Goal: Task Accomplishment & Management: Use online tool/utility

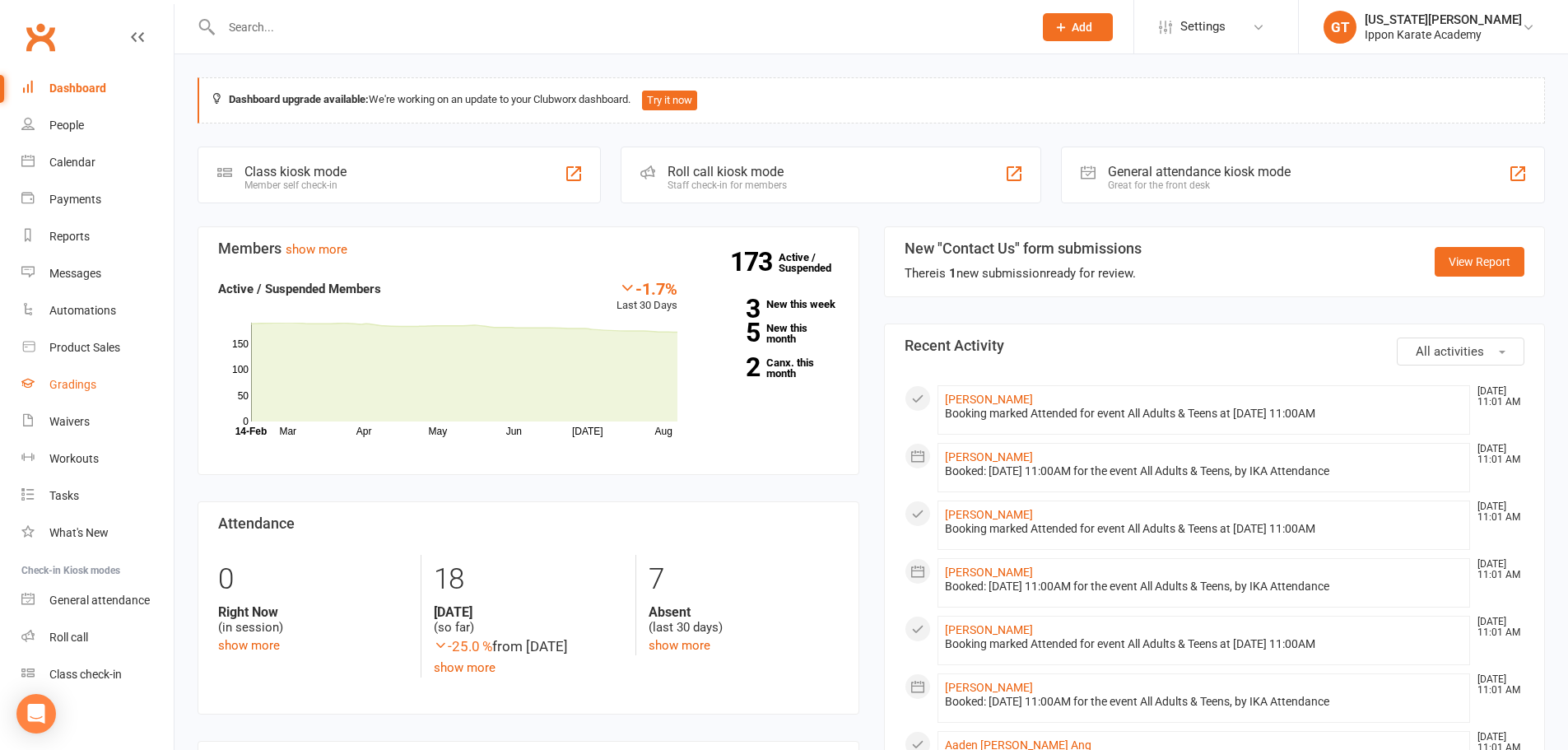
click at [65, 384] on div "Gradings" at bounding box center [72, 384] width 47 height 13
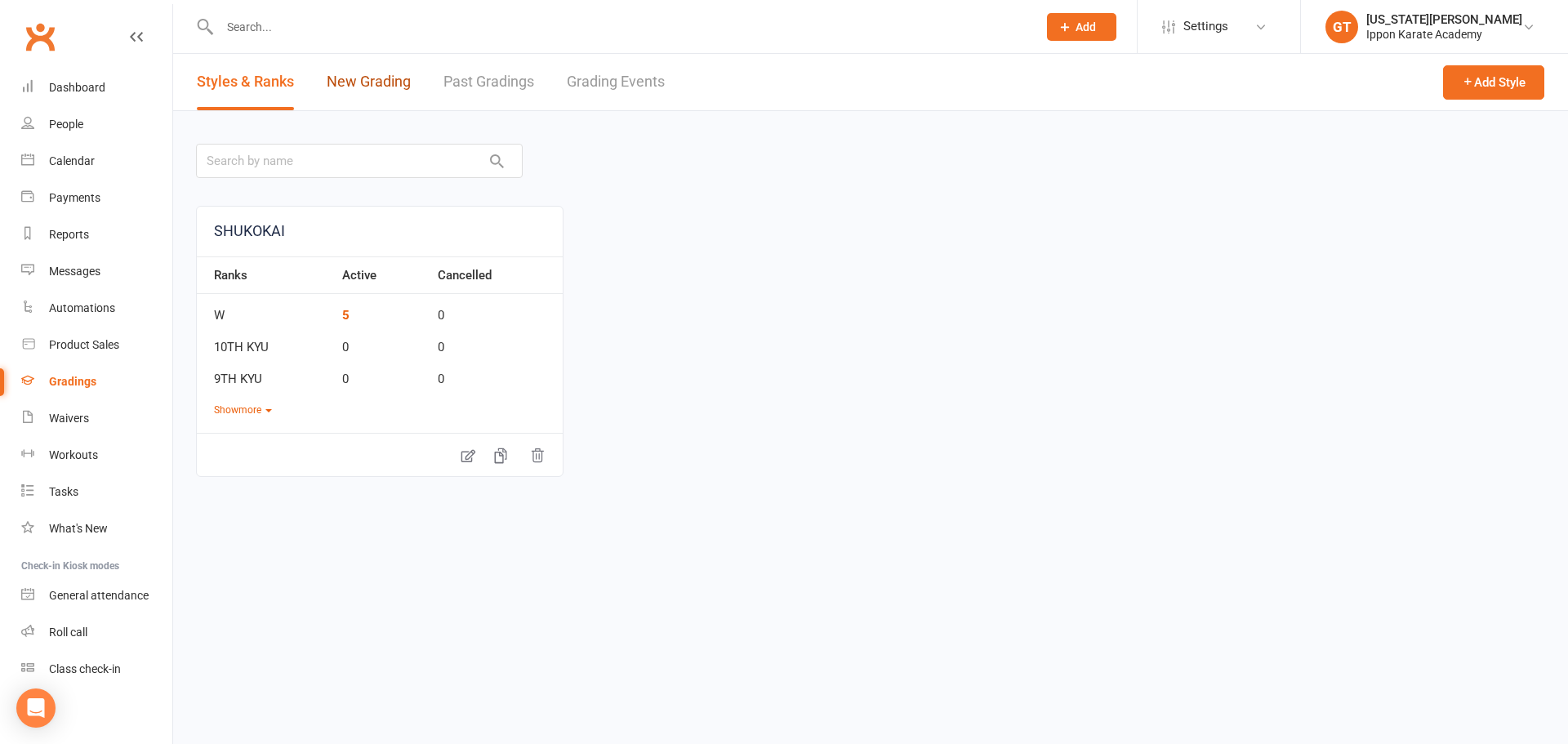
click at [356, 85] on link "New Grading" at bounding box center [369, 82] width 84 height 57
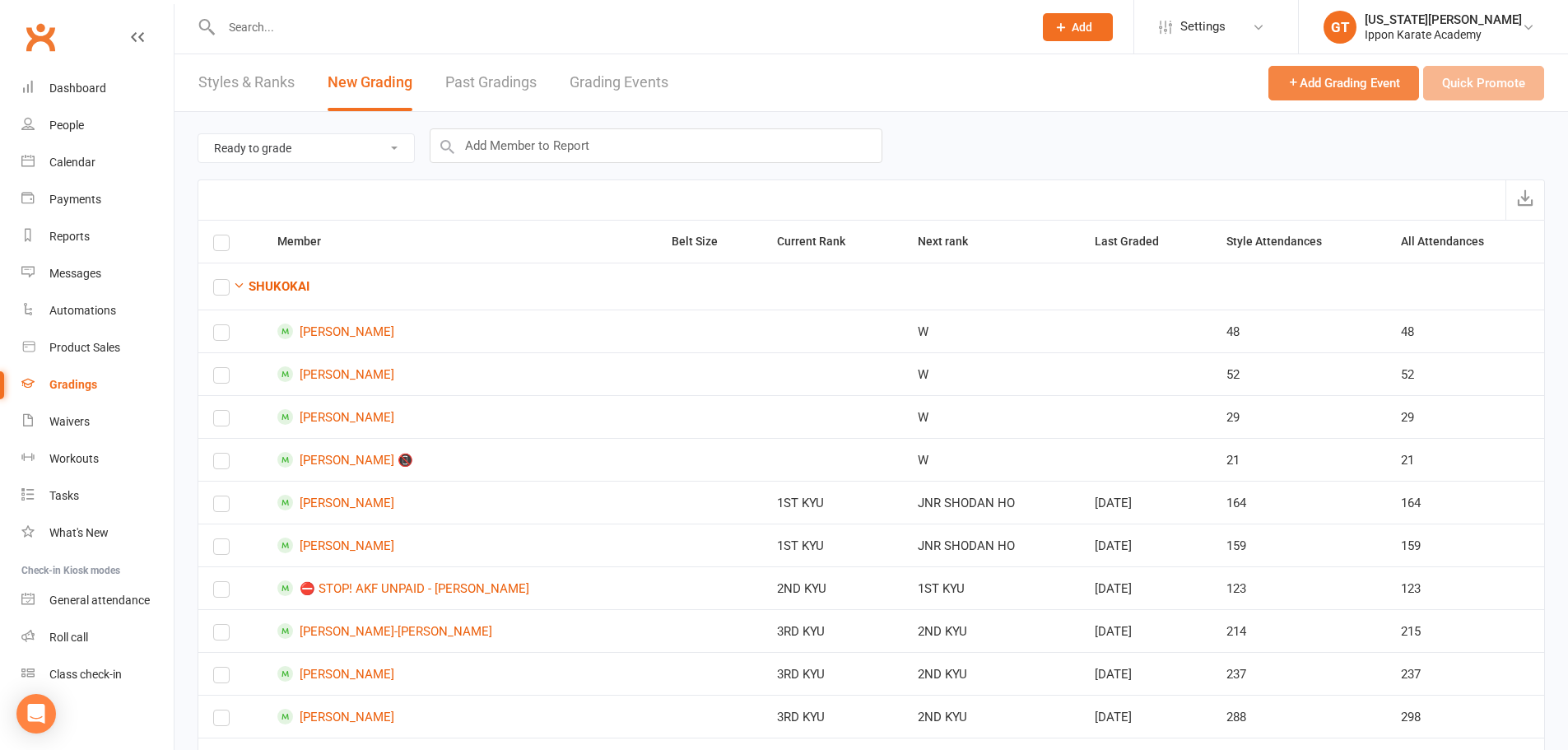
click at [850, 81] on span "Add Grading Event" at bounding box center [1343, 82] width 113 height 14
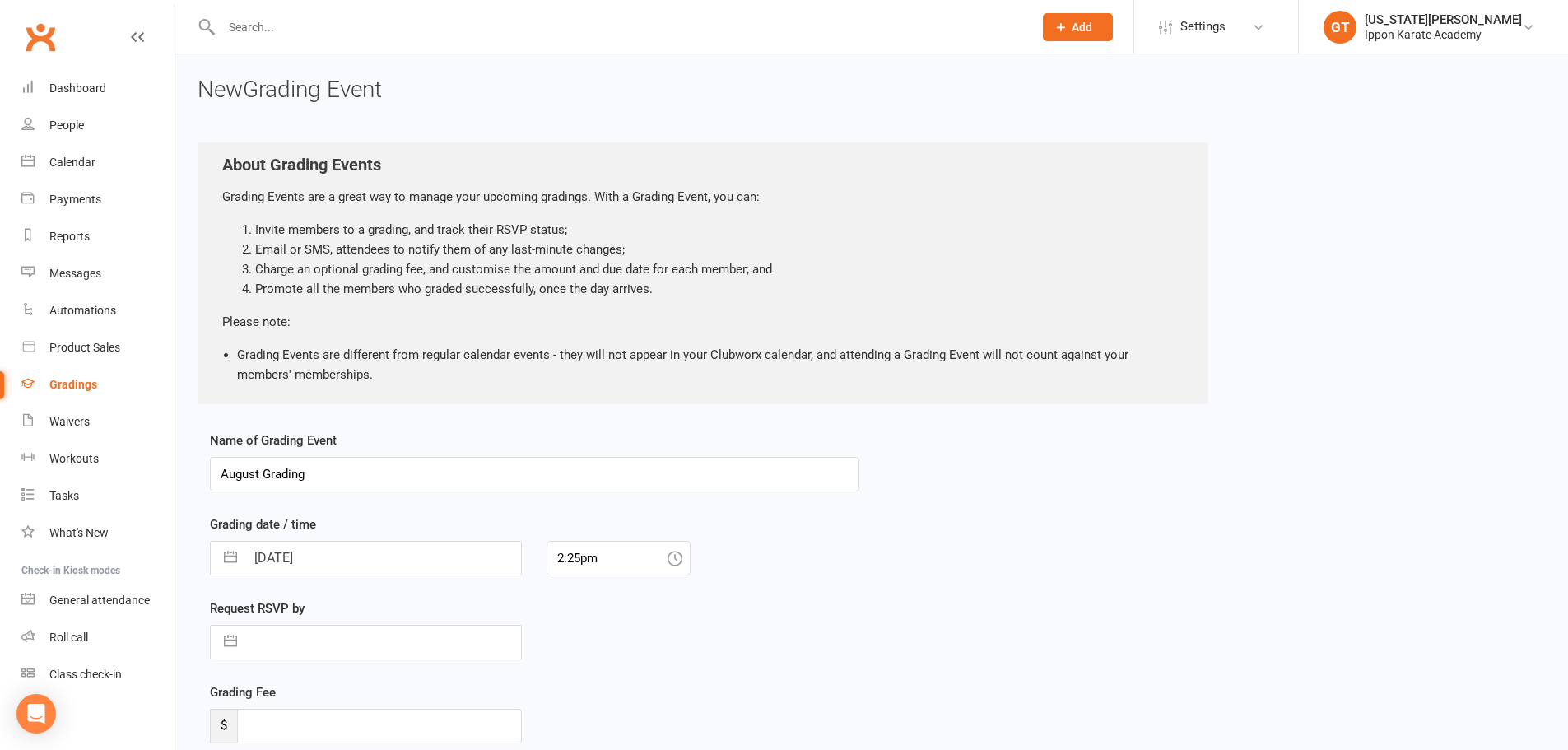
drag, startPoint x: 316, startPoint y: 475, endPoint x: 1149, endPoint y: 417, distance: 835.0
click at [182, 471] on div "New Grading Event About Grading Events Grading Events are a great way to manage…" at bounding box center [871, 463] width 1394 height 819
type input "TEST GRADING"
click at [367, 568] on input "16 Aug 2025" at bounding box center [383, 558] width 276 height 33
select select "6"
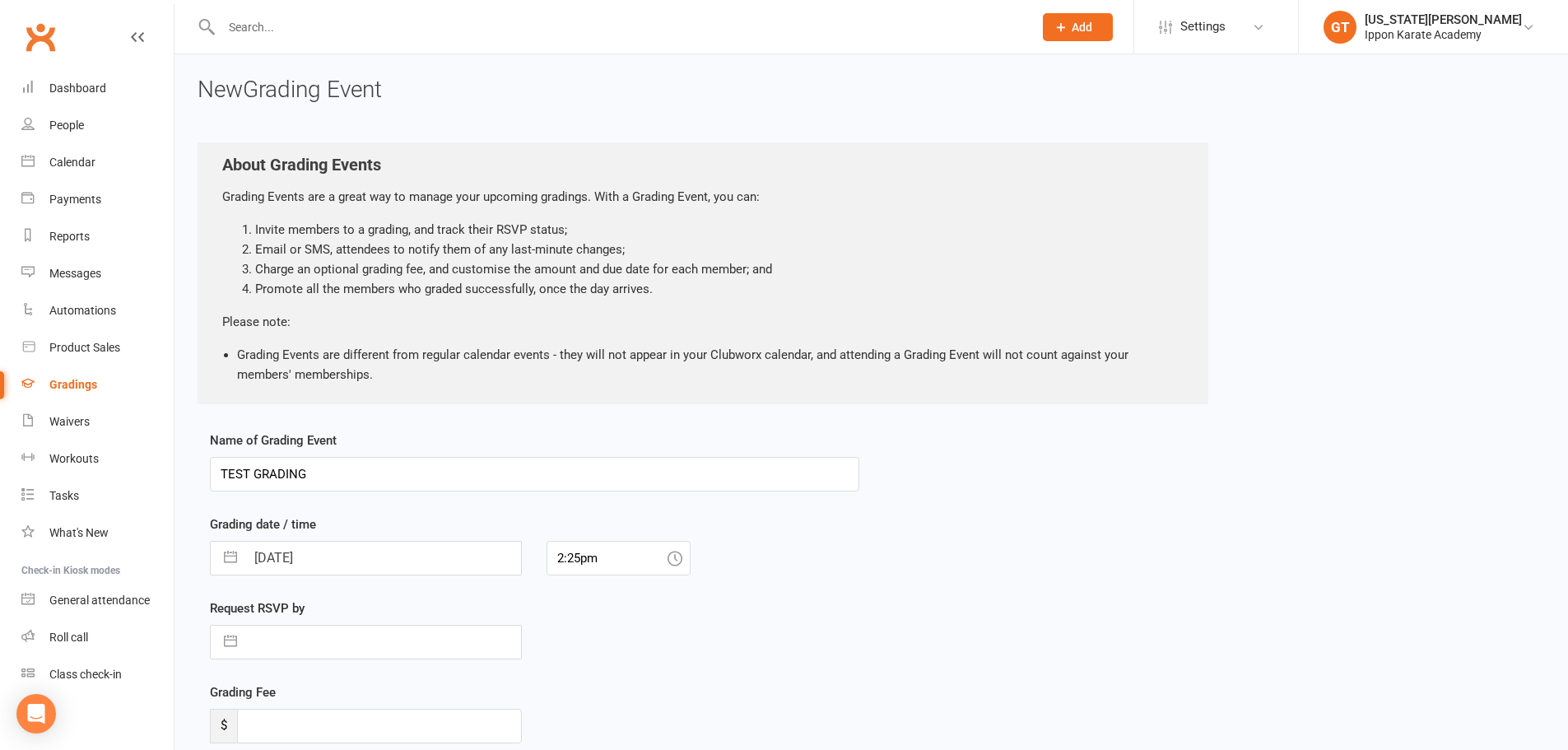
select select "2025"
select select "7"
select select "2025"
select select "8"
select select "2025"
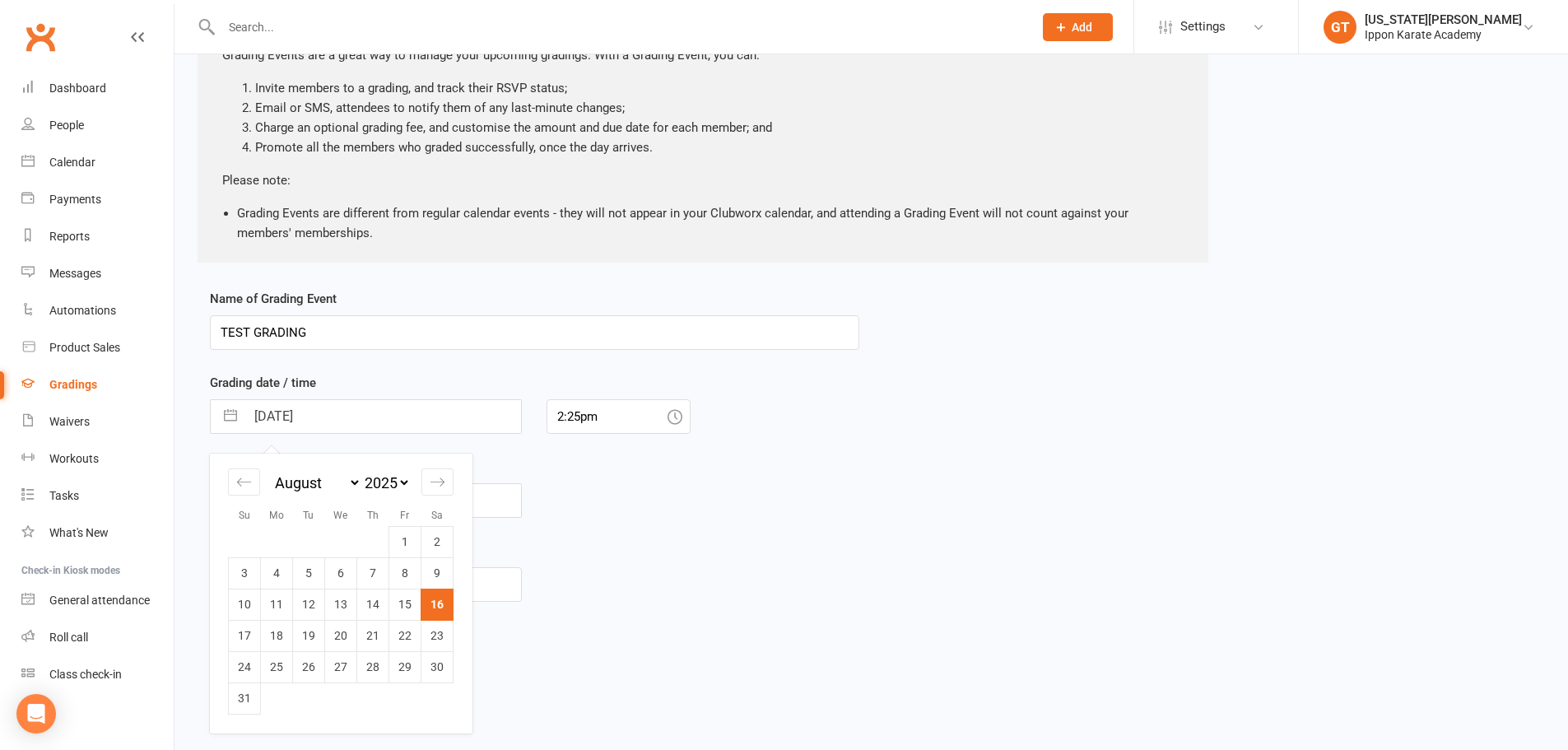
scroll to position [147, 0]
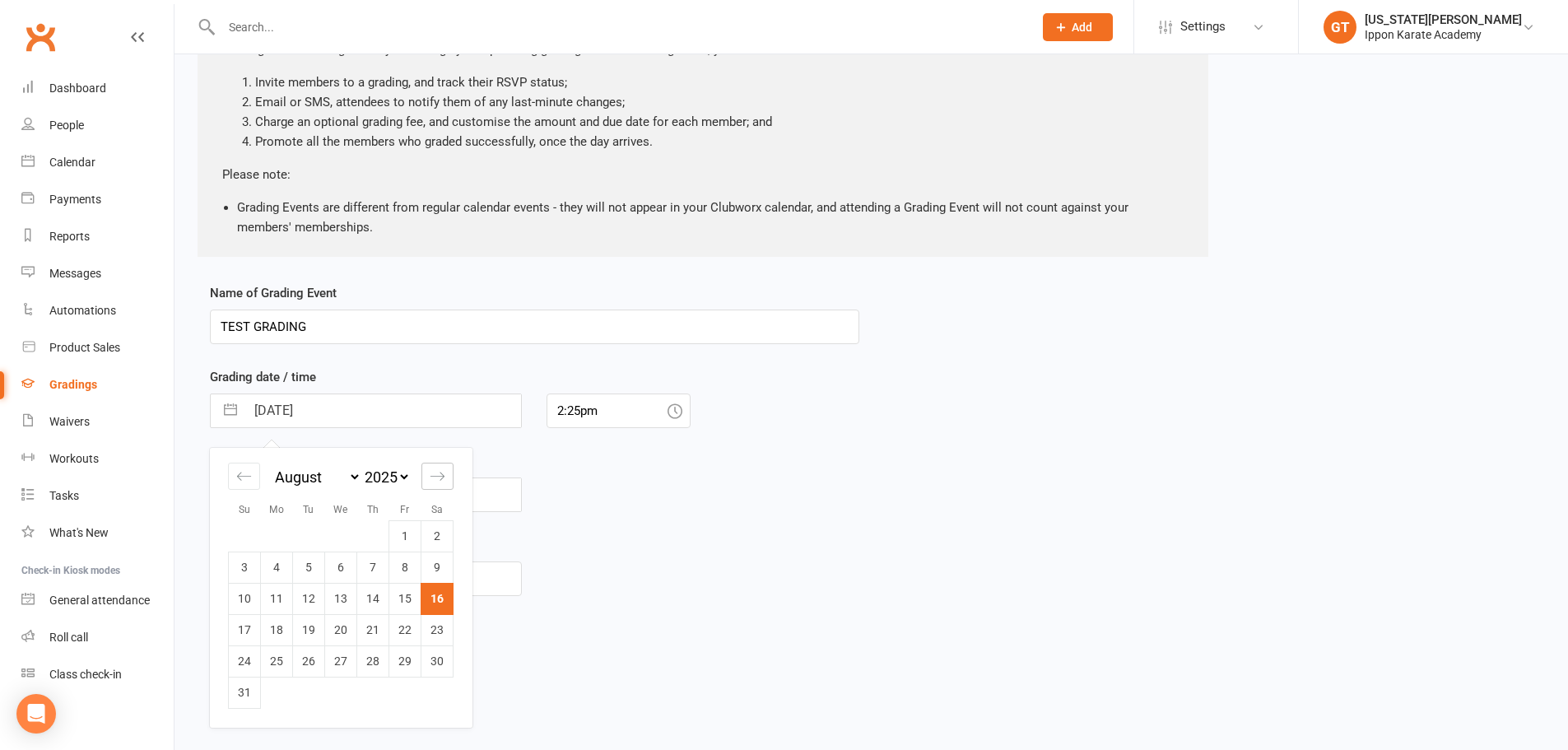
click at [441, 478] on icon "Move forward to switch to the next month." at bounding box center [437, 476] width 15 height 15
select select "9"
select select "2025"
click at [273, 532] on td "1" at bounding box center [277, 536] width 32 height 31
type input "[DATE]"
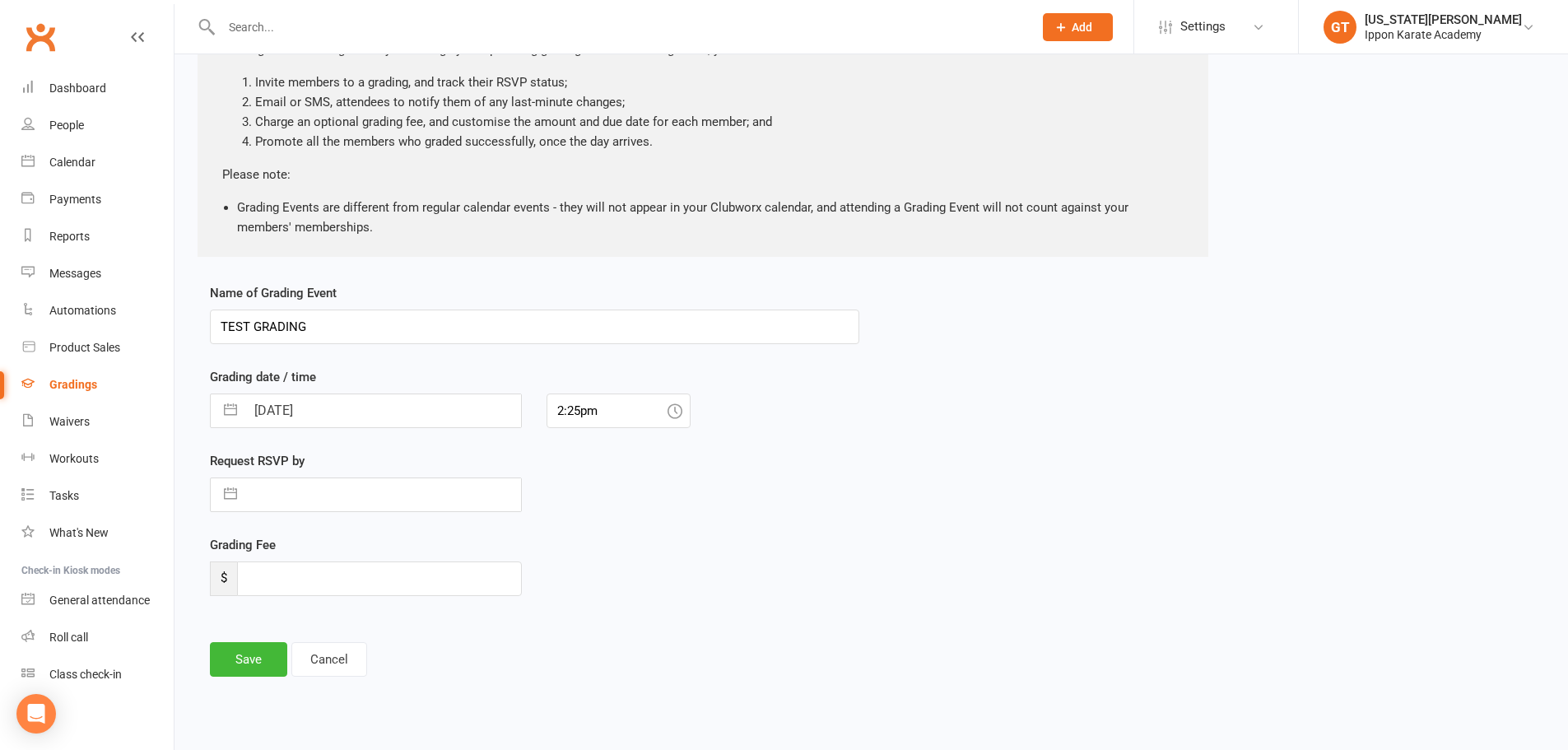
click at [850, 588] on div "Name of Grading Event TEST GRADING Grading date / time 01 Sep 2025 Navigate for…" at bounding box center [871, 491] width 1348 height 417
drag, startPoint x: 630, startPoint y: 413, endPoint x: 477, endPoint y: 412, distance: 153.0
click at [477, 412] on div "01 Sep 2025 Navigate forward to interact with the calendar and select a date. P…" at bounding box center [534, 411] width 674 height 35
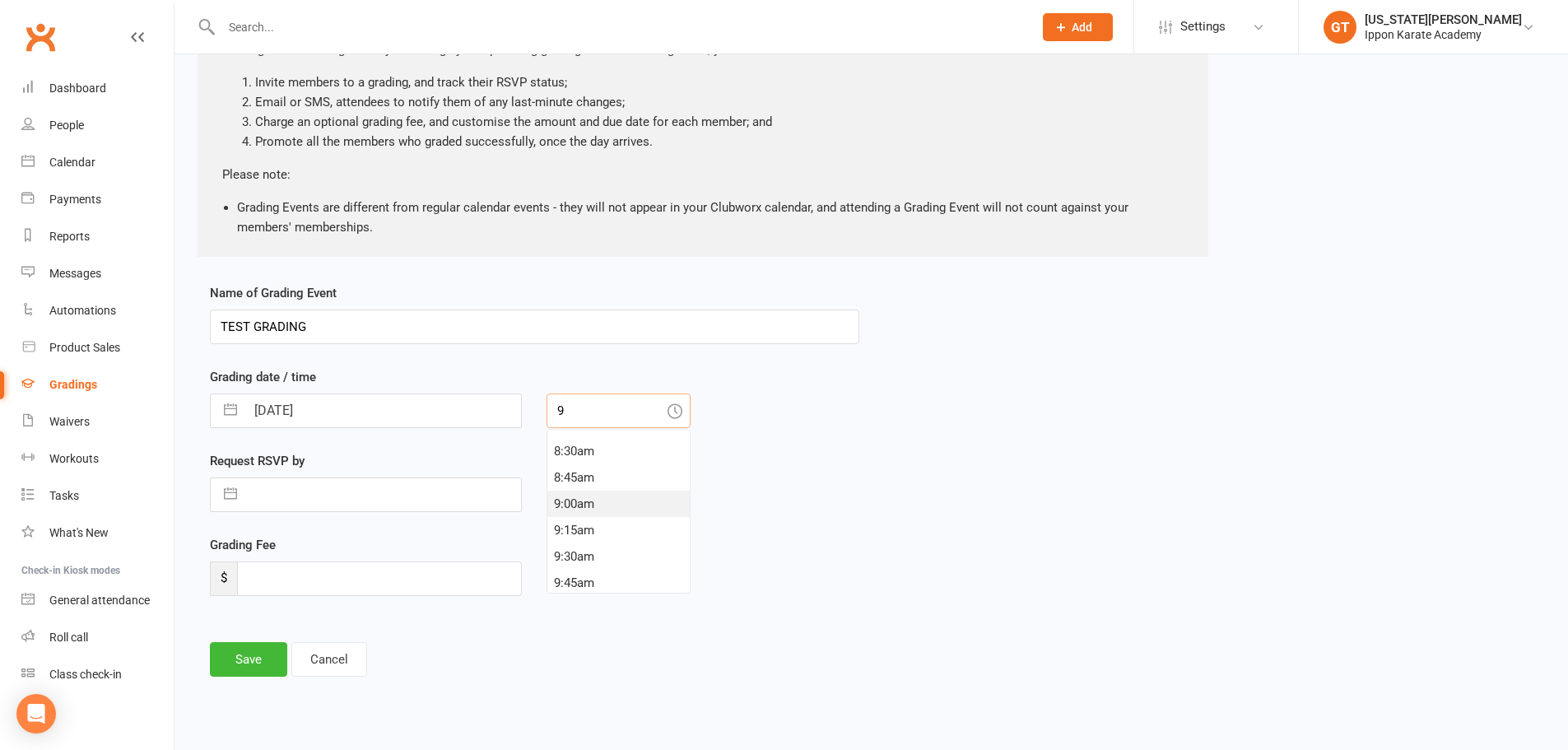
click at [602, 514] on div "9:00am" at bounding box center [618, 503] width 142 height 26
type input "9:00am"
select select "7"
select select "2025"
select select "8"
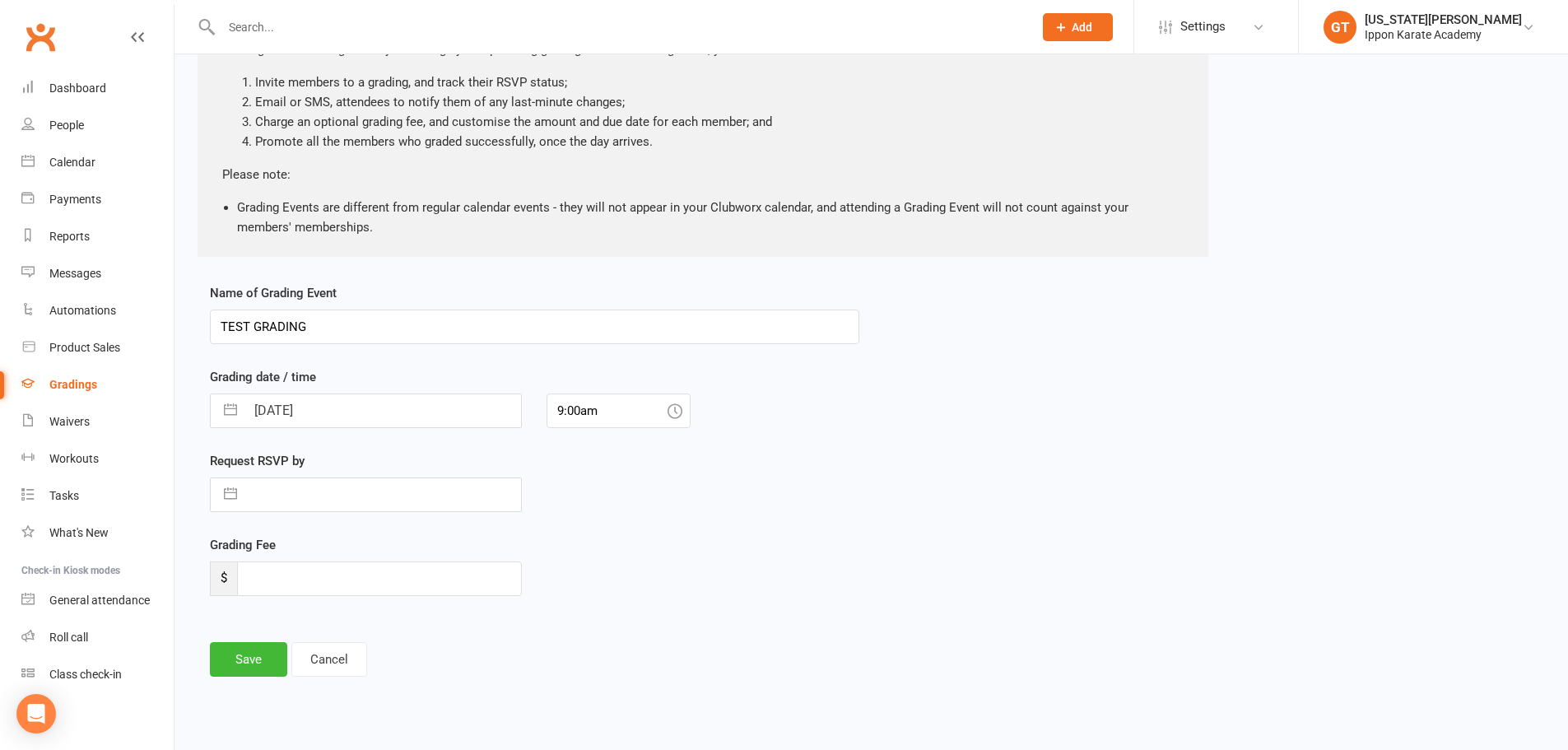
select select "2025"
select select "9"
select select "2025"
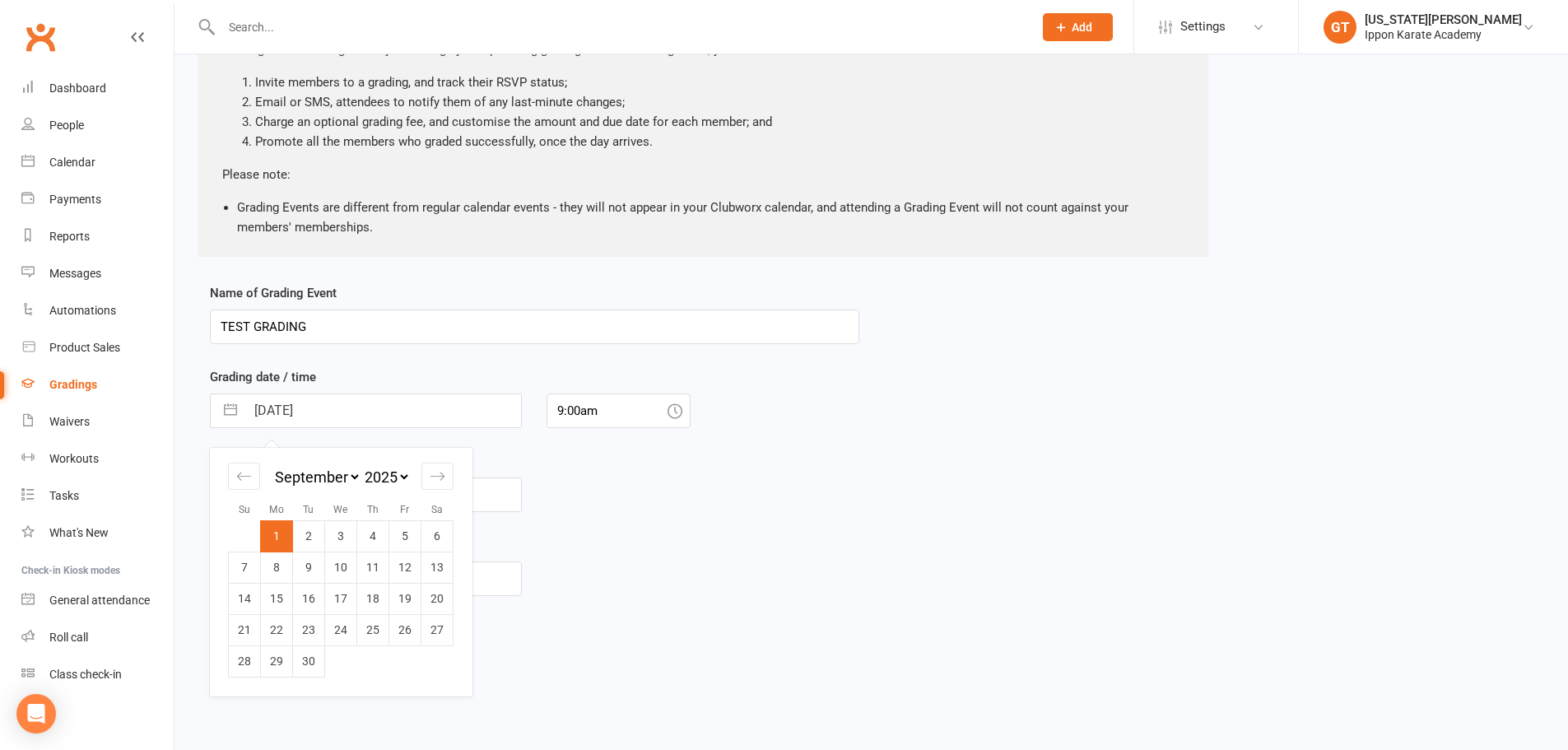
click at [379, 422] on input "01 Sep 2025" at bounding box center [383, 410] width 276 height 33
drag, startPoint x: 395, startPoint y: 543, endPoint x: 240, endPoint y: 485, distance: 165.5
click at [242, 486] on div "January February March April May June July August September October November De…" at bounding box center [341, 571] width 262 height 248
click at [240, 477] on icon "Move backward to switch to the previous month." at bounding box center [244, 476] width 15 height 15
select select "6"
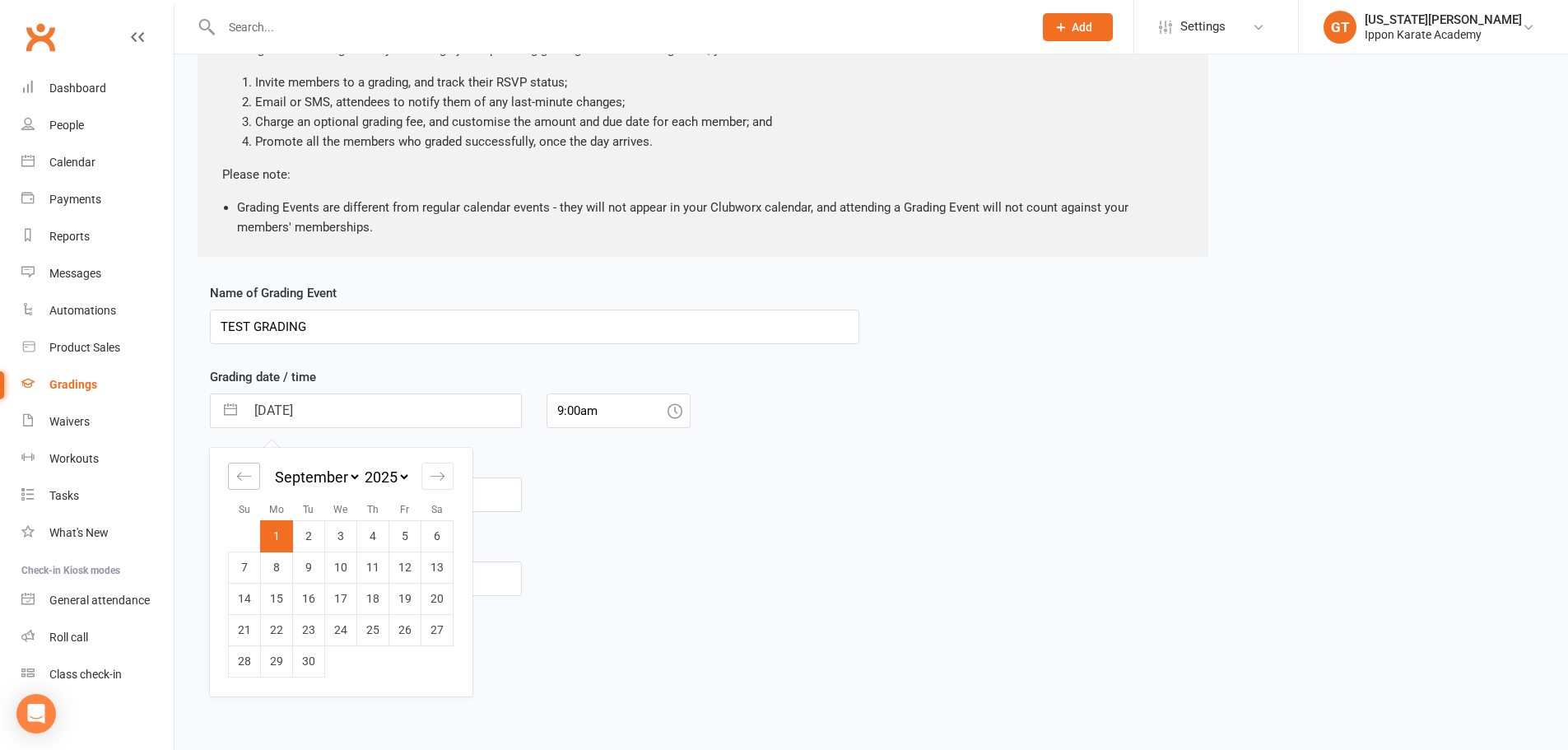
select select "2025"
click at [423, 661] on td "30" at bounding box center [437, 661] width 32 height 31
type input "30 Aug 2025"
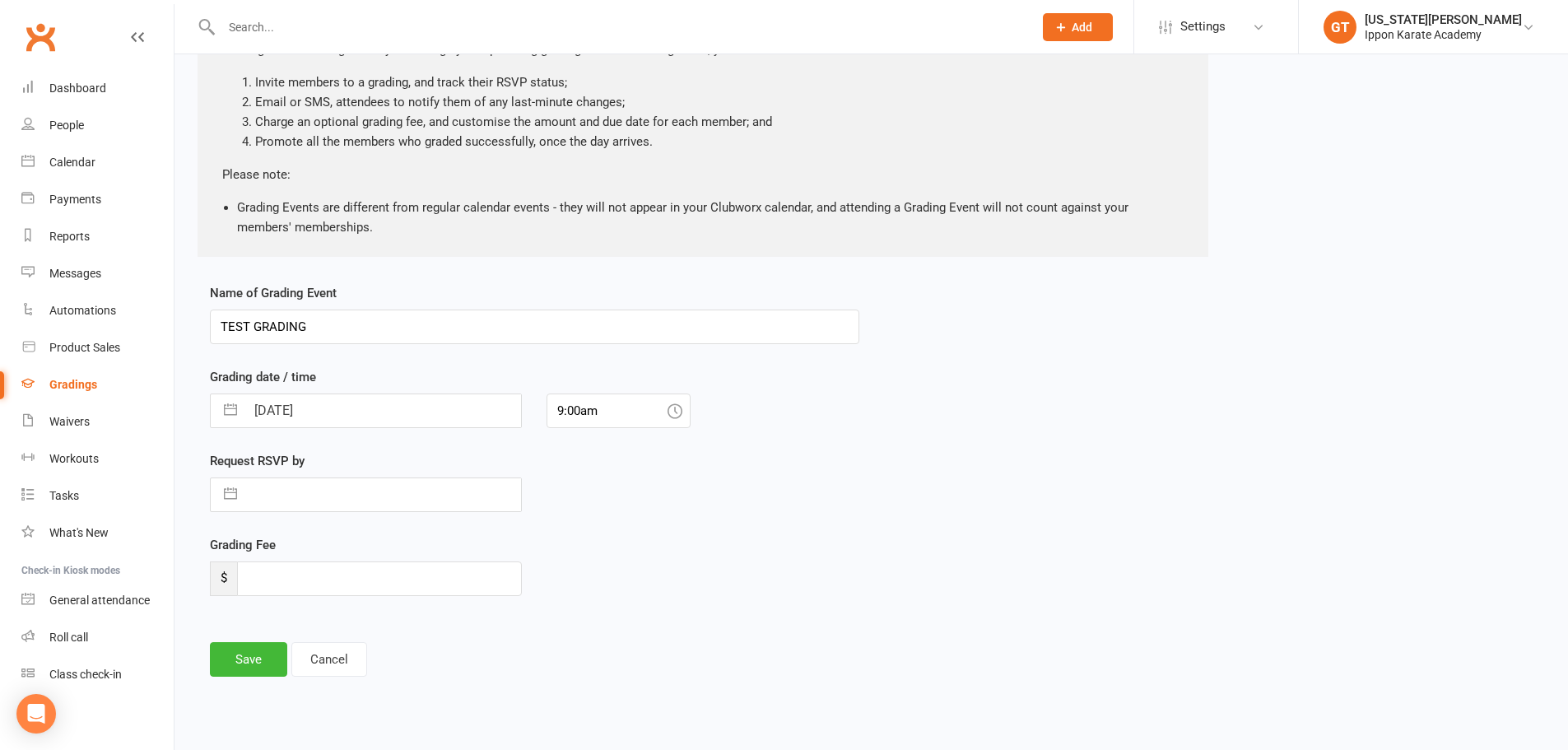
select select "6"
select select "2025"
select select "7"
select select "2025"
select select "8"
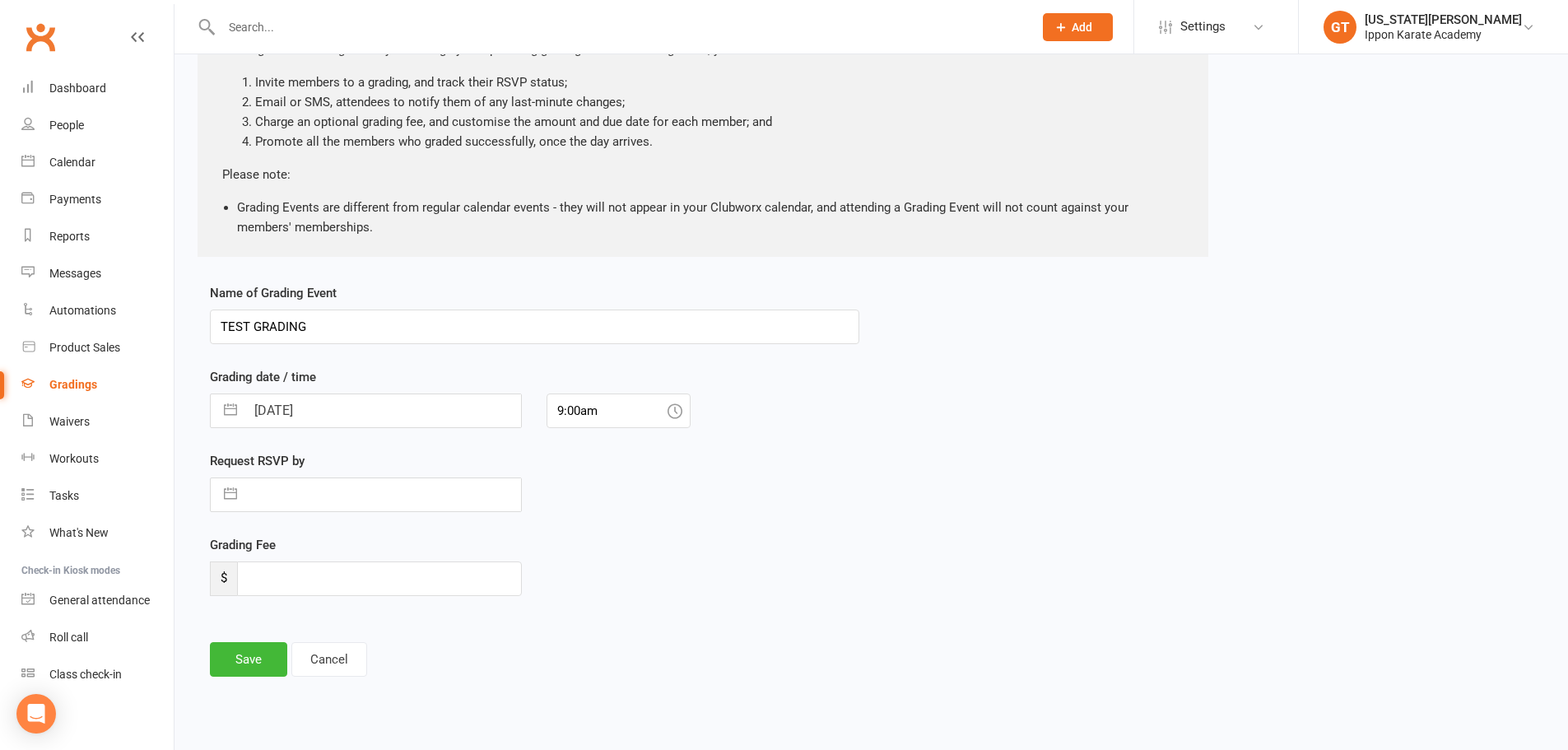
select select "2025"
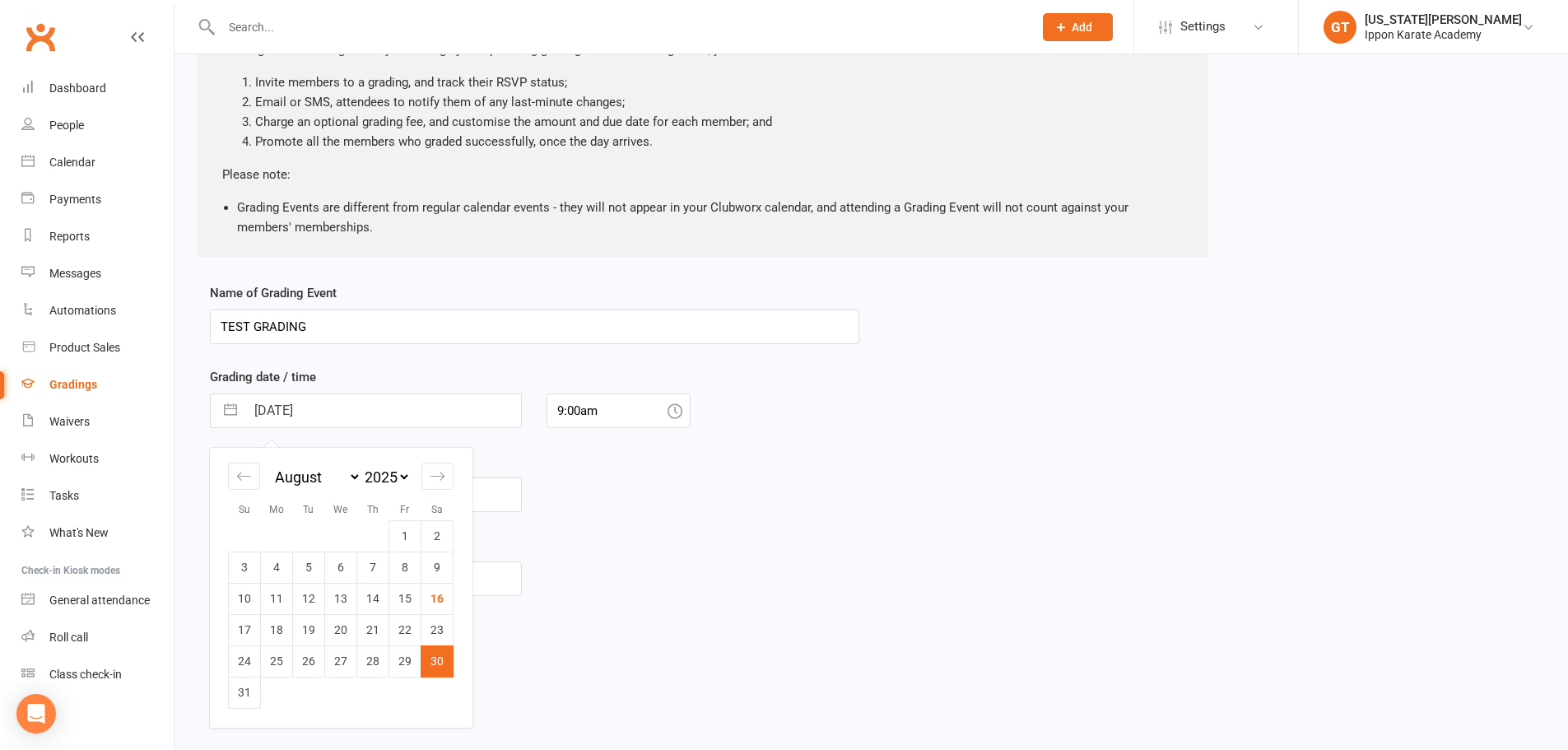
click at [353, 417] on input "30 Aug 2025" at bounding box center [383, 410] width 276 height 33
click at [719, 597] on div "Grading Fee $" at bounding box center [534, 577] width 674 height 84
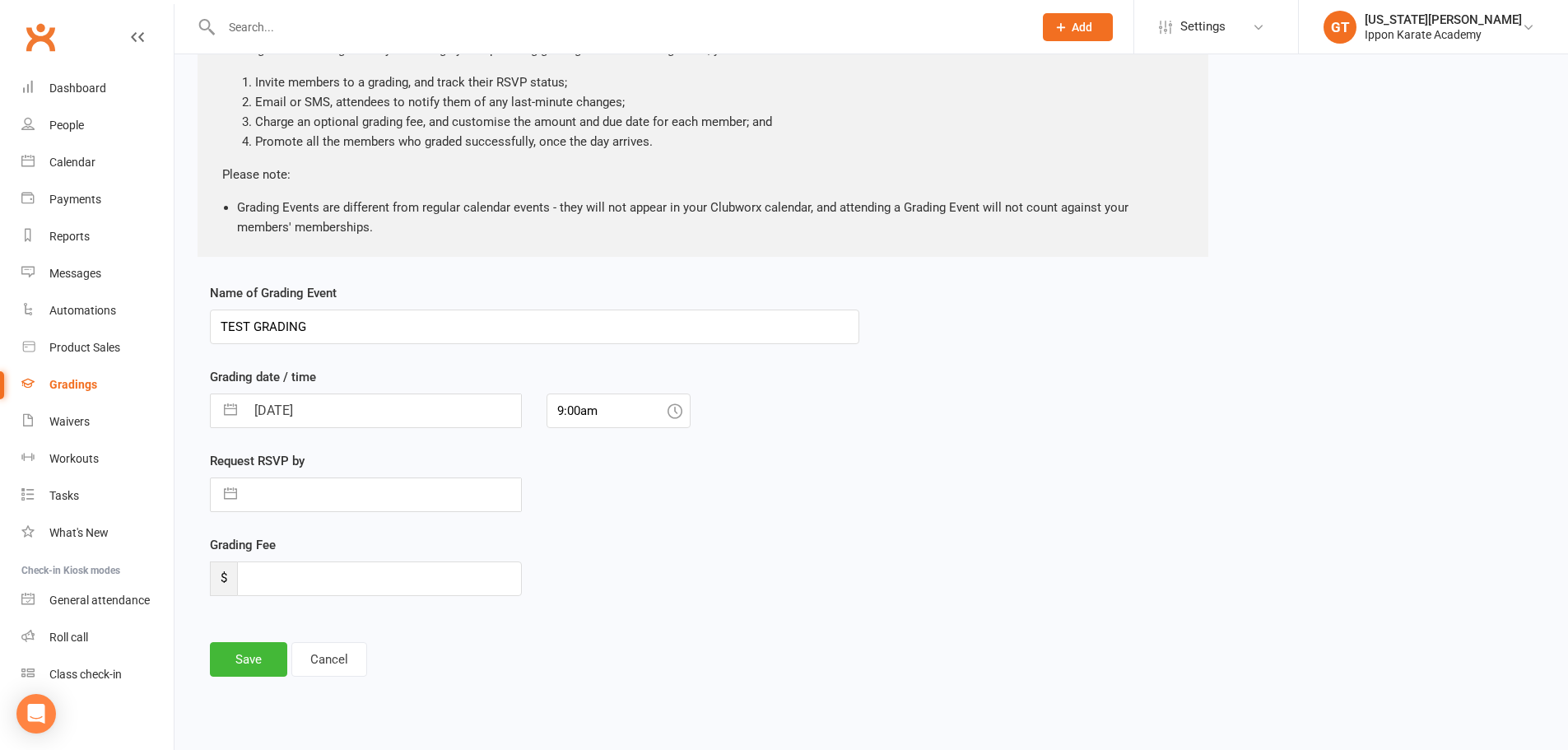
select select "6"
select select "2025"
select select "7"
select select "2025"
select select "8"
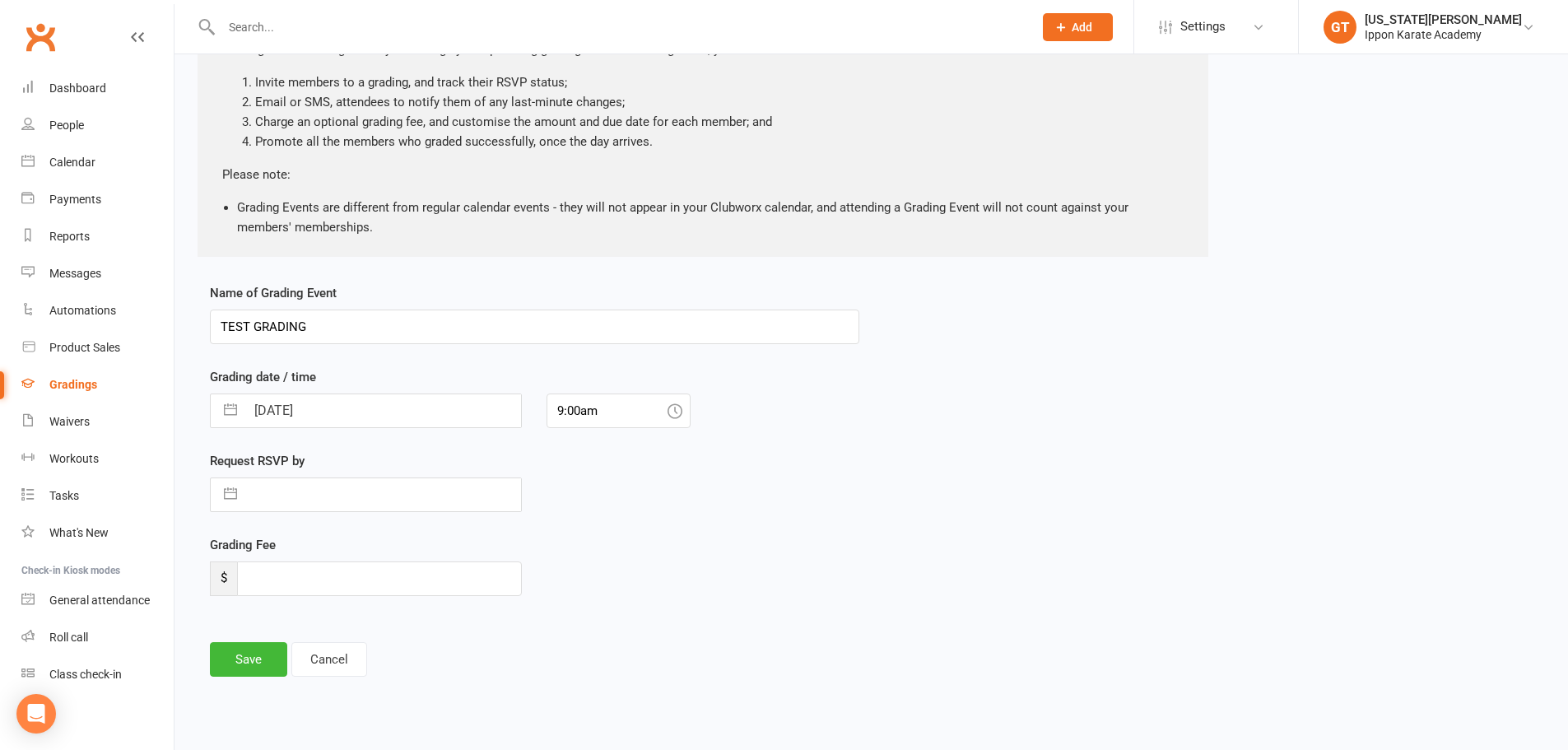
select select "2025"
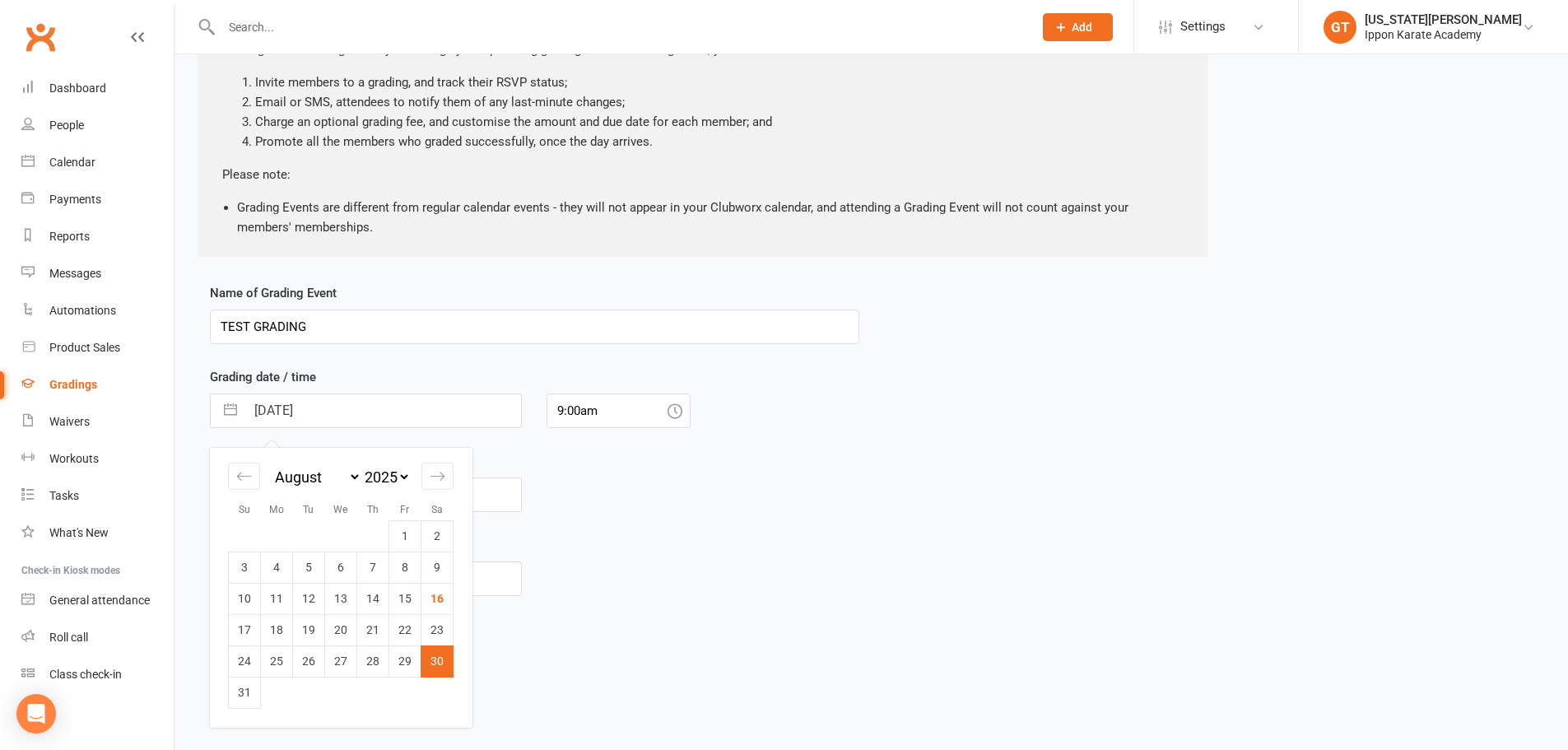
click at [393, 412] on input "30 Aug 2025" at bounding box center [383, 410] width 276 height 33
click at [437, 480] on icon "Move forward to switch to the next month." at bounding box center [437, 476] width 15 height 15
select select "9"
select select "2025"
click at [277, 540] on td "1" at bounding box center [277, 536] width 32 height 31
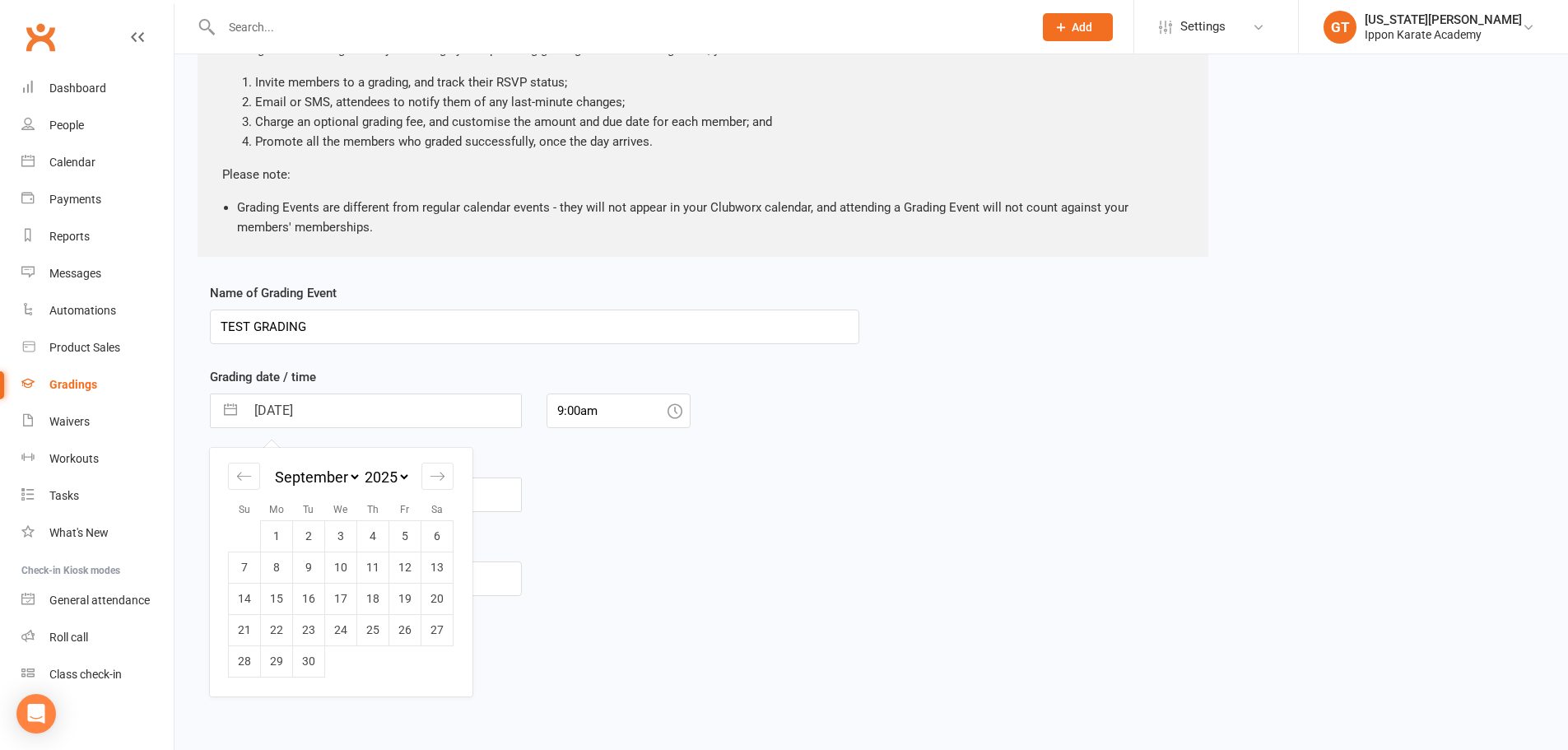
type input "01 Sep 2025"
click at [738, 632] on div "Name of Grading Event TEST GRADING Grading date / time 01 Sep 2025 Navigate for…" at bounding box center [534, 491] width 674 height 417
click at [416, 503] on input "text" at bounding box center [383, 494] width 276 height 33
select select "6"
select select "2025"
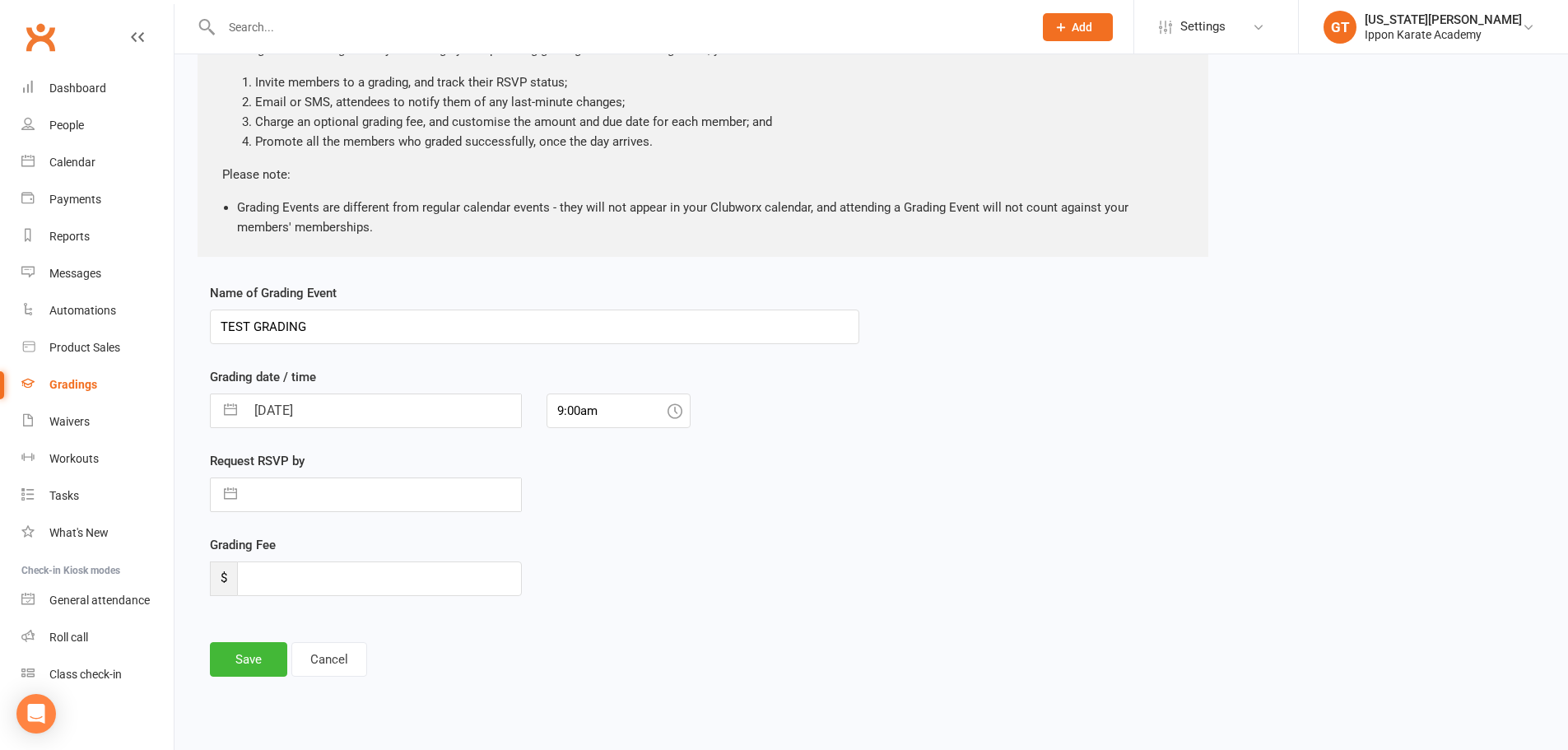
select select "7"
select select "2025"
select select "8"
select select "2025"
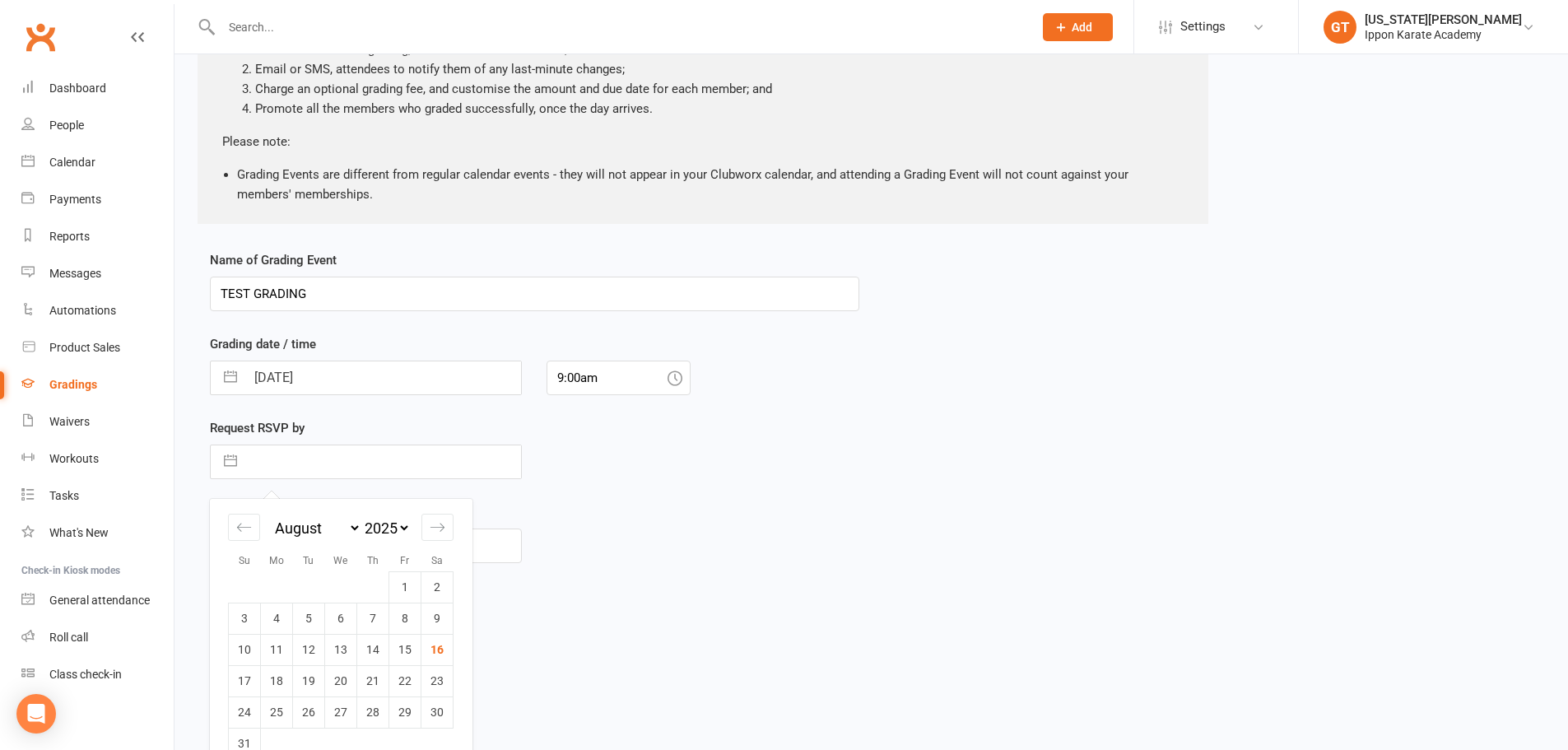
scroll to position [209, 0]
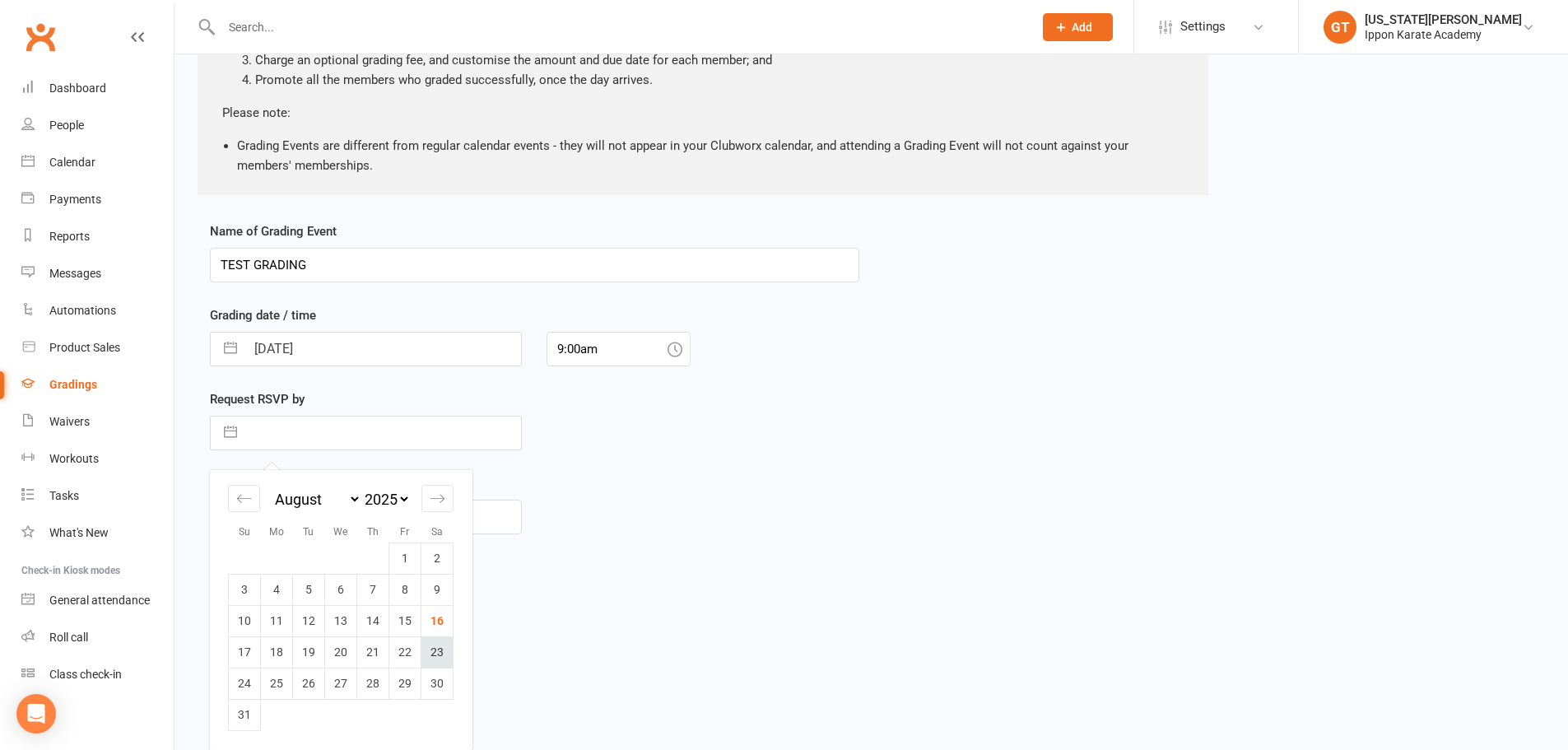
click at [425, 652] on td "23" at bounding box center [437, 651] width 32 height 31
type input "23 Aug 2025"
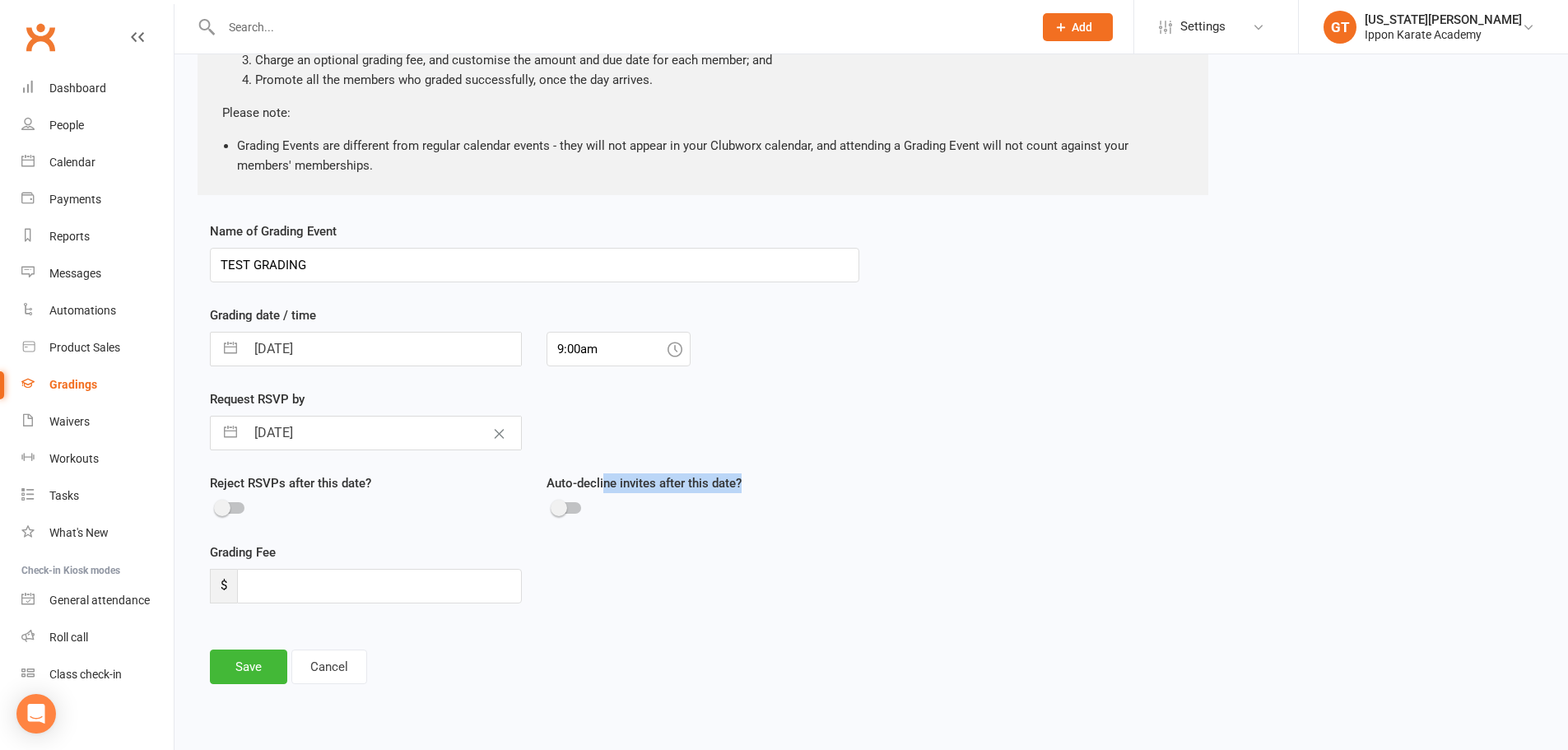
drag, startPoint x: 604, startPoint y: 491, endPoint x: 738, endPoint y: 494, distance: 134.0
click at [738, 494] on div "Auto-decline invites after this date?" at bounding box center [703, 496] width 312 height 46
click at [297, 591] on input "number" at bounding box center [379, 586] width 285 height 35
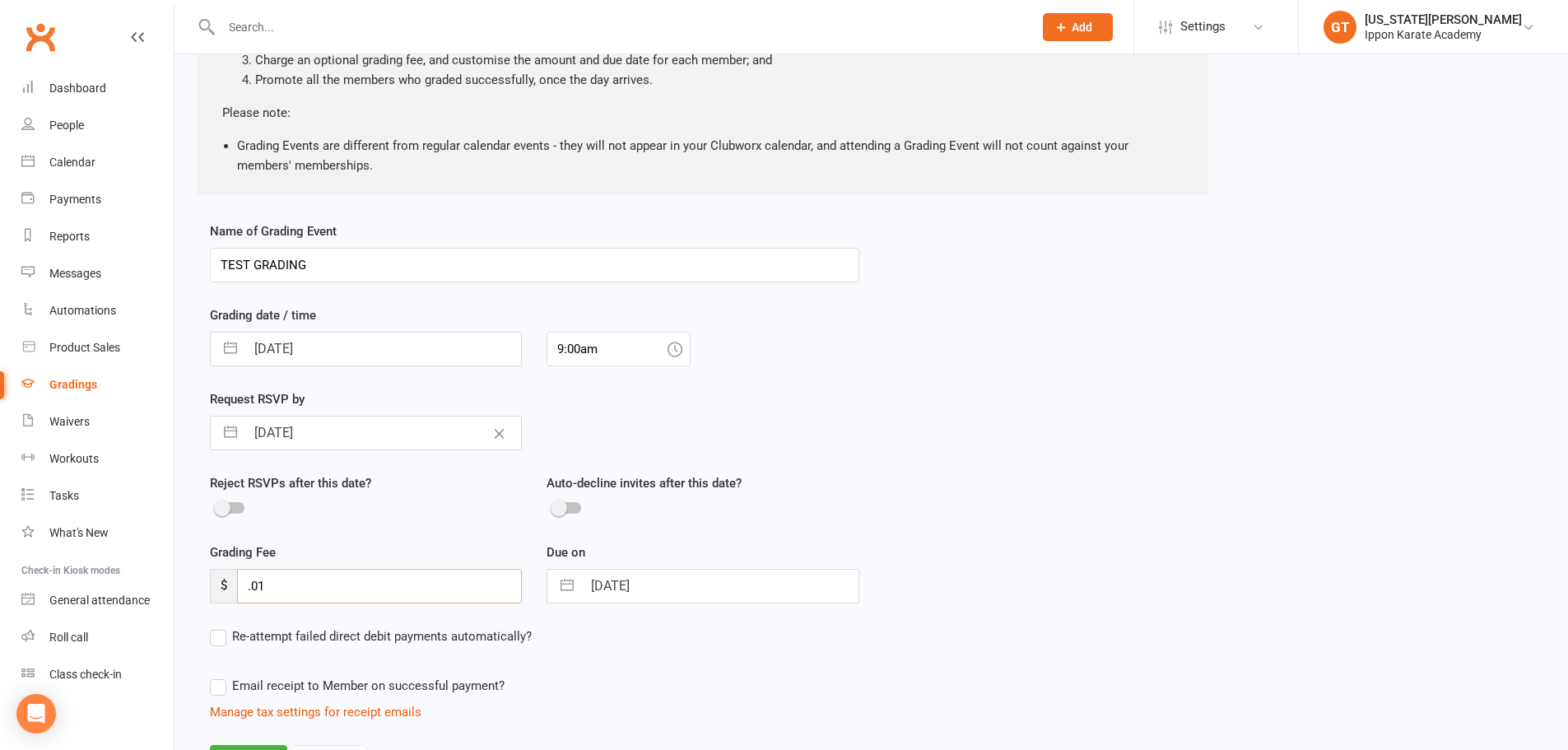
type input ".01"
click at [704, 584] on input "01 Sep 2025" at bounding box center [720, 586] width 276 height 33
select select "7"
select select "2025"
select select "8"
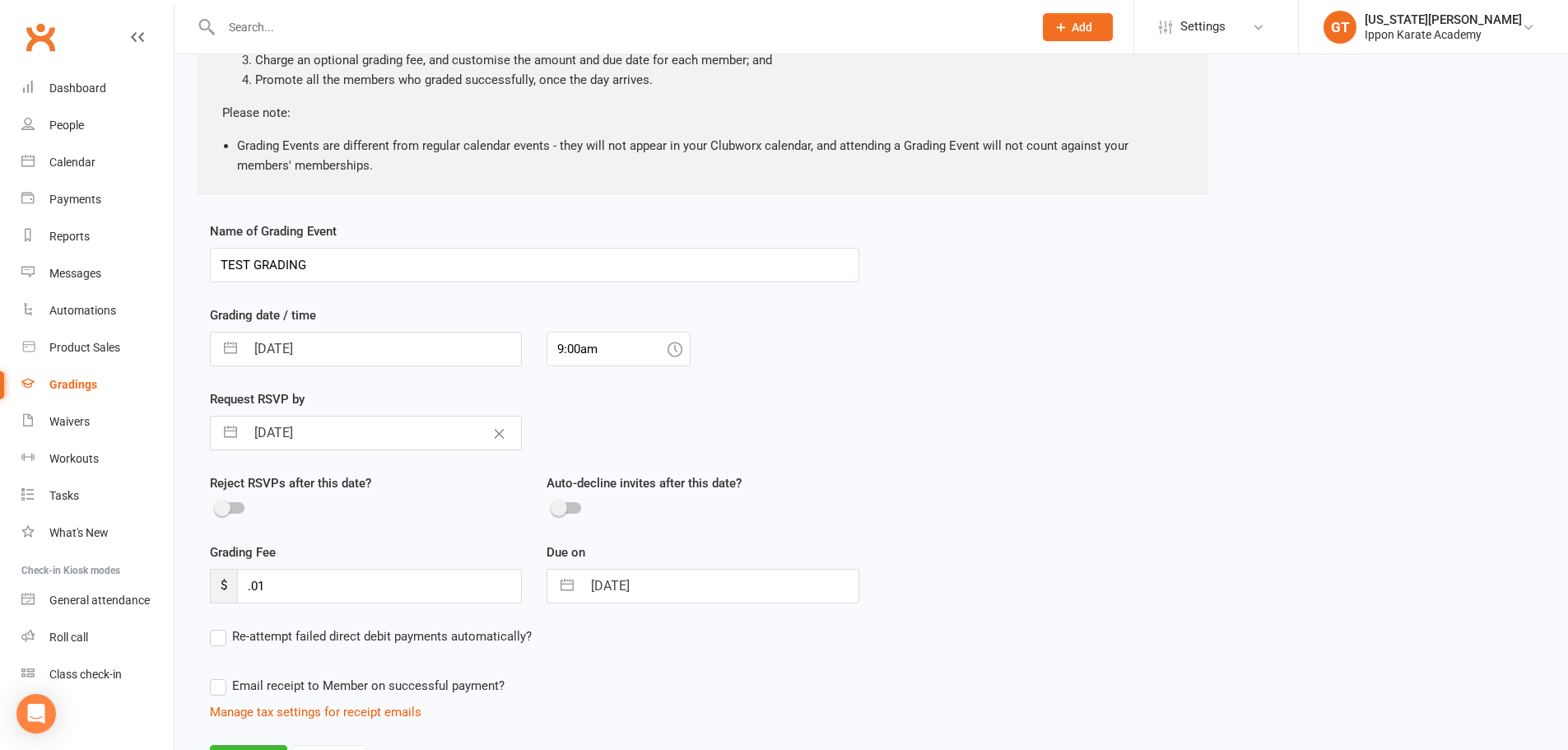
select select "2025"
select select "9"
select select "2025"
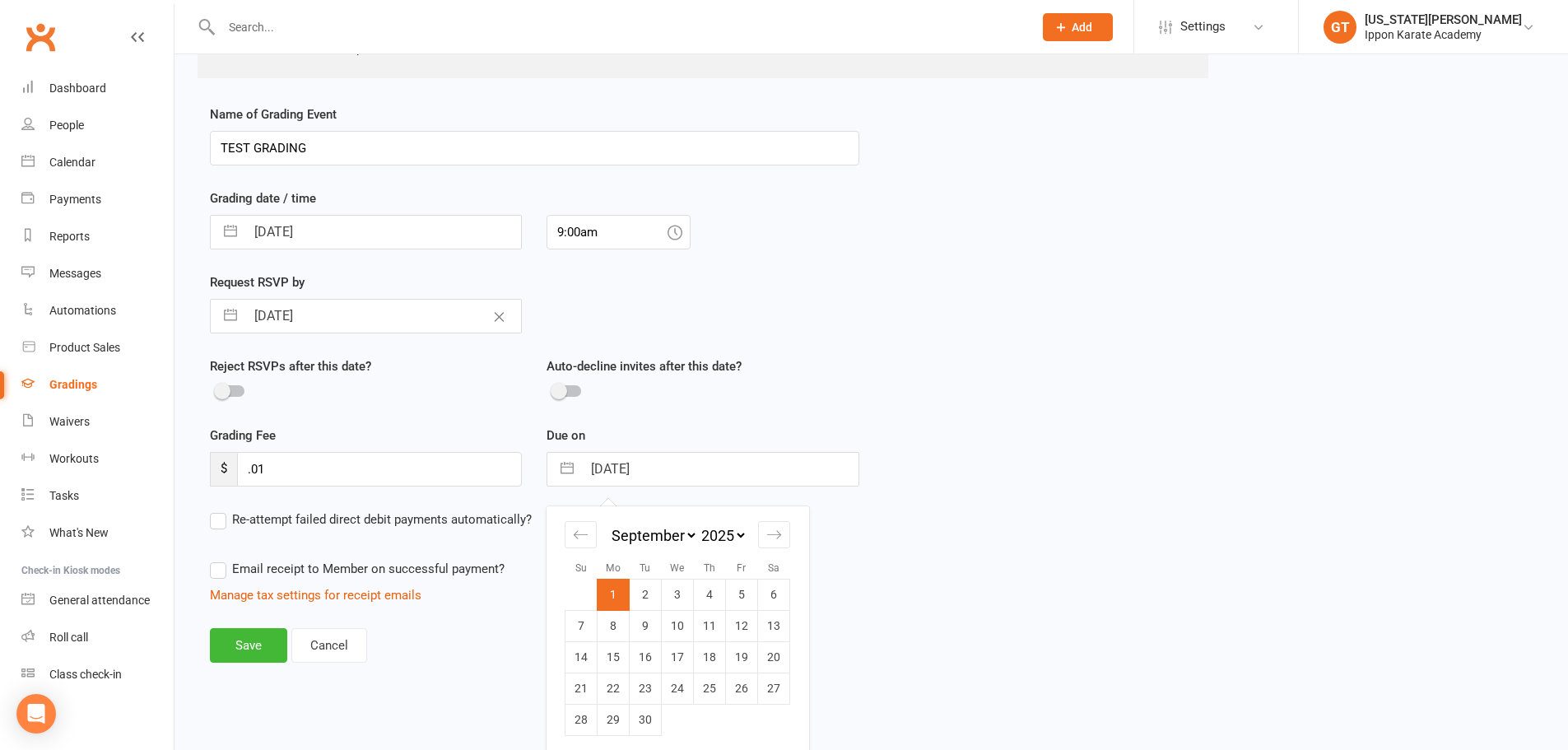
scroll to position [331, 0]
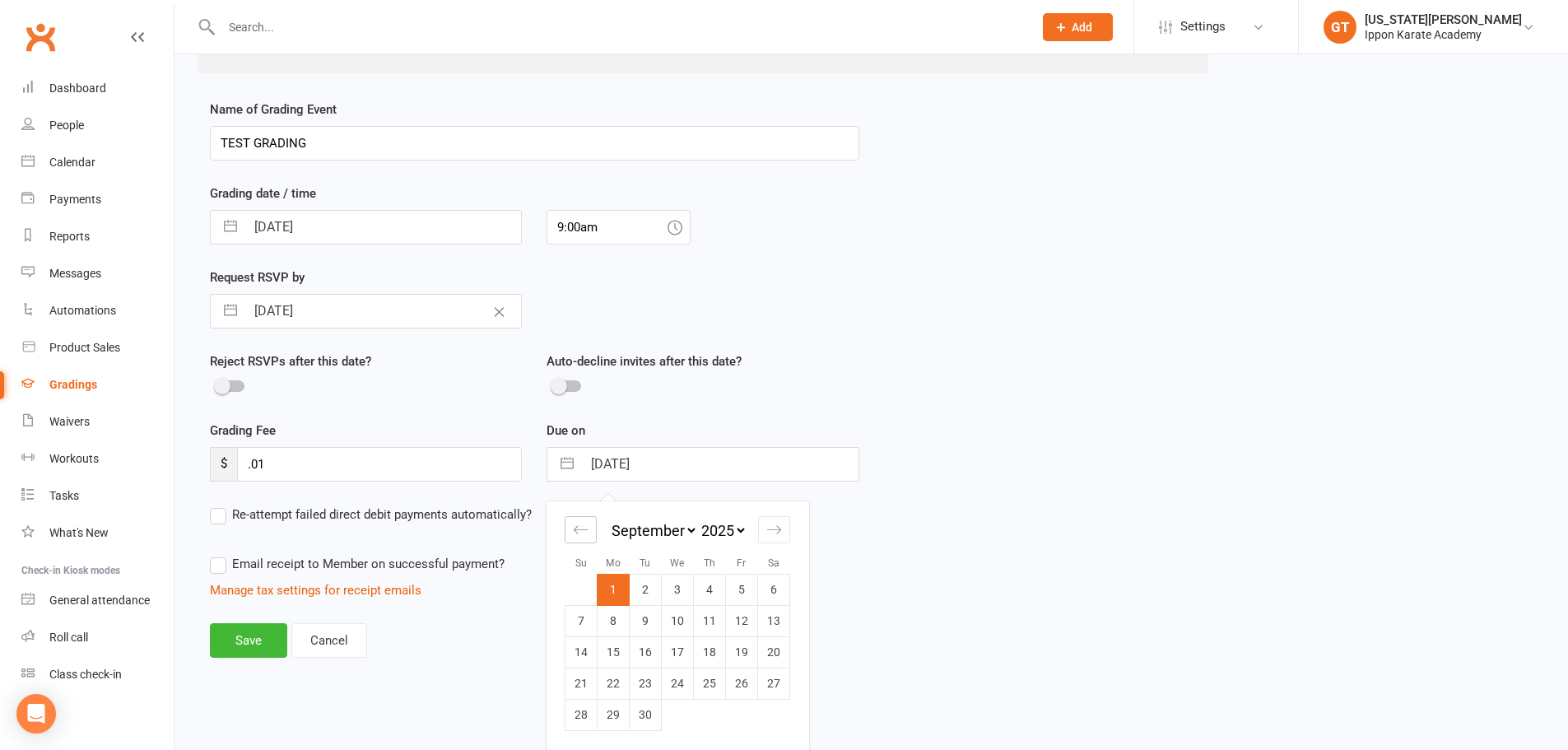
click at [577, 527] on icon "Move backward to switch to the previous month." at bounding box center [580, 529] width 15 height 15
select select "6"
select select "2025"
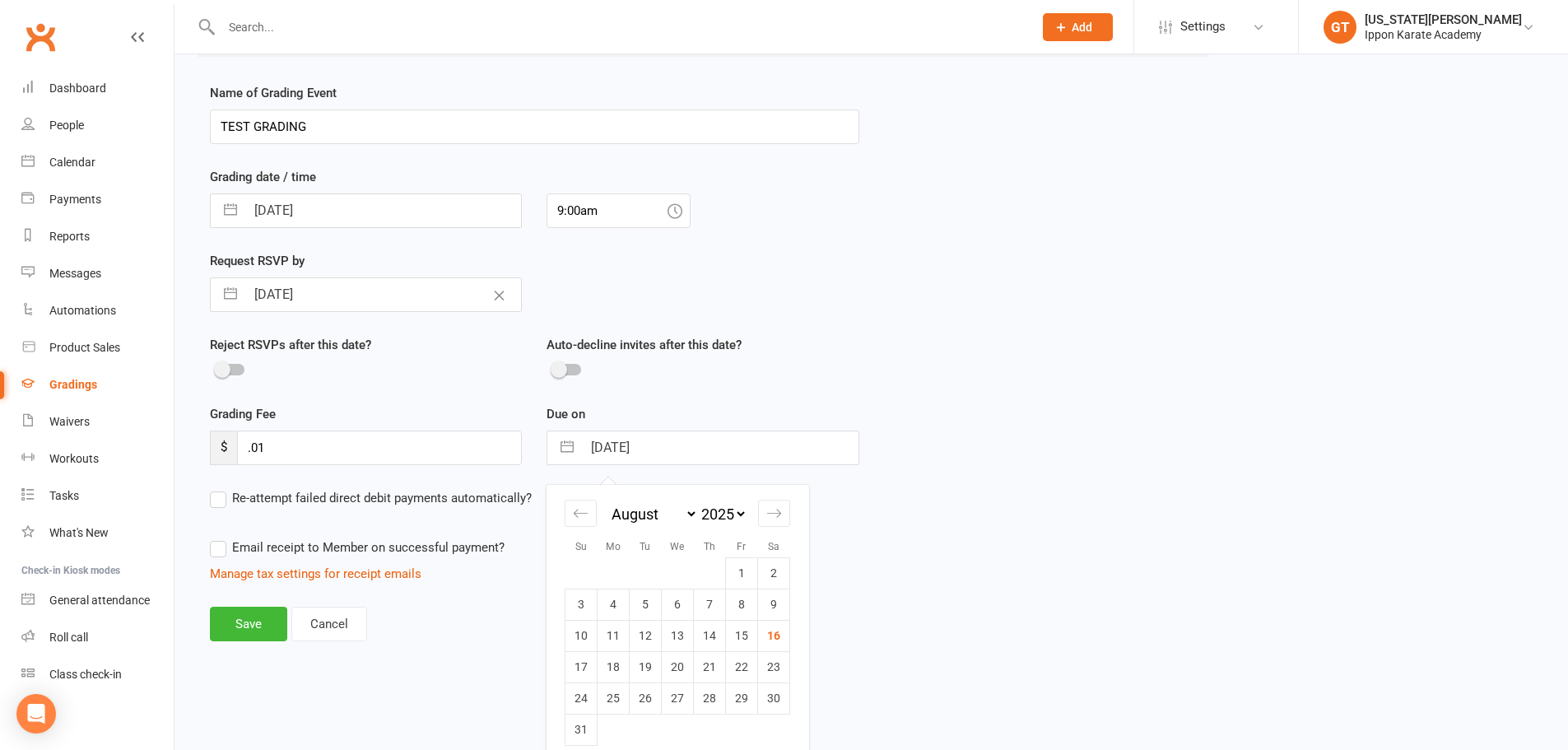
scroll to position [362, 0]
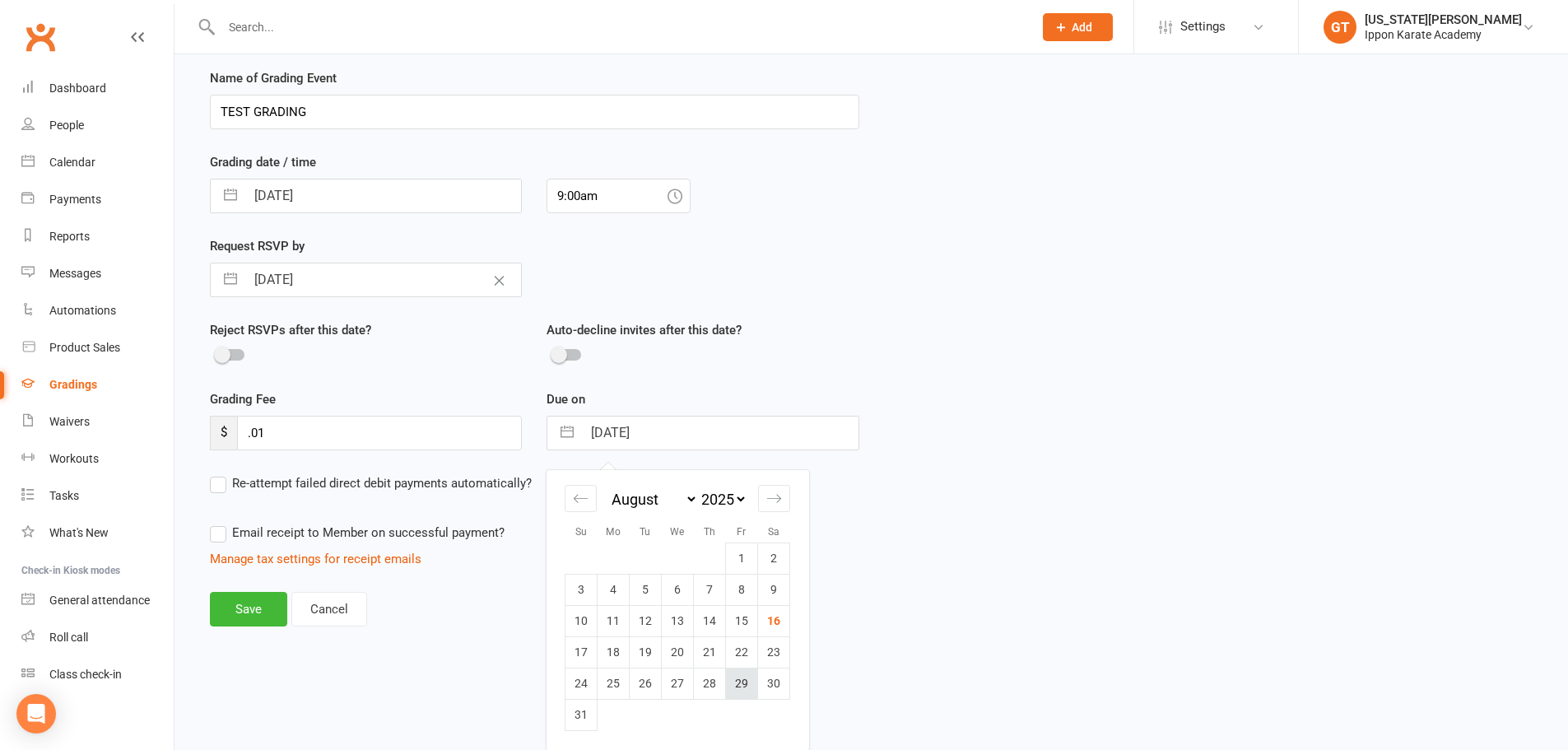
click at [743, 690] on td "29" at bounding box center [742, 683] width 32 height 31
type input "29 Aug 2025"
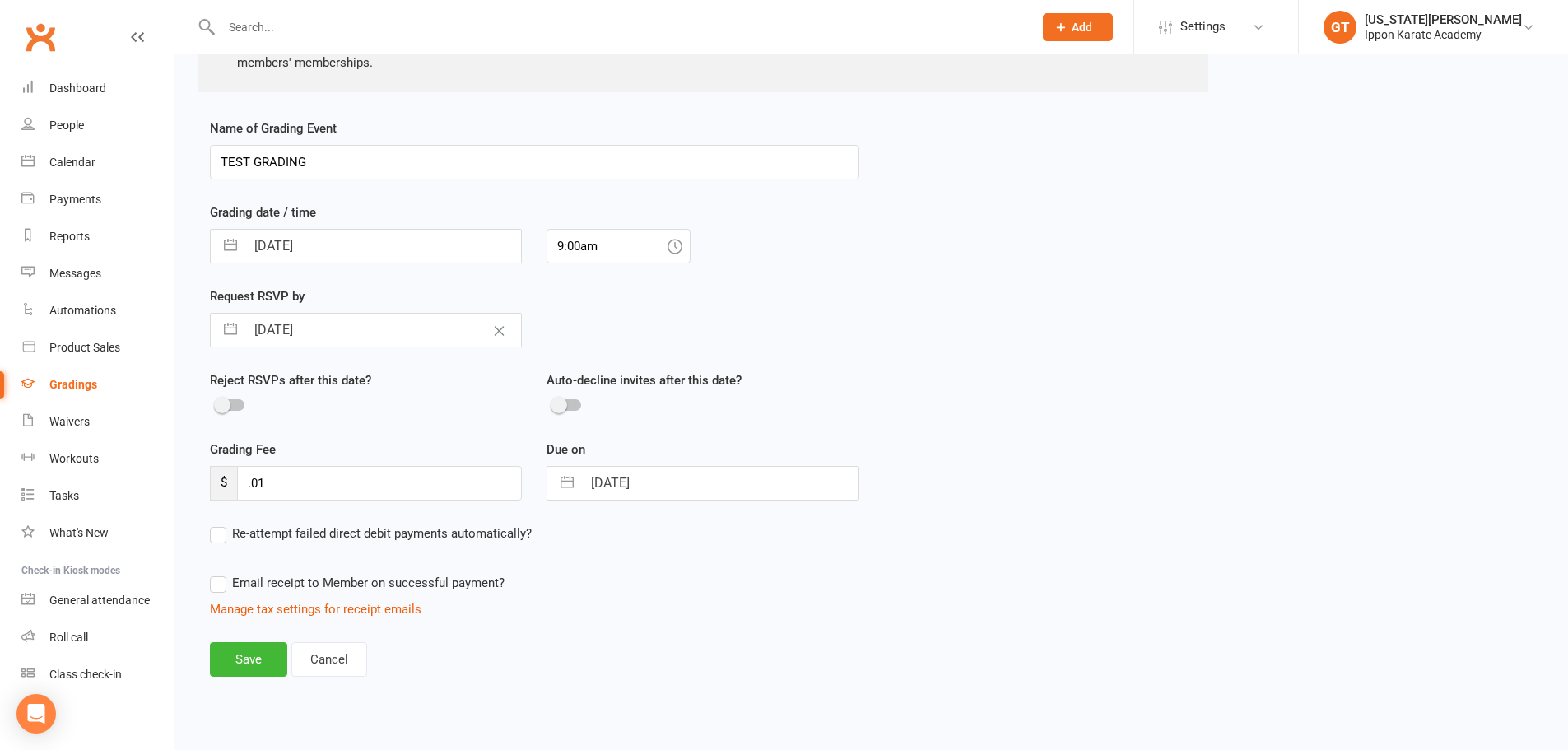
scroll to position [312, 0]
click at [649, 671] on div "Save Cancel" at bounding box center [534, 659] width 649 height 35
click at [361, 607] on link "Manage tax settings for receipt emails" at bounding box center [316, 608] width 212 height 14
click at [252, 662] on button "Save" at bounding box center [248, 659] width 77 height 35
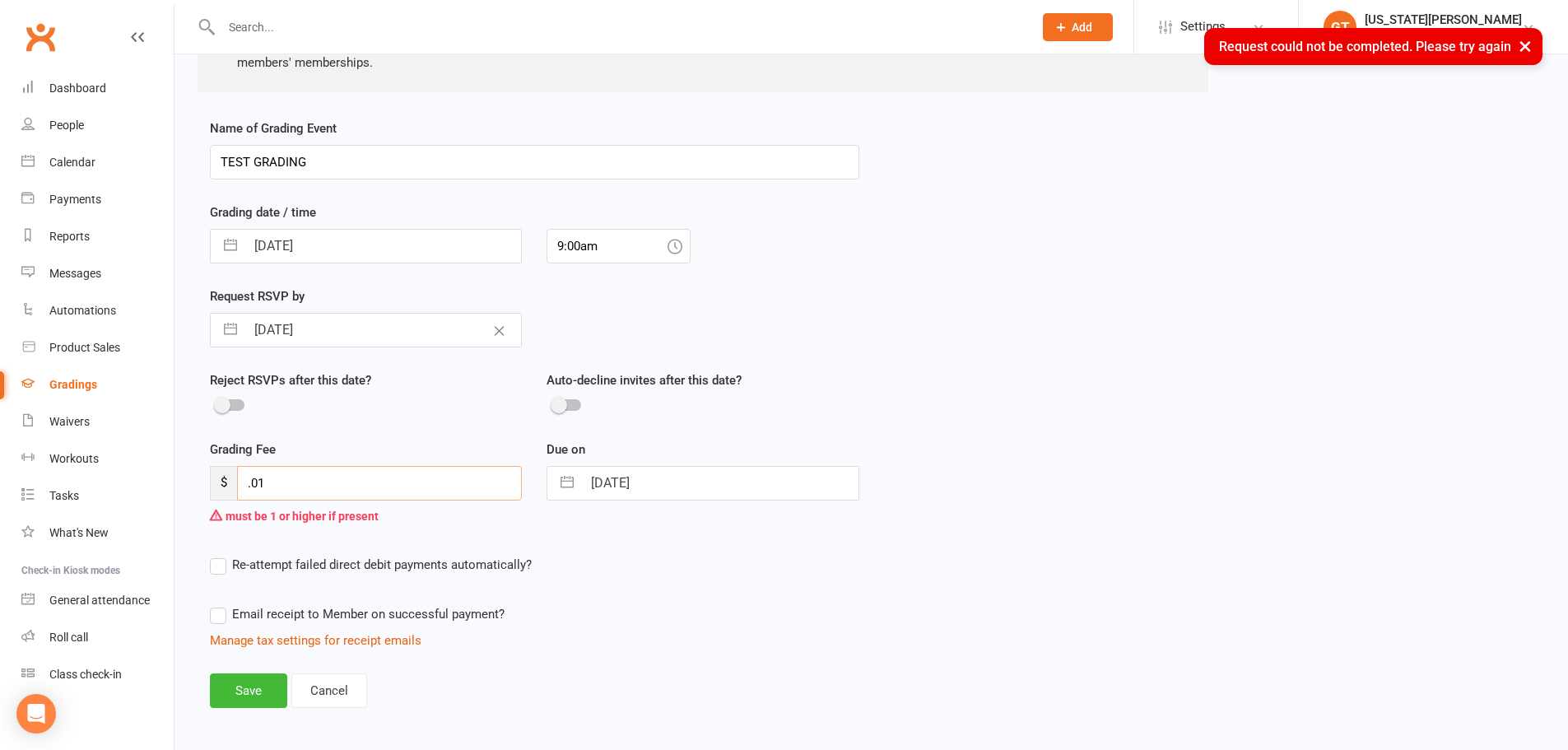
drag, startPoint x: 305, startPoint y: 484, endPoint x: 167, endPoint y: 471, distance: 138.6
click at [165, 471] on ui-view "Prospect Member Non-attending contact Class / event Appointment Grading event T…" at bounding box center [784, 224] width 1568 height 1065
type input "1"
click at [850, 440] on div "Name of Grading Event TEST GRADING Grading date / time 01 Sep 2025 Navigate for…" at bounding box center [871, 424] width 1348 height 612
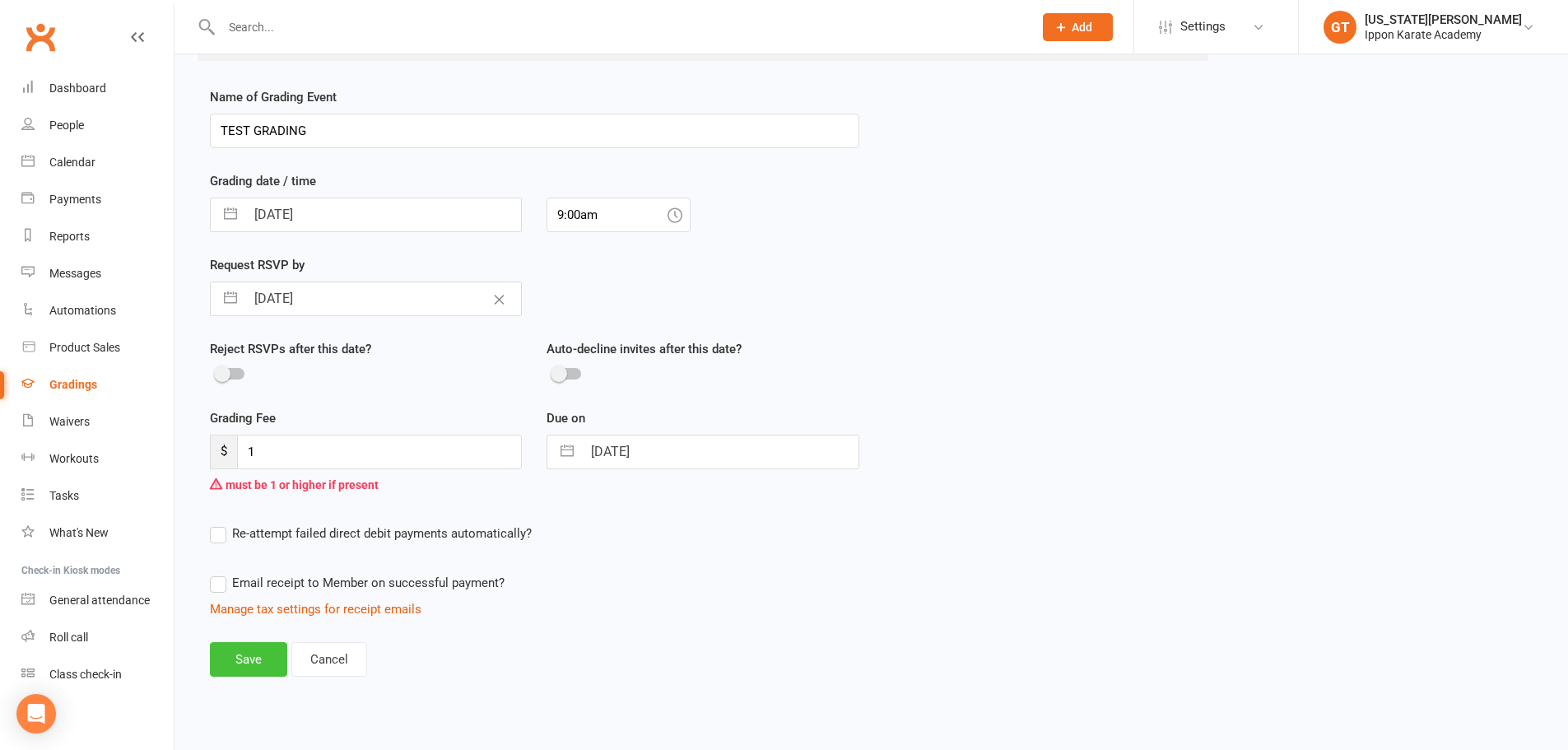
click at [247, 657] on button "Save" at bounding box center [248, 659] width 77 height 35
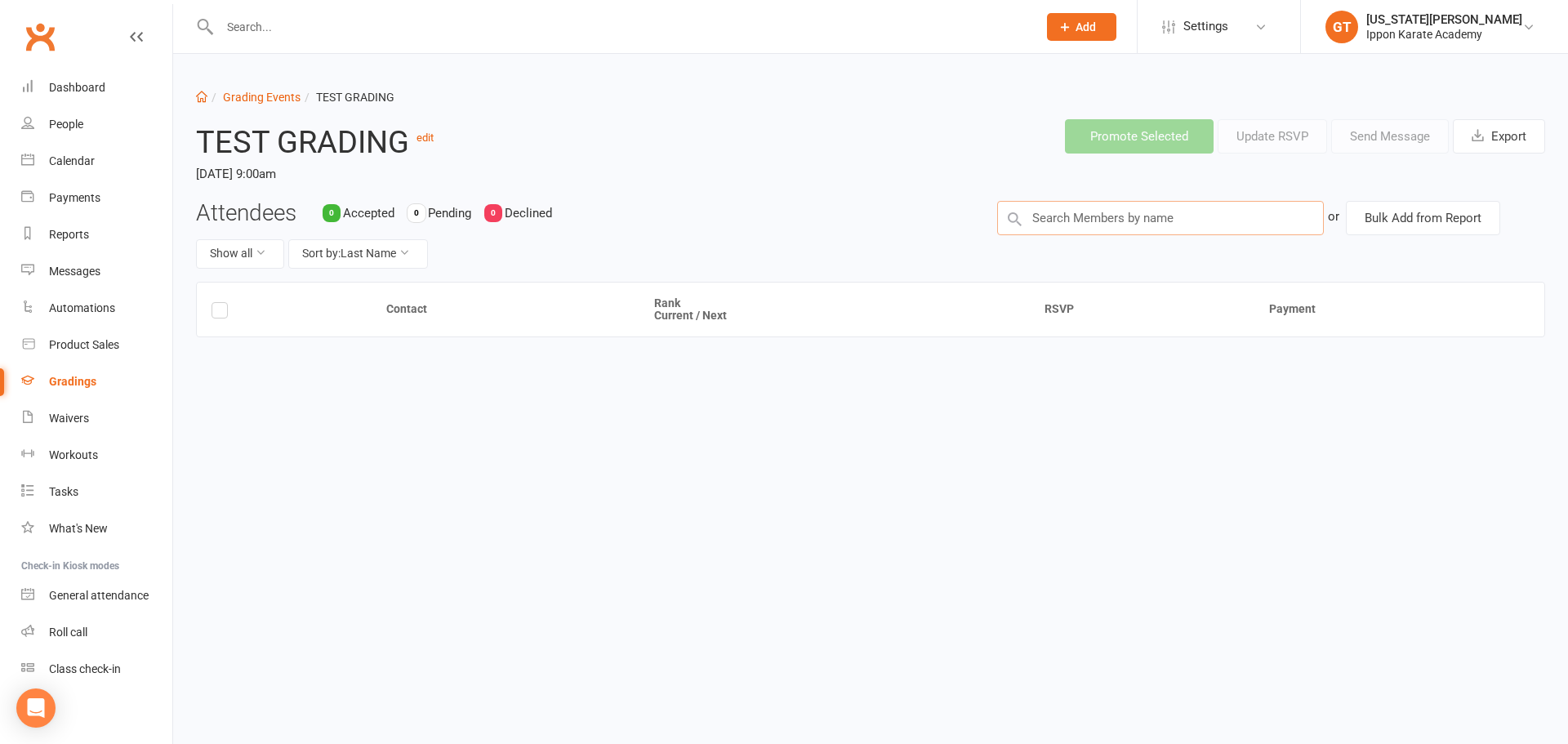
click at [843, 214] on input "text" at bounding box center [1160, 218] width 327 height 35
type input "georgia"
click at [841, 225] on div "Attendees 0 Accepted 0 Pending 0 Declined Show all Sort by: Last Name" at bounding box center [584, 241] width 801 height 81
click at [804, 231] on div "Attendees 0 Accepted 0 Pending 0 Declined Show all Sort by: Last Name" at bounding box center [584, 241] width 801 height 81
click at [843, 225] on input "text" at bounding box center [1160, 218] width 327 height 35
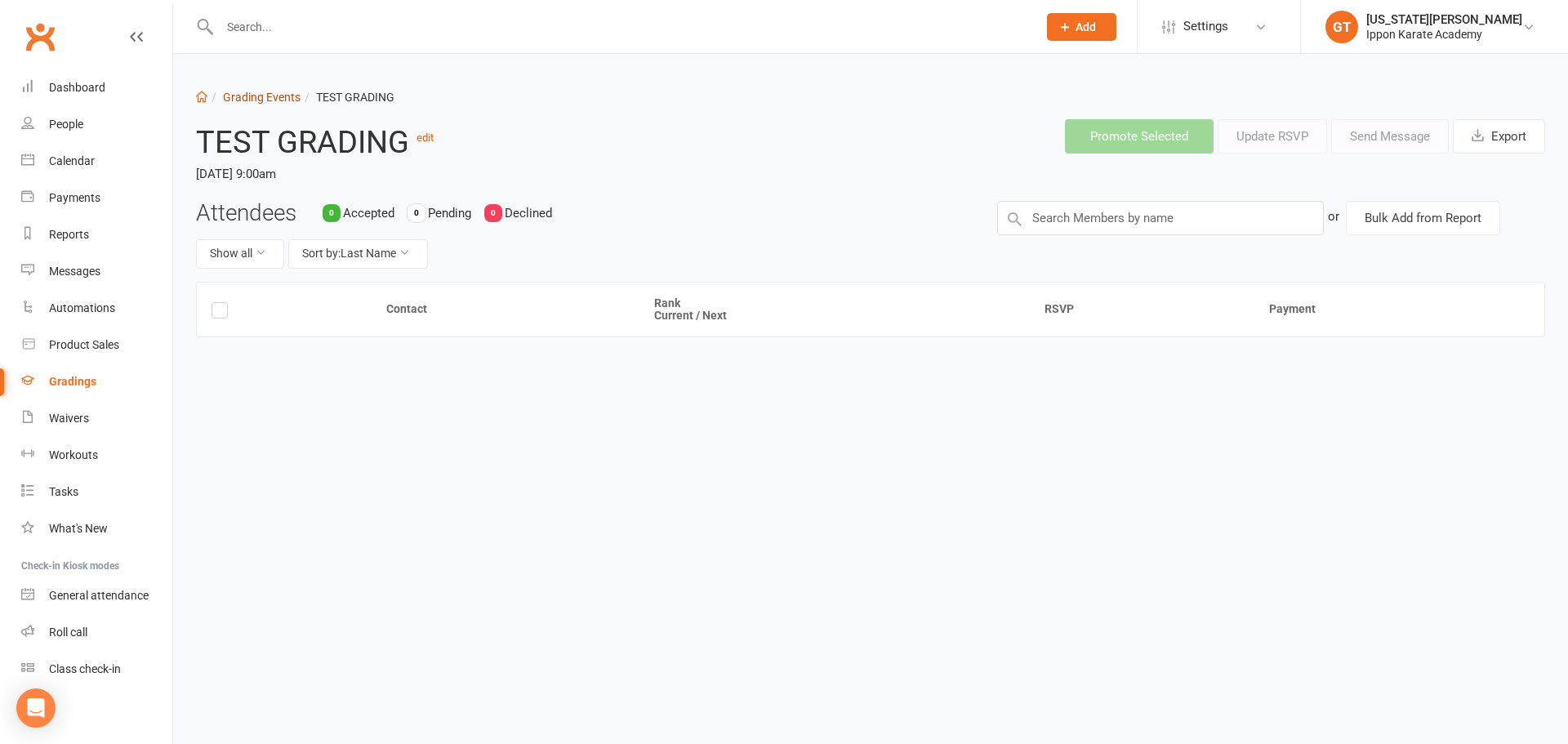
click at [278, 94] on link "Grading Events" at bounding box center [262, 96] width 78 height 13
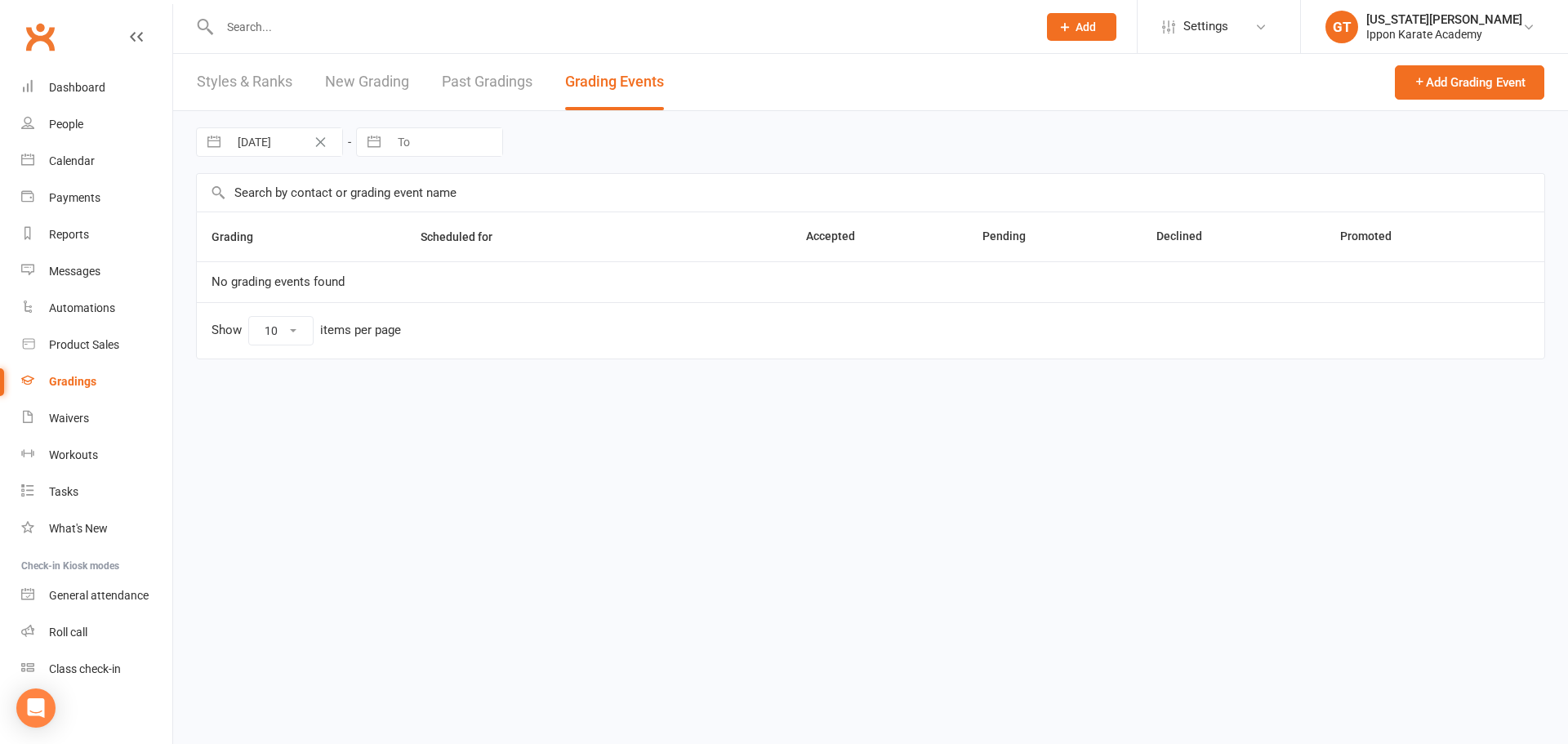
select select "100"
click at [269, 278] on link "TEST GRADING" at bounding box center [254, 281] width 85 height 14
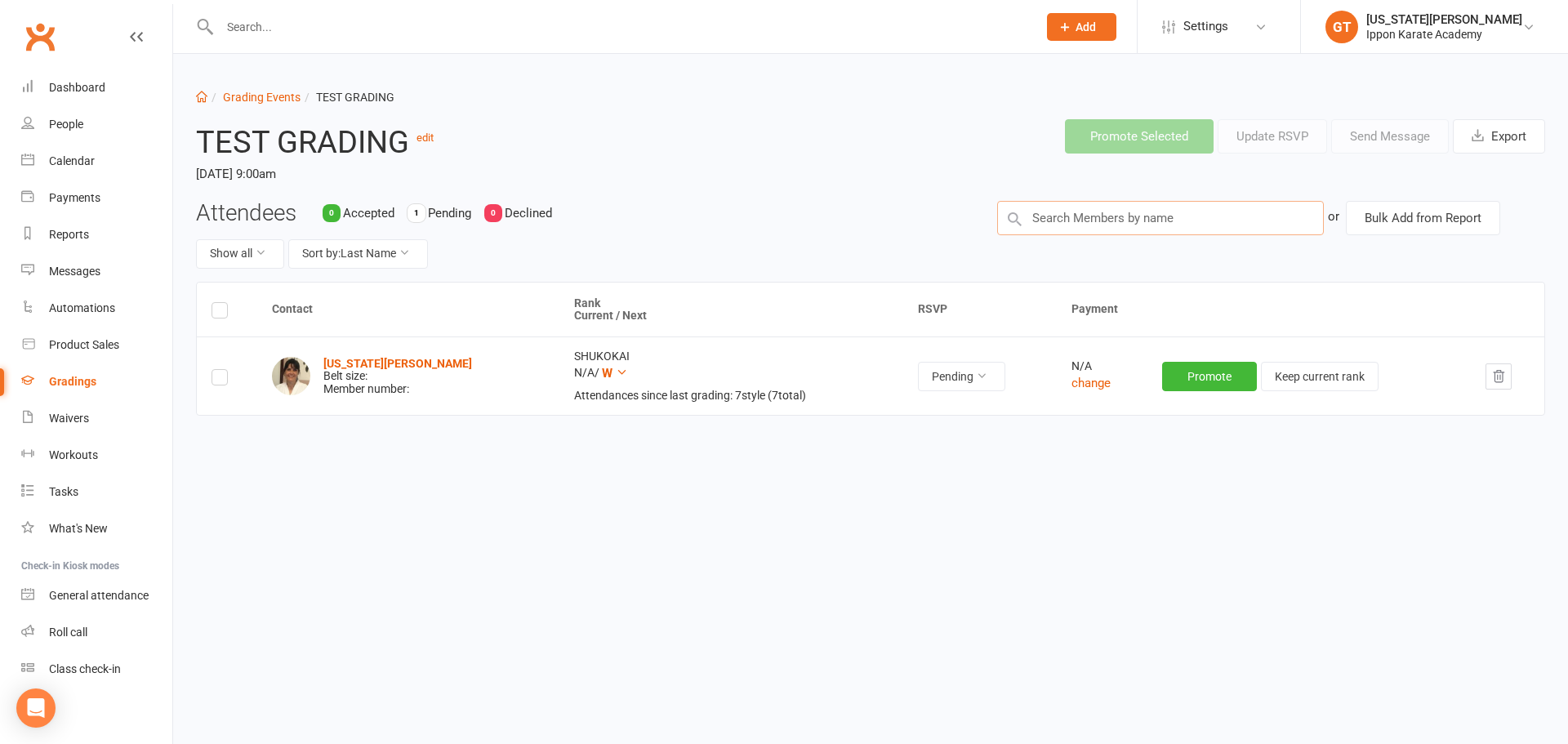
click at [843, 205] on input "text" at bounding box center [1160, 218] width 327 height 35
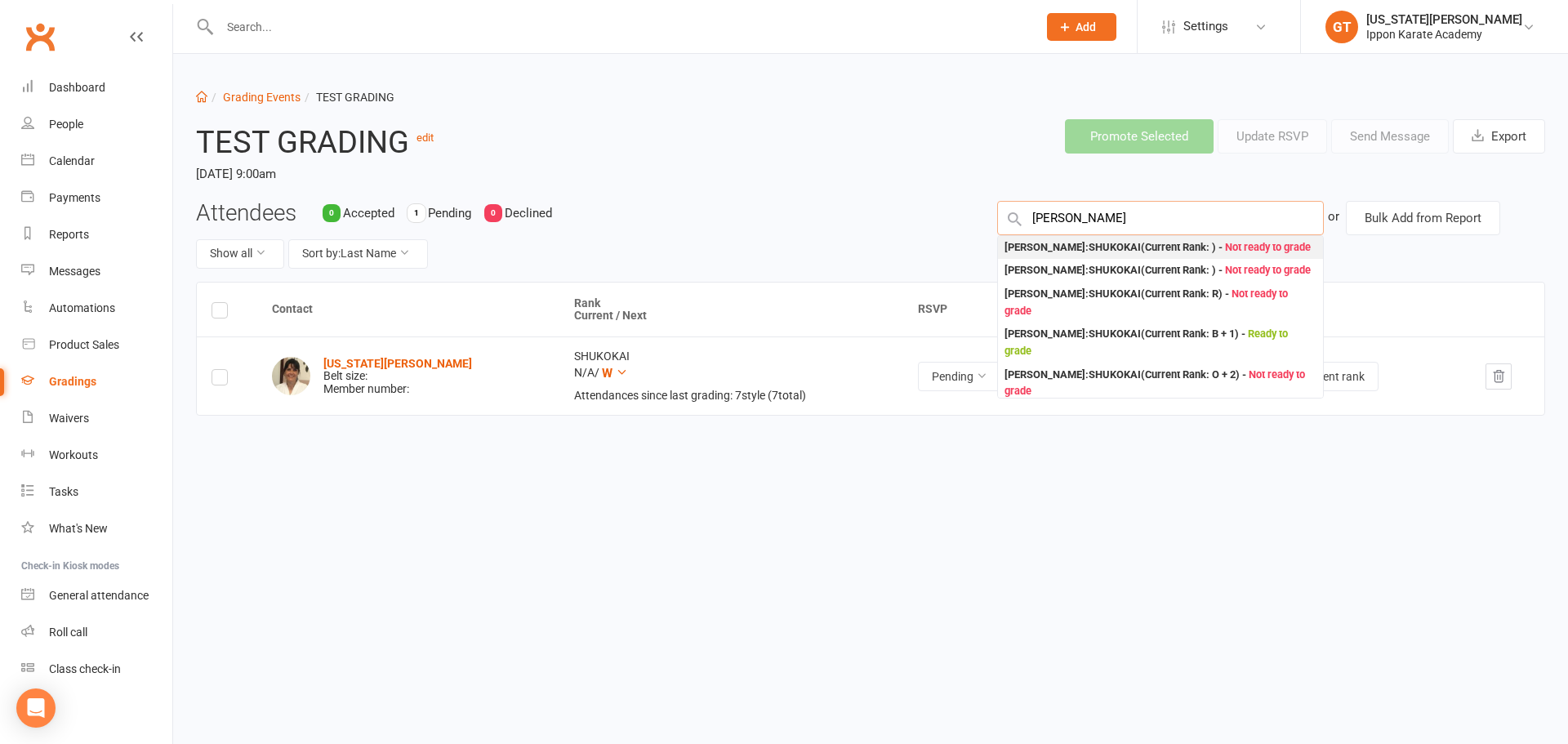
type input "simon"
click at [843, 247] on div "Simon Hunt : SHUKOKAI (Current Rank: ) - Not ready to grade" at bounding box center [1157, 248] width 306 height 17
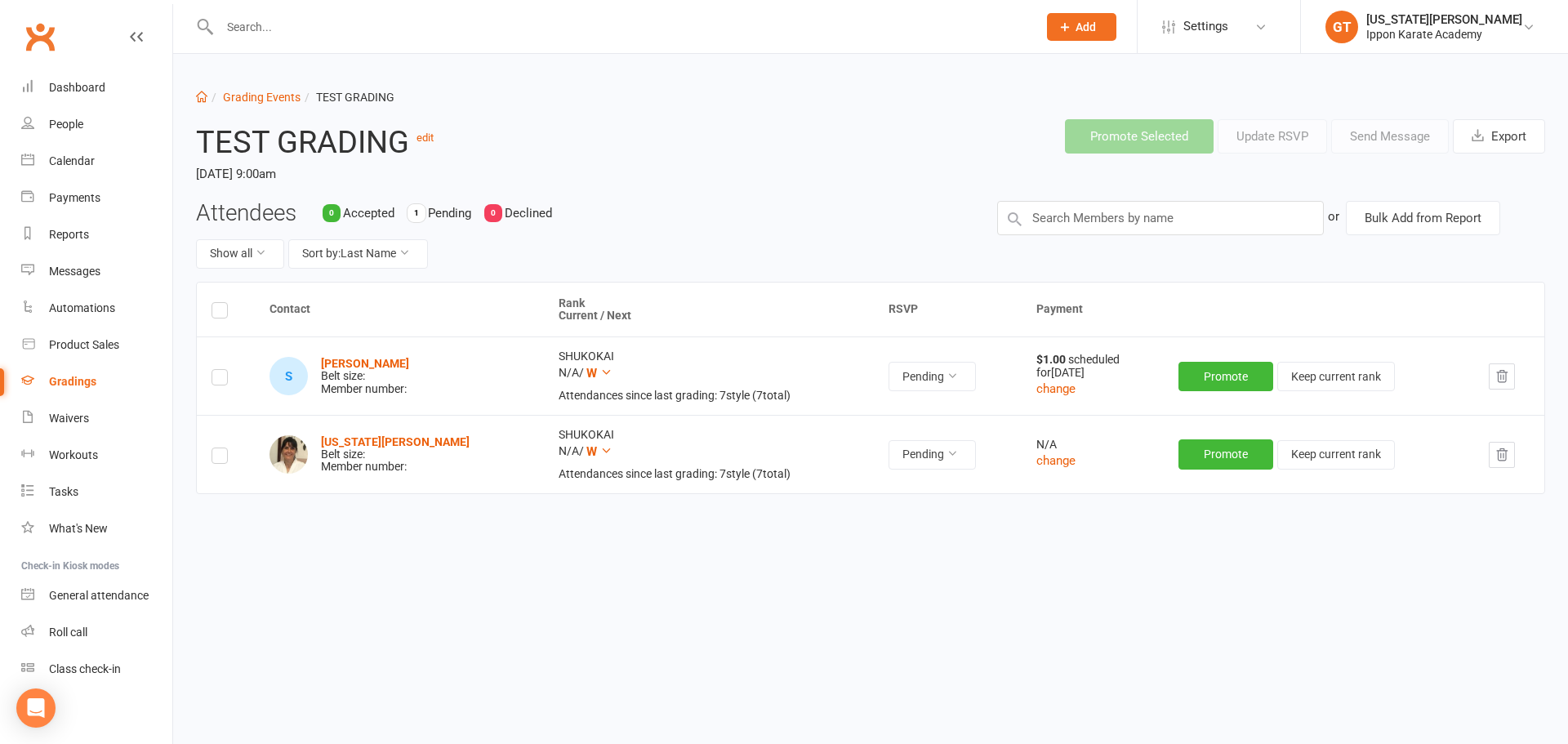
click at [574, 574] on div "Contact Rank Current / Next RSVP Payment S Simon Hunt Belt size: Member number:…" at bounding box center [870, 439] width 1349 height 316
click at [843, 218] on input "text" at bounding box center [1160, 218] width 327 height 35
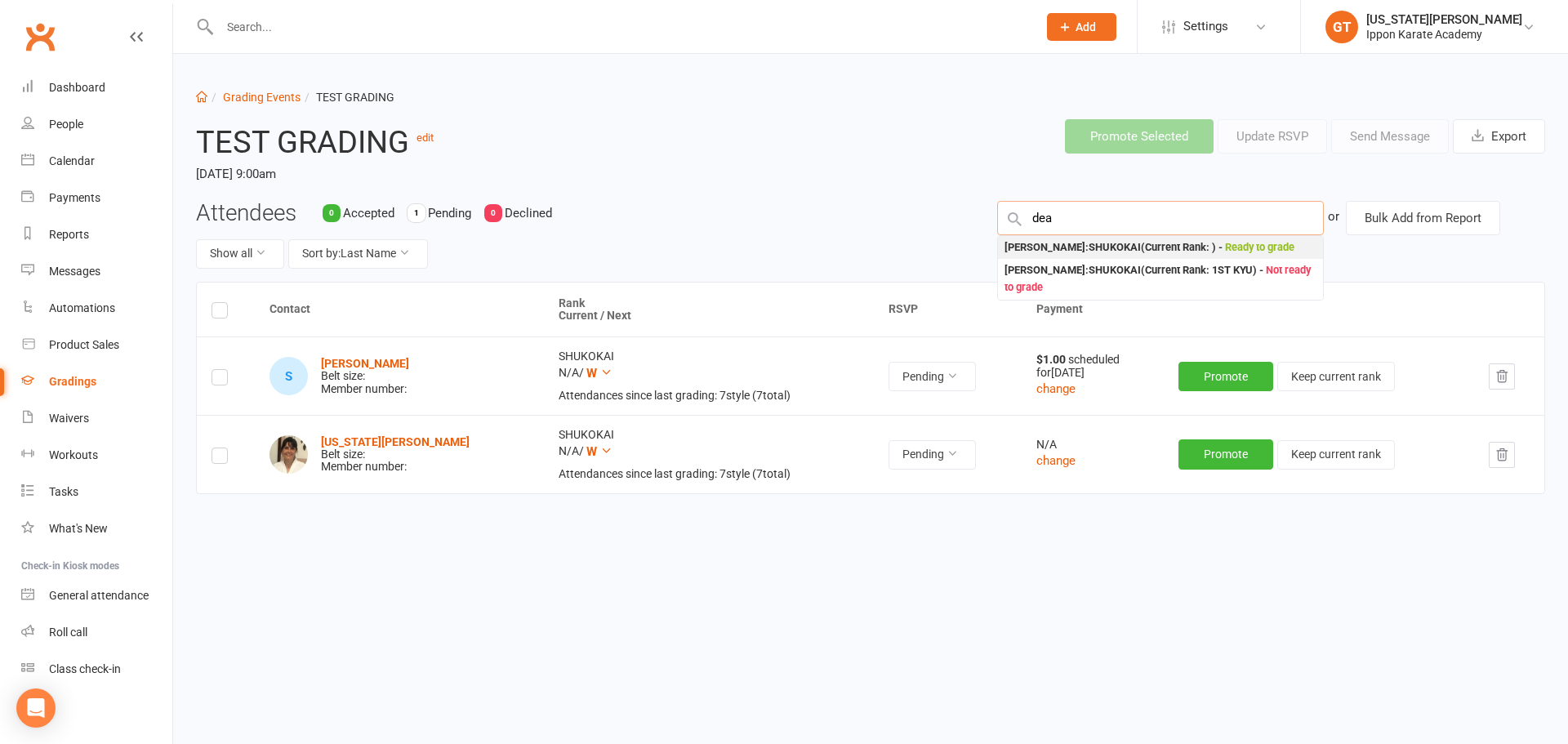
type input "dea"
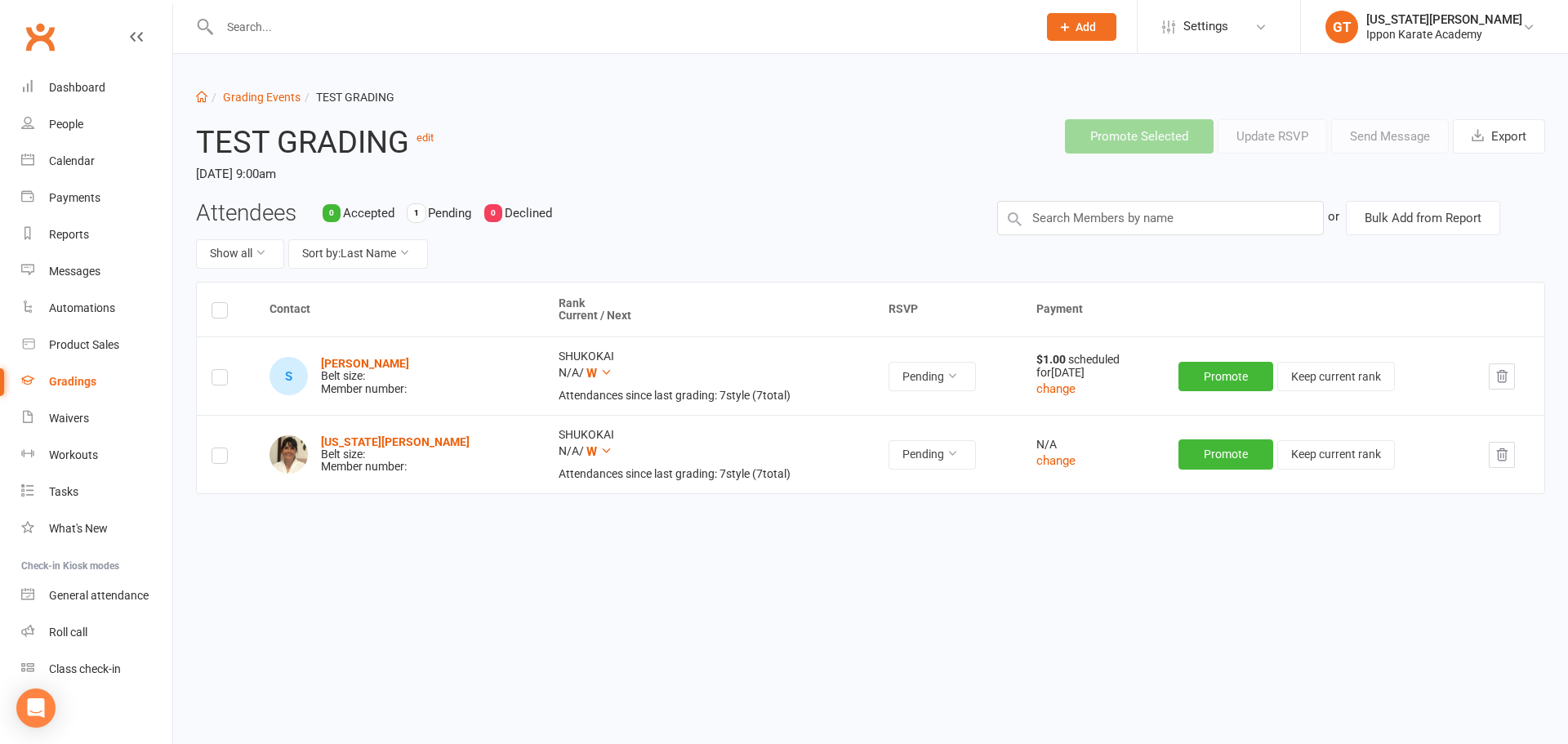
click at [792, 200] on header "TEST GRADING edit Monday, 1 Sep 2025, 9:00am Promote Selected Update RSVP Send …" at bounding box center [871, 153] width 1374 height 94
click at [843, 218] on input "text" at bounding box center [1160, 218] width 327 height 35
type input "ell"
drag, startPoint x: 1070, startPoint y: 221, endPoint x: 934, endPoint y: 212, distance: 136.3
click at [843, 212] on div "Attendees 0 Accepted 1 Pending 0 Declined Show all Sort by: Last Name or Bulk A…" at bounding box center [871, 241] width 1374 height 81
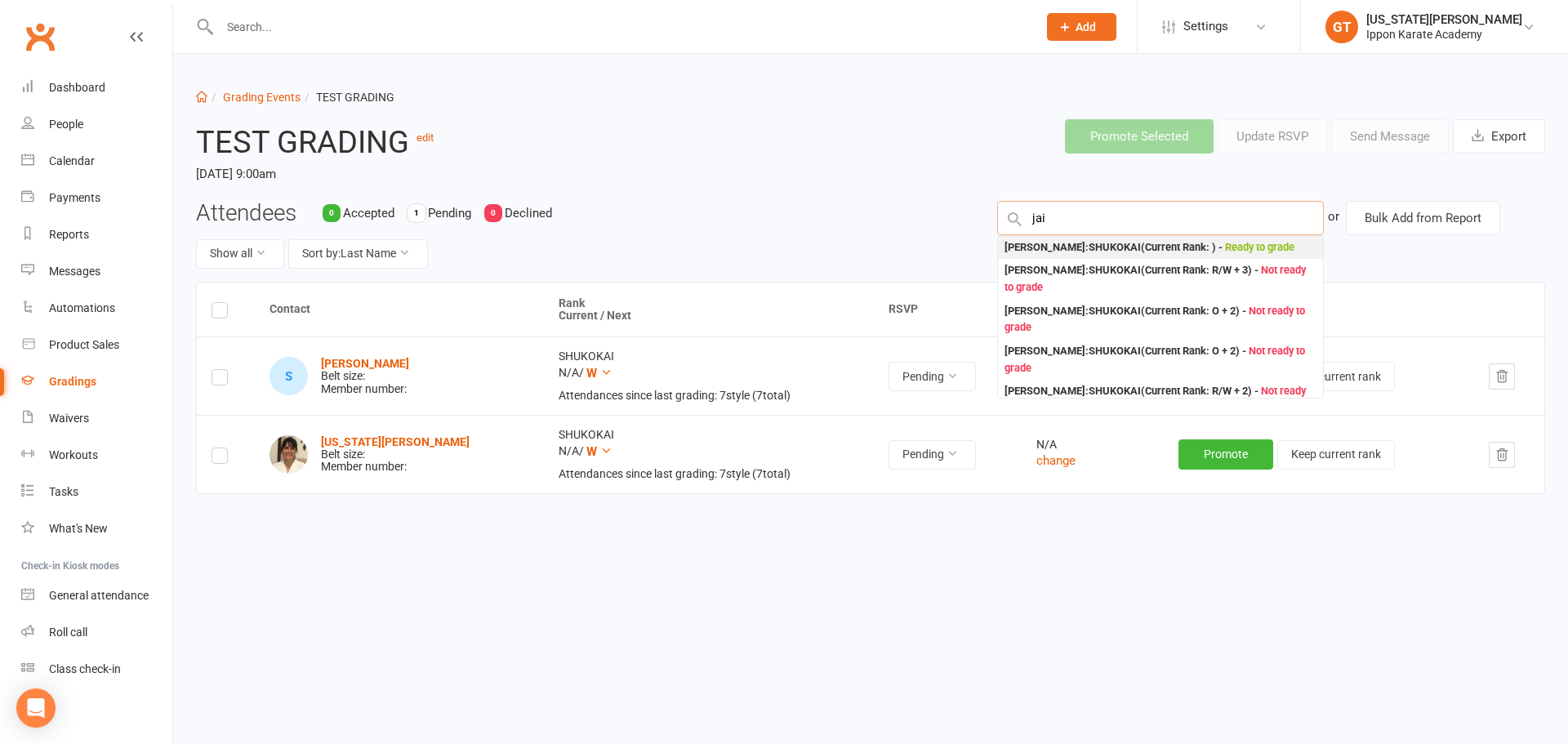
type input "jai"
click at [843, 245] on div "Jai Hunt : SHUKOKAI (Current Rank: ) - Ready to grade" at bounding box center [1149, 248] width 290 height 17
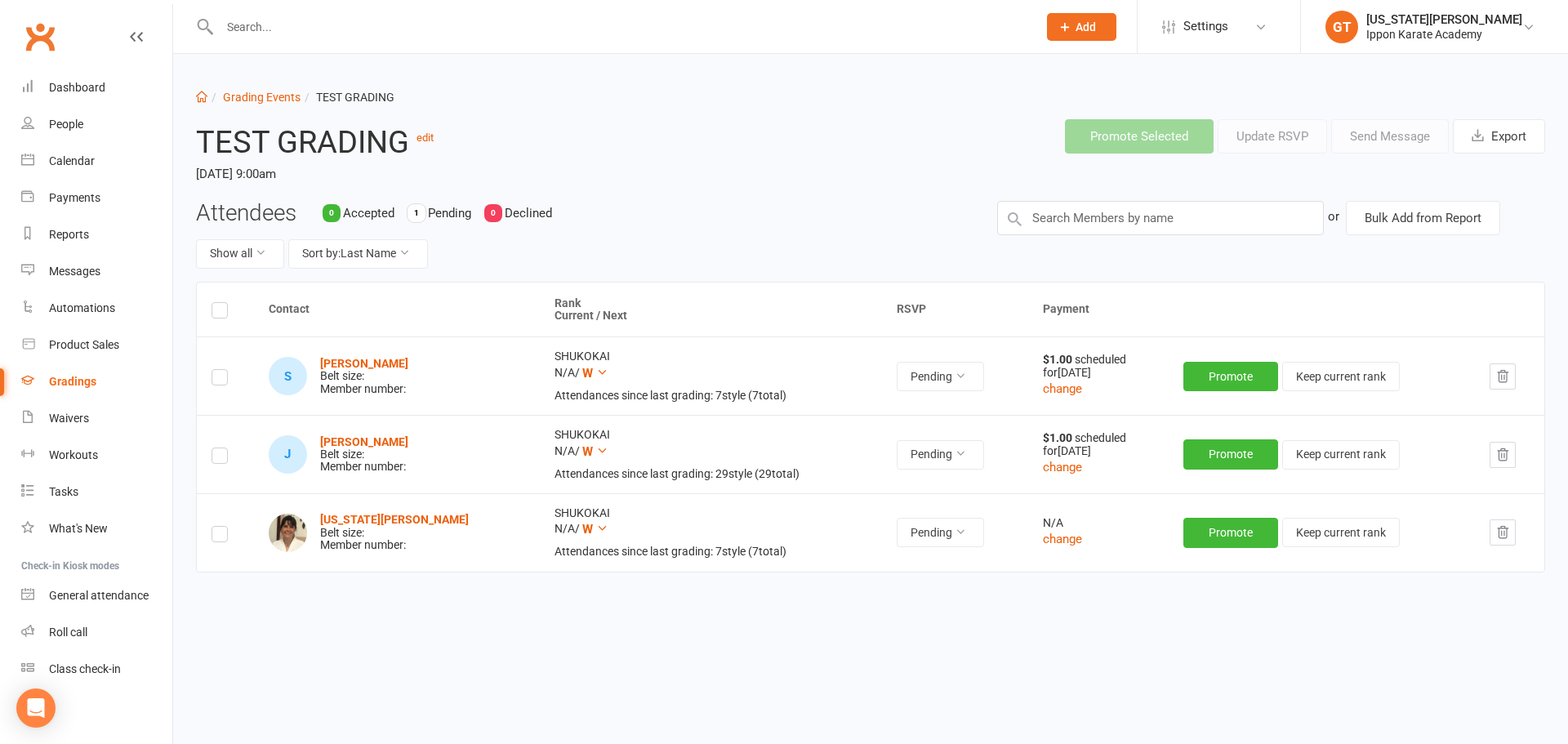
click at [816, 210] on div "Attendees 0 Accepted 1 Pending 0 Declined Show all Sort by: Last Name" at bounding box center [584, 241] width 801 height 81
click at [776, 237] on div "Attendees 0 Accepted 1 Pending 0 Declined Show all Sort by: Last Name" at bounding box center [584, 241] width 801 height 81
click at [257, 98] on link "Grading Events" at bounding box center [262, 96] width 78 height 13
select select "100"
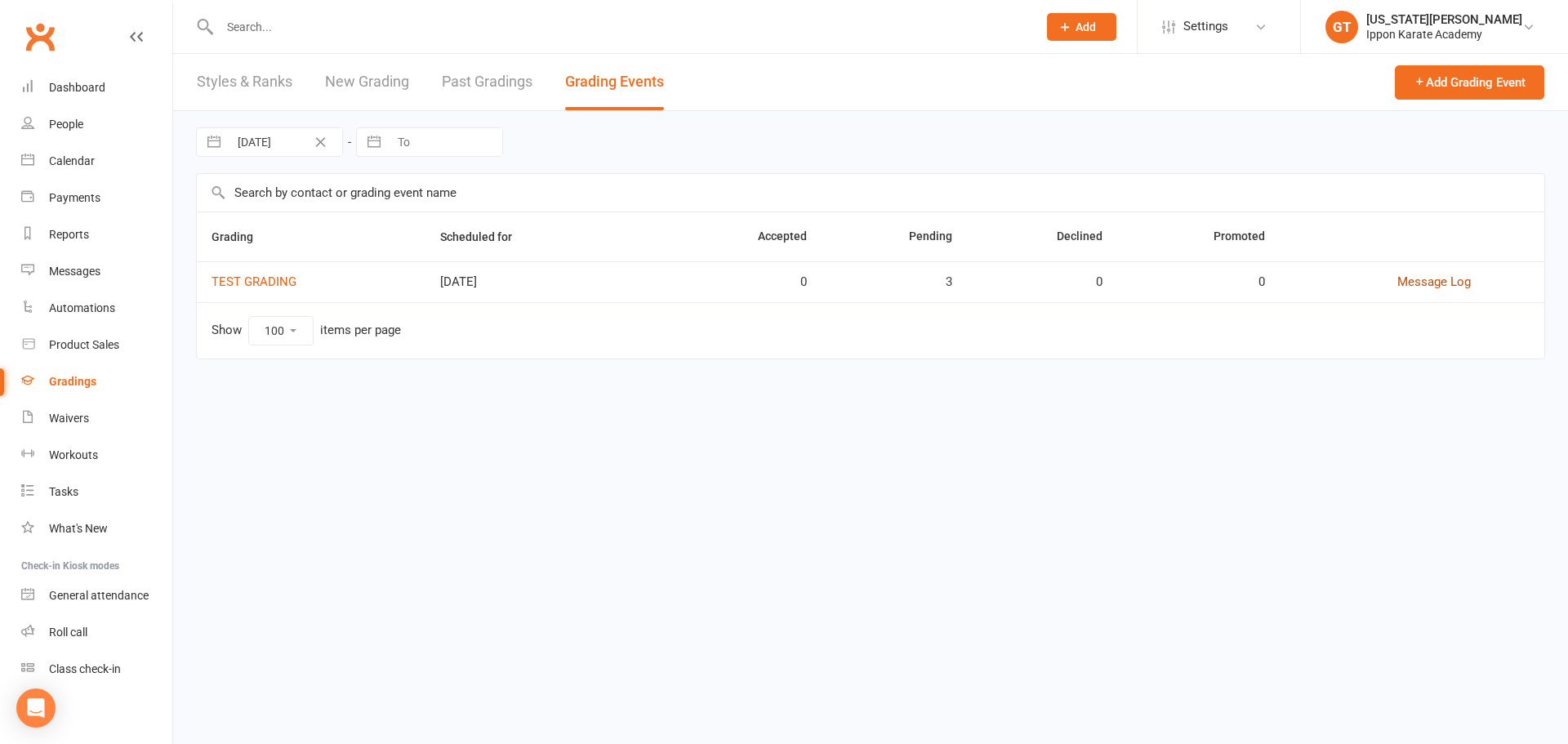
click at [843, 285] on link "Message Log" at bounding box center [1434, 281] width 73 height 14
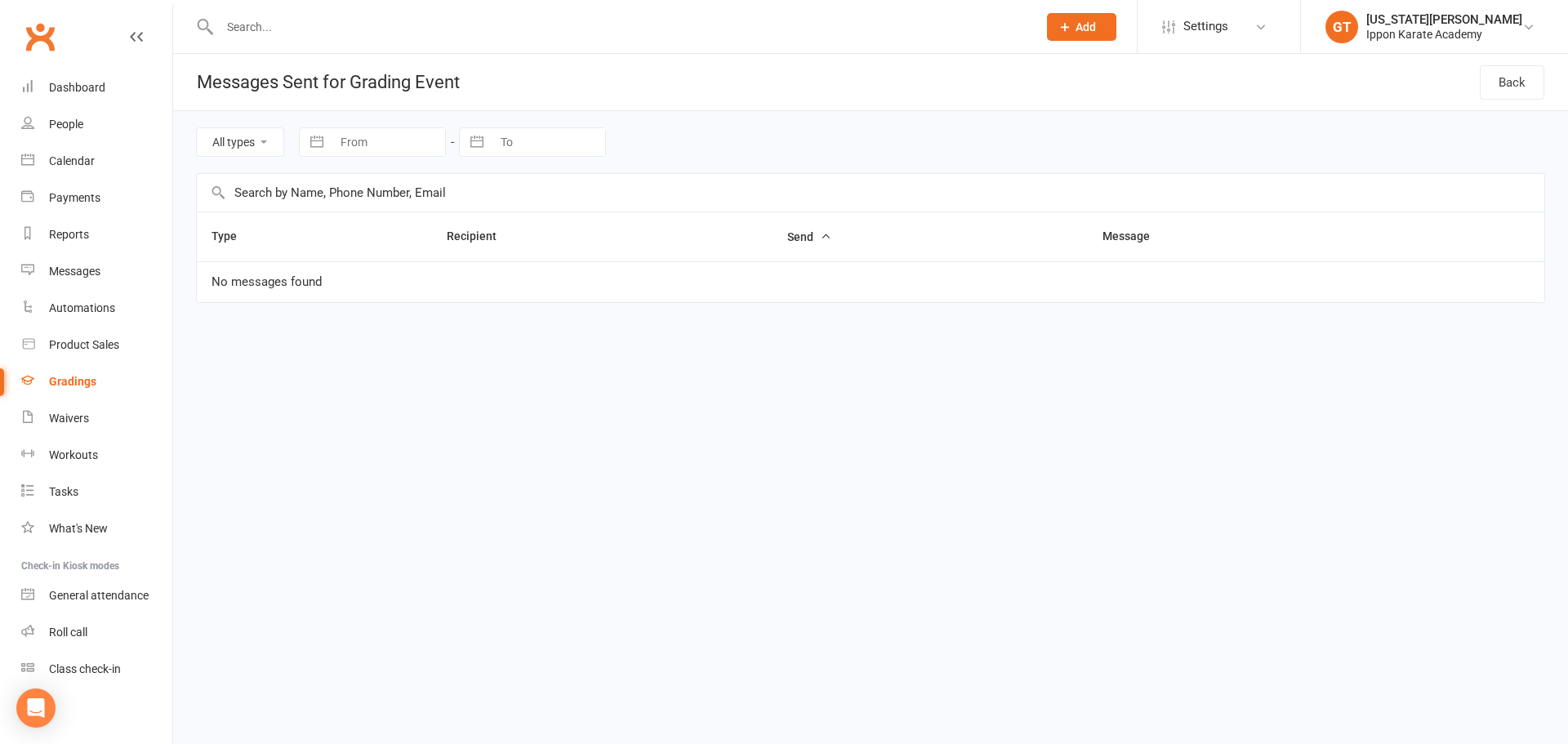
select select "100"
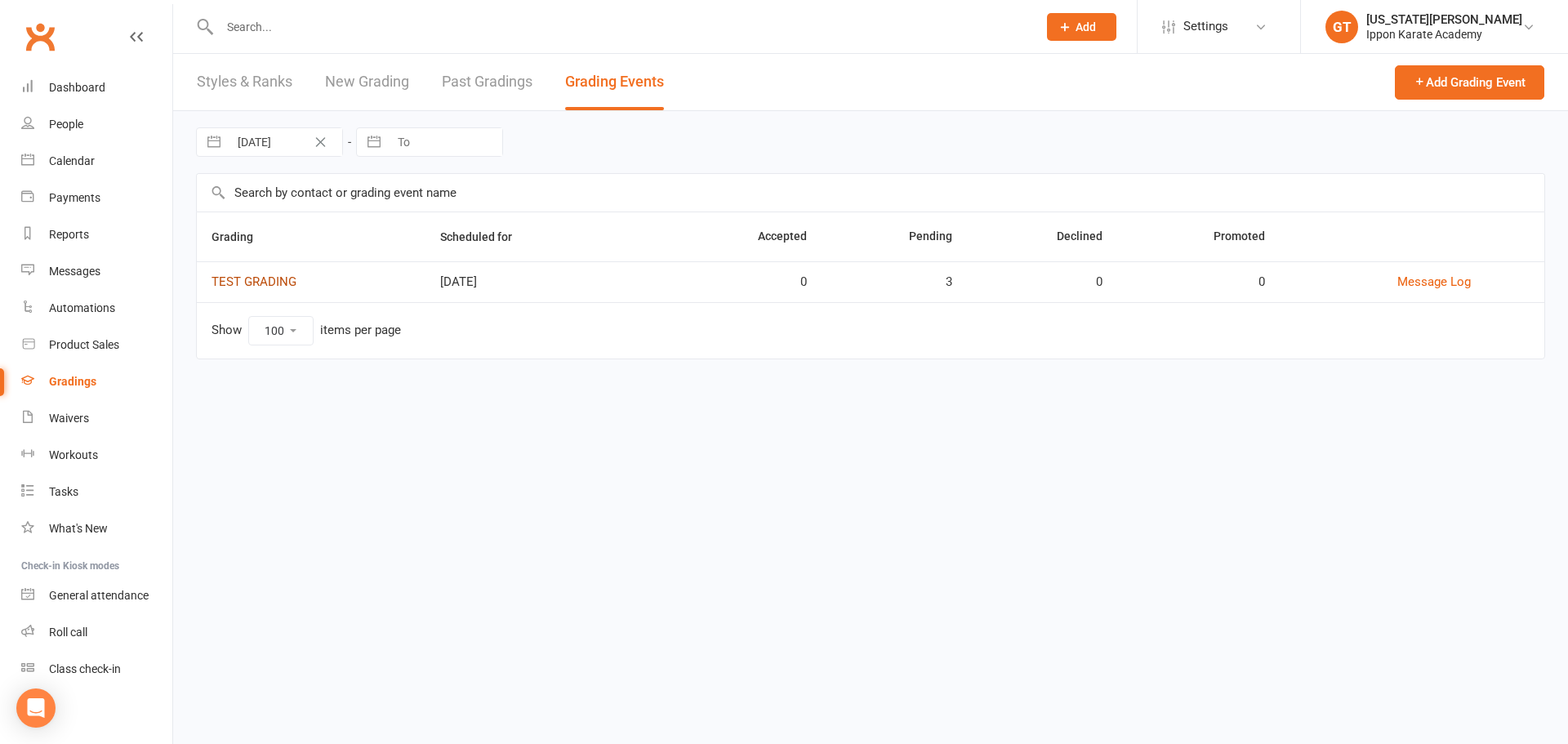
click at [241, 281] on link "TEST GRADING" at bounding box center [254, 281] width 85 height 14
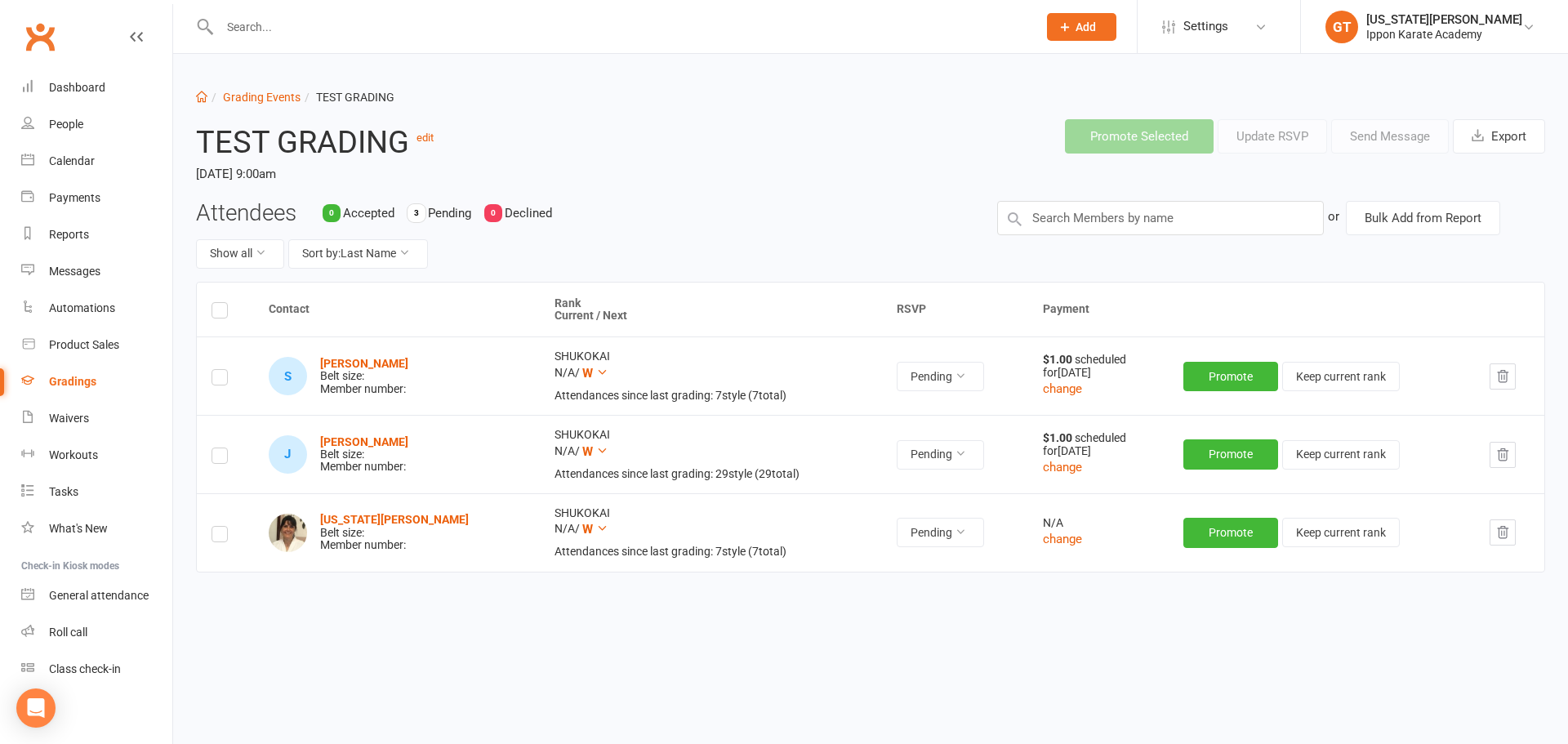
click at [843, 146] on div "Promote Selected Update RSVP Send Message Export" at bounding box center [1305, 136] width 480 height 35
click at [843, 133] on div "Promote Selected Update RSVP Send Message Export" at bounding box center [1305, 136] width 480 height 35
click at [218, 313] on label at bounding box center [219, 313] width 16 height 0
click at [218, 303] on input "checkbox" at bounding box center [219, 303] width 16 height 0
click at [214, 458] on label at bounding box center [219, 458] width 16 height 0
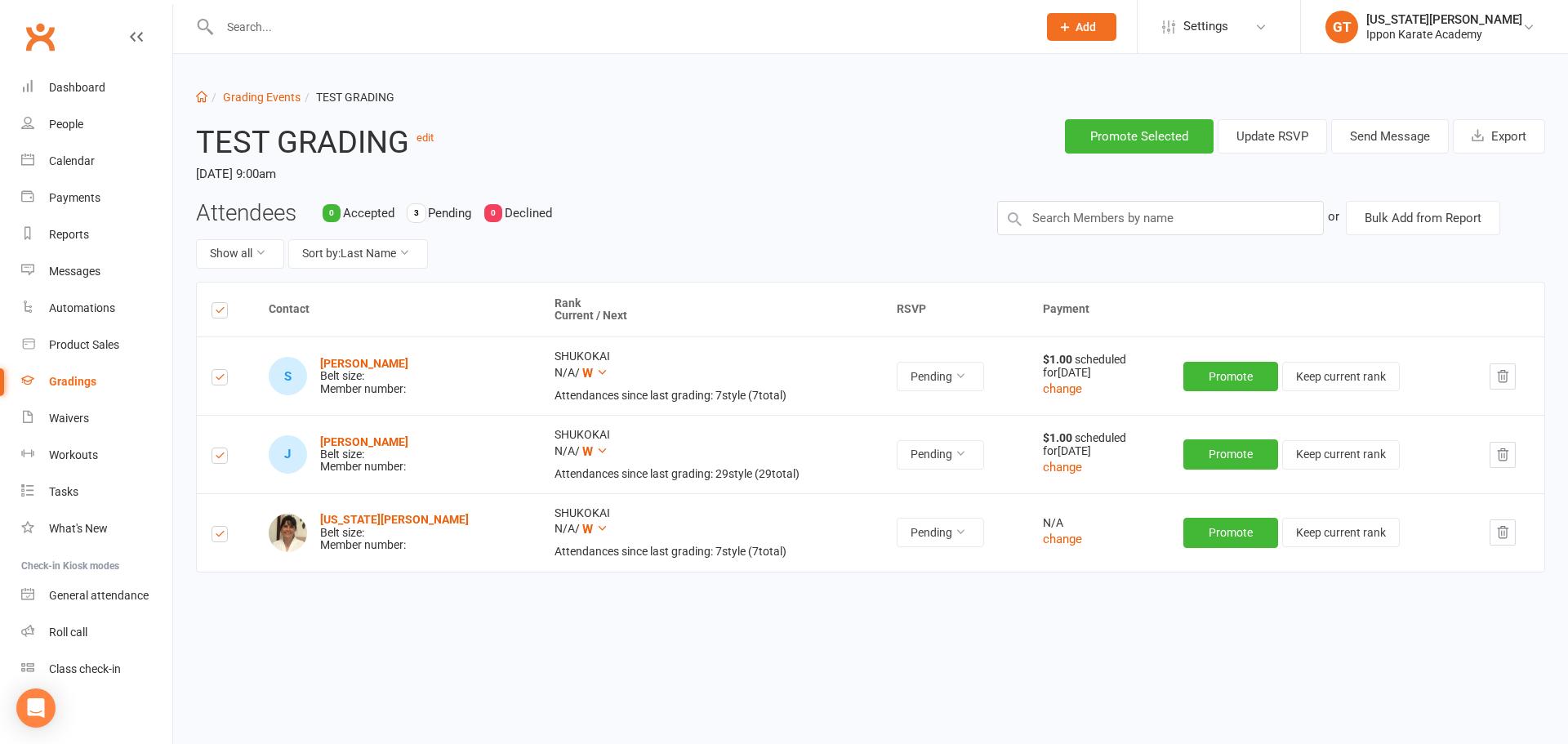
click at [214, 448] on input "checkbox" at bounding box center [219, 448] width 16 height 0
click at [213, 366] on td at bounding box center [225, 375] width 57 height 78
click at [216, 380] on label at bounding box center [219, 380] width 16 height 0
click at [216, 369] on input "checkbox" at bounding box center [219, 369] width 16 height 0
click at [843, 139] on button "Send Message" at bounding box center [1389, 136] width 117 height 35
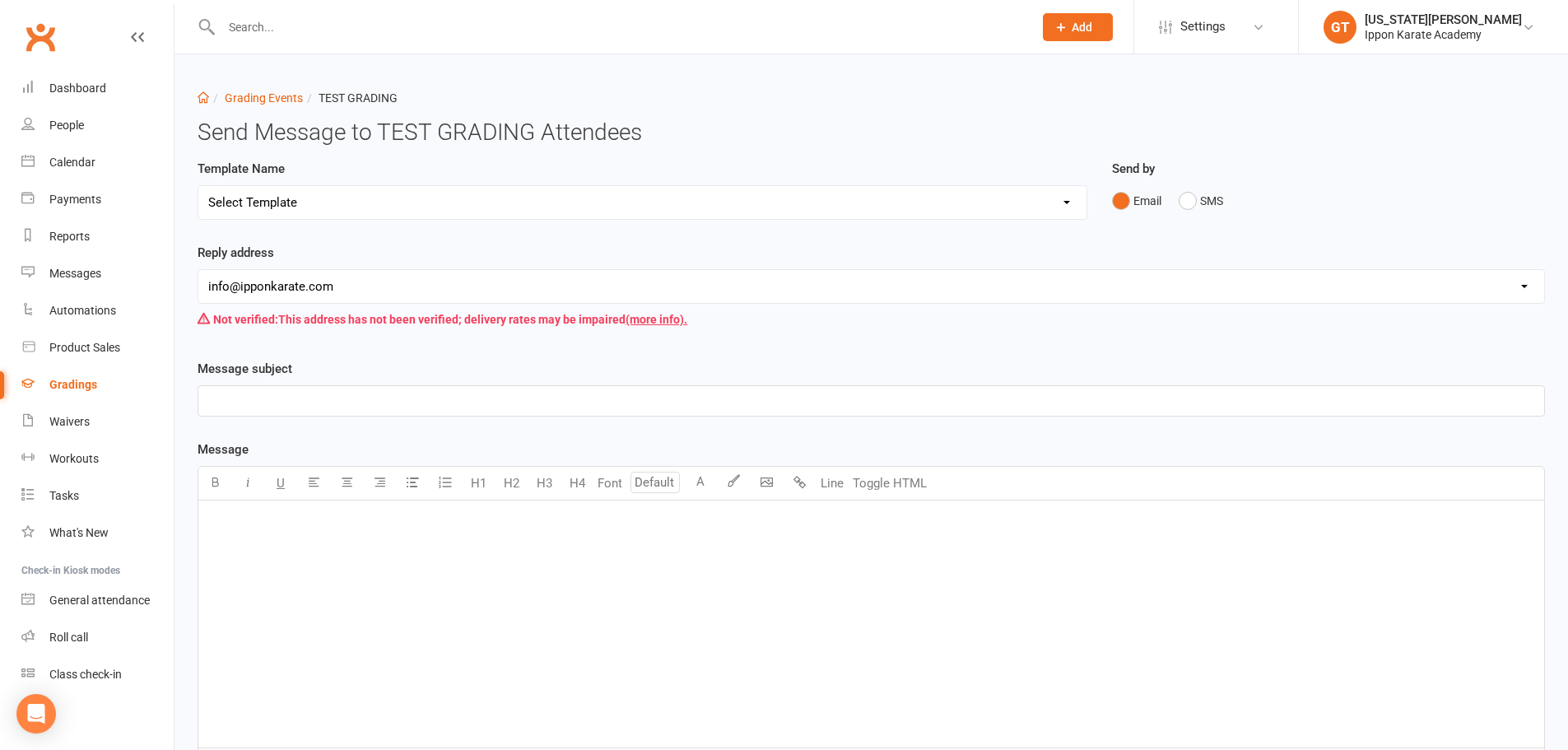
click at [340, 200] on select "Select Template [Email] Confirmation of Successful Grading [Email] Grading Even…" at bounding box center [642, 202] width 888 height 33
select select "2"
click at [198, 186] on select "Select Template [Email] Confirmation of Successful Grading [Email] Grading Even…" at bounding box center [642, 202] width 888 height 33
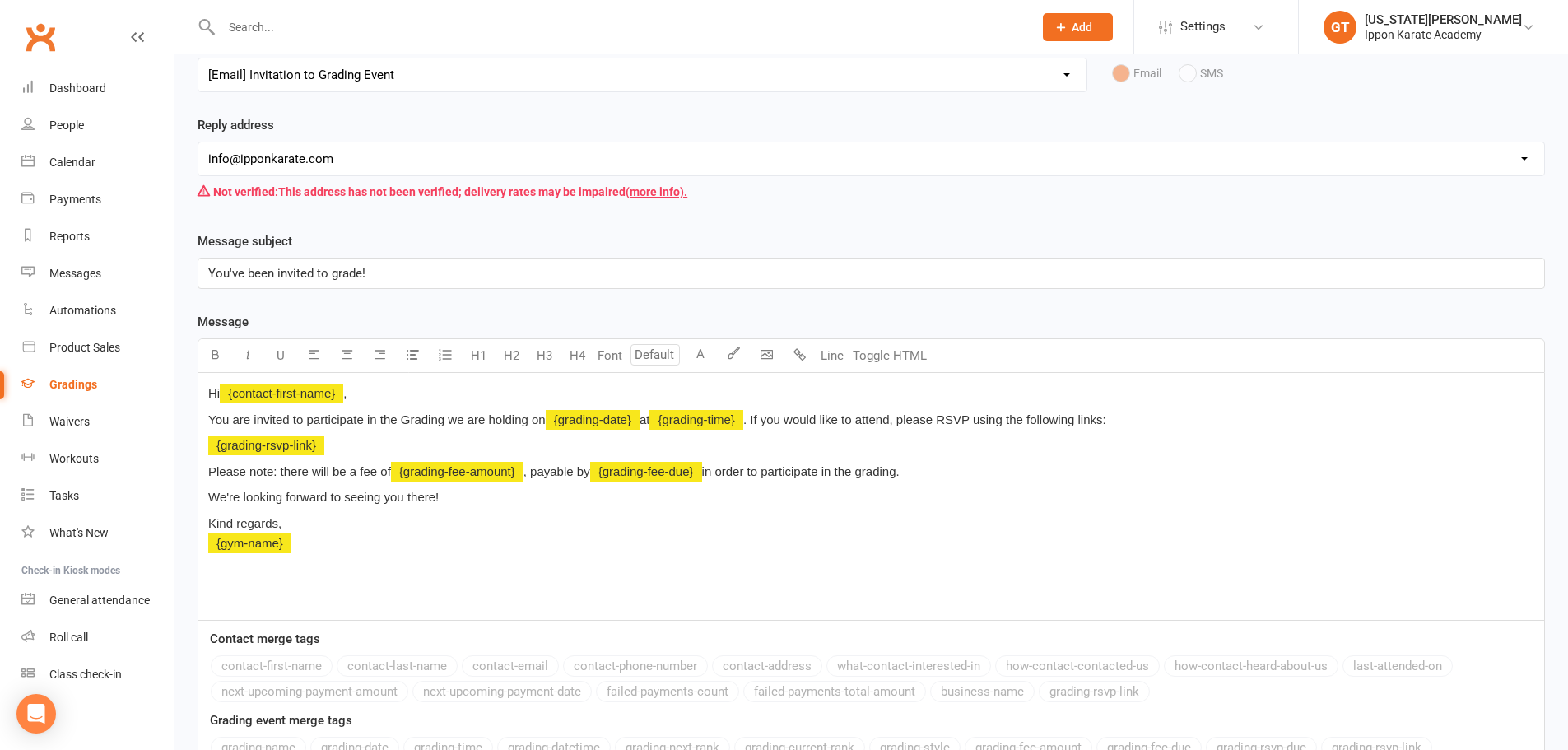
scroll to position [165, 0]
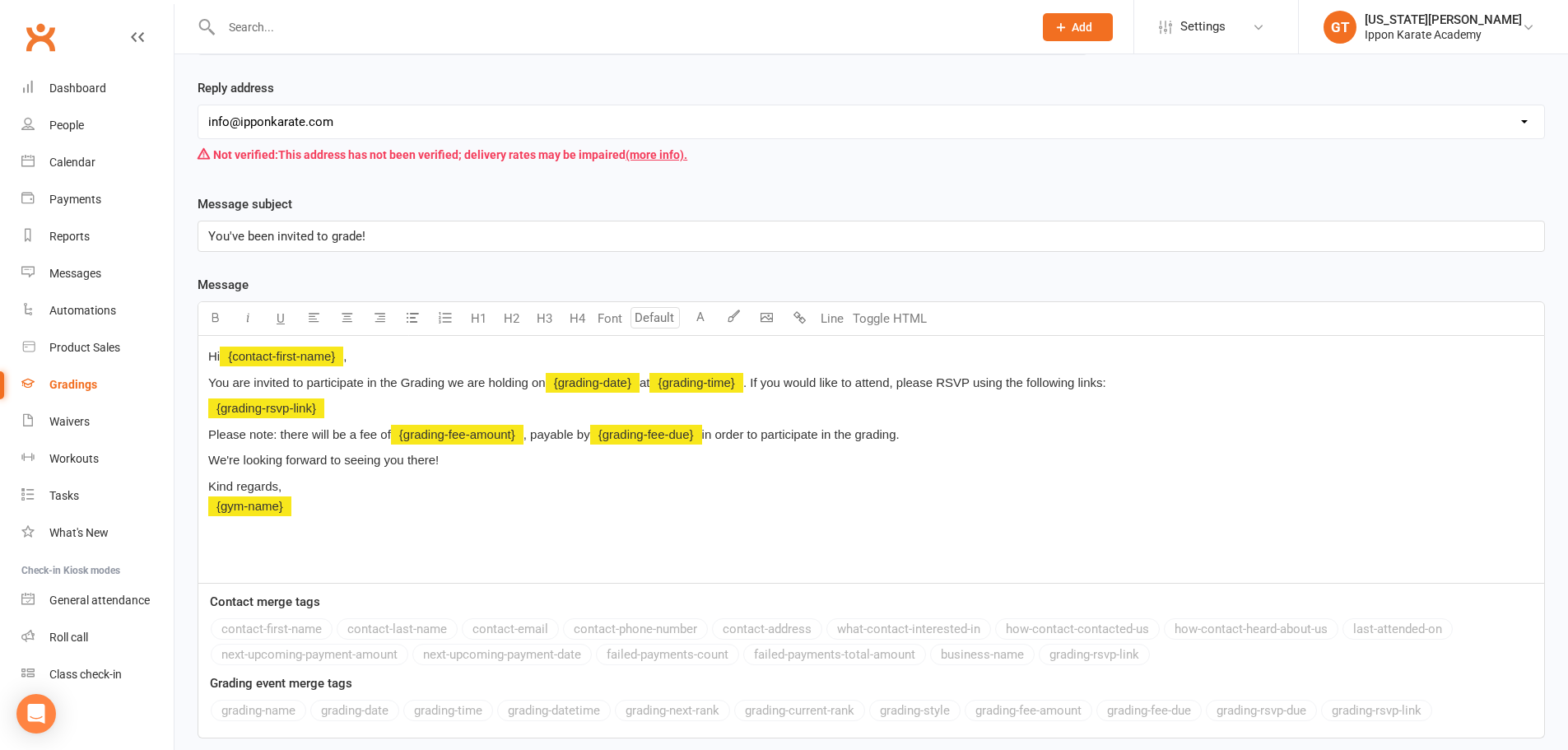
click at [850, 394] on div "Hi ﻿ {contact-first-name} , You are invited to participate in the Grading we ar…" at bounding box center [871, 459] width 1346 height 247
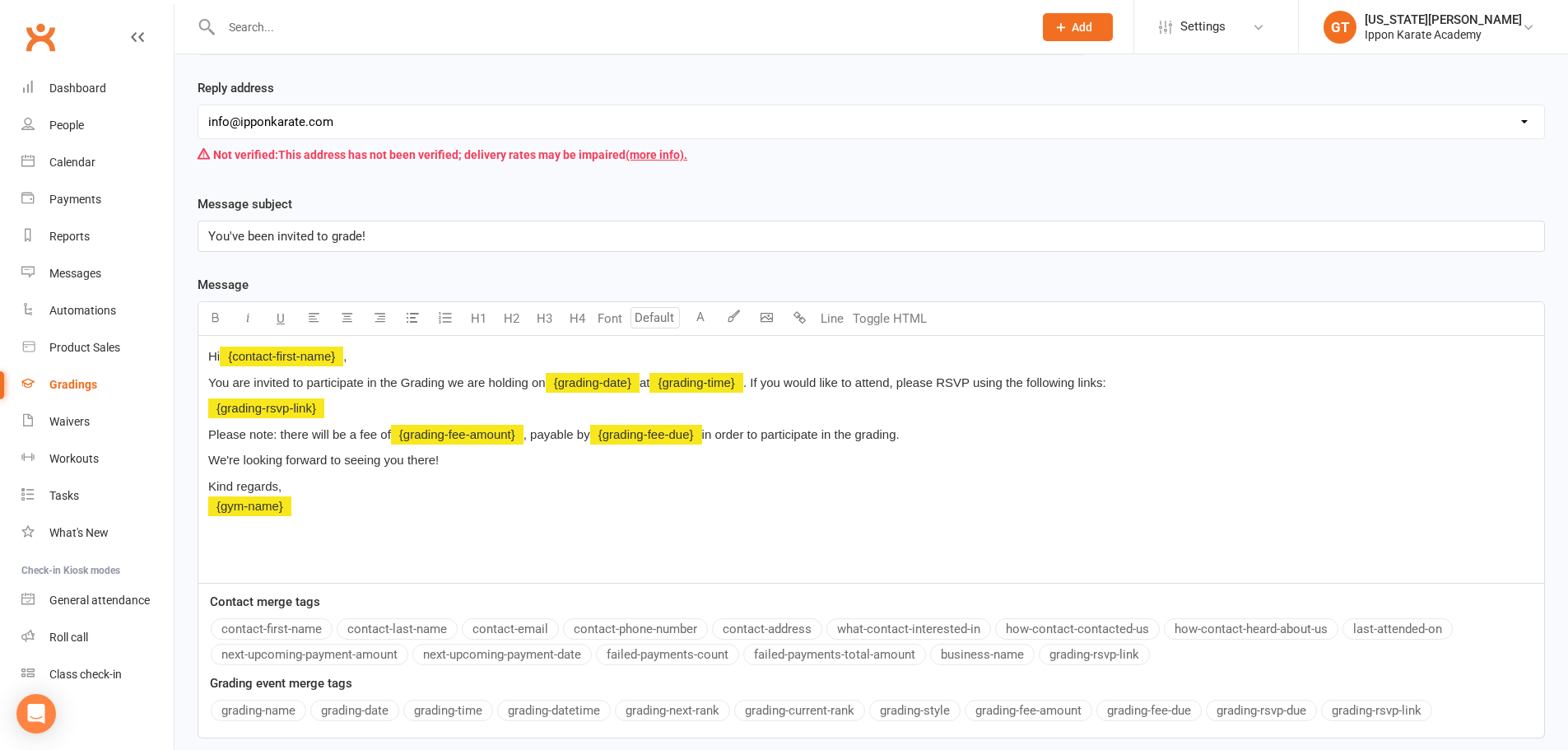
drag, startPoint x: 361, startPoint y: 521, endPoint x: 413, endPoint y: 516, distance: 52.2
click at [413, 516] on div "Hi ﻿ {contact-first-name} , You are invited to participate in the Grading we ar…" at bounding box center [871, 459] width 1346 height 247
click at [413, 515] on p "Kind regards, ﻿ {gym-name}" at bounding box center [871, 496] width 1326 height 39
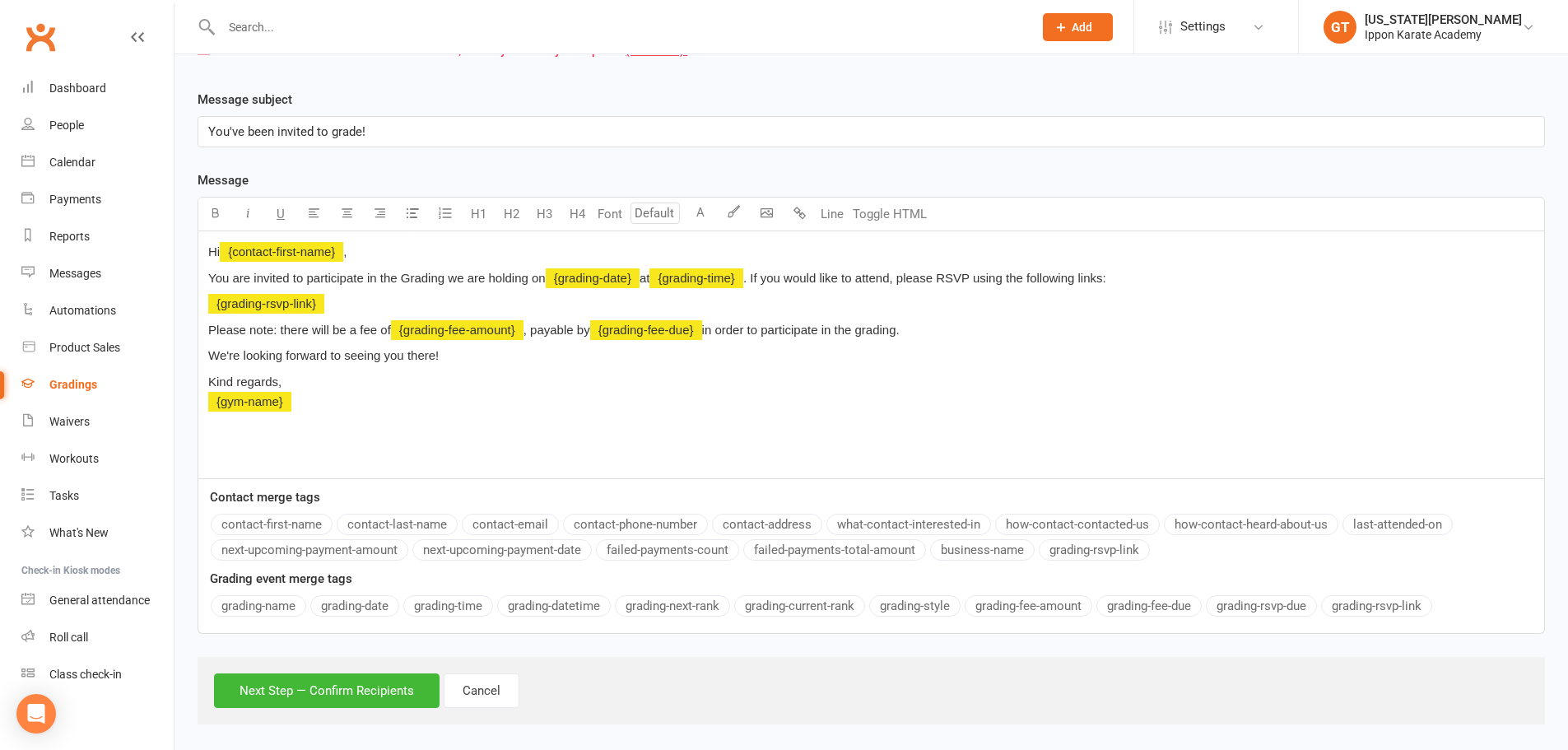
scroll to position [281, 0]
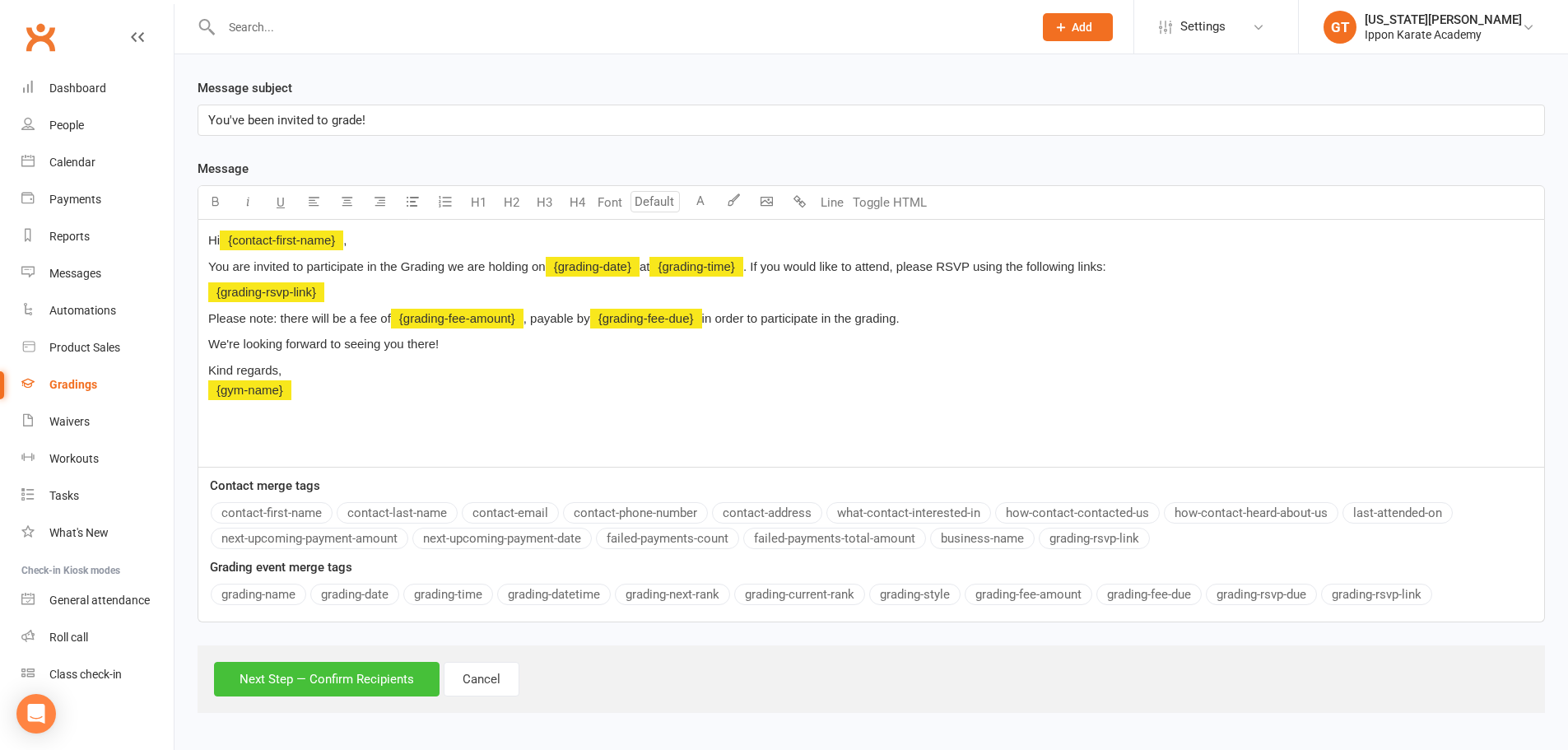
click at [362, 686] on button "Next Step — Confirm Recipients" at bounding box center [327, 679] width 225 height 35
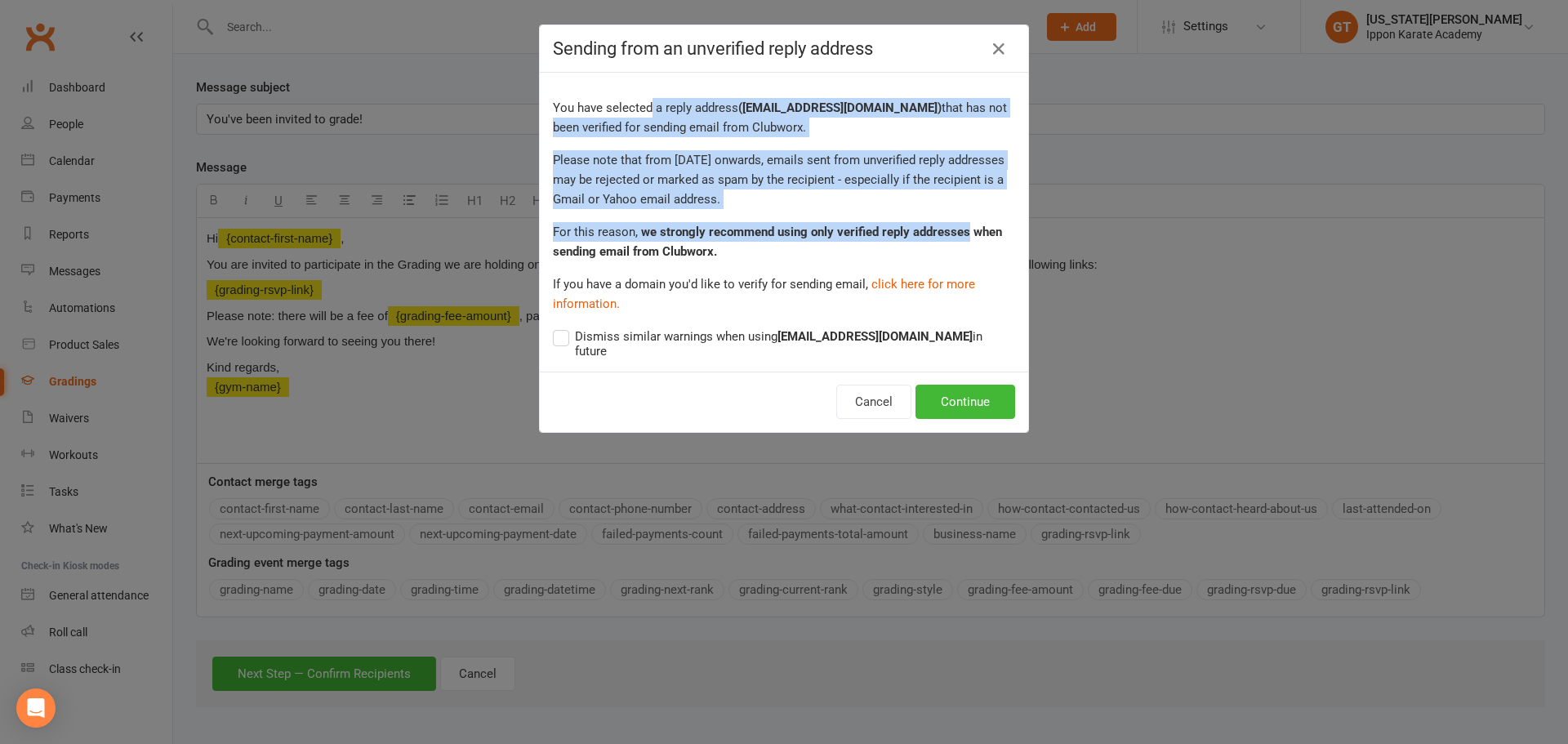
drag, startPoint x: 646, startPoint y: 105, endPoint x: 960, endPoint y: 256, distance: 348.4
click at [843, 233] on div "You have selected a reply address ( info@ipponkarate.com ) that has not been ve…" at bounding box center [784, 222] width 489 height 299
click at [843, 395] on button "Continue" at bounding box center [965, 402] width 100 height 35
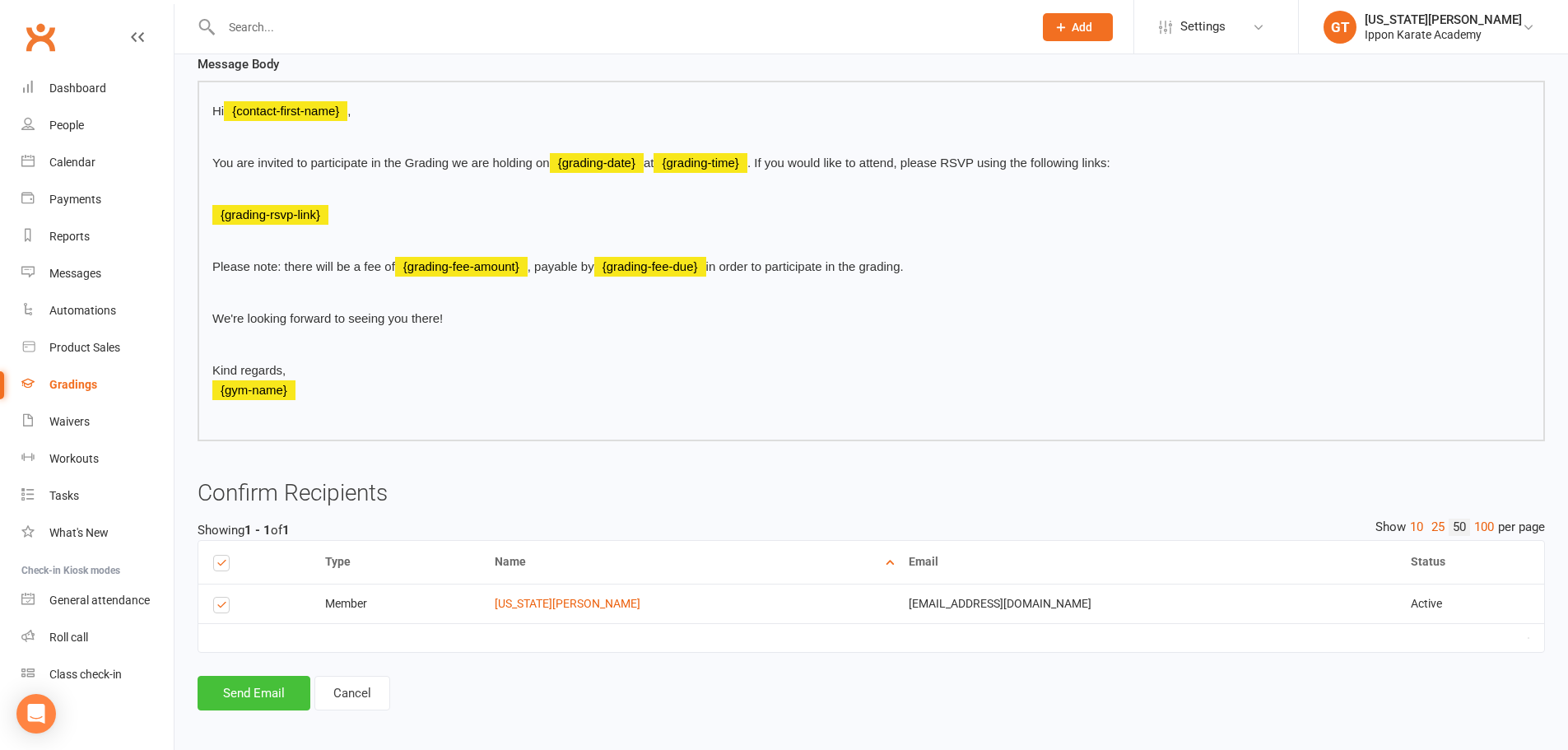
click at [259, 699] on button "Send Email" at bounding box center [254, 692] width 113 height 35
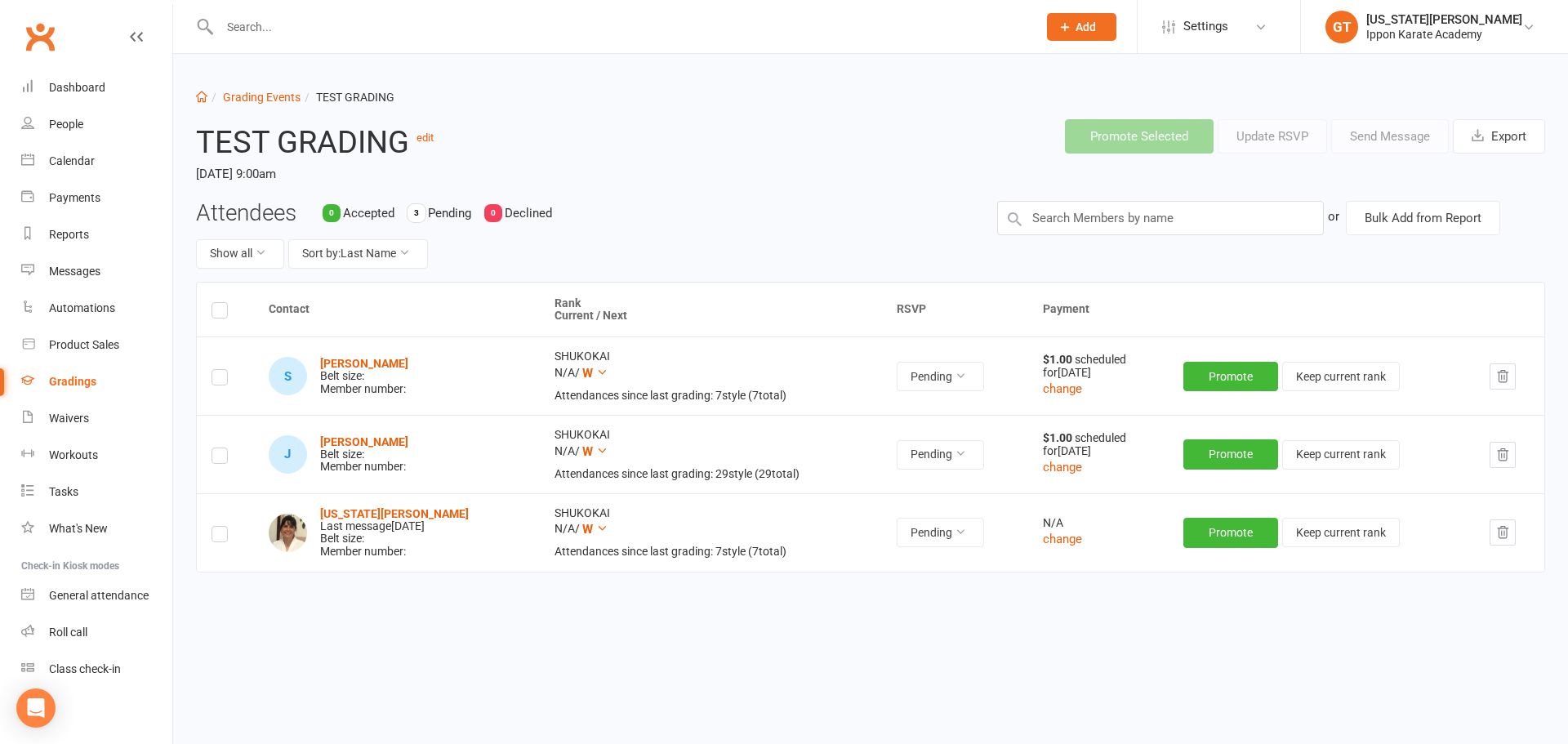
click at [843, 629] on div "Contact Rank Current / Next RSVP Payment S Simon Hunt Belt size: Member number:…" at bounding box center [870, 479] width 1349 height 395
click at [217, 536] on label at bounding box center [219, 536] width 16 height 0
click at [217, 526] on input "checkbox" at bounding box center [219, 526] width 16 height 0
click at [843, 140] on button "Send Message" at bounding box center [1389, 136] width 117 height 35
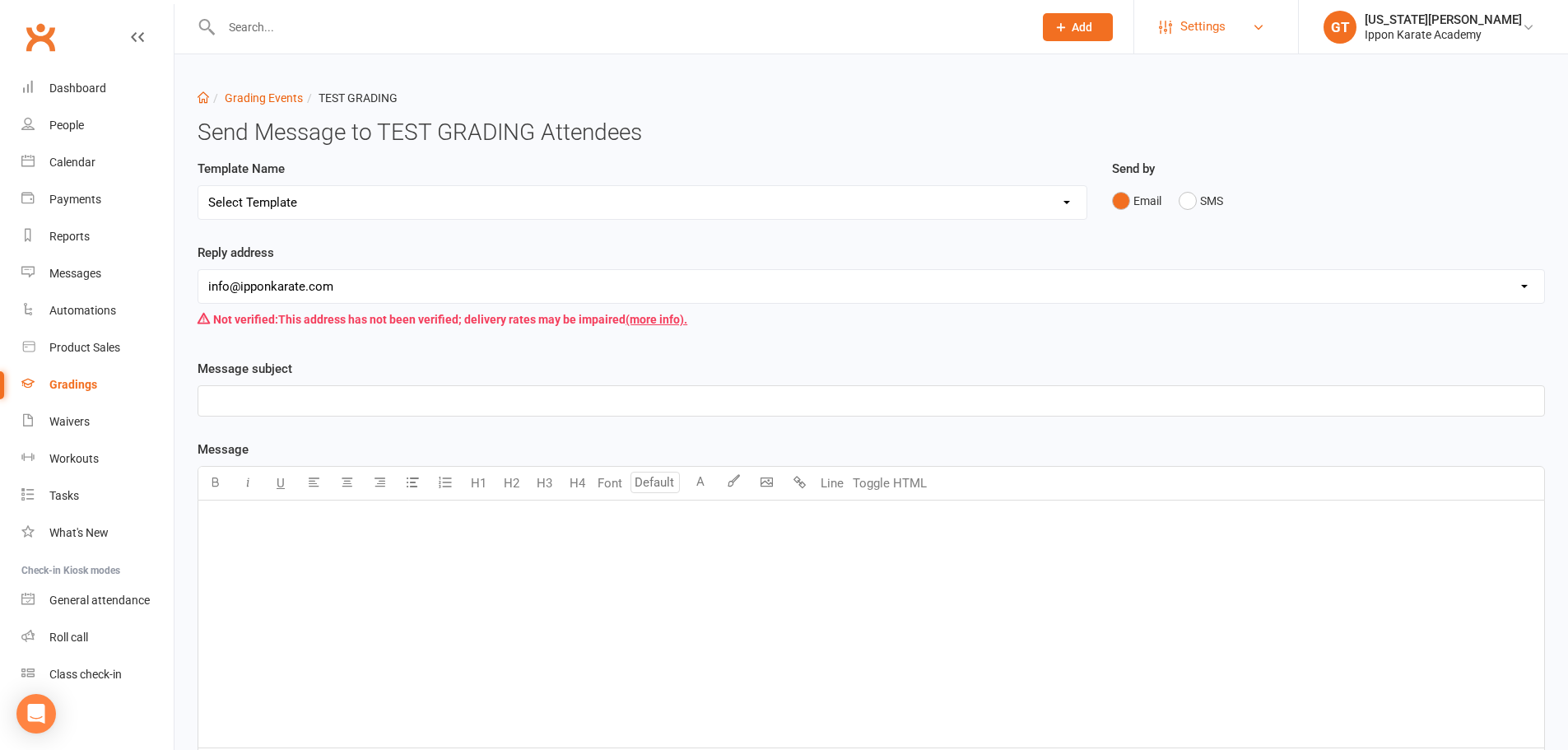
click at [850, 30] on link "Settings" at bounding box center [1216, 27] width 114 height 37
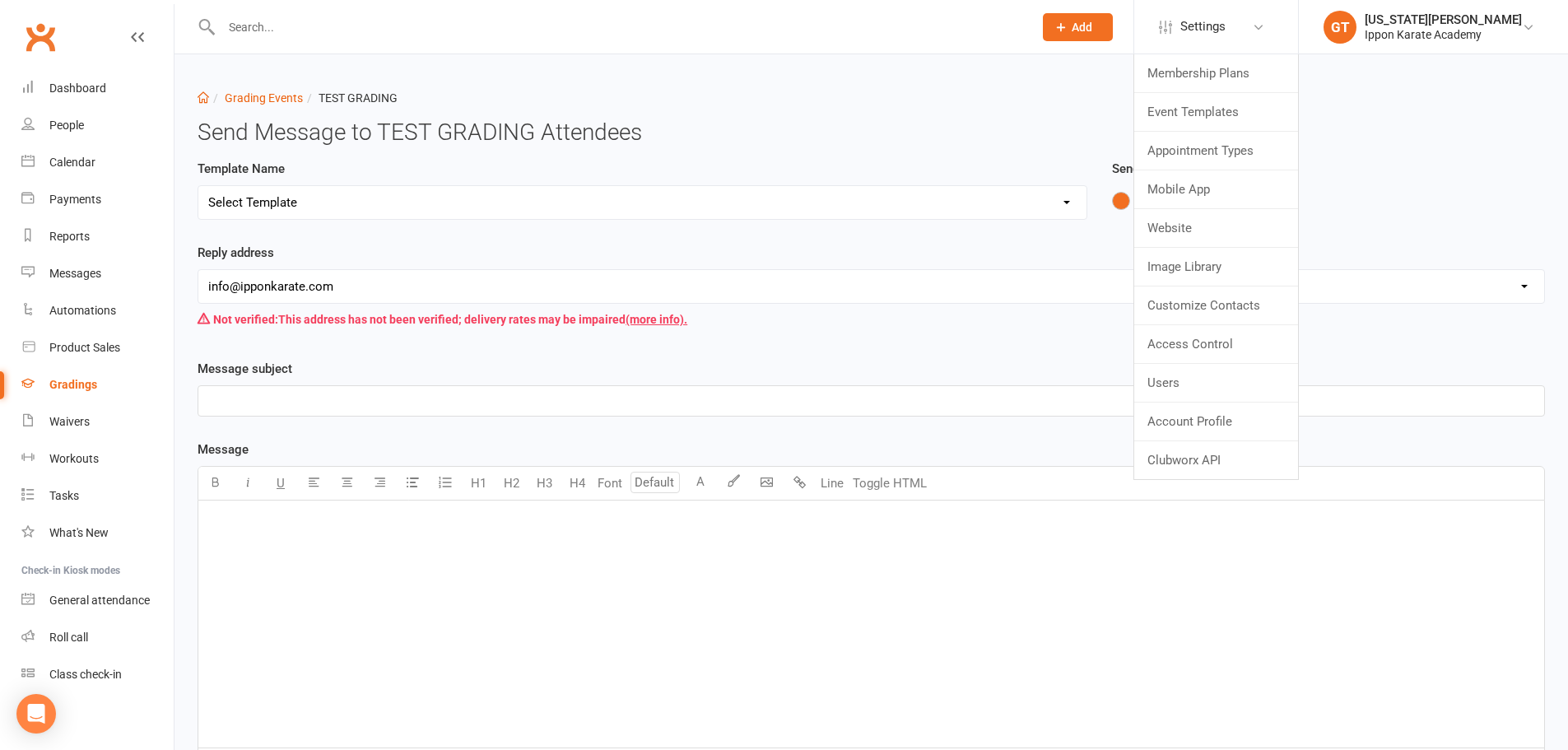
click at [850, 190] on div "Email SMS" at bounding box center [1328, 201] width 433 height 31
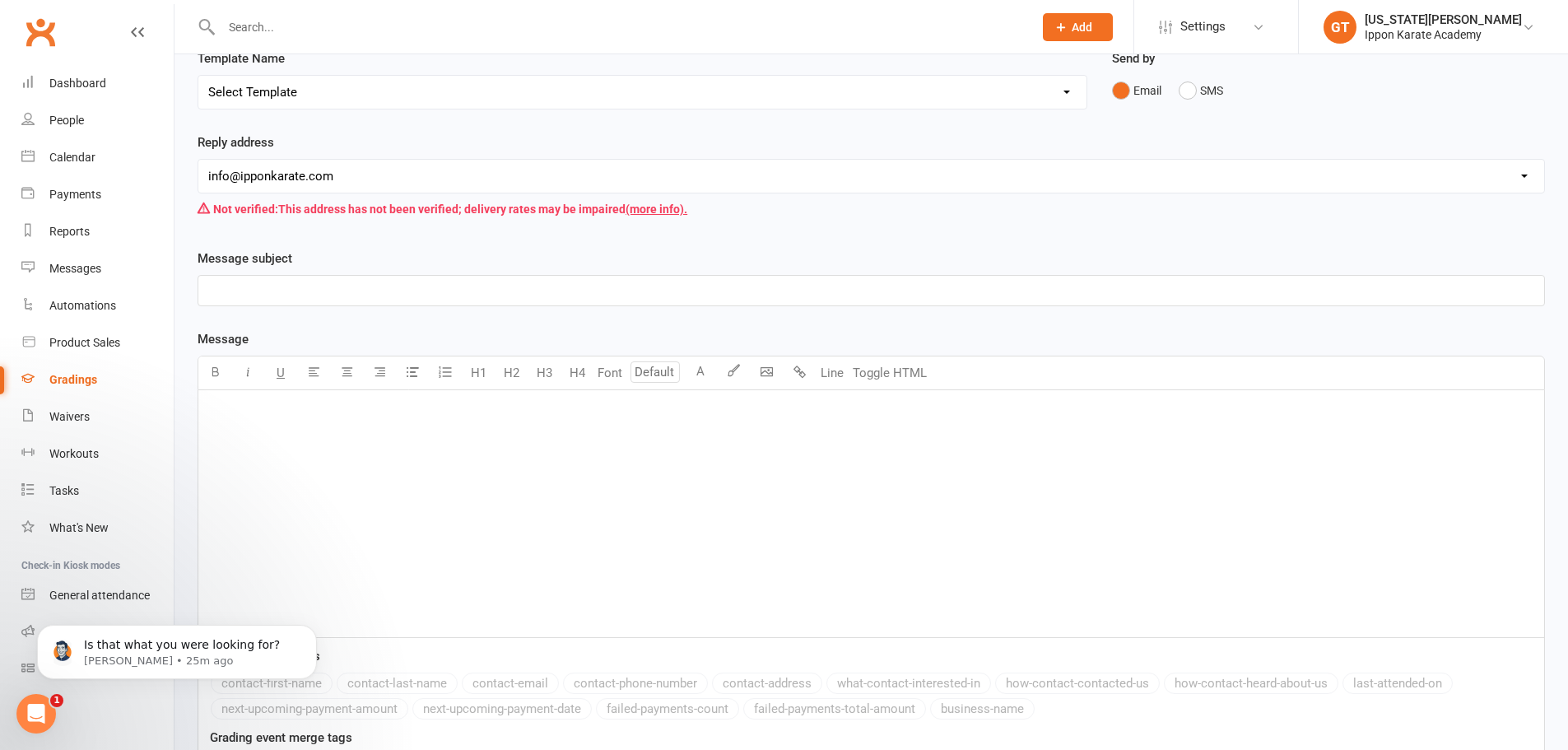
scroll to position [281, 0]
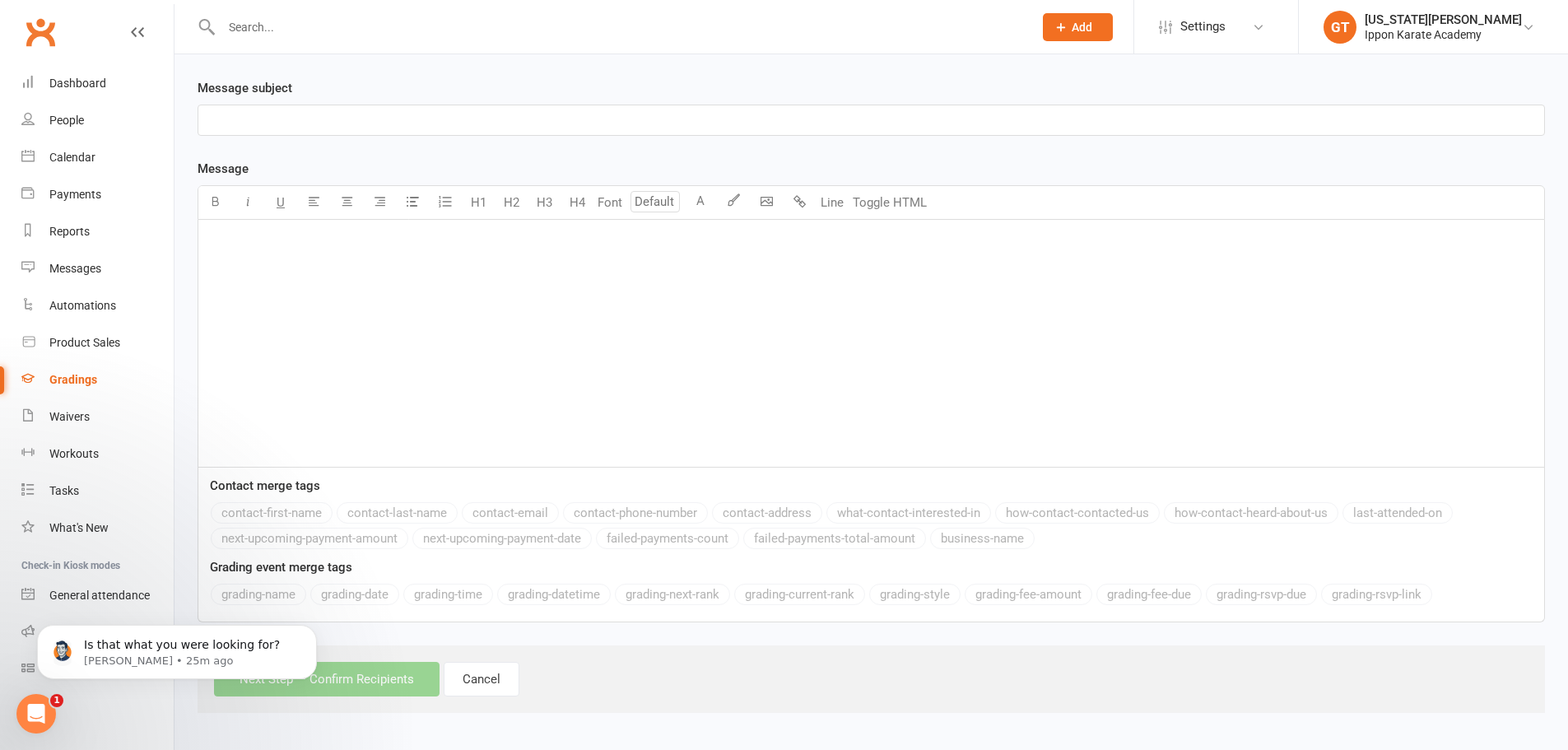
click at [49, 709] on icon "Open Intercom Messenger" at bounding box center [37, 713] width 27 height 27
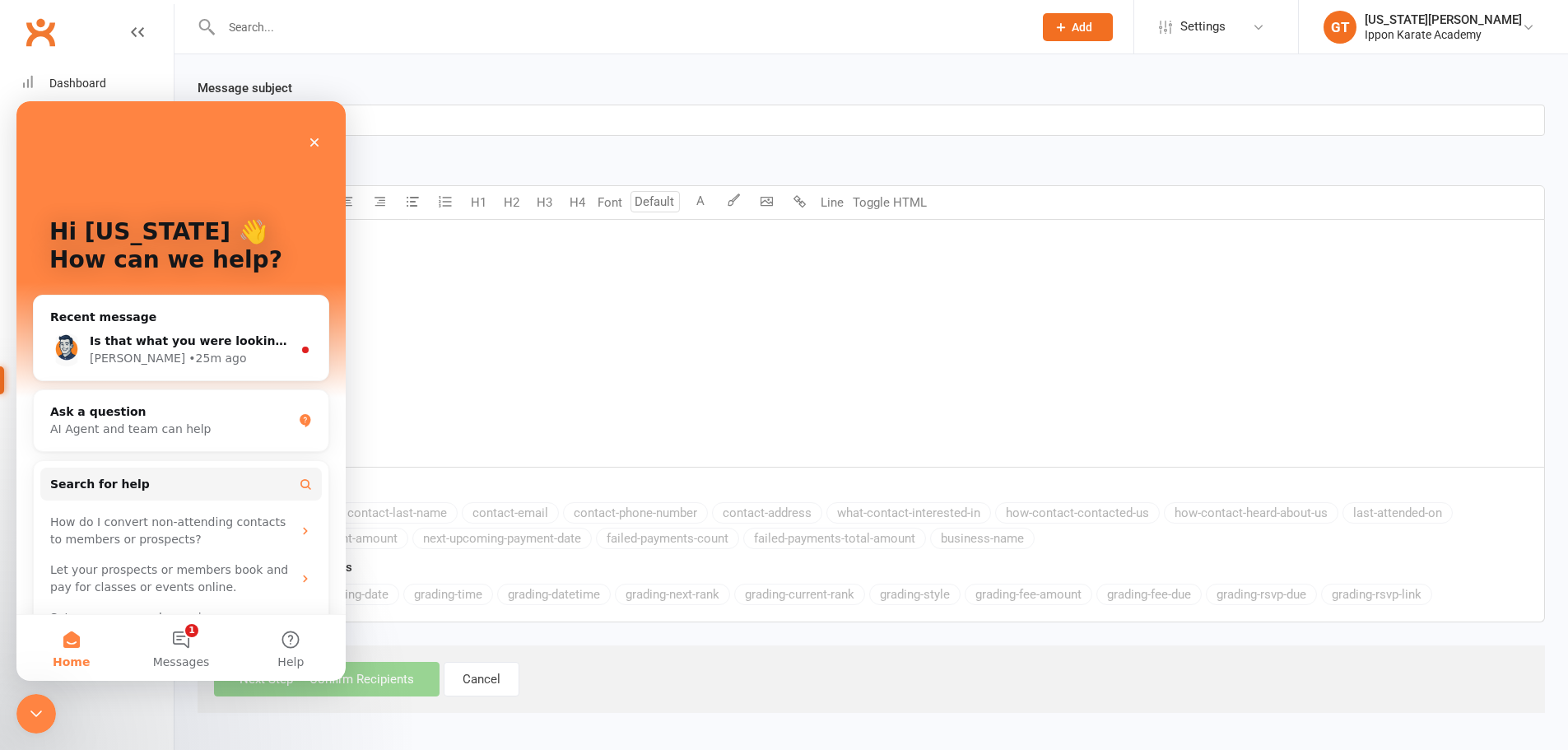
scroll to position [0, 0]
click at [49, 709] on div "Close Intercom Messenger" at bounding box center [36, 713] width 39 height 39
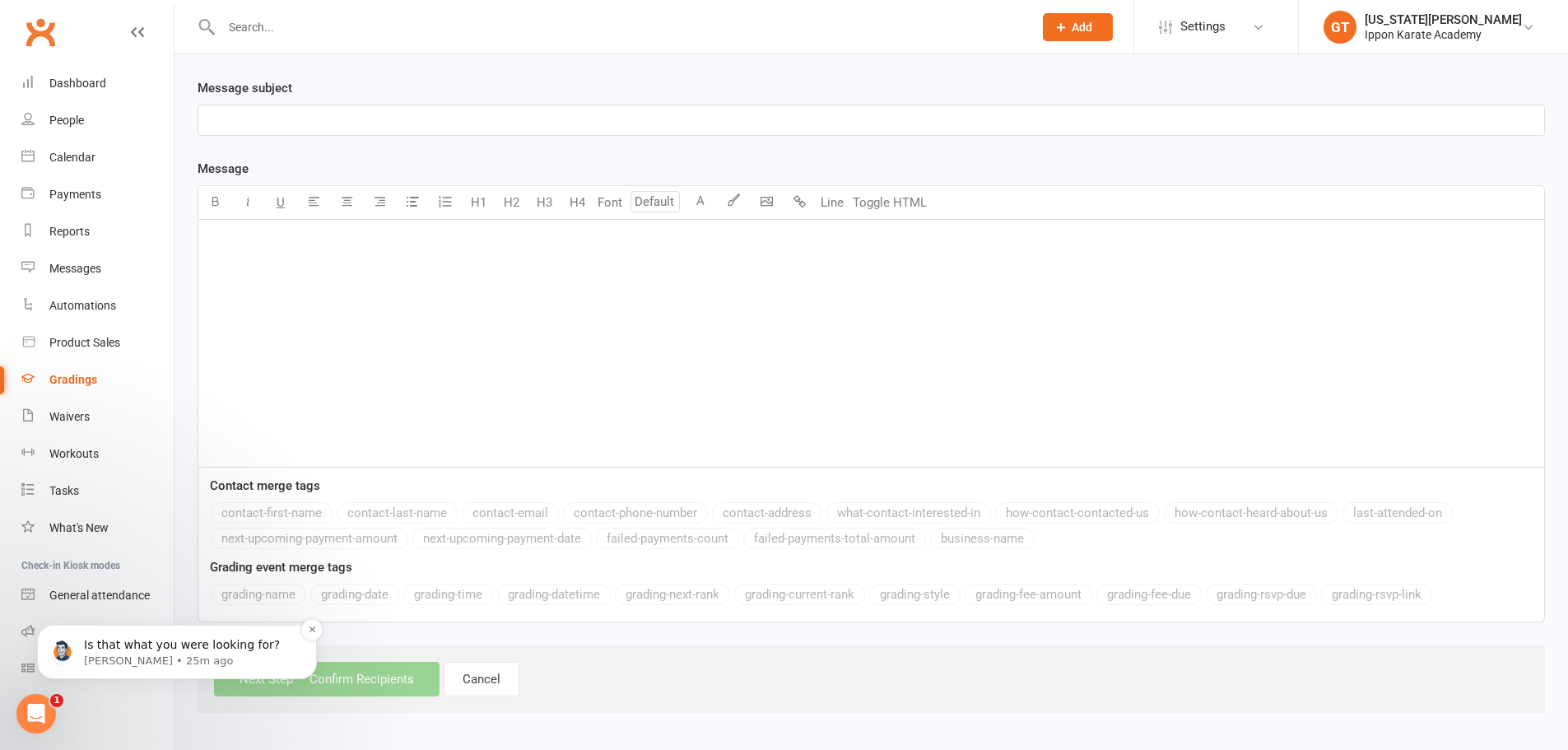
click at [85, 653] on p "Toby • 25m ago" at bounding box center [191, 660] width 213 height 14
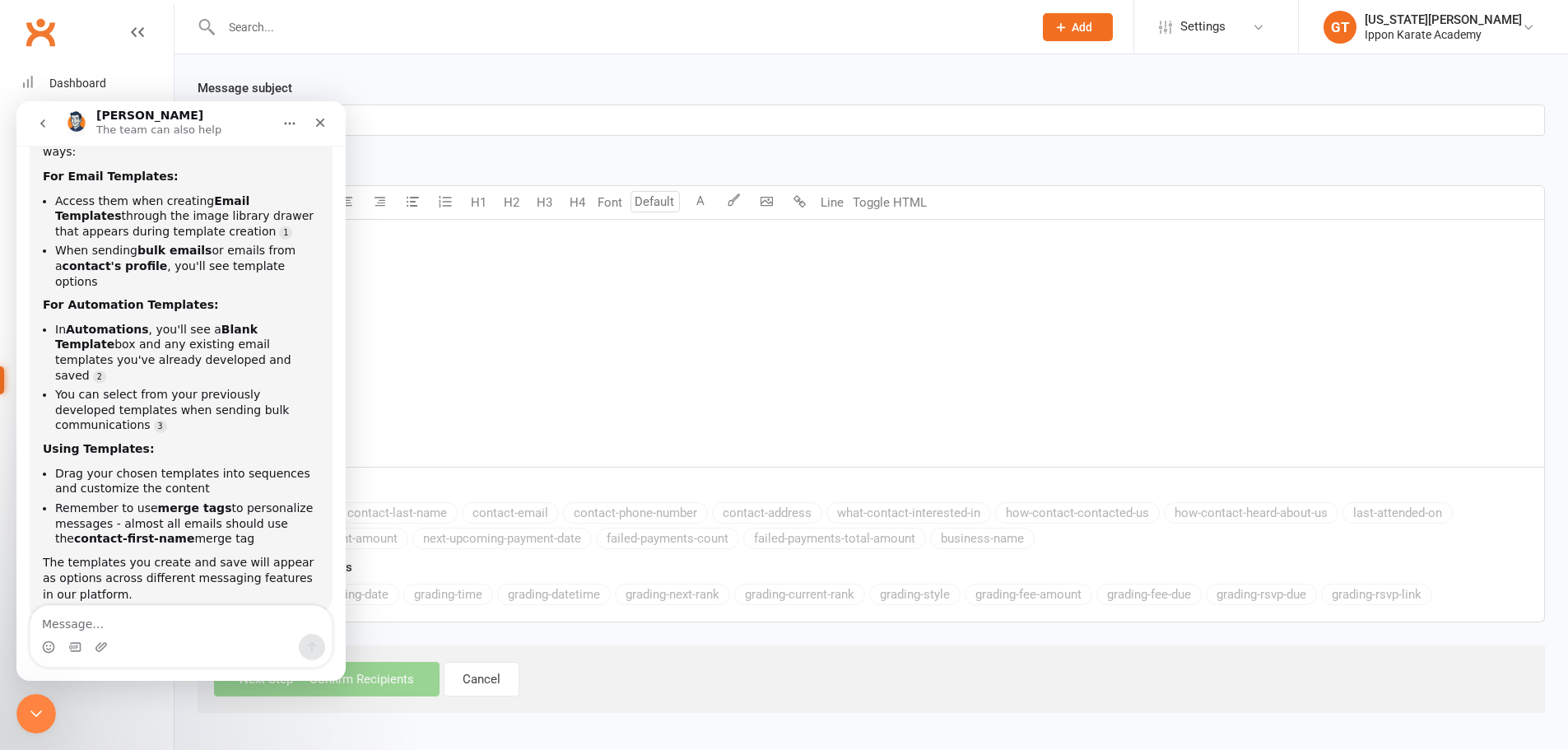
click at [31, 699] on div "Close Intercom Messenger" at bounding box center [36, 713] width 39 height 39
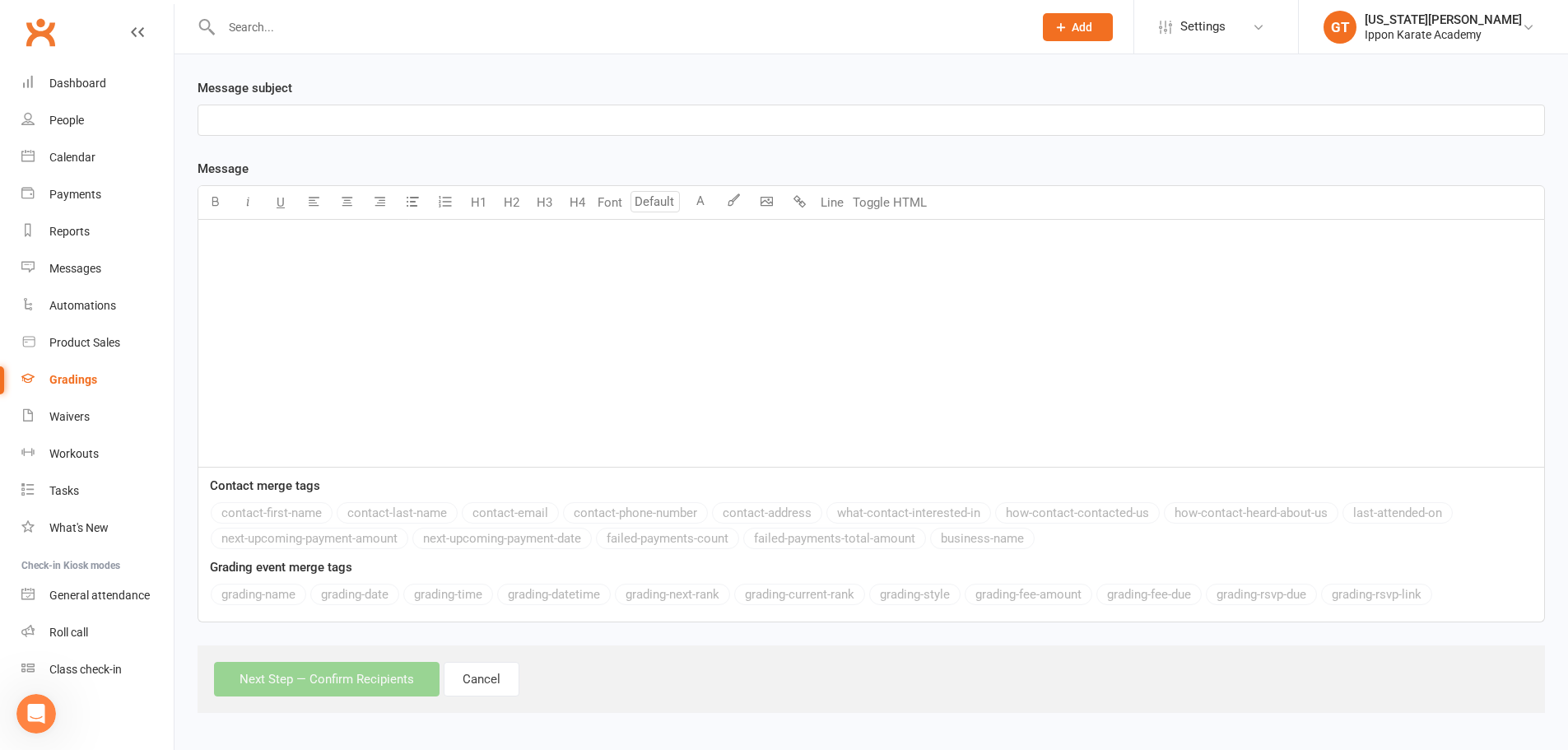
click at [299, 376] on div "﻿" at bounding box center [871, 343] width 1346 height 247
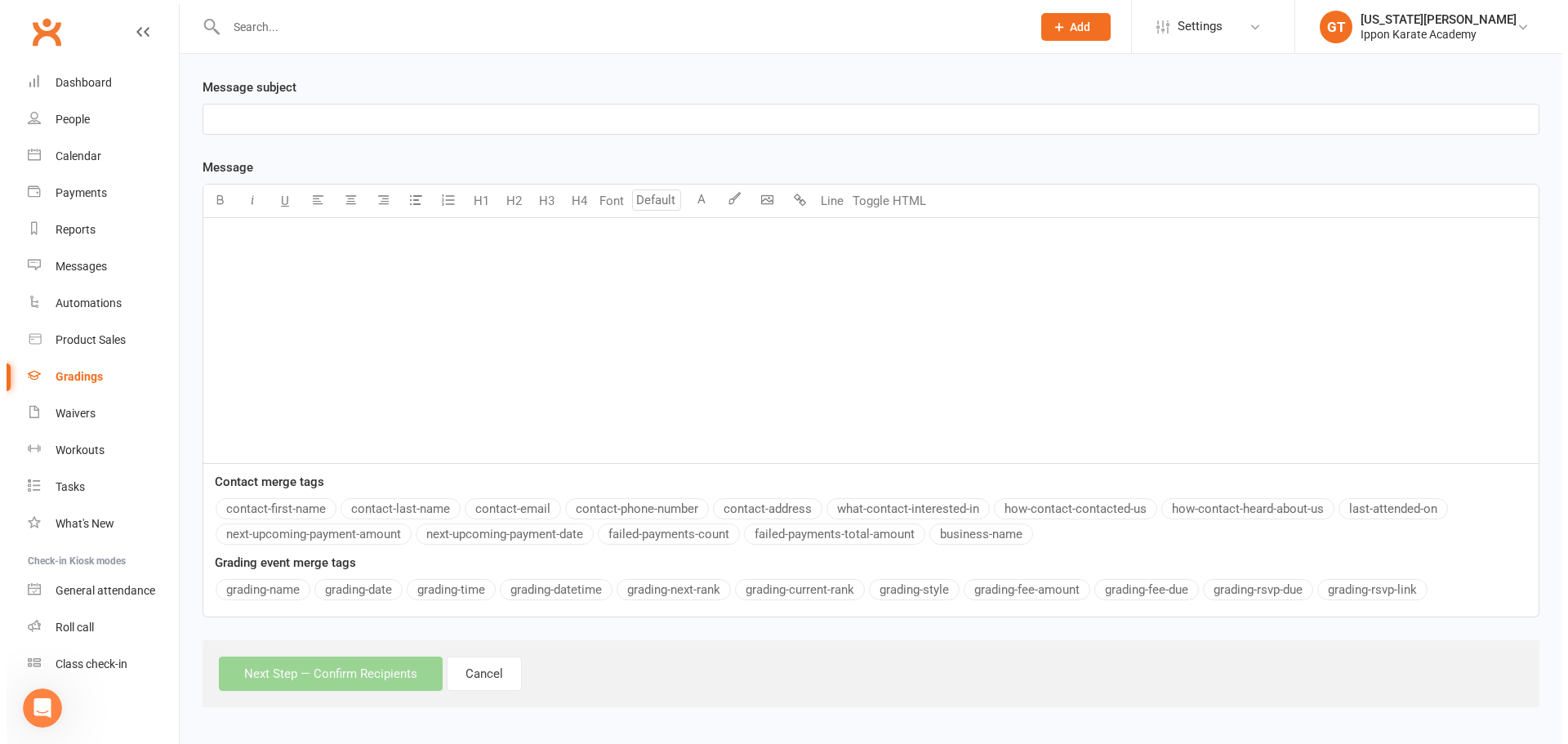
scroll to position [0, 0]
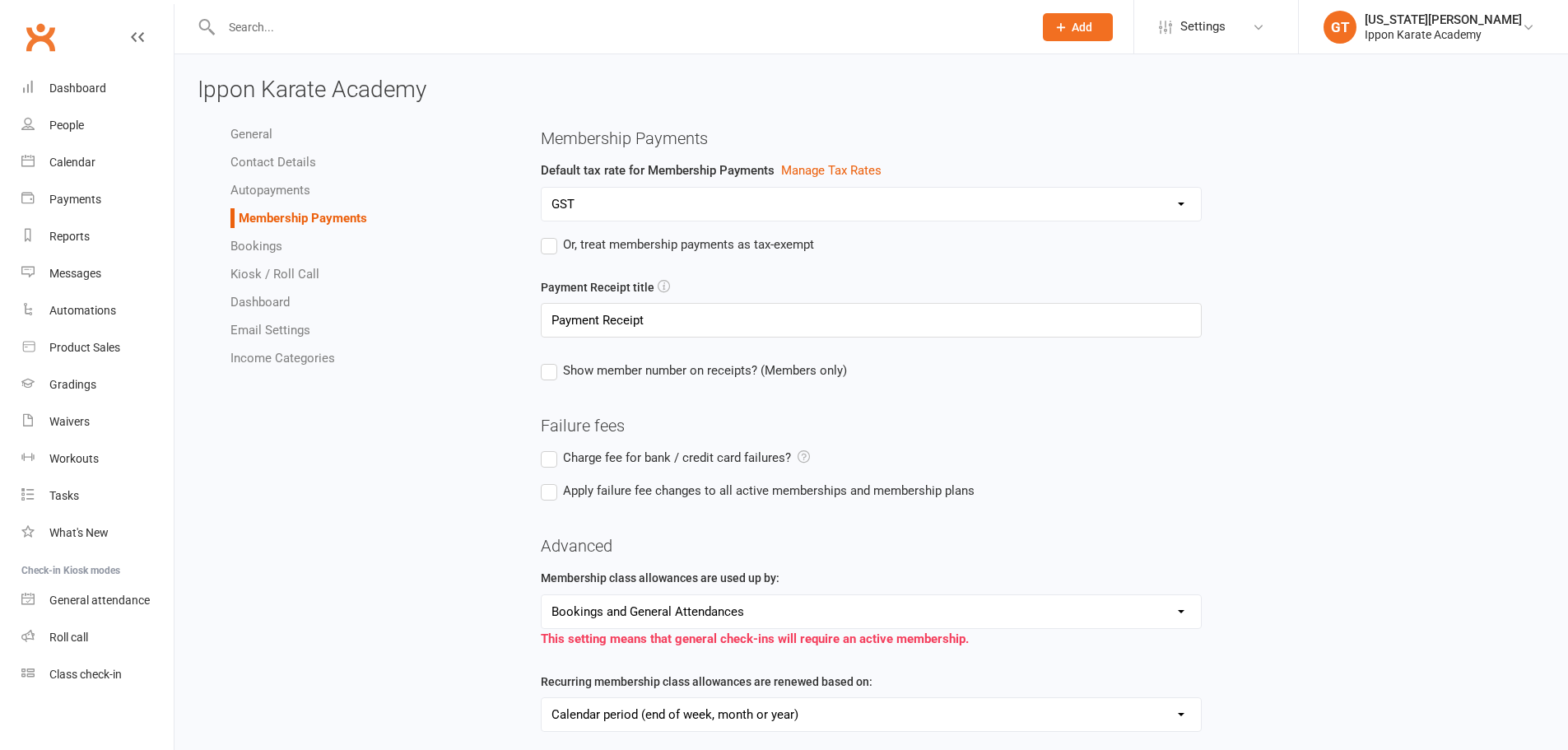
select select "718"
select select "true"
select select "expire_class_packs_on_booking_creation"
select select "allow_make_up_classes_for_expired_memberships_up_to_30d"
click at [305, 24] on input "text" at bounding box center [619, 26] width 805 height 23
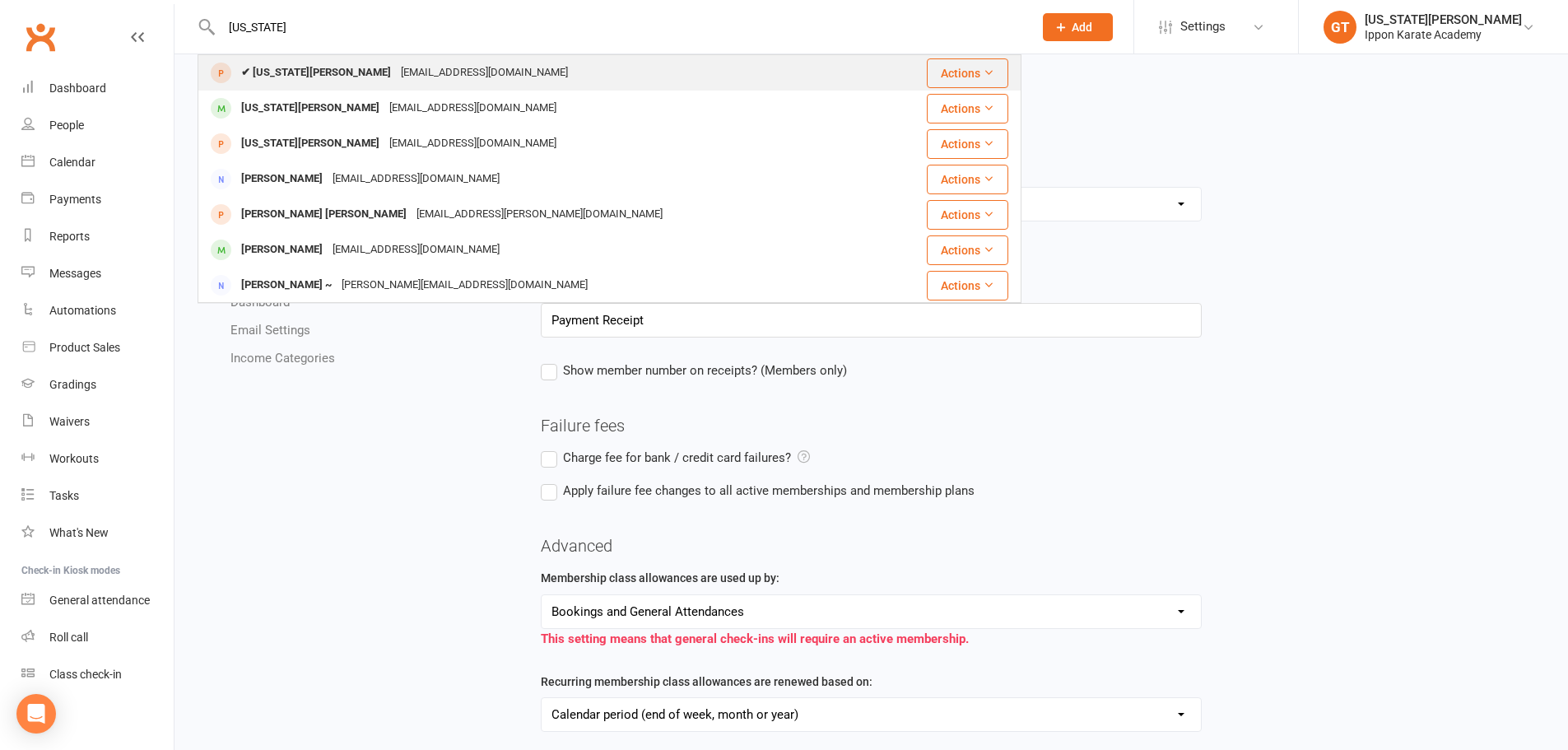
type input "[US_STATE]"
click at [316, 76] on div "✔ Georgia Thornton" at bounding box center [316, 73] width 160 height 24
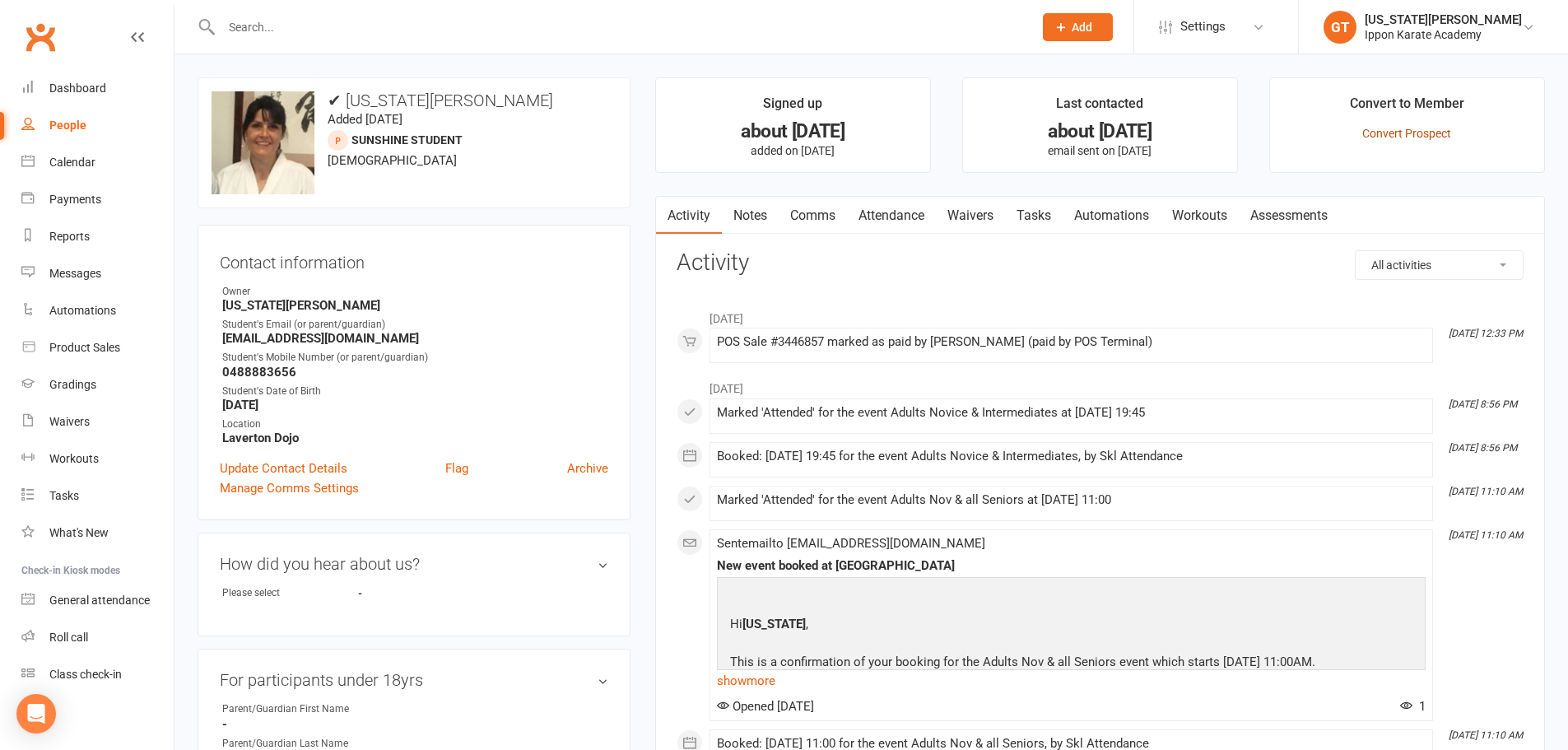
click at [1407, 134] on link "Convert Prospect" at bounding box center [1406, 133] width 89 height 13
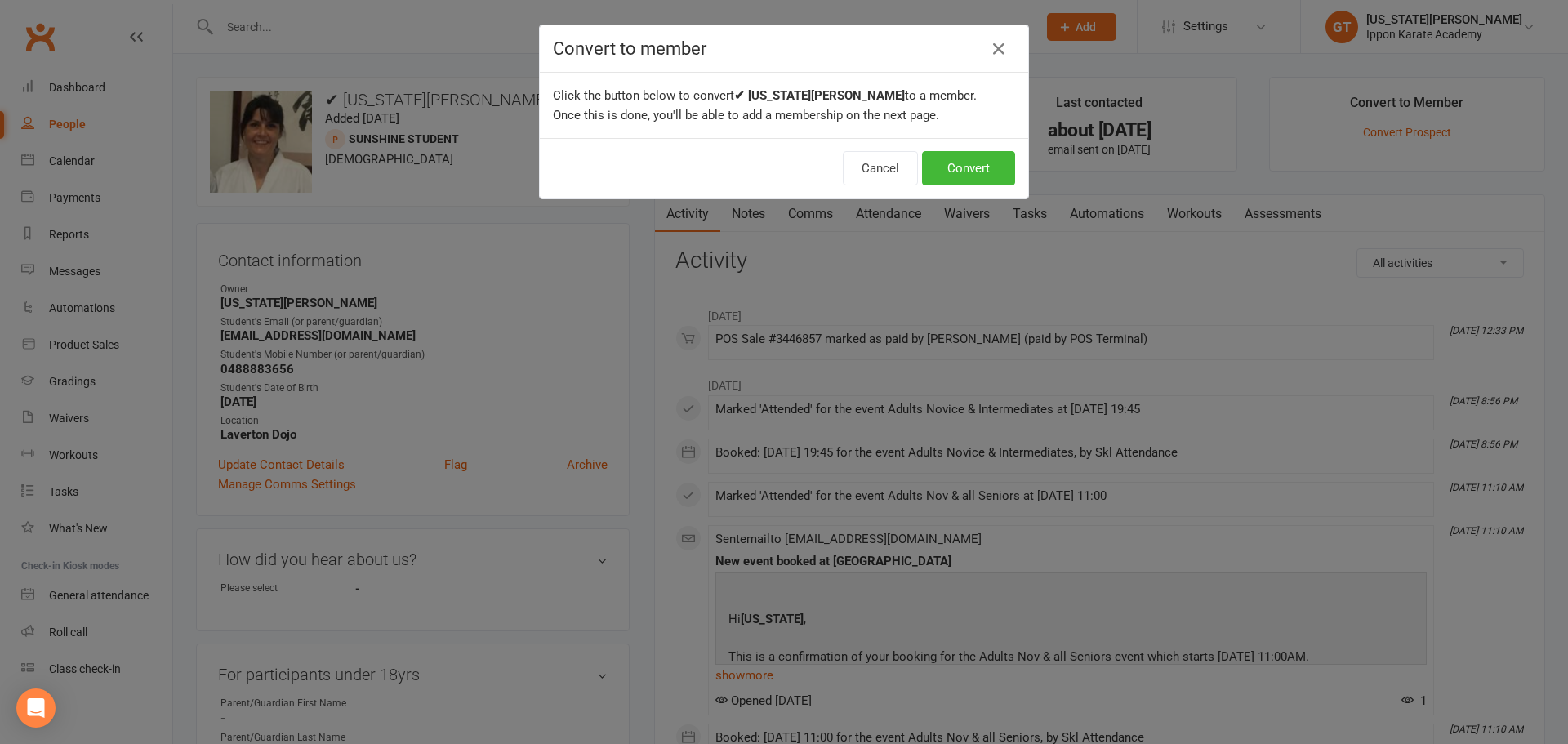
click at [961, 150] on div "Cancel Convert" at bounding box center [784, 169] width 489 height 61
click at [960, 176] on button "Convert" at bounding box center [968, 168] width 93 height 35
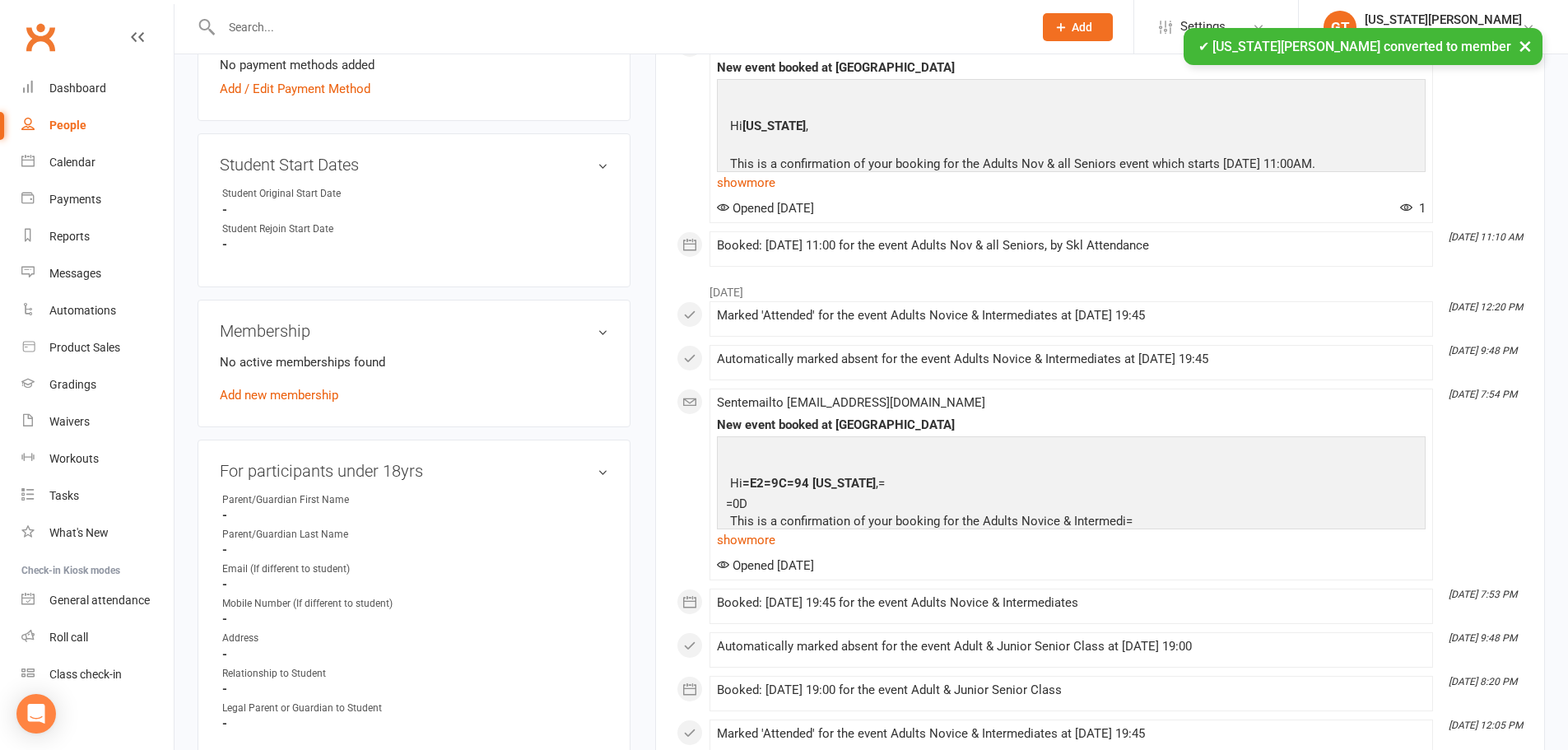
scroll to position [658, 0]
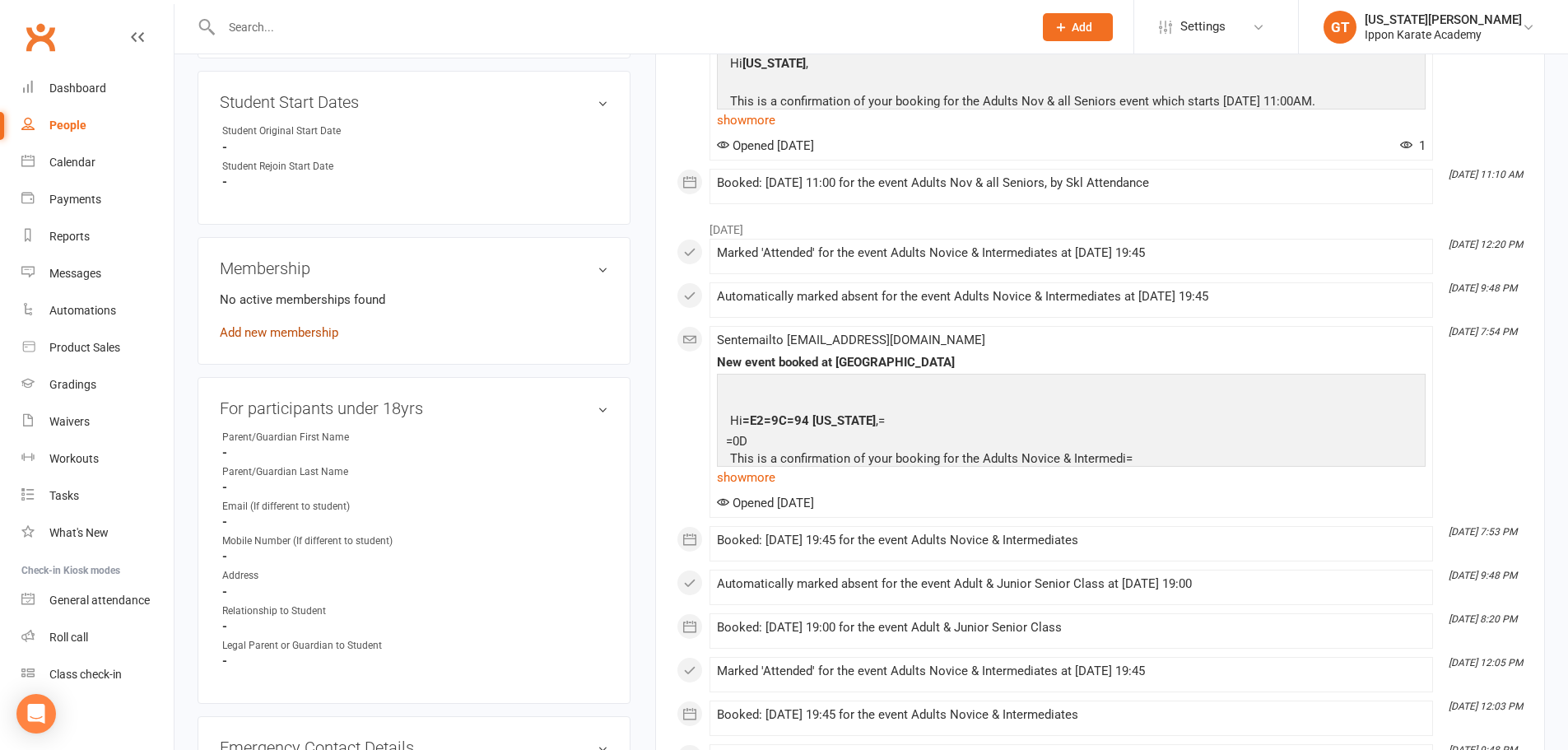
click at [278, 335] on link "Add new membership" at bounding box center [278, 332] width 118 height 14
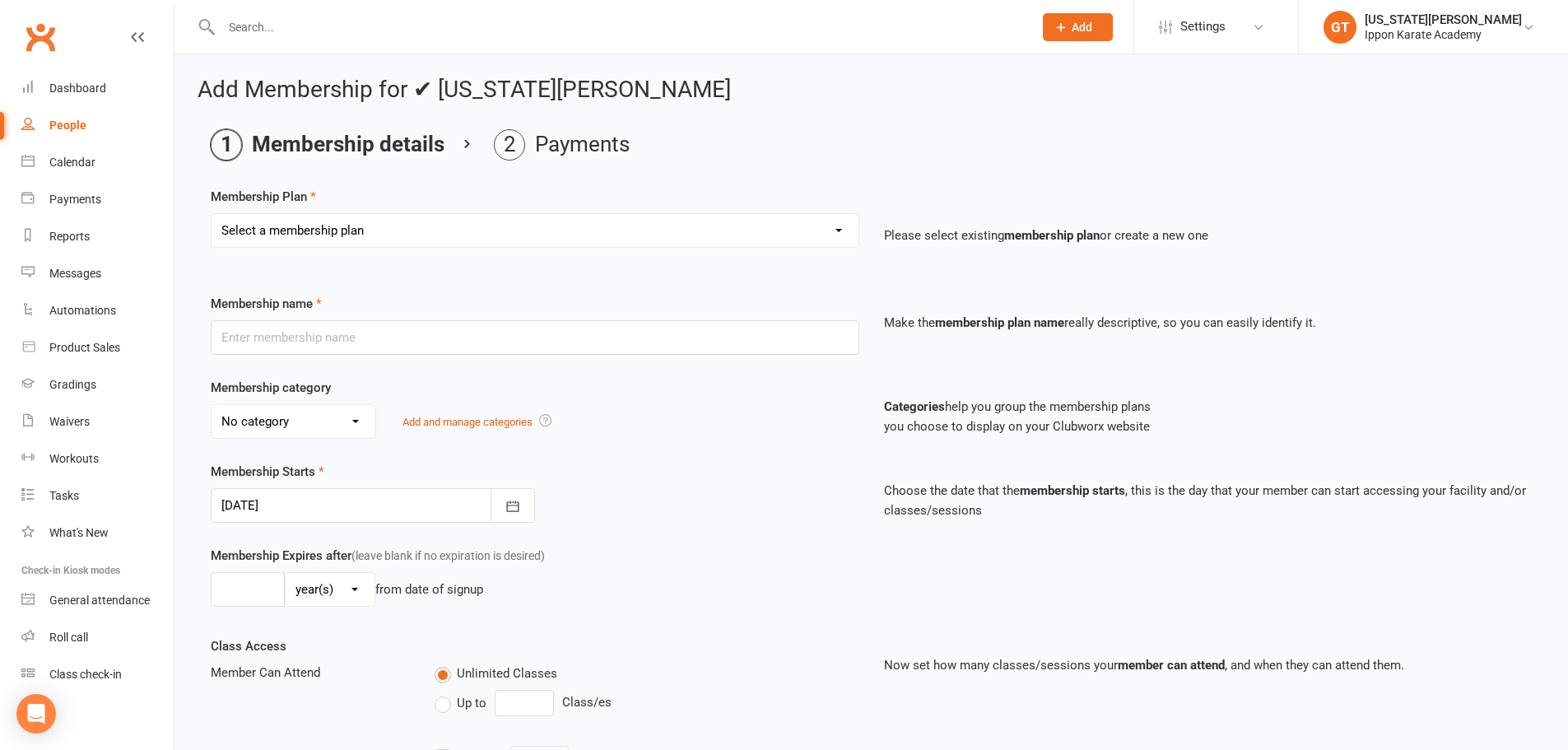
click at [401, 239] on select "Select a membership plan Create new Membership Plan FREE CLASSES - New Student …" at bounding box center [535, 230] width 647 height 33
select select "14"
click at [212, 214] on select "Select a membership plan Create new Membership Plan FREE CLASSES - New Student …" at bounding box center [535, 230] width 647 height 33
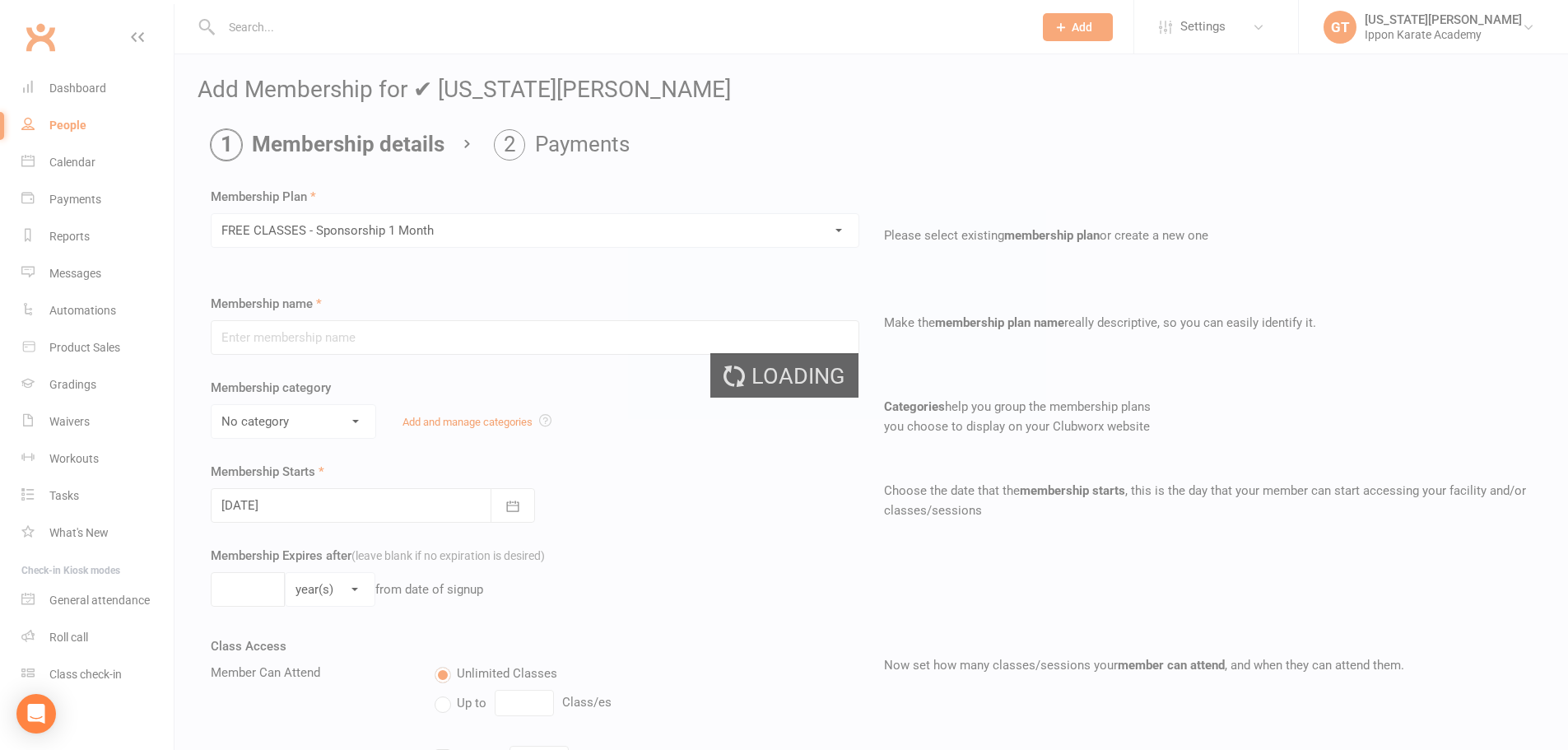
type input "FREE CLASSES - Sponsorship 1 Month"
select select "2"
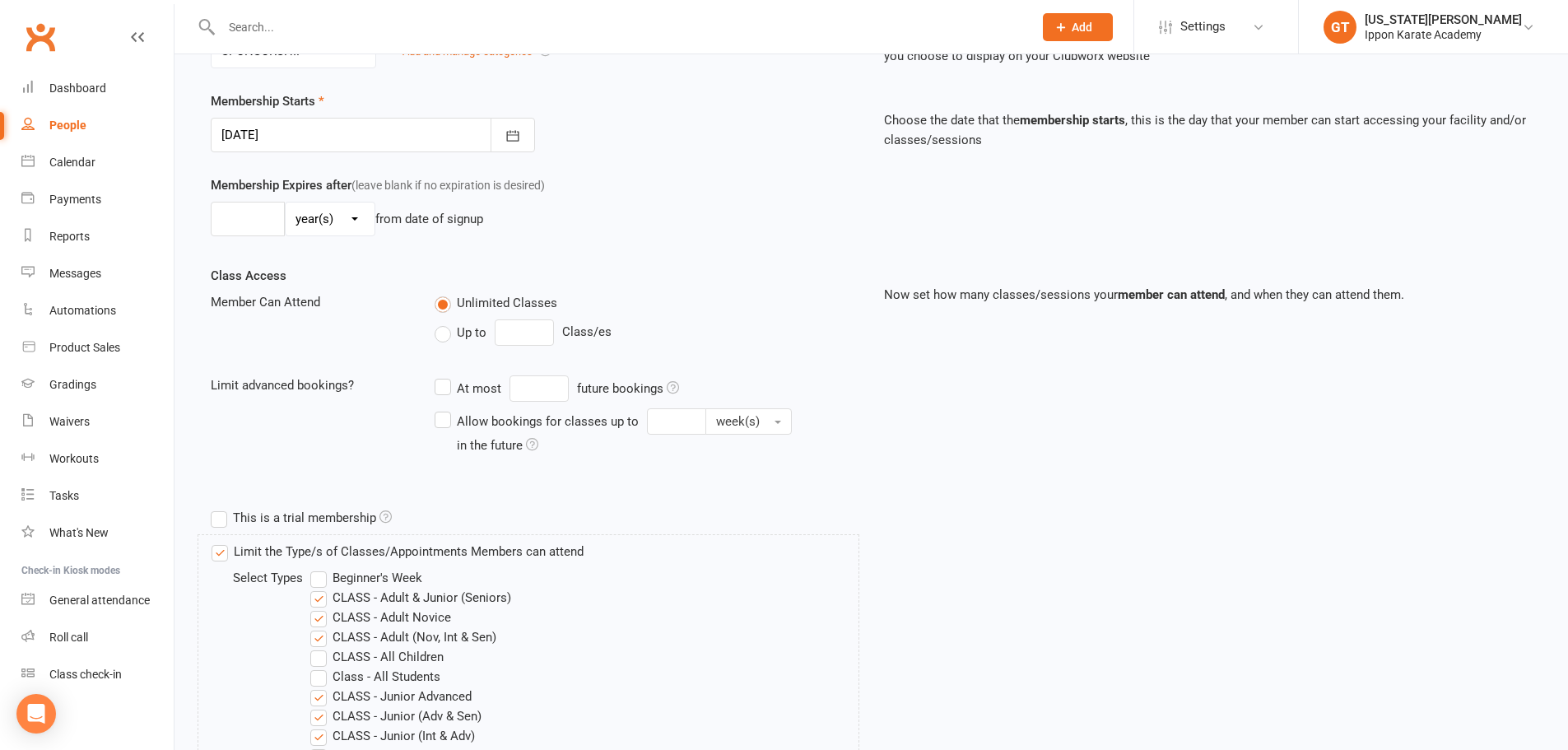
scroll to position [412, 0]
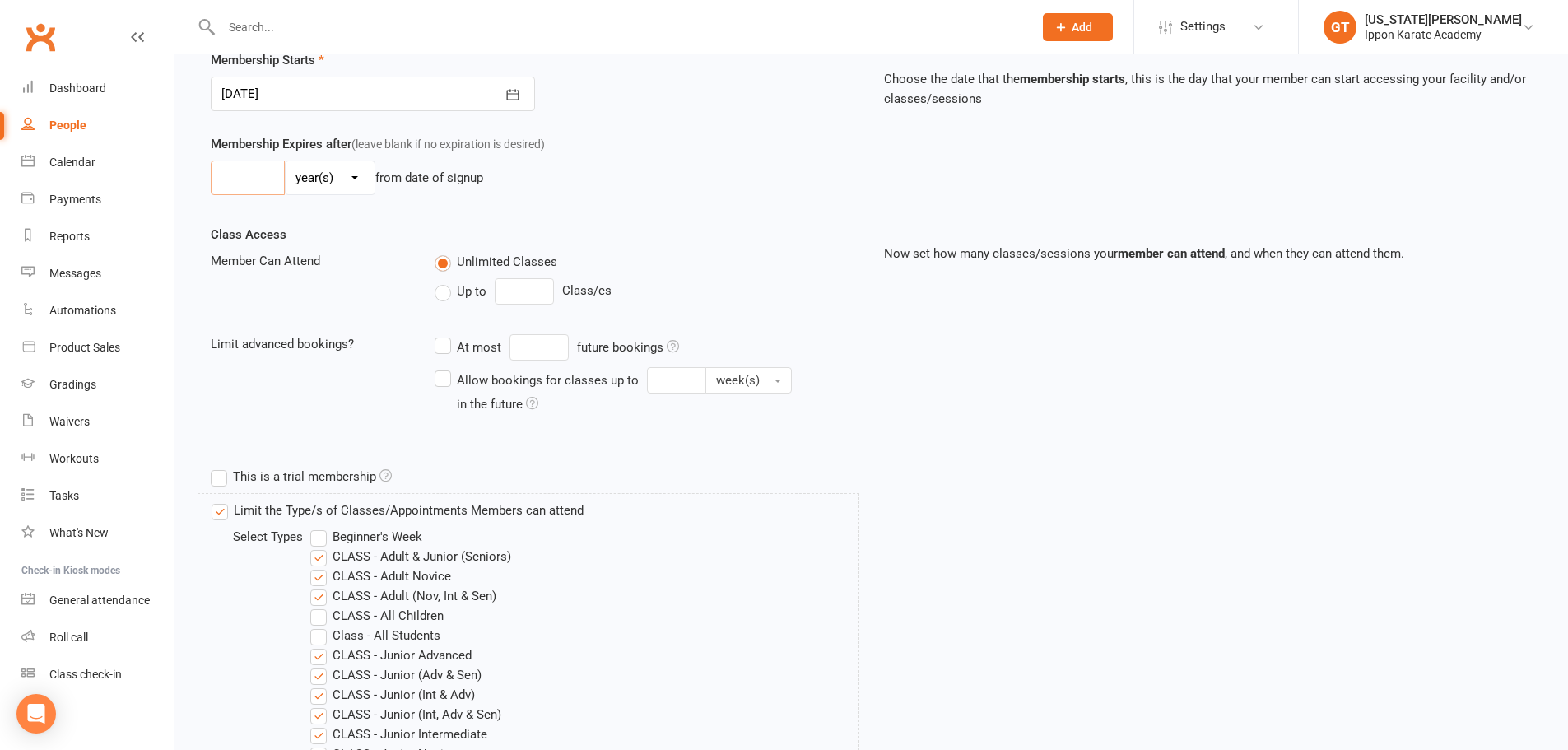
click at [243, 183] on input "number" at bounding box center [248, 178] width 74 height 35
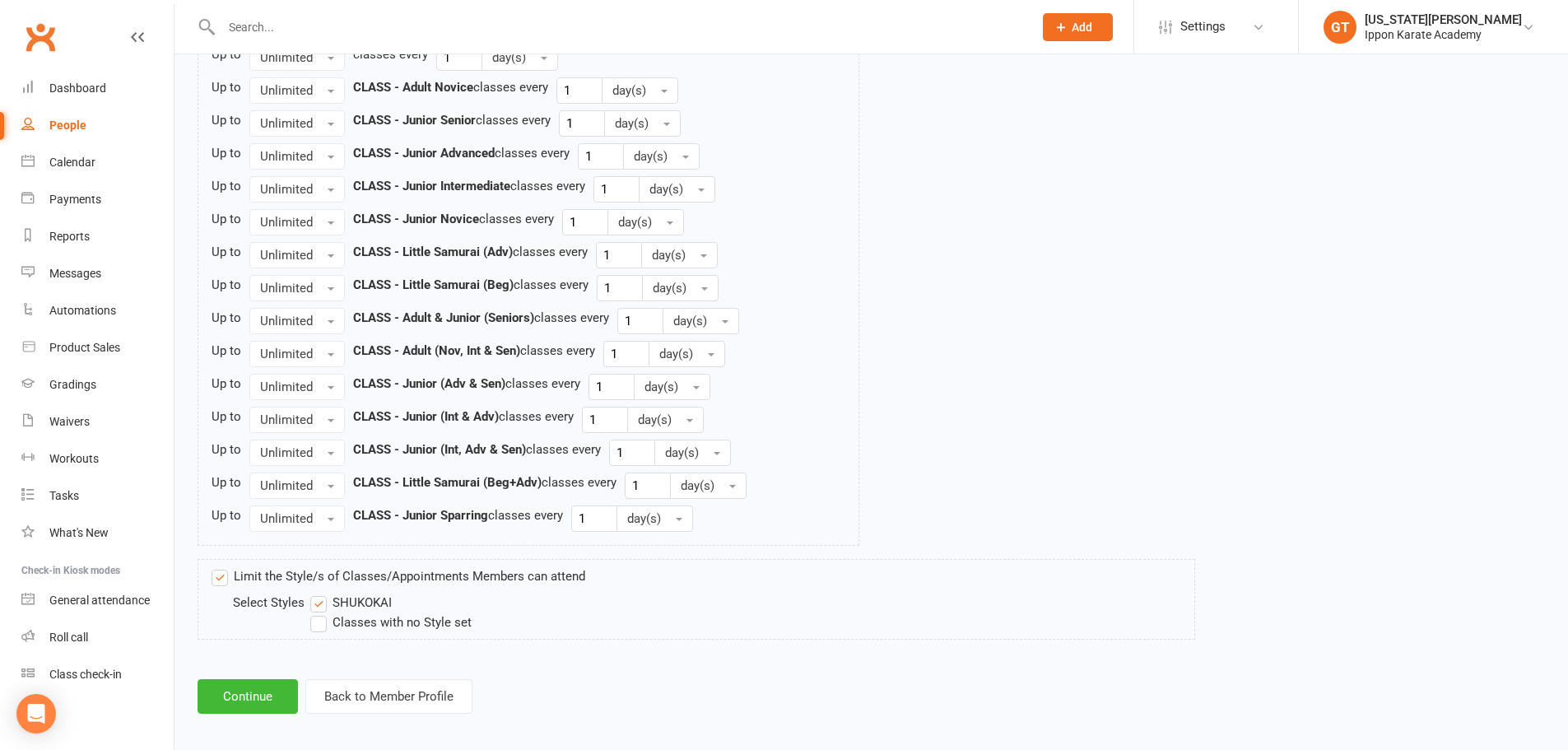
scroll to position [1437, 0]
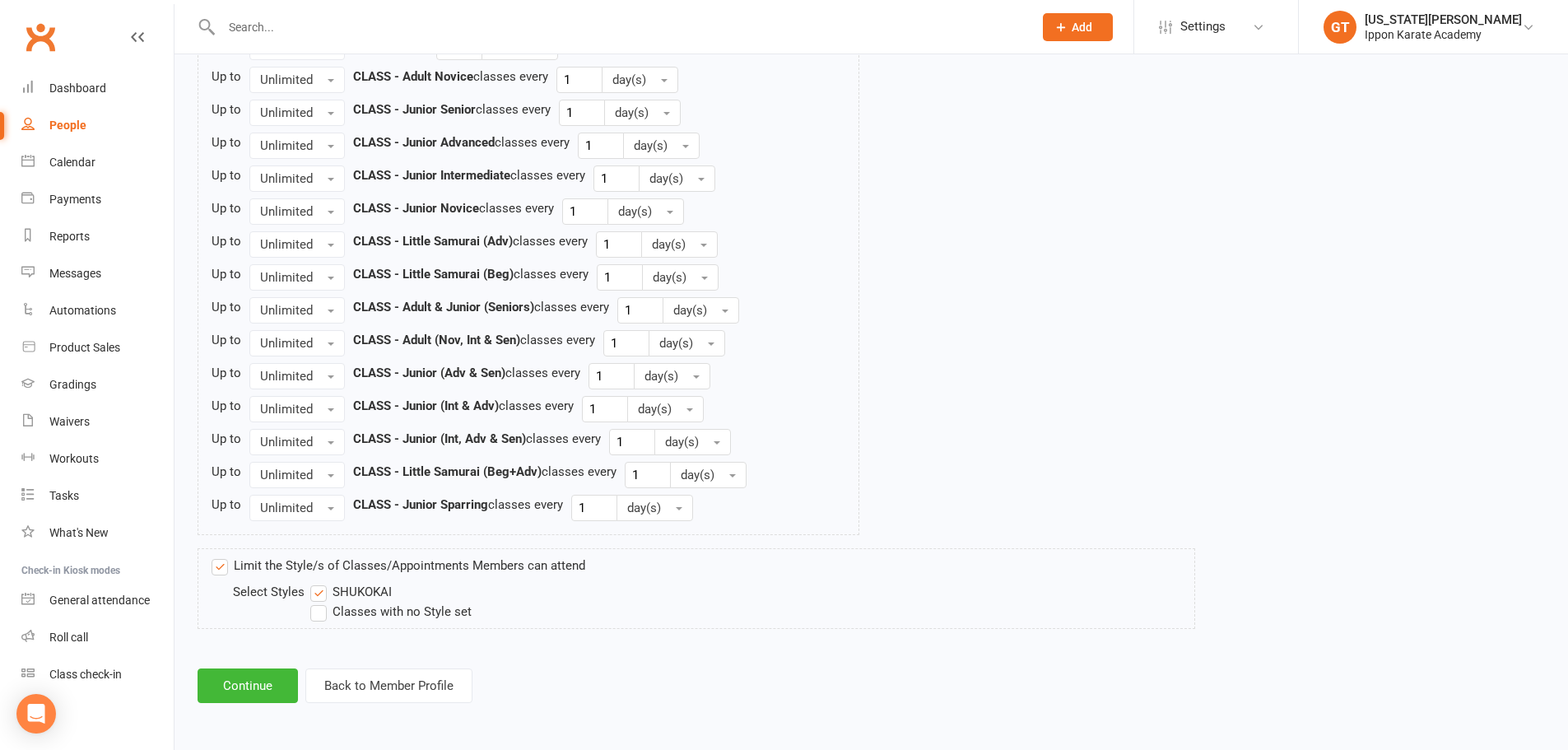
click at [318, 611] on label "Classes with no Style set" at bounding box center [391, 611] width 162 height 20
click at [318, 601] on input "Classes with no Style set" at bounding box center [316, 601] width 11 height 0
click at [260, 683] on button "Continue" at bounding box center [248, 685] width 100 height 35
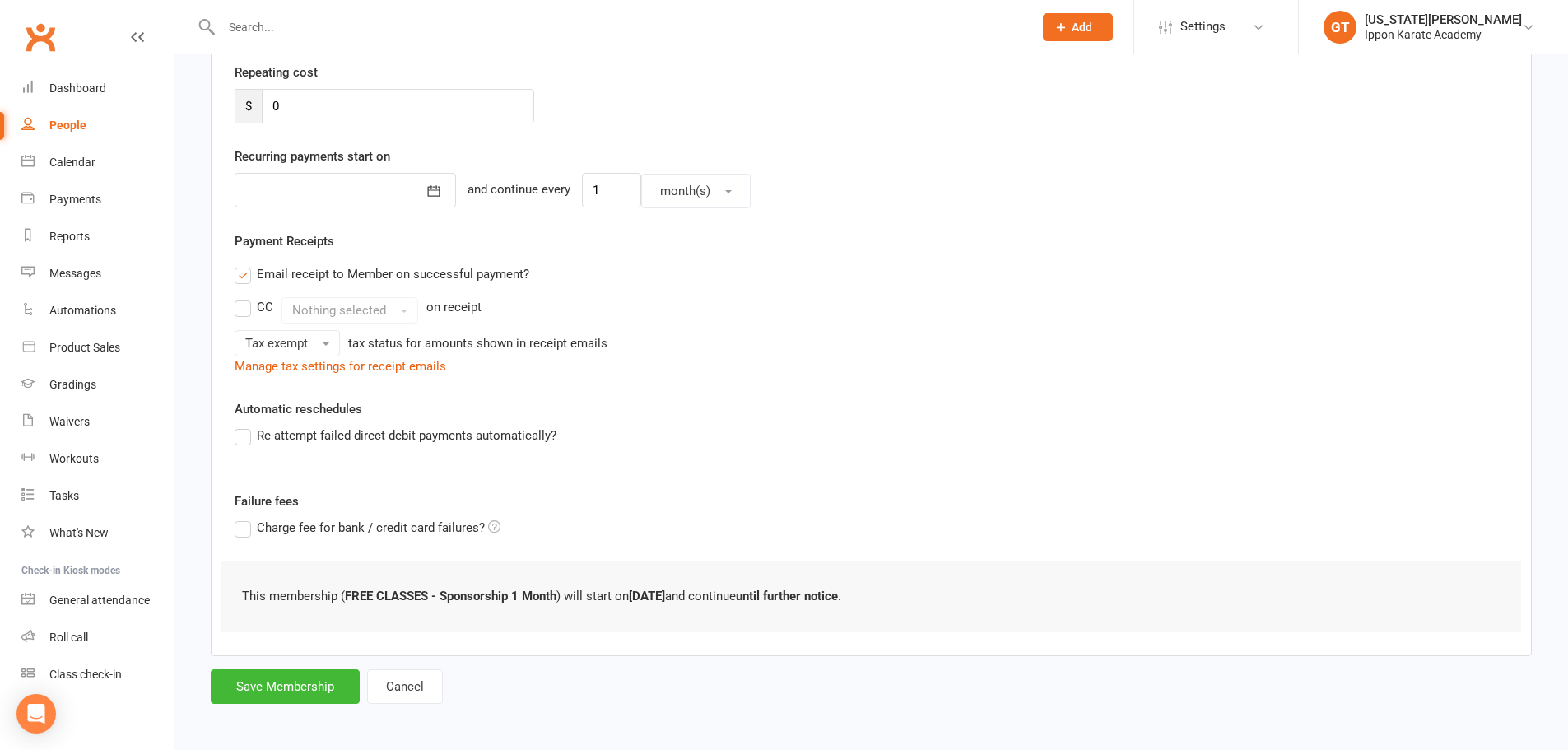
scroll to position [315, 0]
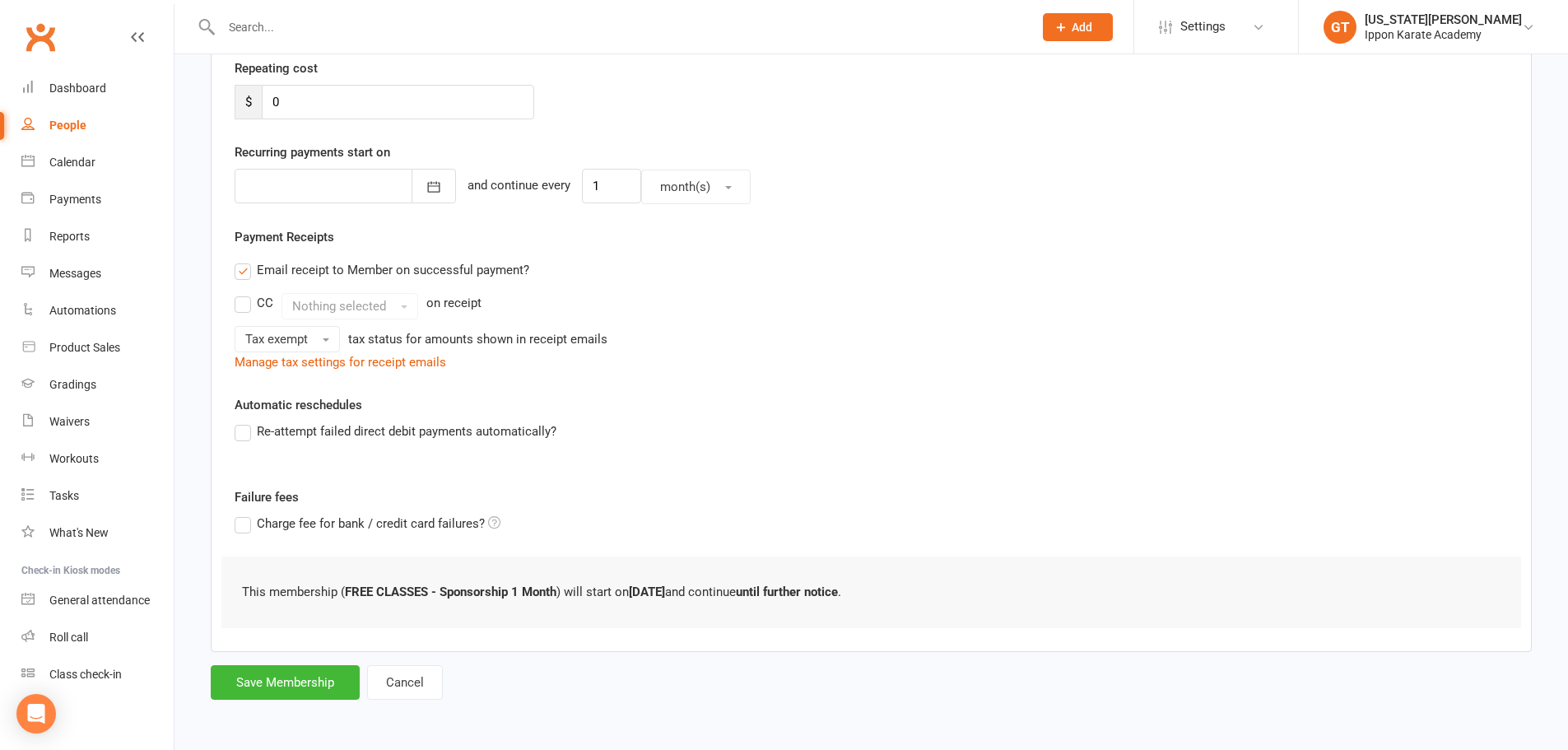
click at [316, 270] on label "Email receipt to Member on successful payment?" at bounding box center [382, 270] width 294 height 20
click at [245, 260] on input "Email receipt to Member on successful payment?" at bounding box center [240, 260] width 11 height 0
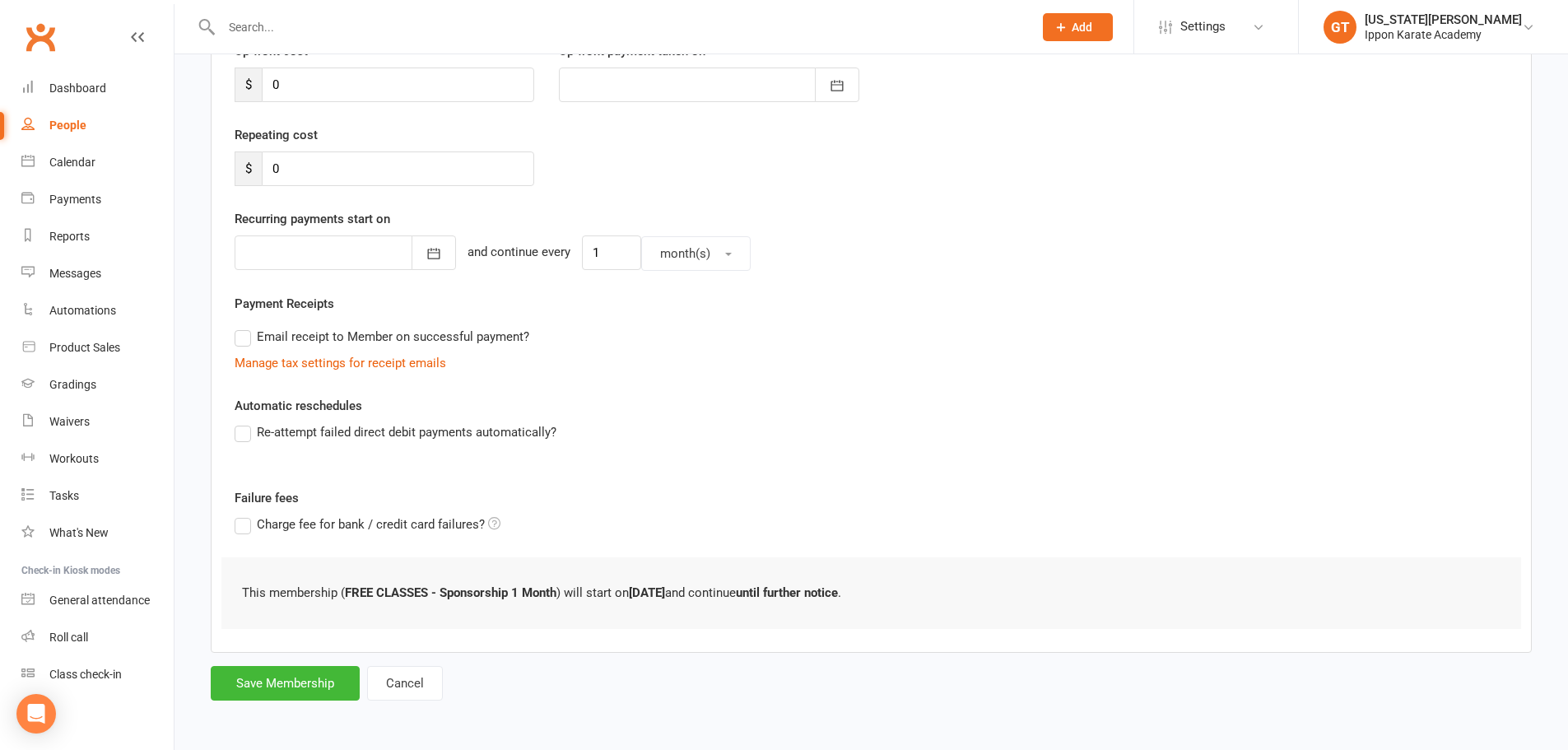
scroll to position [249, 0]
click at [279, 343] on label "Email receipt to Member on successful payment?" at bounding box center [382, 335] width 294 height 20
click at [245, 326] on input "Email receipt to Member on successful payment?" at bounding box center [240, 326] width 11 height 0
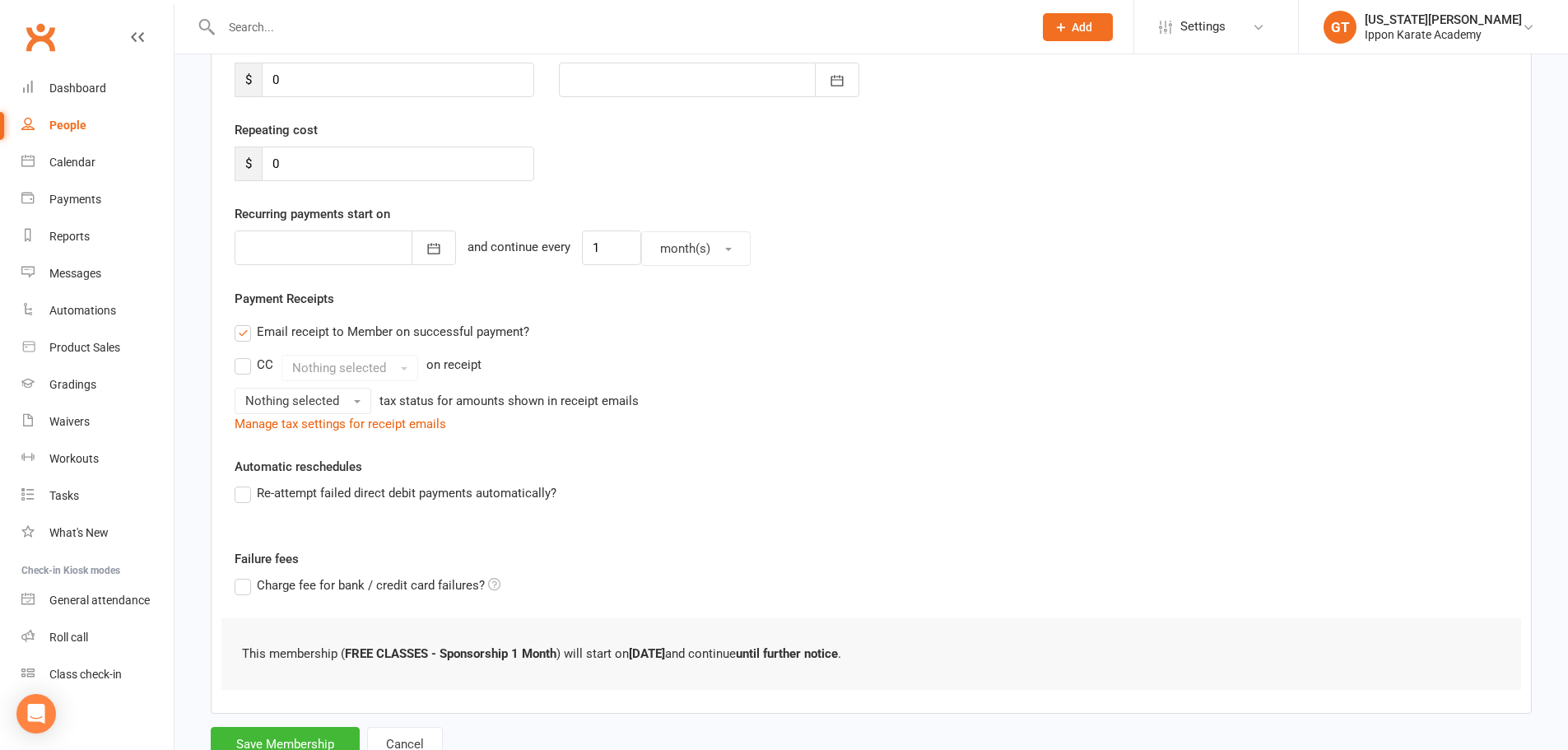
scroll to position [315, 0]
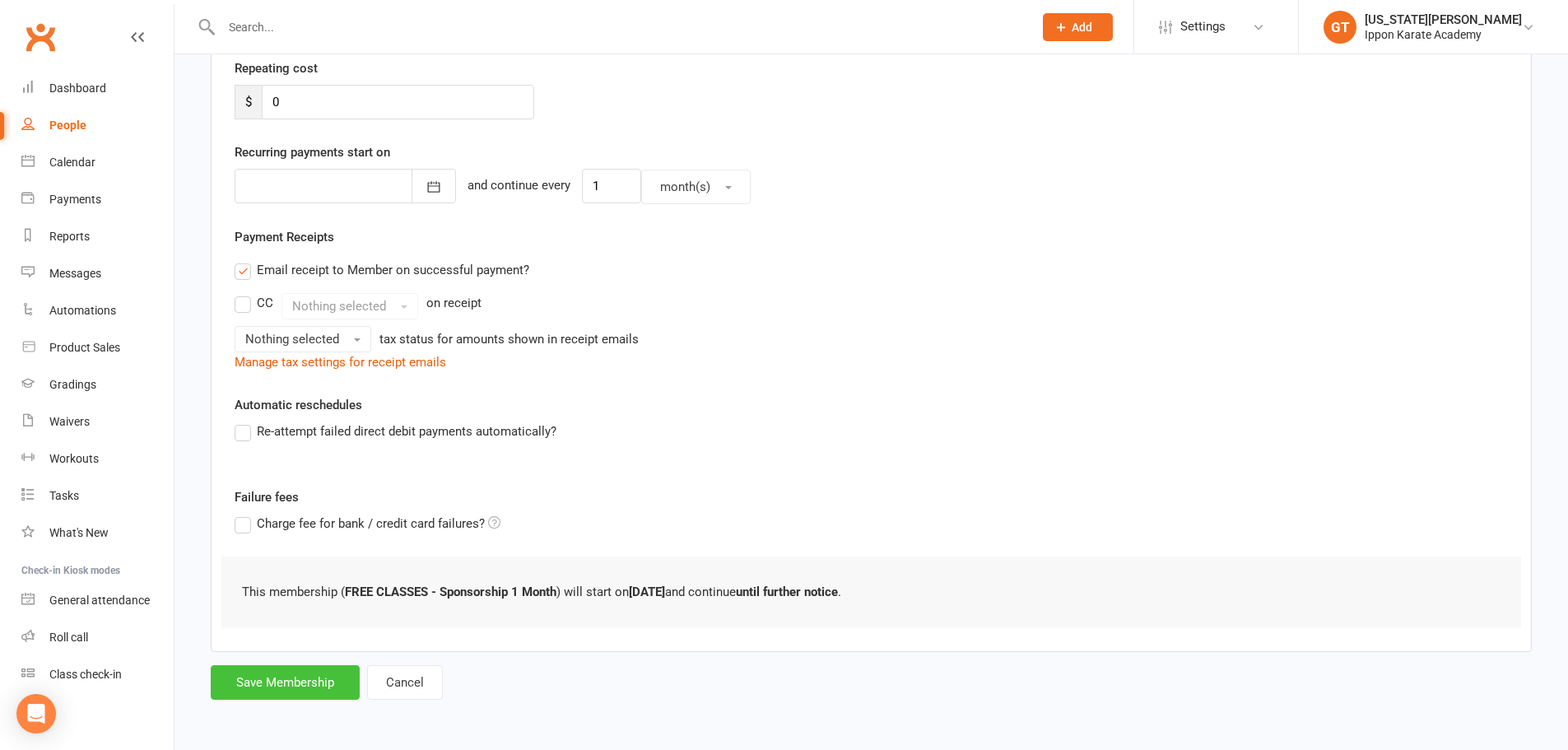
click at [306, 687] on button "Save Membership" at bounding box center [285, 682] width 149 height 35
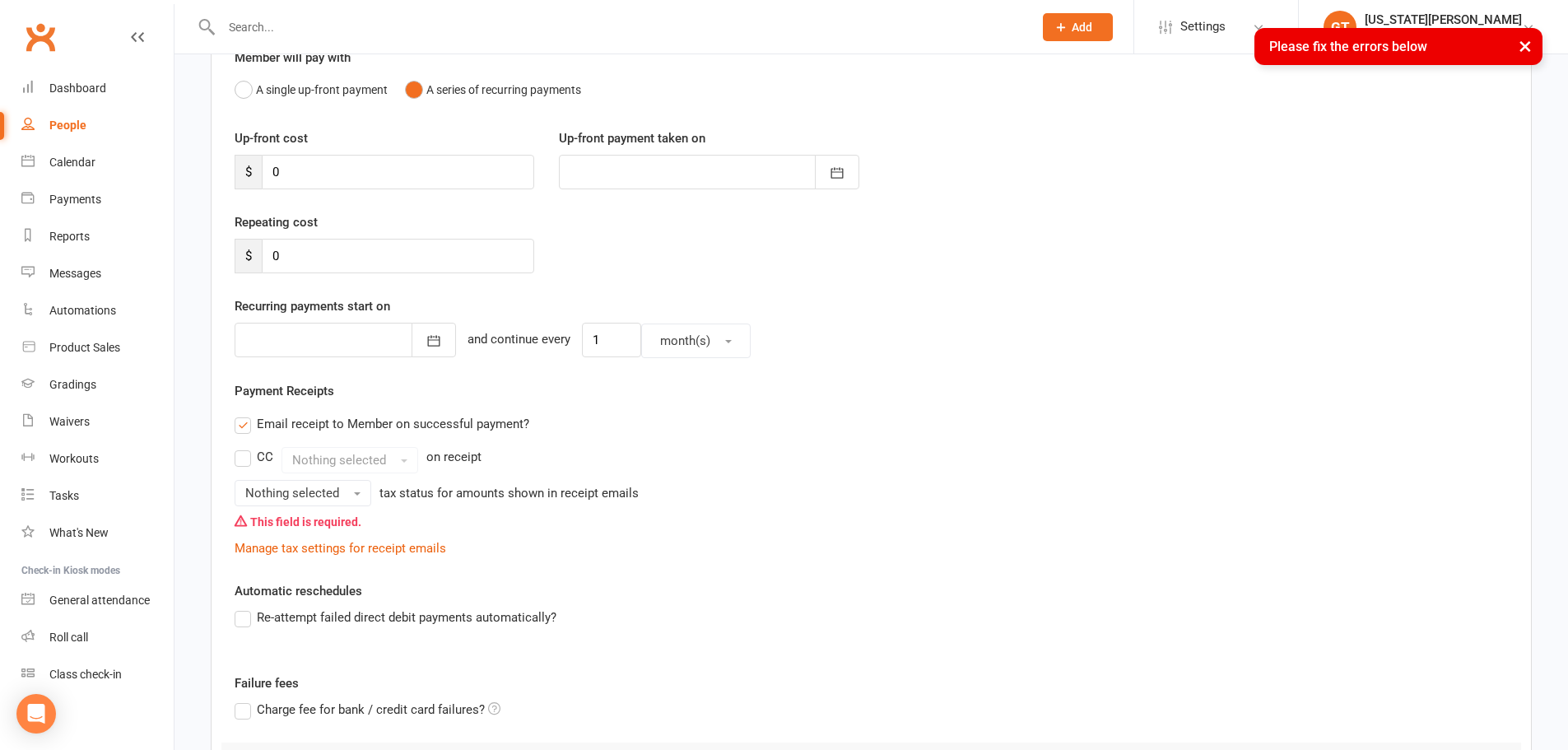
scroll to position [247, 0]
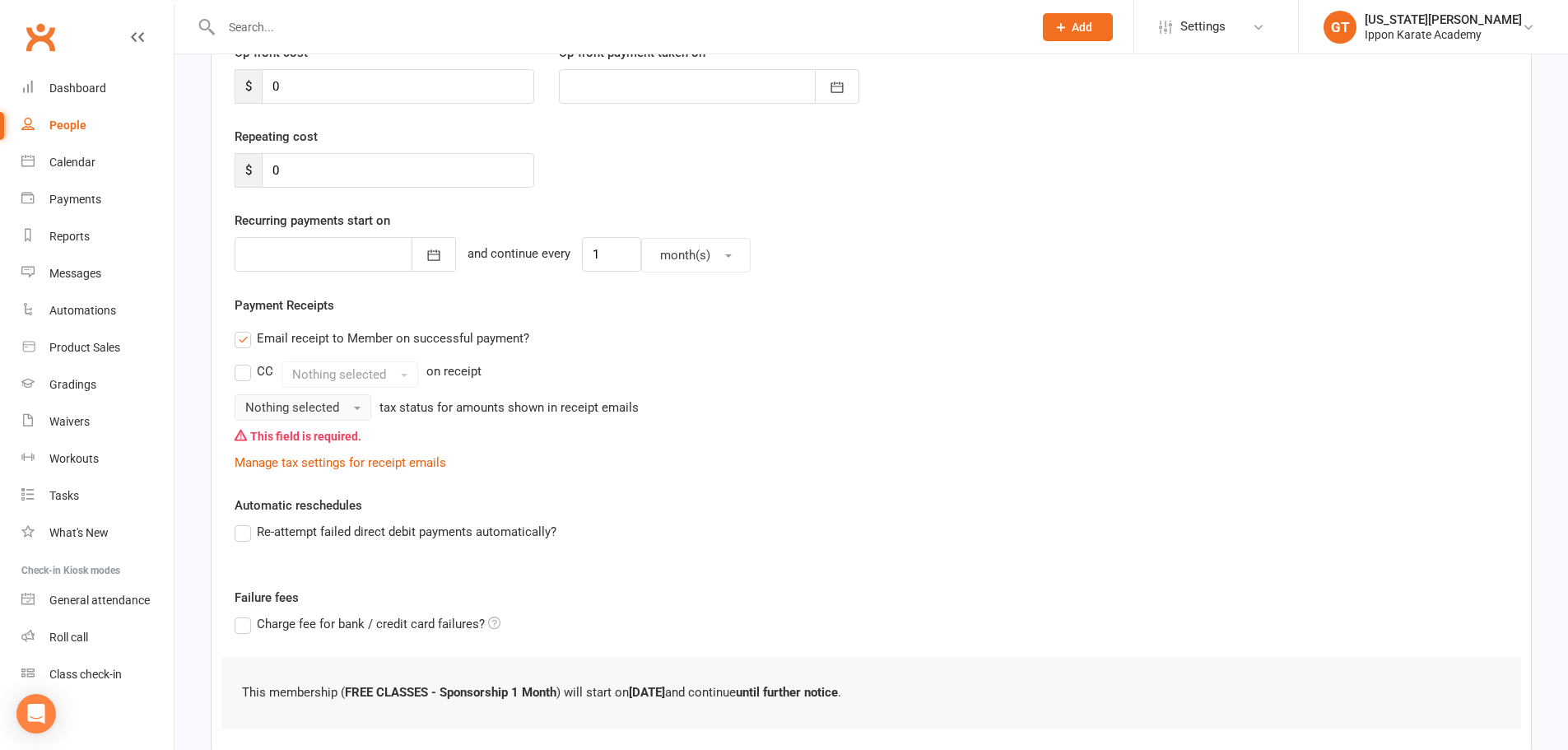
click at [325, 406] on span "Nothing selected" at bounding box center [292, 406] width 94 height 14
click at [311, 440] on link "Inc tax" at bounding box center [317, 442] width 163 height 33
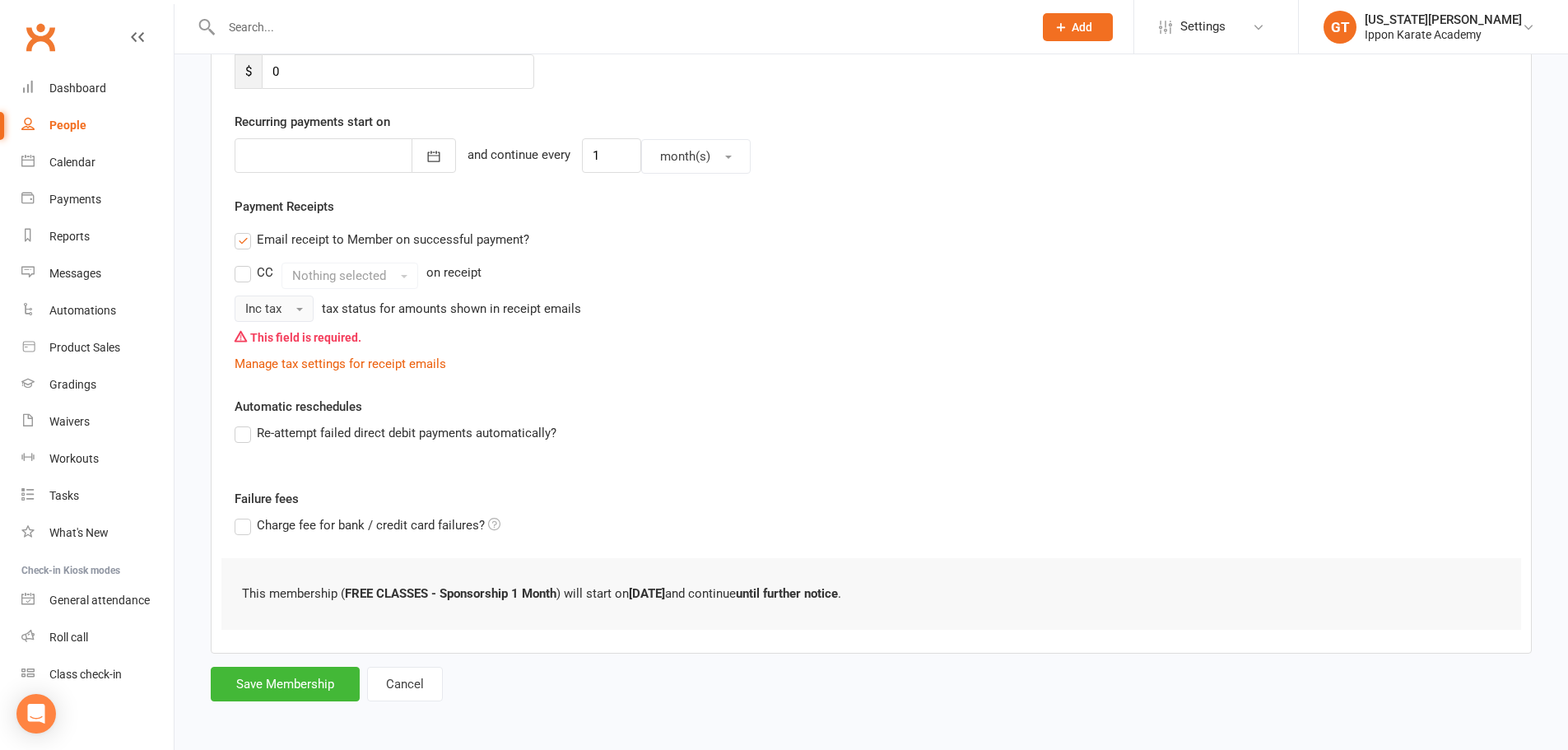
scroll to position [347, 0]
click at [295, 679] on button "Save Membership" at bounding box center [285, 682] width 149 height 35
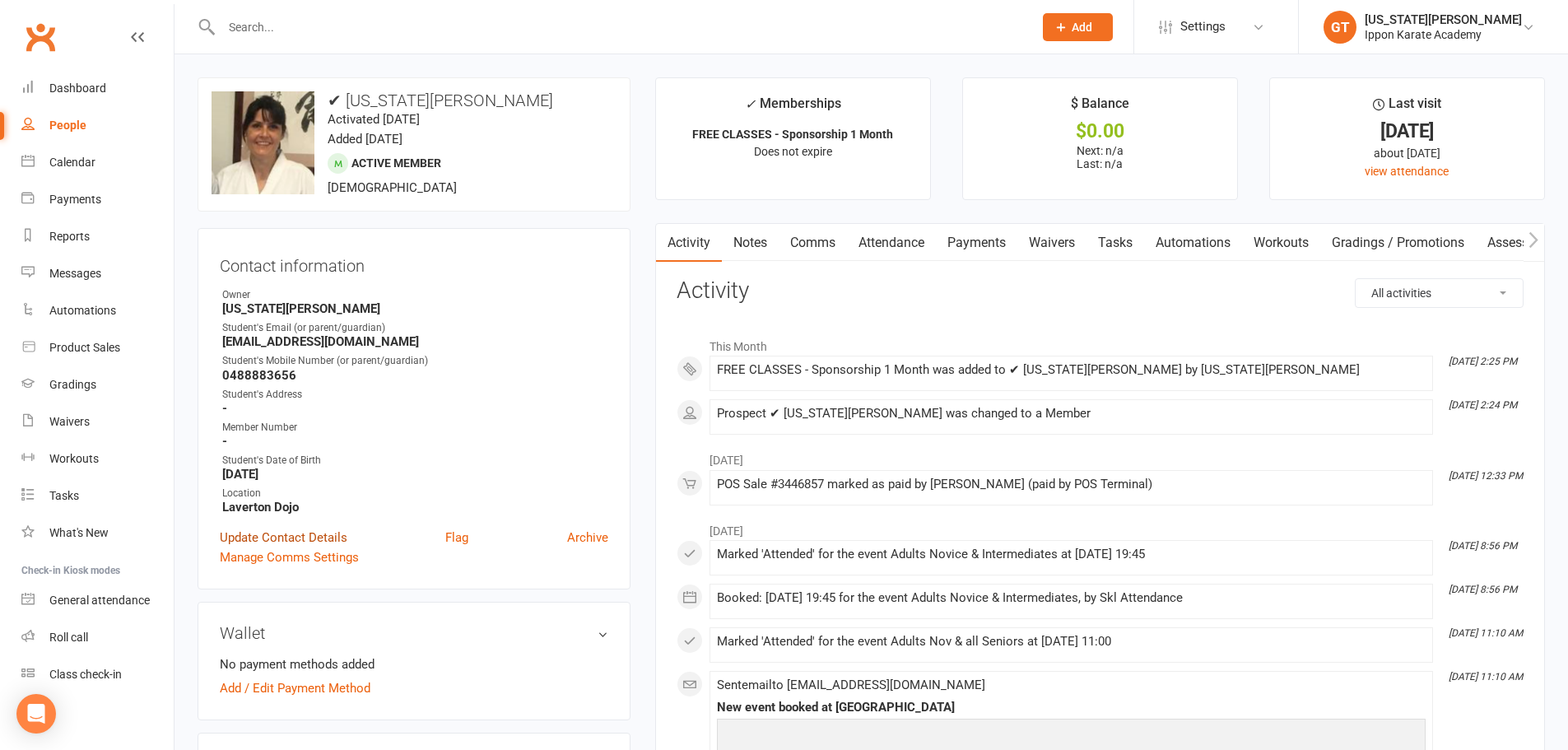
click at [282, 535] on link "Update Contact Details" at bounding box center [283, 537] width 128 height 20
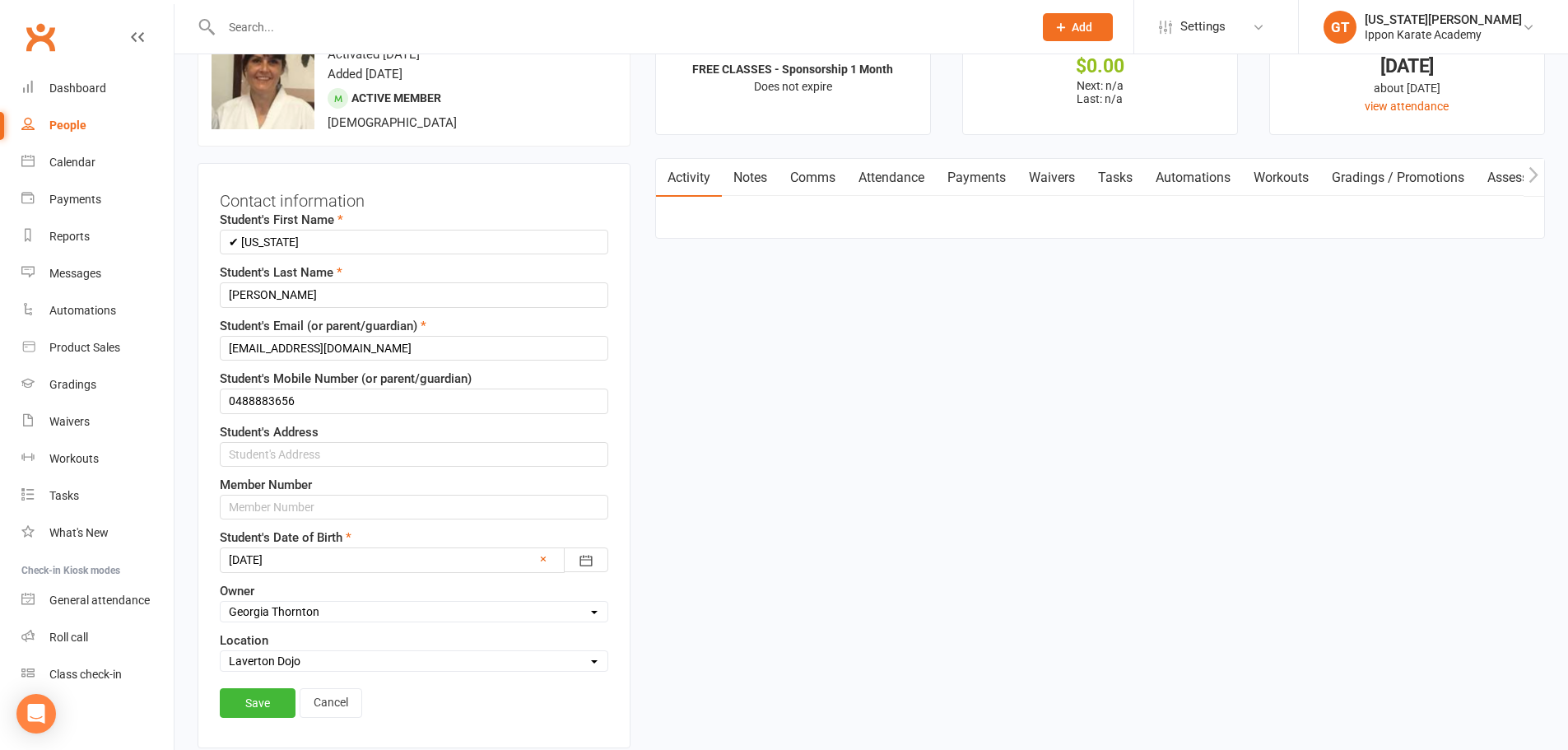
scroll to position [77, 0]
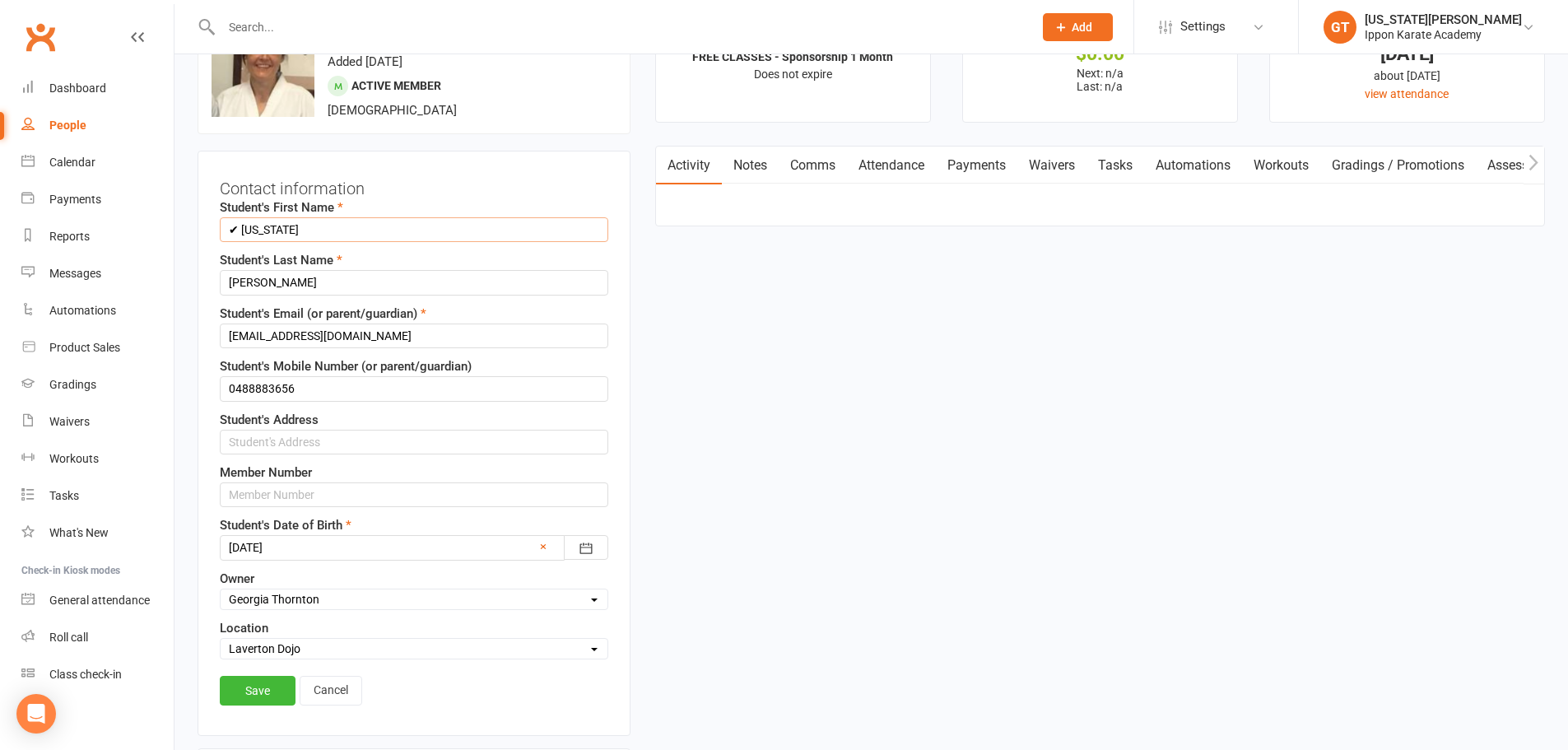
drag, startPoint x: 237, startPoint y: 232, endPoint x: 242, endPoint y: 223, distance: 10.3
type input "[US_STATE]"
click at [321, 685] on link "Cancel" at bounding box center [331, 690] width 63 height 30
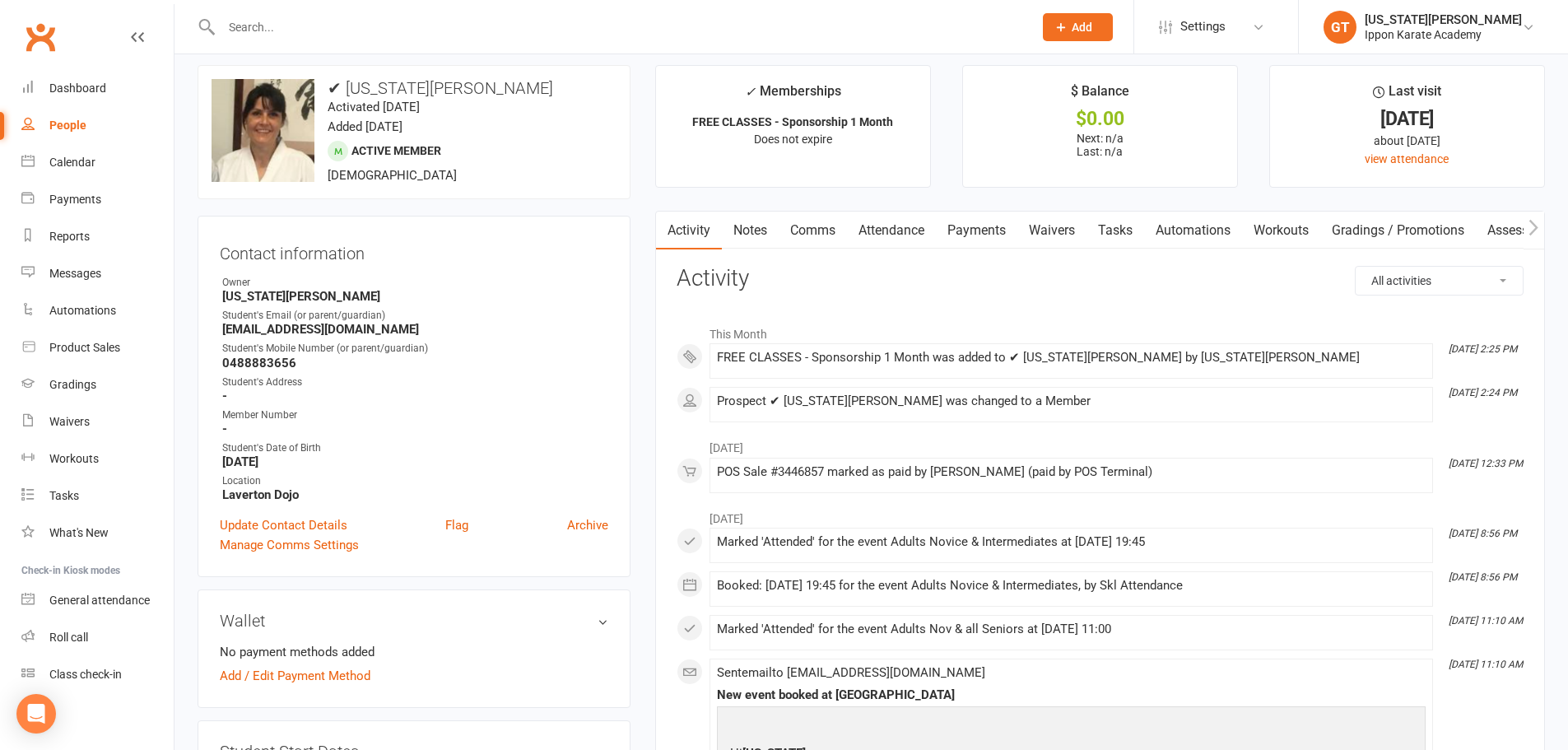
scroll to position [0, 0]
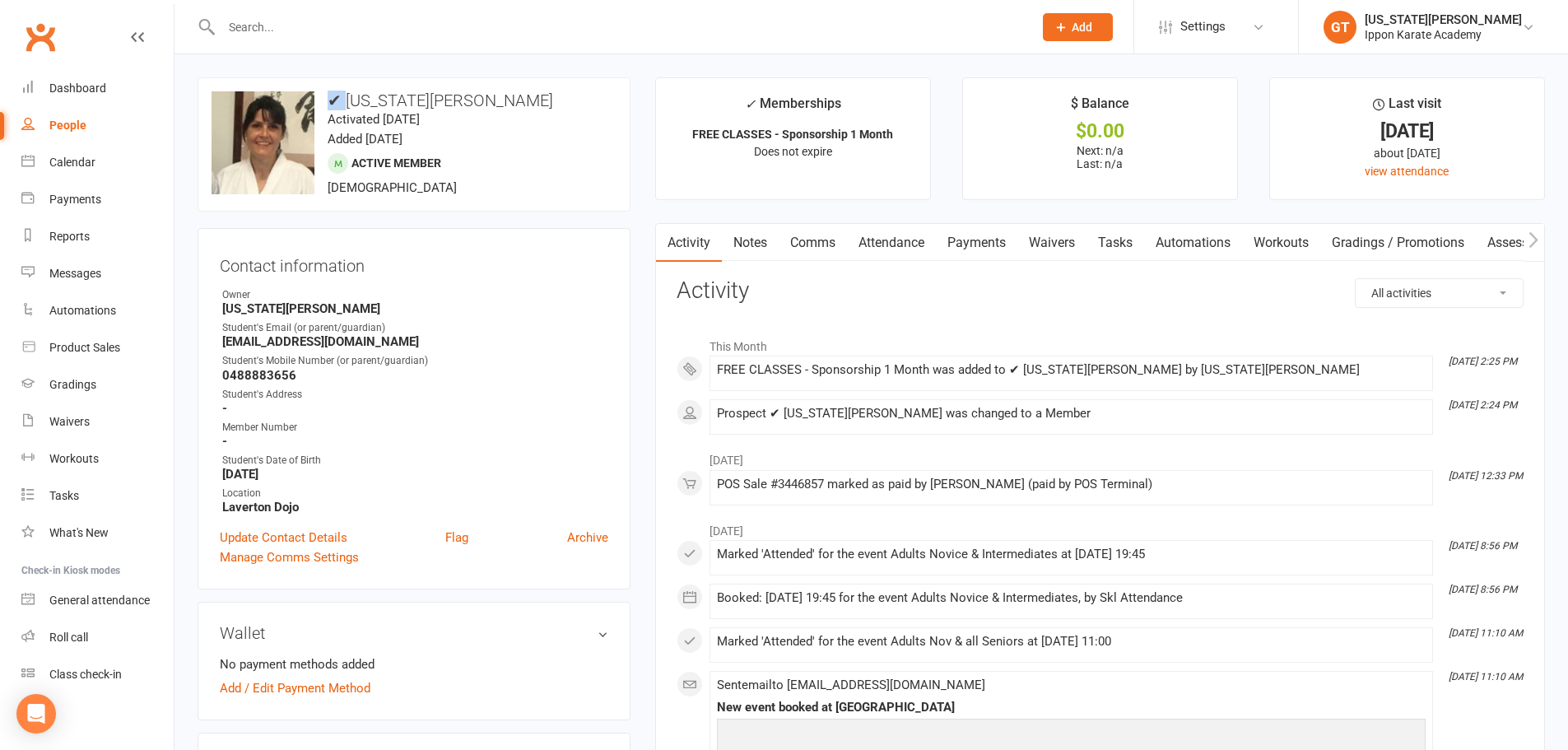
drag, startPoint x: 350, startPoint y: 98, endPoint x: 324, endPoint y: 100, distance: 26.1
click at [324, 100] on h3 "✔ Georgia Thornton" at bounding box center [414, 99] width 405 height 18
copy h3 "✔"
click at [312, 543] on link "Update Contact Details" at bounding box center [283, 537] width 128 height 20
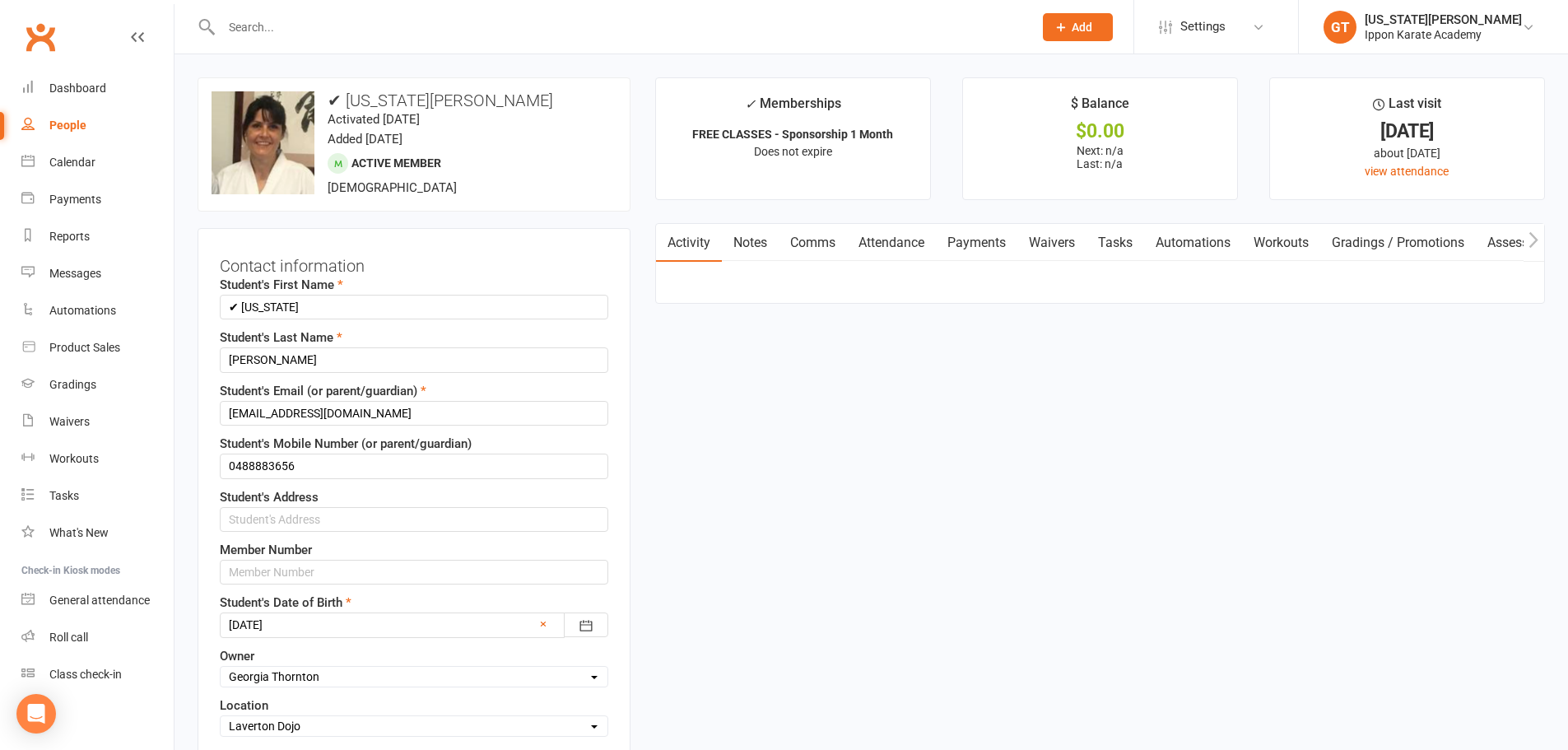
scroll to position [77, 0]
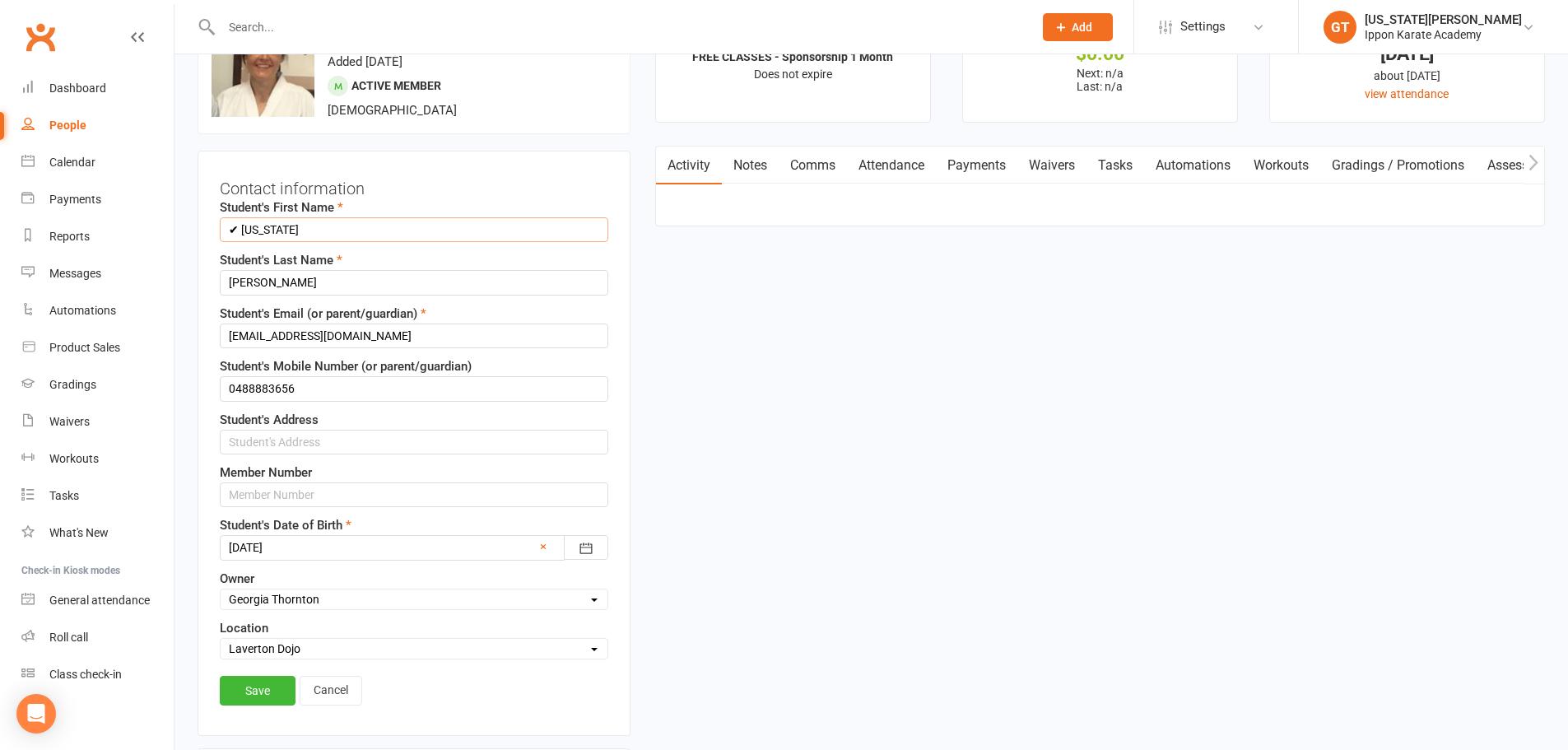
drag, startPoint x: 242, startPoint y: 229, endPoint x: 167, endPoint y: 231, distance: 75.0
type input "[US_STATE]"
click at [254, 690] on link "Save" at bounding box center [257, 690] width 76 height 30
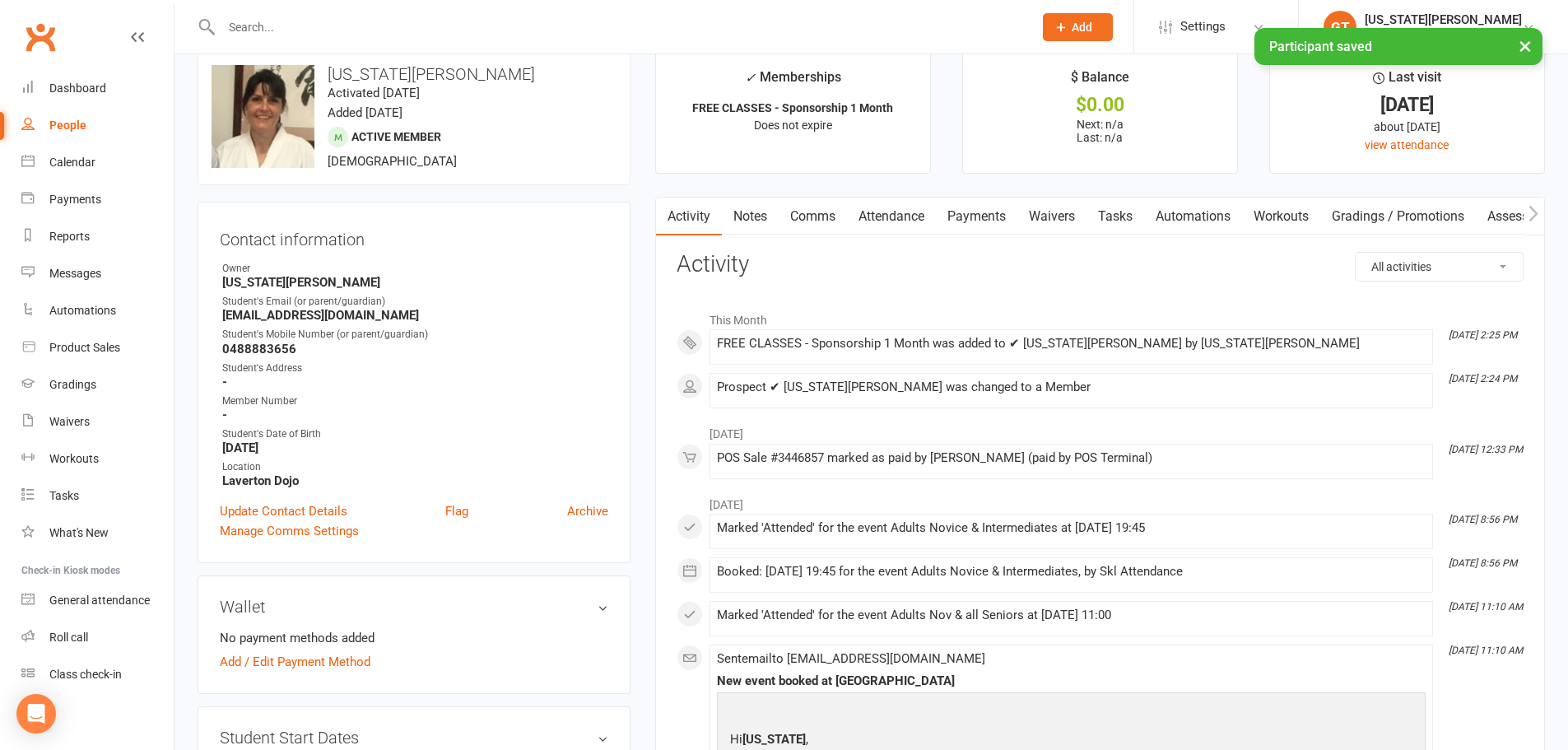
scroll to position [0, 0]
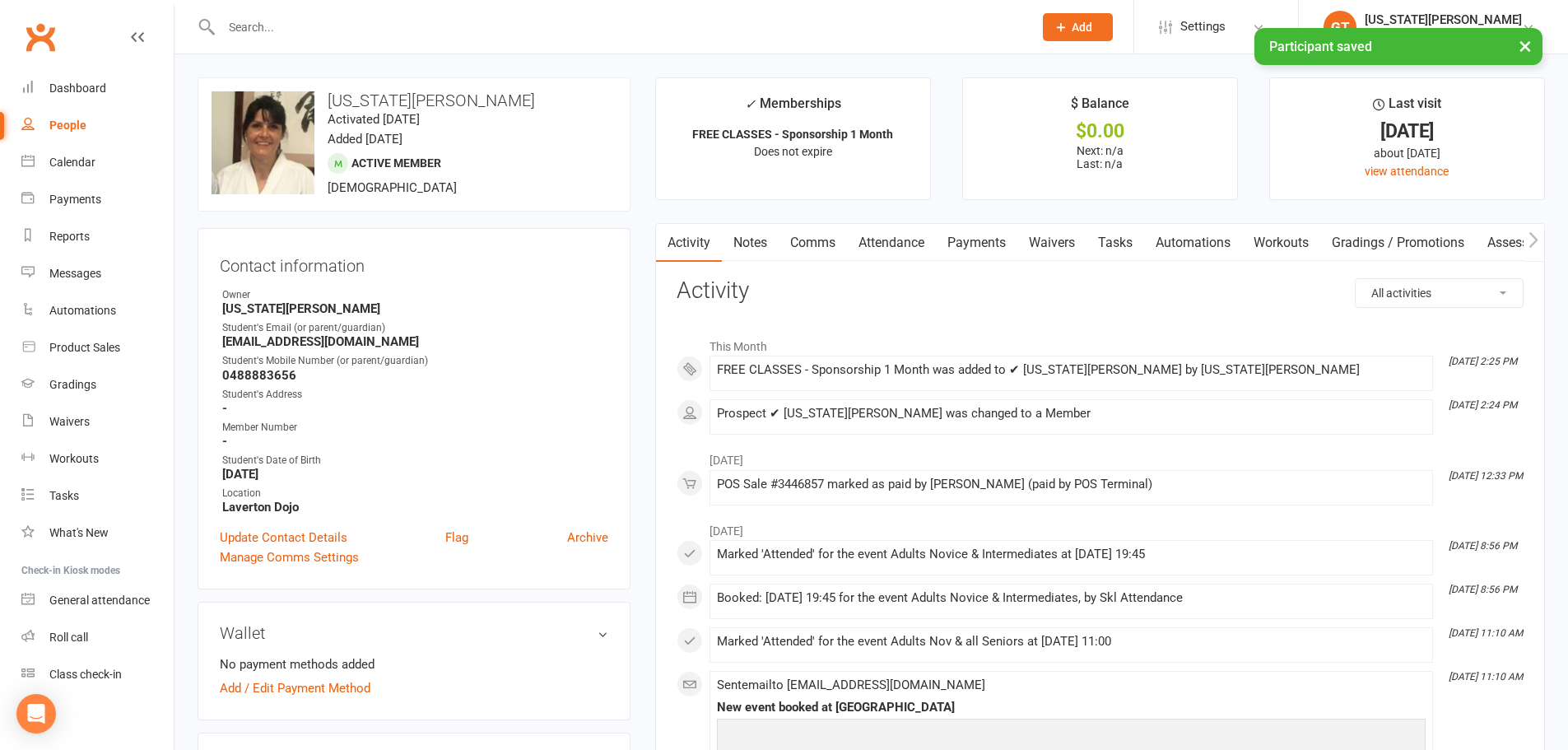
click at [384, 28] on div "× Participant saved" at bounding box center [773, 28] width 1547 height 0
click at [354, 15] on input "text" at bounding box center [619, 26] width 805 height 23
paste input "✔"
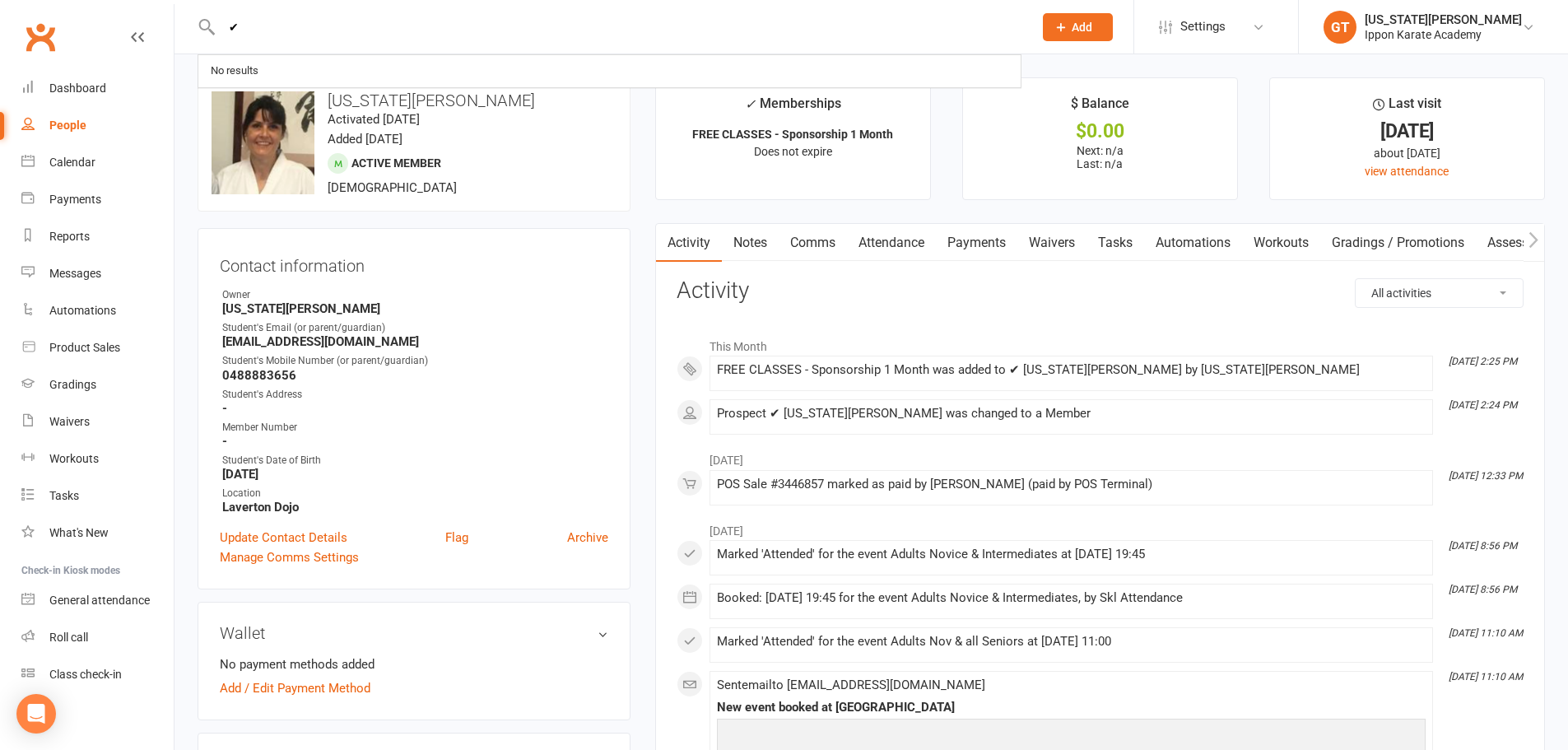
type input "✔"
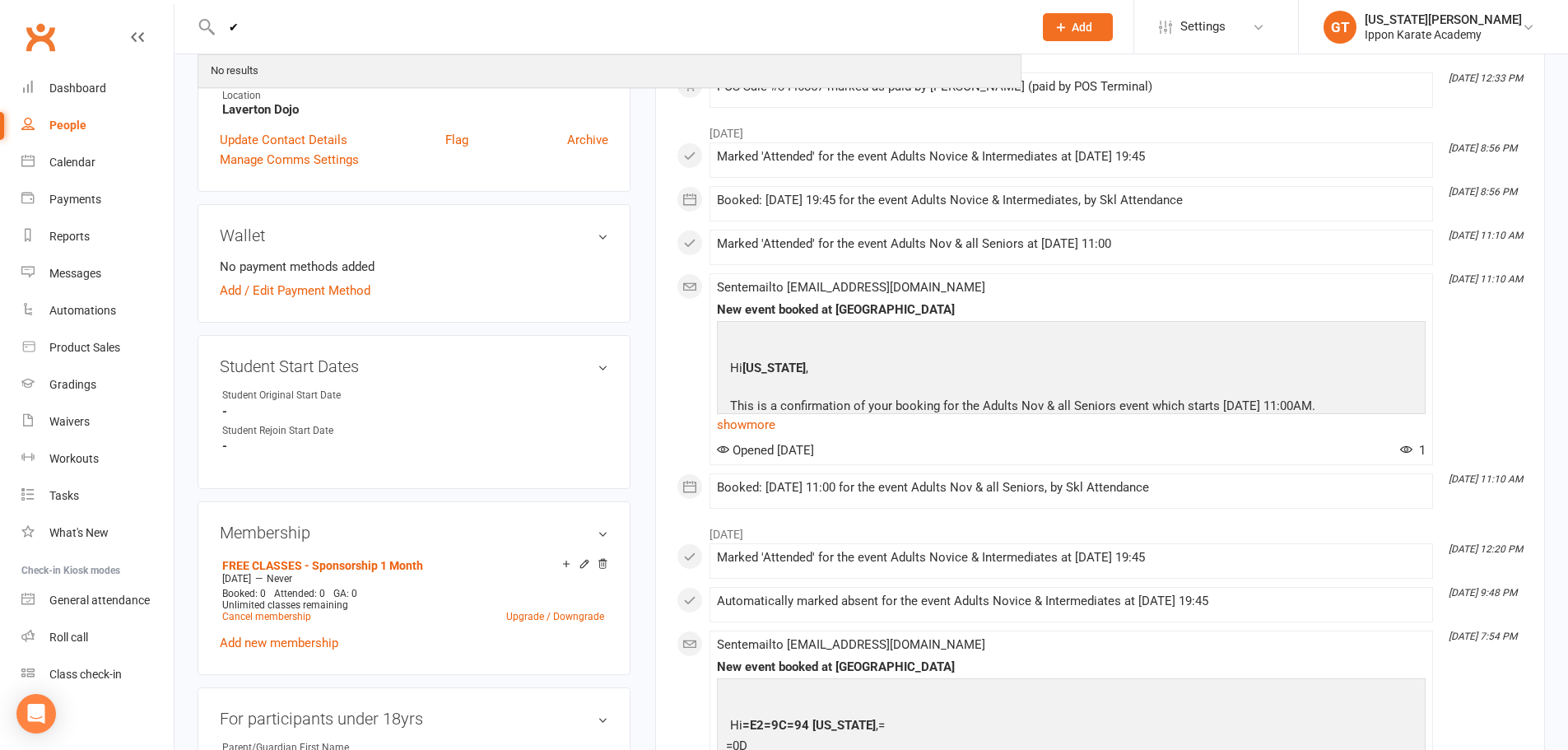
scroll to position [412, 0]
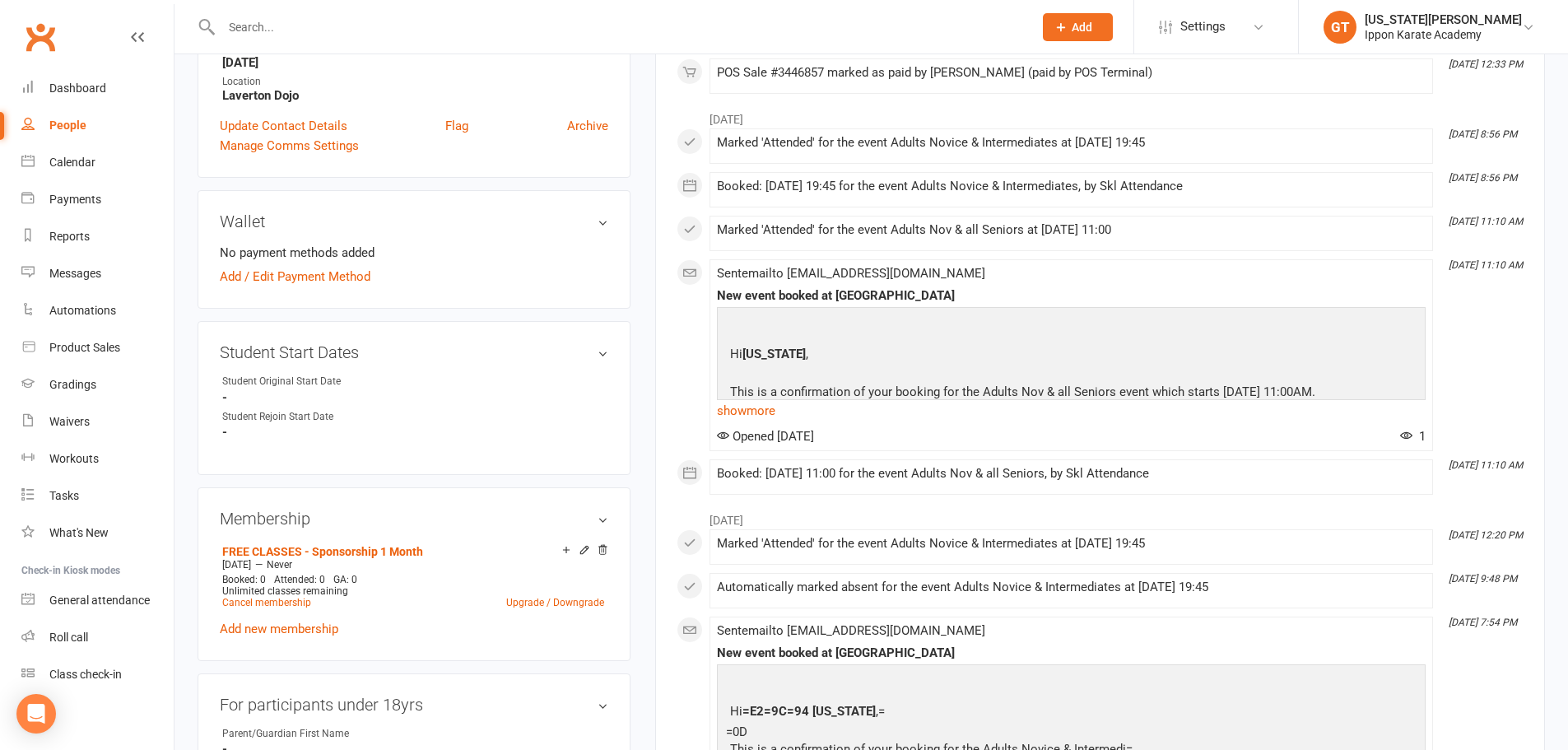
click at [1114, 628] on div "Sent email to thorntonhunt@gmail.com New event booked at Ippon Karate Academy H…" at bounding box center [1071, 712] width 709 height 177
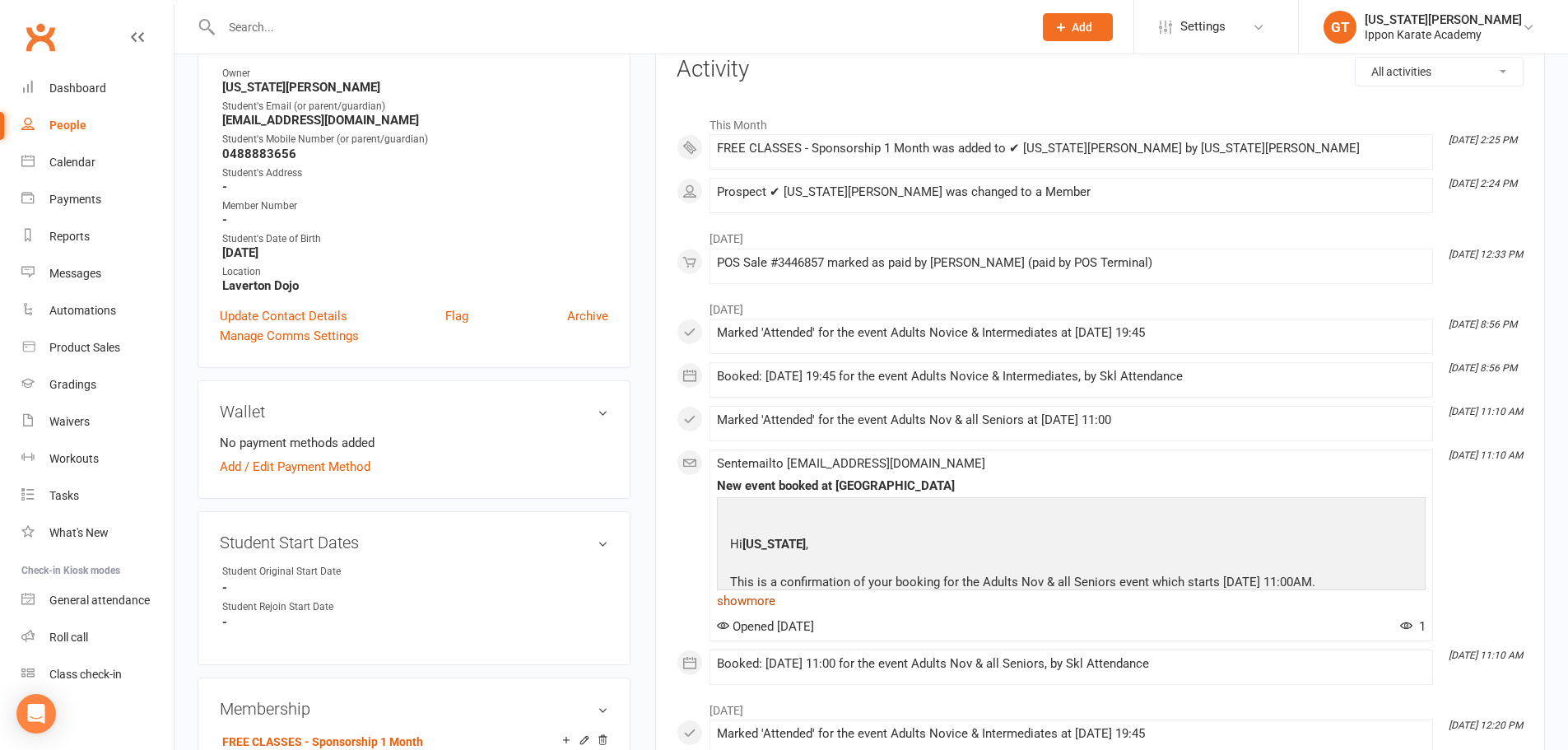
scroll to position [0, 0]
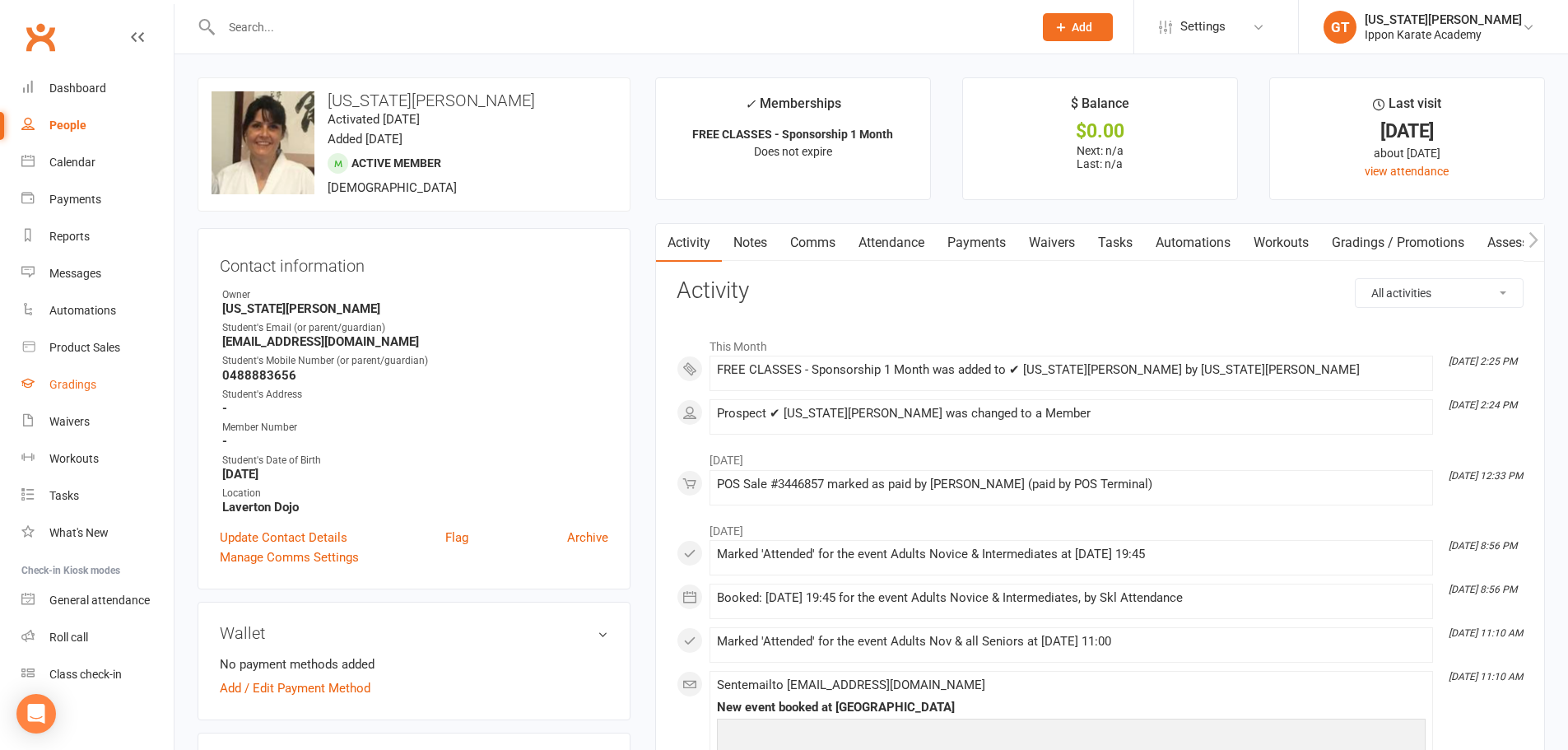
click at [64, 376] on link "Gradings" at bounding box center [97, 385] width 152 height 37
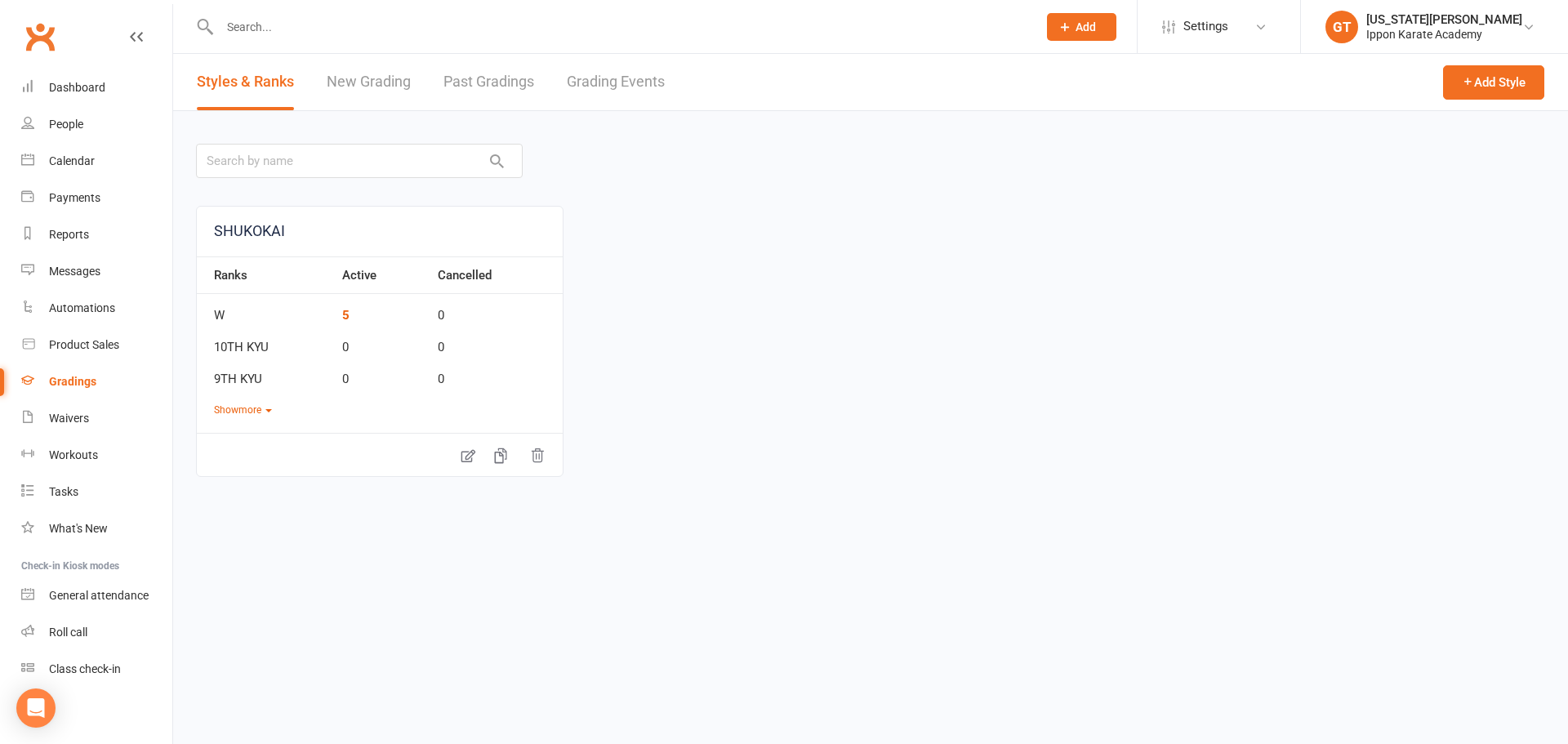
click at [296, 33] on input "text" at bounding box center [619, 26] width 811 height 23
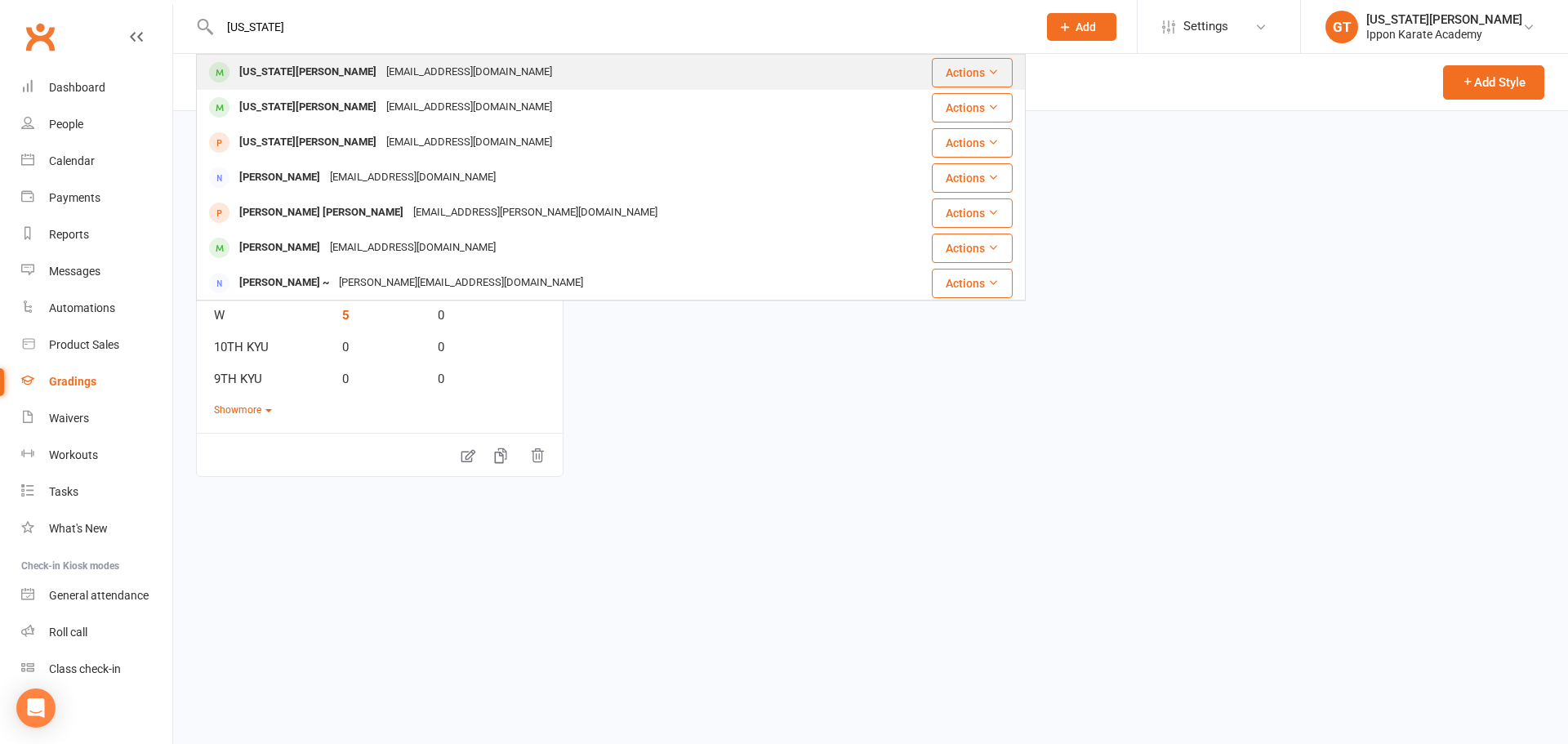
type input "georgia"
click at [300, 75] on div "[US_STATE][PERSON_NAME]" at bounding box center [308, 73] width 147 height 24
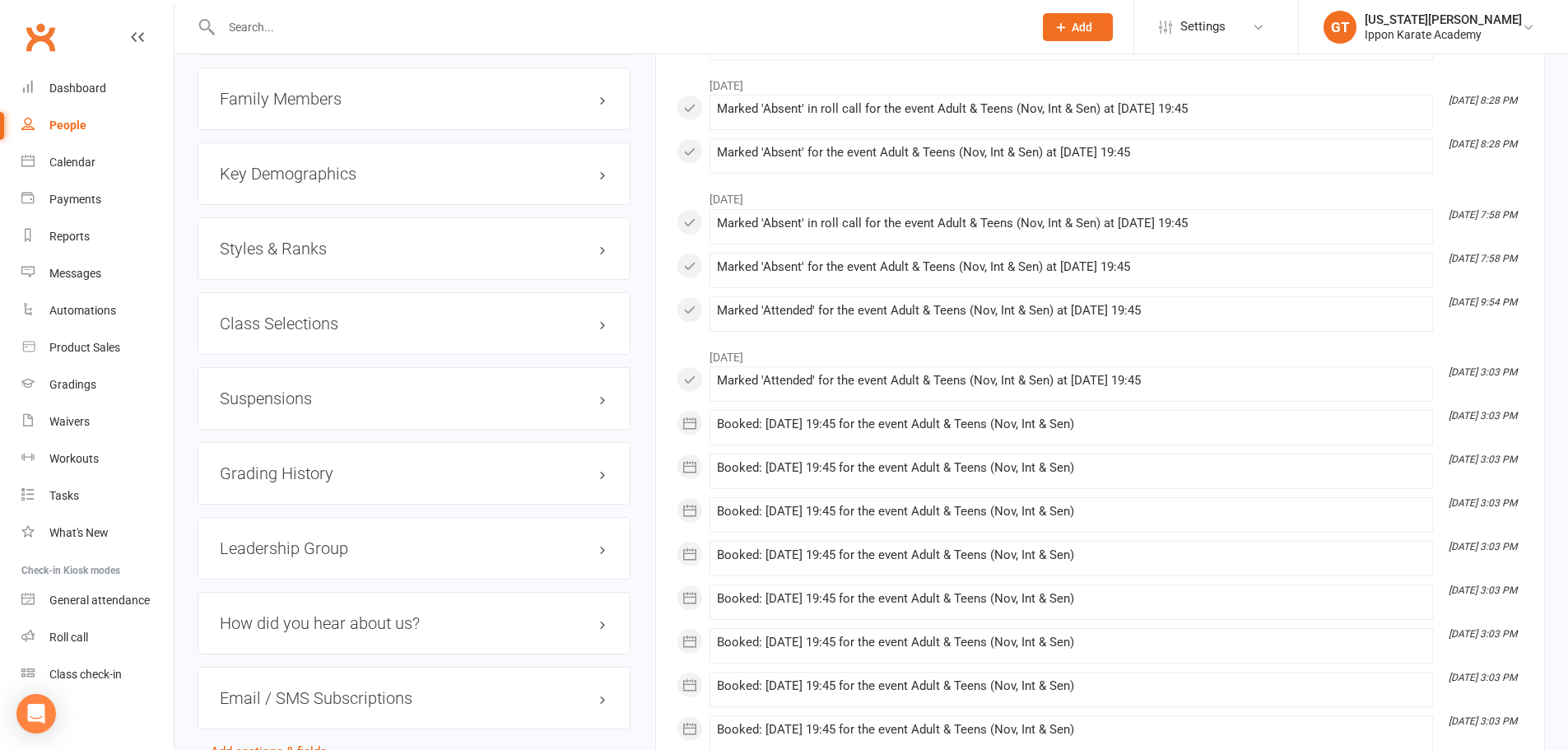
scroll to position [1728, 0]
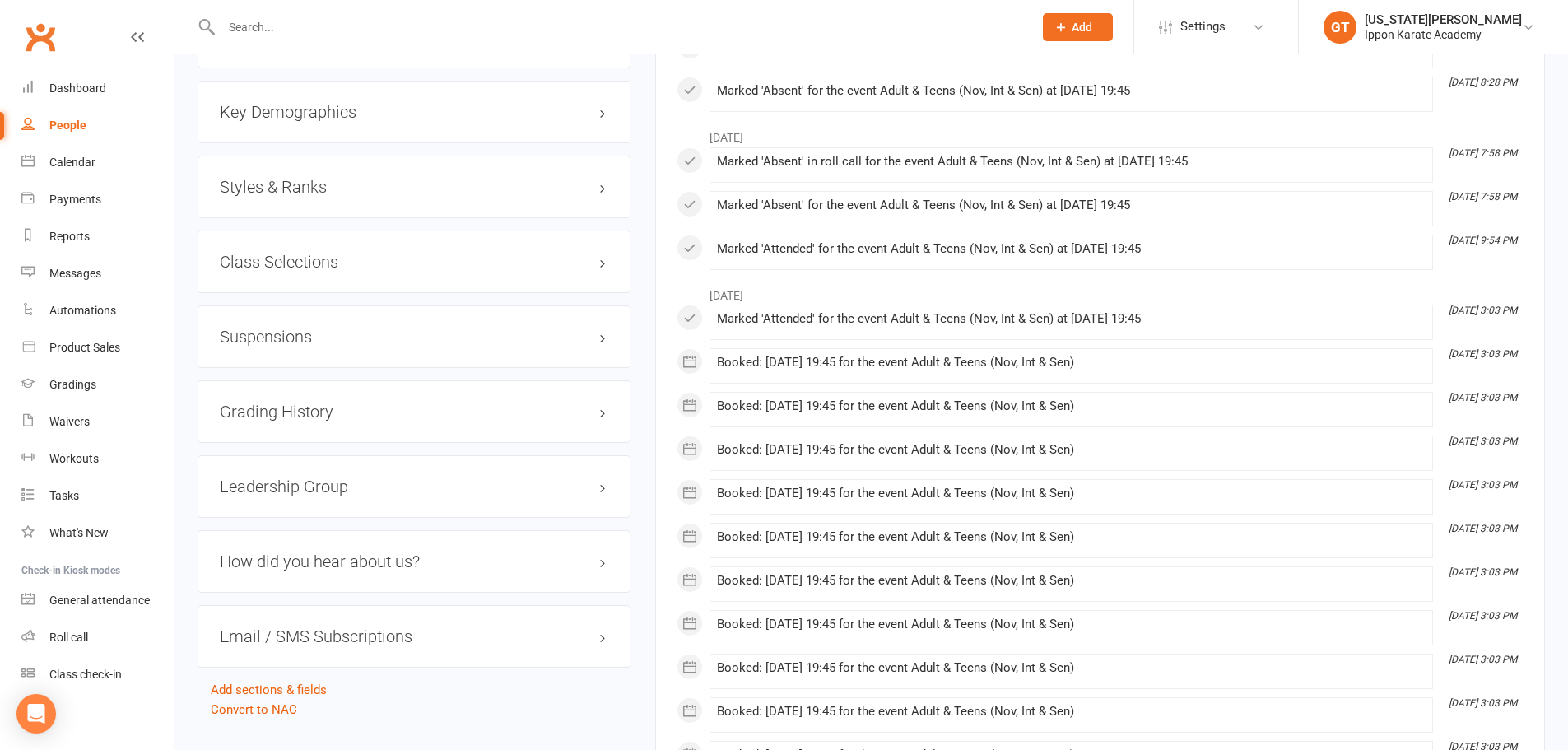
click at [595, 195] on h3 "Styles & Ranks" at bounding box center [413, 186] width 389 height 18
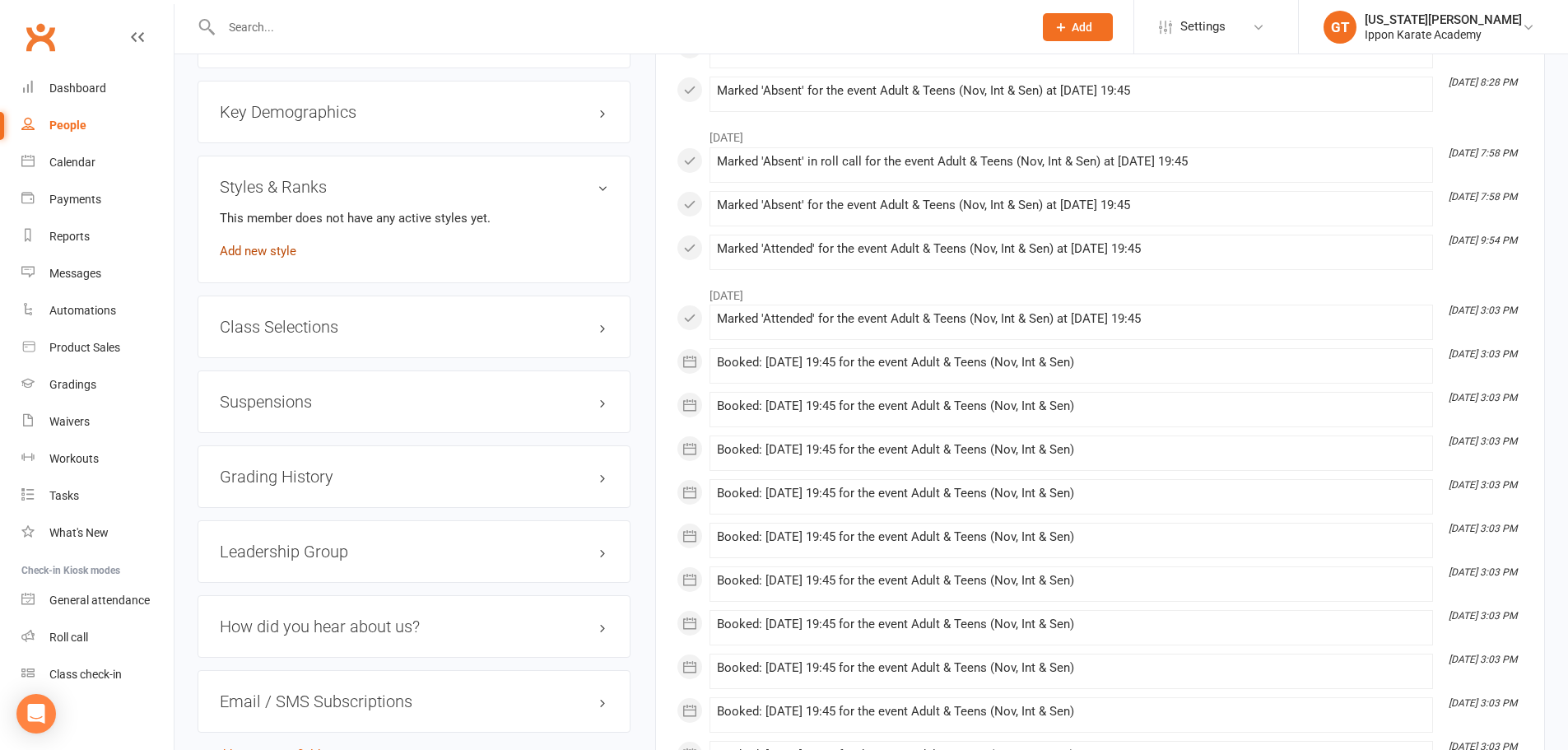
click at [262, 245] on link "Add new style" at bounding box center [258, 250] width 77 height 14
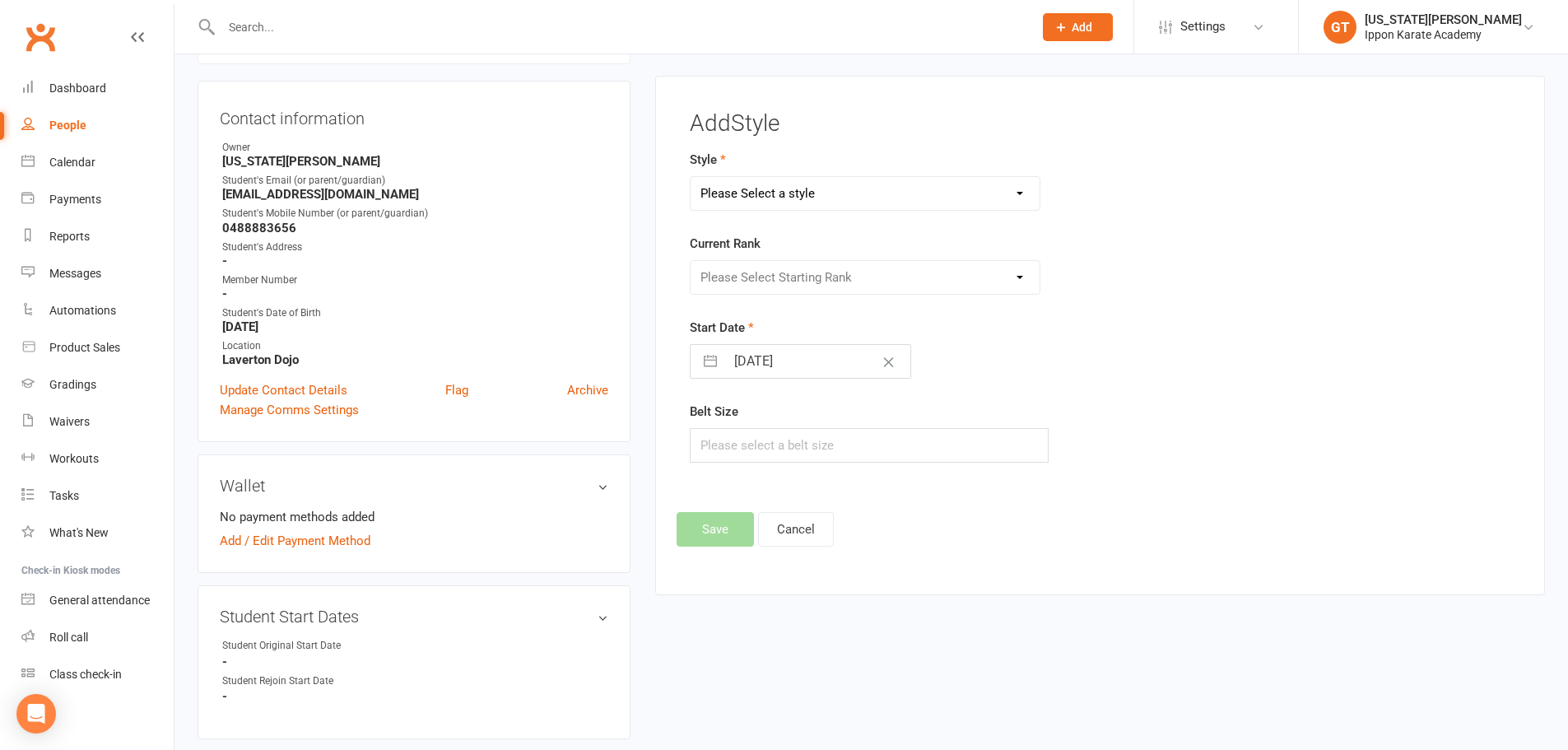
scroll to position [140, 0]
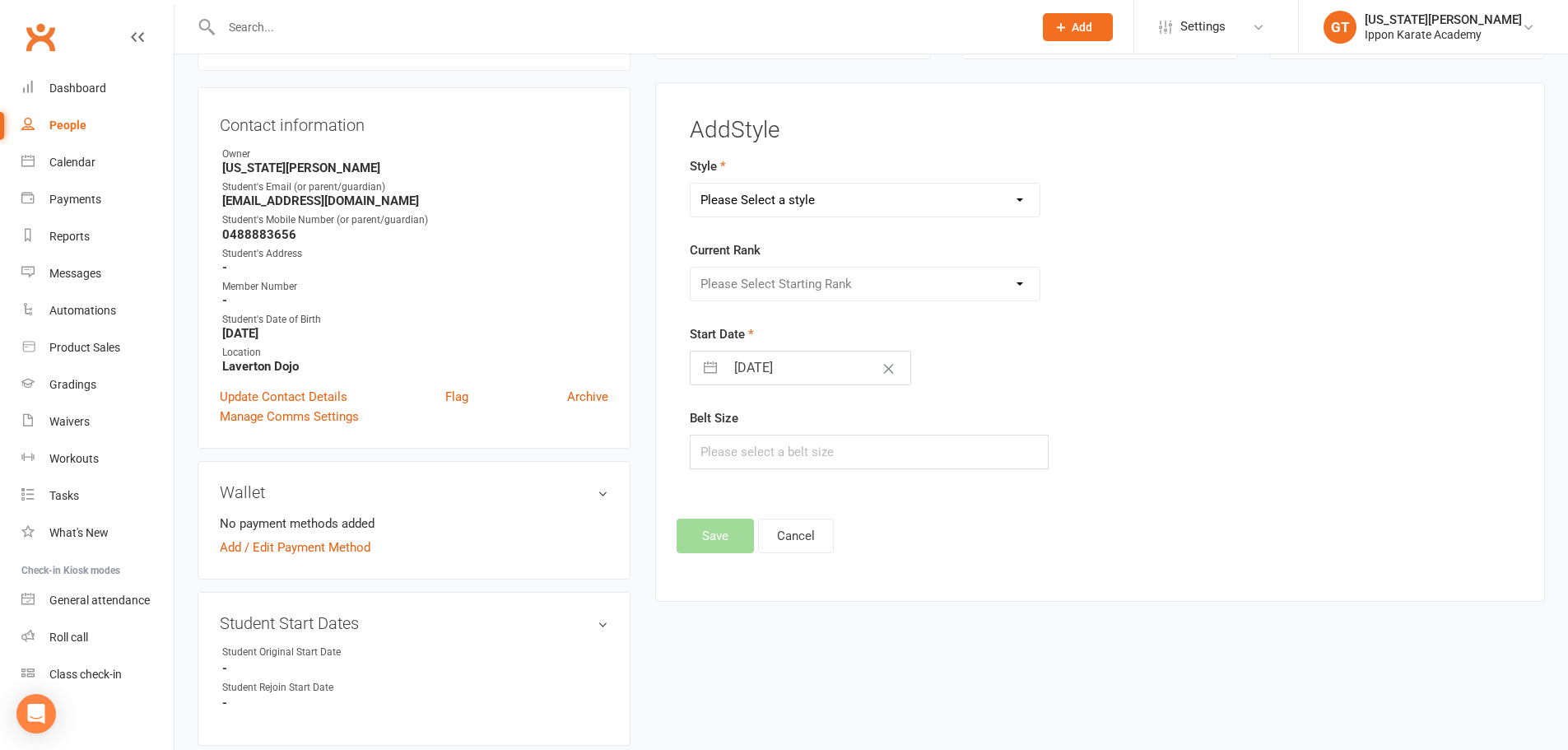
click at [798, 195] on select "Please Select a style SHUKOKAI" at bounding box center [865, 200] width 350 height 33
select select "1262"
click at [691, 184] on select "Please Select a style SHUKOKAI" at bounding box center [865, 200] width 350 height 33
click at [786, 286] on select "Please Select Starting Rank W 10TH KYU 9TH KYU 8TH KYU 7TH KYU 6TH KYU 5TH KYU …" at bounding box center [865, 283] width 350 height 33
click at [1149, 270] on div "Please Select Starting Rank W 10TH KYU 9TH KYU 8TH KYU 7TH KYU 6TH KYU 5TH KYU …" at bounding box center [959, 284] width 564 height 35
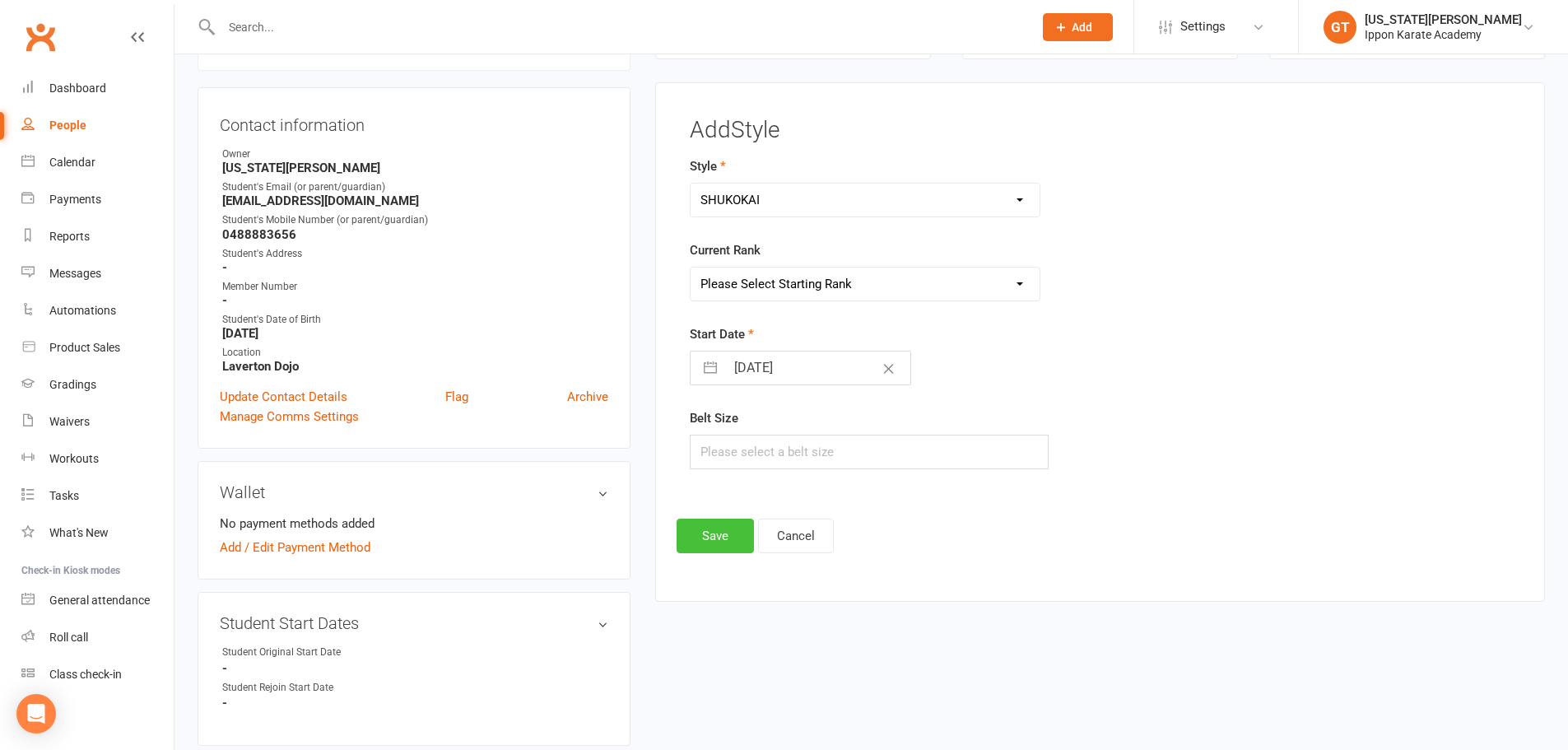
click at [715, 539] on button "Save" at bounding box center [715, 536] width 77 height 35
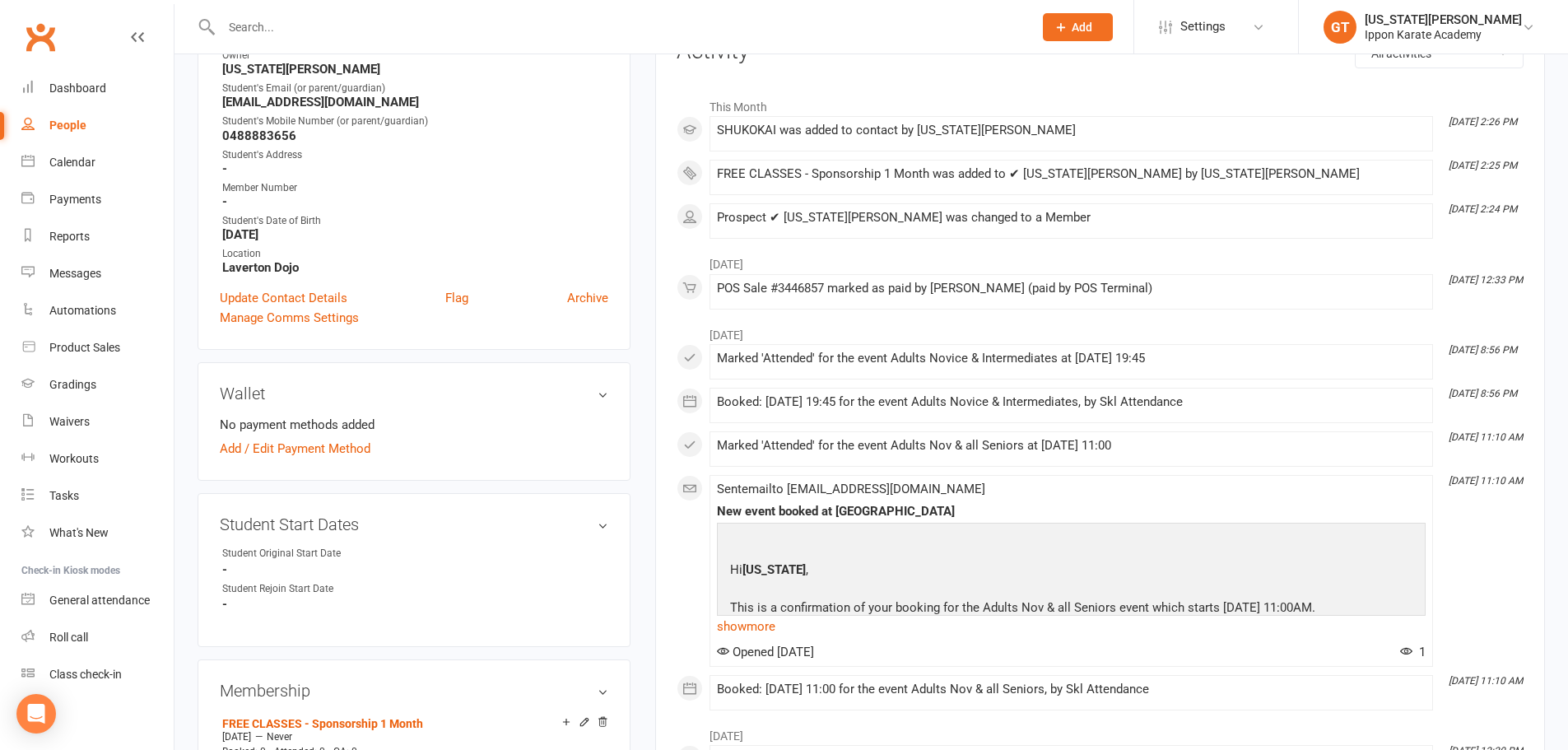
scroll to position [0, 0]
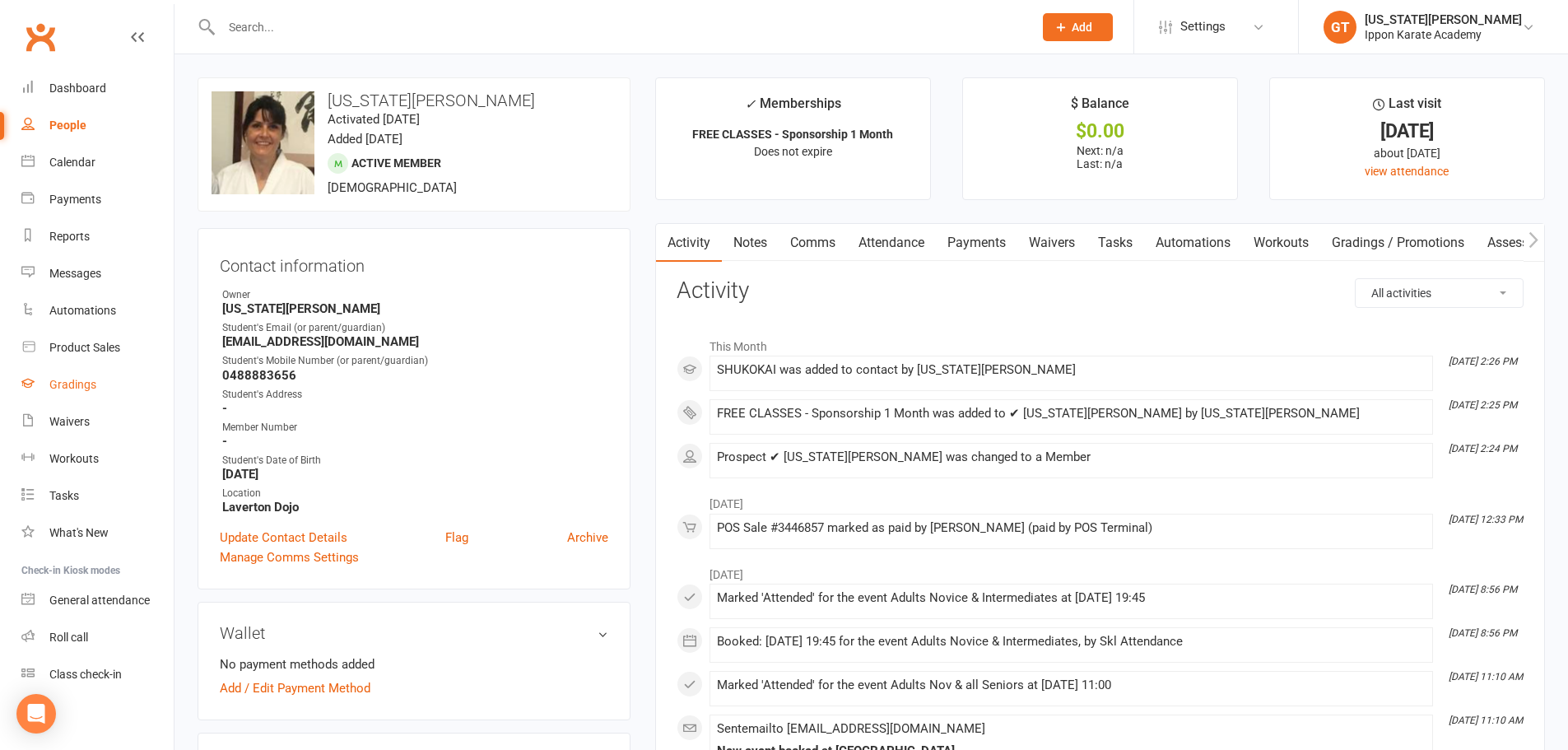
click at [60, 375] on link "Gradings" at bounding box center [97, 385] width 152 height 37
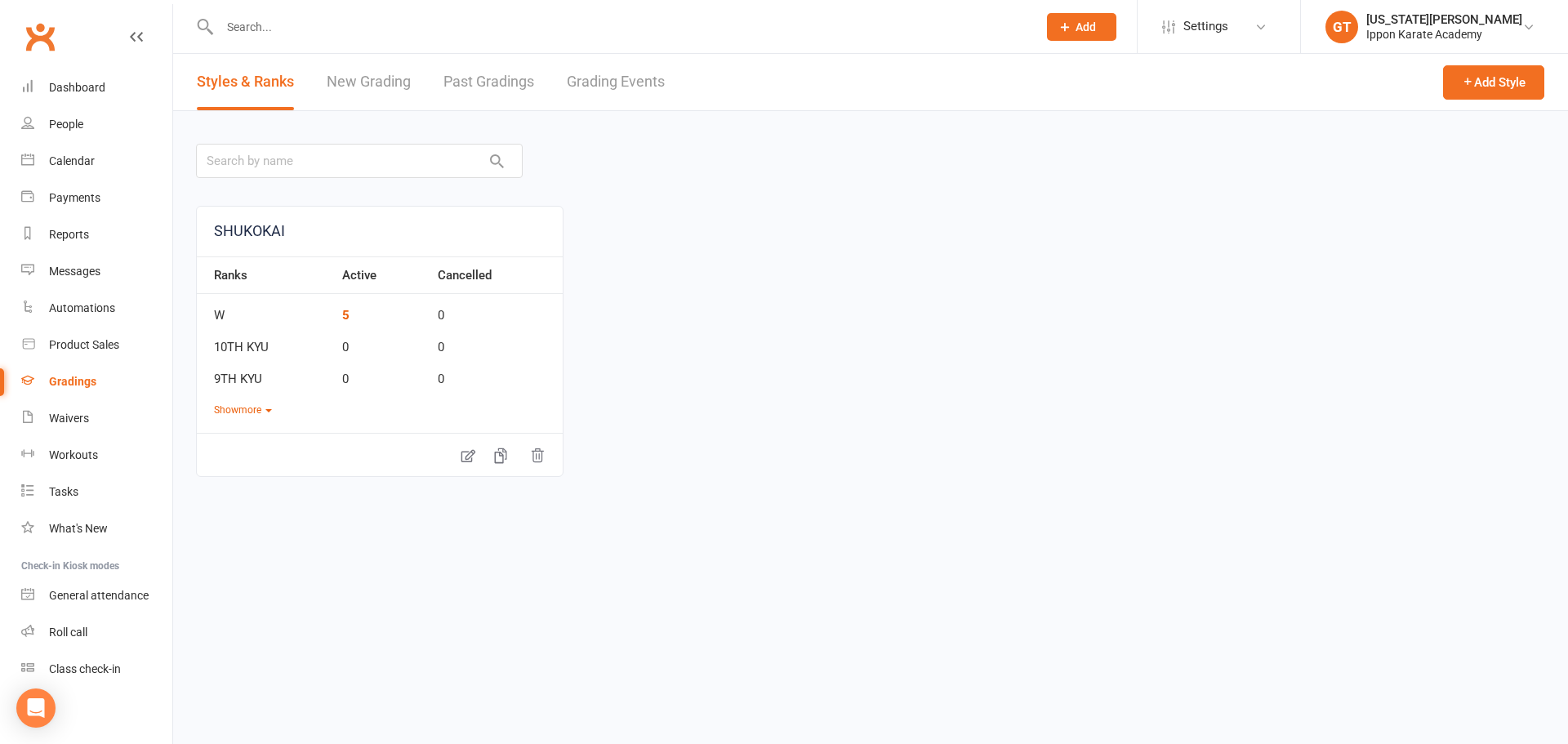
click at [627, 75] on link "Grading Events" at bounding box center [616, 82] width 98 height 57
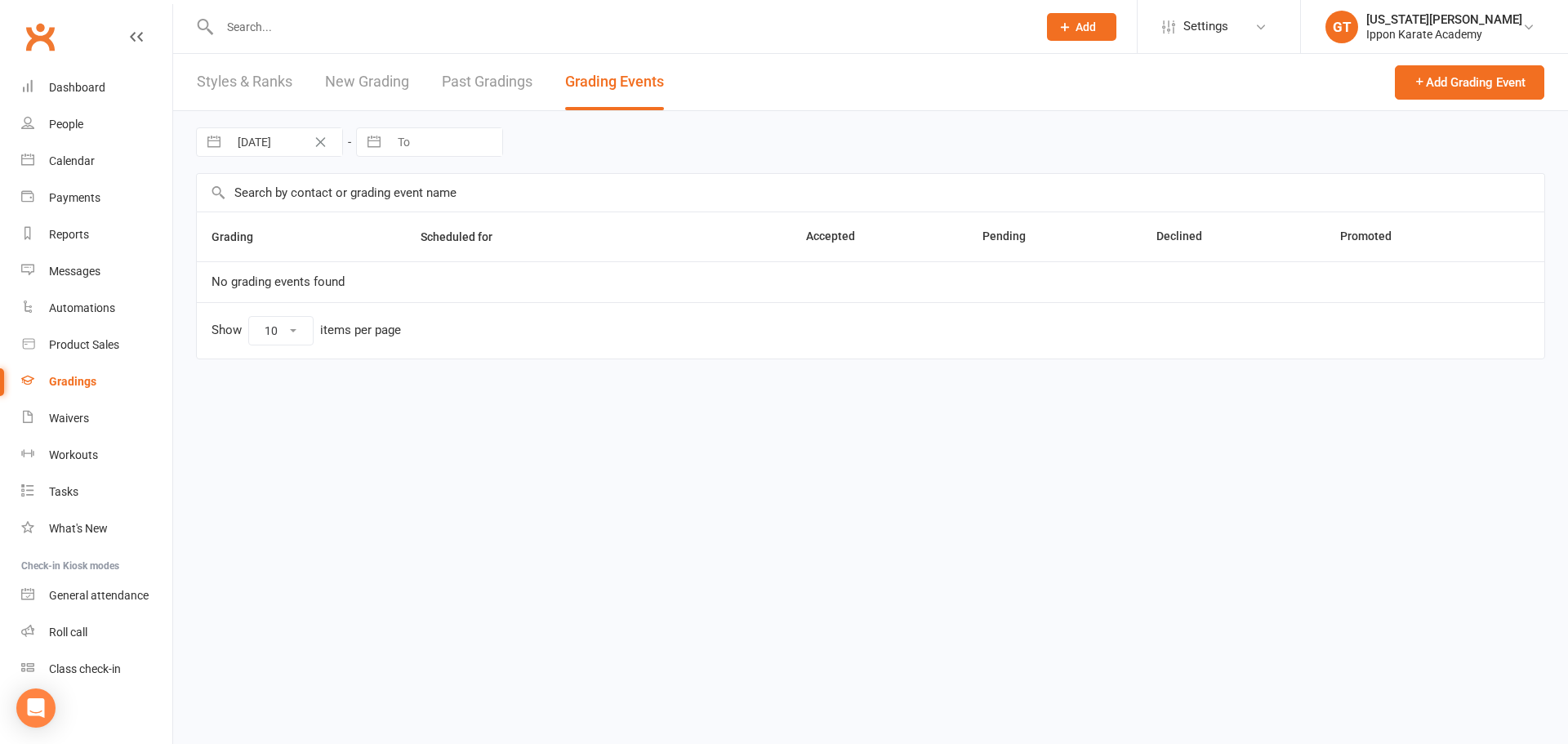
select select "100"
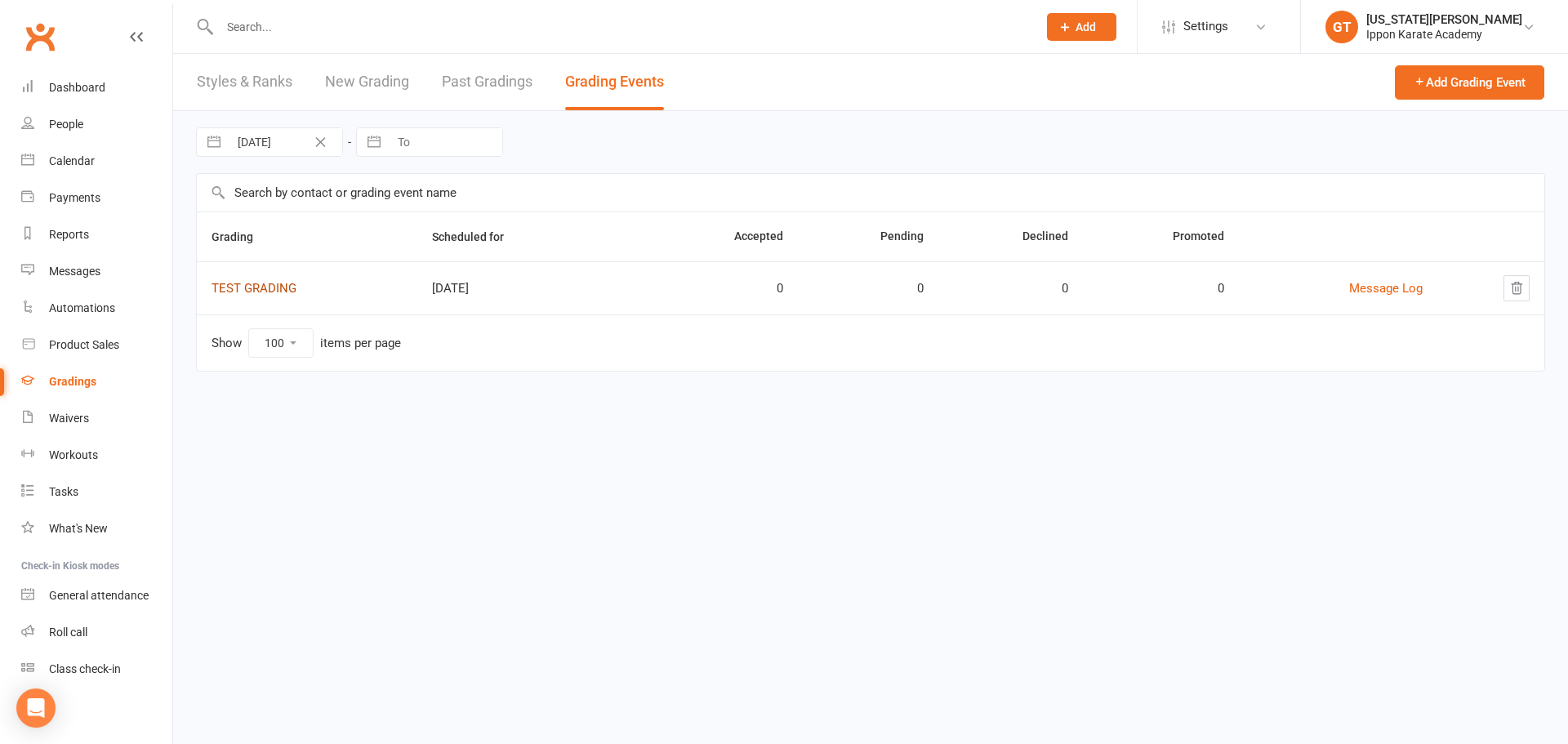
click at [275, 288] on link "TEST GRADING" at bounding box center [254, 288] width 85 height 14
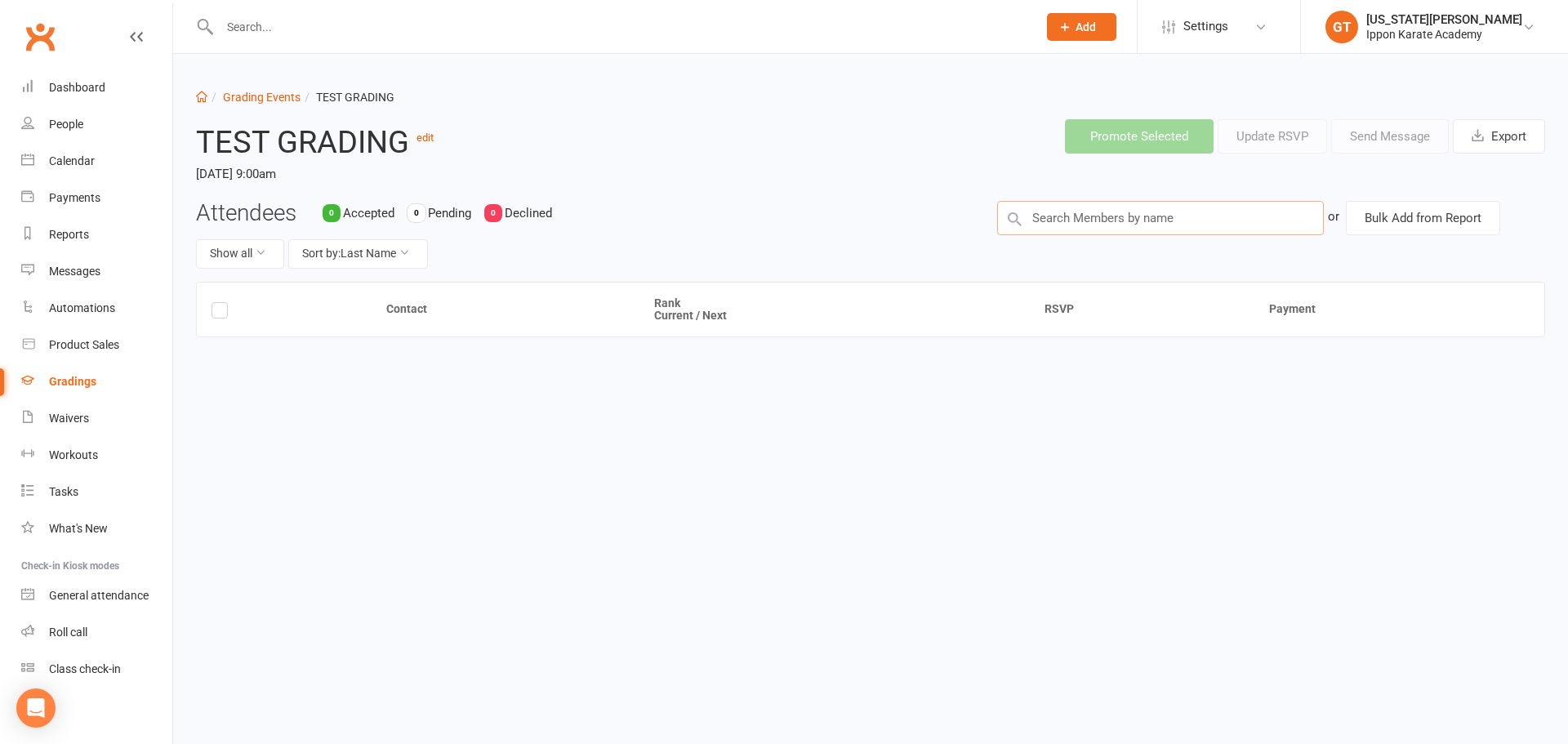
click at [1122, 228] on input "text" at bounding box center [1160, 218] width 327 height 35
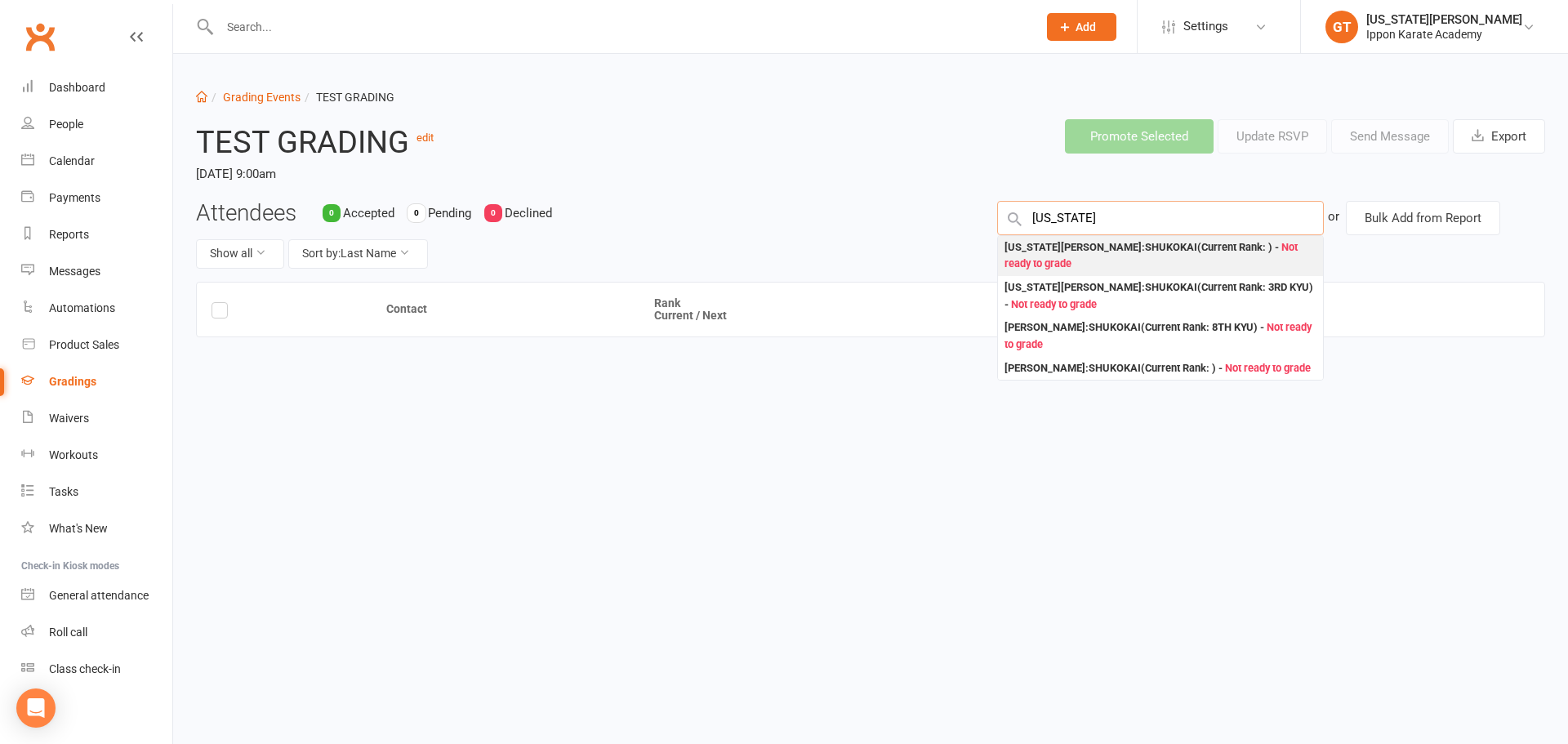
type input "georgia"
click at [1119, 250] on div "Georgia Thornton : SHUKOKAI (Current Rank: ) - Not ready to grade" at bounding box center [1160, 256] width 312 height 34
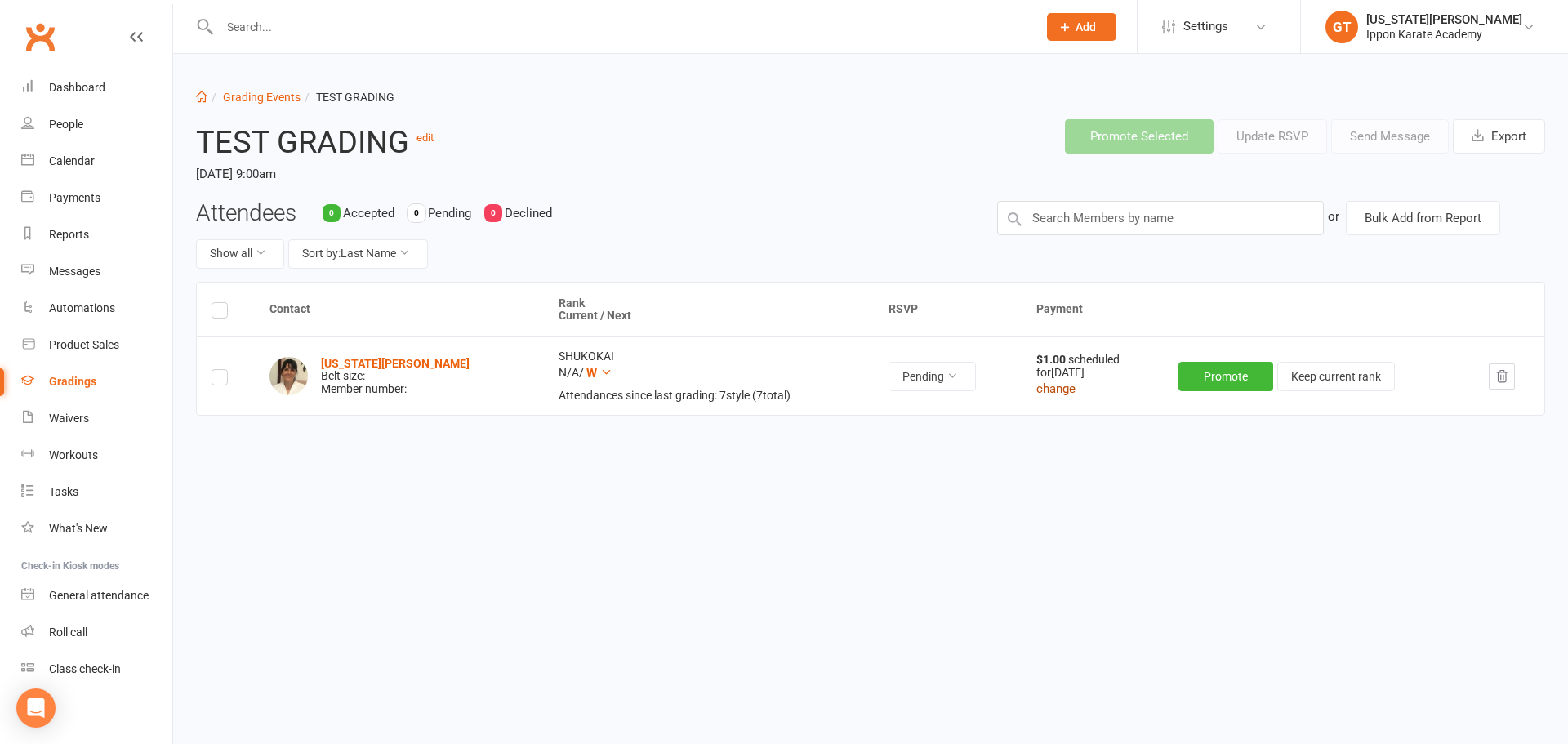
click at [1041, 396] on button "change" at bounding box center [1056, 388] width 39 height 19
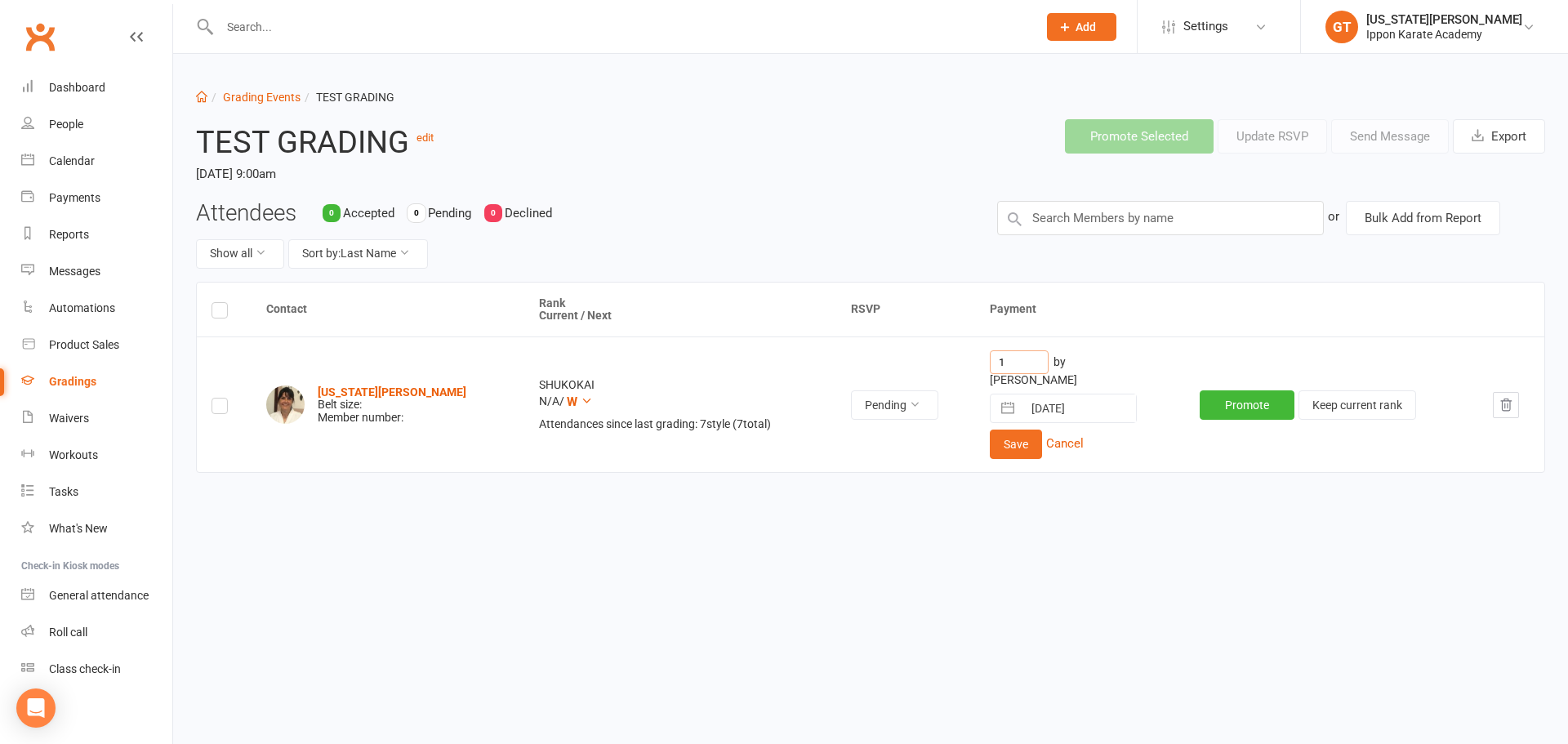
drag, startPoint x: 987, startPoint y: 365, endPoint x: 933, endPoint y: 364, distance: 54.0
click at [933, 364] on tr "Georgia Thornton Belt size: Member number: SHUKOKAI N/A / W Attendances since l…" at bounding box center [870, 404] width 1348 height 136
type input "0"
click at [990, 444] on button "Save" at bounding box center [1016, 444] width 52 height 30
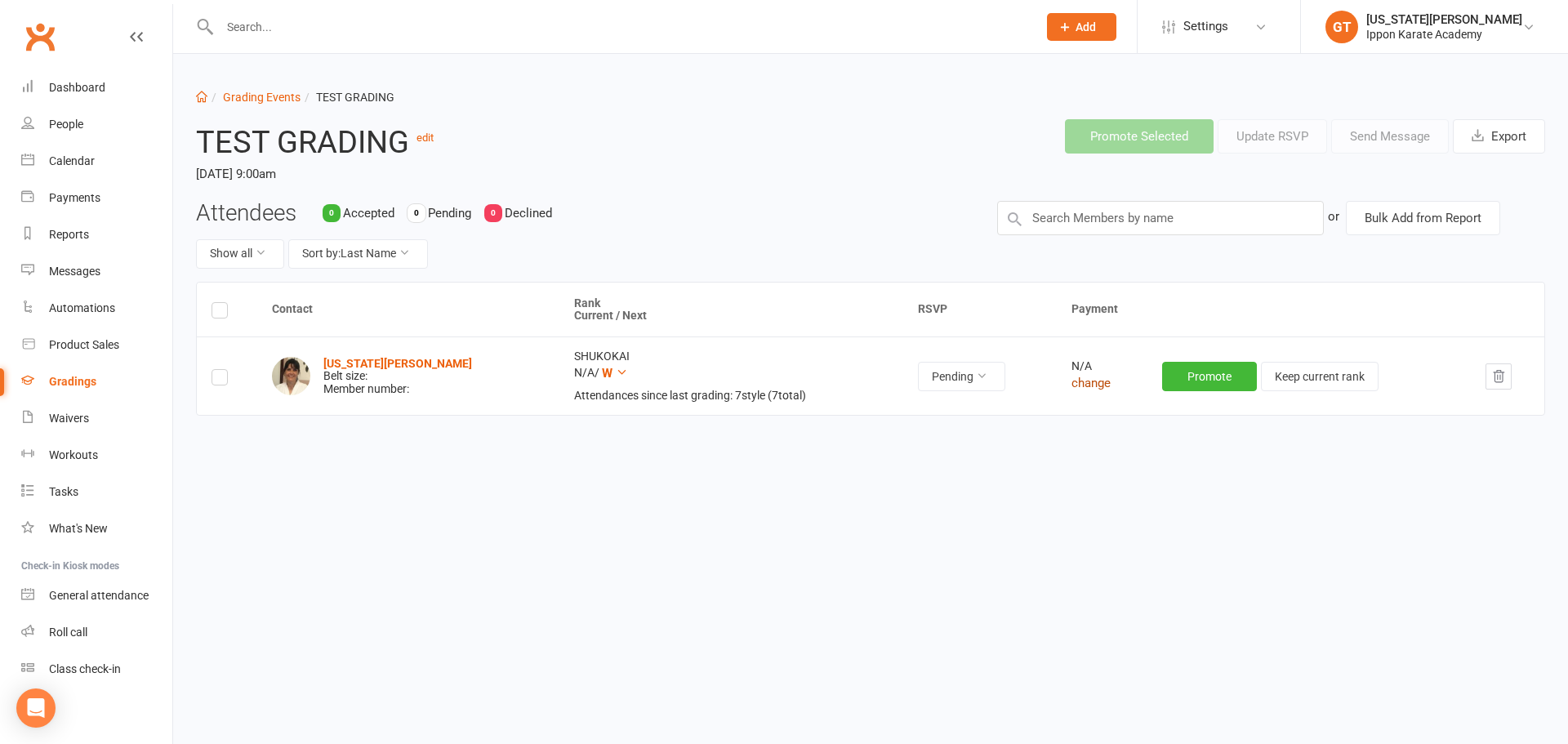
click at [1072, 387] on button "change" at bounding box center [1091, 382] width 39 height 19
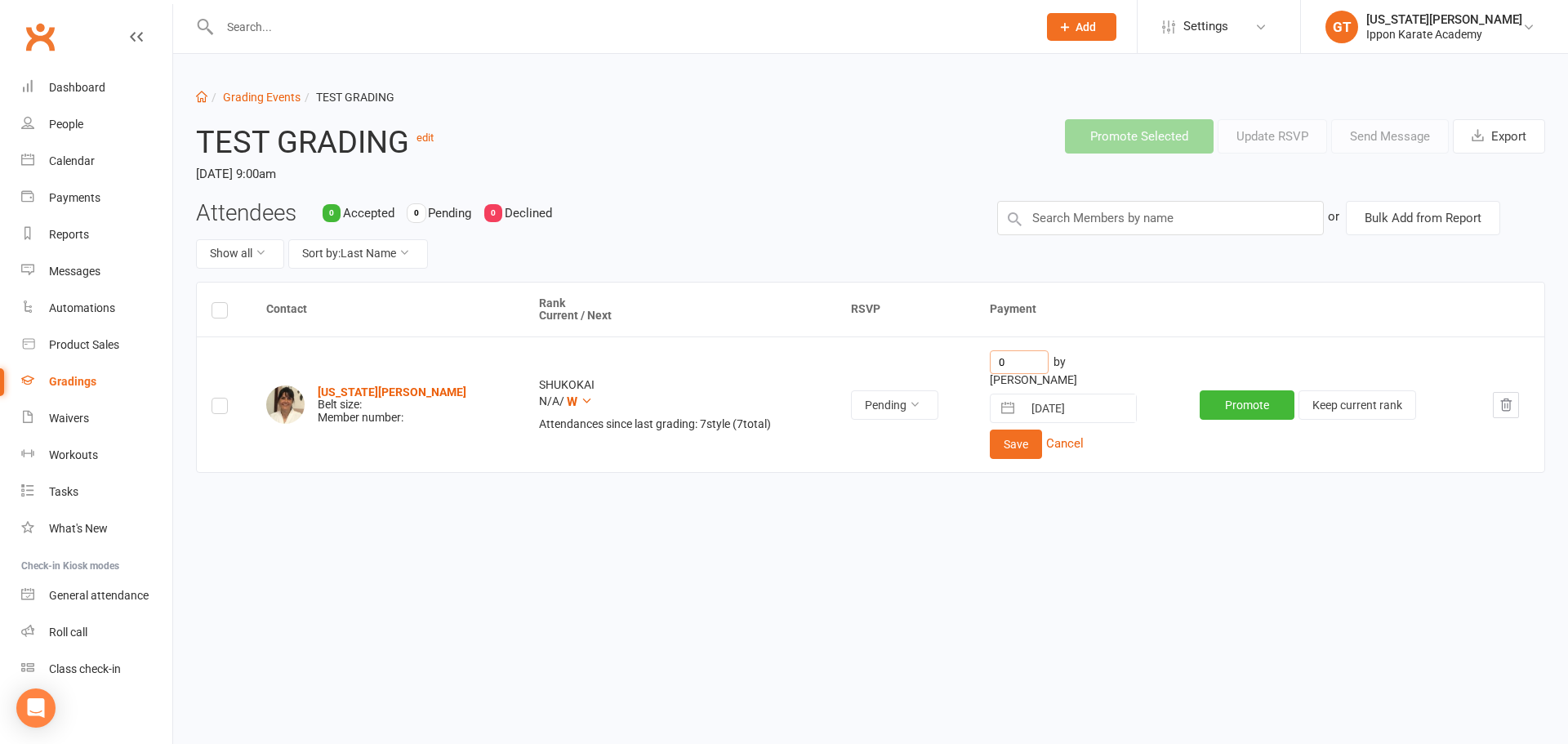
drag, startPoint x: 949, startPoint y: 362, endPoint x: 917, endPoint y: 359, distance: 32.1
click at [917, 359] on tr "Georgia Thornton Belt size: Member number: SHUKOKAI N/A / W Attendances since l…" at bounding box center [870, 404] width 1348 height 136
type input "1"
click at [1050, 434] on button "Cancel" at bounding box center [1065, 443] width 38 height 19
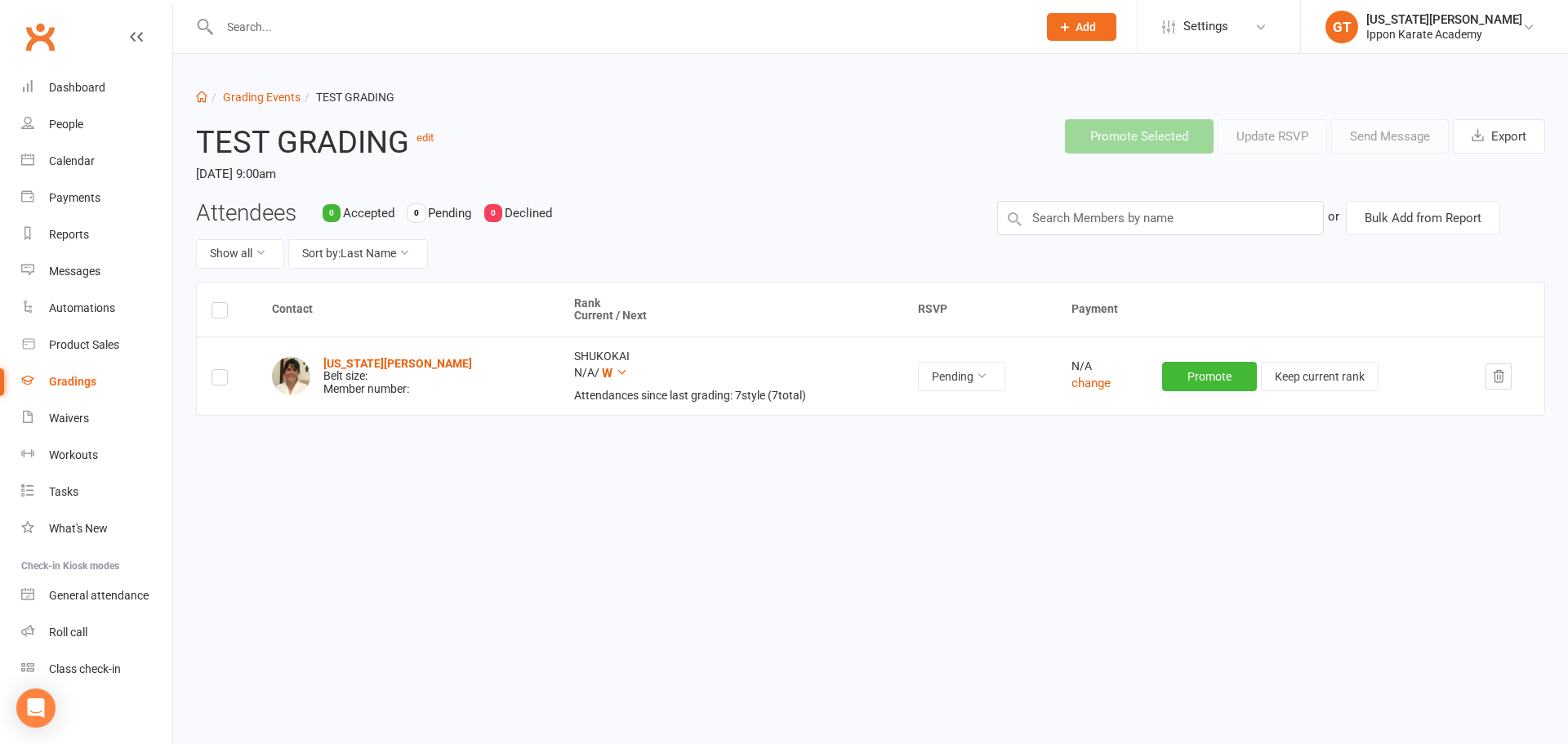
click at [1133, 458] on div "Contact Rank Current / Next RSVP Payment Georgia Thornton Belt size: Member num…" at bounding box center [870, 402] width 1349 height 240
click at [920, 381] on button "Pending" at bounding box center [962, 376] width 88 height 30
click at [762, 351] on td "SHUKOKAI N/A / W Attendances since last grading: 7 style ( 7 total)" at bounding box center [731, 375] width 343 height 78
drag, startPoint x: 601, startPoint y: 400, endPoint x: 668, endPoint y: 405, distance: 67.2
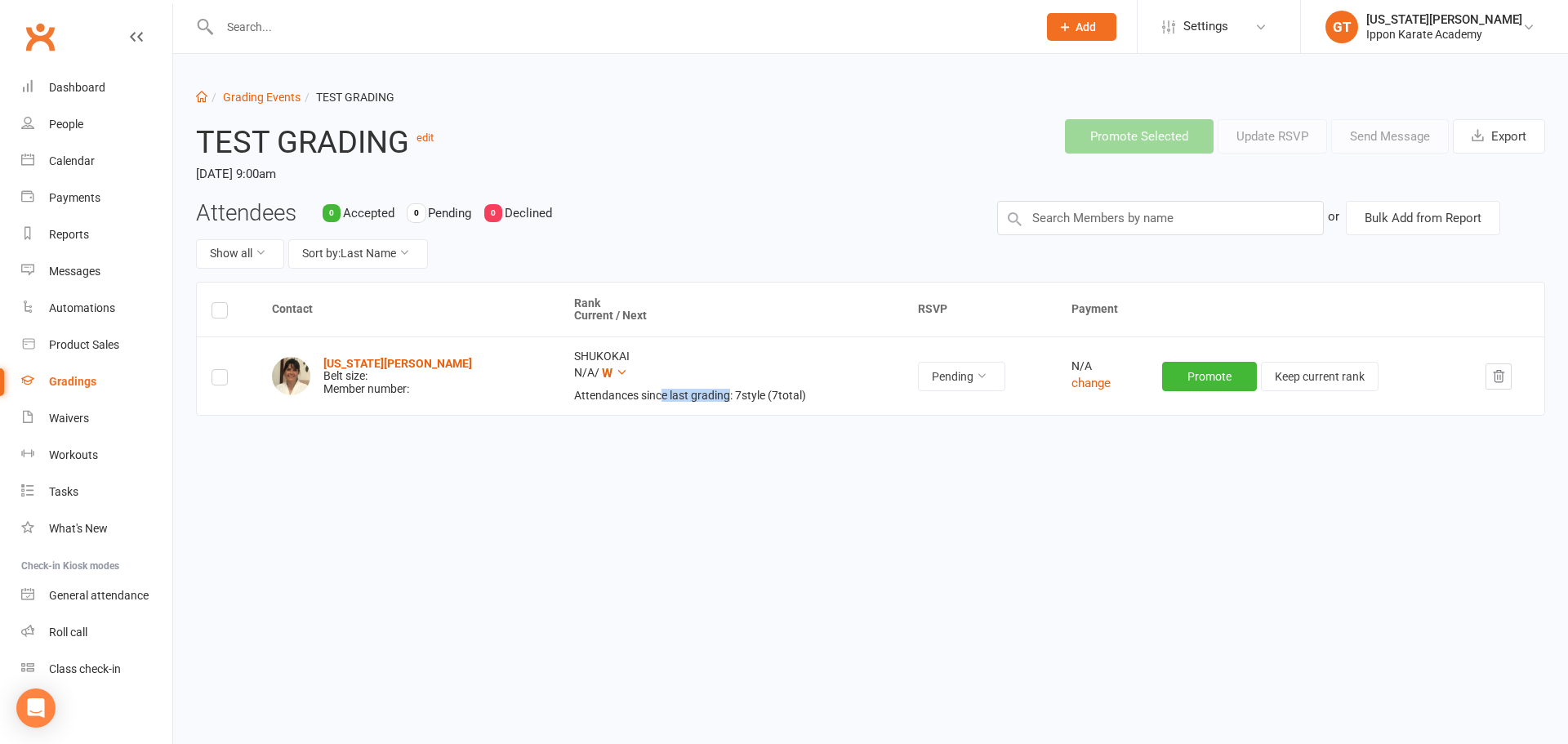
click at [668, 405] on td "SHUKOKAI N/A / W Attendances since last grading: 7 style ( 7 total)" at bounding box center [731, 375] width 343 height 78
click at [533, 479] on div "Contact Rank Current / Next RSVP Payment Georgia Thornton Belt size: Member num…" at bounding box center [870, 402] width 1349 height 240
click at [862, 261] on div "Show all Sort by: Last Name" at bounding box center [584, 254] width 776 height 30
click at [285, 27] on input "text" at bounding box center [619, 26] width 811 height 23
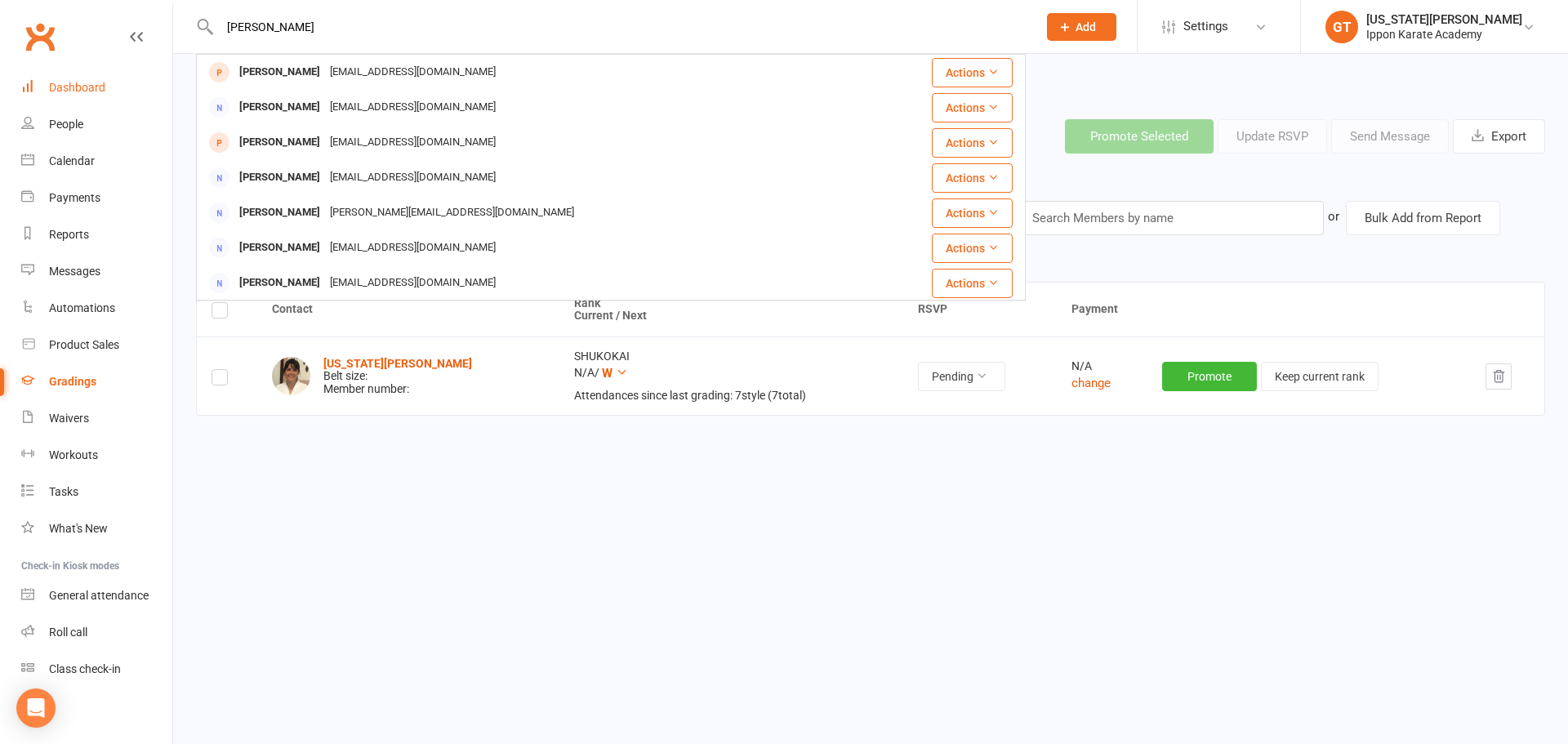
type input "simon"
click at [88, 86] on div "Dashboard" at bounding box center [77, 87] width 57 height 13
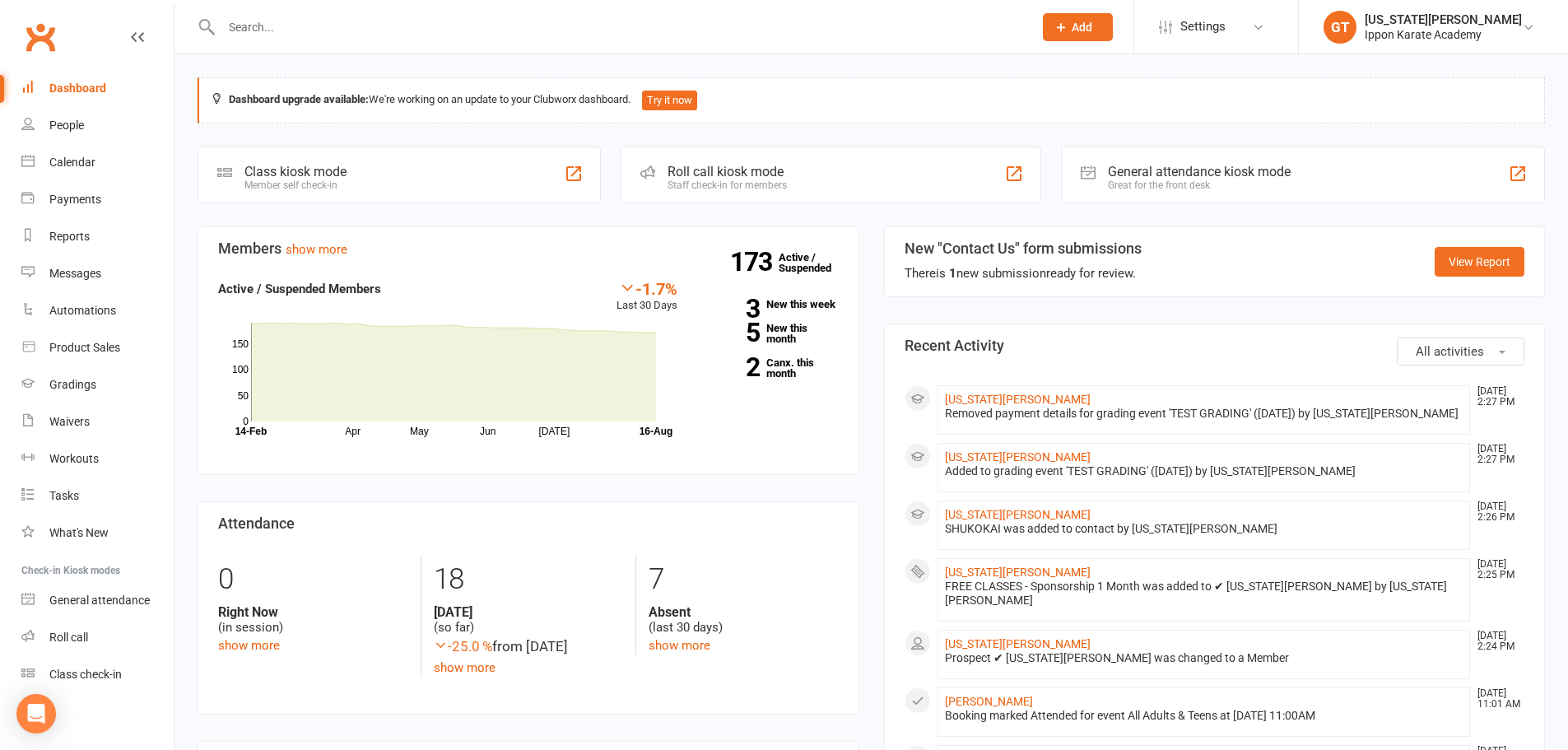
click at [317, 35] on input "text" at bounding box center [619, 26] width 805 height 23
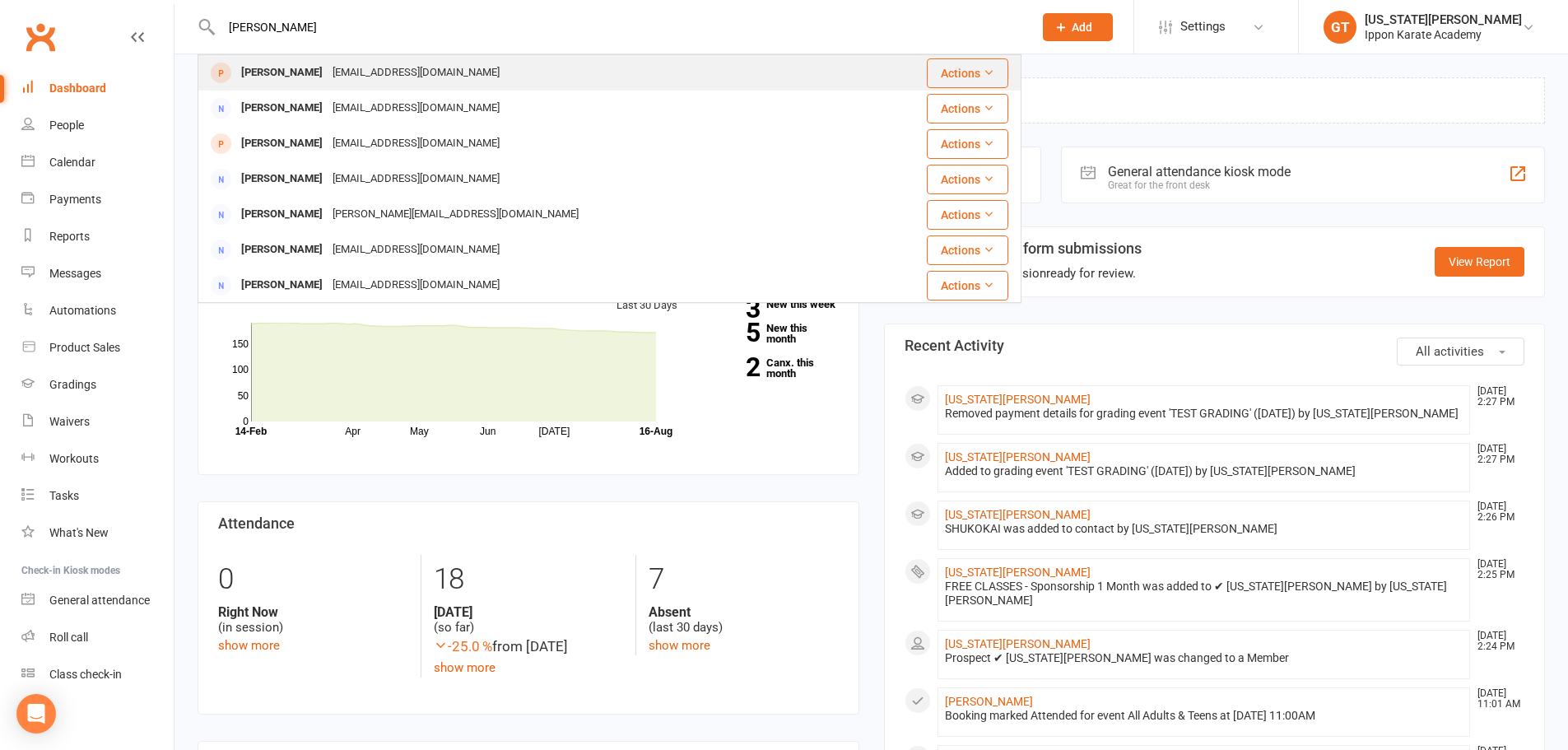
type input "simon"
click at [331, 73] on div "[EMAIL_ADDRESS][DOMAIN_NAME]" at bounding box center [416, 73] width 177 height 24
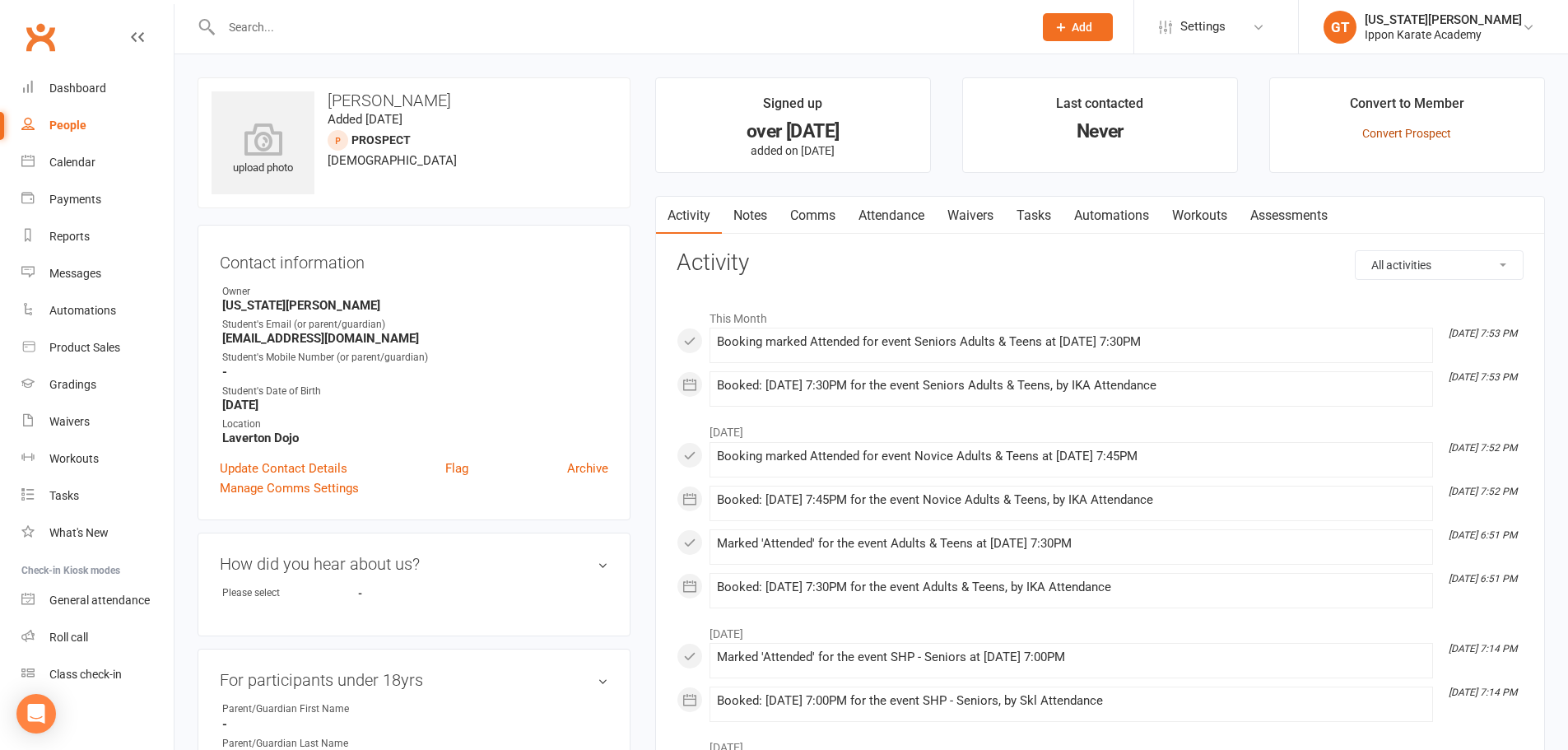
click at [1419, 134] on link "Convert Prospect" at bounding box center [1406, 133] width 89 height 13
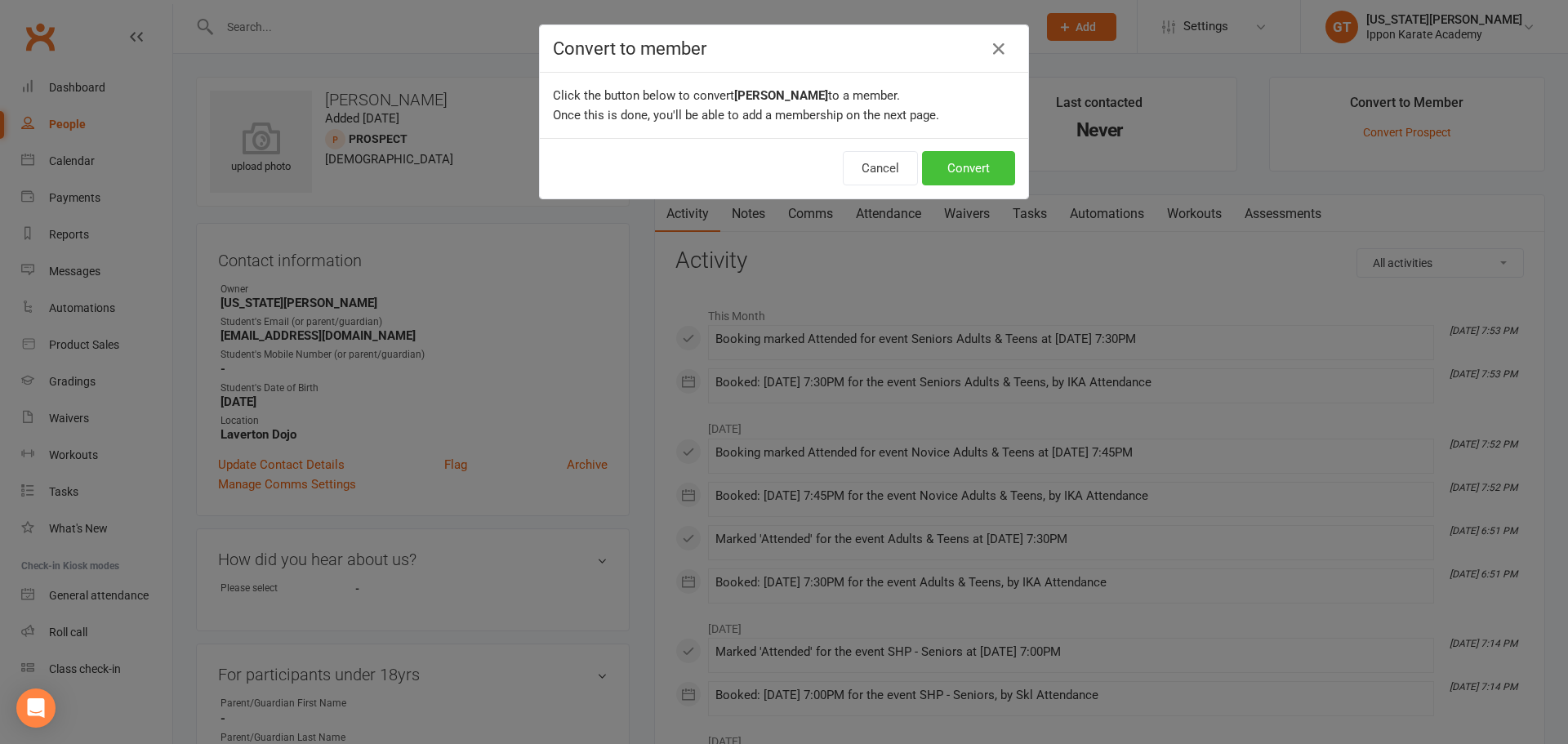
click at [959, 166] on button "Convert" at bounding box center [968, 168] width 93 height 35
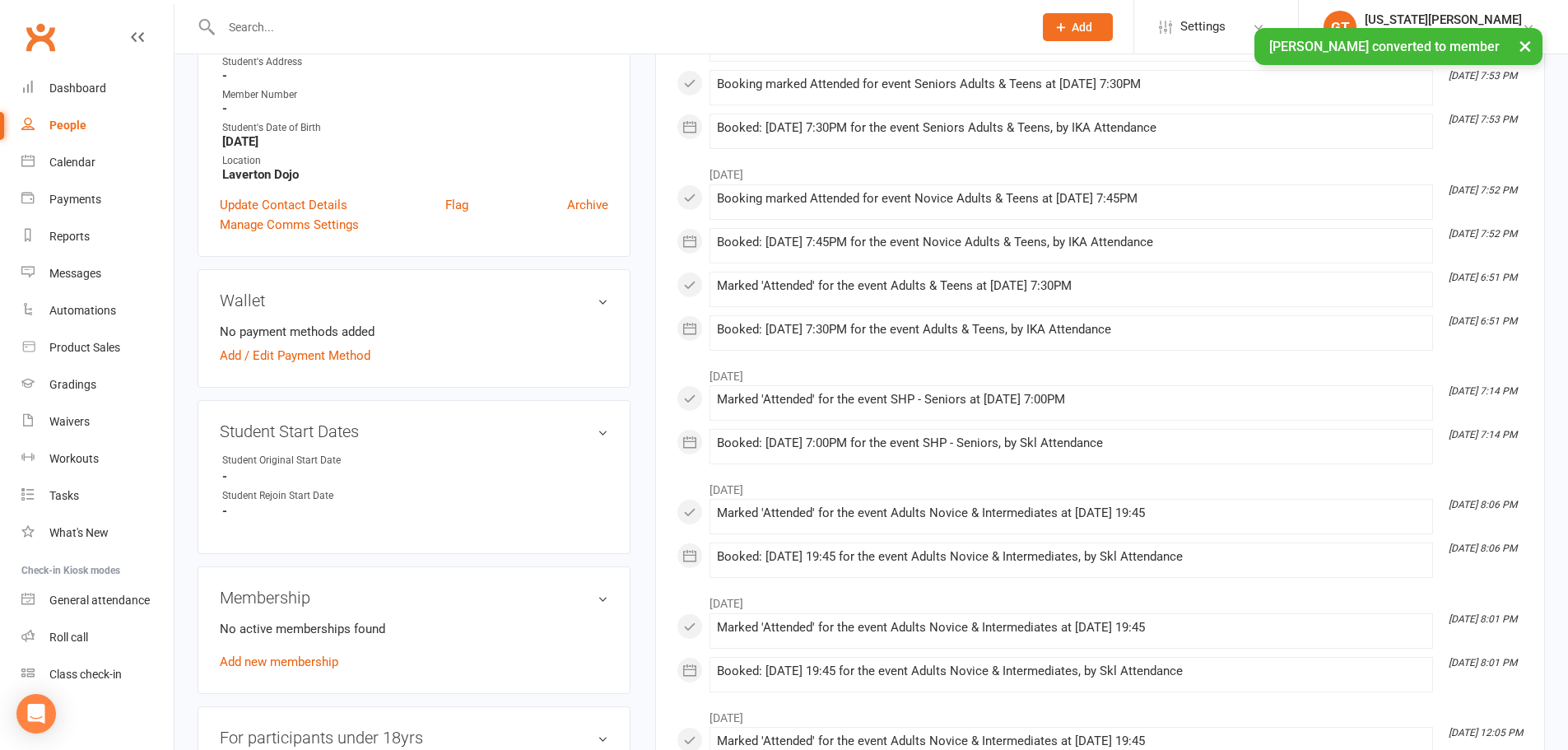
scroll to position [741, 0]
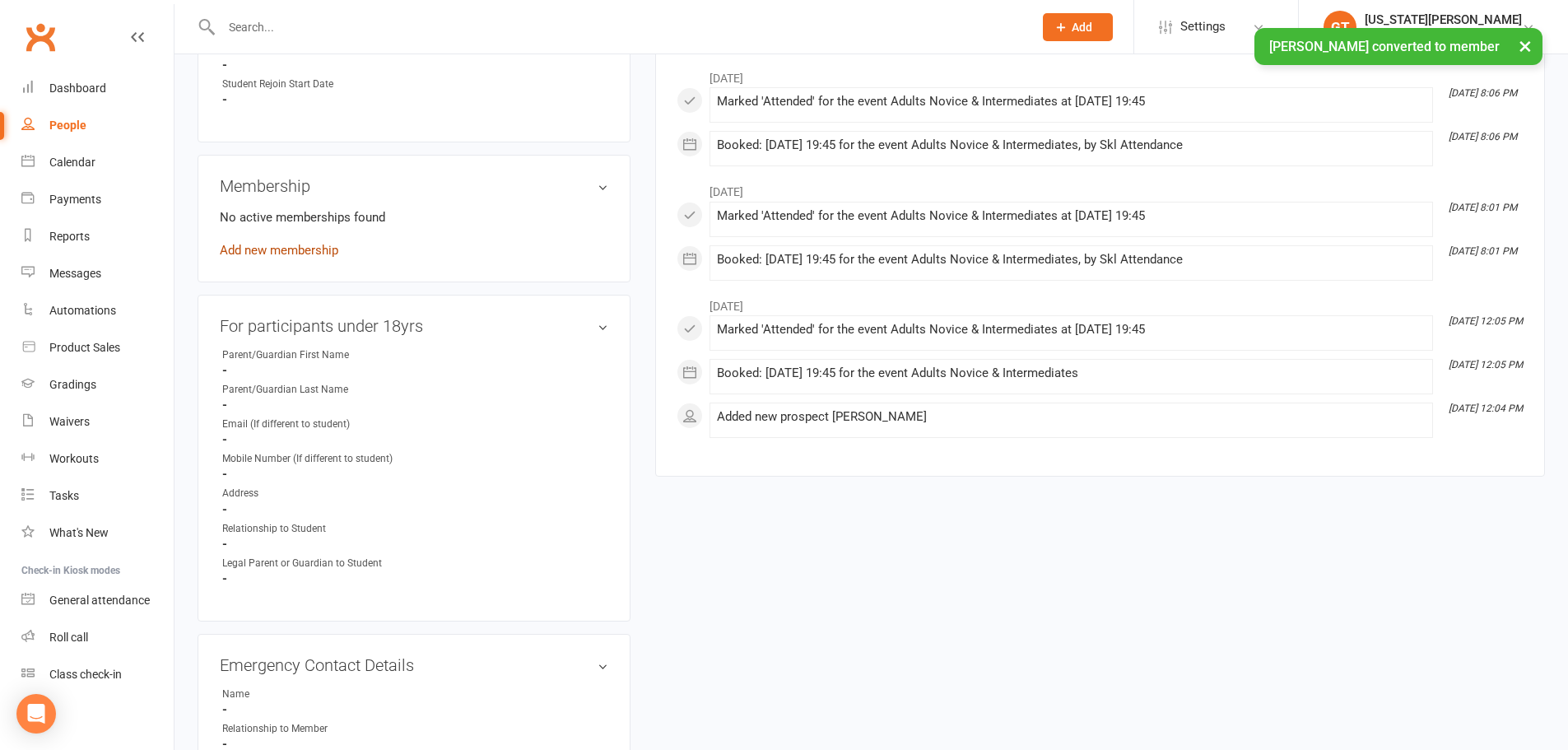
click at [307, 250] on link "Add new membership" at bounding box center [278, 249] width 118 height 14
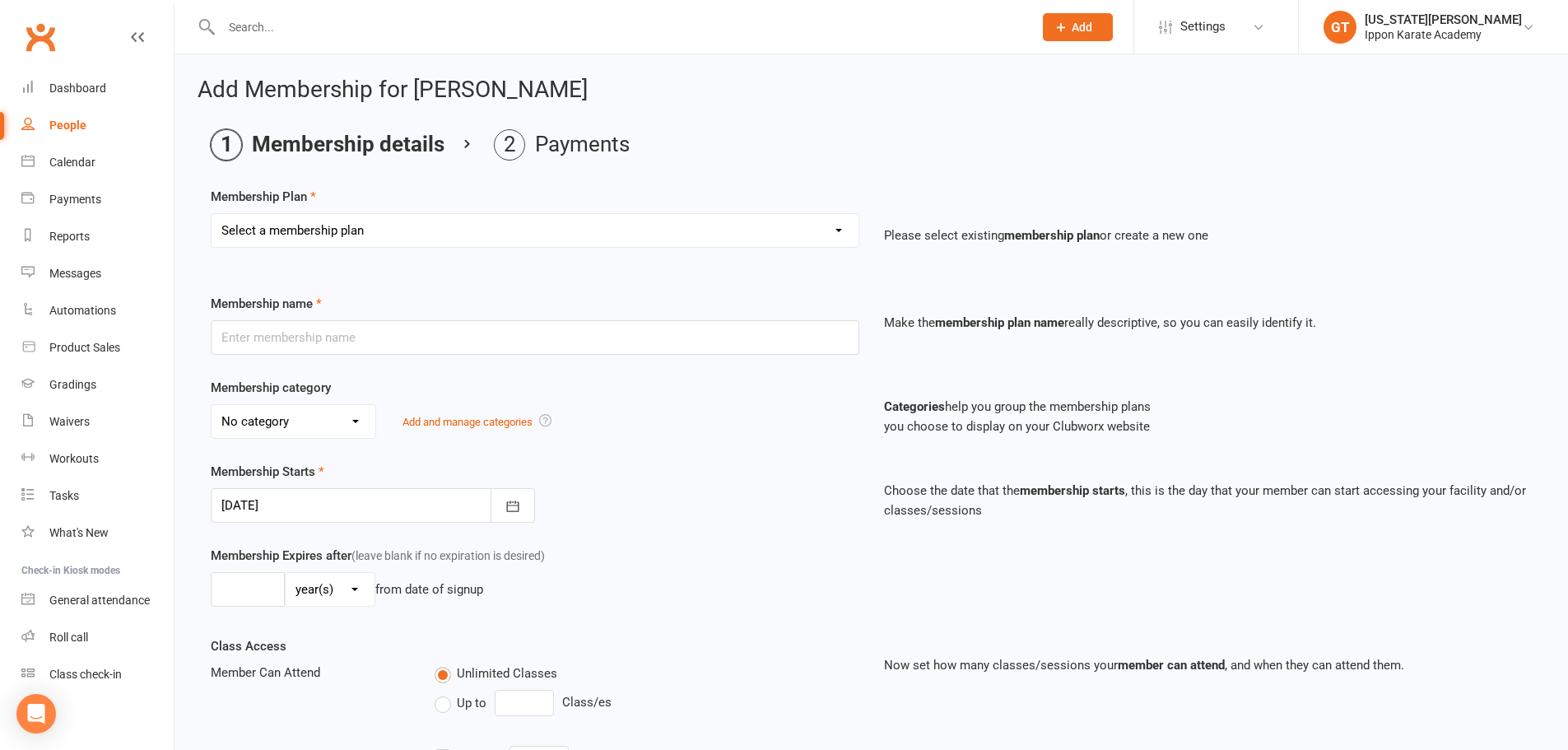
click at [394, 235] on select "Select a membership plan Create new Membership Plan FREE CLASSES - New Student …" at bounding box center [535, 230] width 647 height 33
select select "14"
click at [212, 214] on select "Select a membership plan Create new Membership Plan FREE CLASSES - New Student …" at bounding box center [535, 230] width 647 height 33
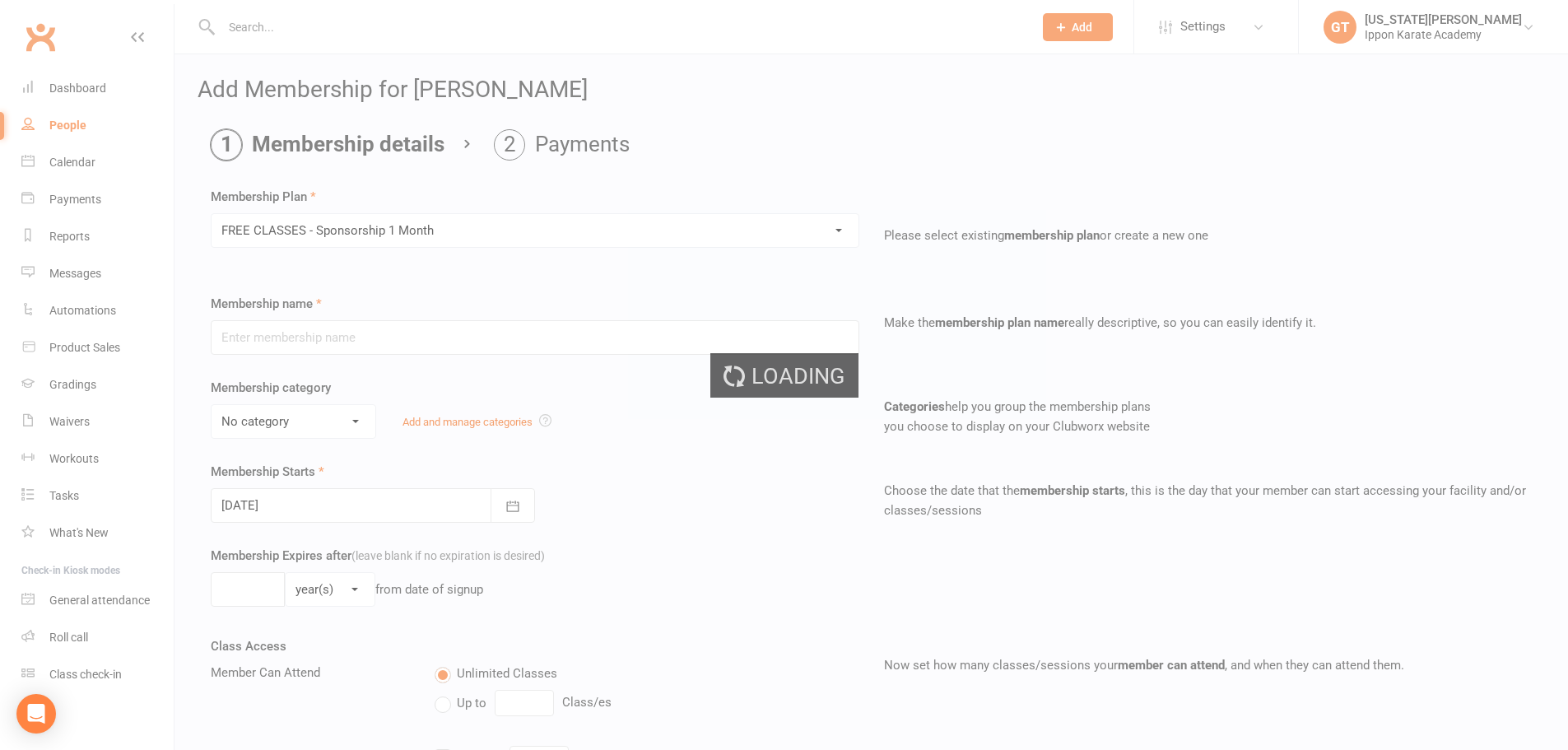
type input "FREE CLASSES - Sponsorship 1 Month"
select select "2"
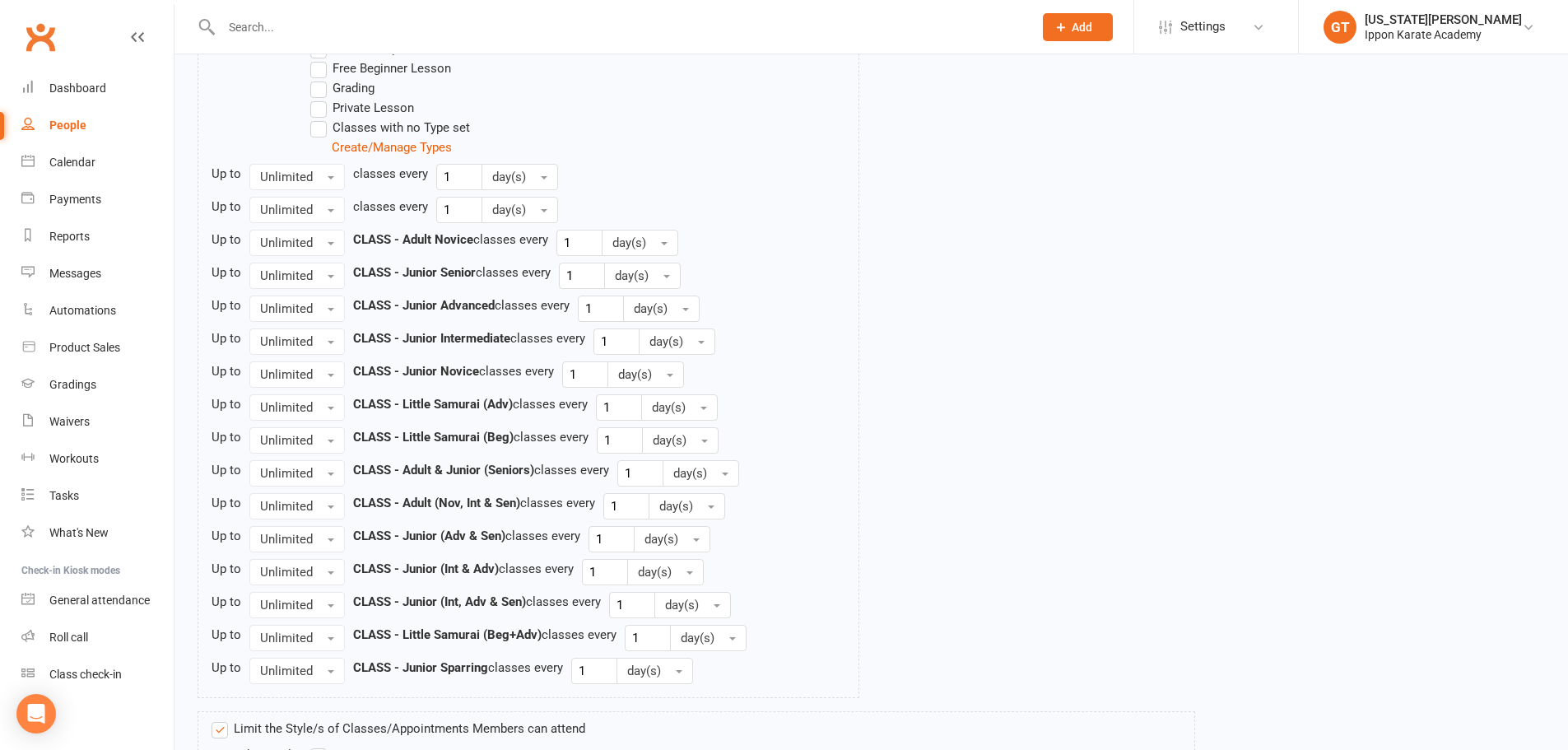
scroll to position [1437, 0]
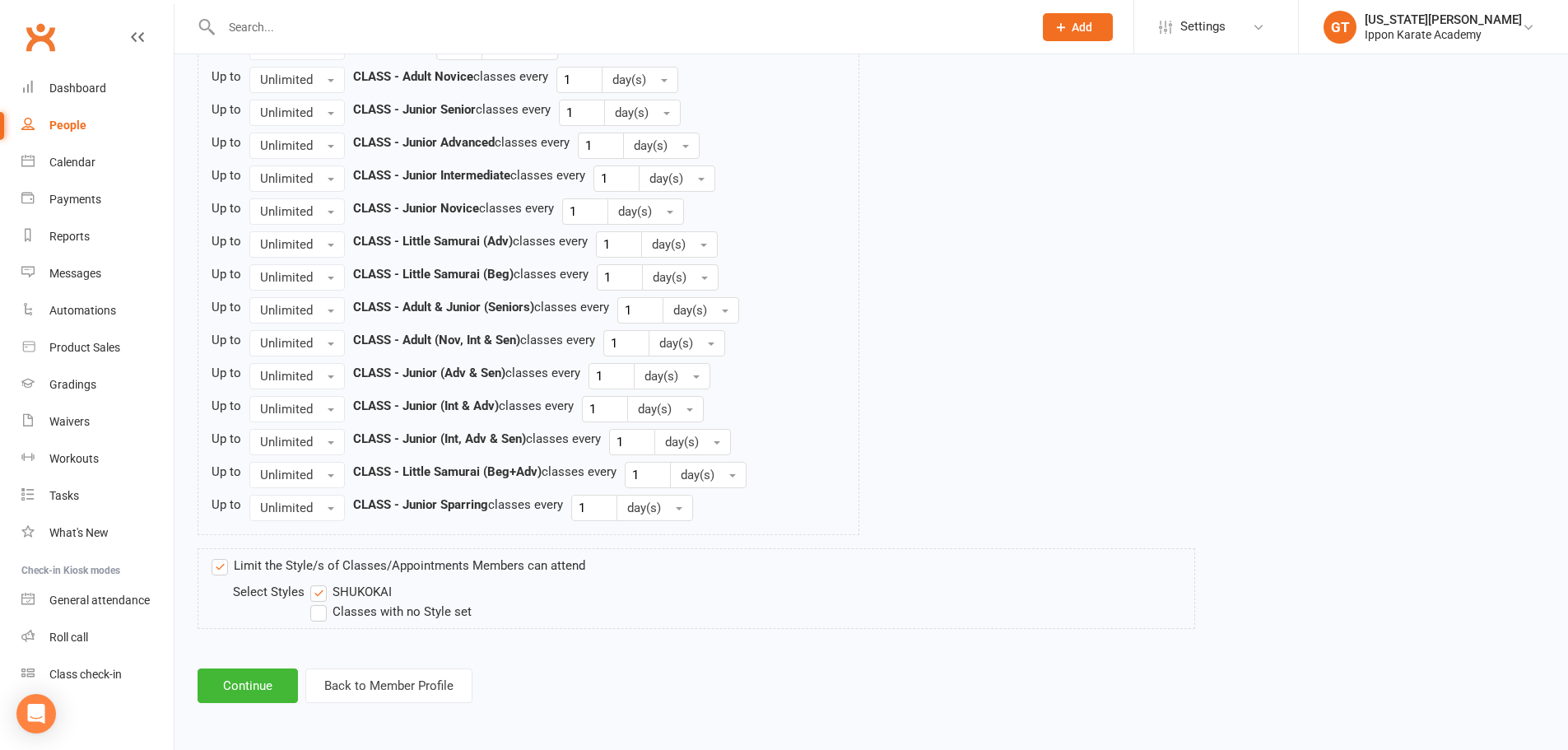
click at [409, 608] on label "Classes with no Style set" at bounding box center [391, 611] width 162 height 20
click at [321, 601] on input "Classes with no Style set" at bounding box center [316, 601] width 11 height 0
click at [244, 688] on button "Continue" at bounding box center [248, 685] width 100 height 35
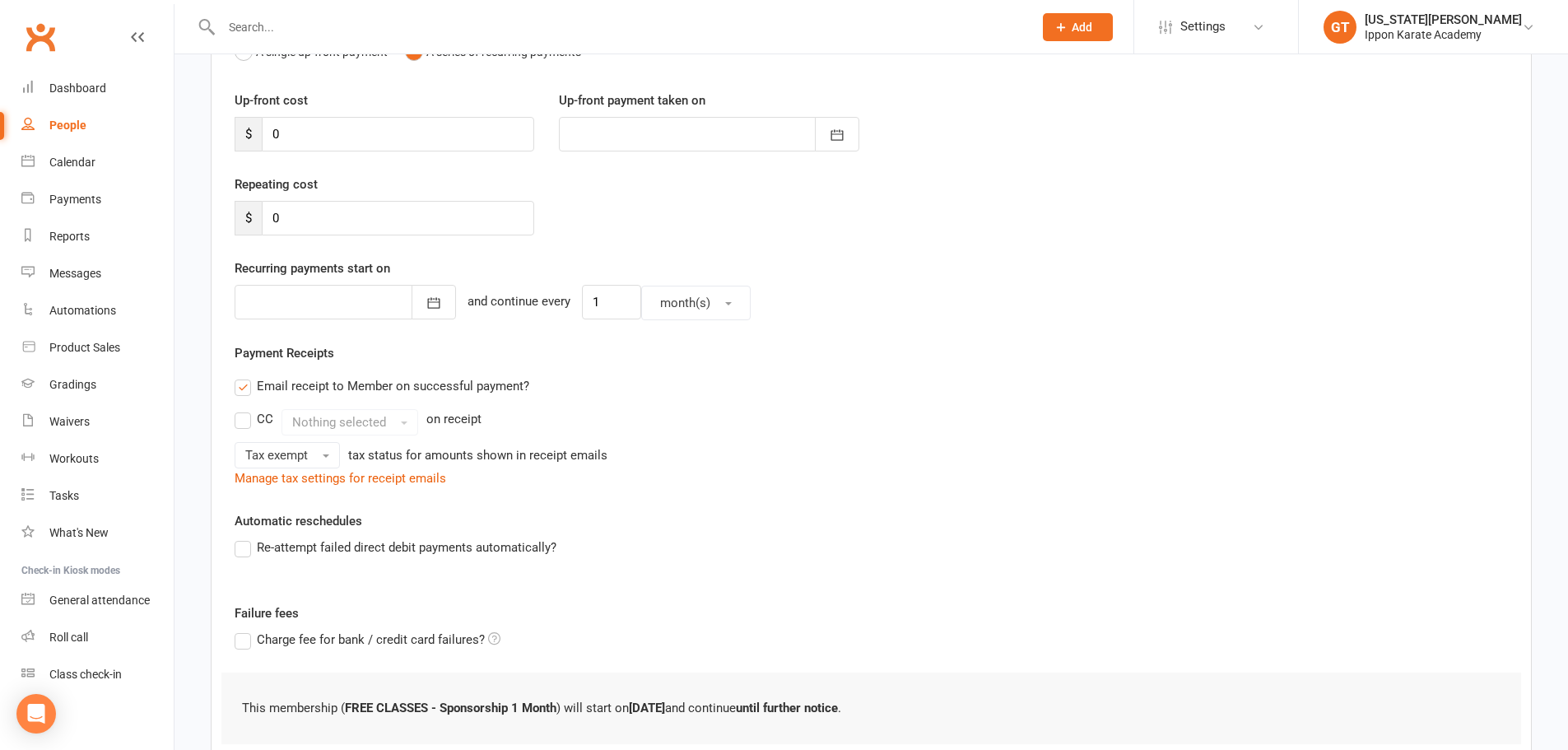
scroll to position [315, 0]
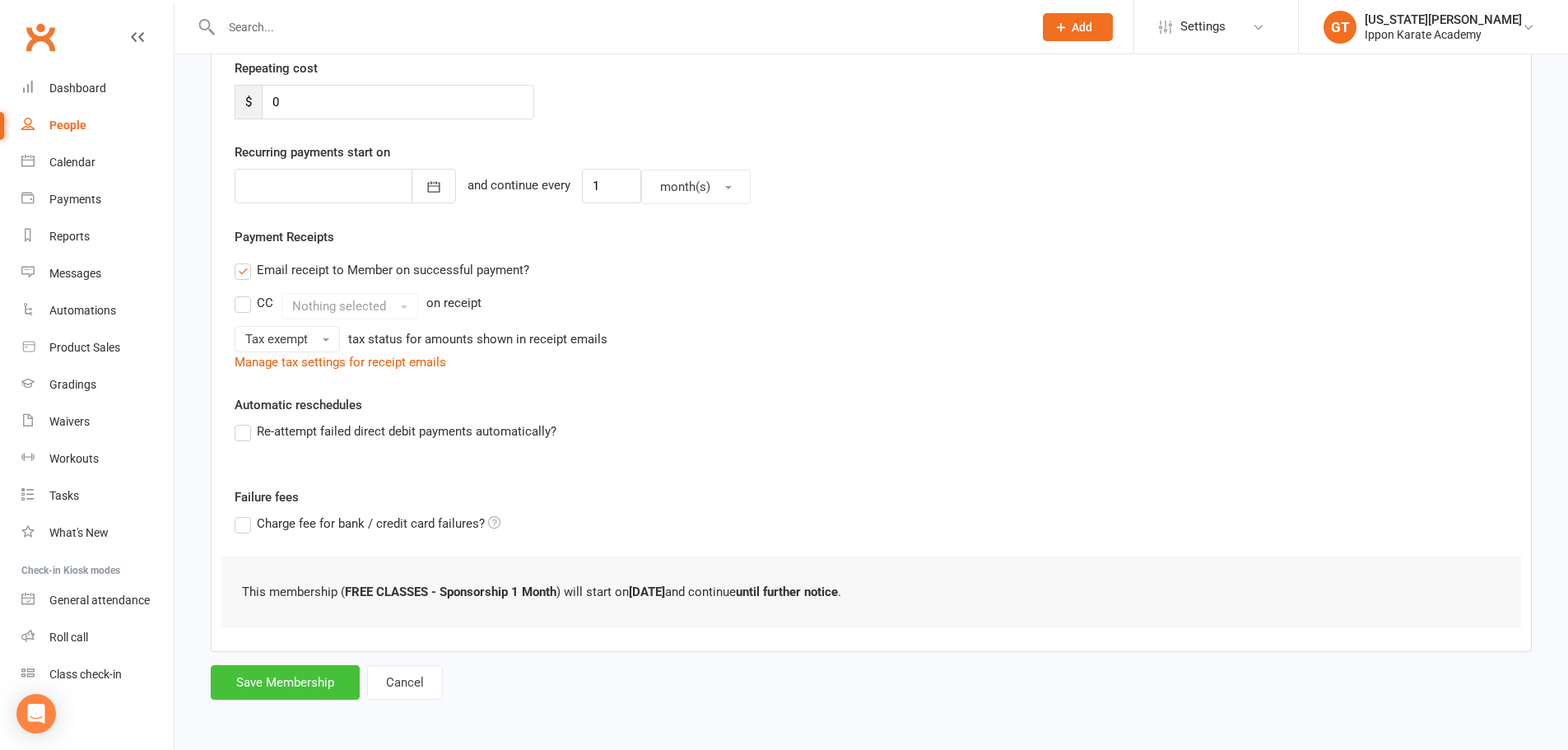
click at [342, 693] on button "Save Membership" at bounding box center [285, 682] width 149 height 35
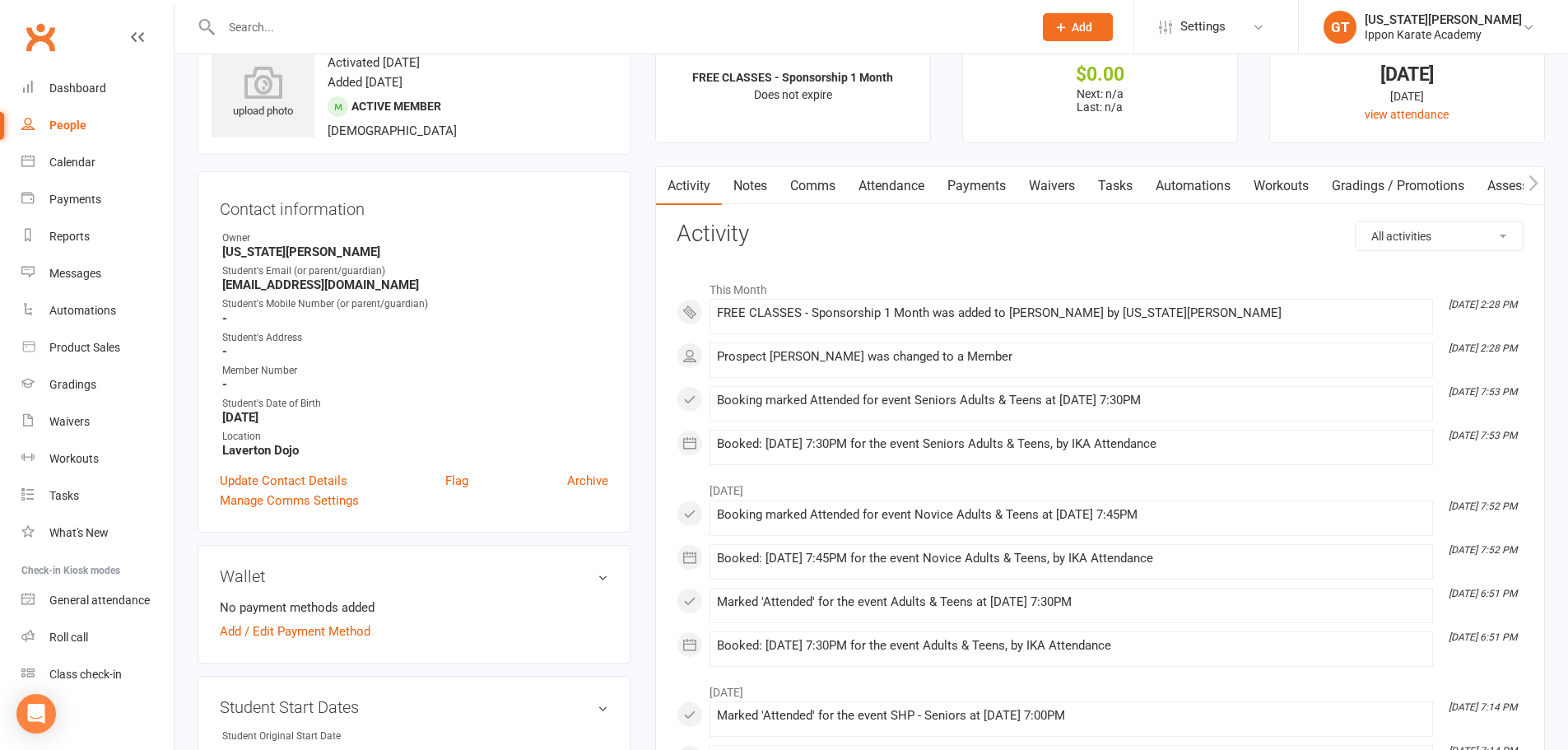
scroll to position [82, 0]
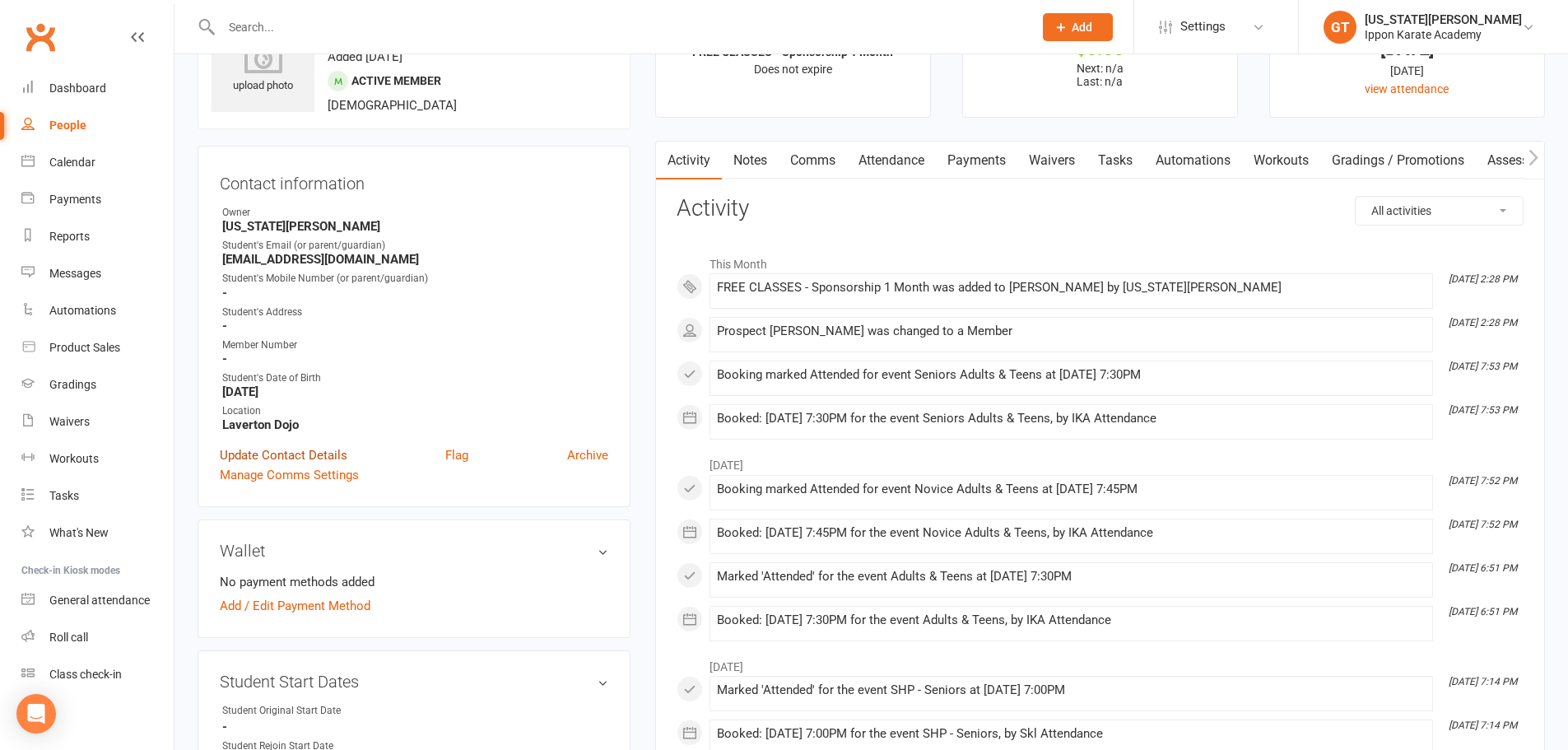
click at [334, 452] on link "Update Contact Details" at bounding box center [283, 454] width 128 height 20
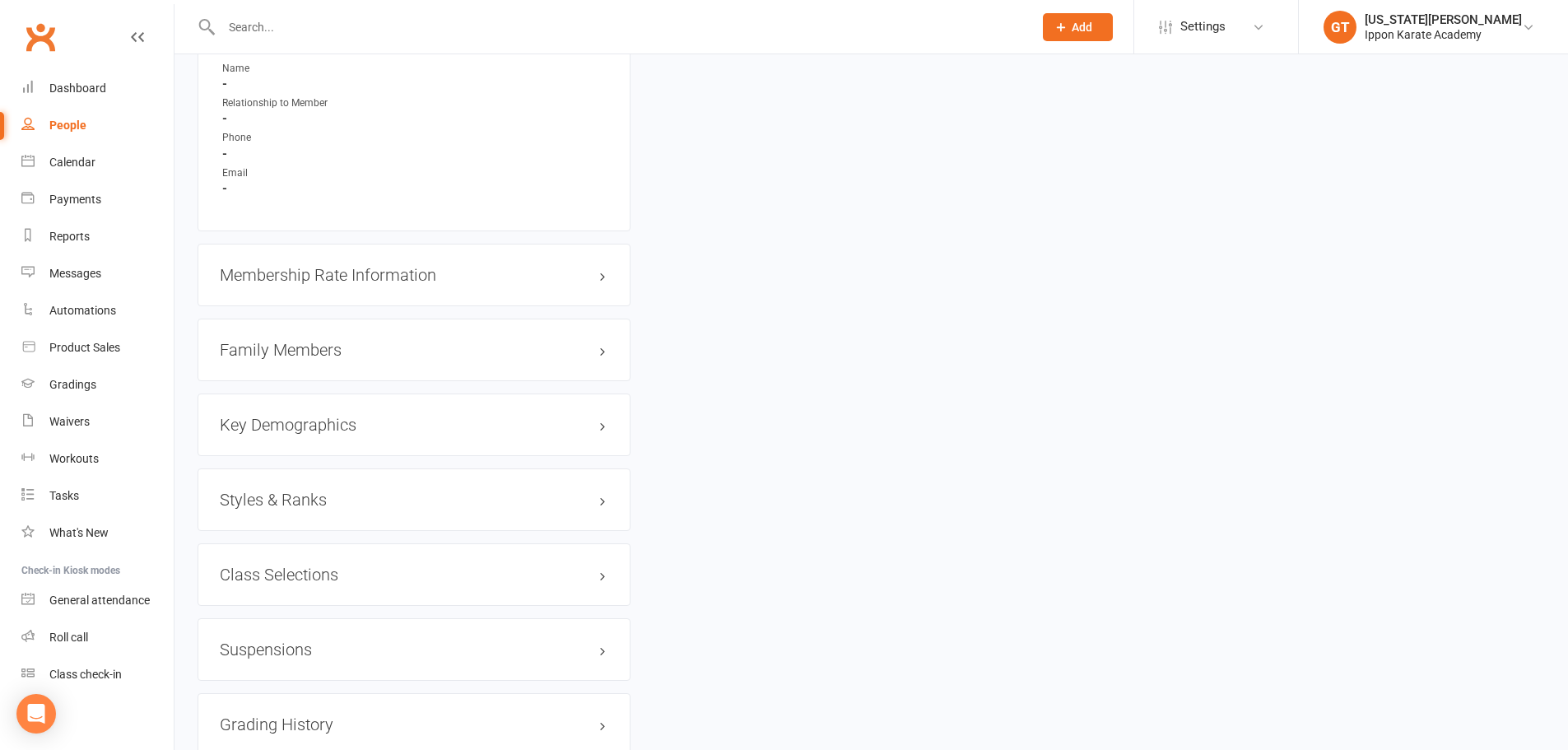
scroll to position [1640, 0]
click at [299, 511] on div "Styles & Ranks" at bounding box center [413, 498] width 433 height 63
click at [299, 500] on h3 "Styles & Ranks" at bounding box center [413, 497] width 389 height 18
click at [263, 571] on div "This member does not have any active styles yet. Add new style" at bounding box center [413, 546] width 389 height 53
click at [267, 559] on link "Add new style" at bounding box center [258, 561] width 77 height 14
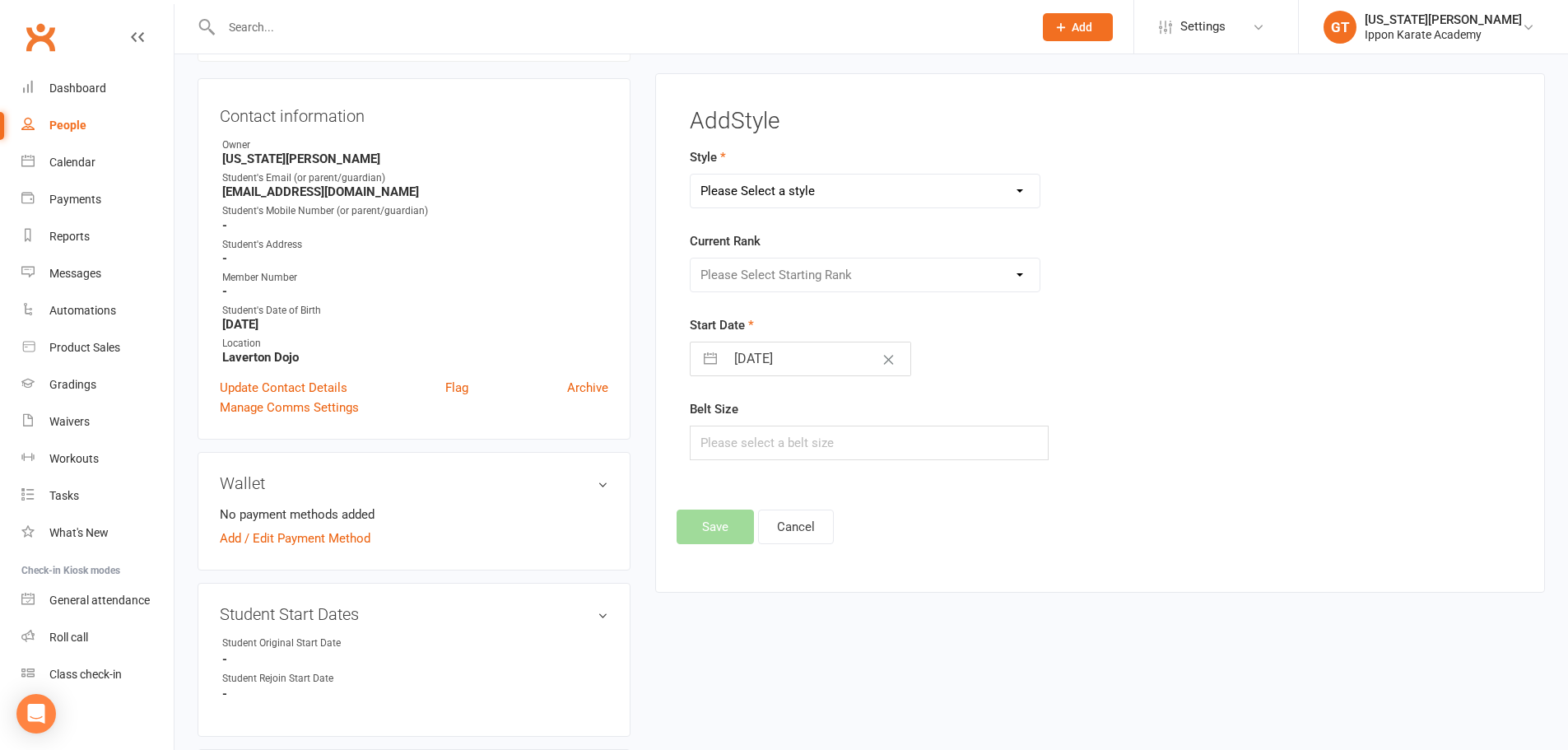
scroll to position [140, 0]
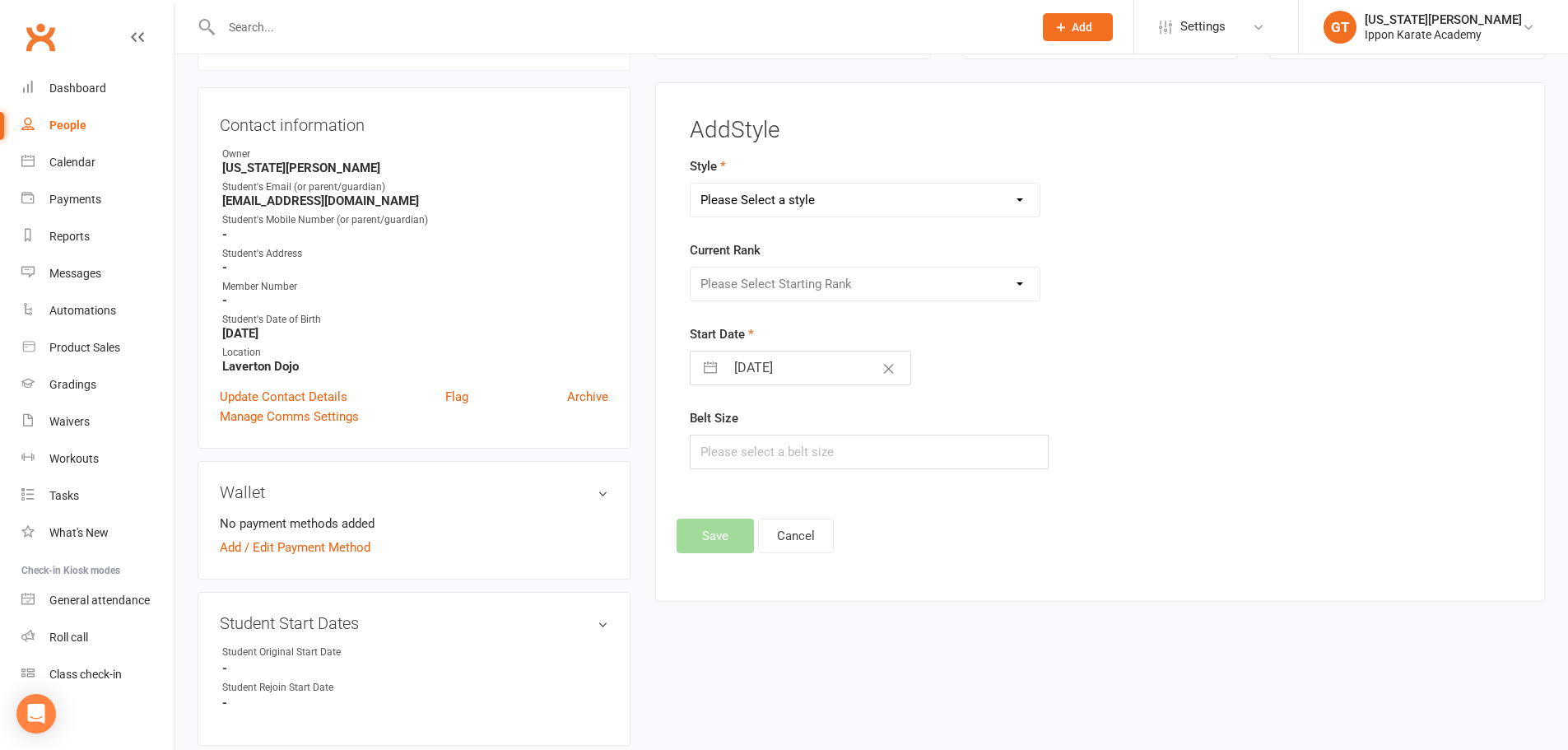
click at [854, 196] on select "Please Select a style SHUKOKAI" at bounding box center [865, 200] width 350 height 33
select select "1262"
click at [691, 184] on select "Please Select a style SHUKOKAI" at bounding box center [865, 200] width 350 height 33
click at [737, 538] on button "Save" at bounding box center [715, 536] width 77 height 35
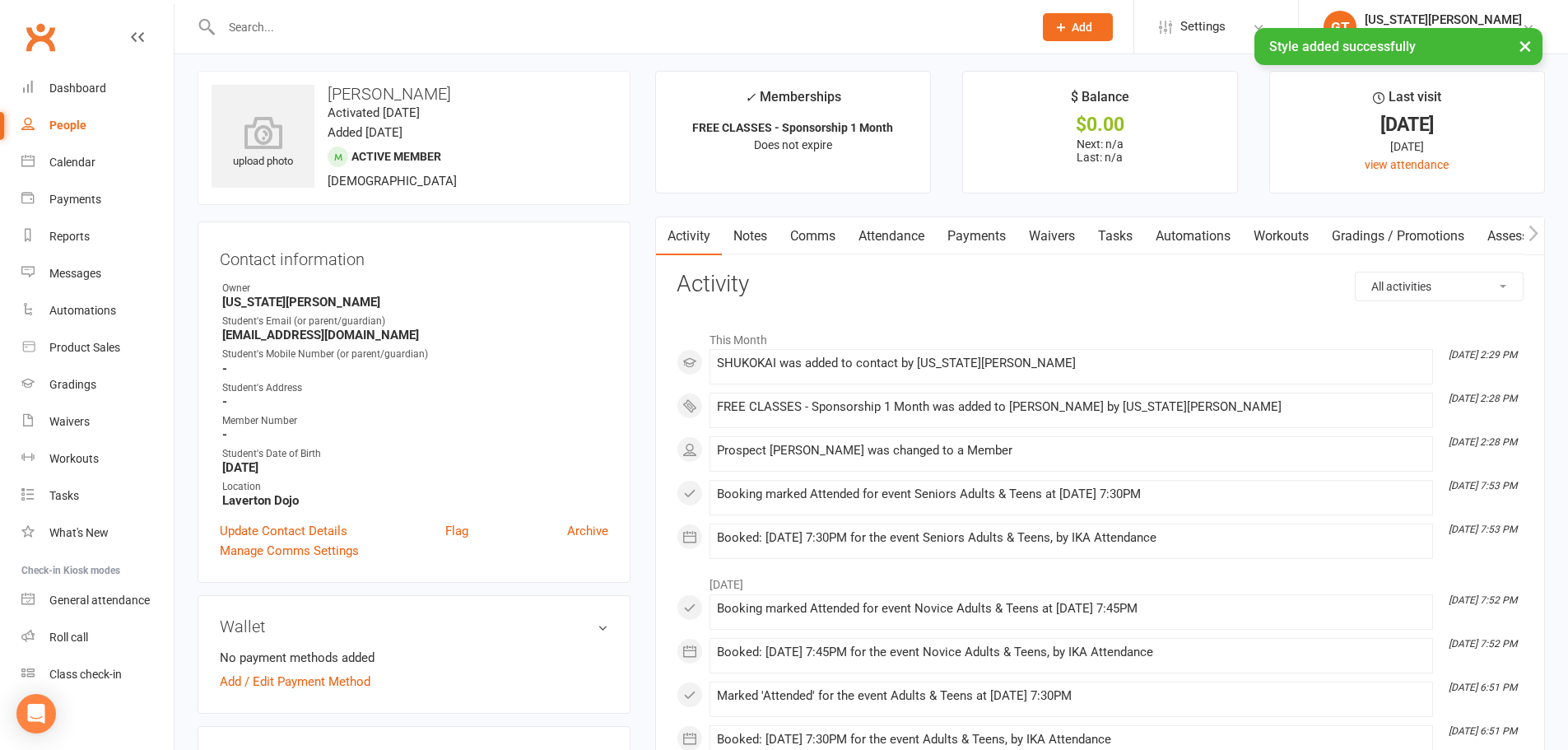
scroll to position [0, 0]
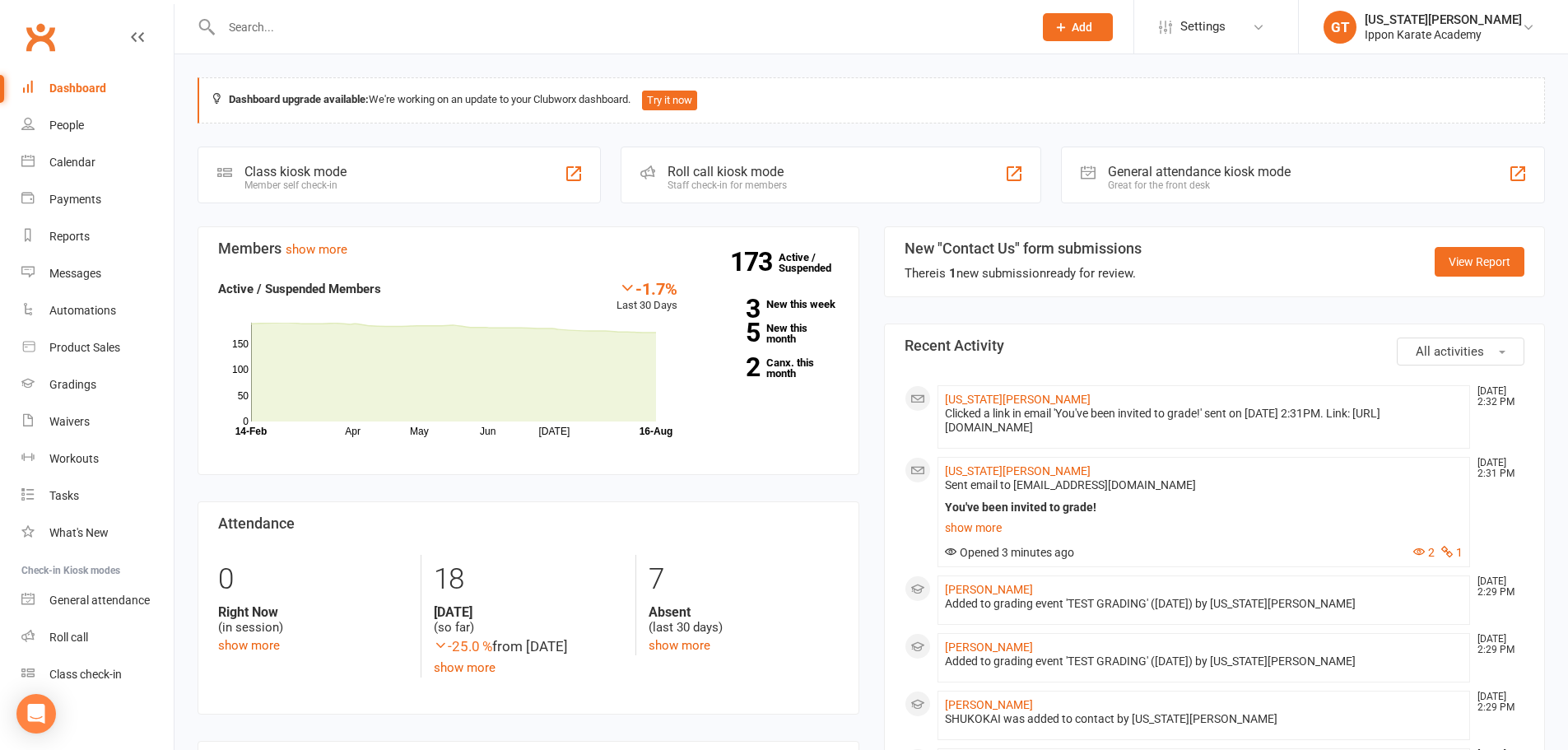
click at [265, 11] on div at bounding box center [609, 26] width 824 height 54
click at [266, 33] on input "text" at bounding box center [619, 26] width 805 height 23
click at [41, 711] on icon "Open Intercom Messenger" at bounding box center [36, 713] width 19 height 21
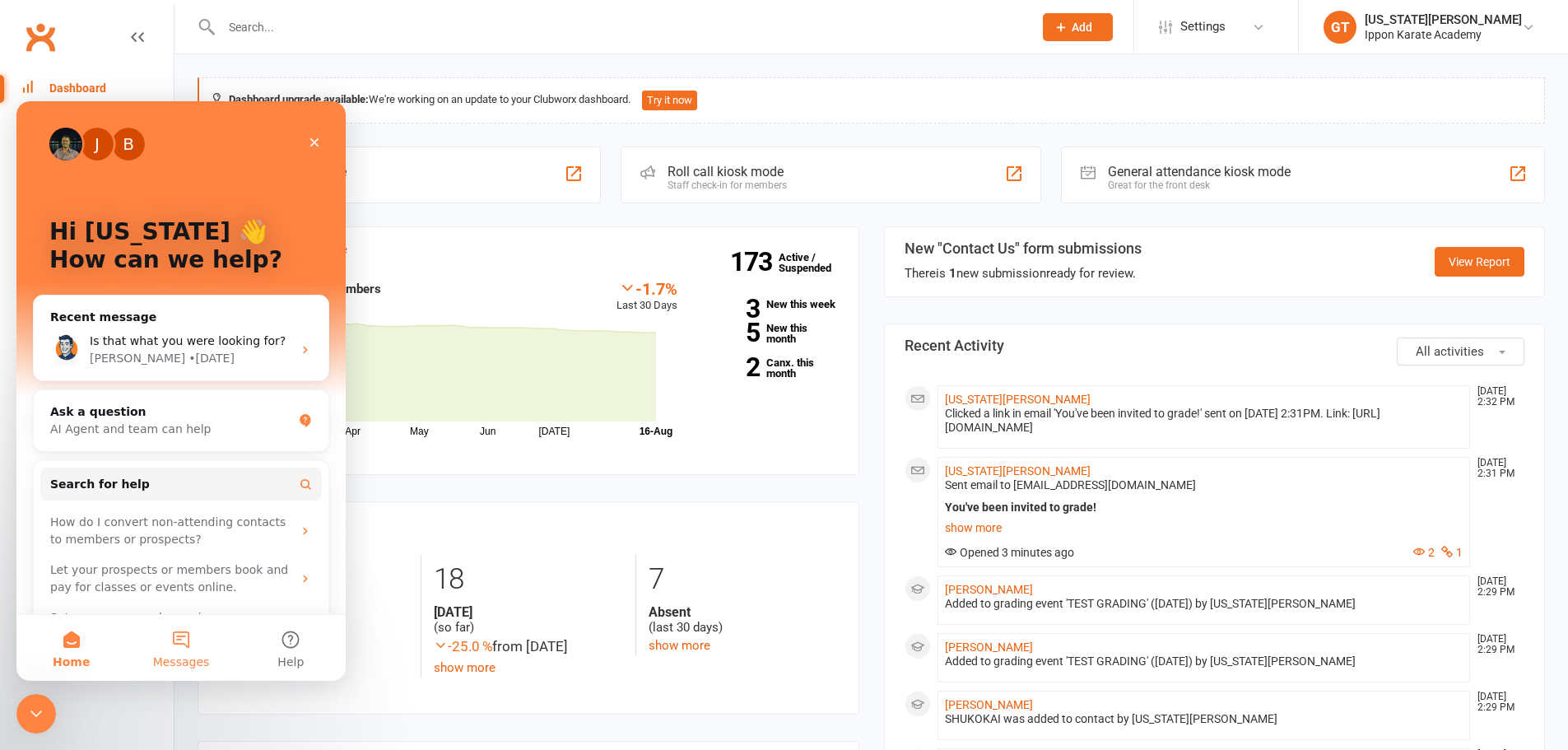
click at [175, 650] on button "Messages" at bounding box center [180, 647] width 110 height 65
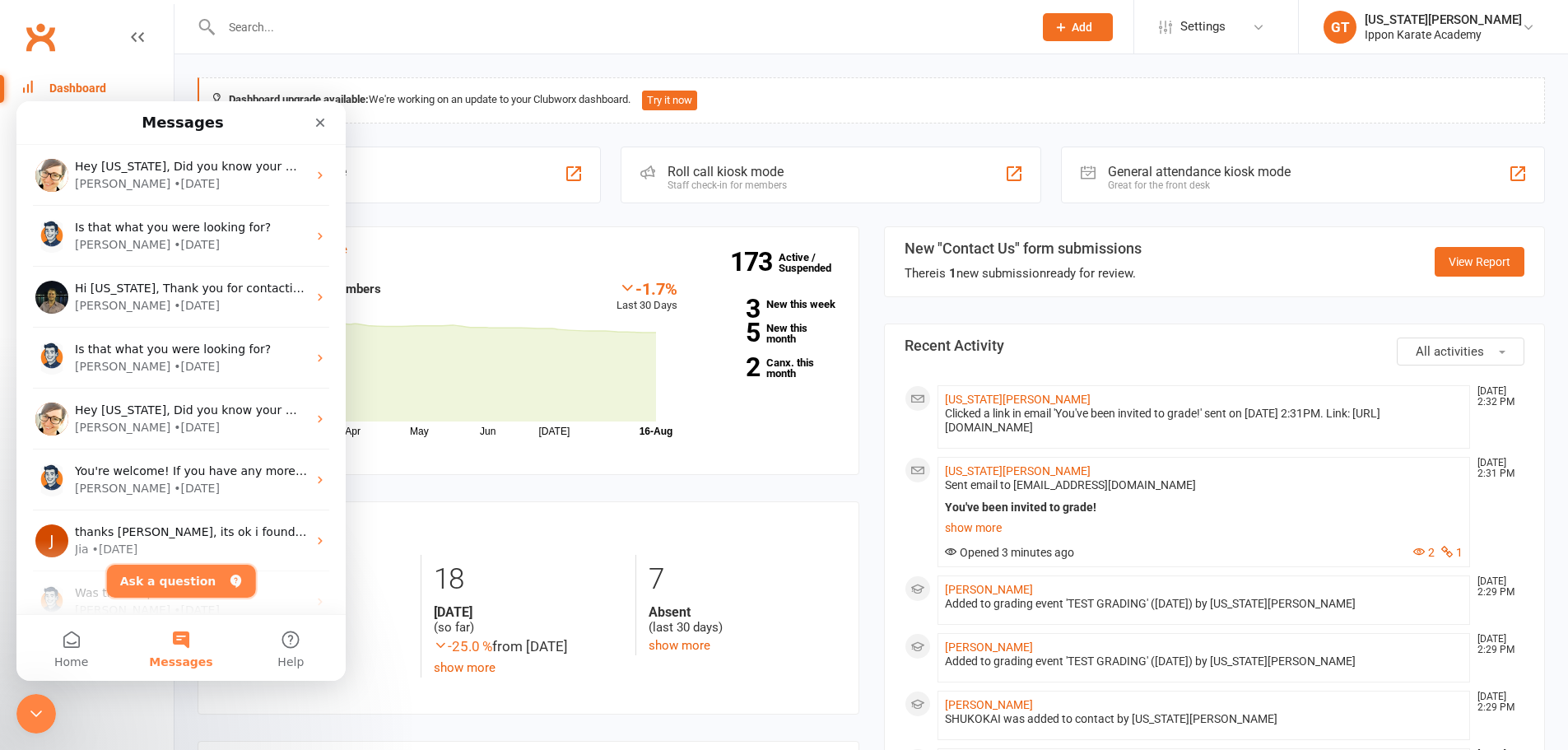
click at [181, 575] on button "Ask a question" at bounding box center [181, 581] width 149 height 33
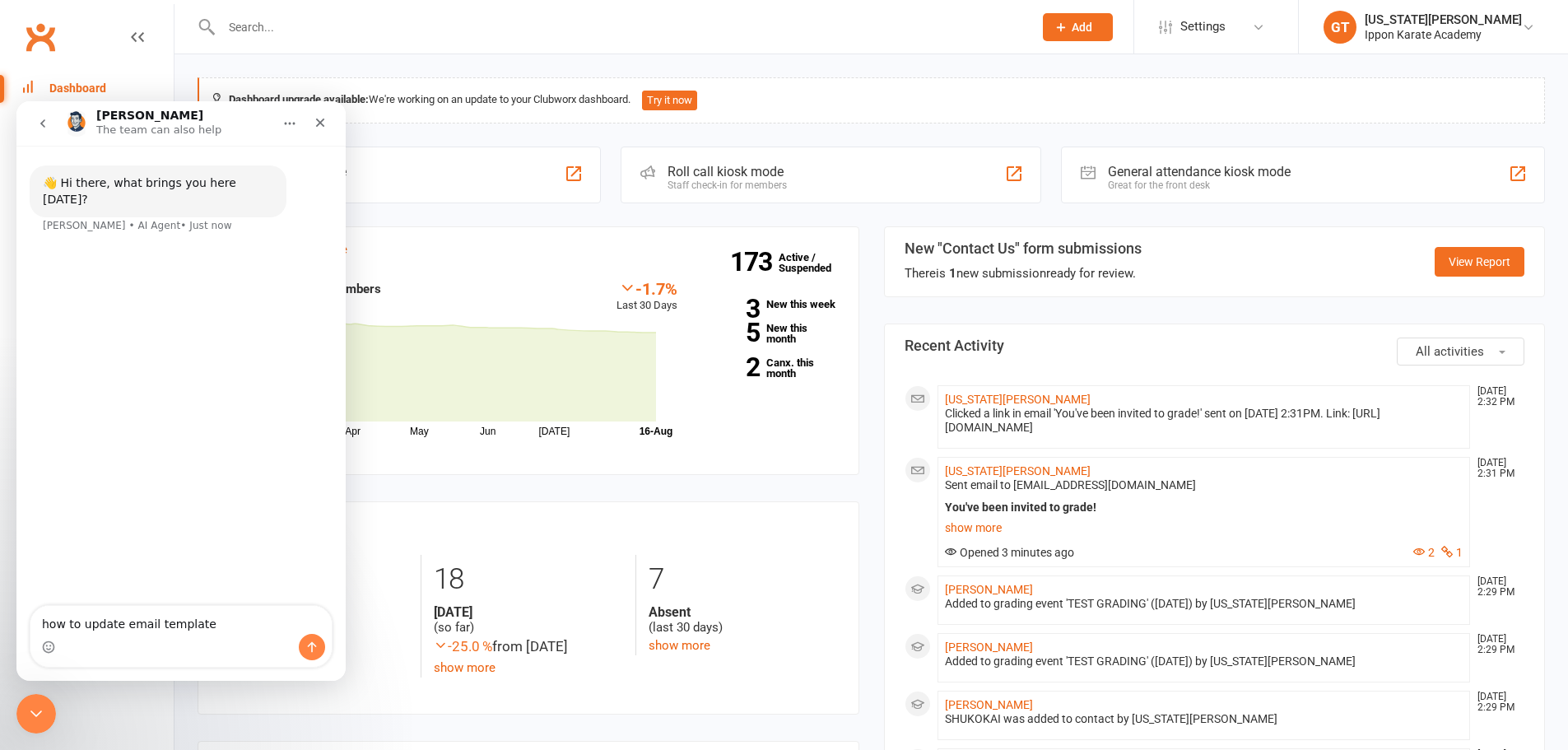
type textarea "how to update email templates"
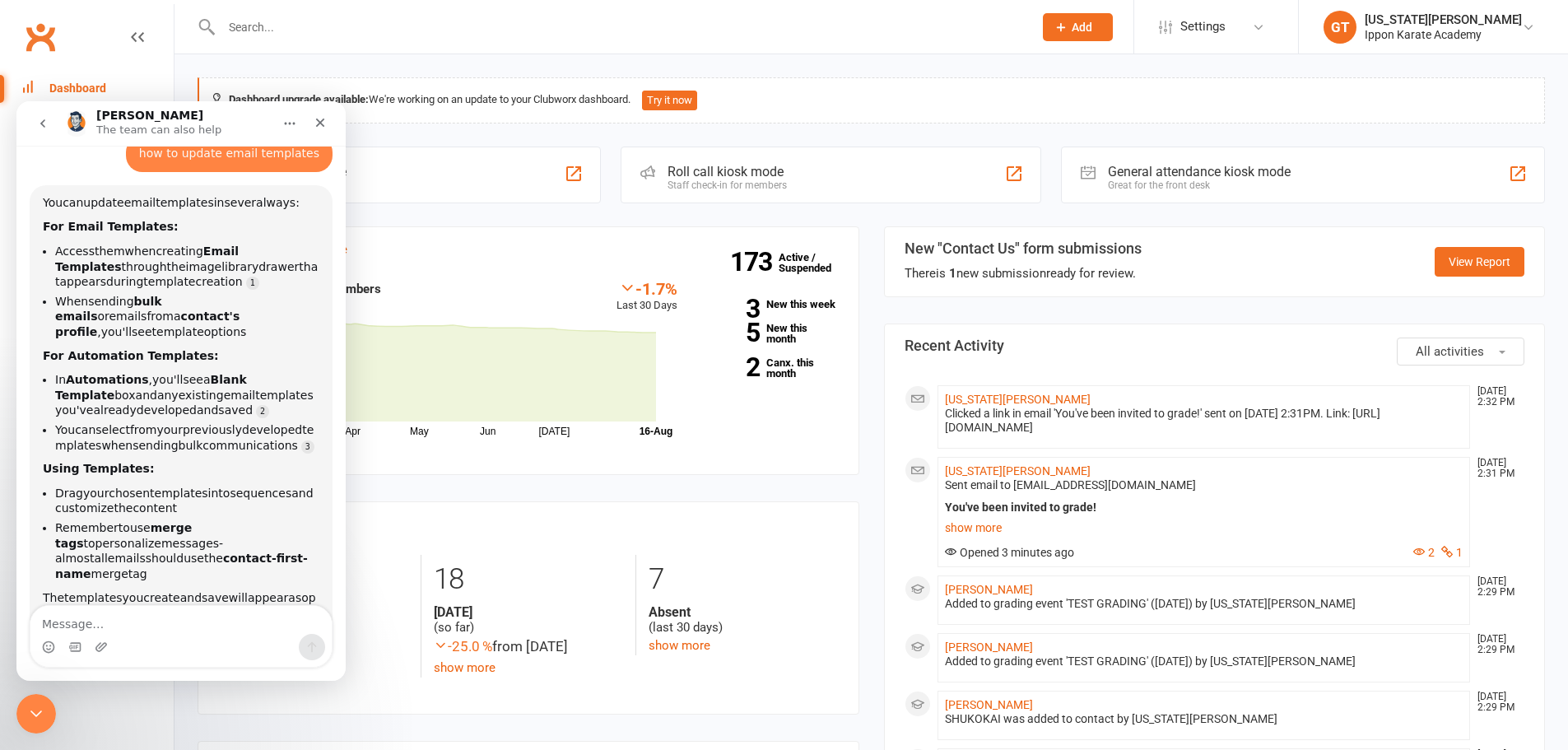
scroll to position [107, 0]
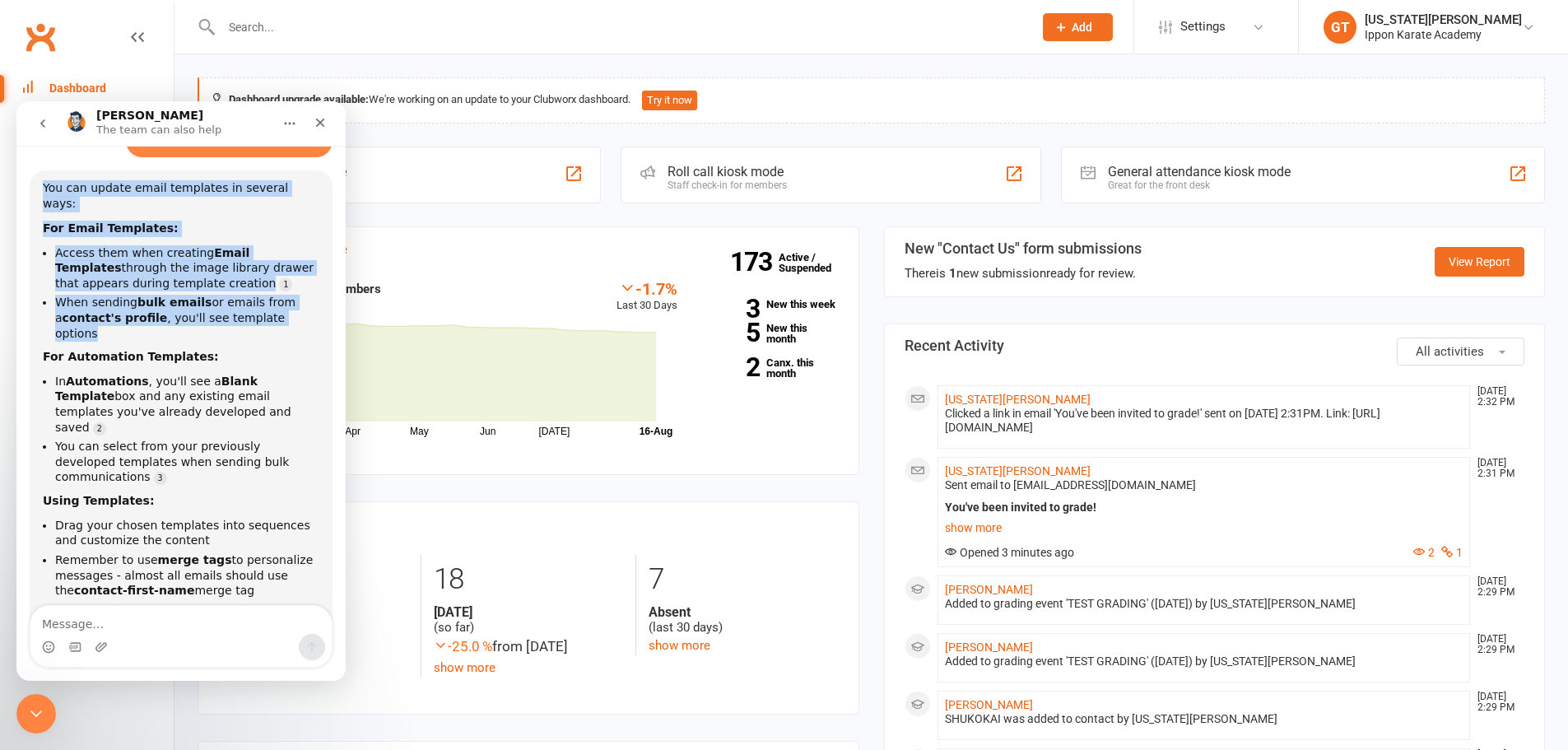
drag, startPoint x: 64, startPoint y: 212, endPoint x: 299, endPoint y: 285, distance: 246.1
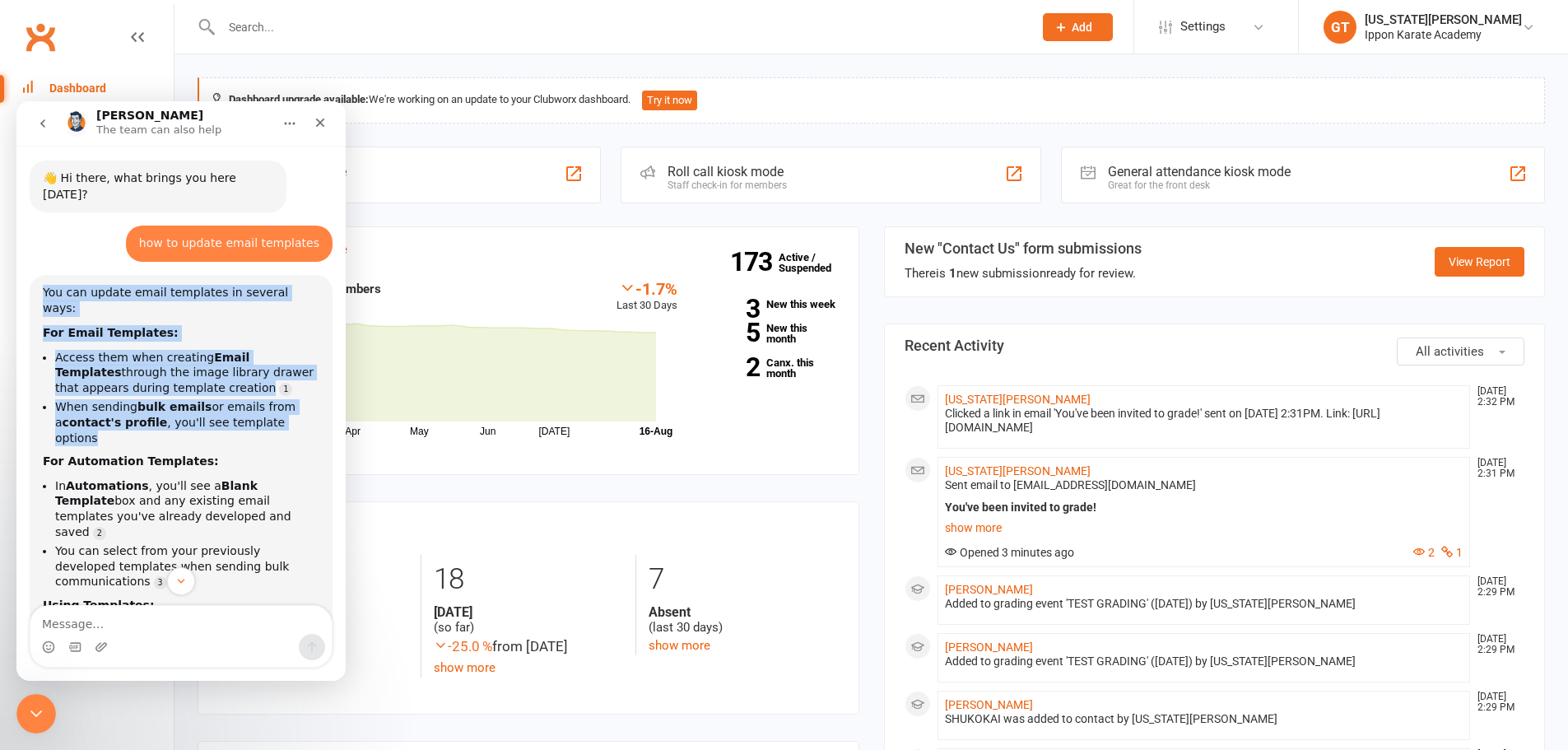
scroll to position [0, 0]
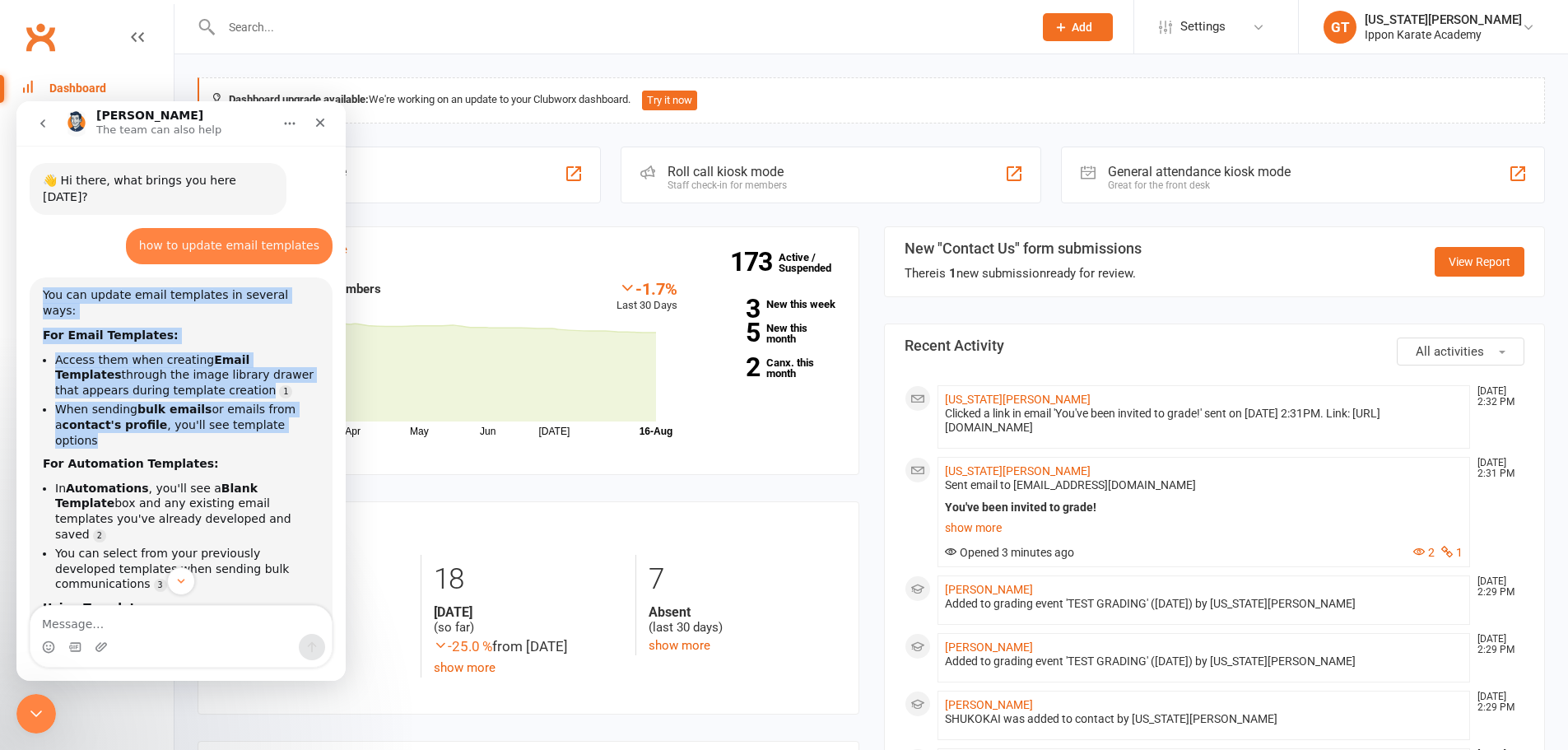
click at [115, 287] on div "You can update email templates in several ways:" at bounding box center [180, 304] width 277 height 32
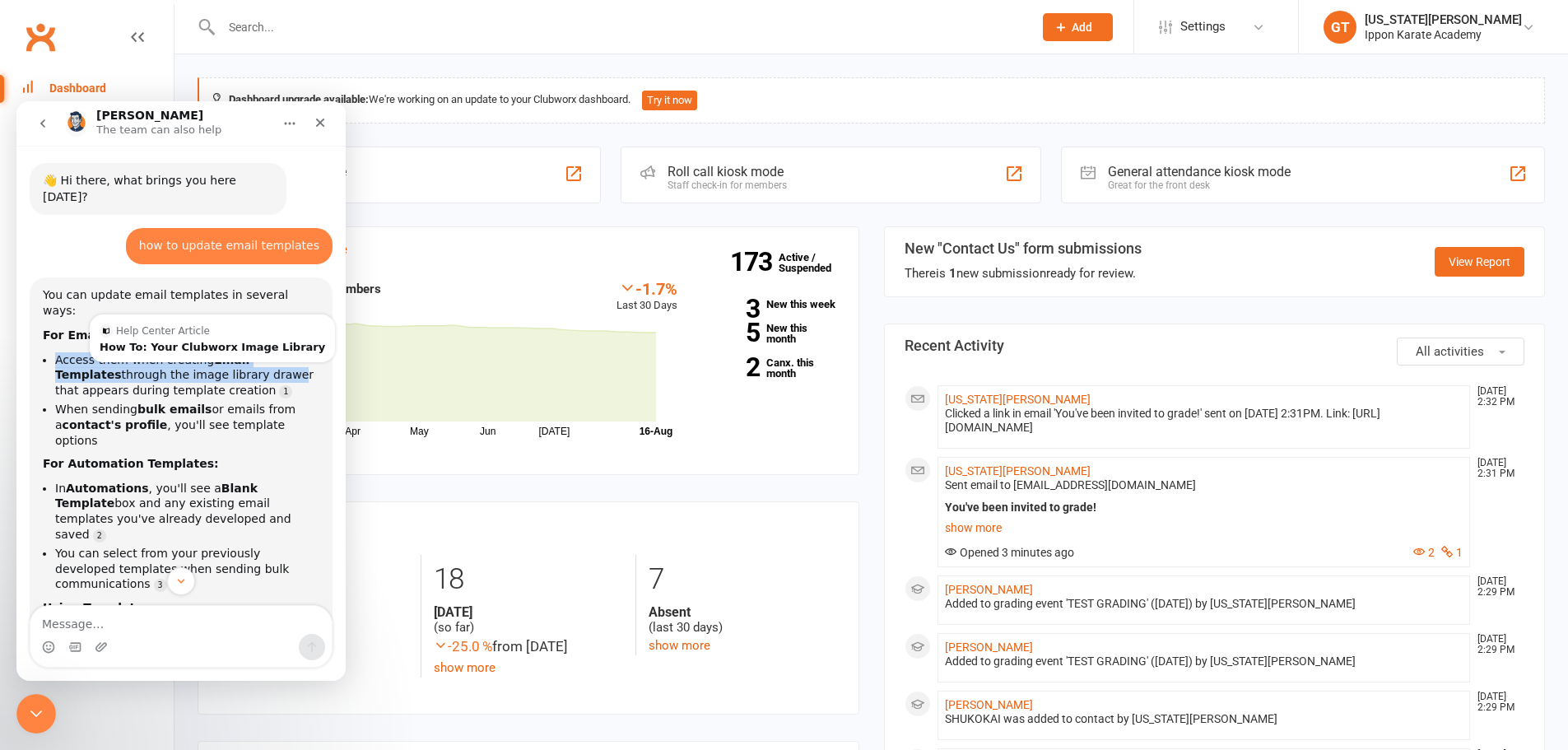
drag, startPoint x: 187, startPoint y: 289, endPoint x: 212, endPoint y: 349, distance: 65.0
click at [212, 349] on div "You can update email templates in several ways: For Email Templates: Access the…" at bounding box center [180, 525] width 277 height 474
click at [278, 401] on li "When sending bulk emails or emails from a contact's profile , you'll see templa…" at bounding box center [187, 424] width 265 height 46
click at [142, 342] on div "How To: Your Clubworx Image Library" at bounding box center [212, 347] width 225 height 11
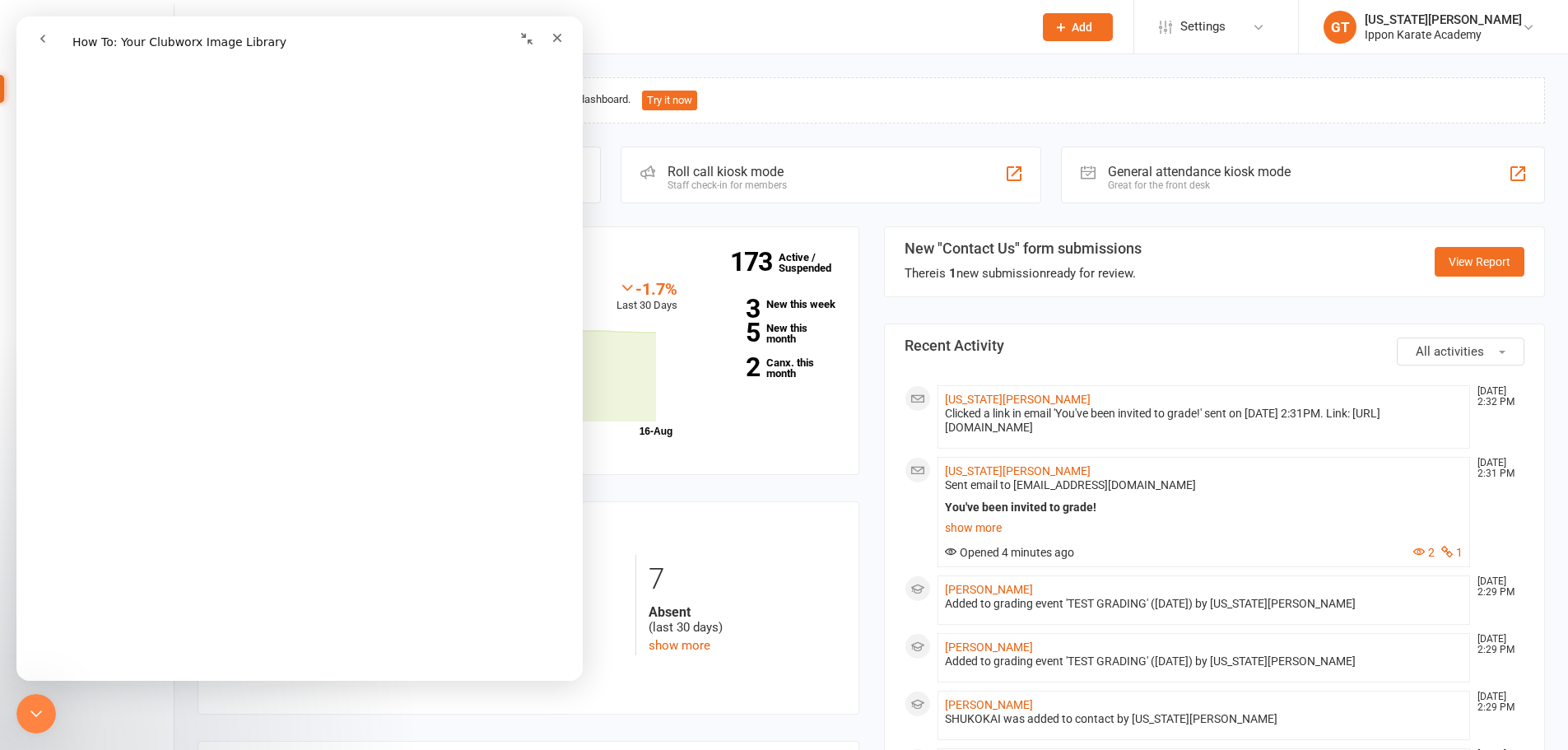
scroll to position [6994, 0]
click at [46, 34] on icon "go back" at bounding box center [43, 38] width 13 height 13
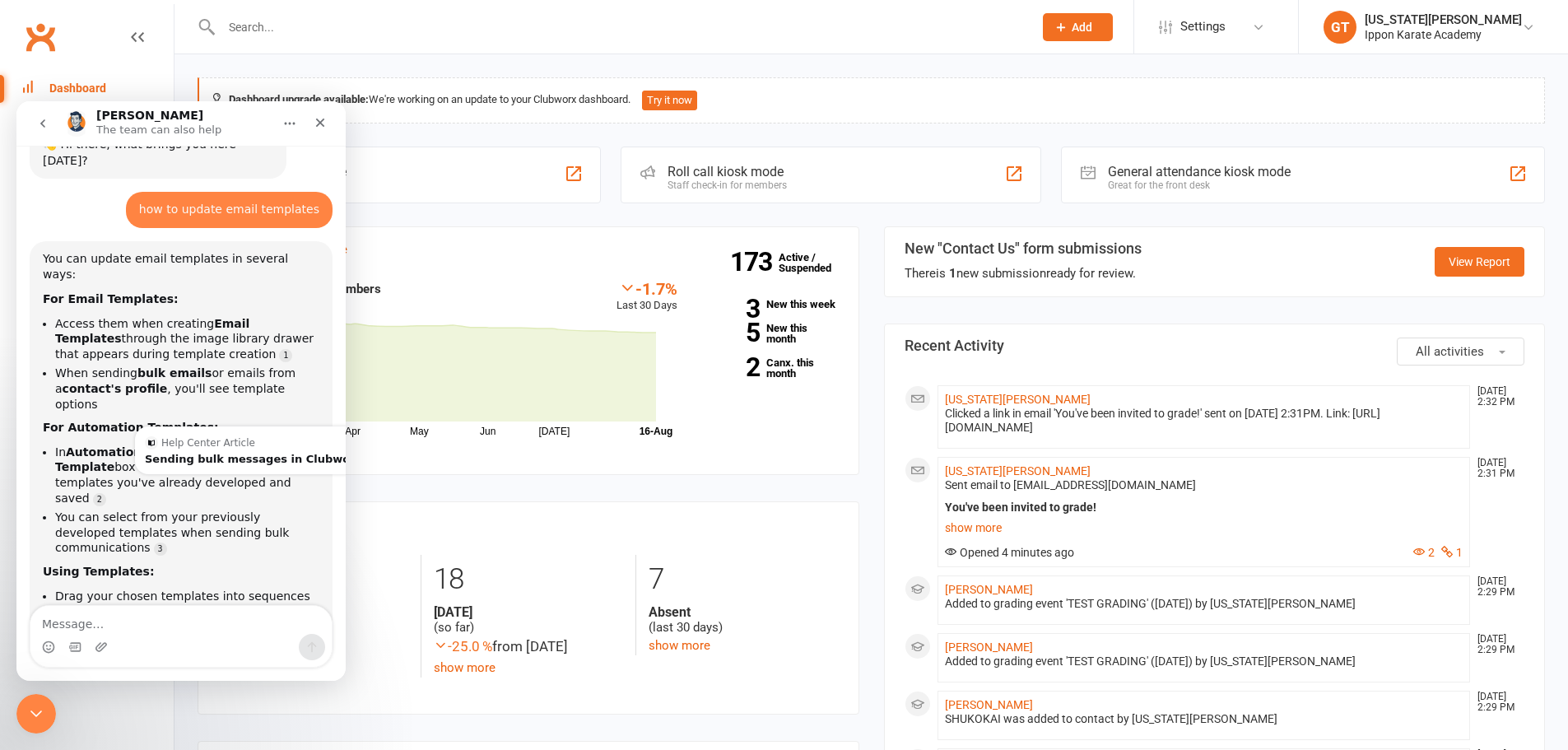
scroll to position [0, 0]
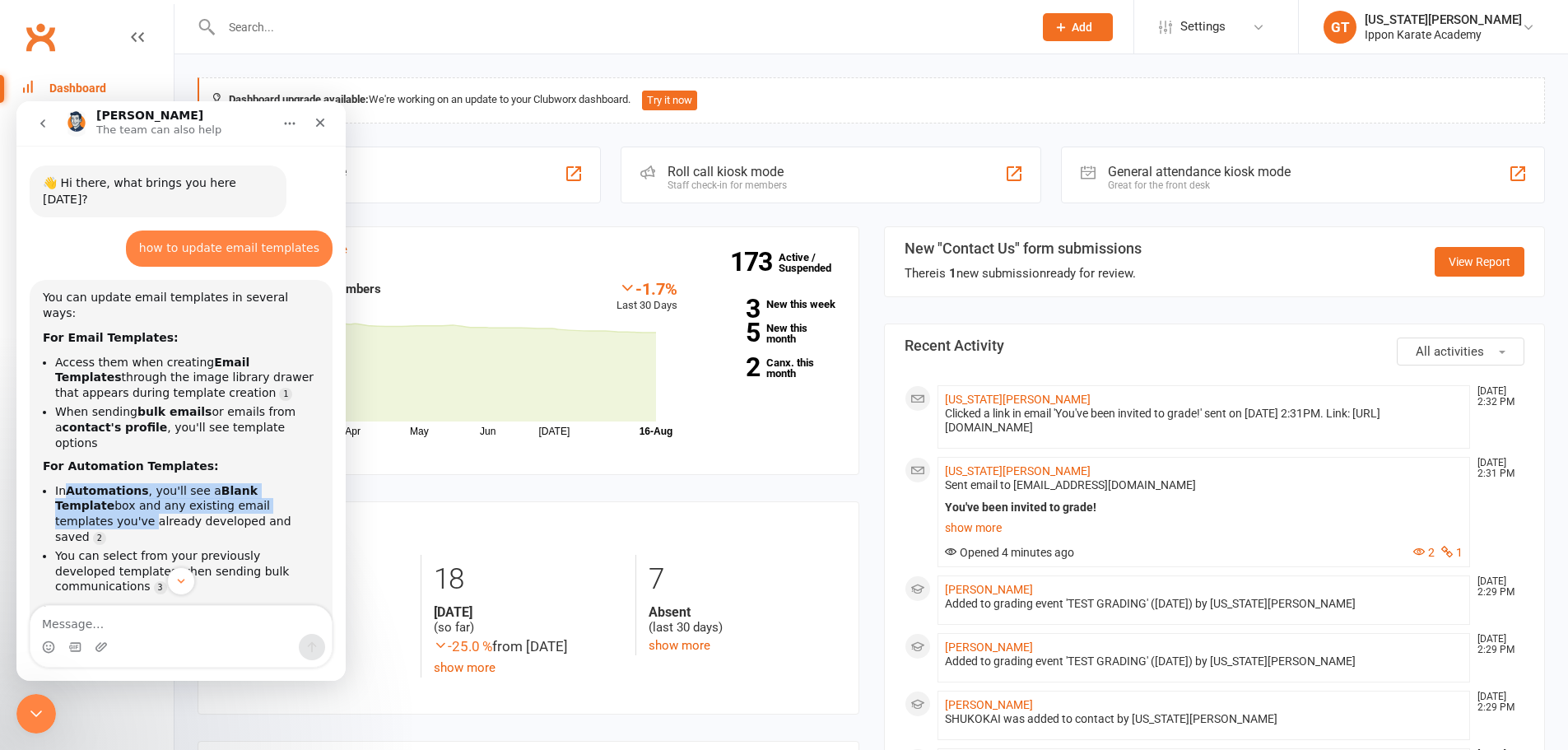
drag, startPoint x: 64, startPoint y: 438, endPoint x: 256, endPoint y: 451, distance: 192.4
click at [256, 483] on li "In Automations , you'll see a Blank Template box and any existing email templat…" at bounding box center [187, 514] width 265 height 61
drag, startPoint x: 81, startPoint y: 487, endPoint x: 180, endPoint y: 498, distance: 99.6
click at [180, 548] on li "You can select from your previously developed templates when sending bulk commu…" at bounding box center [187, 571] width 265 height 46
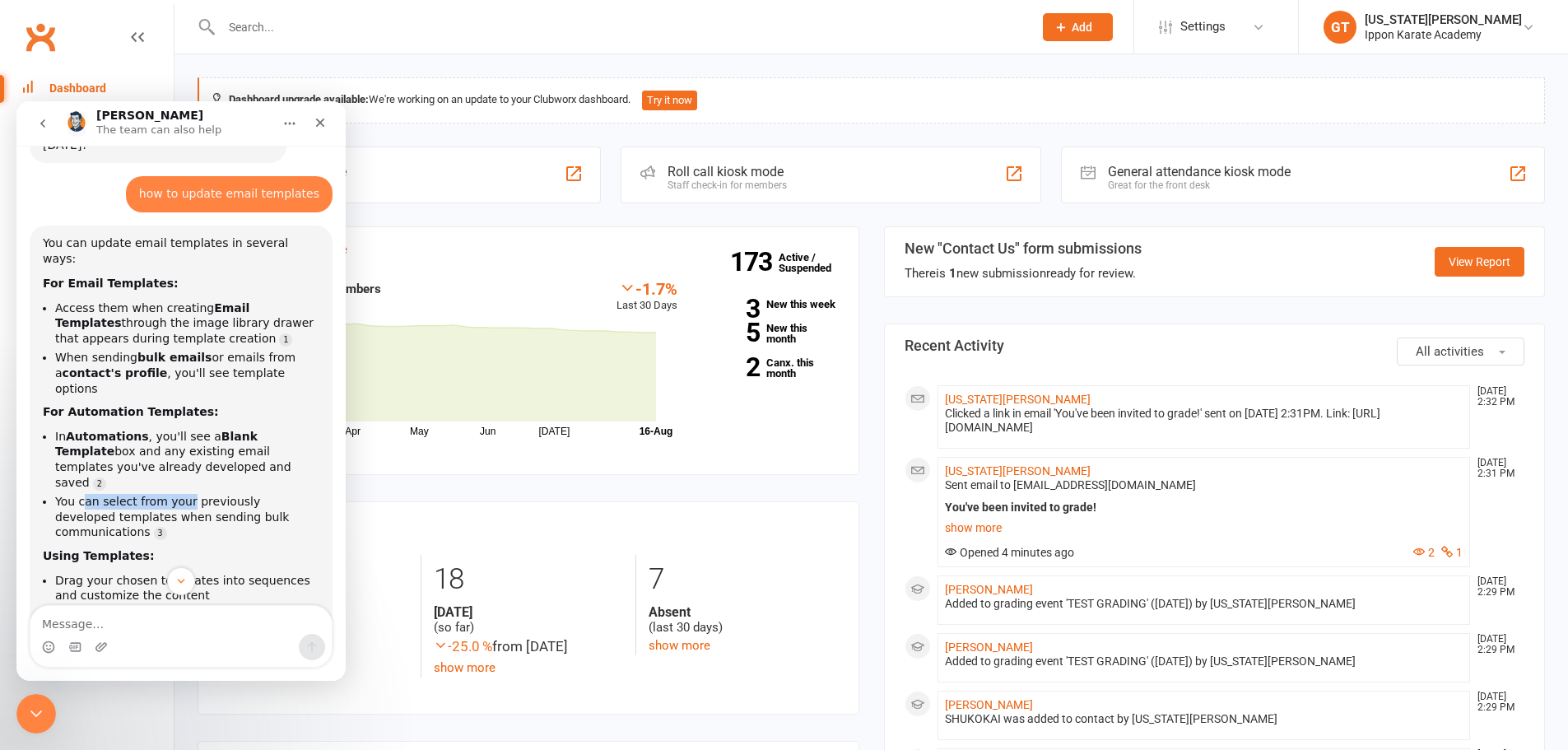
scroll to position [82, 0]
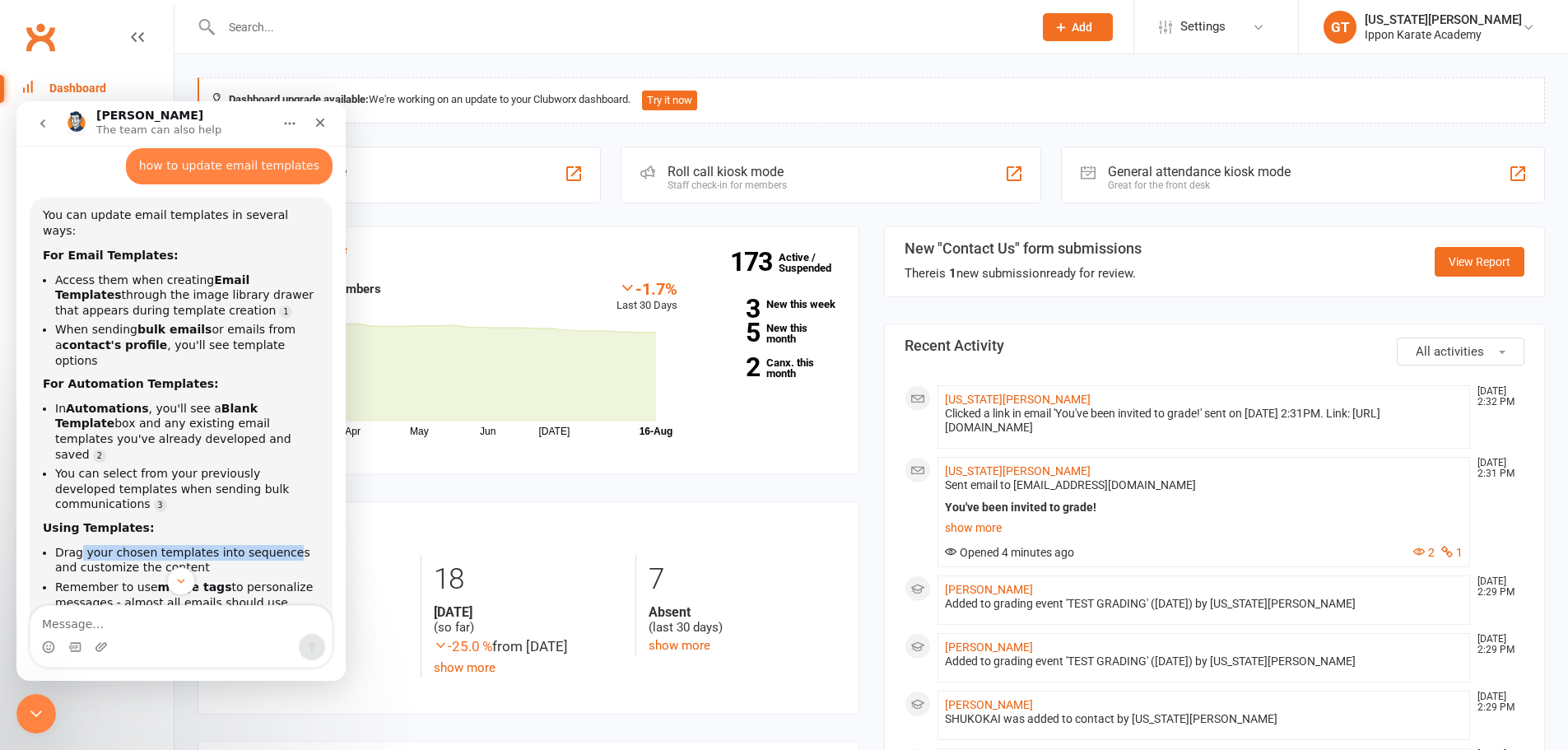
drag, startPoint x: 80, startPoint y: 476, endPoint x: 275, endPoint y: 480, distance: 195.0
click at [275, 545] on li "Drag your chosen templates into sequences and customize the content" at bounding box center [187, 560] width 265 height 31
click at [191, 545] on li "Drag your chosen templates into sequences and customize the content" at bounding box center [187, 560] width 265 height 31
drag, startPoint x: 174, startPoint y: 486, endPoint x: 75, endPoint y: 469, distance: 100.4
click at [75, 545] on li "Drag your chosen templates into sequences and customize the content" at bounding box center [187, 560] width 265 height 31
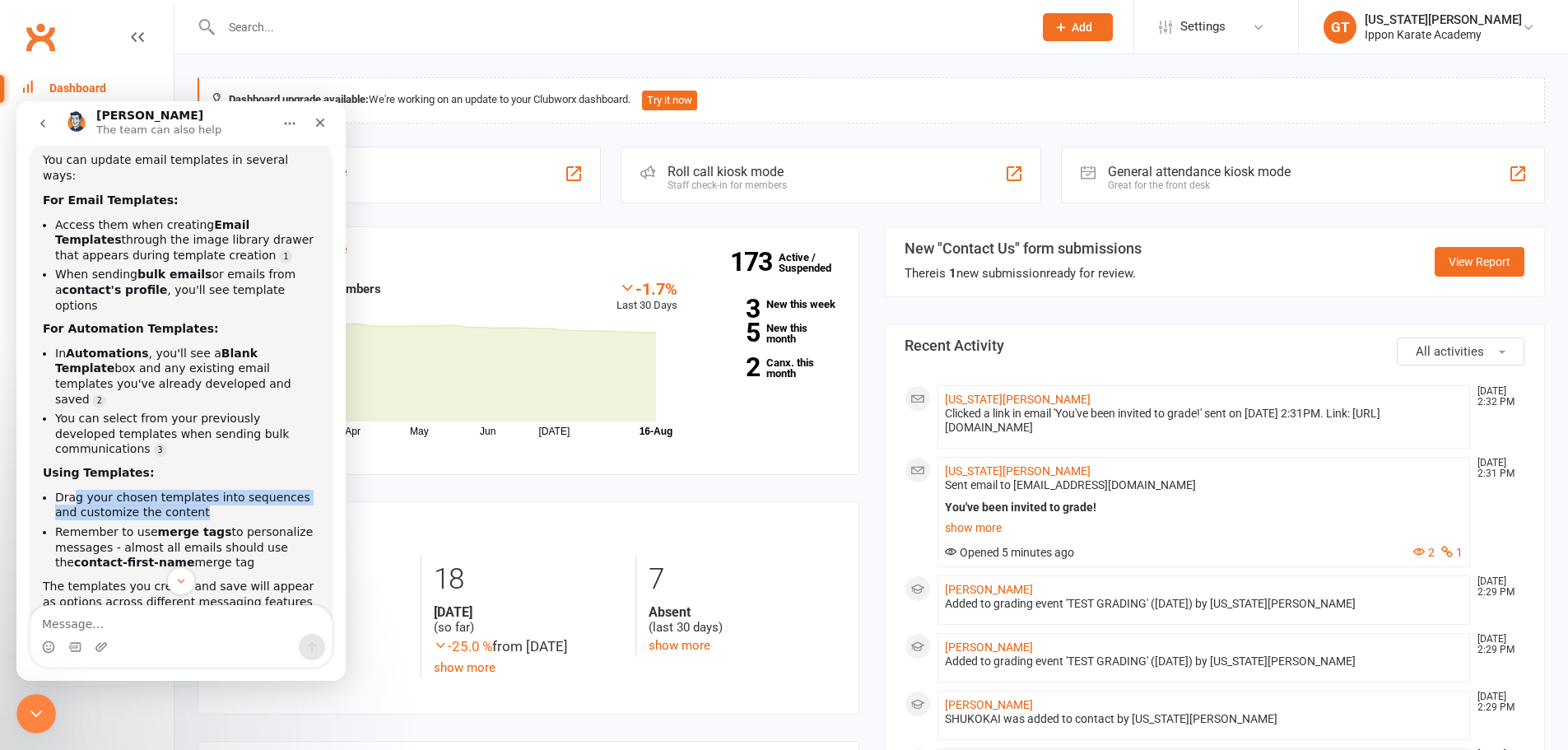
scroll to position [165, 0]
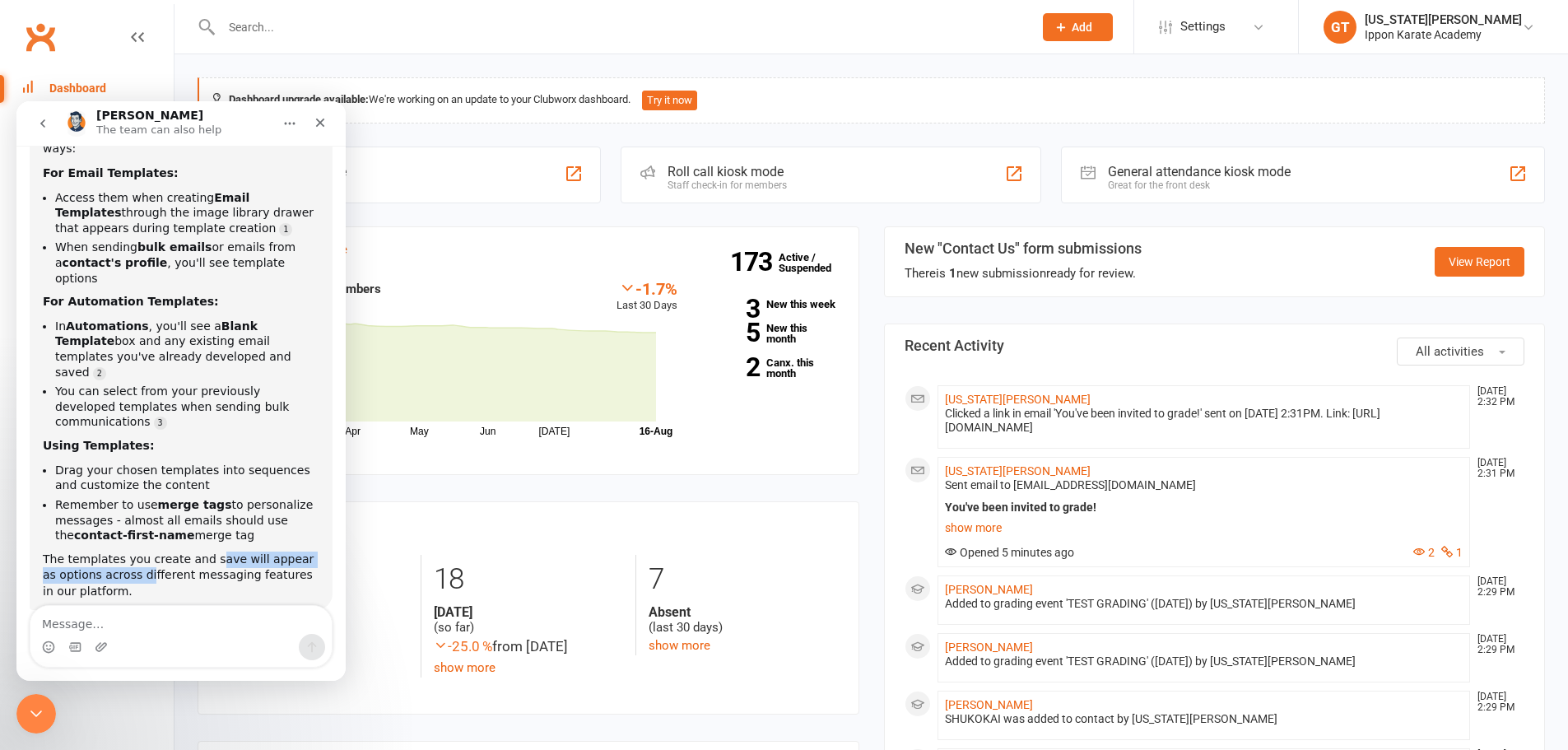
drag, startPoint x: 201, startPoint y: 486, endPoint x: 128, endPoint y: 496, distance: 73.7
click at [128, 551] on div "The templates you create and save will appear as options across different messa…" at bounding box center [180, 575] width 277 height 48
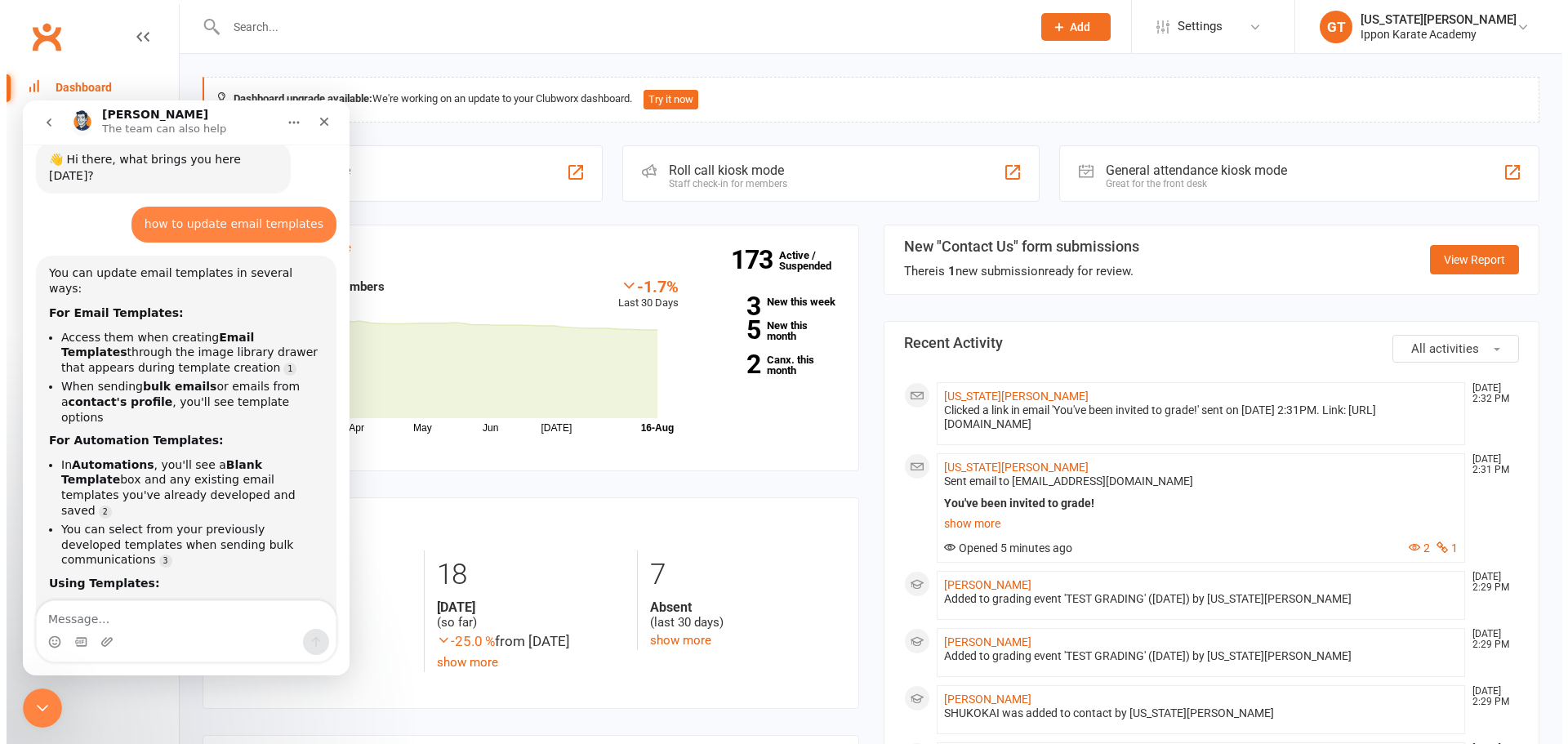
scroll to position [0, 0]
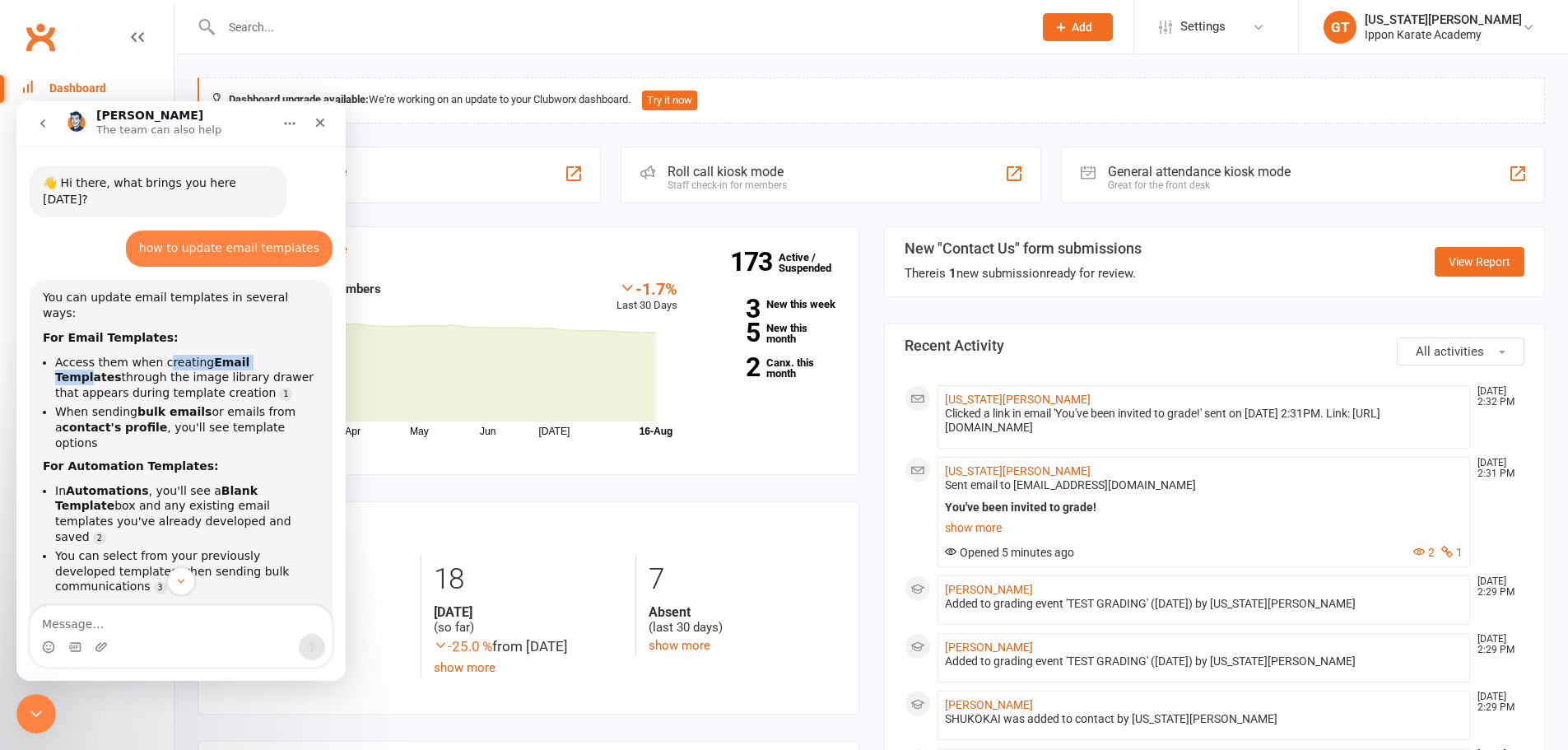
drag, startPoint x: 157, startPoint y: 327, endPoint x: 248, endPoint y: 331, distance: 91.1
click at [253, 355] on li "Access them when creating Email Templates through the image library drawer that…" at bounding box center [187, 378] width 265 height 46
click at [248, 355] on b "Email Templates" at bounding box center [152, 370] width 194 height 29
click at [1271, 37] on link "Settings" at bounding box center [1216, 27] width 114 height 37
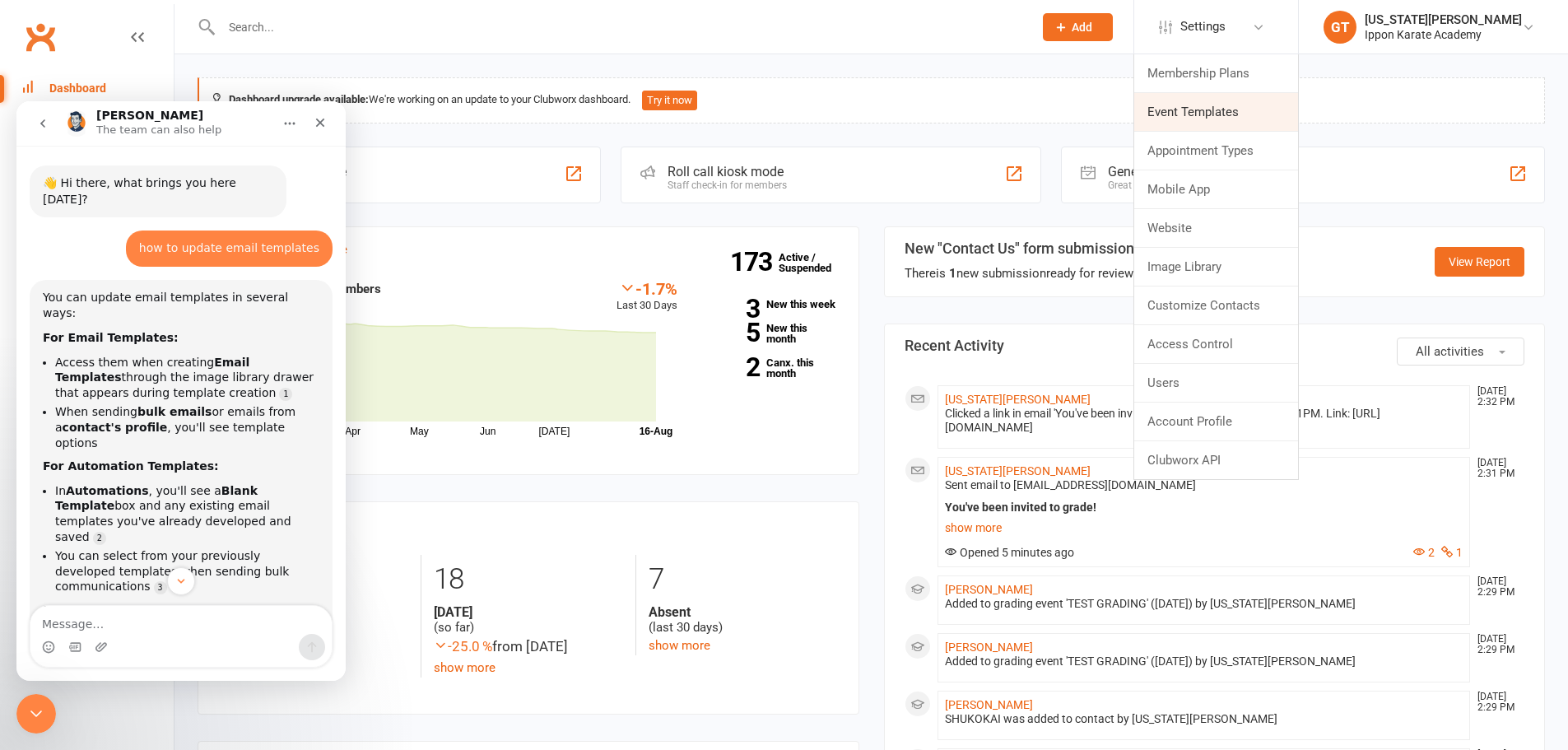
click at [1181, 116] on link "Event Templates" at bounding box center [1216, 111] width 164 height 38
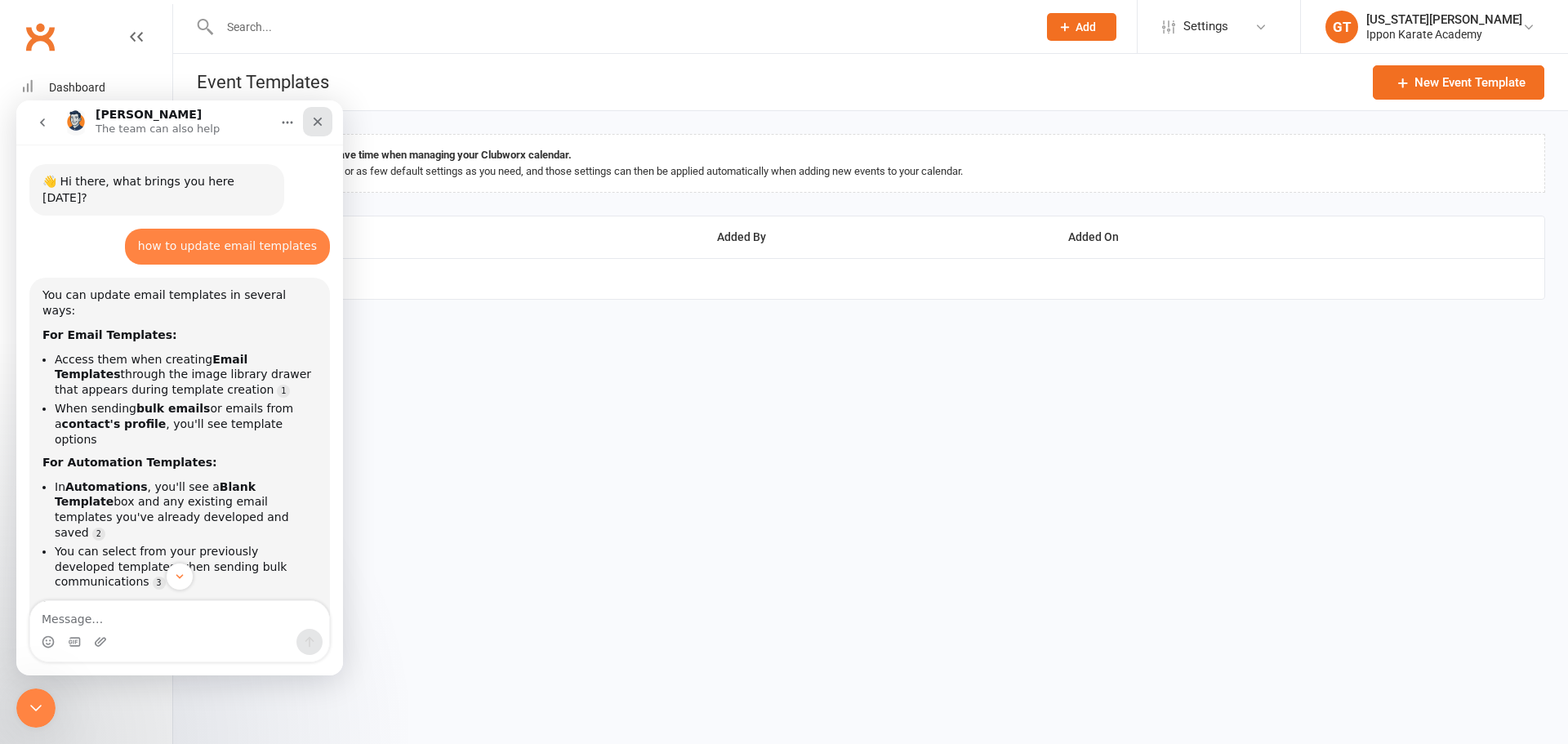
click at [318, 121] on icon "Close" at bounding box center [318, 121] width 9 height 9
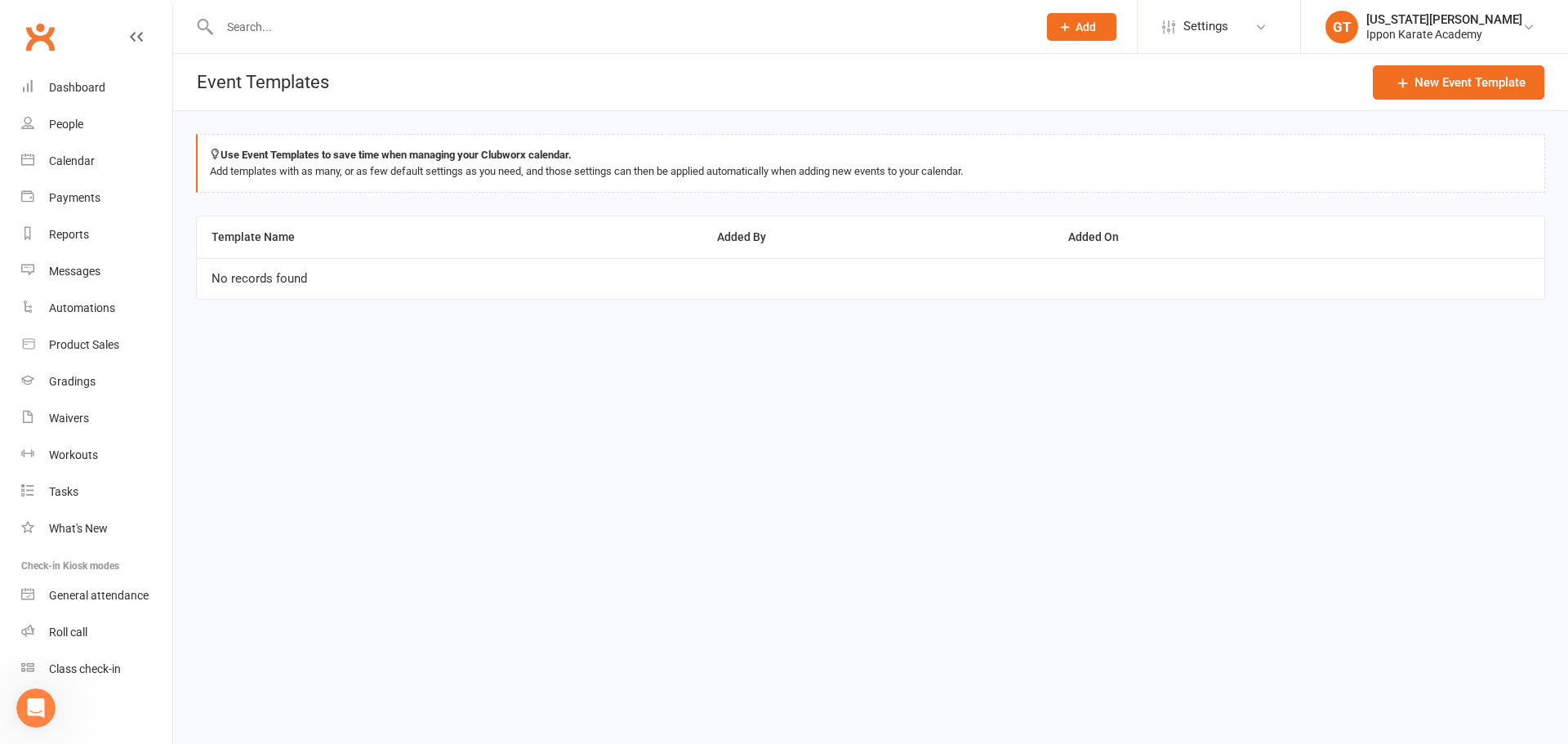
scroll to position [161, 0]
click at [1228, 24] on span "Settings" at bounding box center [1205, 27] width 45 height 37
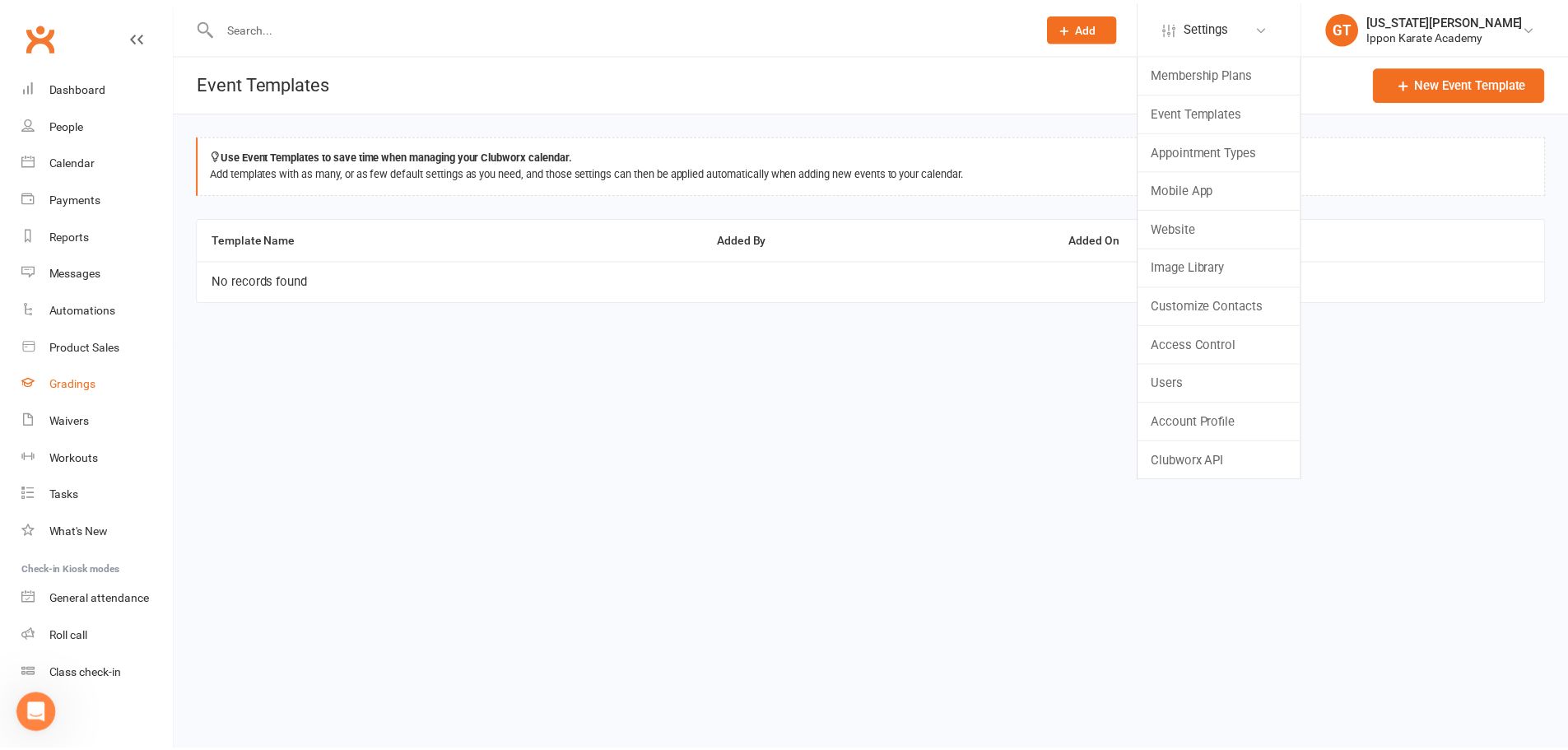
scroll to position [0, 0]
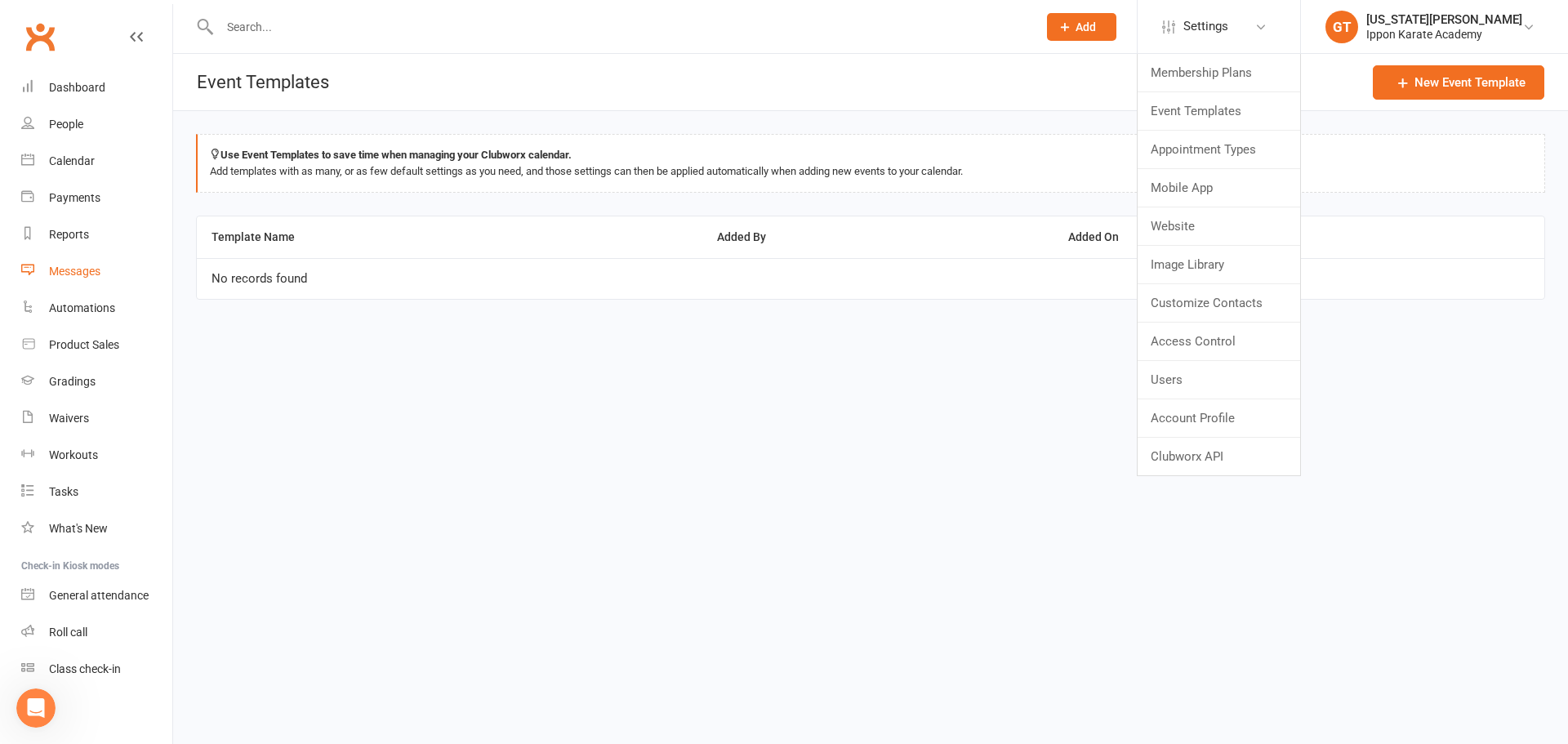
click at [78, 267] on div "Messages" at bounding box center [74, 271] width 51 height 13
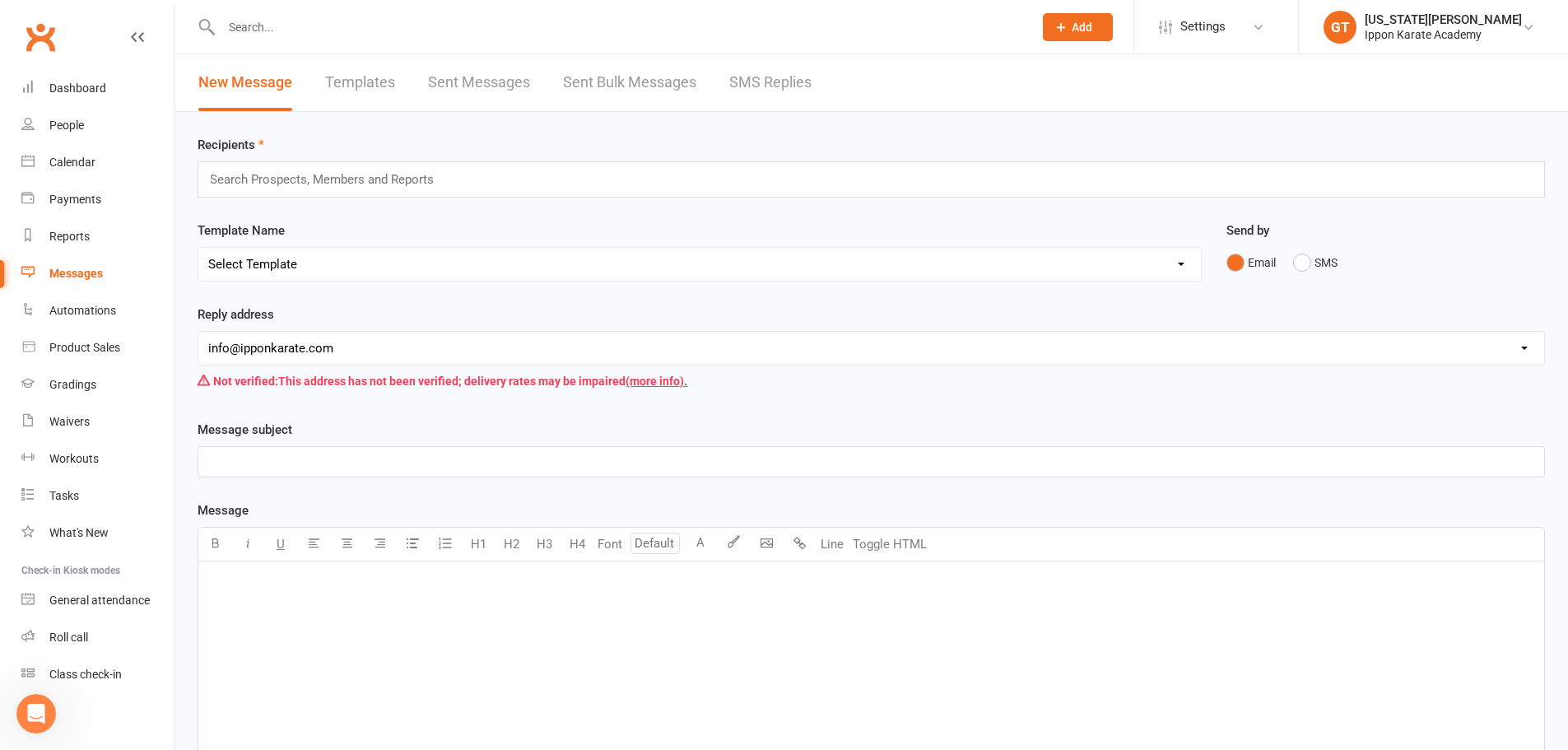
click at [360, 71] on link "Templates" at bounding box center [360, 82] width 70 height 57
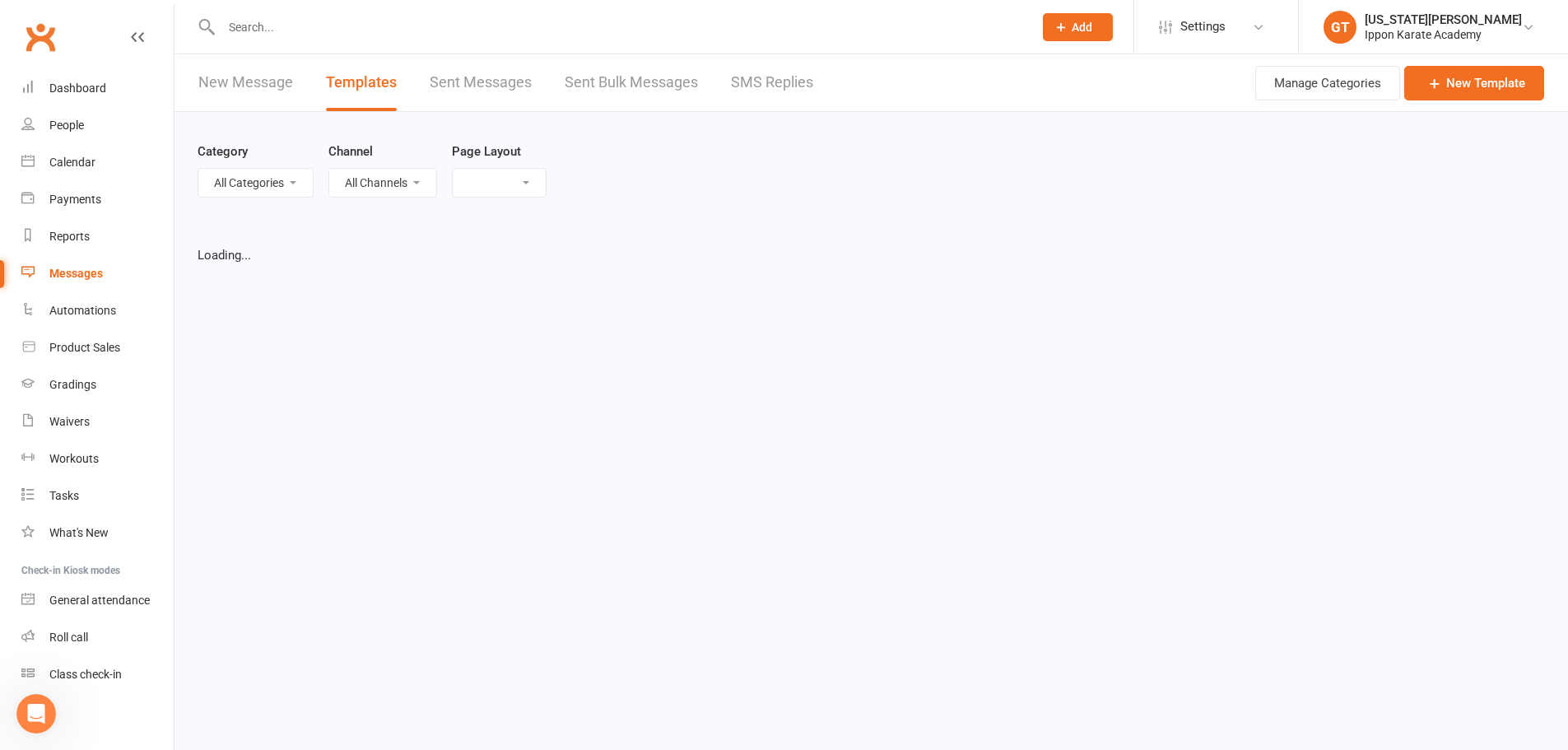
select select "grid"
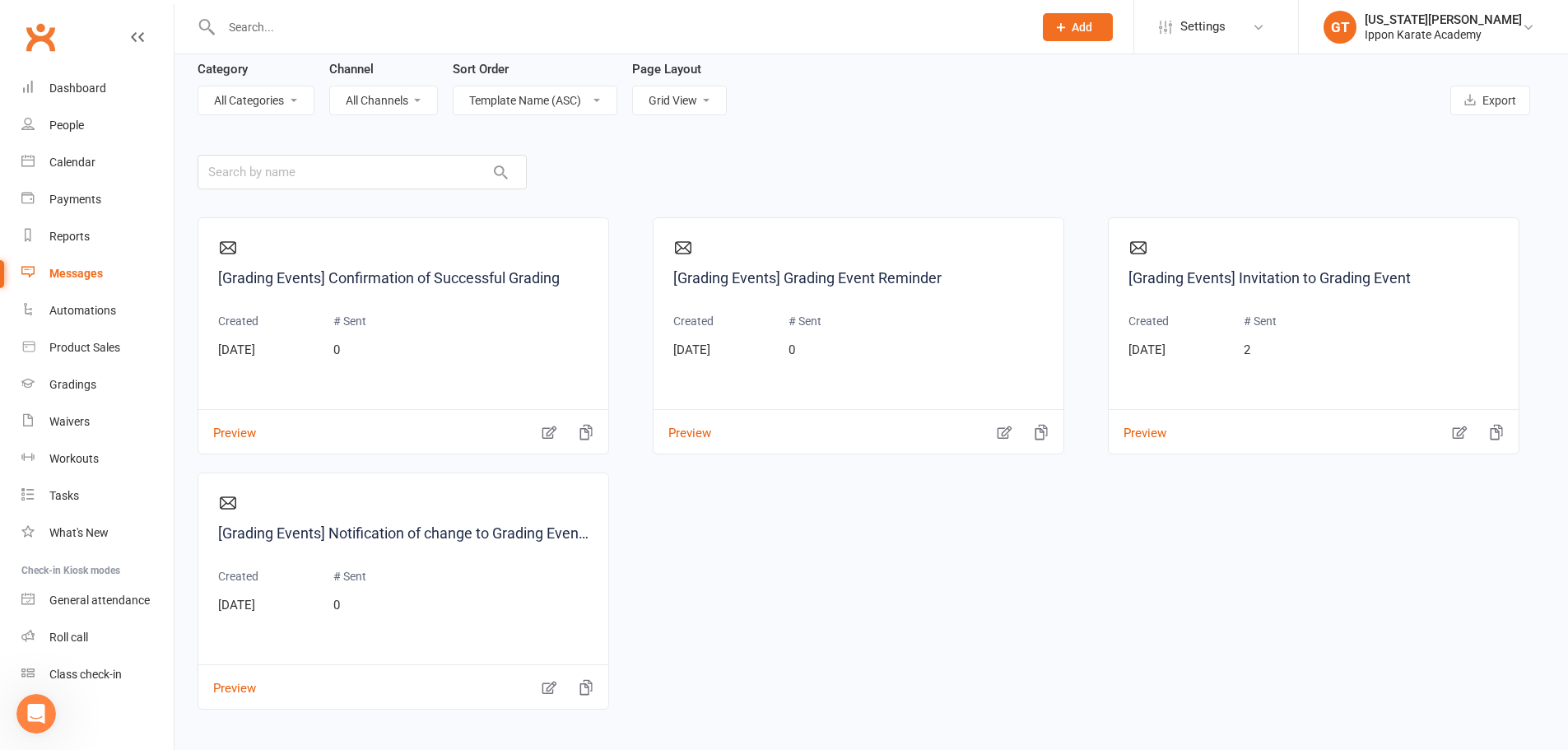
scroll to position [165, 0]
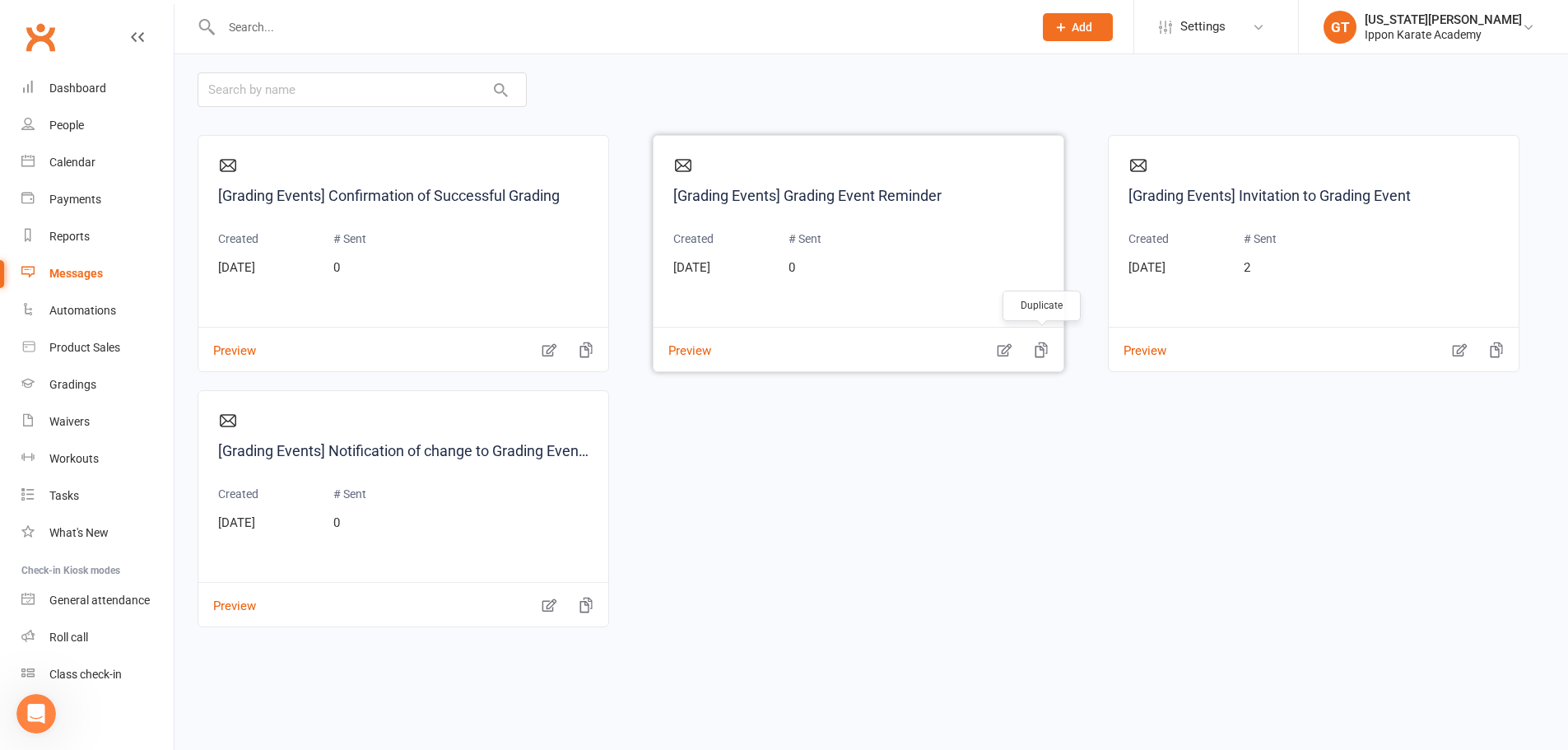
click at [1046, 354] on icon "button" at bounding box center [1041, 349] width 16 height 16
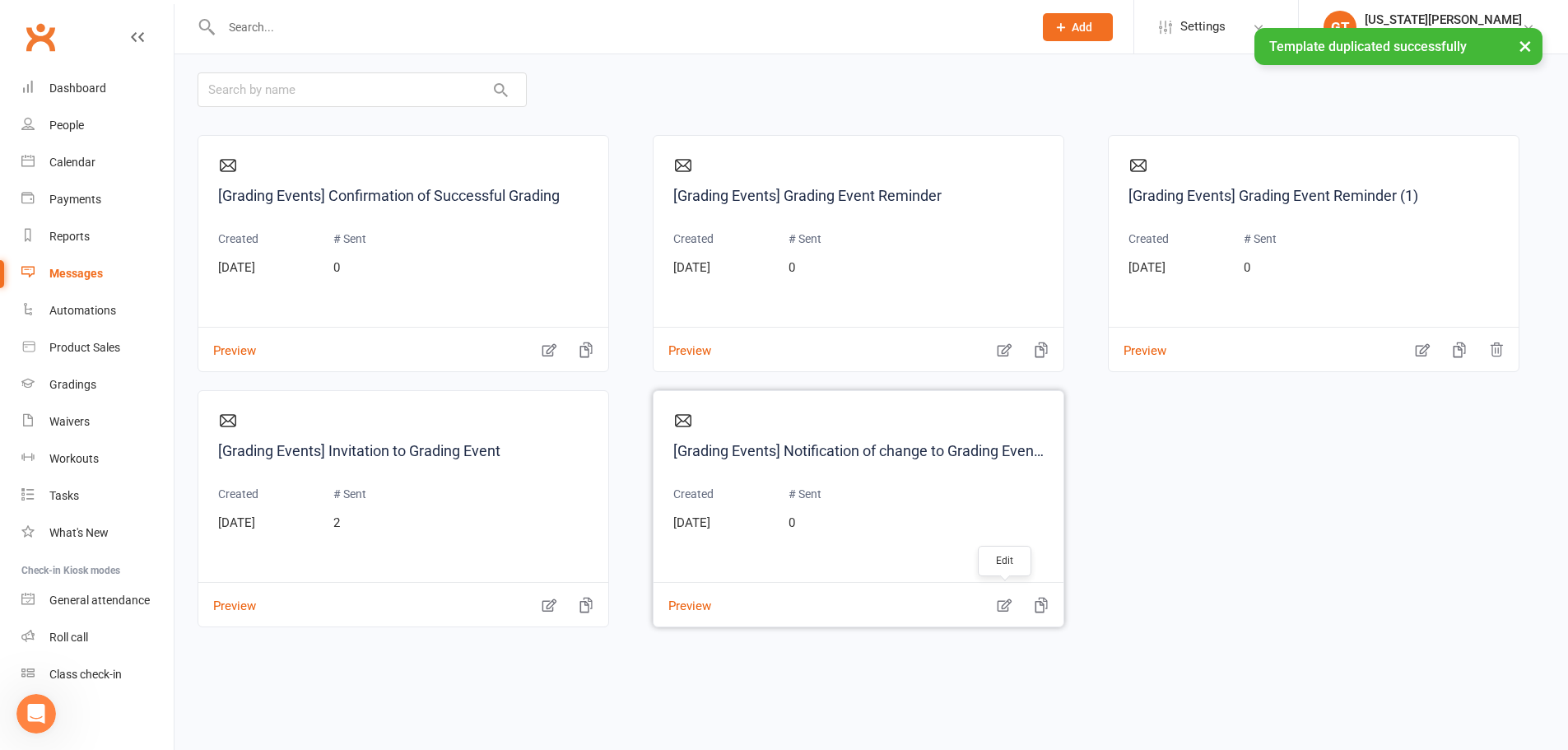
click at [1012, 594] on button "button" at bounding box center [1004, 594] width 33 height 17
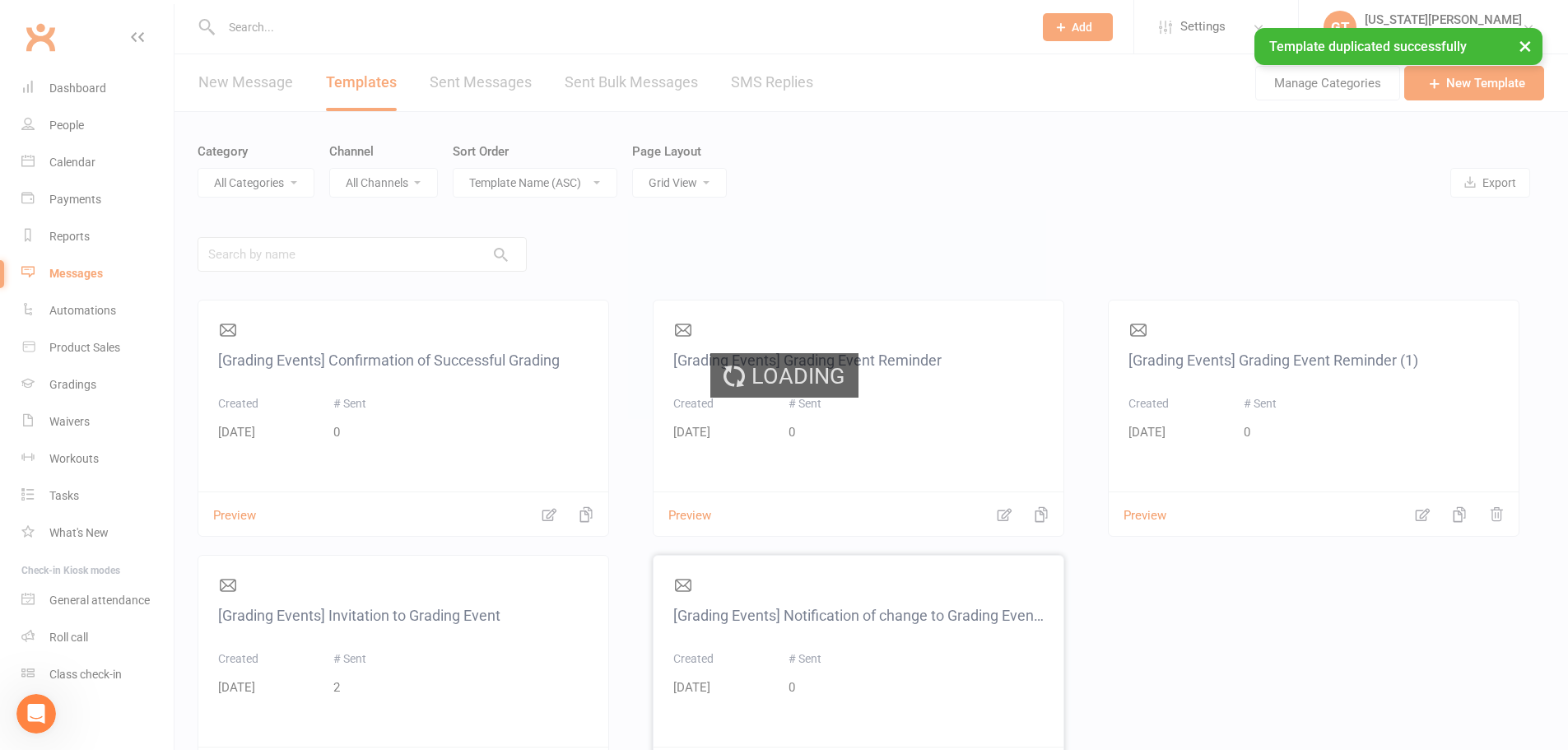
select select "grading_event_template"
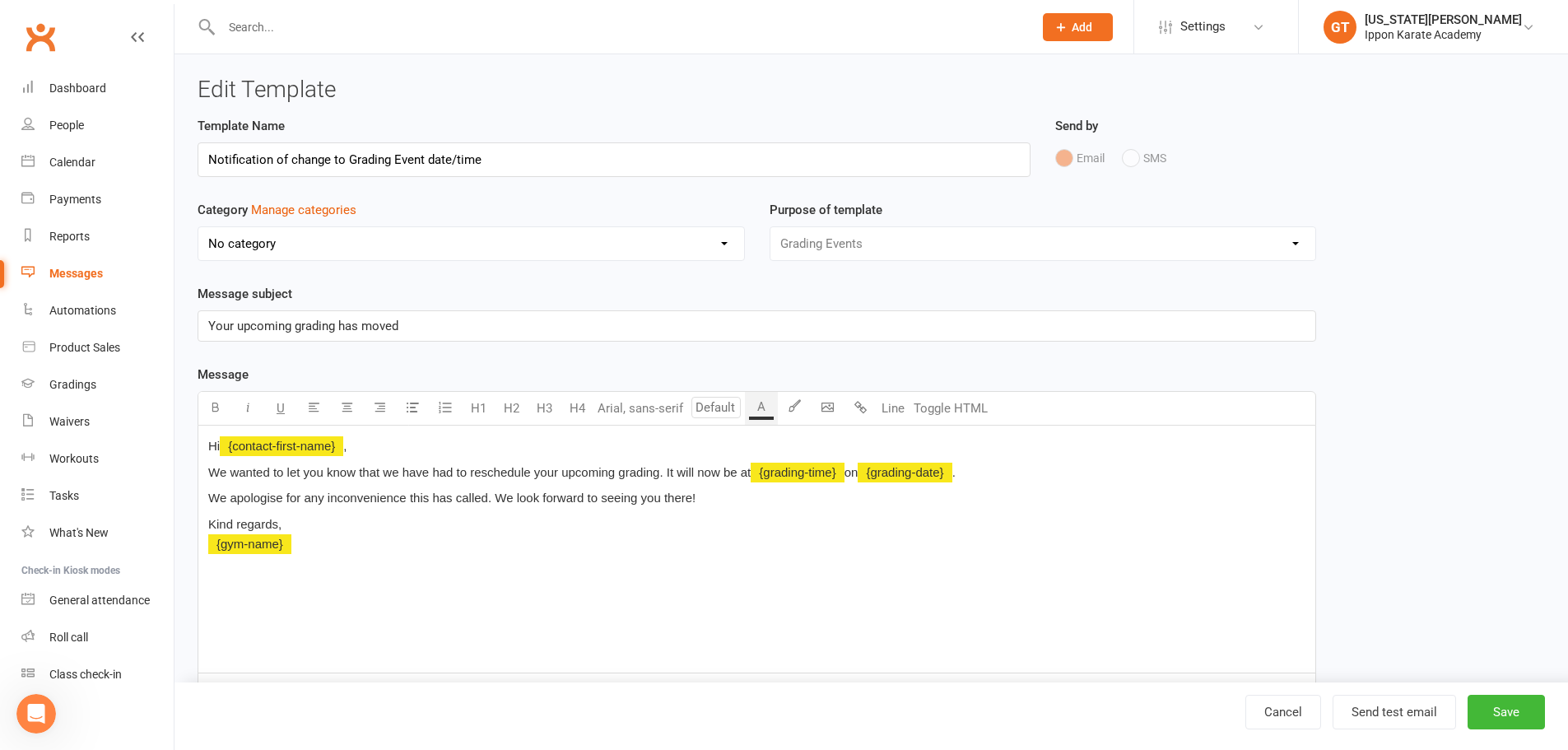
click at [385, 445] on p "Hi ﻿ {contact-first-name} ," at bounding box center [757, 446] width 1098 height 20
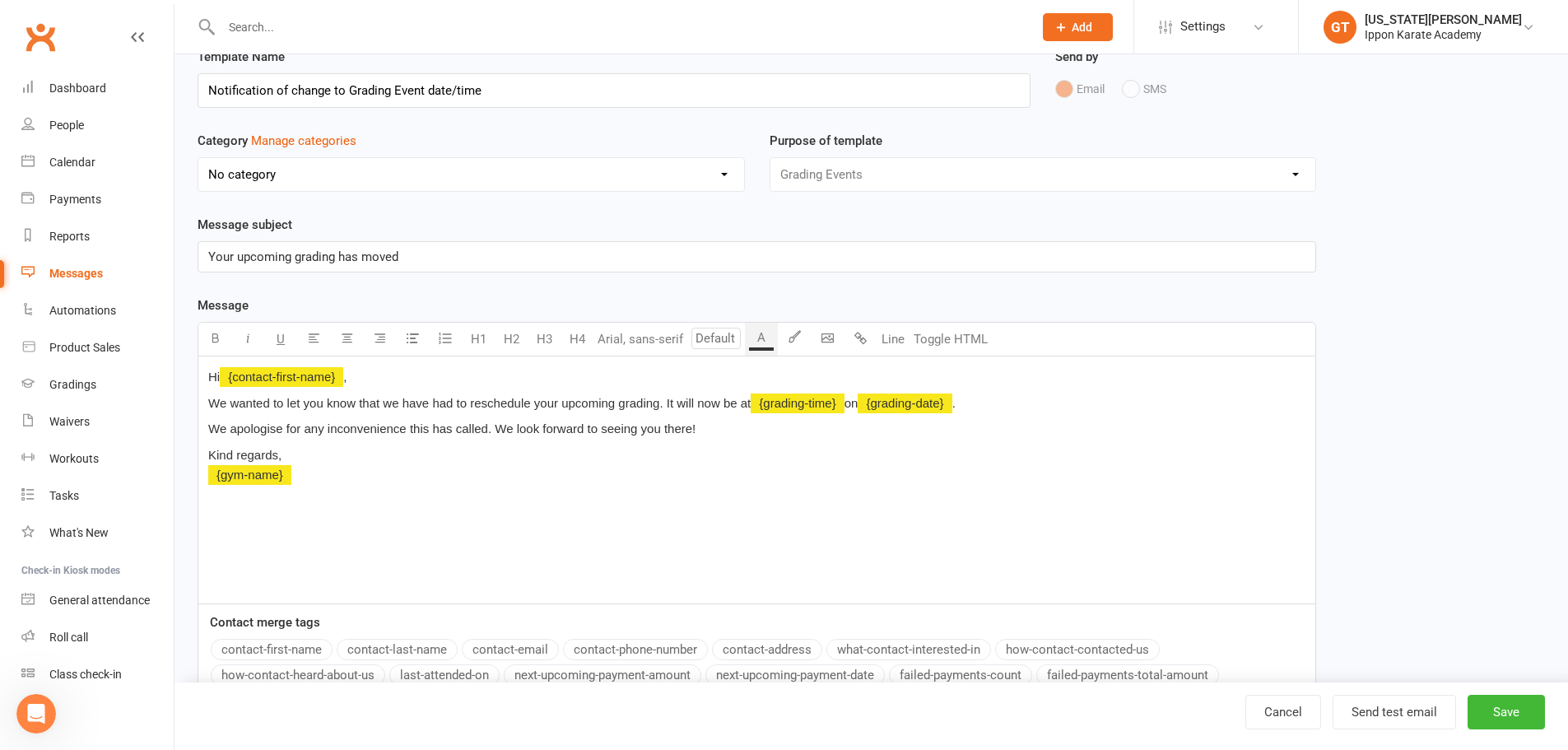
scroll to position [67, 0]
drag, startPoint x: 379, startPoint y: 379, endPoint x: 203, endPoint y: 375, distance: 176.0
click at [203, 375] on div "Hi ﻿ {contact-first-name} , We wanted to let you know that we have had to resch…" at bounding box center [756, 481] width 1117 height 247
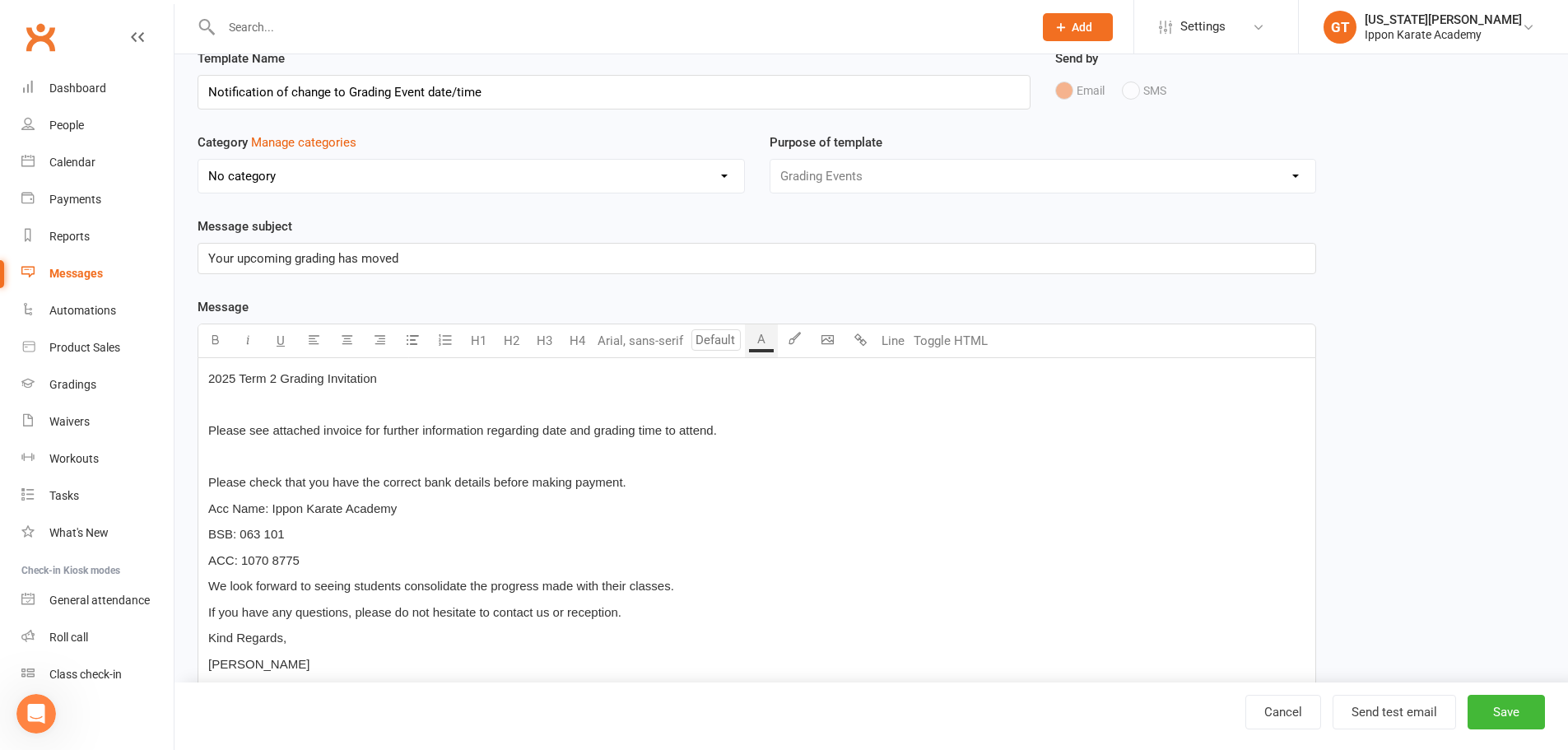
click at [391, 382] on p "2025 Term 2 Grading Invitation" at bounding box center [757, 378] width 1098 height 20
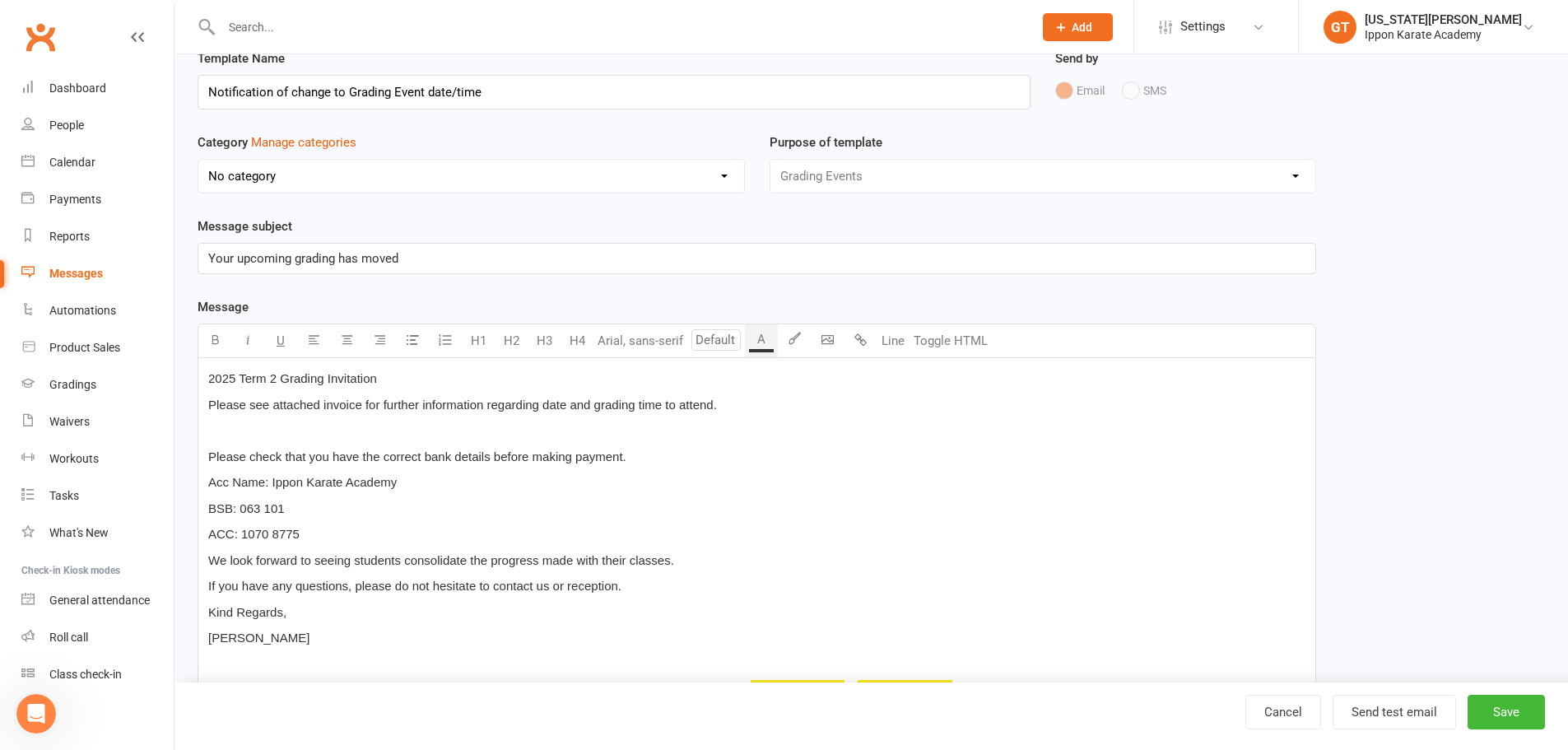
click at [258, 430] on p "﻿" at bounding box center [757, 429] width 1098 height 20
drag, startPoint x: 733, startPoint y: 401, endPoint x: 305, endPoint y: 440, distance: 429.8
click at [305, 440] on div "2025 Term 2 Grading Invitation Please see attached invoice for further informat…" at bounding box center [756, 570] width 1117 height 424
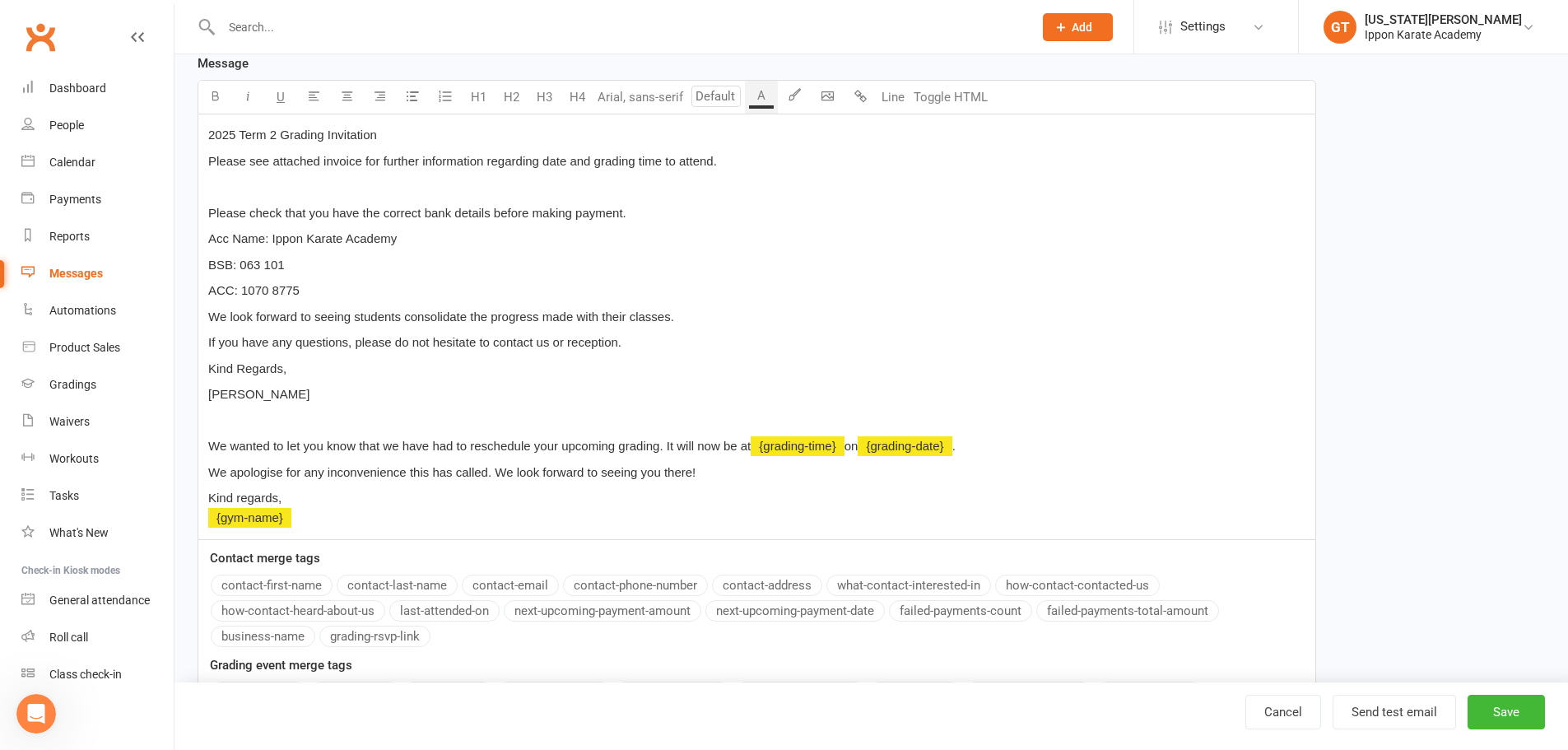
scroll to position [315, 0]
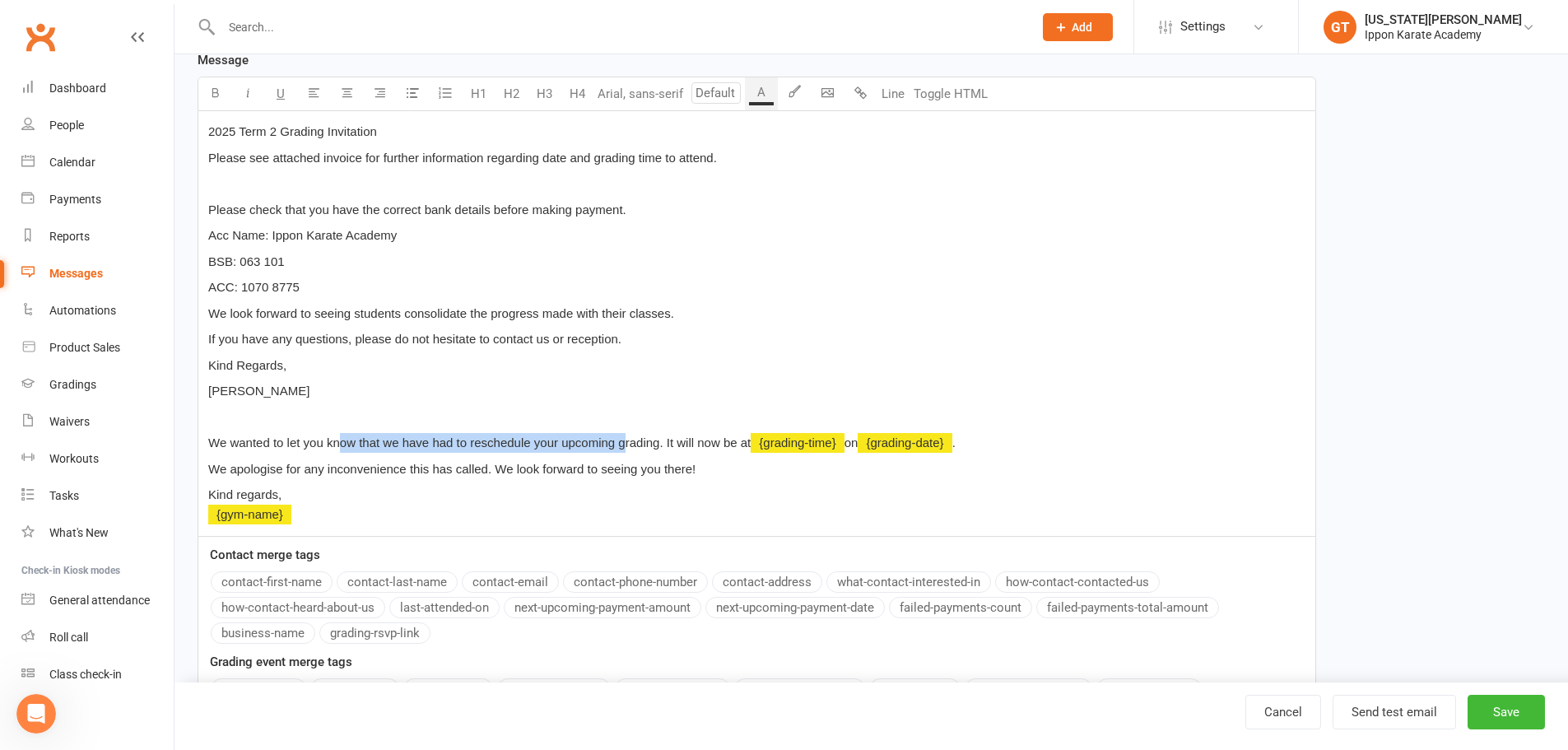
drag, startPoint x: 339, startPoint y: 445, endPoint x: 626, endPoint y: 446, distance: 287.0
click at [626, 446] on span "We wanted to let you know that we have had to reschedule your upcoming grading.…" at bounding box center [480, 442] width 543 height 14
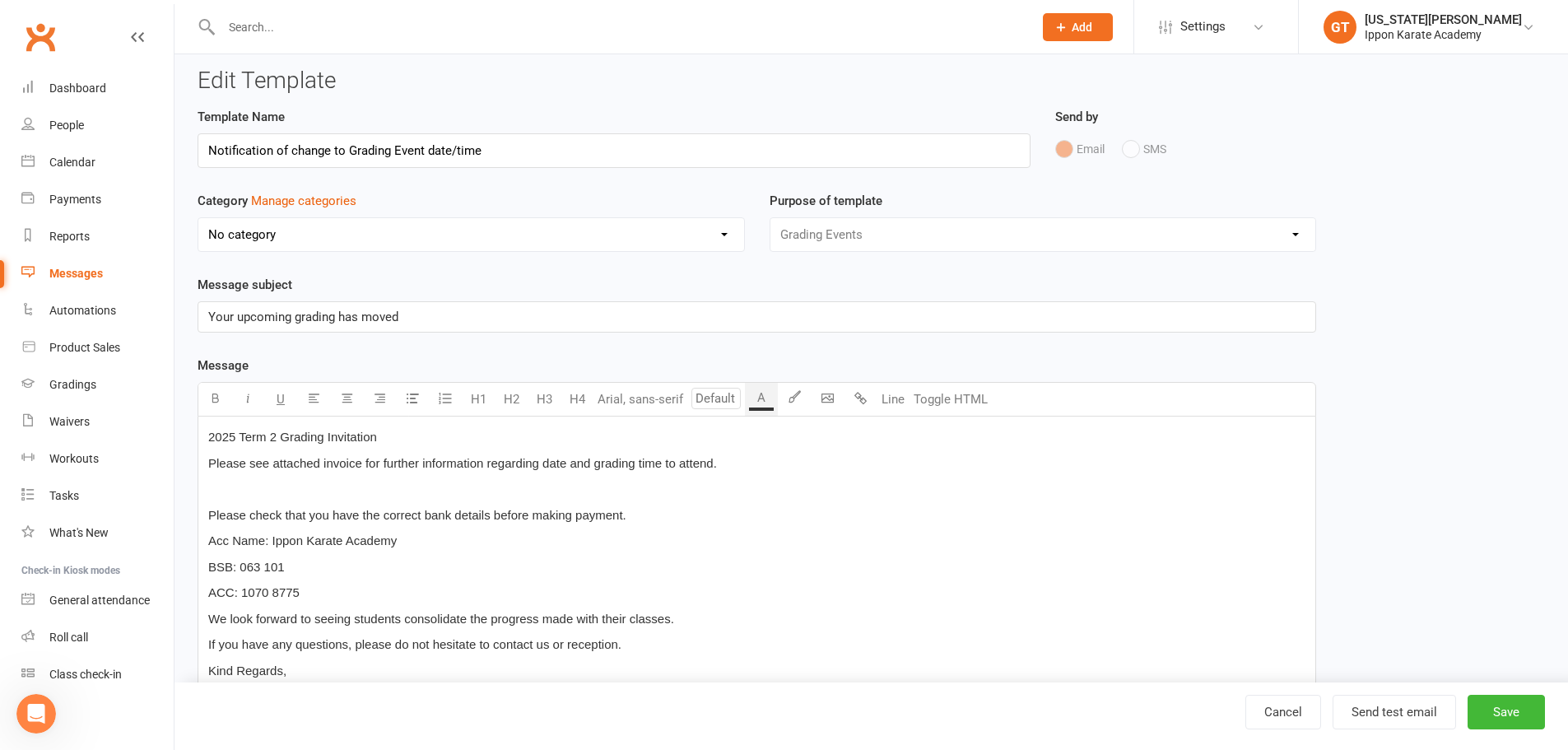
scroll to position [0, 0]
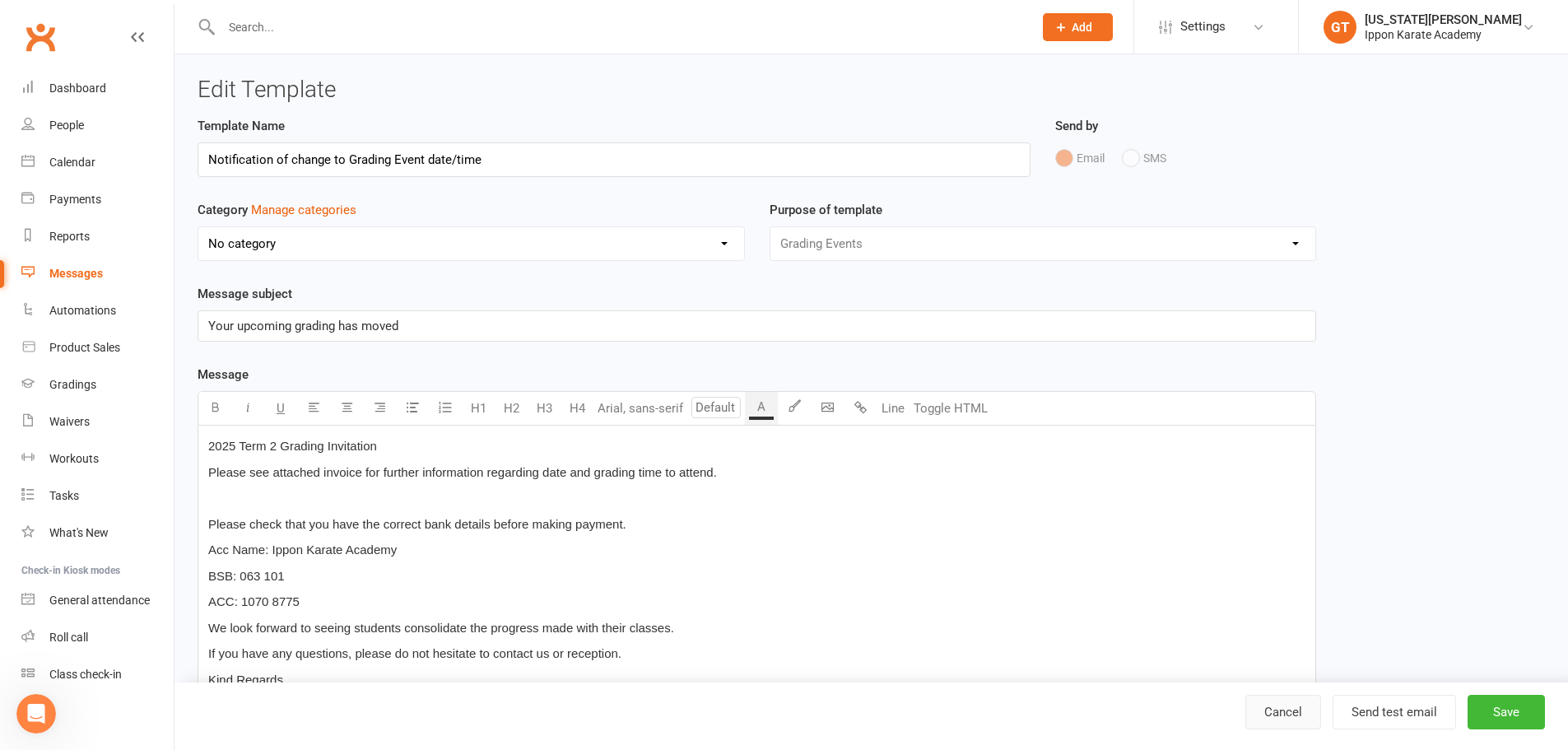
click at [1277, 716] on link "Cancel" at bounding box center [1283, 712] width 76 height 35
select select "grid"
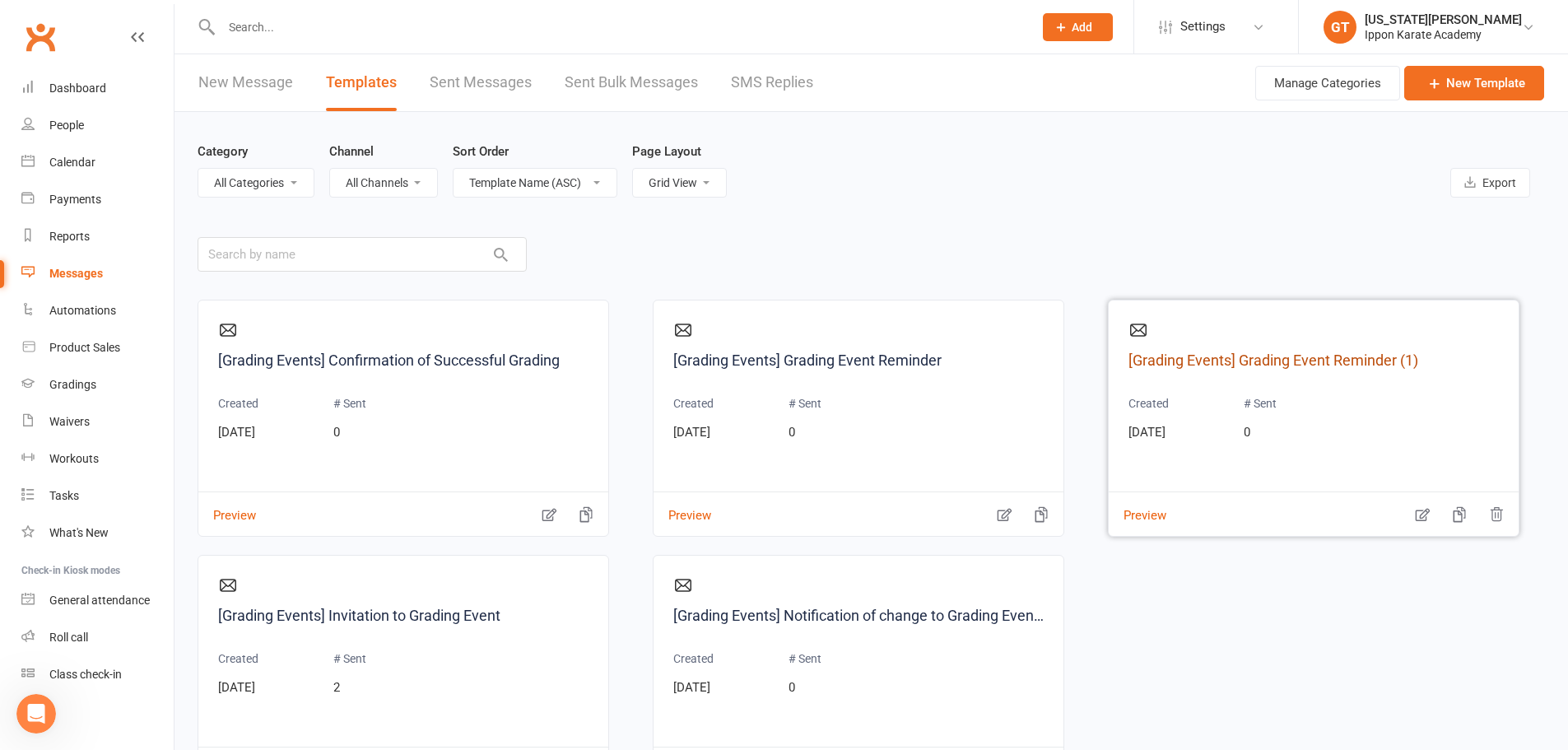
click at [1333, 354] on link "[Grading Events] Grading Event Reminder (1)" at bounding box center [1314, 361] width 370 height 24
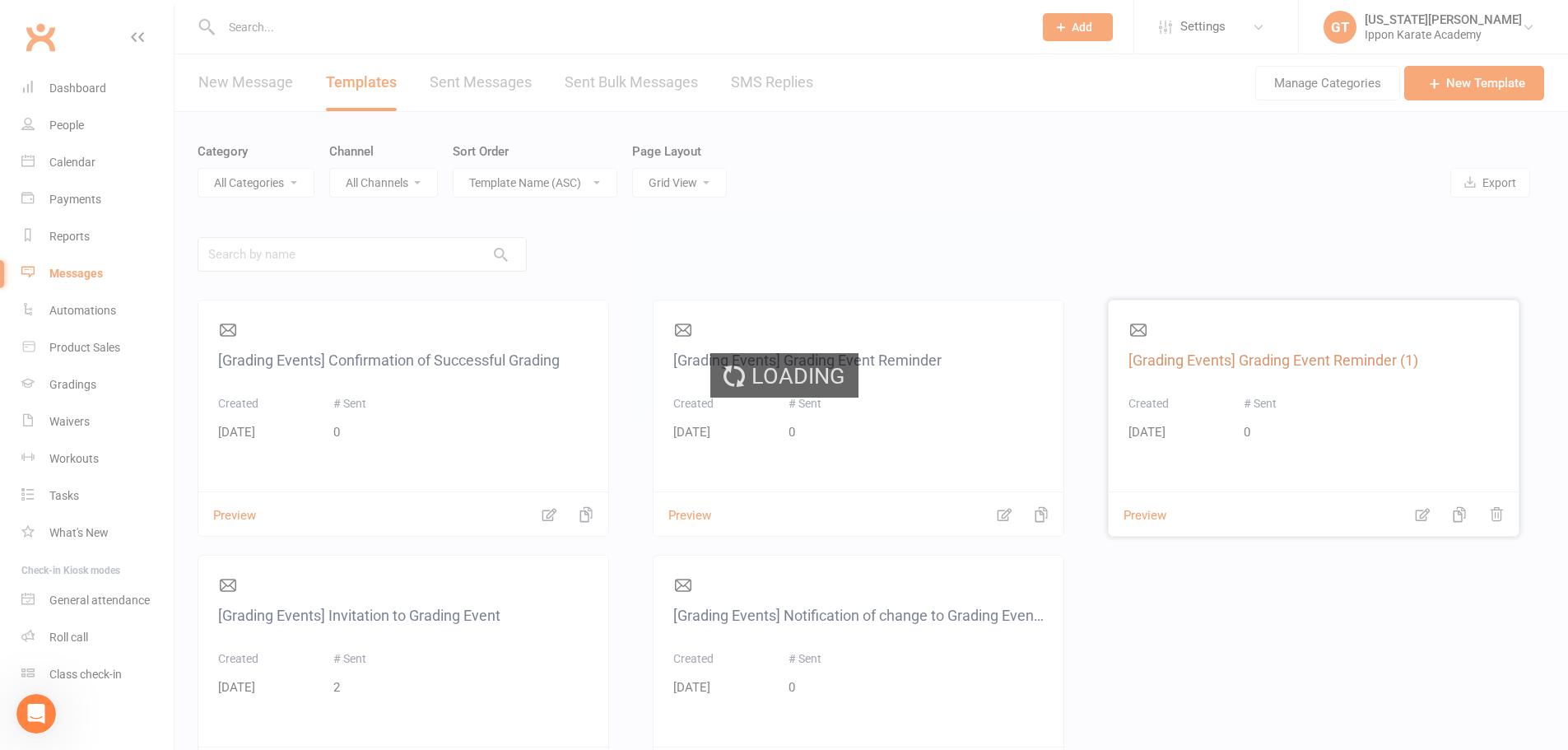
select select "grading_event_template"
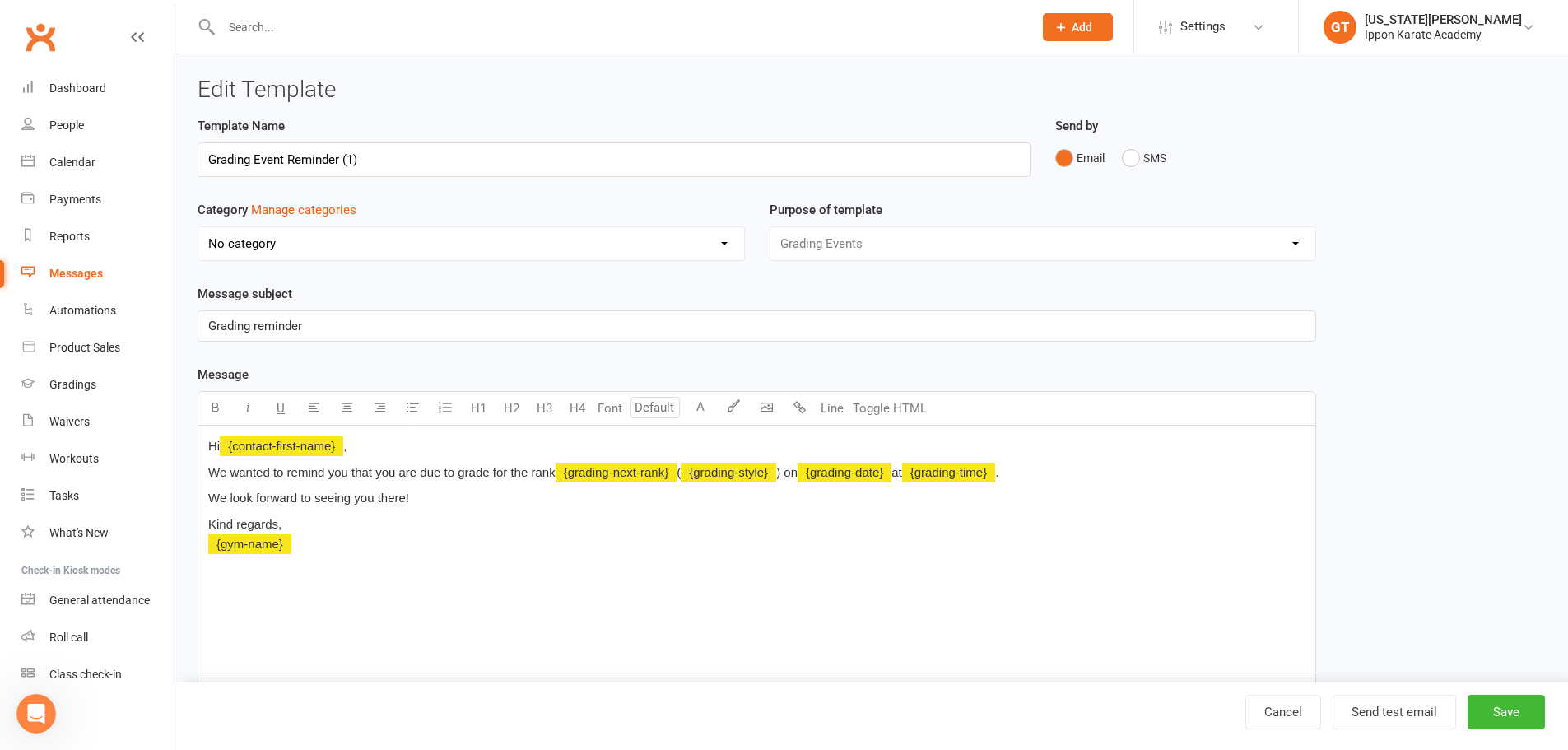
click at [455, 541] on p "Kind regards, ﻿ {gym-name}" at bounding box center [757, 534] width 1098 height 39
click at [413, 536] on p "Kind regards, ﻿ {gym-name}" at bounding box center [757, 534] width 1098 height 39
click at [385, 550] on p "Kind regards," at bounding box center [757, 534] width 1098 height 39
drag, startPoint x: 436, startPoint y: 579, endPoint x: 414, endPoint y: 567, distance: 25.1
click at [431, 576] on div "Hi ﻿ {contact-first-name} , We wanted to remind you that you are due to grade f…" at bounding box center [756, 548] width 1117 height 247
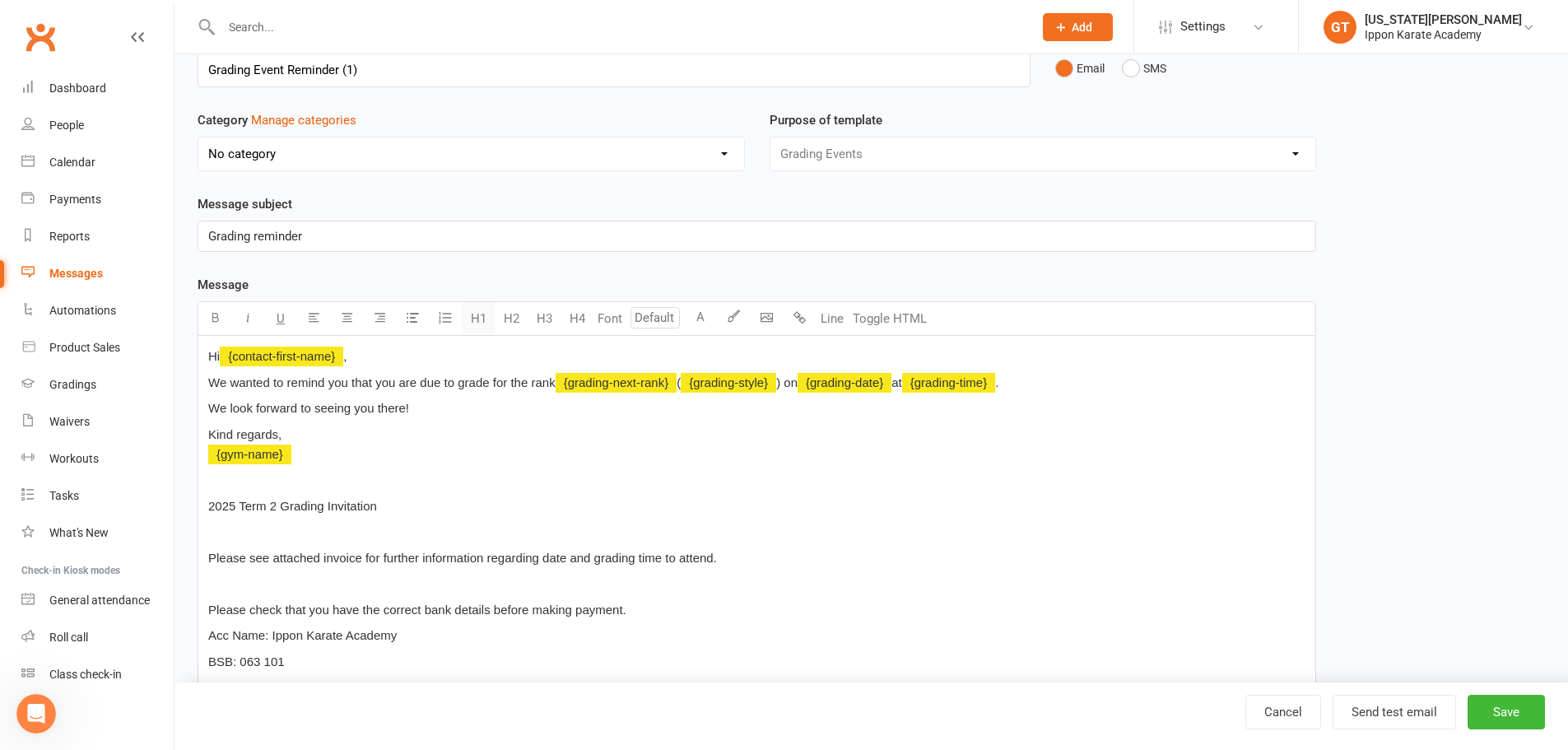
scroll to position [165, 0]
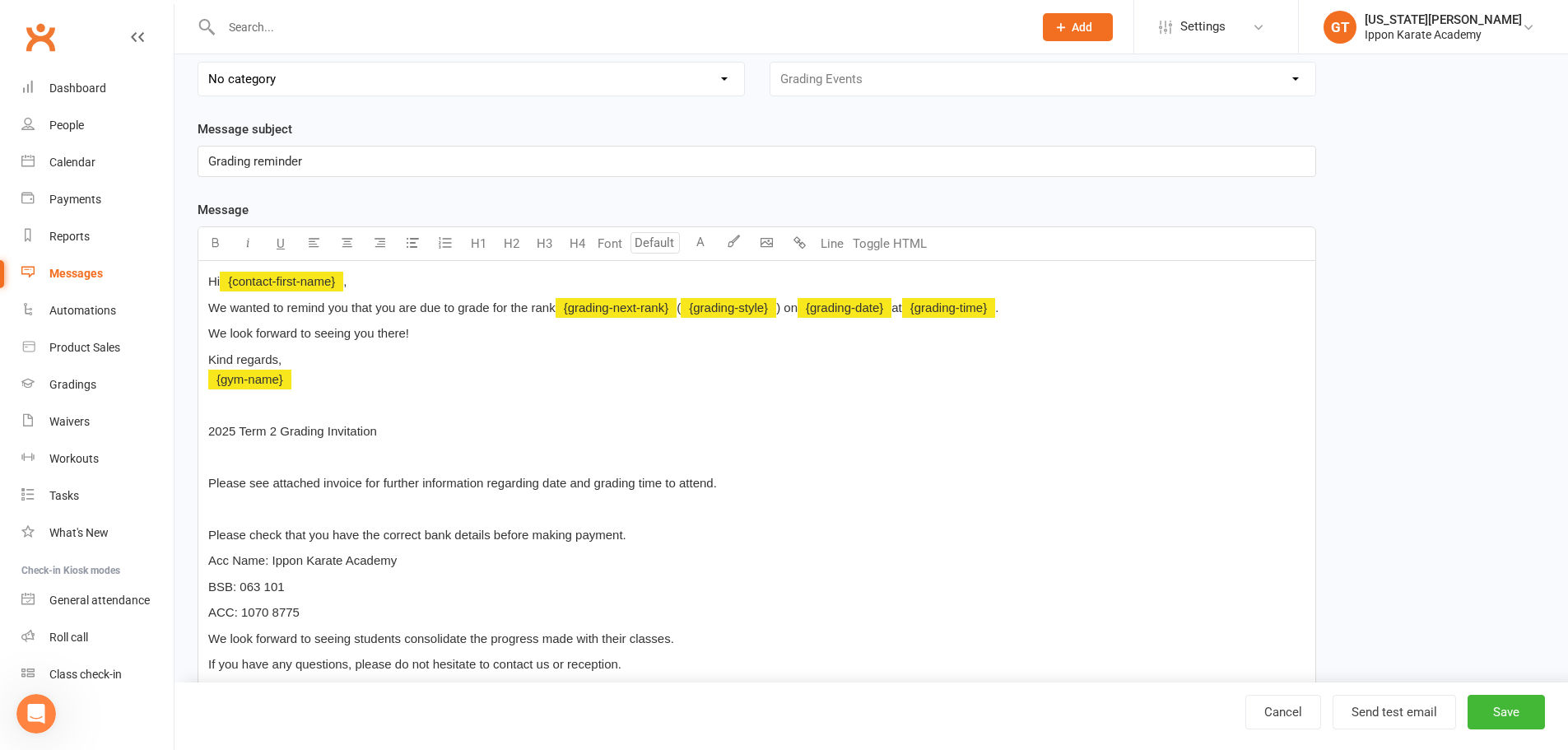
click at [219, 451] on p "﻿" at bounding box center [757, 456] width 1098 height 20
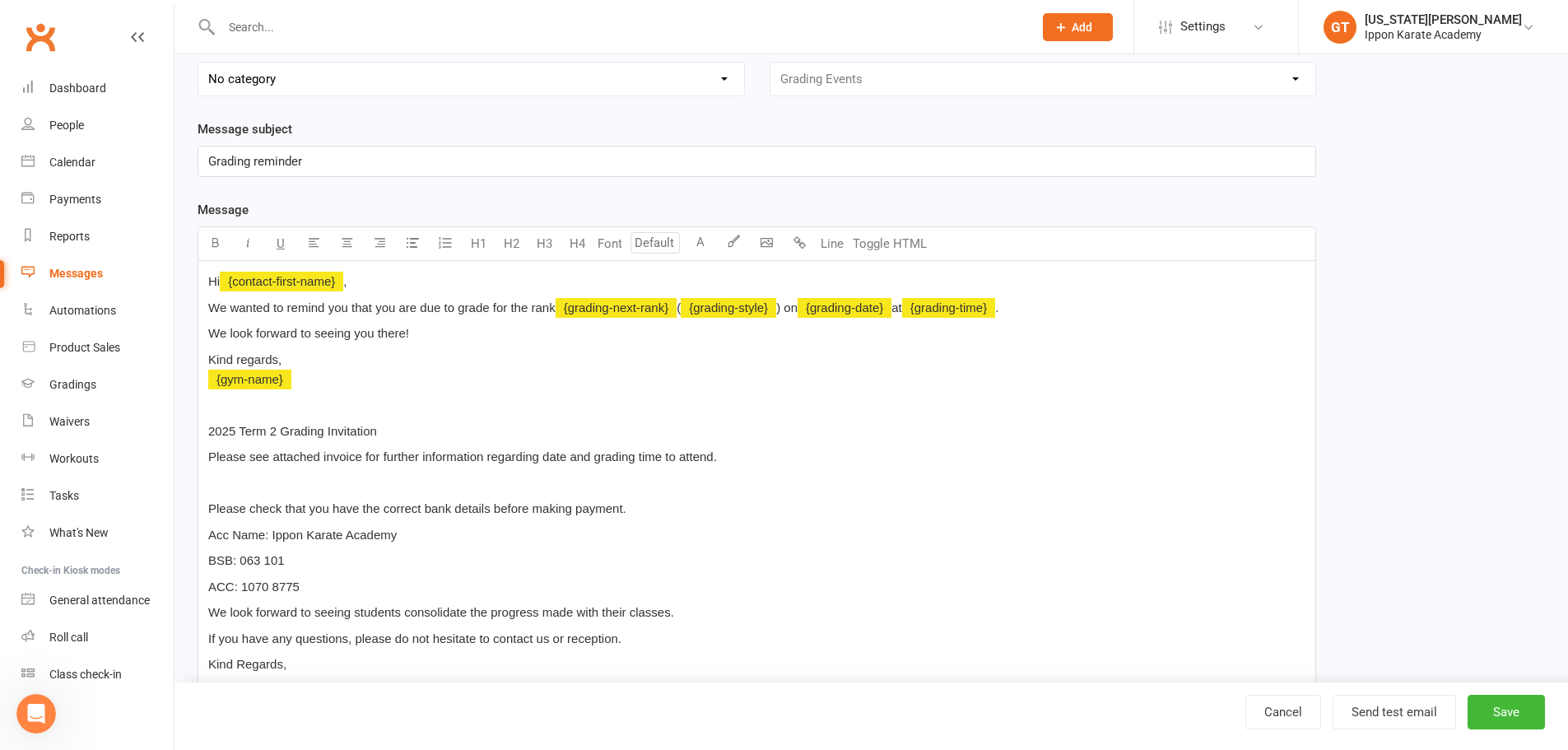
click at [424, 471] on div "Hi ﻿ {contact-first-name} , We wanted to remind you that you are due to grade f…" at bounding box center [756, 499] width 1117 height 476
drag, startPoint x: 750, startPoint y: 462, endPoint x: 175, endPoint y: 459, distance: 575.0
click at [175, 459] on div "Edit Template Template Name Grading Event Reminder (1) Send by Email SMS Catego…" at bounding box center [871, 435] width 1394 height 1090
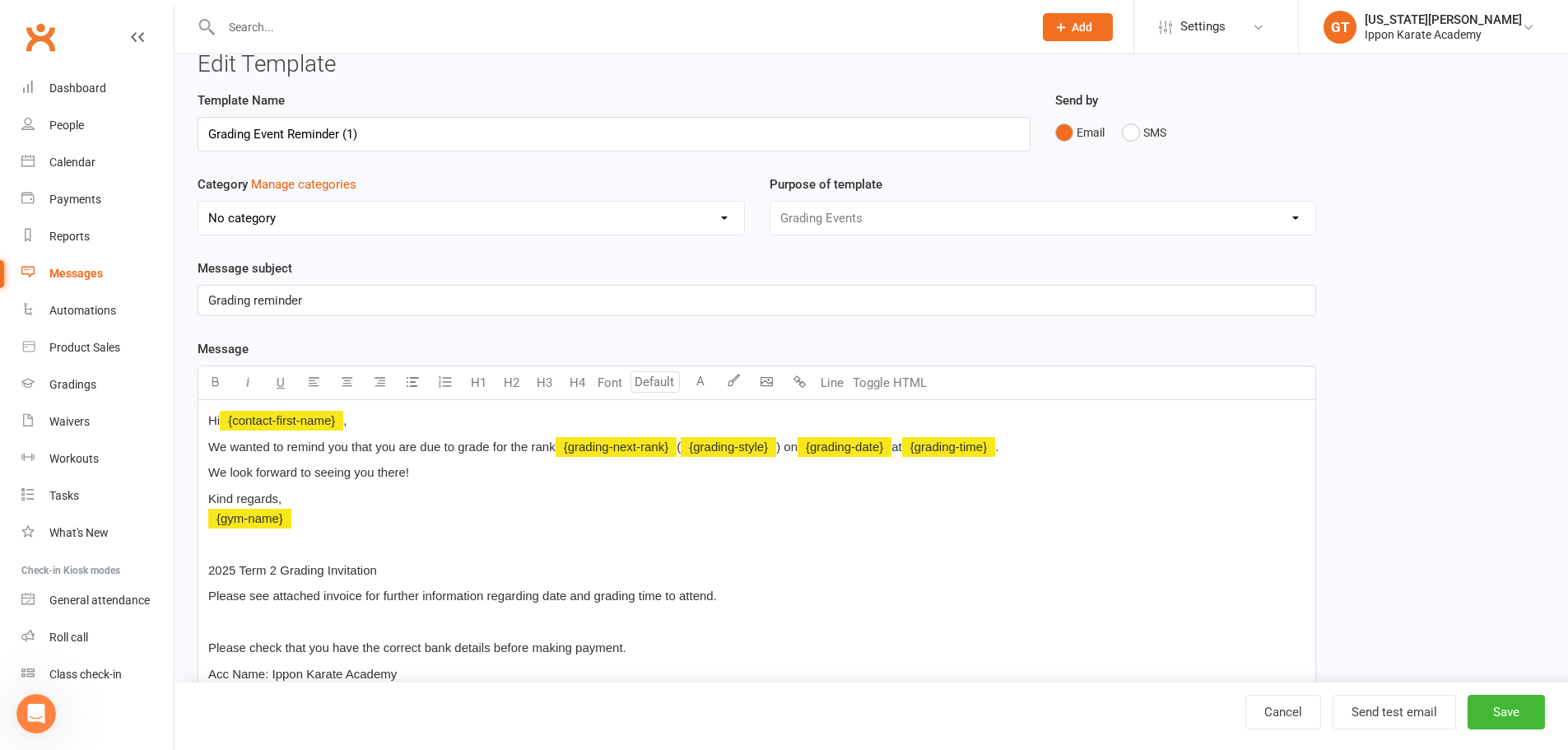
scroll to position [0, 0]
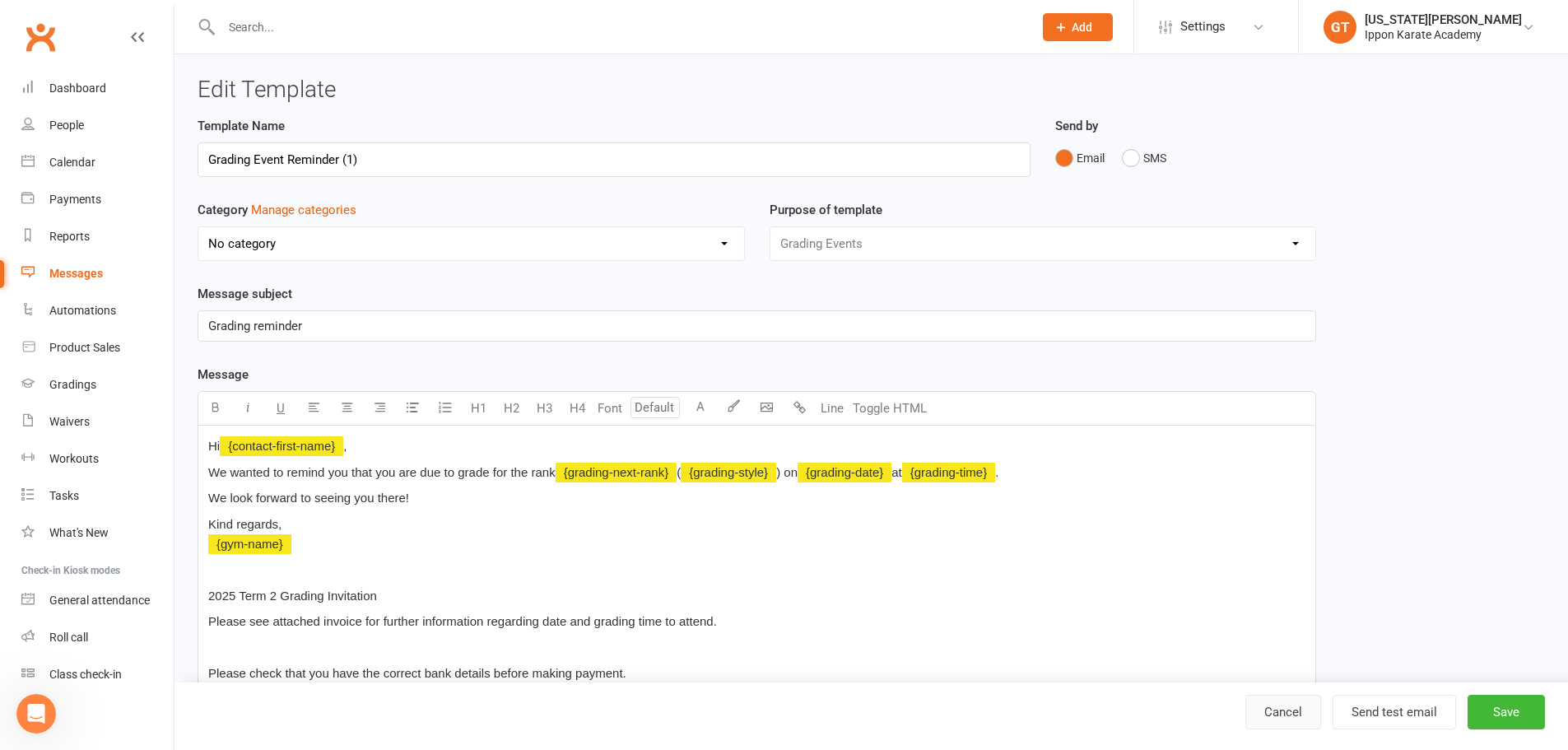
click at [1255, 722] on link "Cancel" at bounding box center [1283, 712] width 76 height 35
select select "grid"
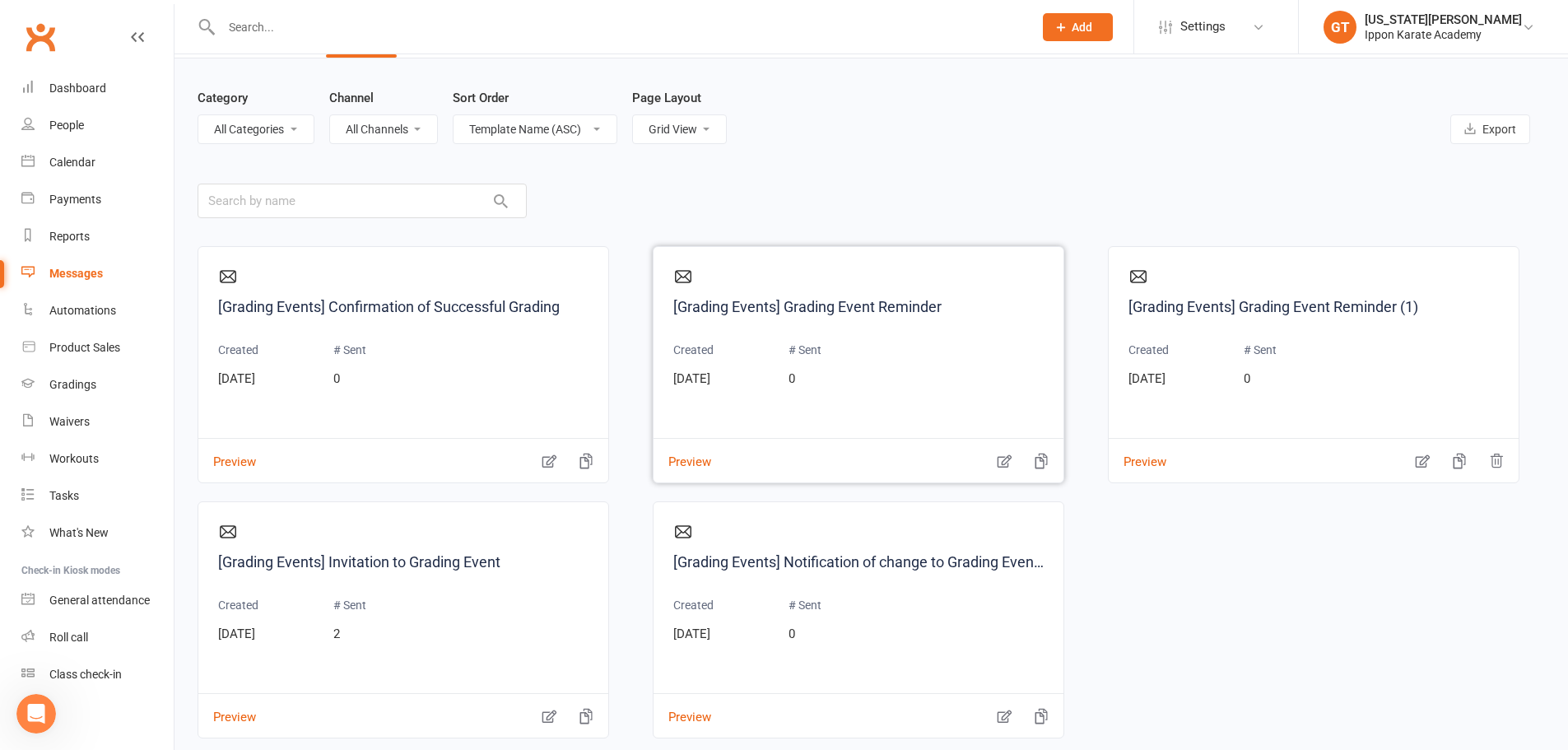
scroll to position [82, 0]
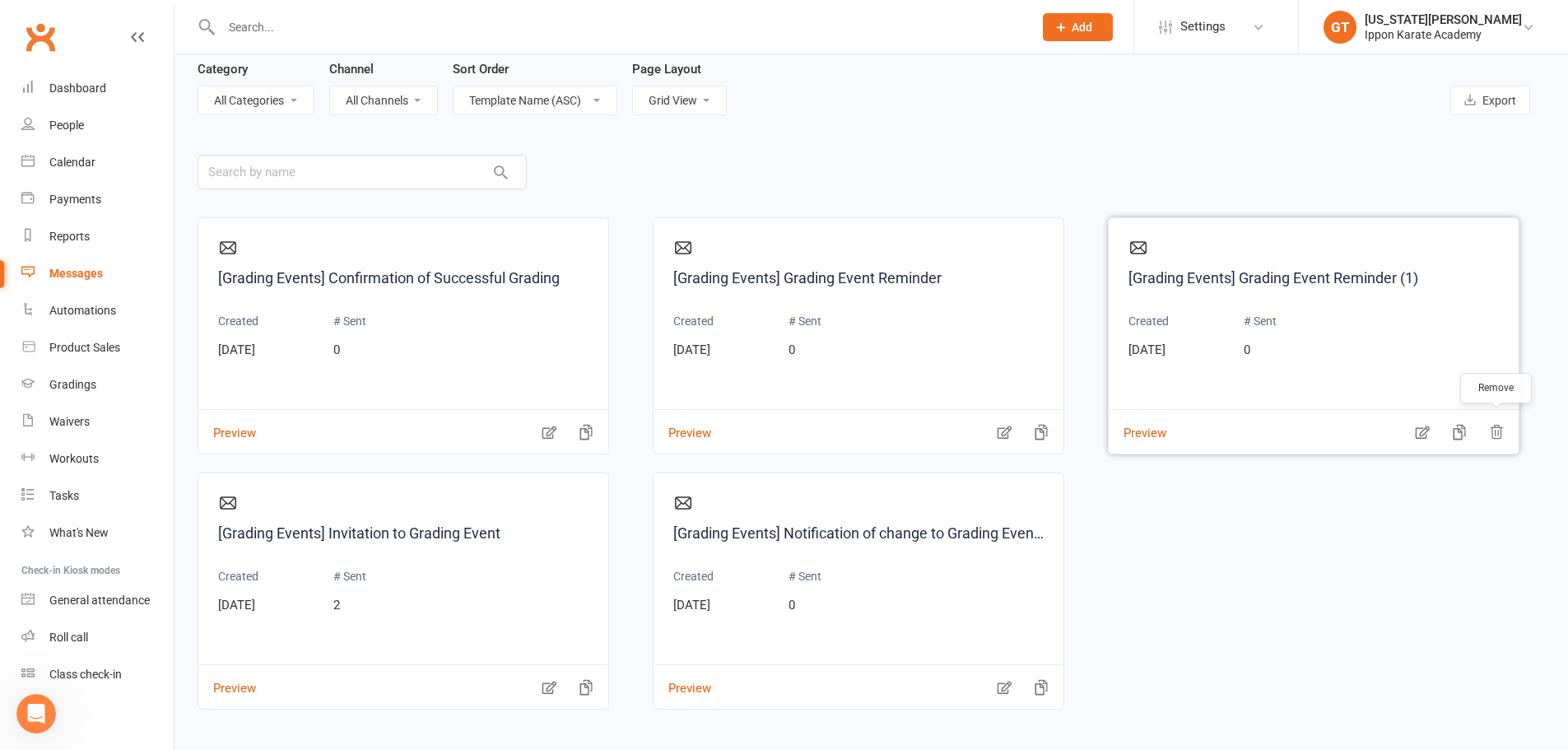
click at [1492, 431] on icon "button" at bounding box center [1497, 431] width 12 height 13
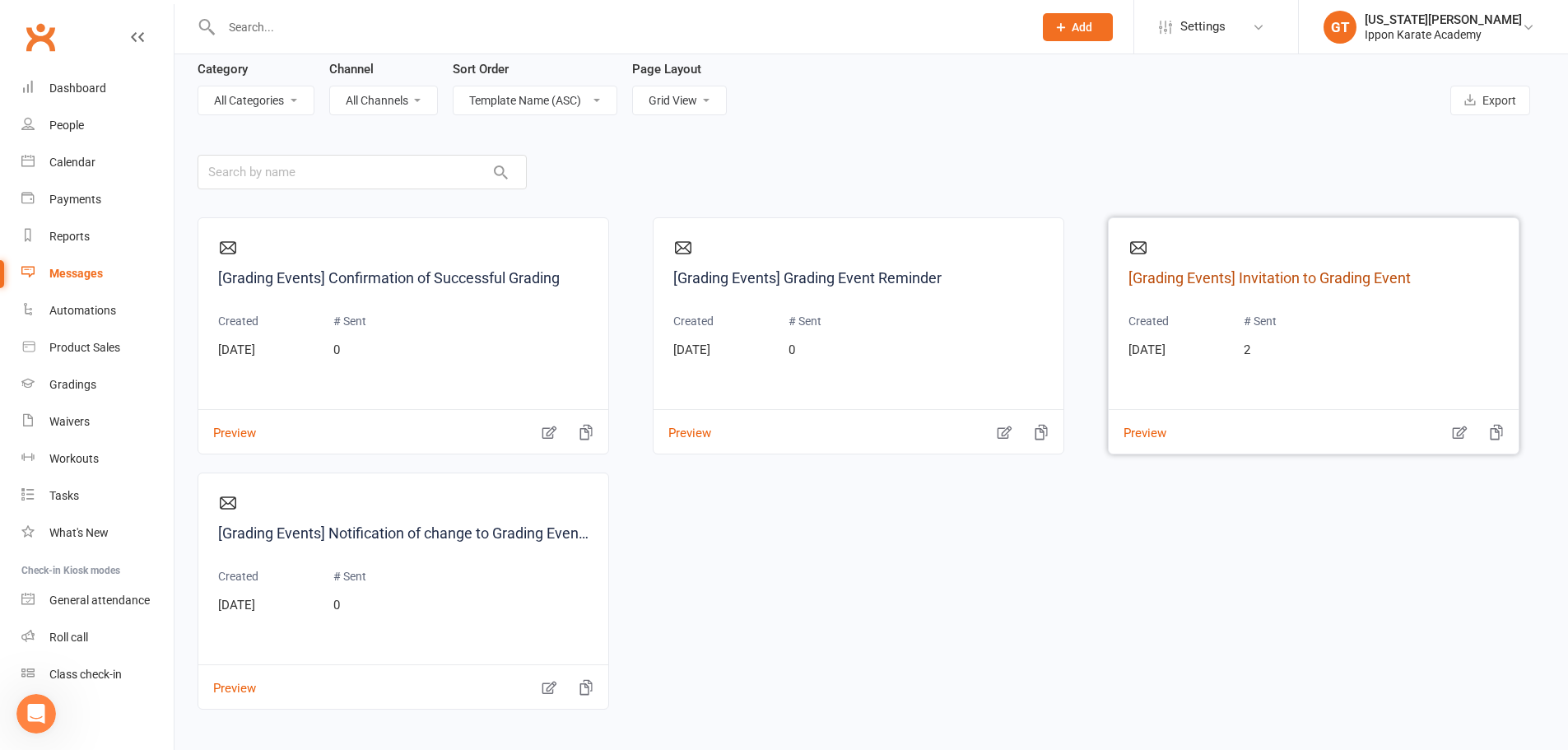
click at [1261, 270] on link "[Grading Events] Invitation to Grading Event" at bounding box center [1314, 279] width 370 height 24
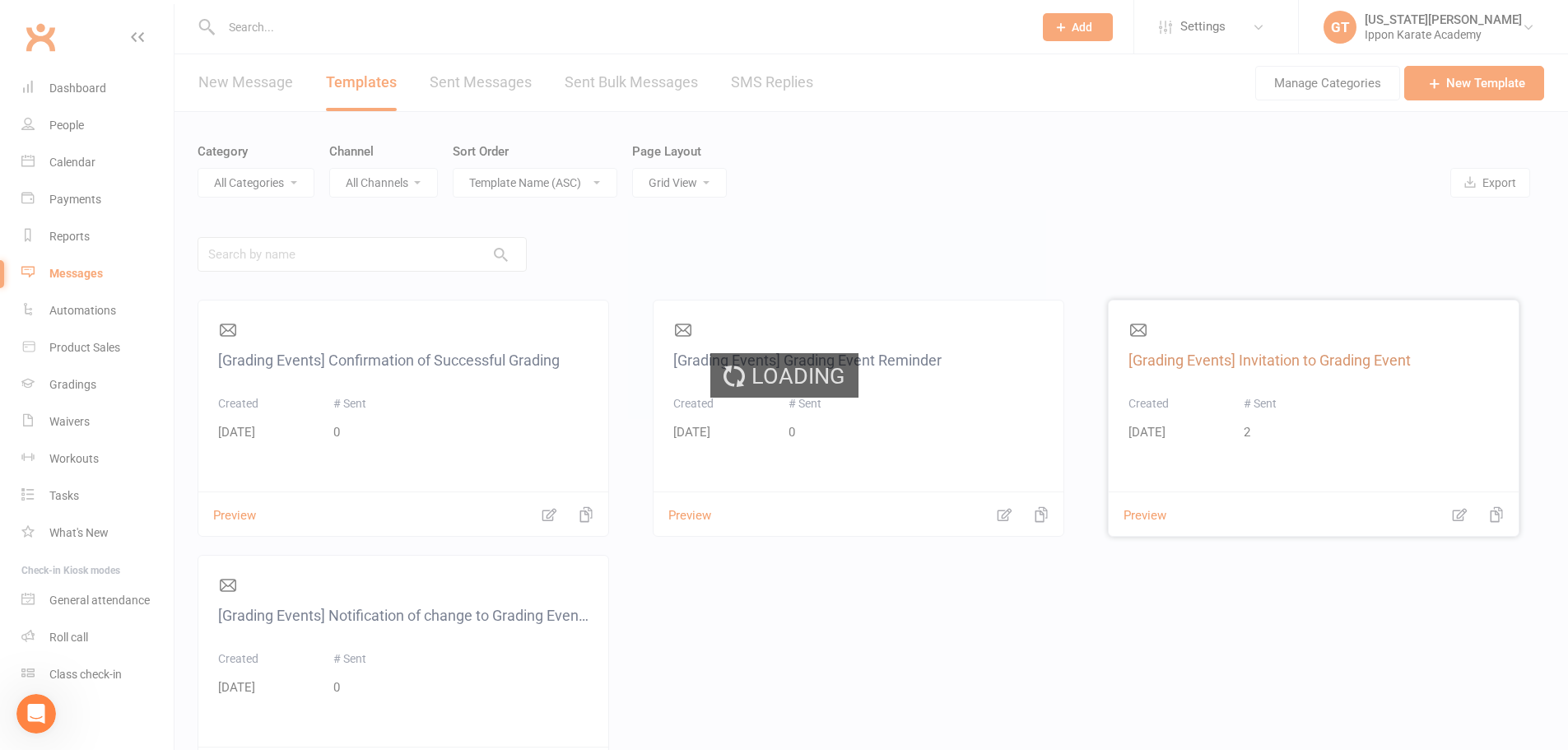
select select "grading_event_template"
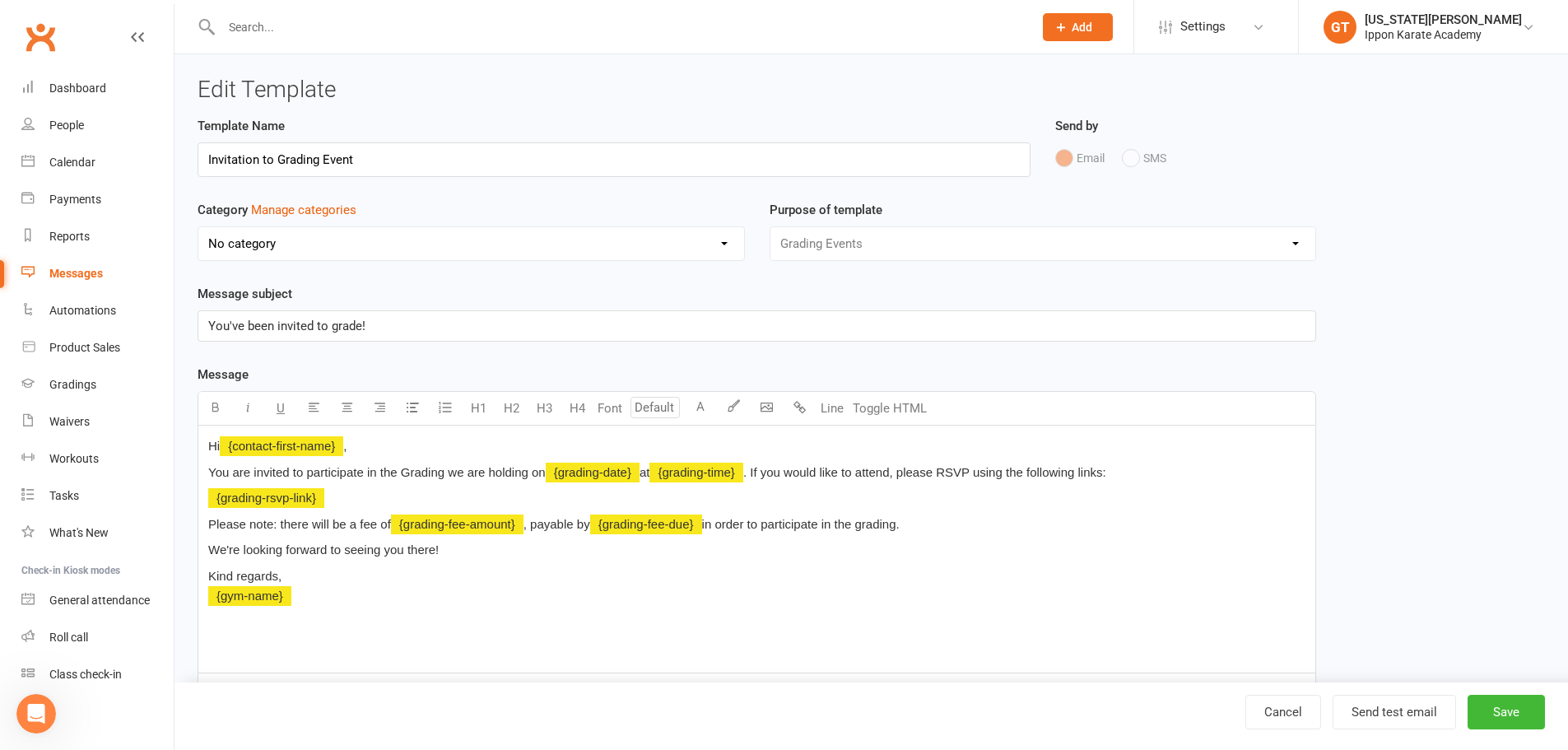
click at [441, 614] on div "Hi ﻿ {contact-first-name} , You are invited to participate in the Grading we ar…" at bounding box center [756, 548] width 1117 height 247
click at [359, 608] on div "Hi ﻿ {contact-first-name} , You are invited to participate in the Grading we ar…" at bounding box center [756, 548] width 1117 height 247
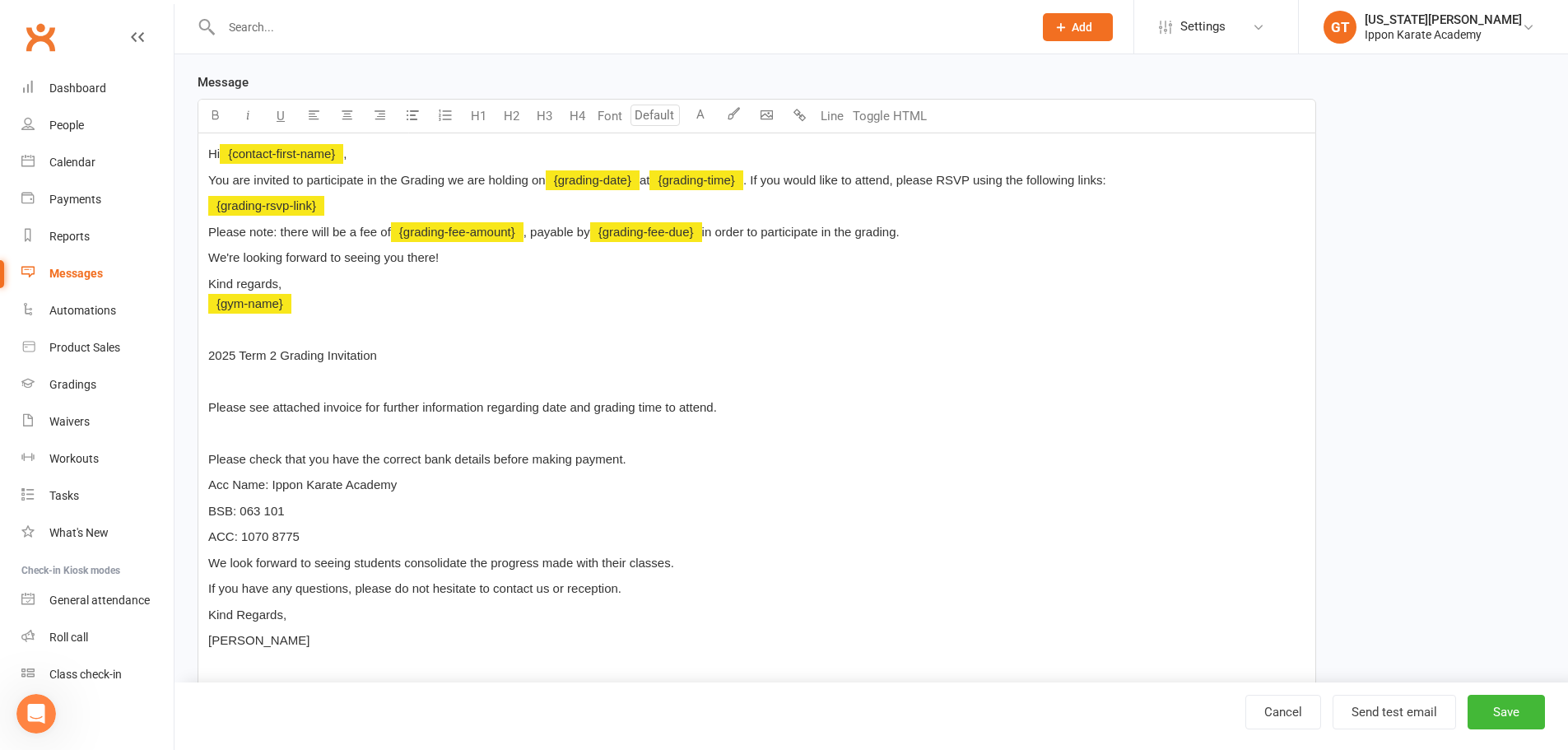
scroll to position [128, 0]
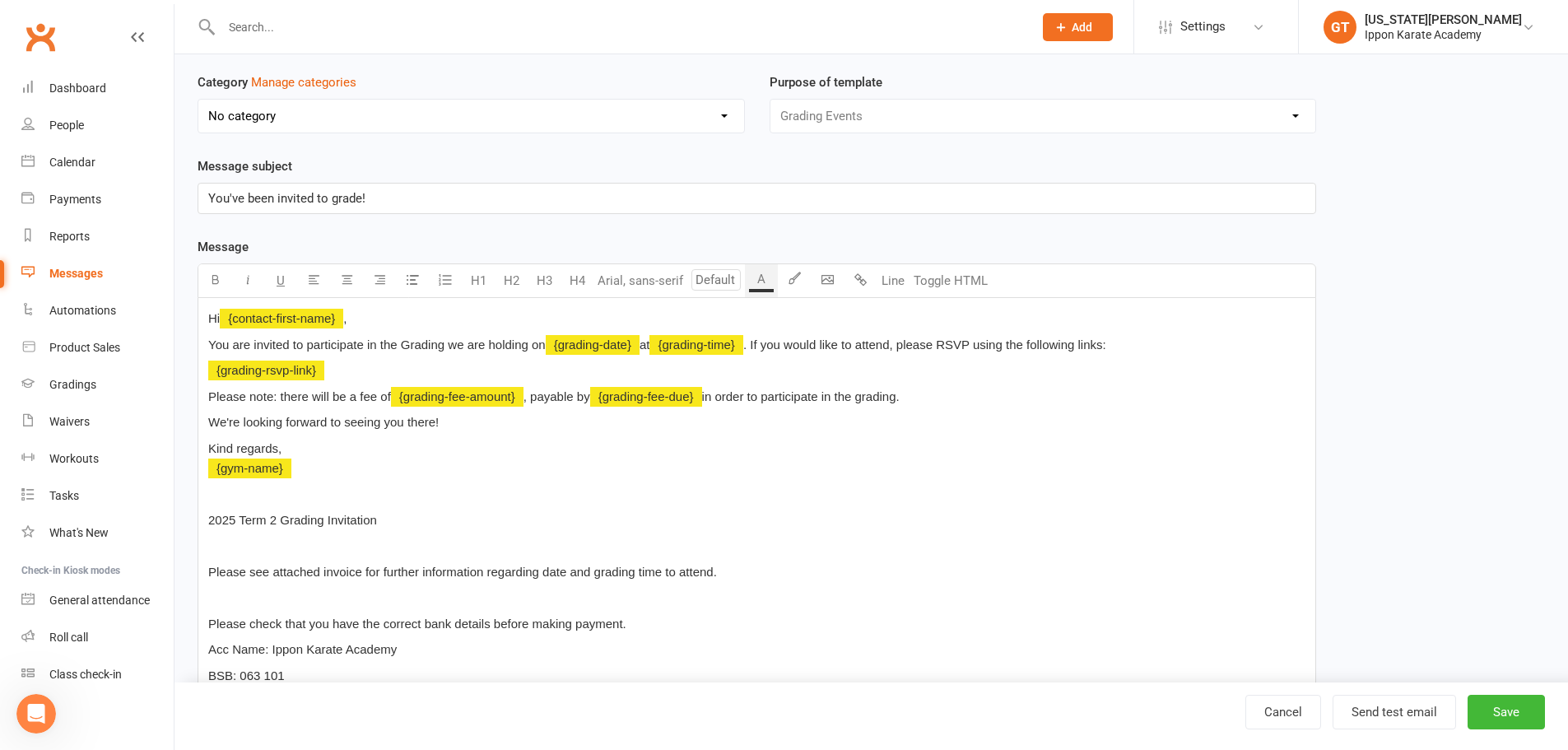
click at [399, 348] on span "You are invited to participate in the Grading we are holding on" at bounding box center [377, 344] width 338 height 14
click at [486, 343] on span "You are invited to participate in the Term 3 Grading we are holding on" at bounding box center [397, 344] width 378 height 14
drag, startPoint x: 443, startPoint y: 342, endPoint x: 403, endPoint y: 342, distance: 40.0
click at [403, 342] on span "You are invited to participate in the Term 3 Grading we are holding on" at bounding box center [397, 344] width 378 height 14
click at [488, 348] on span "You are invited to participate in the Term 3 Grading we are holding on" at bounding box center [397, 344] width 378 height 14
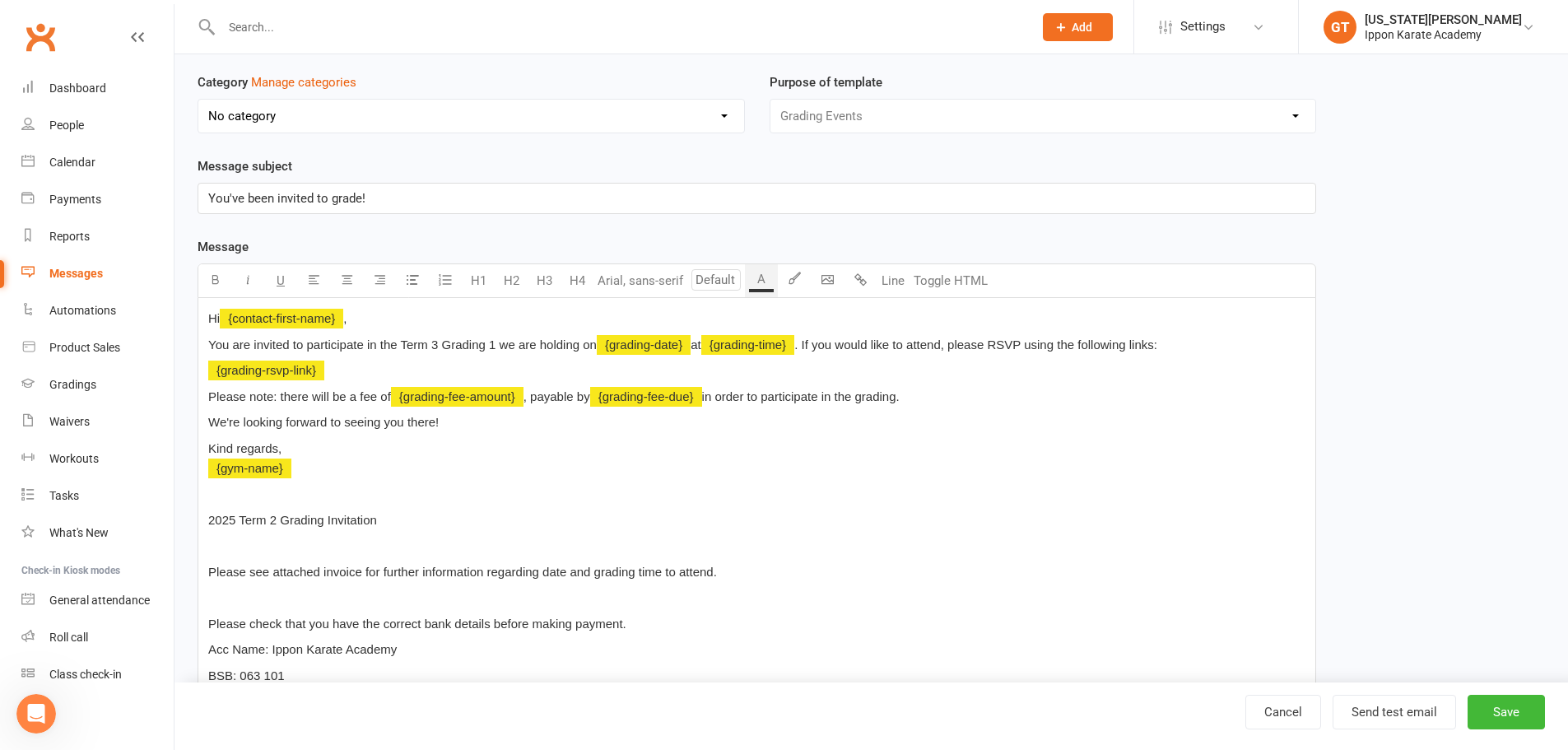
click at [453, 353] on p "You are invited to participate in the Term 3 Grading 1 we are holding on ﻿ {gra…" at bounding box center [757, 344] width 1098 height 20
drag, startPoint x: 497, startPoint y: 345, endPoint x: 403, endPoint y: 339, distance: 94.2
click at [403, 339] on span "You are invited to participate in the Term 3 Grading 1 we are holding on" at bounding box center [402, 344] width 389 height 14
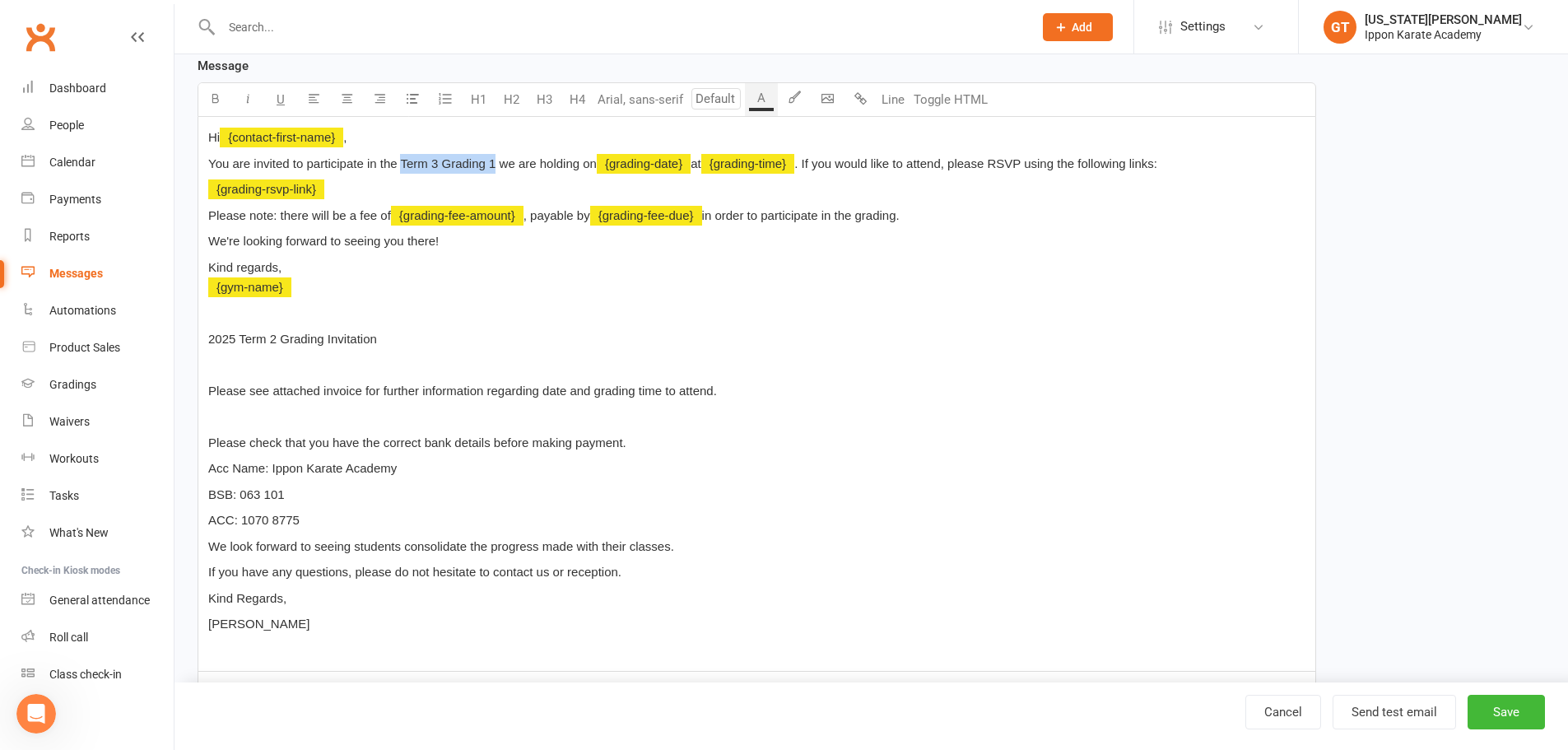
scroll to position [539, 0]
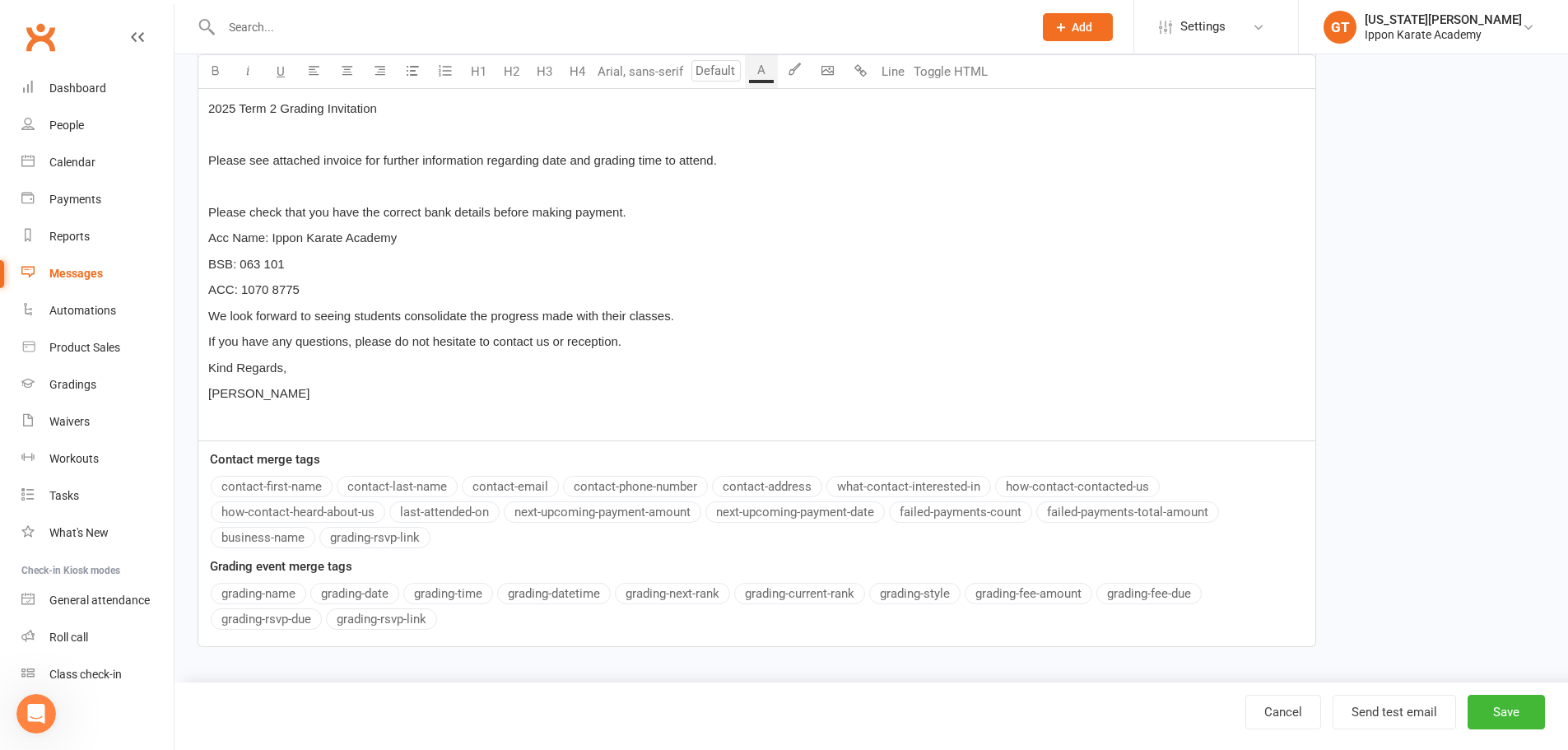
click at [241, 596] on div "Message Font size U H1 H2 H3 H4 Arial, sans-serif A Line Toggle HTML Hi ﻿ {cont…" at bounding box center [756, 236] width 1119 height 822
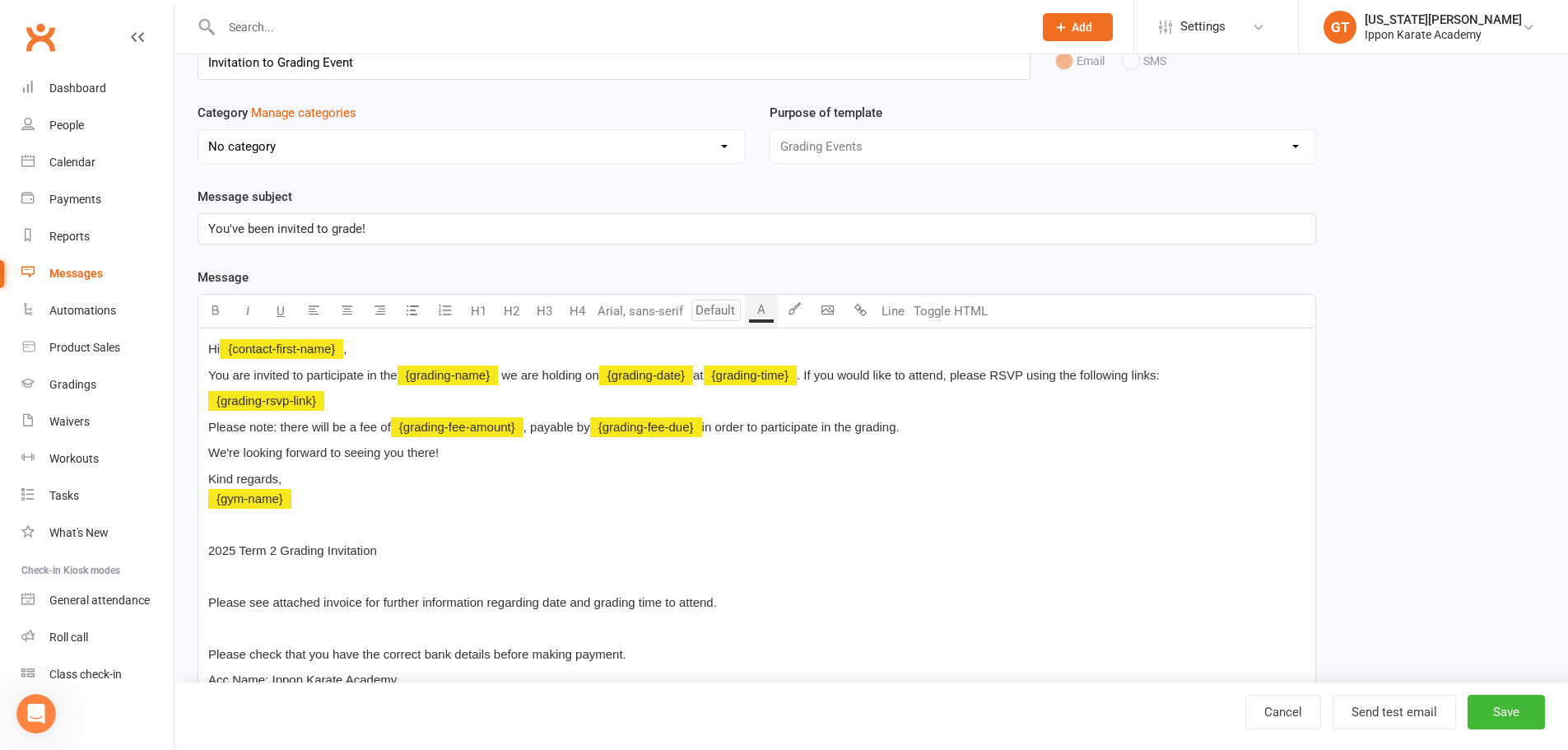
click at [816, 373] on span ". If you would like to attend, please RSVP using the following links:" at bounding box center [978, 375] width 363 height 14
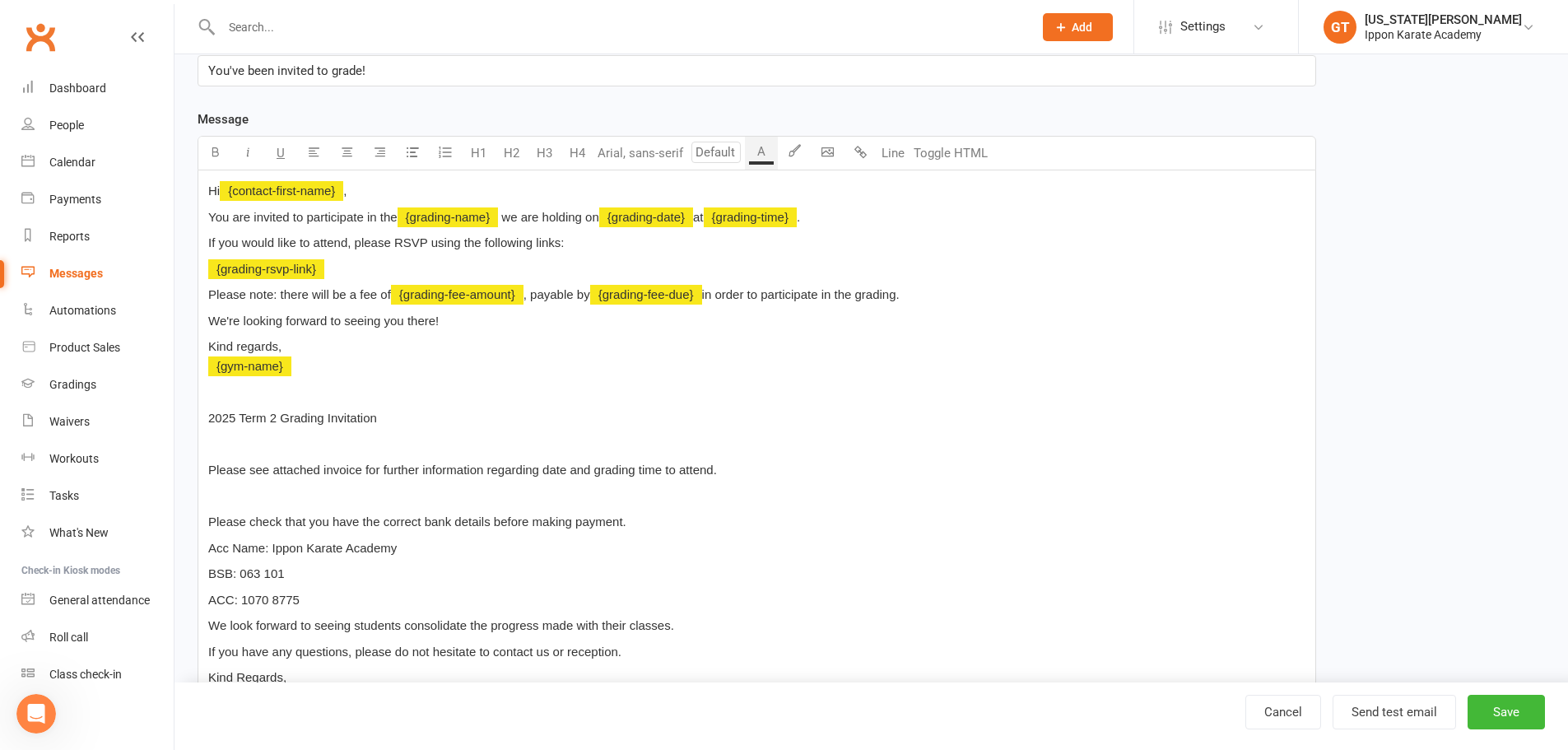
scroll to position [262, 0]
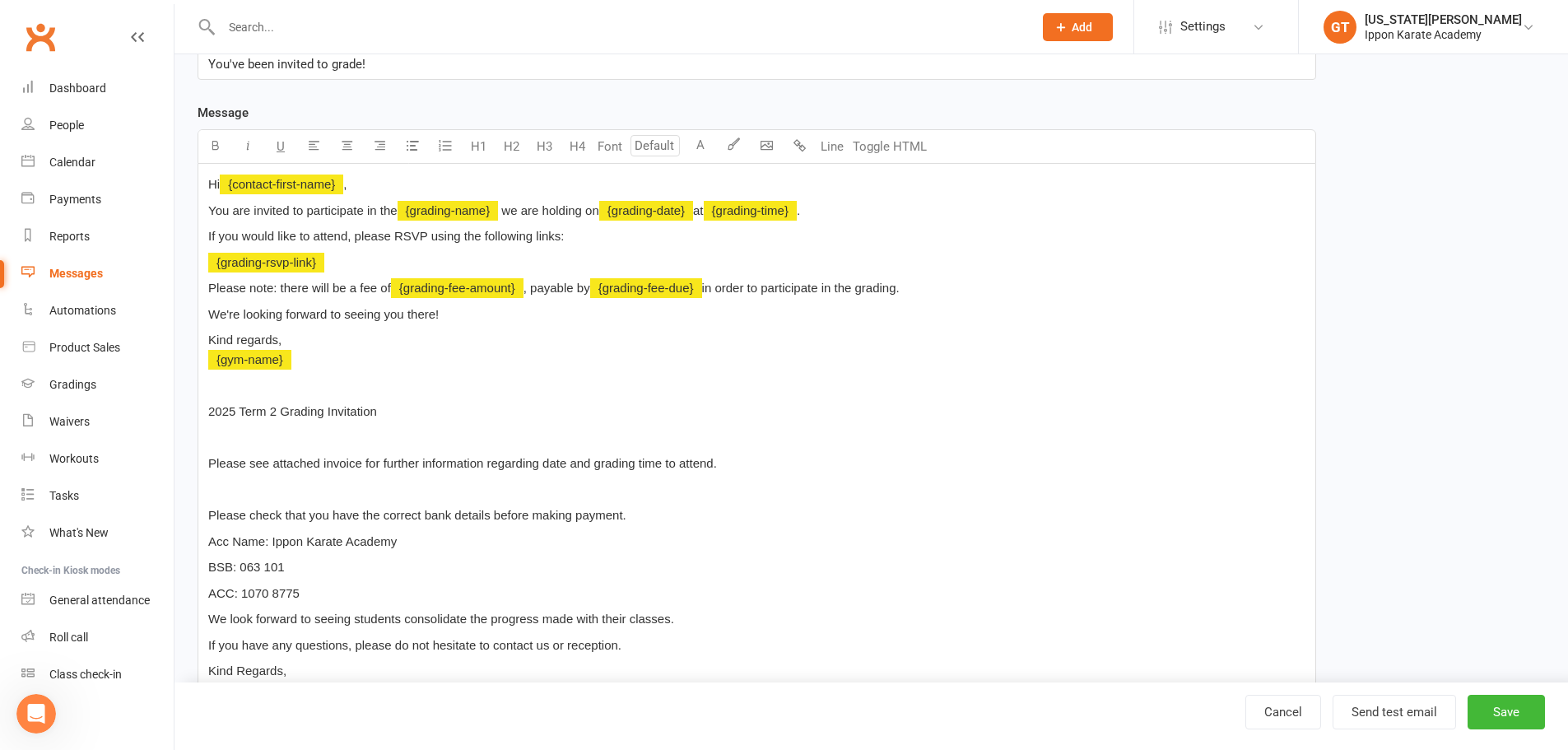
drag, startPoint x: 744, startPoint y: 468, endPoint x: 186, endPoint y: 421, distance: 560.0
click at [186, 421] on div "Template Name Invitation to Grading Event Send by Email SMS Category Manage cat…" at bounding box center [757, 414] width 1143 height 1119
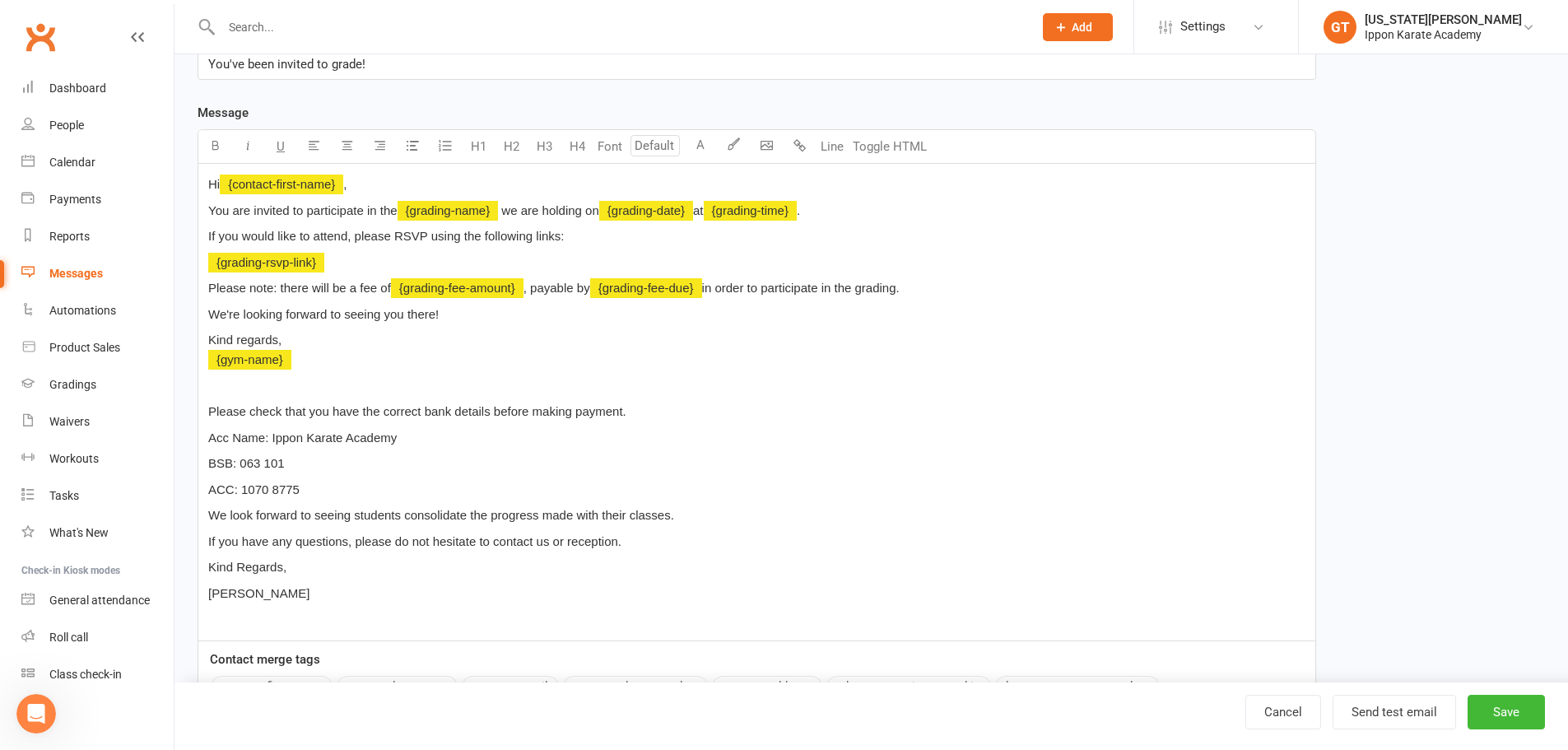
scroll to position [179, 0]
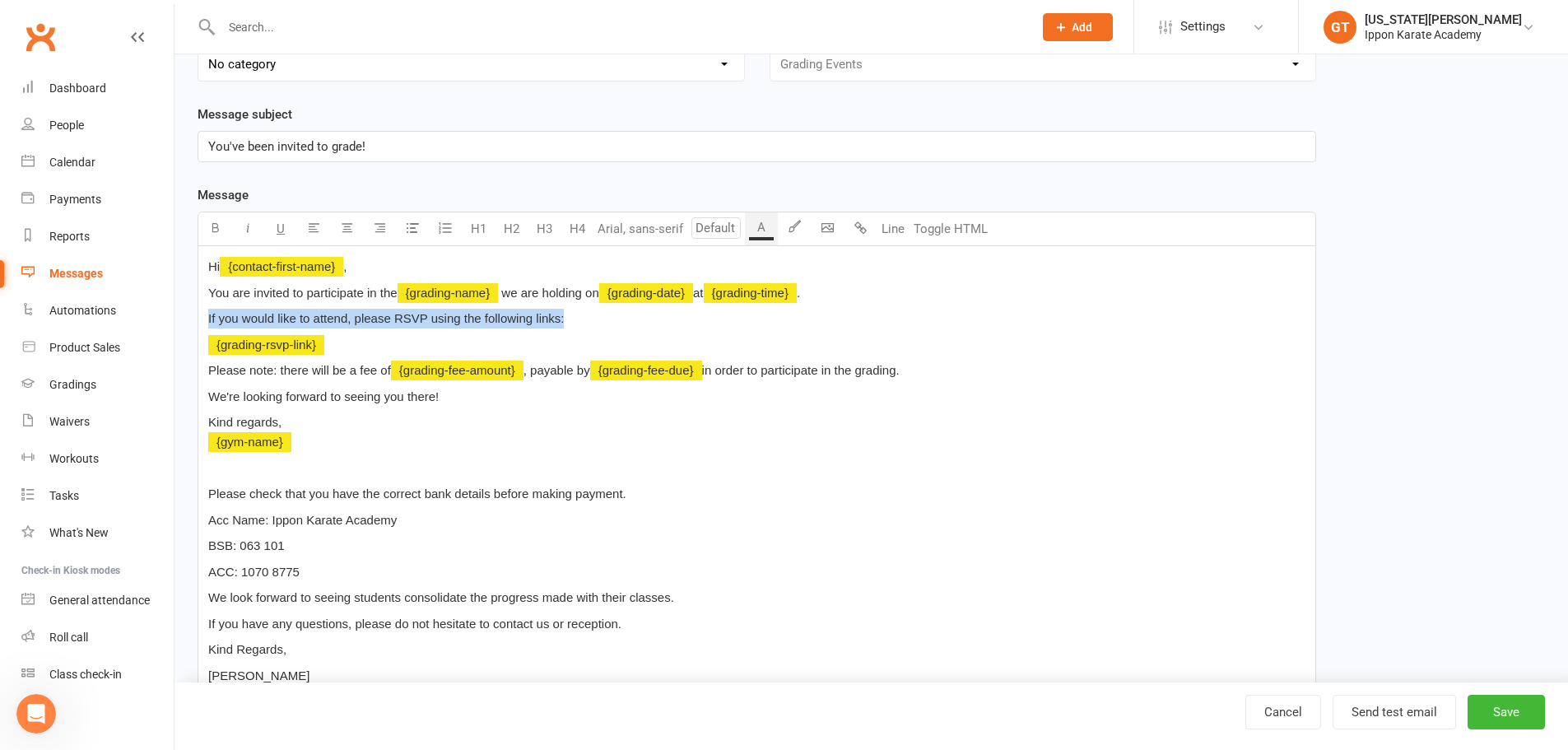
drag, startPoint x: 207, startPoint y: 314, endPoint x: 570, endPoint y: 321, distance: 363.1
click at [570, 321] on div "Hi ﻿ {contact-first-name} , You are invited to participate in the ﻿ {grading-na…" at bounding box center [756, 484] width 1117 height 476
click at [423, 343] on p "﻿ {grading-rsvp-link}" at bounding box center [757, 344] width 1098 height 20
click at [390, 369] on span "Please note: there will be a fee of" at bounding box center [299, 370] width 183 height 14
click at [953, 376] on p "Please note: there will be a fee of ﻿ {grading-fee-amount} , payable by ﻿ {grad…" at bounding box center [757, 370] width 1098 height 20
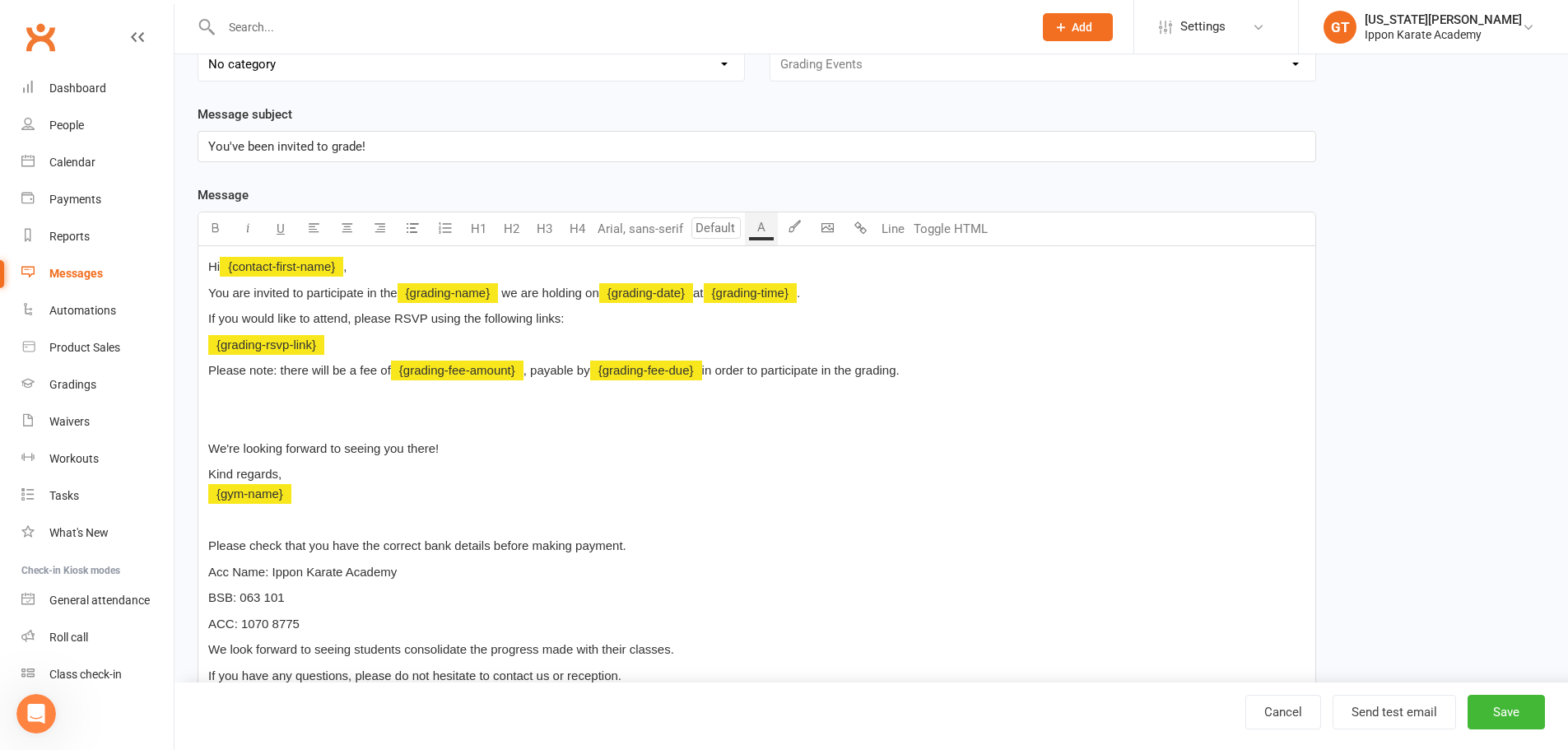
click at [229, 401] on p "﻿" at bounding box center [757, 396] width 1098 height 20
click at [344, 527] on p "﻿" at bounding box center [757, 520] width 1098 height 20
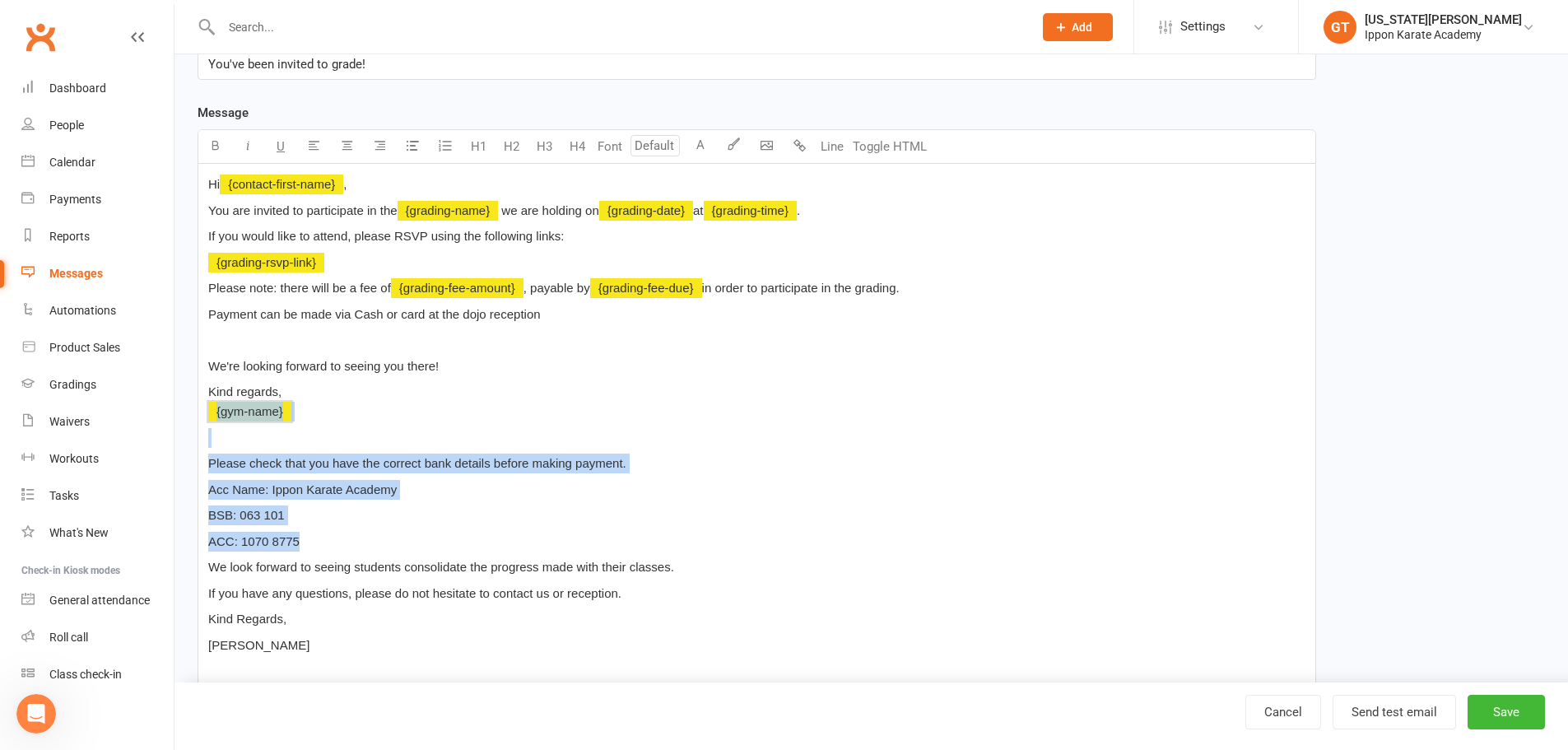
drag, startPoint x: 339, startPoint y: 533, endPoint x: 214, endPoint y: 420, distance: 168.5
click at [214, 420] on div "Hi ﻿ {contact-first-name} , You are invited to participate in the ﻿ {grading-na…" at bounding box center [756, 428] width 1117 height 528
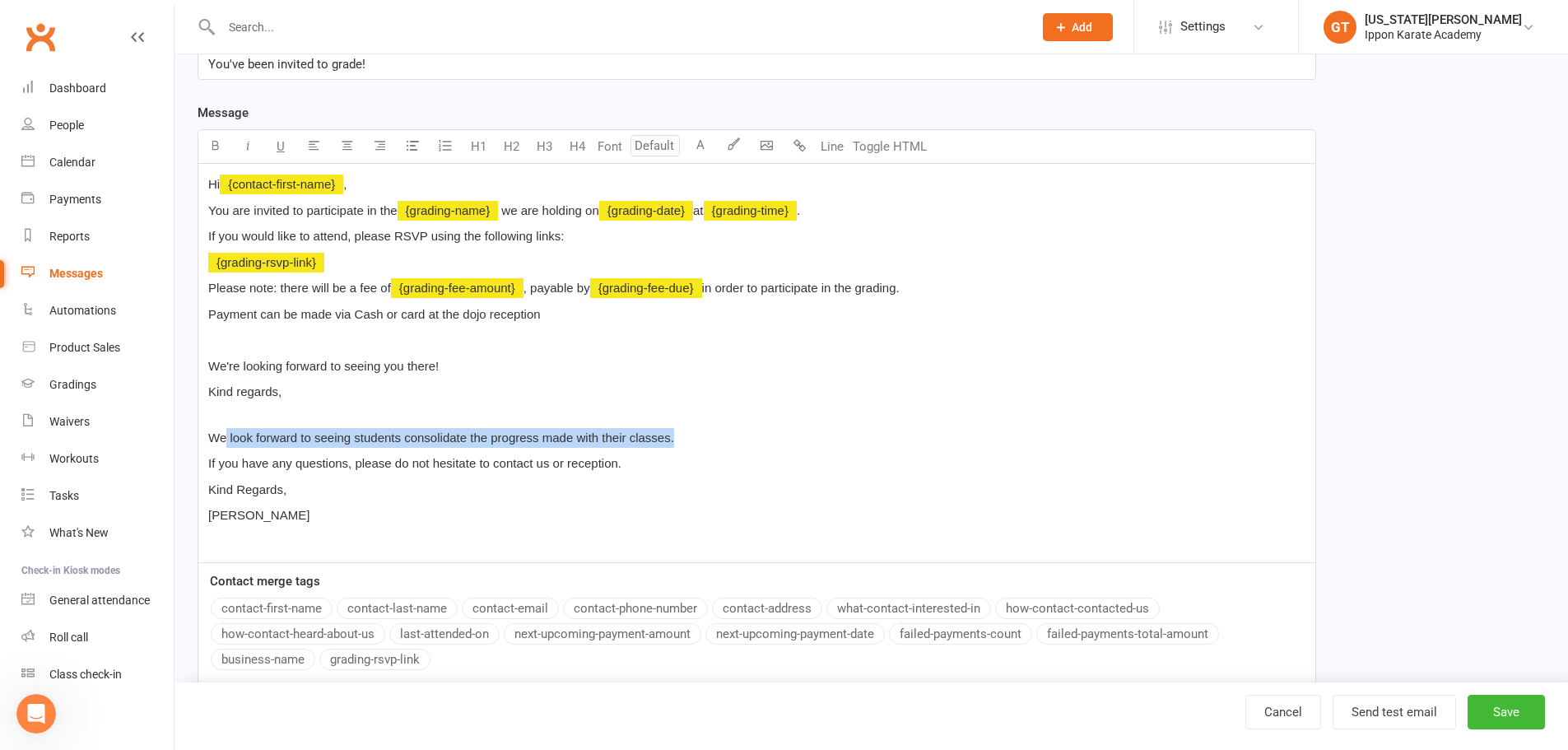
drag, startPoint x: 706, startPoint y: 440, endPoint x: 225, endPoint y: 443, distance: 481.0
click at [225, 443] on p "We look forward to seeing students consolidate the progress made with their cla…" at bounding box center [757, 437] width 1098 height 20
drag, startPoint x: 305, startPoint y: 395, endPoint x: 210, endPoint y: 345, distance: 107.4
click at [210, 345] on div "Hi ﻿ {contact-first-name} , You are invited to participate in the ﻿ {grading-na…" at bounding box center [756, 363] width 1117 height 399
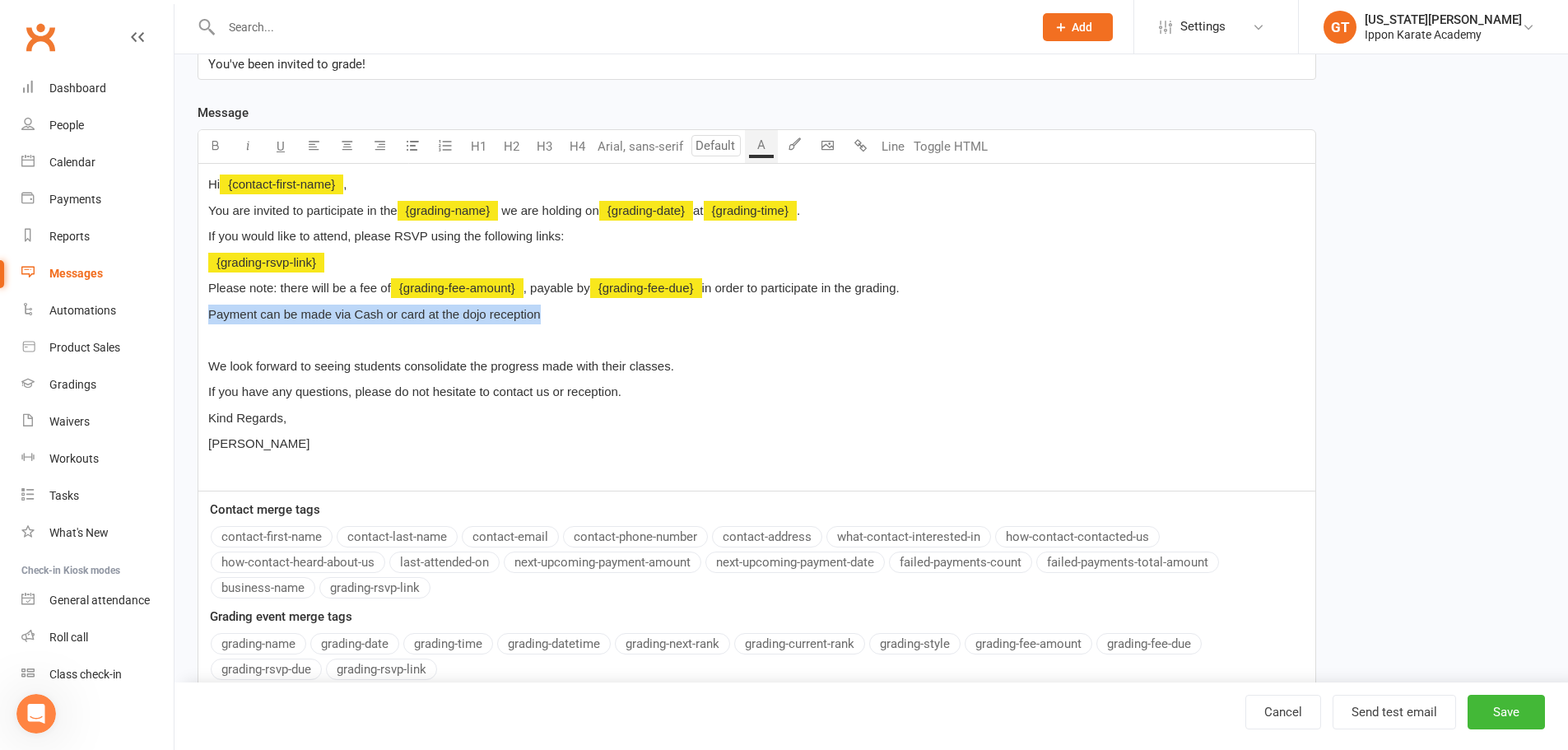
drag, startPoint x: 560, startPoint y: 315, endPoint x: 191, endPoint y: 316, distance: 369.0
click at [191, 316] on div "Template Name Invitation to Grading Event Send by Email SMS Category Manage cat…" at bounding box center [757, 287] width 1143 height 866
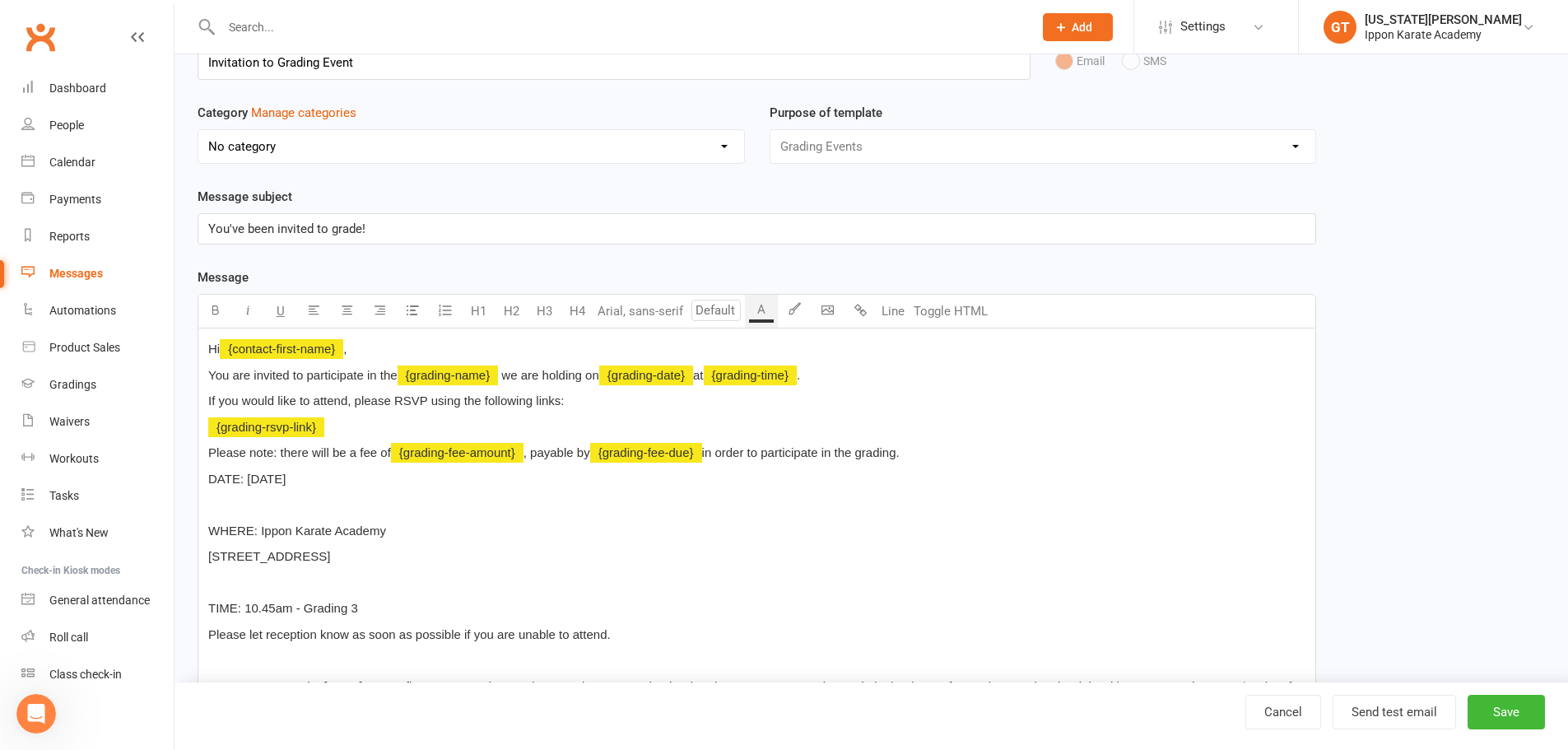
scroll to position [179, 0]
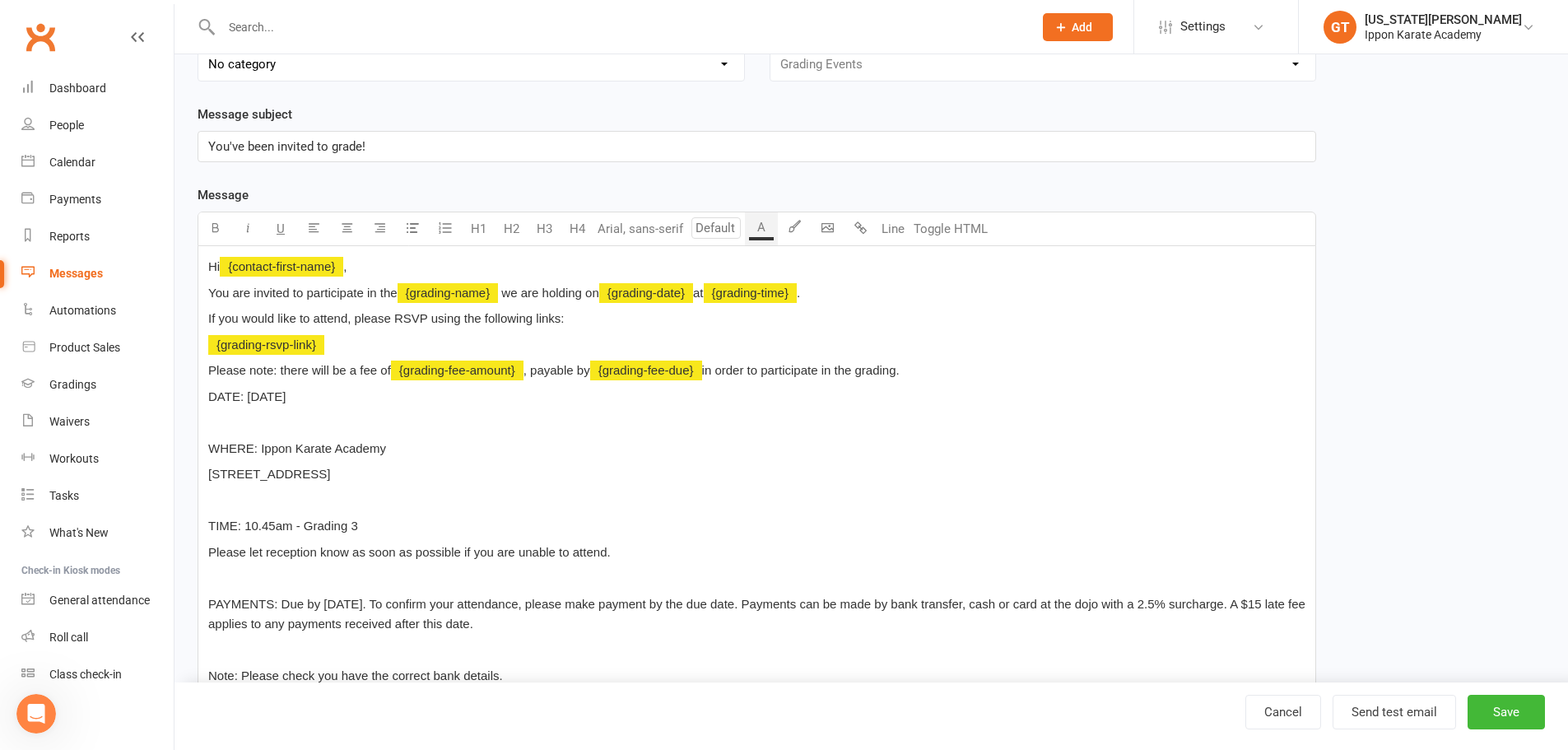
drag, startPoint x: 436, startPoint y: 400, endPoint x: 183, endPoint y: 403, distance: 253.0
click at [183, 403] on div "Edit Template Template Name Invitation to Grading Event Send by Email SMS Categ…" at bounding box center [871, 549] width 1394 height 1349
click at [463, 436] on div "Hi ﻿ {contact-first-name} , You are invited to participate in the ﻿ {grading-na…" at bounding box center [756, 613] width 1117 height 736
click at [507, 291] on span "we are holding on" at bounding box center [550, 293] width 97 height 14
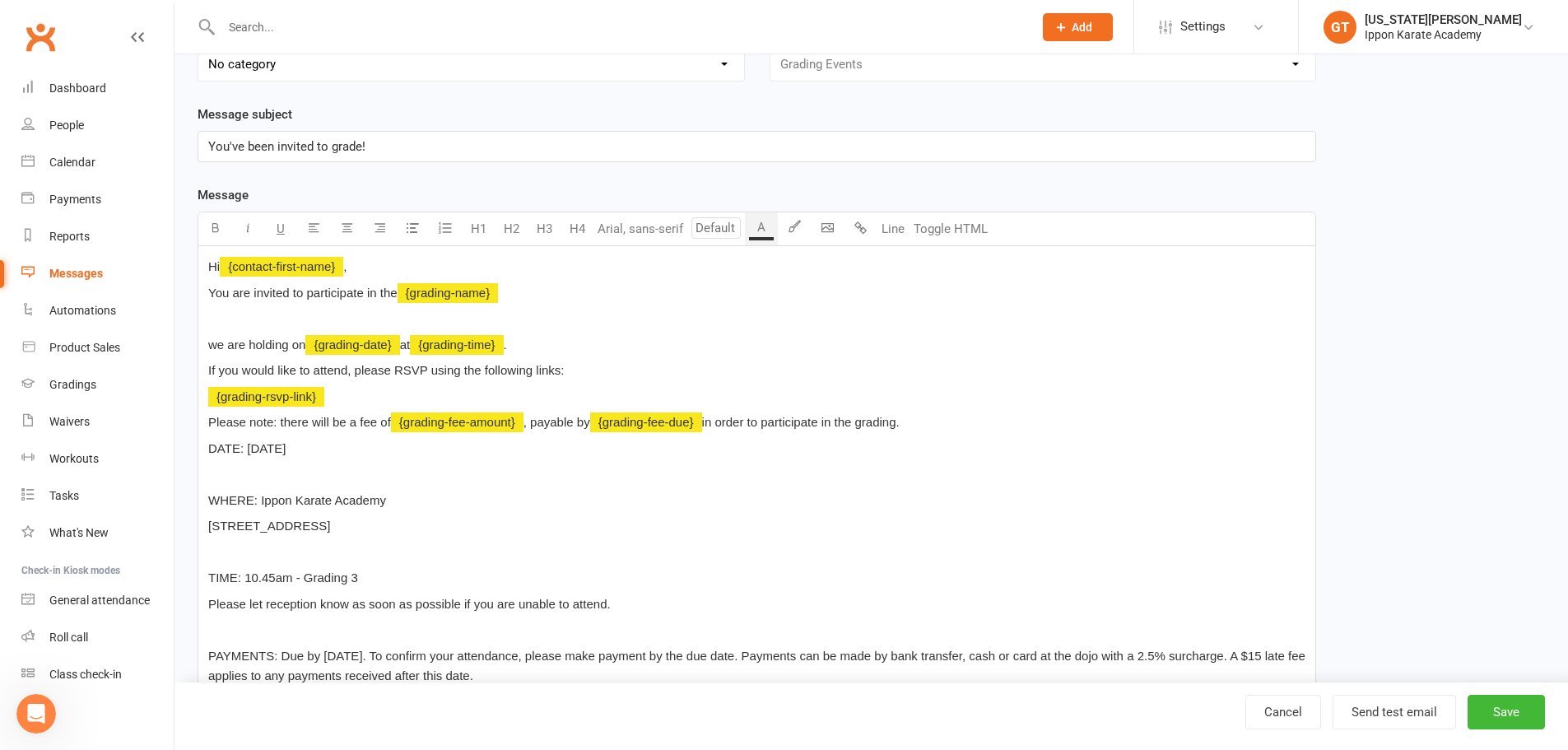
drag, startPoint x: 418, startPoint y: 525, endPoint x: 186, endPoint y: 497, distance: 233.7
click at [186, 497] on div "Template Name Invitation to Grading Event Send by Email SMS Category Manage cat…" at bounding box center [757, 599] width 1143 height 1327
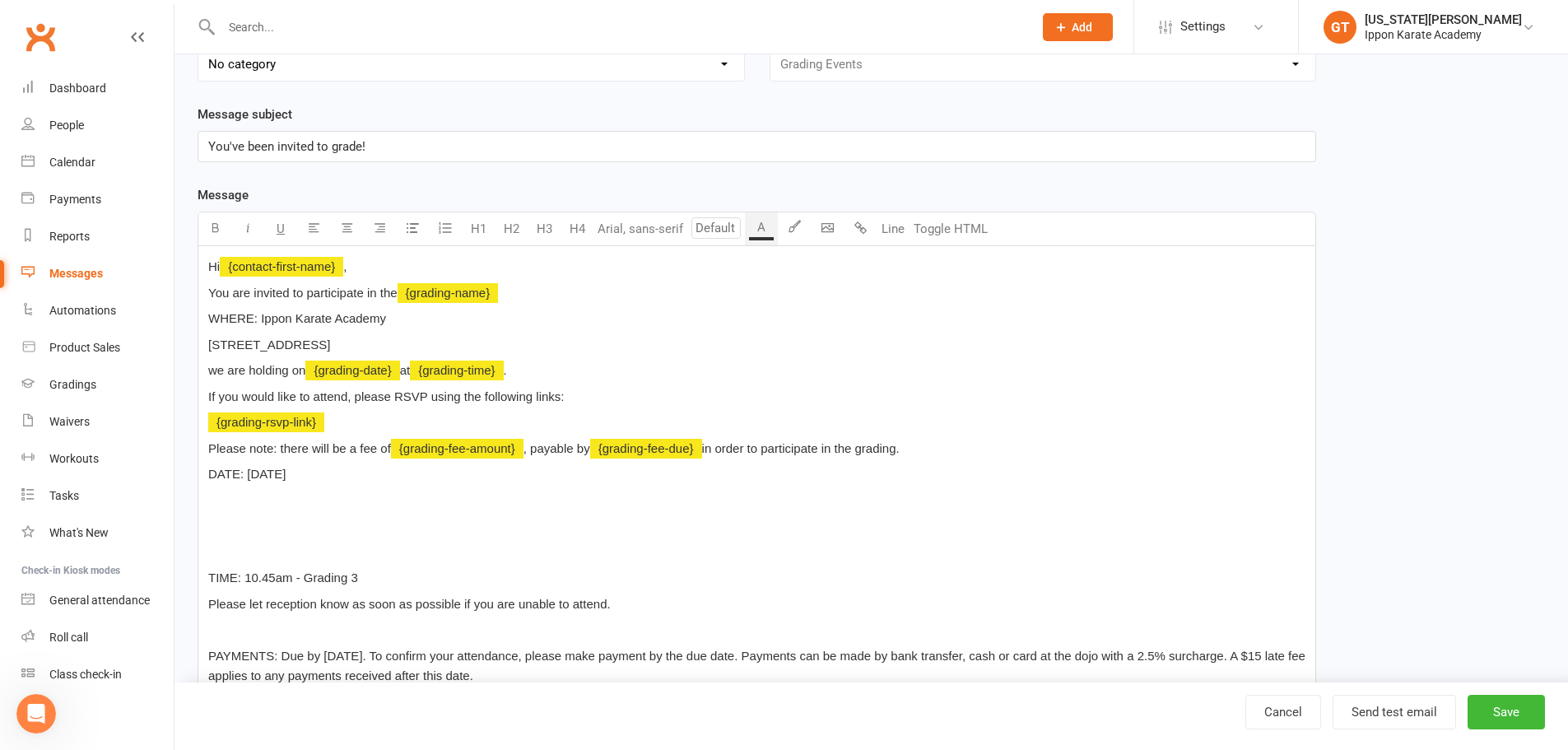
click at [432, 321] on p "WHERE: Ippon Karate Academy" at bounding box center [757, 318] width 1098 height 20
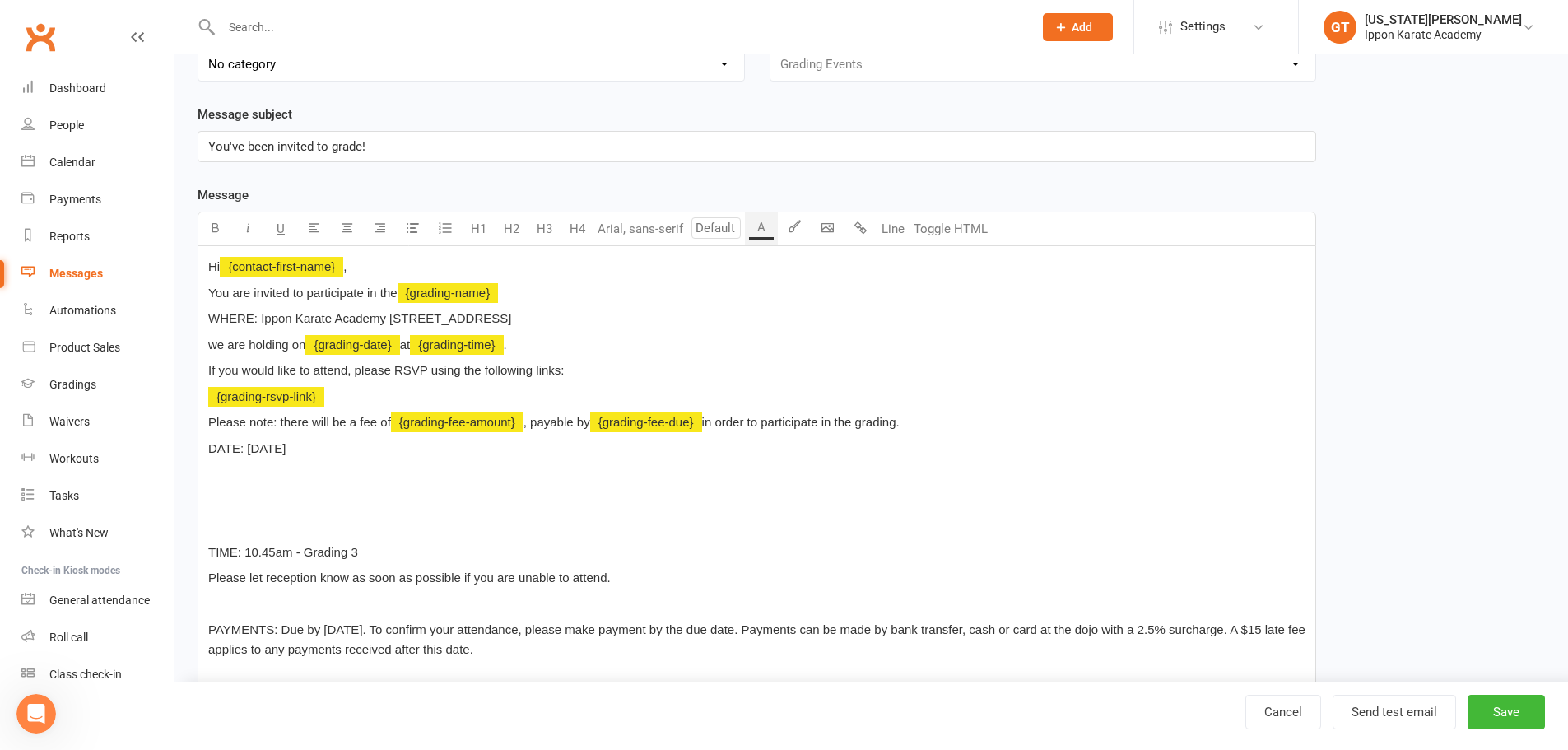
drag, startPoint x: 367, startPoint y: 449, endPoint x: 194, endPoint y: 452, distance: 173.0
click at [164, 451] on ui-view "Prospect Member Non-attending contact Class / event Appointment Grading event T…" at bounding box center [784, 537] width 1568 height 1425
drag, startPoint x: 445, startPoint y: 349, endPoint x: 247, endPoint y: 347, distance: 198.0
click at [247, 347] on span "DATE: Sunday 22nd Junewe are holding on" at bounding box center [327, 344] width 237 height 14
click at [494, 356] on div "Hi ﻿ {contact-first-name} , You are invited to participate in the ﻿ {grading-na…" at bounding box center [756, 627] width 1117 height 762
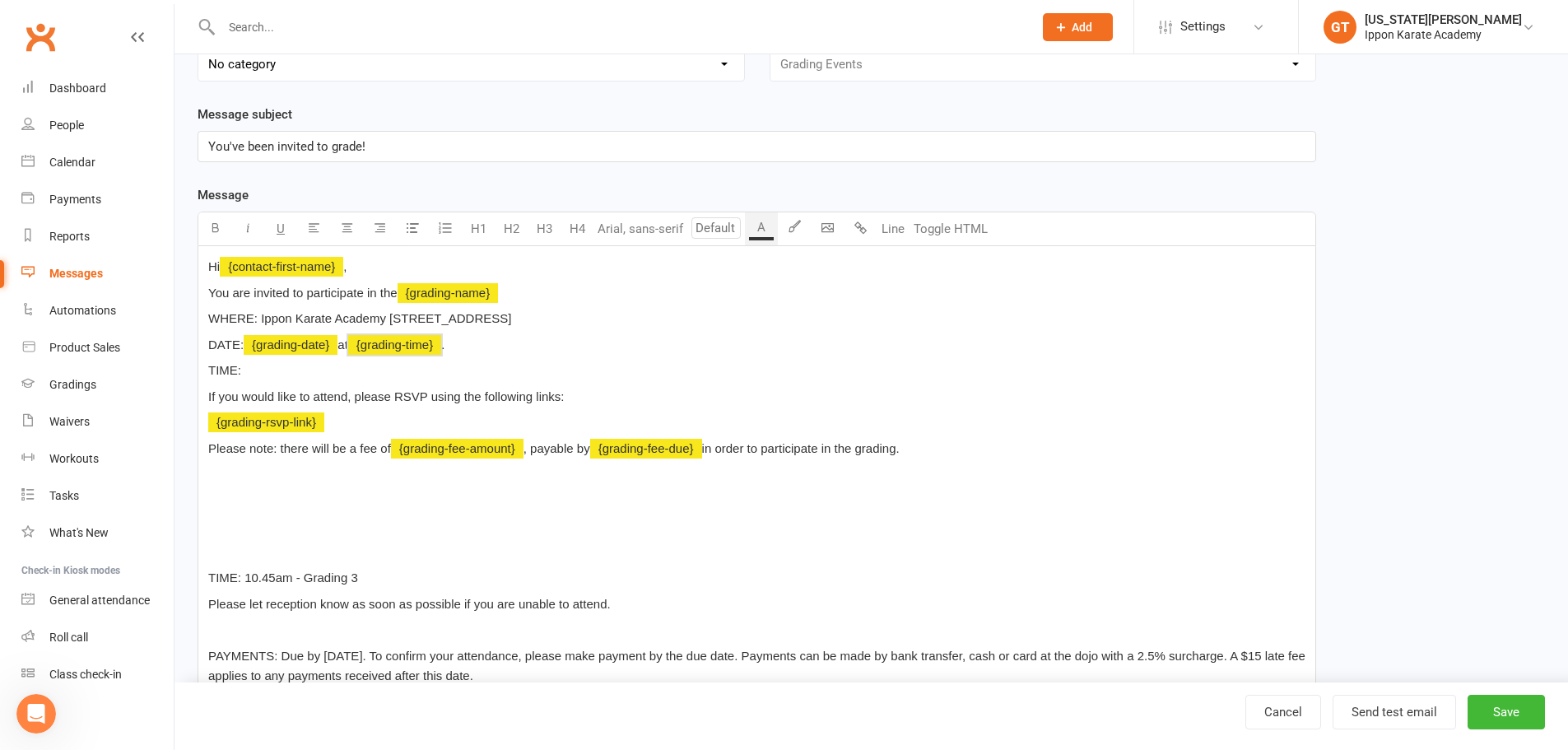
drag, startPoint x: 489, startPoint y: 354, endPoint x: 367, endPoint y: 337, distance: 123.2
click at [367, 337] on p "DATE: ﻿ {grading-date} at ﻿ {grading-time} ." at bounding box center [757, 344] width 1098 height 20
drag, startPoint x: 386, startPoint y: 347, endPoint x: 275, endPoint y: 375, distance: 114.5
click at [272, 377] on div "Hi ﻿ {contact-first-name} , You are invited to participate in the ﻿ {grading-na…" at bounding box center [756, 639] width 1117 height 787
click at [475, 353] on p "DATE: ﻿ {grading-date} at ﻿ {grading-time} ." at bounding box center [757, 344] width 1098 height 20
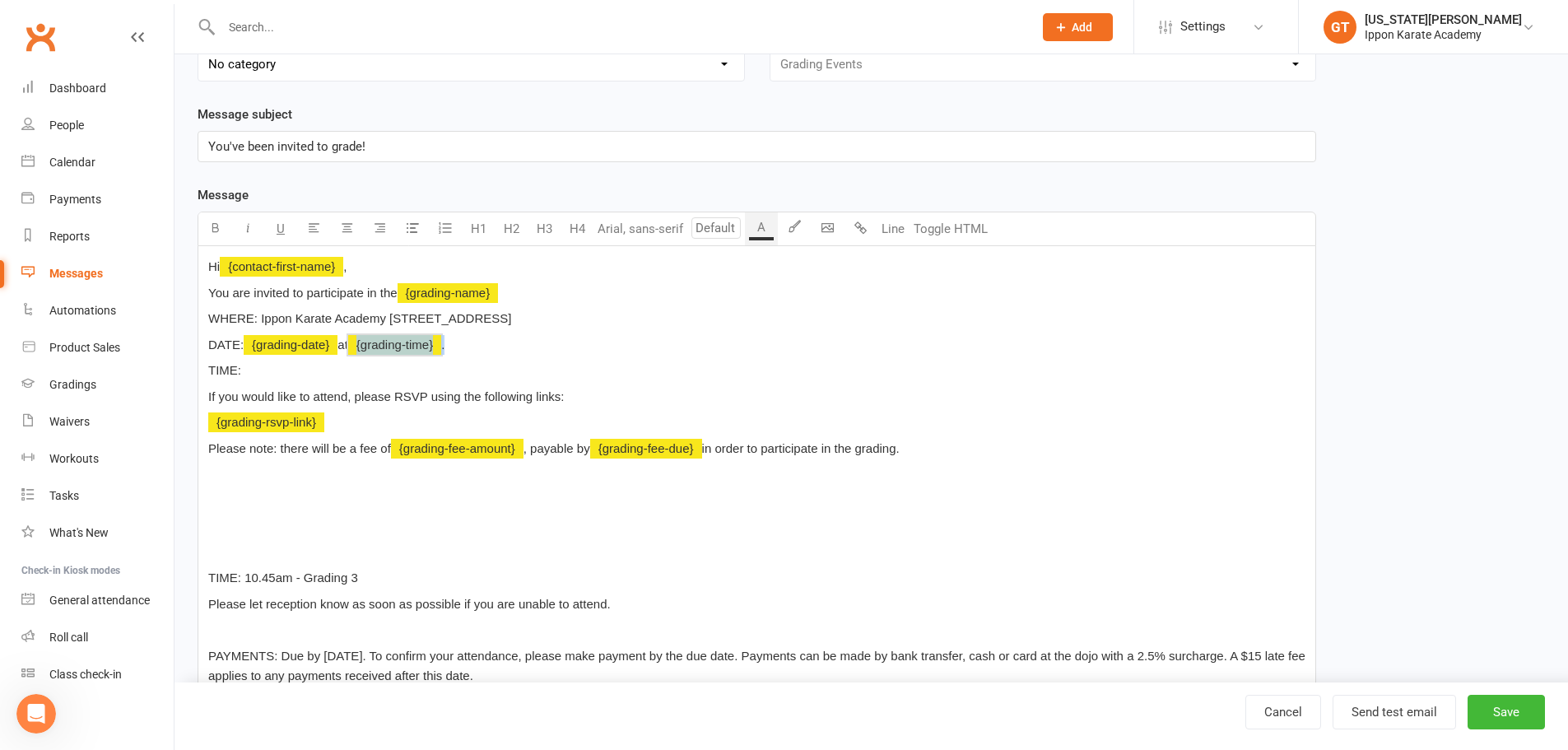
drag, startPoint x: 459, startPoint y: 350, endPoint x: 389, endPoint y: 347, distance: 70.1
click at [389, 347] on p "DATE: ﻿ {grading-date} at ﻿ {grading-time} ." at bounding box center [757, 344] width 1098 height 20
drag, startPoint x: 391, startPoint y: 343, endPoint x: 359, endPoint y: 385, distance: 52.8
click at [359, 386] on div "Hi ﻿ {contact-first-name} , You are invited to participate in the ﻿ {grading-na…" at bounding box center [756, 639] width 1117 height 787
drag, startPoint x: 362, startPoint y: 340, endPoint x: 355, endPoint y: 350, distance: 12.2
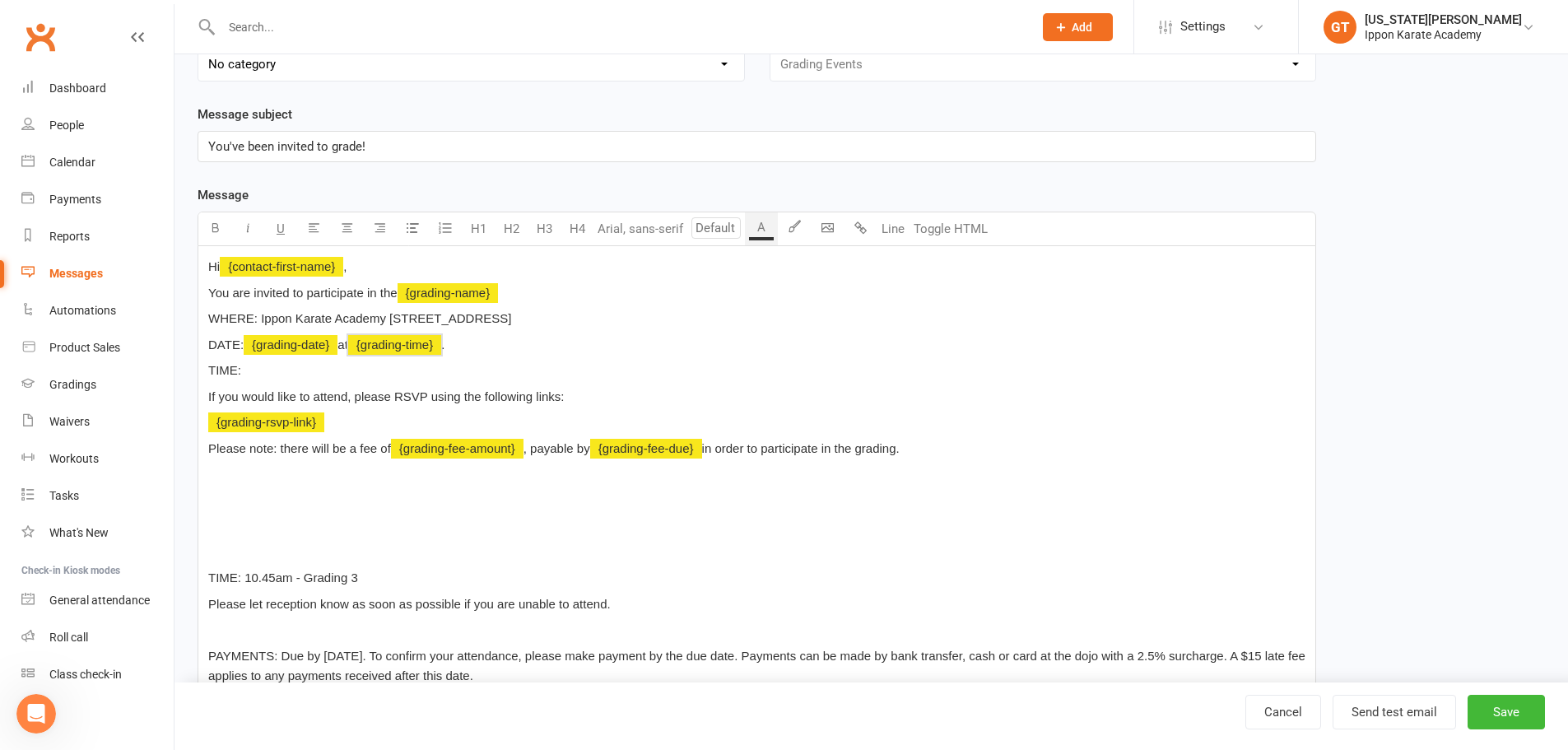
click at [362, 342] on span "﻿ {grading-time}" at bounding box center [394, 344] width 93 height 14
drag, startPoint x: 357, startPoint y: 344, endPoint x: 488, endPoint y: 348, distance: 131.1
click at [488, 348] on p "DATE: ﻿ {grading-date} at ﻿ {grading-time} ." at bounding box center [757, 344] width 1098 height 20
click at [400, 349] on p "DATE: ﻿ {grading-date} at ." at bounding box center [757, 344] width 1098 height 20
click at [386, 316] on span "WHERE: Ippon Karate Academy 96 Triholm Avenue, Laverton 3028" at bounding box center [360, 318] width 303 height 14
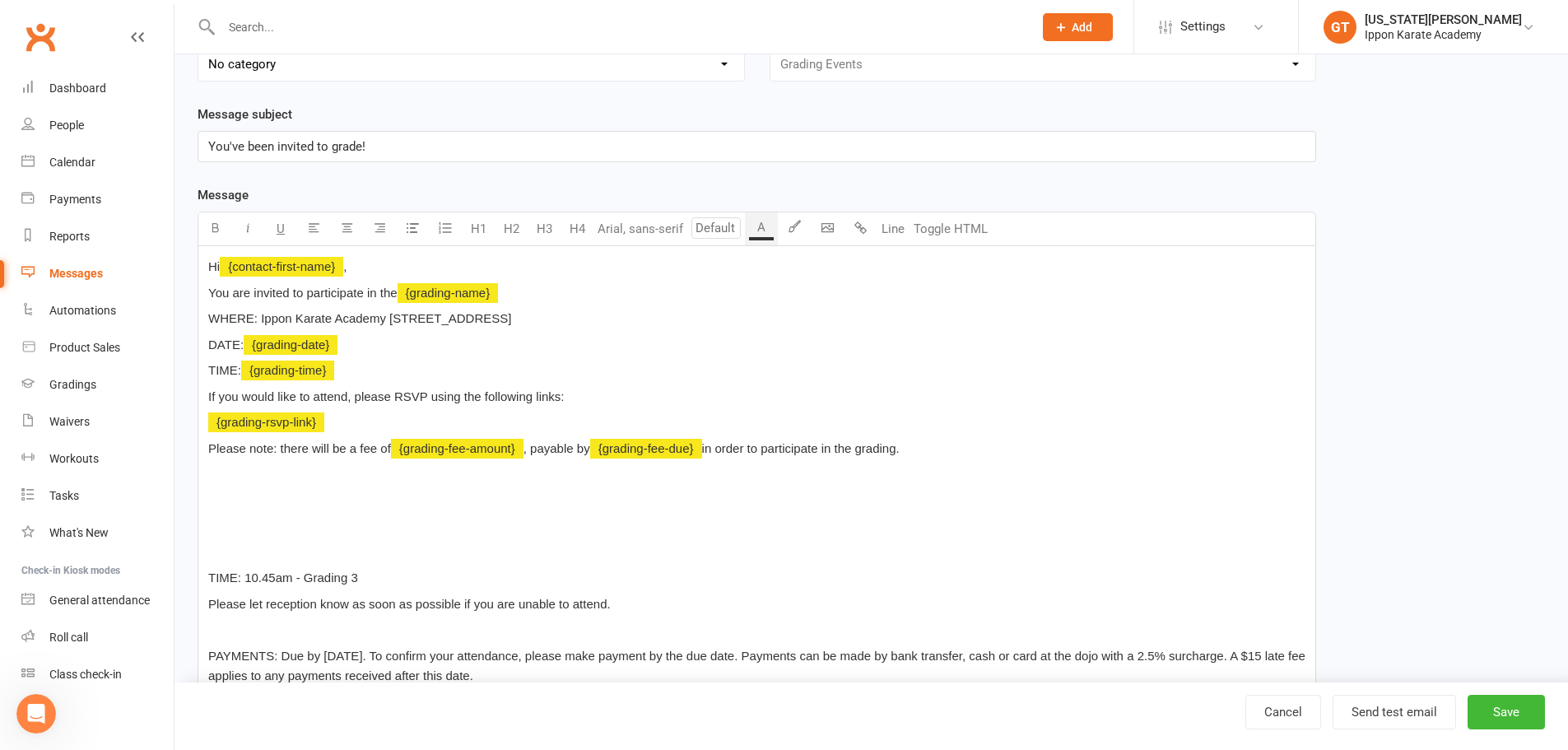
drag, startPoint x: 607, startPoint y: 321, endPoint x: 546, endPoint y: 315, distance: 61.3
click at [546, 315] on p "WHERE: Ippon Karate Academy 96 Triholm Avenue, Laverton 3028" at bounding box center [757, 318] width 1098 height 20
click at [390, 366] on p "TIME: ﻿ {grading-time} ﻿" at bounding box center [757, 370] width 1098 height 20
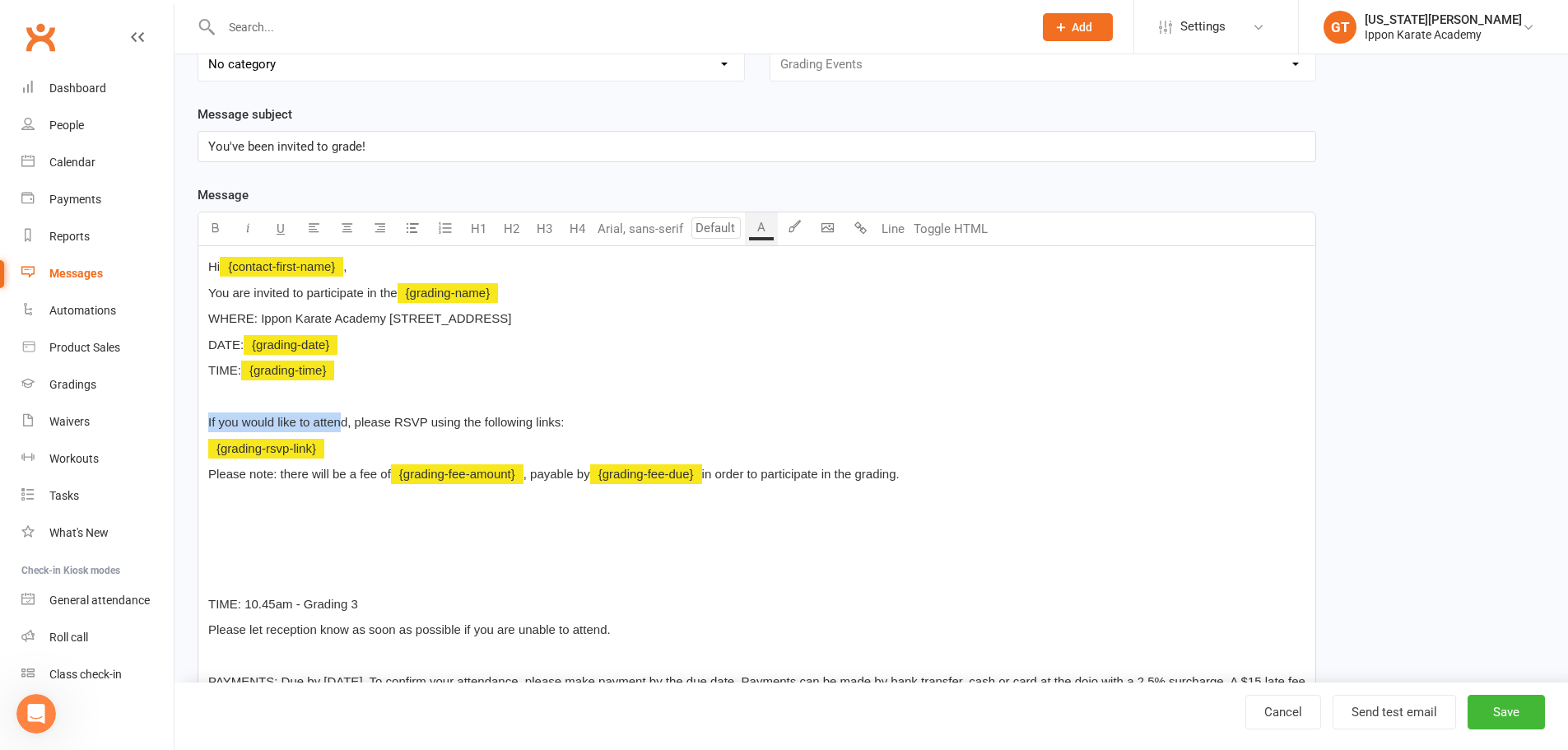
drag, startPoint x: 344, startPoint y: 423, endPoint x: 206, endPoint y: 423, distance: 138.0
click at [206, 423] on div "Hi ﻿ {contact-first-name} , You are invited to participate in the ﻿ {grading-na…" at bounding box center [756, 652] width 1117 height 814
click at [584, 425] on p "To confirm your attendance, please RSVP using the following links:" at bounding box center [757, 422] width 1098 height 20
click at [341, 446] on p "﻿ {grading-rsvp-link}" at bounding box center [757, 448] width 1098 height 20
click at [331, 491] on p "﻿" at bounding box center [757, 500] width 1098 height 20
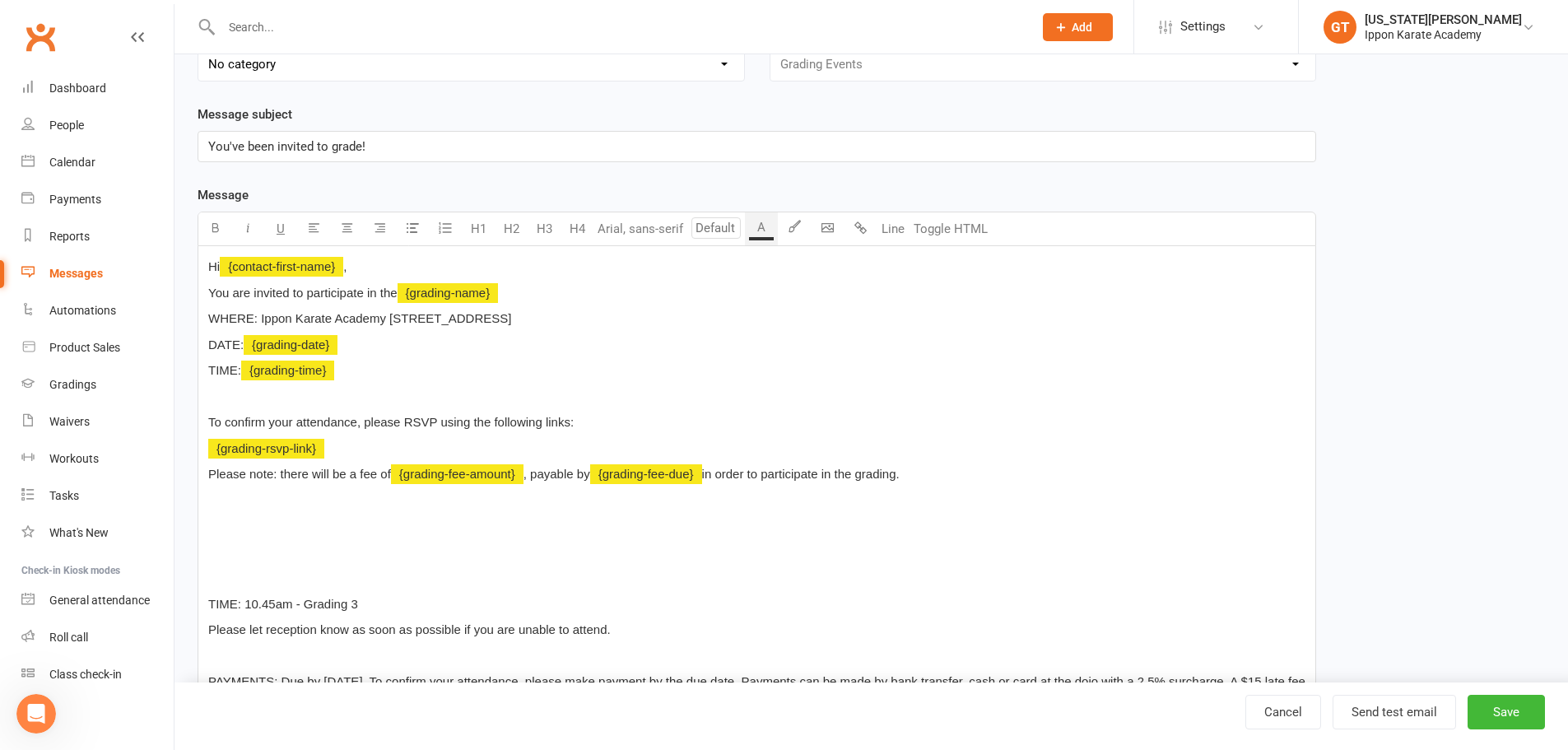
click at [244, 391] on p "﻿" at bounding box center [757, 396] width 1098 height 20
drag, startPoint x: 955, startPoint y: 484, endPoint x: 208, endPoint y: 473, distance: 747.1
click at [208, 473] on p "Please note: there will be a fee of ﻿ {grading-fee-amount} , payable by ﻿ {grad…" at bounding box center [757, 474] width 1098 height 20
click at [208, 389] on p "﻿" at bounding box center [757, 396] width 1098 height 20
click at [210, 394] on span "COST:" at bounding box center [226, 396] width 37 height 14
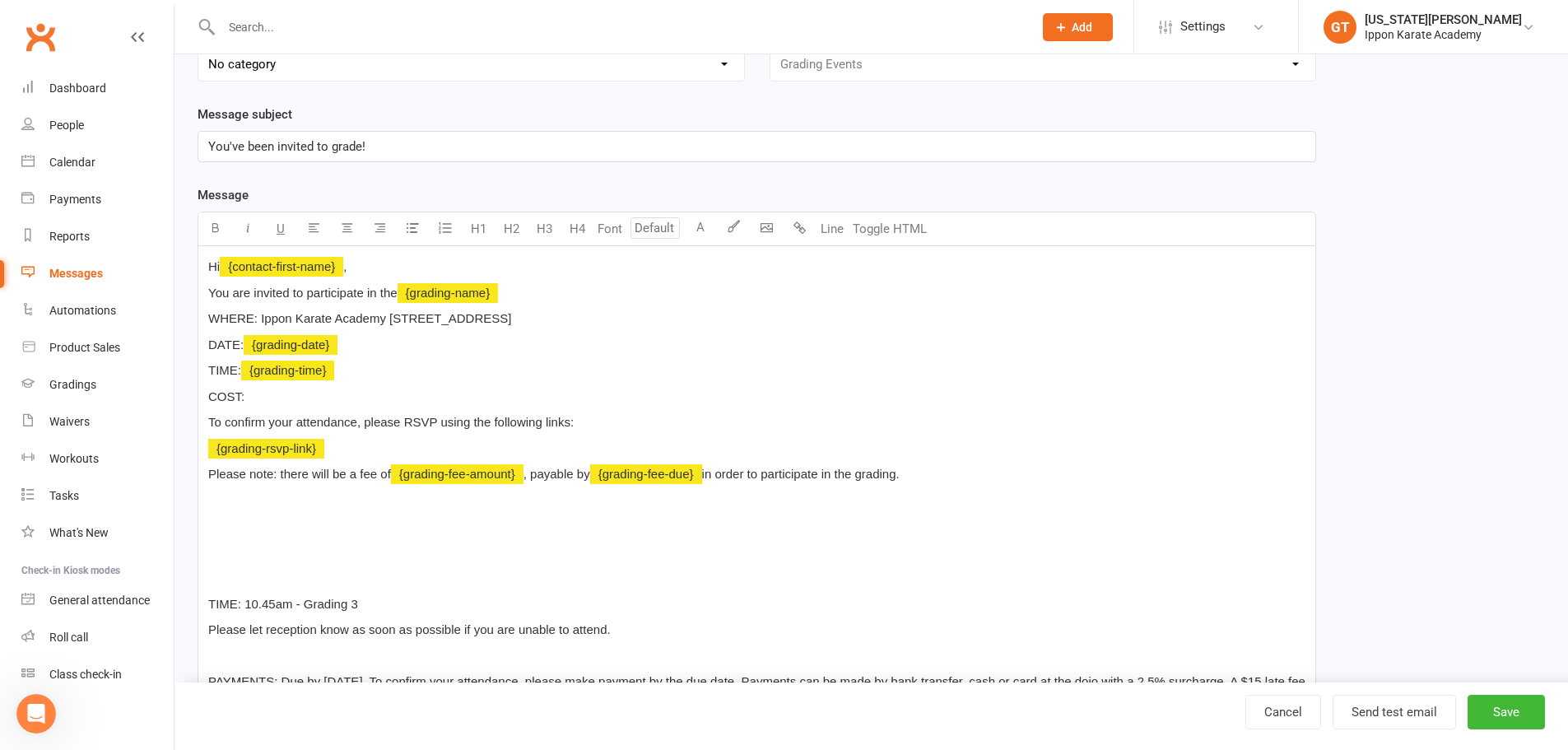
drag, startPoint x: 267, startPoint y: 395, endPoint x: 202, endPoint y: 398, distance: 65.1
click at [202, 398] on div "Hi ﻿ {contact-first-name} , You are invited to participate in the ﻿ {grading-na…" at bounding box center [756, 652] width 1117 height 814
drag, startPoint x: 394, startPoint y: 477, endPoint x: 194, endPoint y: 471, distance: 200.1
click at [194, 471] on div "Template Name Invitation to Grading Event Send by Email SMS Category Manage cat…" at bounding box center [757, 612] width 1143 height 1353
click at [653, 583] on p "﻿" at bounding box center [757, 577] width 1098 height 20
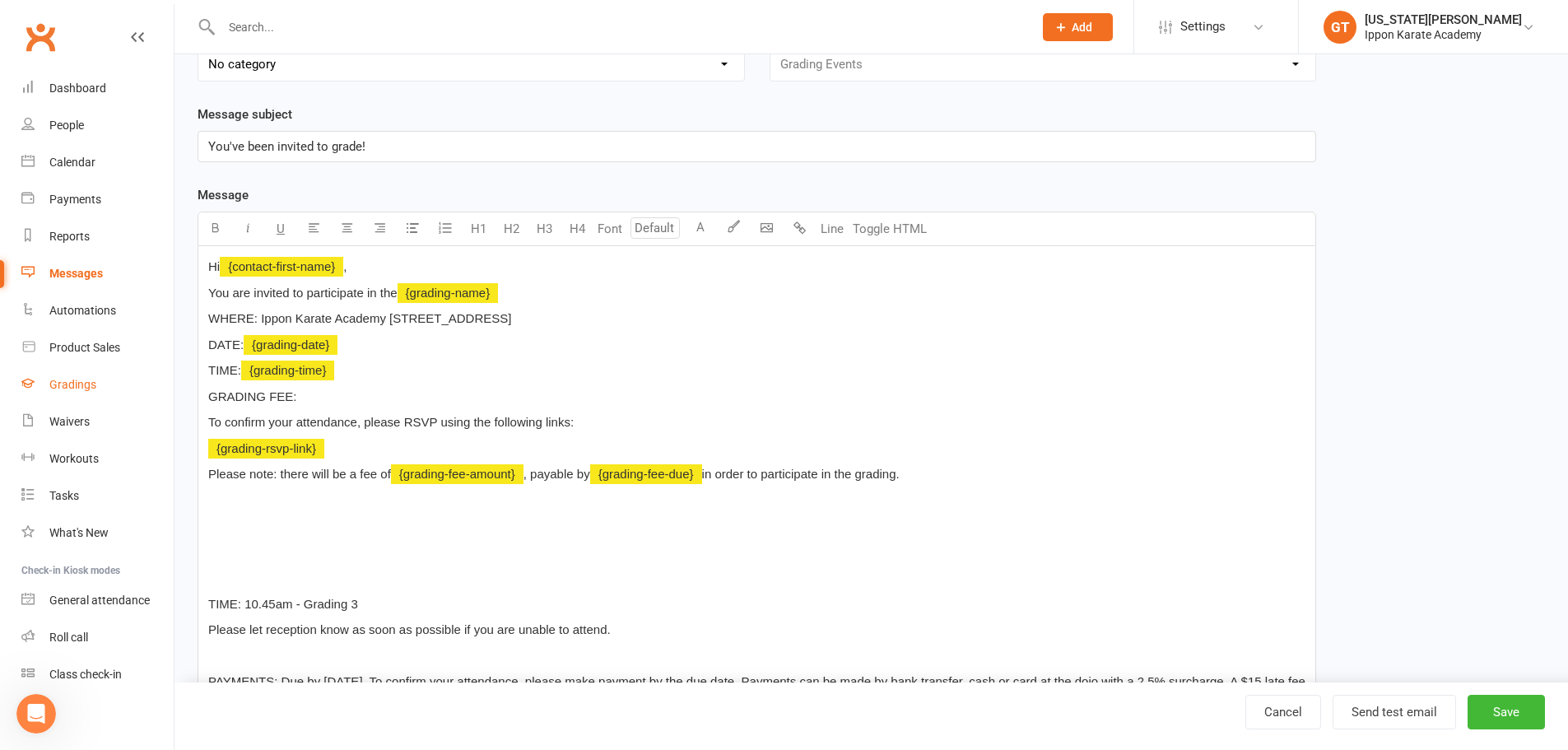
drag, startPoint x: 343, startPoint y: 404, endPoint x: 152, endPoint y: 394, distance: 191.3
click at [152, 394] on ui-view "Prospect Member Non-attending contact Class / event Appointment Grading event T…" at bounding box center [784, 563] width 1568 height 1477
drag, startPoint x: 927, startPoint y: 482, endPoint x: 212, endPoint y: 478, distance: 715.0
click at [212, 478] on p "Please note: there will be a fee of ﻿ {grading-fee-amount} , payable by ﻿ {grad…" at bounding box center [757, 474] width 1098 height 20
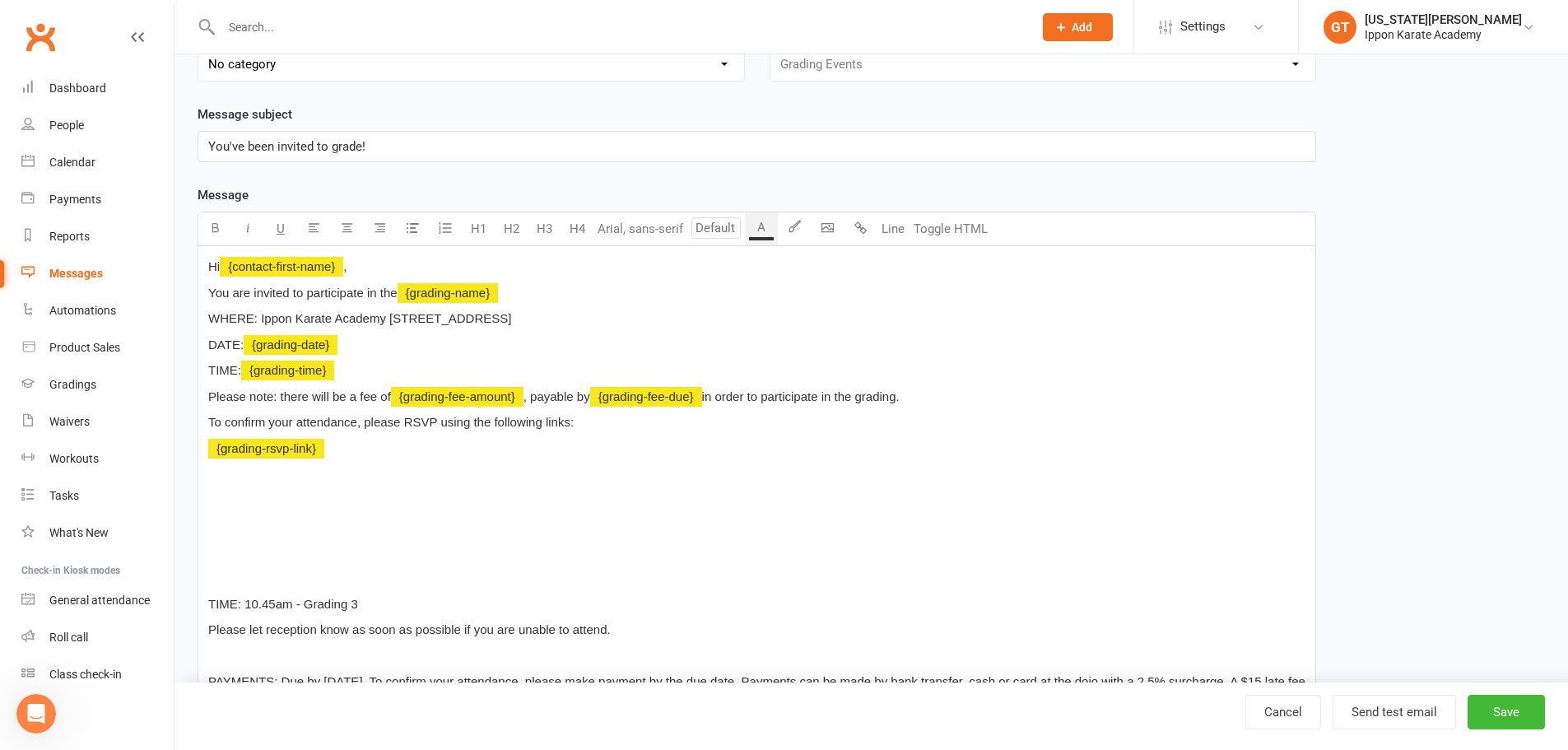
click at [909, 536] on p "﻿" at bounding box center [757, 526] width 1098 height 20
click at [598, 435] on div "Hi ﻿ {contact-first-name} , You are invited to participate in the ﻿ {grading-na…" at bounding box center [756, 652] width 1117 height 814
click at [597, 431] on p "To confirm your attendance, please RSVP using the following links:" at bounding box center [757, 422] width 1098 height 20
click at [570, 427] on span "To confirm your attendance, please RSVP using the following links:" at bounding box center [391, 422] width 366 height 14
click at [596, 422] on p "To confirm your attendance, please RSVP using the following link:" at bounding box center [757, 422] width 1098 height 20
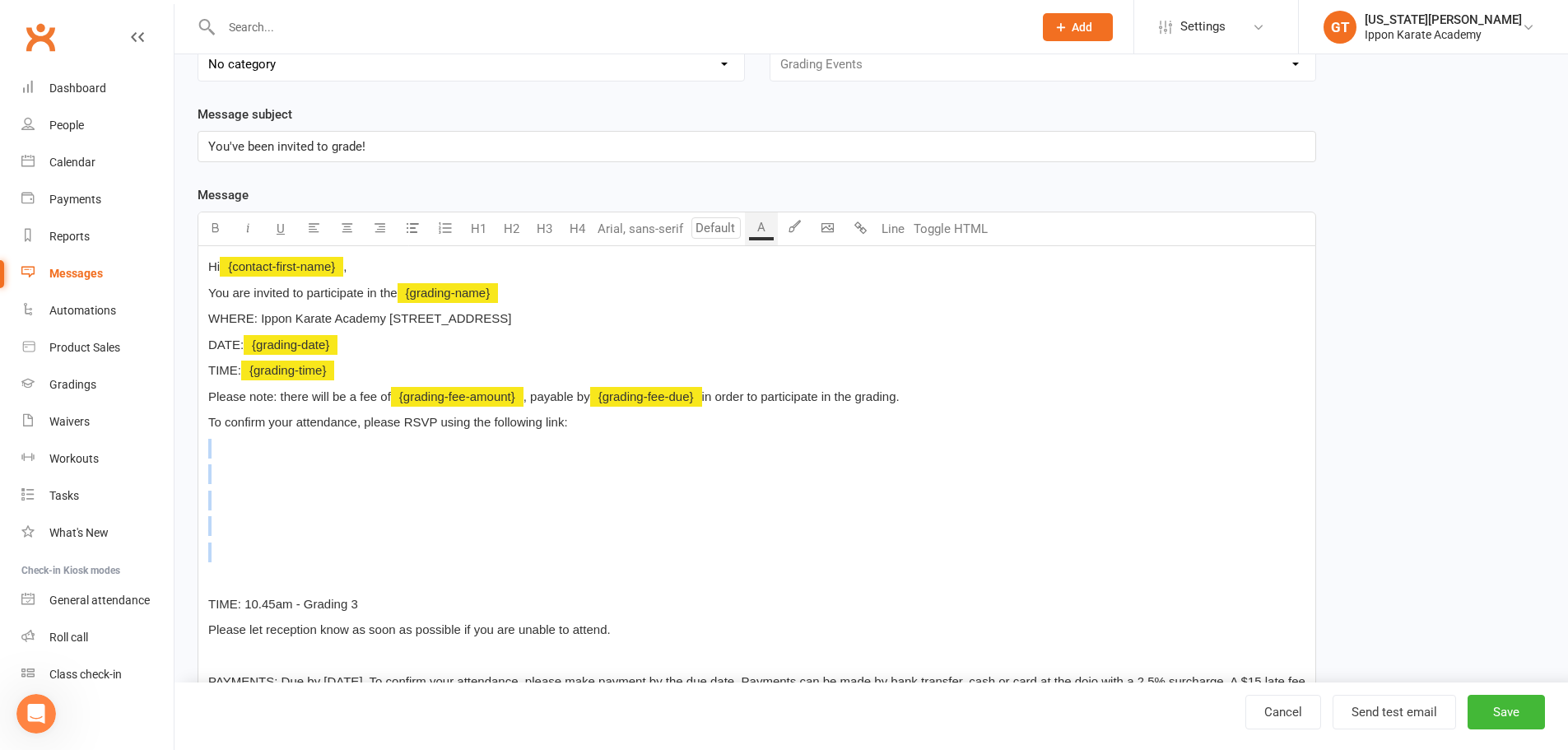
drag, startPoint x: 254, startPoint y: 445, endPoint x: 376, endPoint y: 586, distance: 186.5
click at [376, 586] on div "Hi ﻿ {contact-first-name} , You are invited to participate in the ﻿ {grading-na…" at bounding box center [756, 652] width 1117 height 814
click at [376, 585] on p "﻿" at bounding box center [757, 577] width 1098 height 20
drag, startPoint x: 368, startPoint y: 598, endPoint x: 209, endPoint y: 441, distance: 223.5
click at [209, 441] on div "Hi ﻿ {contact-first-name} , You are invited to participate in the ﻿ {grading-na…" at bounding box center [756, 652] width 1117 height 814
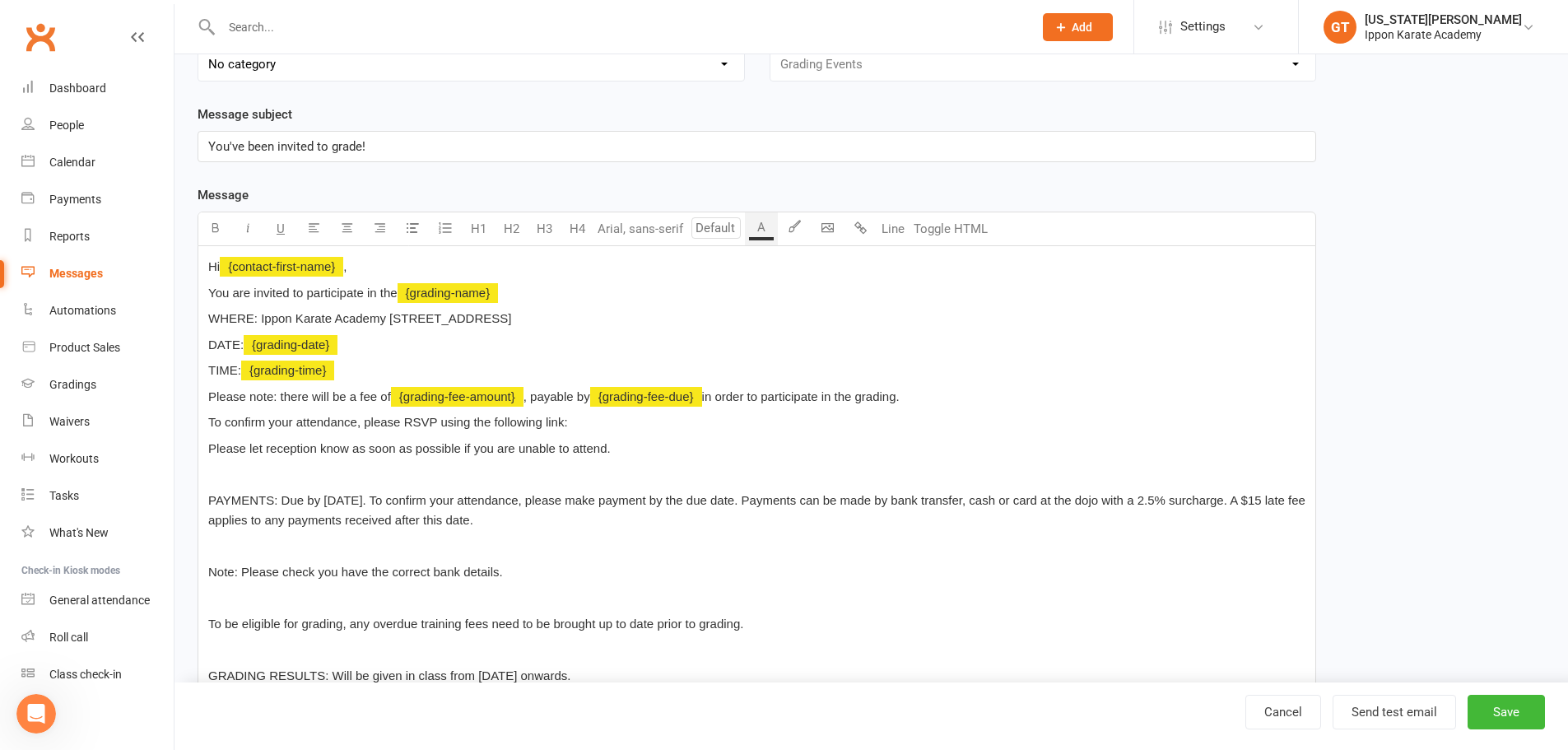
click at [626, 452] on p "Please let reception know as soon as possible if you are unable to attend." at bounding box center [757, 448] width 1098 height 20
drag, startPoint x: 540, startPoint y: 500, endPoint x: 749, endPoint y: 496, distance: 209.0
click at [749, 496] on span "PAYMENTS: Due by 19th June. To confirm your attendance, please make payment by …" at bounding box center [759, 510] width 1101 height 34
click at [825, 419] on p "To confirm your attendance, please please make payment by the due date and RSVP…" at bounding box center [757, 422] width 1098 height 20
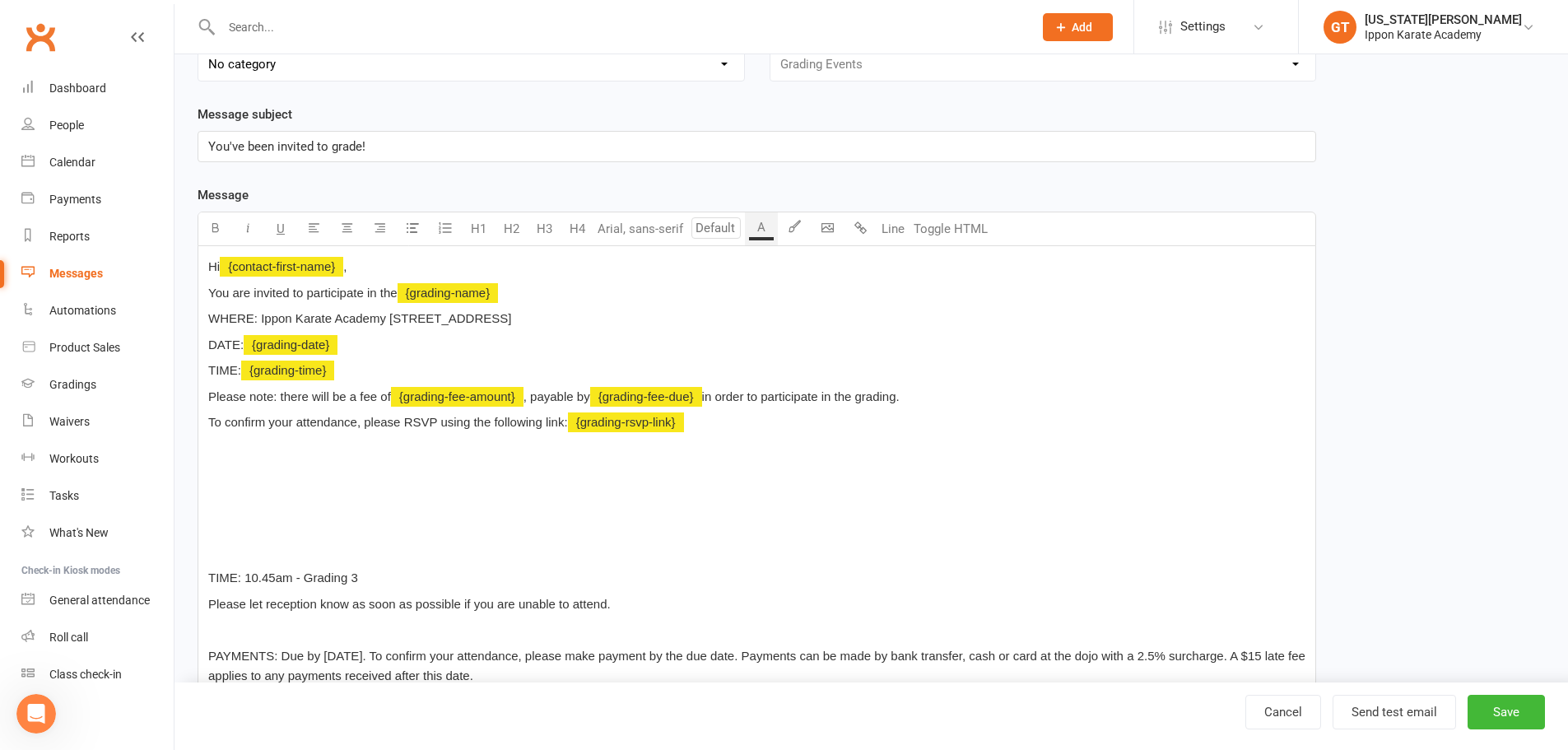
click at [222, 451] on p "﻿" at bounding box center [757, 448] width 1098 height 20
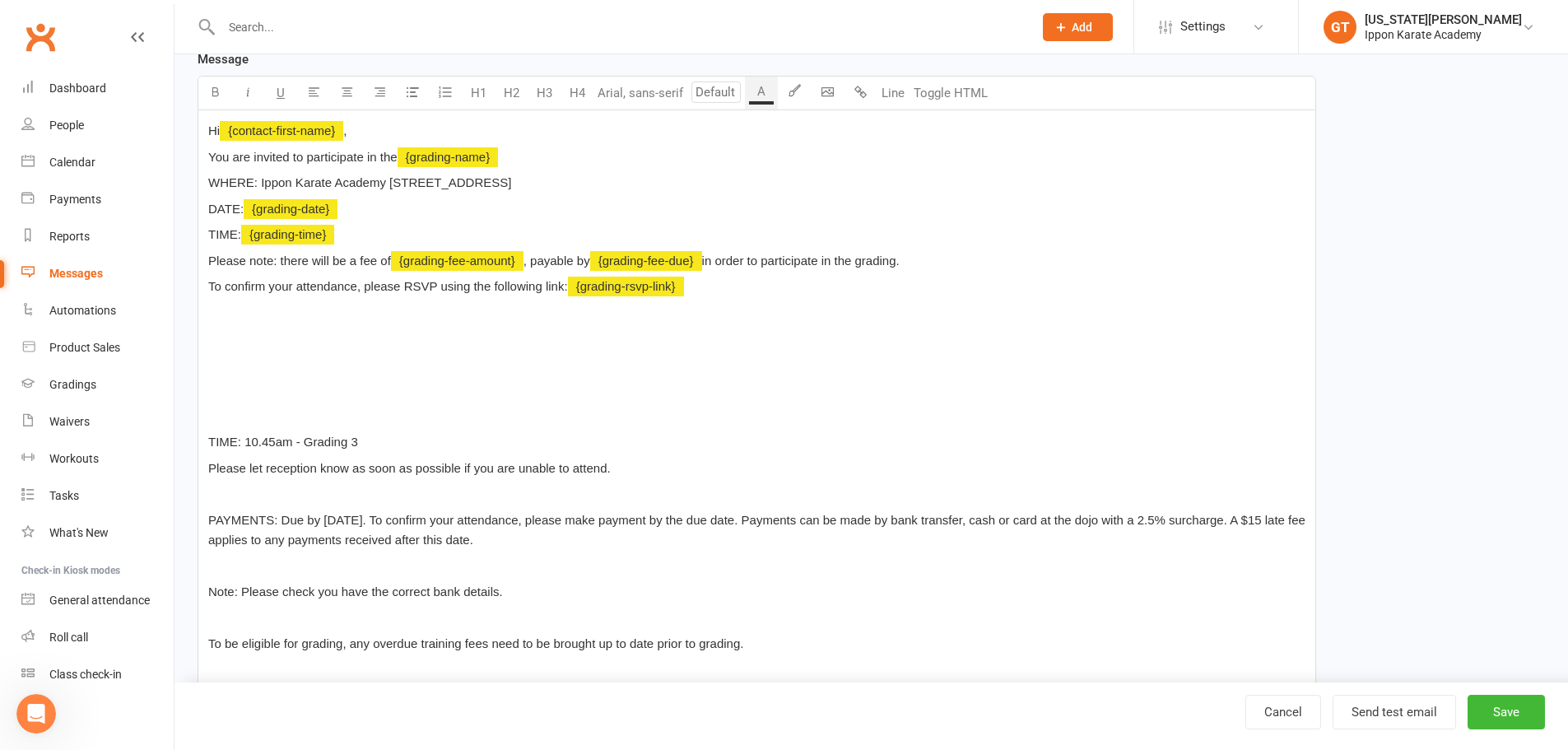
scroll to position [344, 0]
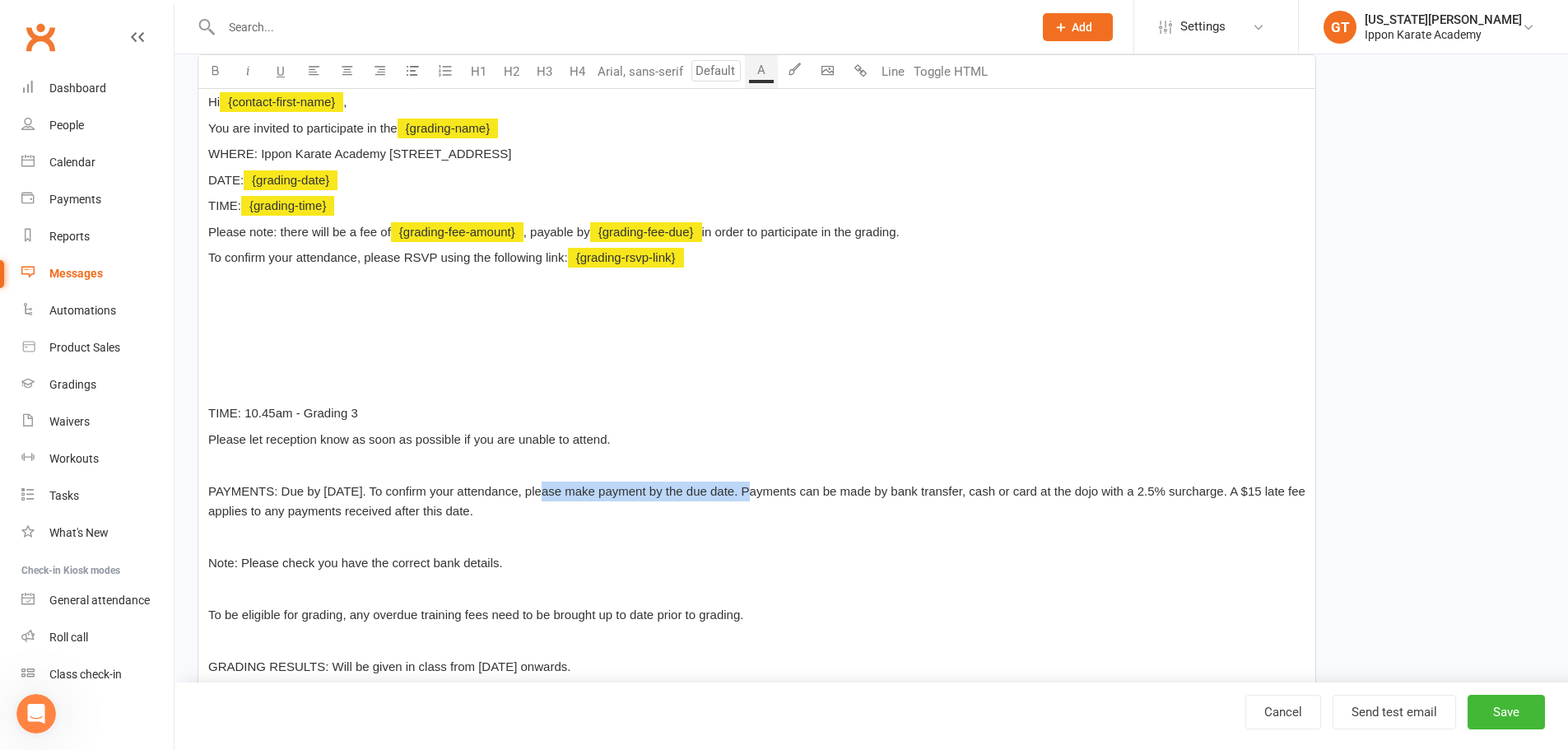
drag, startPoint x: 748, startPoint y: 491, endPoint x: 541, endPoint y: 486, distance: 207.1
click at [541, 486] on span "PAYMENTS: Due by 19th June. To confirm your attendance, please make payment by …" at bounding box center [759, 501] width 1101 height 34
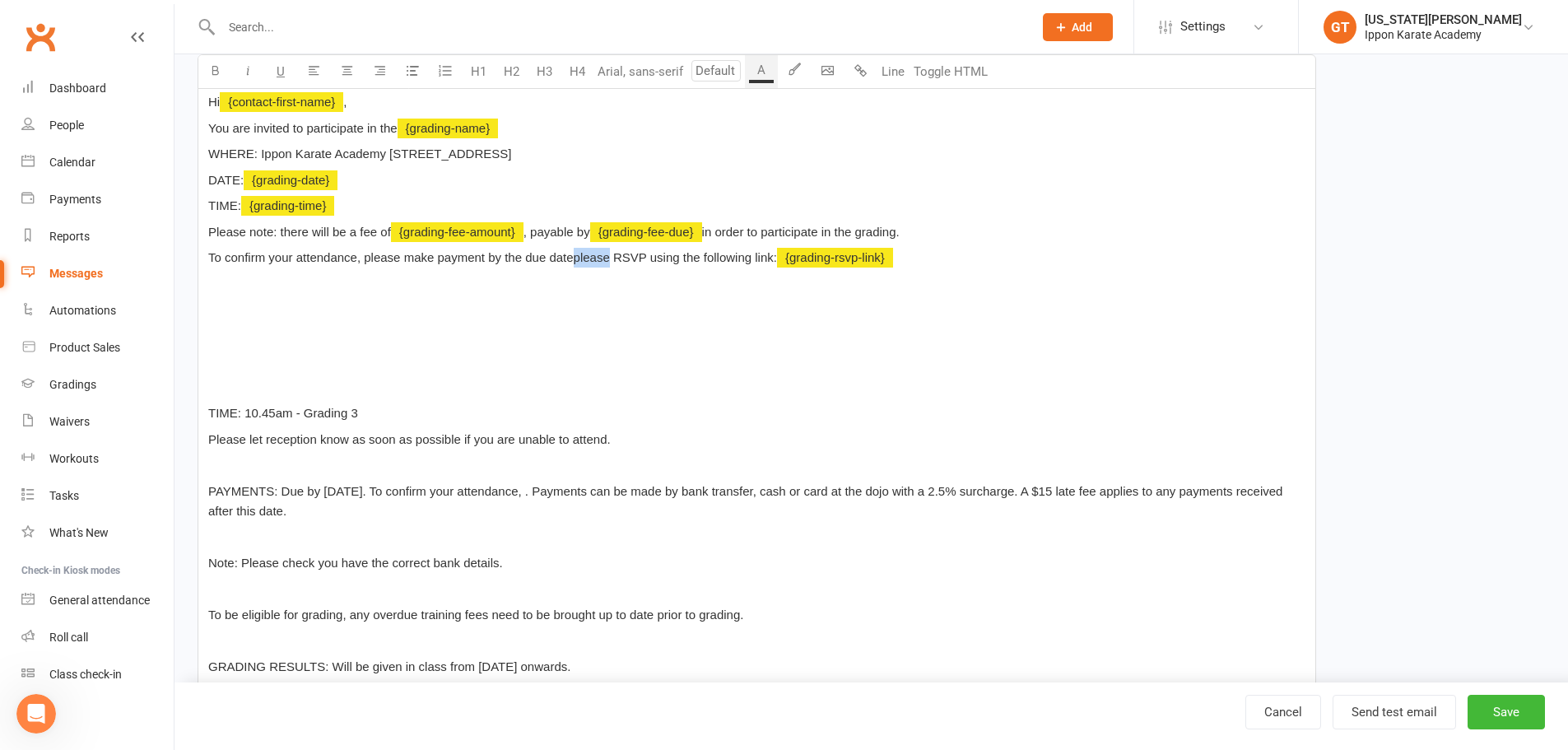
drag, startPoint x: 611, startPoint y: 260, endPoint x: 575, endPoint y: 255, distance: 36.3
click at [575, 255] on span "To confirm your attendance, please make payment by the due dateplease RSVP usin…" at bounding box center [493, 257] width 569 height 14
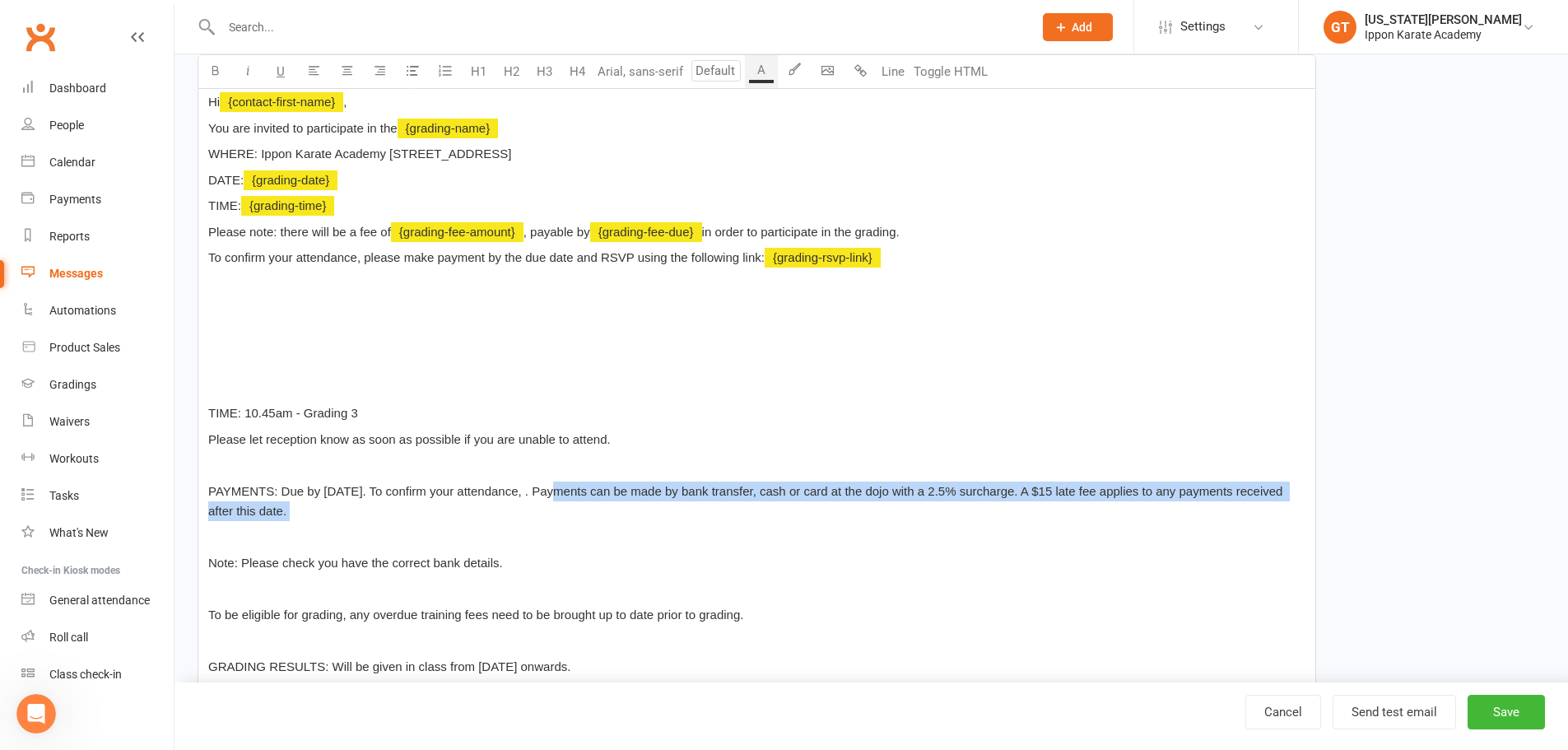
drag, startPoint x: 550, startPoint y: 491, endPoint x: 812, endPoint y: 525, distance: 264.2
click at [812, 525] on div "Hi ﻿ {contact-first-name} , You are invited to participate in the ﻿ {grading-na…" at bounding box center [756, 475] width 1117 height 787
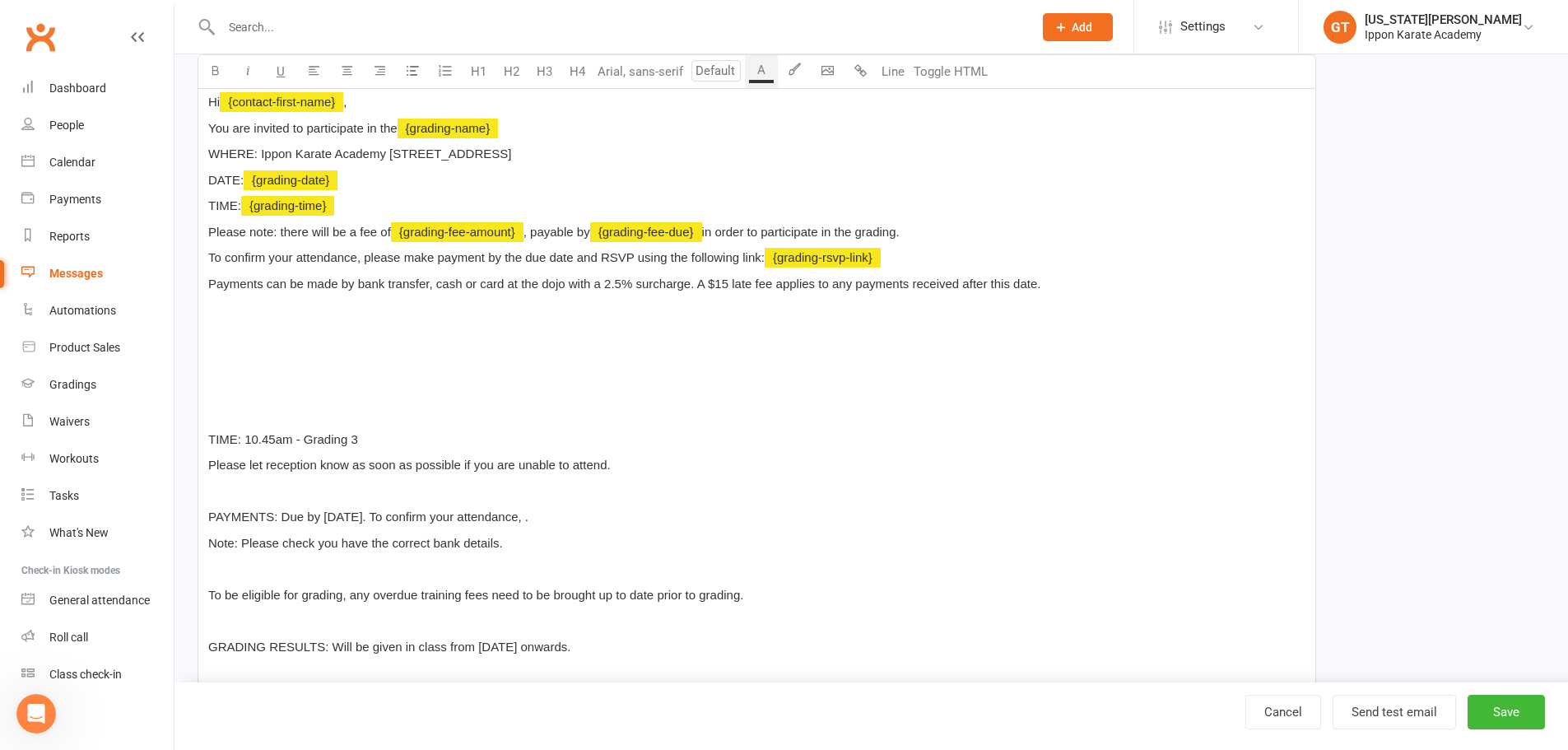
click at [538, 350] on div "Hi ﻿ {contact-first-name} , You are invited to participate in the ﻿ {grading-na…" at bounding box center [756, 465] width 1117 height 768
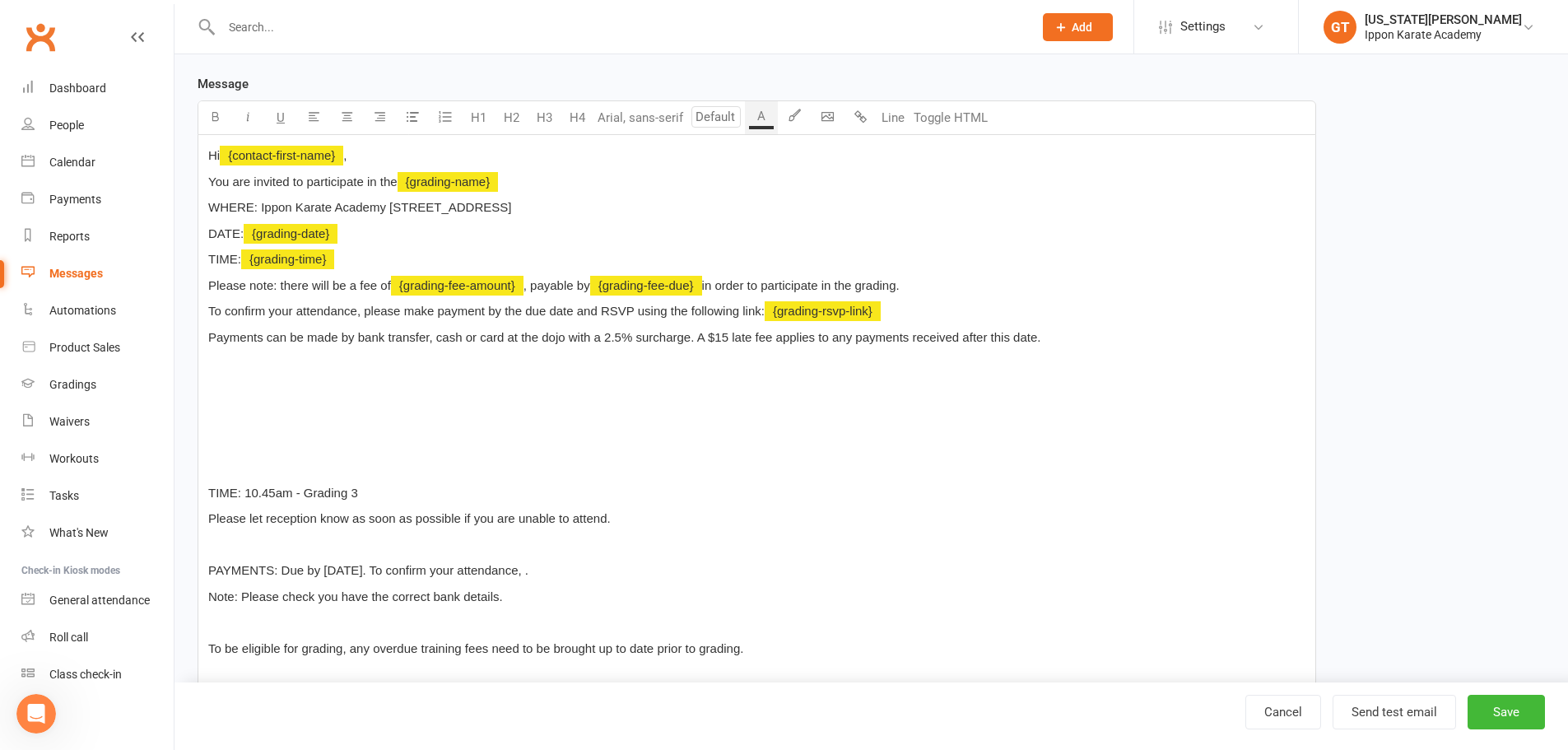
scroll to position [262, 0]
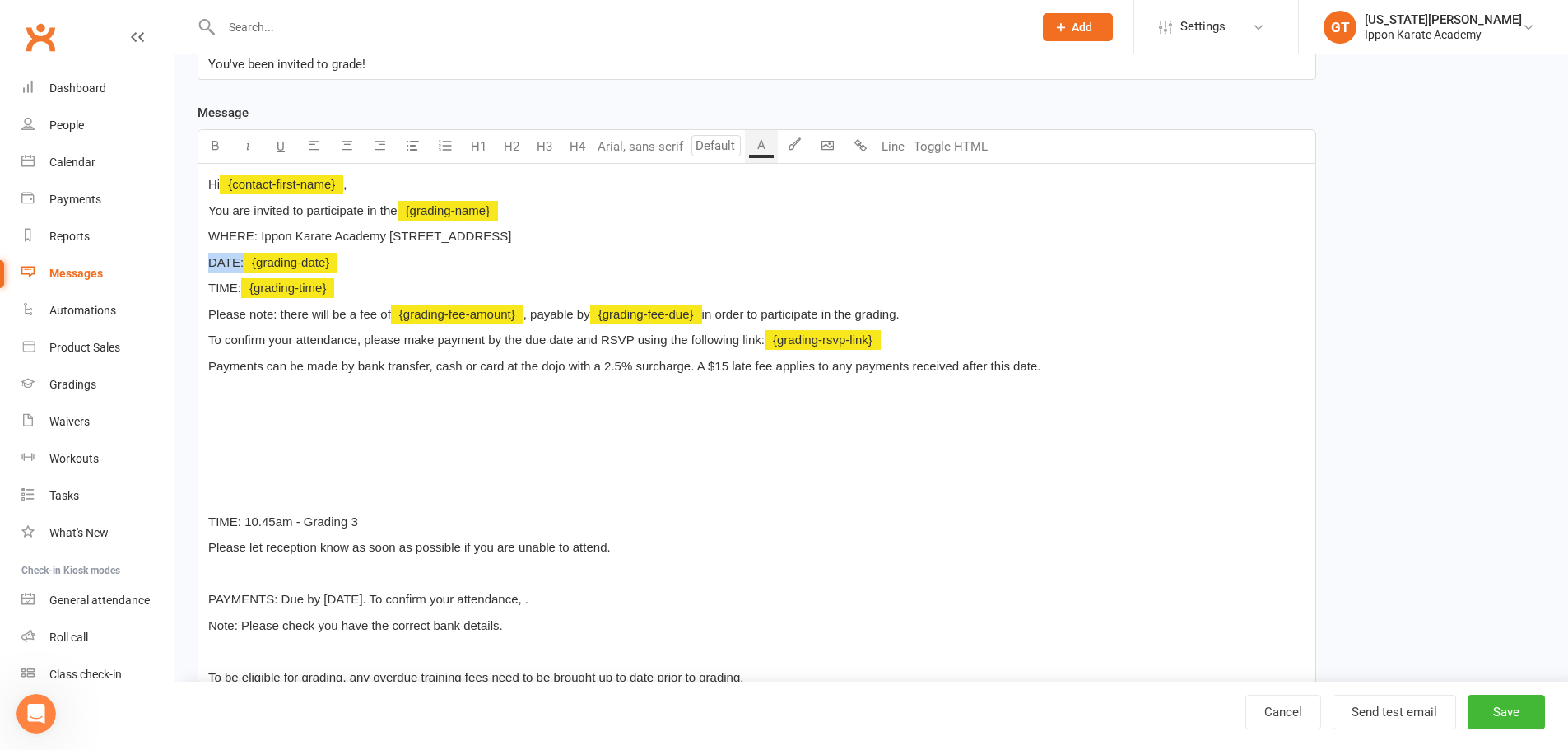
drag, startPoint x: 245, startPoint y: 264, endPoint x: 202, endPoint y: 259, distance: 43.3
click at [202, 259] on div "Hi ﻿ {contact-first-name} , You are invited to participate in the ﻿ {grading-na…" at bounding box center [756, 548] width 1117 height 768
click at [218, 140] on icon "button" at bounding box center [215, 145] width 13 height 13
drag, startPoint x: 259, startPoint y: 236, endPoint x: 201, endPoint y: 230, distance: 58.3
click at [201, 230] on div "Hi ﻿ {contact-first-name} , You are invited to participate in the ﻿ {grading-na…" at bounding box center [756, 548] width 1117 height 768
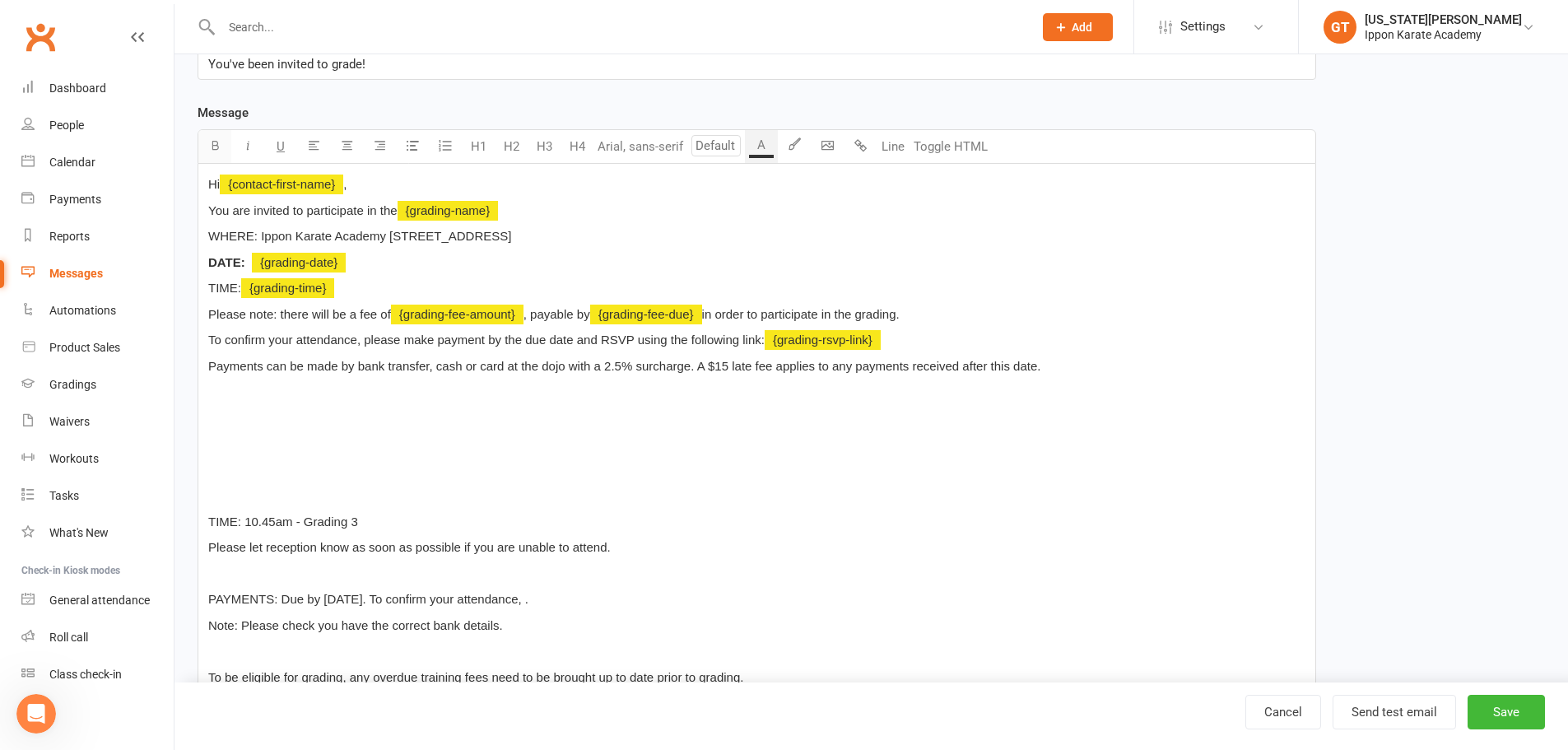
click at [213, 144] on icon "button" at bounding box center [215, 145] width 13 height 13
drag, startPoint x: 240, startPoint y: 291, endPoint x: 195, endPoint y: 287, distance: 45.2
click at [195, 287] on div "Template Name Invitation to Grading Event Send by Email SMS Category Manage cat…" at bounding box center [757, 508] width 1143 height 1307
click at [212, 148] on icon "button" at bounding box center [215, 145] width 13 height 13
click at [321, 374] on p "Payments can be made by bank transfer, cash or card at the dojo with a 2.5% sur…" at bounding box center [757, 366] width 1098 height 20
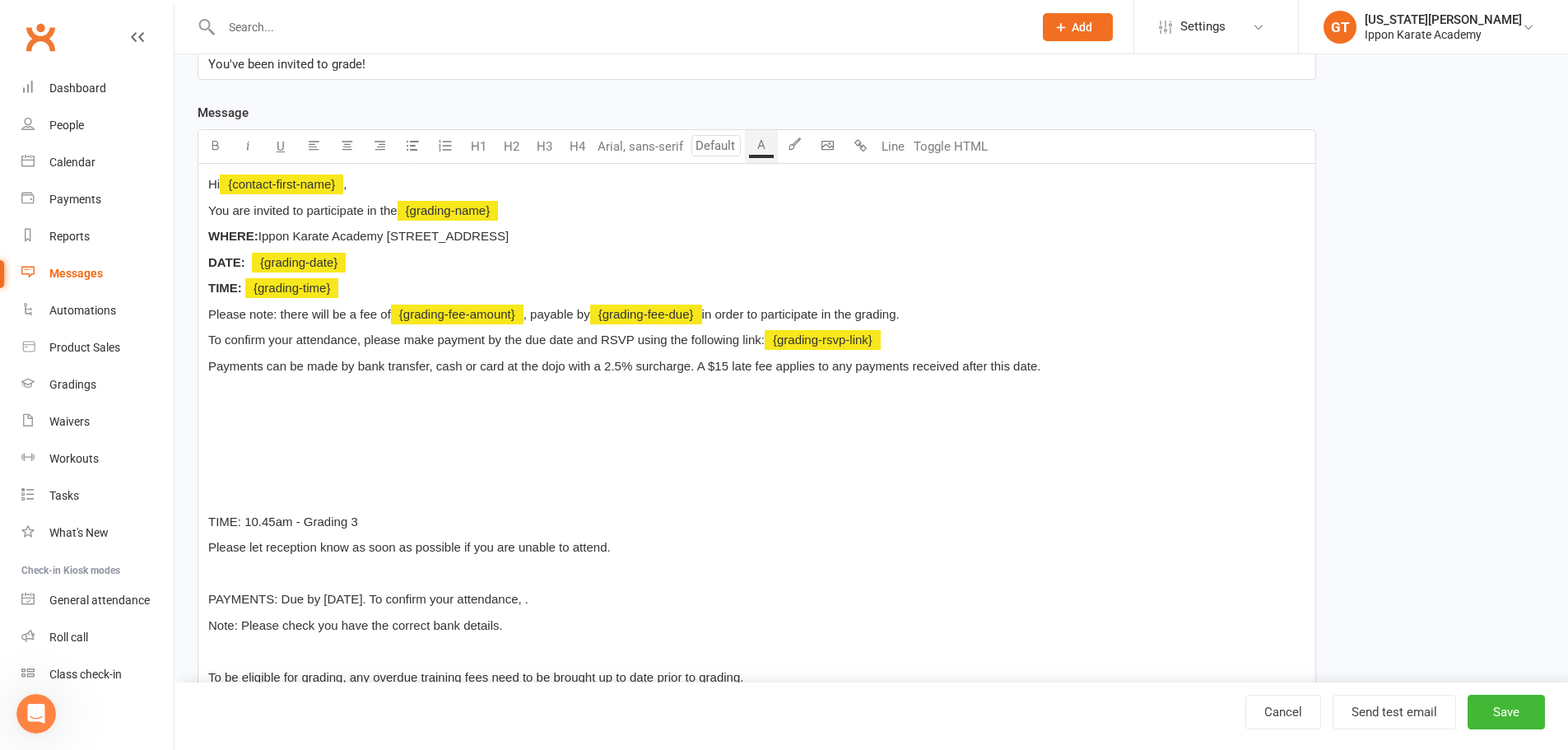
drag, startPoint x: 318, startPoint y: 401, endPoint x: 229, endPoint y: 386, distance: 90.3
click at [227, 384] on p "﻿" at bounding box center [757, 391] width 1098 height 20
click at [242, 387] on p "﻿" at bounding box center [757, 391] width 1098 height 20
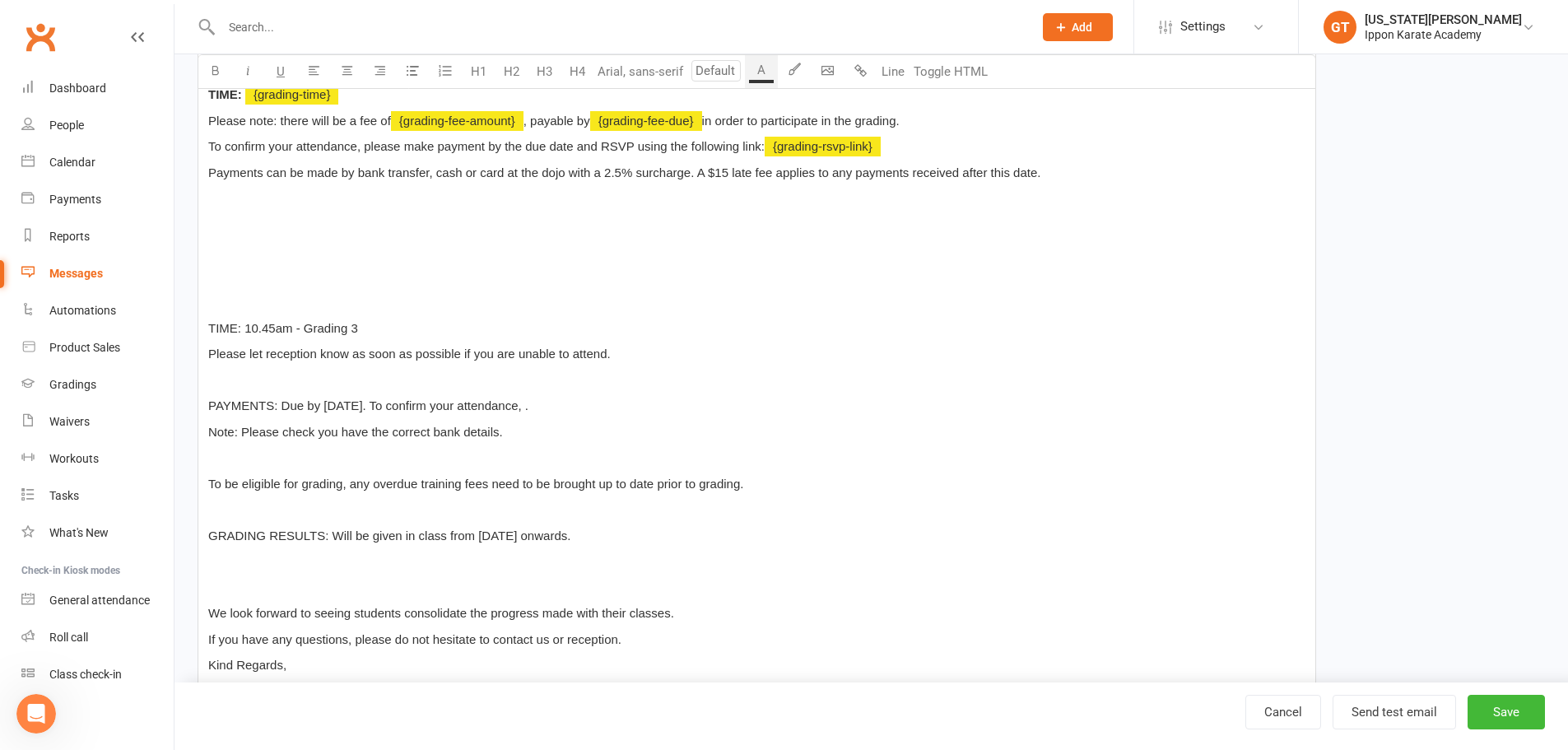
scroll to position [426, 0]
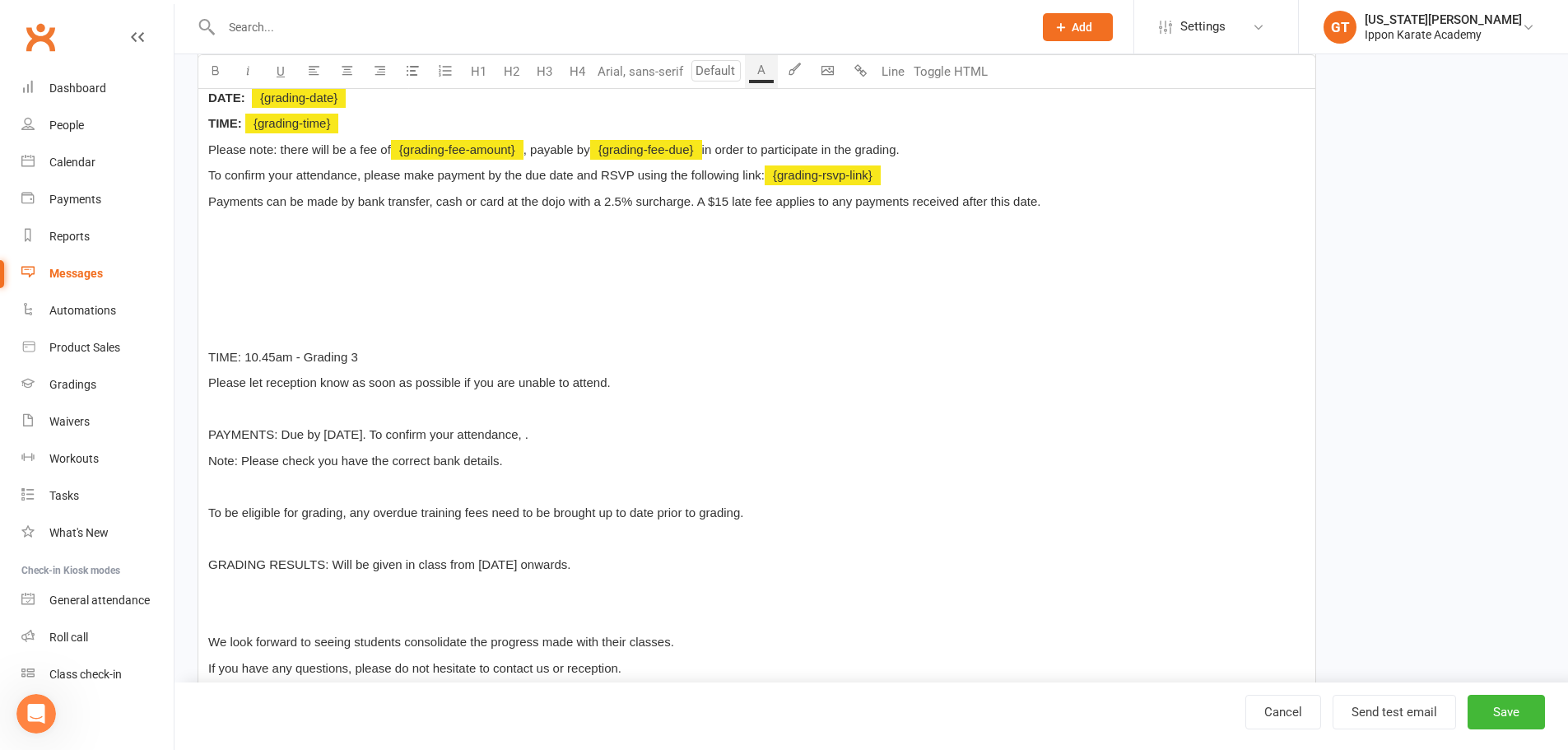
click at [694, 199] on span "Payments can be made by bank transfer, cash or card at the dojo with a 2.5% sur…" at bounding box center [624, 201] width 832 height 14
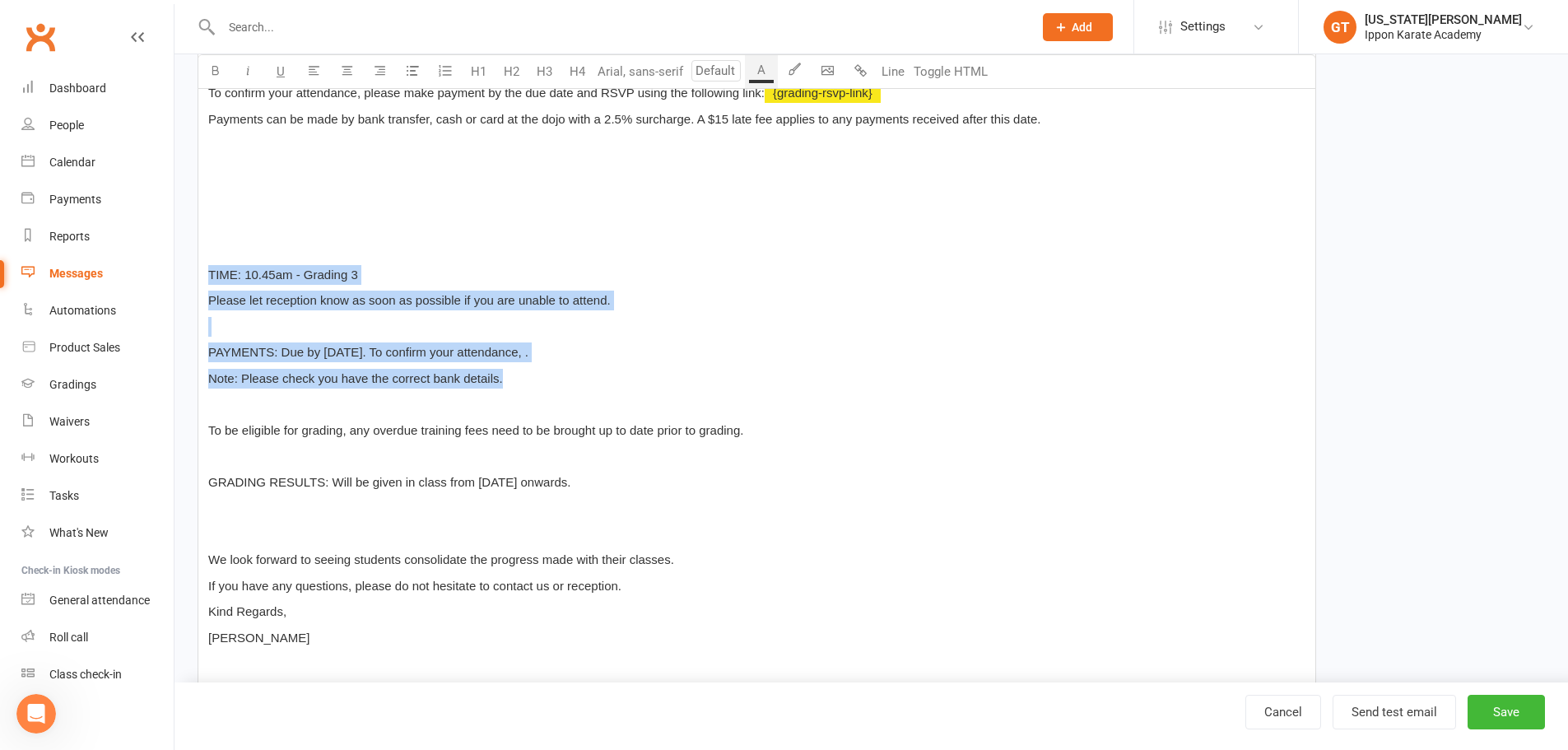
drag, startPoint x: 565, startPoint y: 382, endPoint x: 202, endPoint y: 259, distance: 383.3
click at [202, 259] on div "Hi ﻿ {contact-first-name} , You are invited to participate in the ﻿ {grading-na…" at bounding box center [756, 300] width 1117 height 768
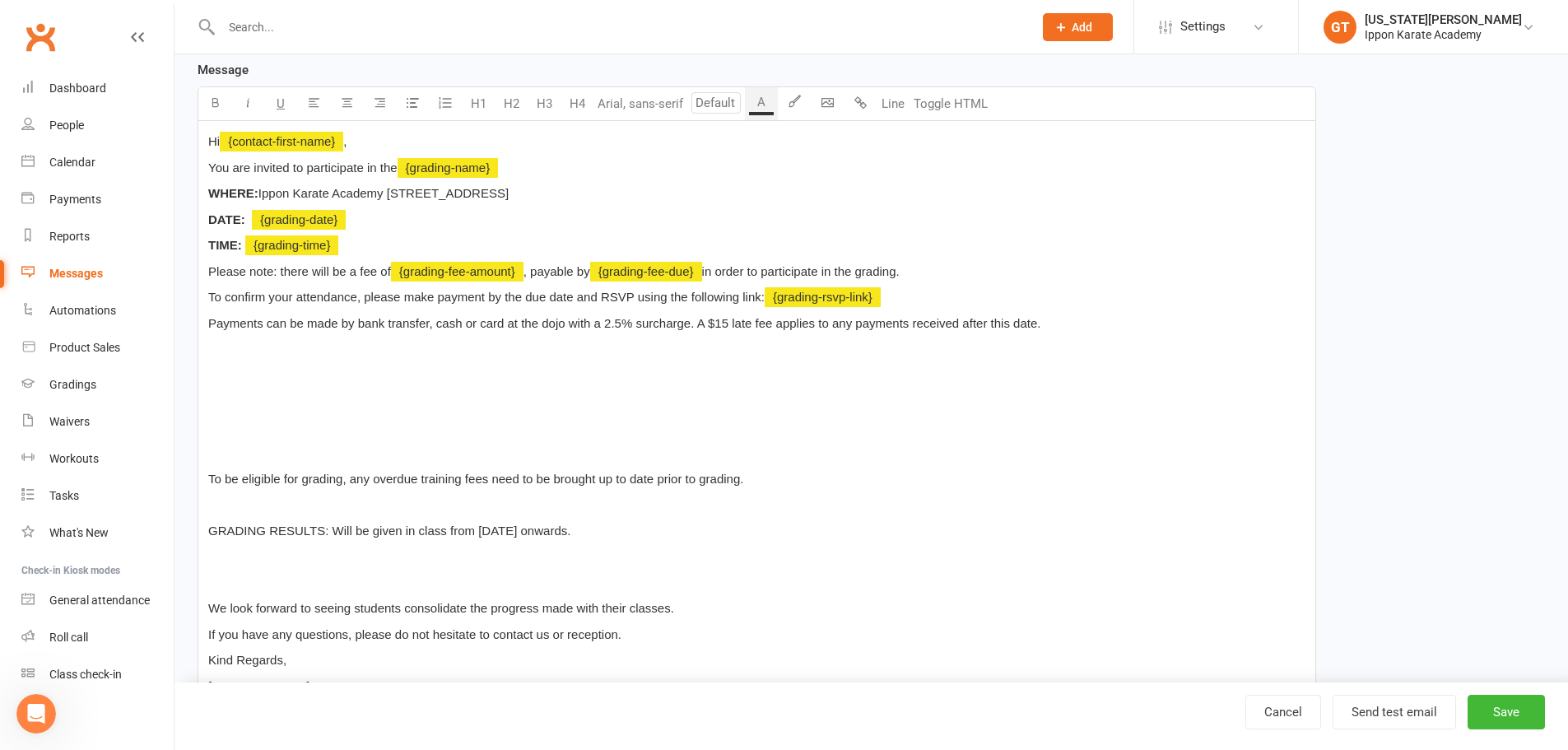
scroll to position [262, 0]
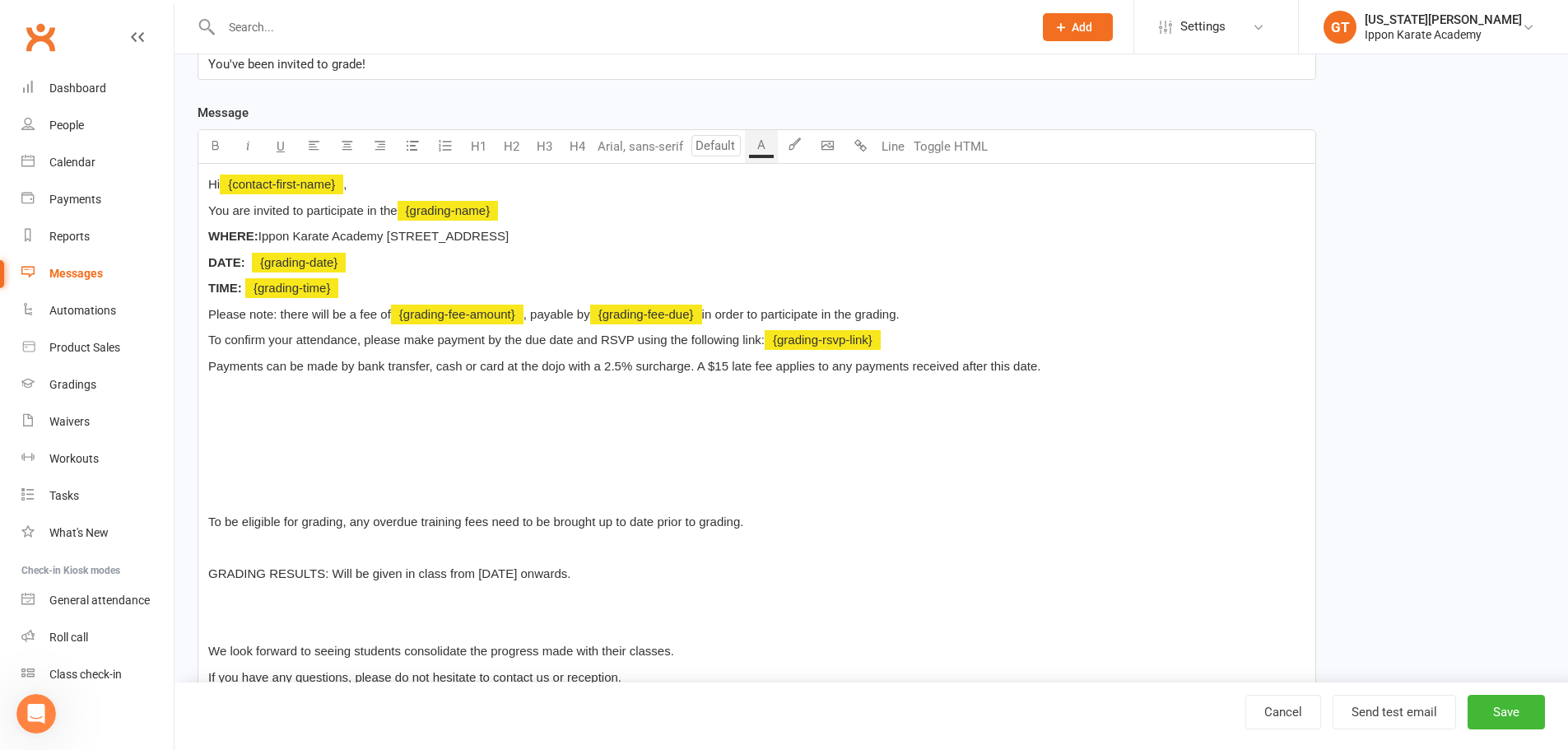
click at [217, 401] on p "﻿" at bounding box center [757, 391] width 1098 height 20
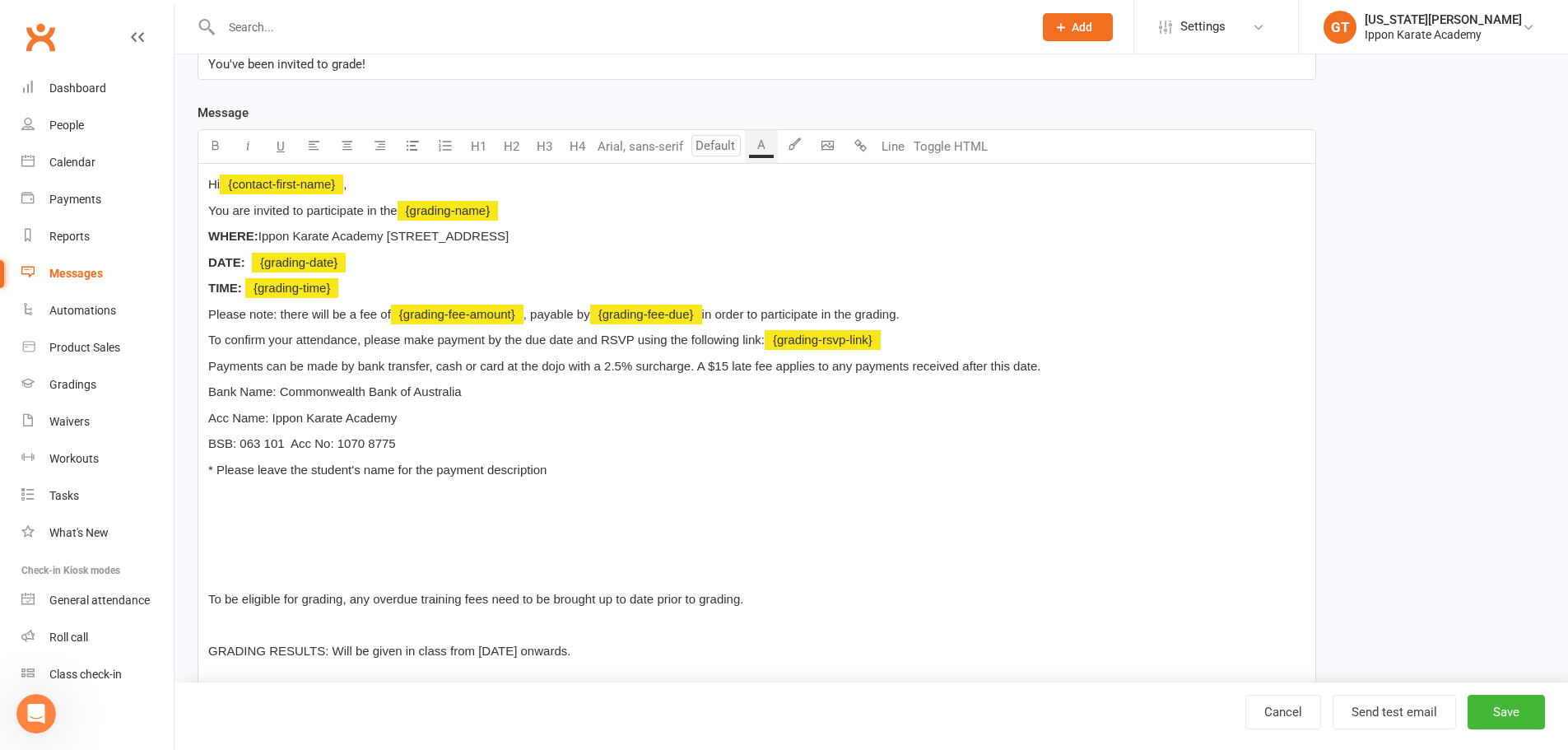
click at [216, 495] on p "﻿" at bounding box center [757, 495] width 1098 height 20
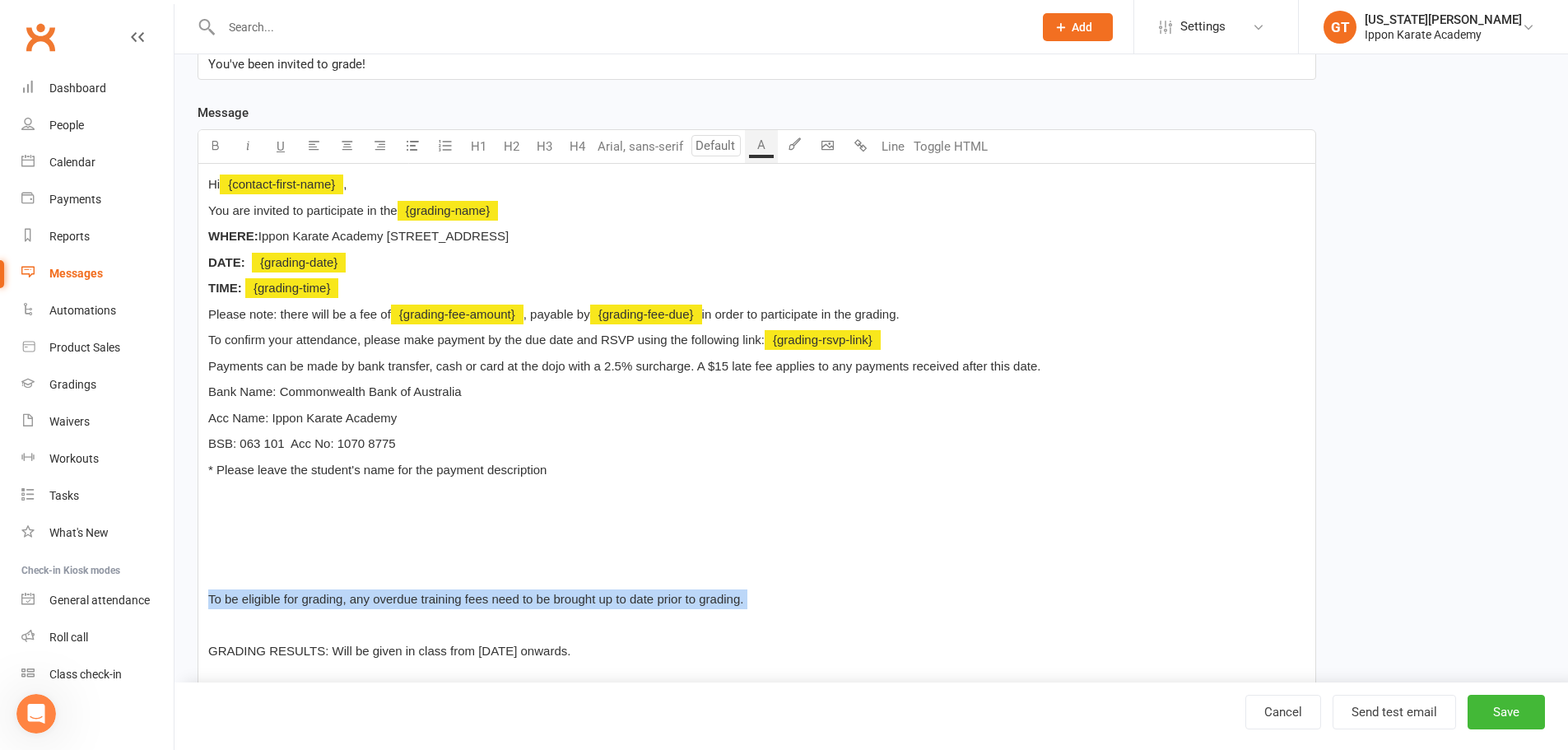
drag, startPoint x: 847, startPoint y: 612, endPoint x: 200, endPoint y: 599, distance: 647.1
click at [200, 599] on div "Hi ﻿ {contact-first-name} , You are invited to participate in the ﻿ {grading-na…" at bounding box center [756, 509] width 1117 height 690
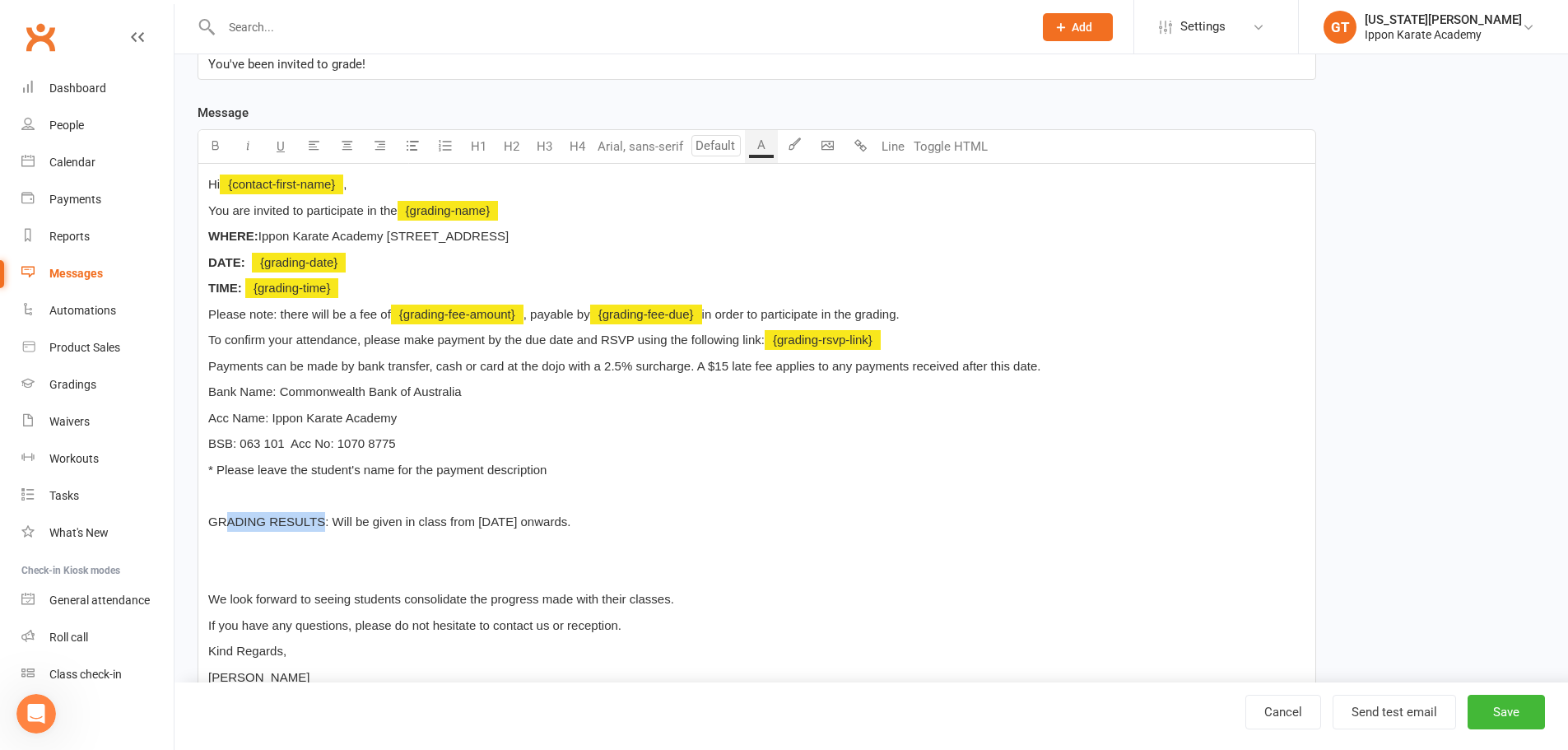
drag, startPoint x: 326, startPoint y: 520, endPoint x: 223, endPoint y: 514, distance: 103.2
click at [223, 514] on span "GRADING RESULTS: Will be given in class from 30th June onwards." at bounding box center [390, 521] width 362 height 14
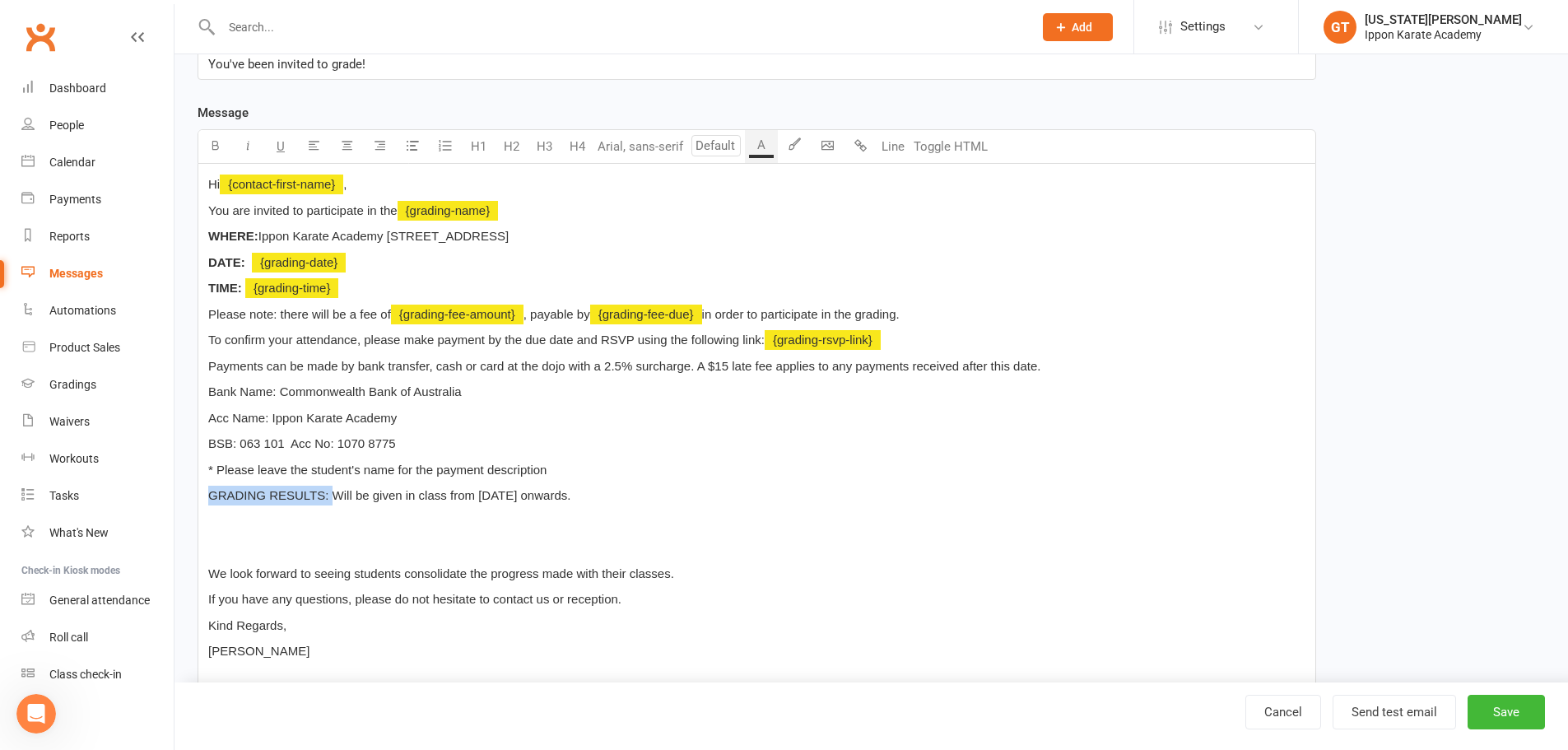
drag, startPoint x: 332, startPoint y: 495, endPoint x: 200, endPoint y: 488, distance: 132.2
click at [200, 488] on div "Hi ﻿ {contact-first-name} , You are invited to participate in the ﻿ {grading-na…" at bounding box center [756, 431] width 1117 height 535
click at [982, 241] on p "WHERE: Ippon Karate Academy 96 Triholm Avenue, Laverton" at bounding box center [757, 236] width 1098 height 20
drag, startPoint x: 331, startPoint y: 491, endPoint x: 208, endPoint y: 496, distance: 123.1
click at [208, 496] on span "GRADING RESULTS: Will be given in class from 30th June onwards." at bounding box center [390, 495] width 362 height 14
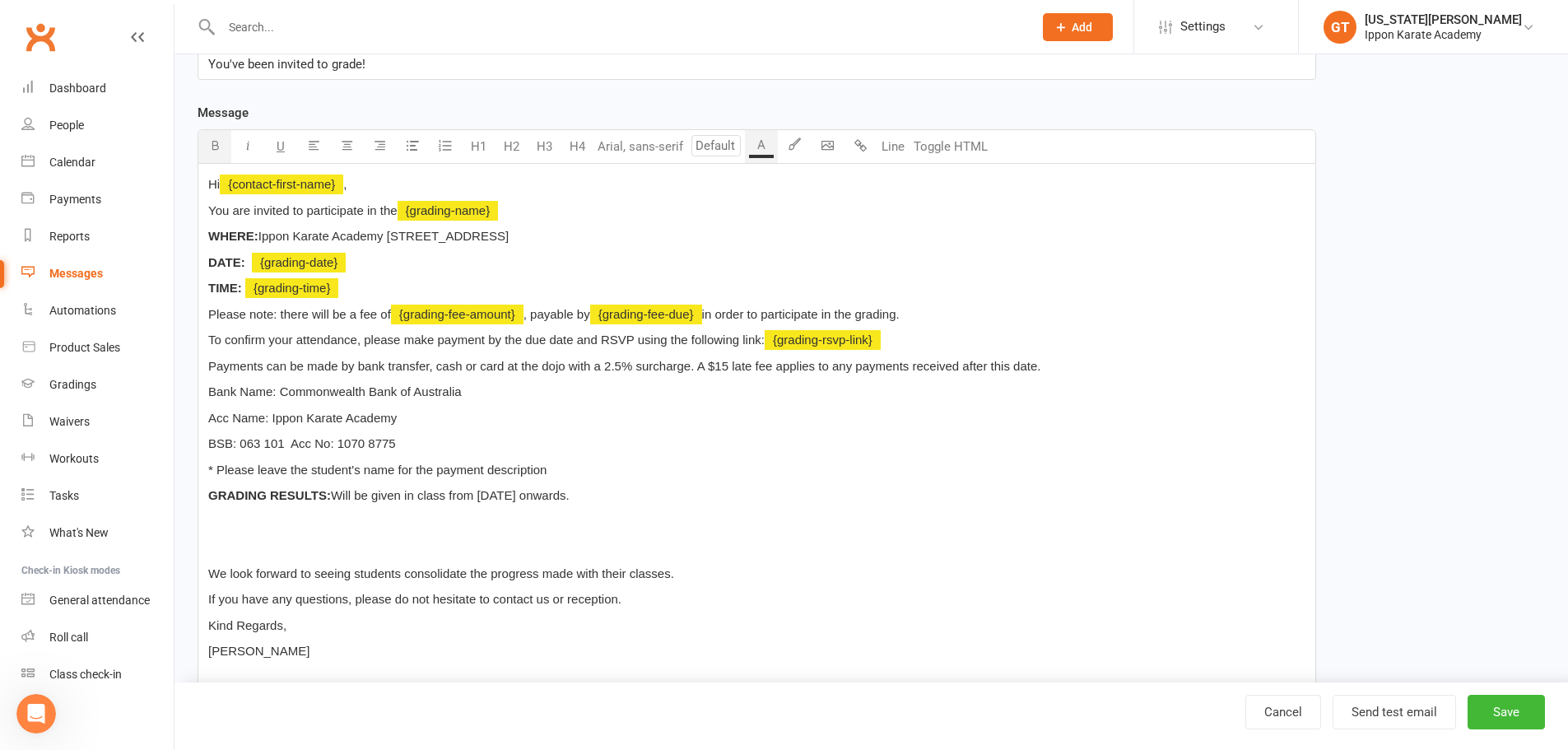
click at [199, 143] on button "button" at bounding box center [214, 146] width 33 height 33
click at [442, 544] on p "﻿" at bounding box center [757, 547] width 1098 height 20
click at [597, 482] on div "Hi ﻿ {contact-first-name} , You are invited to participate in the ﻿ {grading-na…" at bounding box center [756, 431] width 1117 height 535
click at [584, 465] on p "* Please leave the student's name for the payment description" at bounding box center [757, 469] width 1098 height 20
click at [402, 185] on p "Hi ﻿ {contact-first-name} ," at bounding box center [757, 184] width 1098 height 20
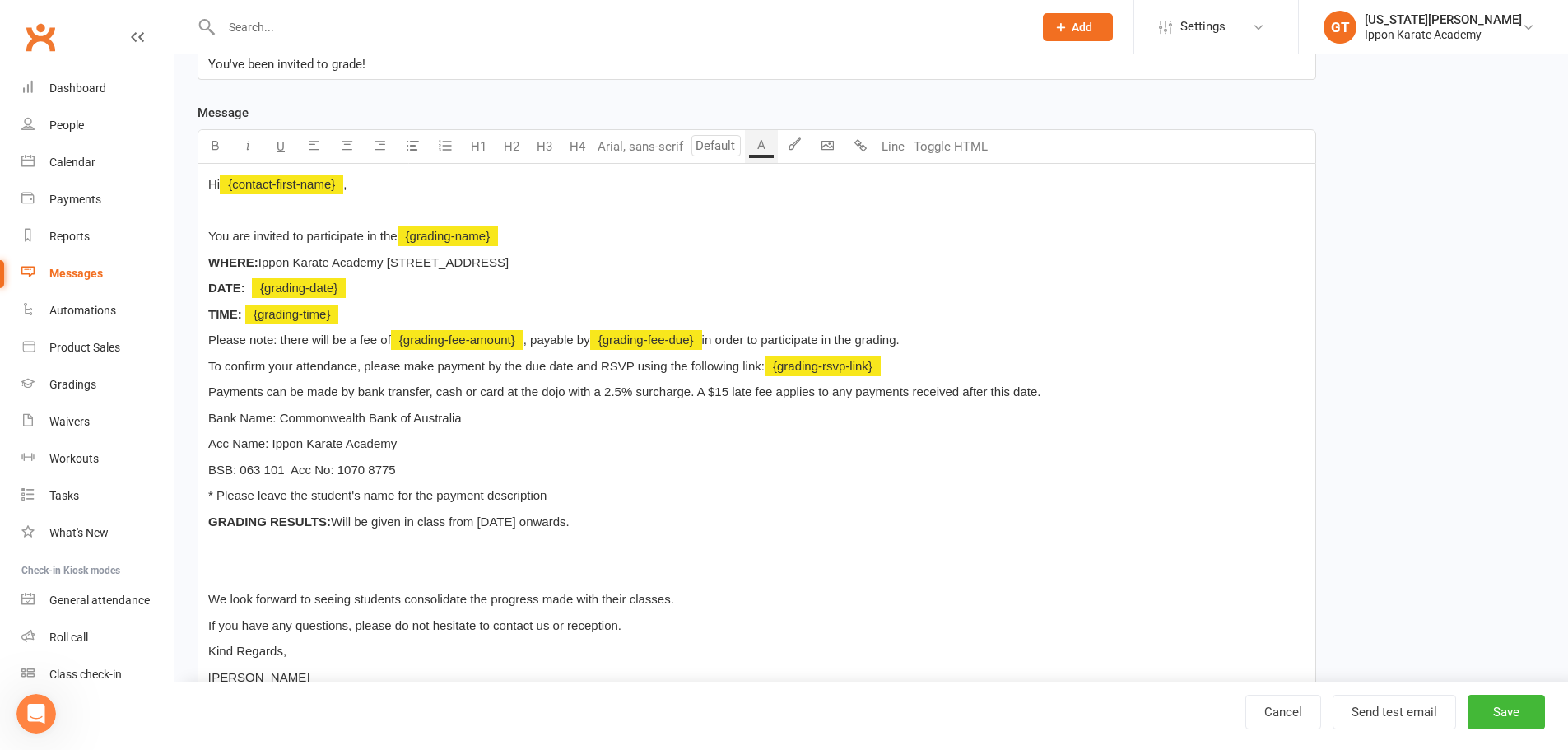
click at [343, 238] on span "You are invited to participate in the" at bounding box center [303, 236] width 190 height 14
click at [597, 232] on p "You are invited to participate in the ﻿ {grading-name}" at bounding box center [757, 236] width 1098 height 20
click at [939, 334] on p "Please note: there will be a fee of ﻿ {grading-fee-amount} , payable by ﻿ {grad…" at bounding box center [757, 339] width 1098 height 20
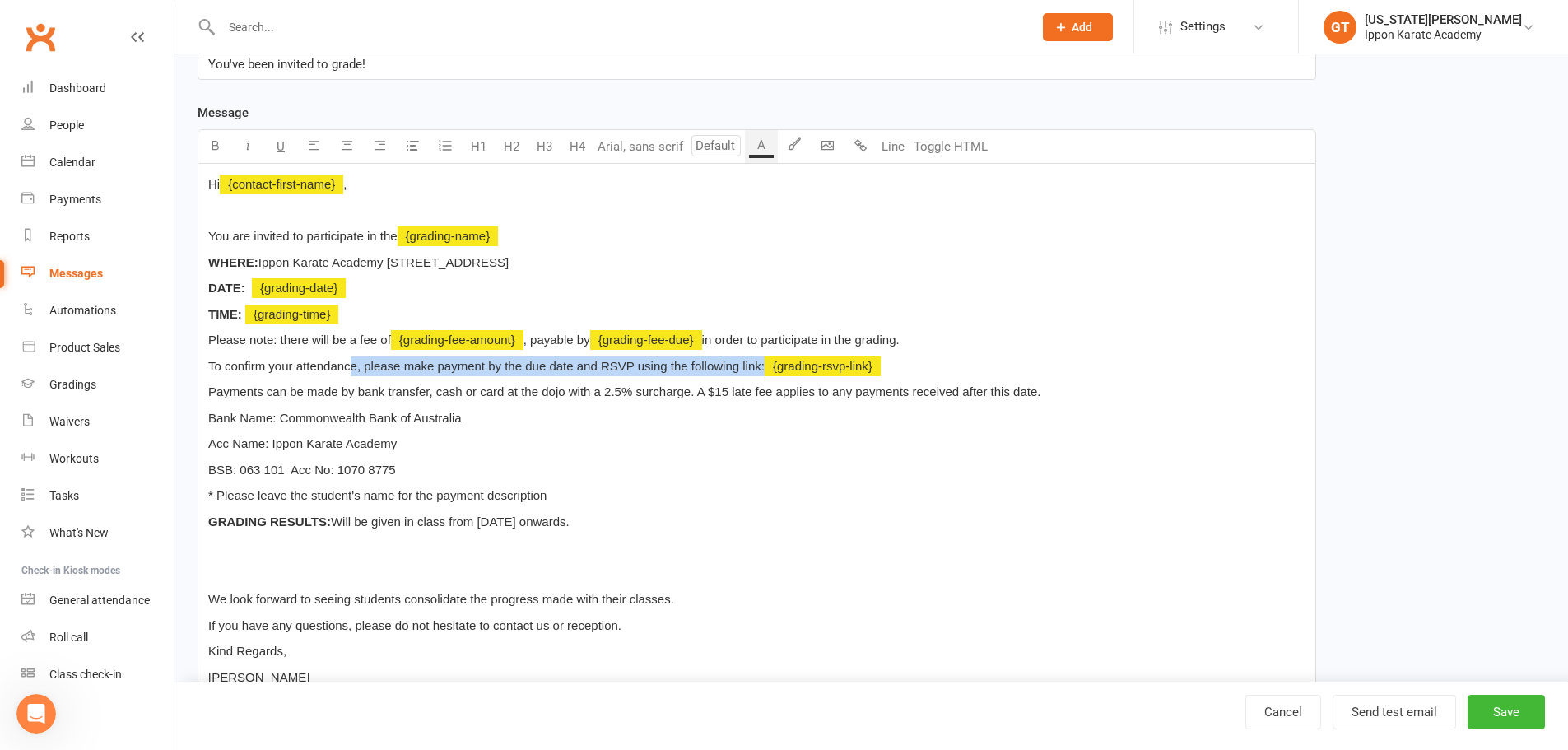
drag, startPoint x: 350, startPoint y: 361, endPoint x: 765, endPoint y: 366, distance: 415.0
click at [765, 366] on span "To confirm your attendance, please make payment by the due date and RSVP using …" at bounding box center [487, 366] width 556 height 14
drag, startPoint x: 206, startPoint y: 419, endPoint x: 561, endPoint y: 499, distance: 363.9
click at [561, 499] on div "Hi ﻿ {contact-first-name} , ﻿ You are invited to participate in the ﻿ {grading-…" at bounding box center [756, 444] width 1117 height 560
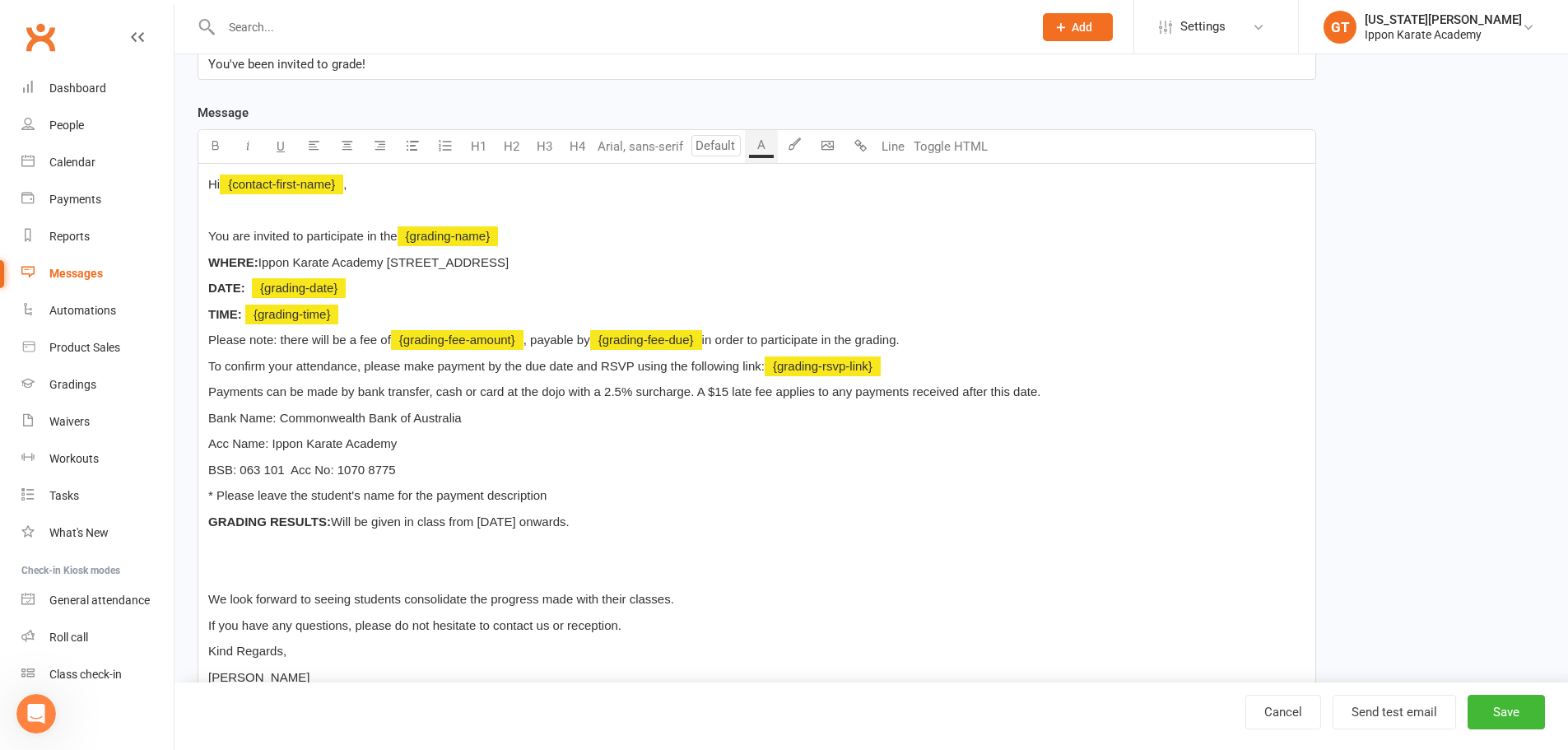
click at [949, 369] on p "To confirm your attendance, please make payment by the due date and RSVP using …" at bounding box center [757, 366] width 1098 height 20
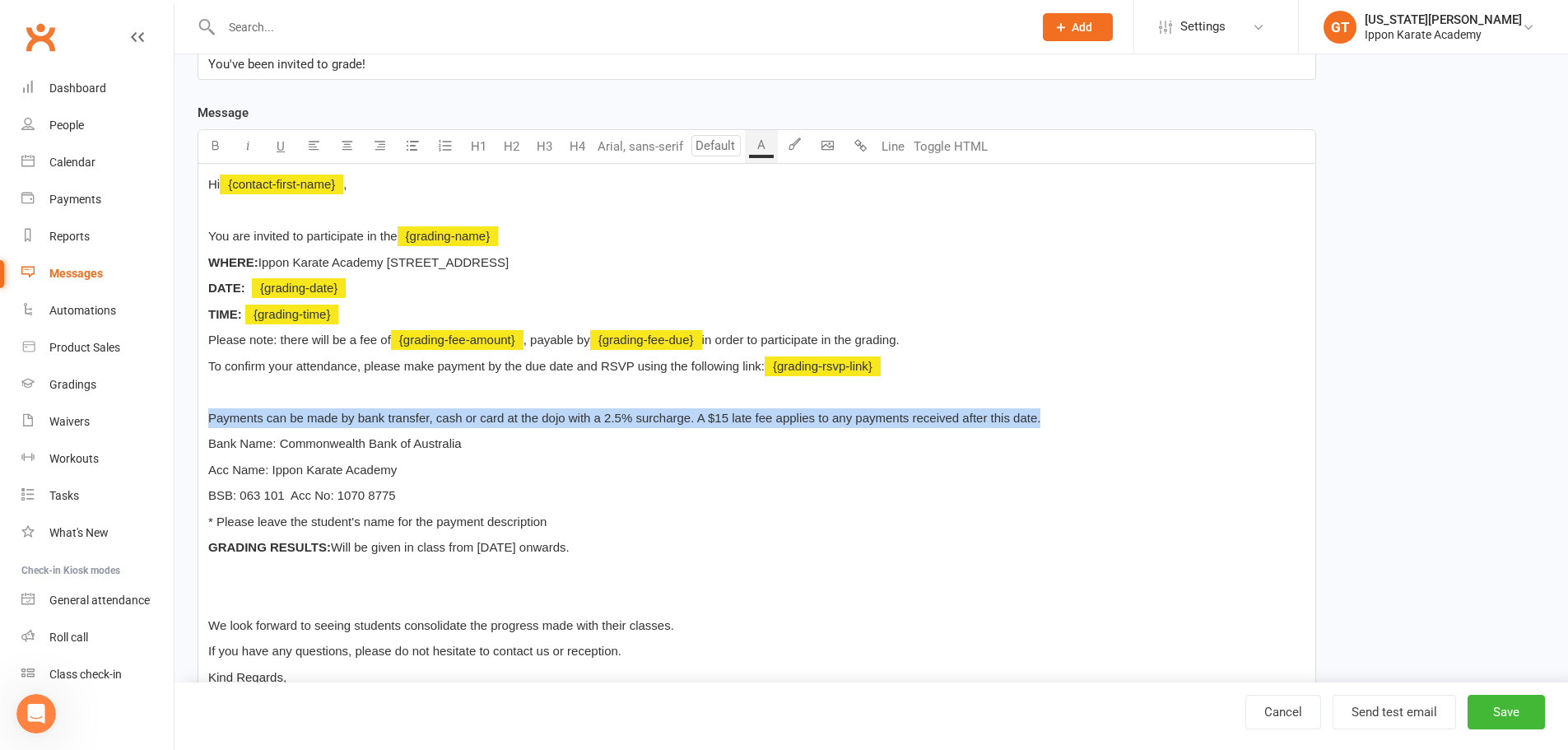
drag, startPoint x: 1067, startPoint y: 414, endPoint x: 176, endPoint y: 411, distance: 891.0
click at [176, 411] on div "Edit Template Template Name Invitation to Grading Event Send by Email SMS Categ…" at bounding box center [871, 392] width 1394 height 1200
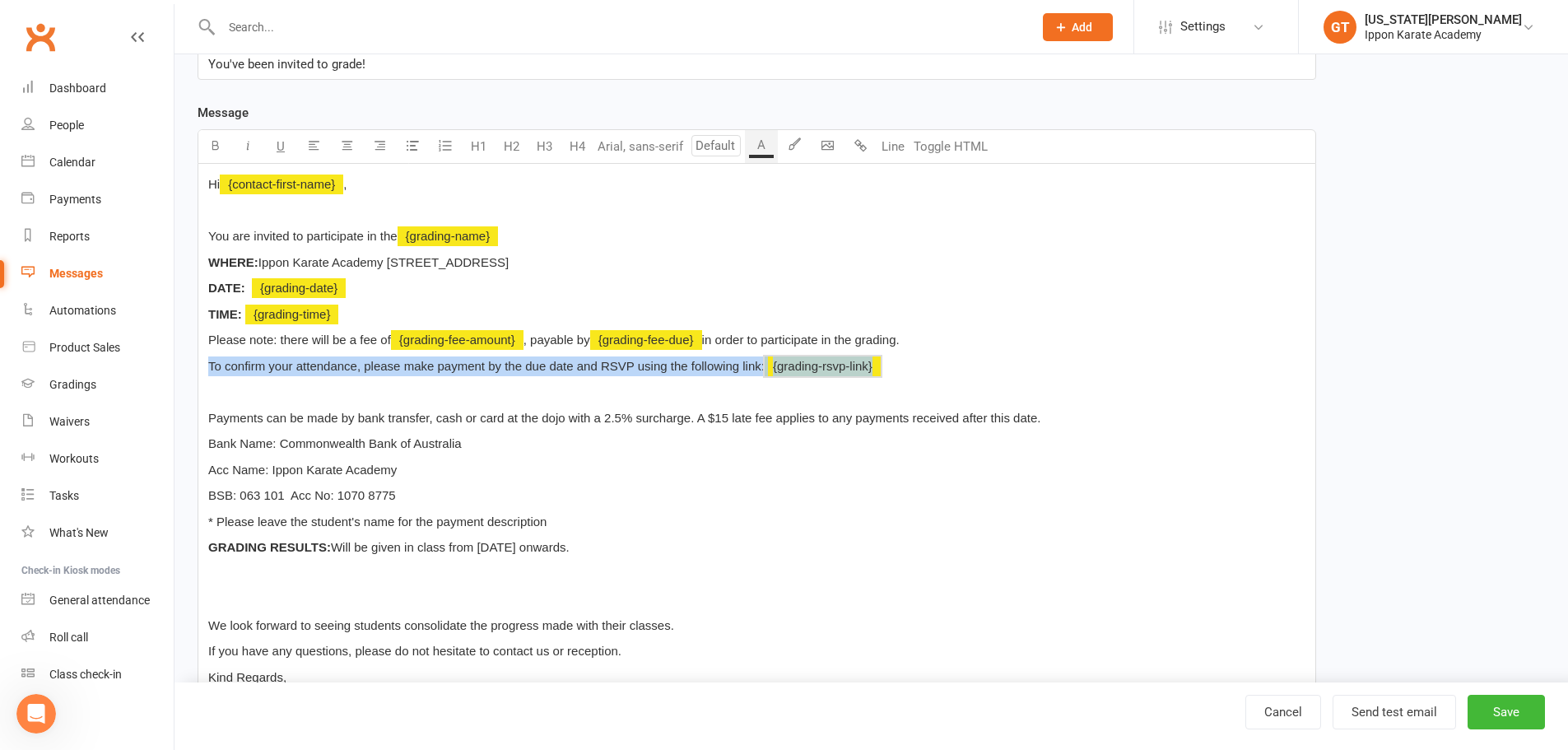
drag, startPoint x: 938, startPoint y: 369, endPoint x: 203, endPoint y: 366, distance: 735.0
click at [203, 366] on div "Hi ﻿ {contact-first-name} , ﻿ You are invited to participate in the ﻿ {grading-…" at bounding box center [756, 457] width 1117 height 587
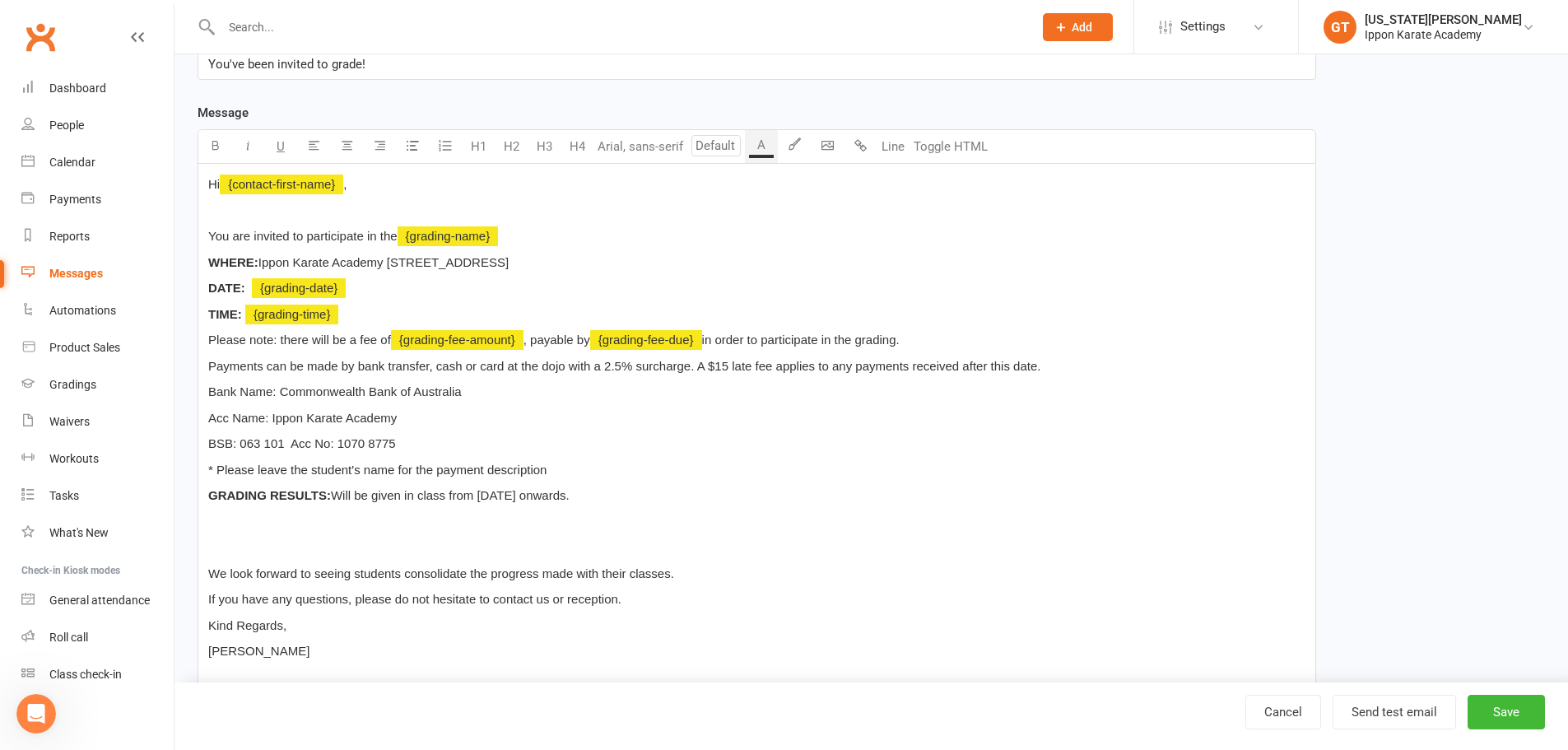
click at [1063, 373] on p "Payments can be made by bank transfer, cash or card at the dojo with a 2.5% sur…" at bounding box center [757, 366] width 1098 height 20
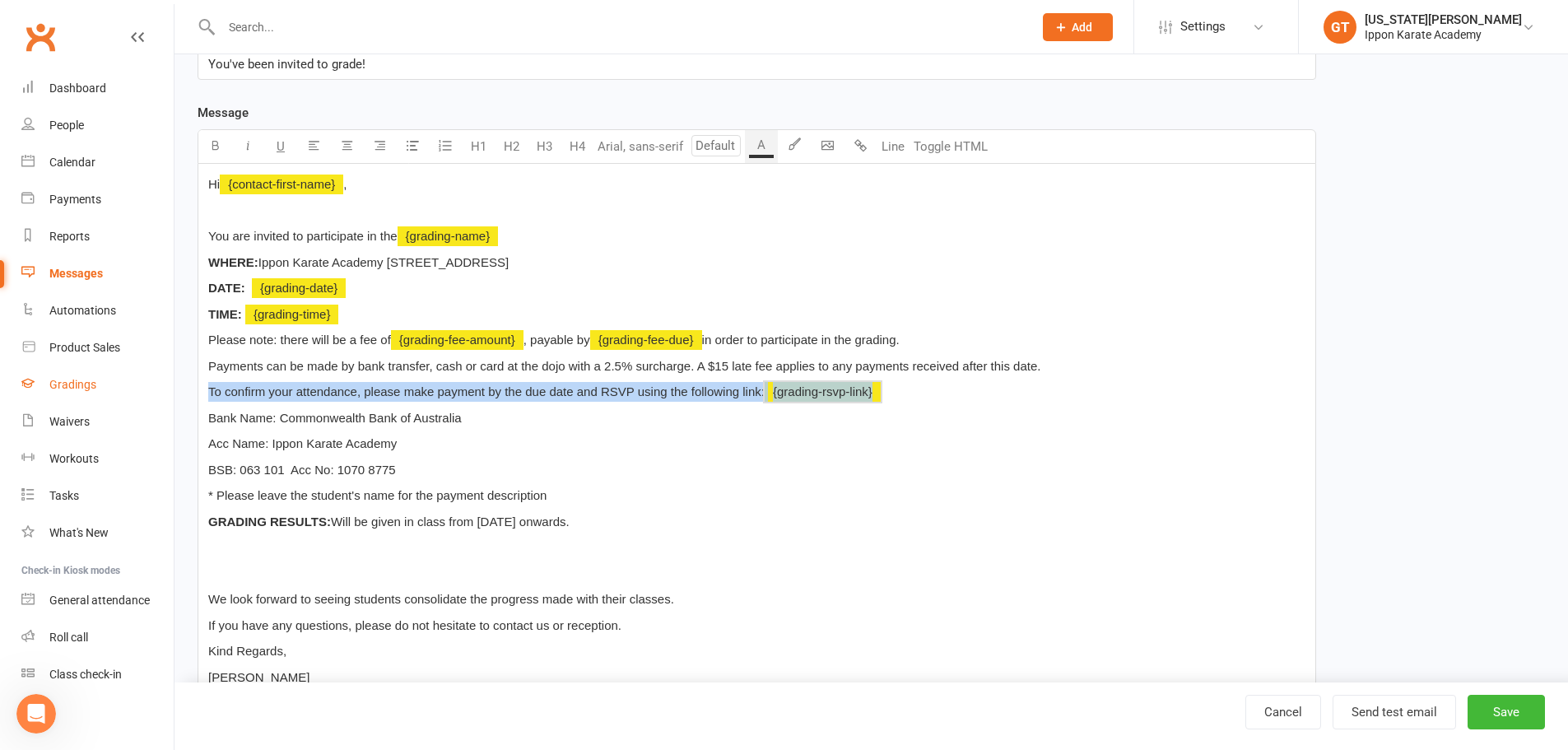
drag, startPoint x: 921, startPoint y: 389, endPoint x: 111, endPoint y: 386, distance: 810.0
click at [111, 386] on ui-view "Prospect Member Non-attending contact Class / event Appointment Grading event T…" at bounding box center [784, 355] width 1568 height 1224
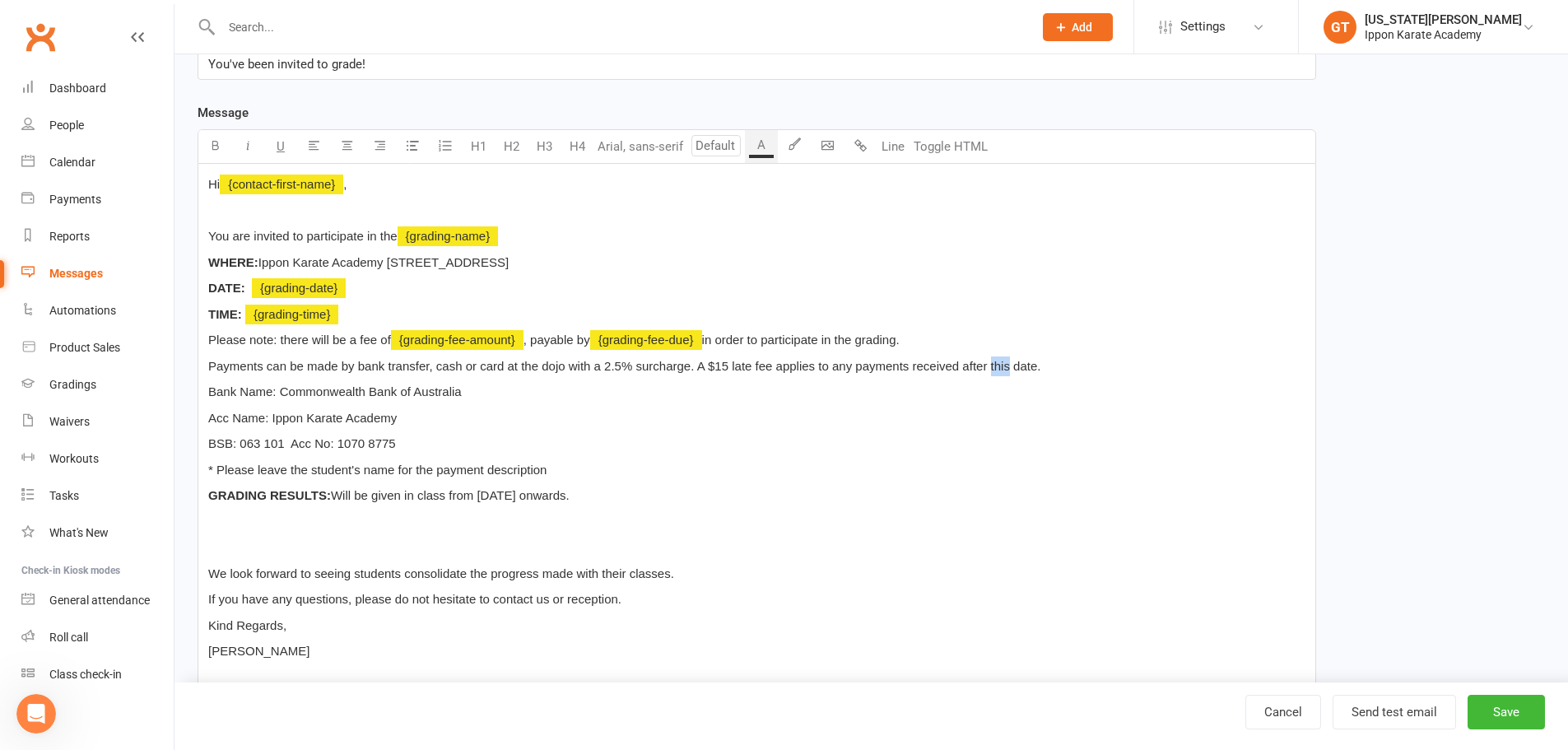
drag, startPoint x: 989, startPoint y: 367, endPoint x: 1008, endPoint y: 366, distance: 19.0
click at [1008, 366] on span "Payments can be made by bank transfer, cash or card at the dojo with a 2.5% sur…" at bounding box center [624, 366] width 832 height 14
click at [1108, 353] on div "Hi ﻿ {contact-first-name} , ﻿ You are invited to participate in the ﻿ {grading-…" at bounding box center [756, 431] width 1117 height 535
click at [207, 387] on div "Hi ﻿ {contact-first-name} , ﻿ You are invited to participate in the ﻿ {grading-…" at bounding box center [756, 431] width 1117 height 535
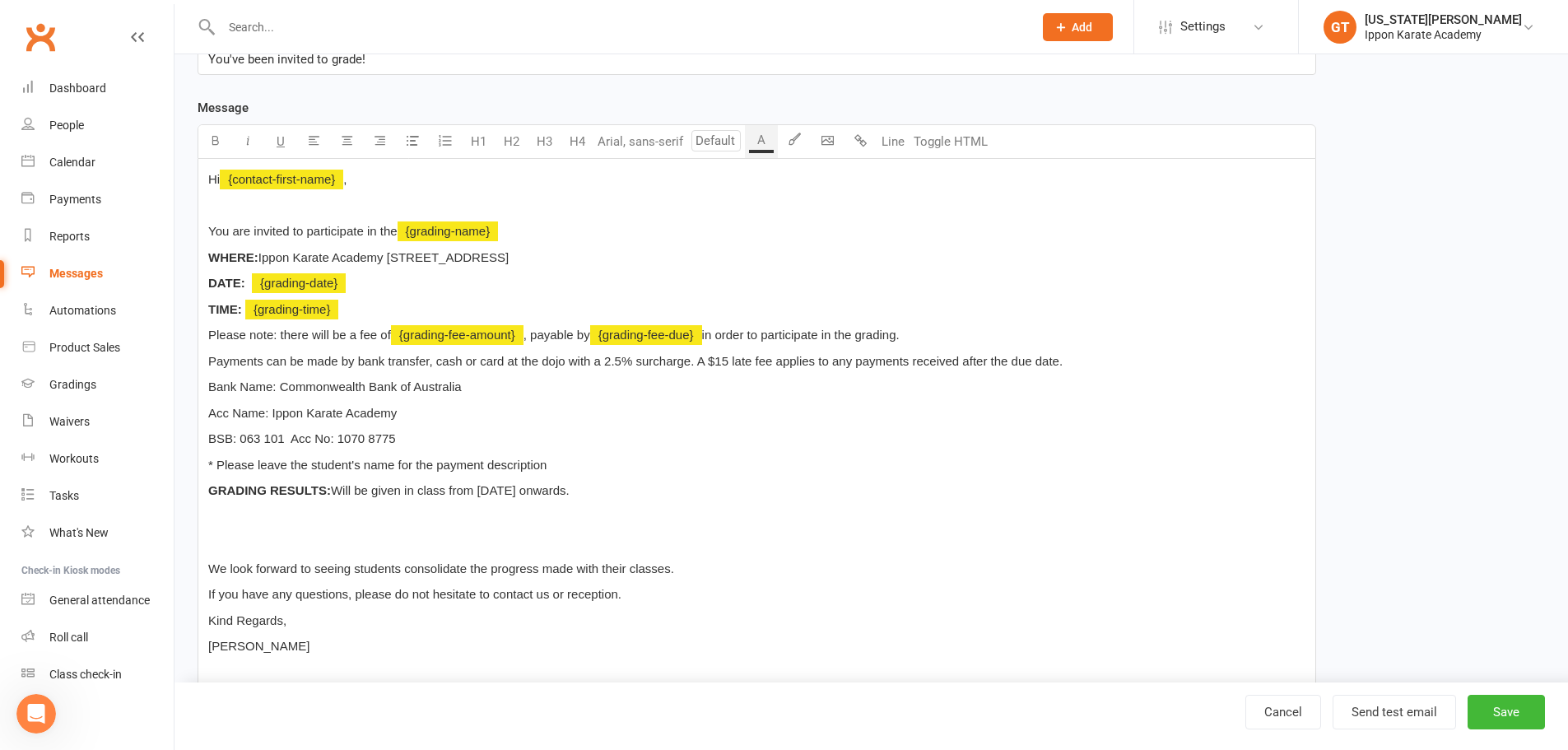
click at [210, 389] on span "Bank Name: Commonwealth Bank of Australia" at bounding box center [335, 386] width 254 height 14
click at [626, 468] on p "* Please leave the student's name for the payment description" at bounding box center [757, 464] width 1098 height 20
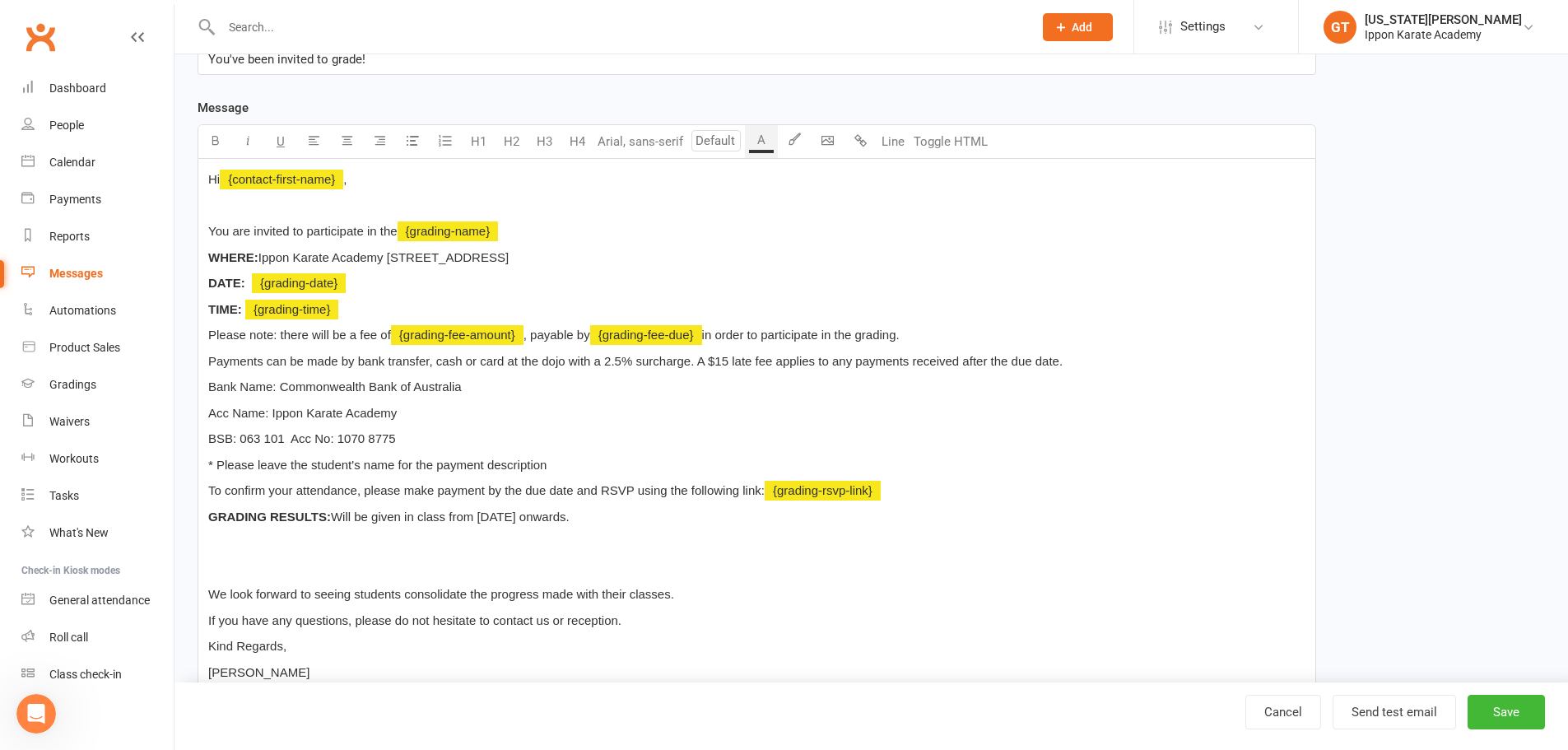
click at [626, 467] on p "* Please leave the student's name for the payment description" at bounding box center [757, 464] width 1098 height 20
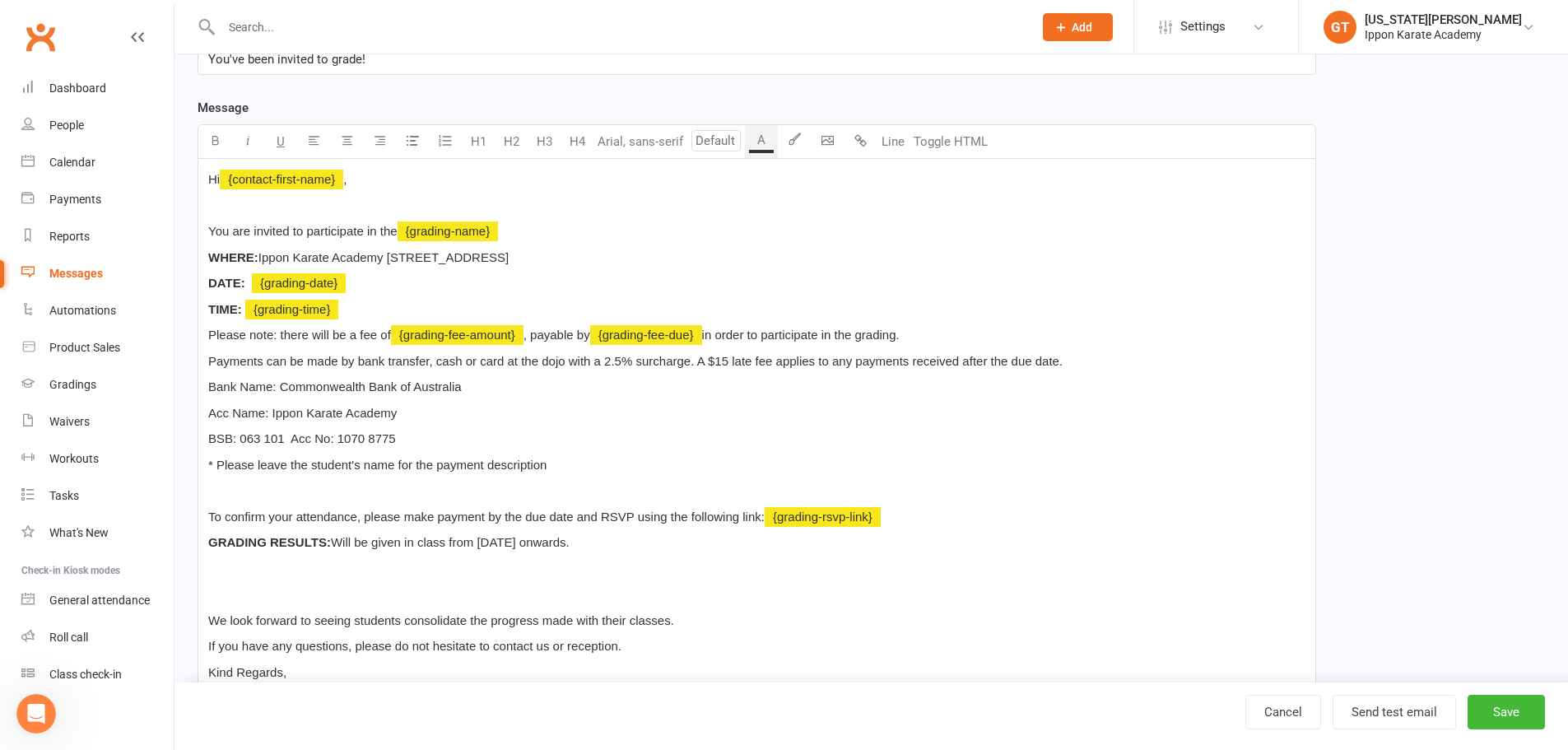
click at [364, 307] on p "TIME: ﻿ {grading-time} ﻿" at bounding box center [757, 309] width 1098 height 20
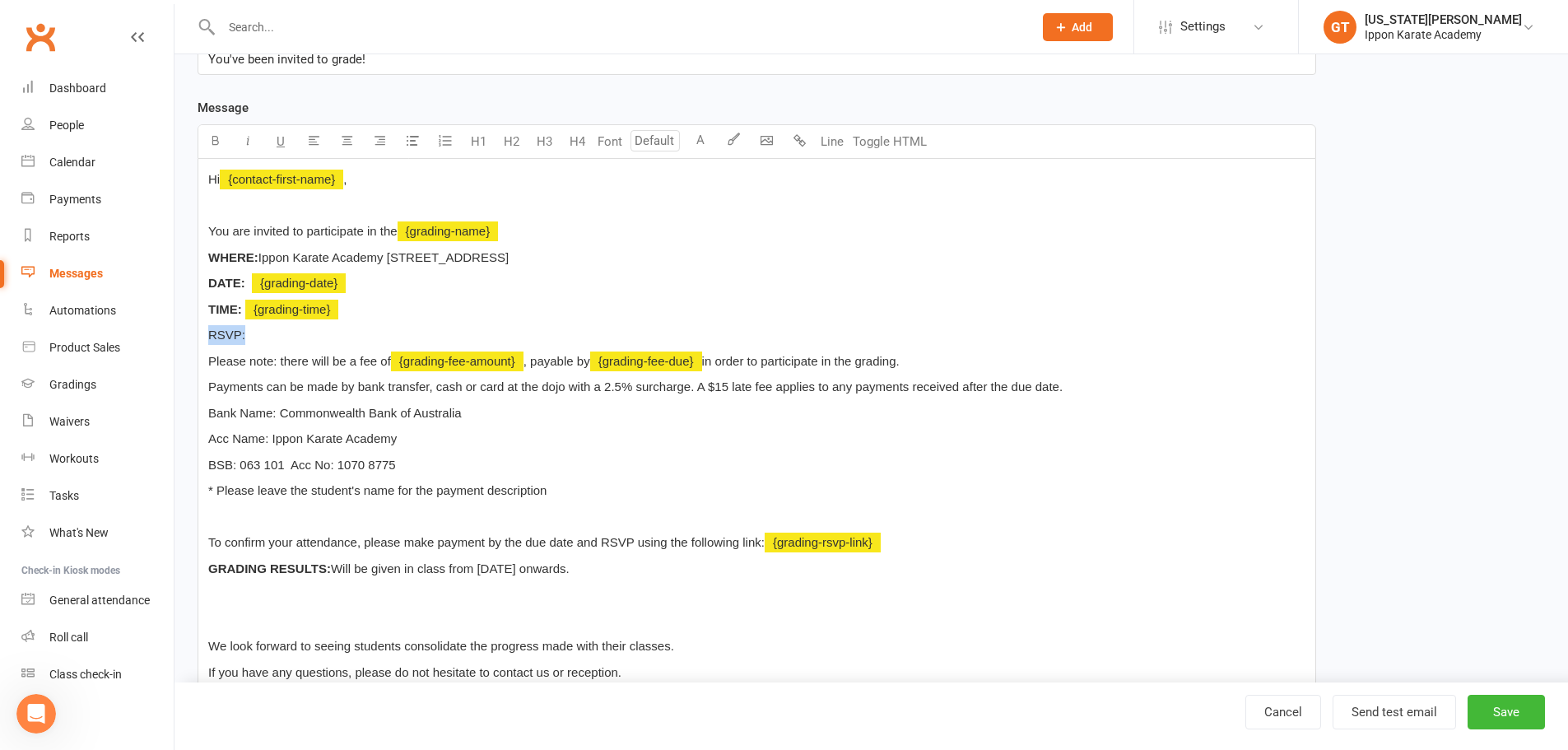
drag, startPoint x: 286, startPoint y: 336, endPoint x: 189, endPoint y: 337, distance: 97.0
click at [189, 337] on div "Template Name Invitation to Grading Event Send by Email SMS Category Manage cat…" at bounding box center [757, 425] width 1143 height 1151
click at [216, 139] on icon "button" at bounding box center [215, 140] width 13 height 13
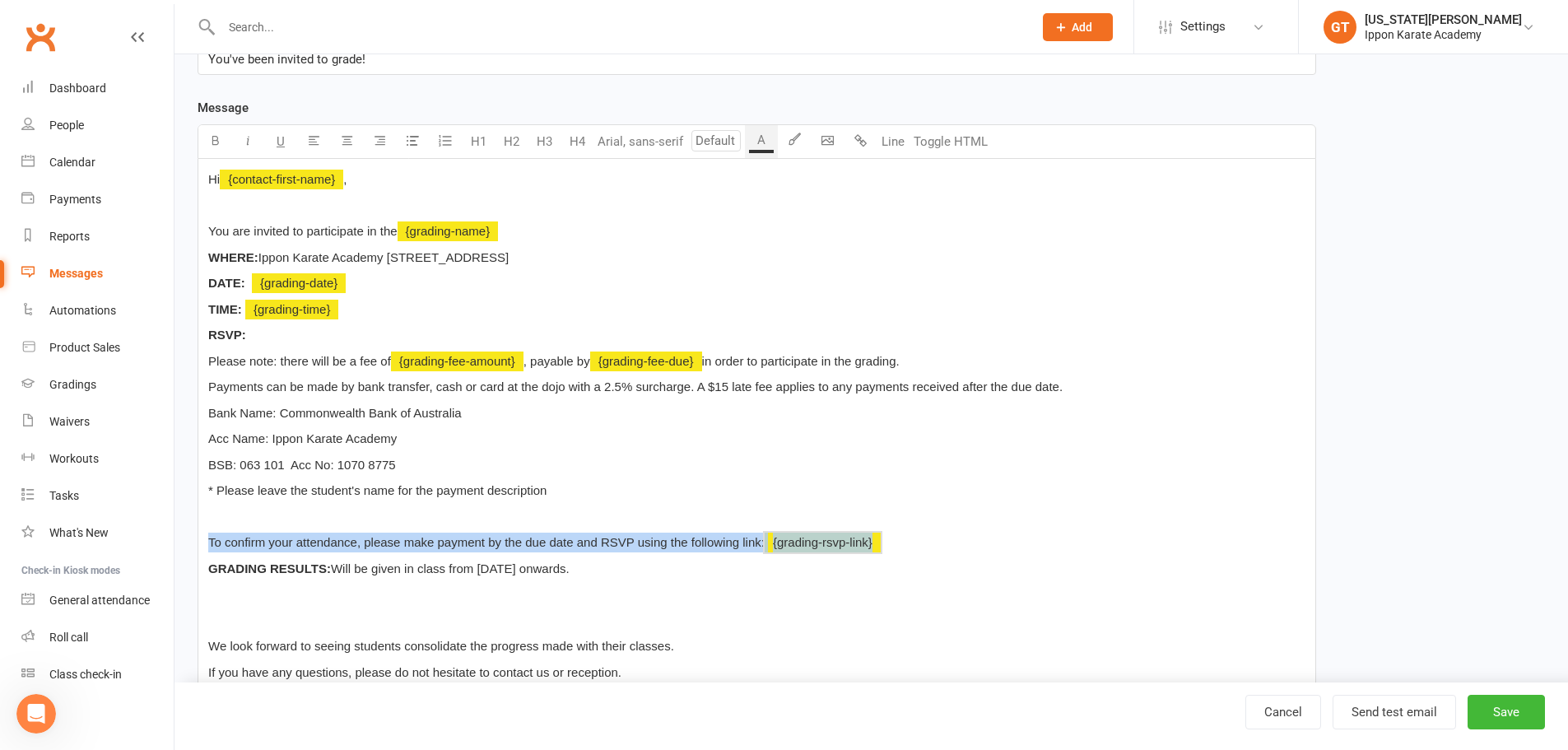
drag, startPoint x: 950, startPoint y: 541, endPoint x: 197, endPoint y: 528, distance: 753.1
click at [197, 528] on div "Hi ﻿ {contact-first-name} , ﻿ You are invited to participate in the ﻿ {grading-…" at bounding box center [756, 465] width 1119 height 613
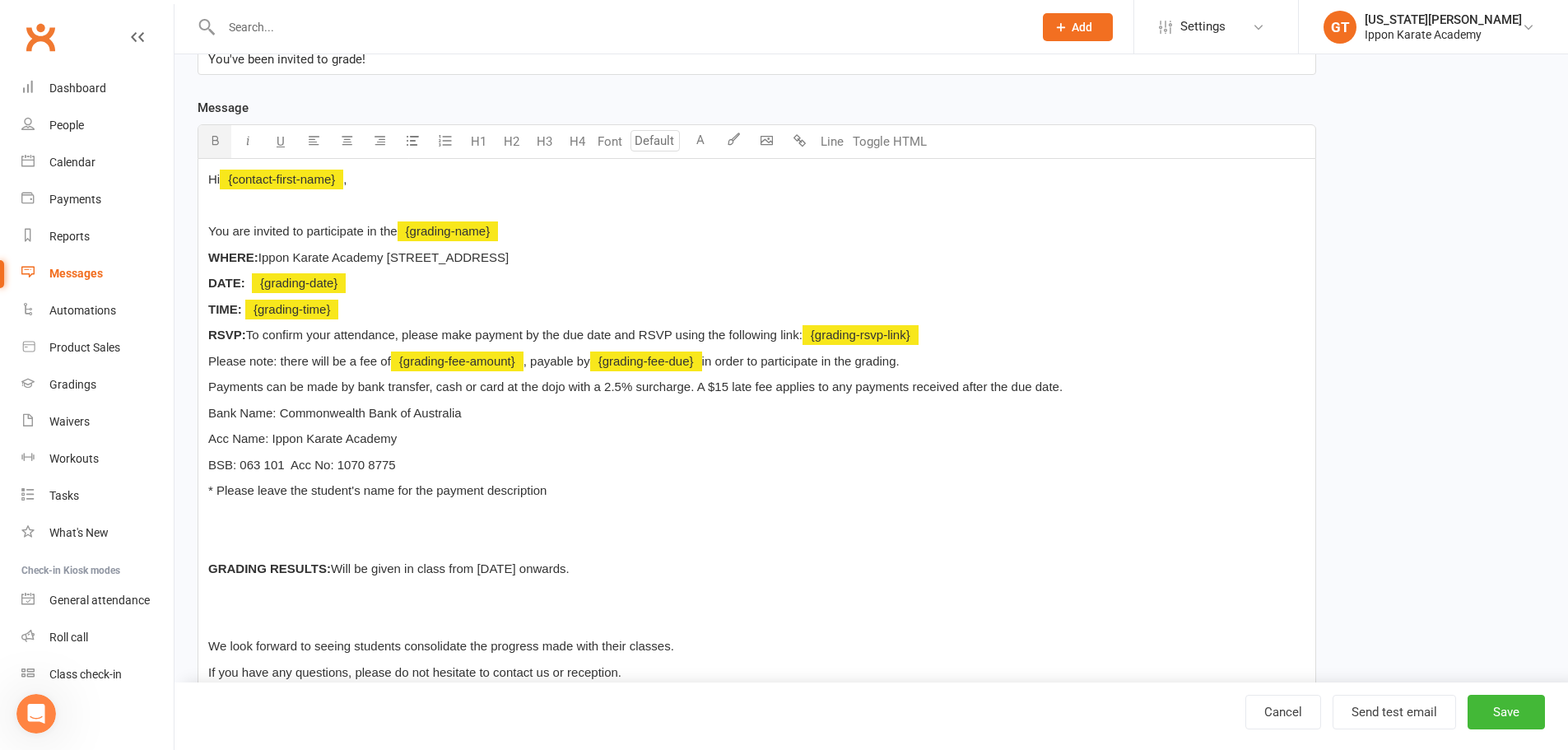
click at [244, 334] on span "RSVP:" at bounding box center [227, 334] width 38 height 14
click at [947, 491] on p "* Please leave the student's name for the payment description" at bounding box center [757, 490] width 1098 height 20
click at [947, 332] on p "RSVP: To confirm your attendance, please make payment by the due date and RSVP …" at bounding box center [757, 334] width 1098 height 20
click at [965, 343] on p "RSVP: To confirm your attendance, please make payment by the due date and RSVP …" at bounding box center [757, 334] width 1098 height 20
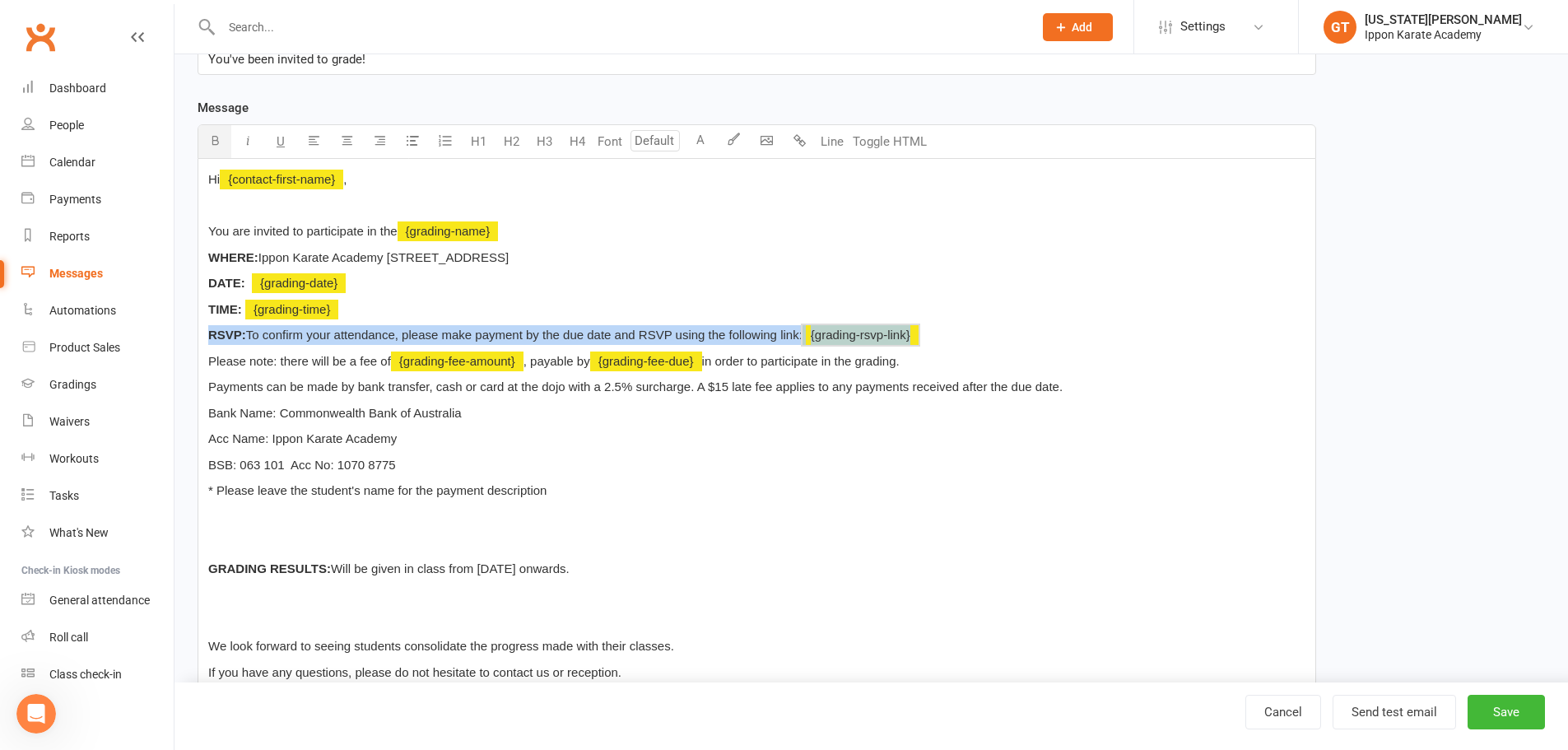
drag, startPoint x: 960, startPoint y: 327, endPoint x: 173, endPoint y: 319, distance: 787.0
click at [173, 319] on ui-view "Prospect Member Non-attending contact Class / event Appointment Grading event T…" at bounding box center [784, 375] width 1568 height 1276
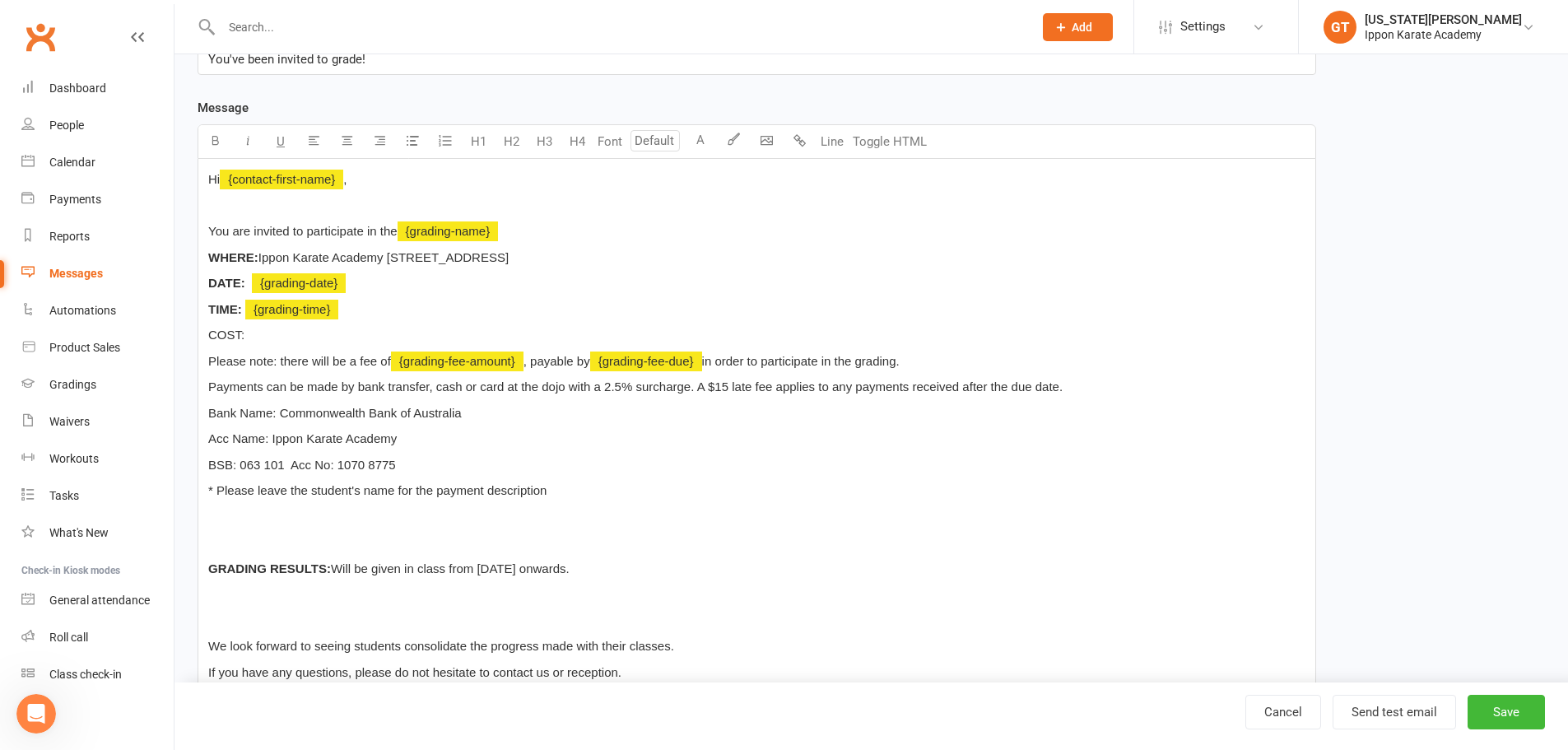
drag, startPoint x: 270, startPoint y: 332, endPoint x: 175, endPoint y: 332, distance: 95.0
click at [175, 332] on div "Edit Template Template Name Invitation to Grading Event Send by Email SMS Categ…" at bounding box center [871, 401] width 1394 height 1226
click at [209, 139] on icon "button" at bounding box center [215, 140] width 13 height 13
click at [281, 335] on p "COST:" at bounding box center [757, 334] width 1098 height 20
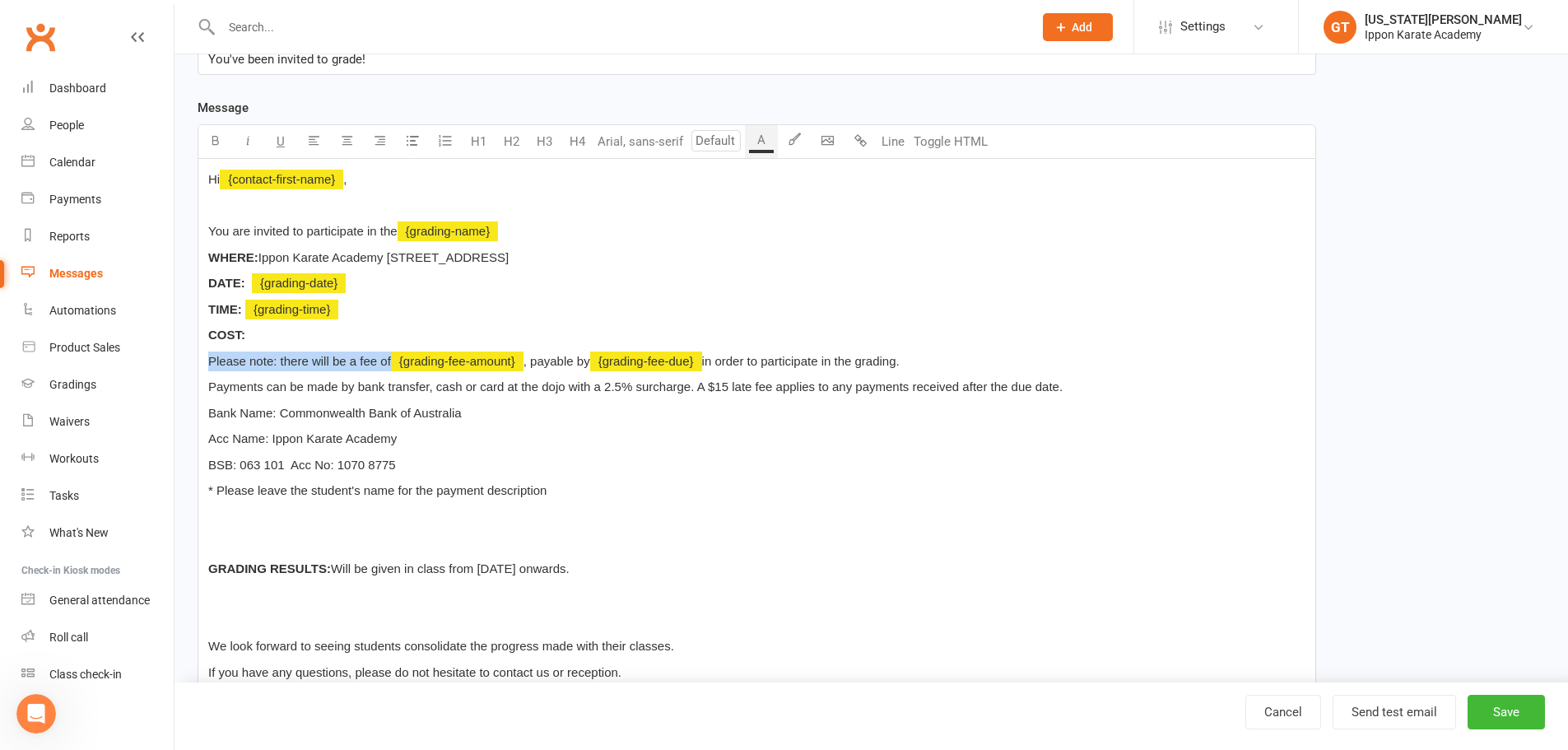
drag, startPoint x: 207, startPoint y: 361, endPoint x: 395, endPoint y: 360, distance: 188.0
click at [395, 360] on div "Hi ﻿ {contact-first-name} , ﻿ You are invited to participate in the ﻿ {grading-…" at bounding box center [756, 465] width 1117 height 612
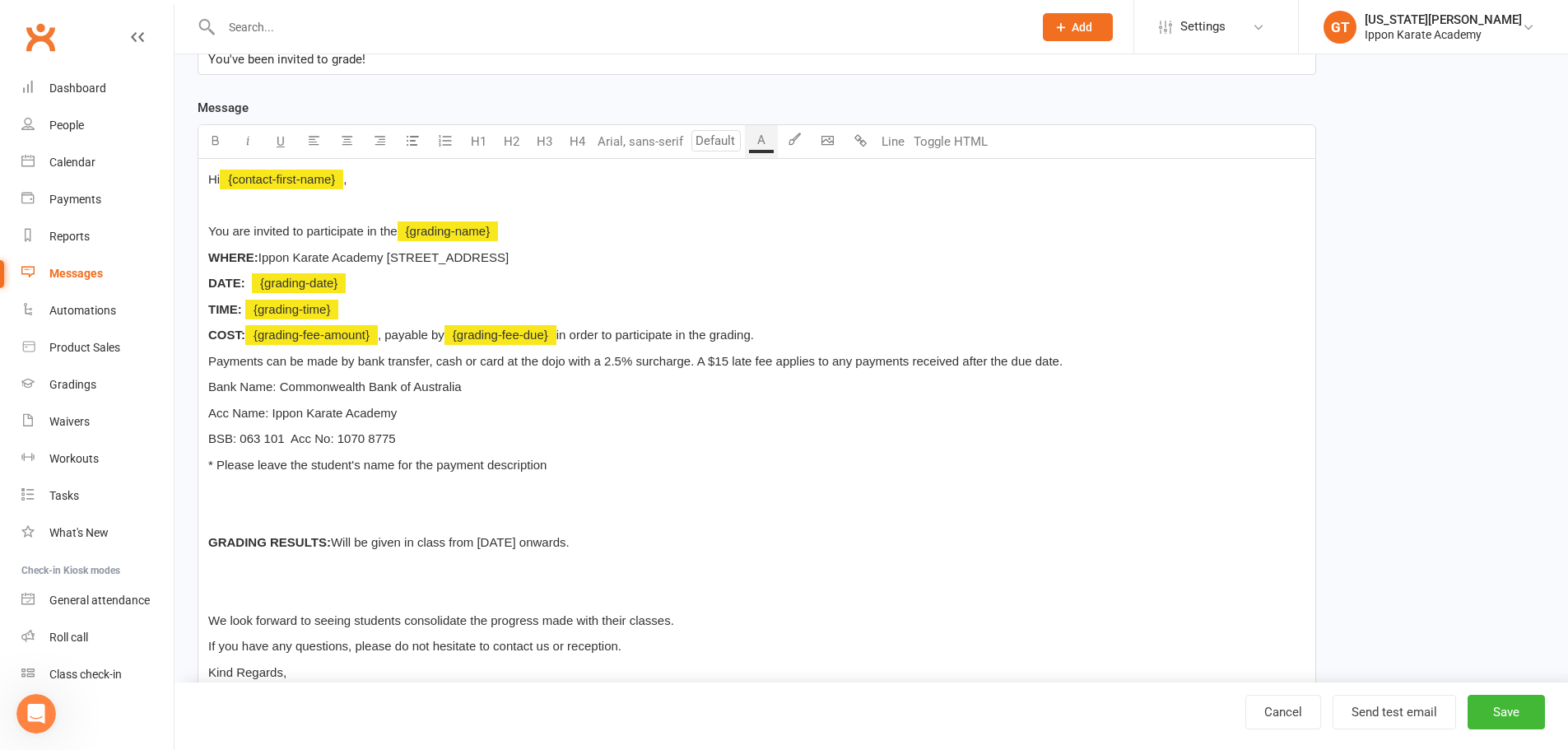
click at [815, 339] on p "COST: ﻿ {grading-fee-amount} , payable by ﻿ {grading-fee-due} in order to parti…" at bounding box center [757, 334] width 1098 height 20
drag, startPoint x: 811, startPoint y: 336, endPoint x: 567, endPoint y: 331, distance: 244.1
click at [567, 331] on p "COST: ﻿ {grading-fee-amount} , payable by ﻿ {grading-fee-due} in order to parti…" at bounding box center [757, 334] width 1098 height 20
drag, startPoint x: 435, startPoint y: 336, endPoint x: 388, endPoint y: 338, distance: 47.0
click at [388, 338] on span ", payable by" at bounding box center [411, 334] width 66 height 14
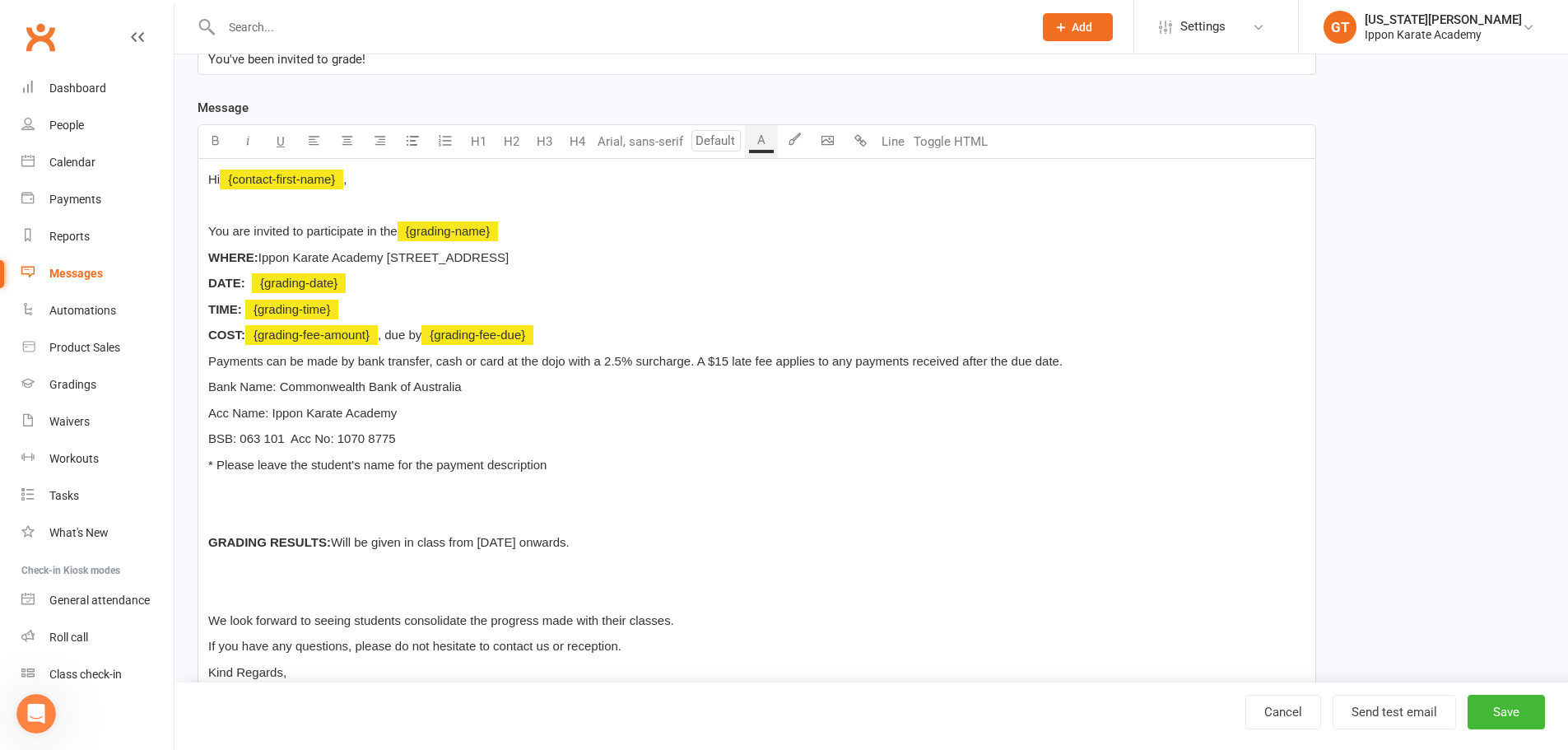
click at [571, 333] on p "COST: ﻿ {grading-fee-amount} , due by ﻿ {grading-fee-due}" at bounding box center [757, 334] width 1098 height 20
click at [698, 361] on span "Payments can be made by bank transfer, cash or card at the dojo with a 2.5% sur…" at bounding box center [636, 361] width 854 height 14
click at [1169, 372] on div "Hi ﻿ {contact-first-name} , ﻿ You are invited to participate in the ﻿ {grading-…" at bounding box center [756, 452] width 1117 height 587
click at [1134, 353] on p "Payments can be made by bank transfer, cash or card at the dojo with a 2.5% sur…" at bounding box center [757, 361] width 1098 height 20
drag, startPoint x: 211, startPoint y: 386, endPoint x: 274, endPoint y: 384, distance: 63.0
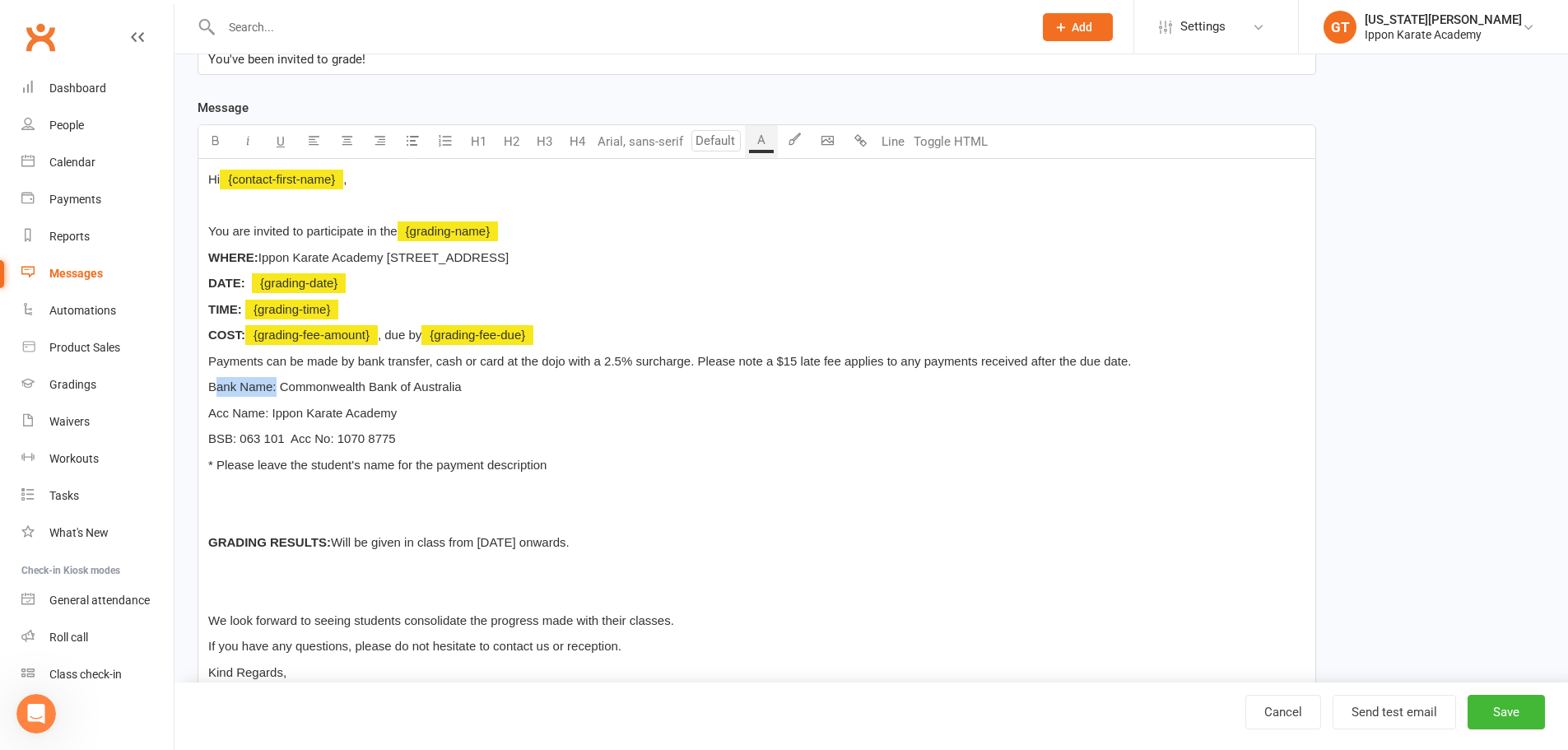
click at [274, 384] on span "Bank Name: Commonwealth Bank of Australia" at bounding box center [335, 386] width 254 height 14
click at [476, 418] on p "Acc Name: Ippon Karate Academy" at bounding box center [757, 412] width 1098 height 20
click at [255, 486] on p "﻿" at bounding box center [757, 490] width 1098 height 20
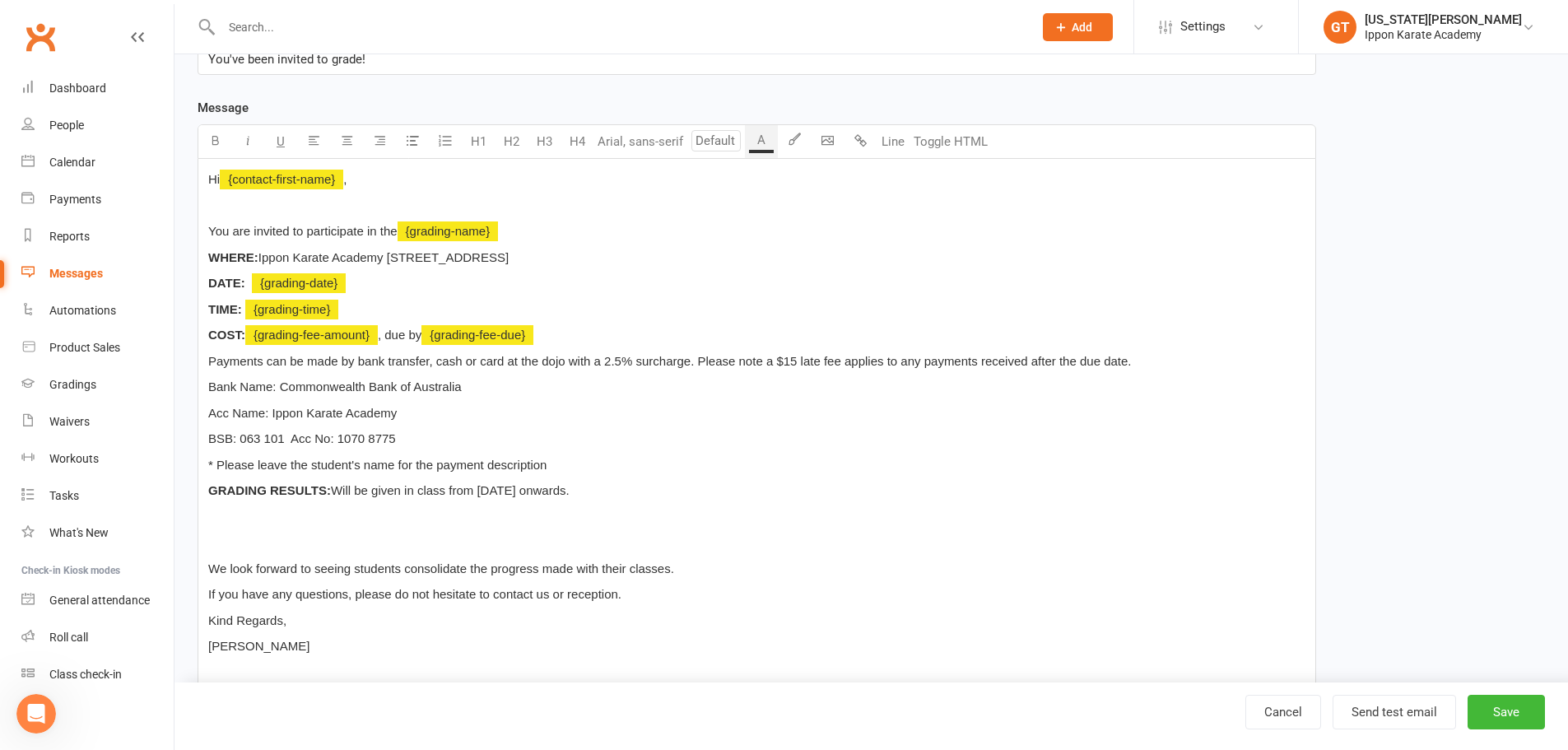
click at [217, 510] on p "﻿" at bounding box center [757, 516] width 1098 height 20
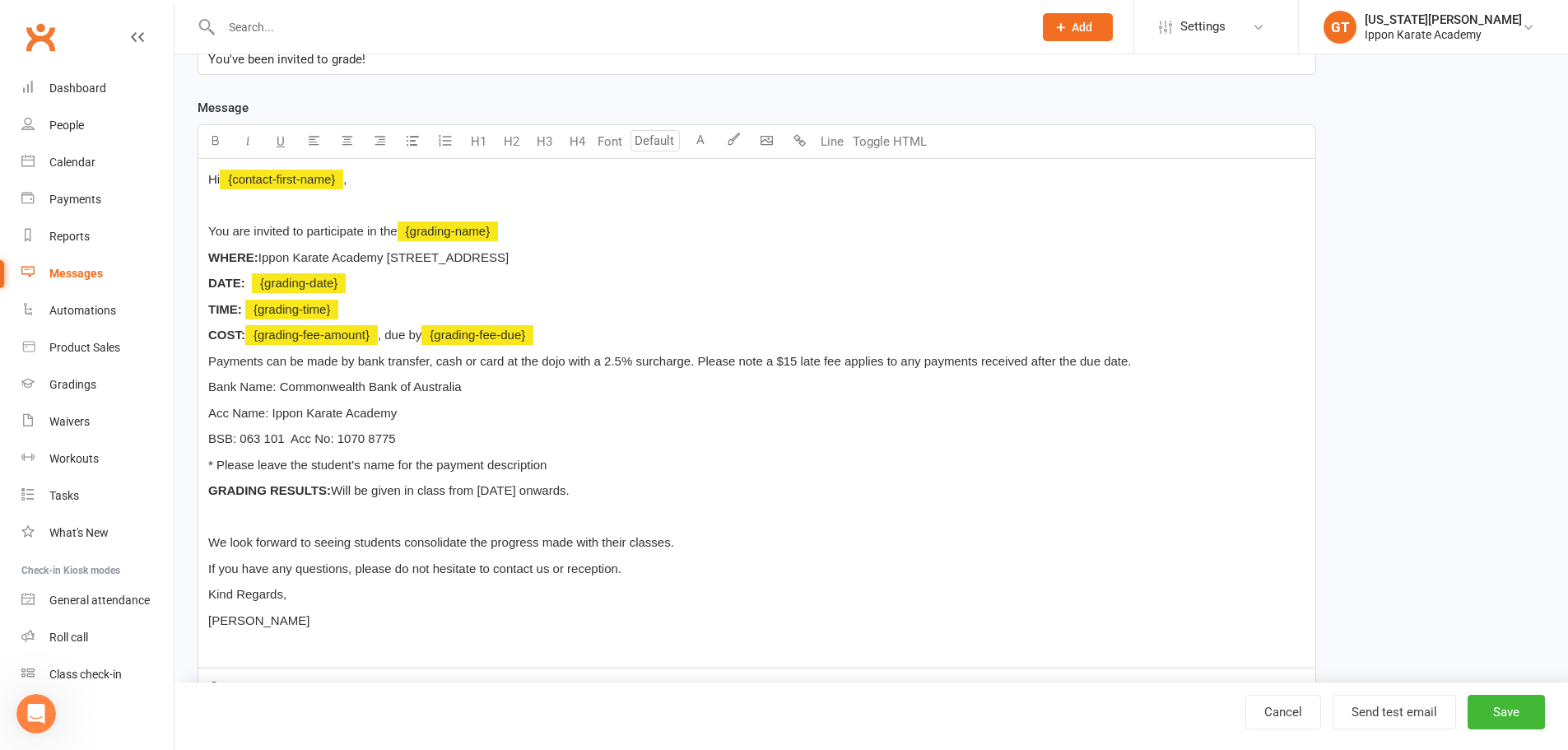
click at [724, 542] on p "We look forward to seeing students consolidate the progress made with their cla…" at bounding box center [757, 542] width 1098 height 20
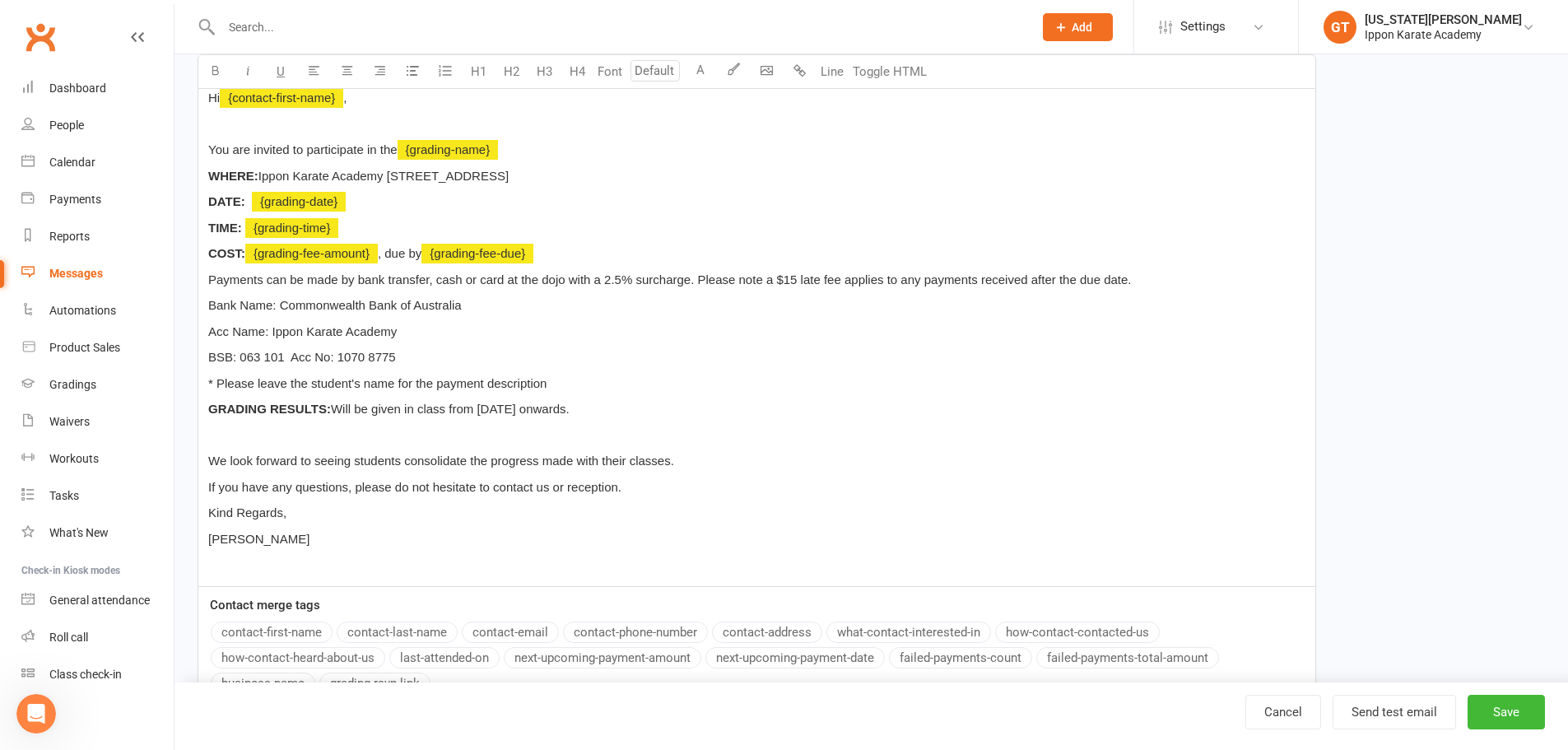
scroll to position [494, 0]
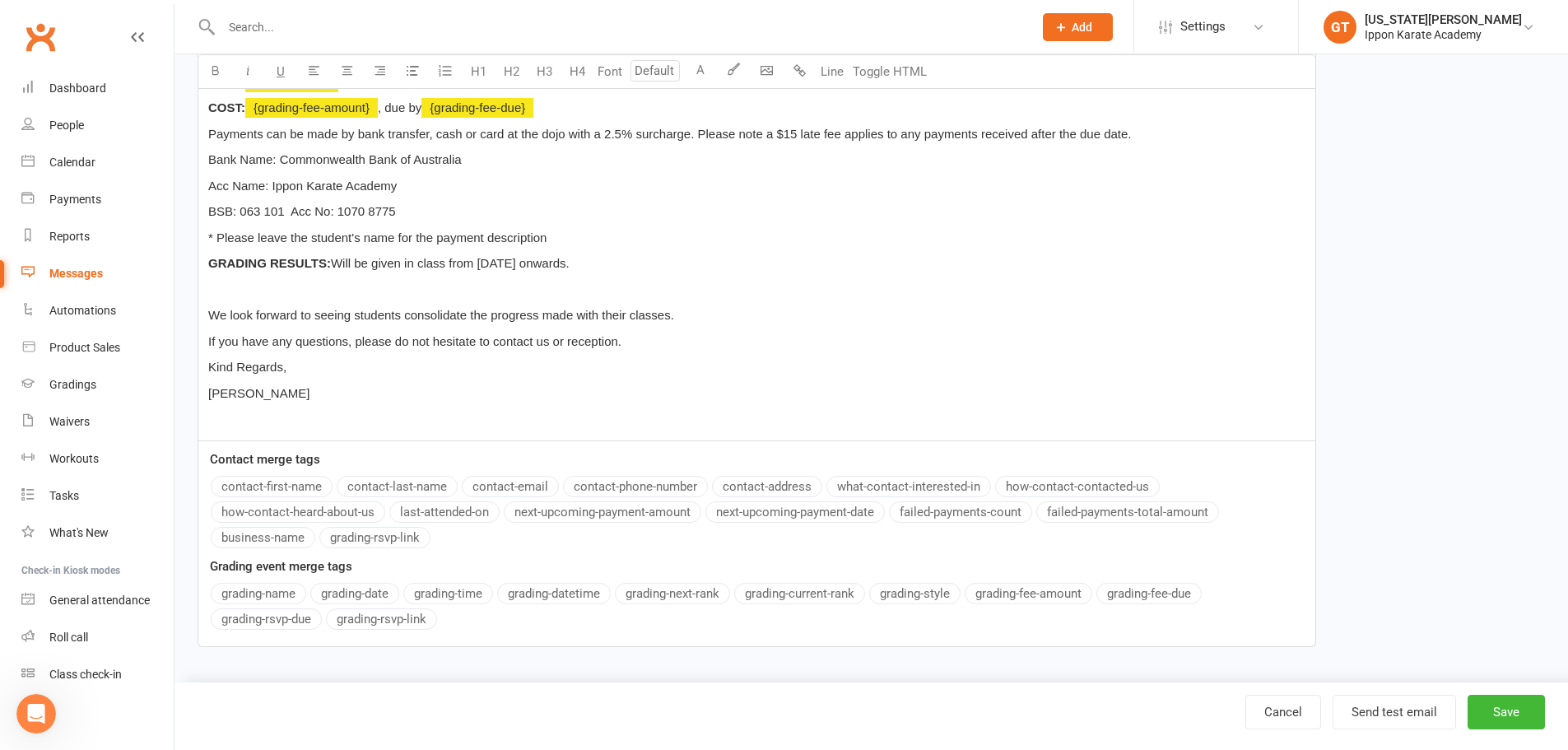
click at [293, 379] on div "Hi ﻿ {contact-first-name} , ﻿ You are invited to participate in the ﻿ {grading-…" at bounding box center [756, 186] width 1117 height 509
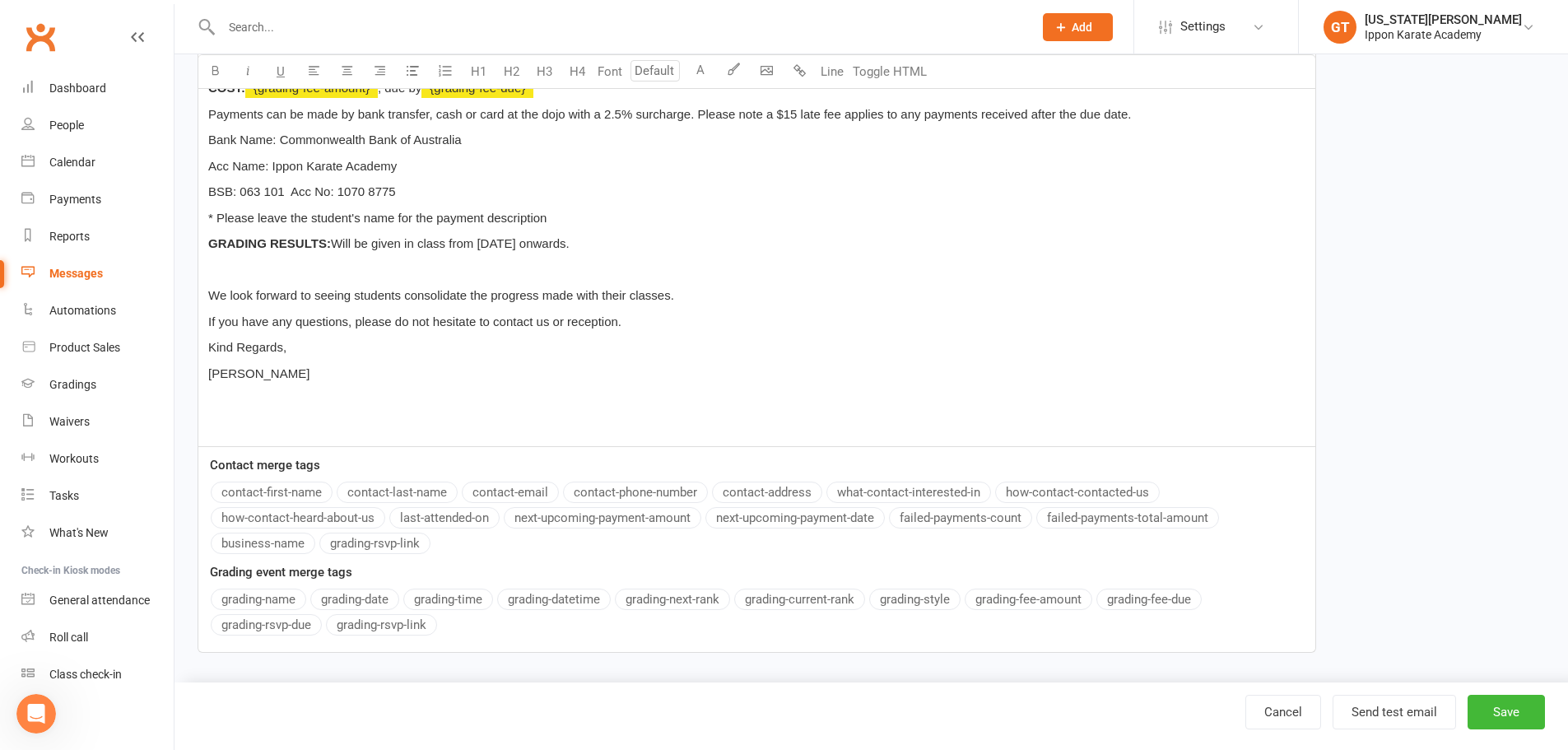
scroll to position [520, 0]
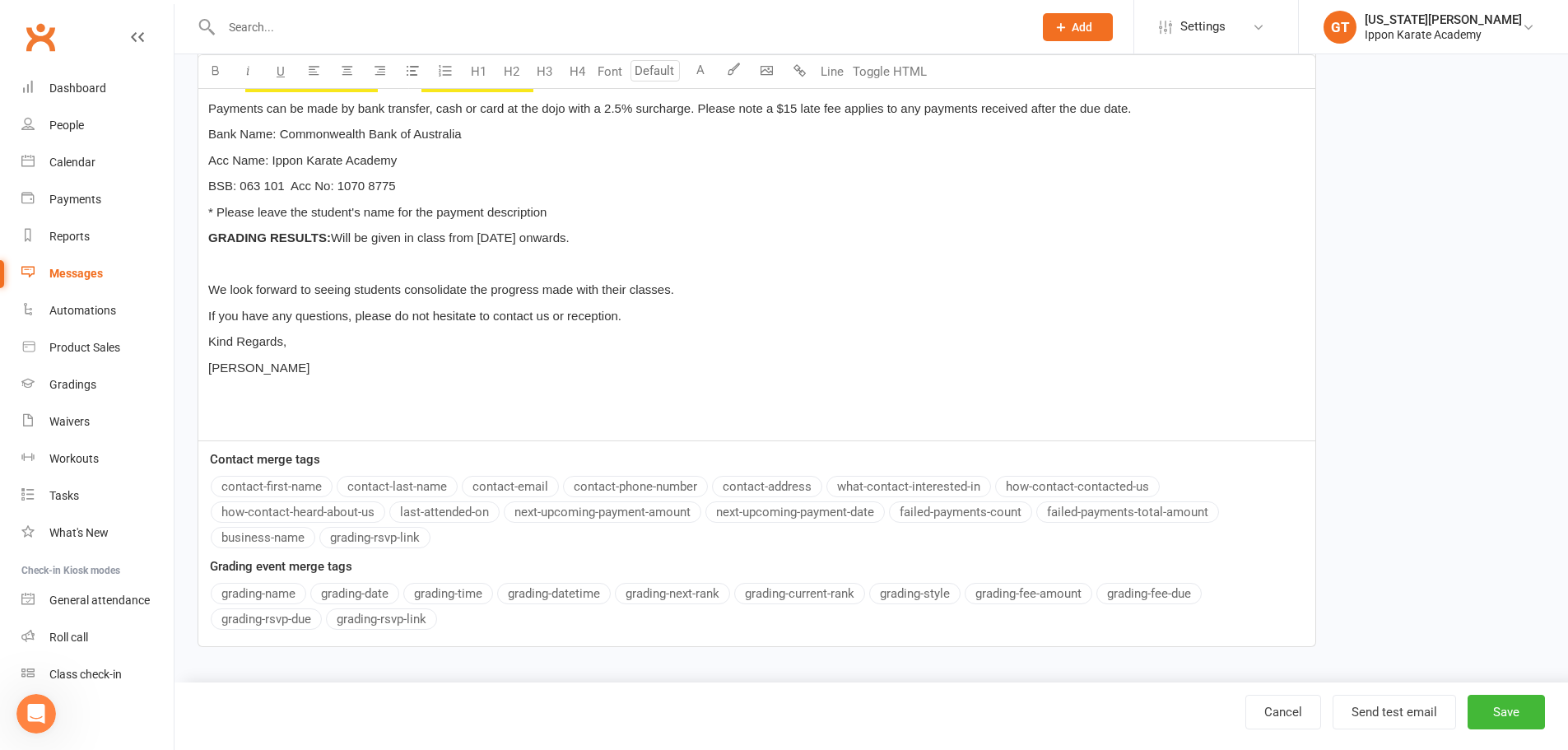
click at [286, 532] on button "business-name" at bounding box center [263, 537] width 105 height 21
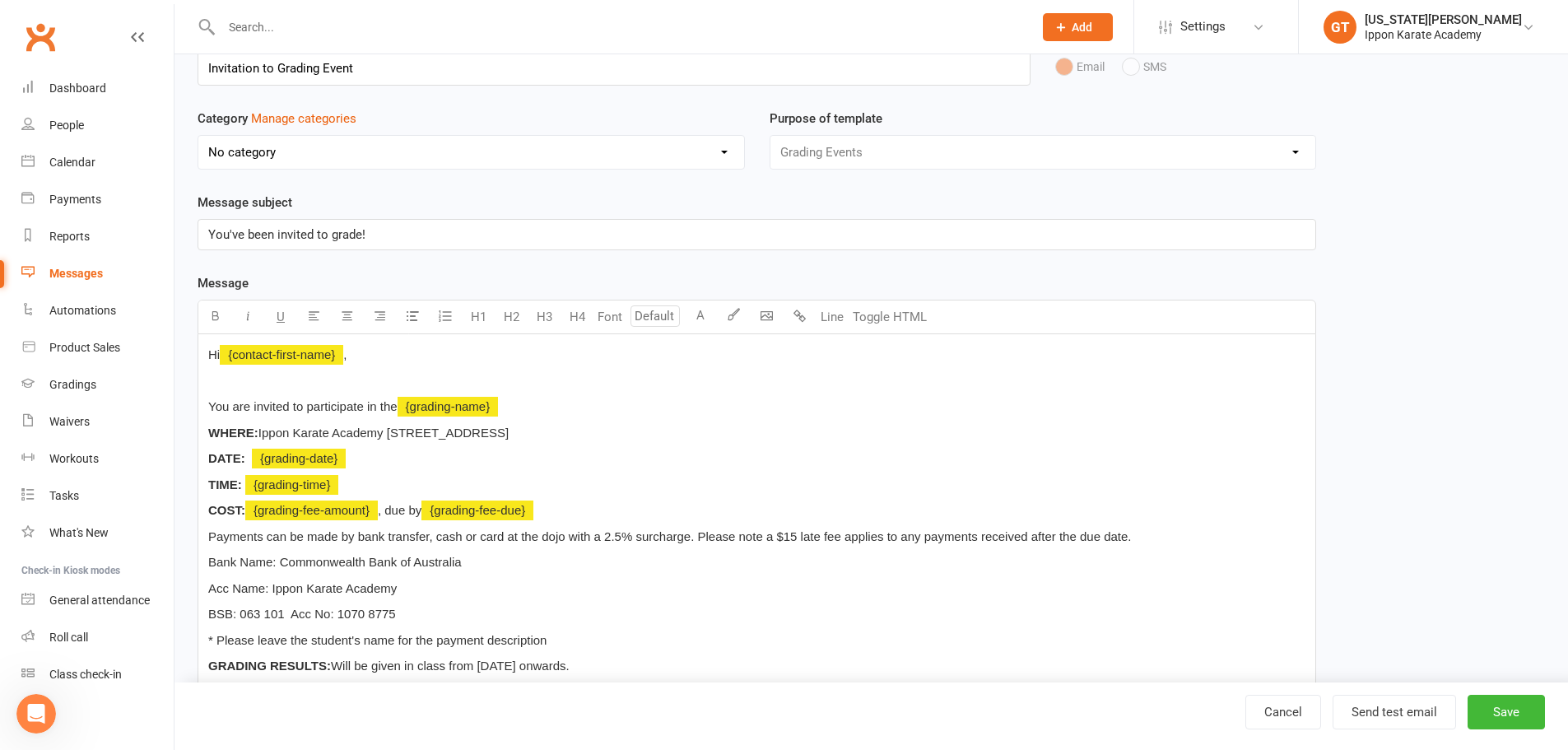
scroll to position [0, 0]
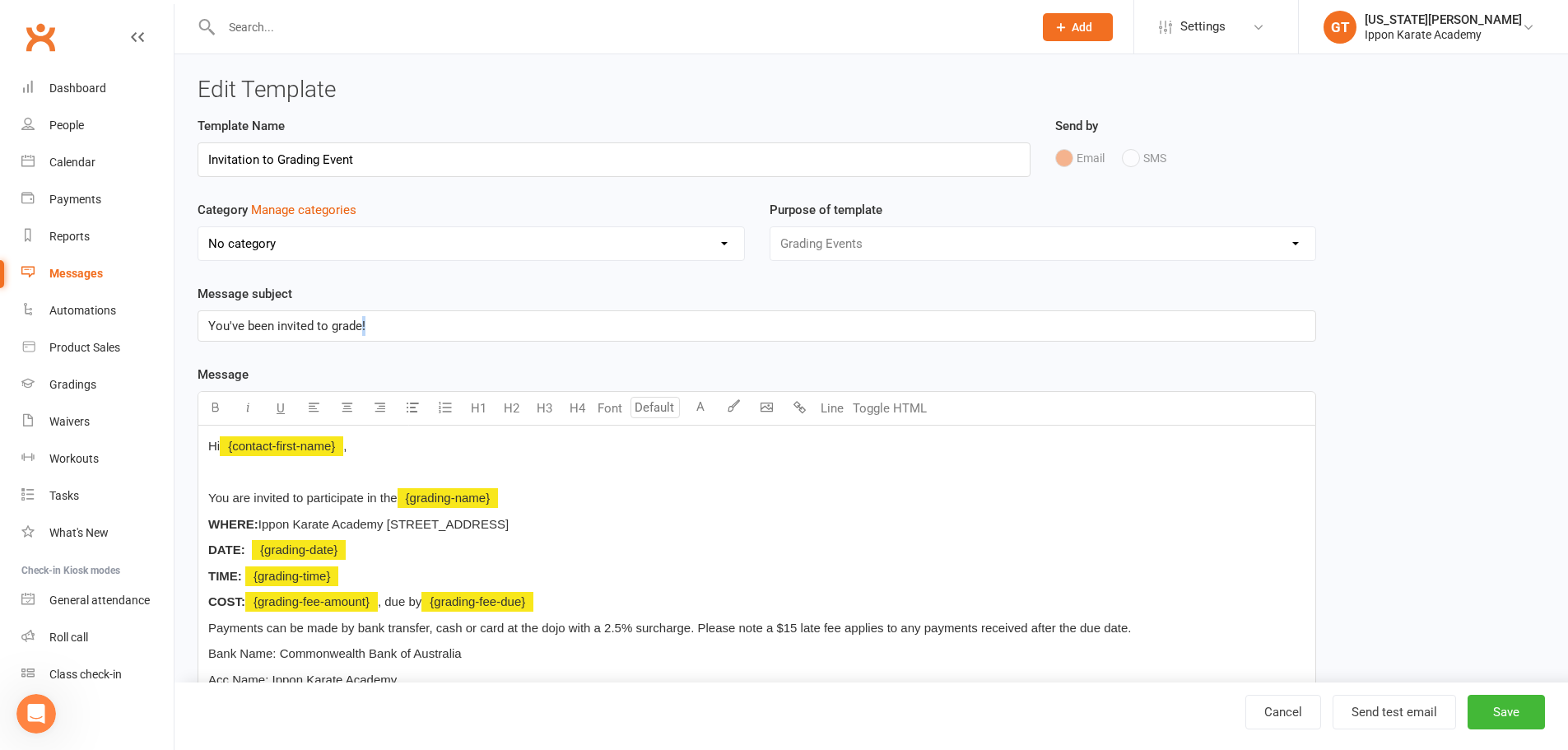
drag, startPoint x: 437, startPoint y: 334, endPoint x: 361, endPoint y: 323, distance: 76.8
click at [361, 323] on p "You've been invited to grade!" at bounding box center [757, 326] width 1098 height 20
click at [210, 323] on span "You've been invited to grade!" at bounding box center [287, 325] width 157 height 14
click at [392, 156] on input "Invitation to Grading Event" at bounding box center [613, 159] width 833 height 35
type input "Invitation to Grading Event - CUSTOMISED"
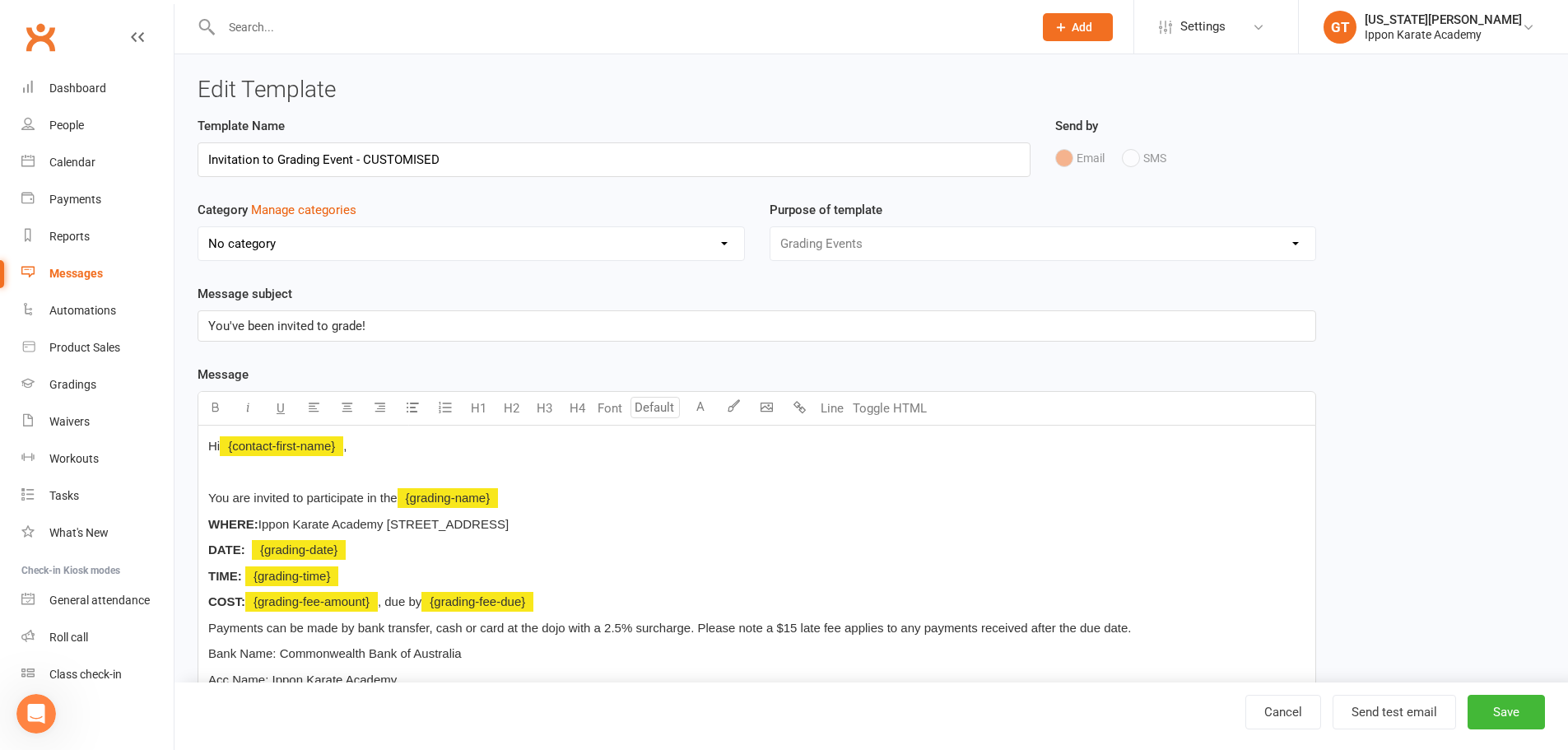
click at [350, 253] on select "No category General Staff" at bounding box center [471, 243] width 546 height 33
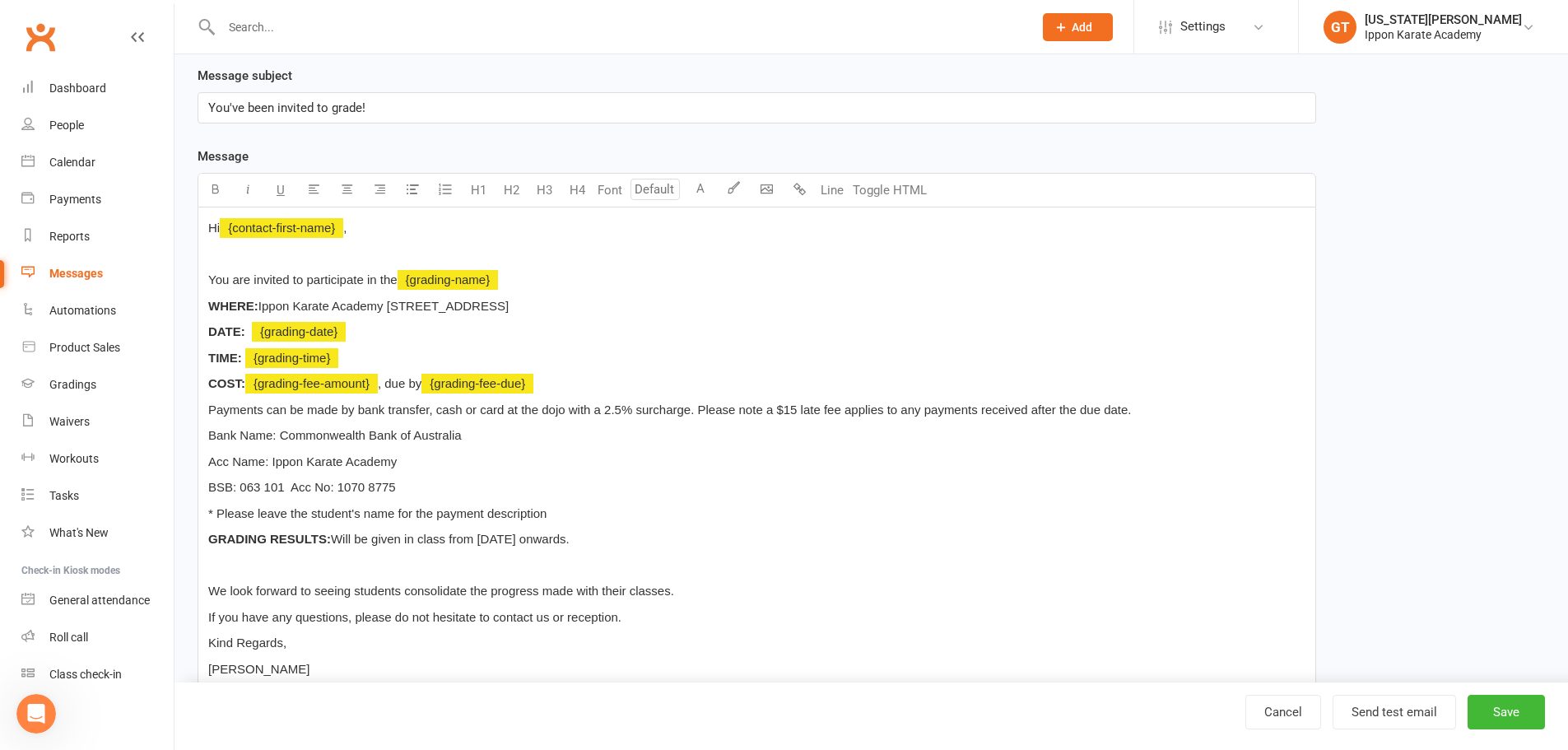
scroll to position [247, 0]
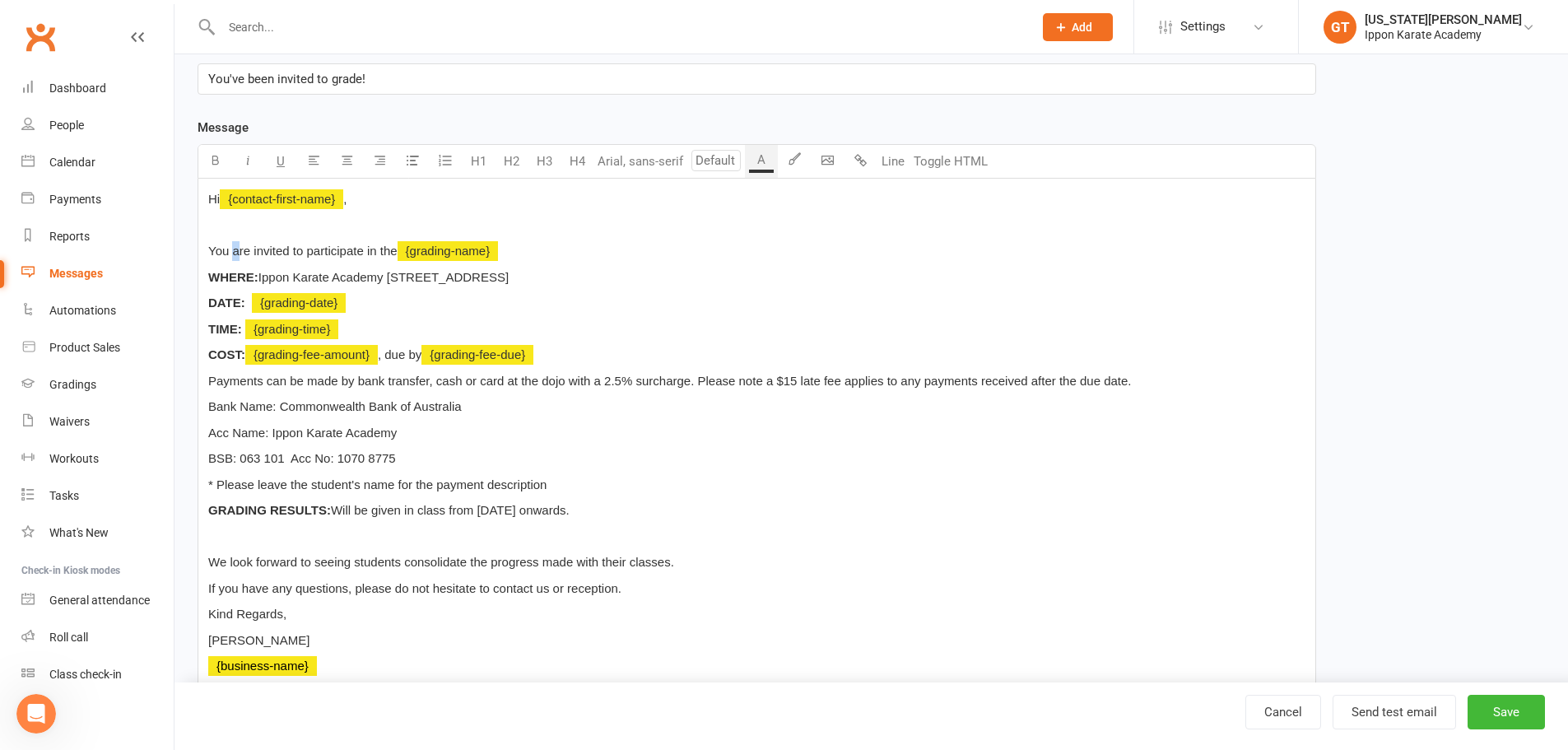
click at [236, 251] on span "You are invited to participate in the" at bounding box center [303, 250] width 190 height 14
click at [225, 251] on span "You are invited to participate in the" at bounding box center [303, 250] width 190 height 14
click at [232, 253] on span "You are invited to participate in the" at bounding box center [303, 250] width 190 height 14
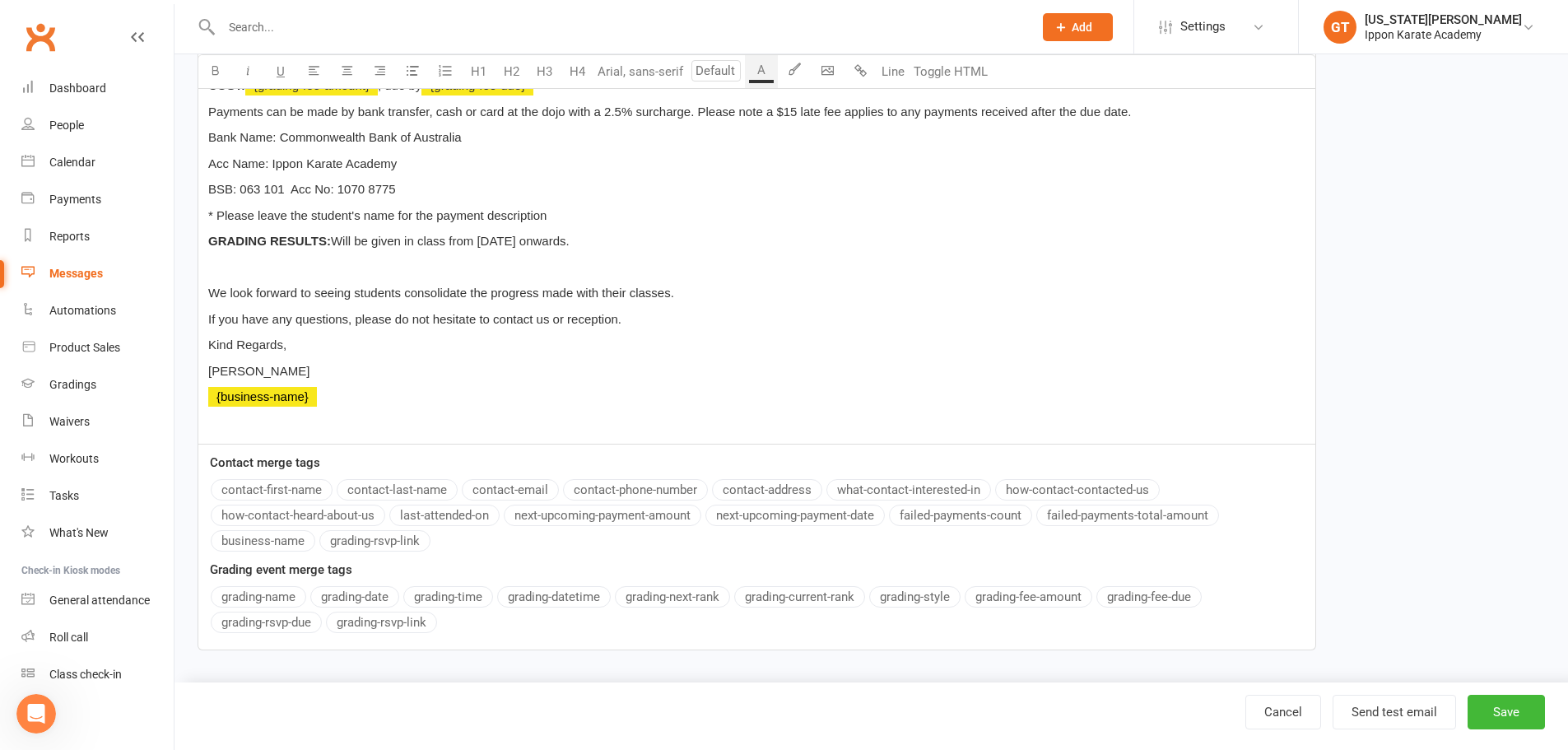
scroll to position [520, 0]
click at [1516, 719] on button "Save" at bounding box center [1506, 712] width 77 height 35
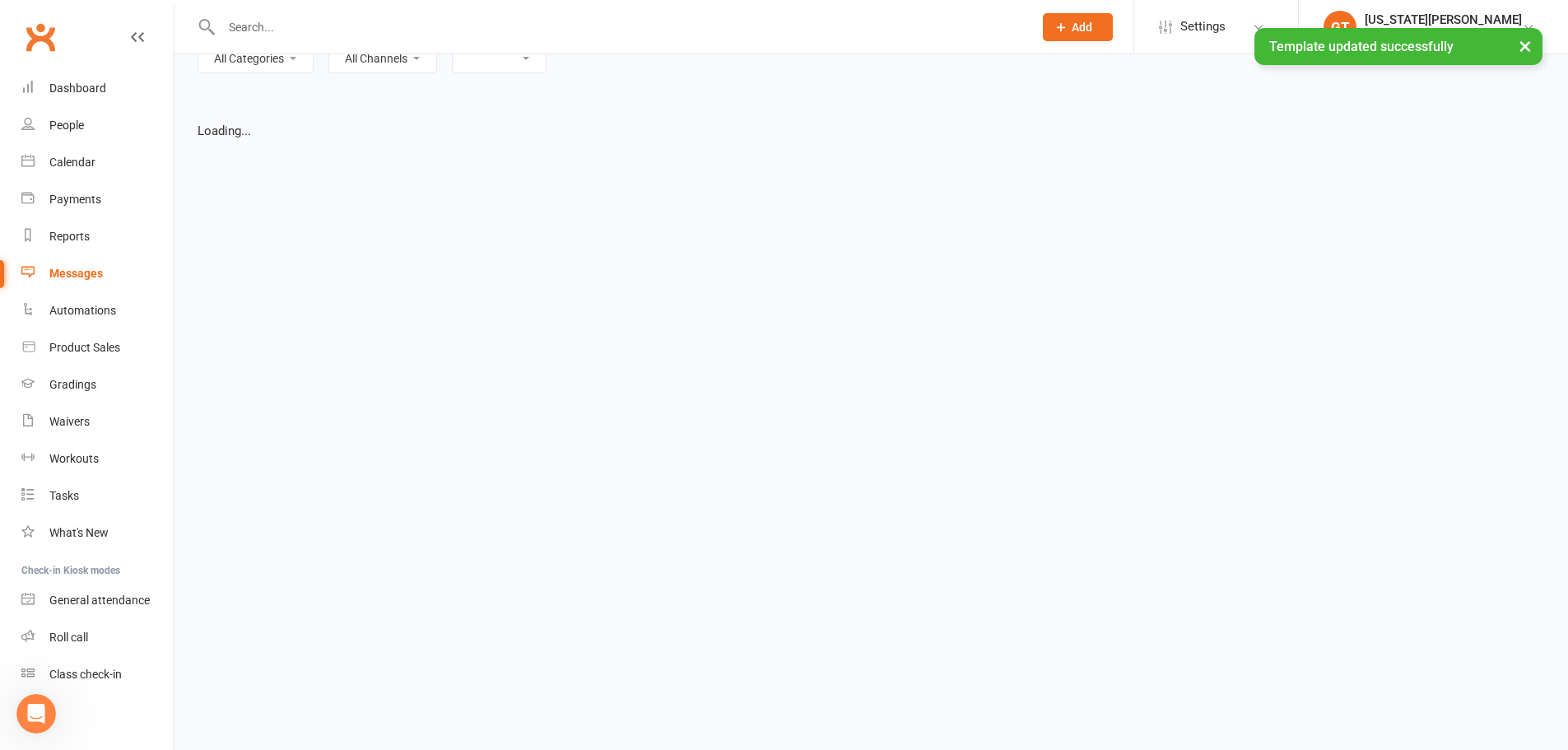
select select "grid"
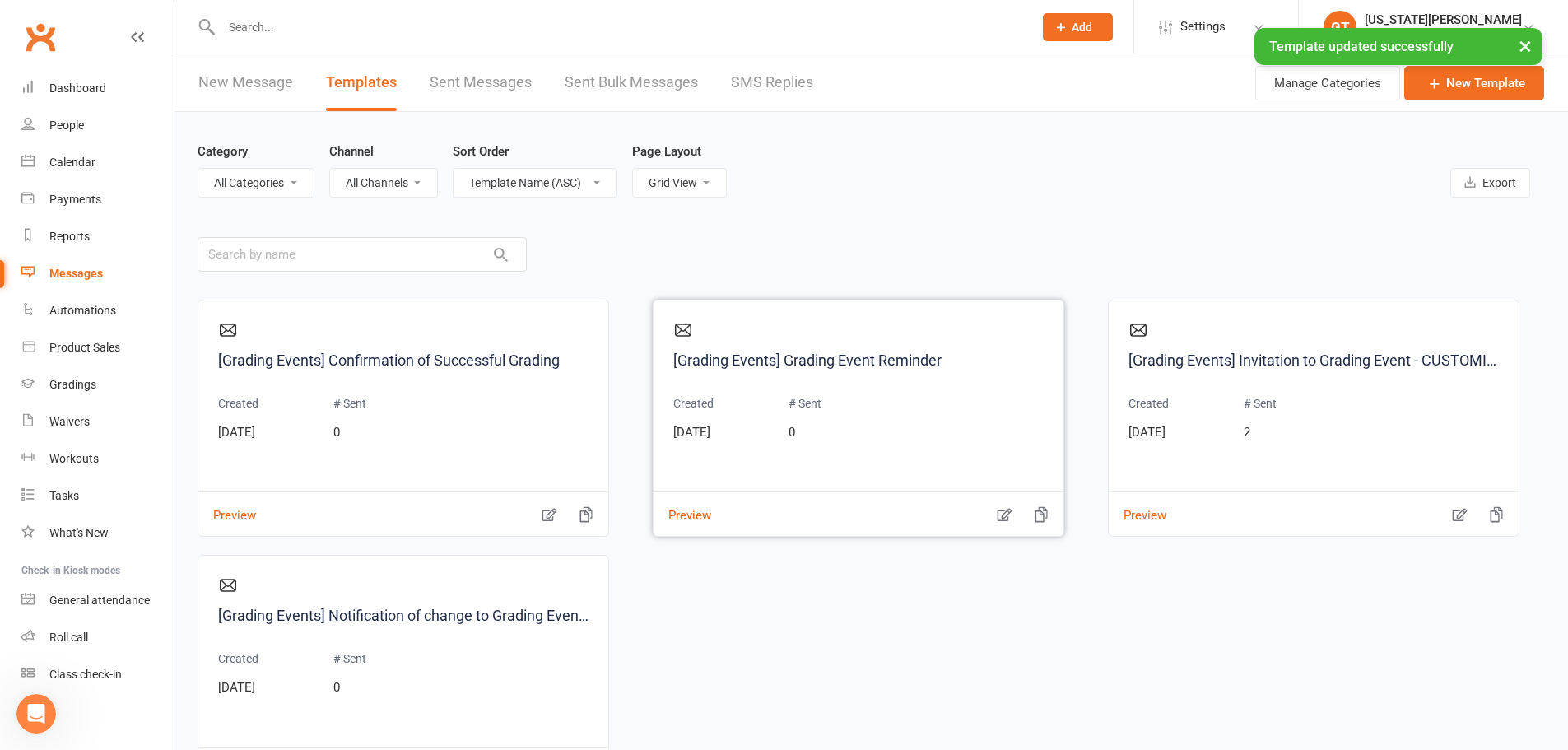
scroll to position [82, 0]
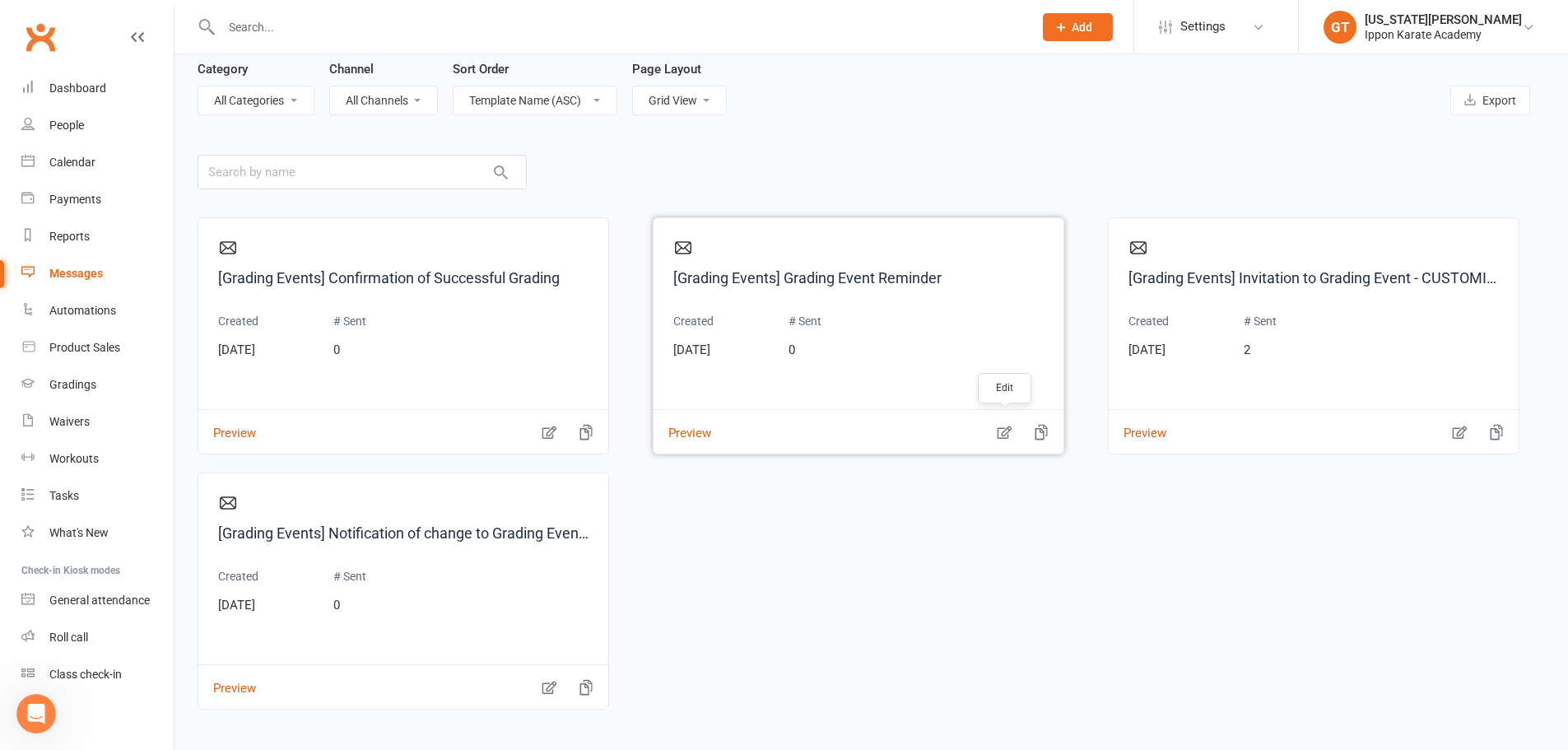
click at [1005, 429] on icon "button" at bounding box center [1004, 431] width 16 height 16
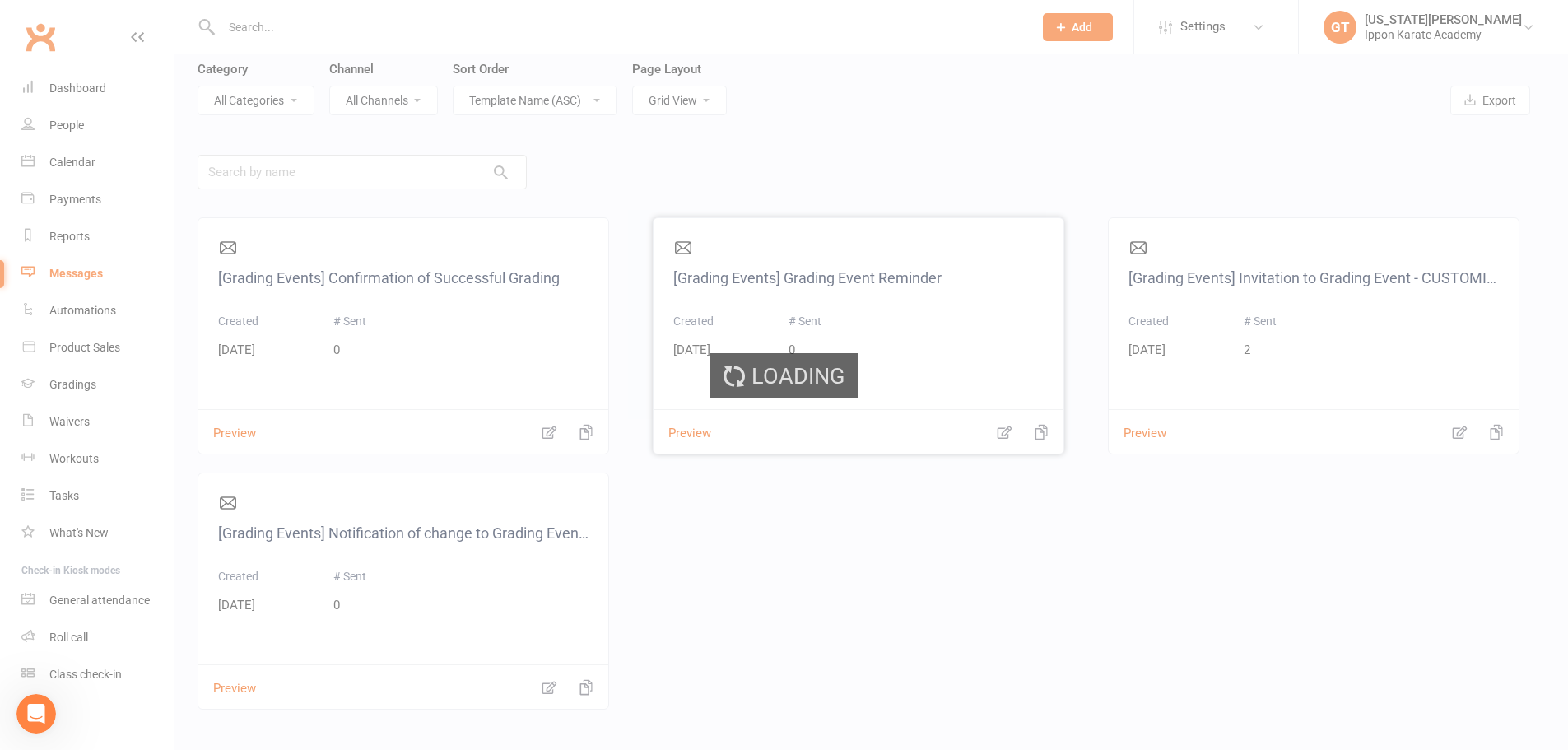
select select "grading_event_template"
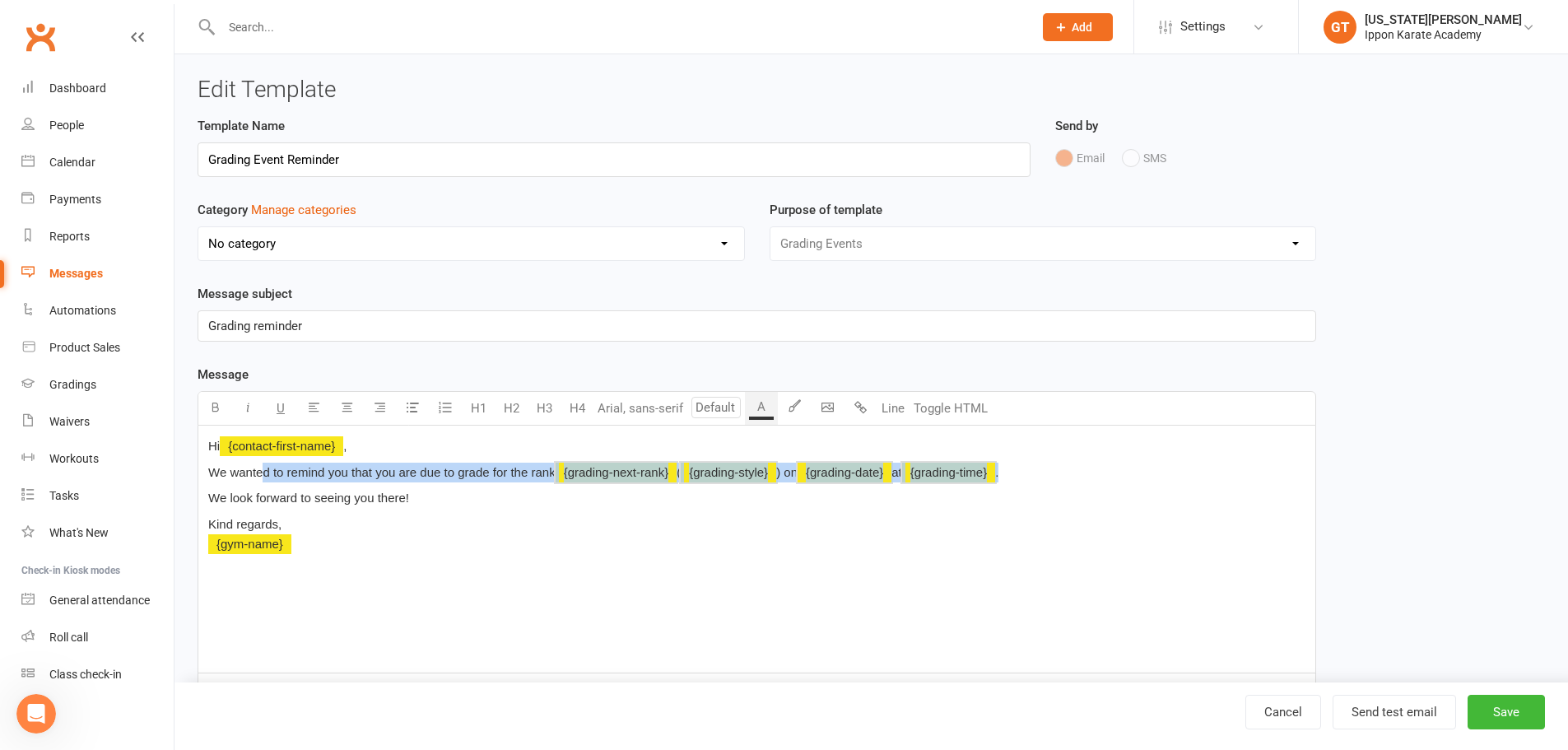
drag, startPoint x: 263, startPoint y: 480, endPoint x: 1090, endPoint y: 476, distance: 827.0
click at [1090, 476] on p "We wanted to remind you that you are due to grade for the rank ﻿ {grading-next-…" at bounding box center [757, 472] width 1098 height 20
click at [1090, 475] on p "We wanted to remind you that you are due to grade for the rank ﻿ {grading-next-…" at bounding box center [757, 472] width 1098 height 20
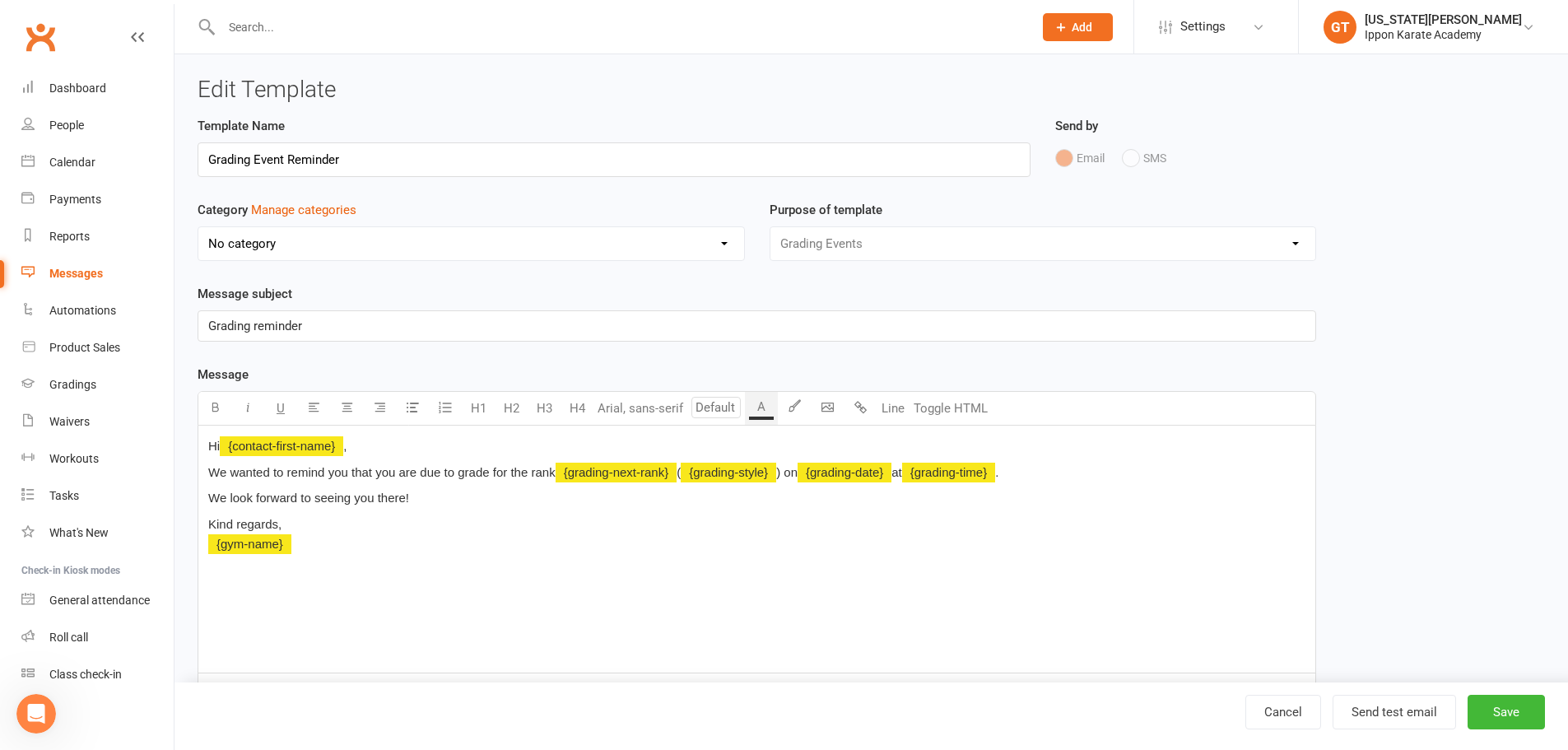
click at [499, 512] on div "Hi ﻿ {contact-first-name} , We wanted to remind you that you are due to grade f…" at bounding box center [756, 548] width 1117 height 247
drag, startPoint x: 242, startPoint y: 470, endPoint x: 304, endPoint y: 472, distance: 62.0
click at [304, 472] on span "We wanted to remind you that you are due to grade for the rank" at bounding box center [382, 472] width 347 height 14
click at [304, 471] on span "We wanted to remind you that you are due to grade for the rank" at bounding box center [382, 472] width 347 height 14
click at [445, 502] on p "We look forward to seeing you there!" at bounding box center [757, 497] width 1098 height 20
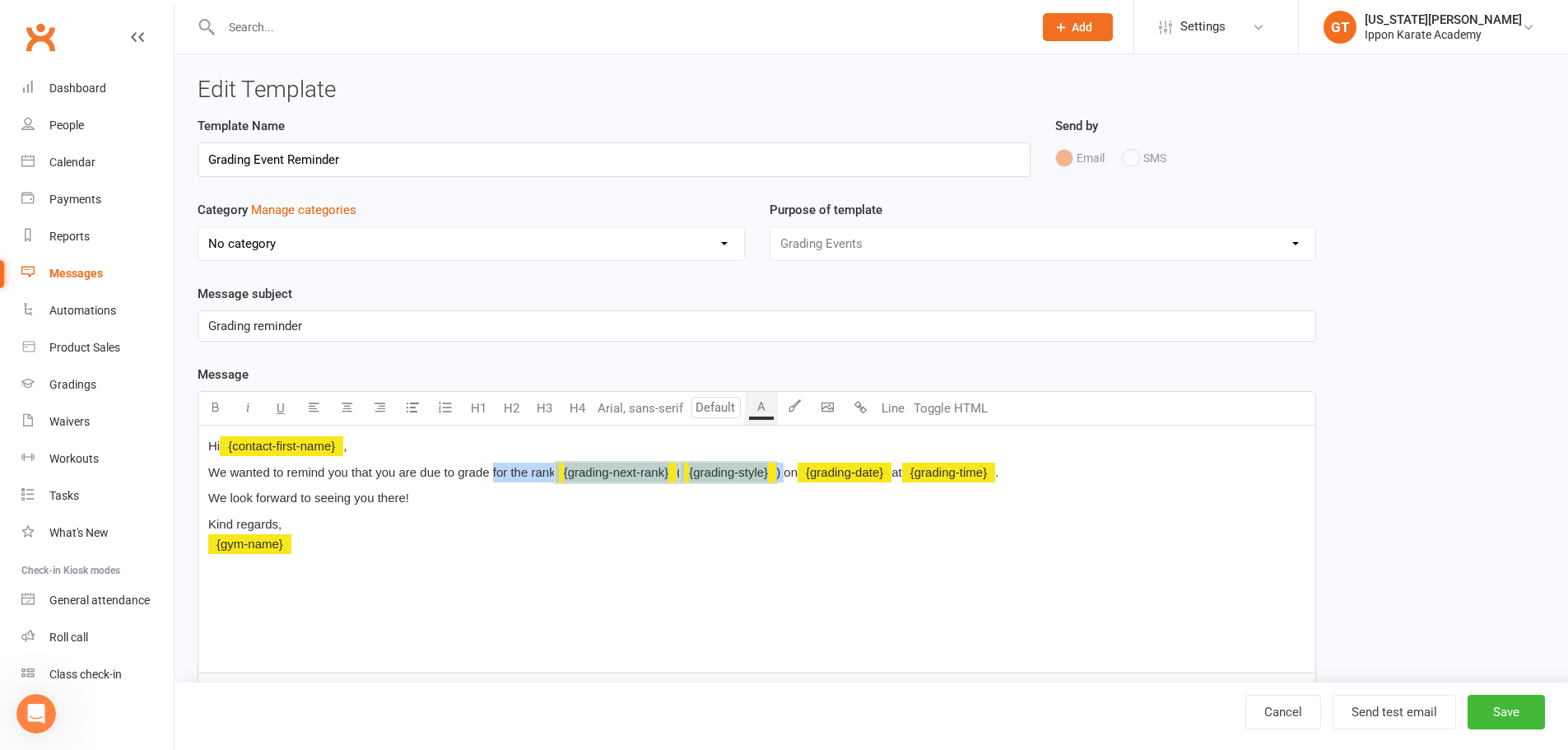
drag, startPoint x: 493, startPoint y: 473, endPoint x: 791, endPoint y: 474, distance: 298.0
click at [791, 474] on p "We wanted to remind you that you are due to grade for the rank ﻿ {grading-next-…" at bounding box center [757, 472] width 1098 height 20
click at [768, 473] on p "We wanted to remind you that you are due to grade on ﻿ {grading-date} at ﻿ {gra…" at bounding box center [757, 472] width 1098 height 20
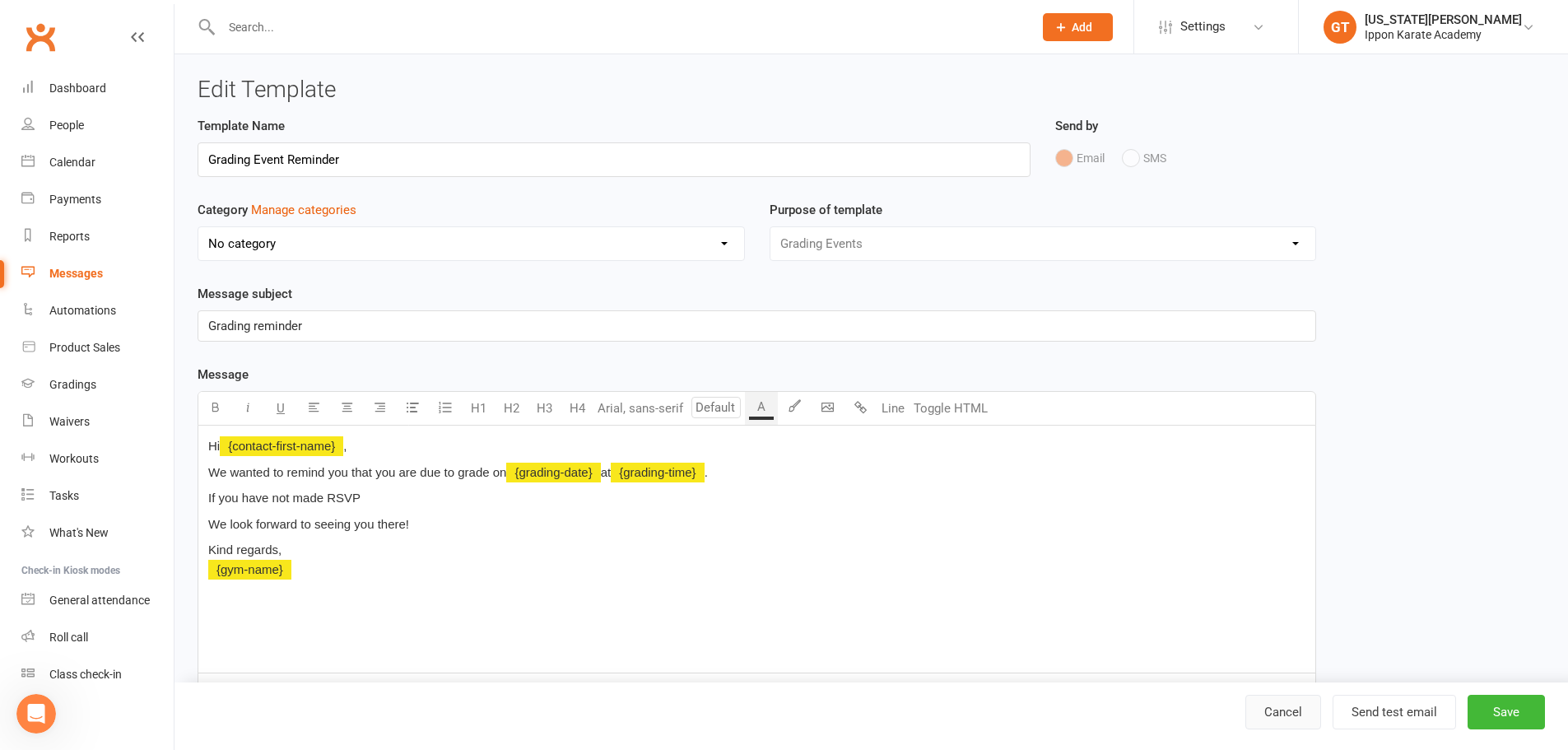
click at [1272, 716] on link "Cancel" at bounding box center [1283, 712] width 76 height 35
select select "grid"
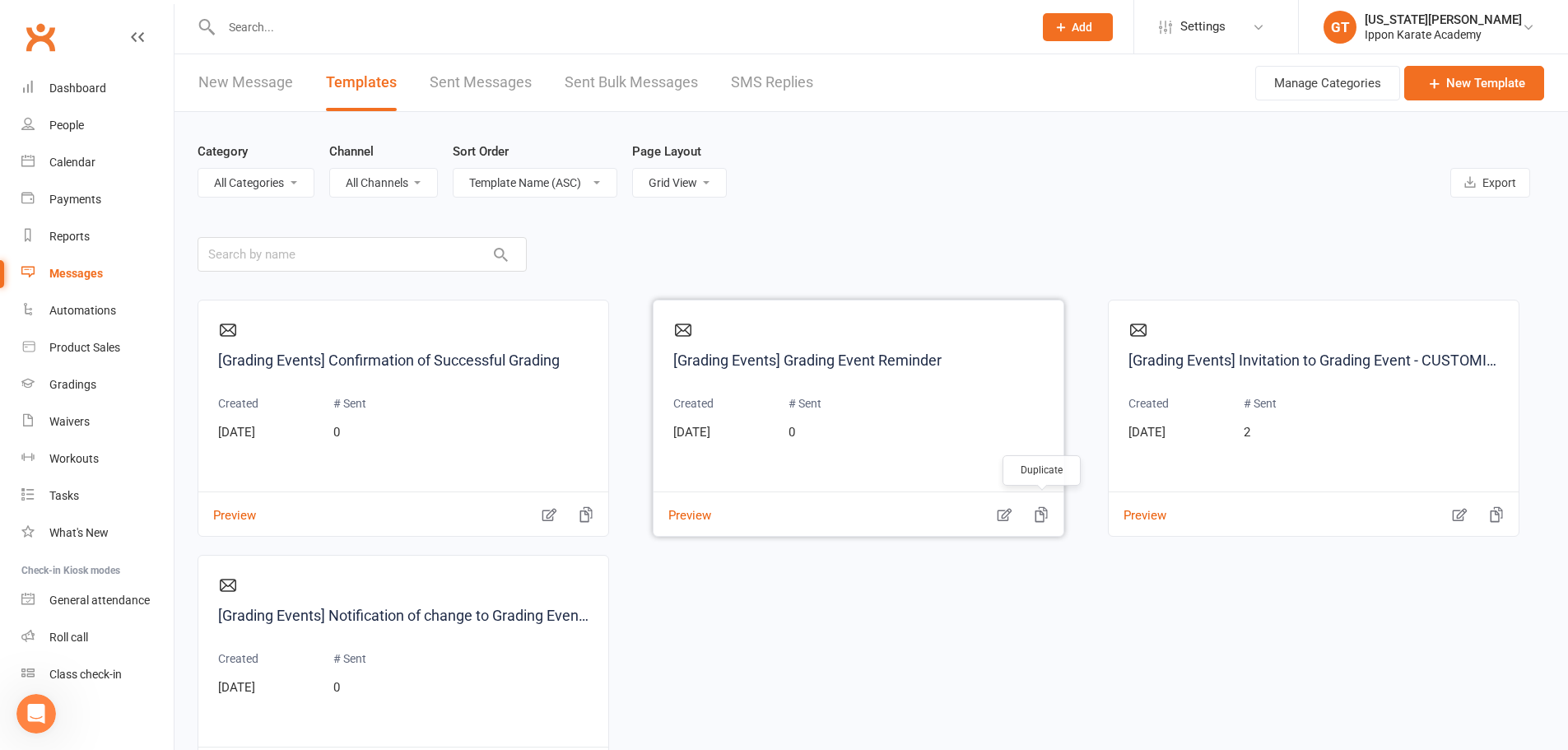
click at [1037, 517] on icon "button" at bounding box center [1041, 514] width 16 height 16
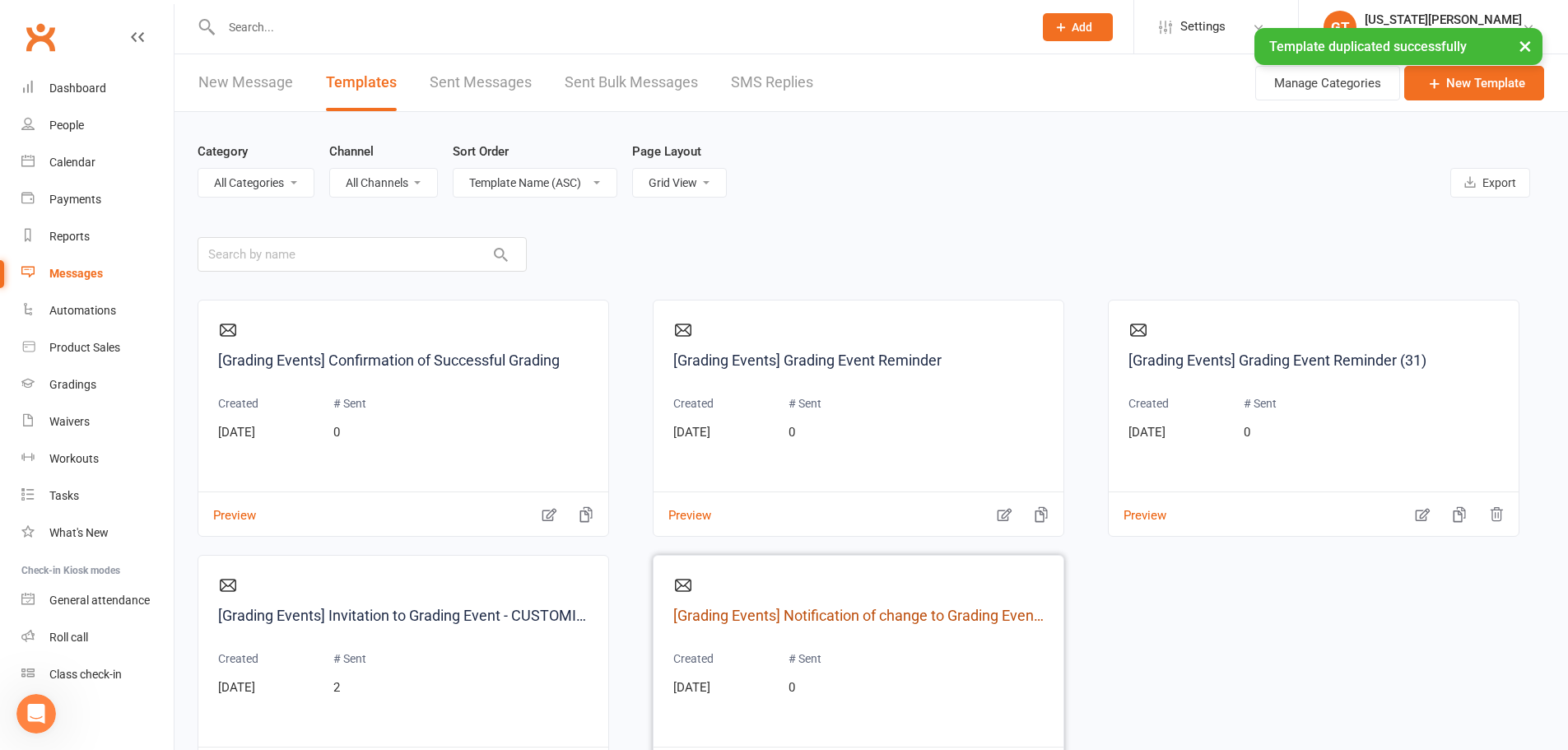
click at [801, 604] on link "[Grading Events] Notification of change to Grading Event date/time" at bounding box center [858, 616] width 370 height 24
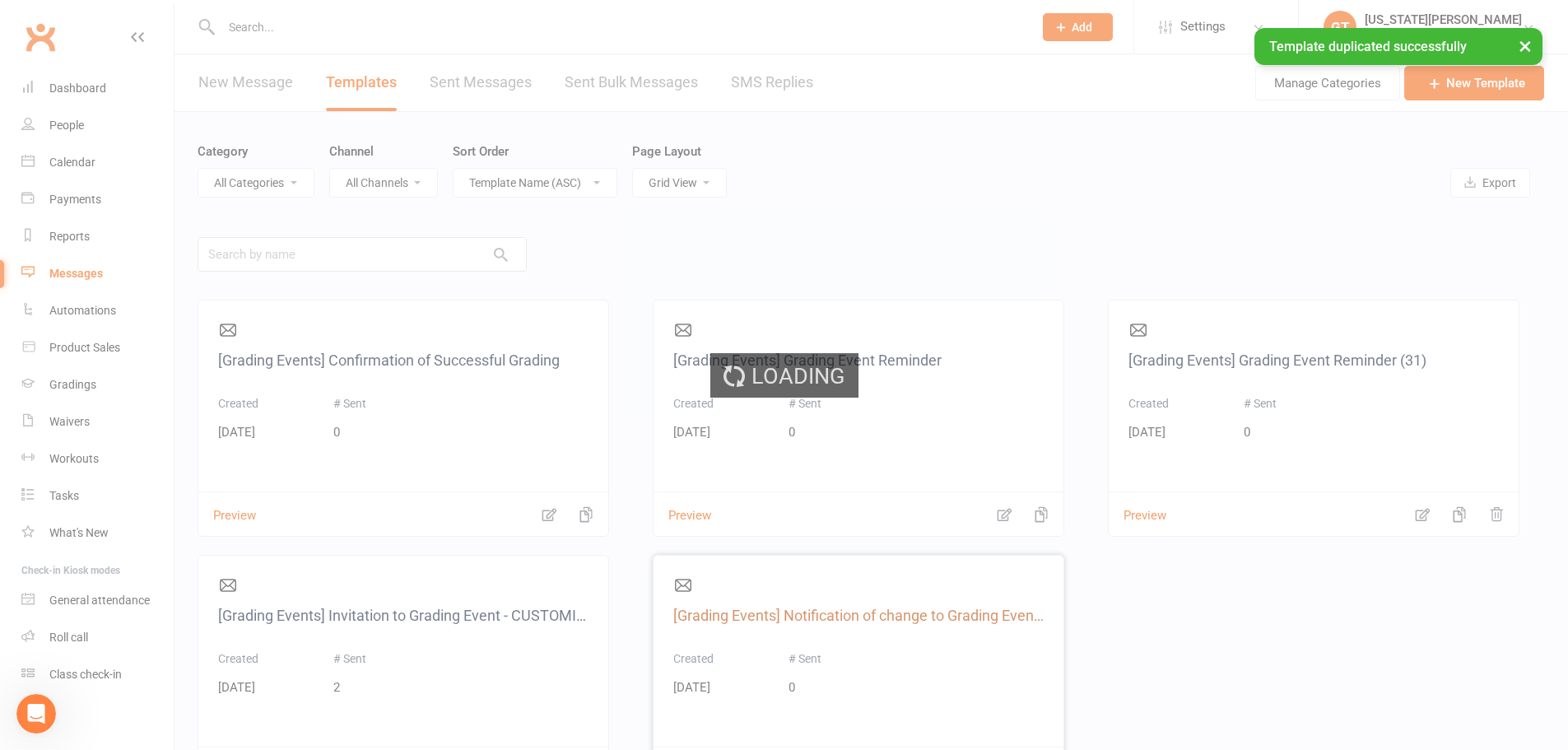
select select "grading_event_template"
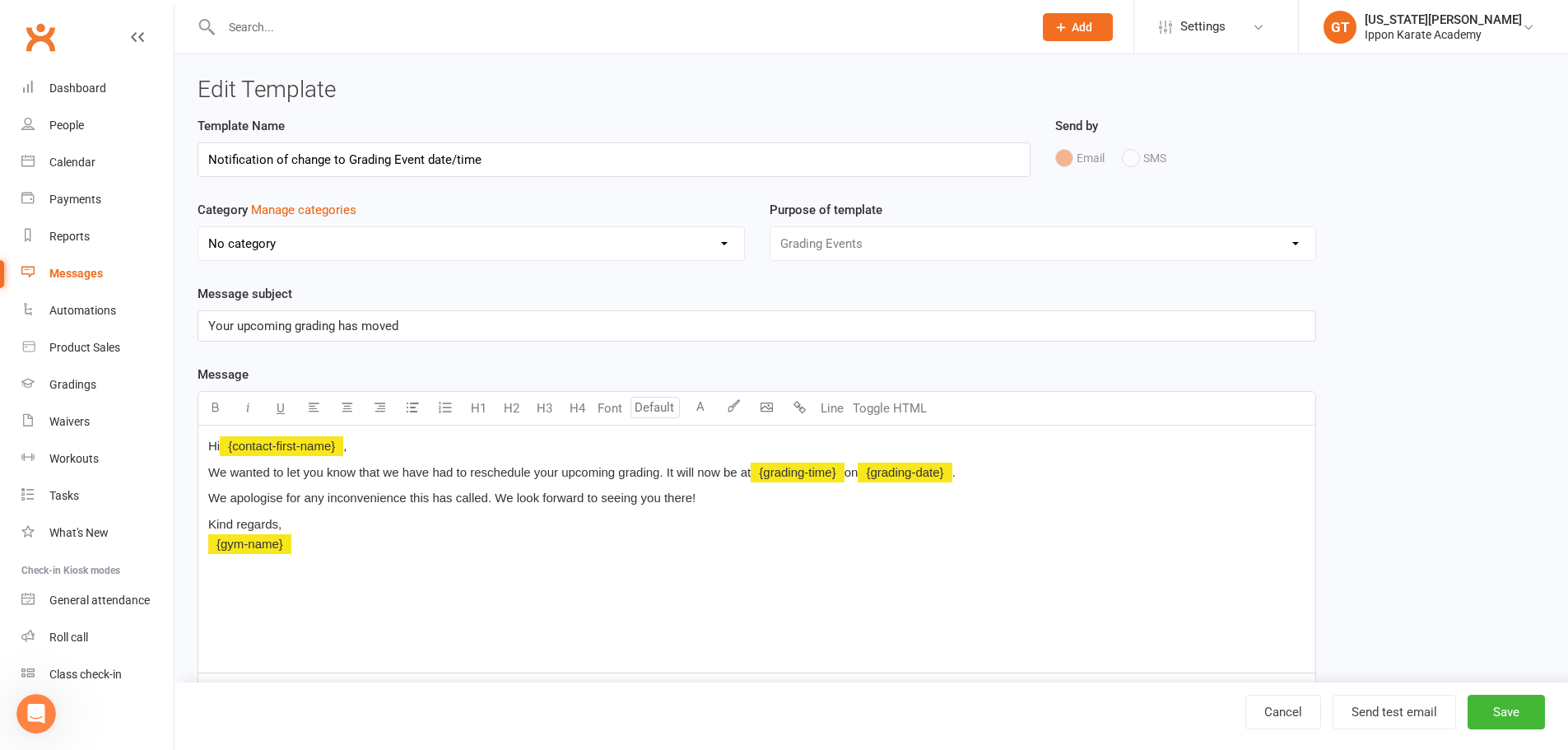
select select "grid"
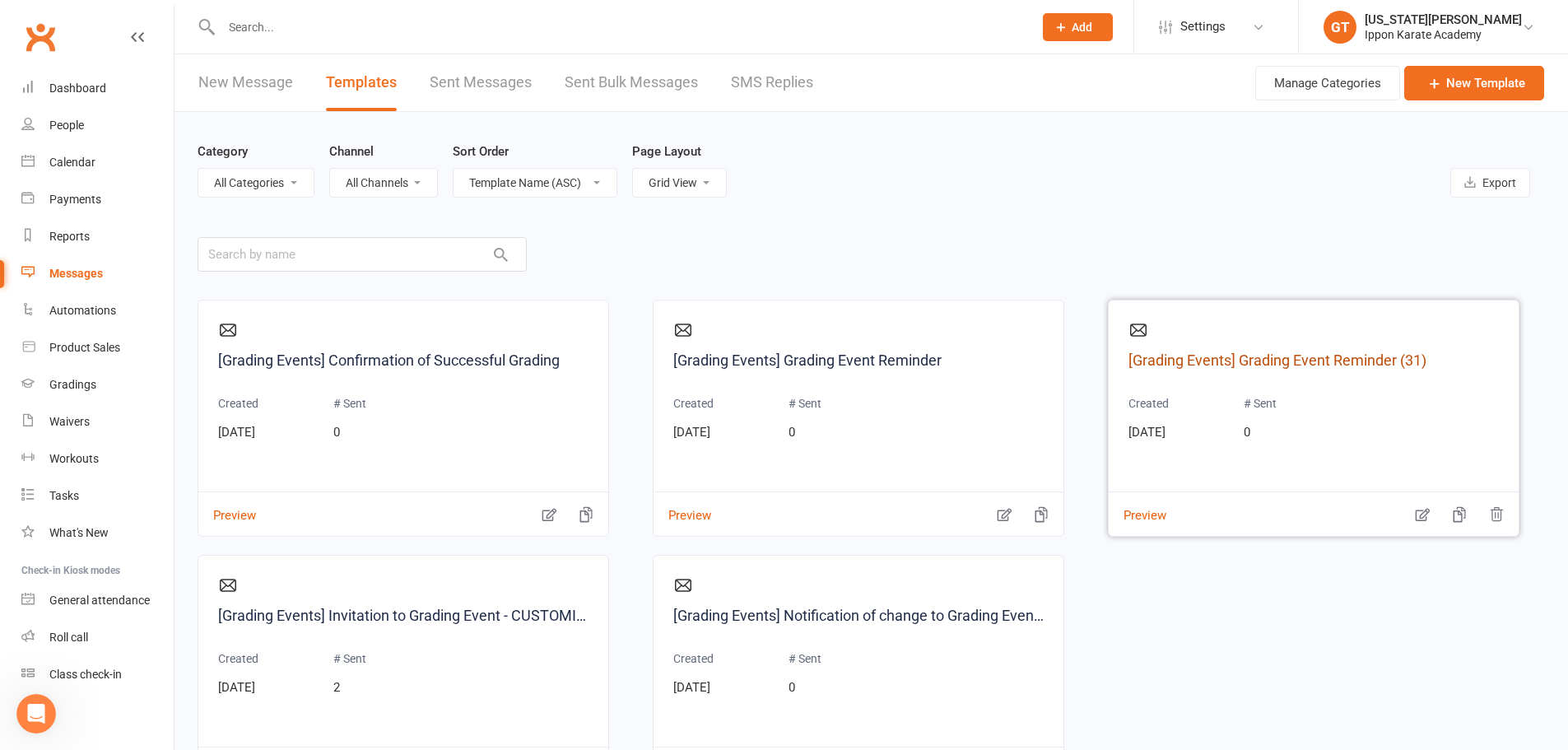
click at [1356, 356] on link "[Grading Events] Grading Event Reminder (31)" at bounding box center [1314, 361] width 370 height 24
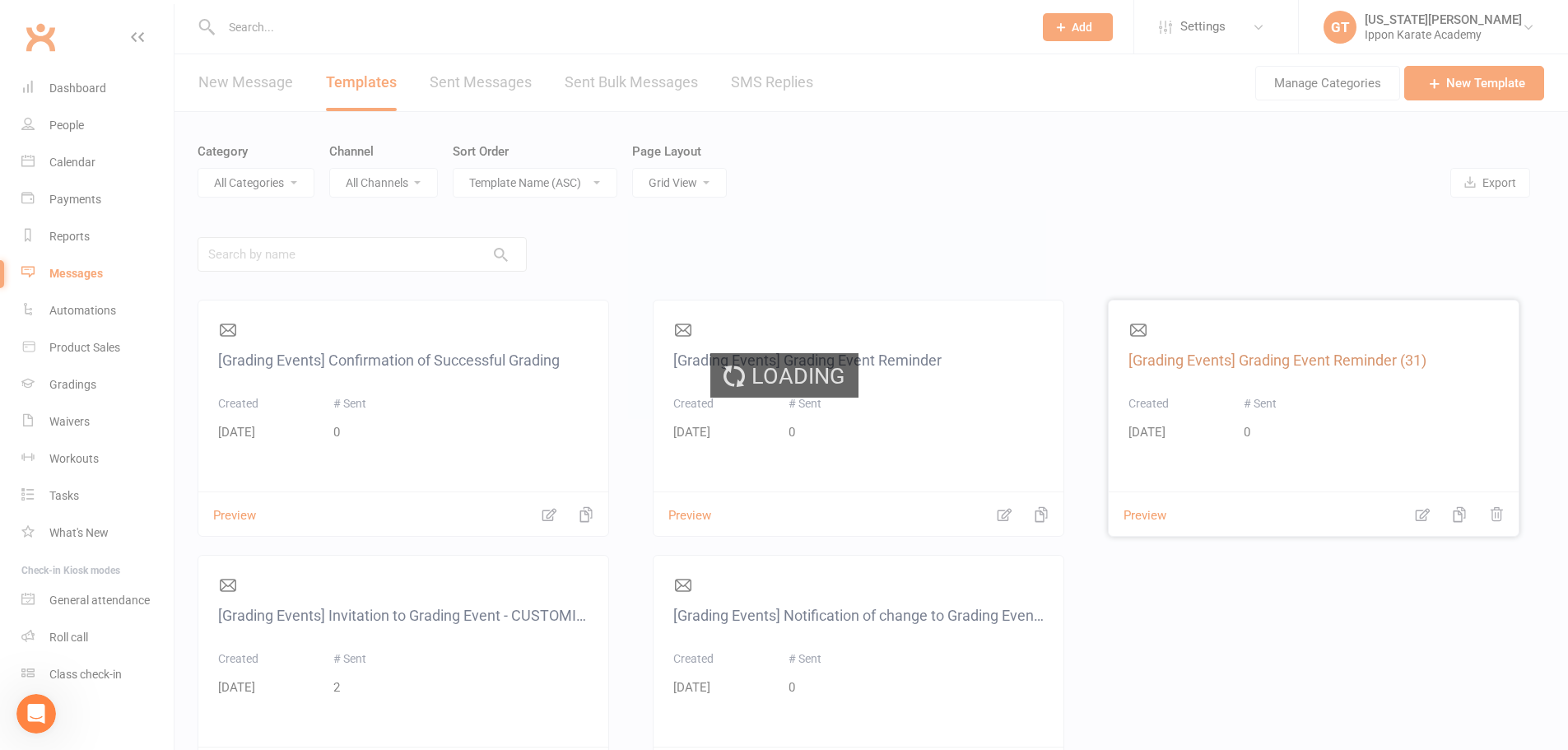
select select "grading_event_template"
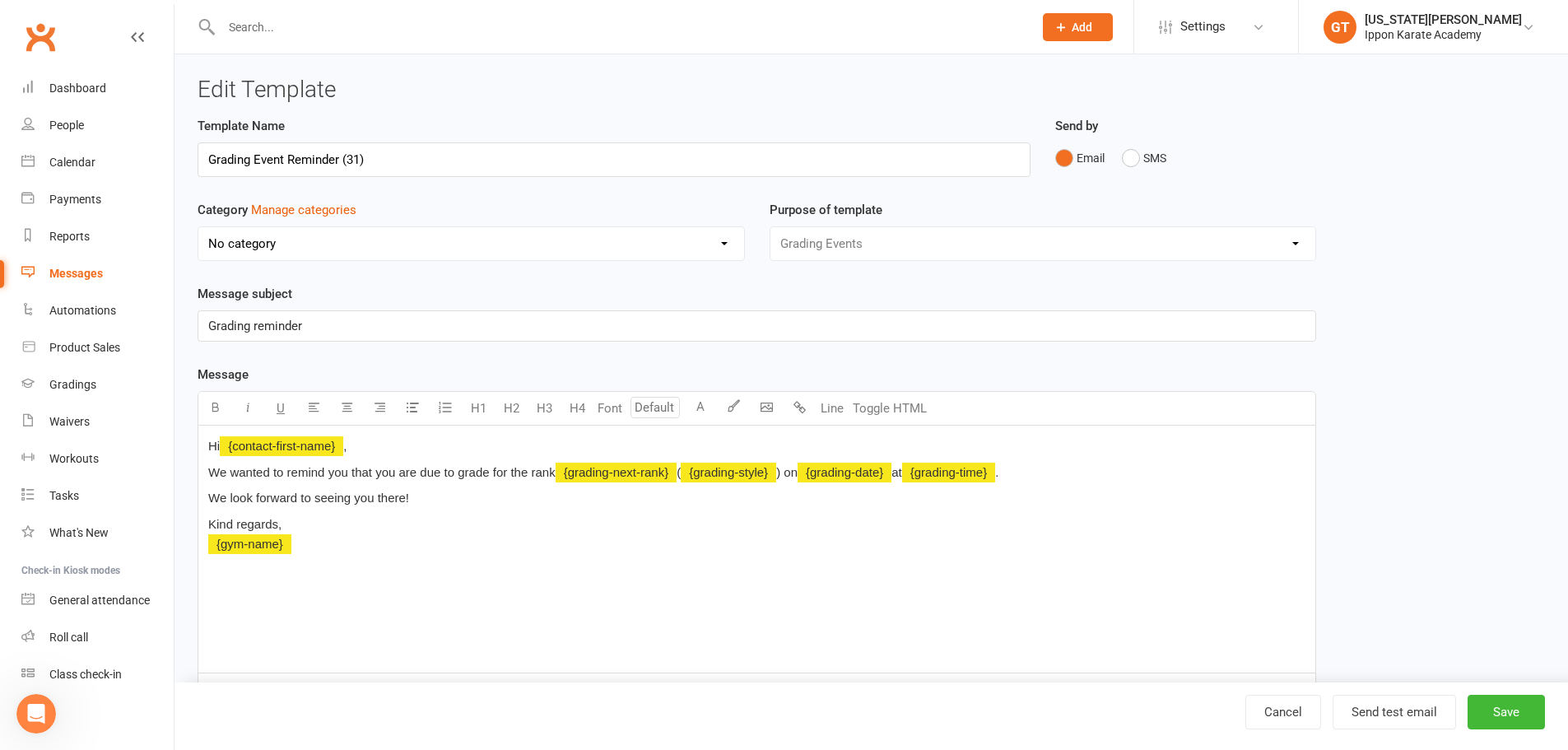
drag, startPoint x: 419, startPoint y: 158, endPoint x: 347, endPoint y: 156, distance: 72.0
click at [347, 156] on input "Grading Event Reminder (31)" at bounding box center [613, 159] width 833 height 35
click at [348, 154] on input "Grading Event Reminder (CUSTOMISED" at bounding box center [613, 159] width 833 height 35
type input "Grading Event Reminder (USTOMISED"
click at [393, 472] on span "We wanted to remind you that you are due to grade for the rank" at bounding box center [382, 472] width 347 height 14
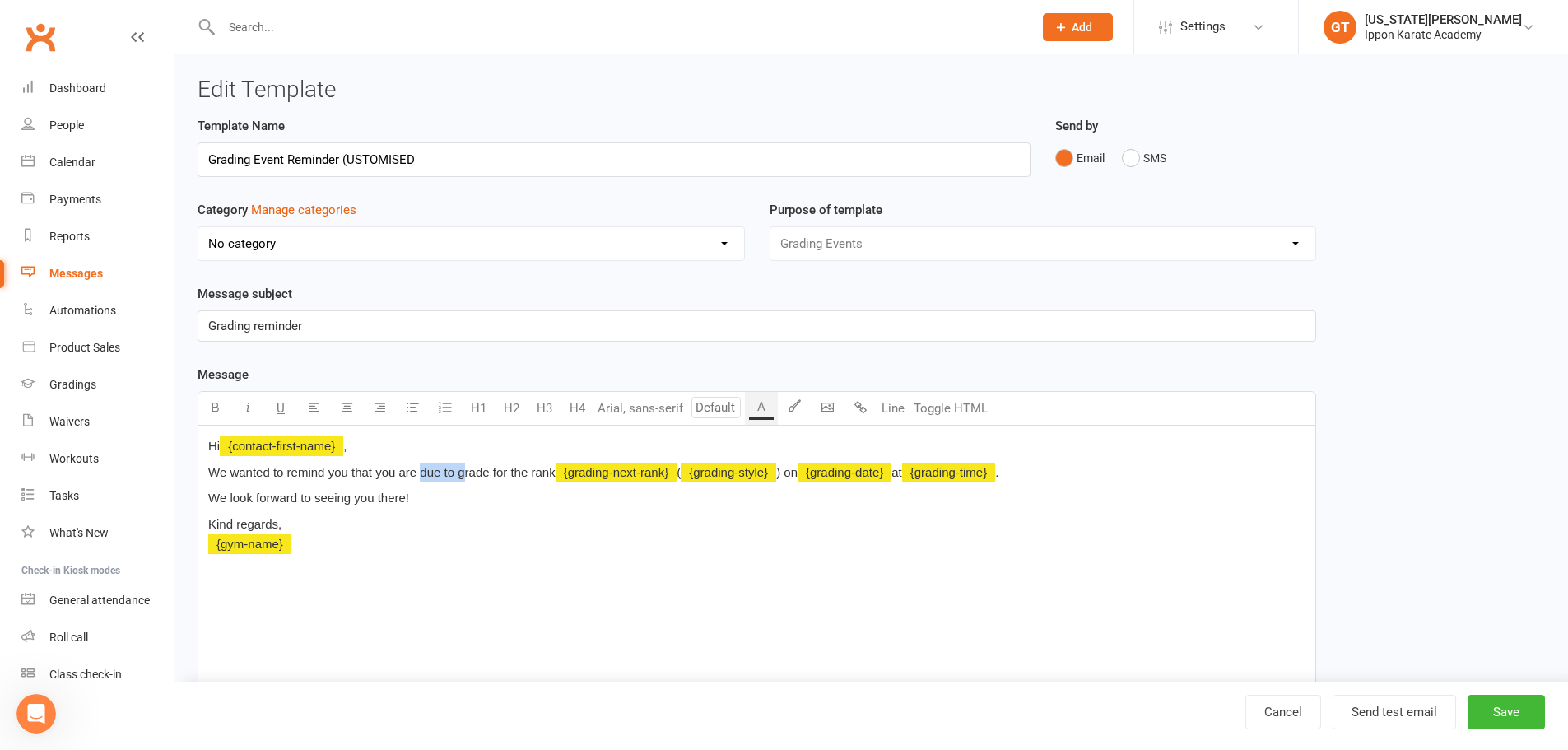
drag, startPoint x: 420, startPoint y: 474, endPoint x: 465, endPoint y: 471, distance: 45.1
click at [465, 471] on span "We wanted to remind you that you are due to grade for the rank" at bounding box center [382, 472] width 347 height 14
click at [484, 478] on span "We wanted to remind you that you are due to grade for the rank" at bounding box center [382, 472] width 347 height 14
click at [426, 473] on span "We wanted to remind you that you are due to grade for the rank" at bounding box center [382, 472] width 347 height 14
drag, startPoint x: 493, startPoint y: 474, endPoint x: 790, endPoint y: 474, distance: 297.0
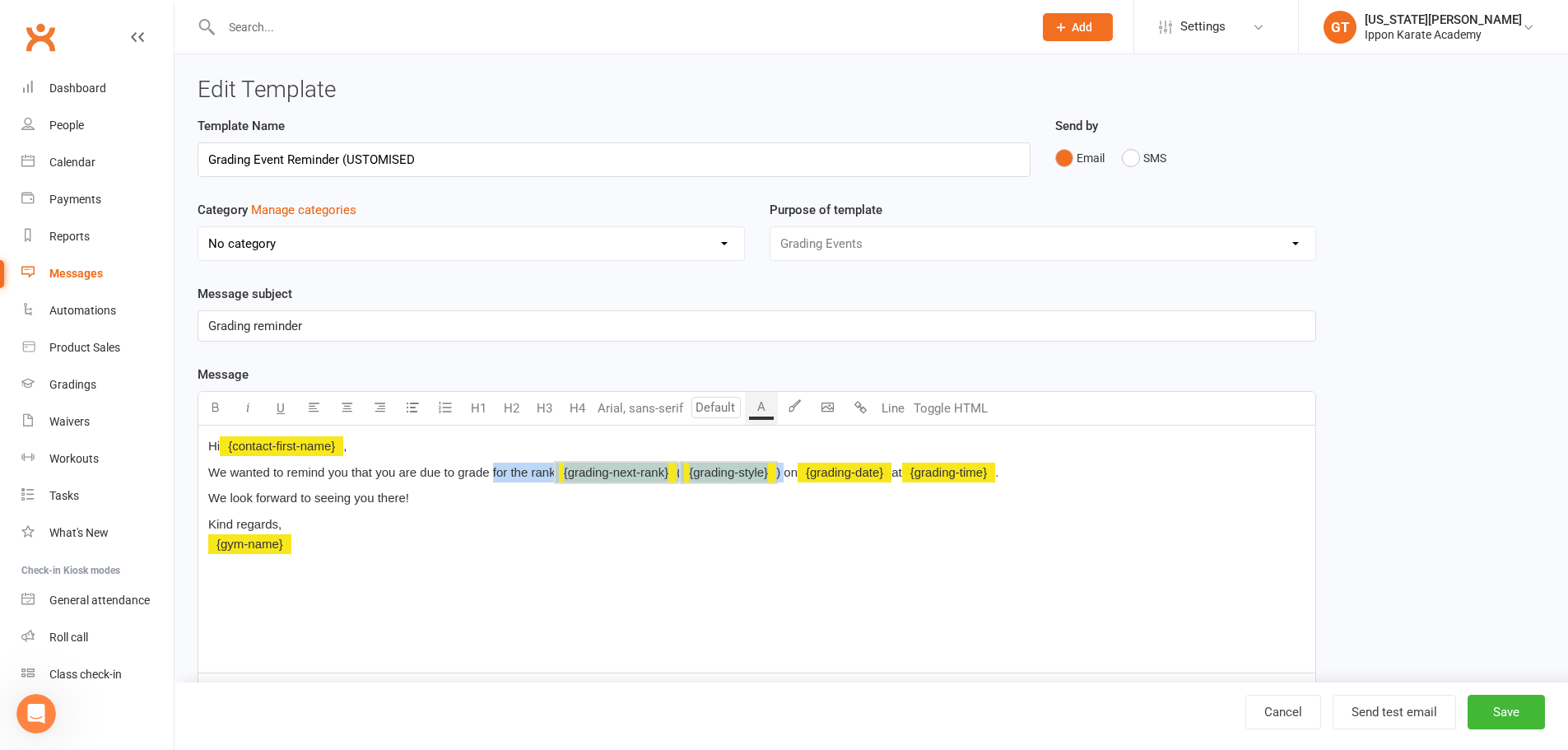
click at [790, 474] on p "We wanted to remind you that you are due to grade for the rank ﻿ {grading-next-…" at bounding box center [757, 472] width 1098 height 20
click at [852, 471] on p "We wanted to remind you that you are due to grade to your next rank on ﻿ {gradi…" at bounding box center [757, 472] width 1098 height 20
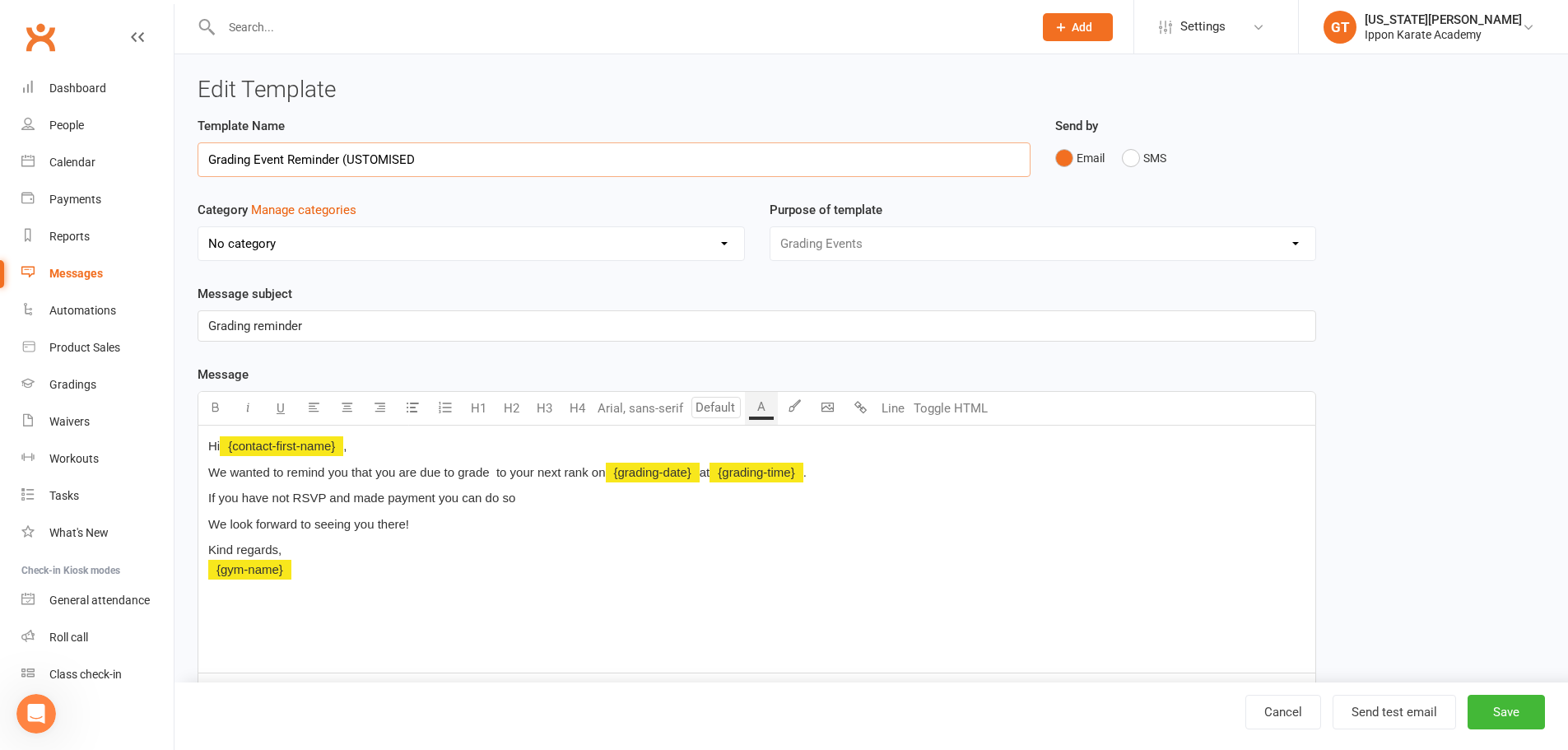
click at [343, 156] on input "Grading Event Reminder (USTOMISED" at bounding box center [613, 159] width 833 height 35
type input "Grading Event Reminder CUSTOMISED"
click at [542, 503] on p "If you have not RSVP and made payment you can do so" at bounding box center [757, 497] width 1098 height 20
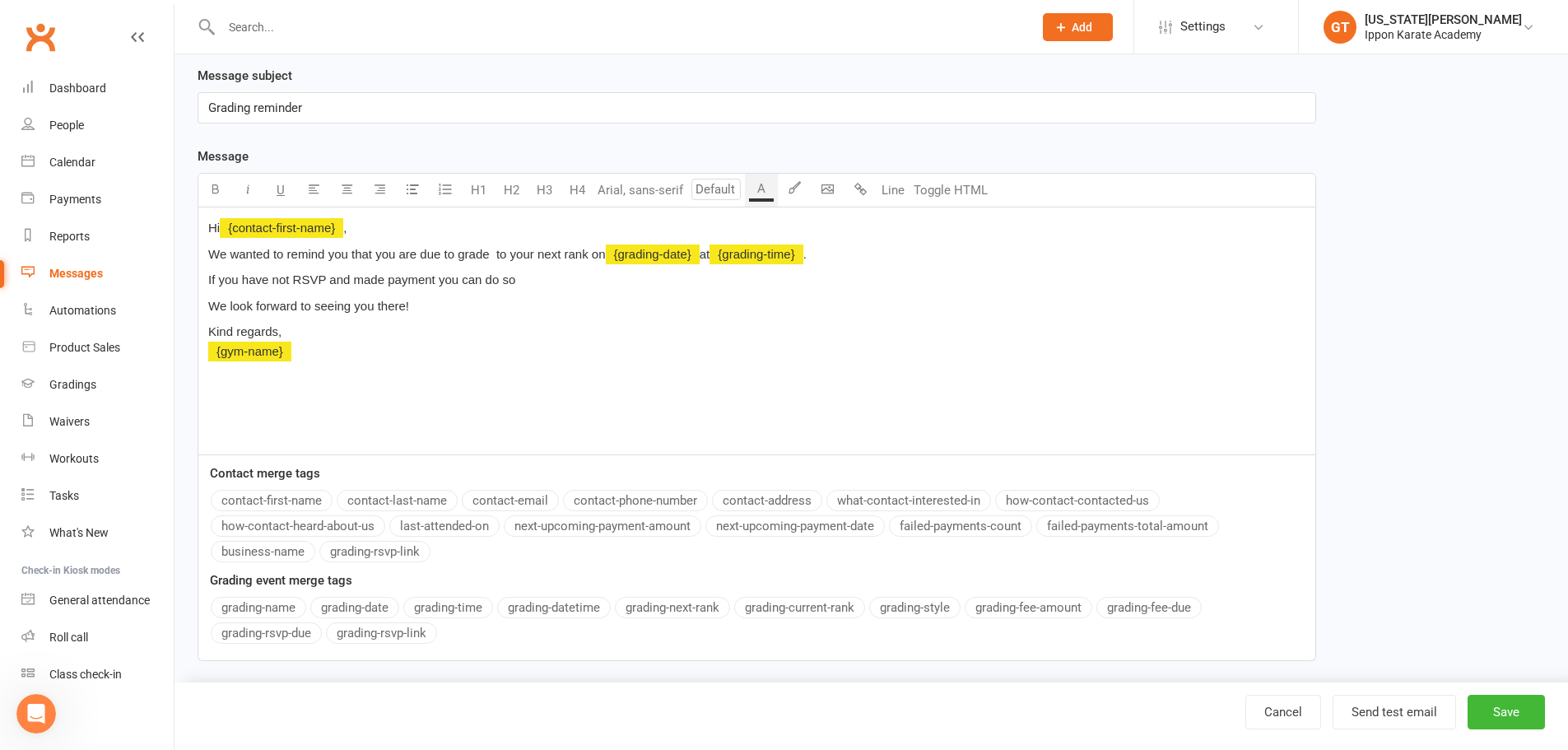
scroll to position [232, 0]
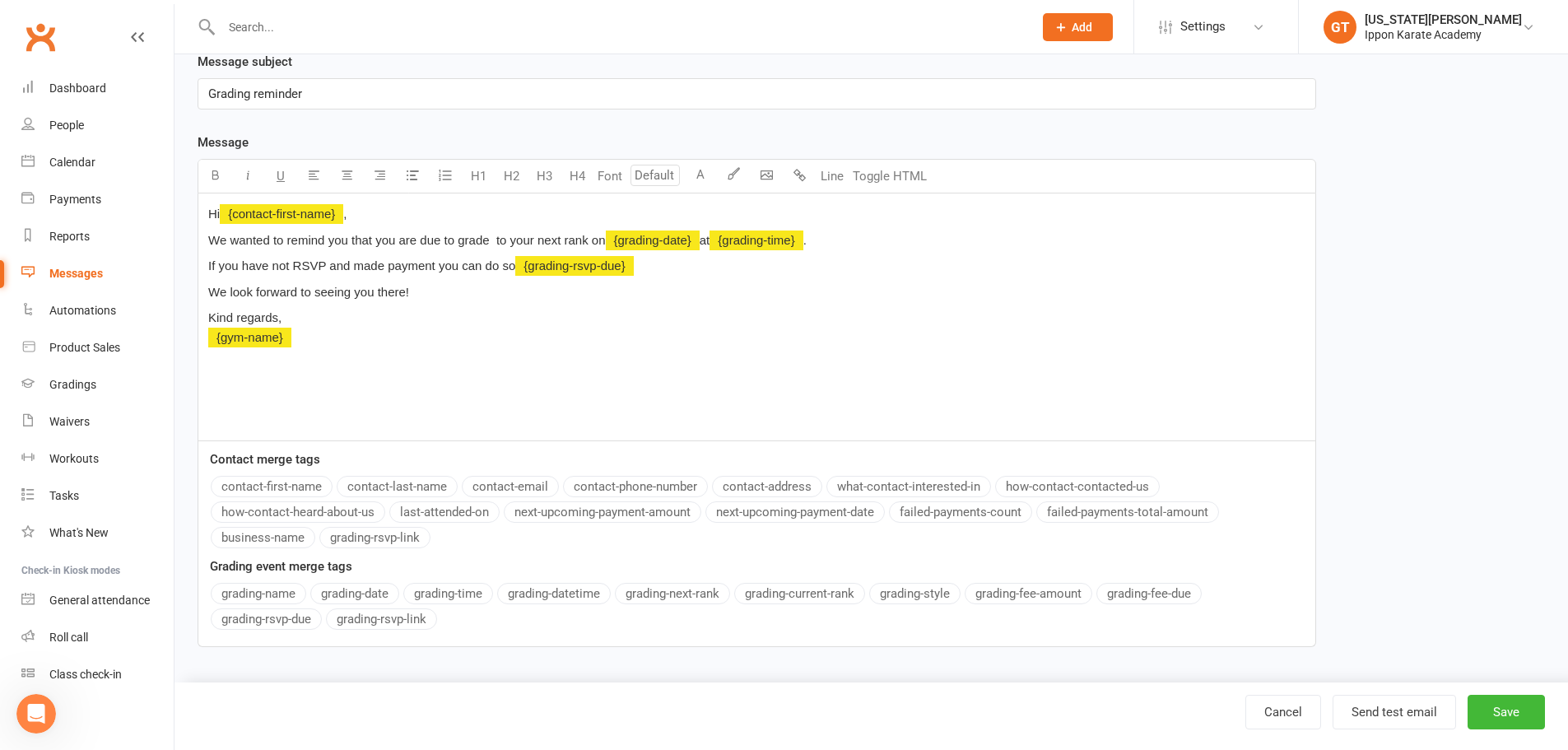
drag, startPoint x: 260, startPoint y: 624, endPoint x: 603, endPoint y: 594, distance: 344.3
click at [597, 618] on div "grading-name grading-date grading-time grading-datetime grading-next-rank gradi…" at bounding box center [763, 608] width 1105 height 51
click at [416, 629] on div "grading-name grading-date grading-time grading-datetime grading-next-rank gradi…" at bounding box center [763, 608] width 1105 height 51
click at [413, 622] on button "grading-rsvp-link" at bounding box center [381, 618] width 111 height 21
drag, startPoint x: 334, startPoint y: 267, endPoint x: 439, endPoint y: 264, distance: 105.0
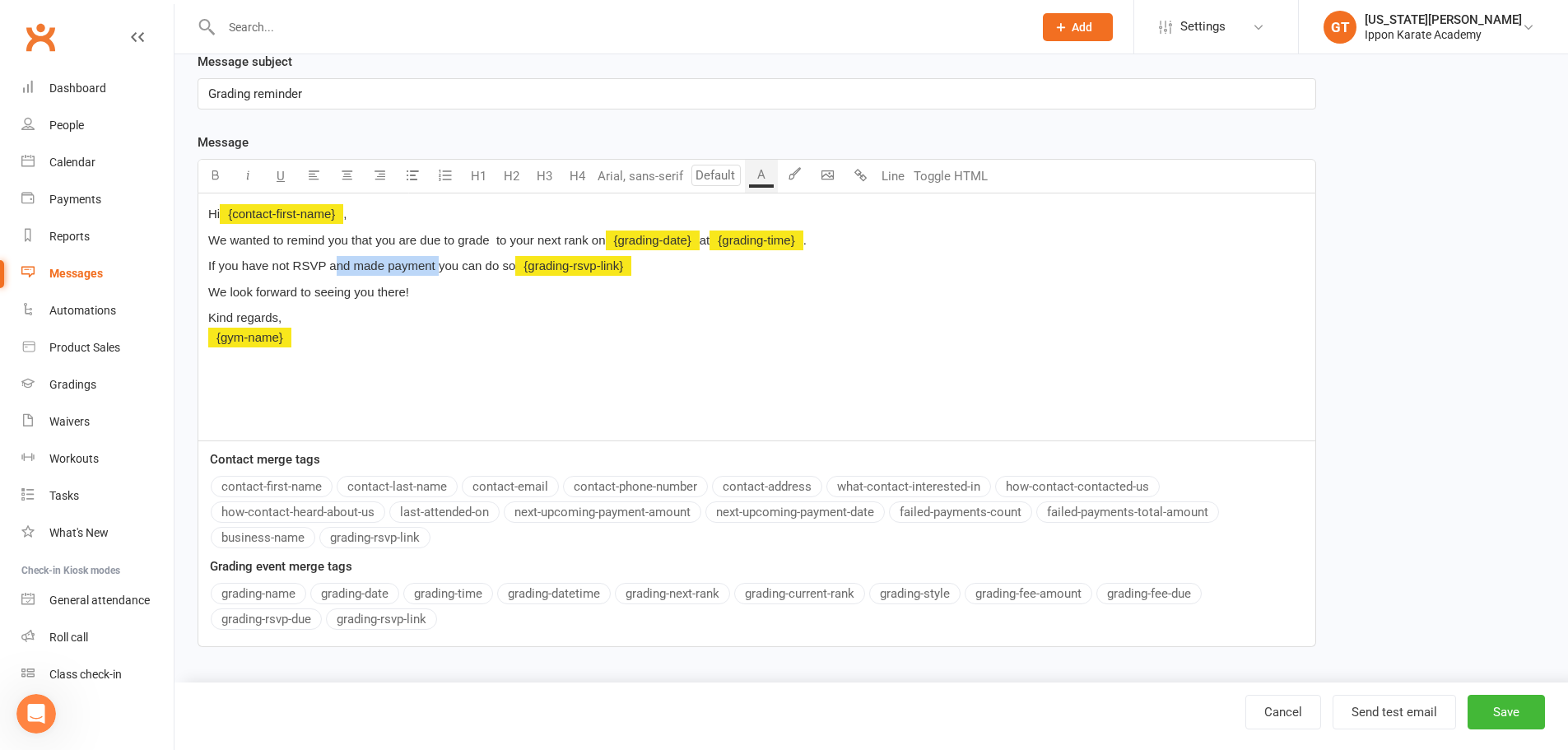
click at [439, 264] on span "If you have not RSVP and made payment you can do so" at bounding box center [362, 265] width 307 height 14
click at [263, 255] on div "Hi ﻿ {contact-first-name} , We wanted to remind you that you are due to grade t…" at bounding box center [756, 316] width 1117 height 247
drag, startPoint x: 512, startPoint y: 267, endPoint x: 204, endPoint y: 271, distance: 308.0
click at [204, 271] on div "Hi ﻿ {contact-first-name} , We wanted to remind you that you are due to grade t…" at bounding box center [756, 316] width 1117 height 247
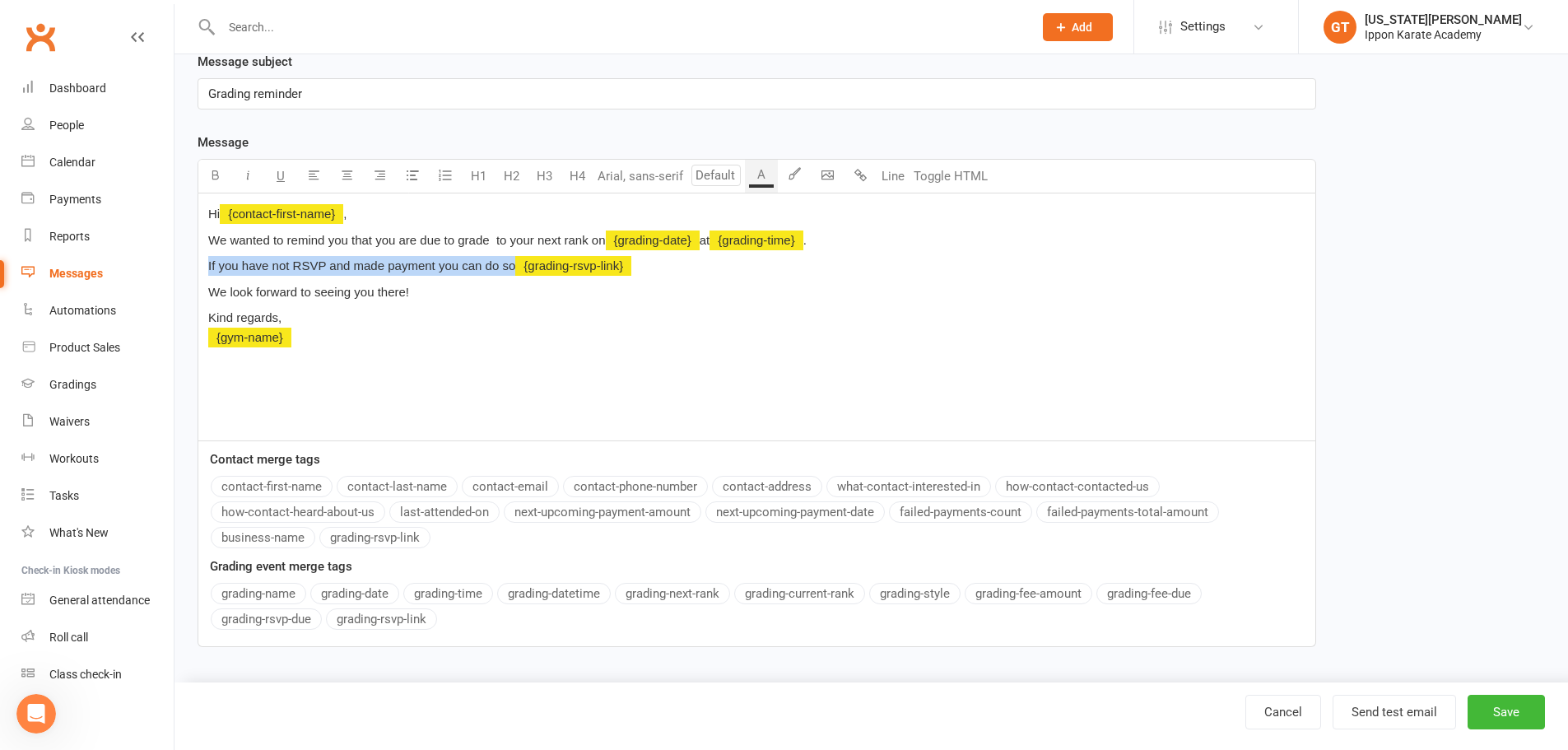
drag, startPoint x: 515, startPoint y: 267, endPoint x: 204, endPoint y: 261, distance: 311.1
click at [204, 261] on div "Hi ﻿ {contact-first-name} , We wanted to remind you that you are due to grade t…" at bounding box center [756, 316] width 1117 height 247
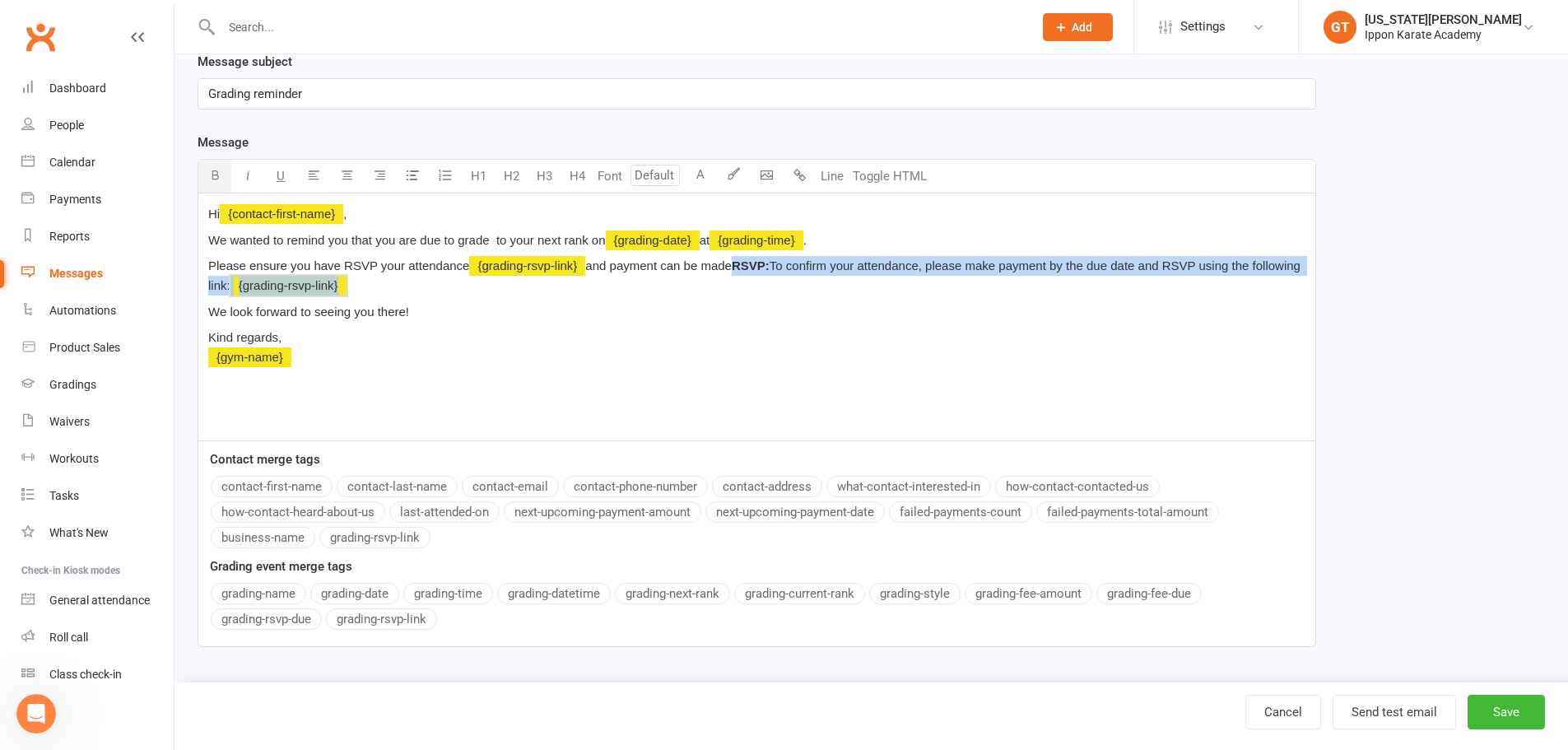
drag, startPoint x: 744, startPoint y: 267, endPoint x: 731, endPoint y: 293, distance: 29.1
click at [731, 293] on p "Please ensure you have RSVP your attendance ﻿ {grading-rsvp-link} and payment c…" at bounding box center [757, 276] width 1098 height 39
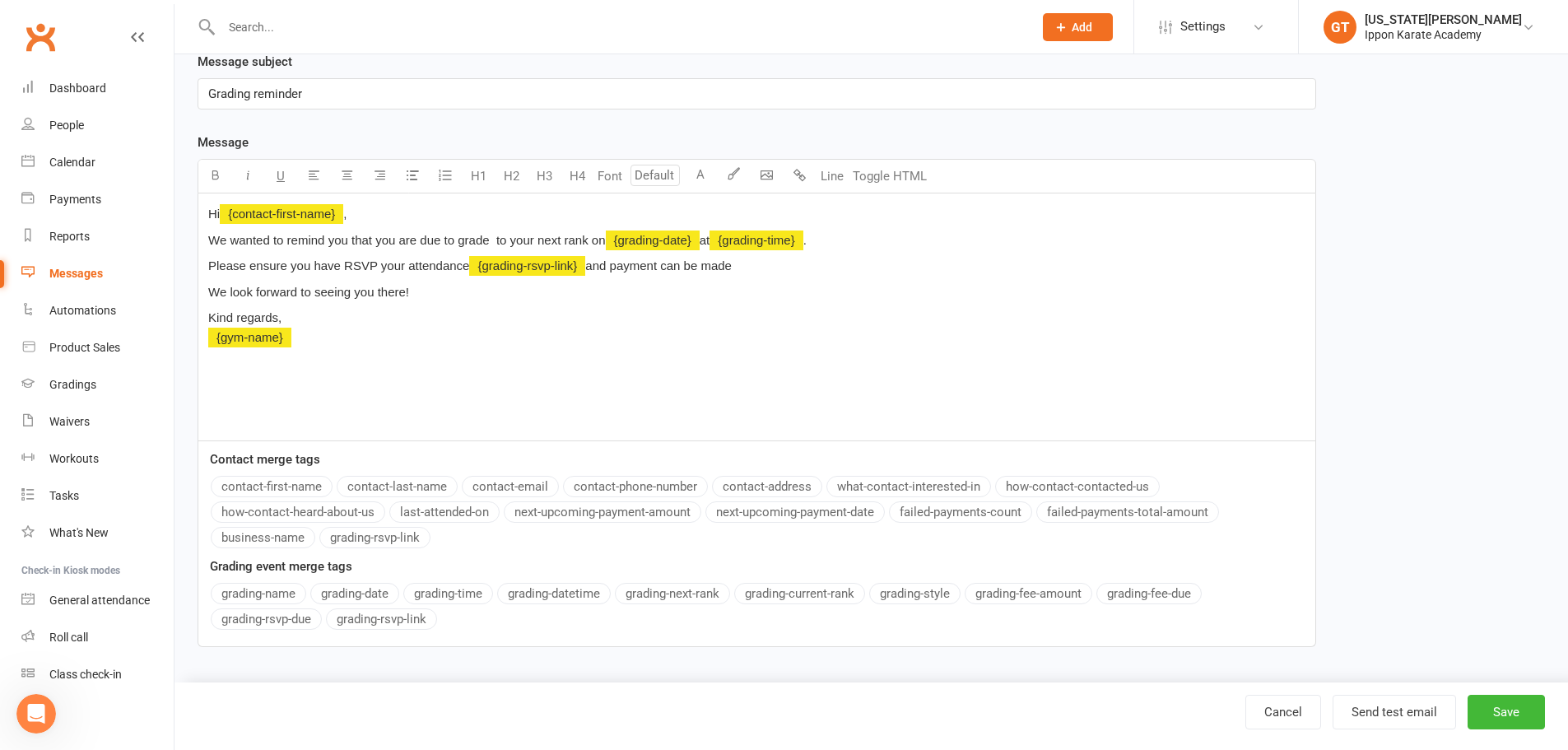
click at [756, 269] on p "Please ensure you have RSVP your attendance ﻿ {grading-rsvp-link} and payment c…" at bounding box center [757, 265] width 1098 height 20
drag, startPoint x: 309, startPoint y: 266, endPoint x: 357, endPoint y: 264, distance: 48.0
click at [357, 264] on span "Please ensure you have RSVP your attendance" at bounding box center [339, 265] width 261 height 14
click at [810, 269] on p "Please ensure you have RSVP your attendance ﻿ {grading-rsvp-link} and payment c…" at bounding box center [757, 265] width 1098 height 20
click at [259, 293] on span "Payment can be made via cash or card at the dojo" at bounding box center [345, 292] width 275 height 14
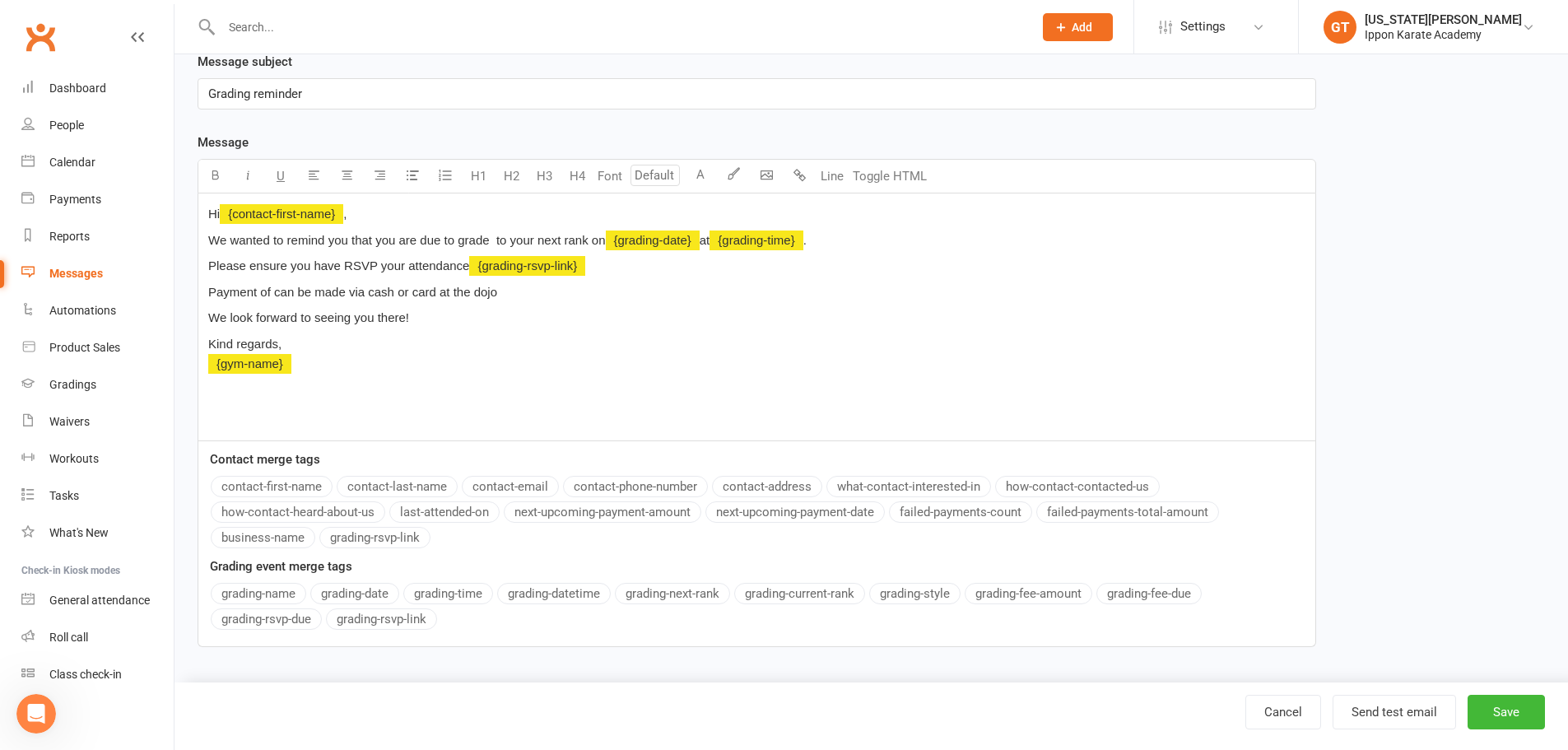
click at [1049, 586] on button "grading-fee-amount" at bounding box center [1029, 593] width 128 height 21
click at [658, 293] on p "Payment of ﻿ {grading-fee-amount} can be made via cash or card at the dojo" at bounding box center [757, 292] width 1098 height 20
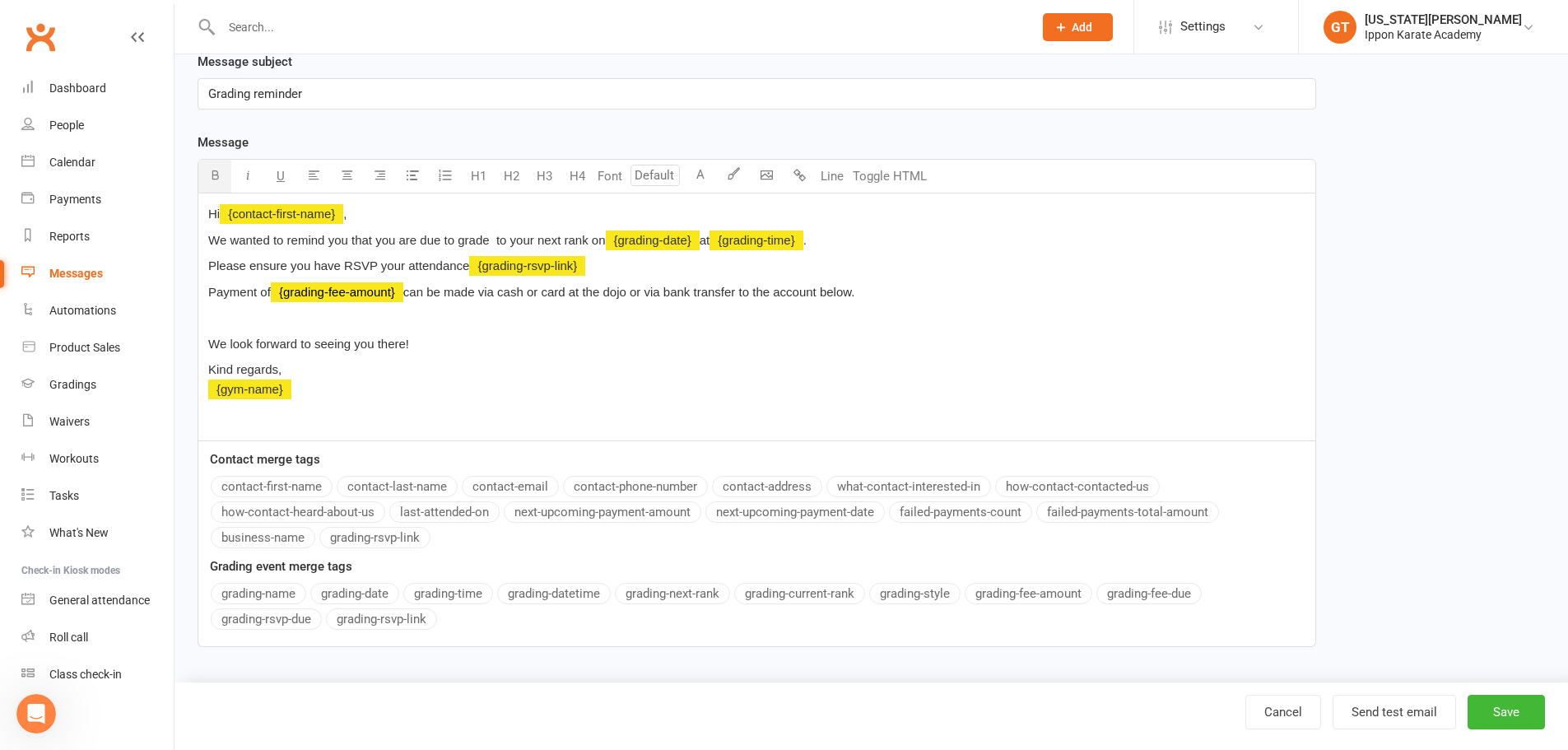
click at [323, 412] on div "Hi ﻿ {contact-first-name} , We wanted to remind you that you are due to grade t…" at bounding box center [756, 316] width 1117 height 247
click at [270, 316] on p "﻿" at bounding box center [757, 317] width 1098 height 20
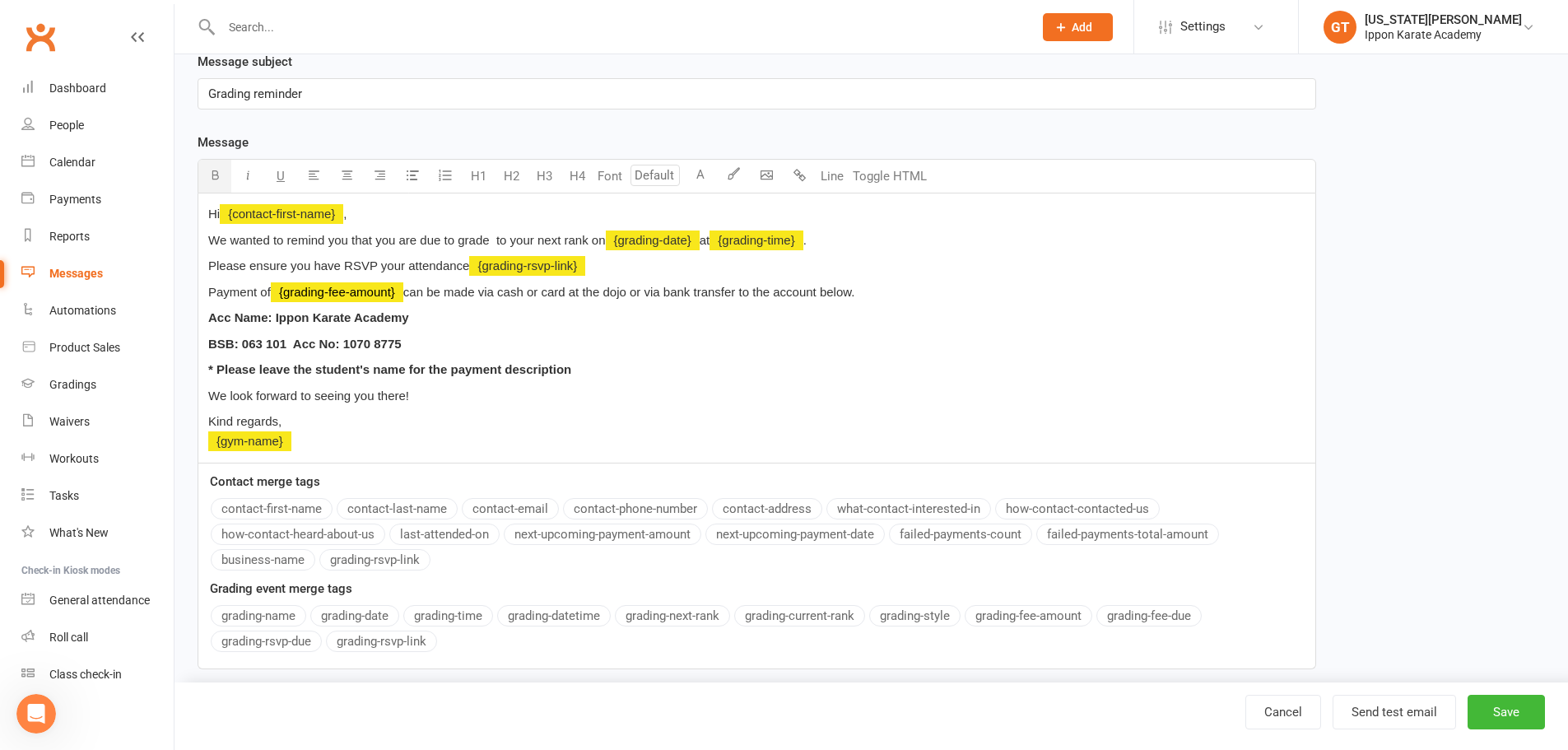
drag, startPoint x: 572, startPoint y: 370, endPoint x: 184, endPoint y: 320, distance: 391.2
click at [184, 320] on div "Edit Template Template Name Grading Event Reminder CUSTOMISED Send by Email SMS…" at bounding box center [871, 264] width 1394 height 883
click at [214, 177] on icon "button" at bounding box center [215, 174] width 13 height 13
click at [450, 411] on div "Hi ﻿ {contact-first-name} , We wanted to remind you that you are due to grade t…" at bounding box center [756, 327] width 1117 height 269
drag, startPoint x: 424, startPoint y: 320, endPoint x: 184, endPoint y: 314, distance: 240.1
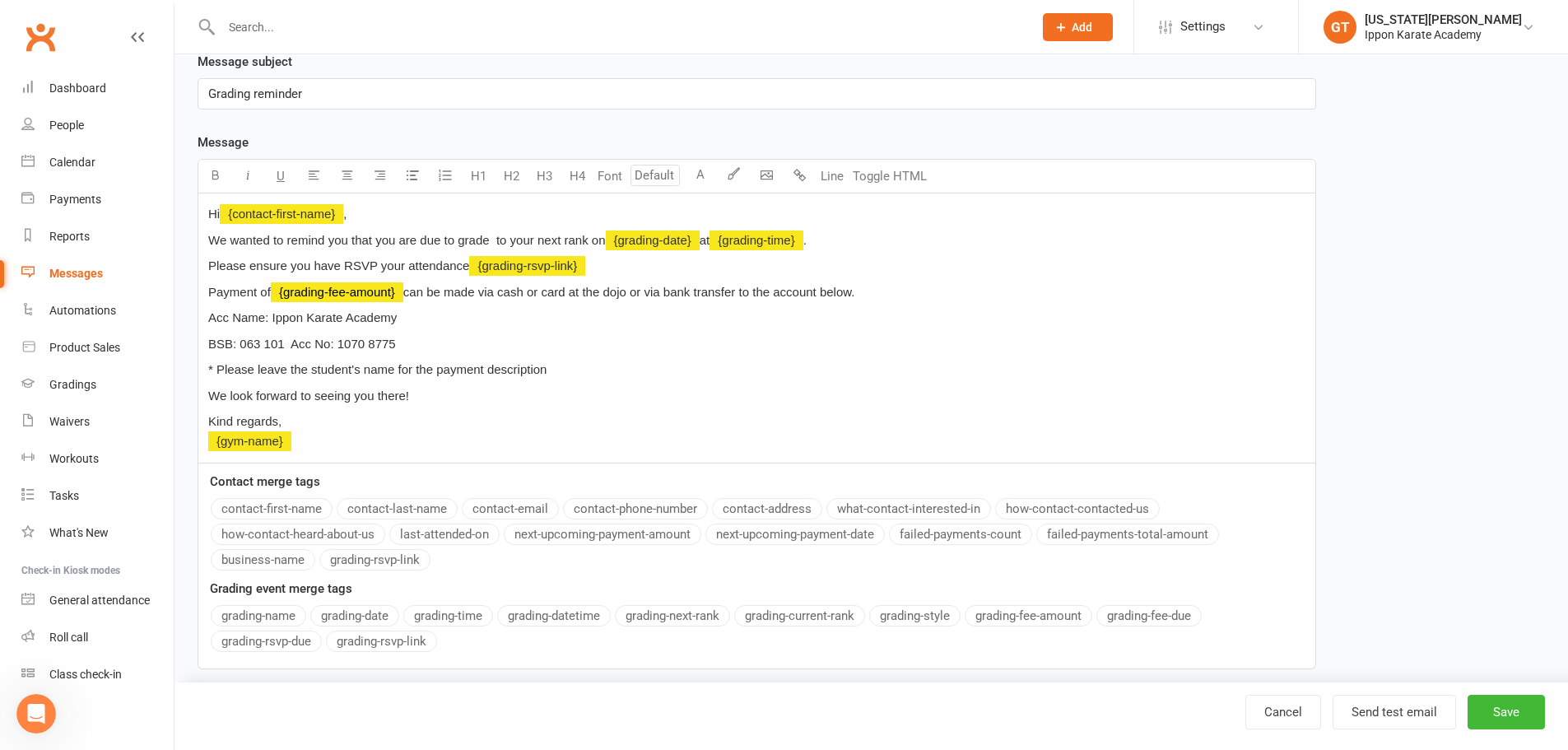
click at [184, 314] on div "Edit Template Template Name Grading Event Reminder CUSTOMISED Send by Email SMS…" at bounding box center [871, 264] width 1394 height 883
click at [271, 324] on span "Acc Name: Ippon Karate Academy" at bounding box center [303, 317] width 189 height 14
drag, startPoint x: 237, startPoint y: 319, endPoint x: 196, endPoint y: 318, distance: 41.0
click at [196, 318] on div "Template Name Grading Event Reminder CUSTOMISED Send by Email SMS Category Mana…" at bounding box center [757, 288] width 1143 height 808
click at [434, 321] on p "Name: Ippon Karate Academy" at bounding box center [757, 317] width 1098 height 20
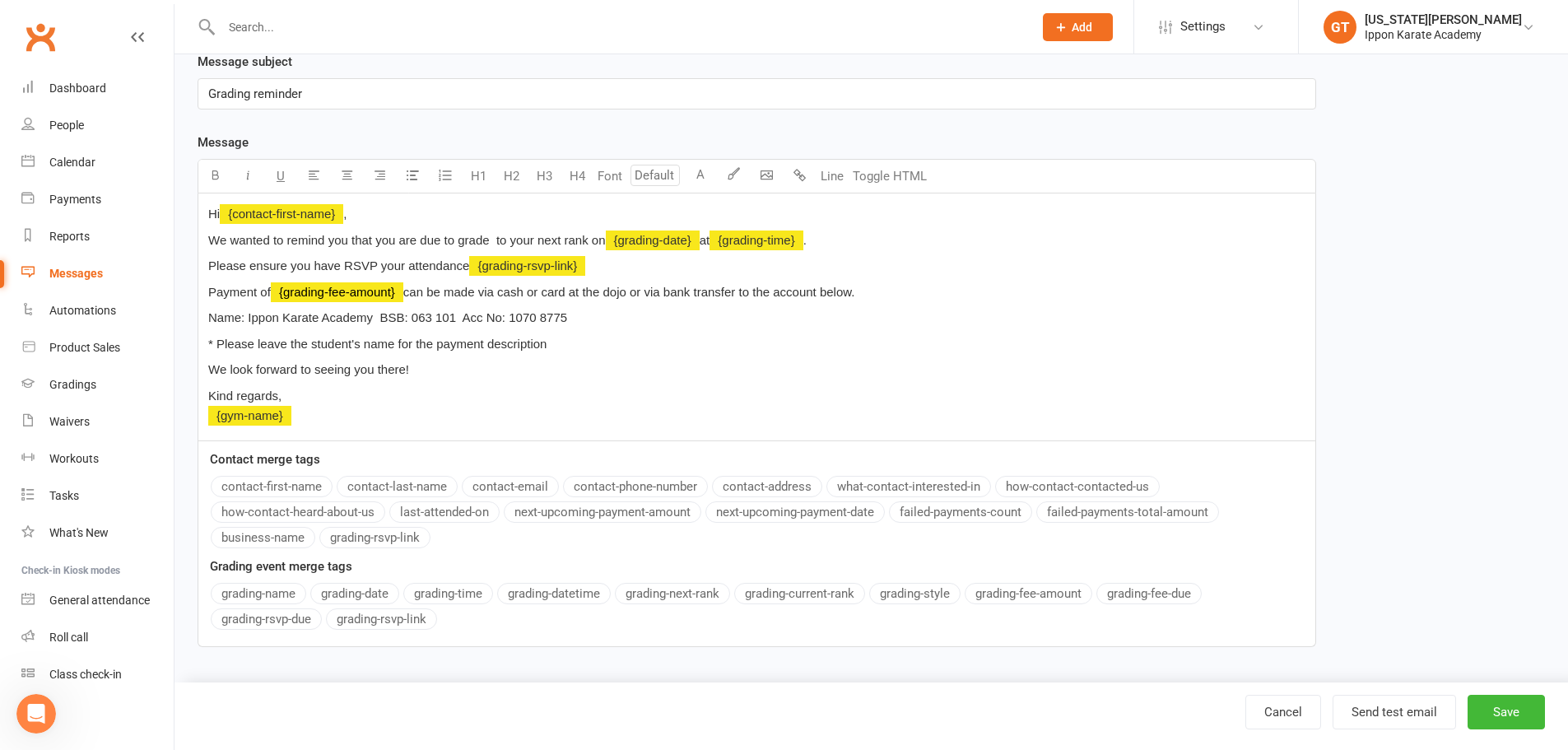
click at [460, 321] on span "Name: Ippon Karate Academy BSB: 063 101 Acc No: 1070 8775" at bounding box center [388, 317] width 359 height 14
click at [274, 332] on div "Hi ﻿ {contact-first-name} , We wanted to remind you that you are due to grade t…" at bounding box center [756, 316] width 1117 height 247
drag, startPoint x: 220, startPoint y: 344, endPoint x: 206, endPoint y: 343, distance: 14.0
click at [206, 343] on div "Hi ﻿ {contact-first-name} , We wanted to remind you that you are due to grade t…" at bounding box center [756, 316] width 1117 height 247
drag, startPoint x: 352, startPoint y: 343, endPoint x: 252, endPoint y: 343, distance: 100.0
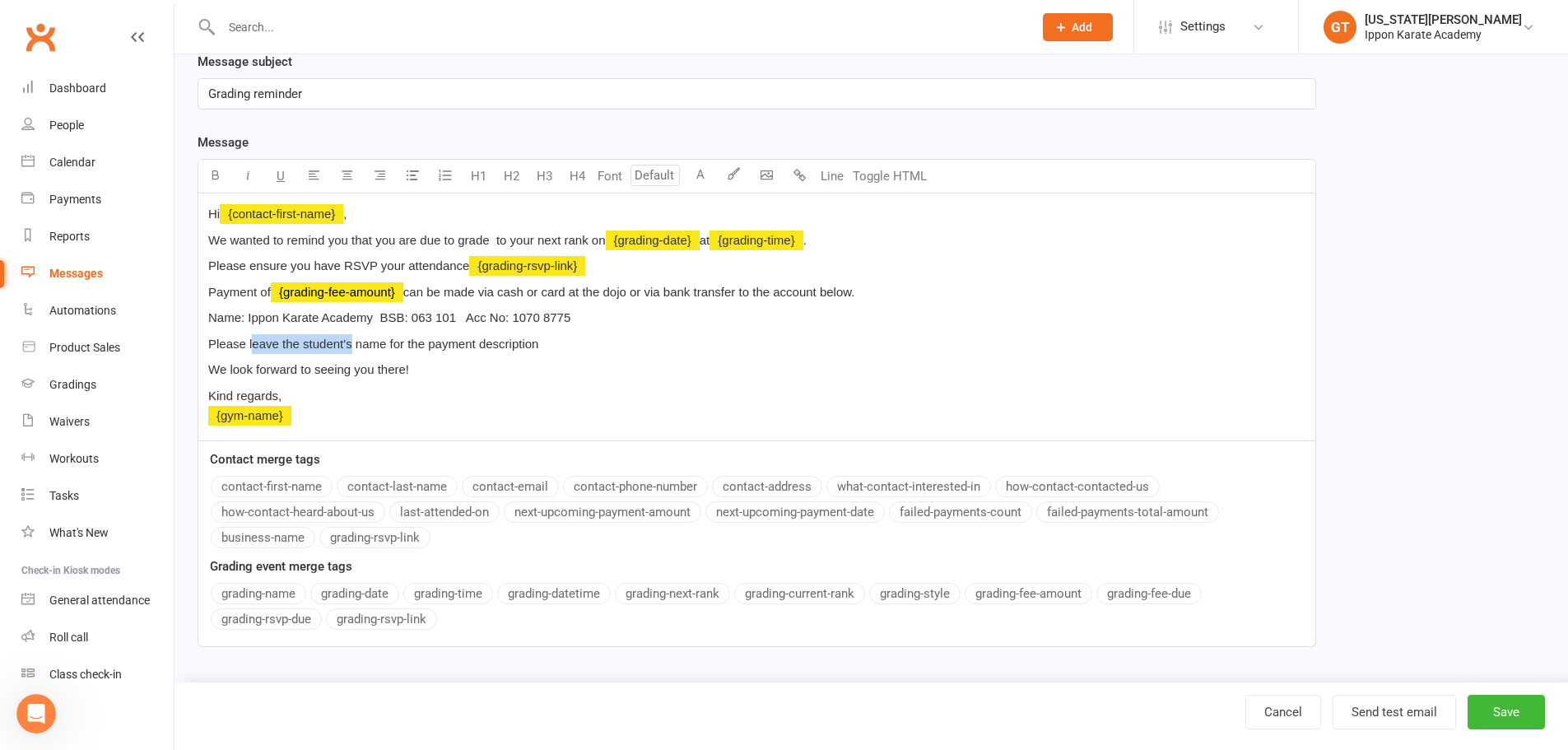
click at [252, 343] on span "Please leave the student's name for the payment description" at bounding box center [373, 344] width 330 height 14
click at [277, 347] on span "Please leave the student's name for the payment description" at bounding box center [373, 344] width 330 height 14
click at [305, 343] on span "Please leave the student's name for the payment description" at bounding box center [373, 344] width 330 height 14
drag, startPoint x: 357, startPoint y: 345, endPoint x: 281, endPoint y: 335, distance: 76.7
click at [281, 335] on p "Please leave the student's name for the payment description" at bounding box center [757, 344] width 1098 height 20
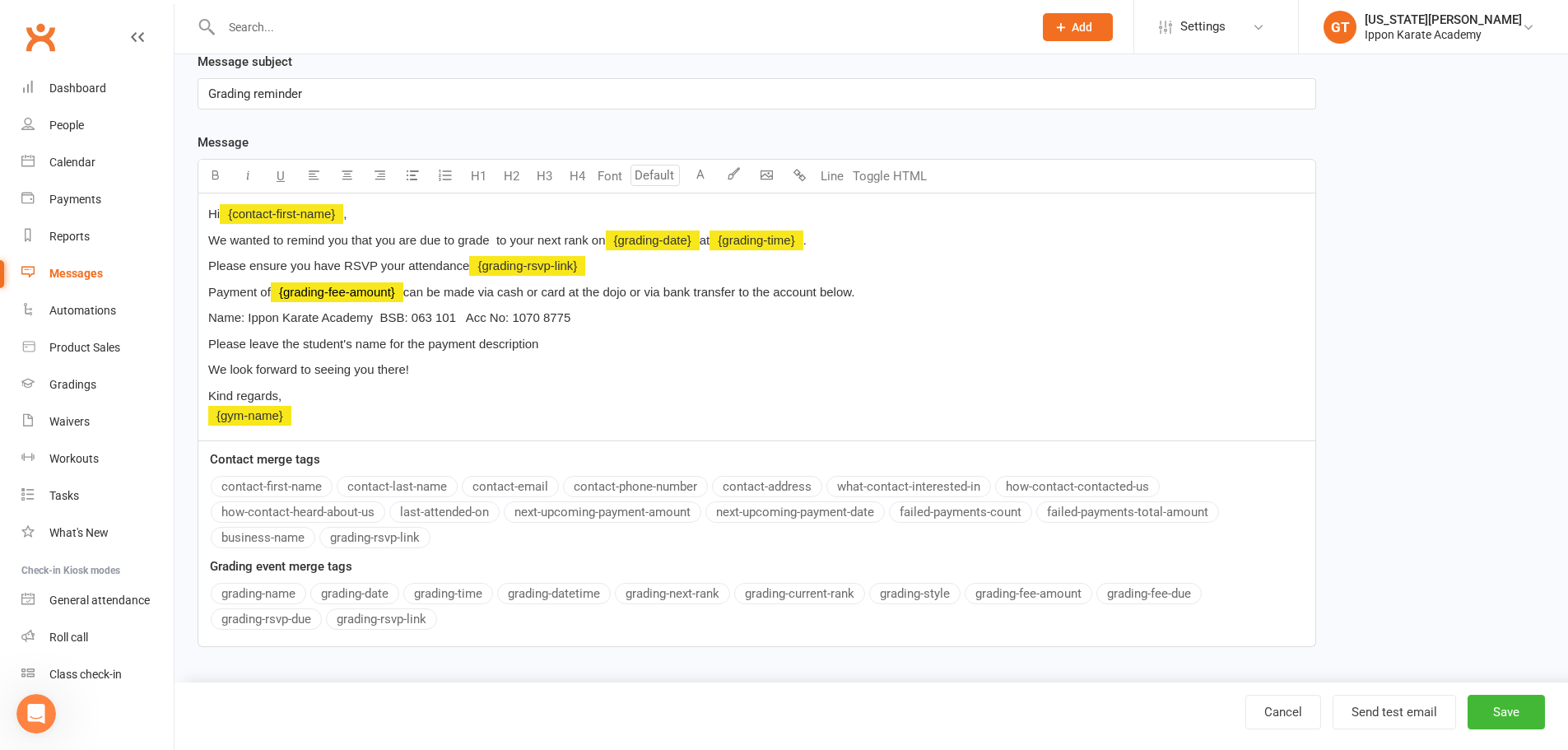
click at [208, 338] on span "Please leave the student's name for the payment description" at bounding box center [373, 344] width 330 height 14
click at [474, 373] on p "We look forward to seeing you there!" at bounding box center [757, 369] width 1098 height 20
drag, startPoint x: 456, startPoint y: 367, endPoint x: 166, endPoint y: 373, distance: 290.1
click at [166, 373] on ui-view "Prospect Member Non-attending contact Class / event Appointment Grading event T…" at bounding box center [784, 227] width 1568 height 911
click at [614, 363] on p "We look forward to seeing you there!" at bounding box center [757, 369] width 1098 height 20
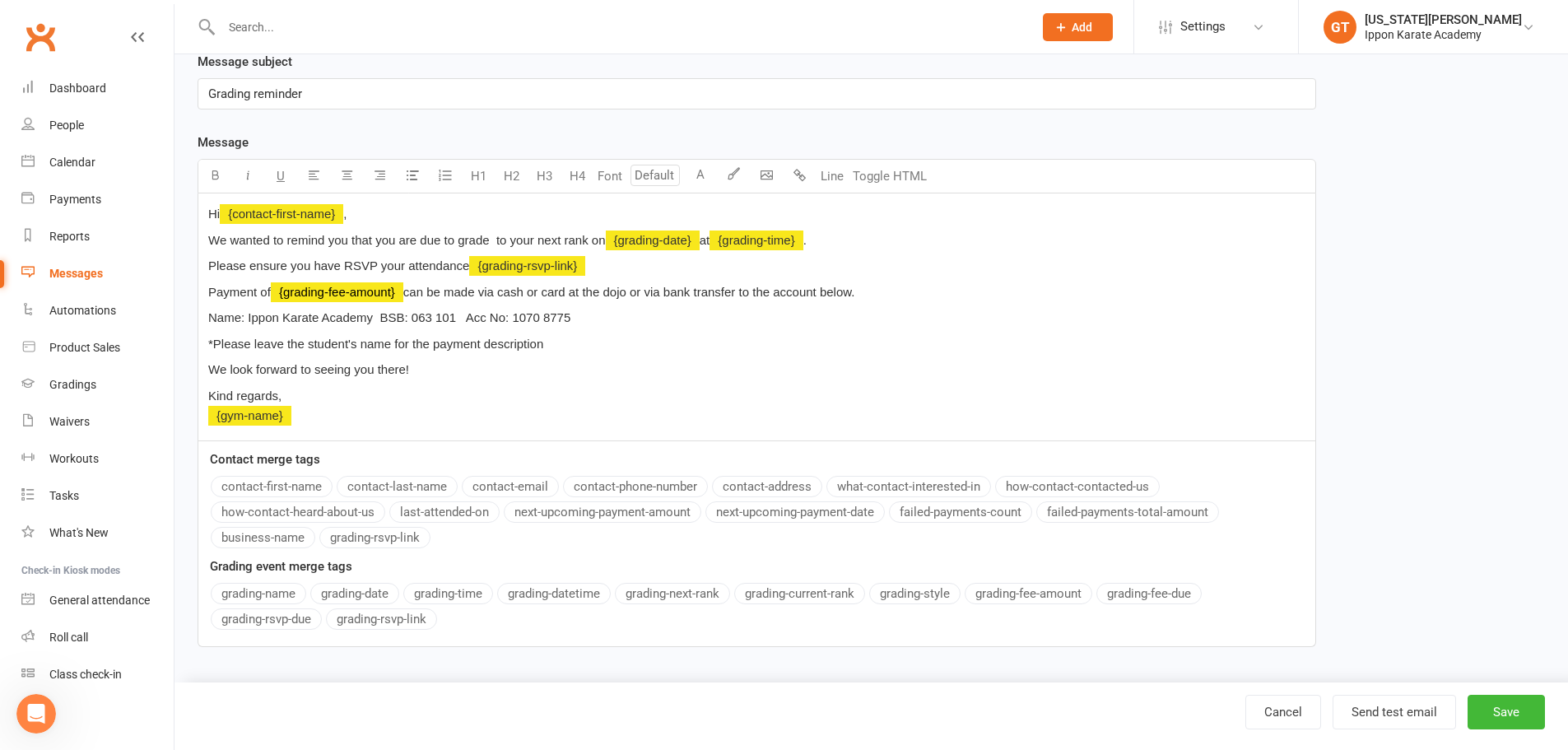
click at [602, 270] on p "Please ensure you have RSVP your attendance ﻿ {grading-rsvp-link}" at bounding box center [757, 265] width 1098 height 20
drag, startPoint x: 935, startPoint y: 281, endPoint x: 596, endPoint y: 339, distance: 343.9
click at [596, 340] on div "Hi ﻿ {contact-first-name} , We wanted to remind you that you are due to grade t…" at bounding box center [756, 316] width 1117 height 247
click at [596, 338] on p "*Please leave the student's name for the payment description" at bounding box center [757, 344] width 1098 height 20
click at [918, 299] on p "Payment of ﻿ {grading-fee-amount} can be made via cash or card at the dojo or v…" at bounding box center [757, 292] width 1098 height 20
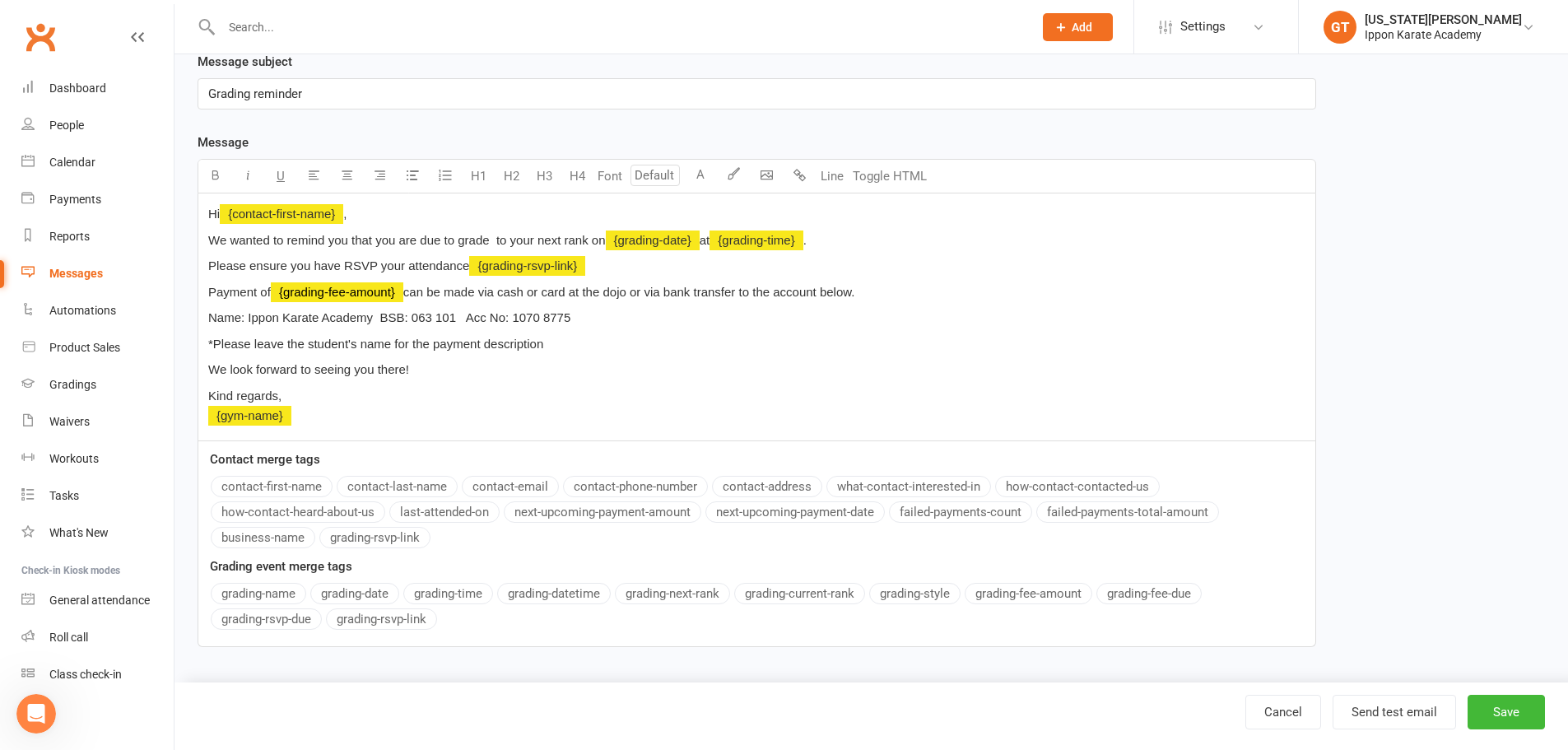
click at [784, 293] on span "can be made via cash or card at the dojo or via bank transfer to the account be…" at bounding box center [629, 292] width 452 height 14
drag, startPoint x: 243, startPoint y: 318, endPoint x: 206, endPoint y: 313, distance: 37.3
click at [206, 313] on div "Hi ﻿ {contact-first-name} , We wanted to remind you that you are due to grade t…" at bounding box center [756, 316] width 1117 height 247
click at [225, 178] on button "button" at bounding box center [214, 176] width 33 height 33
drag, startPoint x: 412, startPoint y: 319, endPoint x: 379, endPoint y: 312, distance: 33.7
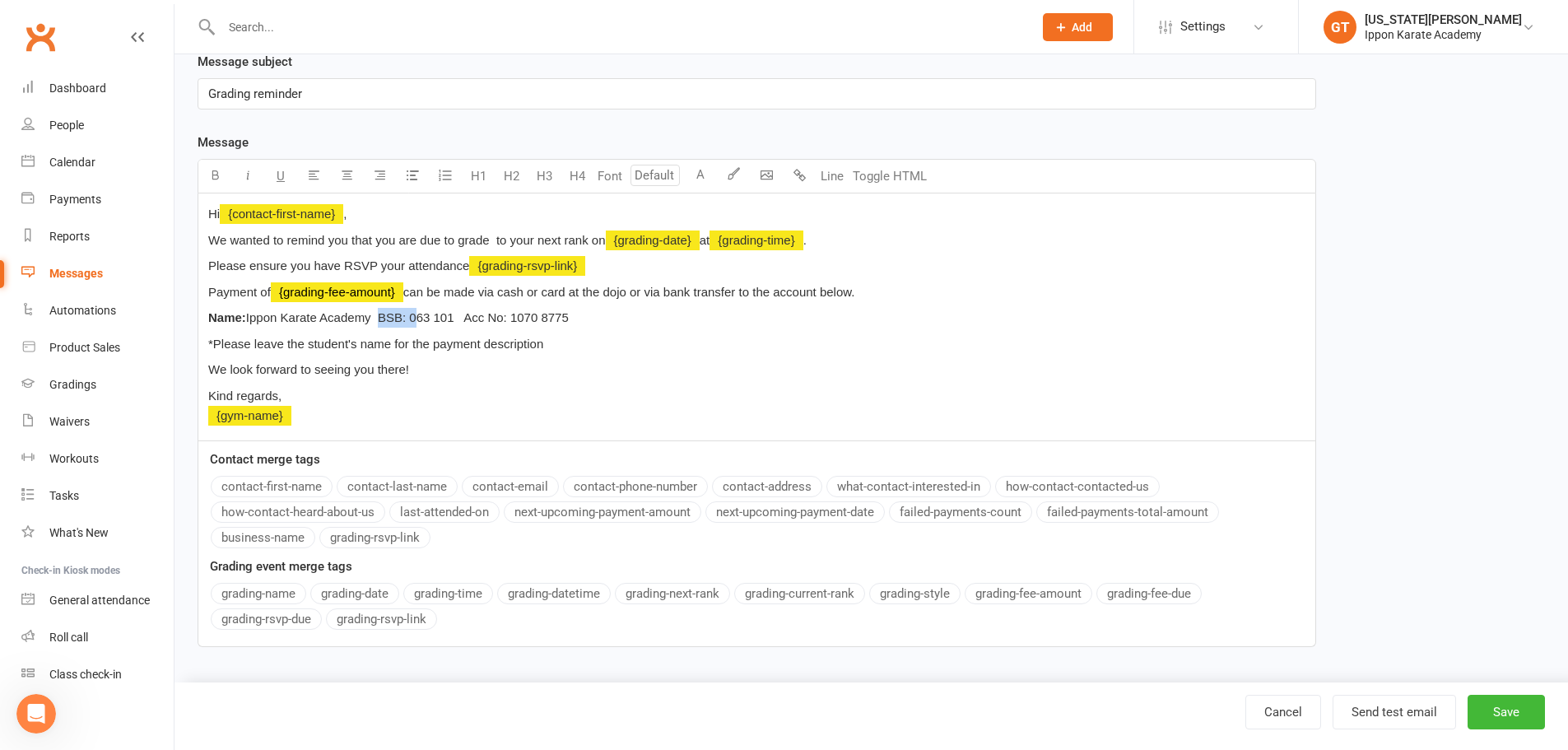
click at [379, 312] on span "Ippon Karate Academy BSB: 063 101 Acc No: 1070 8775" at bounding box center [407, 317] width 322 height 14
click at [212, 177] on button "button" at bounding box center [214, 176] width 33 height 33
drag, startPoint x: 519, startPoint y: 321, endPoint x: 470, endPoint y: 312, distance: 49.8
click at [470, 312] on span "063 101 Acc No: 1070 8775" at bounding box center [480, 317] width 159 height 14
click at [208, 177] on button "button" at bounding box center [214, 176] width 33 height 33
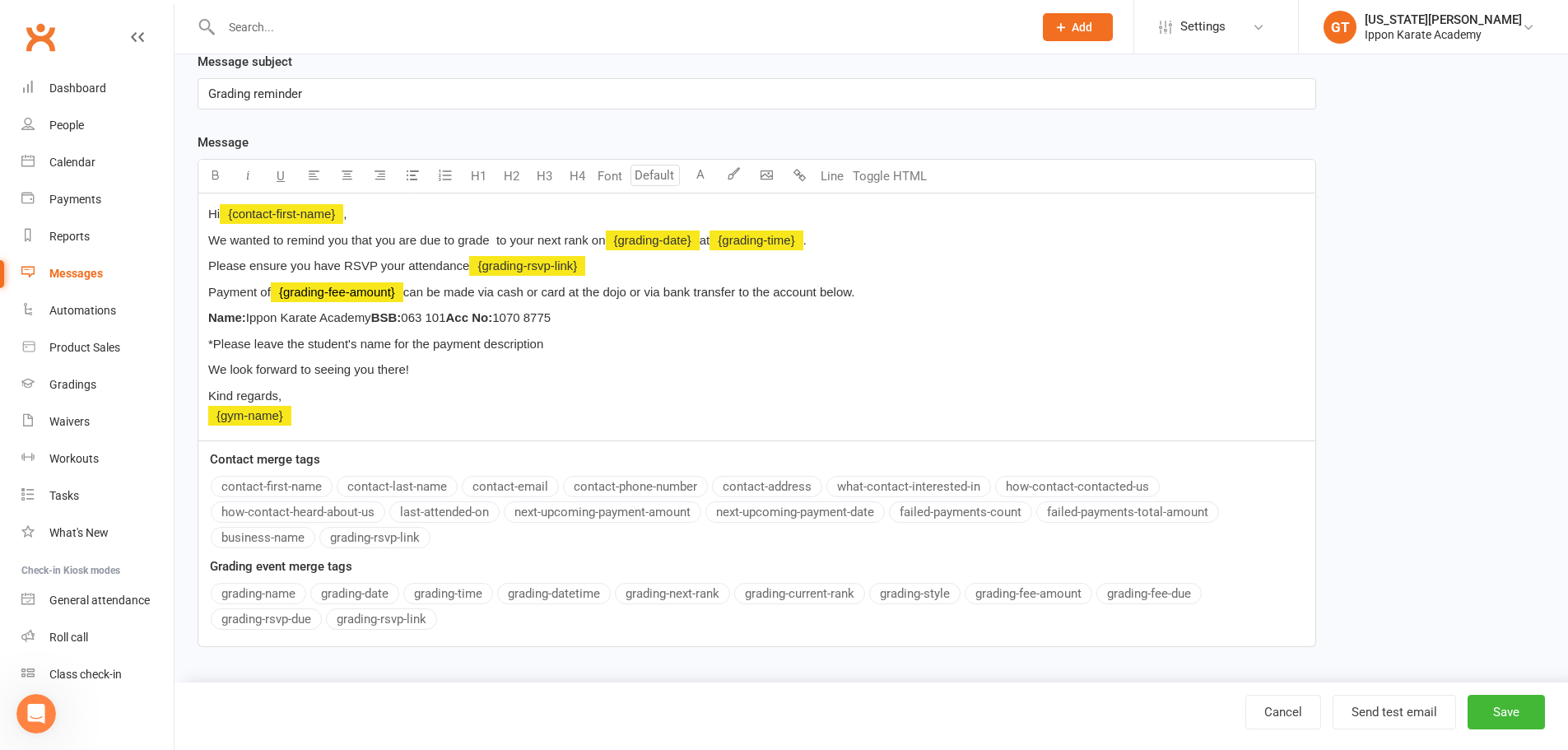
click at [647, 419] on p "Kind regards, ﻿ {gym-name}" at bounding box center [757, 406] width 1098 height 39
click at [597, 353] on p "*Please leave the student's name for the payment description" at bounding box center [757, 344] width 1098 height 20
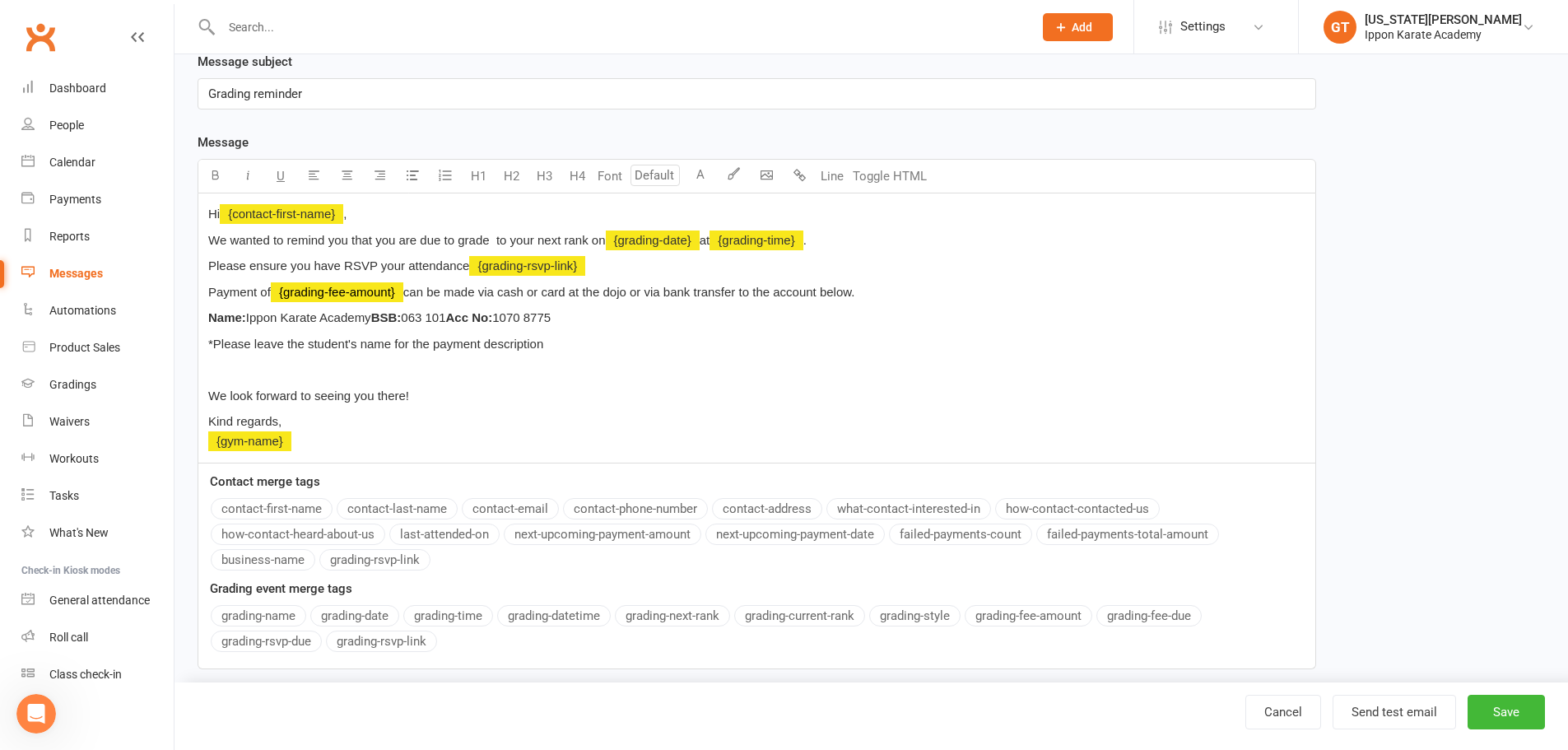
click at [317, 446] on p "Kind regards, ﻿ {gym-name}" at bounding box center [757, 431] width 1098 height 39
click at [258, 366] on p "﻿" at bounding box center [757, 369] width 1098 height 20
click at [436, 222] on p "Hi ﻿ {contact-first-name} ," at bounding box center [757, 213] width 1098 height 20
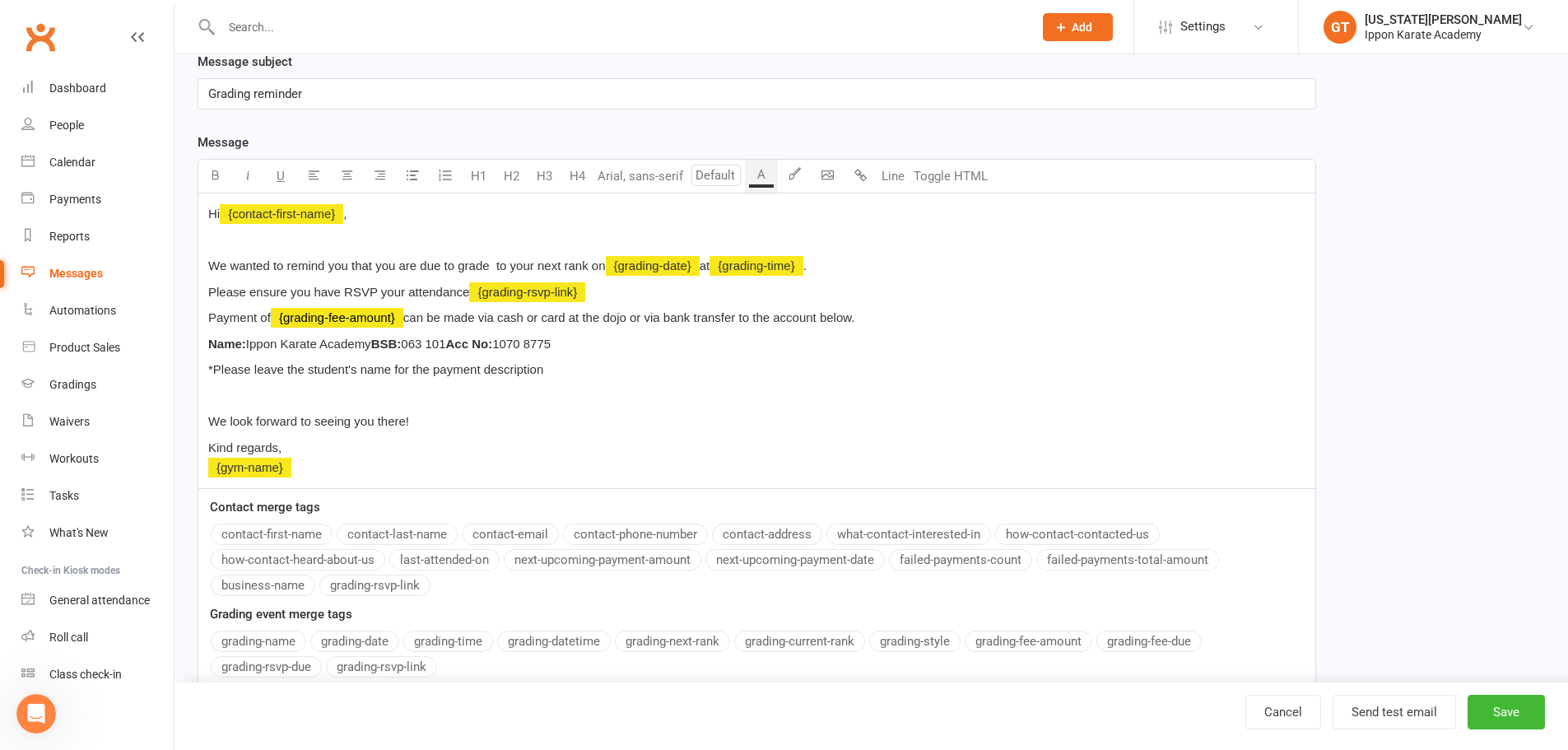
click at [873, 266] on p "We wanted to remind you that you are due to grade to your next rank on ﻿ {gradi…" at bounding box center [757, 265] width 1098 height 20
click at [605, 264] on span "We wanted to remind you that you are due to grade to your next rank on" at bounding box center [407, 265] width 397 height 14
drag, startPoint x: 602, startPoint y: 267, endPoint x: 590, endPoint y: 264, distance: 12.4
click at [590, 264] on span "We wanted to remind you that you are due to grade to your next rank on" at bounding box center [407, 265] width 397 height 14
click at [896, 256] on p "We wanted to remind you that you are due to grade to your next rank on ﻿ {gradi…" at bounding box center [757, 265] width 1098 height 20
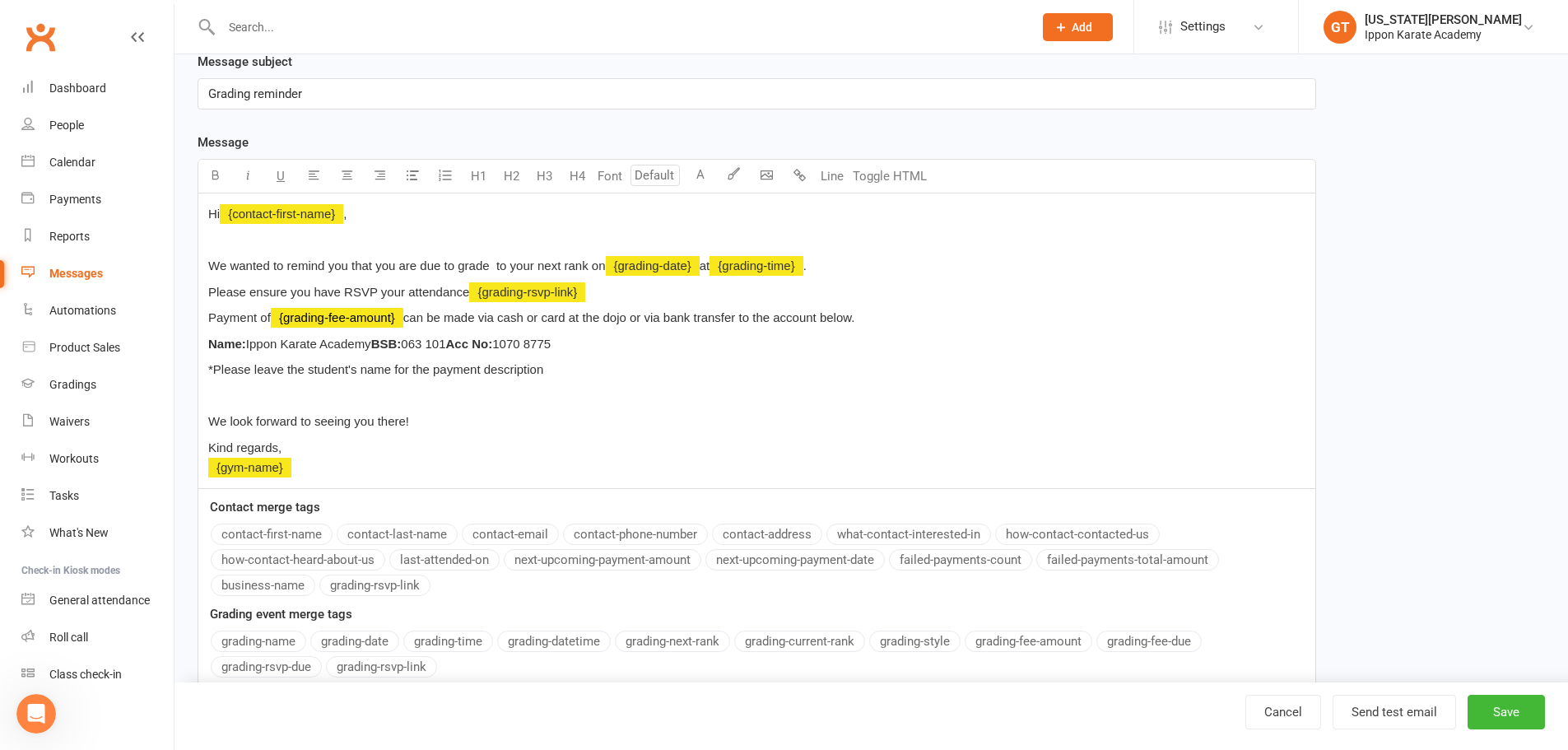
click at [509, 383] on div "Hi ﻿ {contact-first-name} , ﻿ We wanted to remind you that you are due to grade…" at bounding box center [756, 340] width 1117 height 295
drag, startPoint x: 602, startPoint y: 262, endPoint x: 592, endPoint y: 263, distance: 10.0
click at [592, 263] on span "We wanted to remind you that you are due to grade to your next rank on" at bounding box center [407, 265] width 397 height 14
click at [600, 268] on span "We wanted to remind you that you are due to grade to your next rank athe the" at bounding box center [422, 265] width 428 height 14
click at [623, 265] on span "We wanted to remind you that you are due to grade to your next rank at the" at bounding box center [415, 265] width 414 height 14
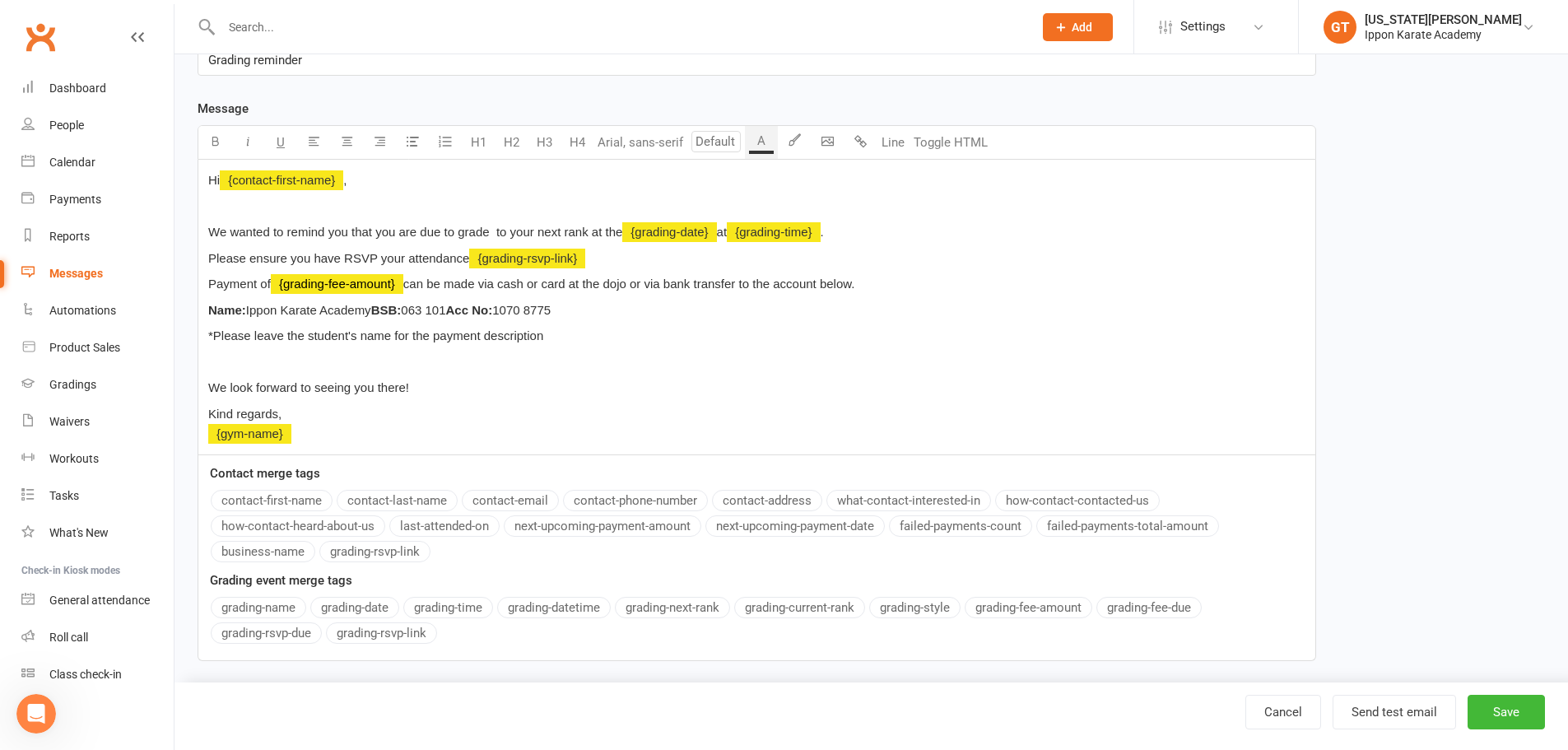
scroll to position [280, 0]
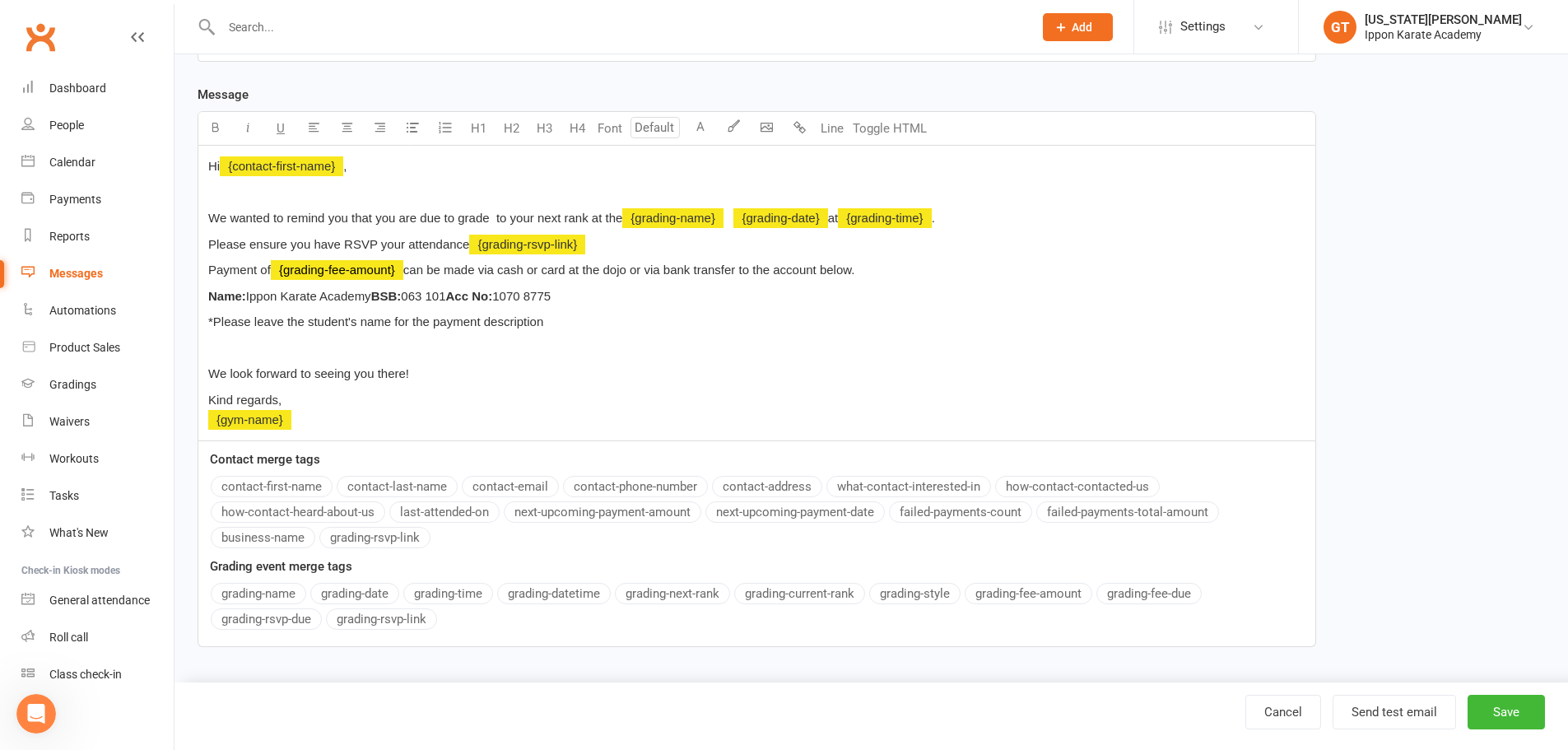
click at [265, 598] on button "grading-name" at bounding box center [259, 593] width 95 height 21
click at [470, 242] on span "Please ensure you have RSVP your attendance" at bounding box center [339, 244] width 261 height 14
click at [467, 242] on span "Please ensure you have RSVP your attendance" at bounding box center [339, 244] width 261 height 14
drag, startPoint x: 813, startPoint y: 298, endPoint x: 421, endPoint y: 325, distance: 392.9
click at [421, 325] on div "Hi ﻿ {contact-first-name} , ﻿ We wanted to remind you that you are due to grade…" at bounding box center [756, 293] width 1117 height 295
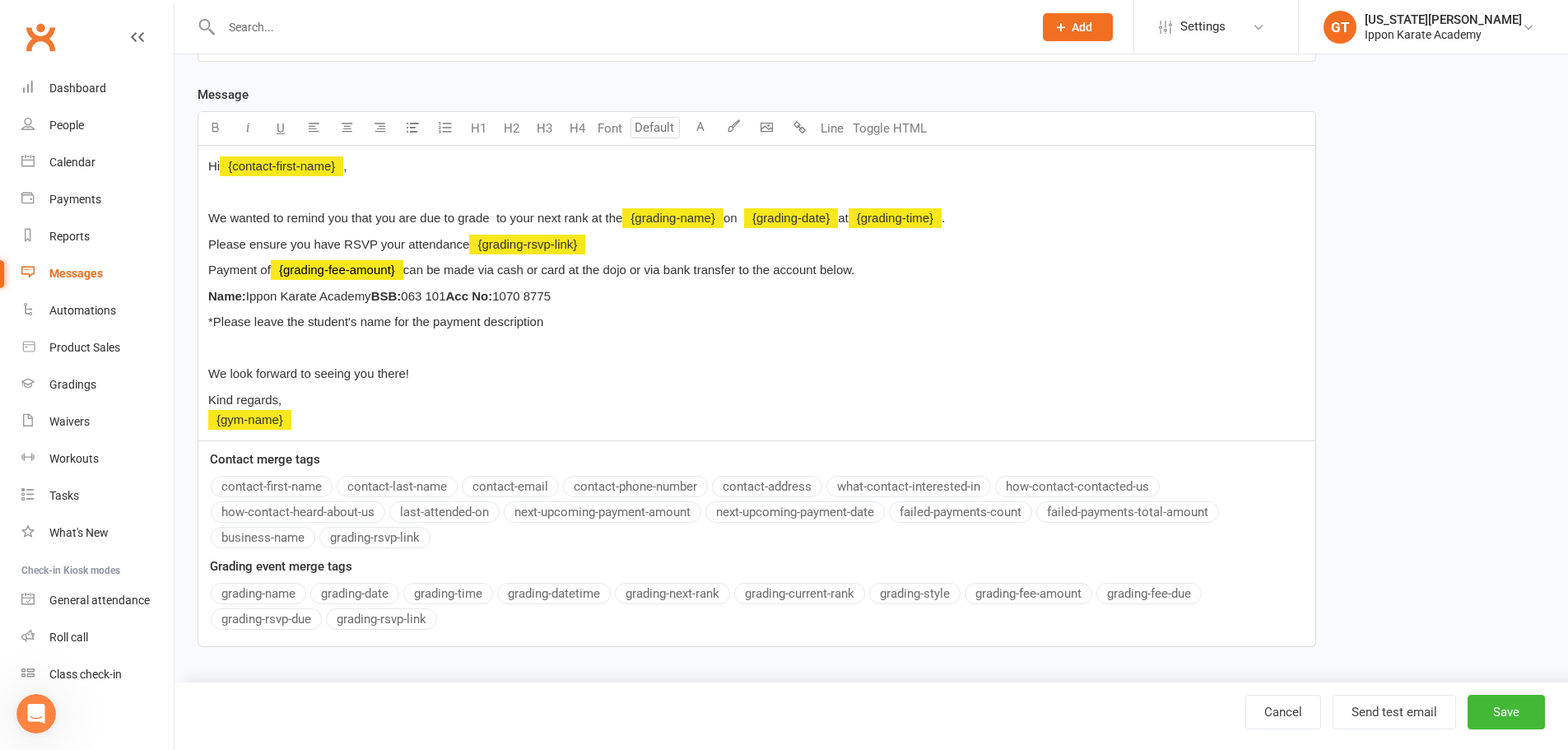
click at [376, 349] on p "﻿" at bounding box center [757, 348] width 1098 height 20
drag, startPoint x: 360, startPoint y: 322, endPoint x: 348, endPoint y: 259, distance: 64.1
click at [288, 318] on span "*Please leave the student's name for the payment description" at bounding box center [376, 321] width 335 height 14
drag, startPoint x: 346, startPoint y: 164, endPoint x: 276, endPoint y: 167, distance: 70.1
click at [276, 167] on p "Hi ﻿ {contact-first-name} ," at bounding box center [757, 166] width 1098 height 20
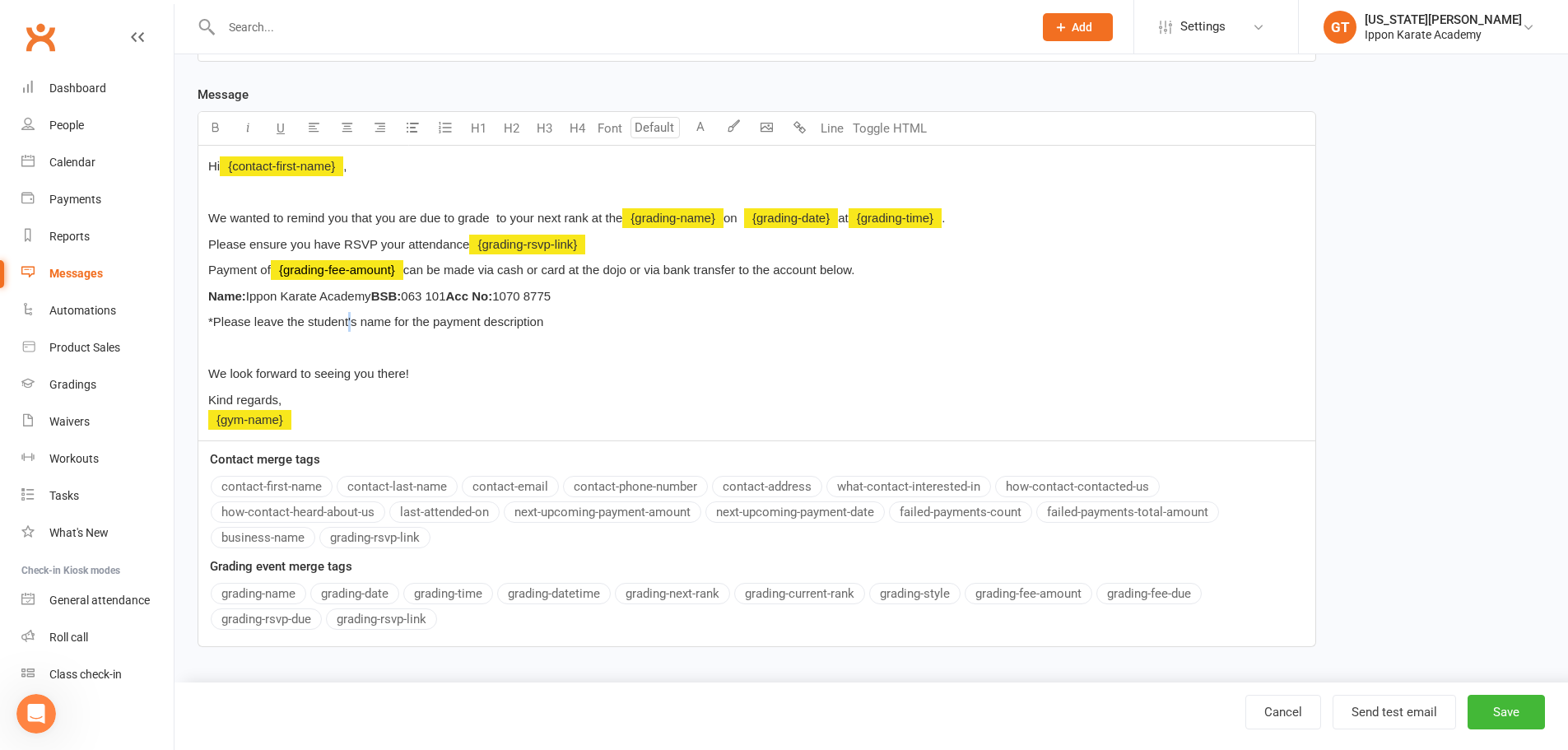
click at [349, 321] on span "*Please leave the student's name for the payment description" at bounding box center [376, 321] width 335 height 14
click at [391, 319] on span "*Please leave the student's name for the payment description" at bounding box center [376, 321] width 335 height 14
drag, startPoint x: 1519, startPoint y: 714, endPoint x: 1506, endPoint y: 709, distance: 13.9
click at [1520, 714] on button "Save" at bounding box center [1506, 712] width 77 height 35
select select "grid"
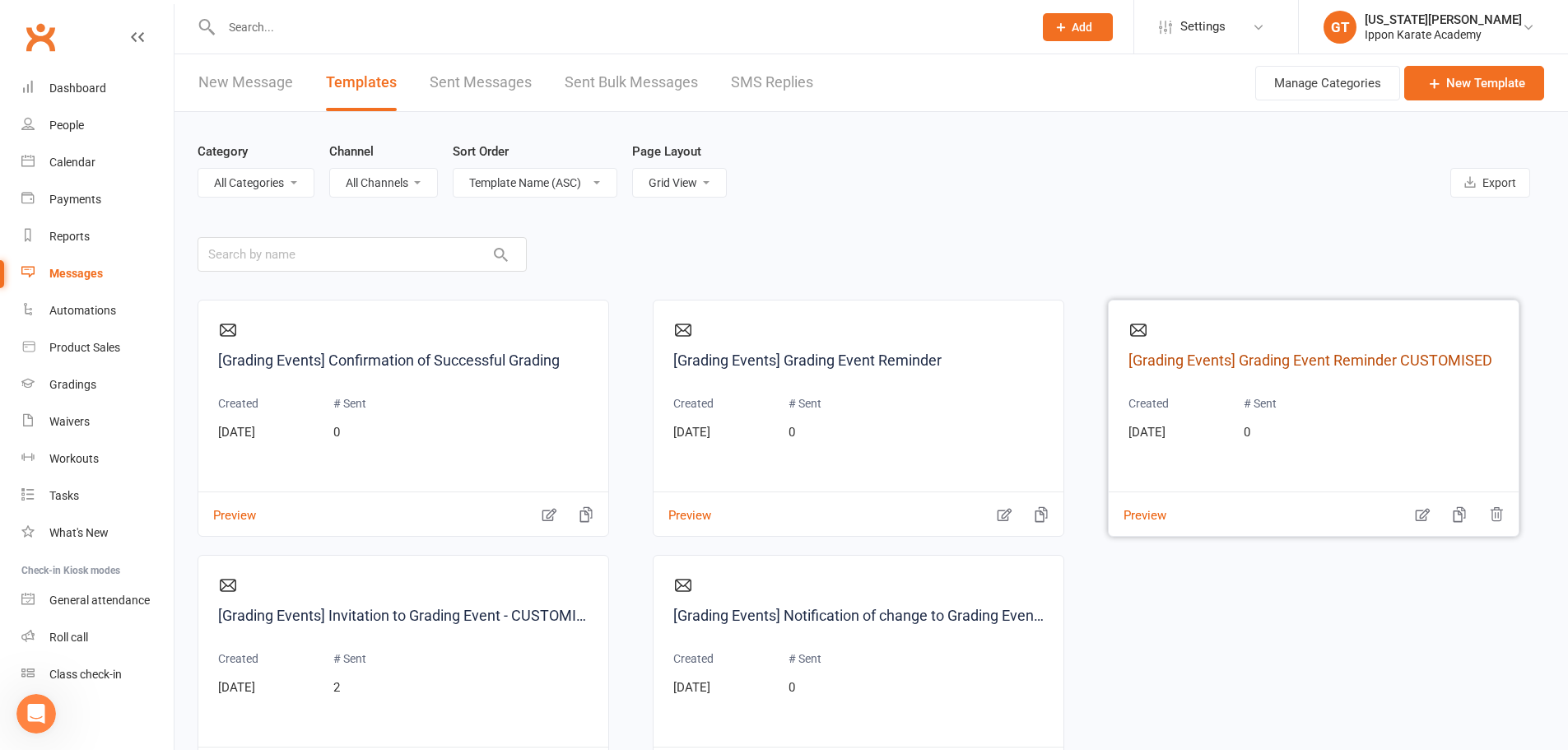
click at [1402, 361] on link "[Grading Events] Grading Event Reminder CUSTOMISED" at bounding box center [1314, 361] width 370 height 24
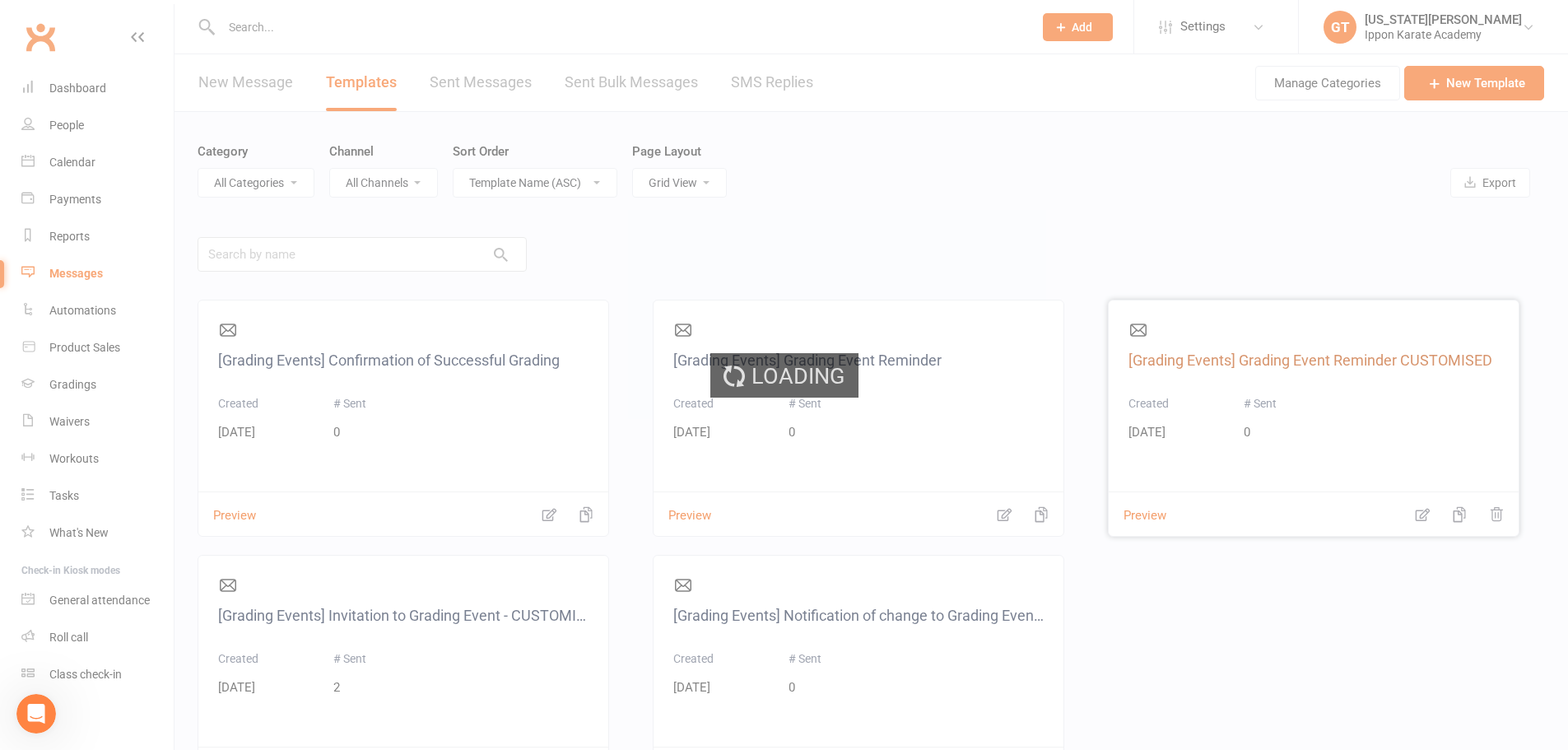
select select "grading_event_template"
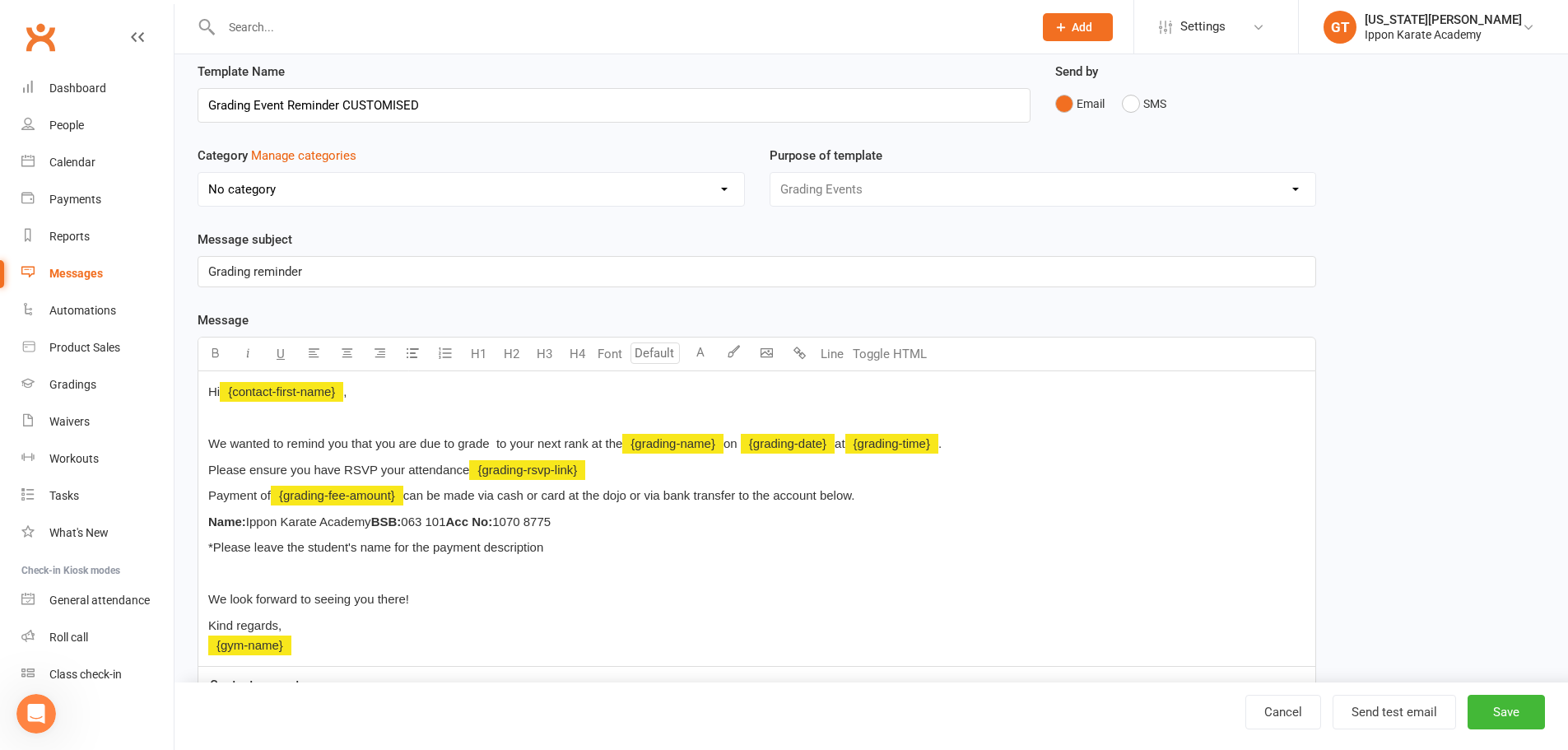
scroll to position [82, 0]
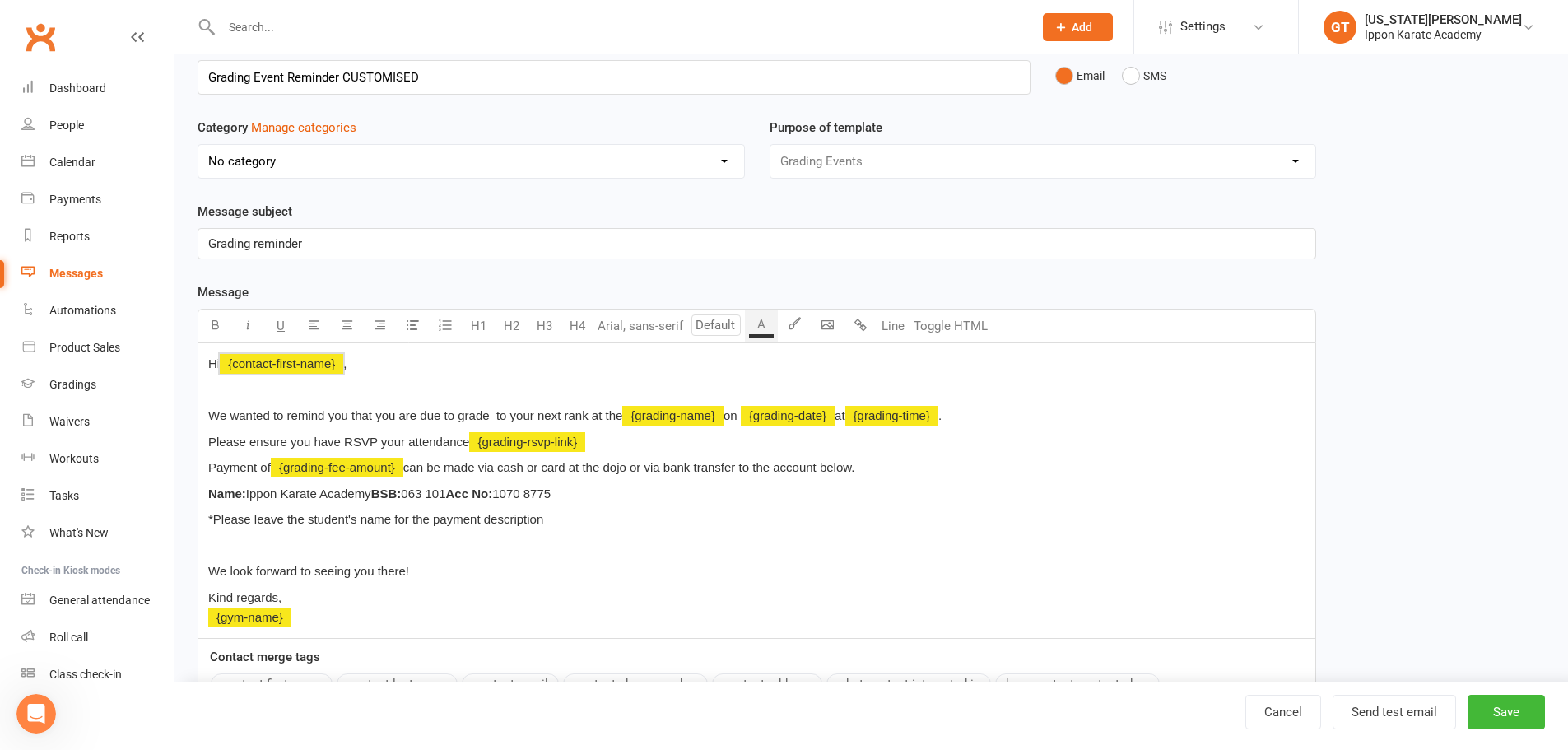
drag, startPoint x: 262, startPoint y: 367, endPoint x: 235, endPoint y: 364, distance: 27.2
drag, startPoint x: 235, startPoint y: 364, endPoint x: 792, endPoint y: 631, distance: 617.7
click at [795, 633] on div "Hi ﻿ {contact-first-name} , We wanted to remind you that you are due to grade t…" at bounding box center [756, 490] width 1117 height 295
drag, startPoint x: 348, startPoint y: 365, endPoint x: 247, endPoint y: 367, distance: 101.0
click at [247, 367] on p "Hi ﻿ {contact-first-name} ," at bounding box center [757, 363] width 1098 height 20
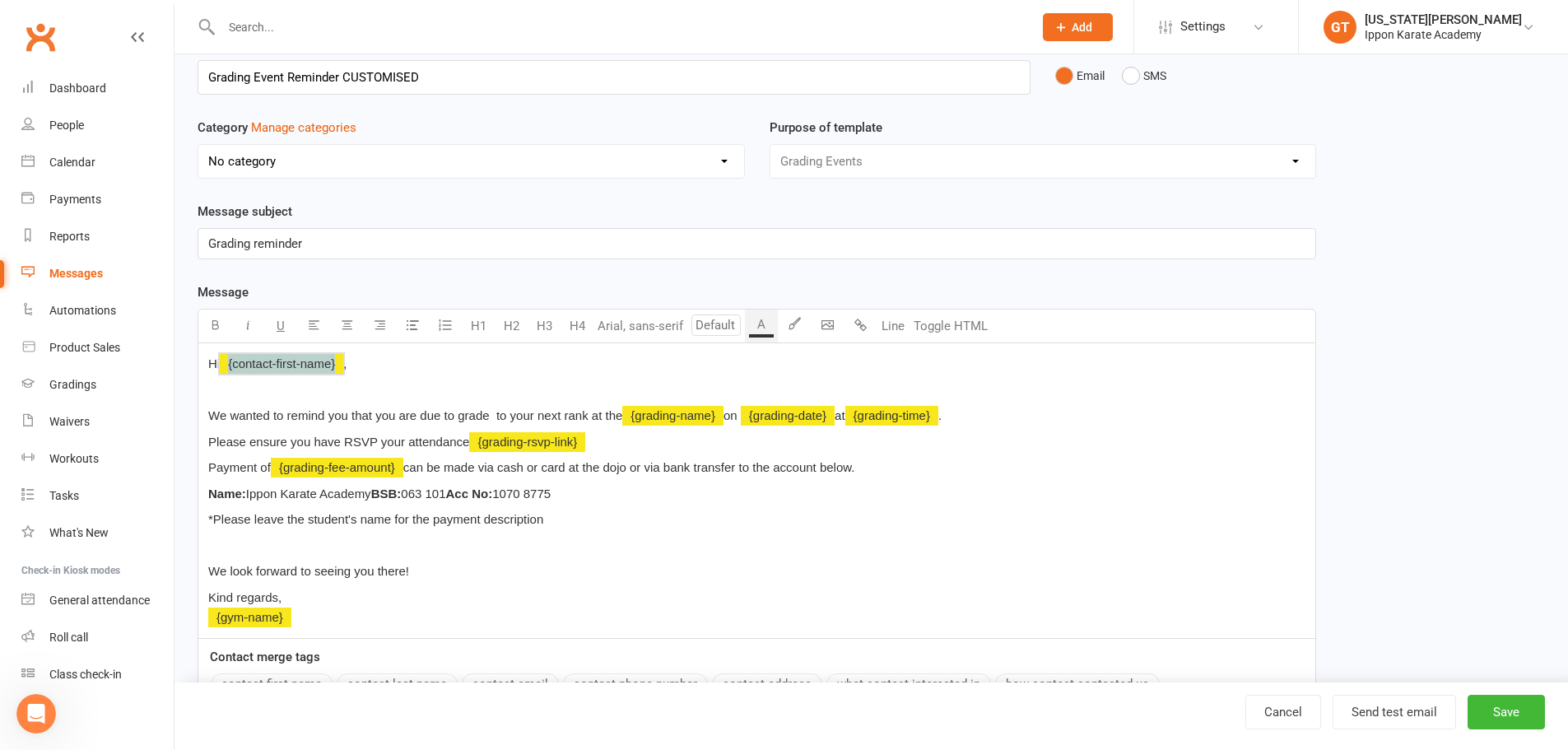
copy span "﻿ {contact-first-name}"
drag, startPoint x: 394, startPoint y: 520, endPoint x: 286, endPoint y: 516, distance: 108.1
click at [286, 516] on span "*Please leave the student's name for the payment description" at bounding box center [376, 519] width 335 height 14
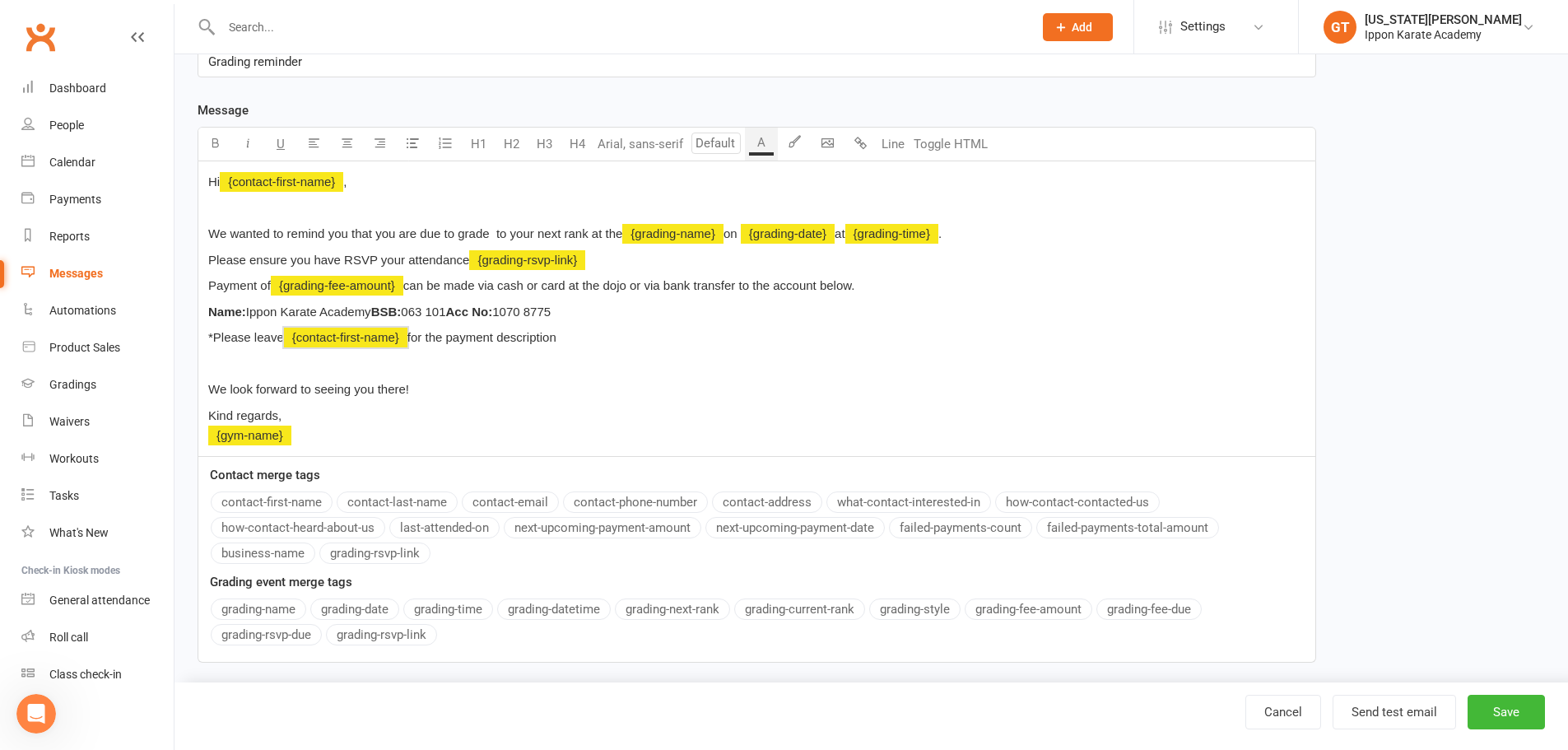
scroll to position [280, 0]
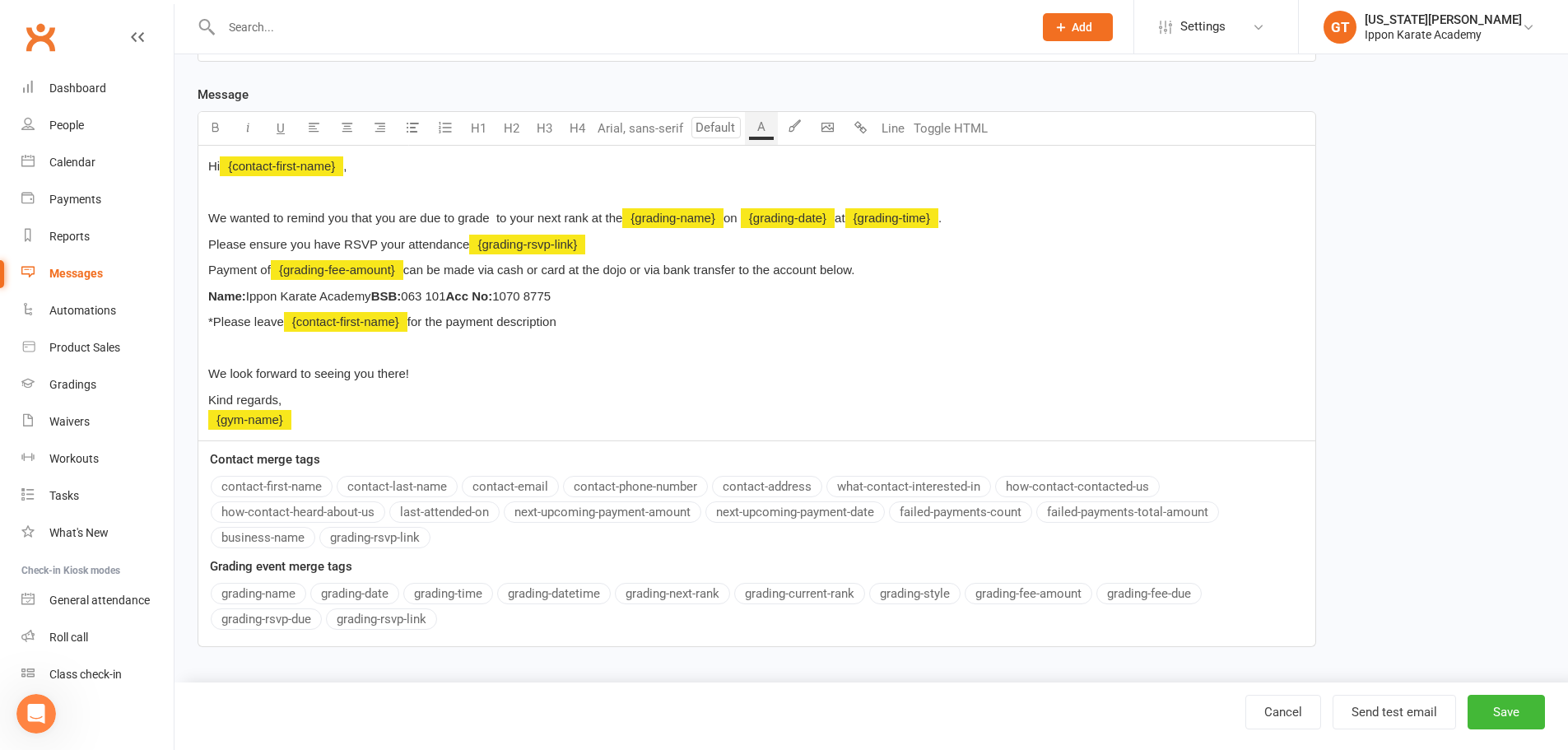
click at [414, 321] on span "for the payment description" at bounding box center [482, 321] width 149 height 14
click at [430, 486] on button "contact-last-name" at bounding box center [397, 486] width 121 height 21
click at [720, 324] on p "*Please leave ﻿ {contact-first-name} ﻿ {contact-last-name} for the payment desc…" at bounding box center [757, 321] width 1098 height 20
click at [283, 322] on span "*Please leave" at bounding box center [246, 321] width 76 height 14
click at [732, 330] on p "*Please leave ﻿ {contact-first-name} ﻿ {contact-last-name} for the payment desc…" at bounding box center [757, 321] width 1098 height 20
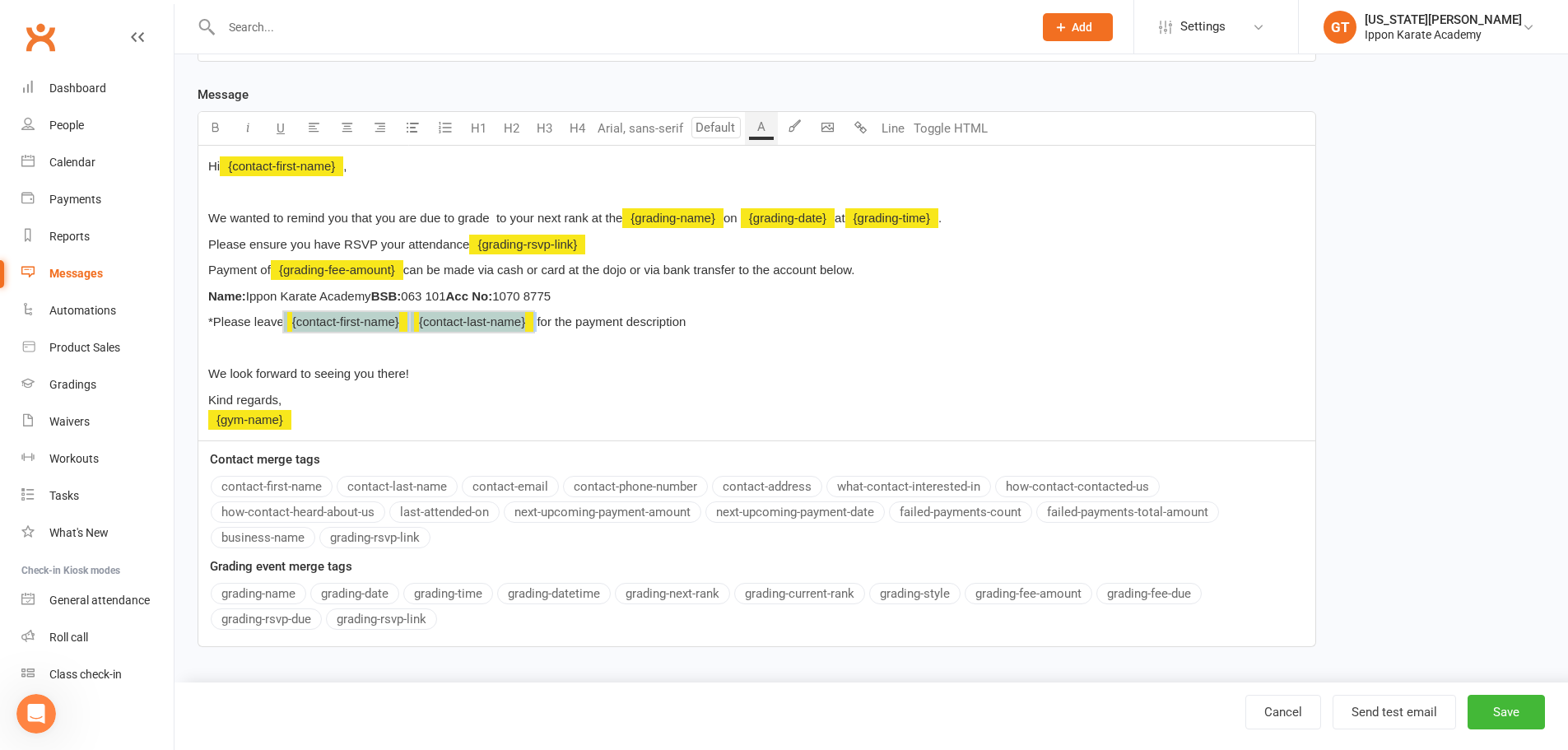
drag, startPoint x: 541, startPoint y: 321, endPoint x: 285, endPoint y: 321, distance: 256.0
click at [285, 321] on p "*Please leave ﻿ {contact-first-name} ﻿ {contact-last-name} for the payment desc…" at bounding box center [757, 321] width 1098 height 20
click at [284, 321] on span "*Please leaveyour for the payment description" at bounding box center [334, 321] width 252 height 14
click at [317, 321] on span "*Please leave your for the payment description" at bounding box center [336, 321] width 255 height 14
click at [316, 321] on span "*Please leave your for the payment description" at bounding box center [336, 321] width 255 height 14
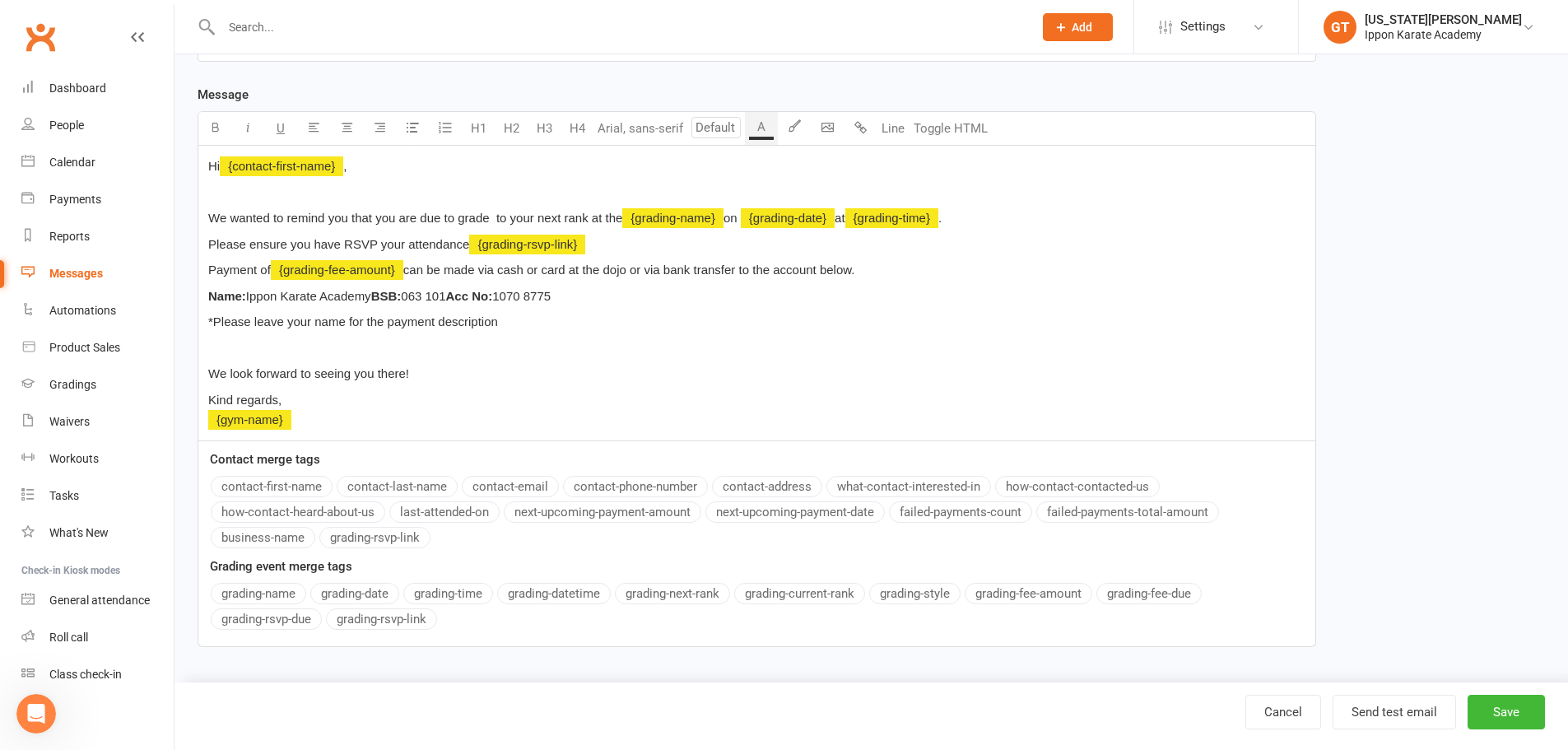
click at [289, 349] on p at bounding box center [757, 348] width 1098 height 20
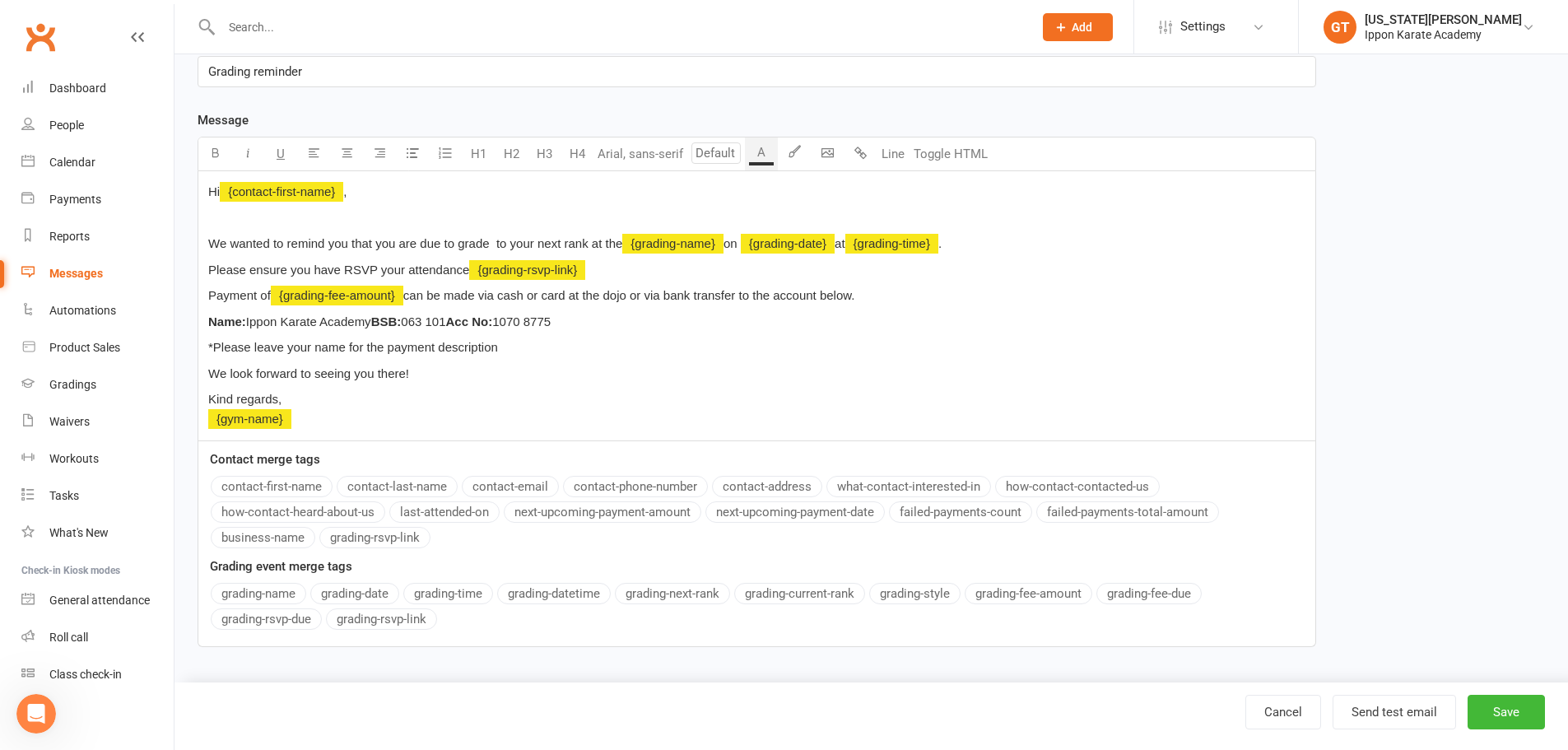
scroll to position [254, 0]
click at [204, 320] on div "Hi ﻿ {contact-first-name} , We wanted to remind you that you are due to grade t…" at bounding box center [756, 305] width 1117 height 269
click at [208, 346] on div "Hi ﻿ {contact-first-name} , We wanted to remind you that you are due to grade t…" at bounding box center [756, 305] width 1117 height 269
click at [1502, 707] on button "Save" at bounding box center [1506, 712] width 77 height 35
select select "grid"
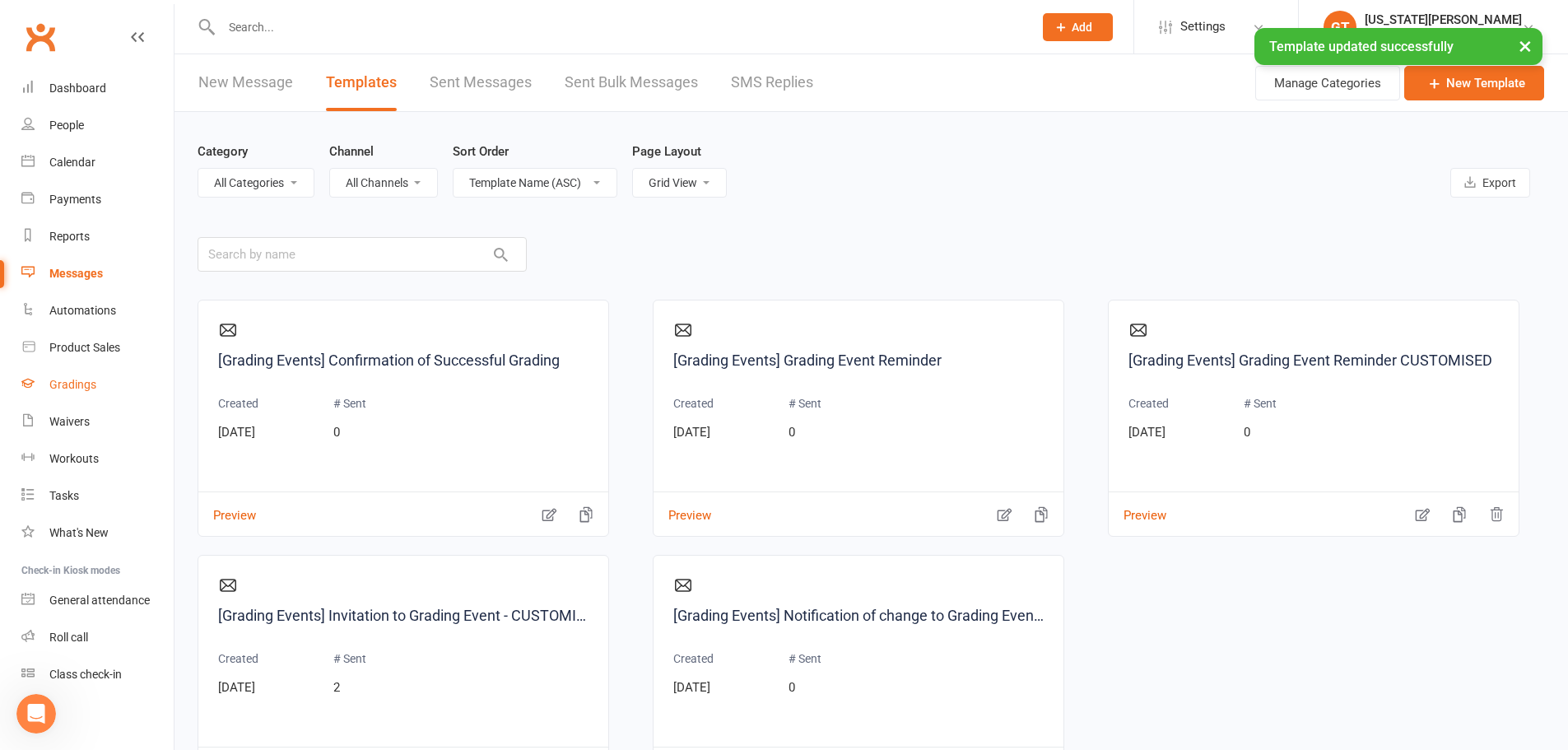
click at [69, 388] on div "Gradings" at bounding box center [72, 384] width 47 height 13
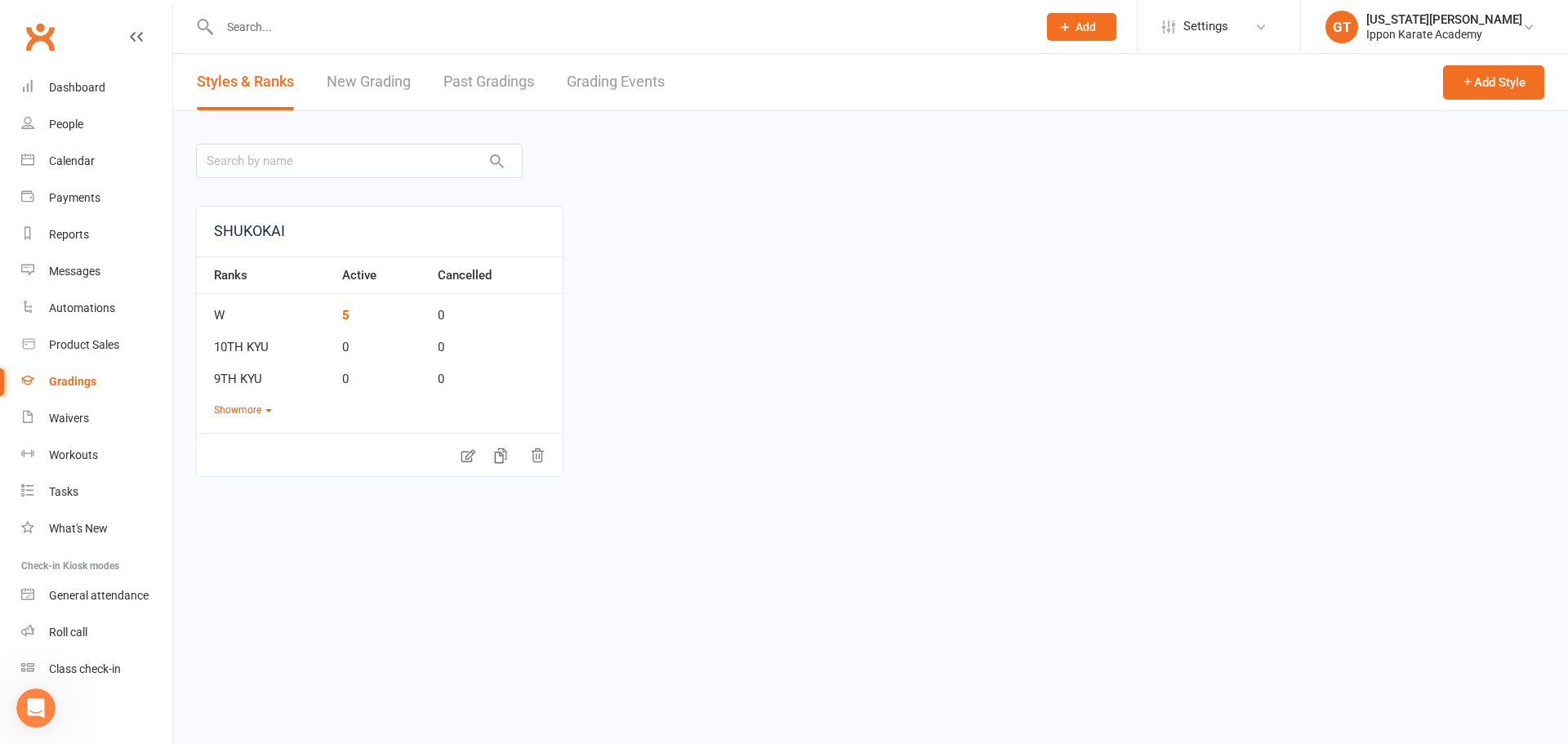
click at [624, 83] on link "Grading Events" at bounding box center [616, 82] width 98 height 57
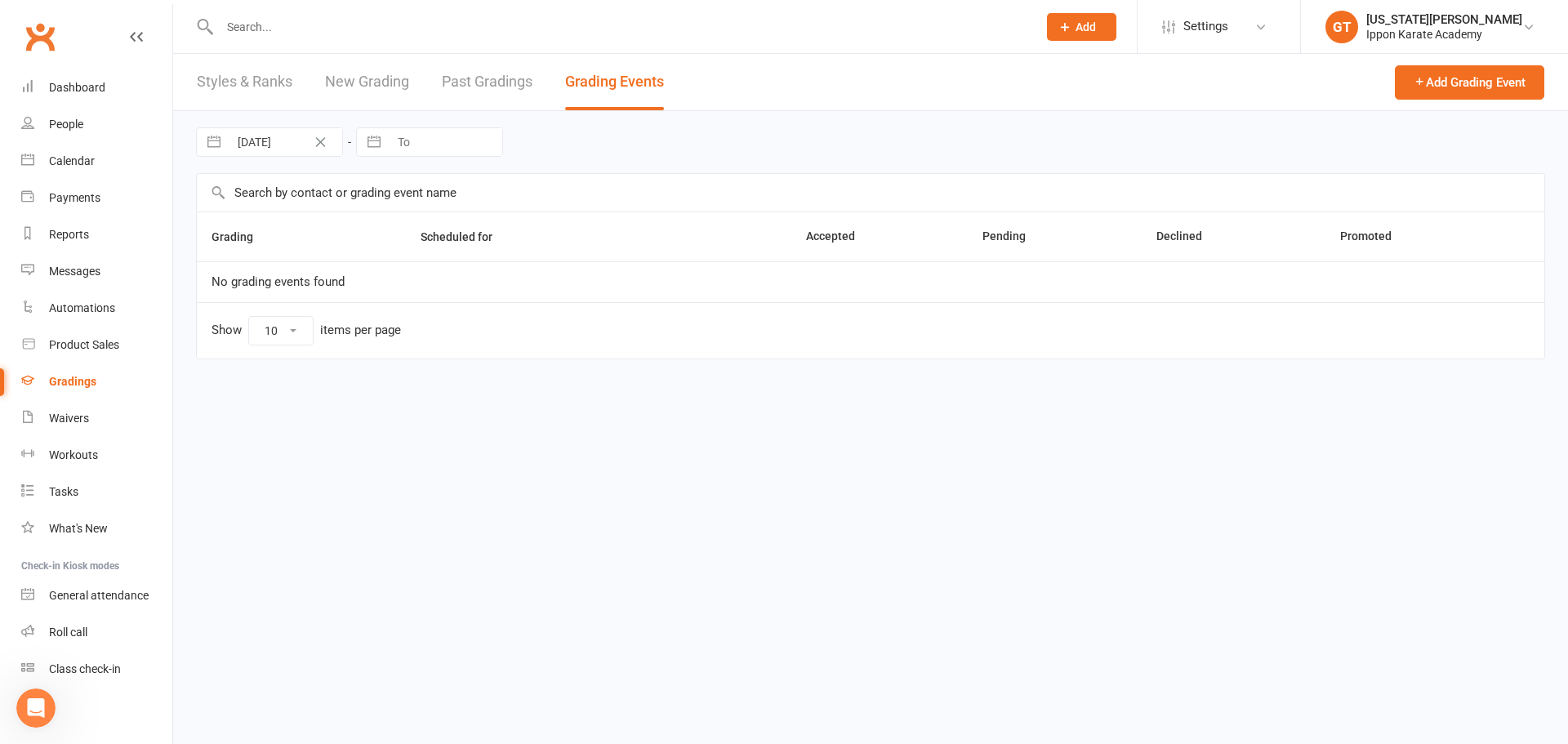
select select "100"
click at [259, 283] on link "TEST GRADING" at bounding box center [254, 281] width 85 height 14
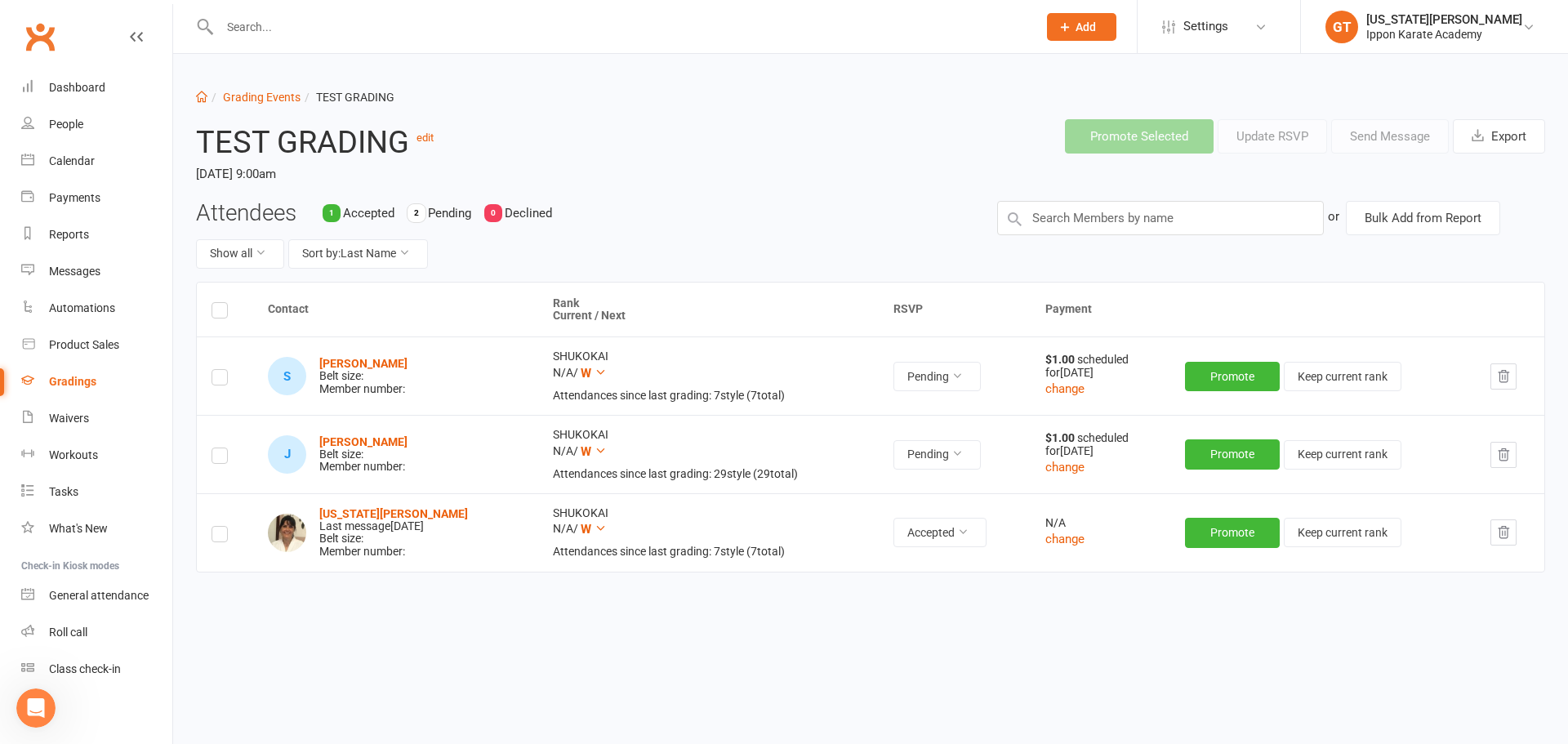
click at [214, 536] on label at bounding box center [219, 536] width 16 height 0
click at [214, 526] on input "checkbox" at bounding box center [219, 526] width 16 height 0
click at [1400, 137] on button "Send Message" at bounding box center [1389, 136] width 117 height 35
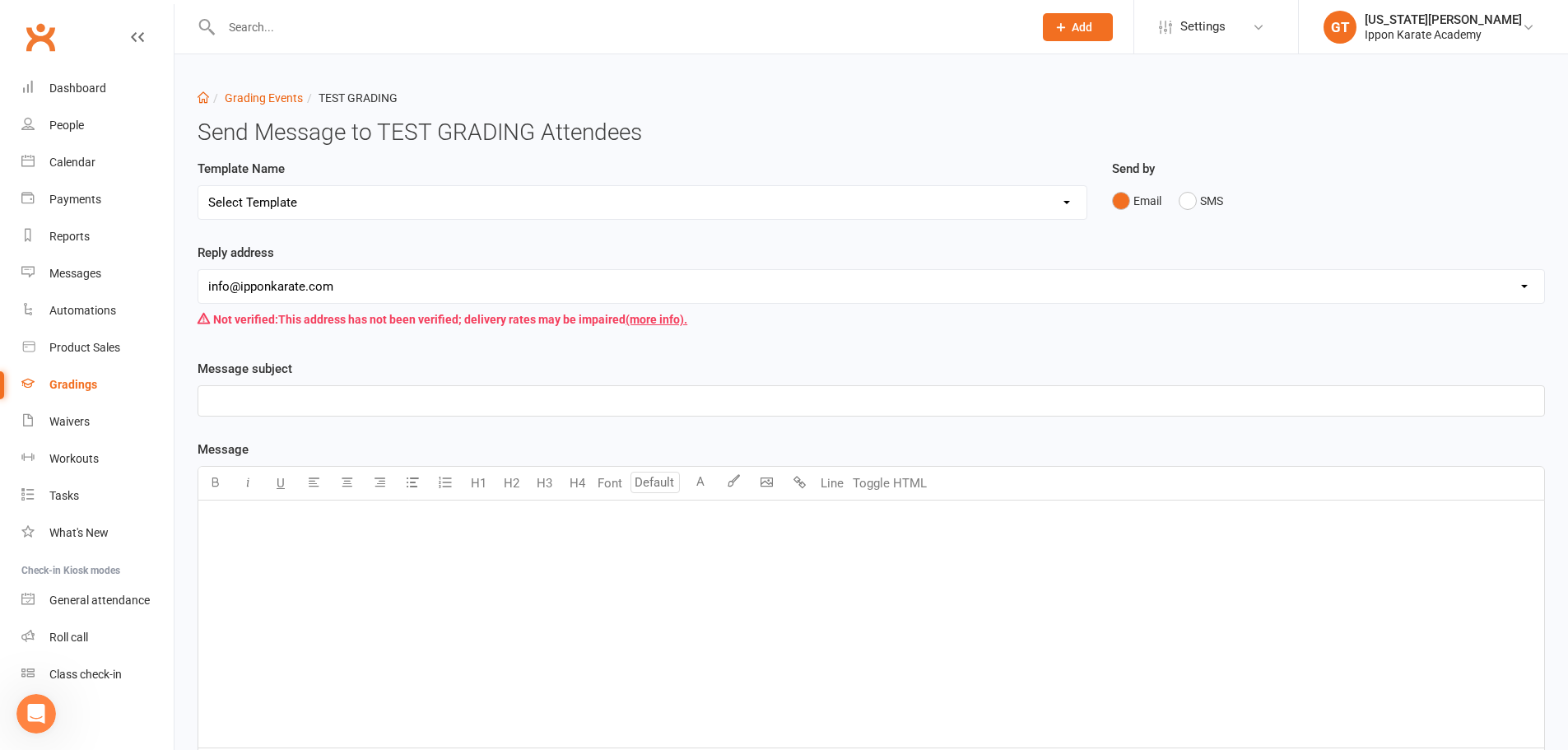
click at [335, 204] on select "Select Template [Email] Confirmation of Successful Grading [Email] Grading Even…" at bounding box center [642, 202] width 888 height 33
select select "3"
click at [198, 186] on select "Select Template [Email] Confirmation of Successful Grading [Email] Grading Even…" at bounding box center [642, 202] width 888 height 33
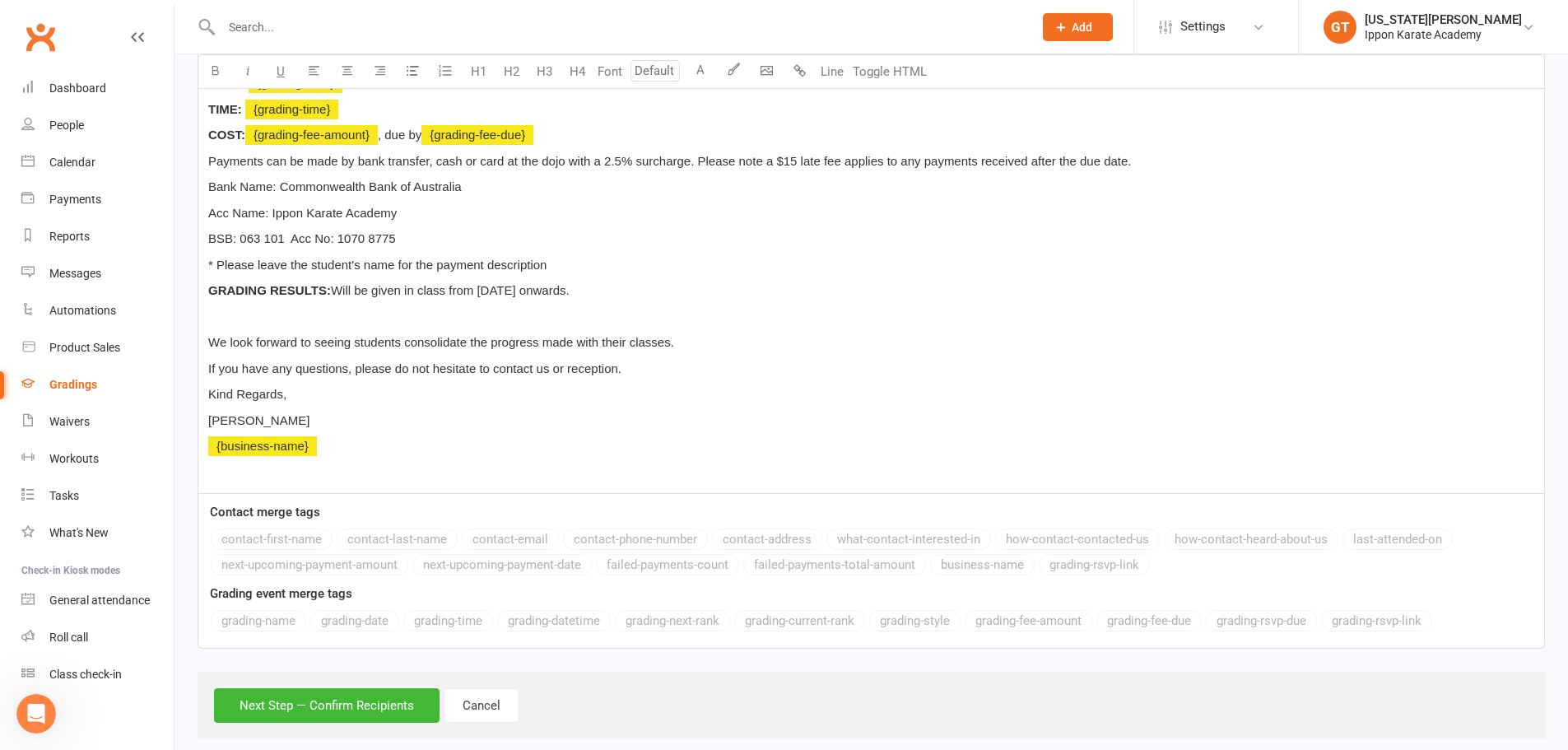
scroll to position [568, 0]
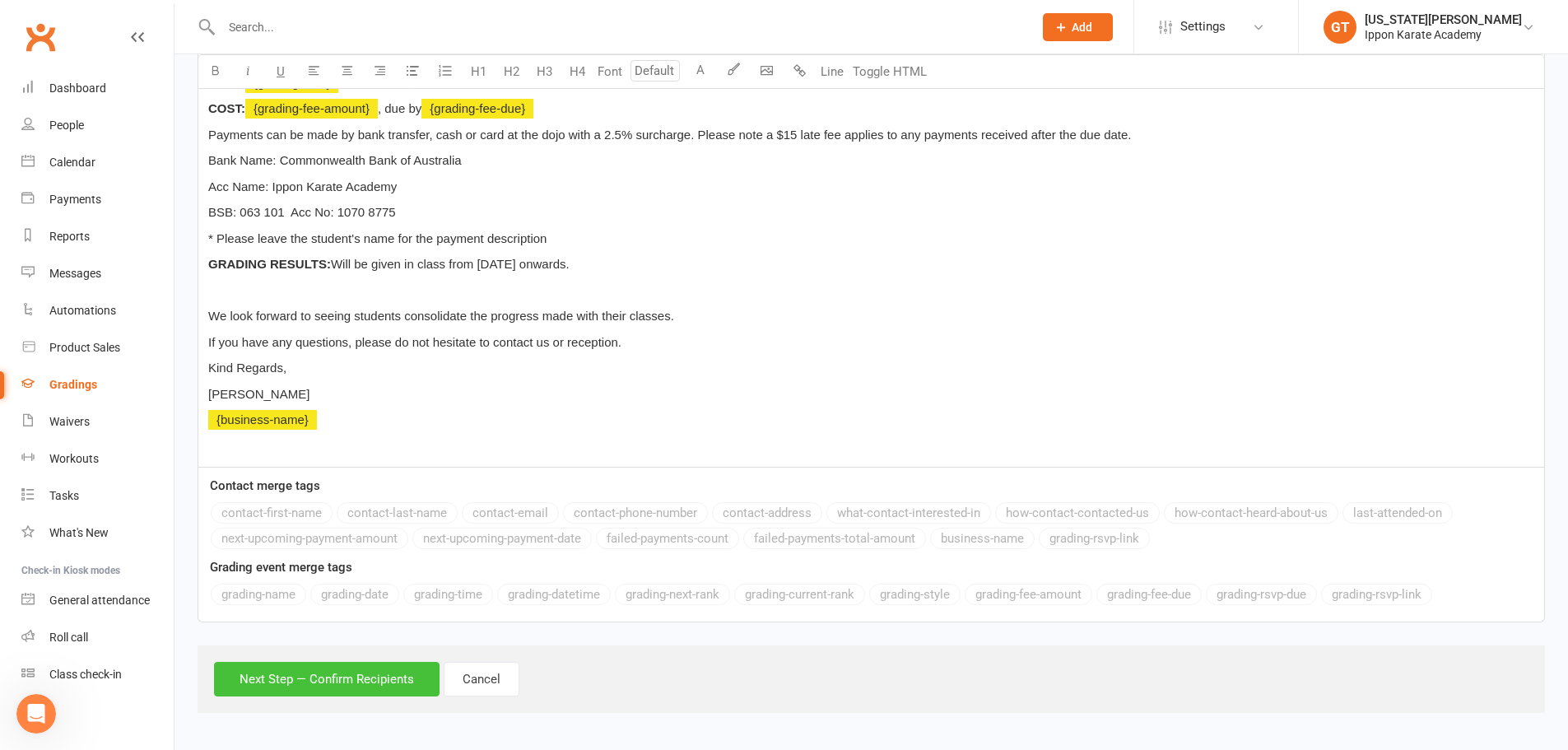
click at [342, 683] on button "Next Step — Confirm Recipients" at bounding box center [327, 679] width 225 height 35
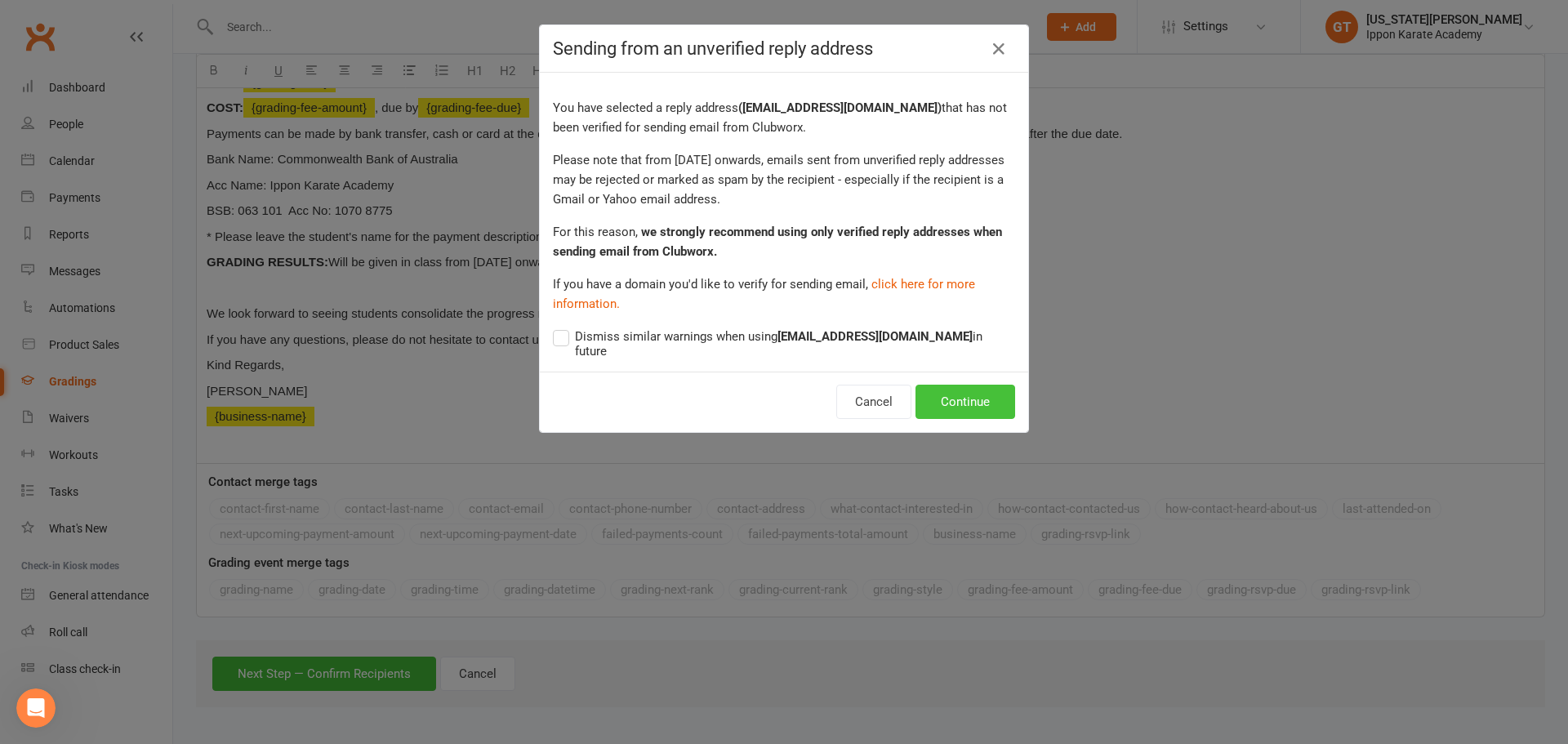
click at [985, 395] on button "Continue" at bounding box center [965, 402] width 100 height 35
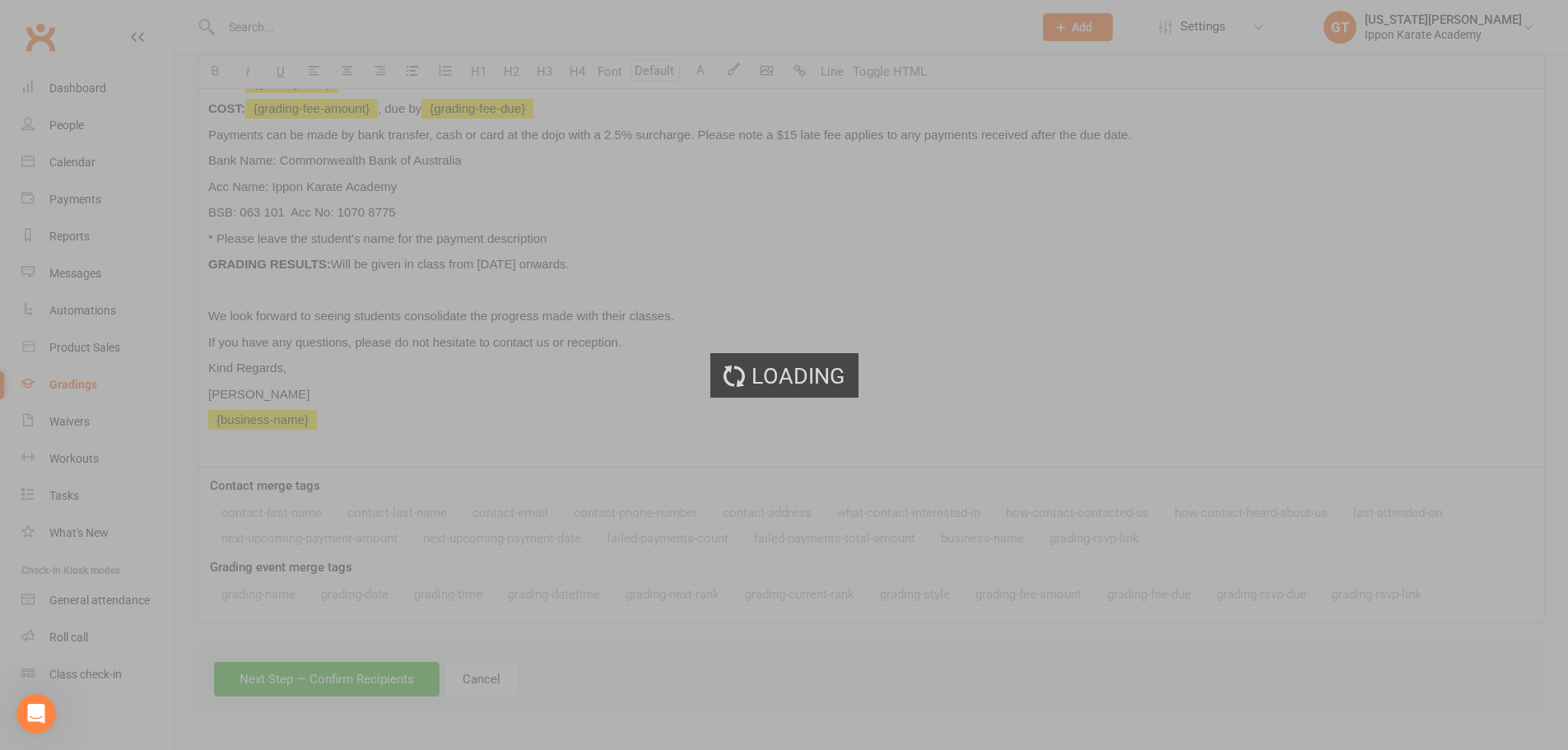
scroll to position [482, 0]
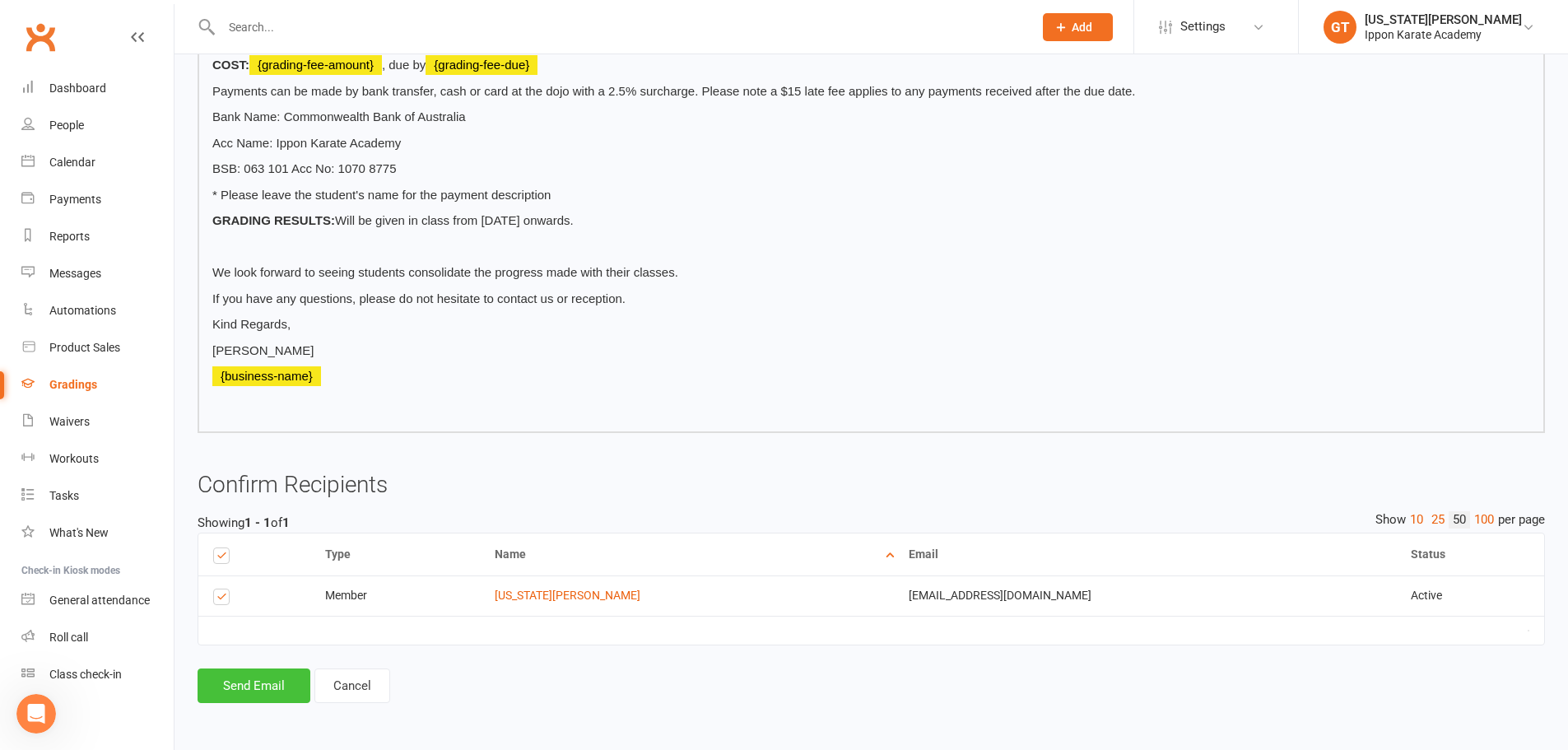
click at [263, 686] on button "Send Email" at bounding box center [254, 685] width 113 height 35
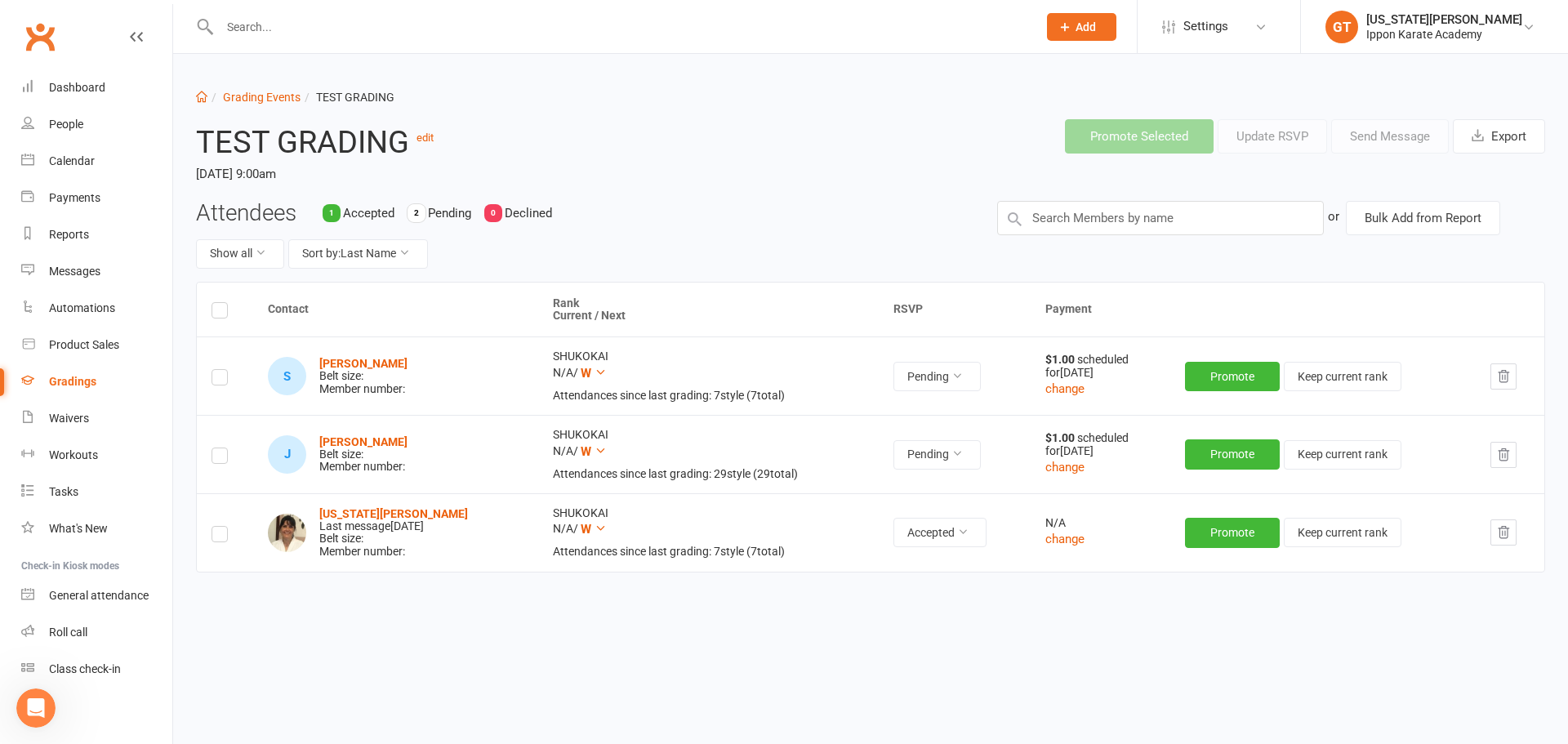
click at [803, 128] on div "Promote Selected Update RSVP Send Message Export" at bounding box center [1156, 137] width 801 height 61
click at [1257, 34] on link "Settings" at bounding box center [1219, 27] width 113 height 37
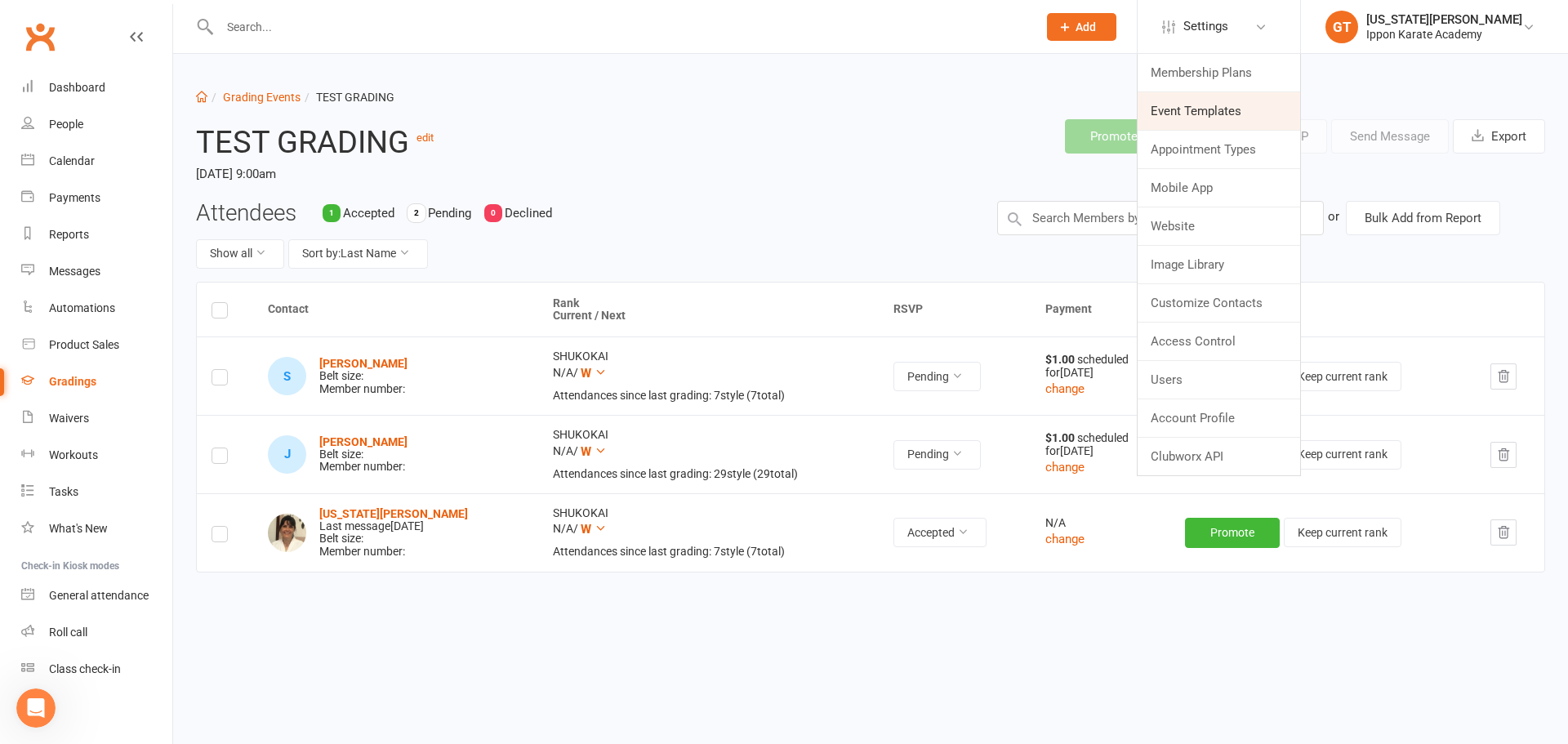
click at [1206, 113] on link "Event Templates" at bounding box center [1219, 111] width 163 height 38
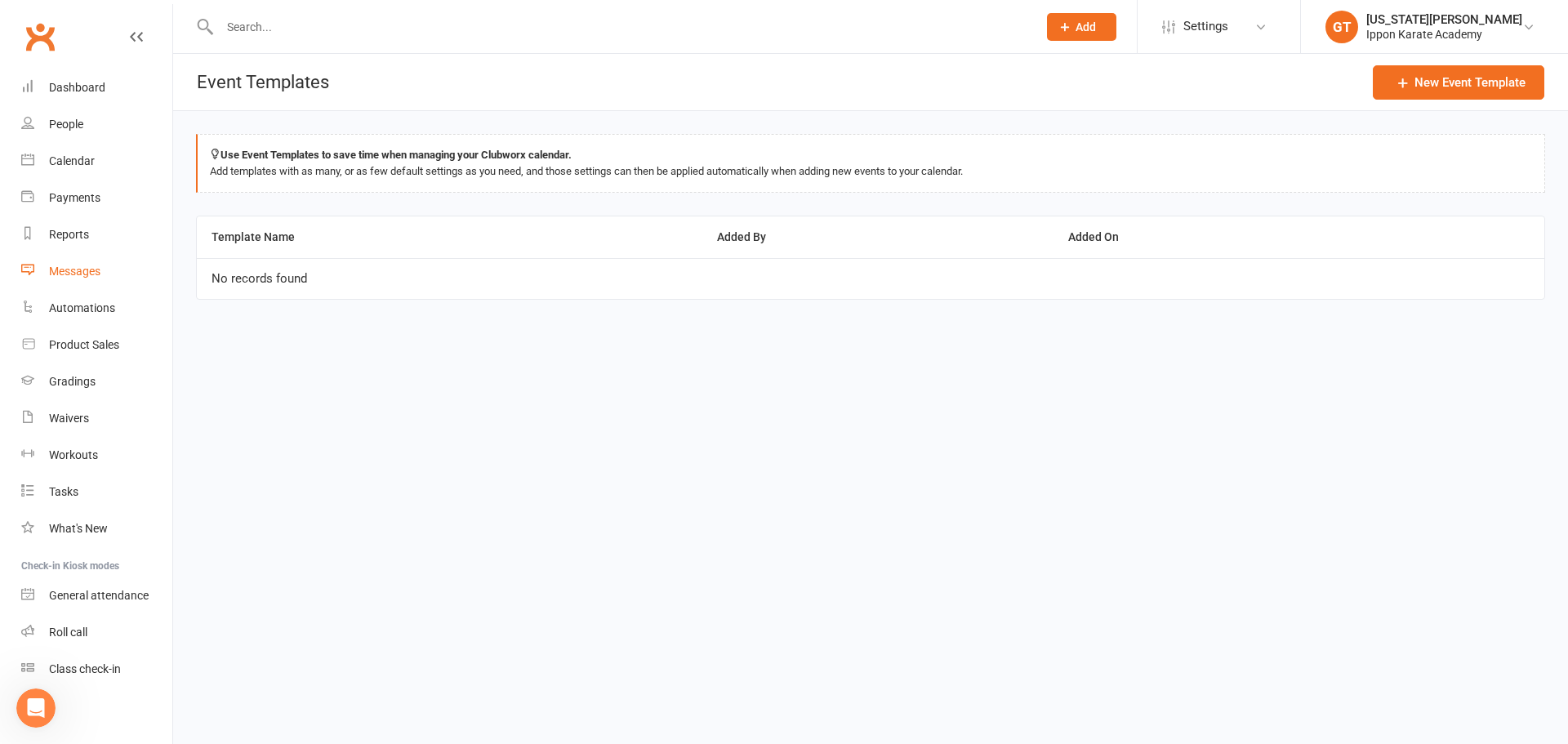
click at [87, 276] on div "Messages" at bounding box center [74, 271] width 51 height 13
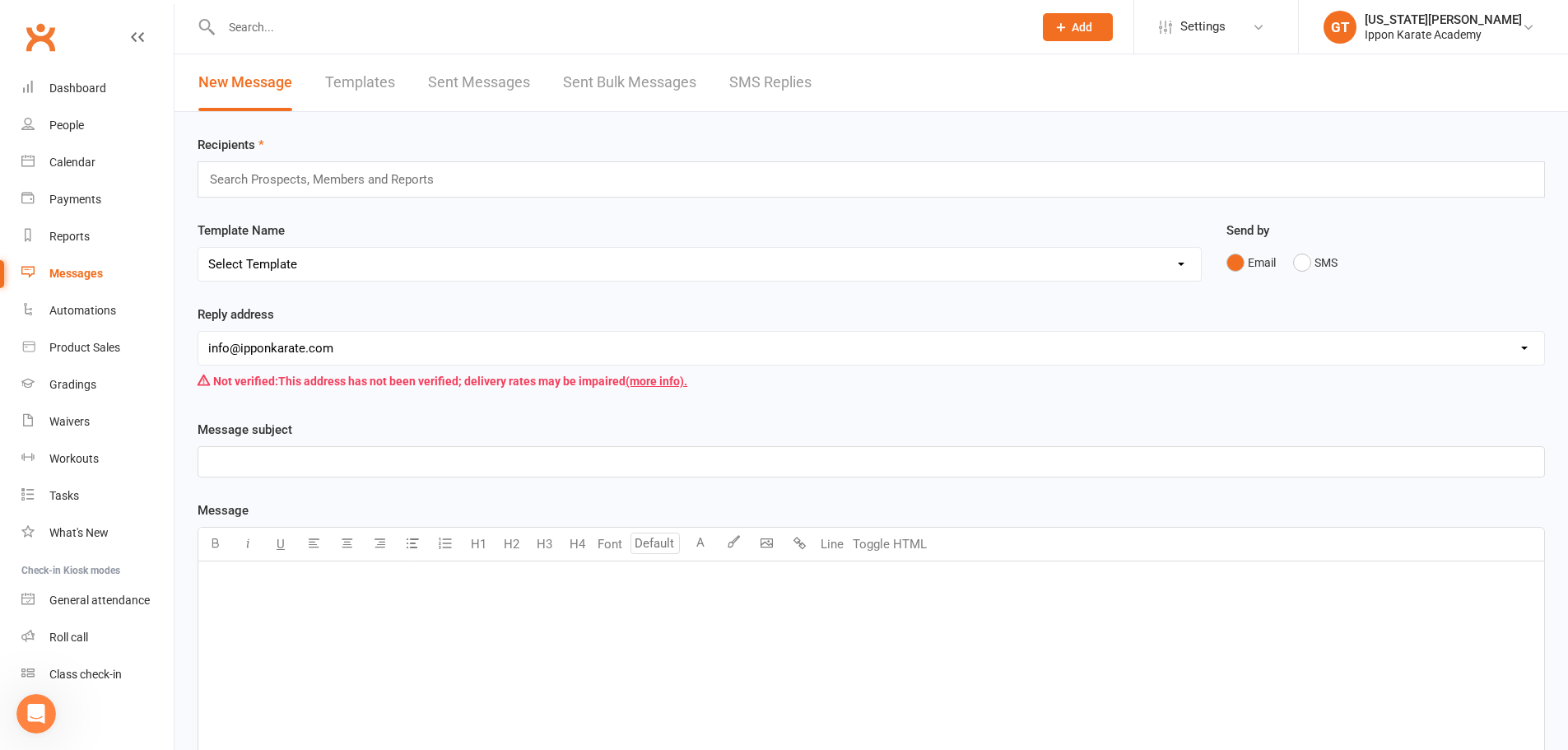
click at [368, 82] on link "Templates" at bounding box center [360, 82] width 70 height 57
select select "grid"
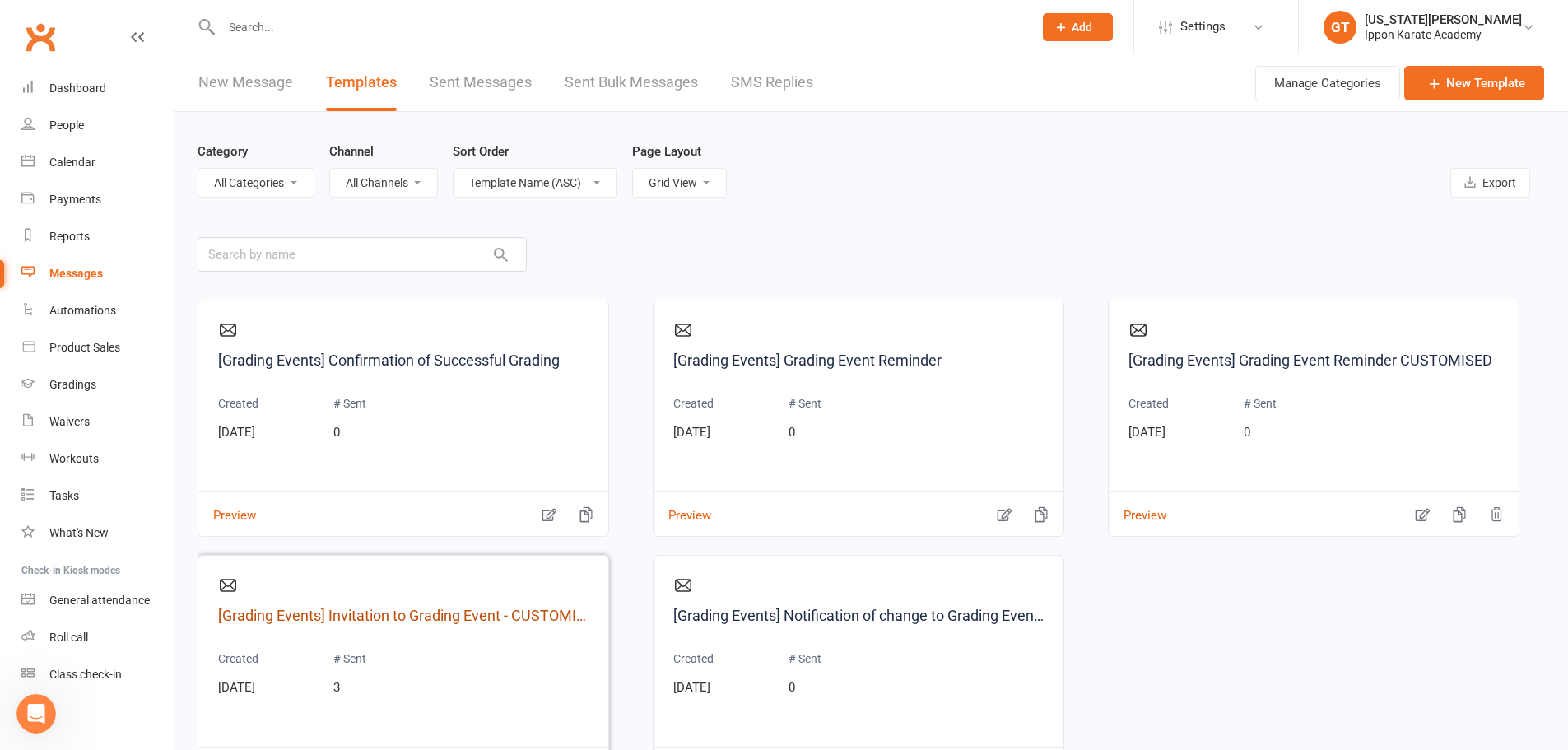
click at [549, 613] on link "[Grading Events] Invitation to Grading Event - CUSTOMISED" at bounding box center [402, 616] width 370 height 24
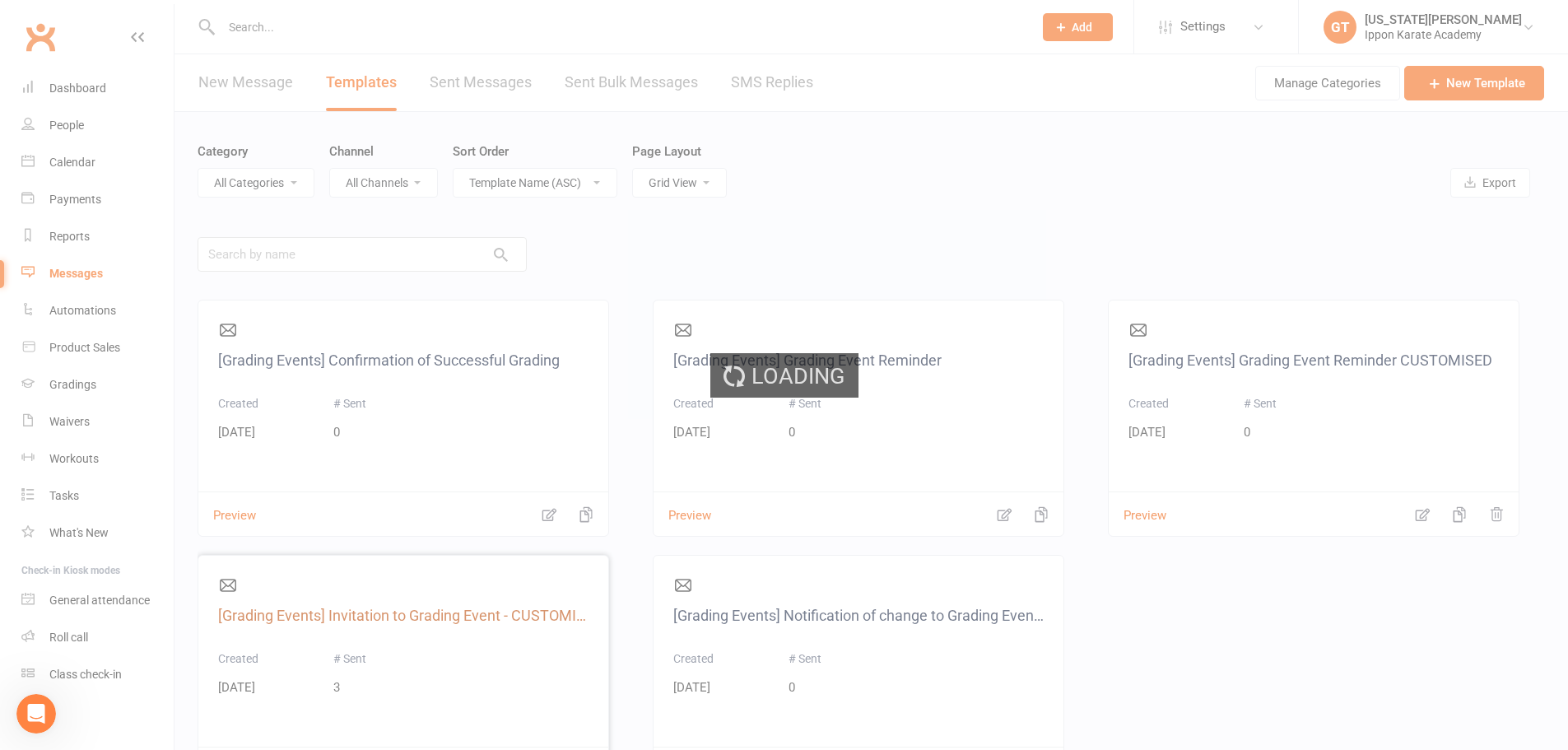
select select "grading_event_template"
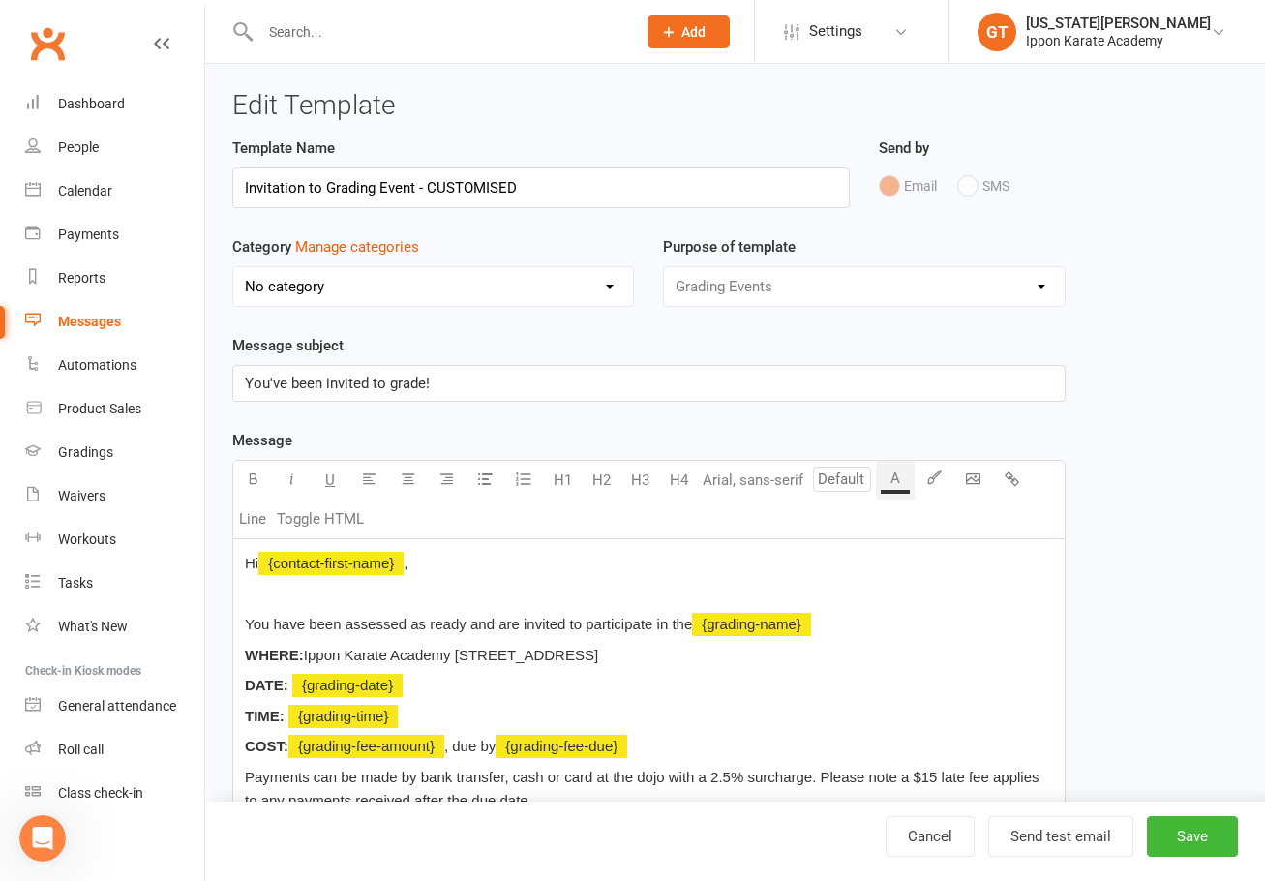
click at [592, 568] on p "Hi ﻿ {contact-first-name} ," at bounding box center [649, 563] width 808 height 23
click at [566, 599] on p at bounding box center [649, 594] width 808 height 23
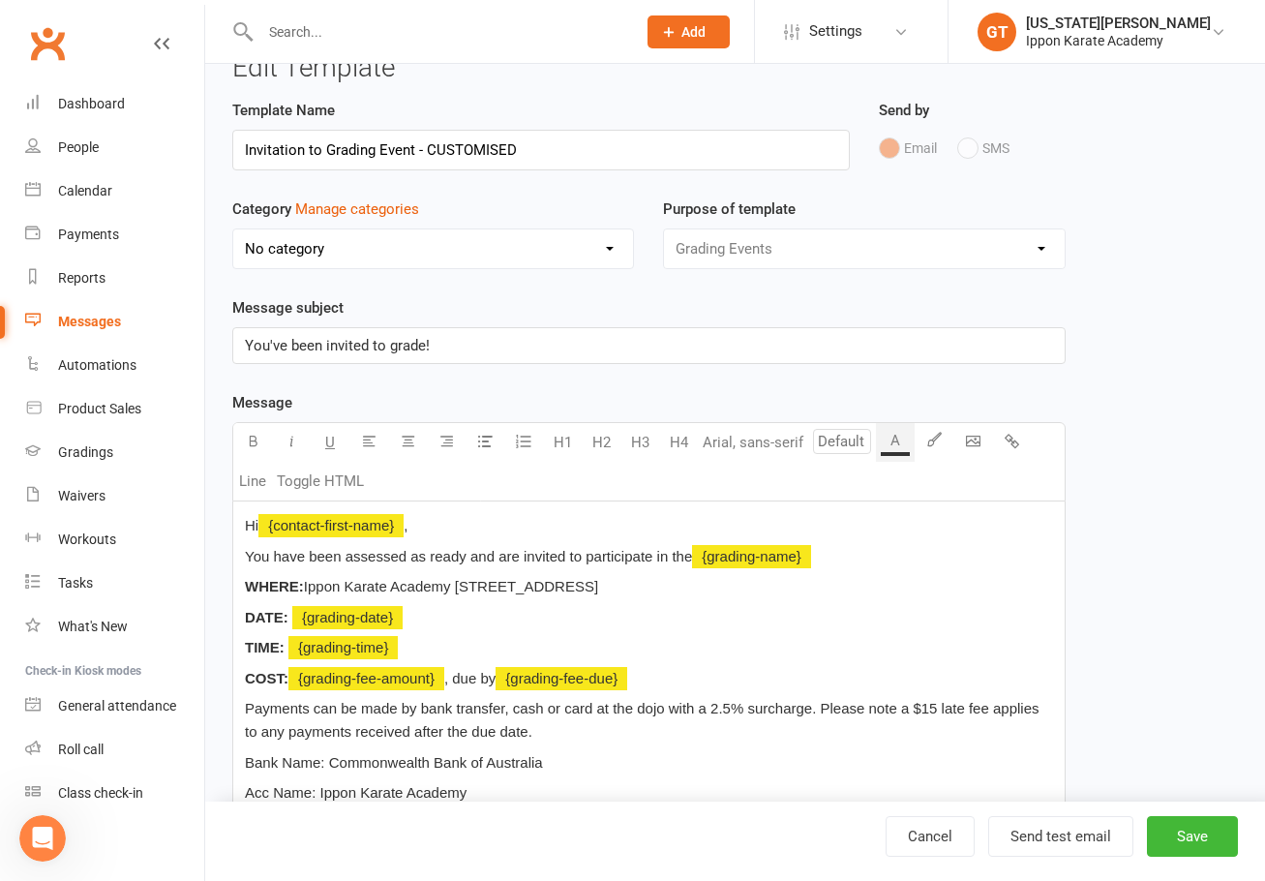
scroll to position [97, 0]
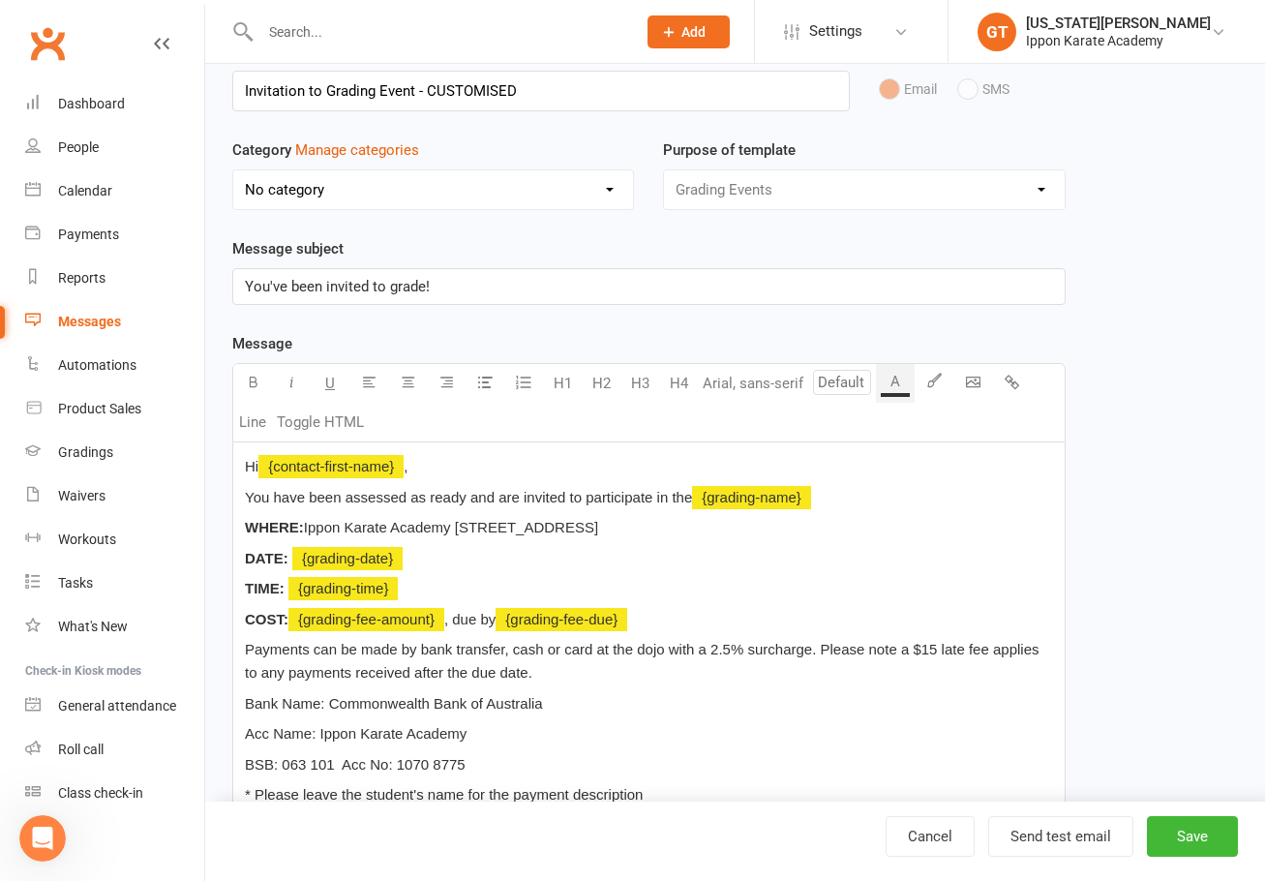
click at [548, 582] on p "TIME: ﻿ {grading-time}" at bounding box center [649, 588] width 808 height 23
click at [721, 627] on p "COST: ﻿ {grading-fee-amount} , due by ﻿ {grading-fee-due}" at bounding box center [649, 619] width 808 height 23
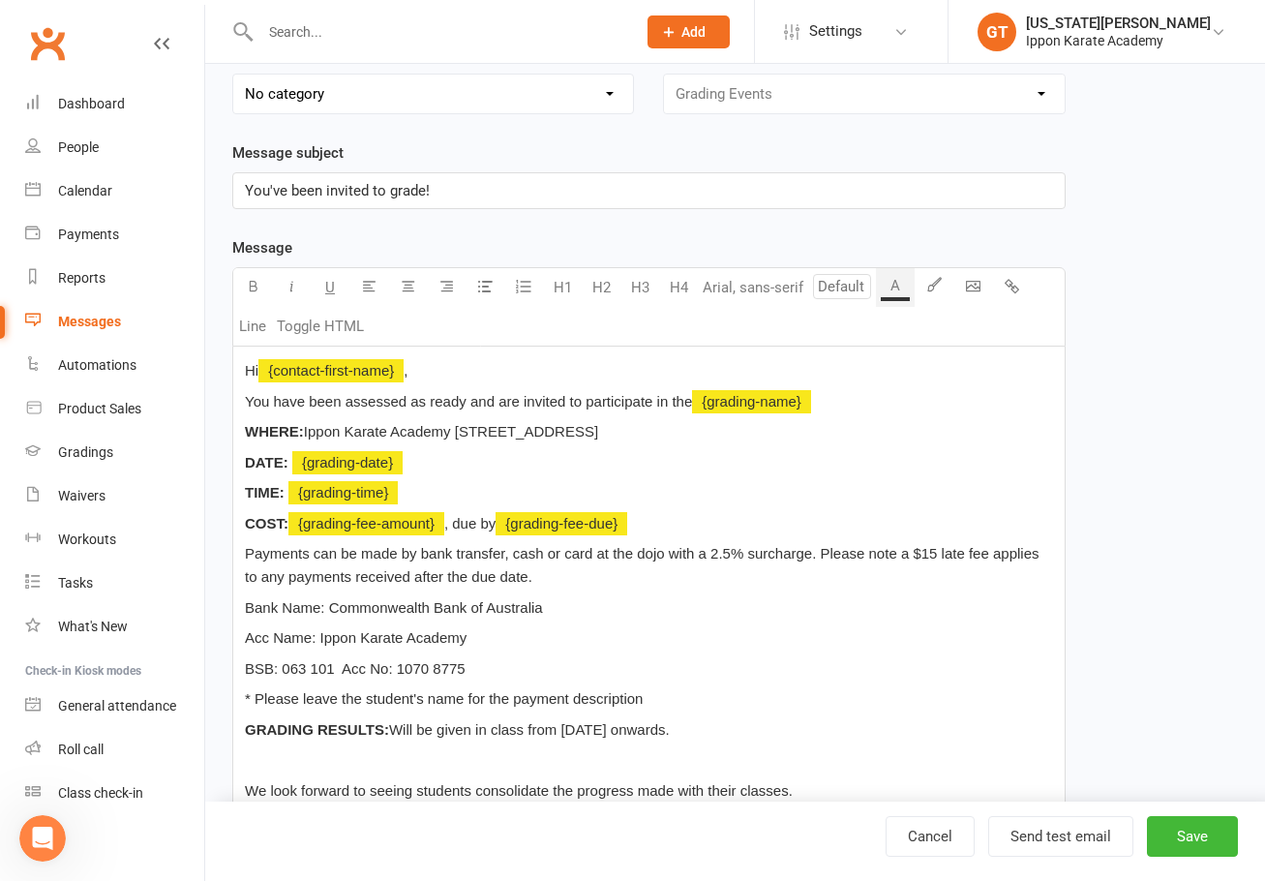
scroll to position [194, 0]
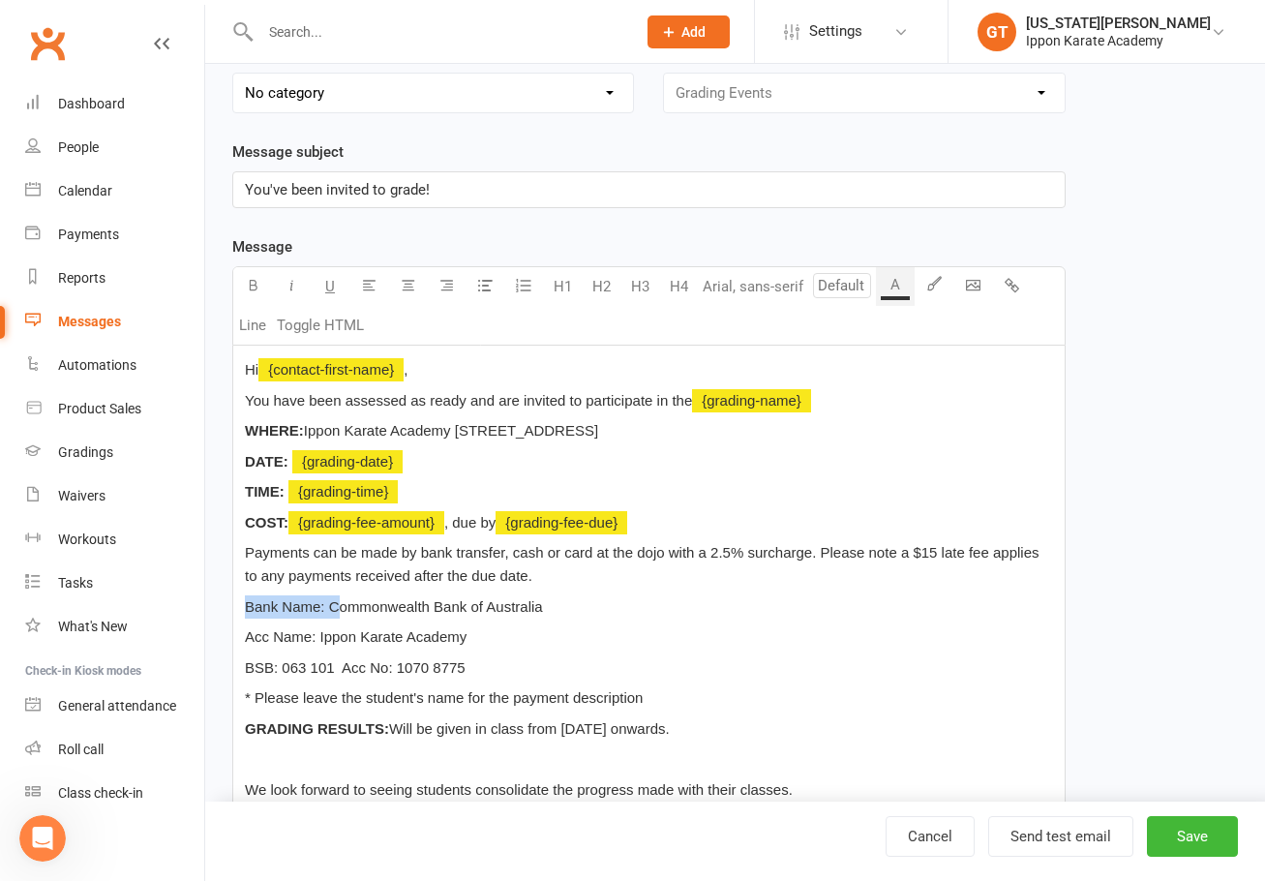
drag, startPoint x: 334, startPoint y: 608, endPoint x: 228, endPoint y: 606, distance: 105.5
click at [228, 606] on div "Template Name Invitation to Grading Event - CUSTOMISED Send by Email SMS Catego…" at bounding box center [649, 605] width 862 height 1324
click at [254, 278] on icon "button" at bounding box center [253, 285] width 15 height 15
click at [593, 597] on p "Bank Name: Commonwealth Bank of Australia" at bounding box center [649, 606] width 808 height 23
drag, startPoint x: 316, startPoint y: 638, endPoint x: 231, endPoint y: 628, distance: 85.7
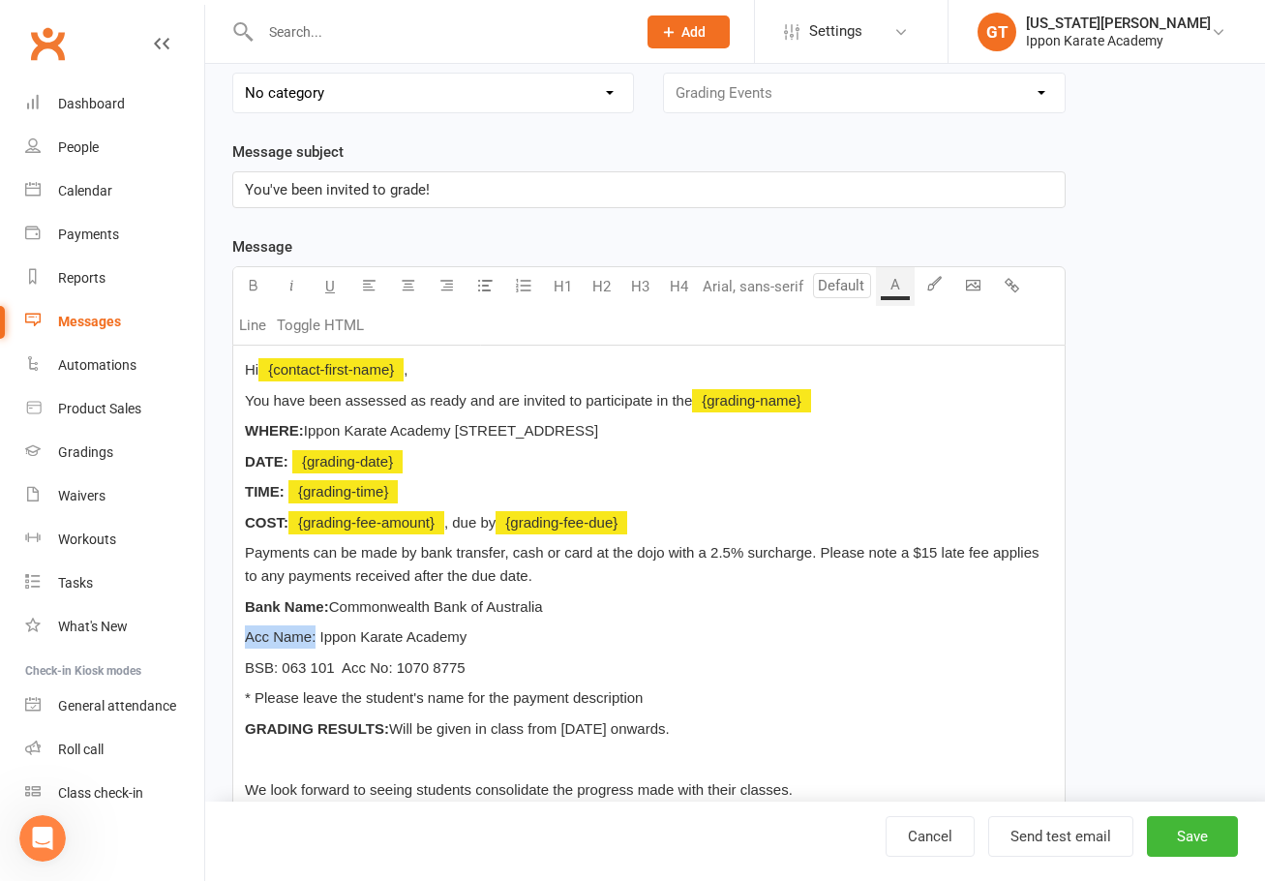
click at [231, 628] on div "Template Name Invitation to Grading Event - CUSTOMISED Send by Email SMS Catego…" at bounding box center [649, 605] width 862 height 1324
drag, startPoint x: 323, startPoint y: 637, endPoint x: 241, endPoint y: 629, distance: 82.6
click at [241, 629] on div "Hi ﻿ {contact-first-name} , You have been assessed as ready and are invited to …" at bounding box center [648, 655] width 831 height 621
click at [242, 296] on button "button" at bounding box center [252, 286] width 39 height 39
drag, startPoint x: 287, startPoint y: 672, endPoint x: 249, endPoint y: 672, distance: 38.7
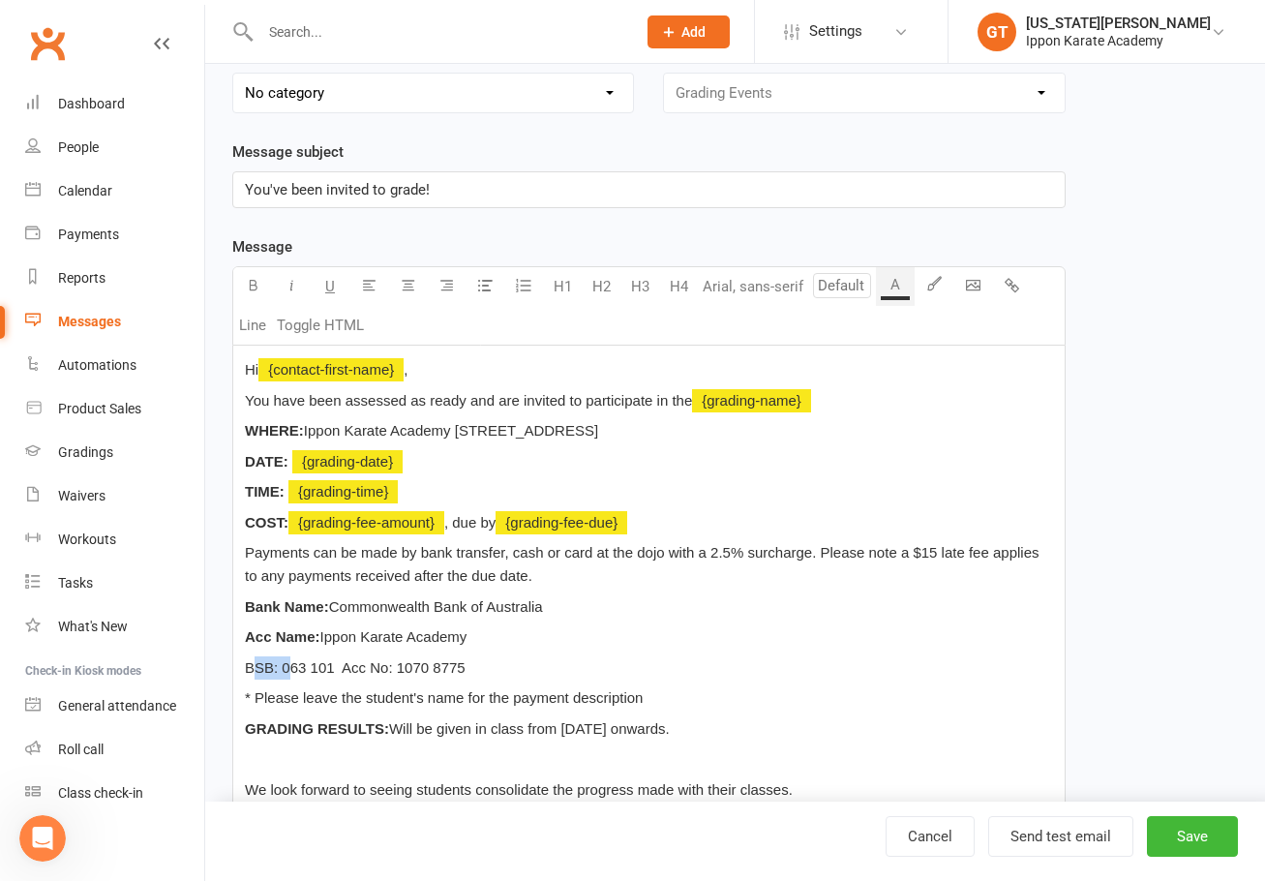
click at [249, 672] on span "BSB: 063 101 Acc No: 1070 8775" at bounding box center [355, 667] width 221 height 16
click at [249, 281] on icon "button" at bounding box center [253, 285] width 15 height 15
drag, startPoint x: 403, startPoint y: 672, endPoint x: 348, endPoint y: 664, distance: 54.7
click at [348, 664] on span "063 101 Acc No: 1070 8775" at bounding box center [375, 667] width 183 height 16
click at [248, 280] on icon "button" at bounding box center [253, 285] width 15 height 15
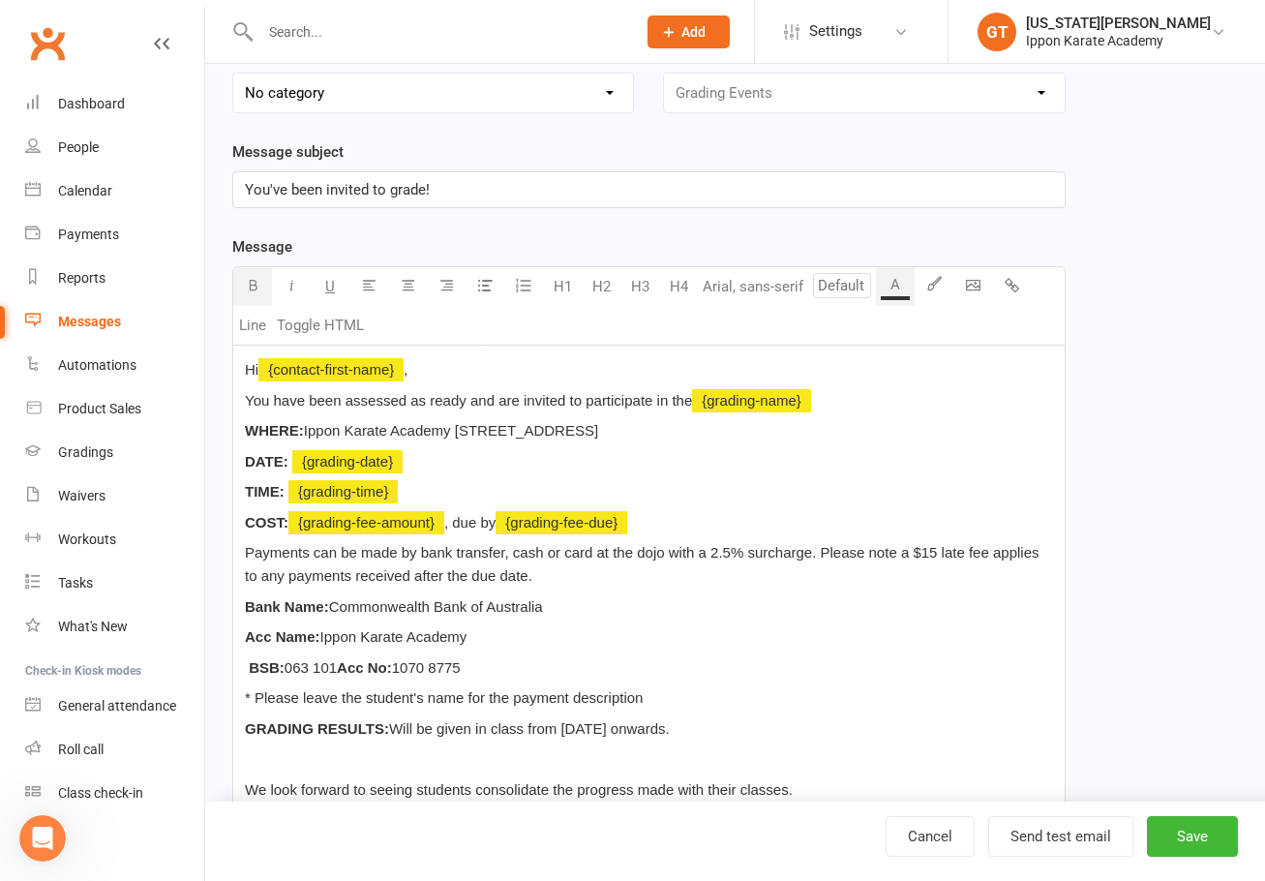
drag, startPoint x: 579, startPoint y: 610, endPoint x: 246, endPoint y: 608, distance: 332.9
click at [246, 608] on p "Bank Name: Commonwealth Bank of Australia" at bounding box center [649, 606] width 808 height 23
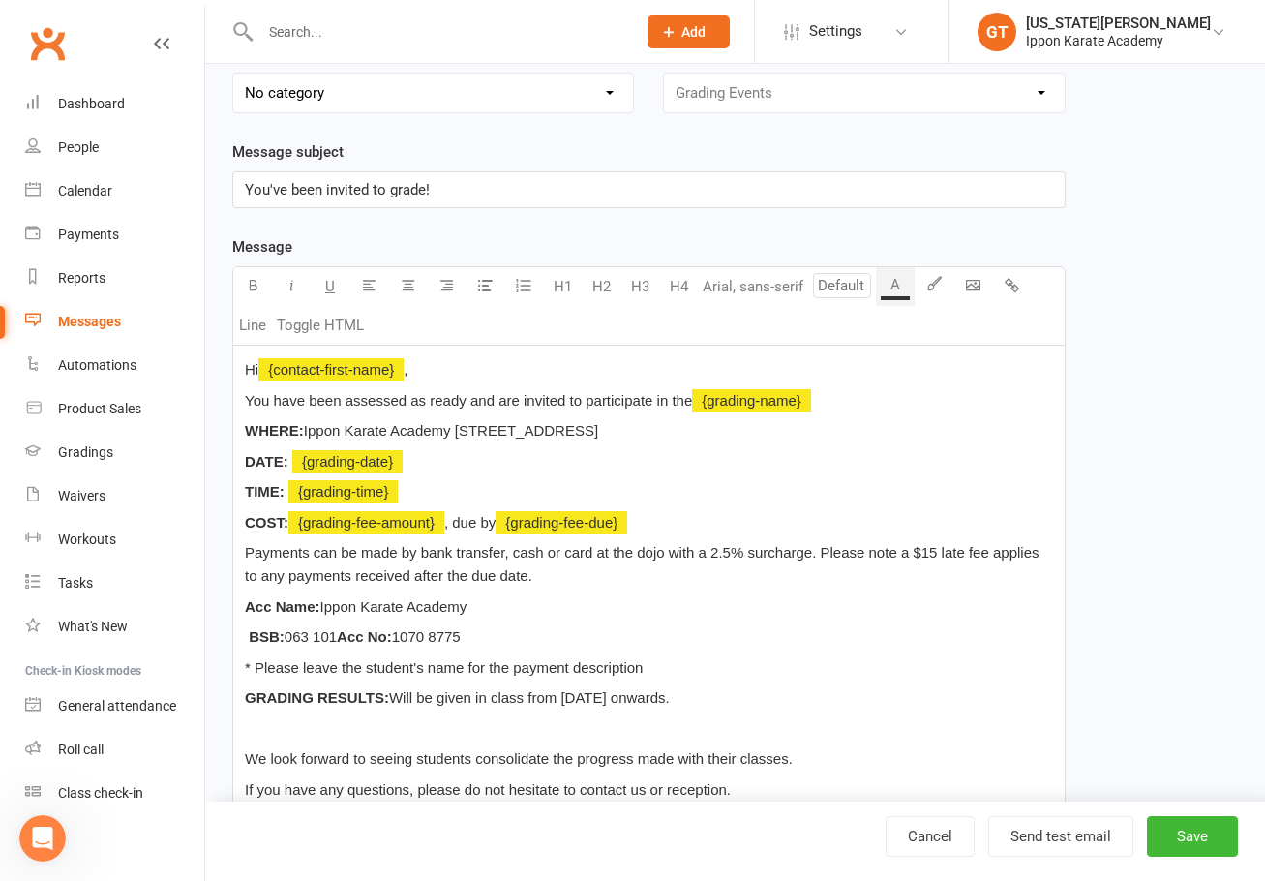
click at [628, 614] on p "Acc Name: Ippon Karate Academy" at bounding box center [649, 606] width 808 height 23
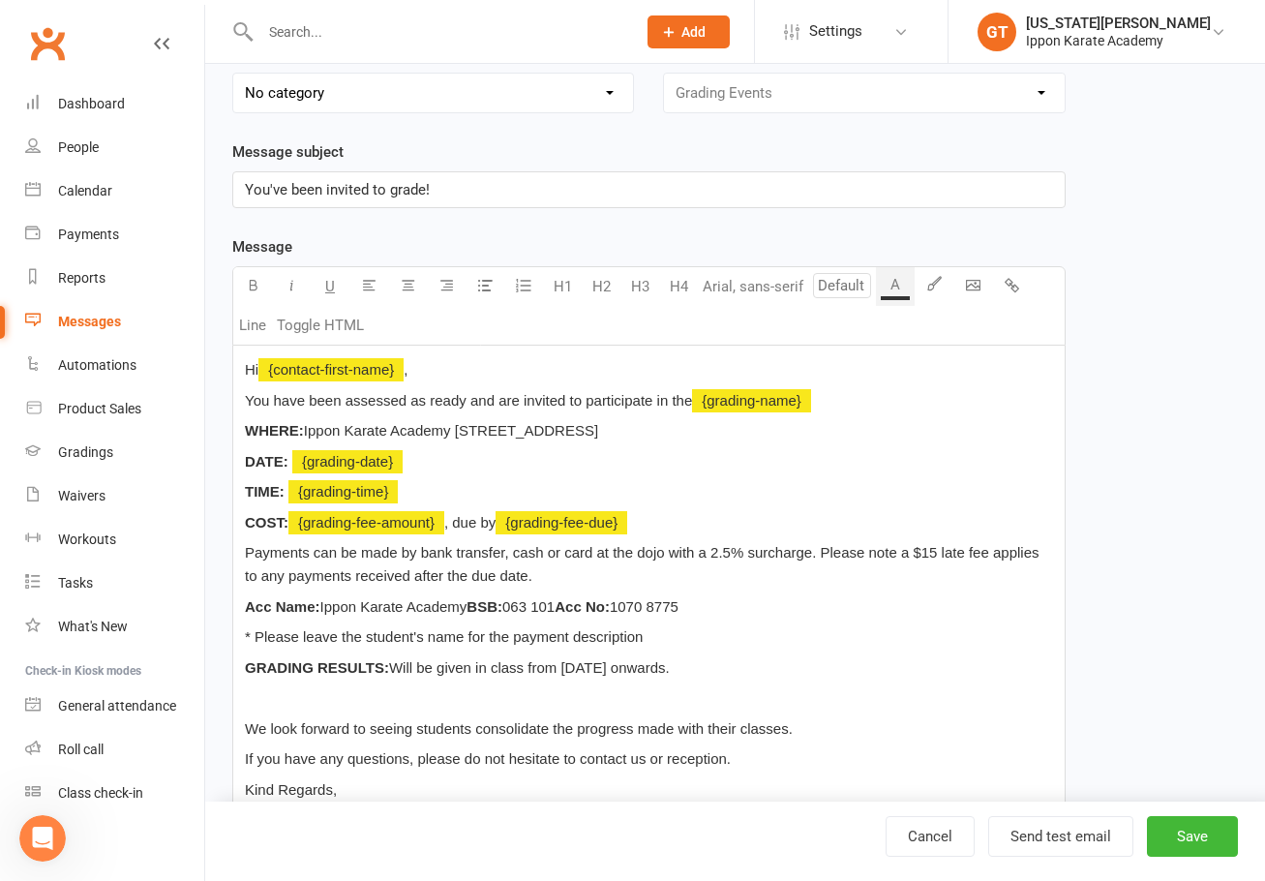
drag, startPoint x: 579, startPoint y: 612, endPoint x: 678, endPoint y: 609, distance: 99.7
click at [554, 611] on span "063 101" at bounding box center [528, 606] width 52 height 16
click at [742, 603] on p "Acc Name: Ippon Karate Academy BSB: 063 101 Acc No: 1070 8775" at bounding box center [649, 606] width 808 height 23
drag, startPoint x: 344, startPoint y: 636, endPoint x: 426, endPoint y: 641, distance: 82.4
click at [426, 641] on span "* Please leave the student's name for the payment description" at bounding box center [444, 636] width 398 height 16
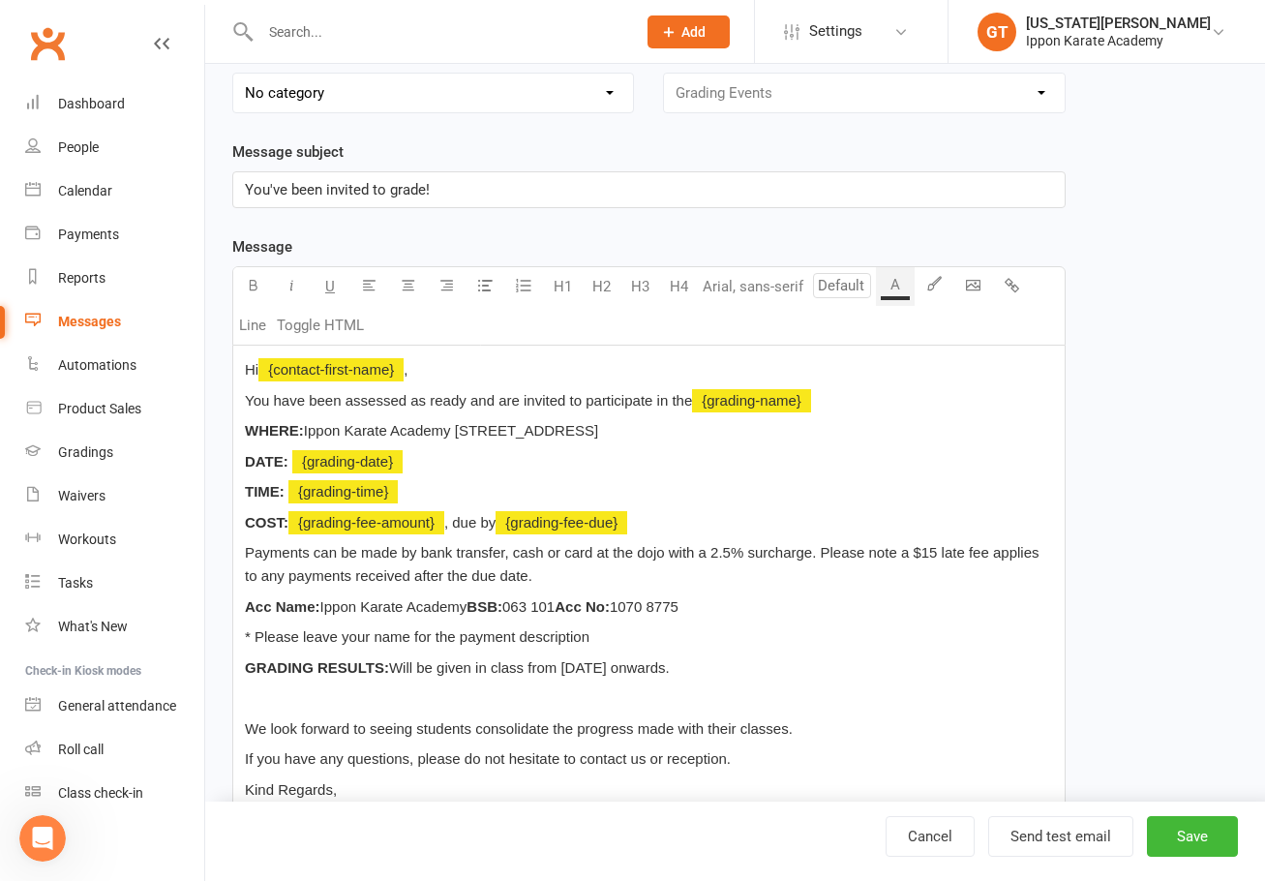
click at [734, 641] on p "* Please leave your name for the payment description" at bounding box center [649, 636] width 808 height 23
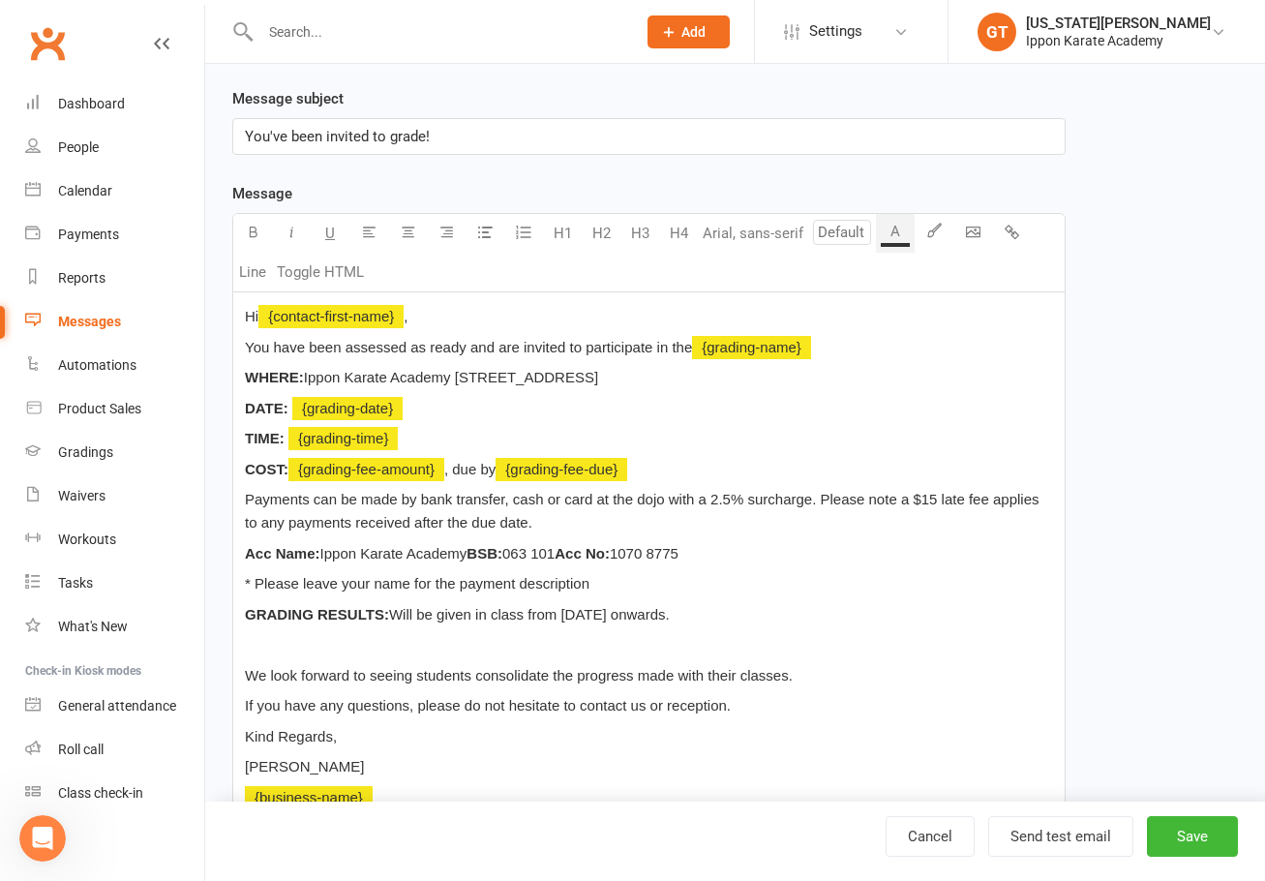
scroll to position [290, 0]
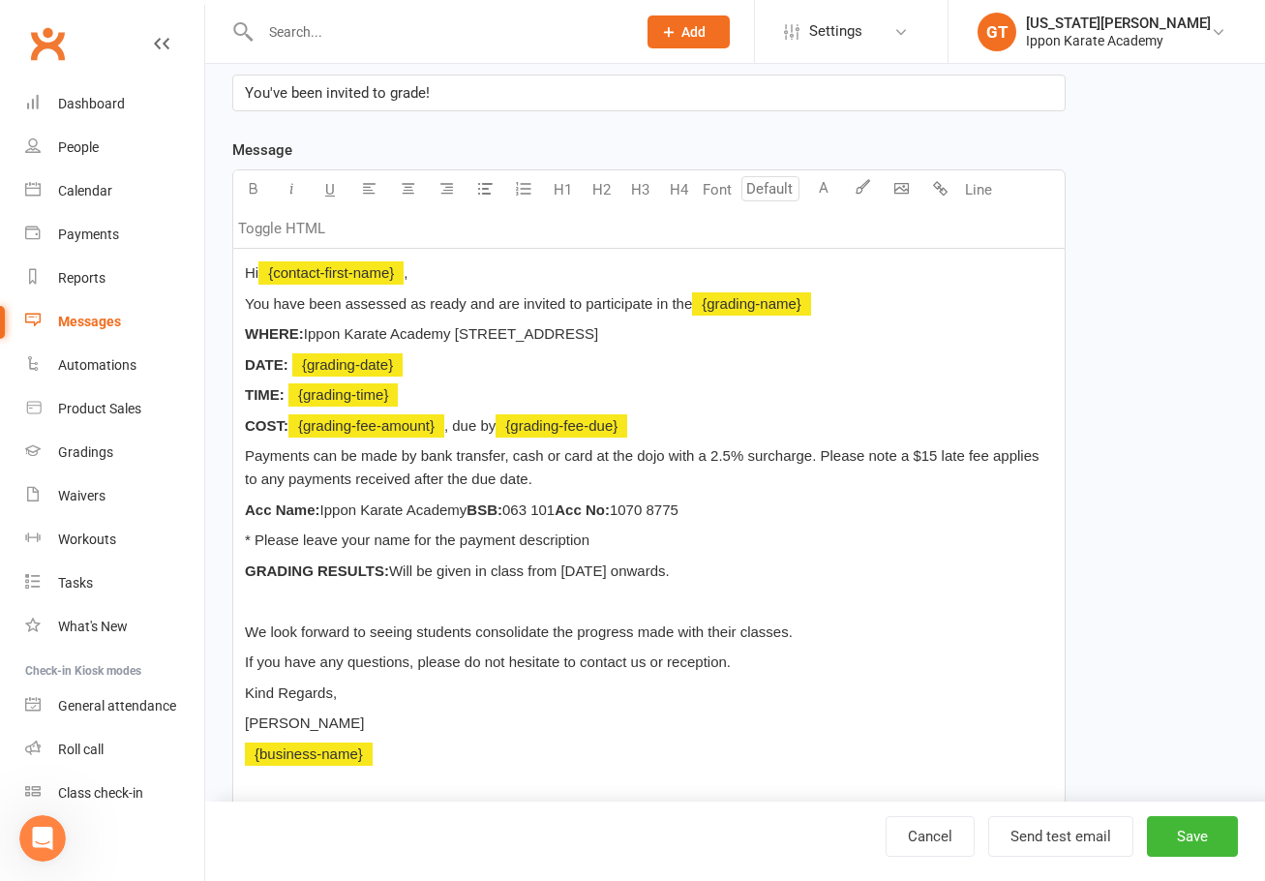
click at [263, 583] on div "Hi ﻿ {contact-first-name} , You have been assessed as ready and are invited to …" at bounding box center [648, 529] width 831 height 560
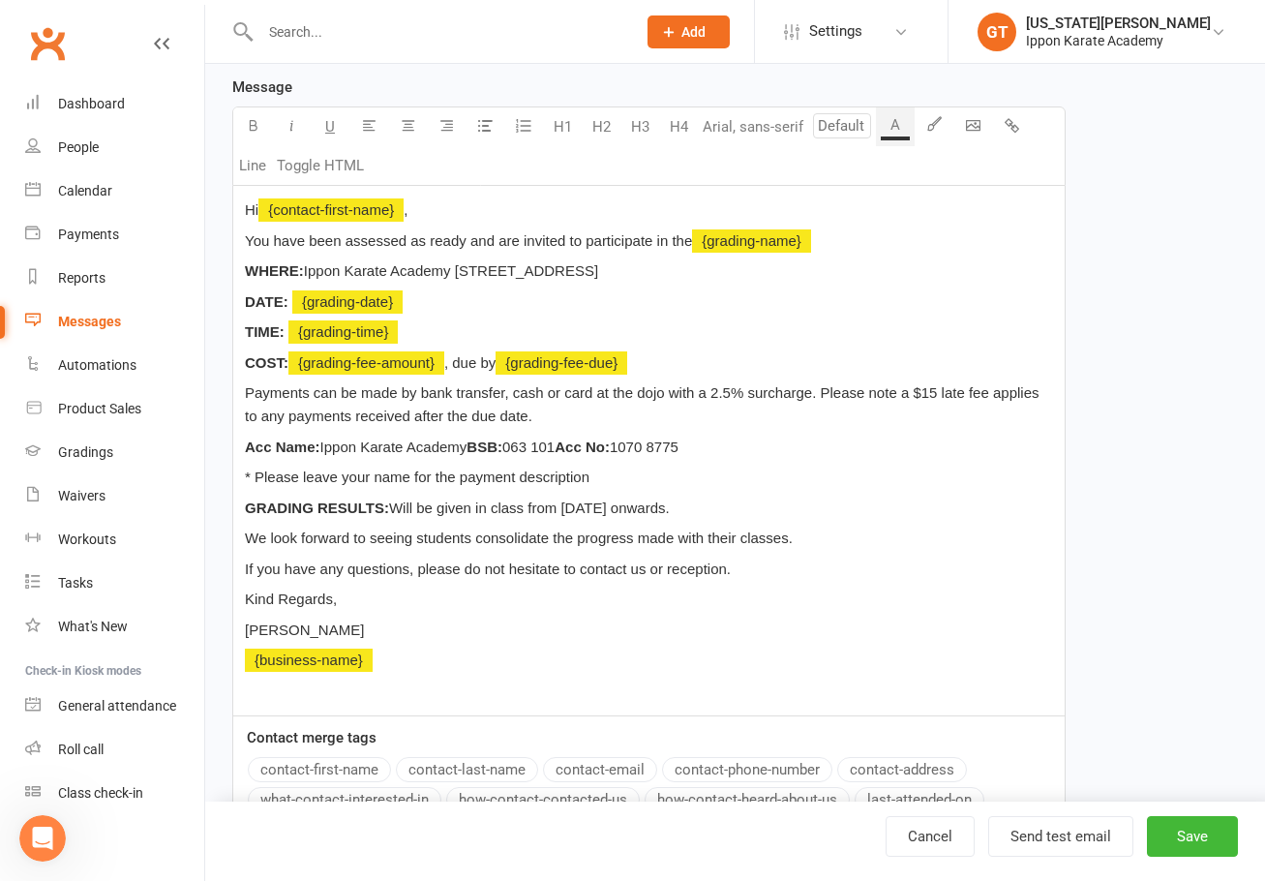
scroll to position [387, 0]
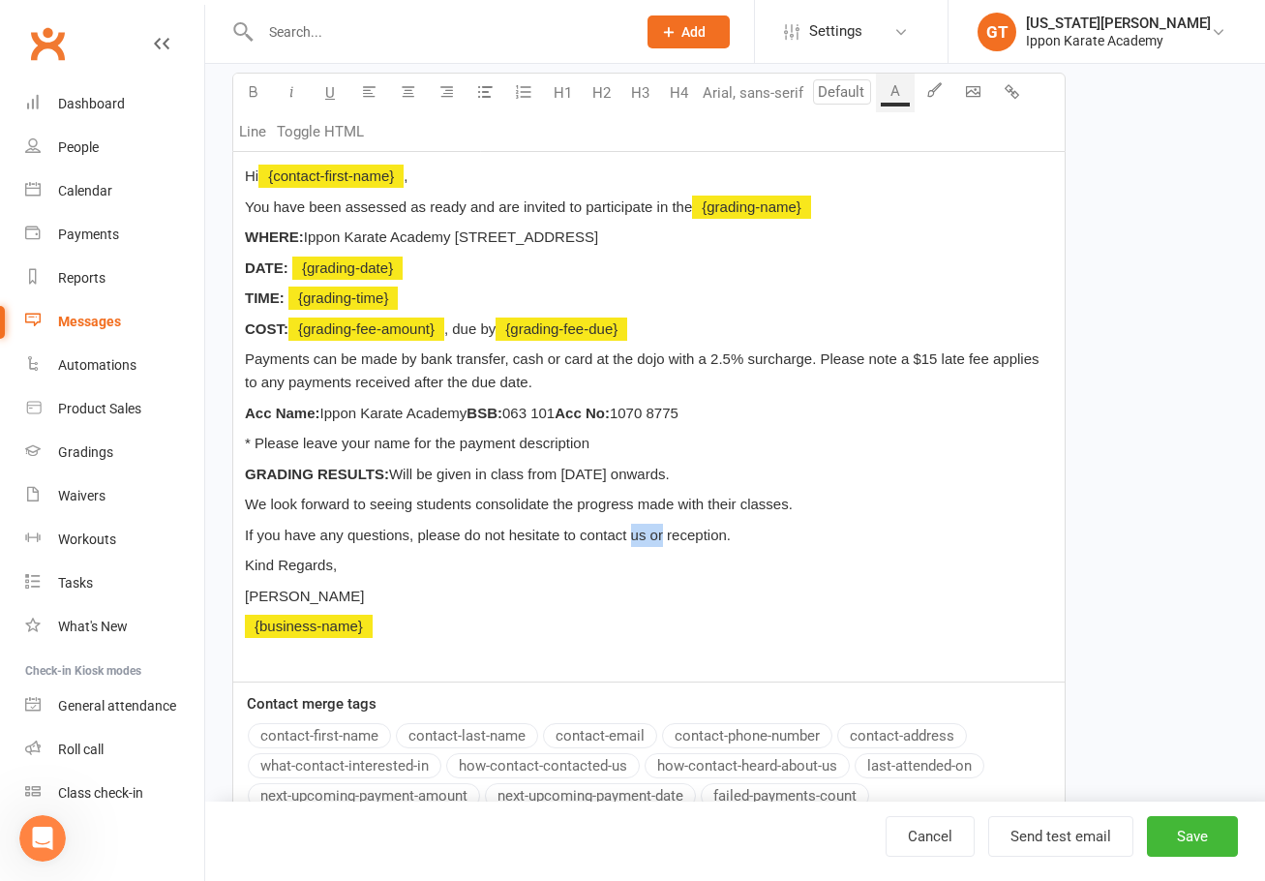
drag, startPoint x: 664, startPoint y: 533, endPoint x: 633, endPoint y: 531, distance: 31.0
click at [633, 531] on span "If you have any questions, please do not hesitate to contact us or reception." at bounding box center [488, 534] width 486 height 16
click at [633, 532] on span "If you have any questions, please do not hesitate to contact us or reception." at bounding box center [488, 534] width 486 height 16
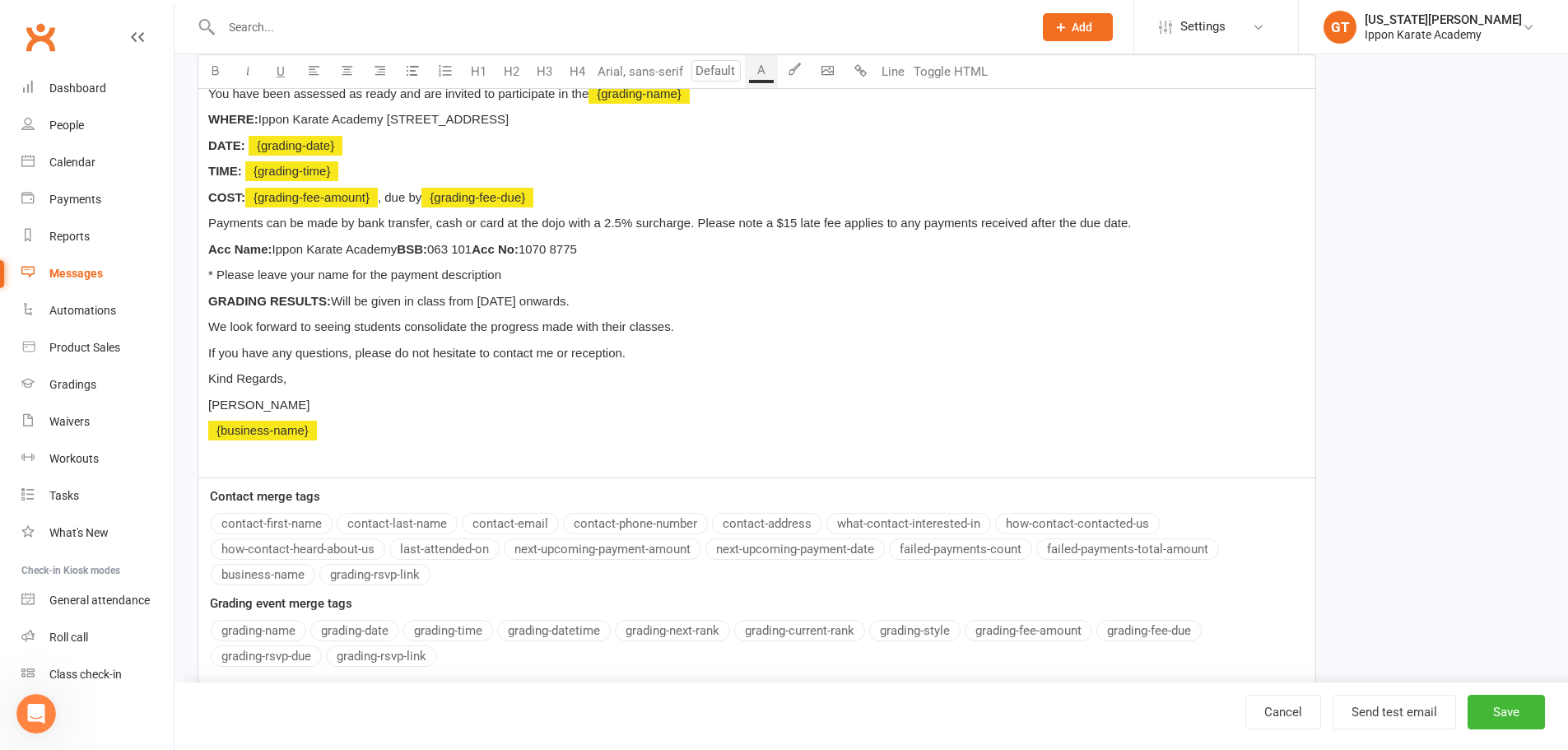
scroll to position [416, 0]
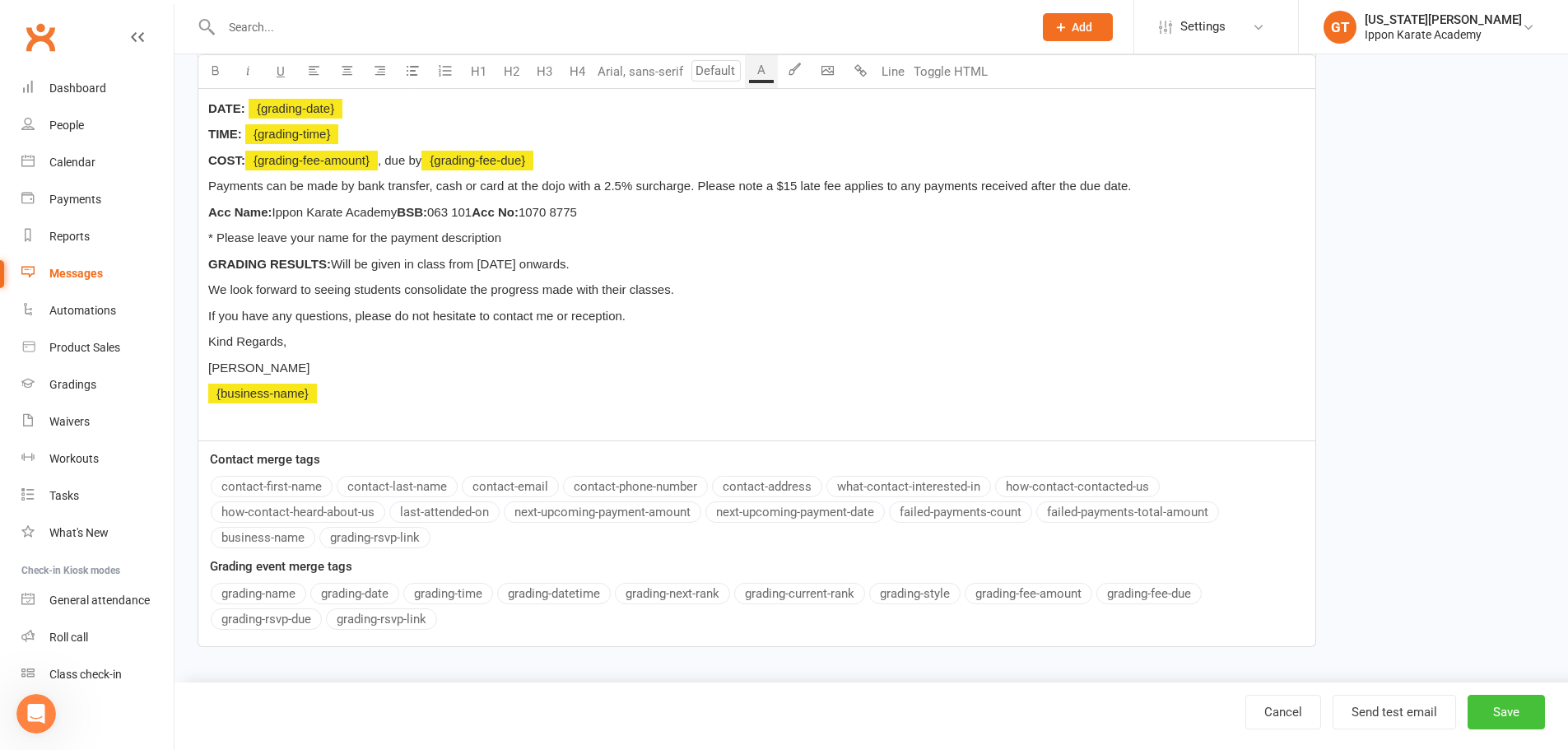
click at [1501, 701] on button "Save" at bounding box center [1506, 712] width 77 height 35
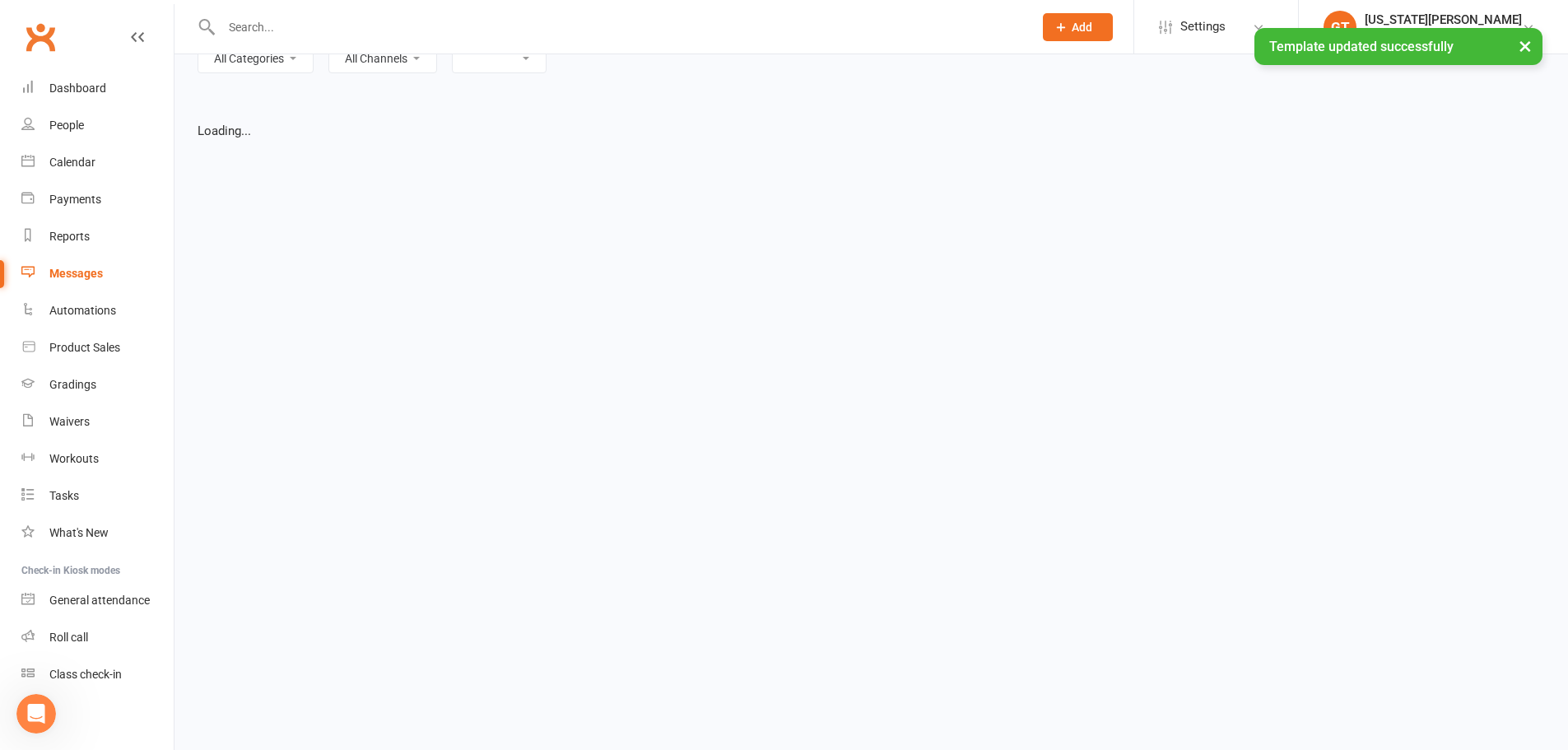
select select "grid"
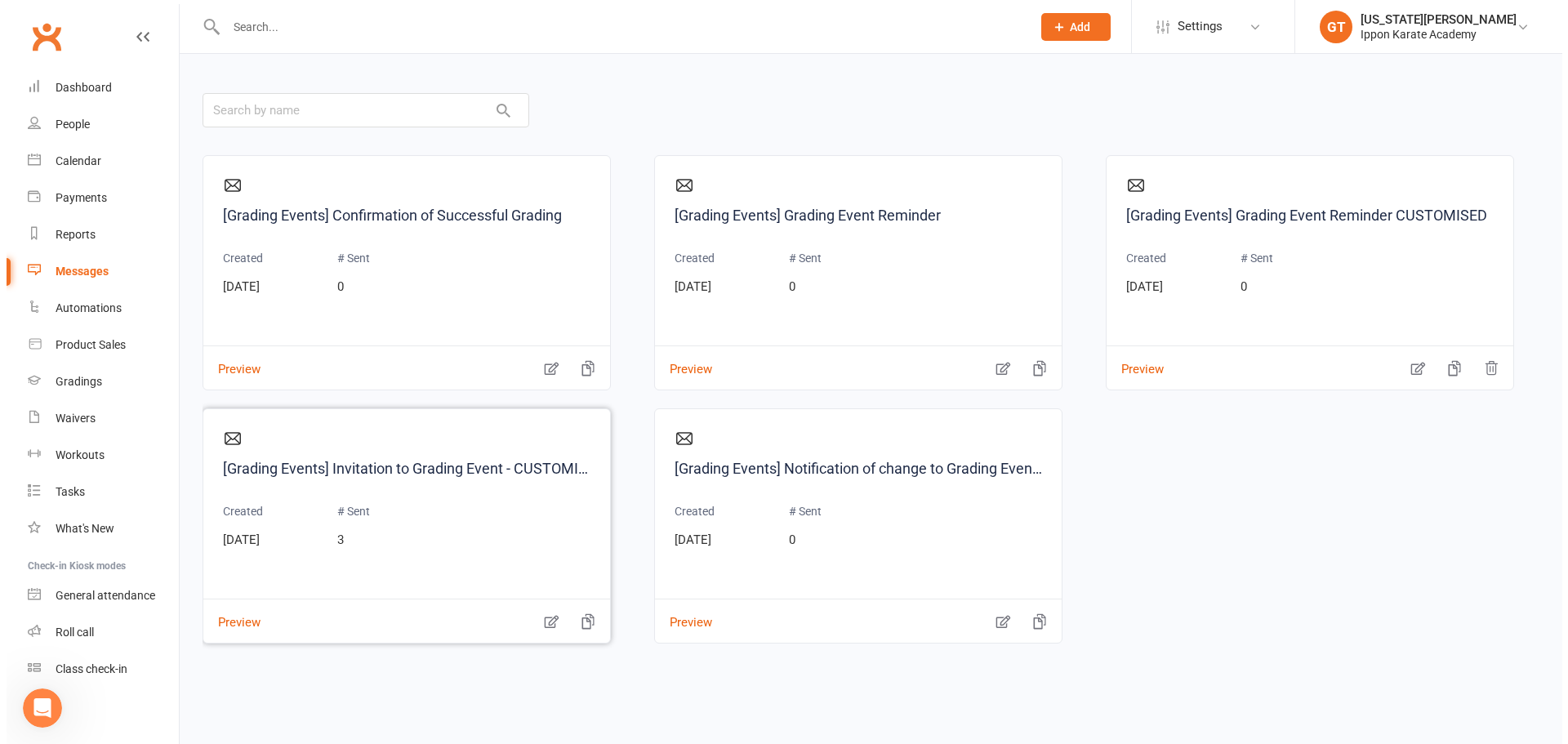
scroll to position [164, 0]
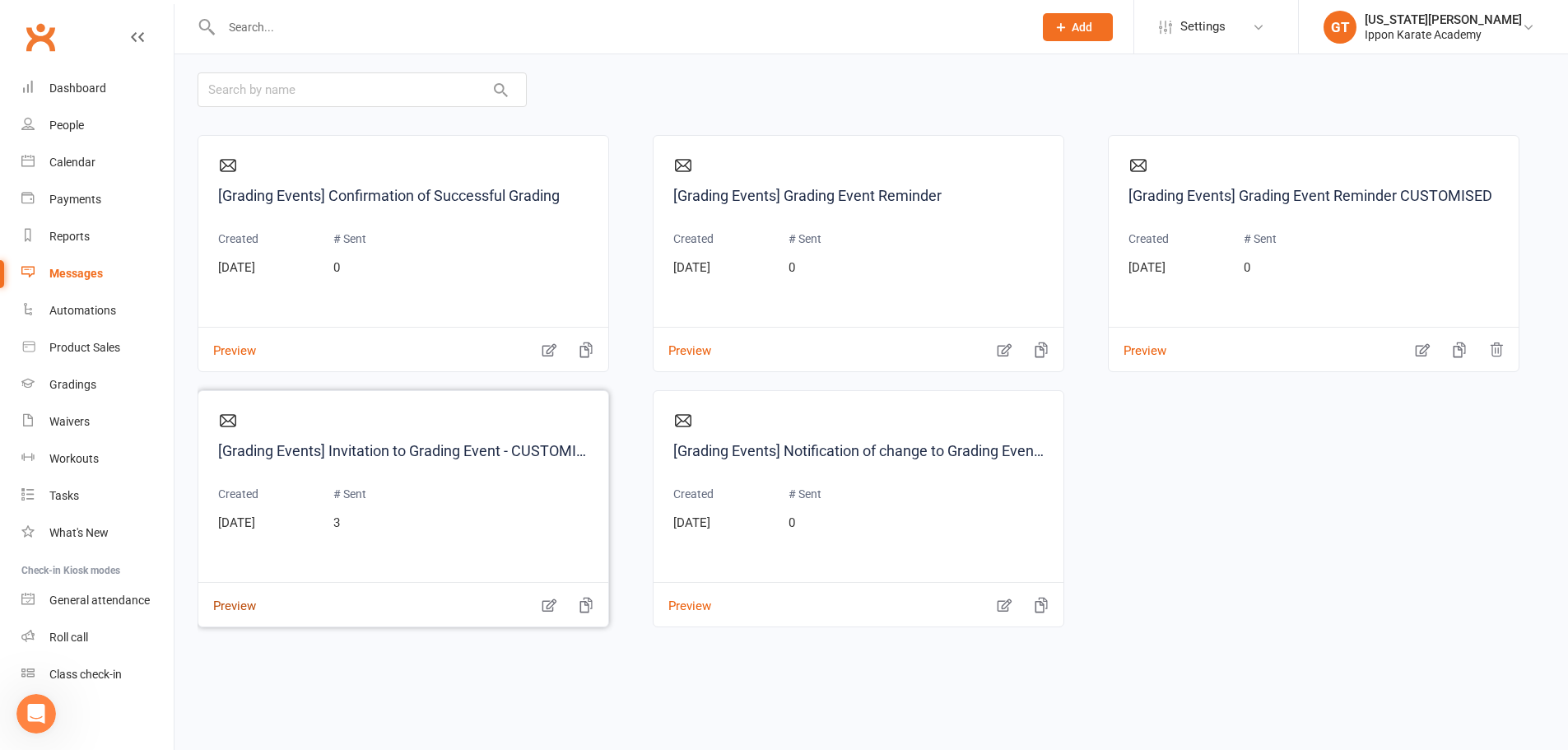
click at [235, 603] on button "Preview" at bounding box center [227, 594] width 58 height 17
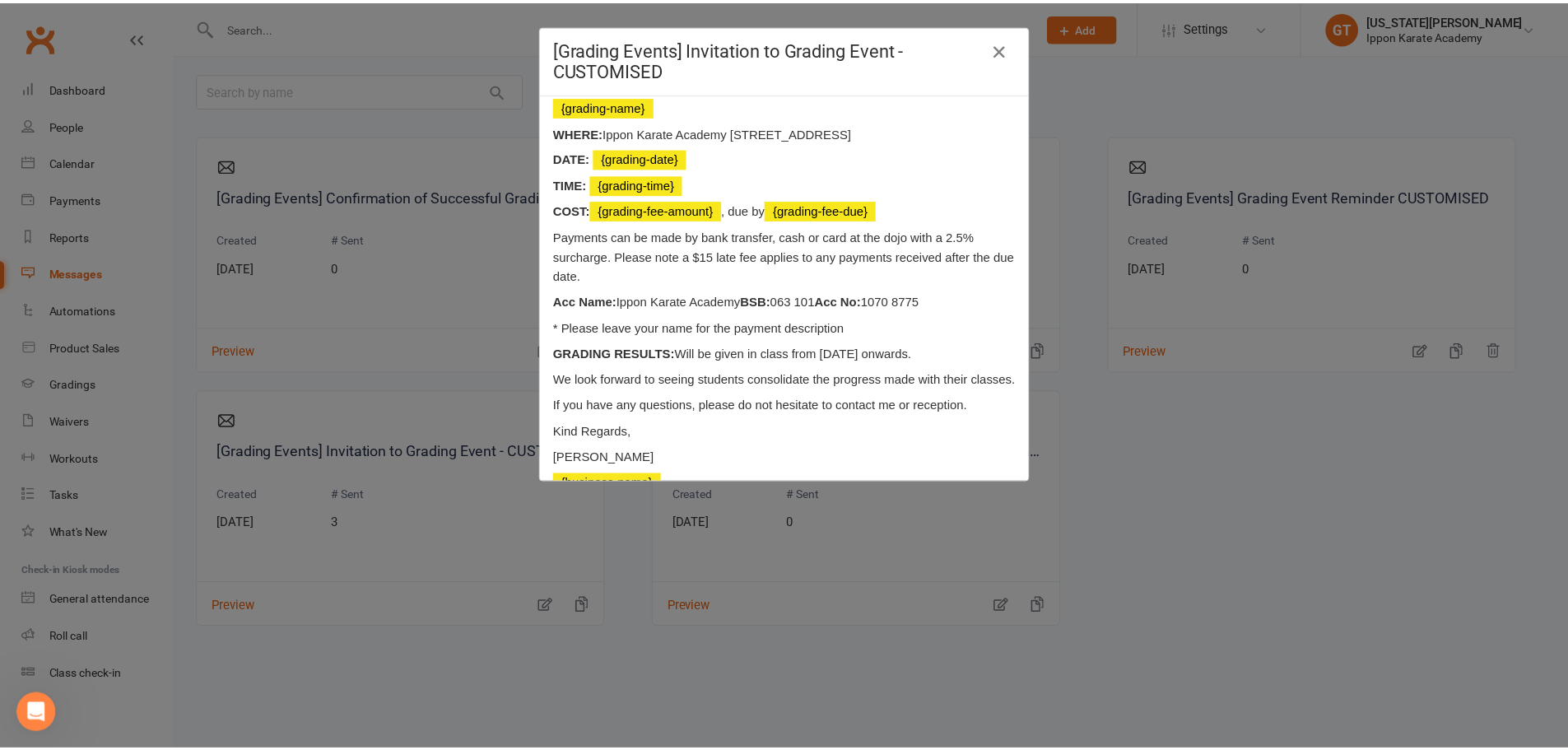
scroll to position [160, 0]
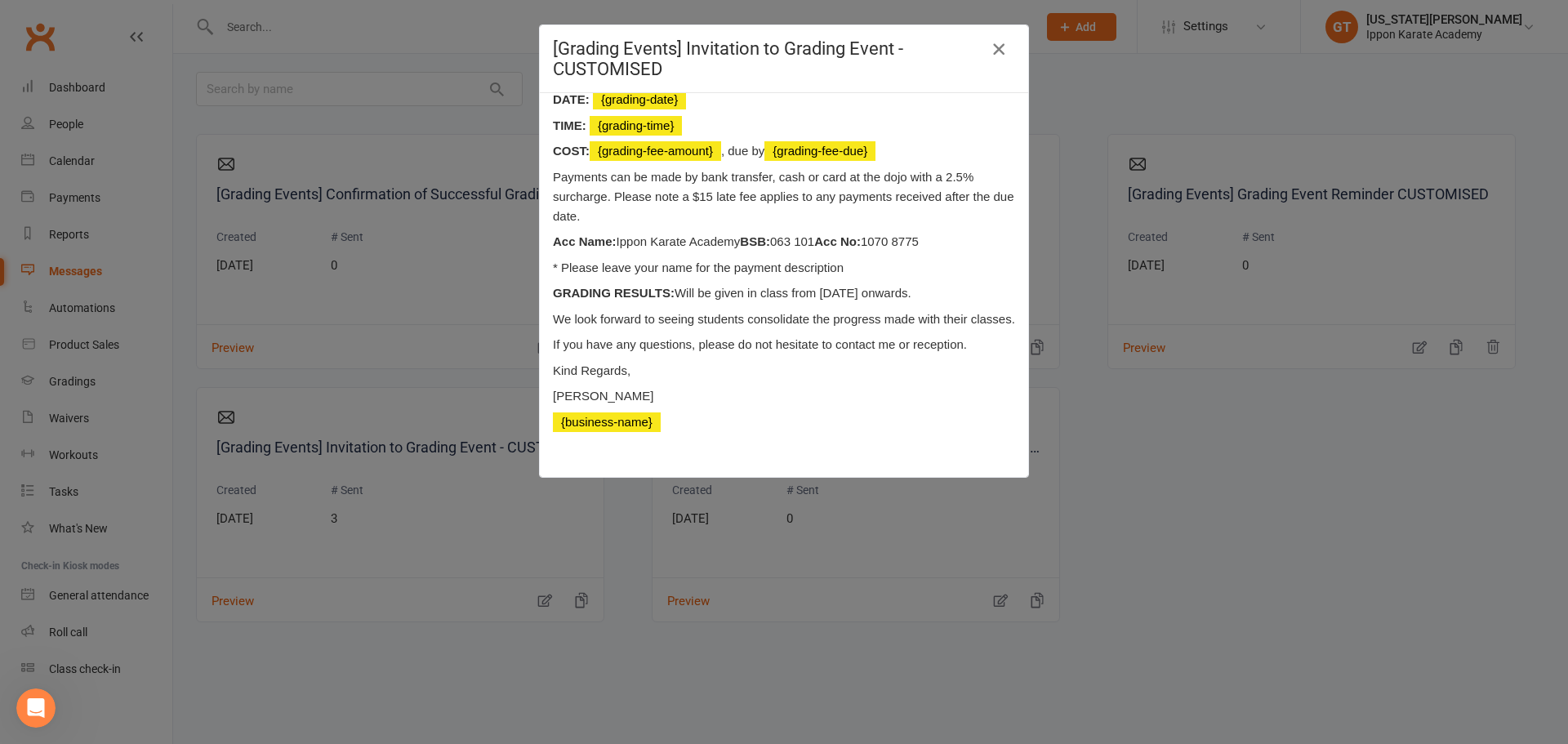
click at [989, 46] on icon "button" at bounding box center [998, 48] width 19 height 19
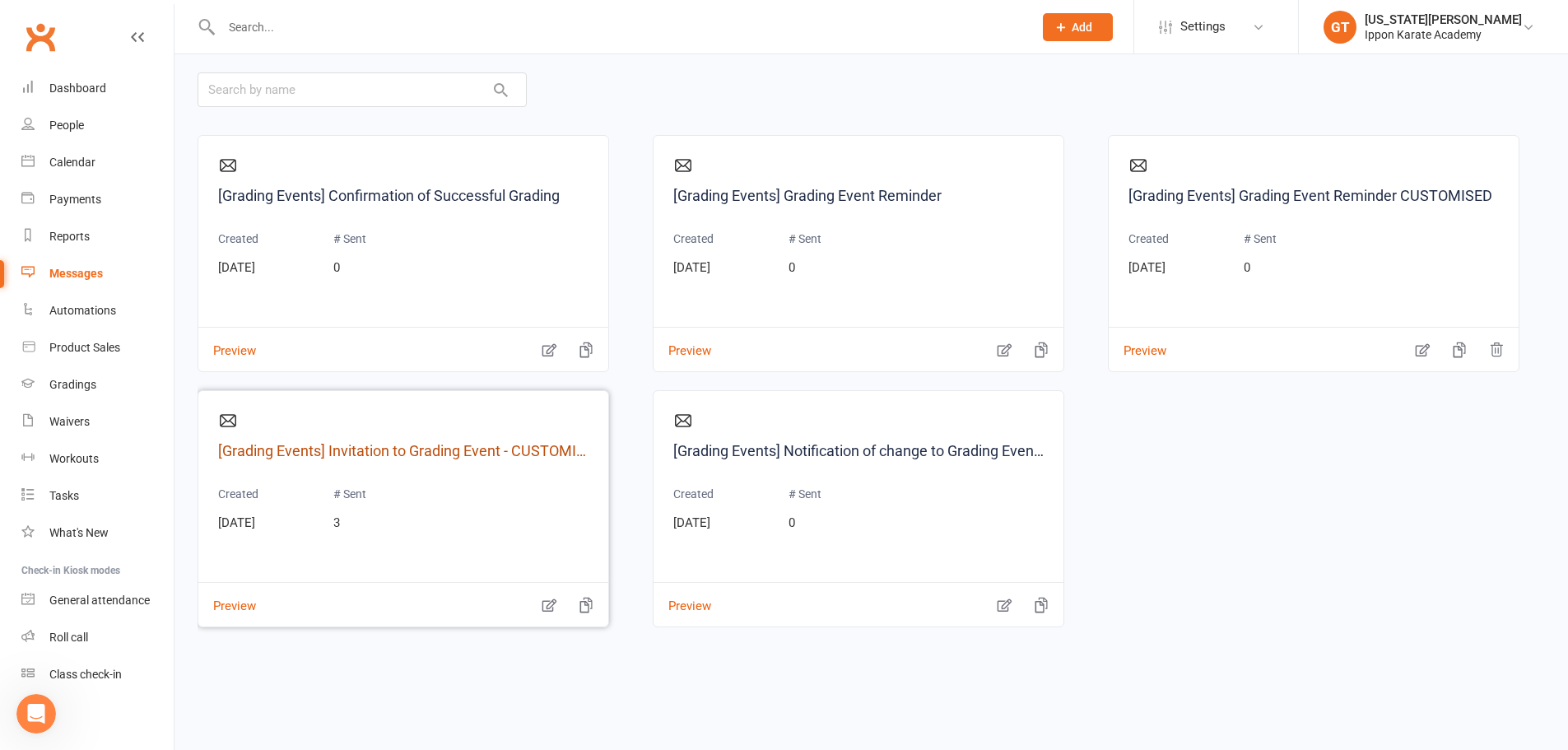
click at [400, 450] on link "[Grading Events] Invitation to Grading Event - CUSTOMISED" at bounding box center [402, 452] width 370 height 24
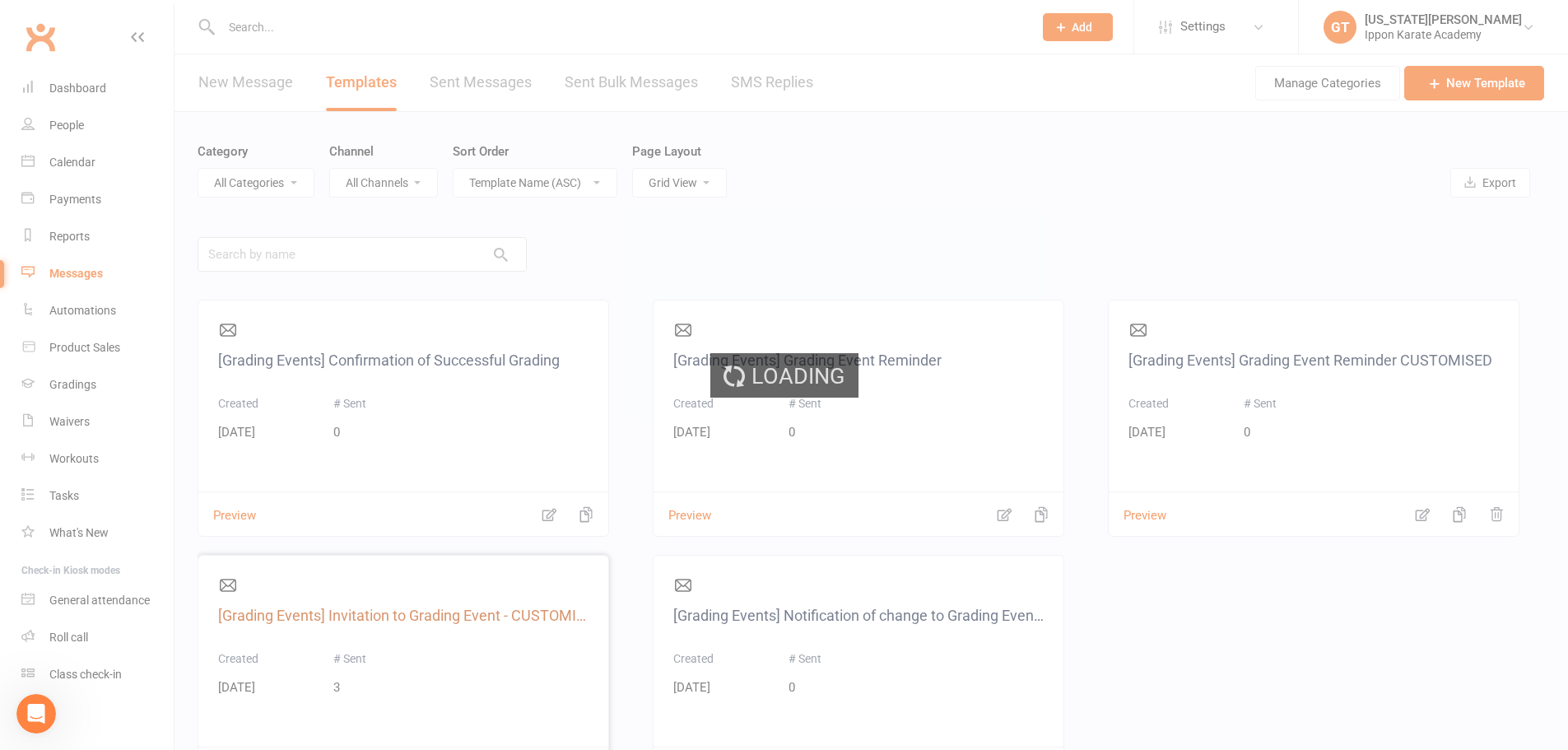
select select "grading_event_template"
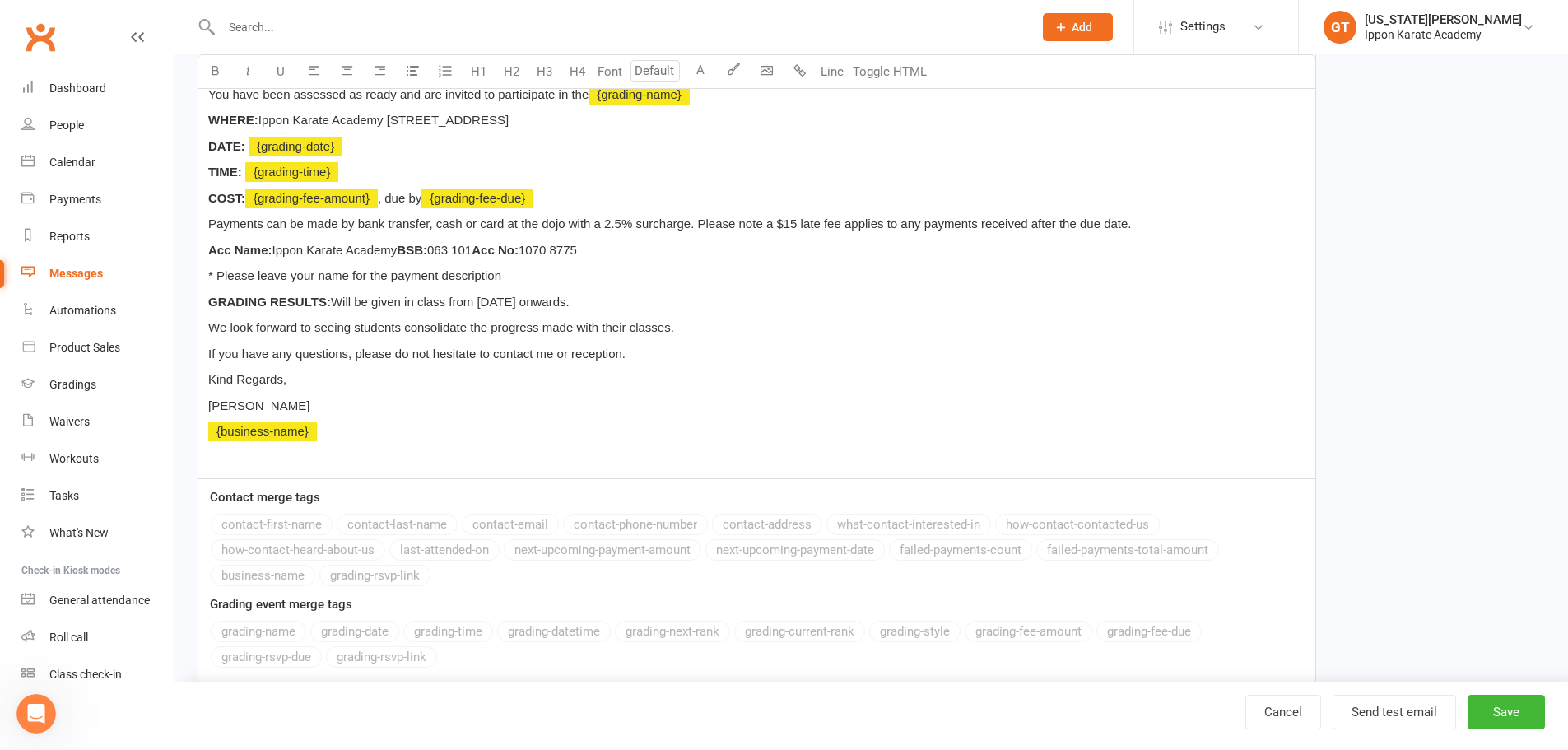
scroll to position [416, 0]
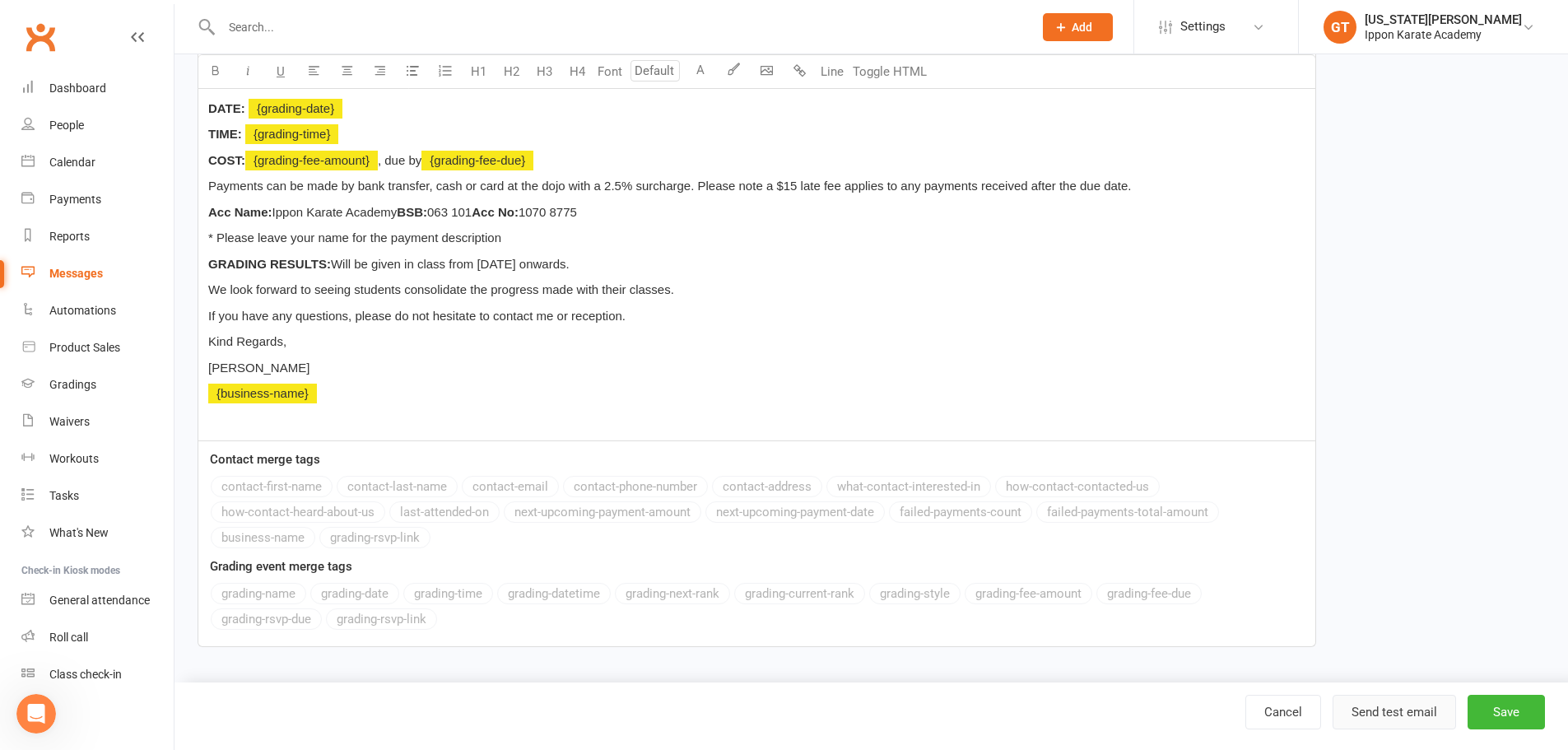
click at [1404, 717] on button "Send test email" at bounding box center [1394, 712] width 123 height 35
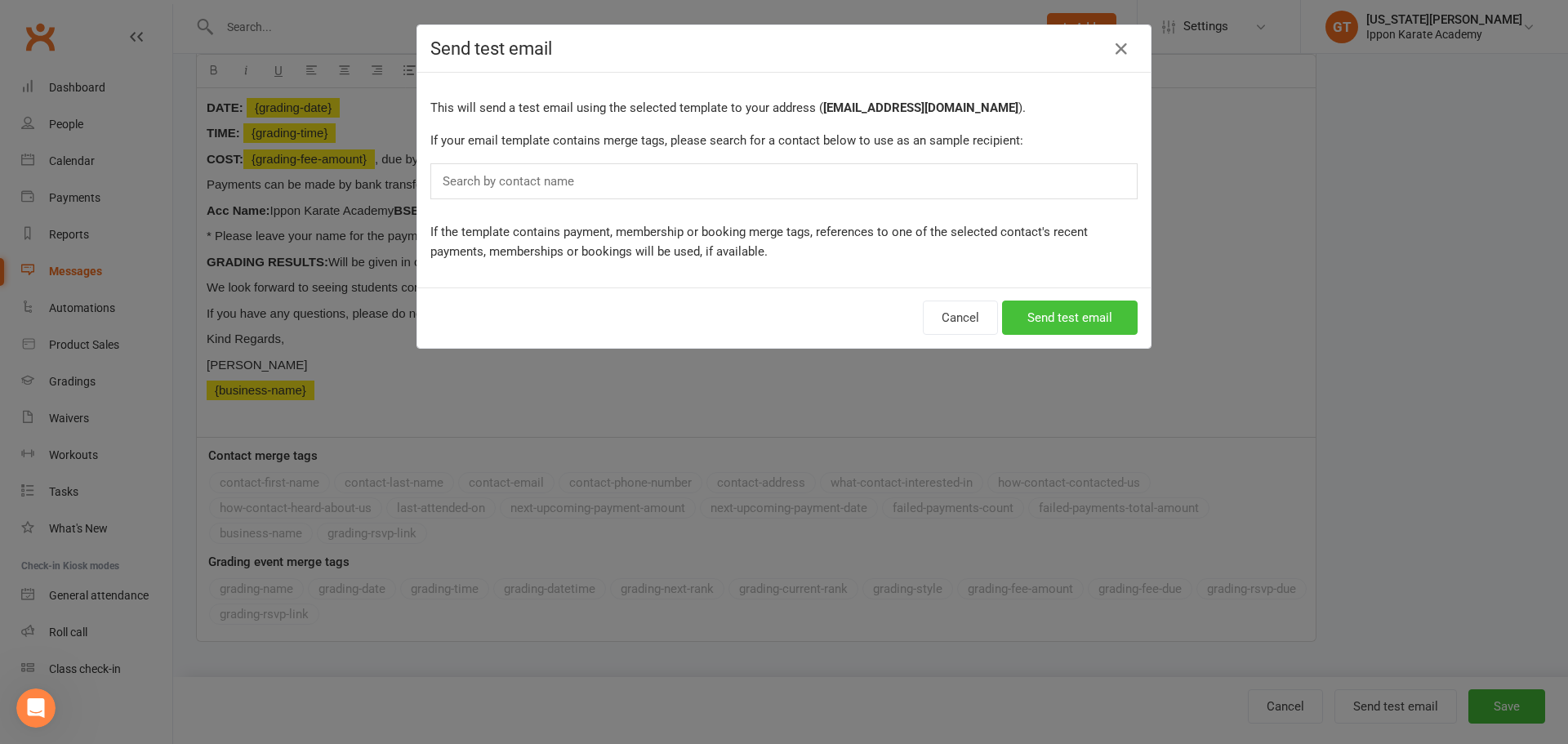
click at [1101, 308] on button "Send test email" at bounding box center [1069, 317] width 136 height 35
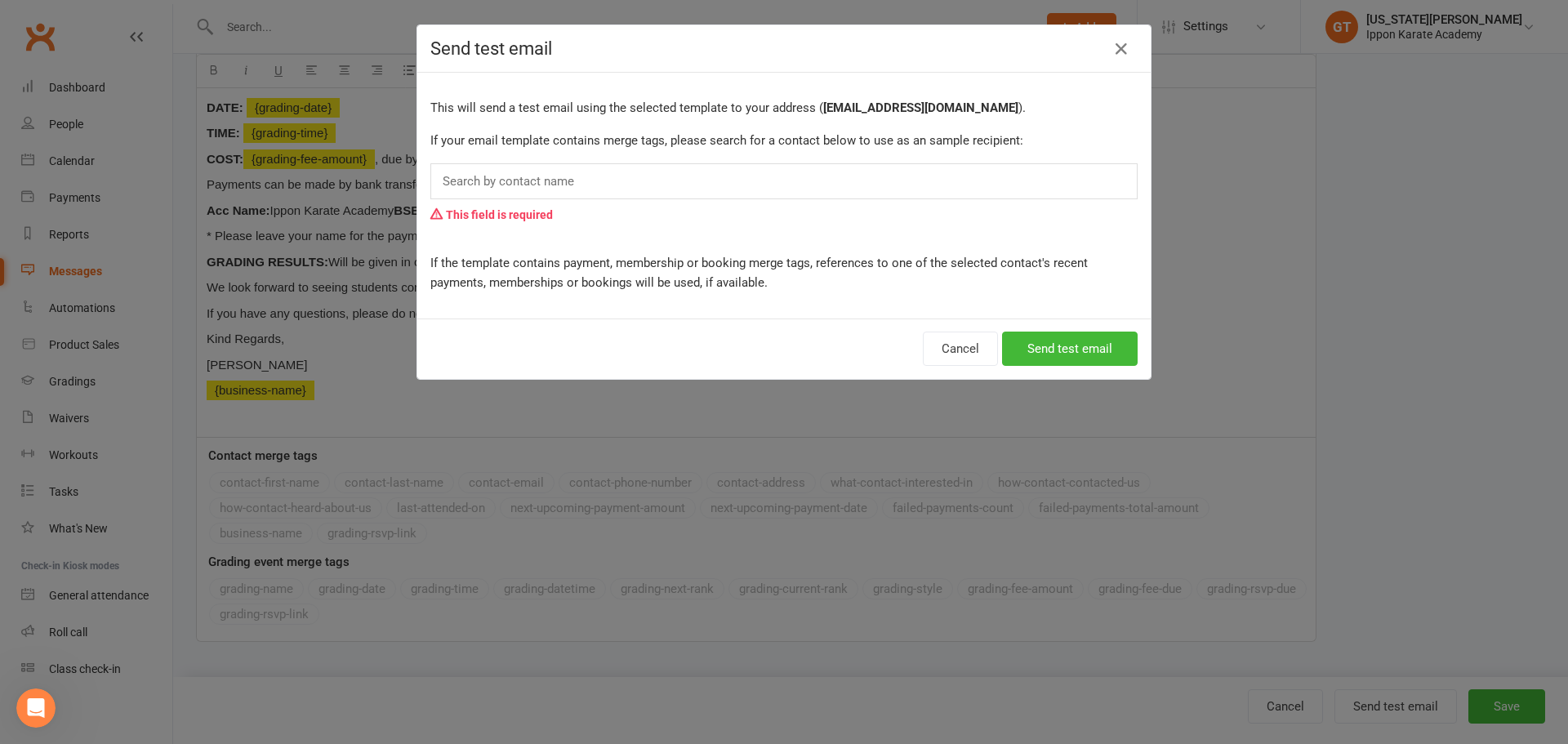
click at [500, 185] on input "text" at bounding box center [512, 181] width 142 height 21
drag, startPoint x: 462, startPoint y: 143, endPoint x: 971, endPoint y: 174, distance: 509.9
click at [971, 141] on p "If your email template contains merge tags, please search for a contact below t…" at bounding box center [784, 140] width 707 height 19
click at [936, 187] on div "Search by contact name" at bounding box center [784, 181] width 707 height 36
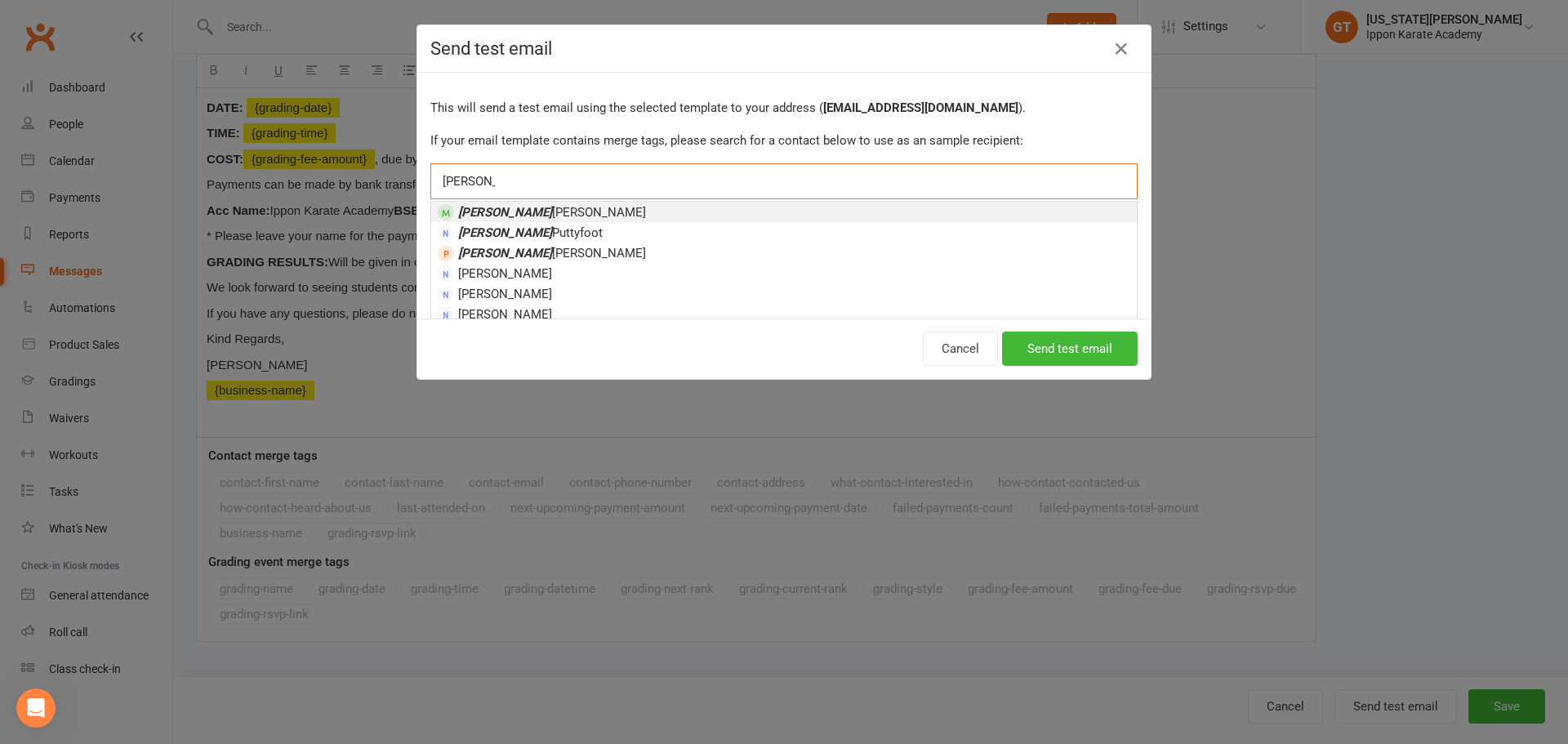
type input "simon"
drag, startPoint x: 509, startPoint y: 214, endPoint x: 550, endPoint y: 214, distance: 41.0
click at [510, 214] on span "Simon Hunt" at bounding box center [552, 212] width 188 height 14
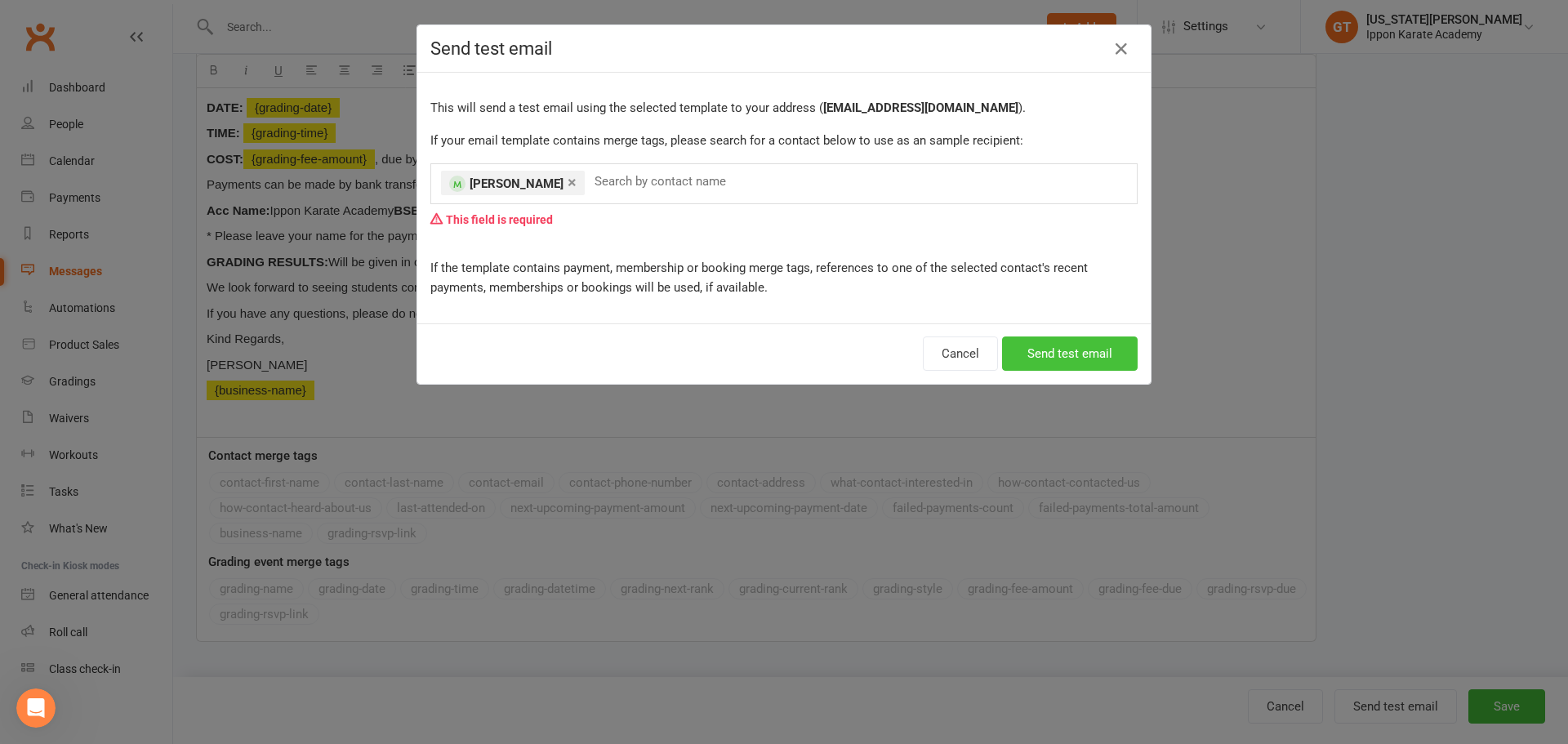
click at [1037, 356] on button "Send test email" at bounding box center [1069, 353] width 136 height 35
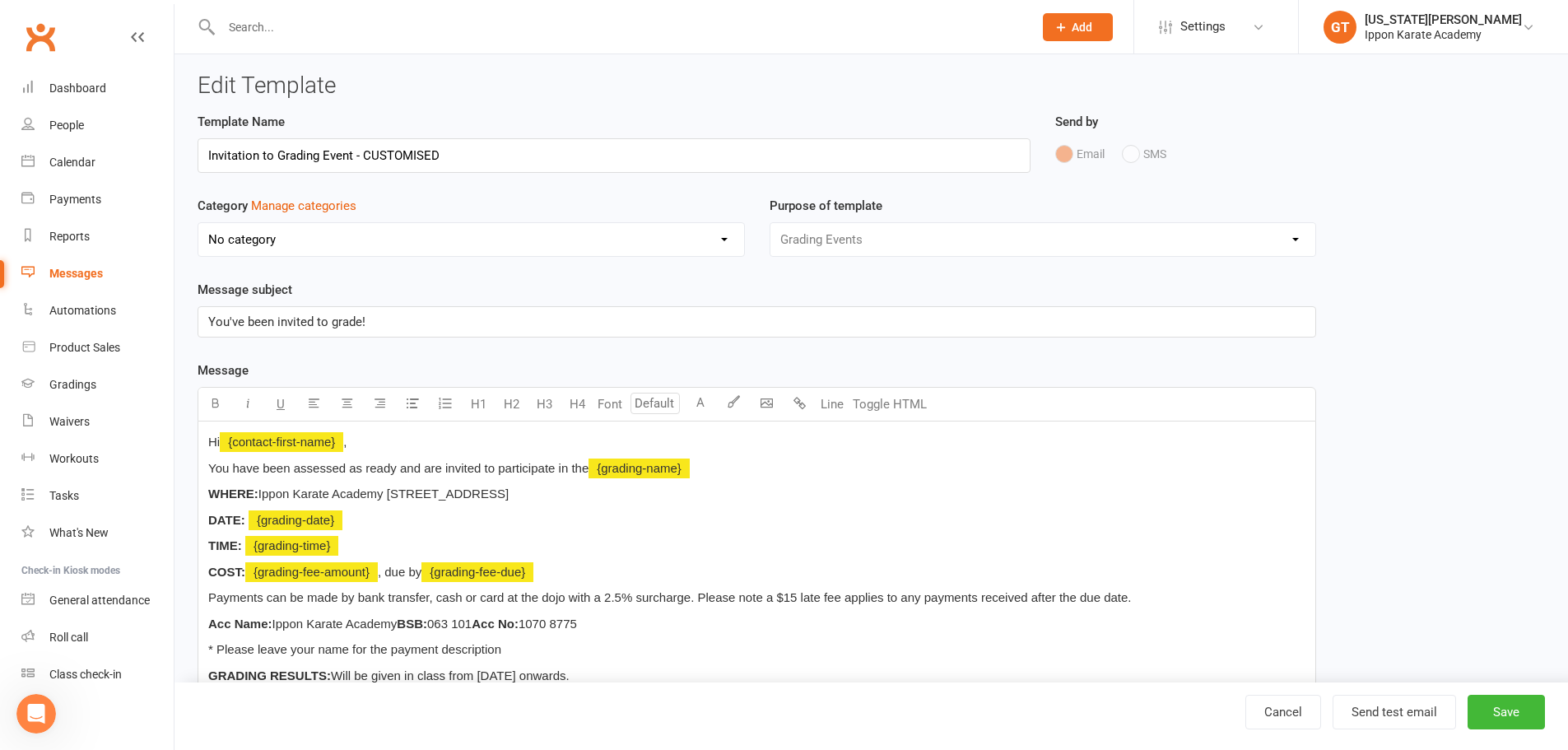
scroll to position [0, 0]
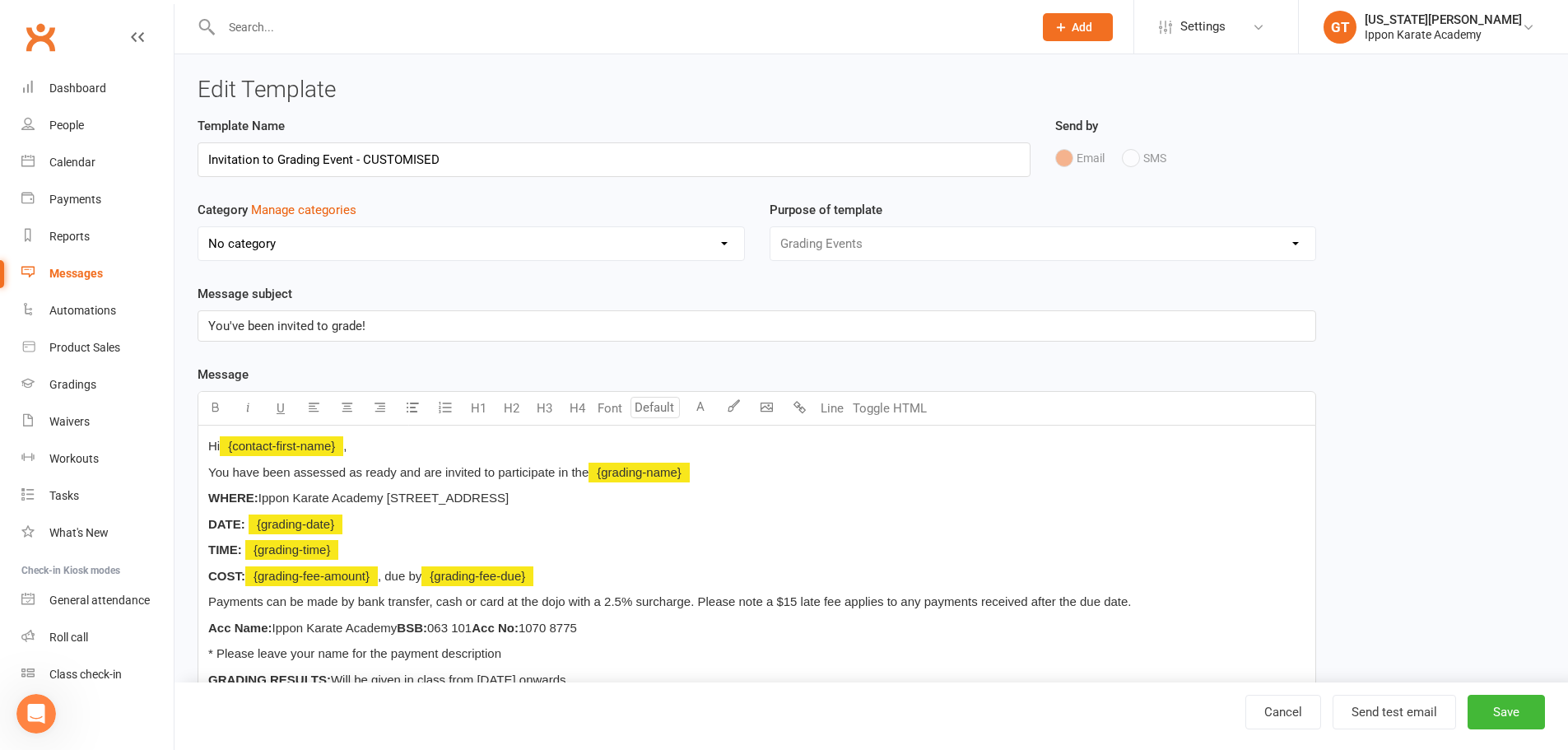
click at [103, 271] on link "Messages" at bounding box center [97, 274] width 152 height 37
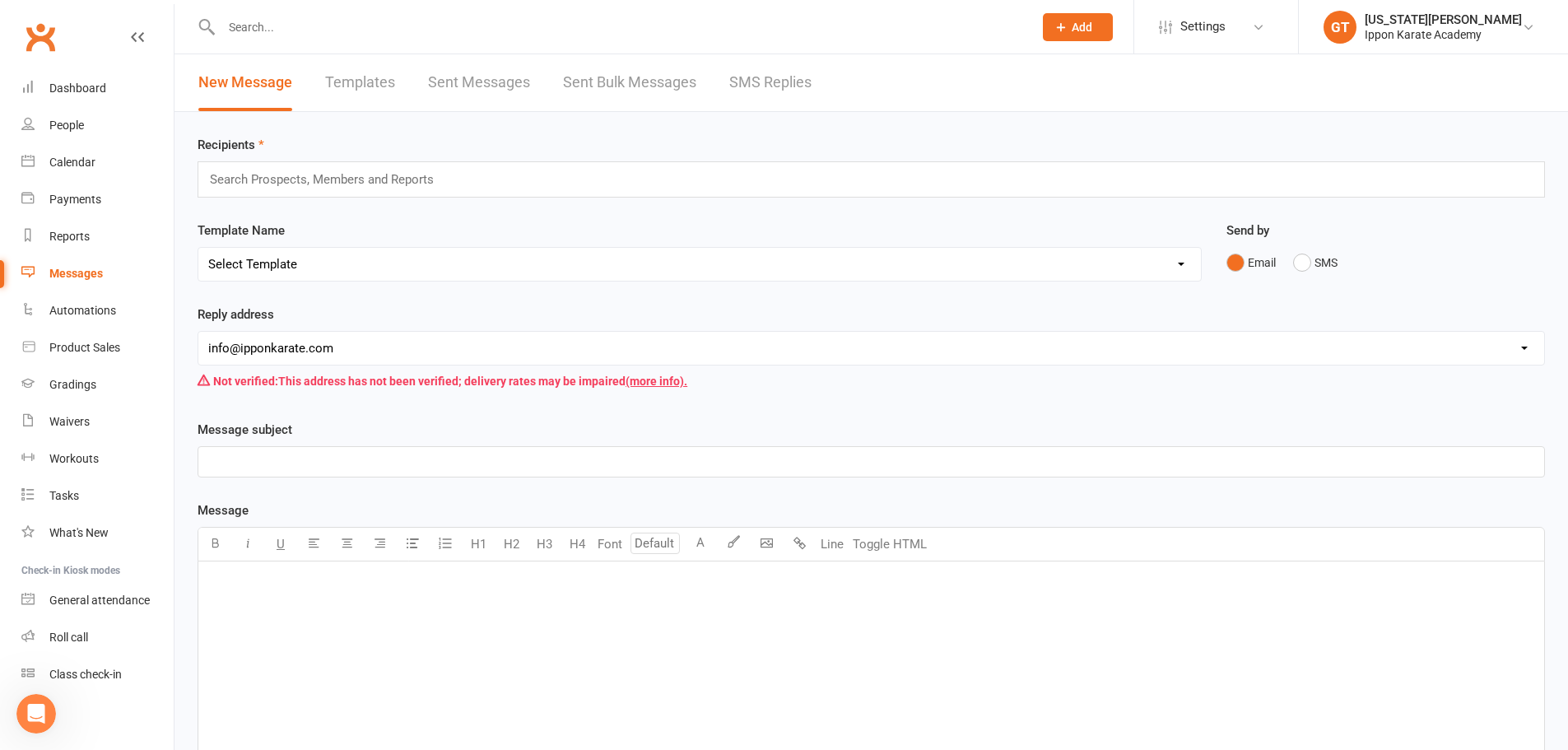
click at [357, 82] on link "Templates" at bounding box center [360, 82] width 70 height 57
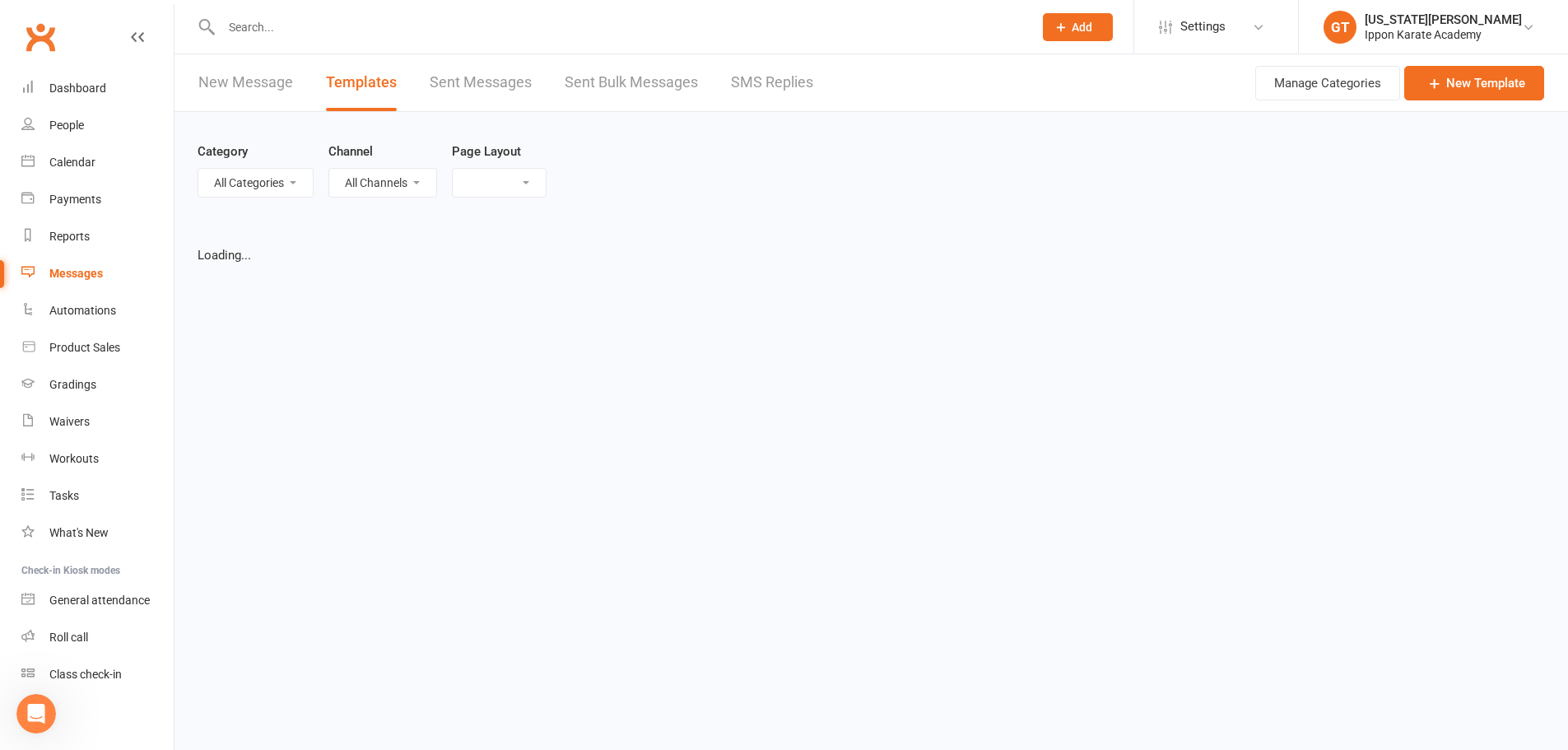
select select "grid"
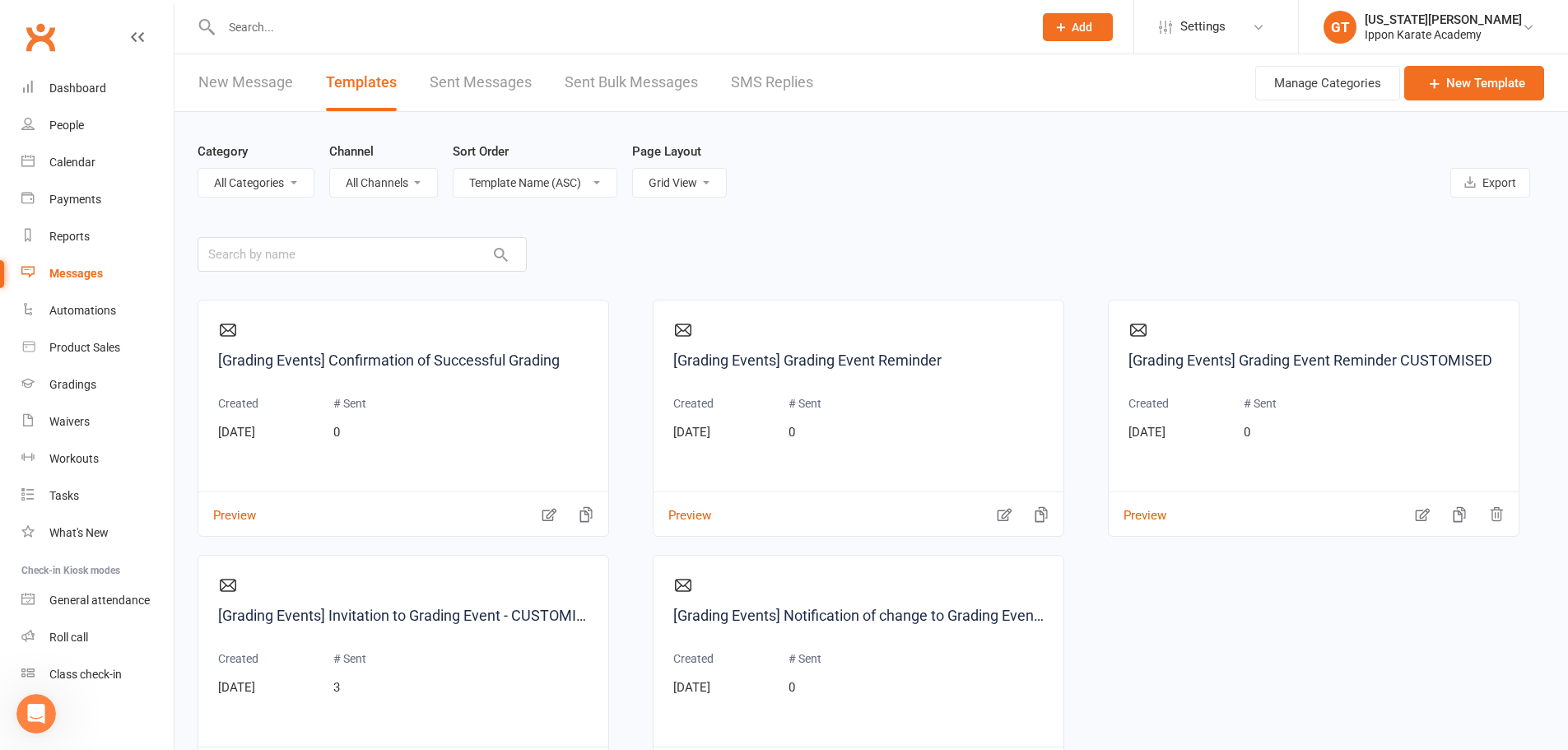
click at [470, 72] on link "Sent Messages" at bounding box center [481, 82] width 102 height 57
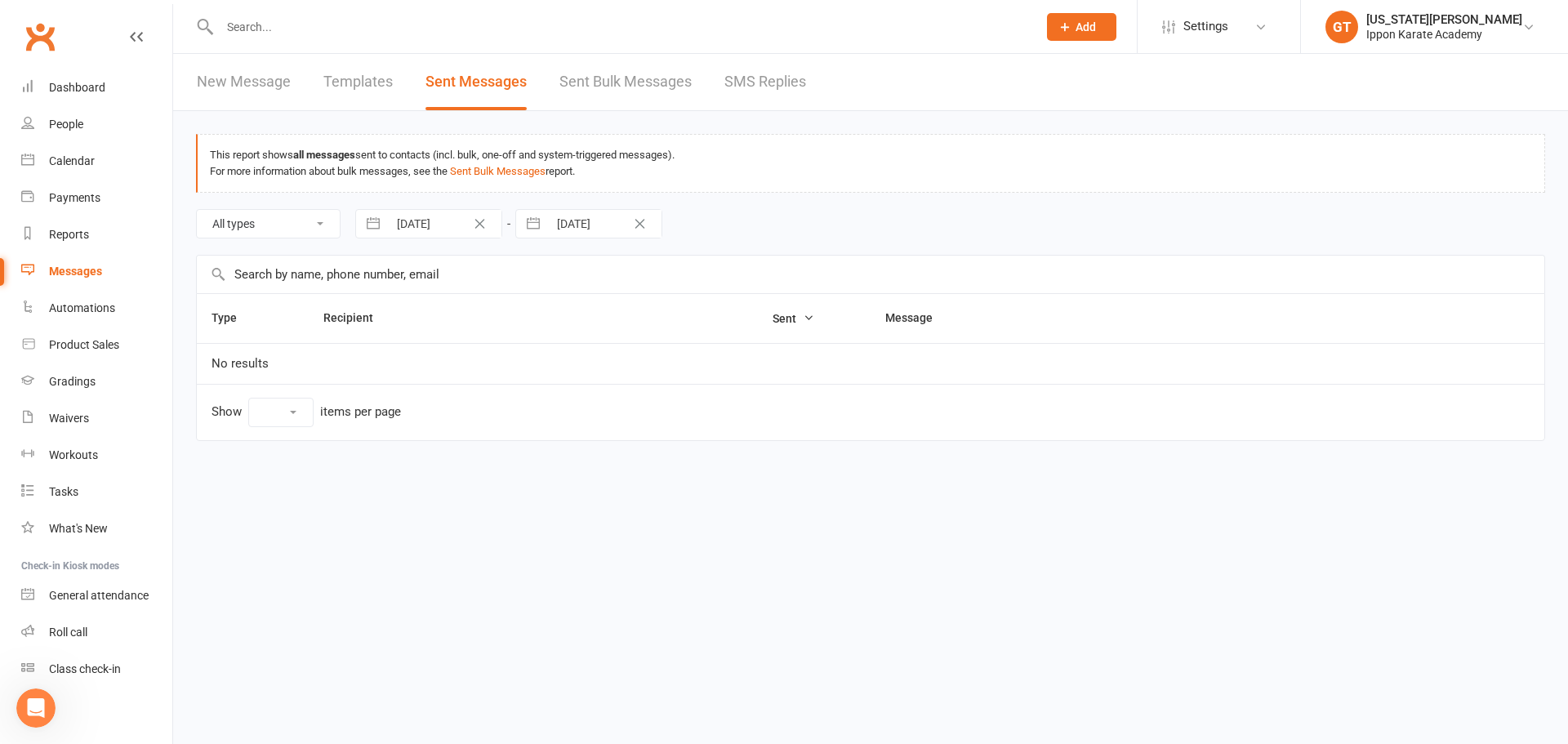
select select "10"
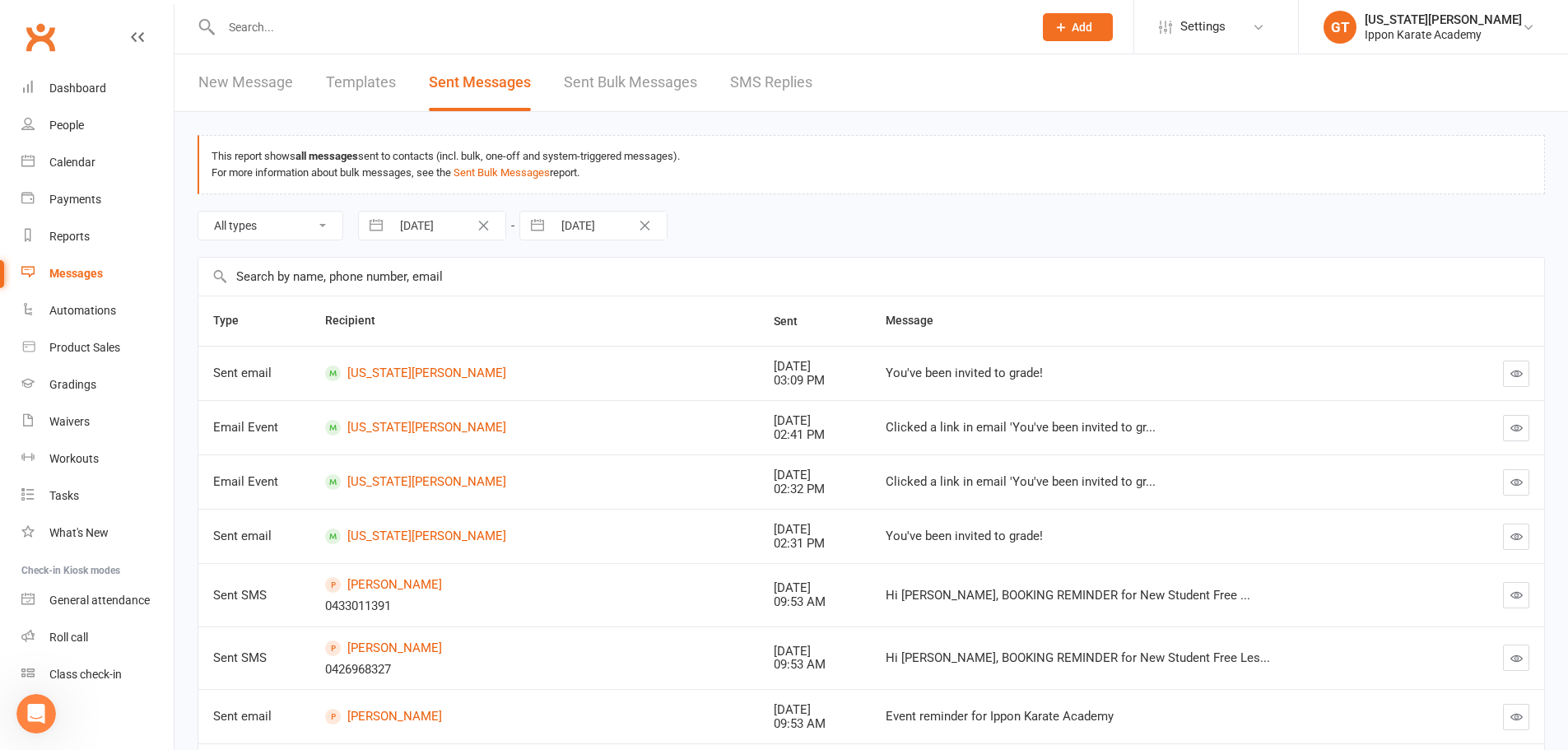
click at [589, 92] on link "Sent Bulk Messages" at bounding box center [630, 82] width 134 height 57
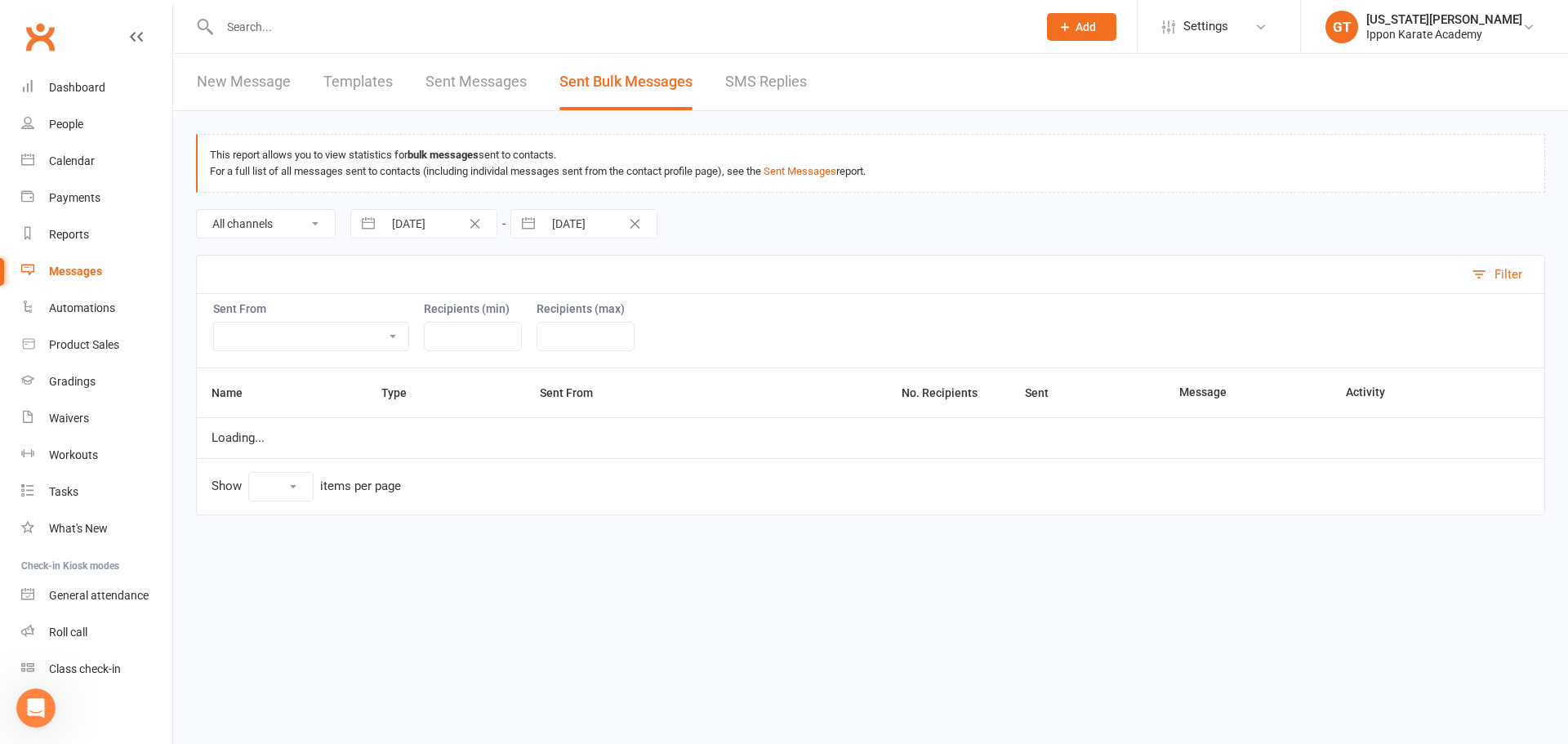
select select "10"
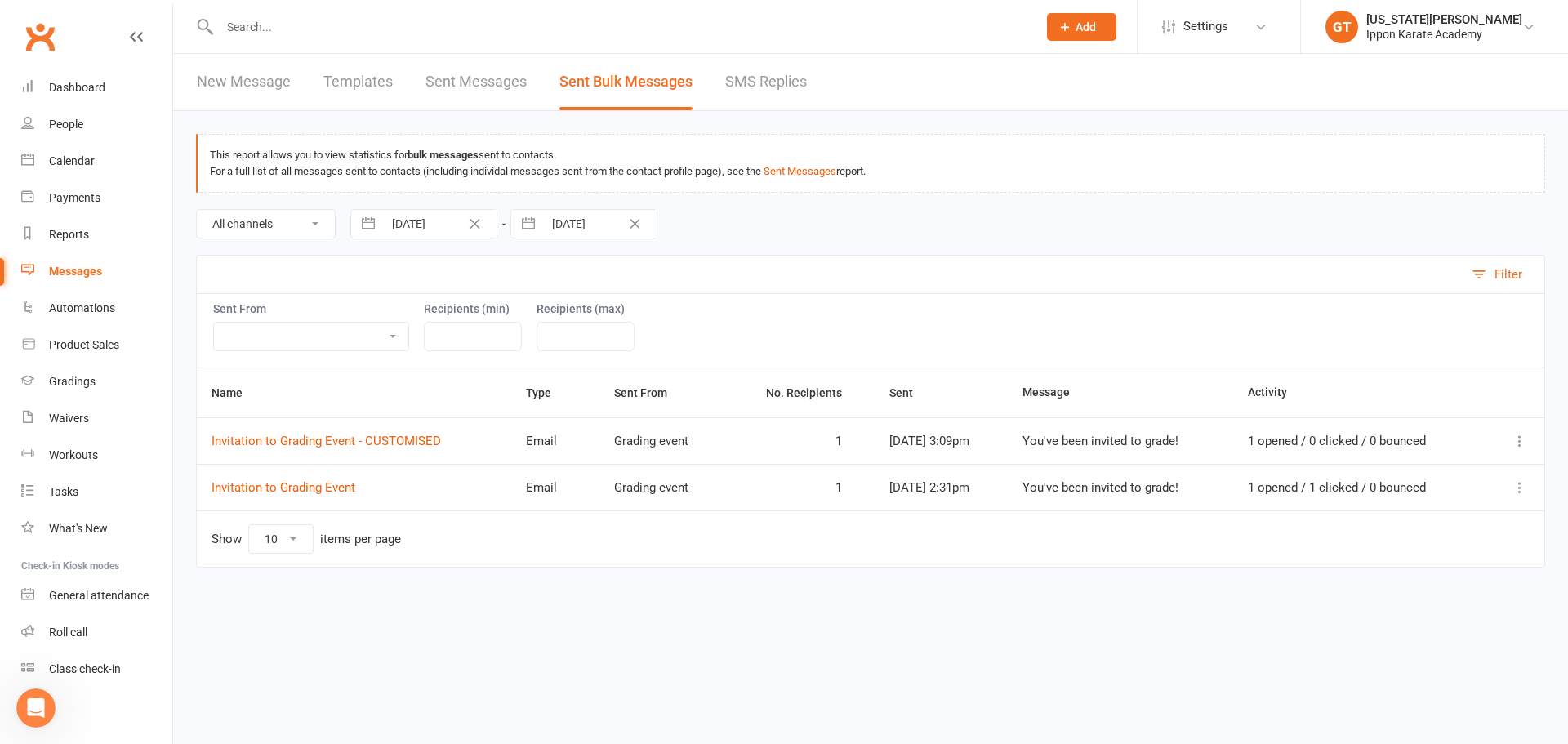
click at [781, 77] on link "SMS Replies" at bounding box center [765, 82] width 82 height 57
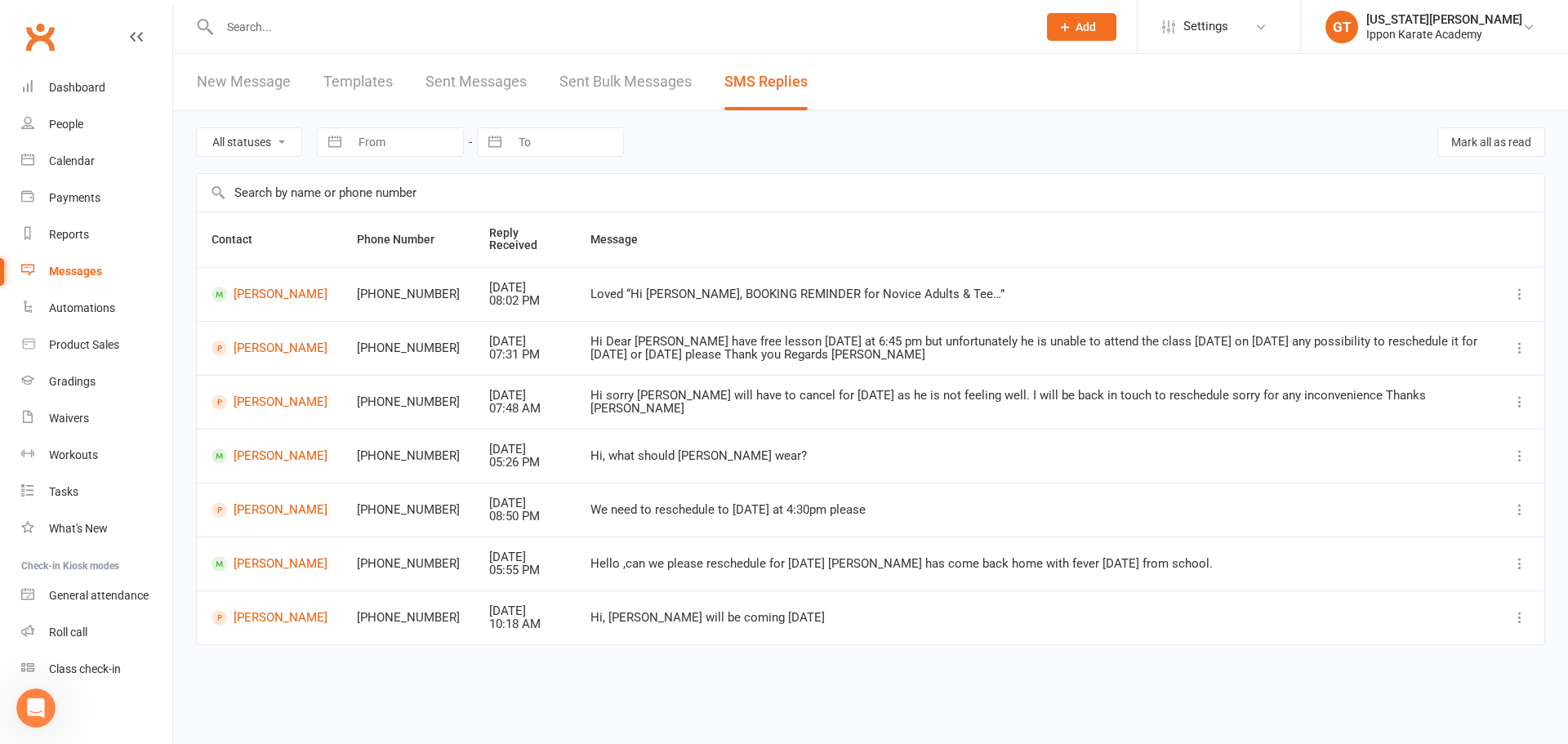
click at [610, 82] on link "Sent Bulk Messages" at bounding box center [625, 82] width 132 height 57
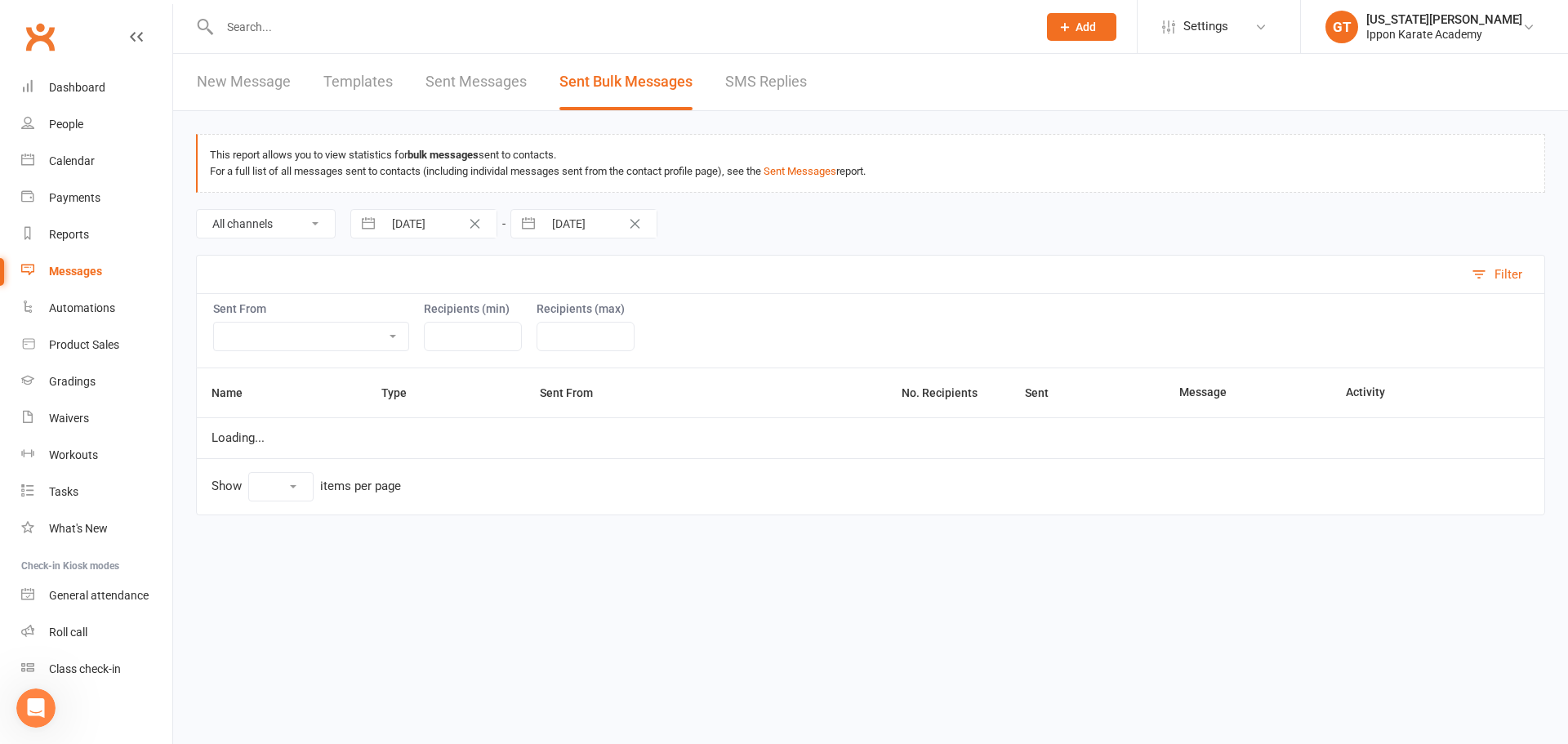
select select "10"
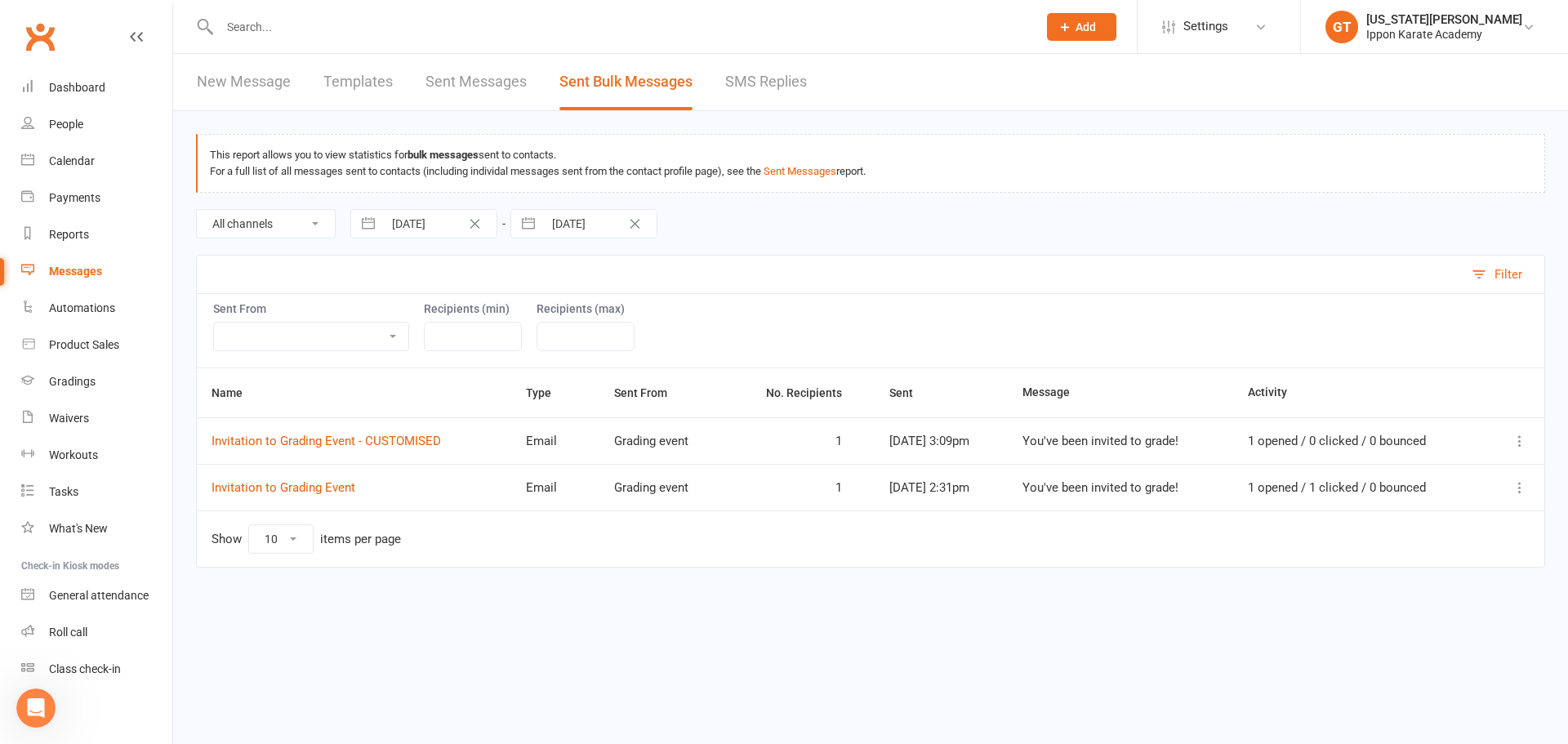
click at [238, 95] on link "New Message" at bounding box center [243, 82] width 94 height 57
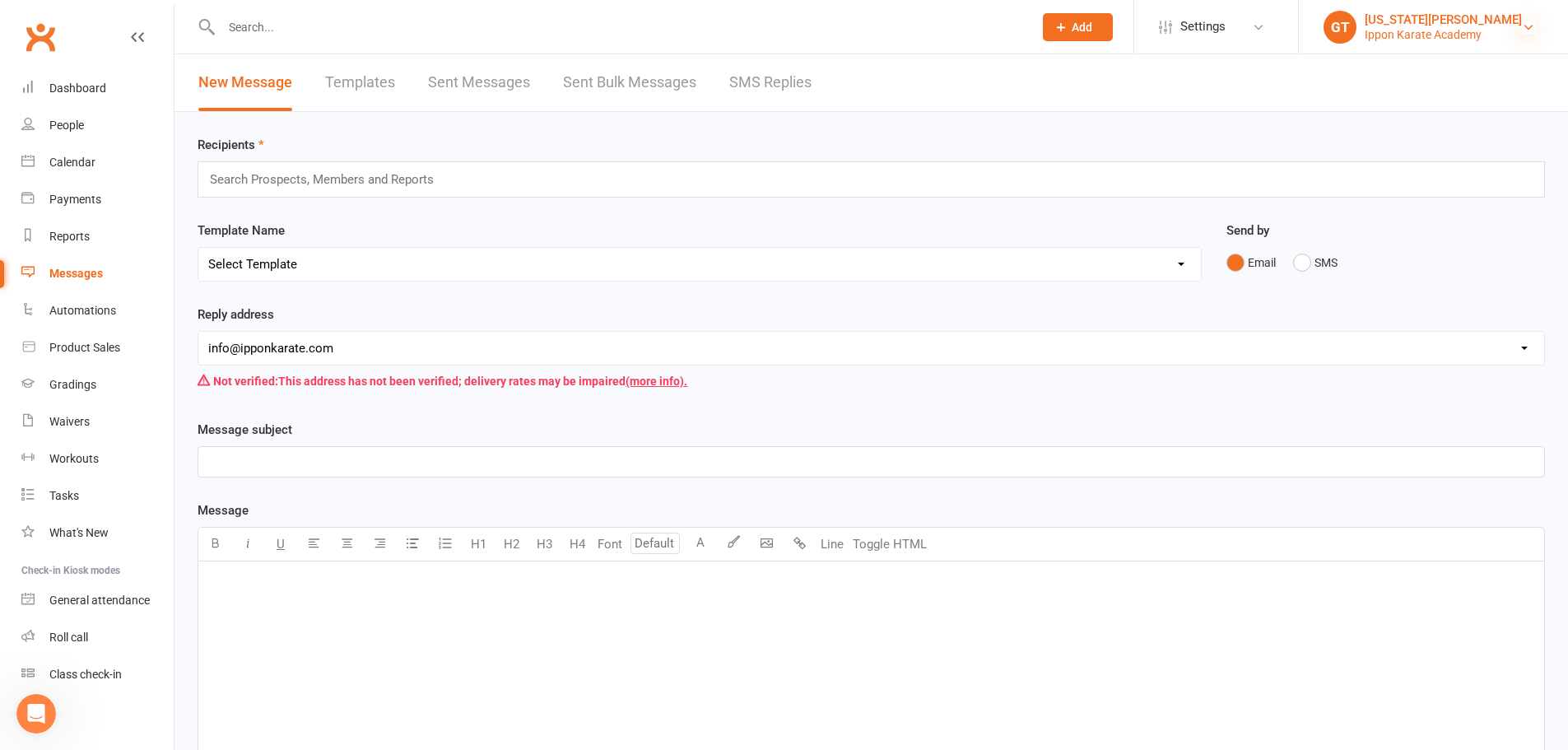
click at [1532, 28] on icon at bounding box center [1528, 26] width 13 height 13
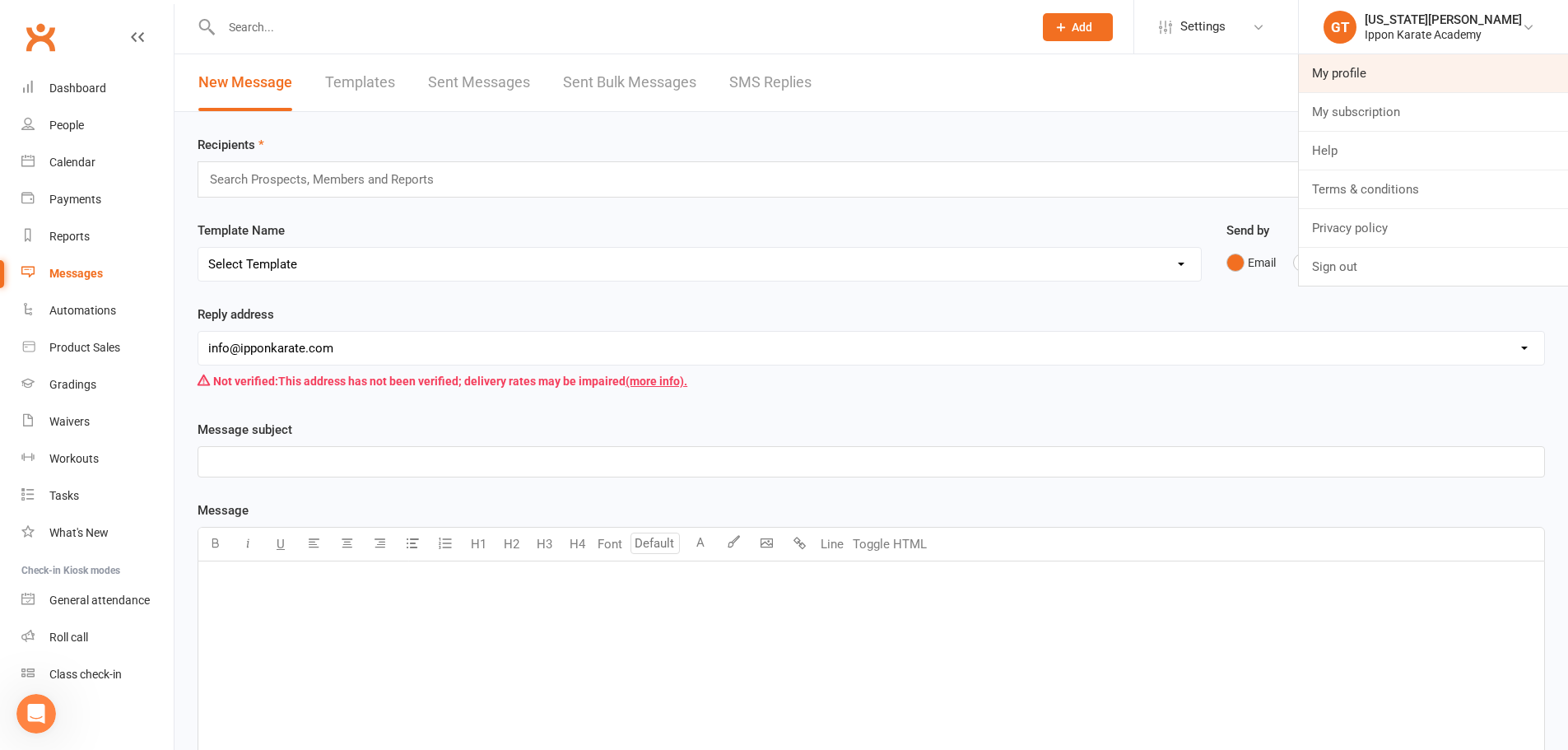
click at [1371, 78] on link "My profile" at bounding box center [1434, 73] width 269 height 38
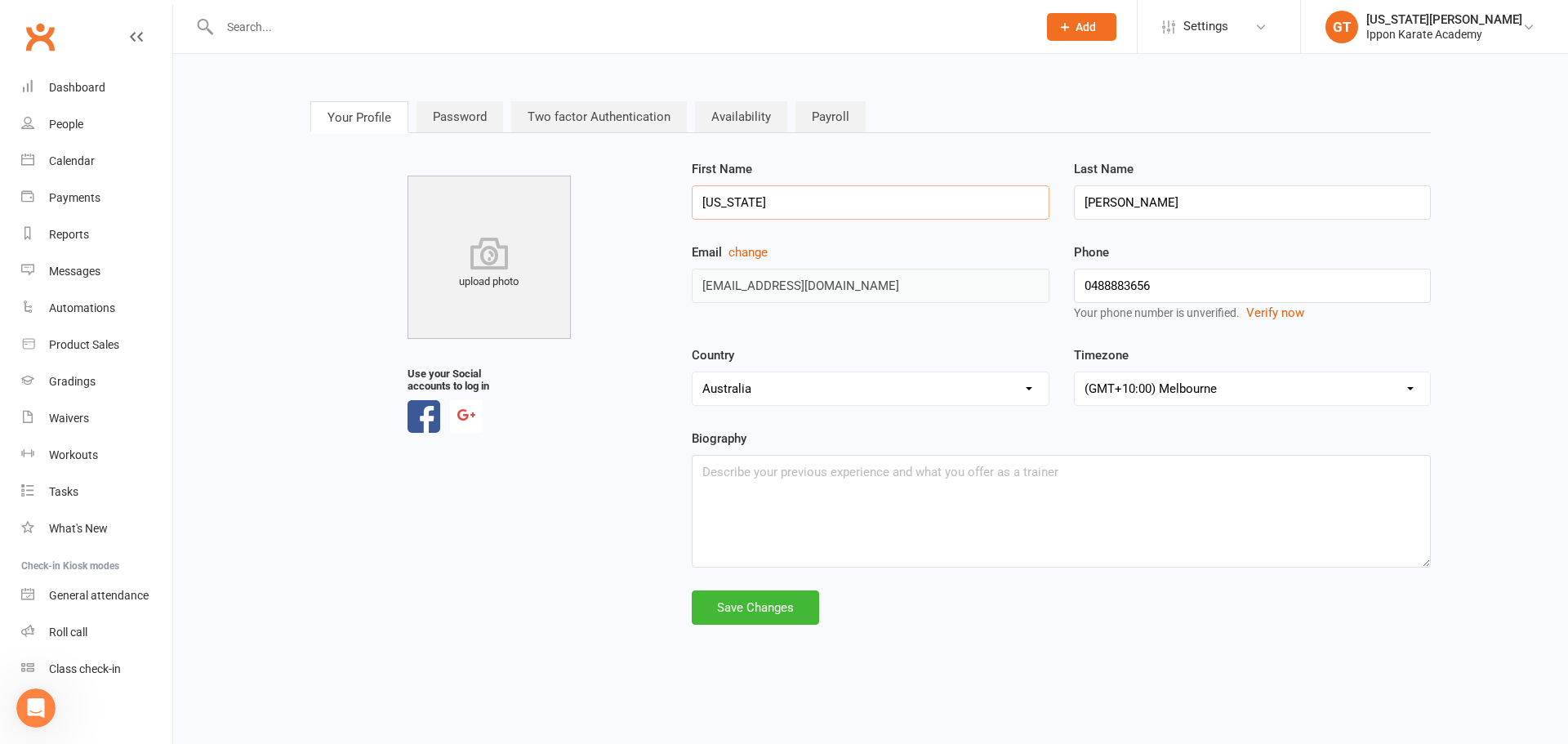
drag, startPoint x: 778, startPoint y: 202, endPoint x: 662, endPoint y: 197, distance: 116.1
click at [662, 197] on div "upload photo Use your Social accounts to log in First Name Georgia Last Name Th…" at bounding box center [870, 392] width 1145 height 466
type input "Ippon Karate"
drag, startPoint x: 1176, startPoint y: 203, endPoint x: 1017, endPoint y: 208, distance: 159.1
click at [1017, 208] on div "First Name Ippon Karate Last Name Thornton" at bounding box center [1061, 201] width 763 height 84
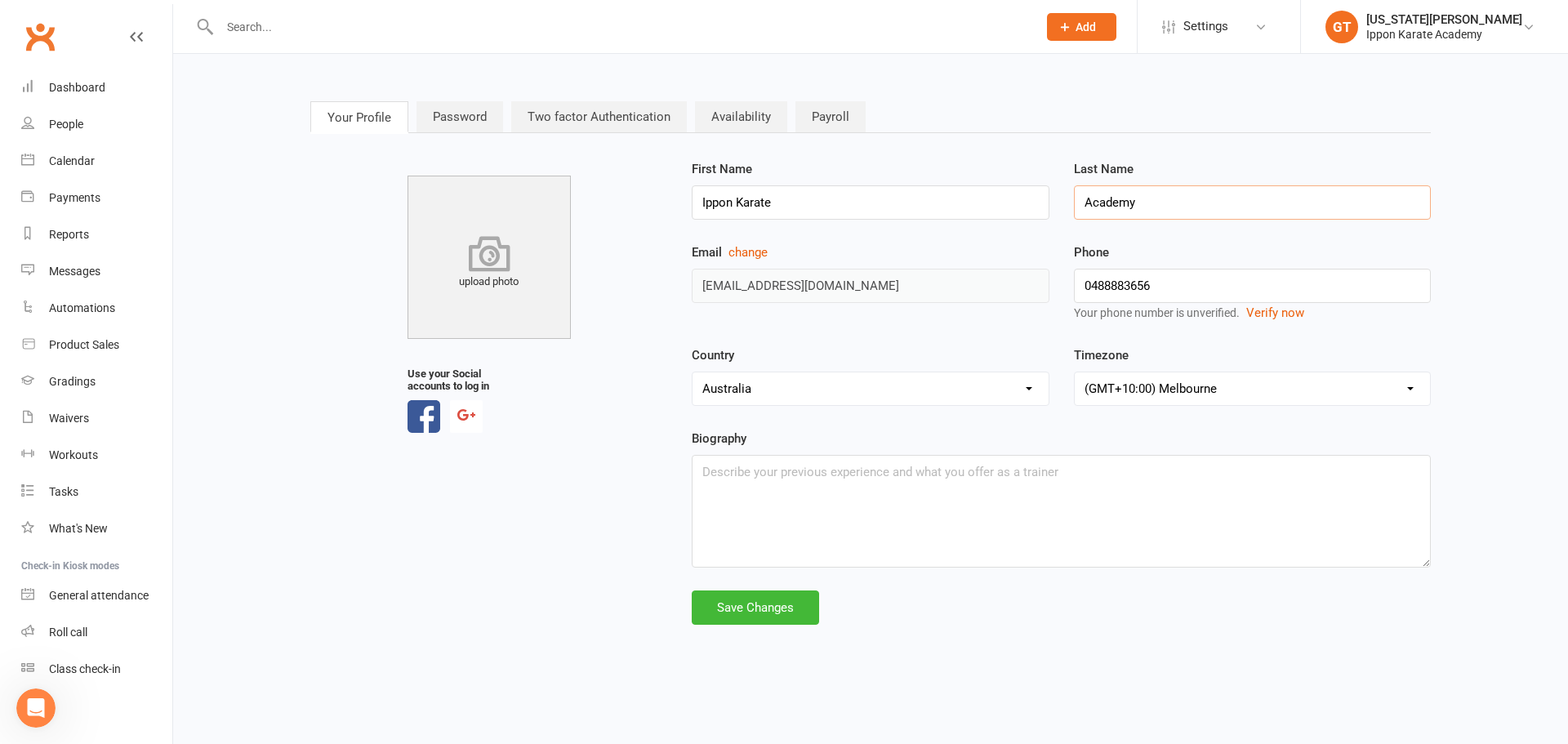
type input "Academy"
click at [484, 249] on icon at bounding box center [489, 253] width 180 height 36
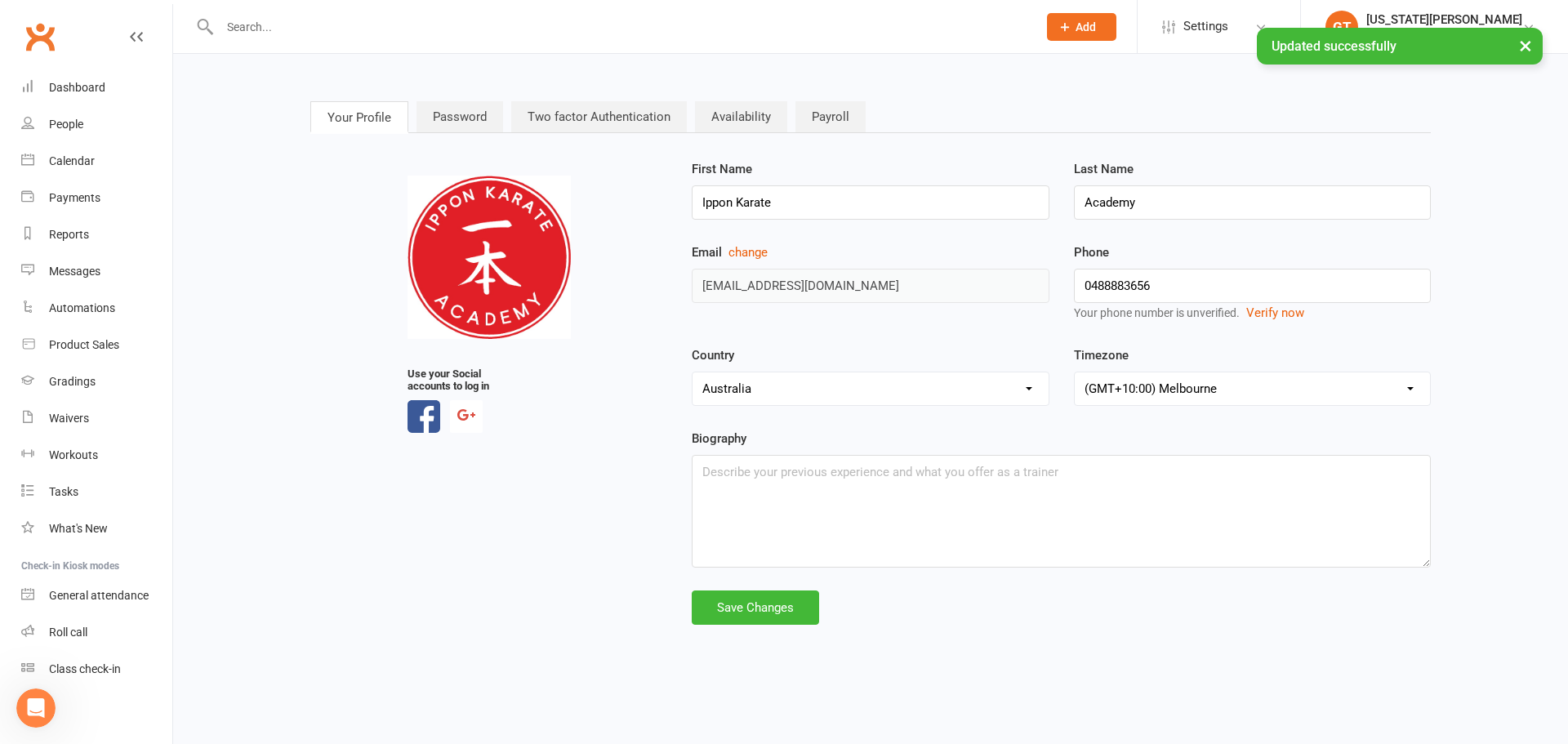
click at [618, 493] on div "upload photo Use your Social accounts to log in First Name Ippon Karate Last Na…" at bounding box center [870, 392] width 1145 height 466
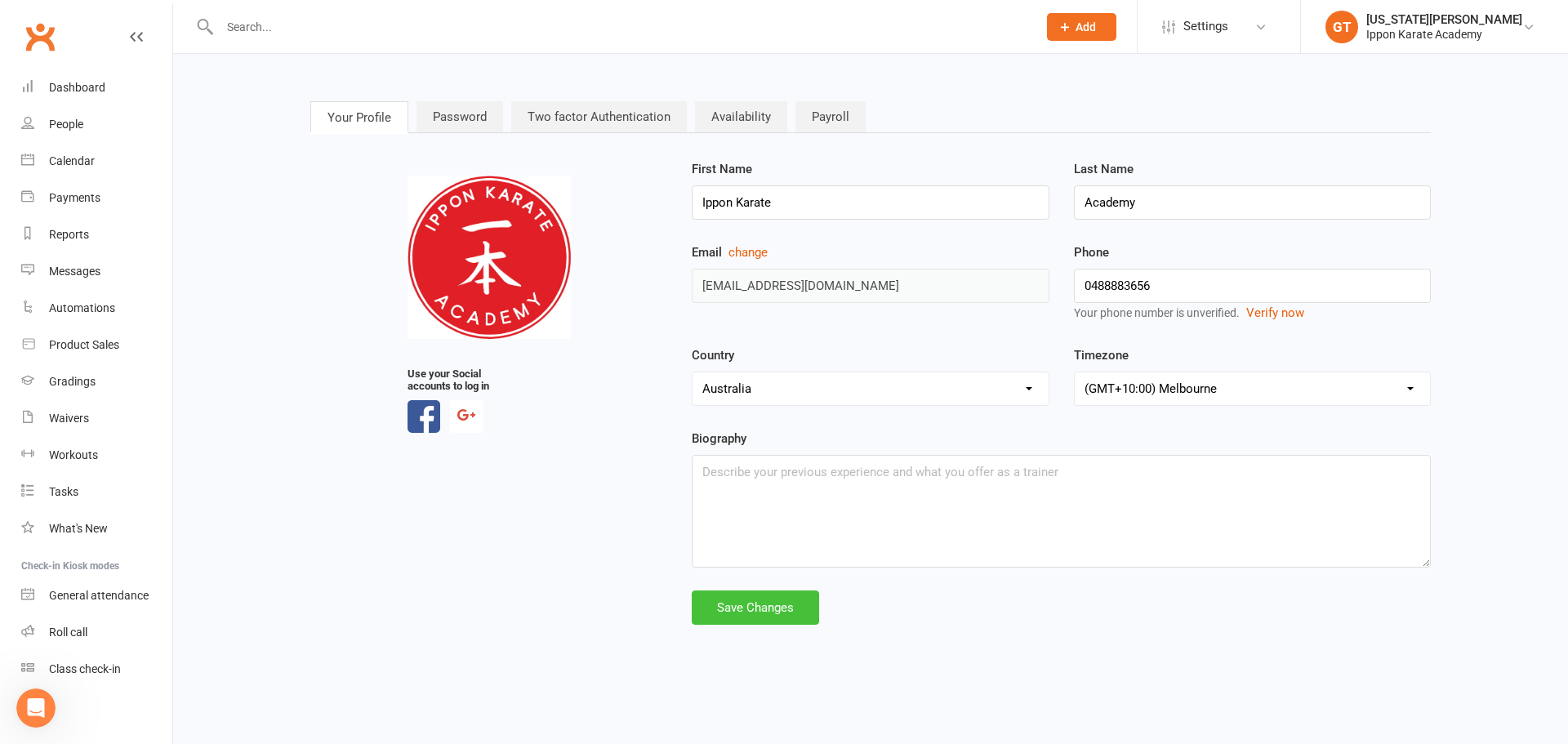
click at [754, 599] on div "Save Changes" at bounding box center [755, 607] width 127 height 35
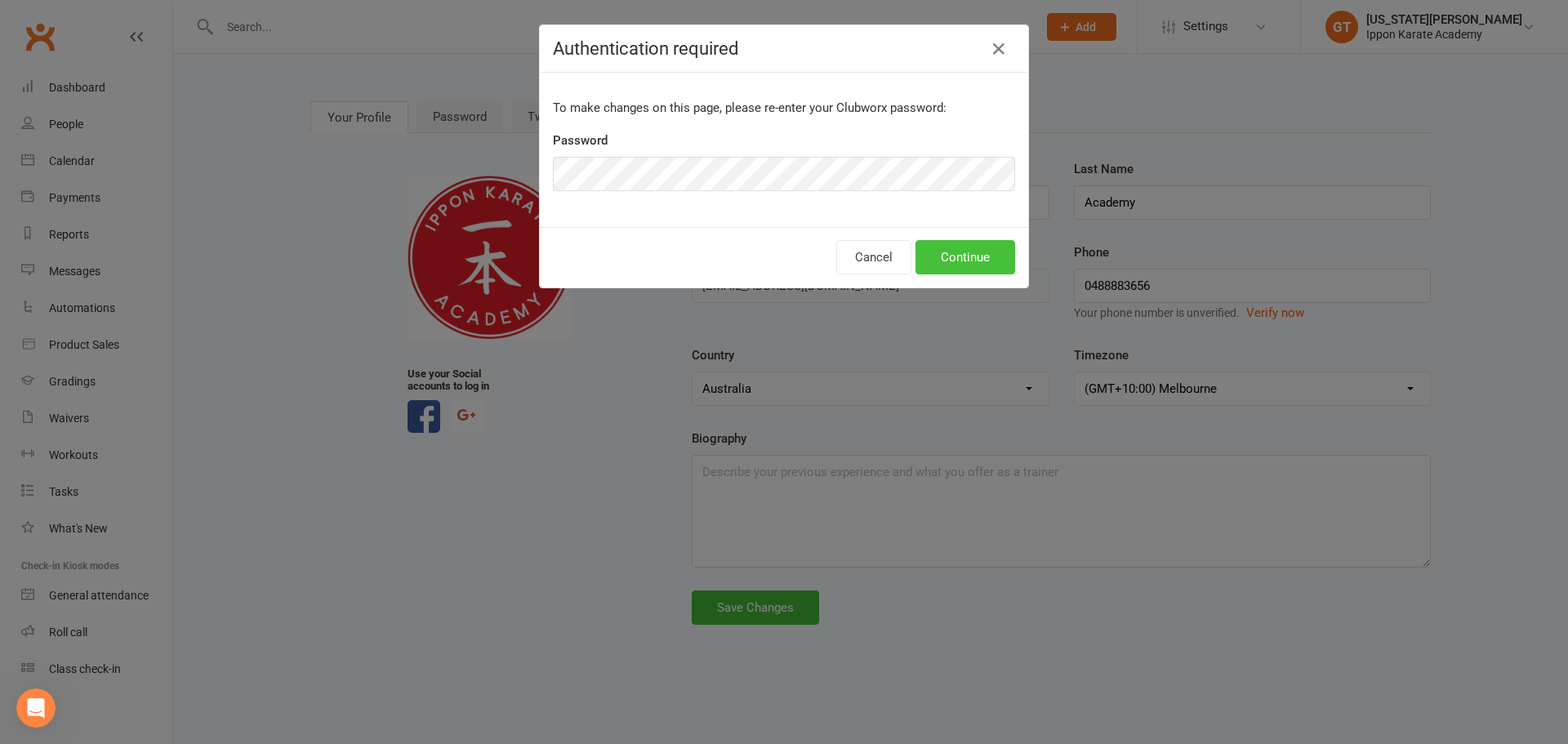
click at [981, 261] on button "Continue" at bounding box center [965, 256] width 100 height 35
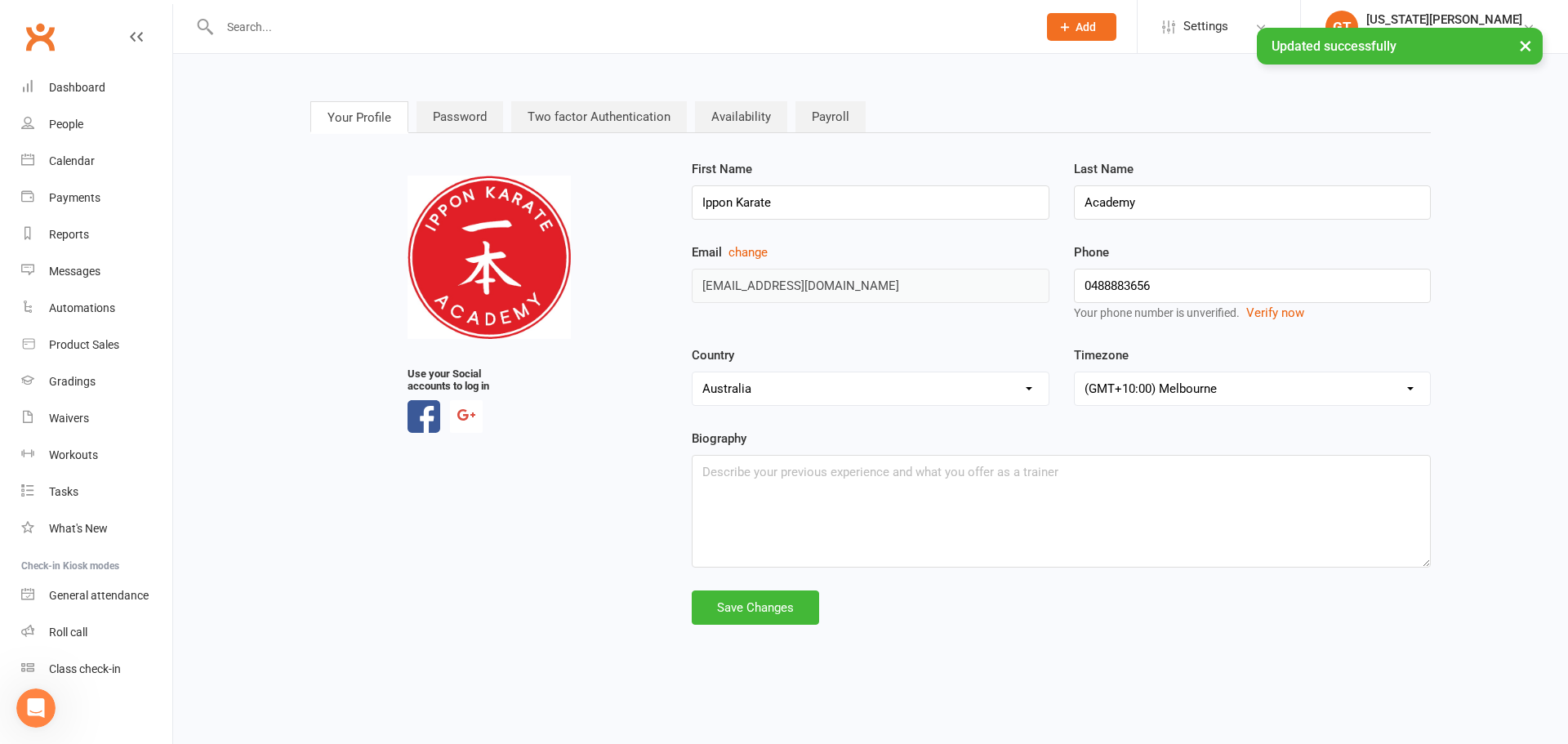
click at [741, 118] on link "Availability" at bounding box center [740, 116] width 92 height 31
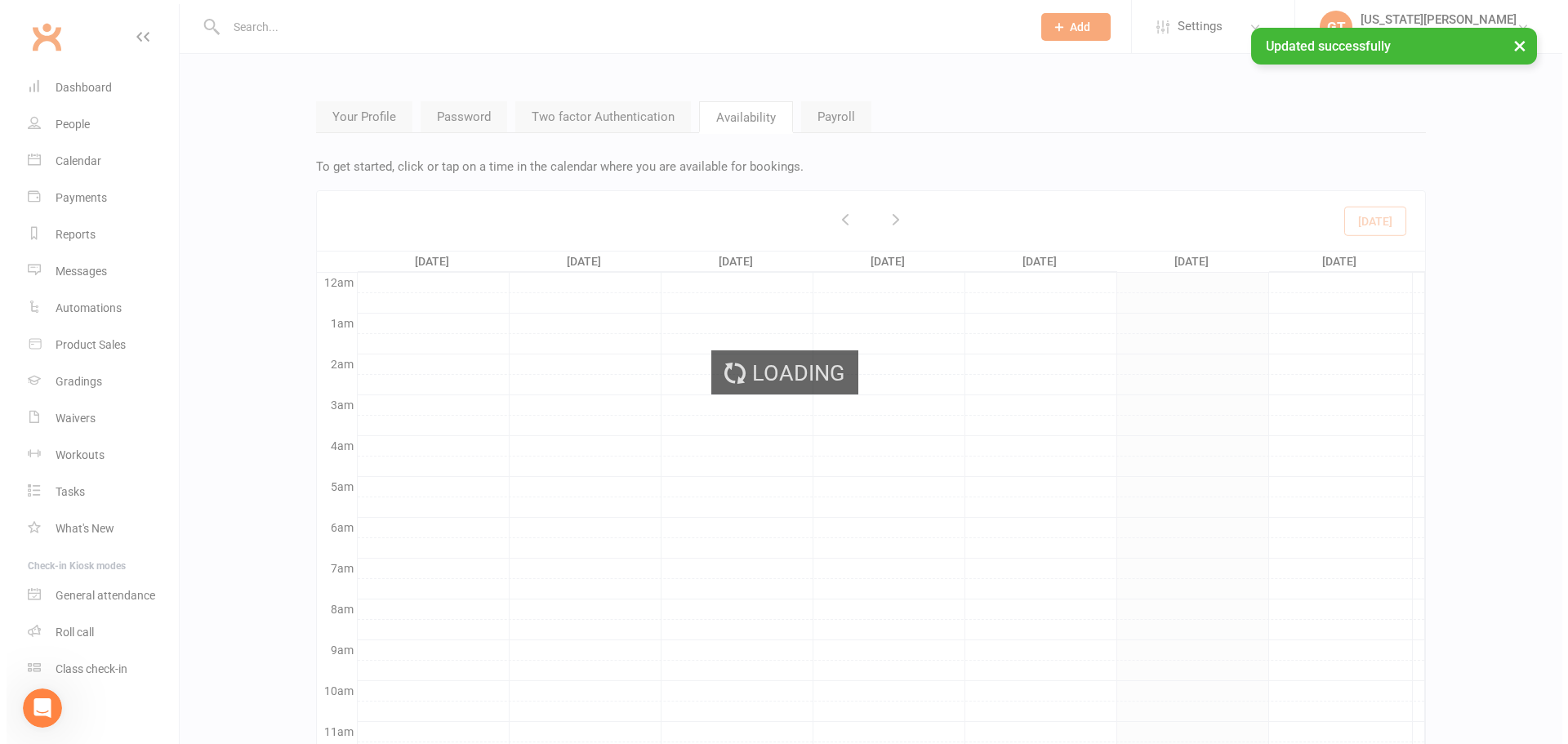
scroll to position [172, 0]
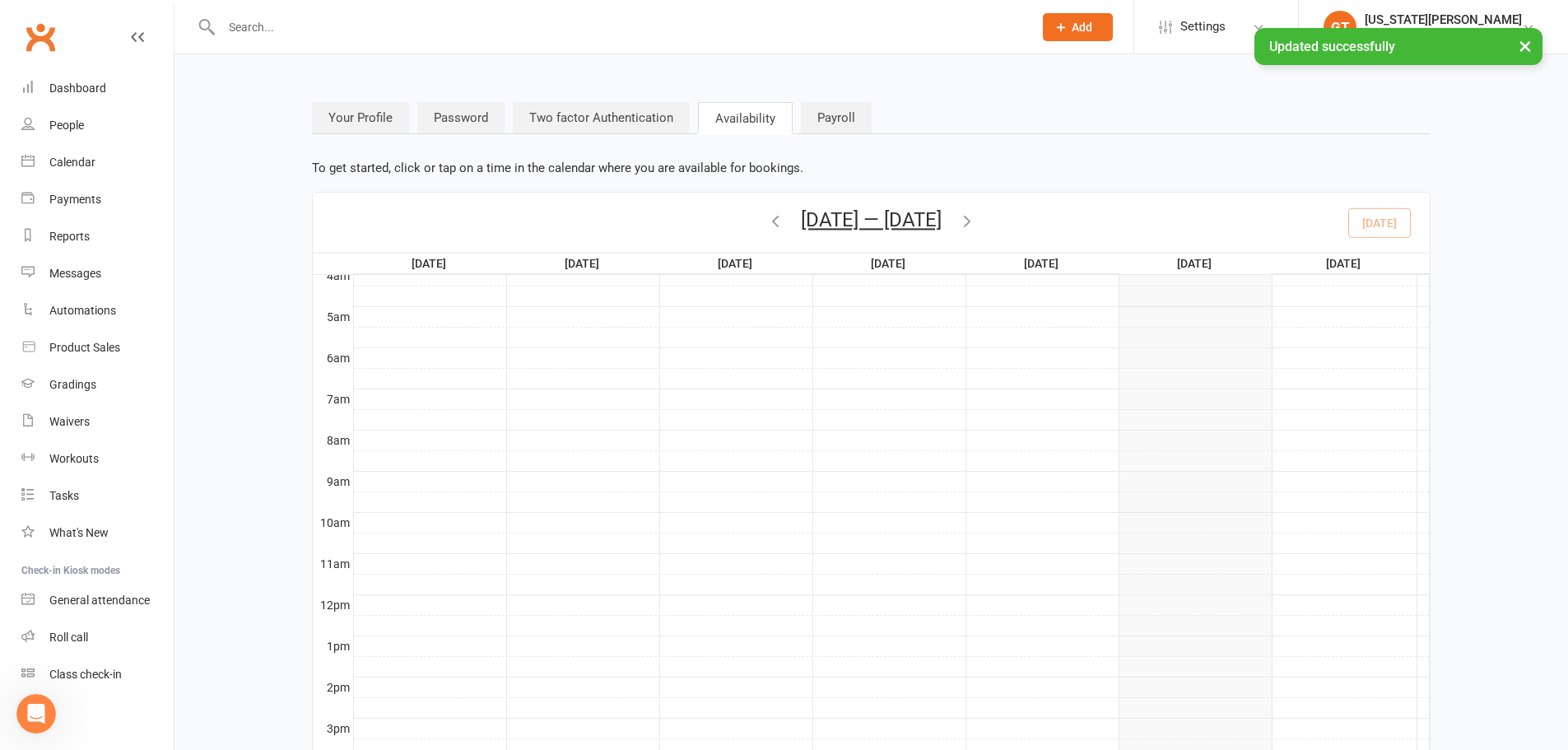
click at [848, 119] on link "Payroll" at bounding box center [835, 117] width 71 height 31
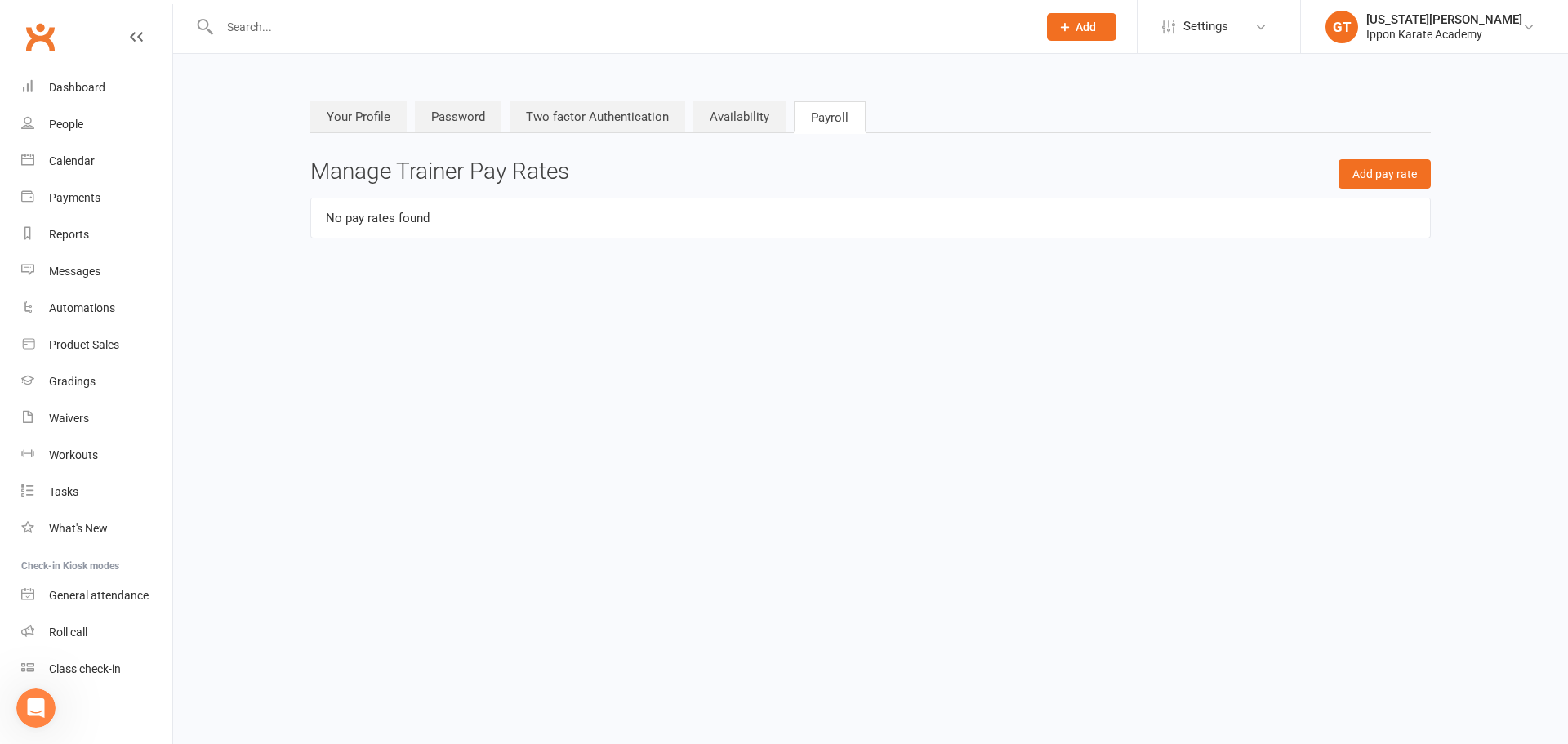
click at [356, 108] on link "Your Profile" at bounding box center [359, 116] width 96 height 31
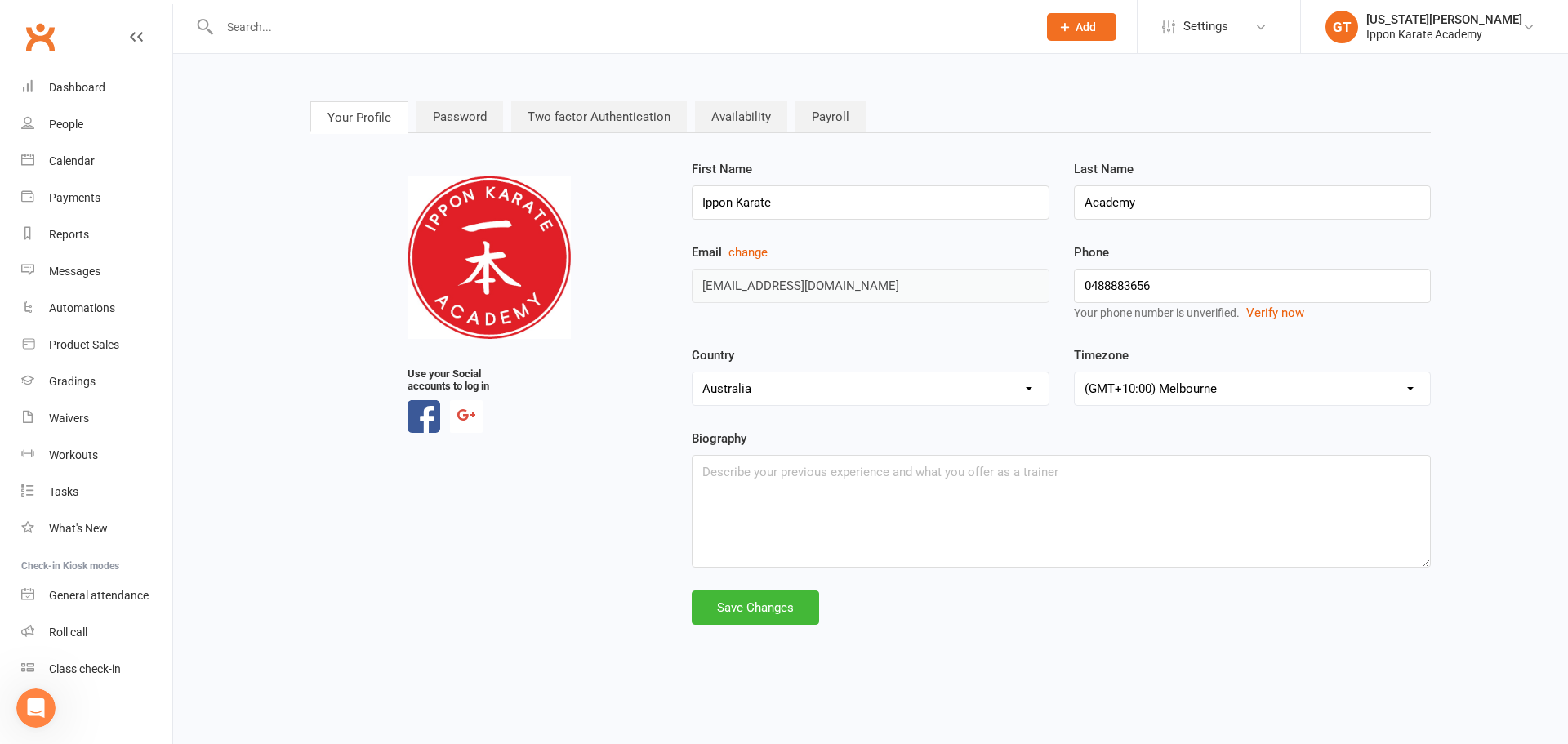
click at [193, 551] on div "Your Profile Password Two factor Authentication Availability Payroll upload pho…" at bounding box center [871, 364] width 1374 height 574
click at [1419, 7] on li "GT Georgia Thornton Ippon Karate Academy My profile My subscription Help Terms …" at bounding box center [1433, 26] width 268 height 53
click at [1419, 21] on div "[US_STATE][PERSON_NAME]" at bounding box center [1444, 19] width 156 height 14
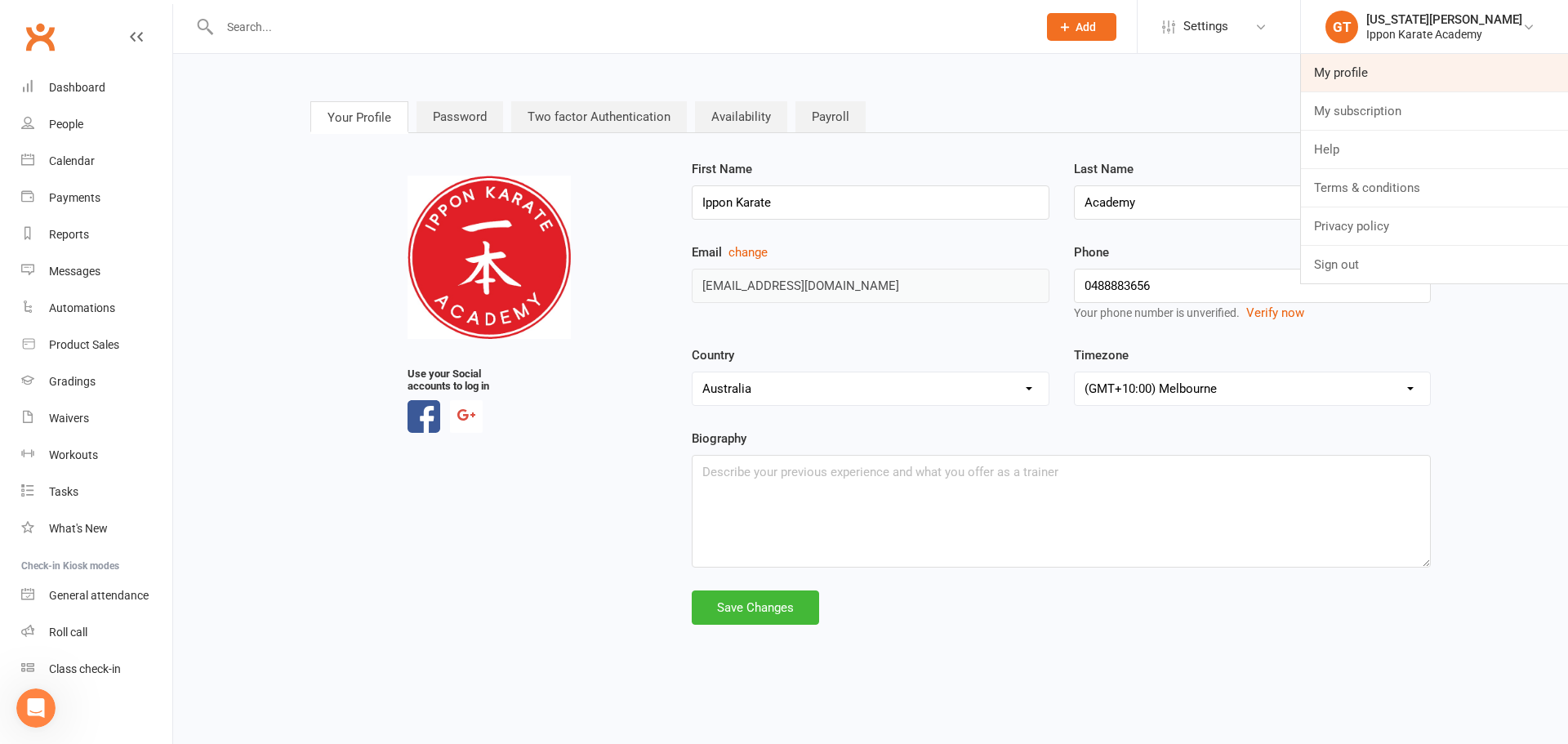
click at [1385, 75] on link "My profile" at bounding box center [1434, 73] width 267 height 38
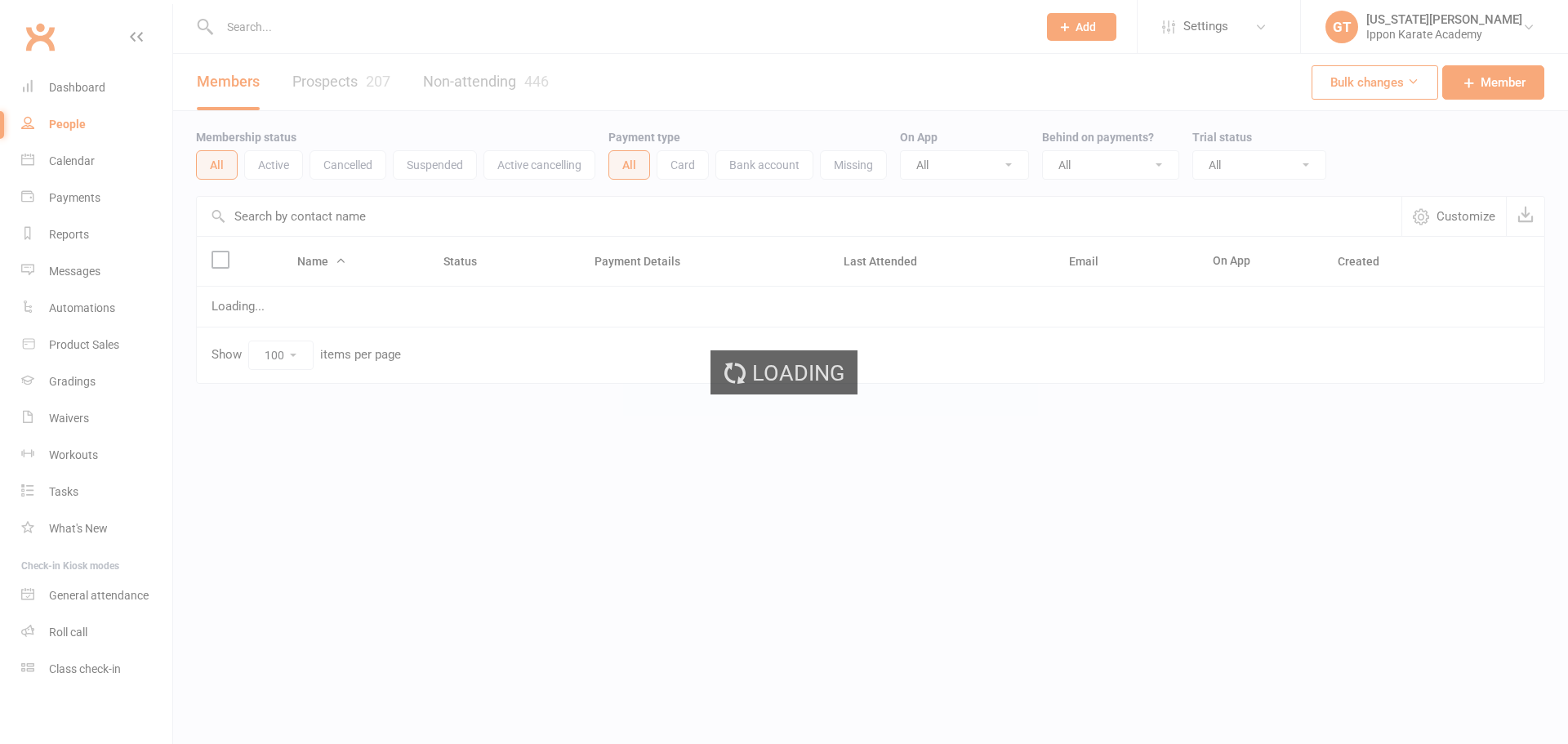
select select "100"
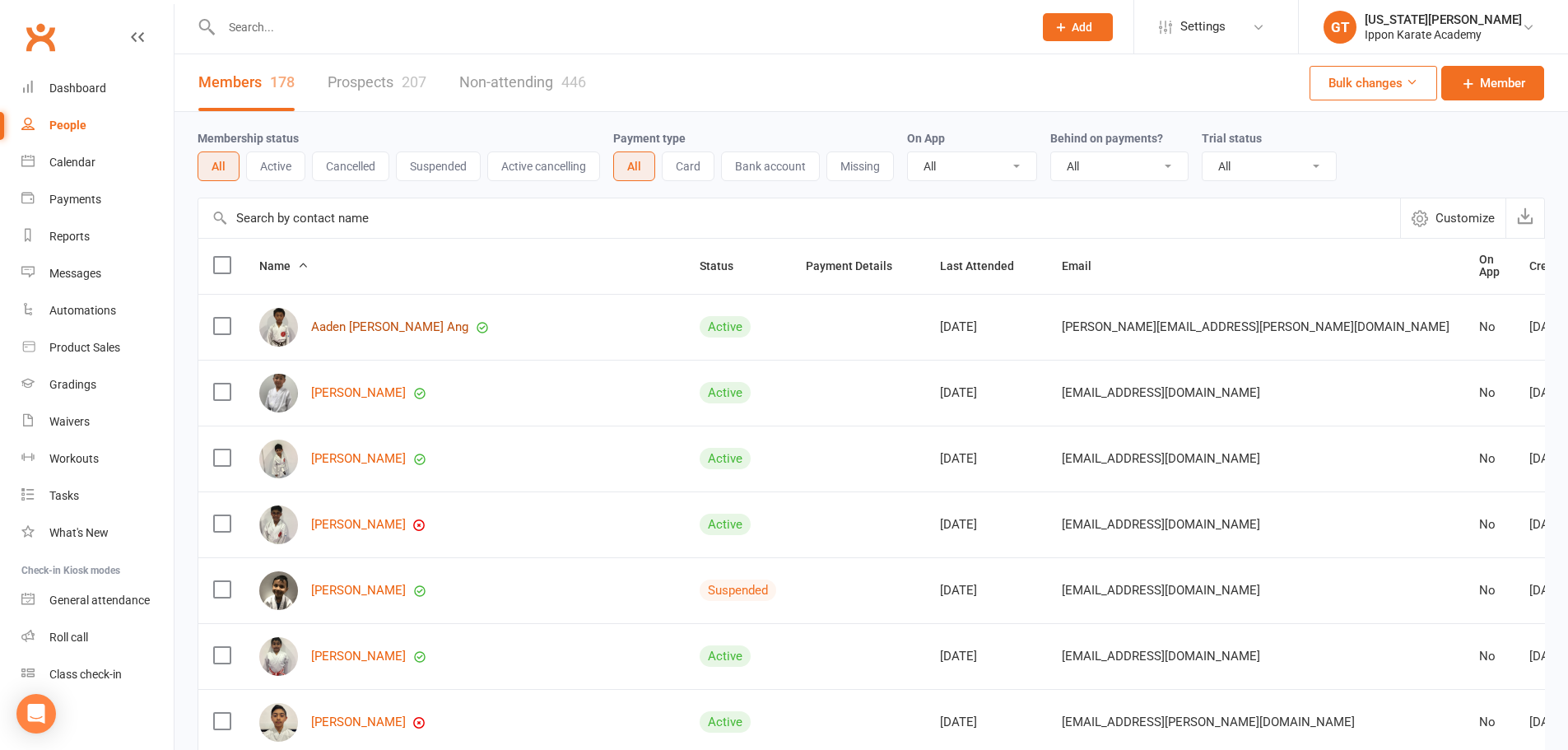
click at [342, 323] on link "Aaden [PERSON_NAME] Ang" at bounding box center [390, 327] width 157 height 14
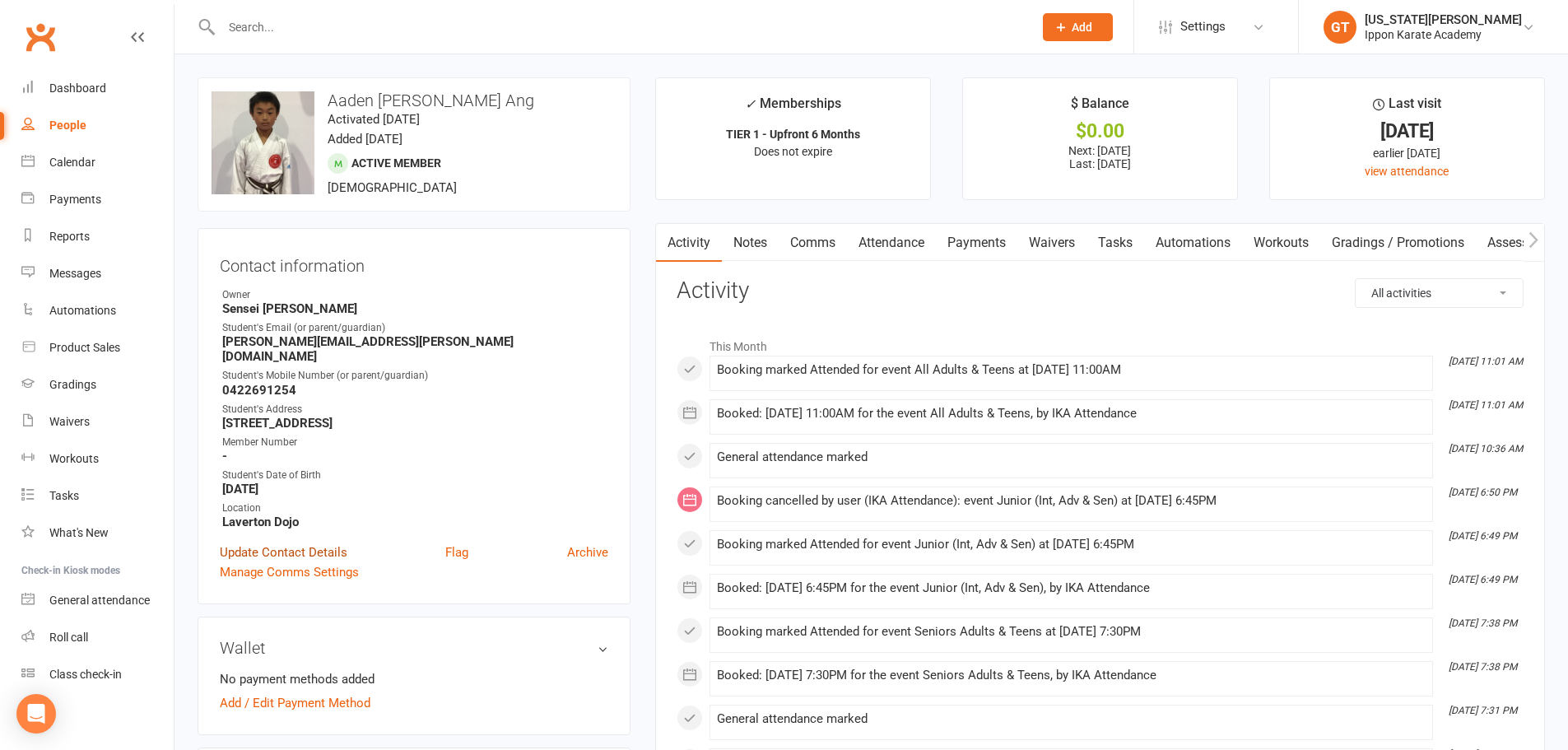
click at [328, 543] on link "Update Contact Details" at bounding box center [283, 552] width 128 height 20
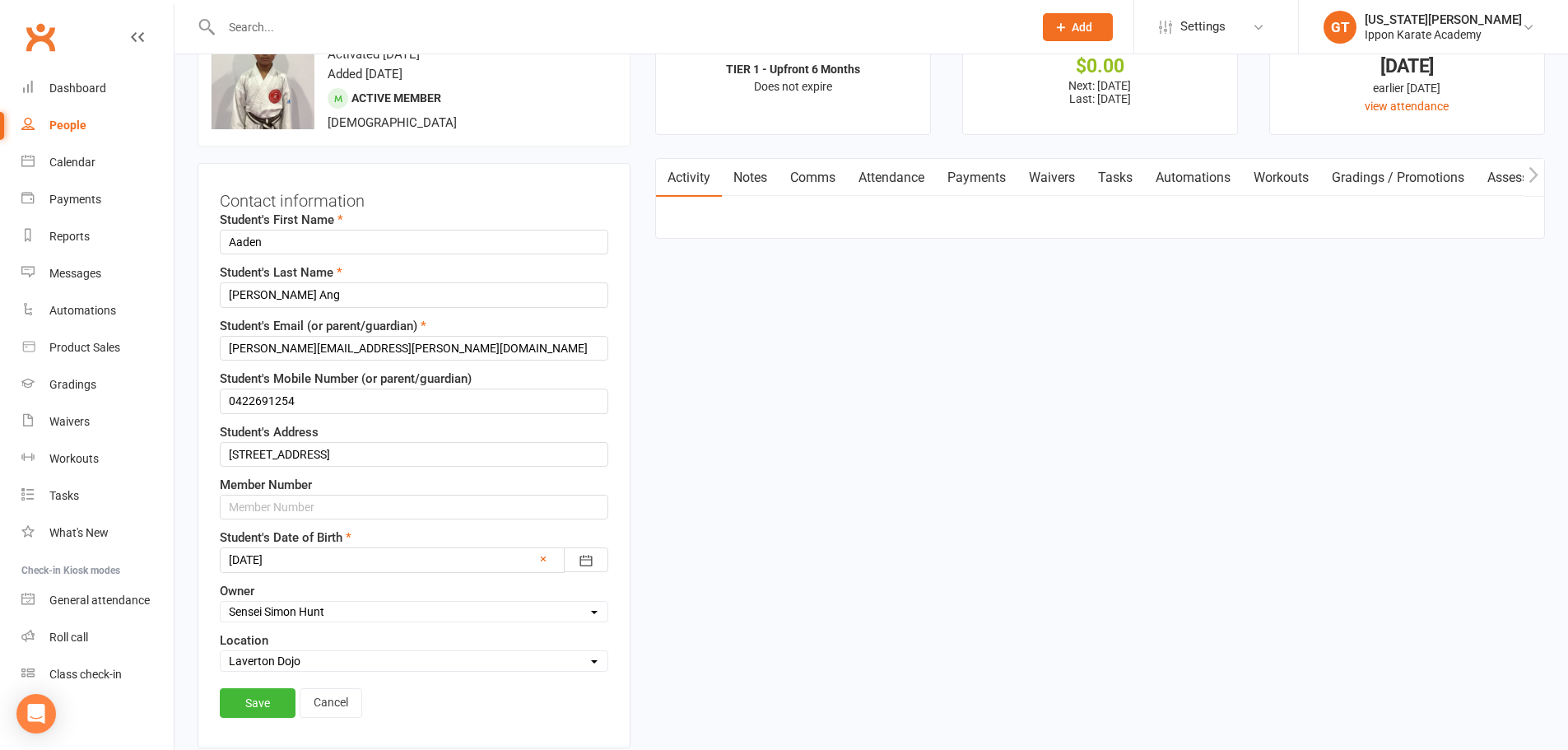
scroll to position [77, 0]
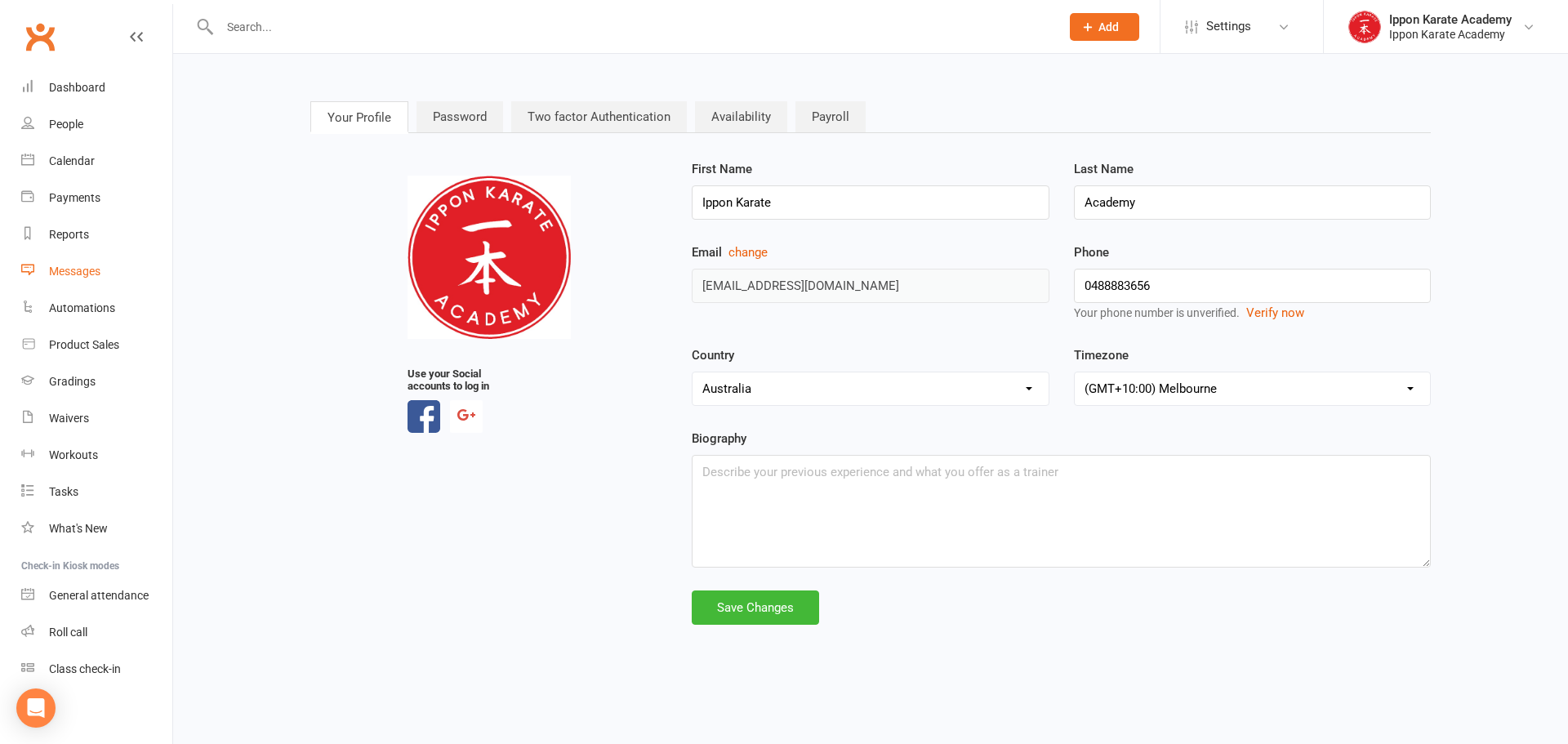
click at [65, 272] on div "Messages" at bounding box center [74, 271] width 51 height 13
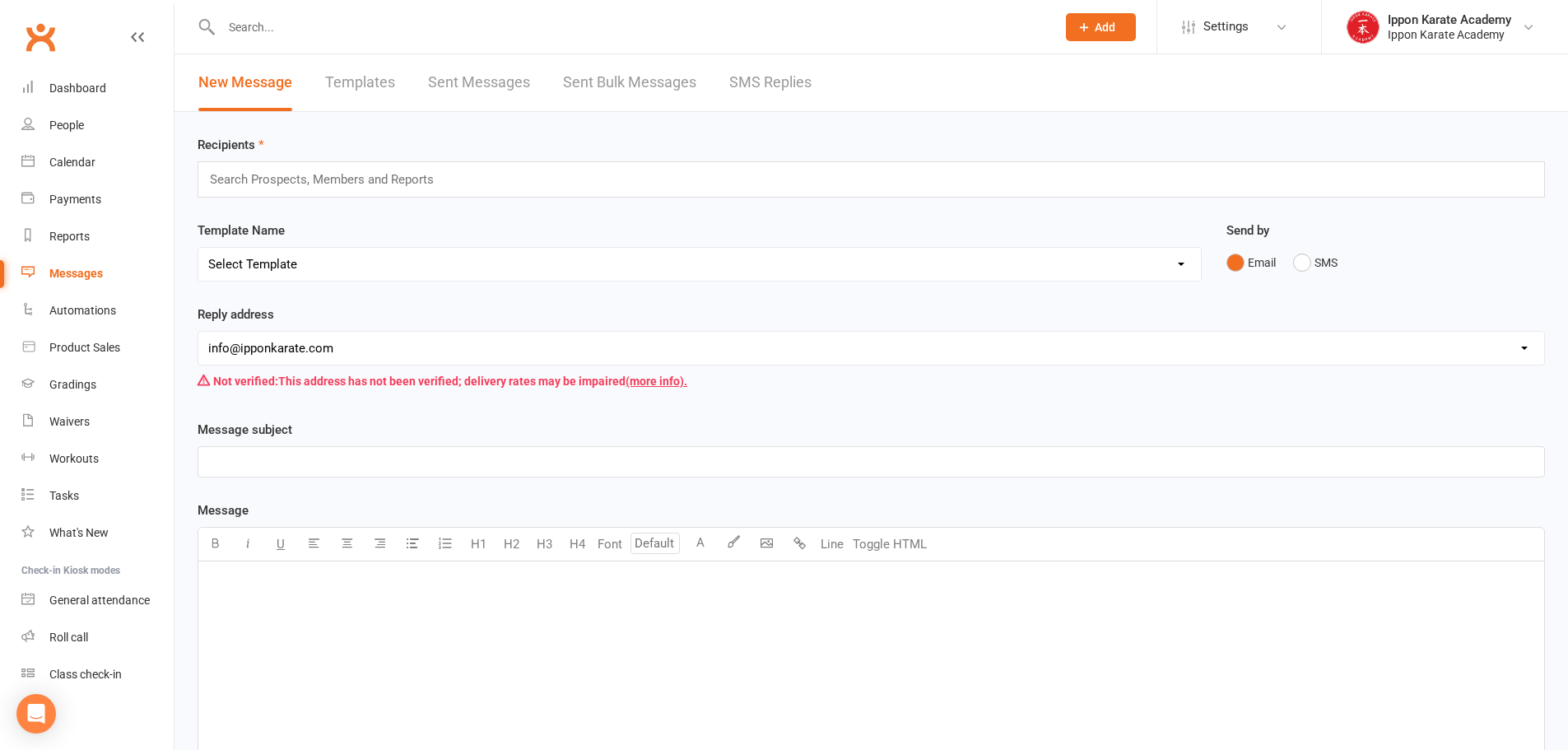
click at [335, 64] on link "Templates" at bounding box center [360, 82] width 70 height 57
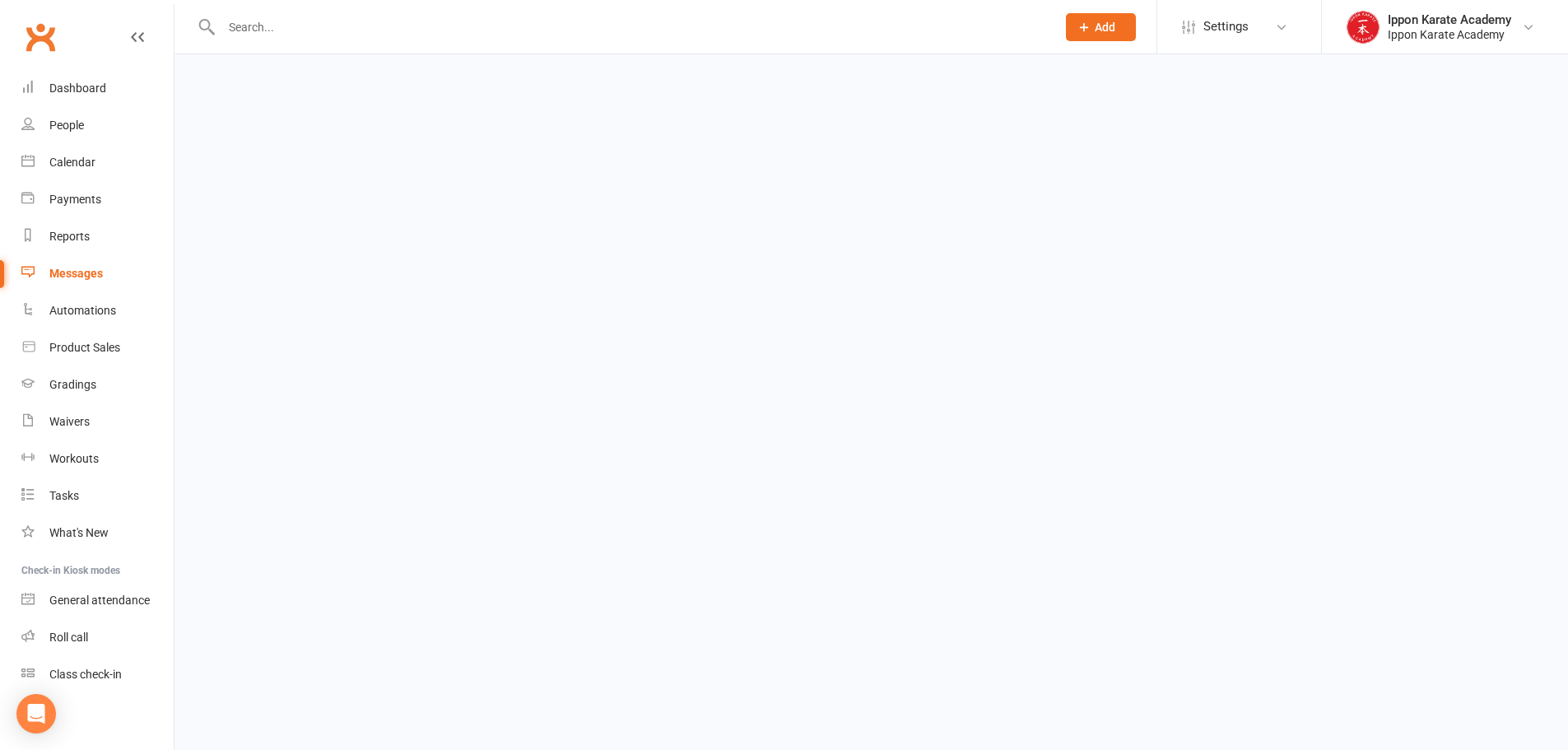
select select "grid"
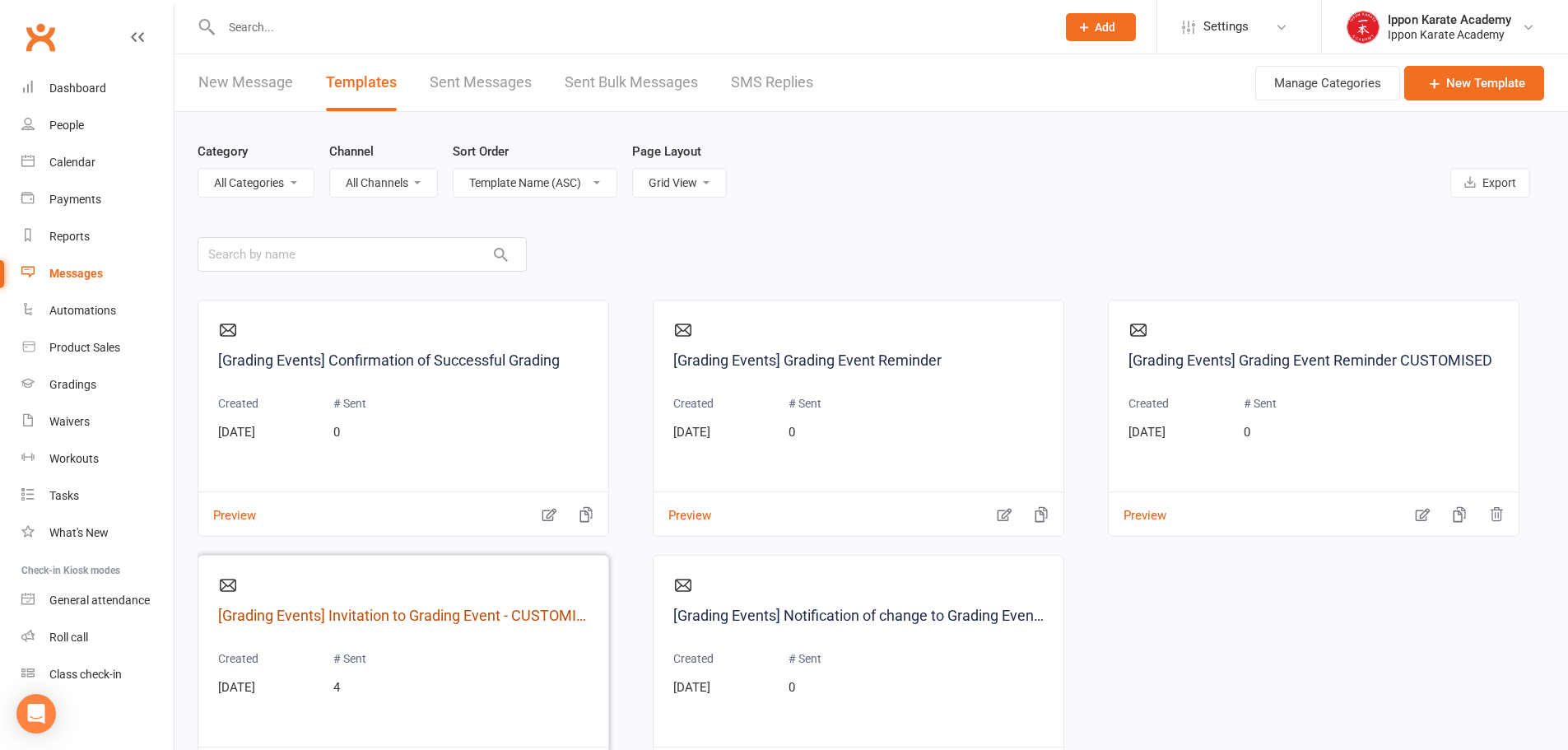
click at [389, 609] on link "[Grading Events] Invitation to Grading Event - CUSTOMISED" at bounding box center [402, 616] width 370 height 24
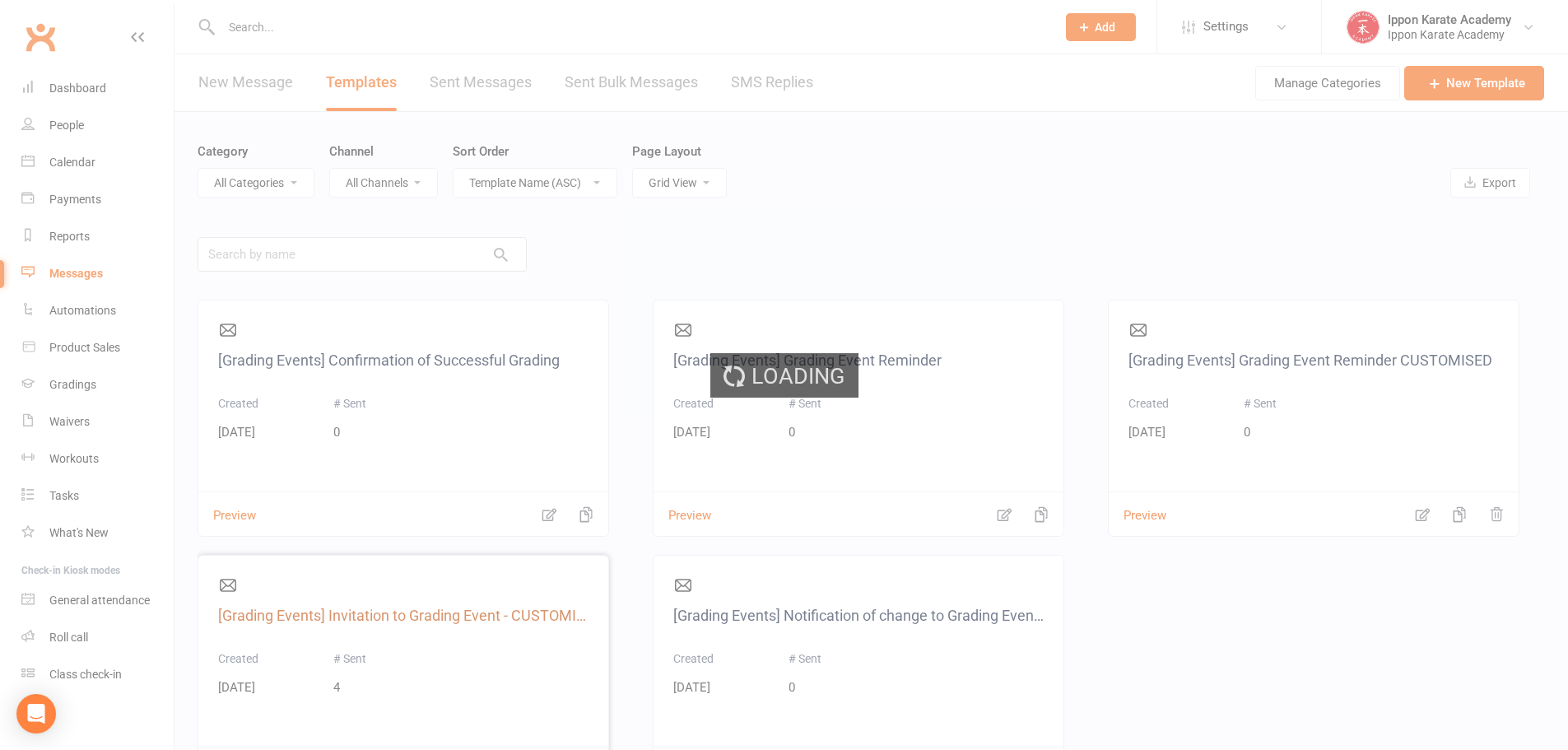
select select "grading_event_template"
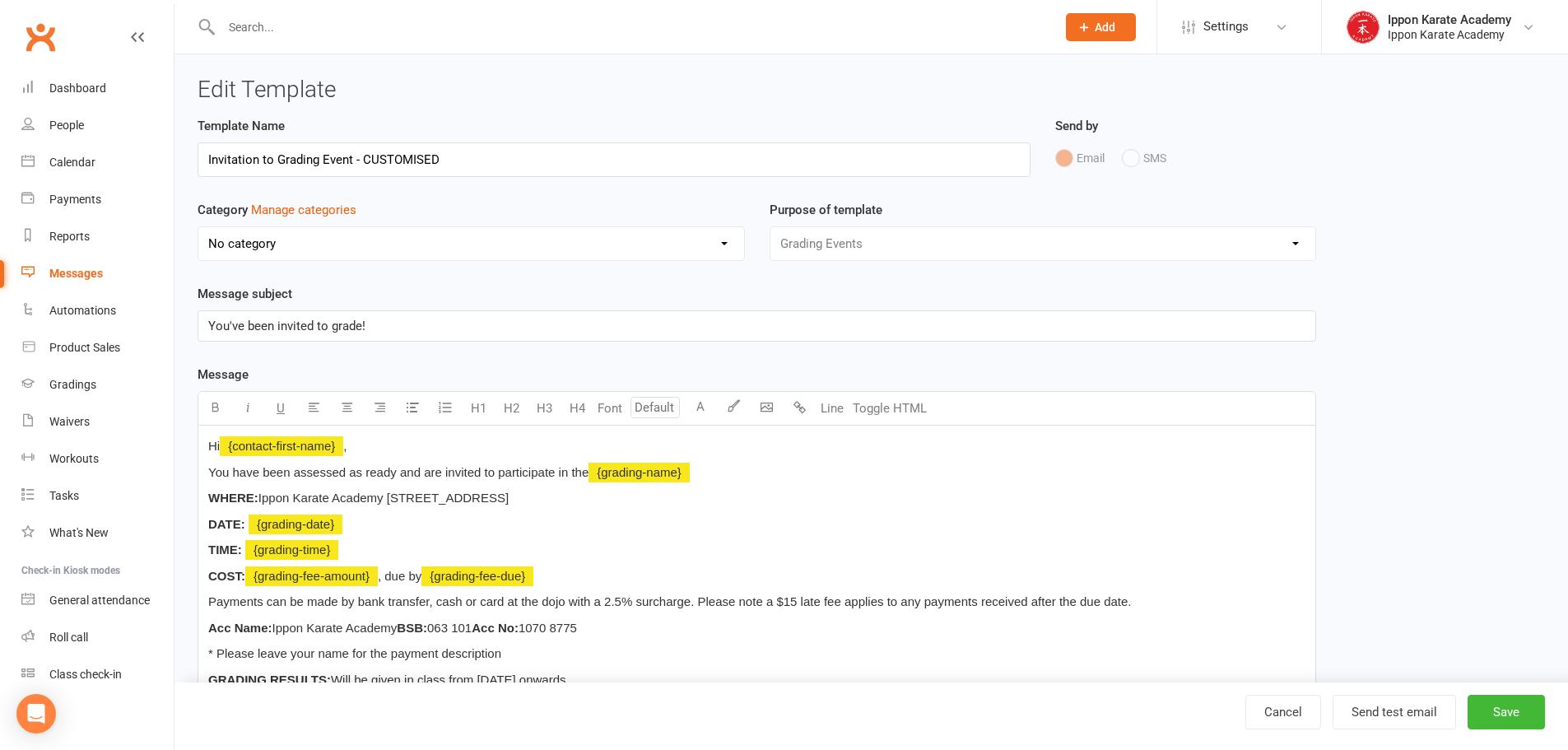
scroll to position [82, 0]
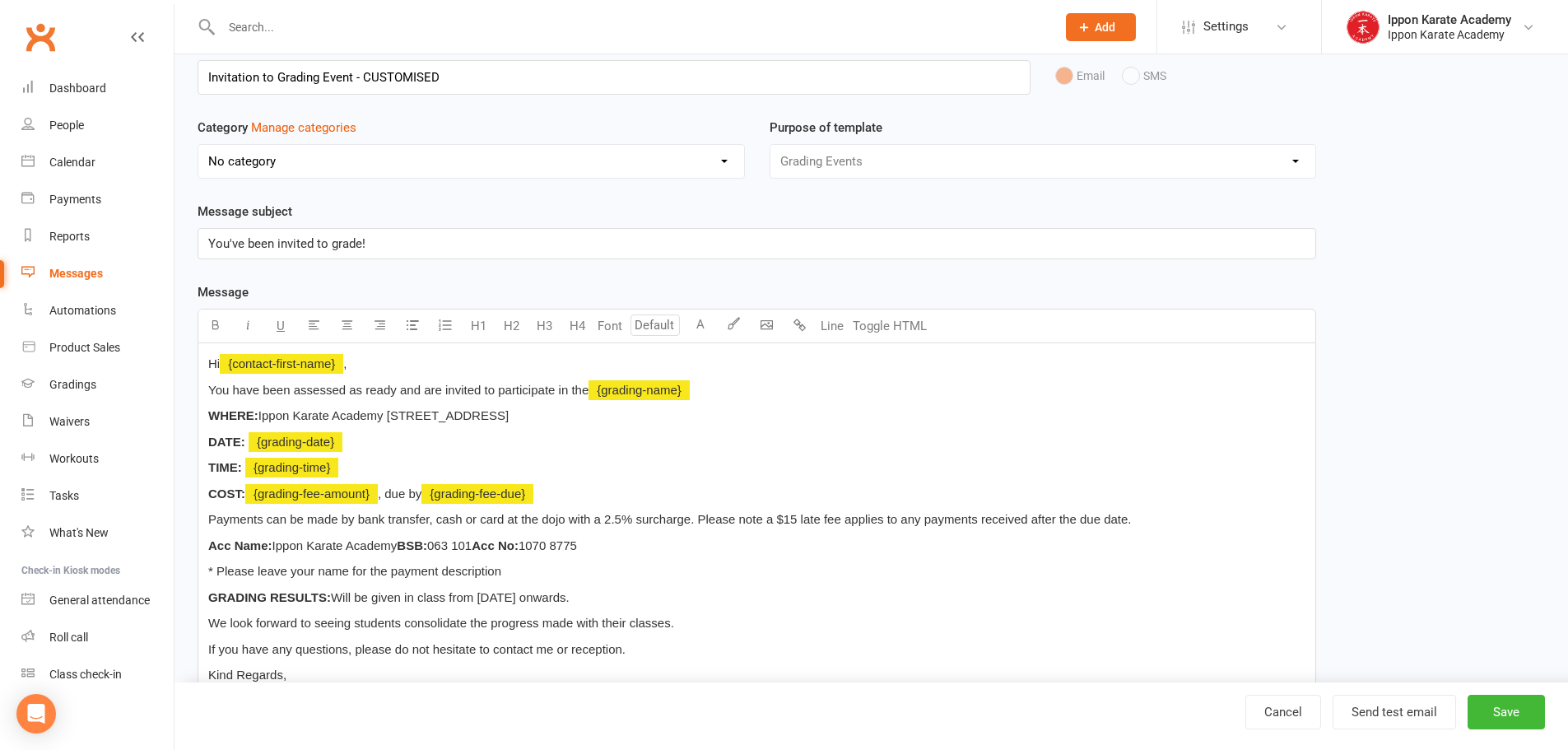
click at [399, 389] on span "You have been assessed as ready and are invited to participate in the" at bounding box center [398, 389] width 380 height 14
click at [1486, 712] on button "Save" at bounding box center [1506, 712] width 77 height 35
select select "grid"
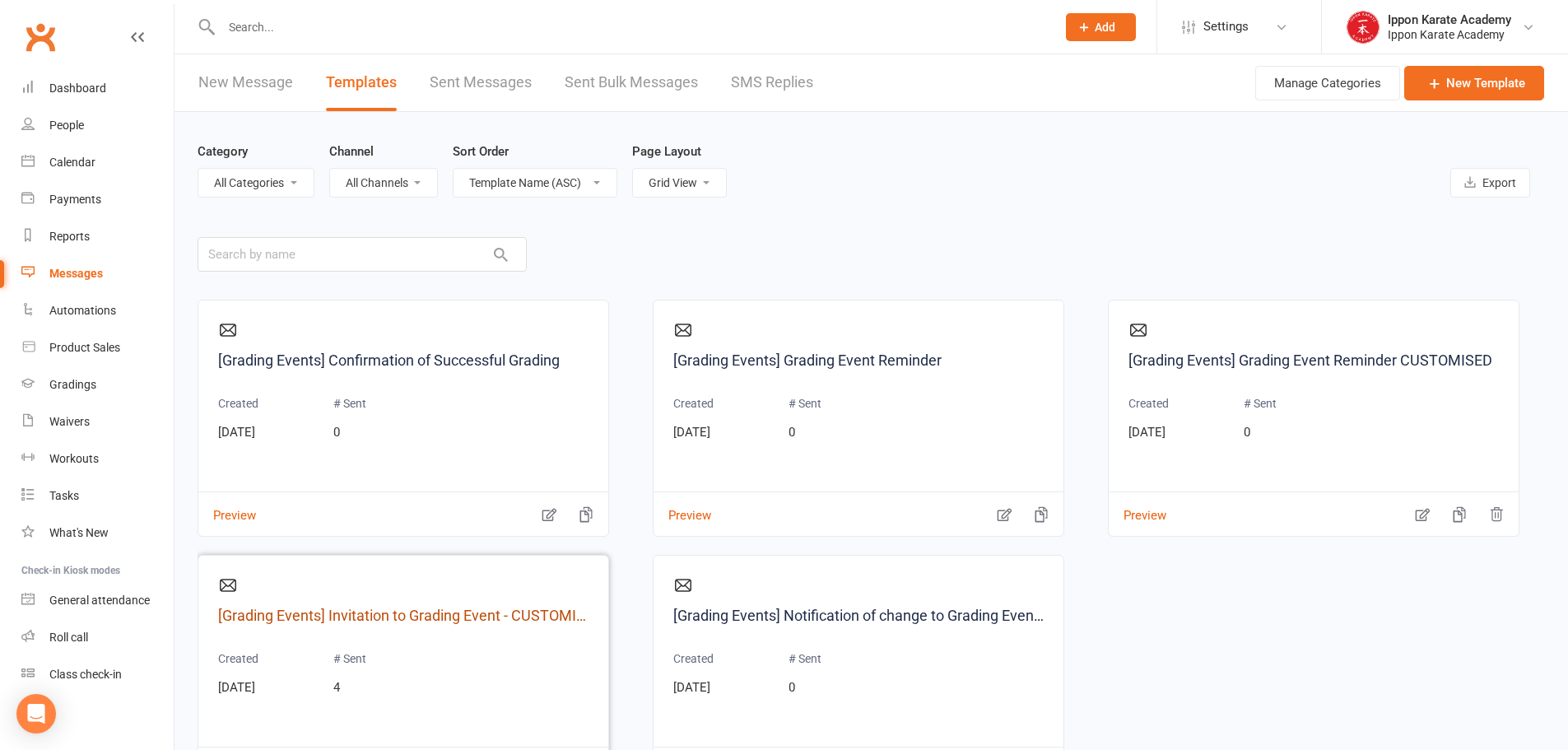
click at [459, 622] on link "[Grading Events] Invitation to Grading Event - CUSTOMISED" at bounding box center [402, 616] width 370 height 24
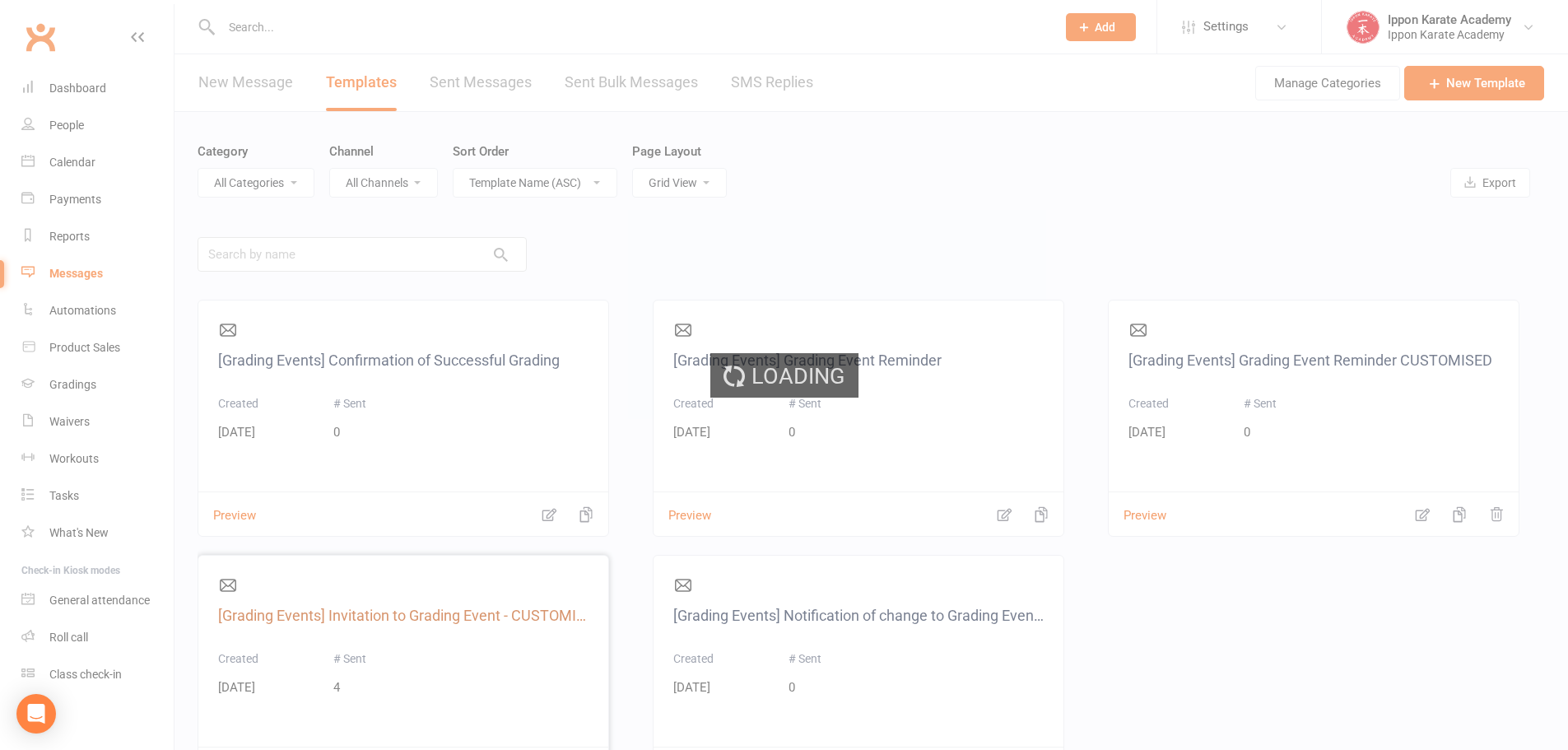
select select "grading_event_template"
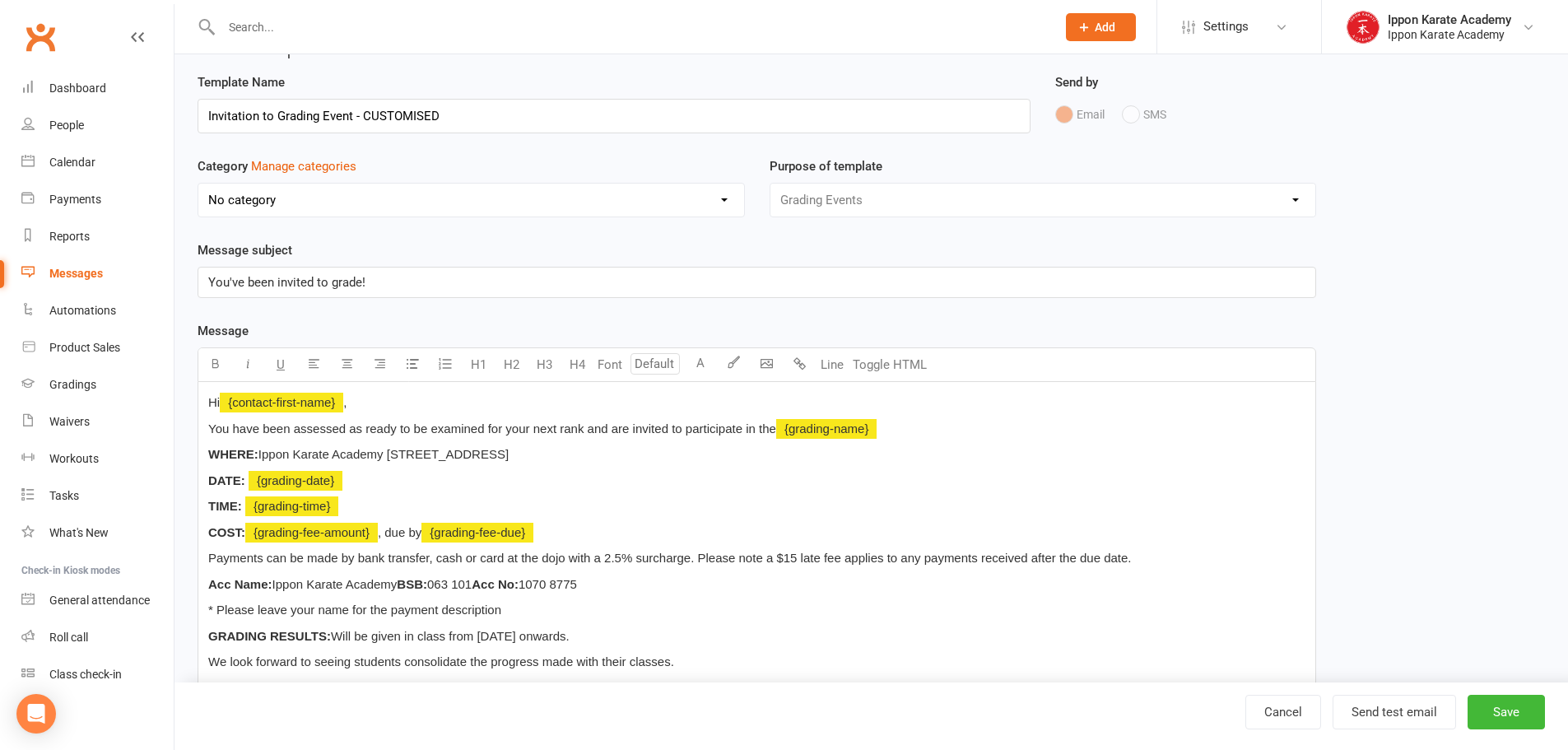
scroll to position [82, 0]
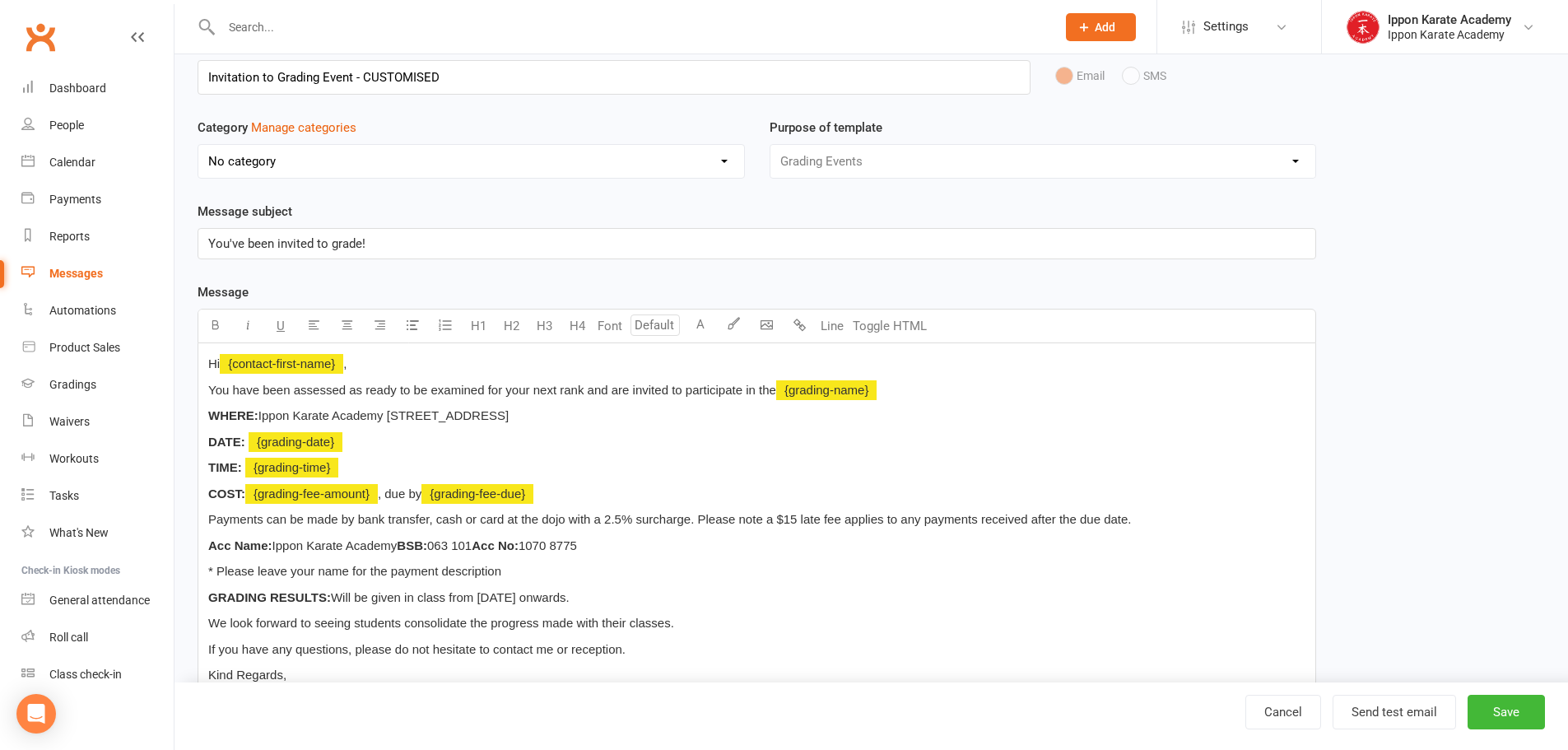
click at [206, 489] on div "Hi ﻿ {contact-first-name} , You have been assessed as ready to be examined for …" at bounding box center [756, 558] width 1117 height 431
click at [204, 466] on div "Hi ﻿ {contact-first-name} , You have been assessed as ready to be examined for …" at bounding box center [756, 558] width 1117 height 431
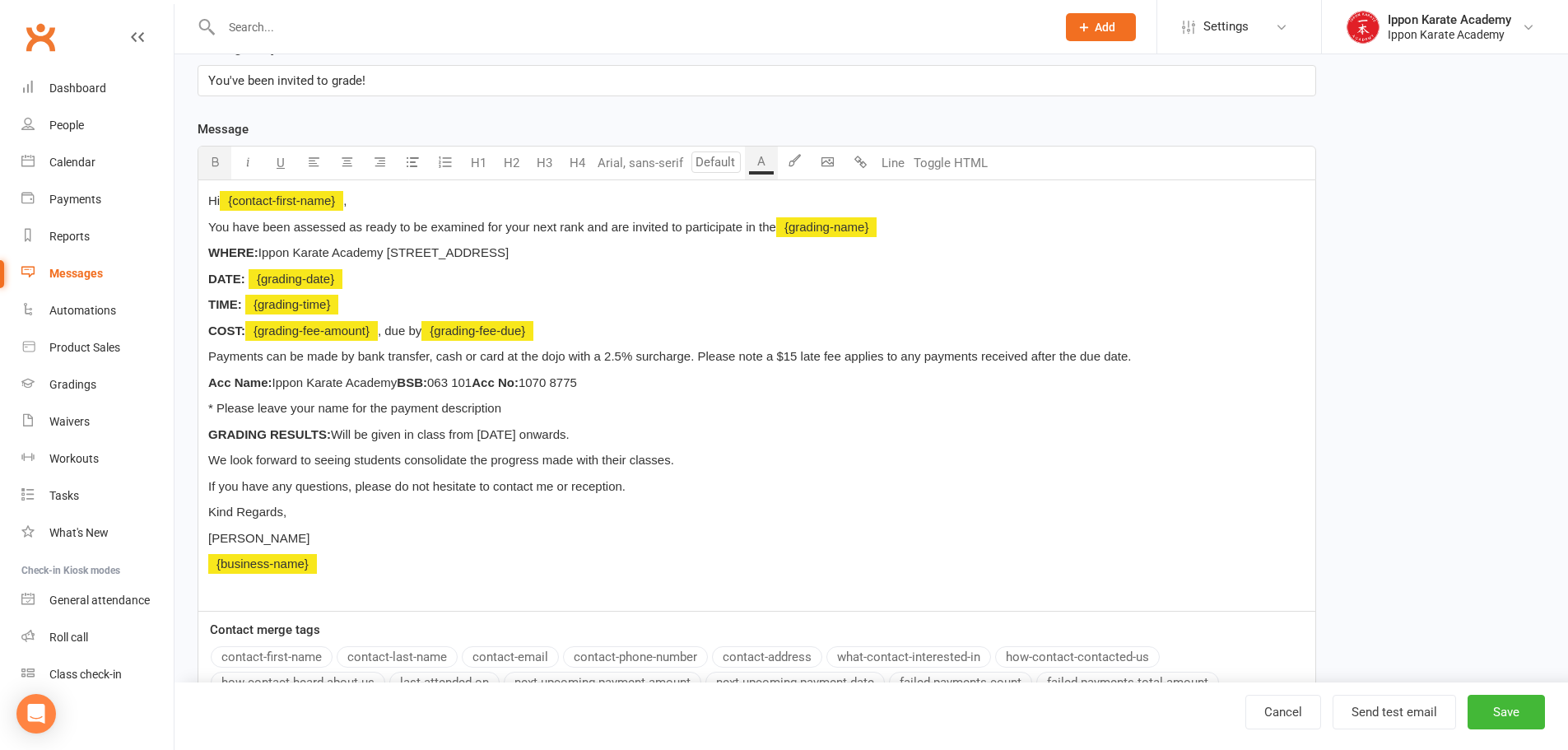
scroll to position [247, 0]
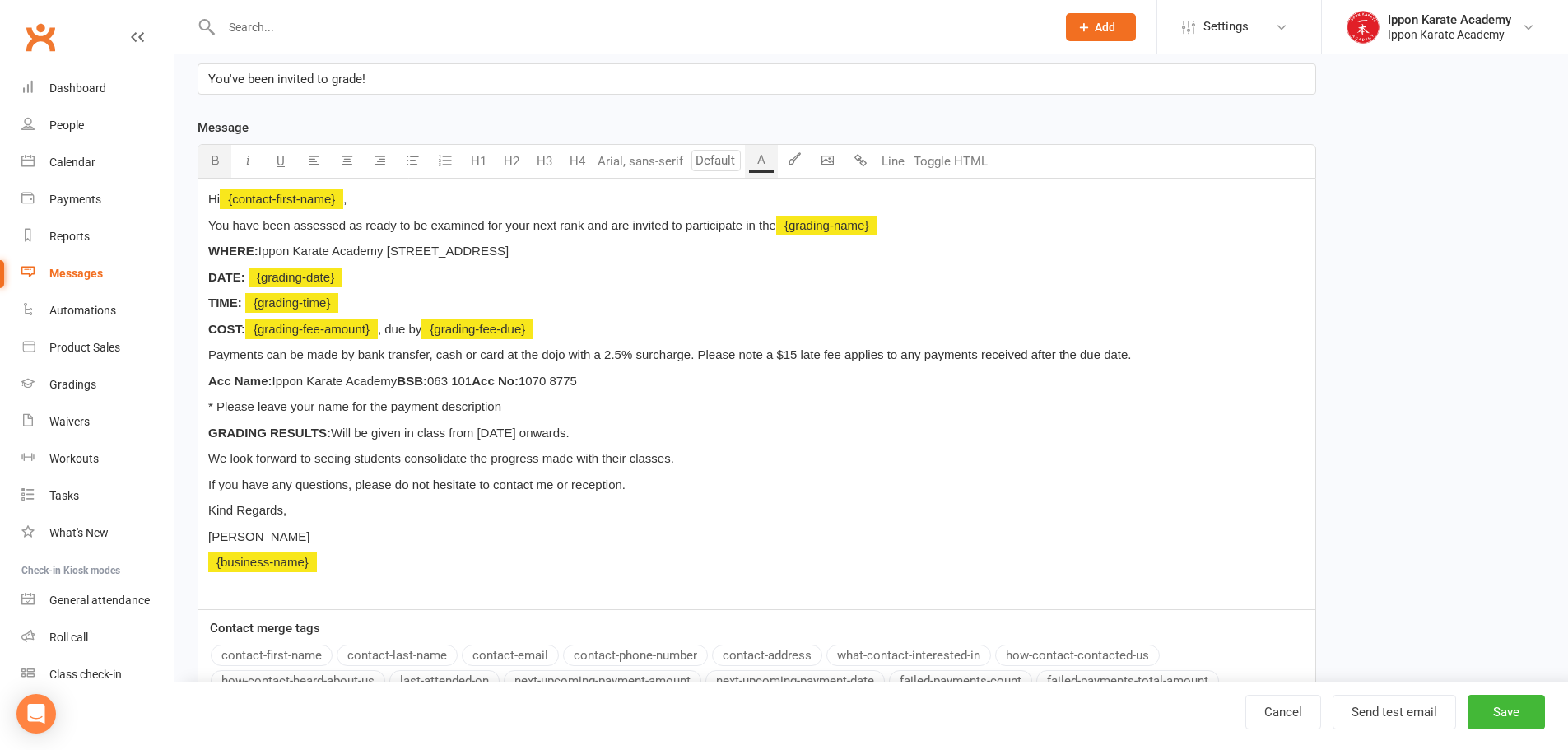
click at [210, 425] on span "GRADING RESULTS:" at bounding box center [270, 432] width 123 height 14
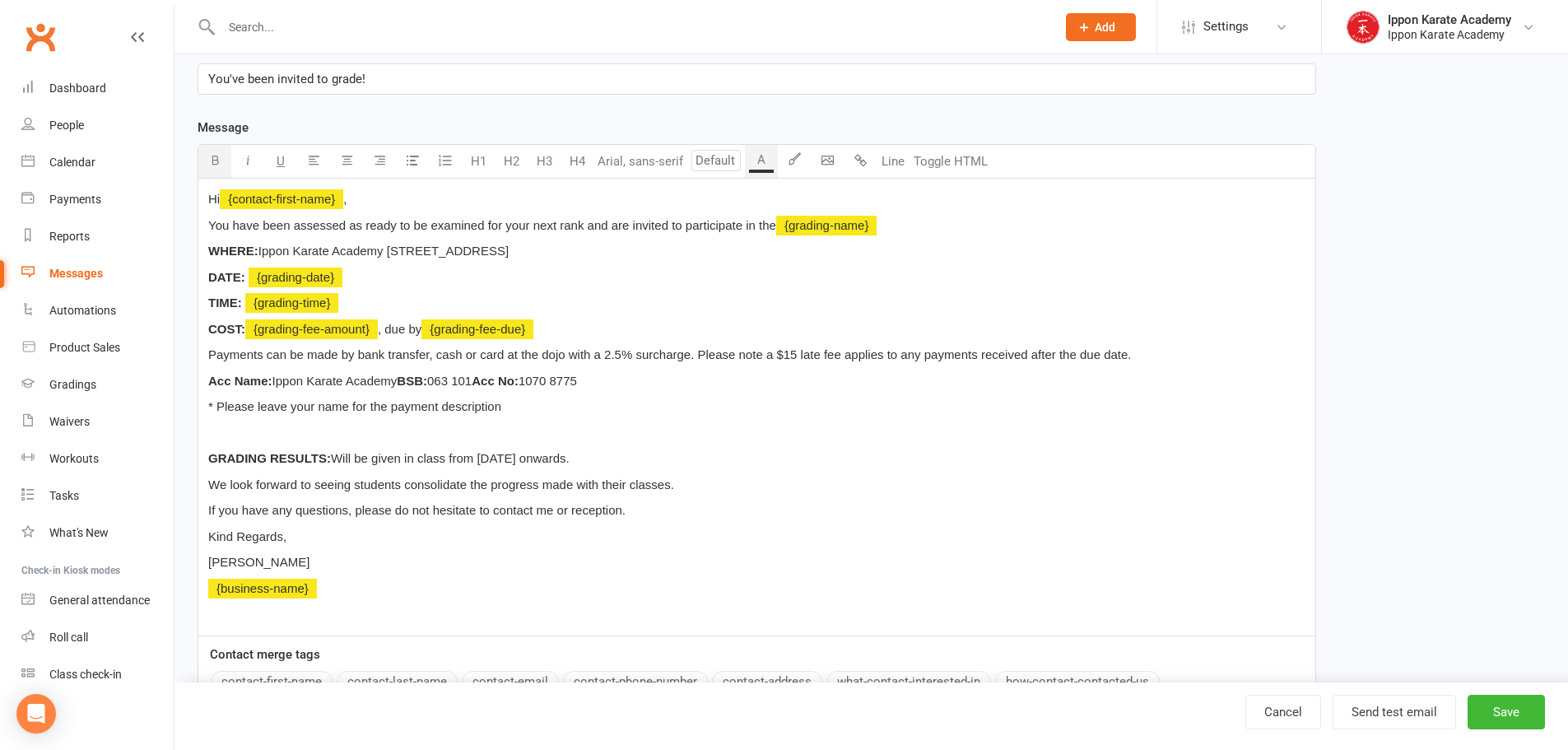
click at [205, 247] on div "Hi ﻿ {contact-first-name} , You have been assessed as ready to be examined for …" at bounding box center [756, 406] width 1117 height 457
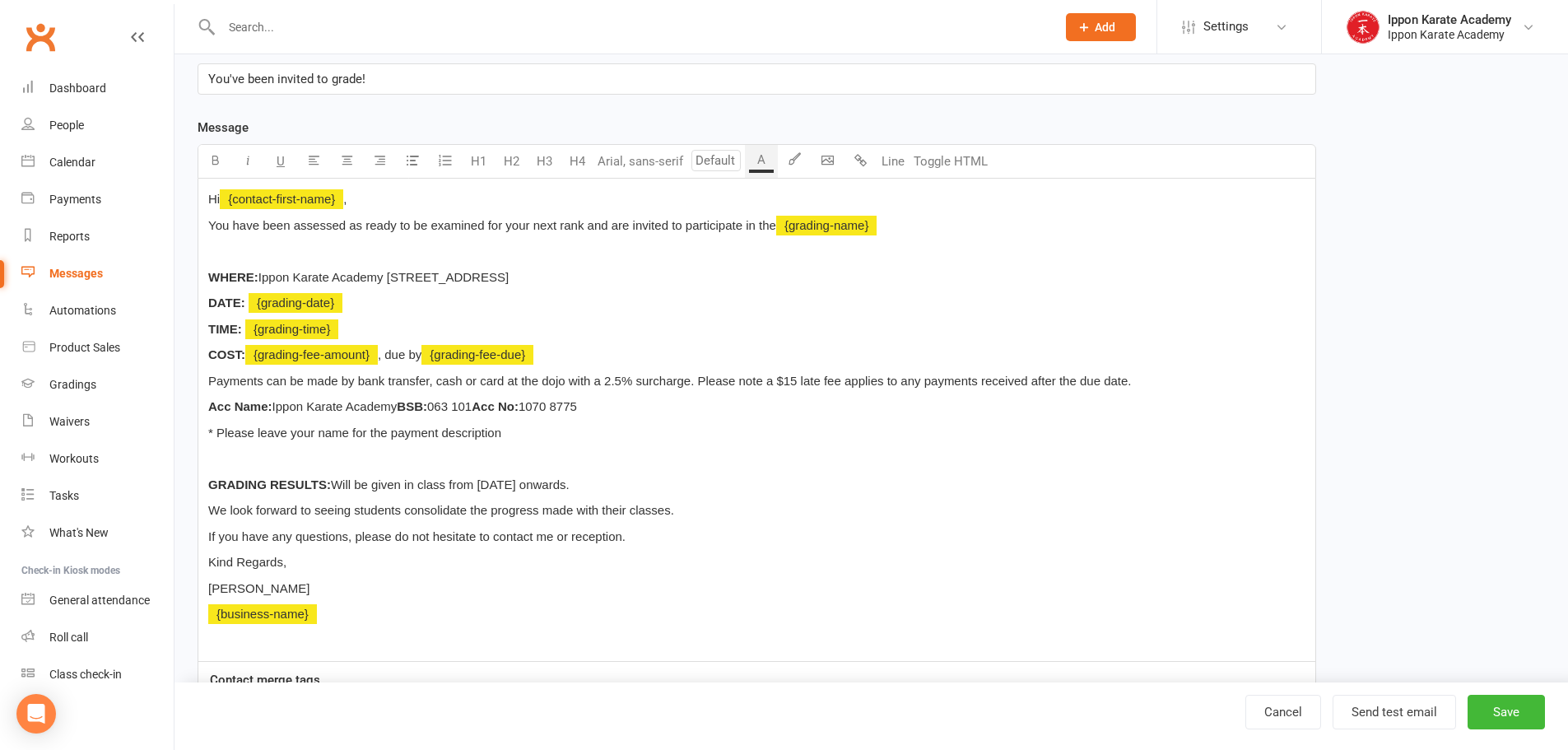
click at [711, 509] on p "We look forward to seeing students consolidate the progress made with their cla…" at bounding box center [757, 509] width 1098 height 20
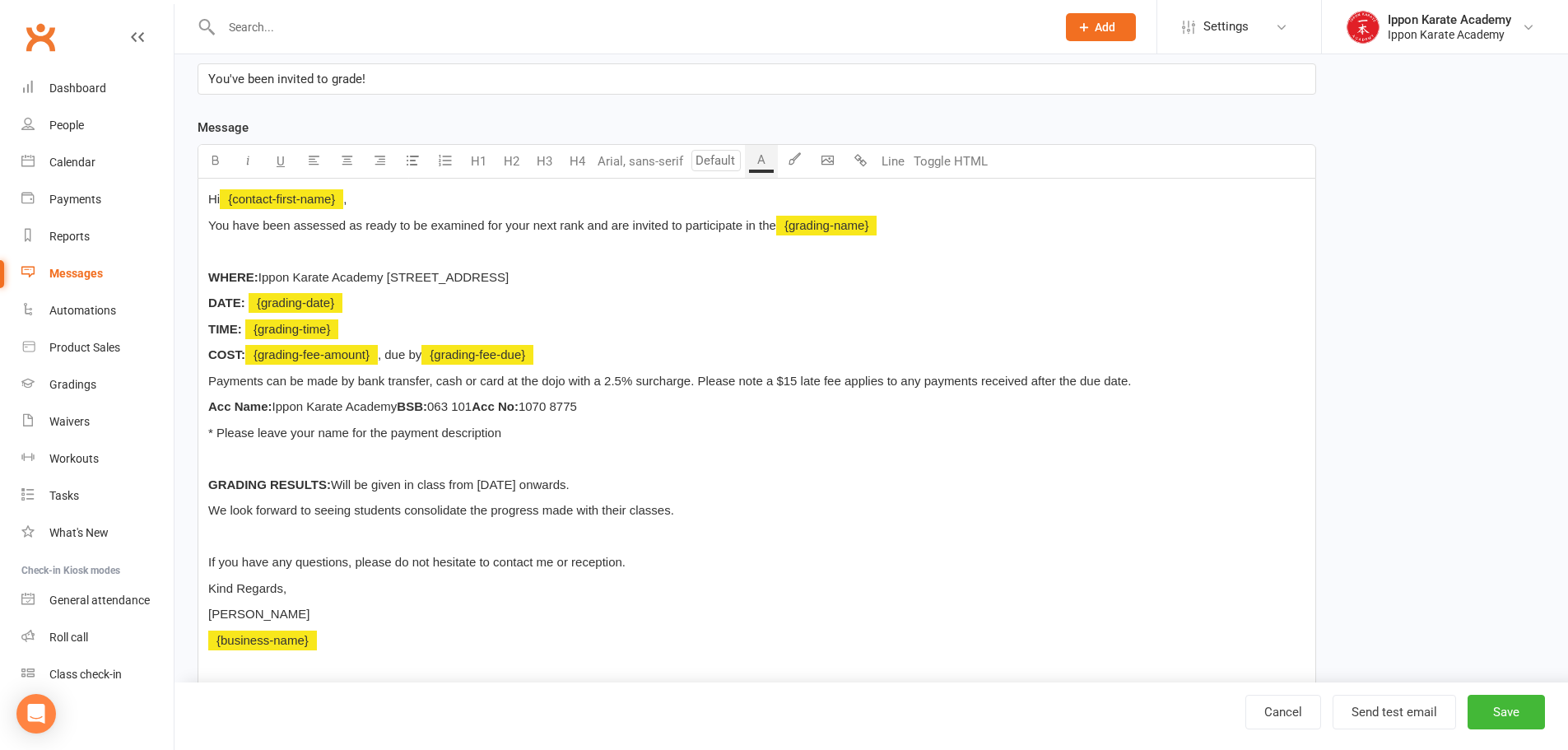
click at [572, 568] on span "If you have any questions, please do not hesitate to contact me or reception." at bounding box center [417, 561] width 418 height 14
click at [385, 73] on p "You've been invited to grade!" at bounding box center [757, 78] width 1098 height 20
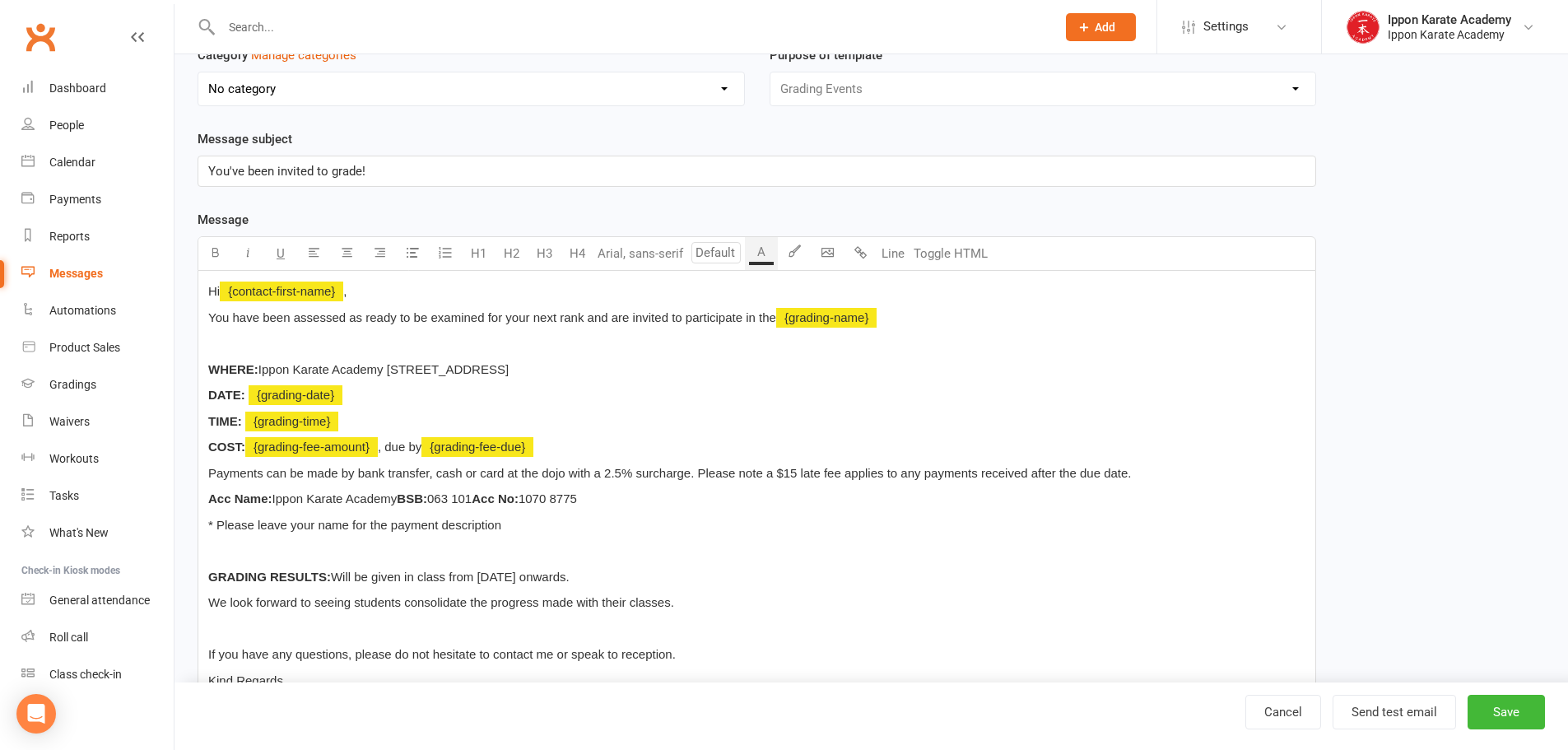
scroll to position [236, 0]
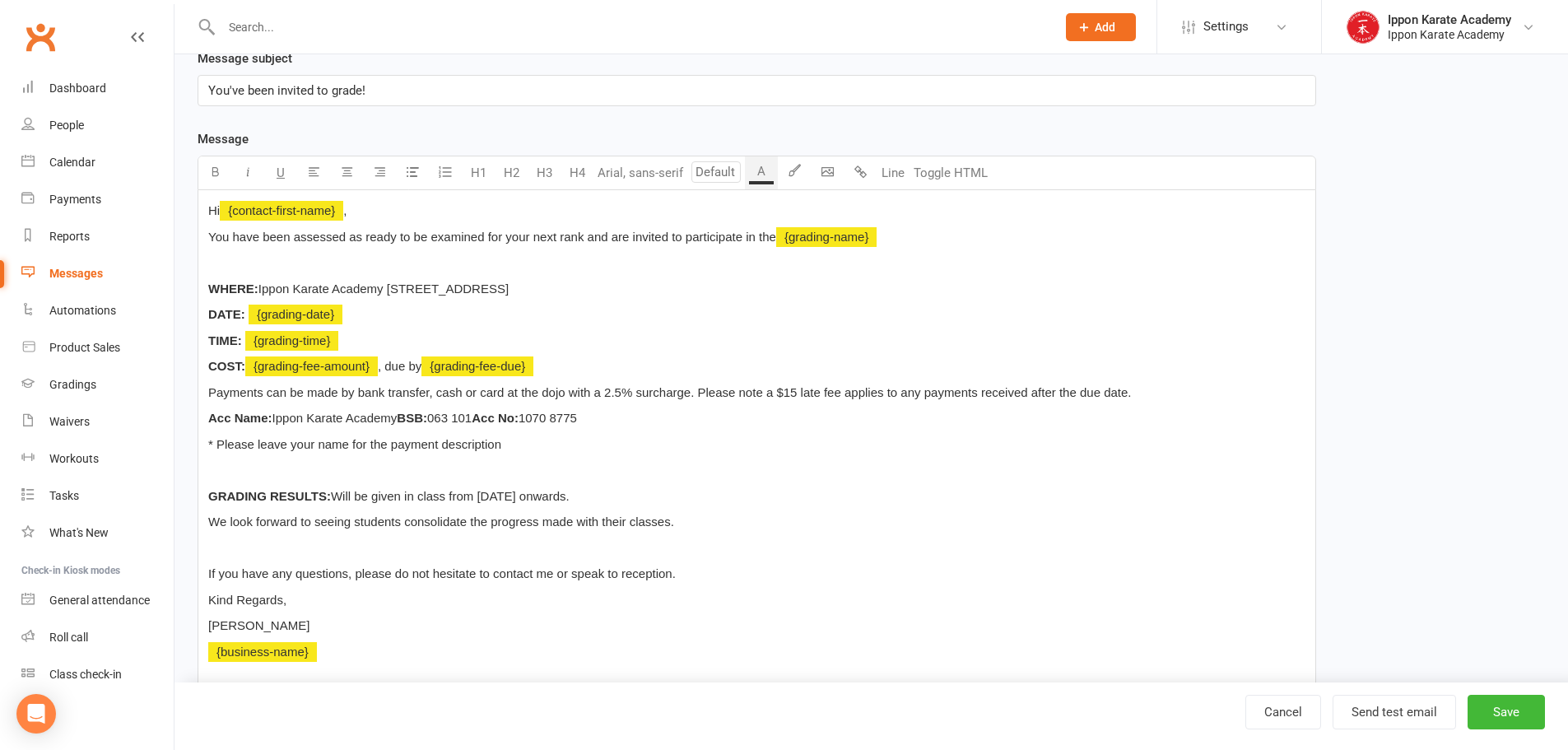
click at [589, 447] on p "* Please leave your name for the payment description" at bounding box center [757, 444] width 1098 height 20
click at [572, 366] on p "COST: ﻿ {grading-fee-amount} , due by ﻿ {grading-fee-due}" at bounding box center [757, 366] width 1098 height 20
click at [771, 428] on p "Acc Name: Ippon Karate Academy BSB: 063 101 Acc No: 1070 8775" at bounding box center [757, 418] width 1098 height 20
click at [528, 444] on p "* Please leave your name for the payment description" at bounding box center [757, 444] width 1098 height 20
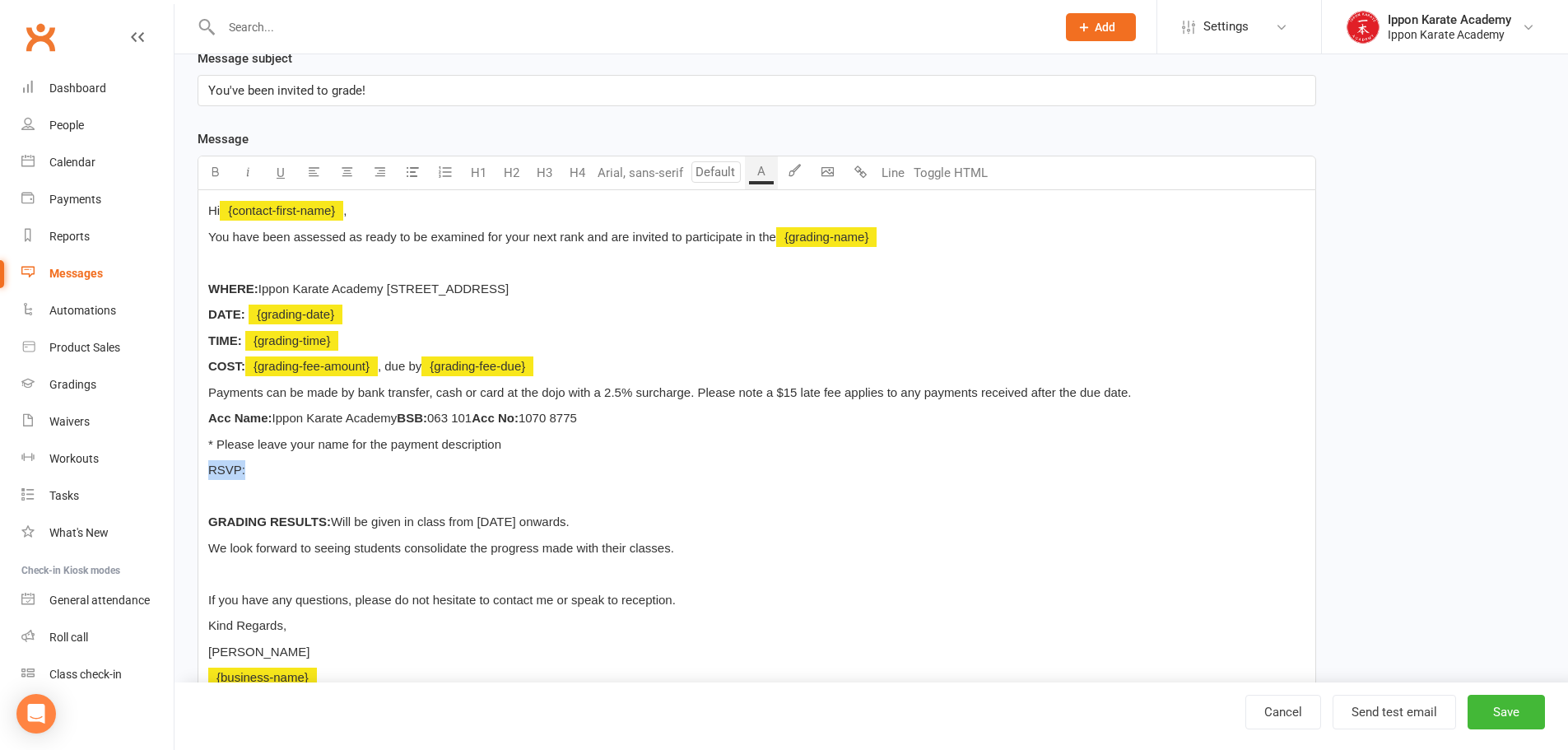
drag, startPoint x: 209, startPoint y: 469, endPoint x: 244, endPoint y: 475, distance: 35.5
click at [244, 475] on span "RSVP:" at bounding box center [227, 469] width 37 height 14
click at [214, 173] on icon "button" at bounding box center [215, 171] width 13 height 13
click at [289, 469] on p "RSVP:" at bounding box center [757, 469] width 1098 height 20
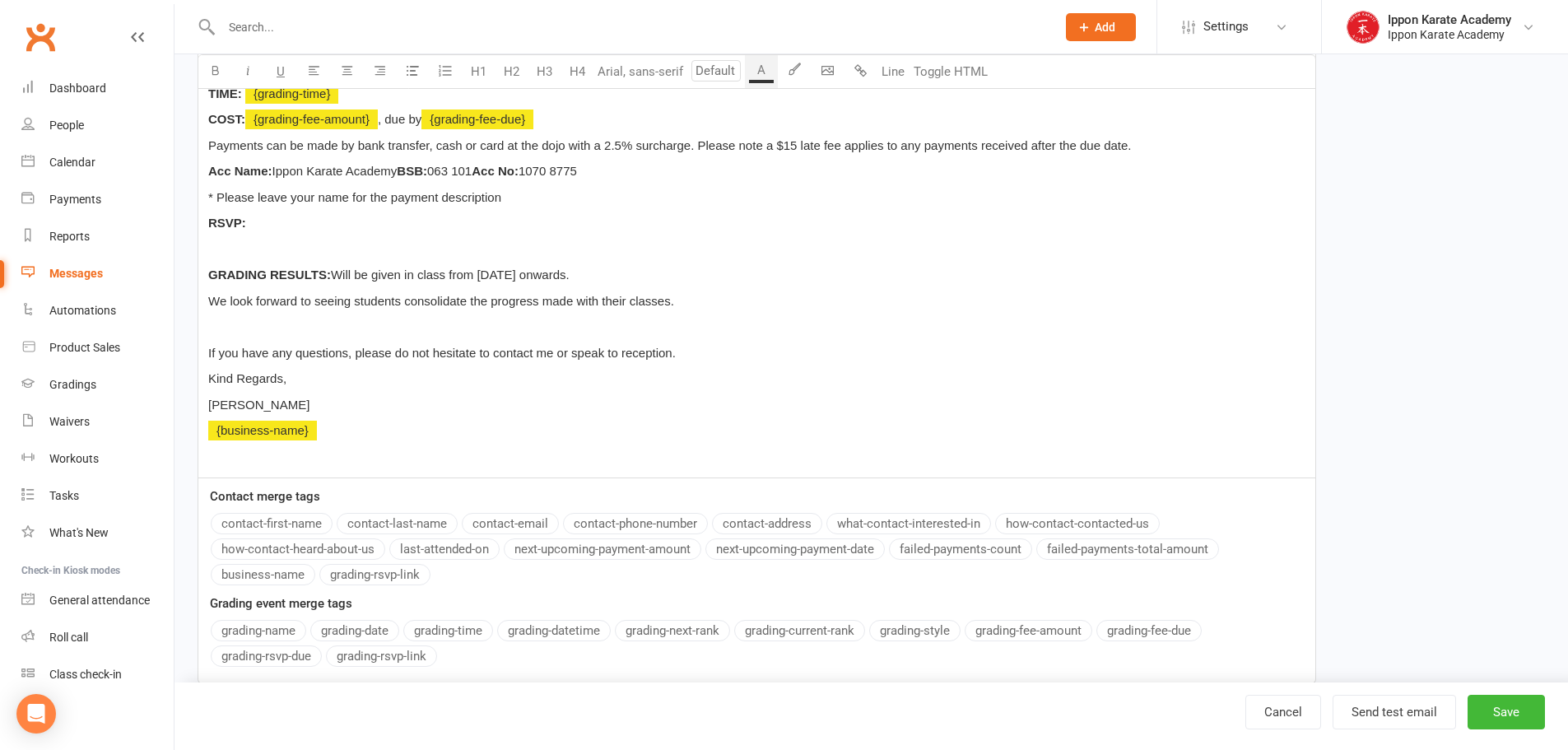
scroll to position [520, 0]
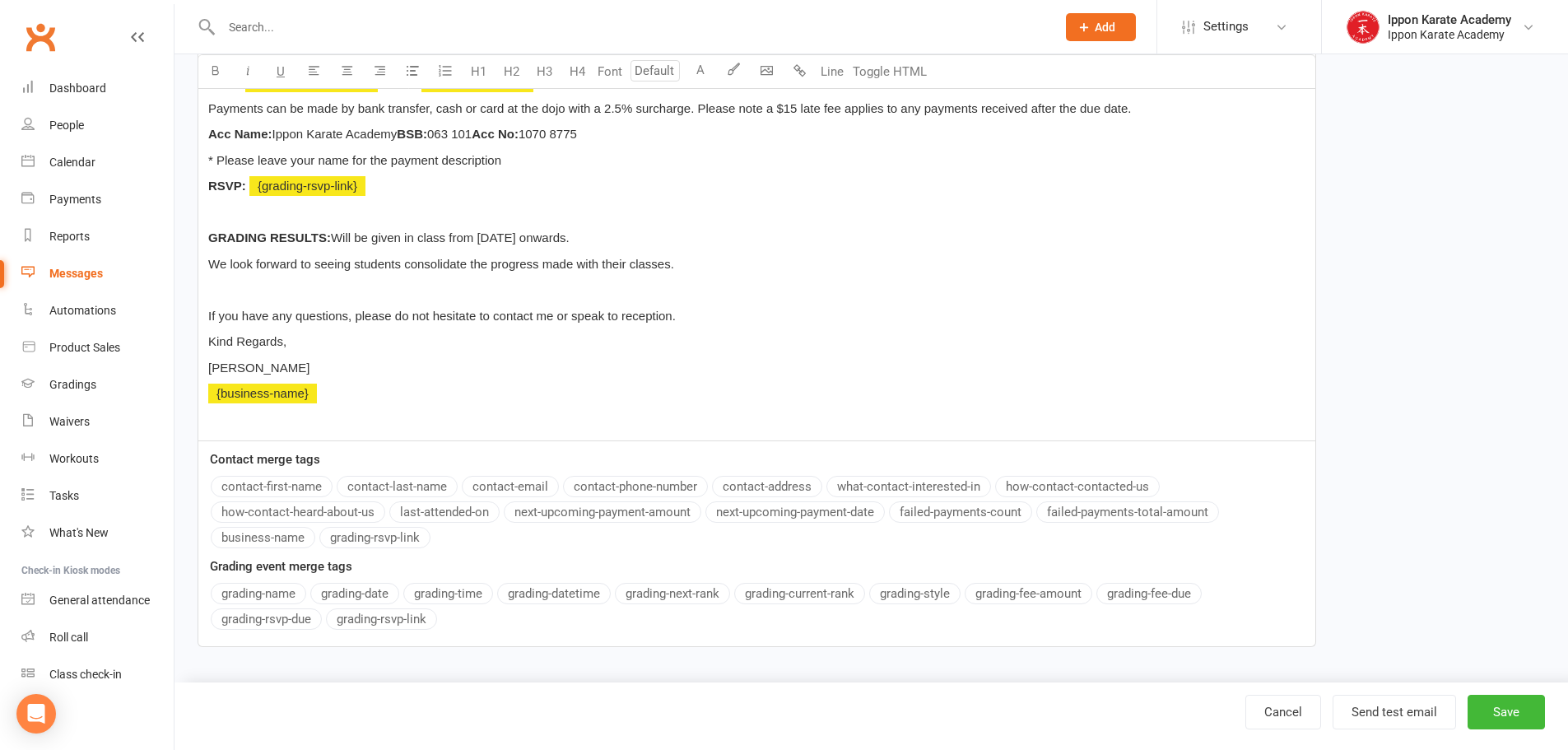
click at [416, 622] on button "grading-rsvp-link" at bounding box center [381, 618] width 111 height 21
click at [282, 622] on button "grading-rsvp-due" at bounding box center [266, 618] width 111 height 21
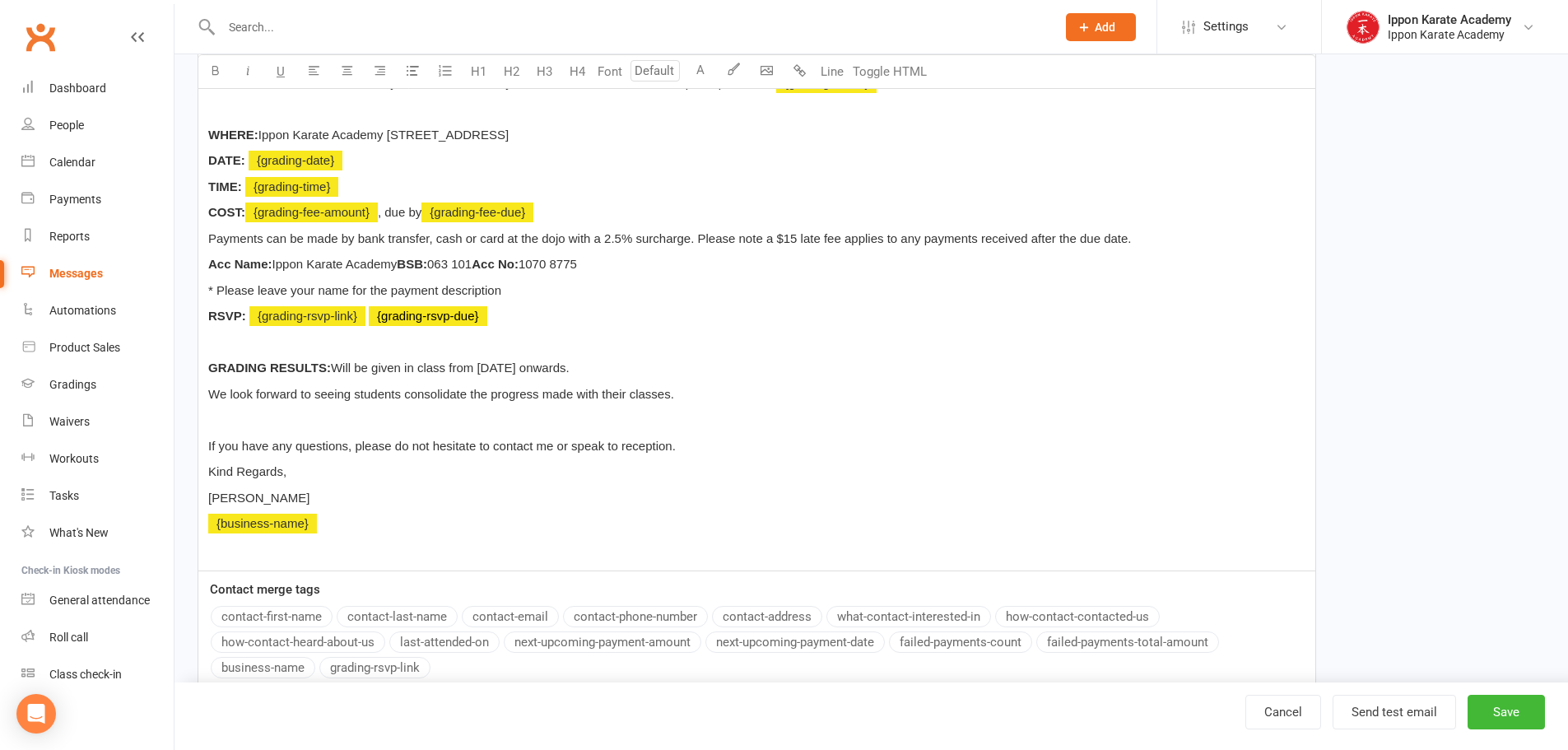
scroll to position [355, 0]
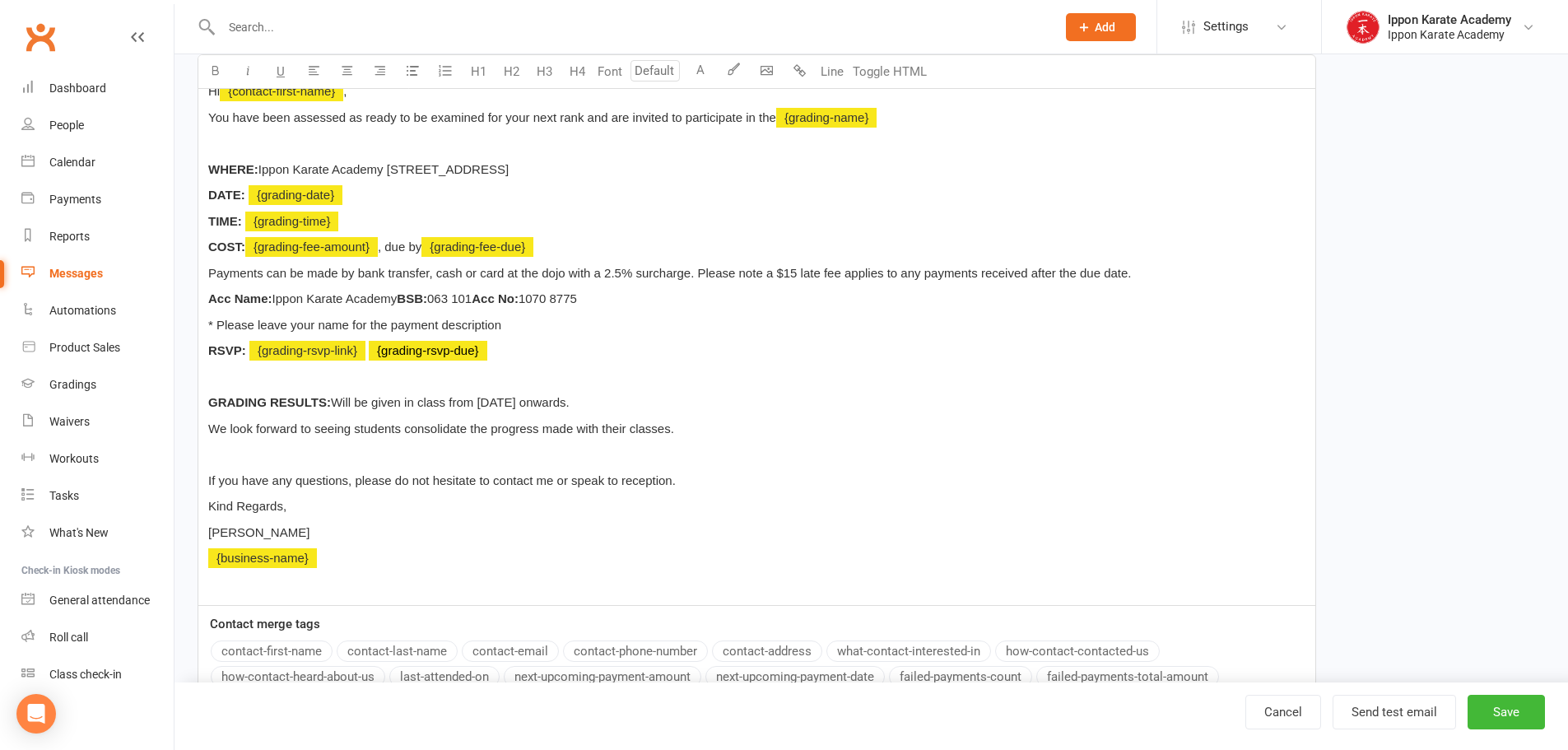
click at [520, 348] on p "RSVP: ﻿ {grading-rsvp-link} ﻿ {grading-rsvp-due}" at bounding box center [757, 350] width 1098 height 20
click at [648, 353] on p "RSVP: ﻿ {grading-rsvp-link} please respond by ﻿ {grading-rsvp-due}" at bounding box center [757, 350] width 1098 height 20
click at [1513, 710] on button "Save" at bounding box center [1506, 712] width 77 height 35
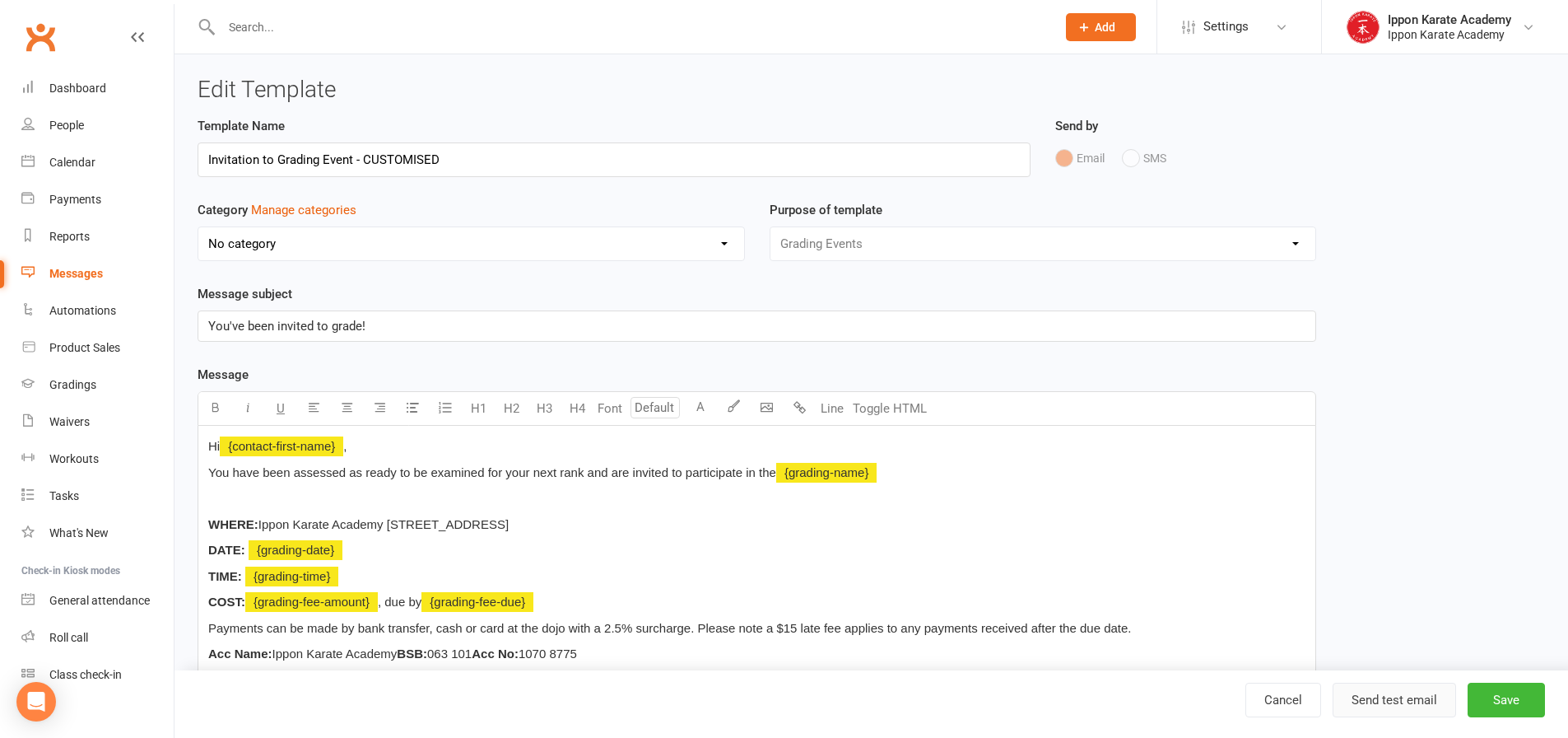
select select "grid"
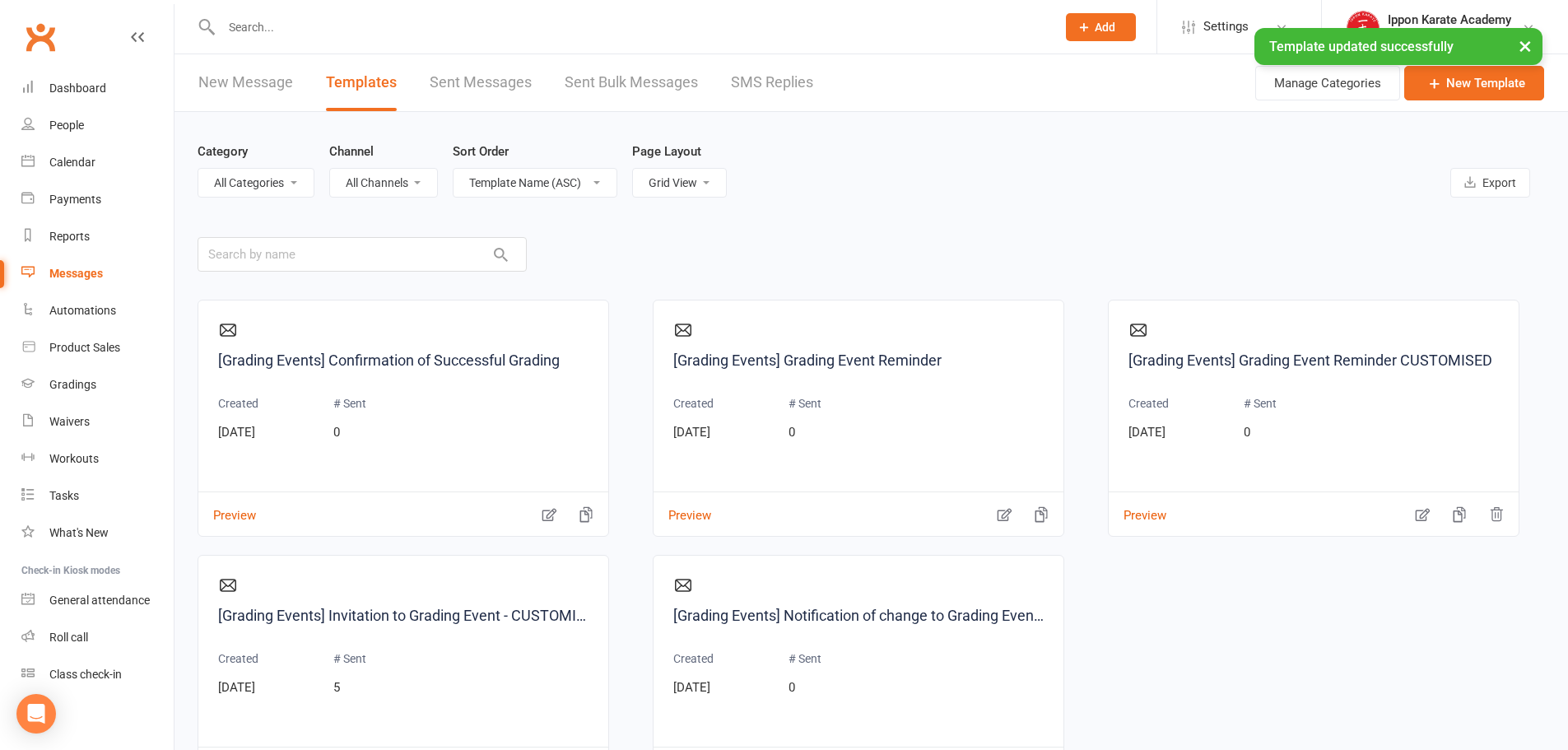
click at [1309, 217] on div "Category All Categories (No category) General Staff Channel All Channels Email …" at bounding box center [871, 169] width 1348 height 115
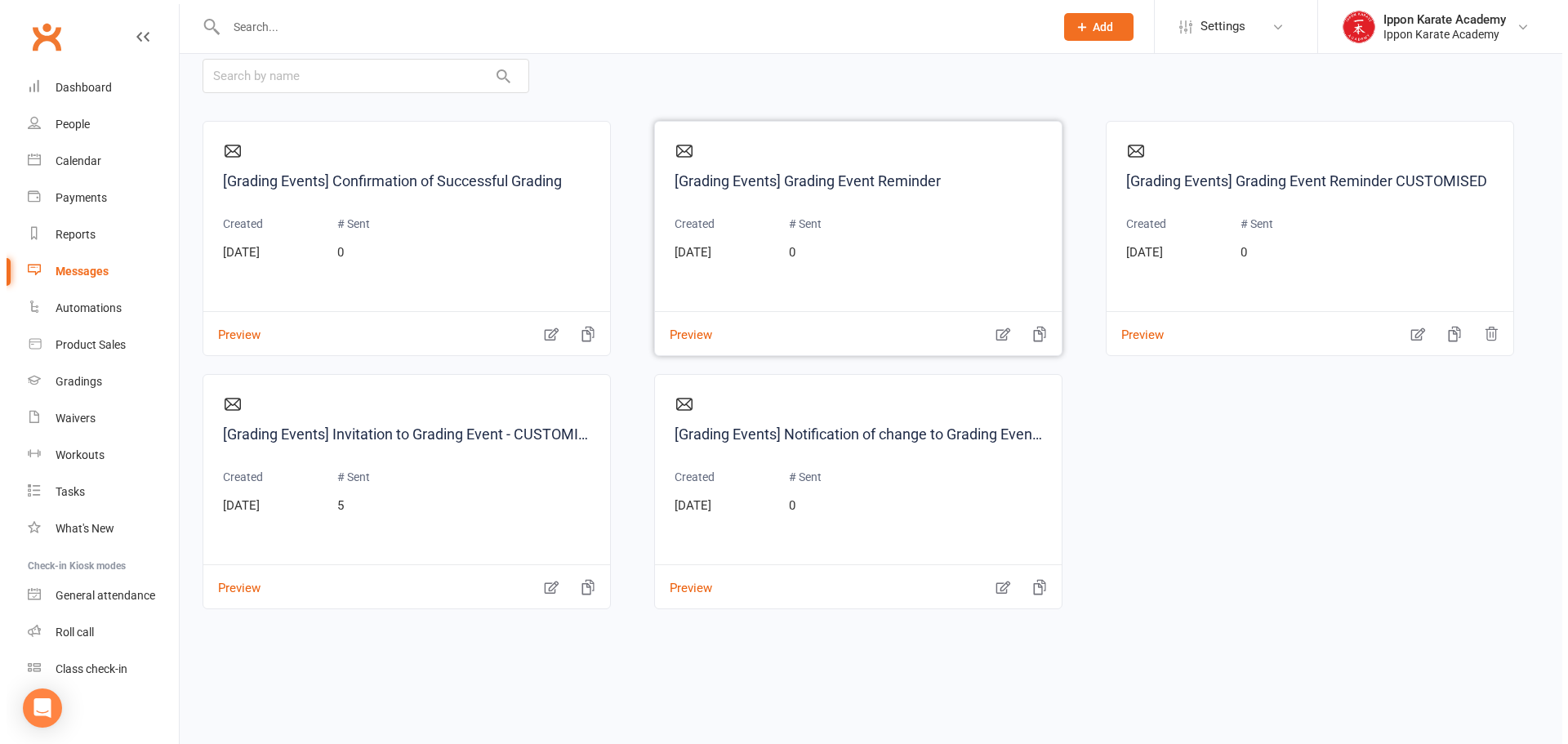
scroll to position [177, 0]
click at [242, 585] on button "Preview" at bounding box center [225, 575] width 57 height 17
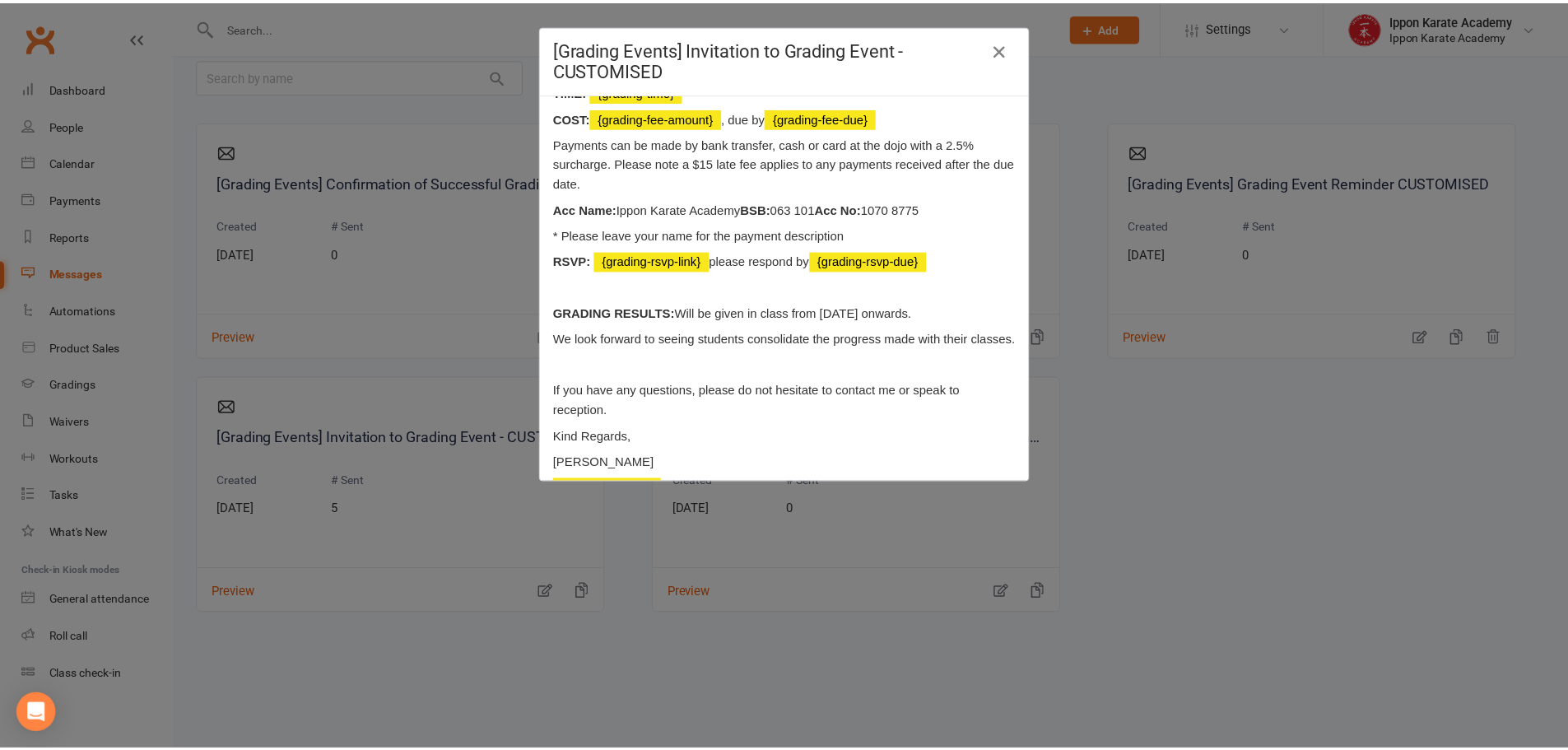
scroll to position [0, 0]
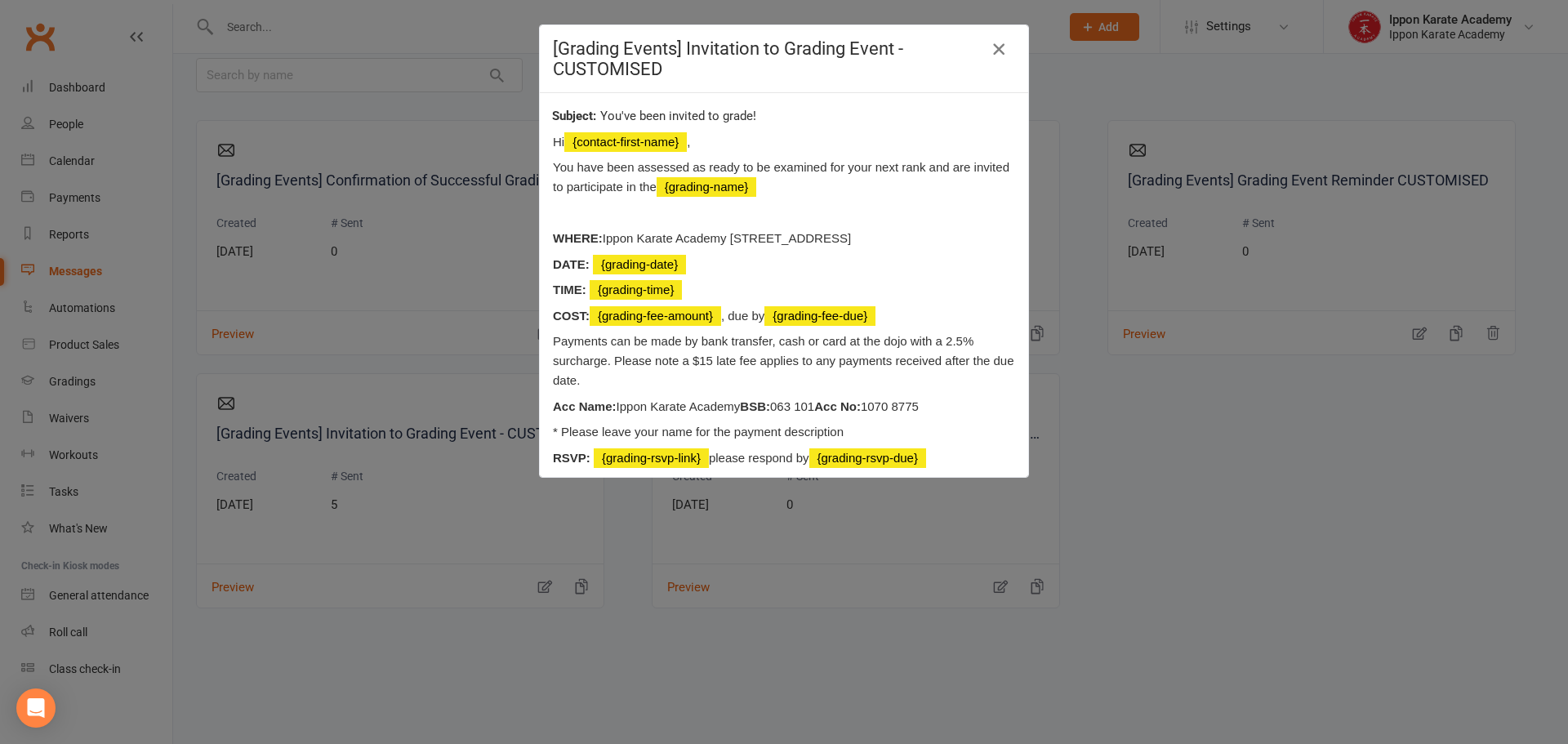
click at [990, 53] on icon "button" at bounding box center [998, 48] width 19 height 19
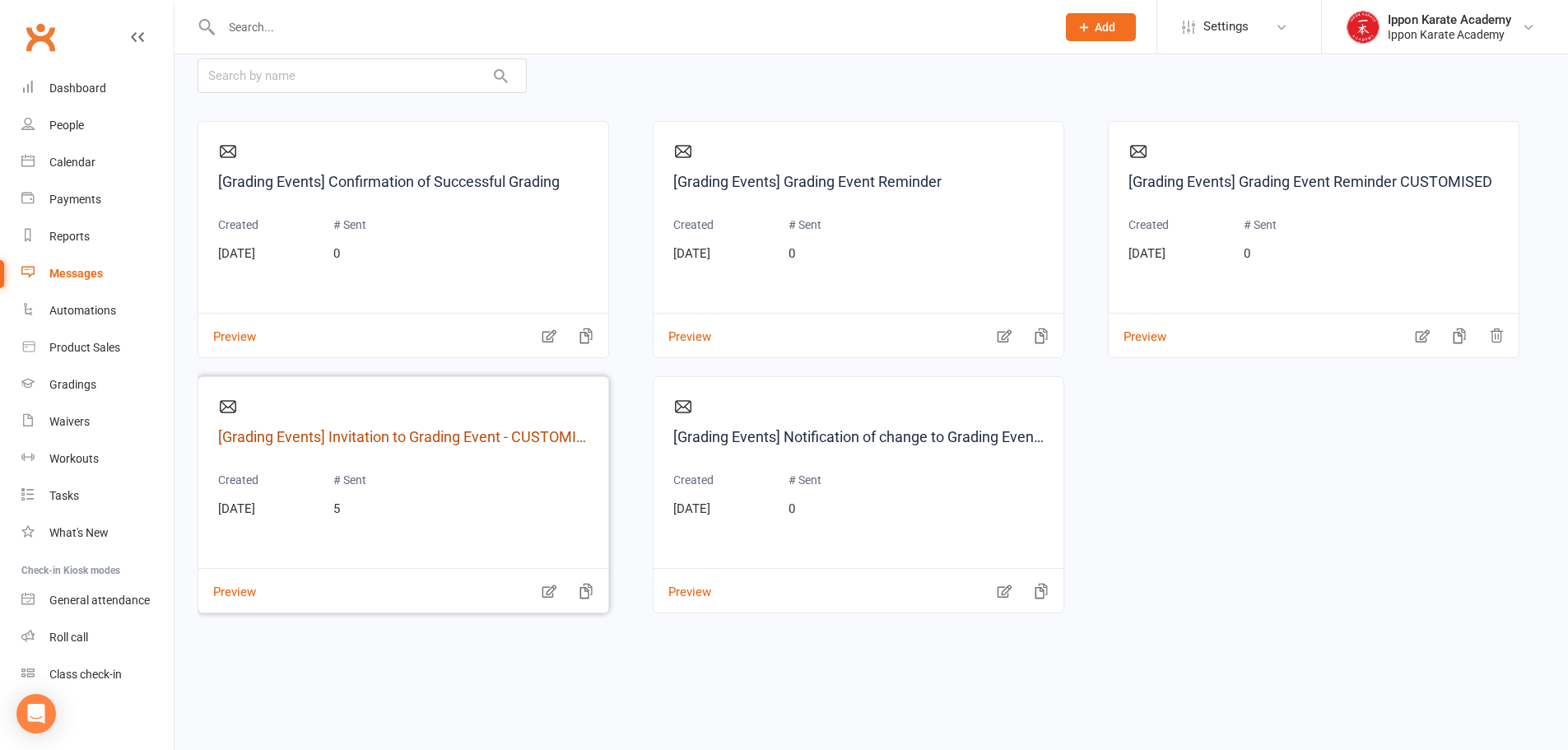
click at [352, 433] on link "[Grading Events] Invitation to Grading Event - CUSTOMISED" at bounding box center [402, 437] width 370 height 24
select select "grading_event_template"
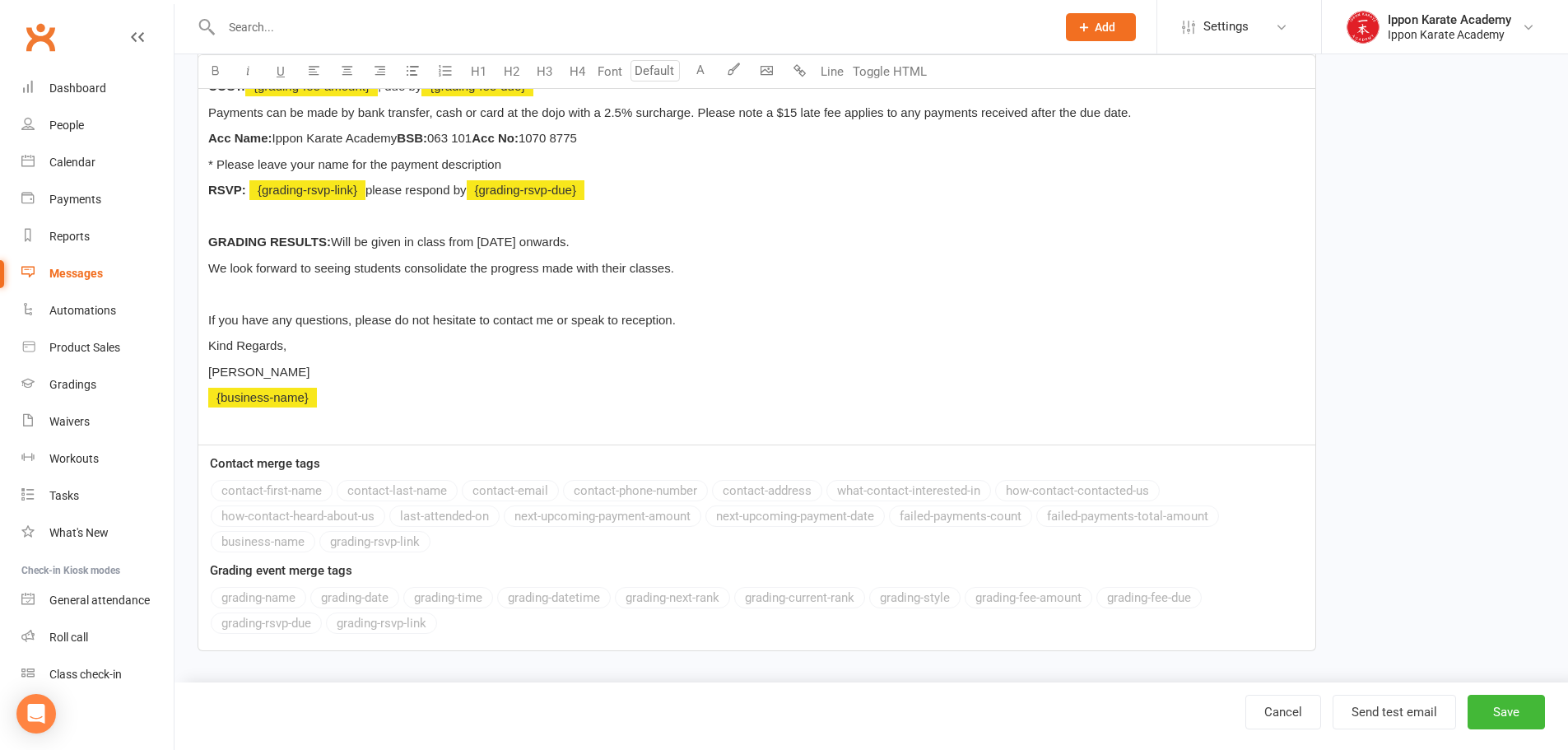
scroll to position [520, 0]
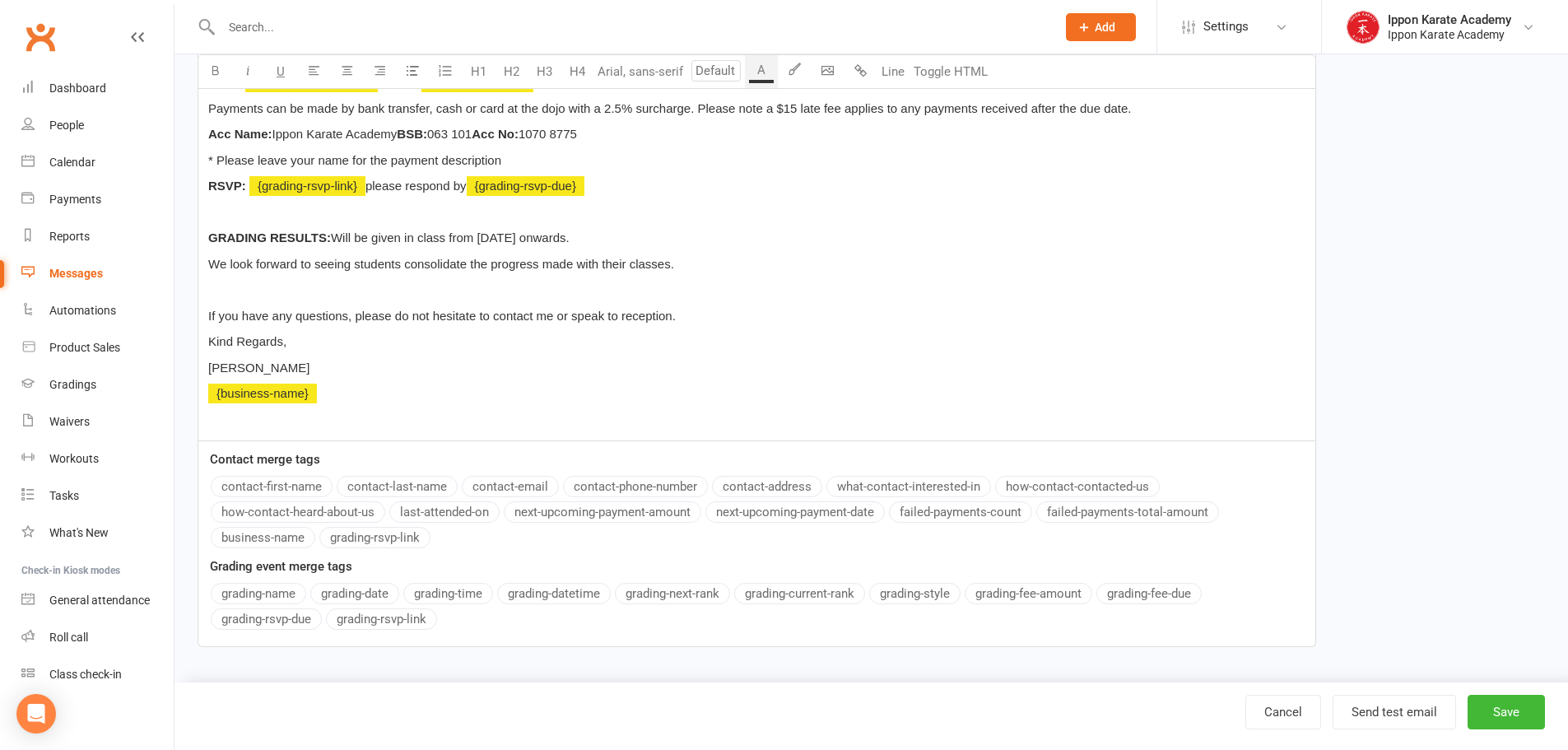
drag, startPoint x: 616, startPoint y: 238, endPoint x: 479, endPoint y: 236, distance: 137.0
click at [479, 236] on p "GRADING RESULTS: Will be given in class from [DATE] onwards." at bounding box center [757, 237] width 1098 height 20
click at [536, 237] on span "Will be given in class from [DATE] onwards." at bounding box center [450, 237] width 239 height 14
drag, startPoint x: 536, startPoint y: 237, endPoint x: 483, endPoint y: 236, distance: 53.0
click at [483, 236] on span "Will be given in class from [DATE] onwards." at bounding box center [450, 237] width 239 height 14
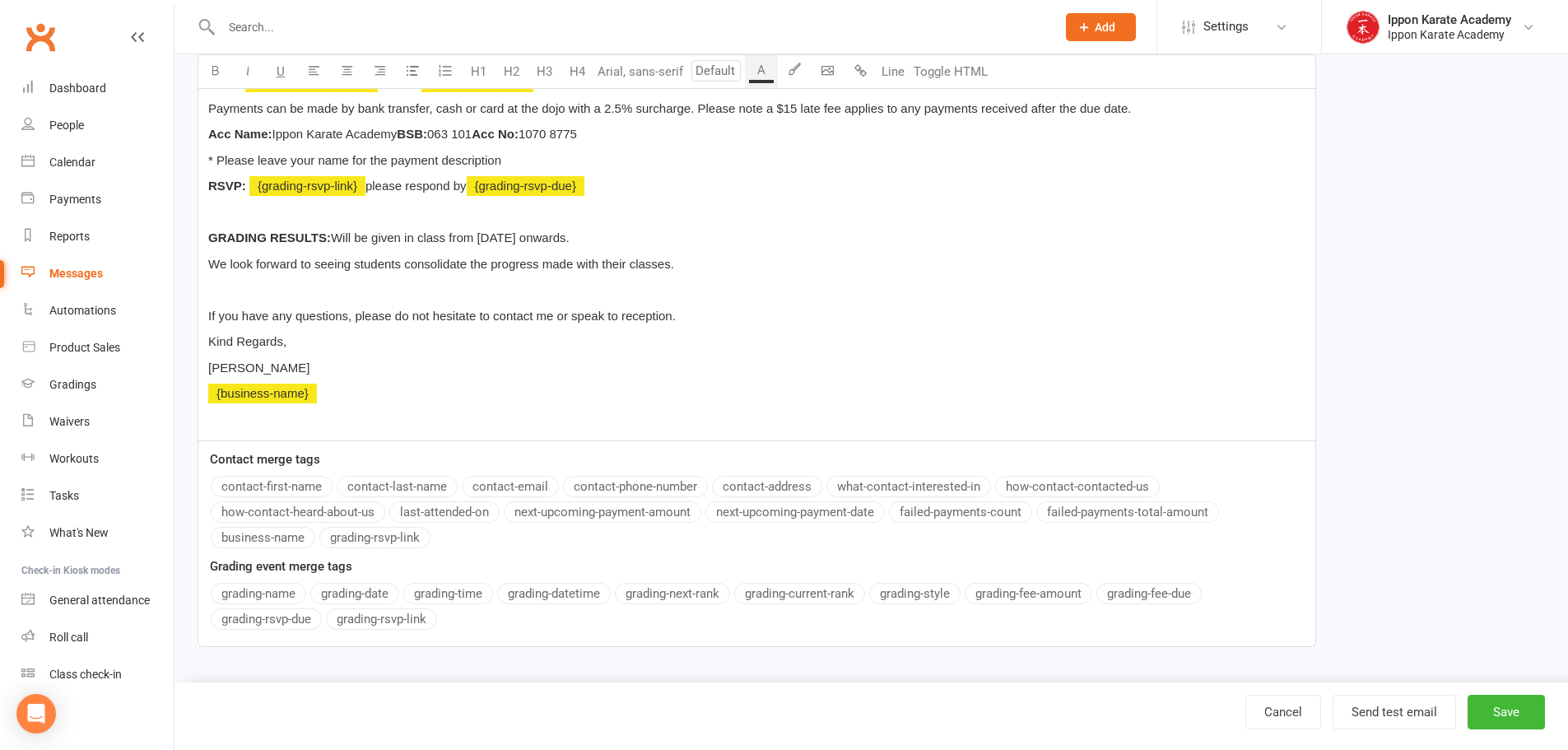
click at [293, 278] on div "Hi ﻿ {contact-first-name} , You have been assessed as ready to be examined for …" at bounding box center [756, 173] width 1117 height 535
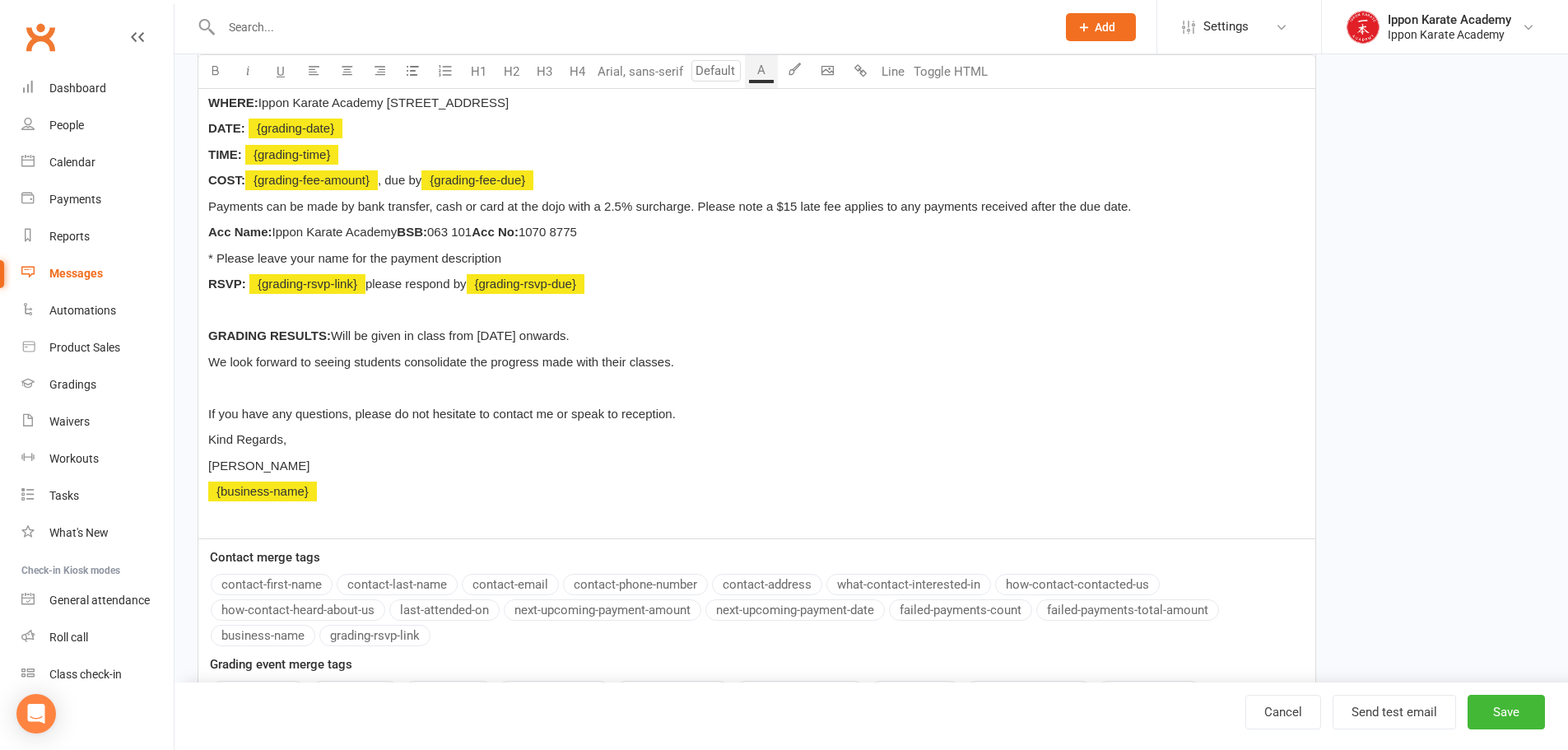
scroll to position [272, 0]
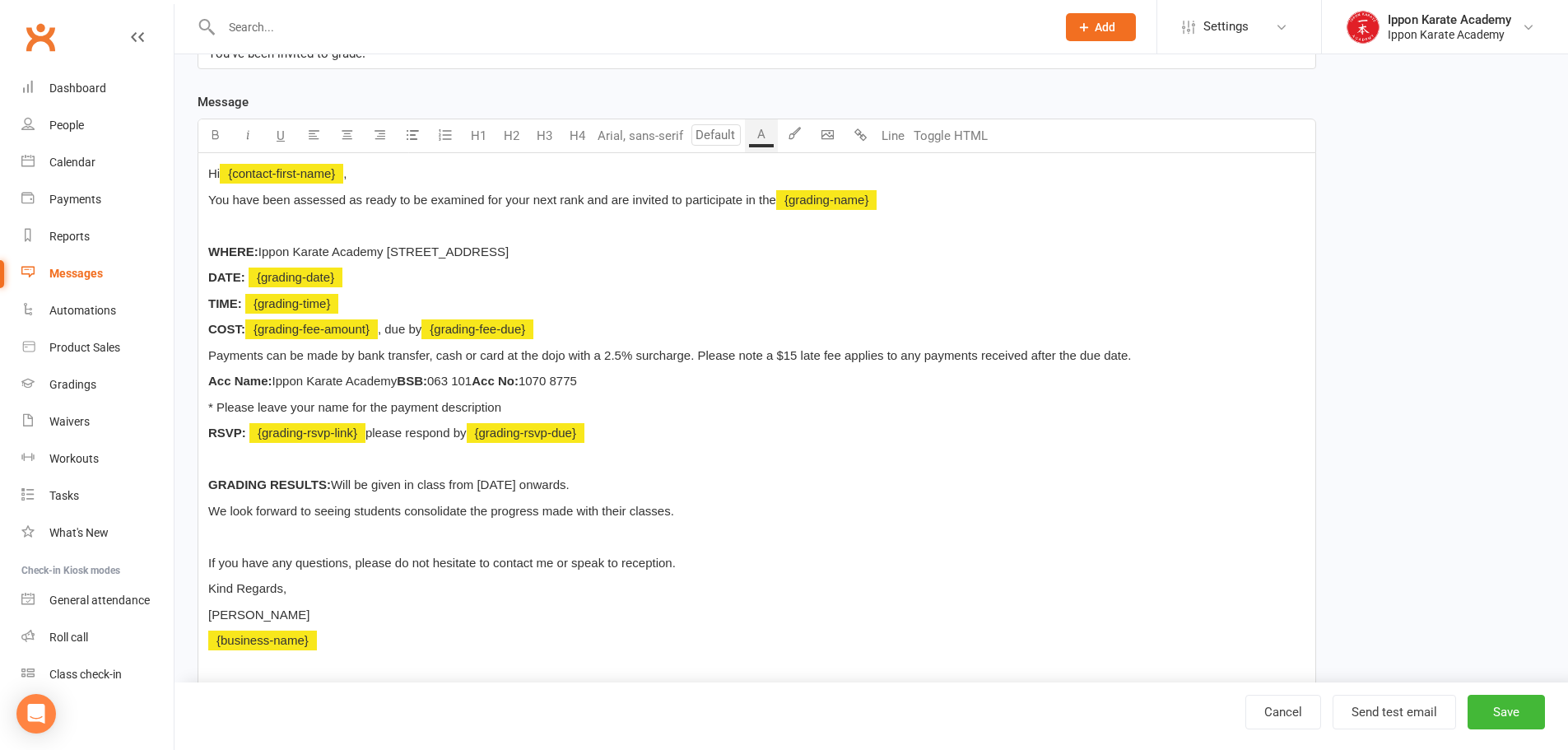
click at [334, 233] on p at bounding box center [757, 225] width 1098 height 20
click at [254, 456] on p at bounding box center [757, 458] width 1098 height 20
click at [257, 533] on p at bounding box center [757, 536] width 1098 height 20
click at [1510, 715] on button "Save" at bounding box center [1506, 712] width 77 height 35
select select "grid"
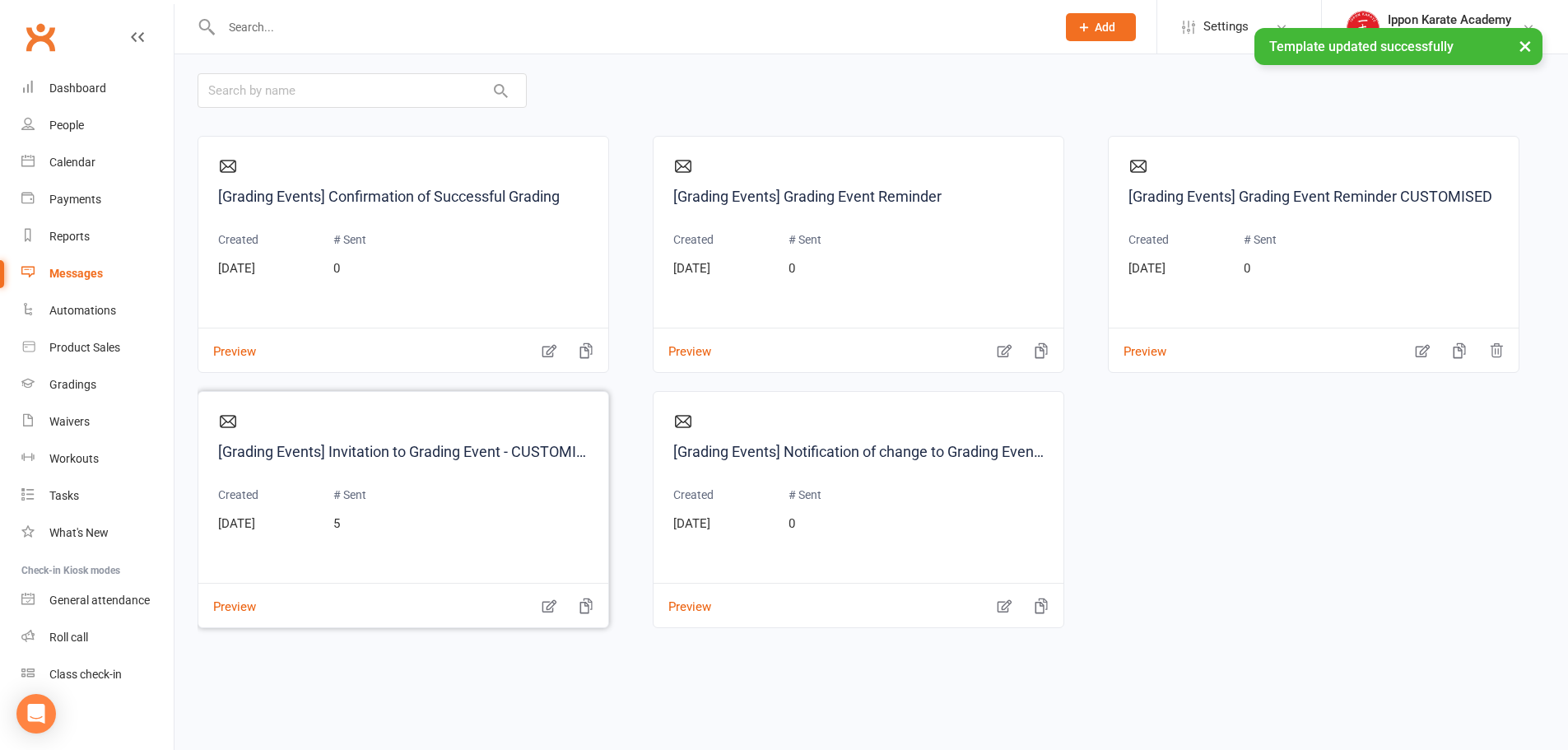
scroll to position [165, 0]
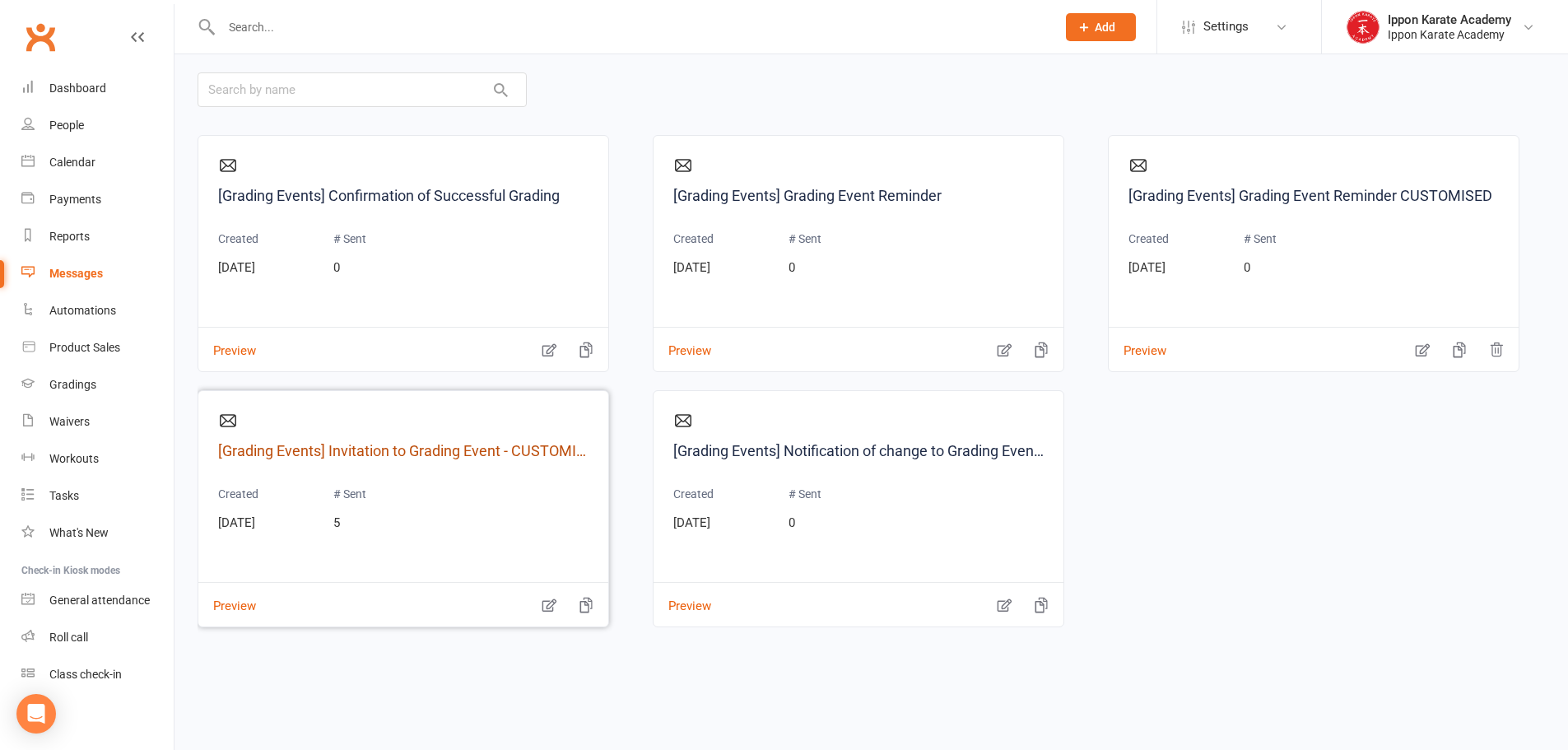
click at [341, 449] on link "[Grading Events] Invitation to Grading Event - CUSTOMISED" at bounding box center [402, 452] width 370 height 24
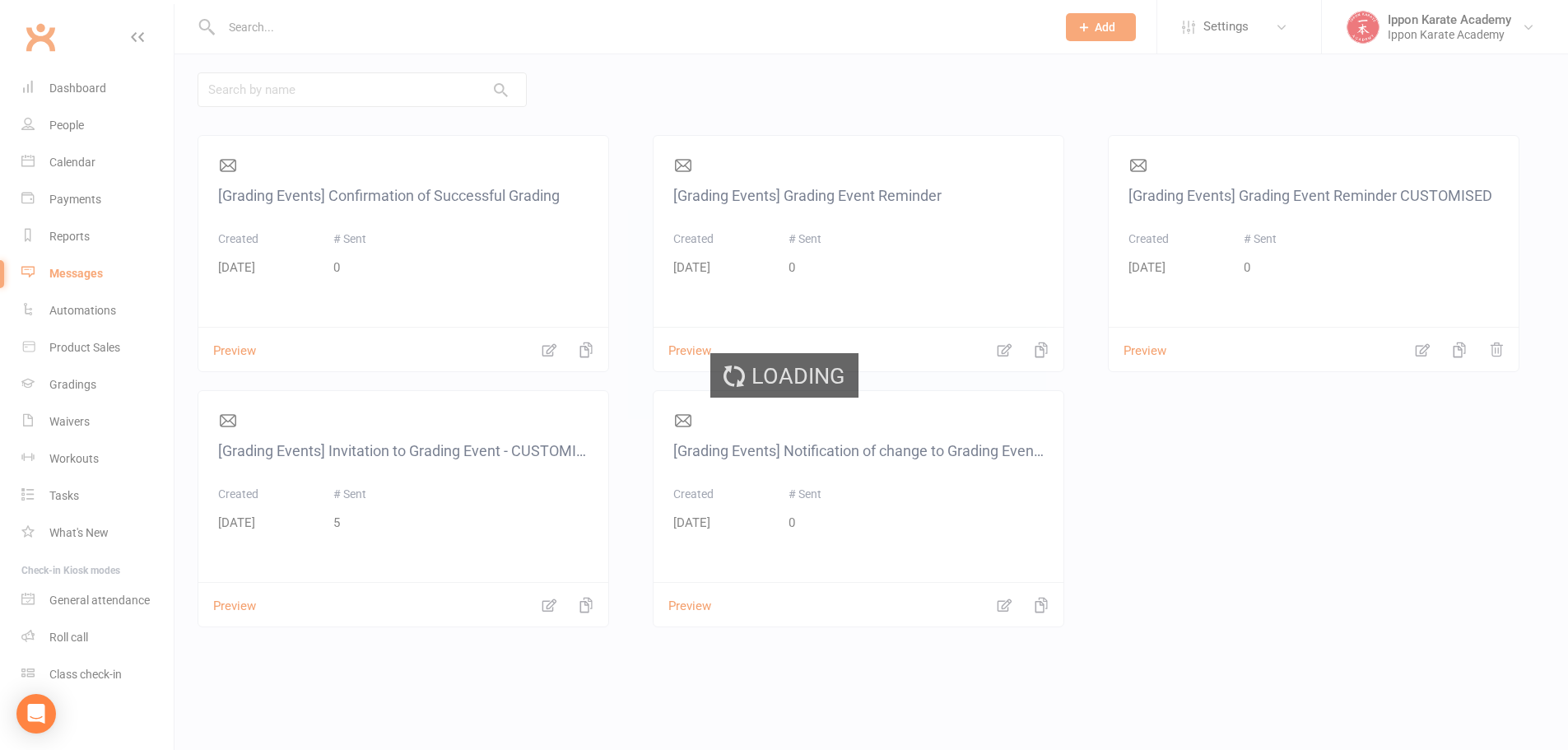
select select "grading_event_template"
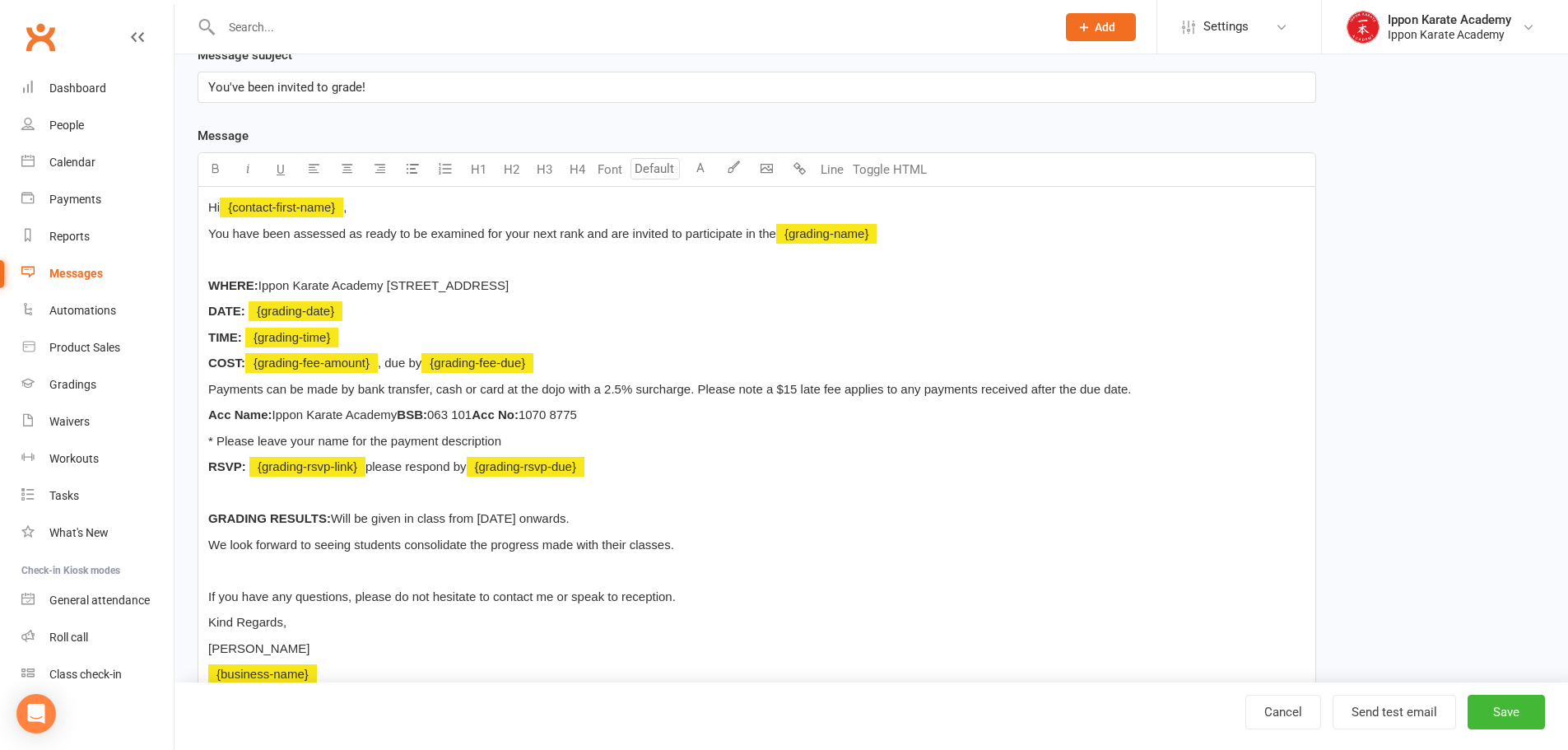
scroll to position [520, 0]
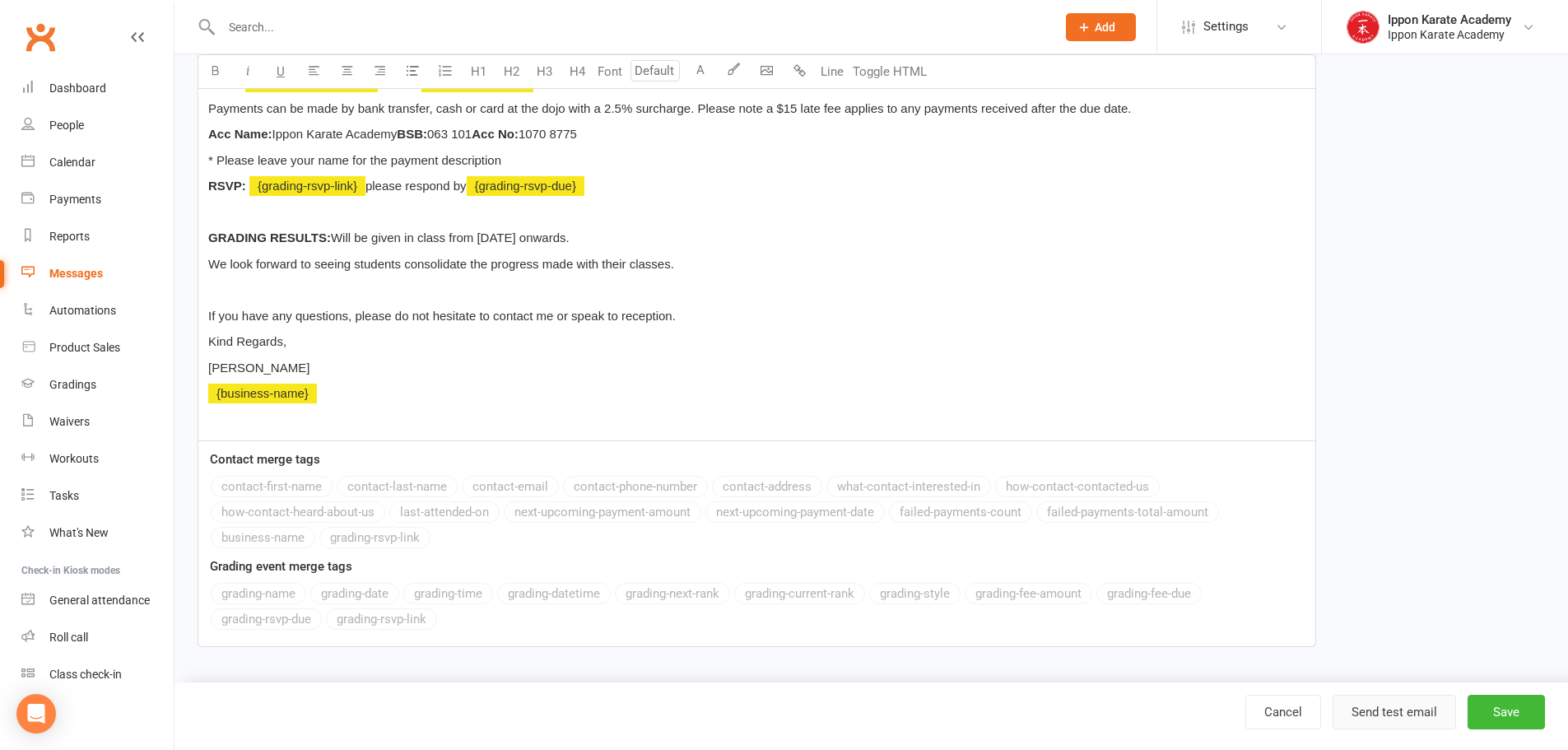
click at [1420, 712] on button "Send test email" at bounding box center [1394, 712] width 123 height 35
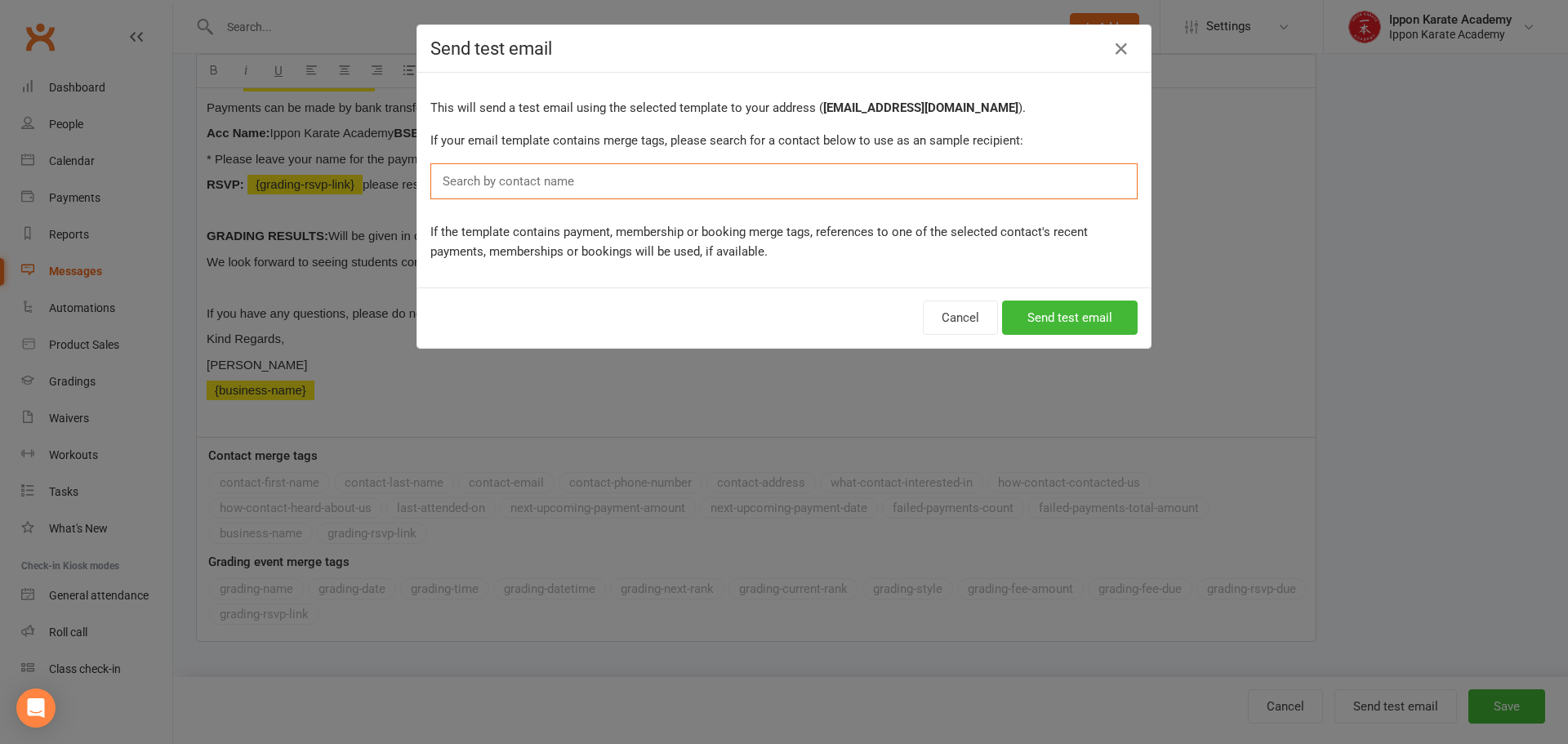
click at [564, 181] on input "text" at bounding box center [512, 181] width 142 height 21
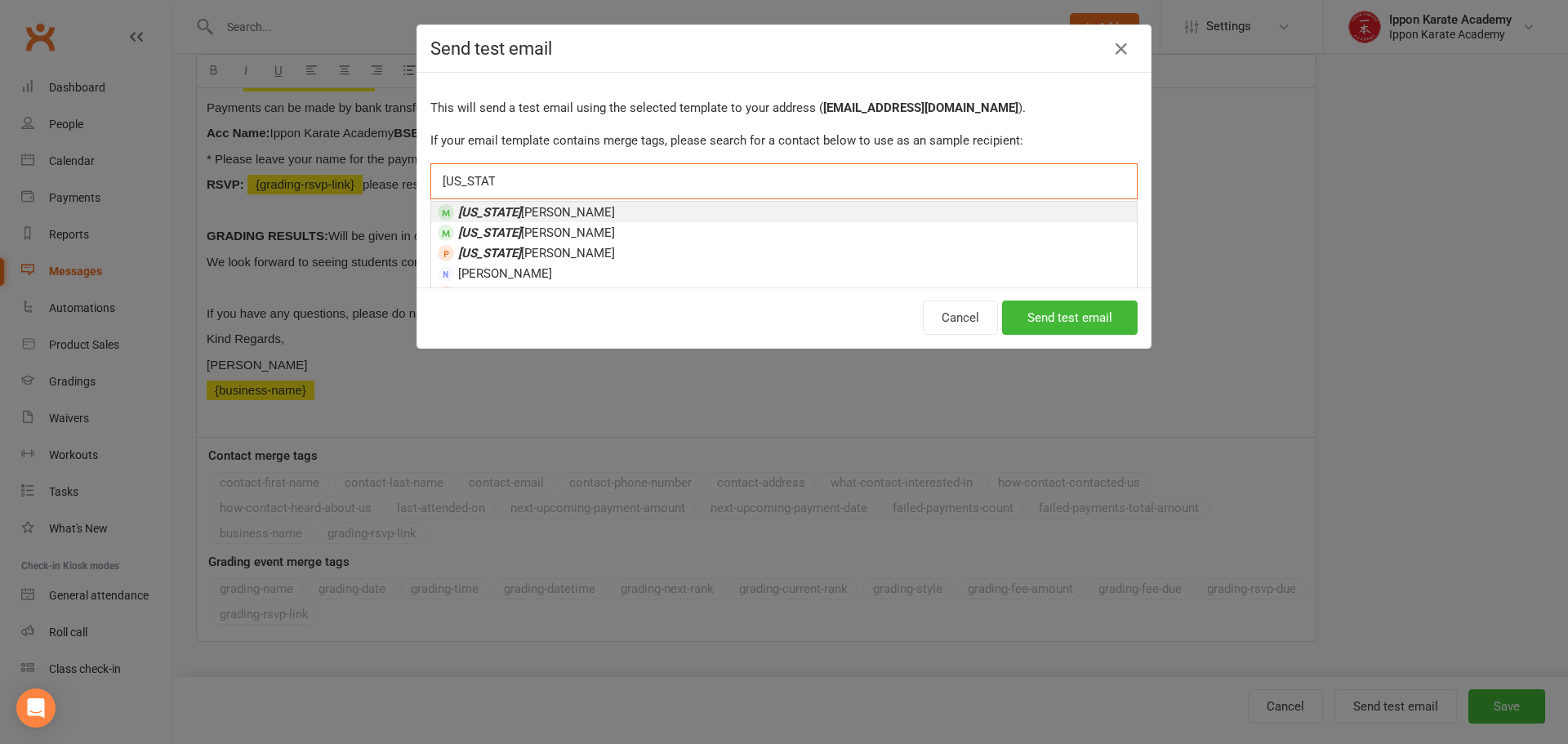
type input "[US_STATE]"
click at [521, 213] on span "[US_STATE][PERSON_NAME]" at bounding box center [537, 212] width 157 height 14
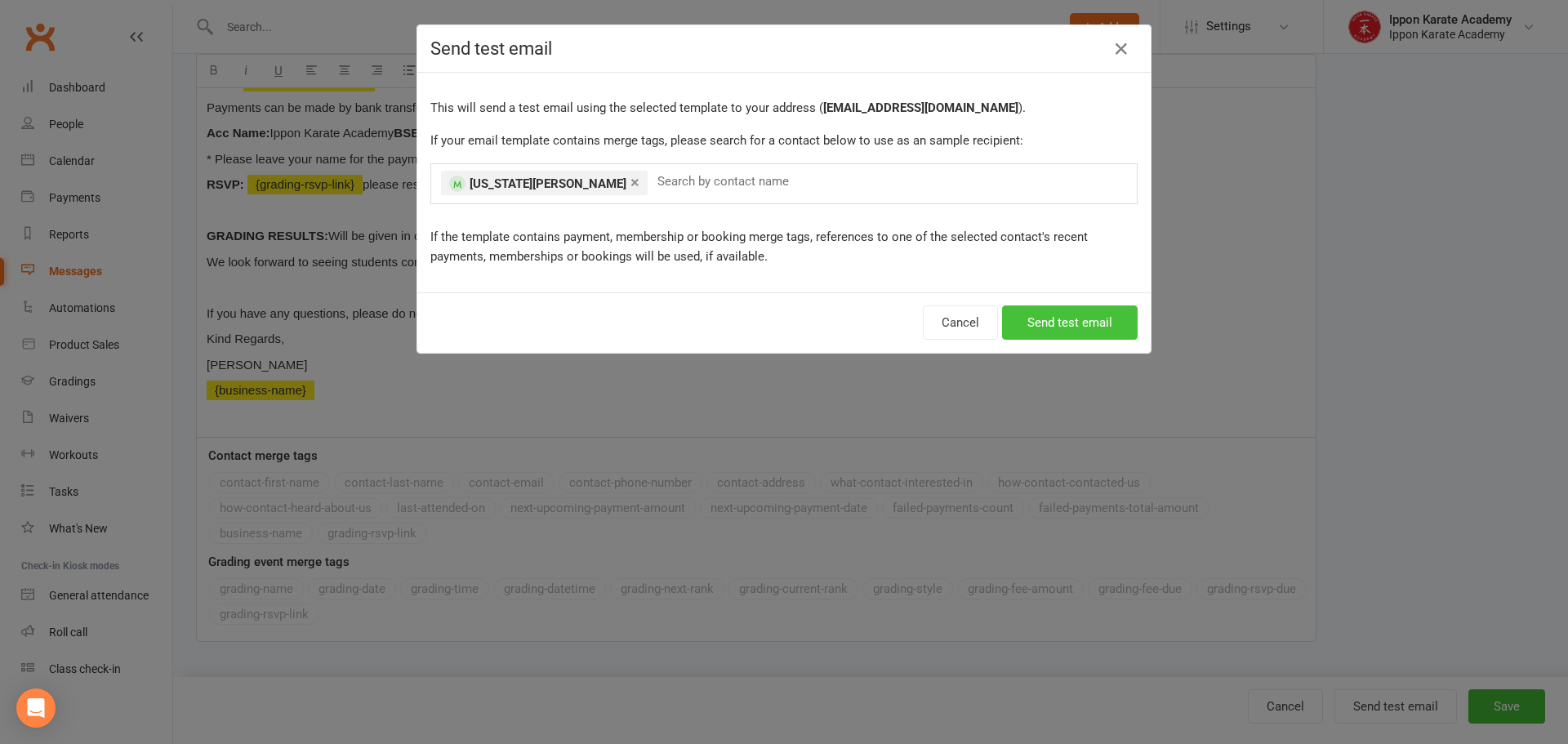
click at [1095, 312] on button "Send test email" at bounding box center [1069, 322] width 136 height 35
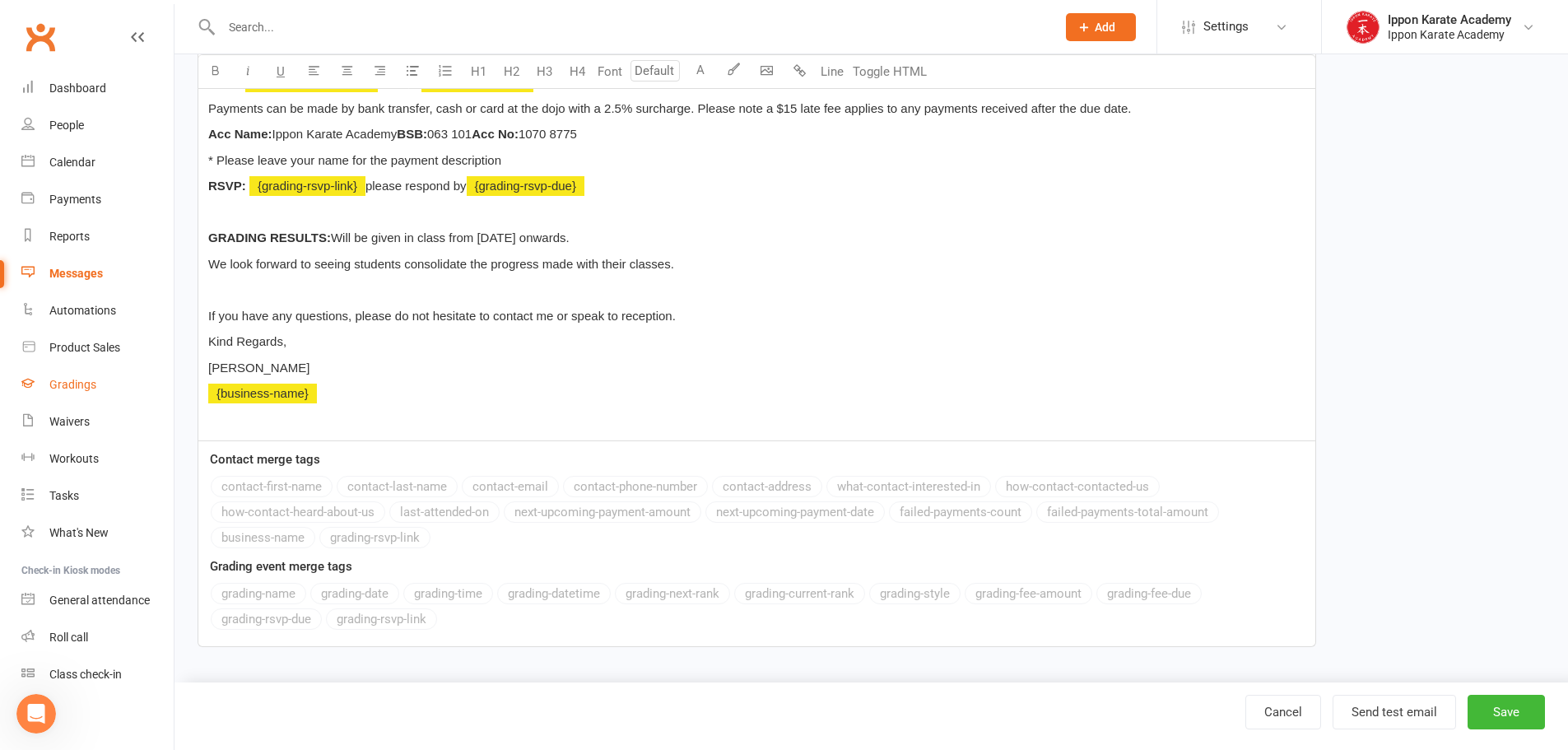
scroll to position [0, 0]
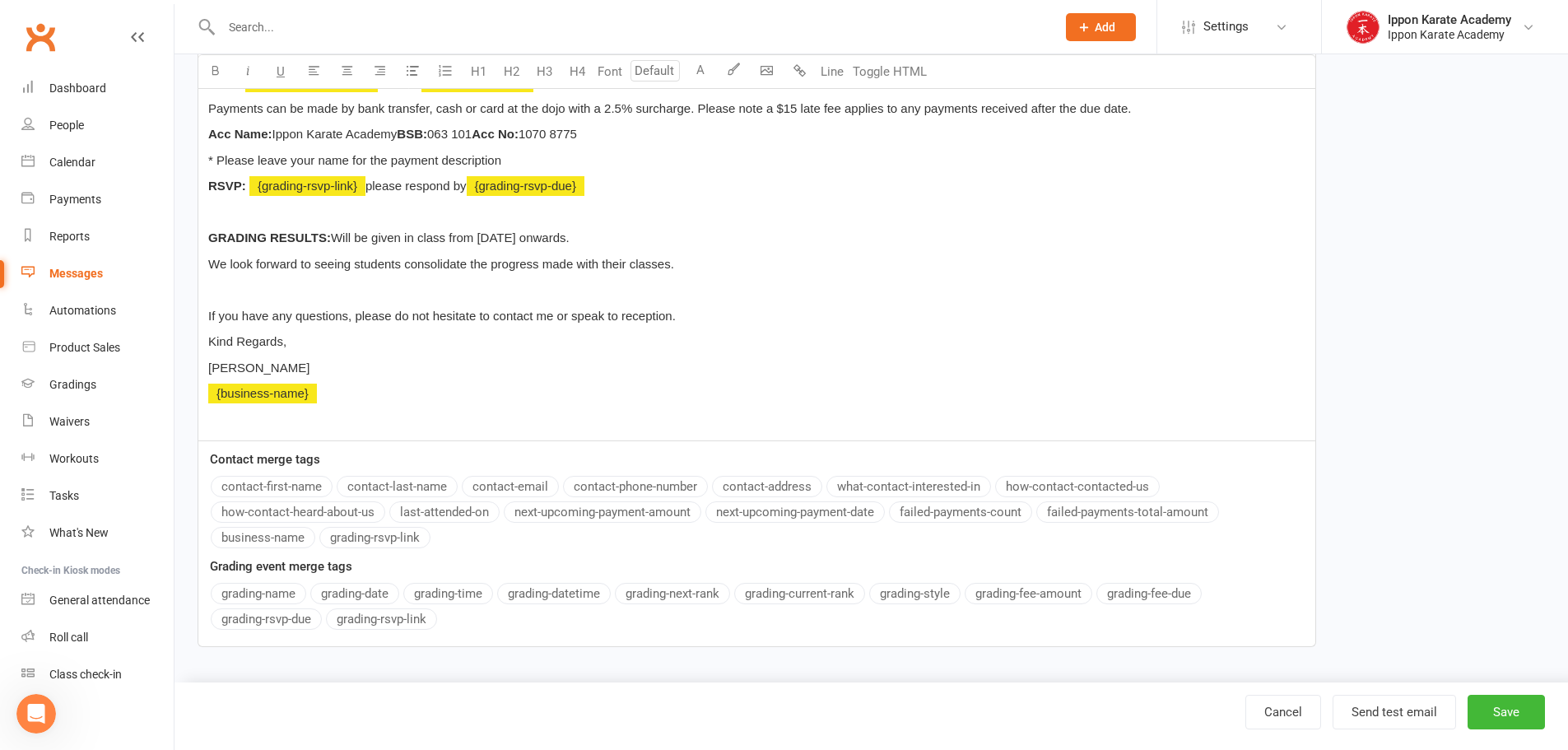
click at [1050, 327] on div "Hi ﻿ {contact-first-name} , You have been assessed as ready to be examined for …" at bounding box center [756, 173] width 1117 height 535
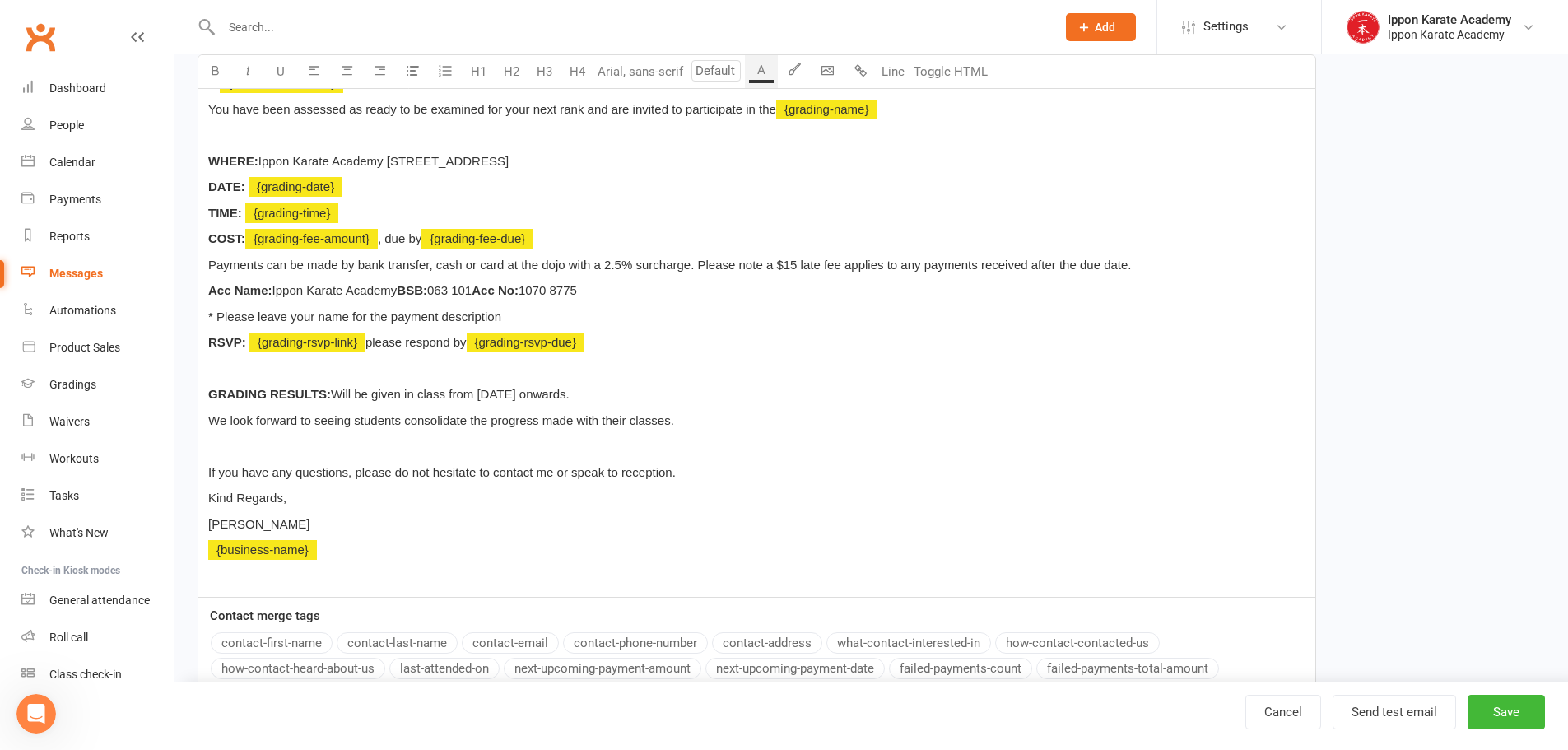
scroll to position [355, 0]
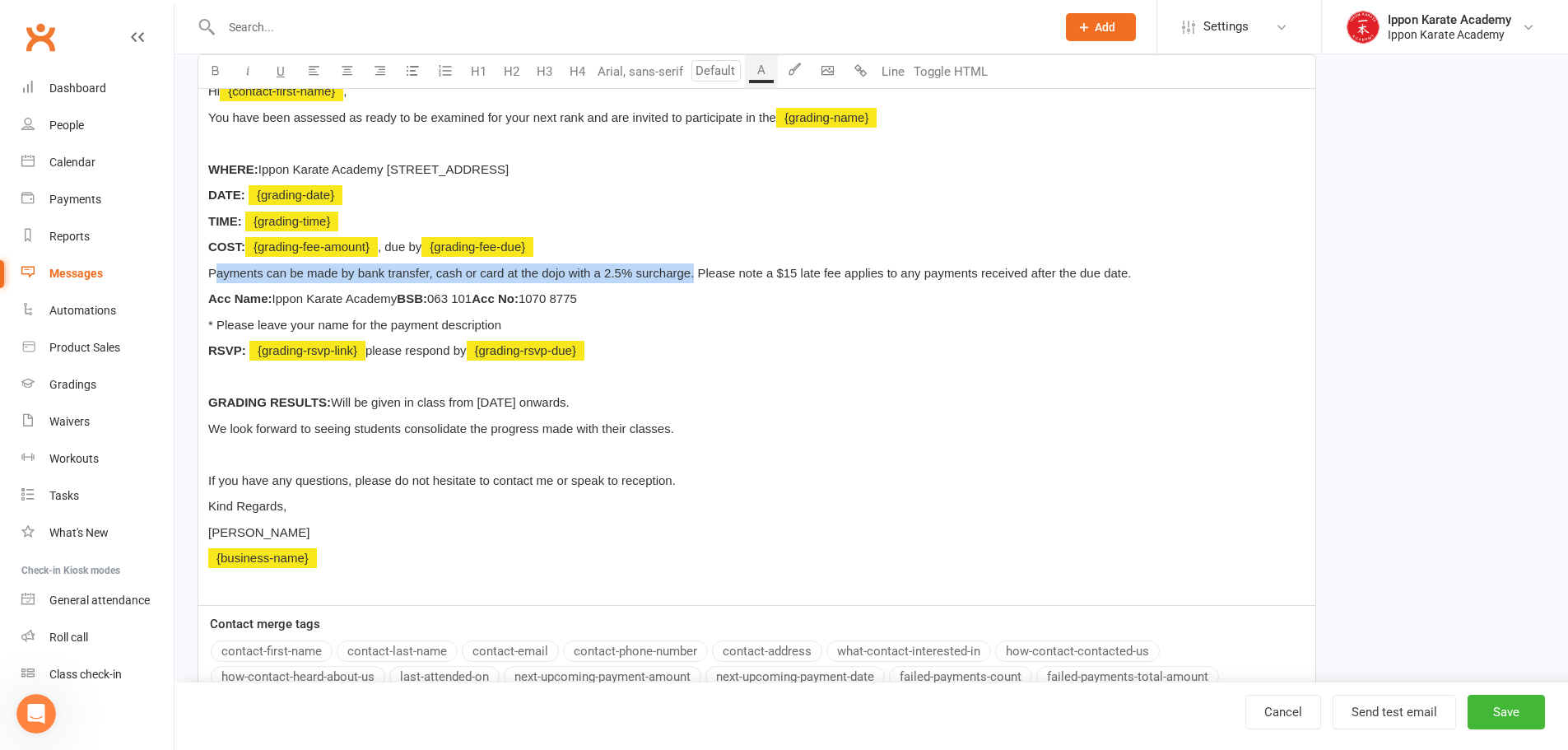
drag, startPoint x: 215, startPoint y: 269, endPoint x: 696, endPoint y: 270, distance: 481.0
click at [696, 270] on span "Payments can be made by bank transfer, cash or card at the dojo with a 2.5% sur…" at bounding box center [670, 273] width 924 height 14
click at [697, 269] on span "Payments can be made by bank transfer, cash or card at the dojo with a 2.5% sur…" at bounding box center [670, 273] width 924 height 14
click at [683, 302] on p "Acc Name: Ippon Karate Academy BSB: 063 101 Acc No: 1070 8775" at bounding box center [757, 298] width 1098 height 20
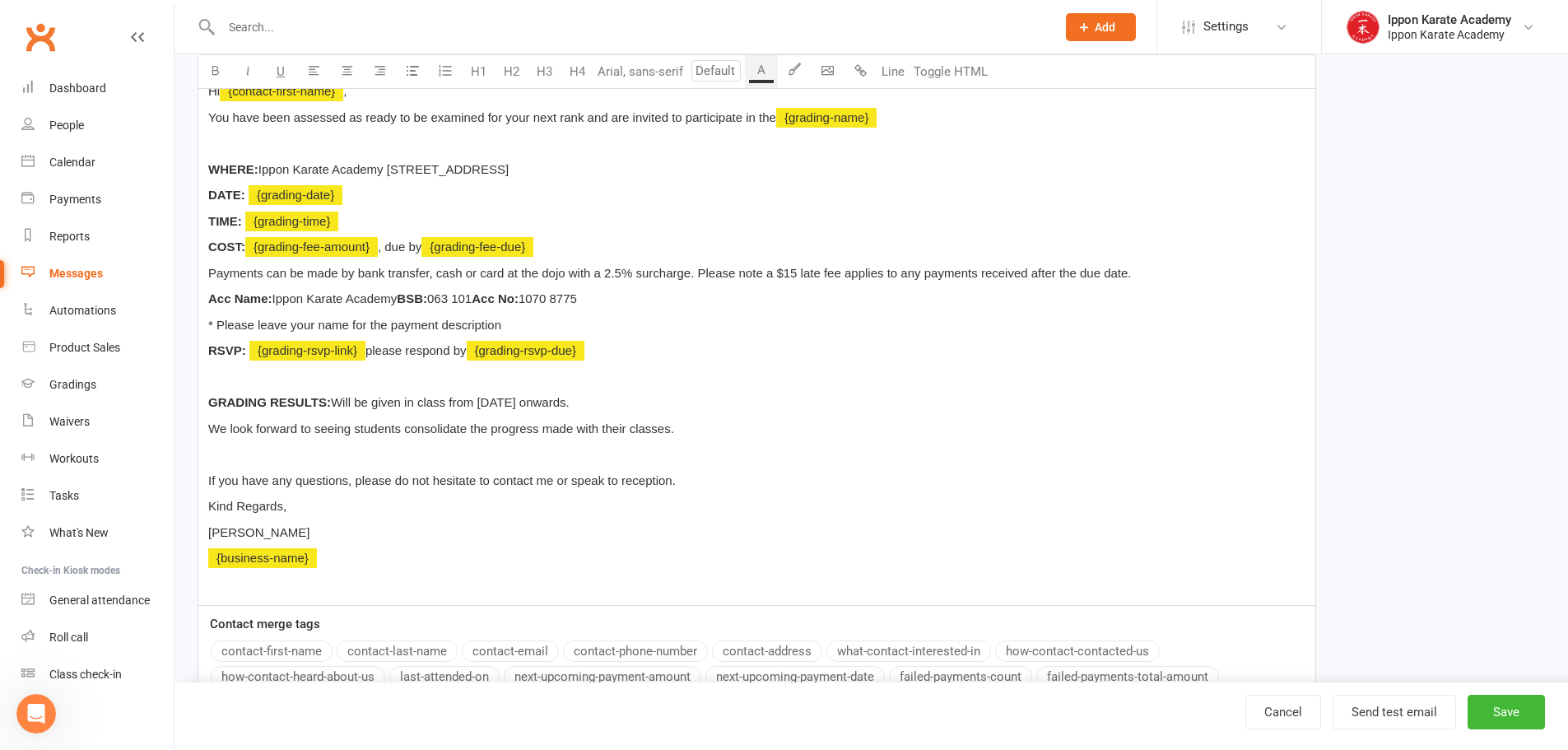
click at [523, 322] on p "* Please leave your name for the payment description" at bounding box center [757, 325] width 1098 height 20
click at [418, 380] on p at bounding box center [757, 377] width 1098 height 20
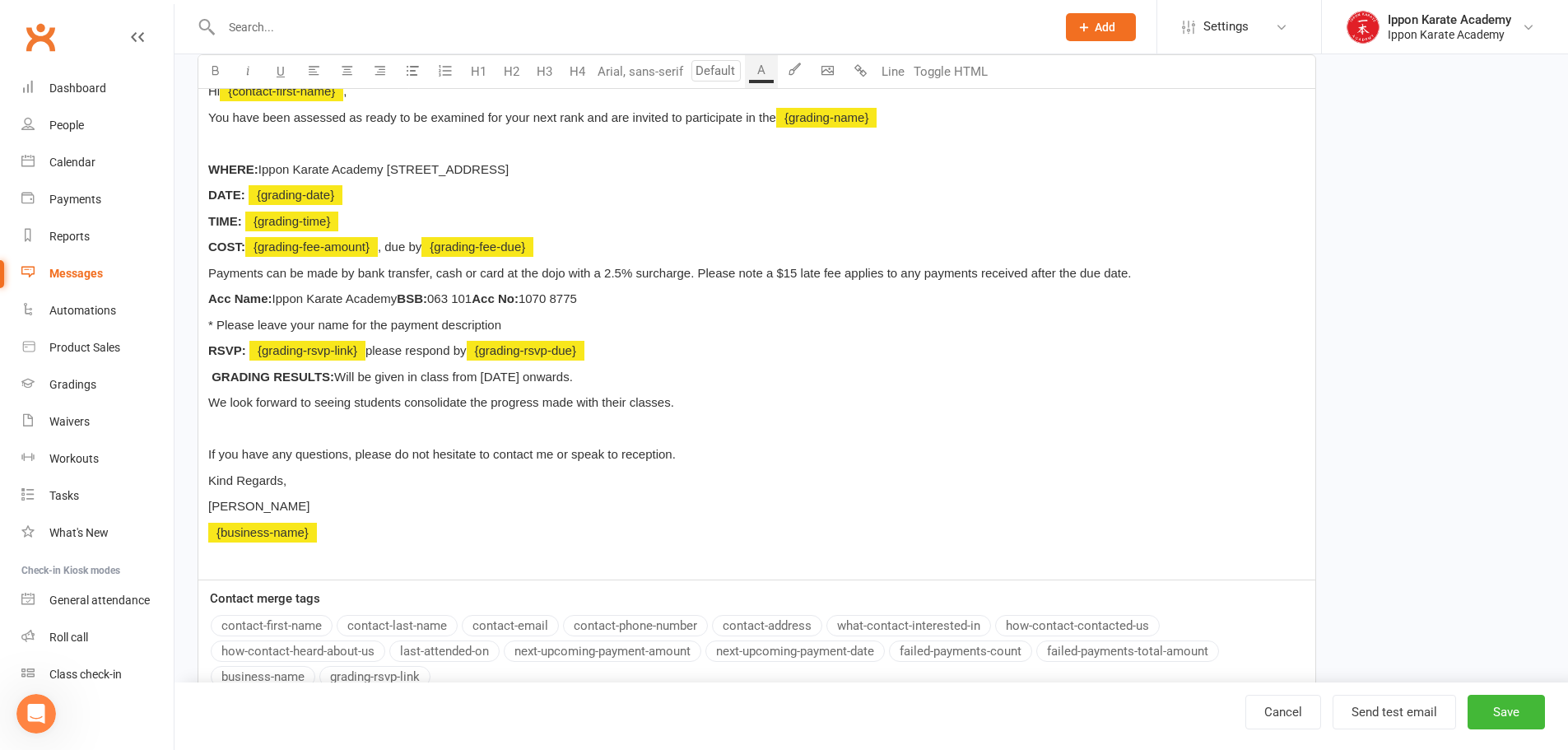
click at [209, 399] on span "We look forward to seeing students consolidate the progress made with their cla…" at bounding box center [442, 401] width 466 height 14
click at [213, 378] on span "GRADING RESULTS:" at bounding box center [273, 376] width 123 height 14
click at [209, 401] on span "We look forward to seeing students consolidate the progress made with their cla…" at bounding box center [442, 401] width 466 height 14
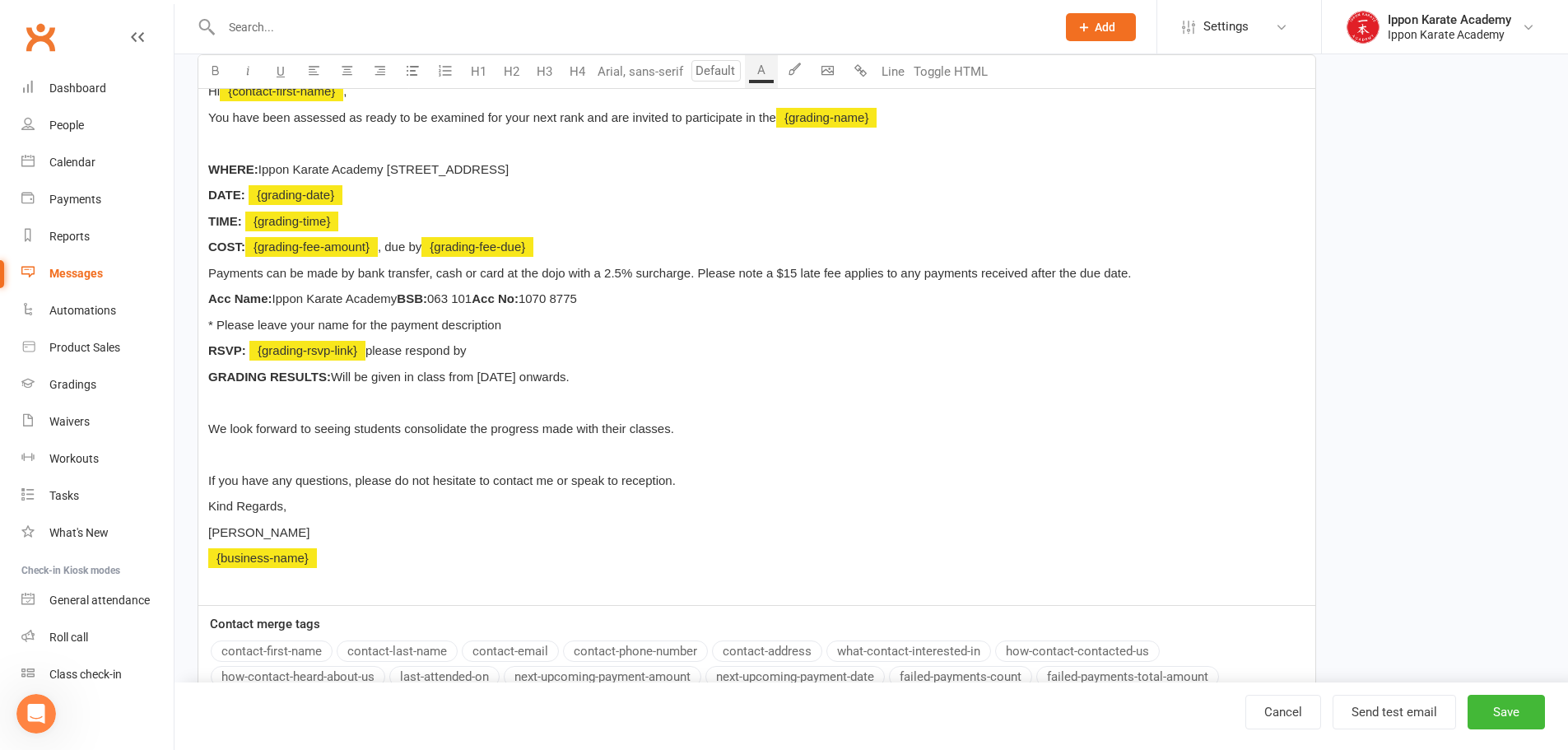
click at [208, 451] on div "Hi ﻿ {contact-first-name} , You have been assessed as ready to be examined for …" at bounding box center [756, 338] width 1117 height 535
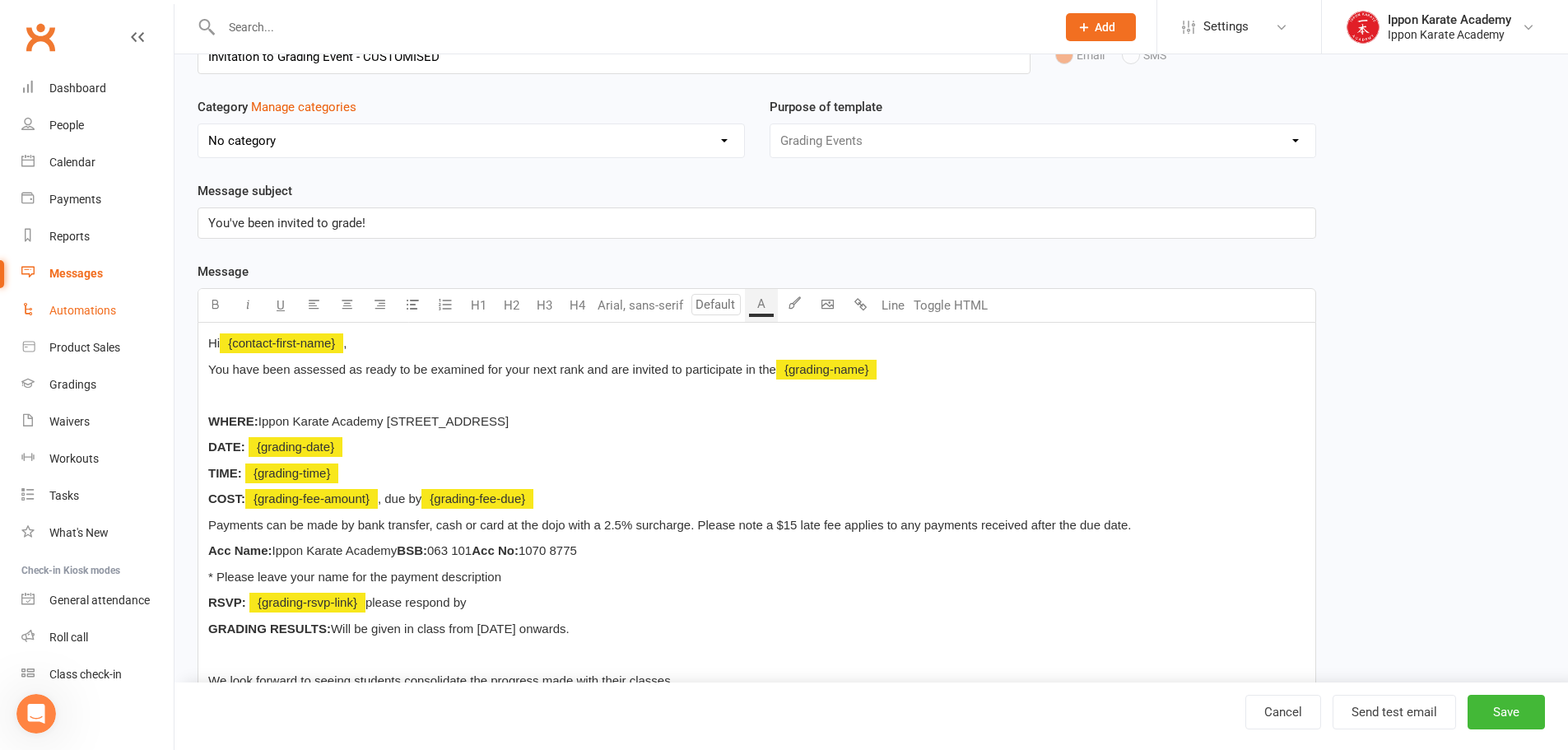
scroll to position [165, 0]
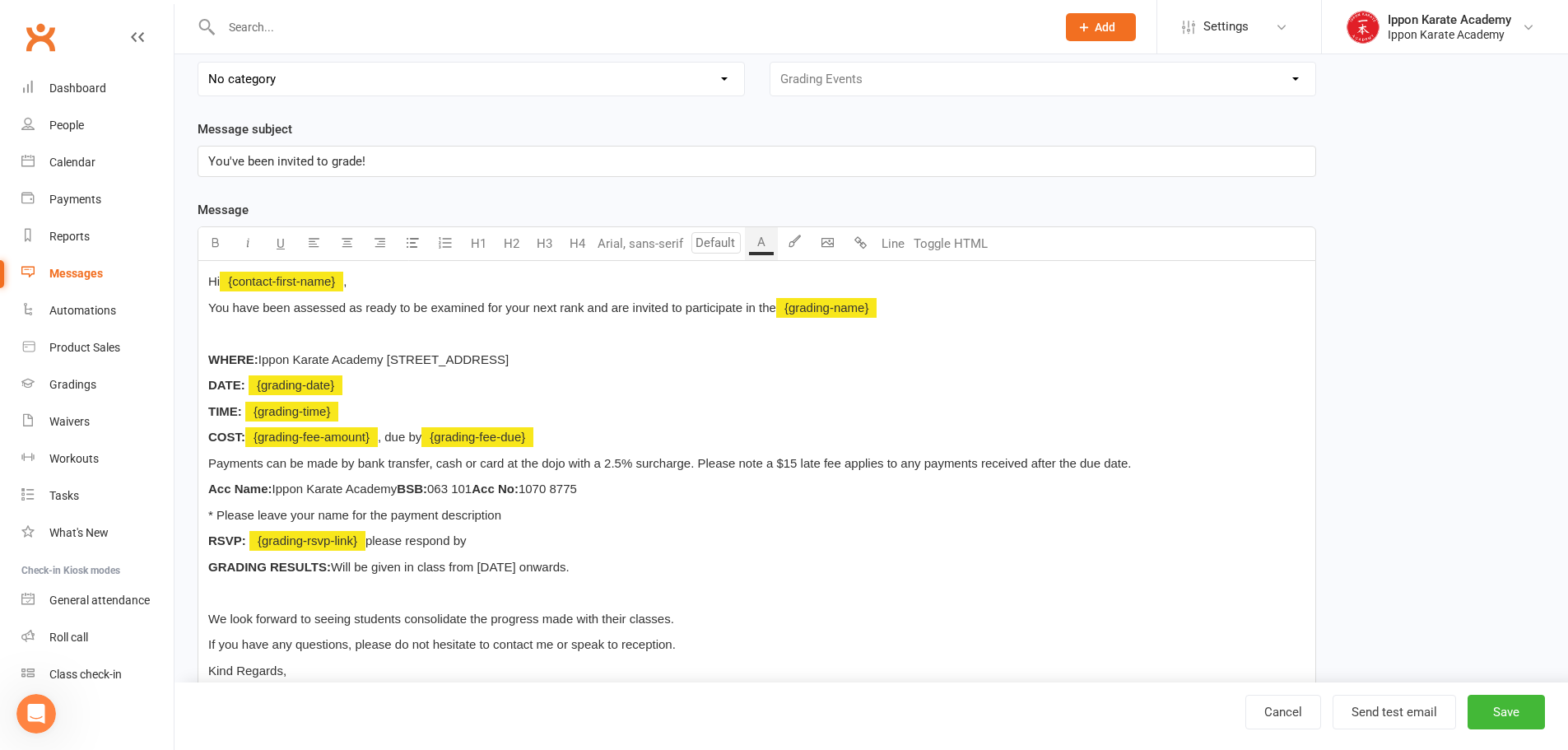
click at [209, 161] on span "You've been invited to grade!" at bounding box center [287, 161] width 157 height 14
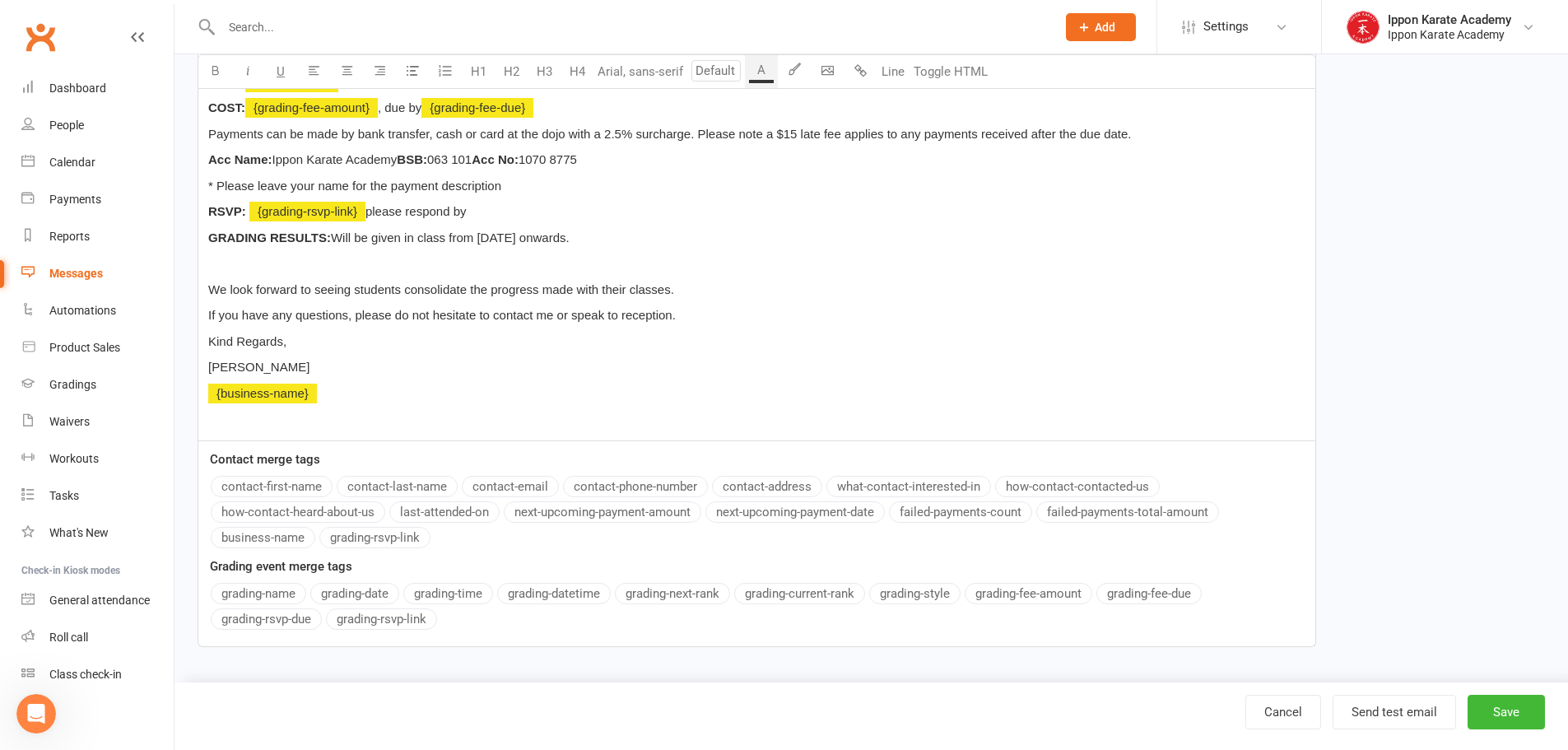
scroll to position [0, 0]
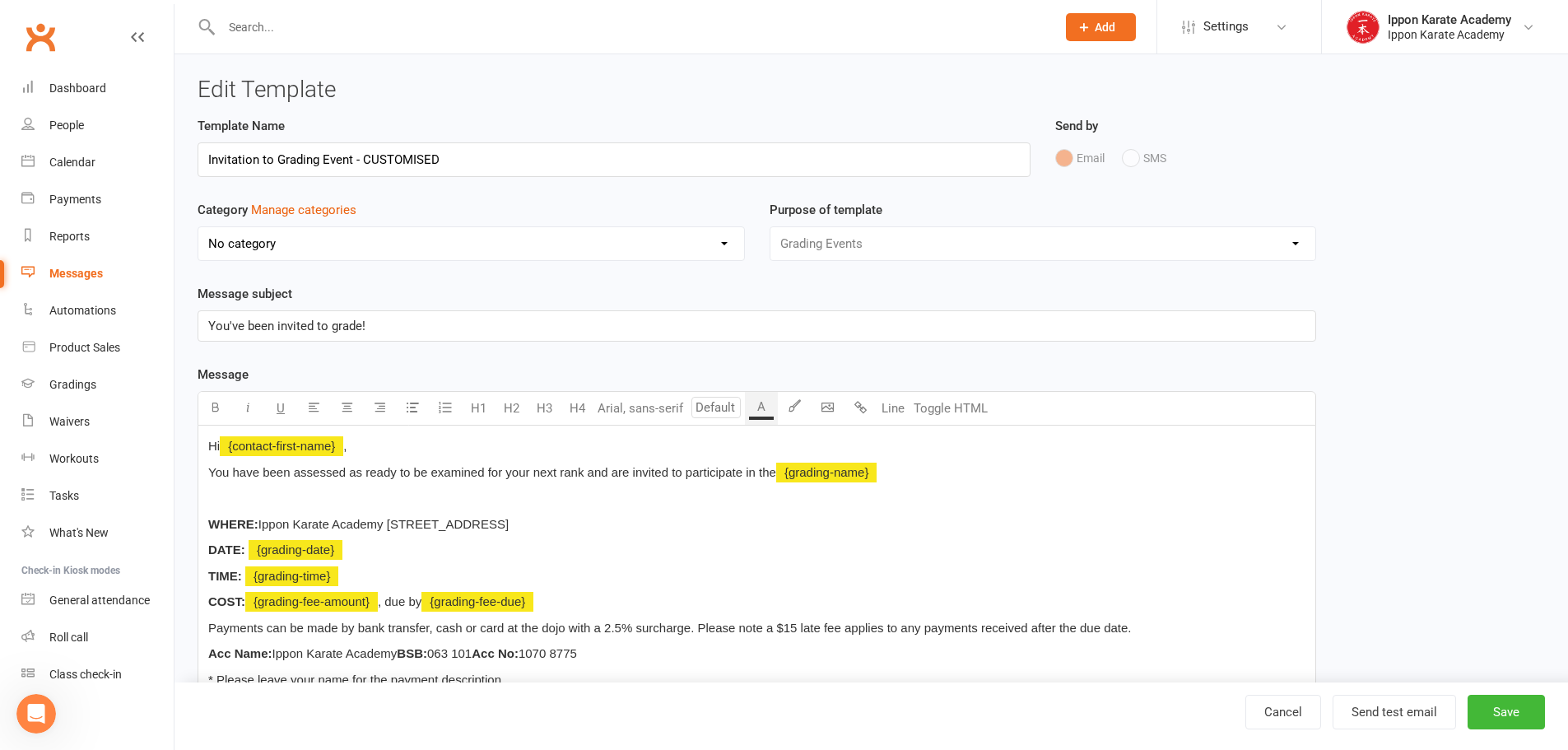
click at [232, 596] on div "Message U H1 H2 H3 H4 Arial, sans-serif A Line Toggle HTML Hi ﻿ {contact-first-…" at bounding box center [756, 753] width 1119 height 776
drag, startPoint x: 522, startPoint y: 328, endPoint x: 313, endPoint y: 324, distance: 209.0
click at [313, 324] on p "﻿ ﻿ {grading-name} You've been invited to grade!" at bounding box center [757, 326] width 1098 height 20
click at [448, 332] on p "﻿ ﻿ {grading-name} Invitation" at bounding box center [757, 326] width 1098 height 20
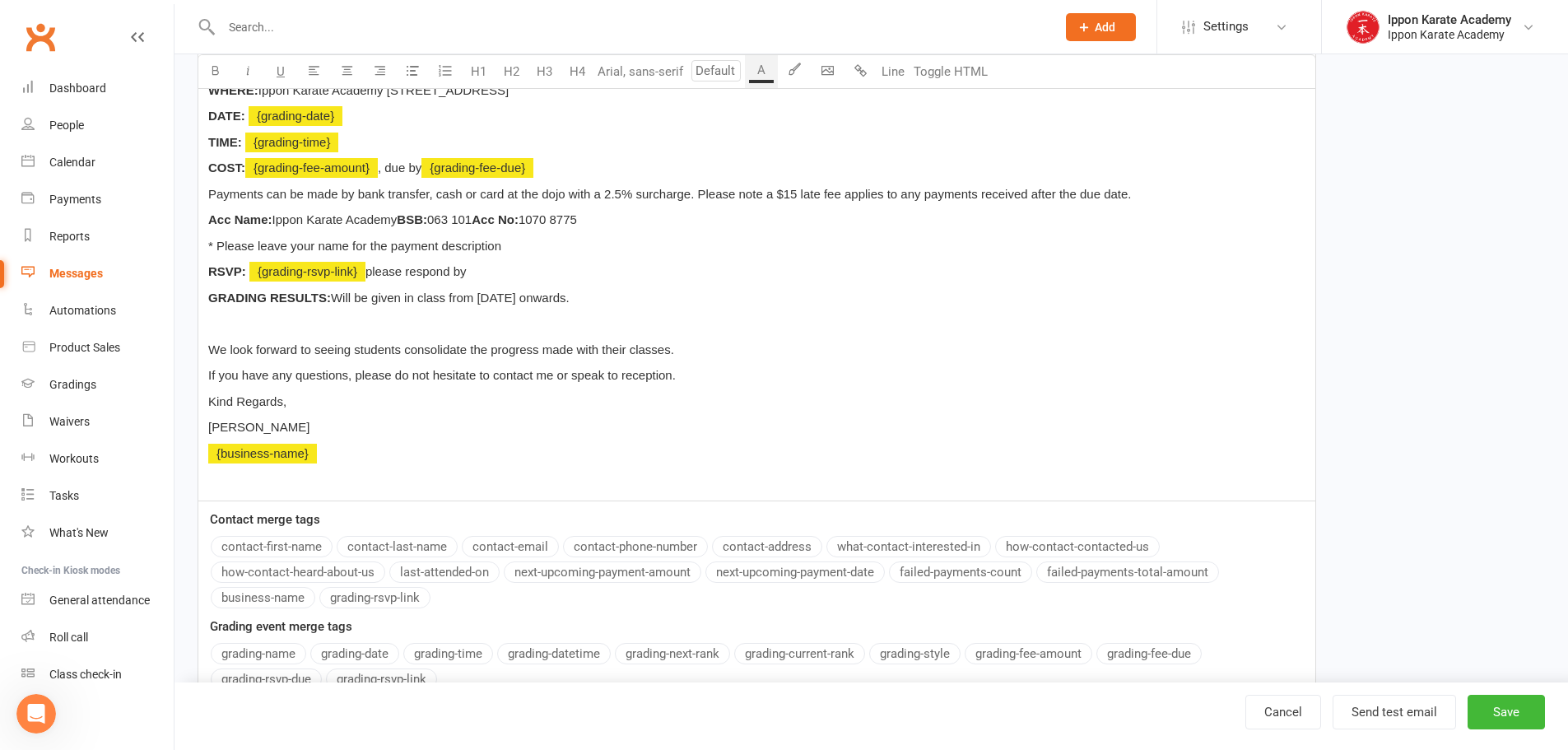
click at [784, 472] on div "Hi ﻿ {contact-first-name} , You have been assessed as ready to be examined for …" at bounding box center [756, 246] width 1117 height 509
click at [659, 226] on p "Acc Name: Ippon Karate Academy BSB: 063 101 Acc No: 1070 8775" at bounding box center [757, 219] width 1098 height 20
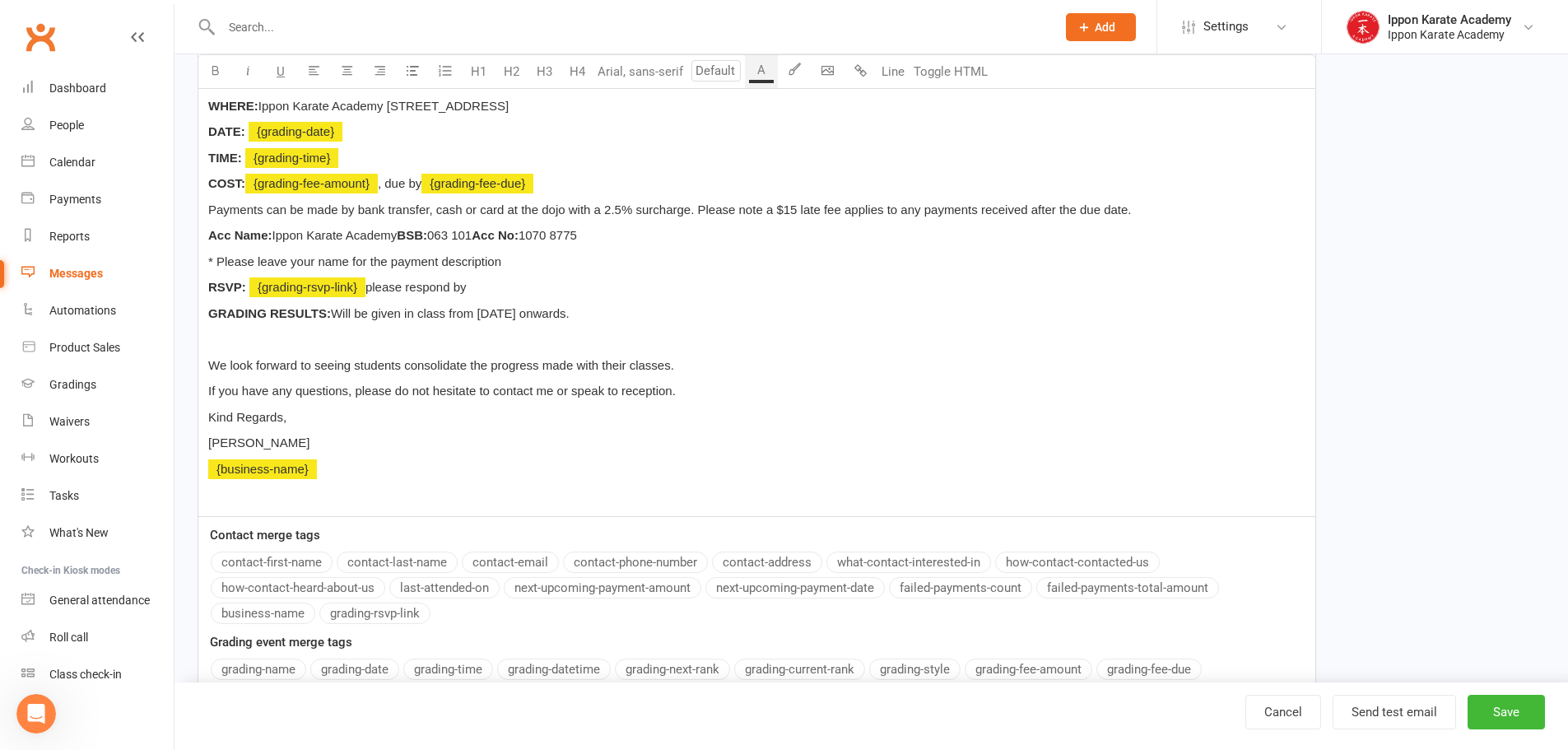
scroll to position [494, 0]
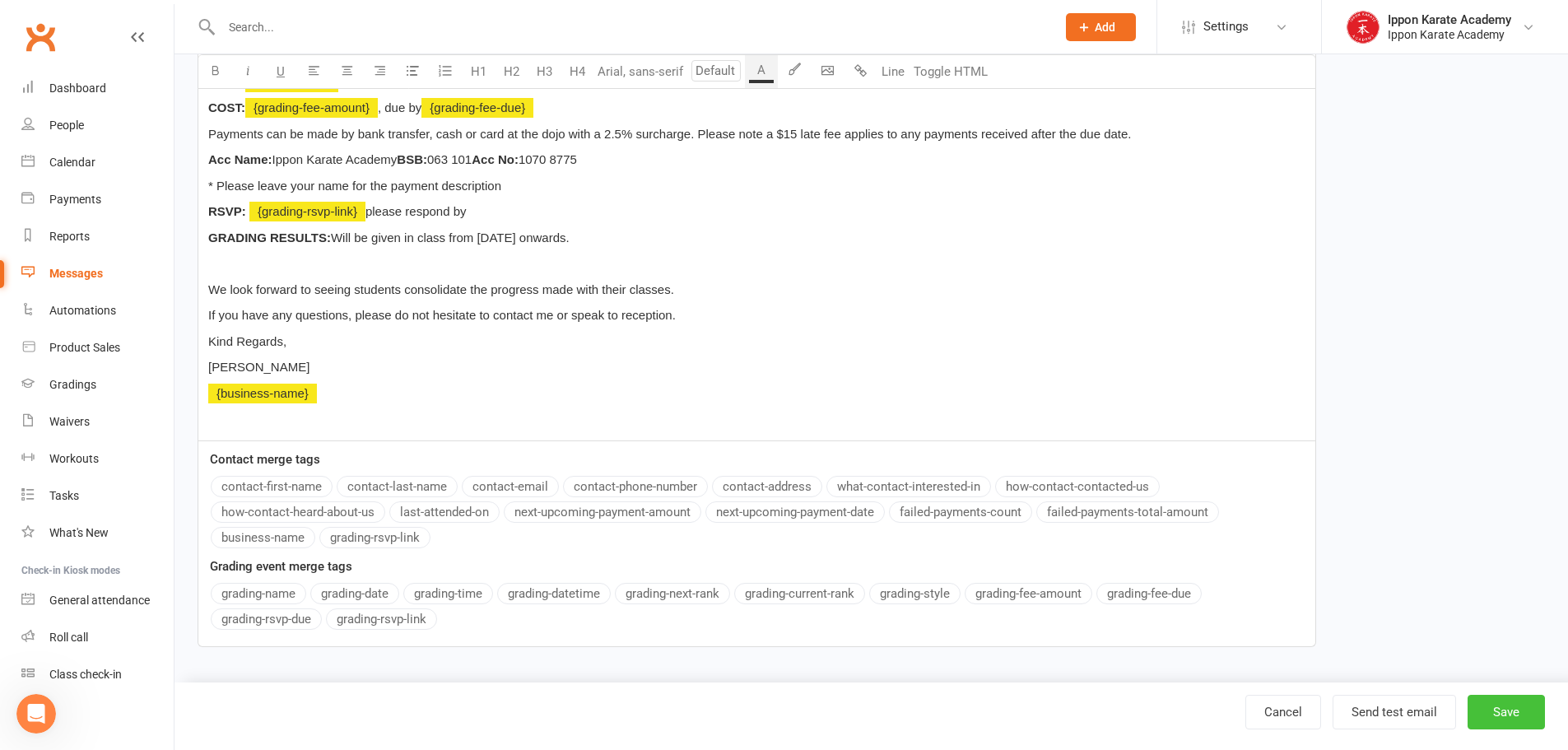
click at [1510, 710] on button "Save" at bounding box center [1506, 712] width 77 height 35
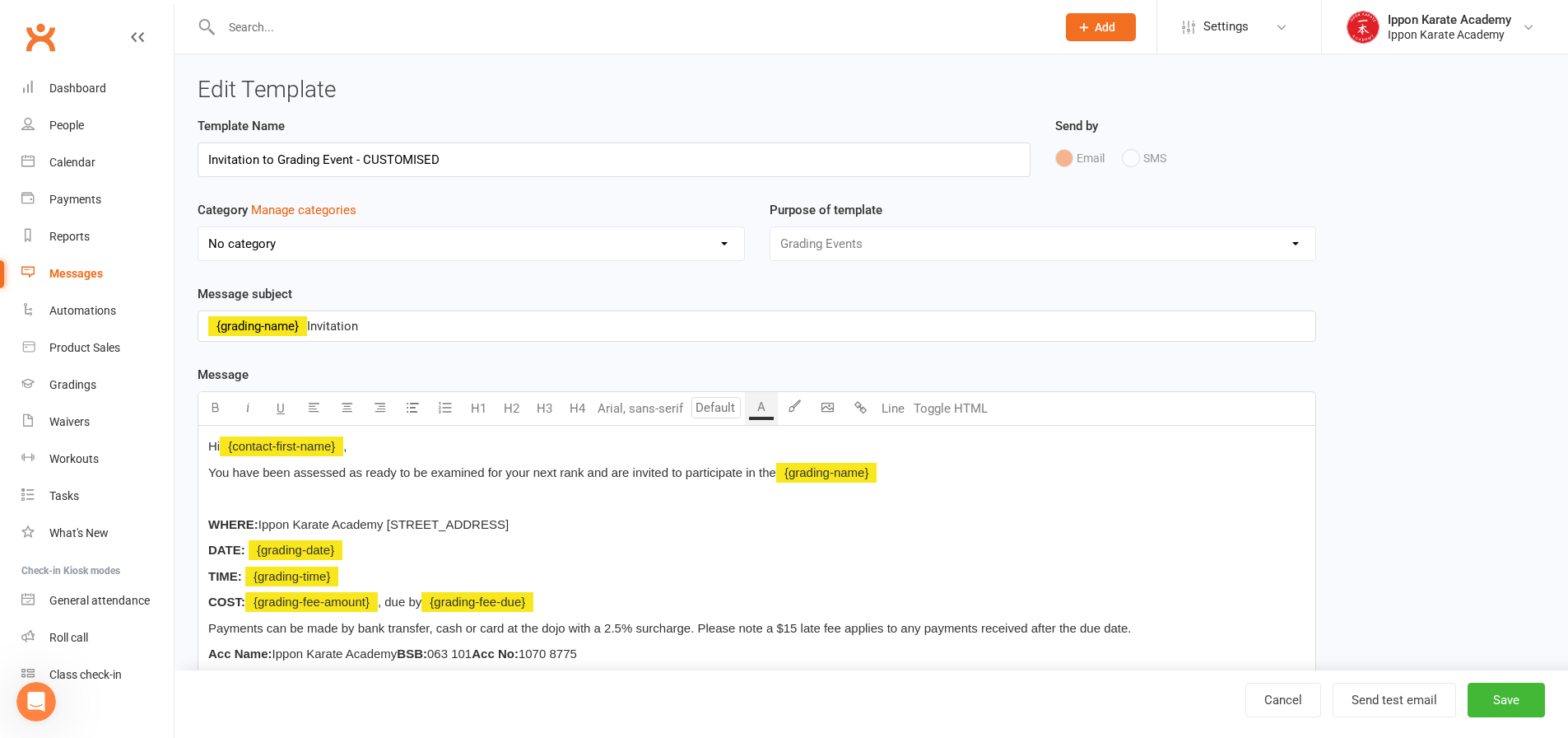
select select "grid"
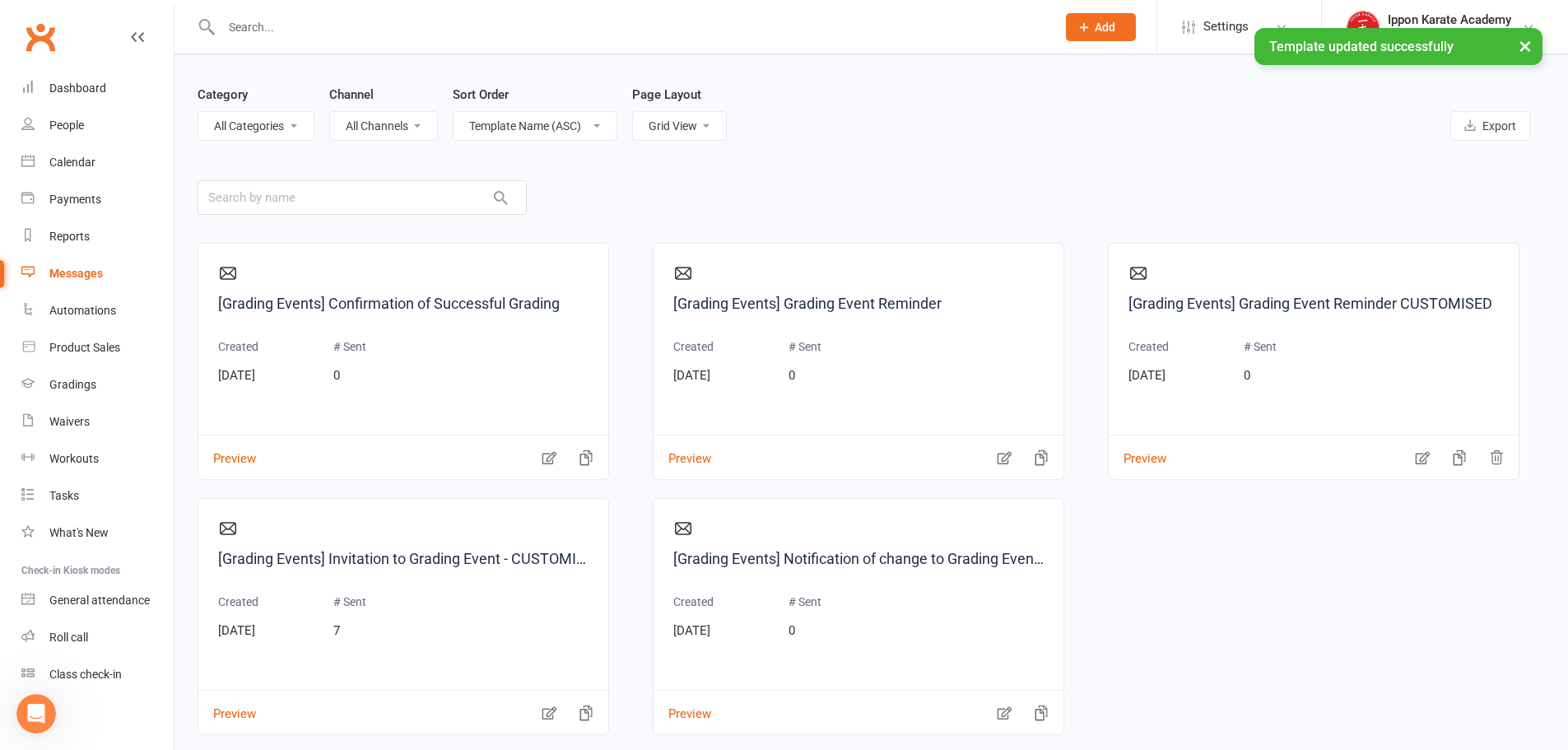
scroll to position [82, 0]
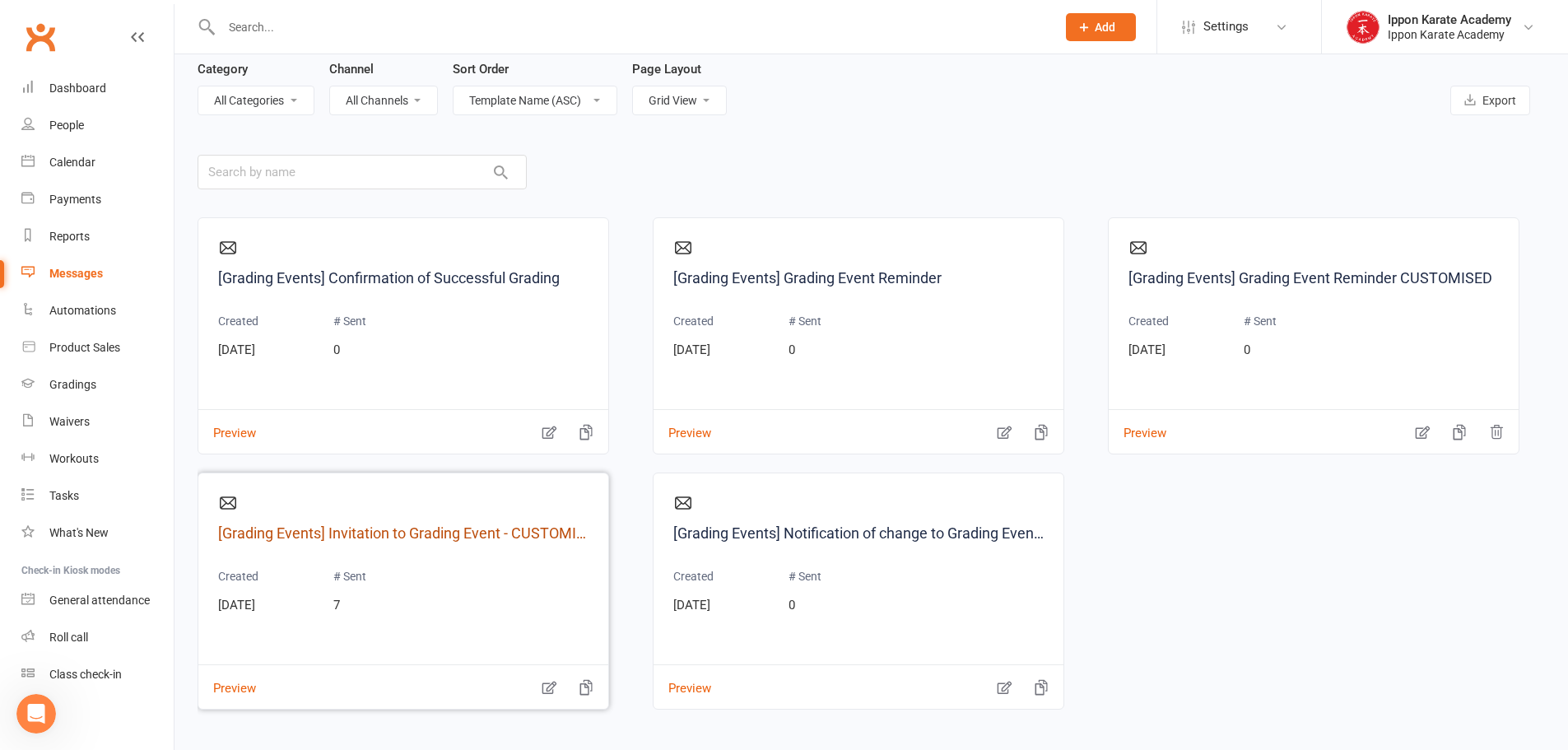
click at [548, 532] on link "[Grading Events] Invitation to Grading Event - CUSTOMISED" at bounding box center [402, 533] width 370 height 24
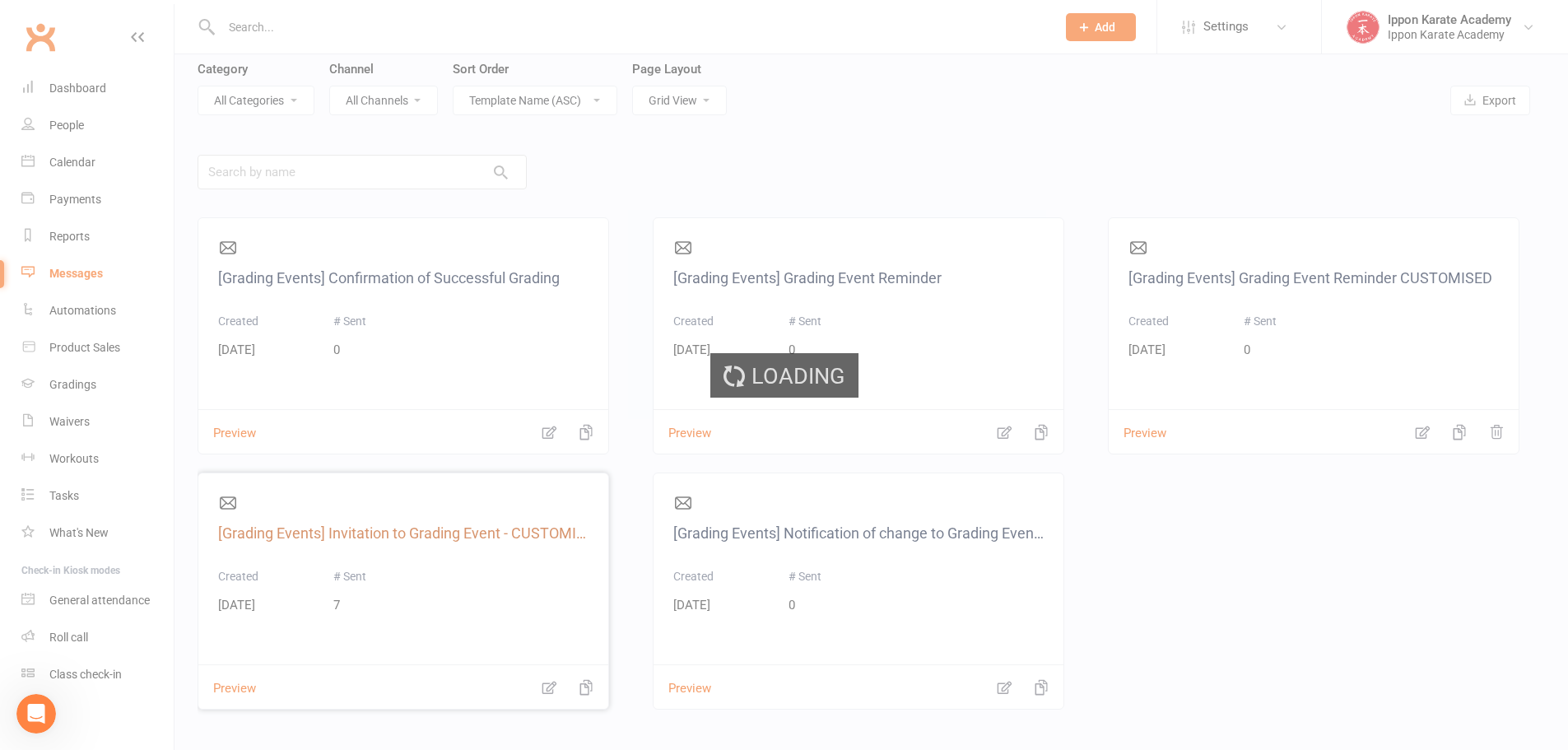
select select "grading_event_template"
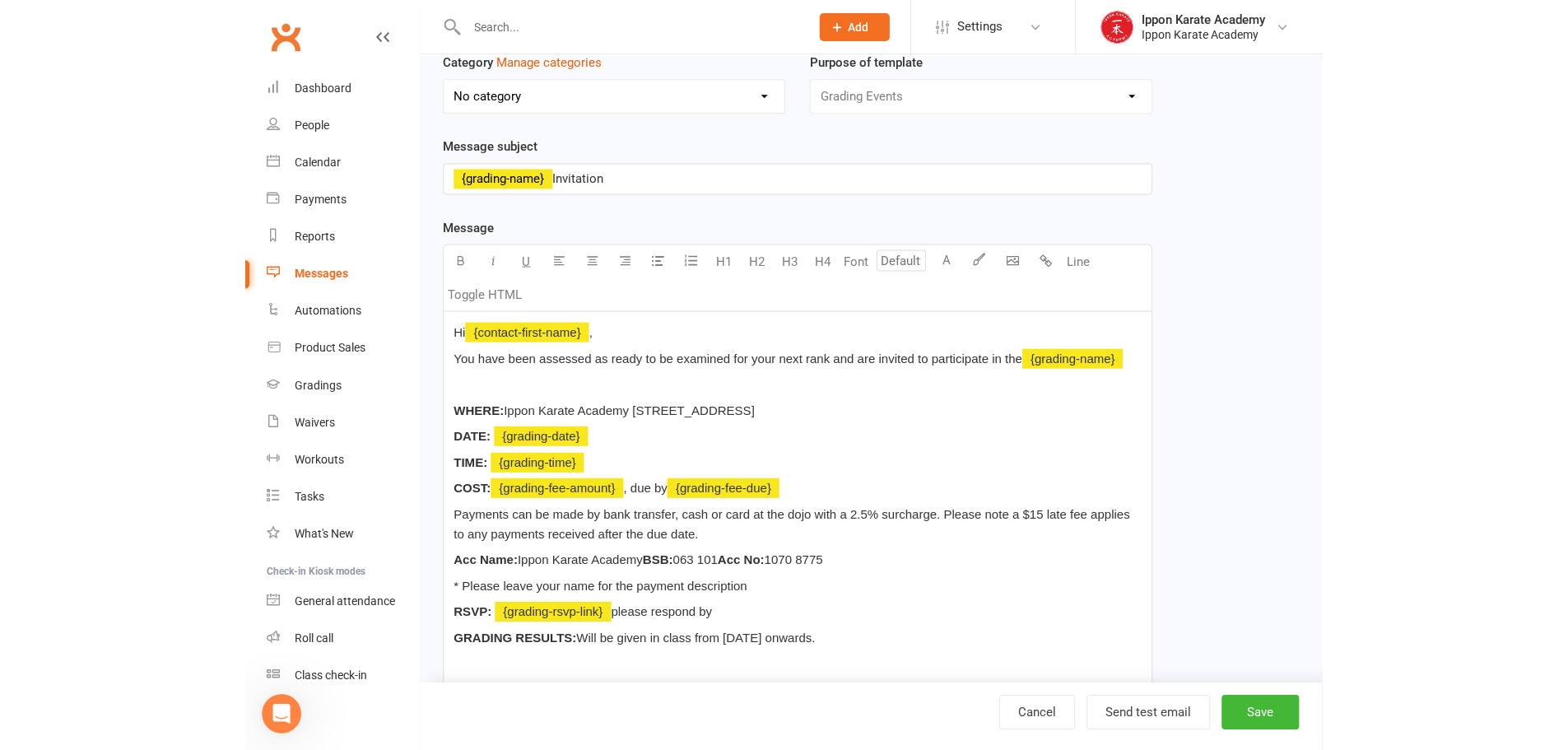
scroll to position [82, 0]
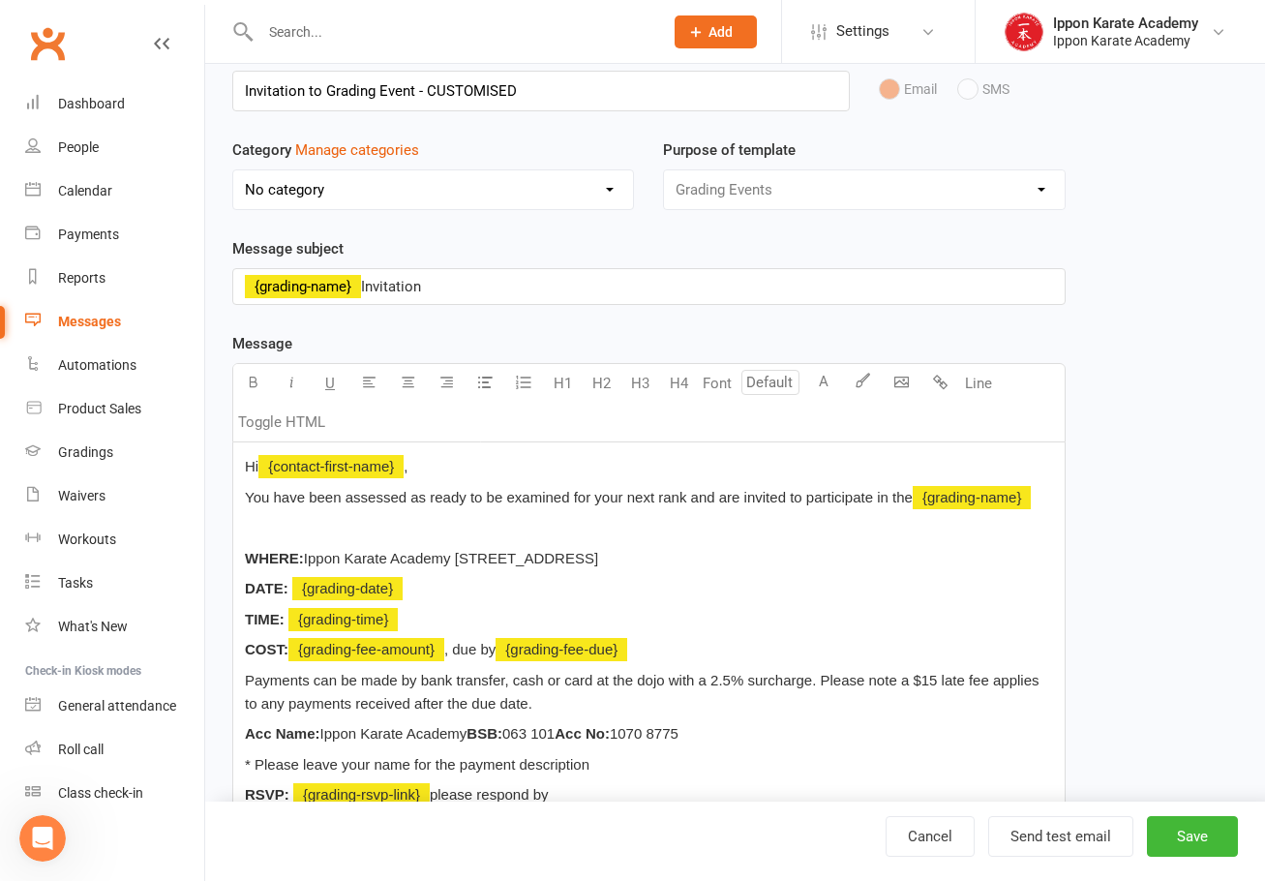
click at [240, 282] on div "﻿ {grading-name} Invitation" at bounding box center [648, 286] width 831 height 35
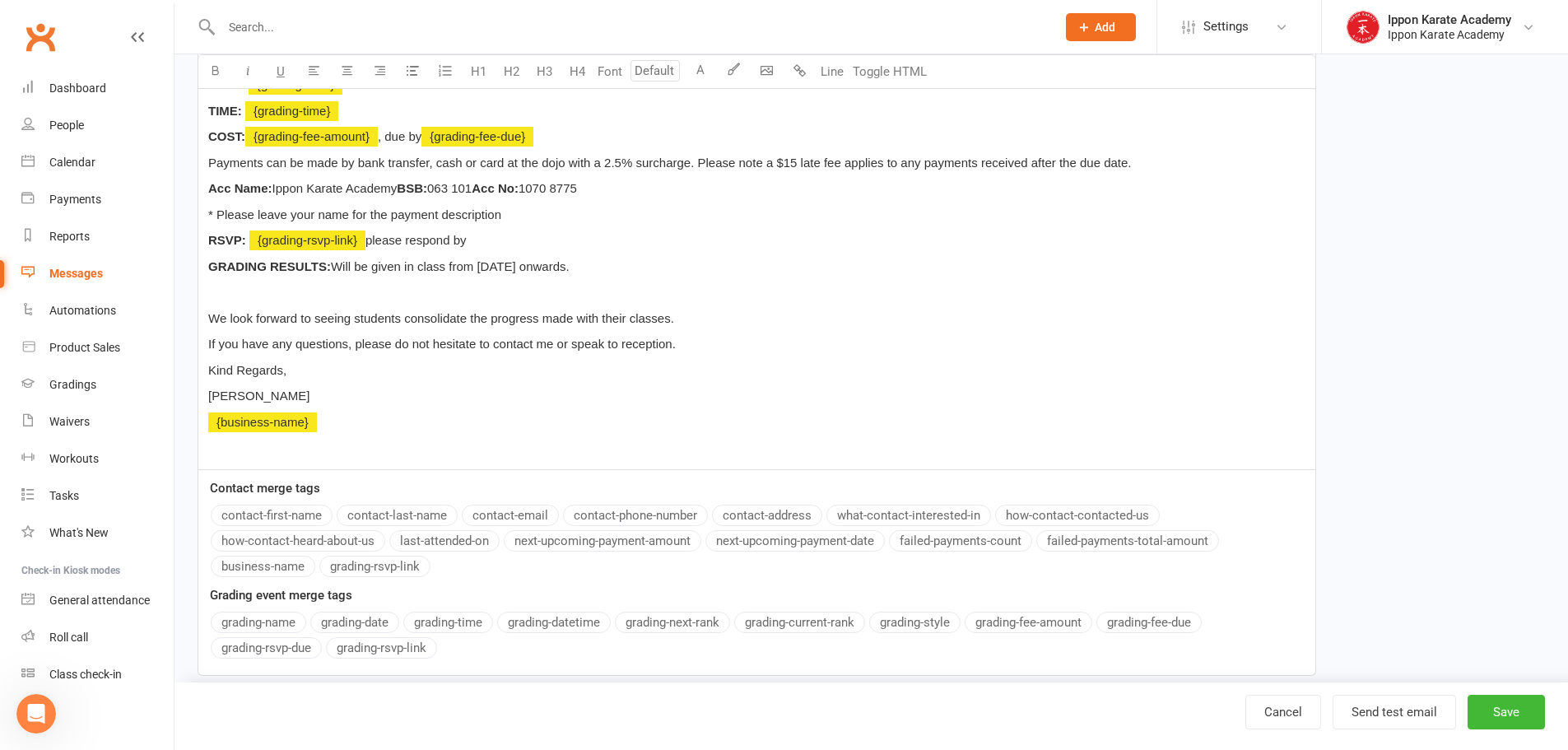
scroll to position [494, 0]
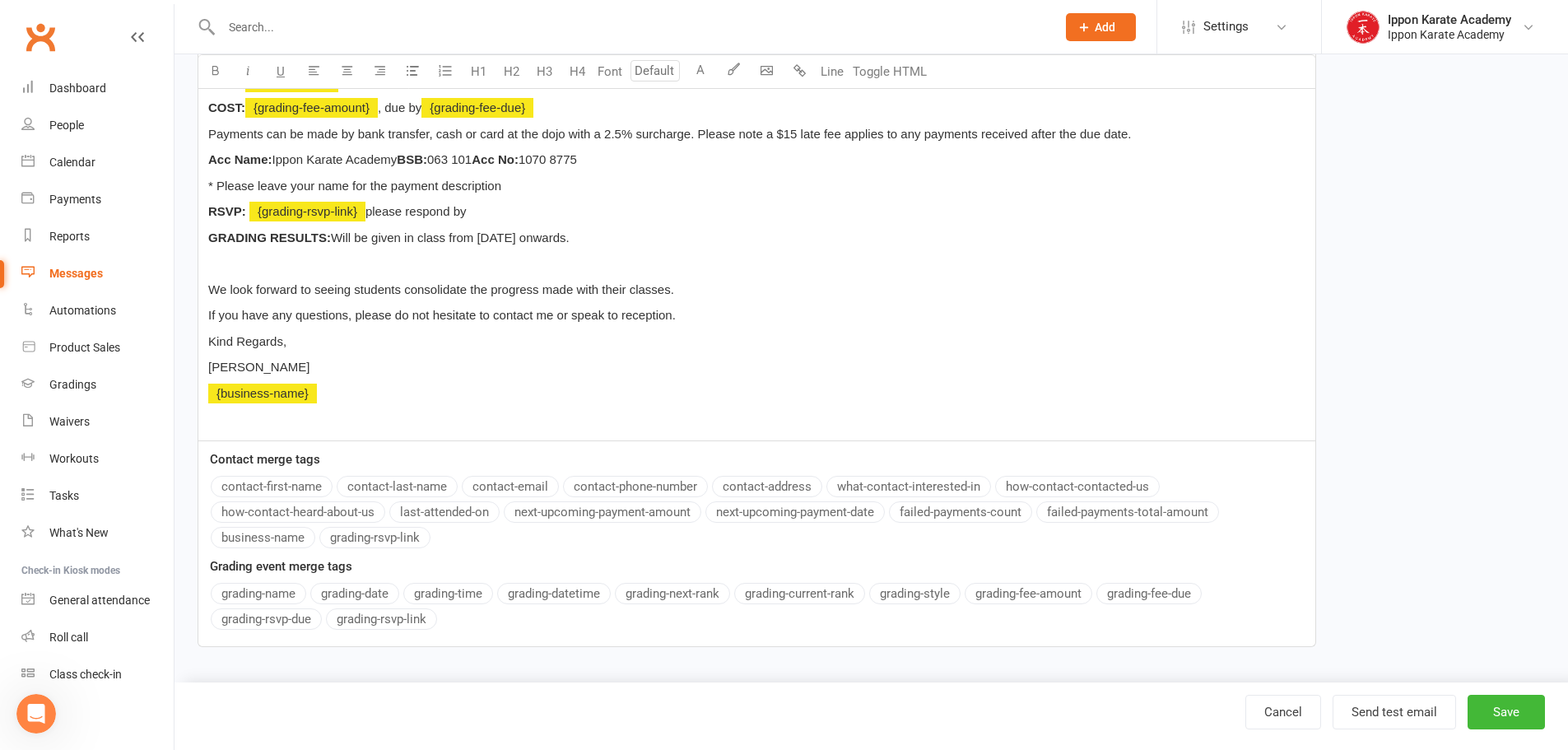
click at [285, 482] on div "Message Text colour U H1 H2 H3 H4 Font A Line Toggle HTML Hi ﻿ {contact-first-n…" at bounding box center [756, 259] width 1119 height 776
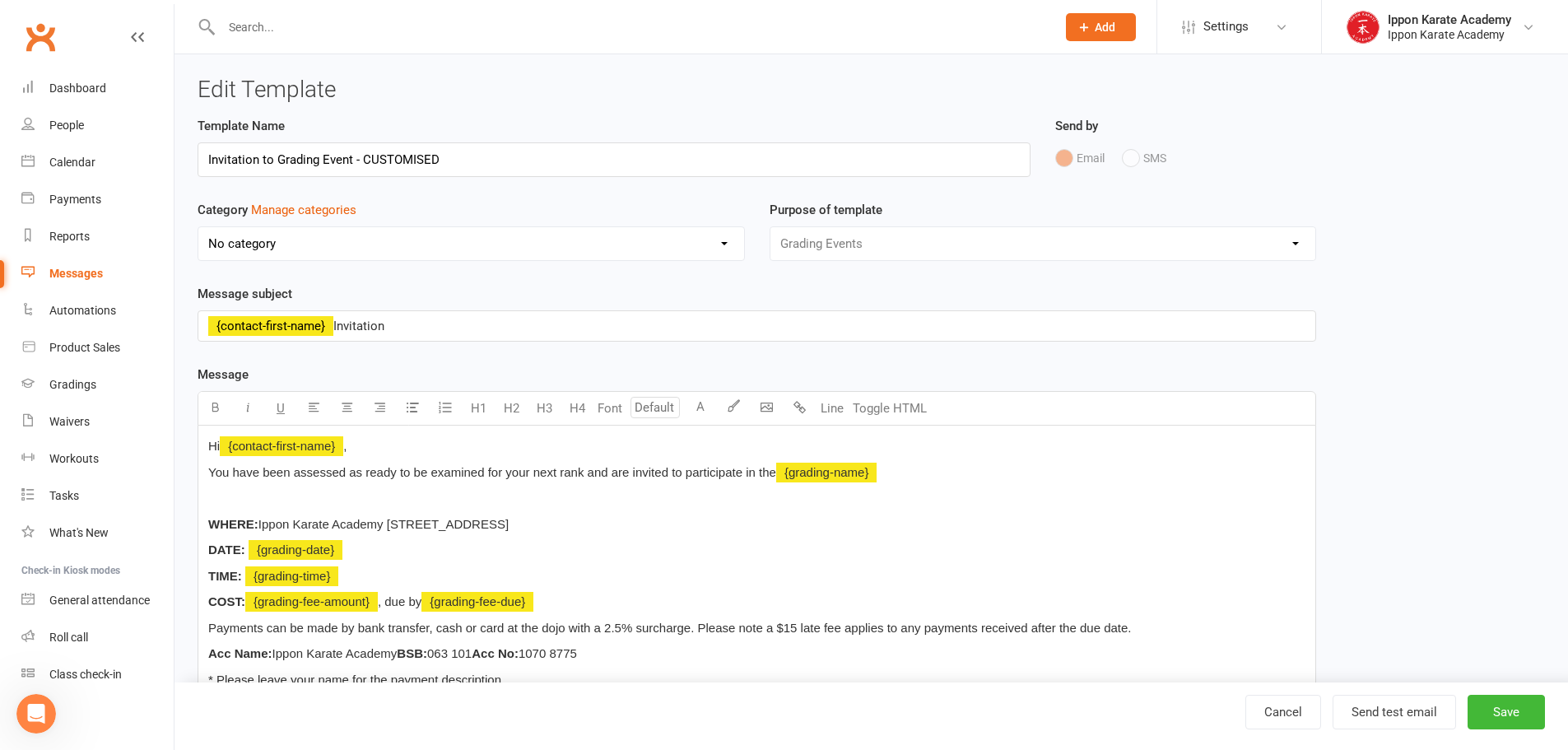
click at [247, 486] on div "Message Font size U H1 H2 H3 H4 Font A Line Toggle HTML Hi ﻿ {contact-first-nam…" at bounding box center [756, 753] width 1119 height 776
click at [441, 326] on p "﻿ ﻿ {contact-first-name} 's Invitation" at bounding box center [757, 326] width 1098 height 20
click at [261, 592] on div "Message Text colour U H1 H2 H3 H4 Font A Line Toggle HTML Hi ﻿ {contact-first-n…" at bounding box center [756, 753] width 1119 height 776
click at [335, 321] on span "'s Invitation to" at bounding box center [372, 325] width 77 height 14
click at [1516, 712] on button "Save" at bounding box center [1506, 712] width 77 height 35
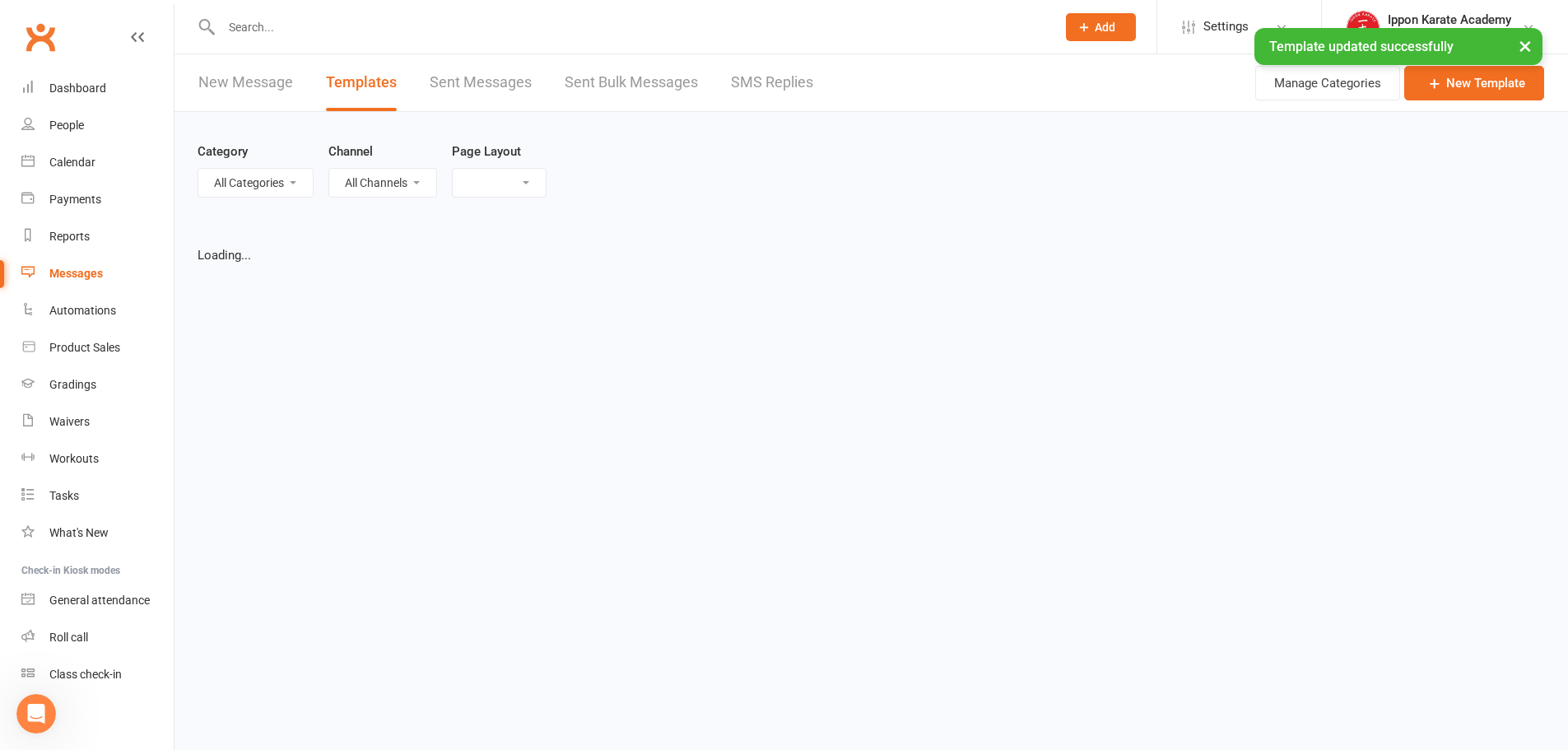
select select "grid"
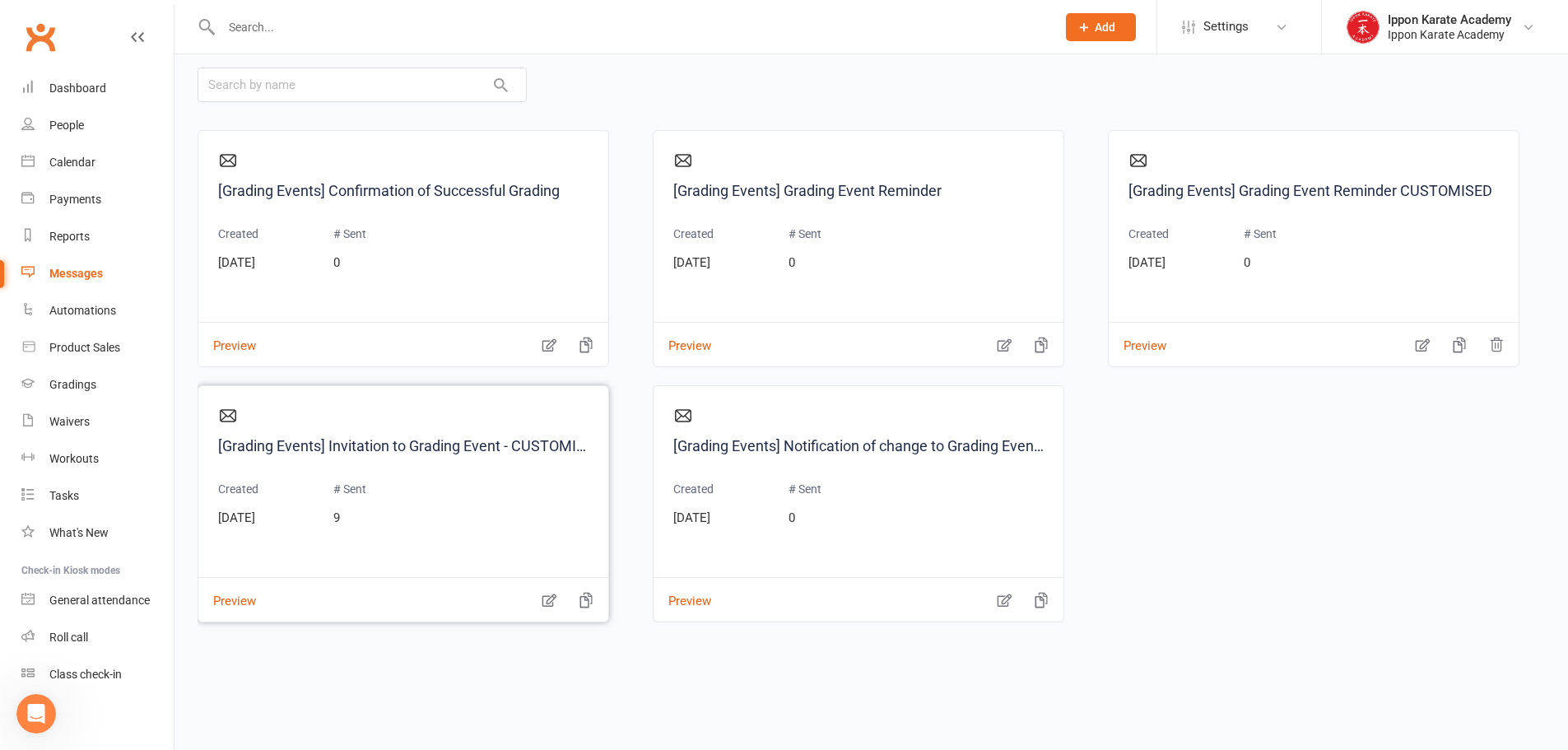
scroll to position [179, 0]
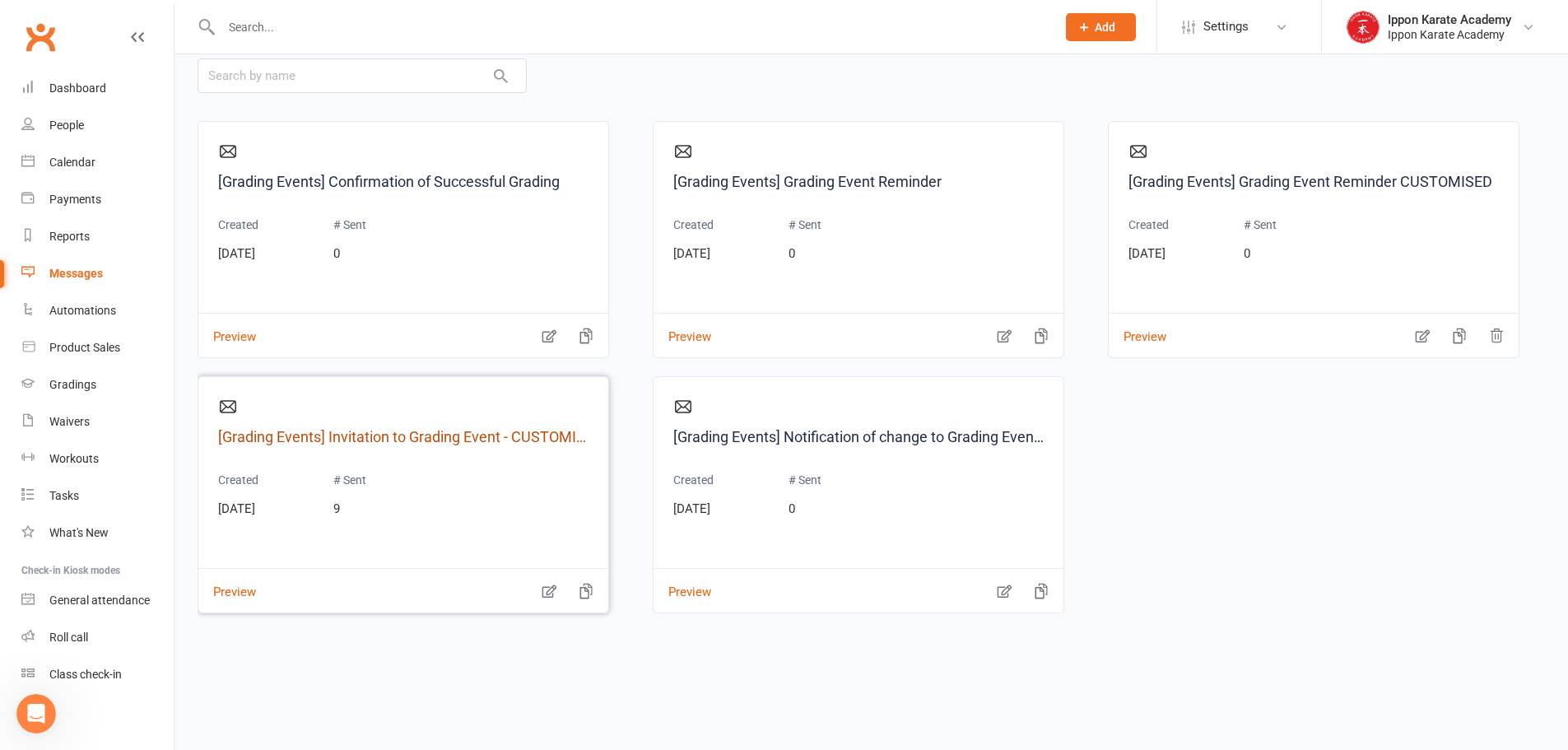
click at [395, 427] on link "[Grading Events] Invitation to Grading Event - CUSTOMISED" at bounding box center [402, 437] width 370 height 24
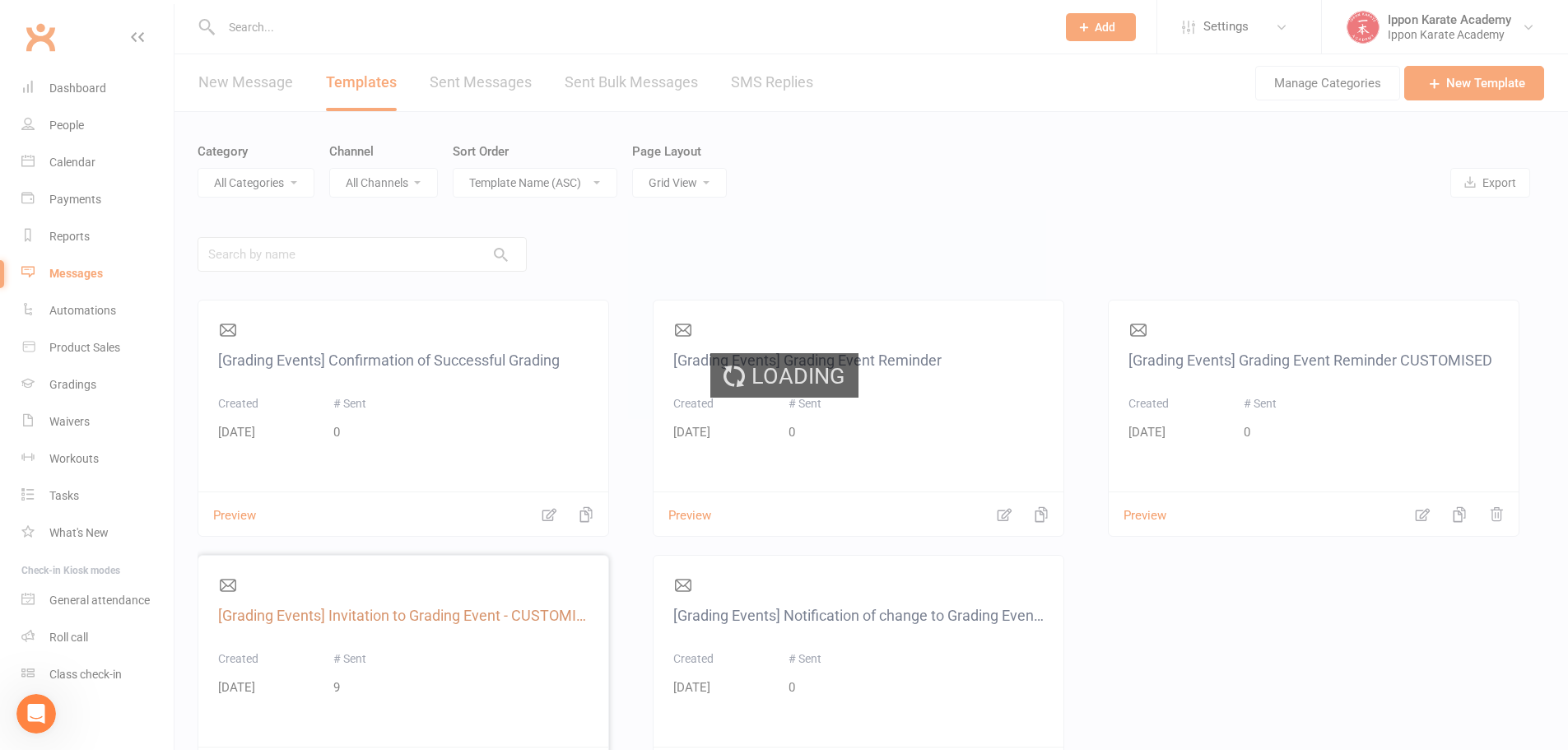
select select "grading_event_template"
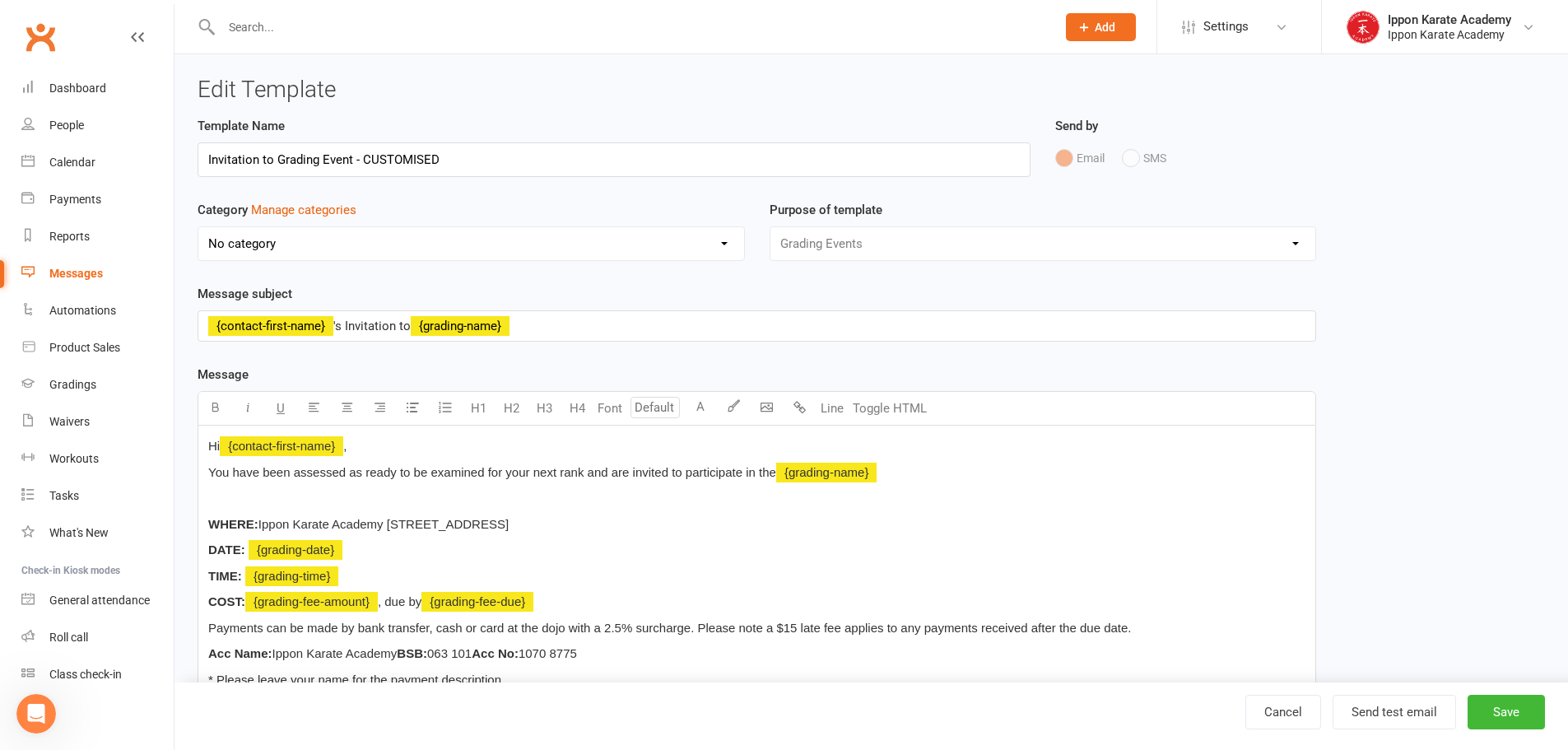
click at [537, 332] on p "﻿ {contact-first-name} 's Invitation to ﻿ {grading-name}" at bounding box center [757, 326] width 1098 height 20
click at [537, 331] on p "﻿ {contact-first-name} 's Invitation to ﻿ {grading-name}" at bounding box center [757, 326] width 1098 height 20
click at [1492, 712] on button "Save" at bounding box center [1506, 712] width 77 height 35
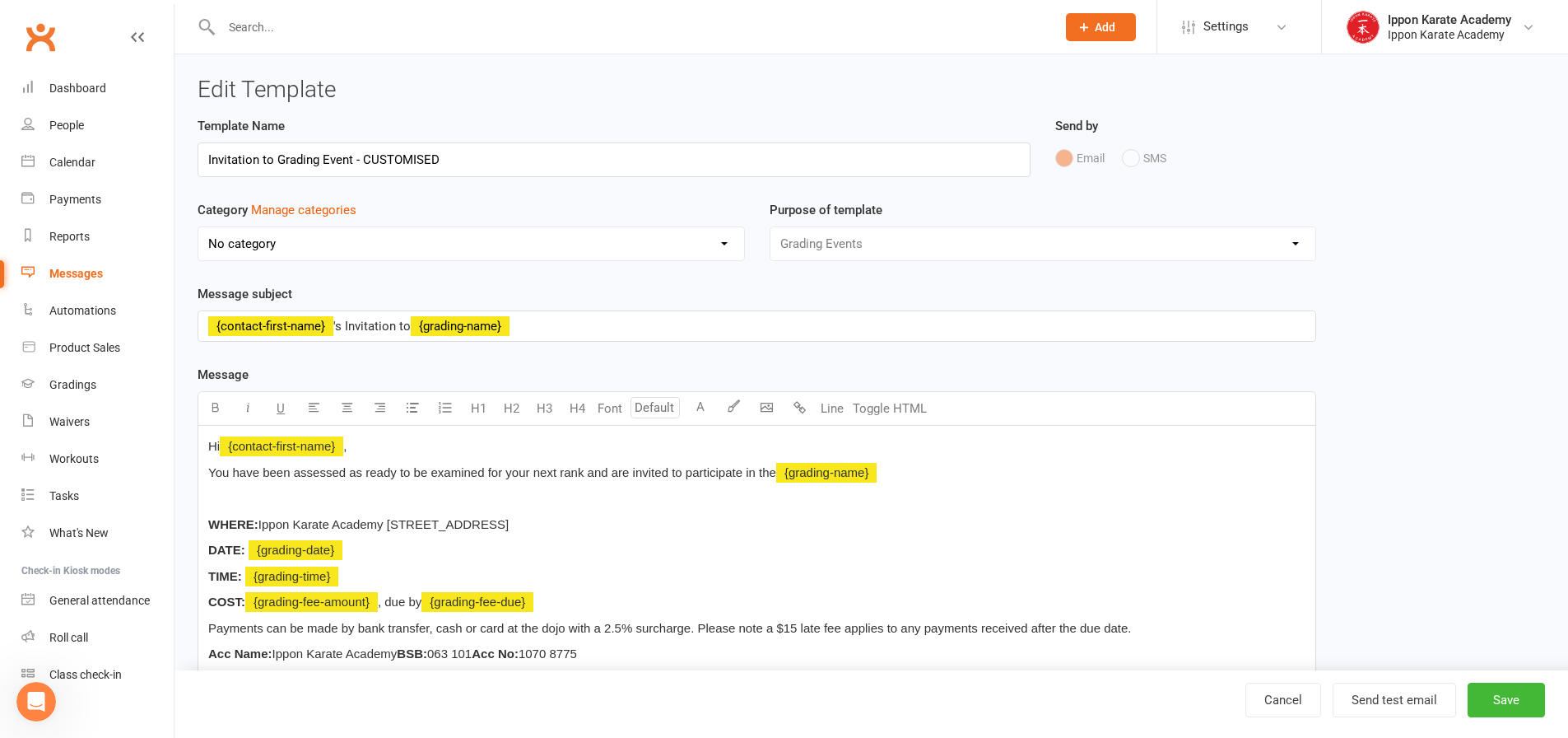
select select "grid"
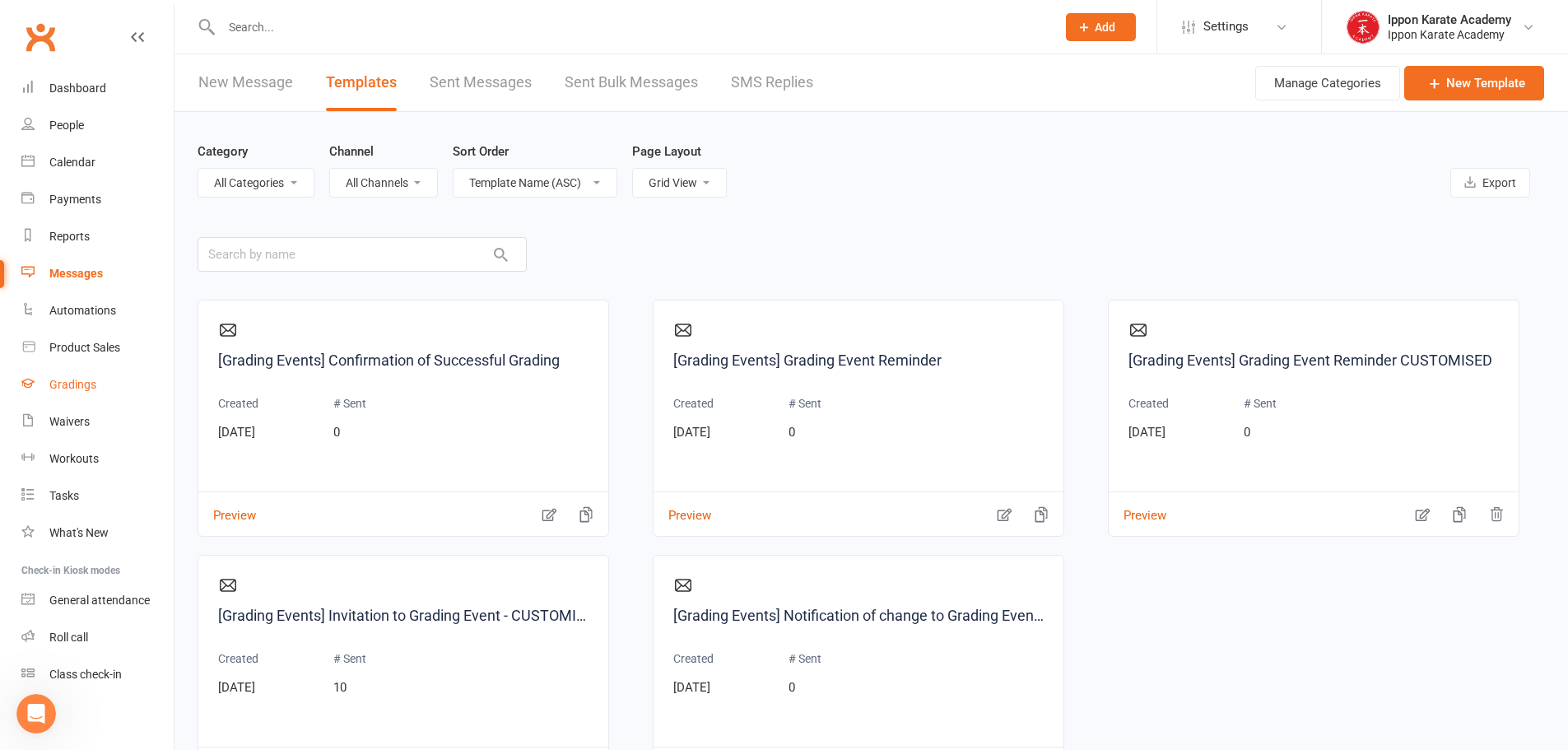
click at [79, 383] on div "Gradings" at bounding box center [72, 384] width 47 height 13
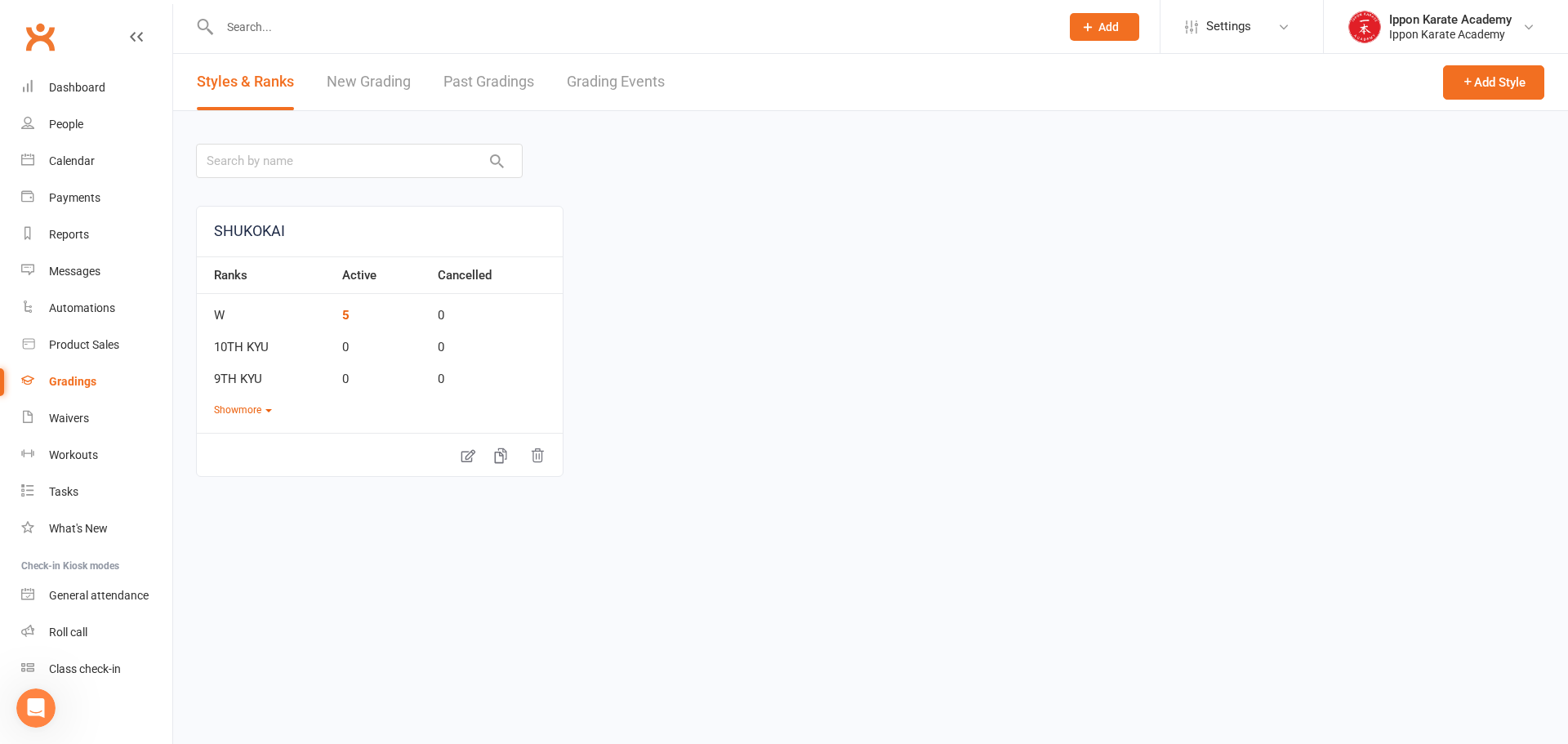
click at [621, 89] on link "Grading Events" at bounding box center [616, 82] width 98 height 57
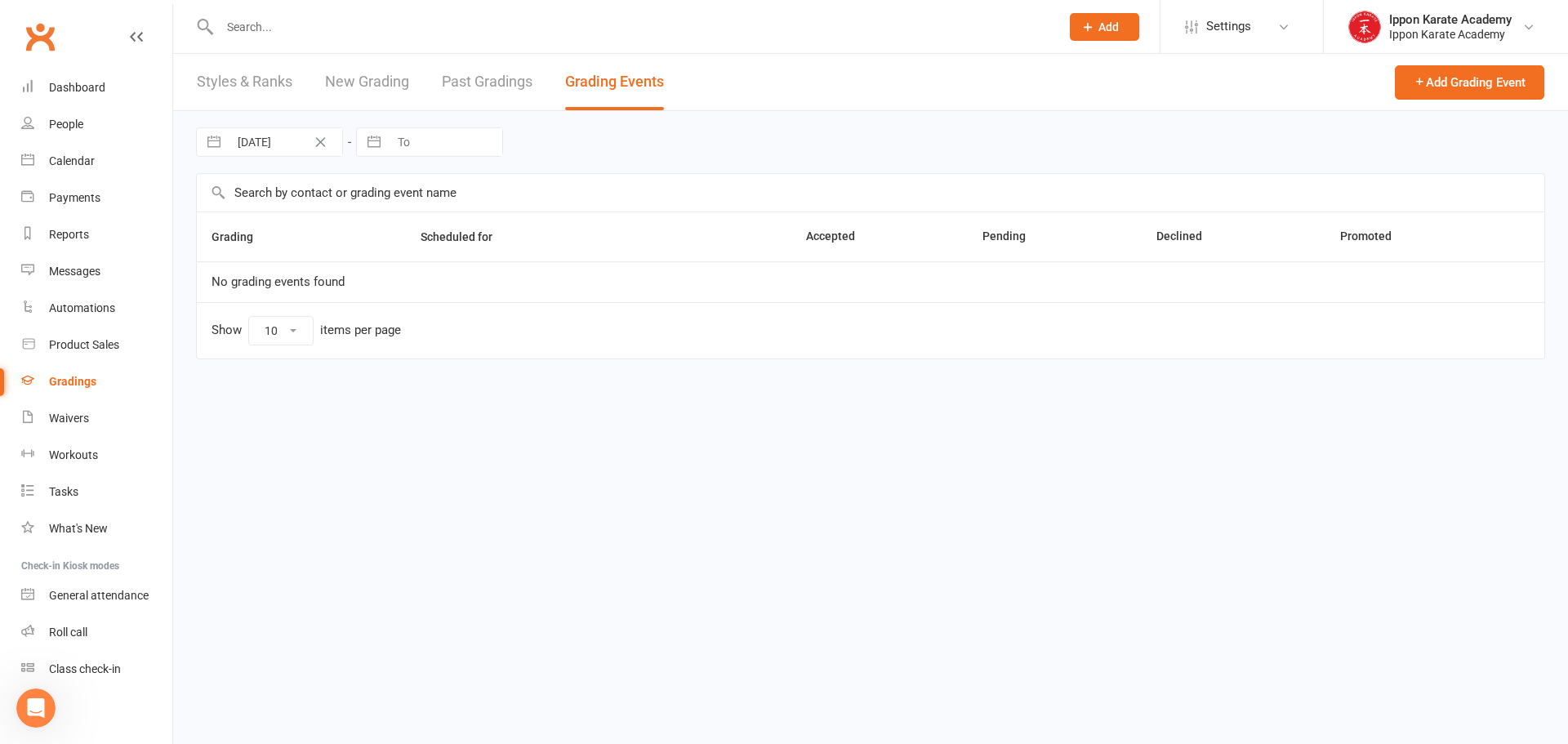
select select "100"
click at [586, 405] on html "Prospect Member Non-attending contact Class / event Appointment Grading event T…" at bounding box center [784, 202] width 1568 height 405
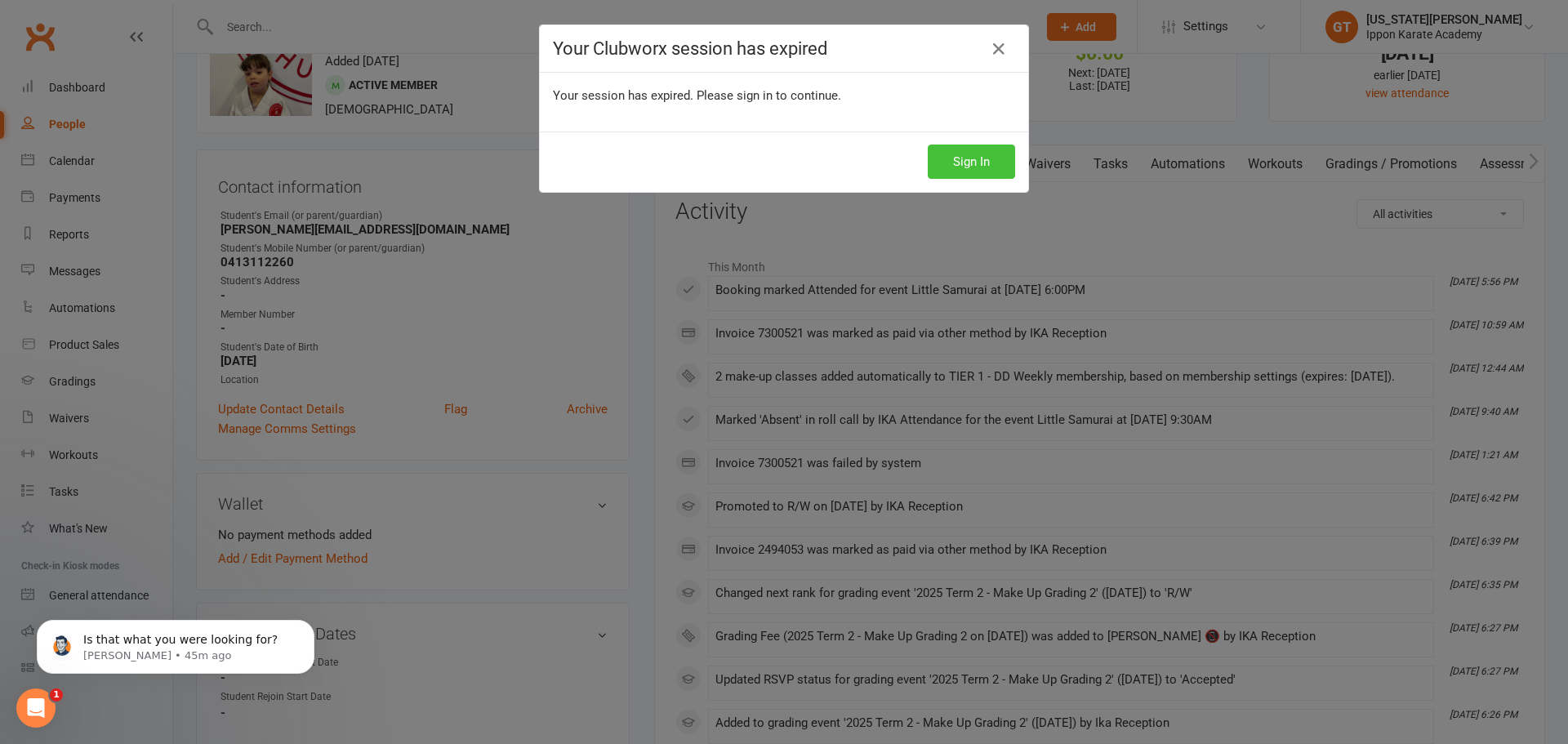
click at [969, 154] on button "Sign In" at bounding box center [971, 161] width 88 height 35
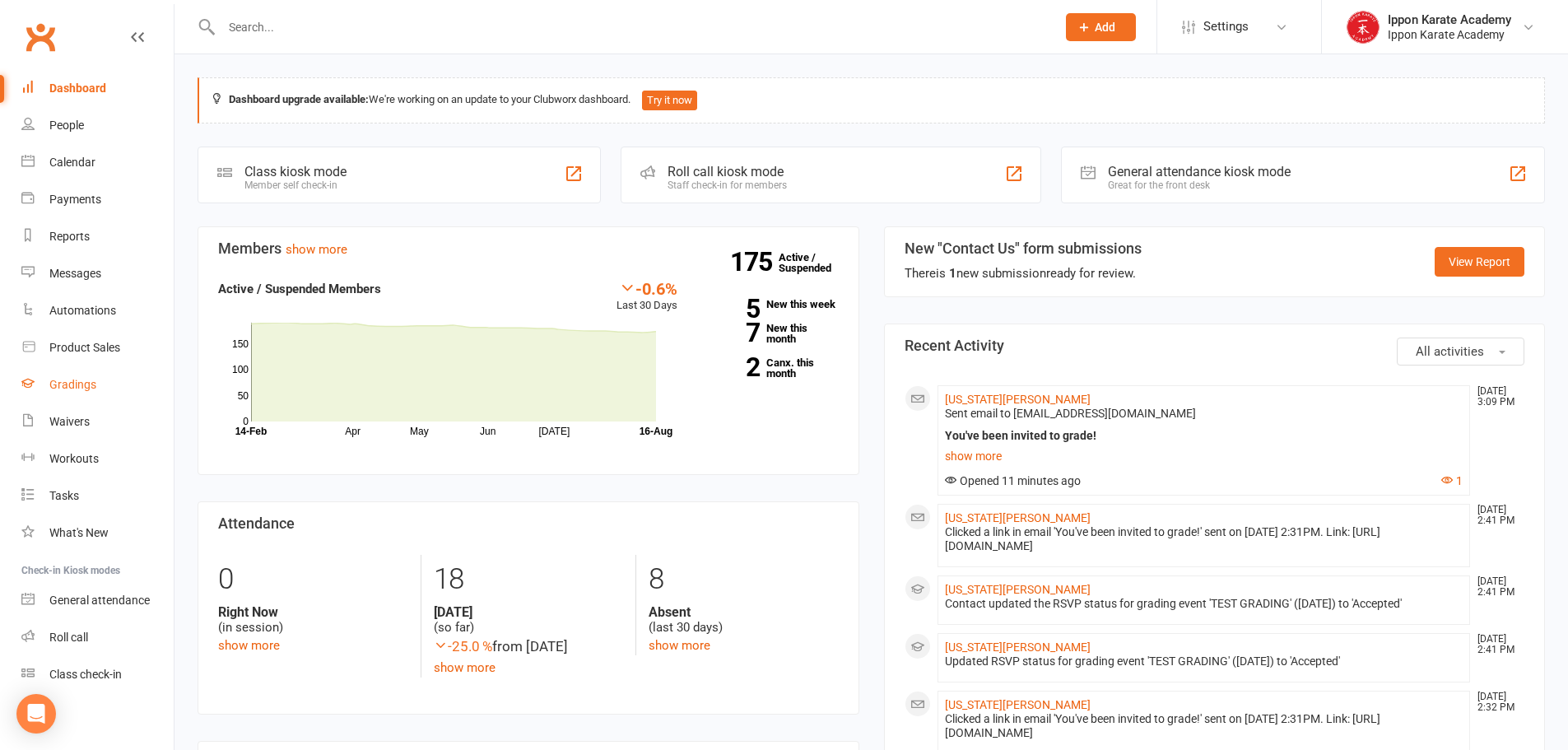
click at [94, 383] on div "Gradings" at bounding box center [72, 384] width 47 height 13
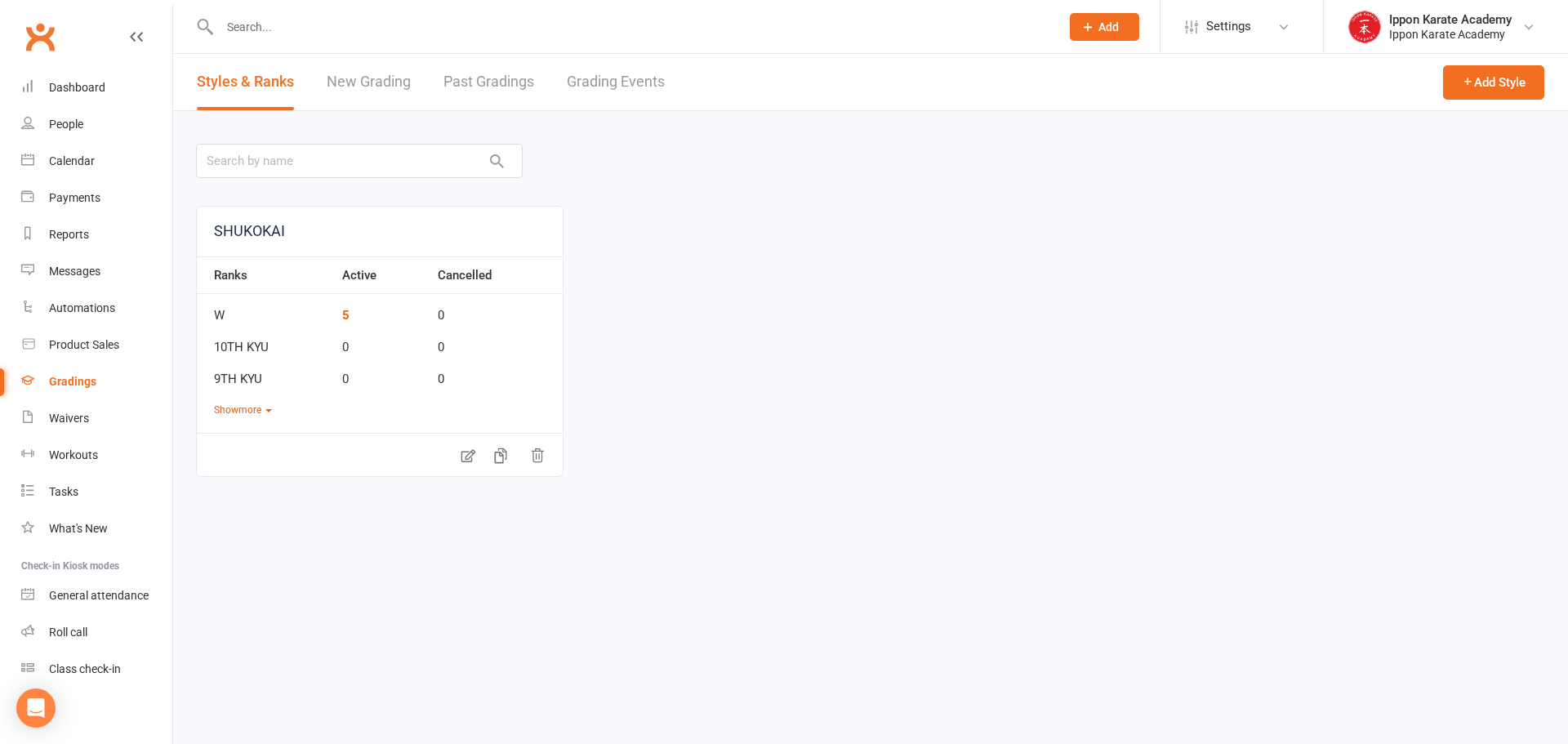
click at [635, 94] on link "Grading Events" at bounding box center [616, 82] width 98 height 57
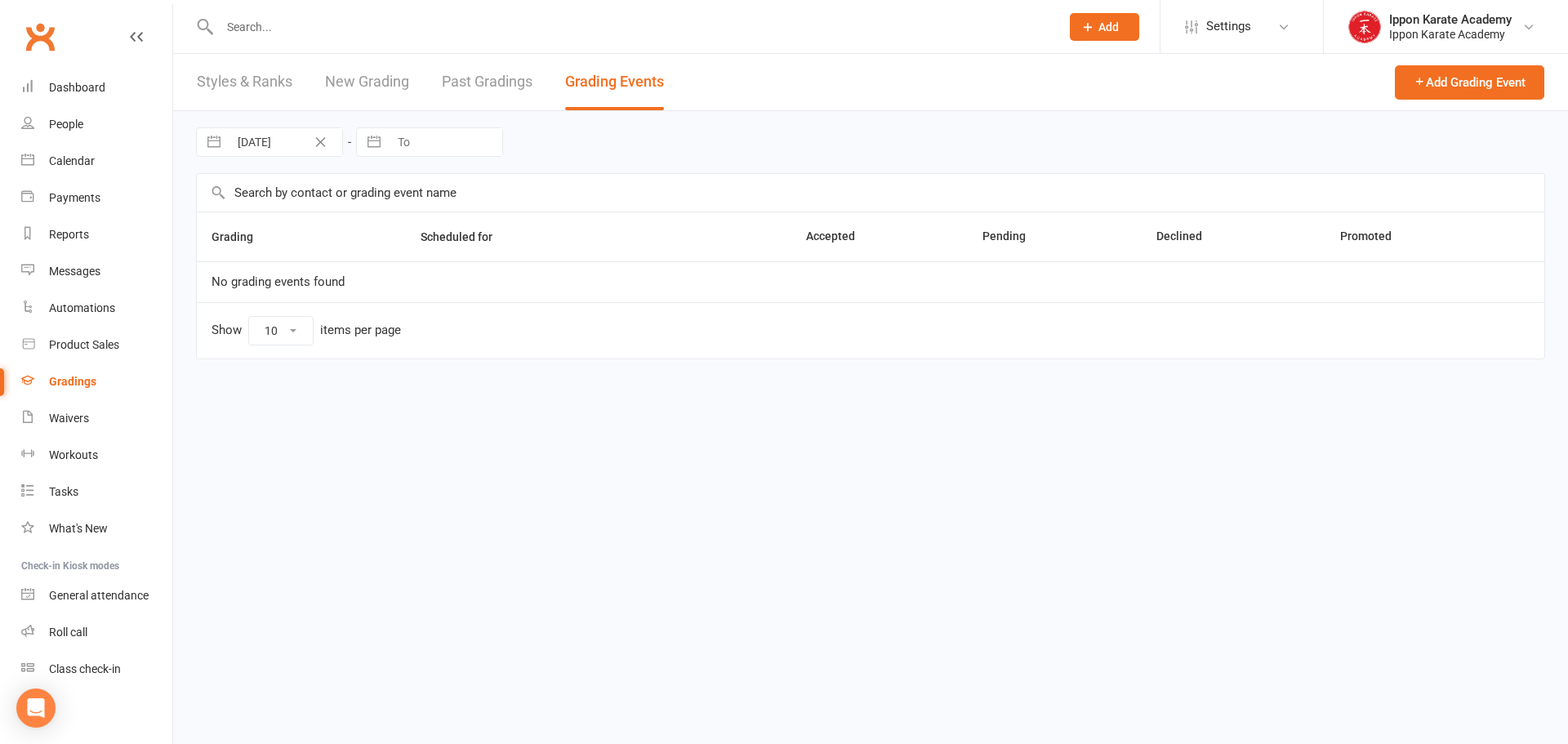
select select "100"
click at [240, 281] on link "TEST GRADING" at bounding box center [254, 281] width 85 height 14
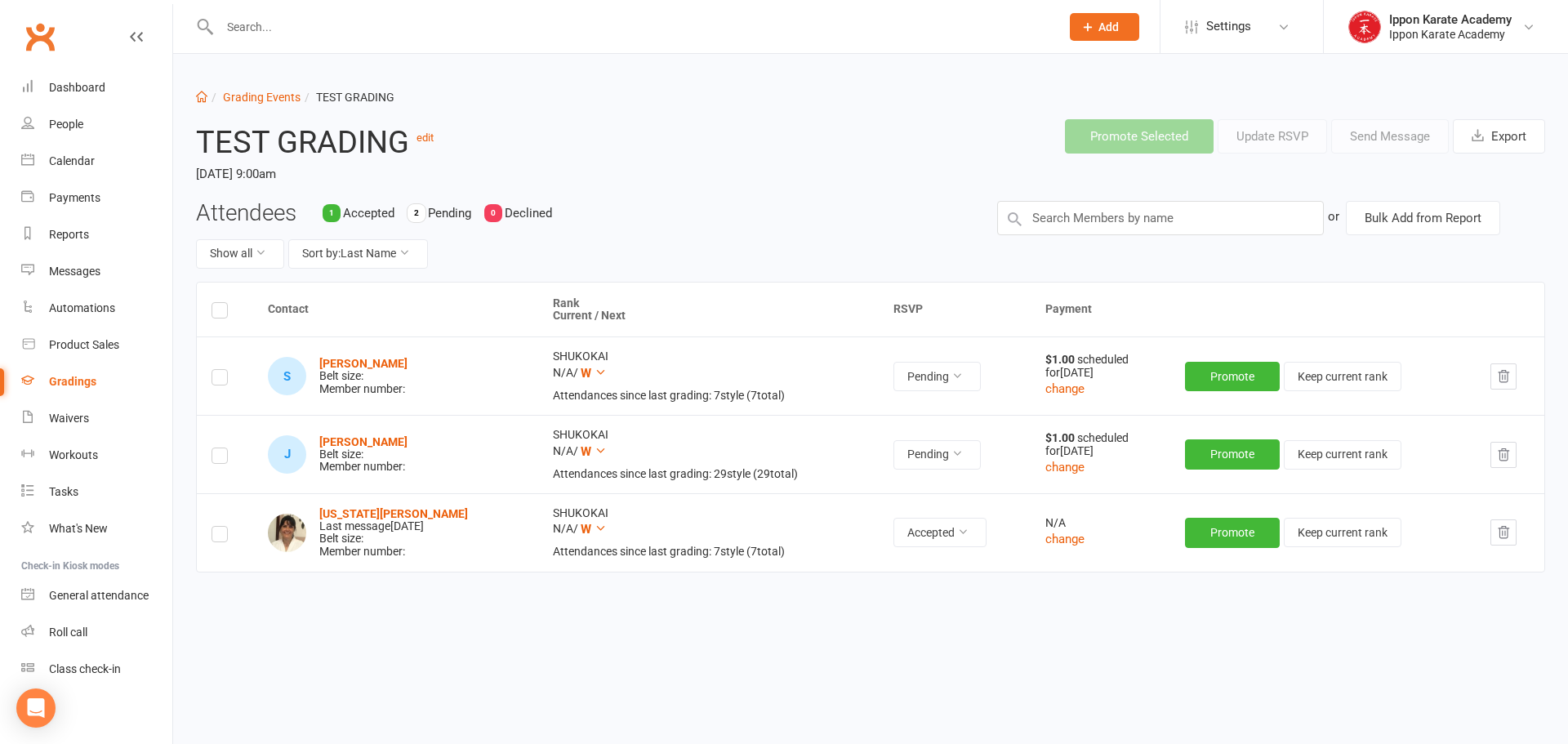
click at [435, 138] on h2 "TEST GRADING edit" at bounding box center [469, 138] width 548 height 40
click at [427, 137] on link "edit" at bounding box center [424, 137] width 17 height 13
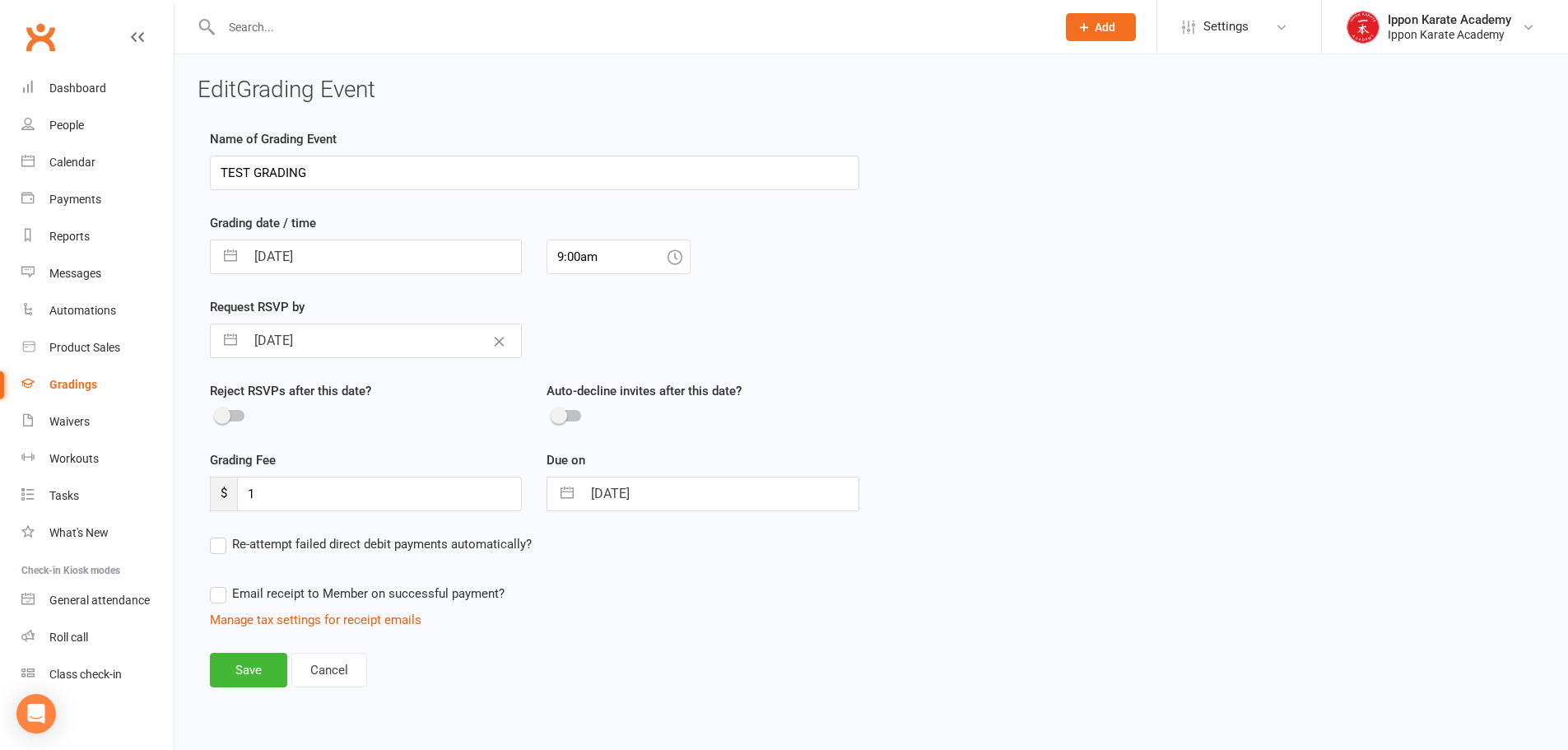
drag, startPoint x: 336, startPoint y: 175, endPoint x: 177, endPoint y: 184, distance: 159.3
click at [177, 184] on div "Edit Grading Event Name of Grading Event TEST GRADING Grading date / time [DATE…" at bounding box center [871, 395] width 1394 height 682
type input "2025 Term 3 Grading 1 (TEST)"
click at [955, 313] on div "Name of Grading Event 2025 Term 3 Grading 1 (TEST) Grading date / time [DATE] N…" at bounding box center [871, 419] width 1348 height 581
click at [450, 276] on div "Name of Grading Event 2025 Term 3 Grading 1 (TEST) Grading date / time [DATE] N…" at bounding box center [534, 379] width 649 height 500
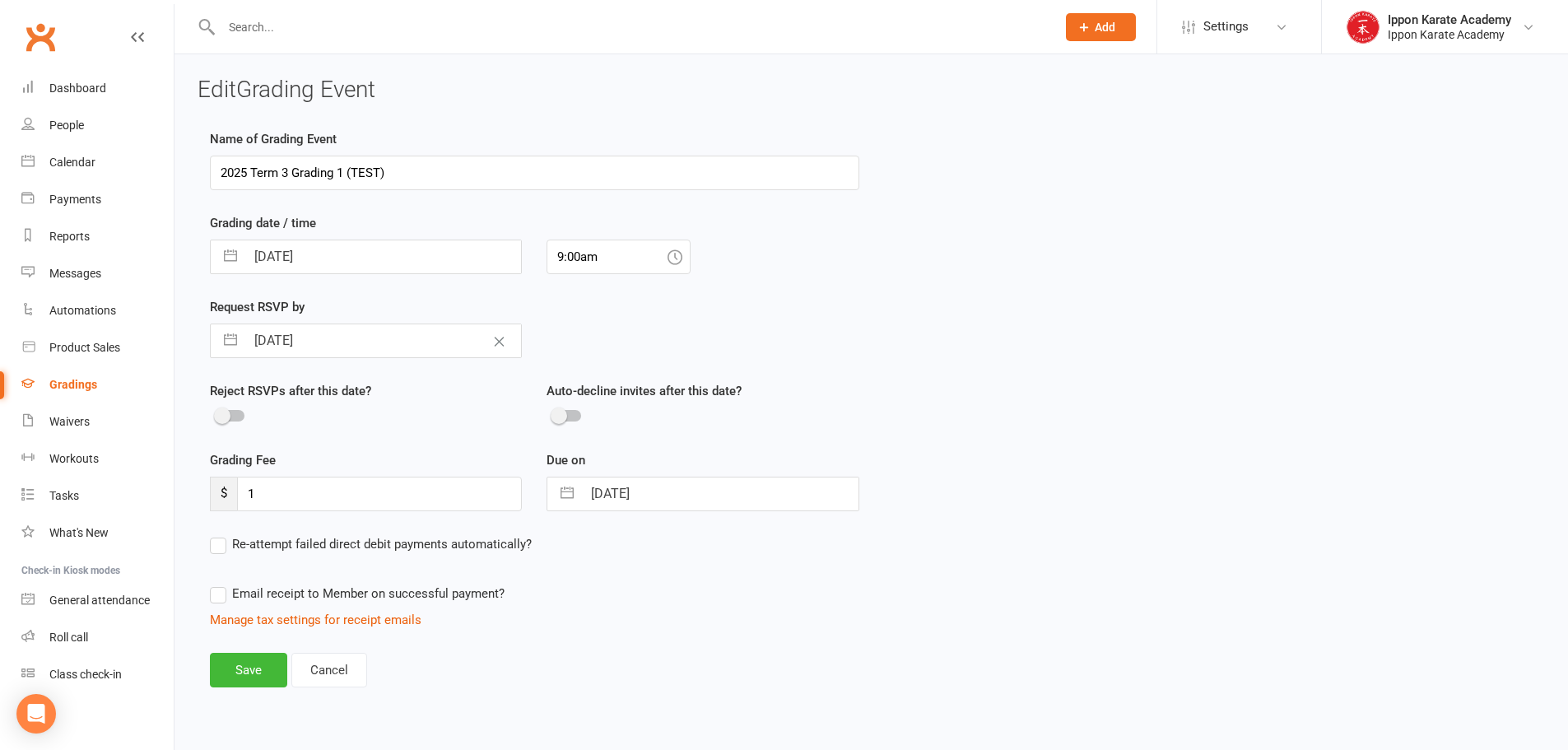
click at [444, 262] on input "[DATE]" at bounding box center [383, 257] width 276 height 33
select select "7"
select select "2025"
select select "8"
select select "2025"
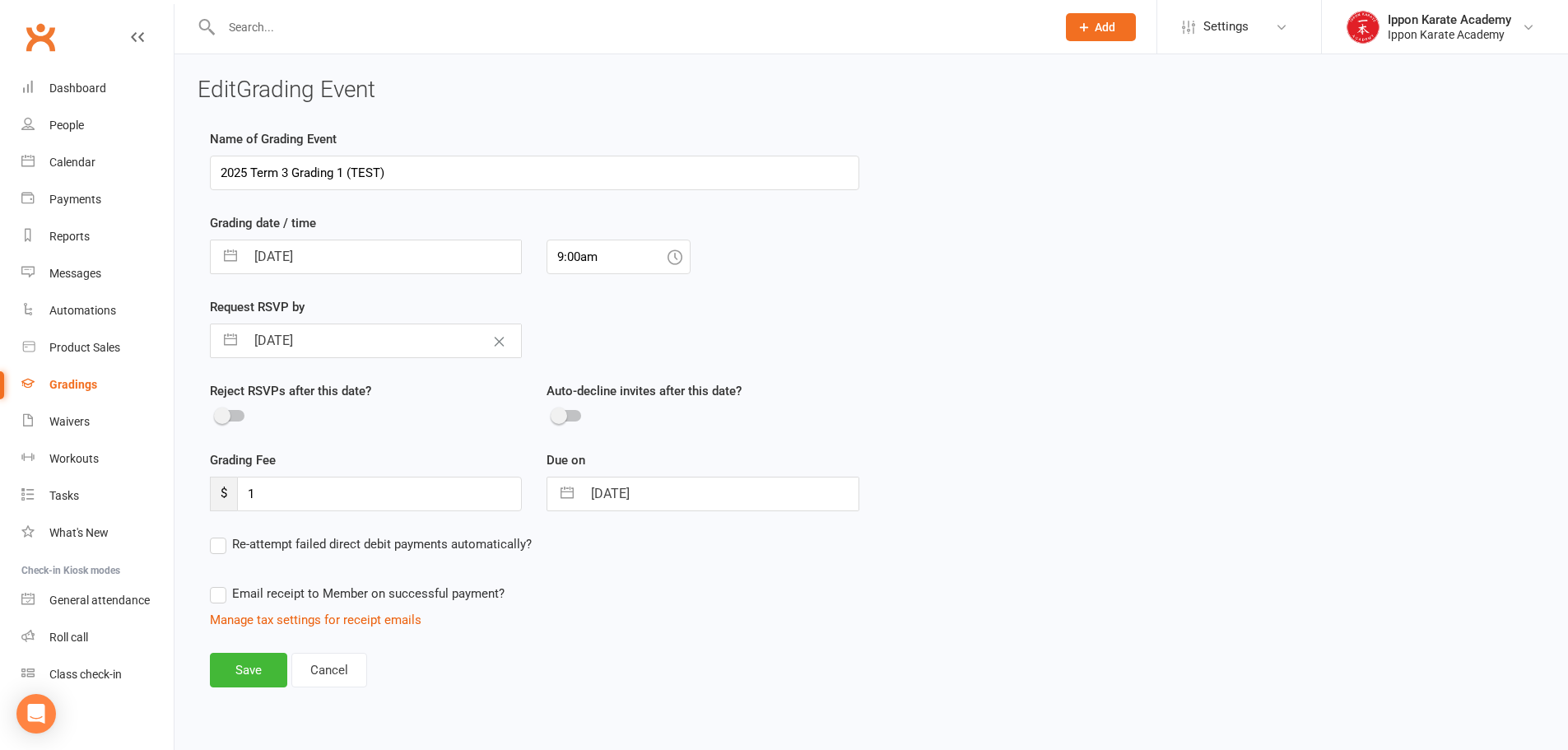
select select "9"
select select "2025"
click at [242, 444] on td "14" at bounding box center [245, 444] width 32 height 31
type input "[DATE]"
click at [673, 257] on icon at bounding box center [675, 256] width 14 height 14
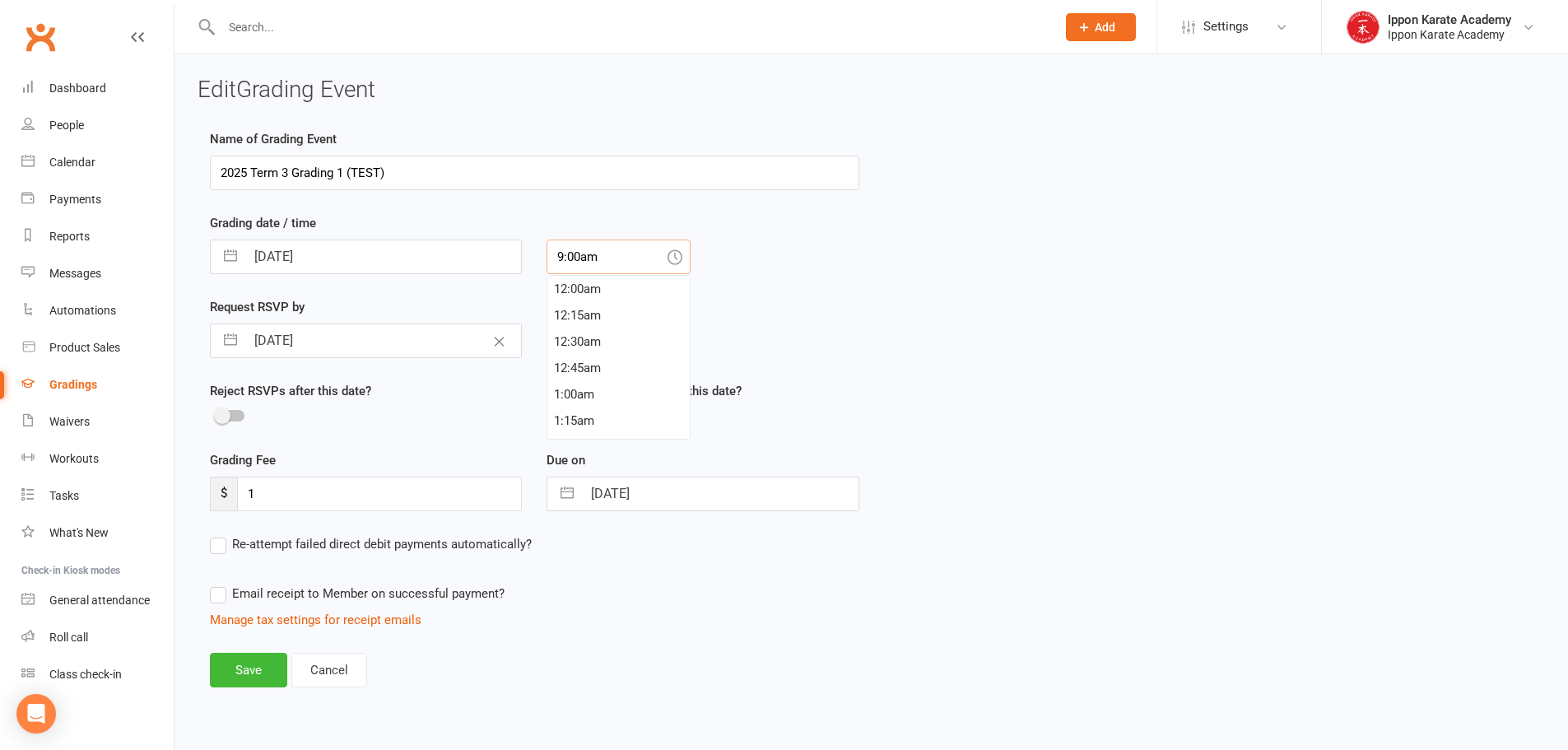
click at [597, 262] on input "9:00am" at bounding box center [619, 257] width 144 height 35
click at [577, 376] on div "9:30am" at bounding box center [618, 367] width 142 height 26
type input "9:30am"
click at [831, 338] on div "Request RSVP by 23 Aug 2025 Navigate forward to interact with the calendar and …" at bounding box center [534, 338] width 674 height 84
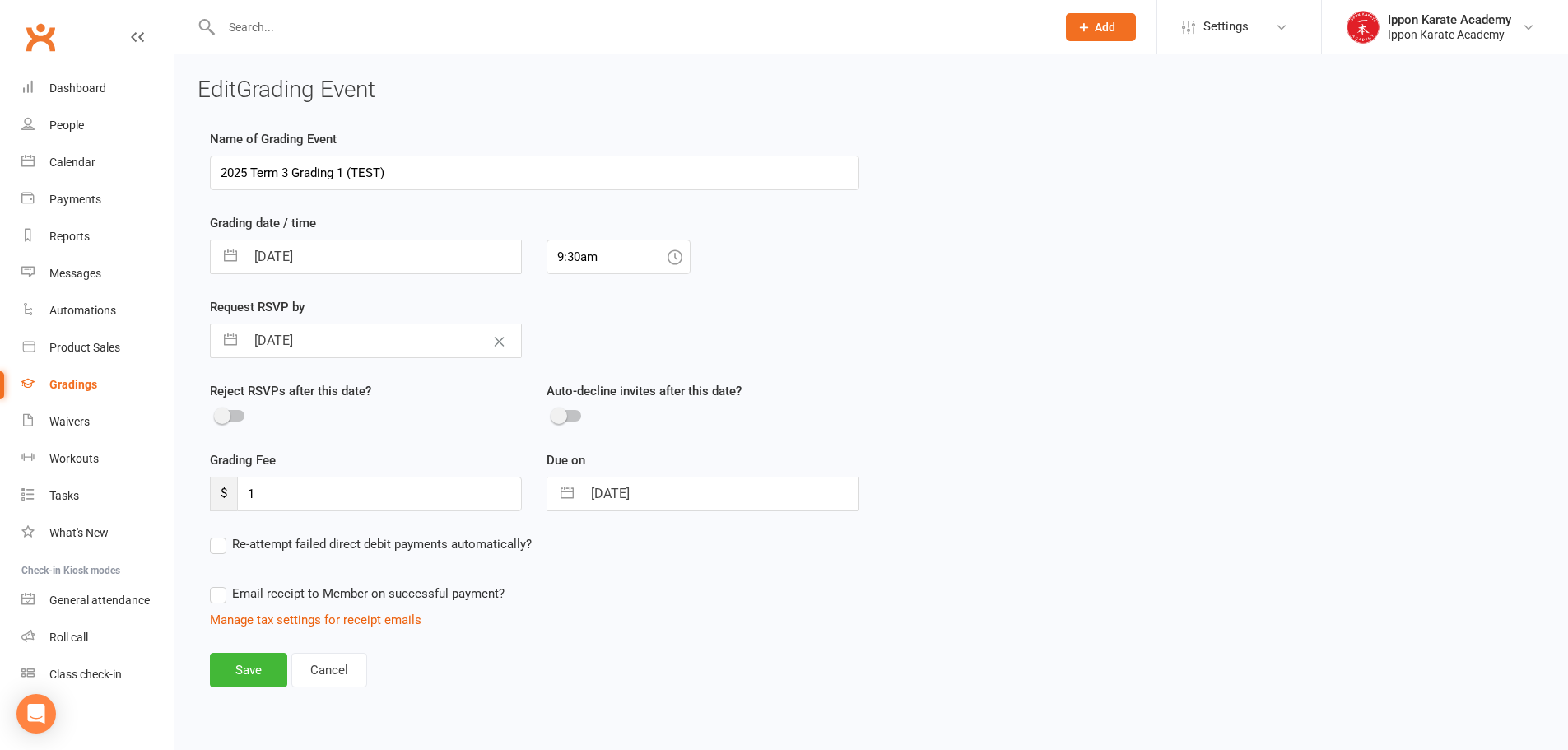
click at [430, 342] on input "23 Aug 2025" at bounding box center [383, 340] width 276 height 33
select select "6"
select select "2025"
select select "7"
select select "2025"
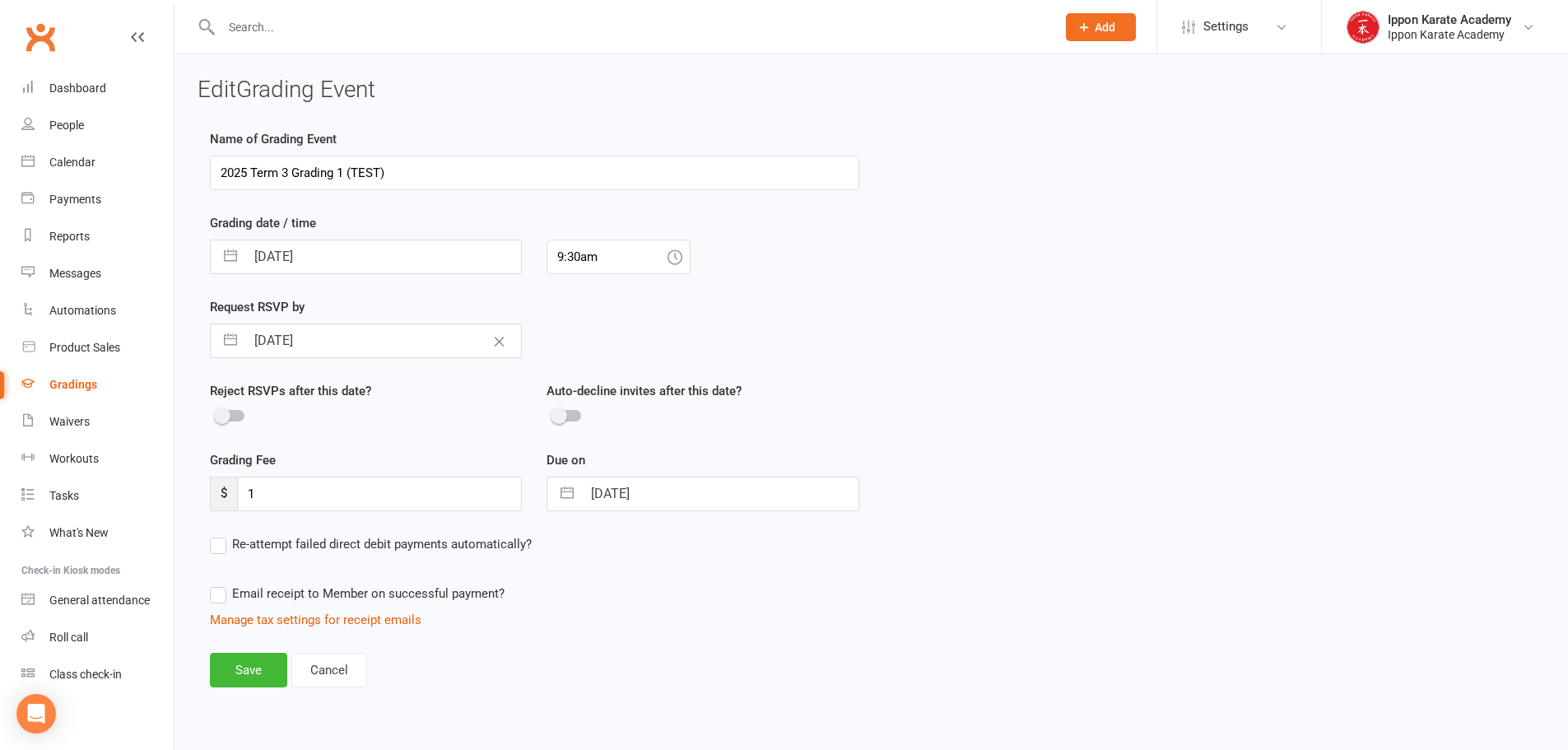
select select "8"
select select "2025"
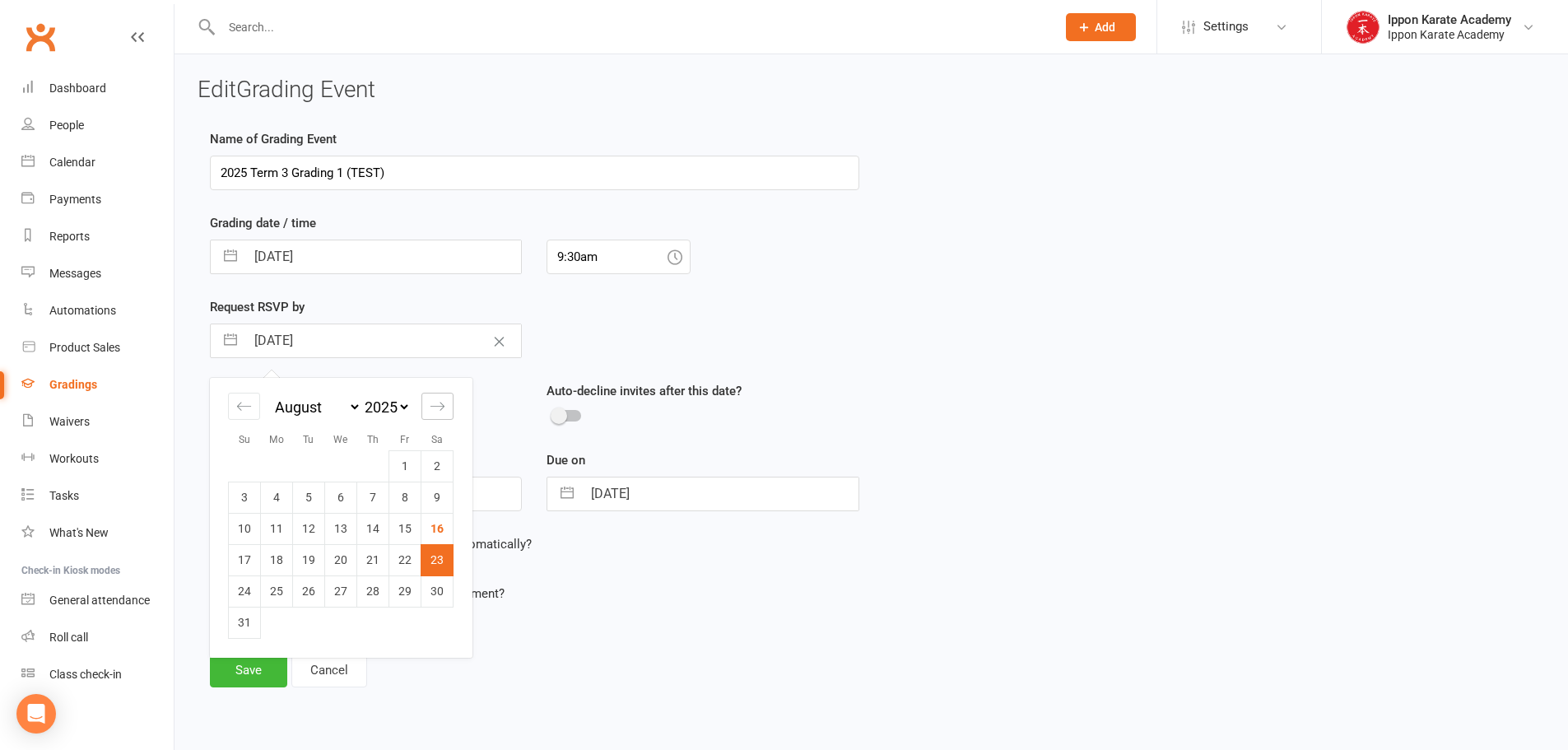
click at [438, 406] on icon "Move forward to switch to the next month." at bounding box center [437, 406] width 15 height 15
select select "9"
select select "2025"
click at [372, 493] on td "11" at bounding box center [373, 497] width 32 height 31
type input "[DATE]"
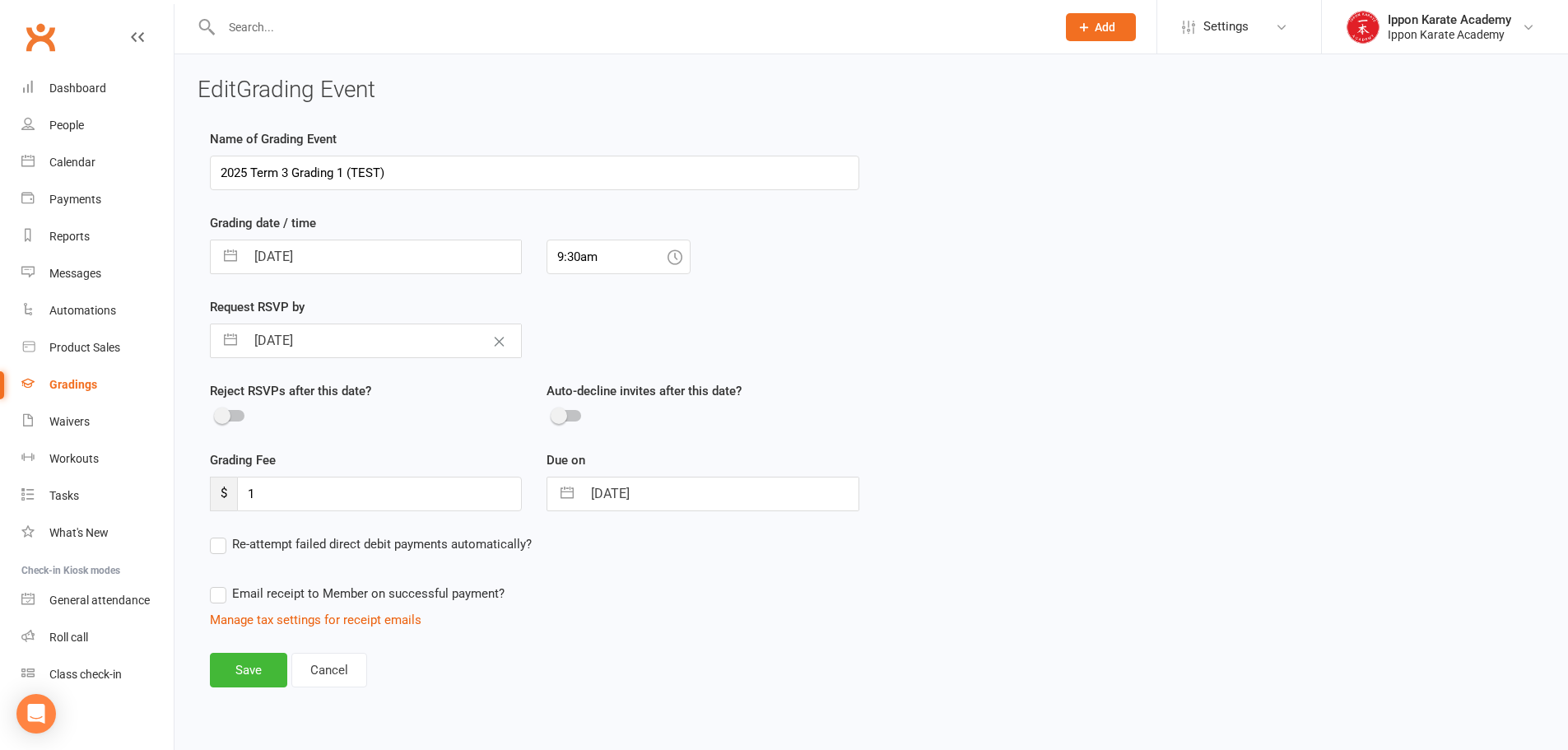
select select "7"
select select "2025"
select select "8"
select select "2025"
select select "9"
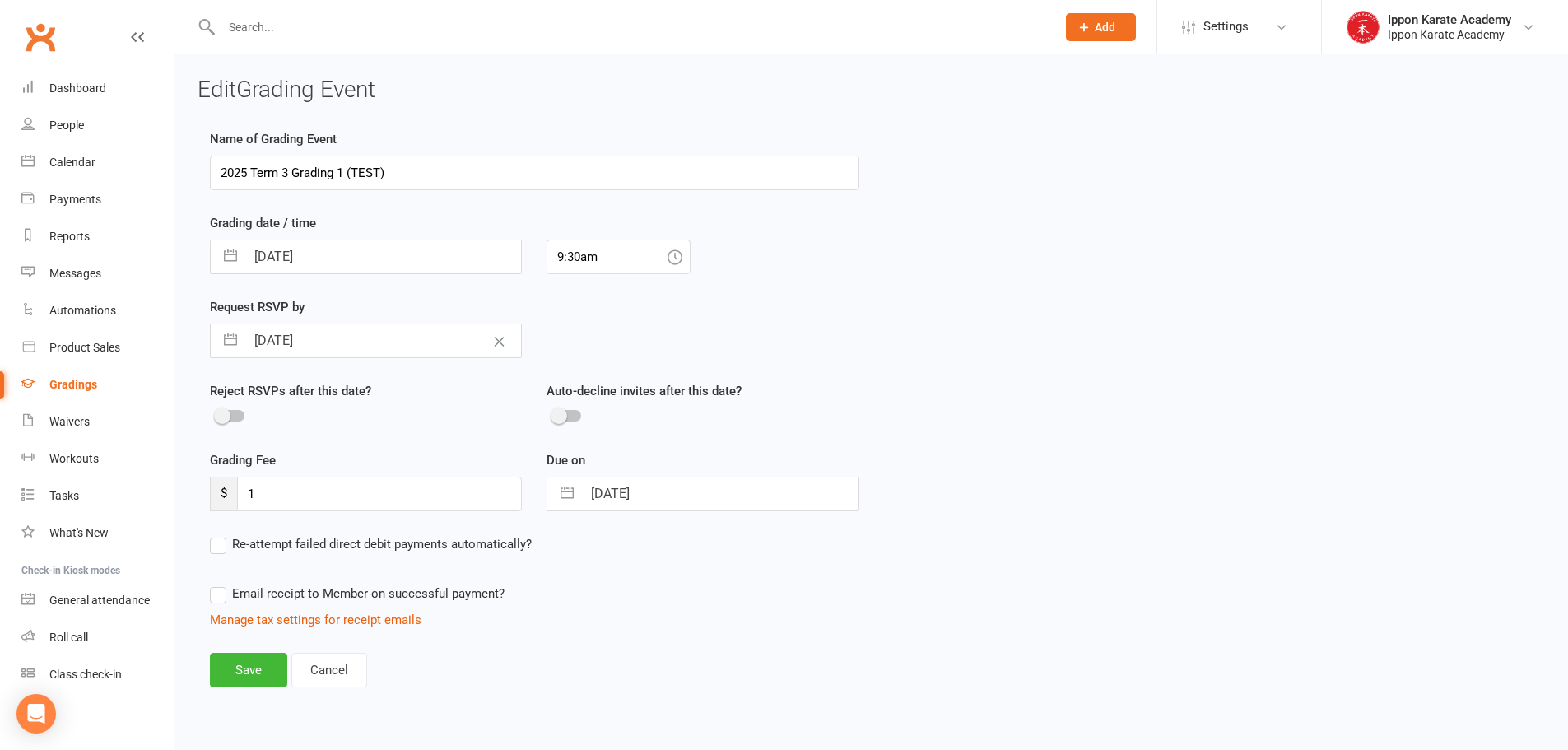
select select "2025"
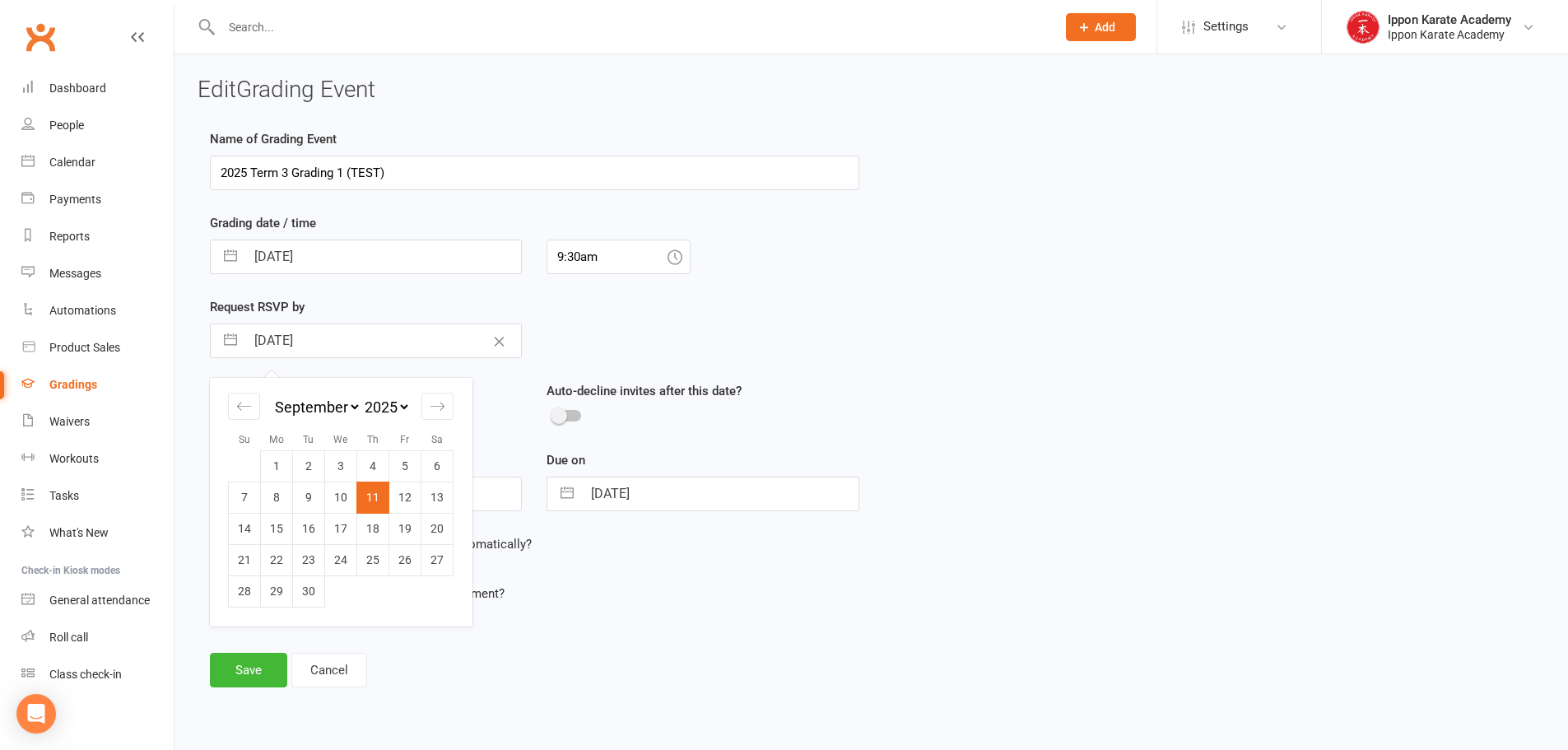
click at [391, 338] on input "[DATE]" at bounding box center [383, 340] width 276 height 33
click at [277, 496] on td "8" at bounding box center [277, 497] width 32 height 31
type input "[DATE]"
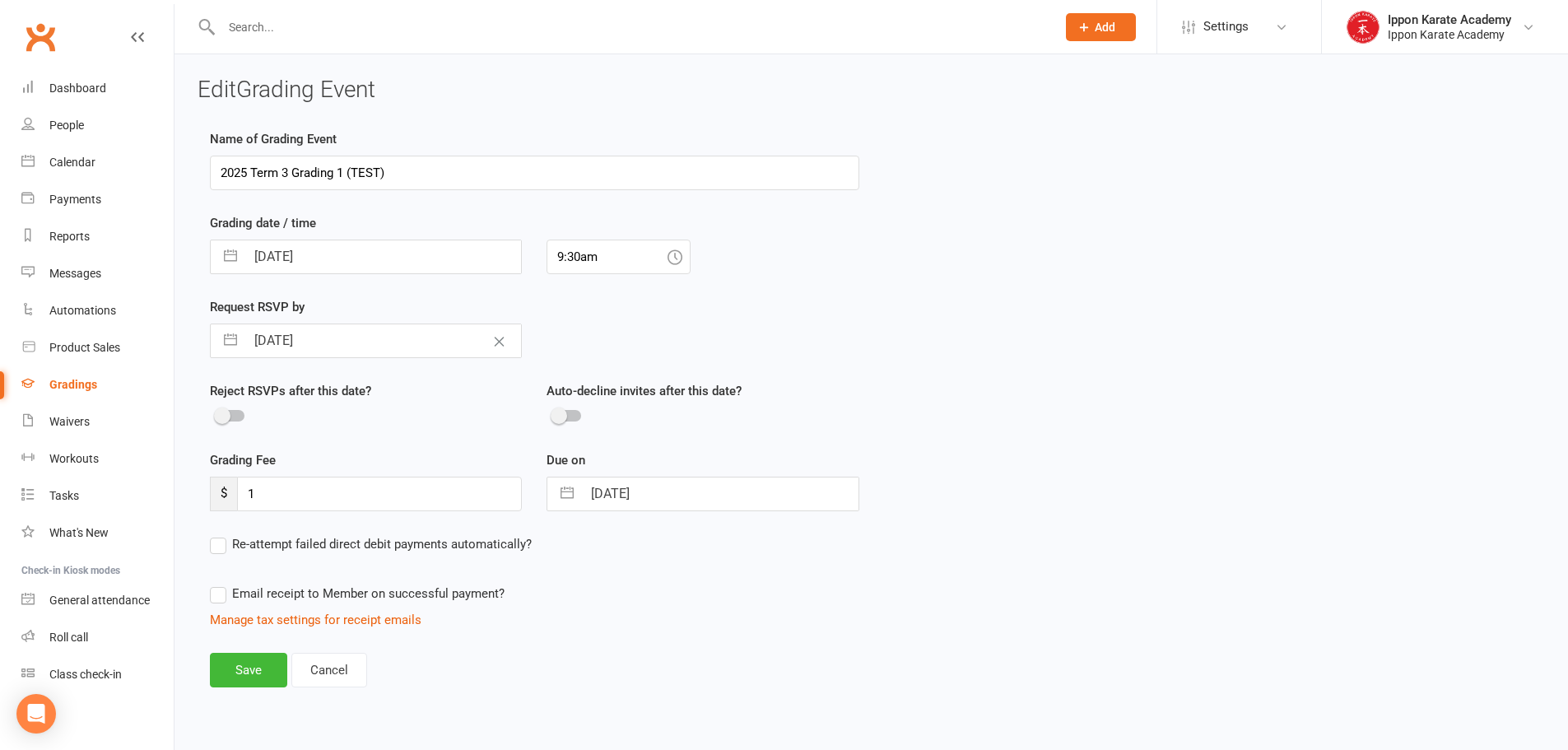
click at [699, 500] on input "29 Aug 2025" at bounding box center [720, 493] width 276 height 33
select select "6"
select select "2025"
select select "7"
select select "2025"
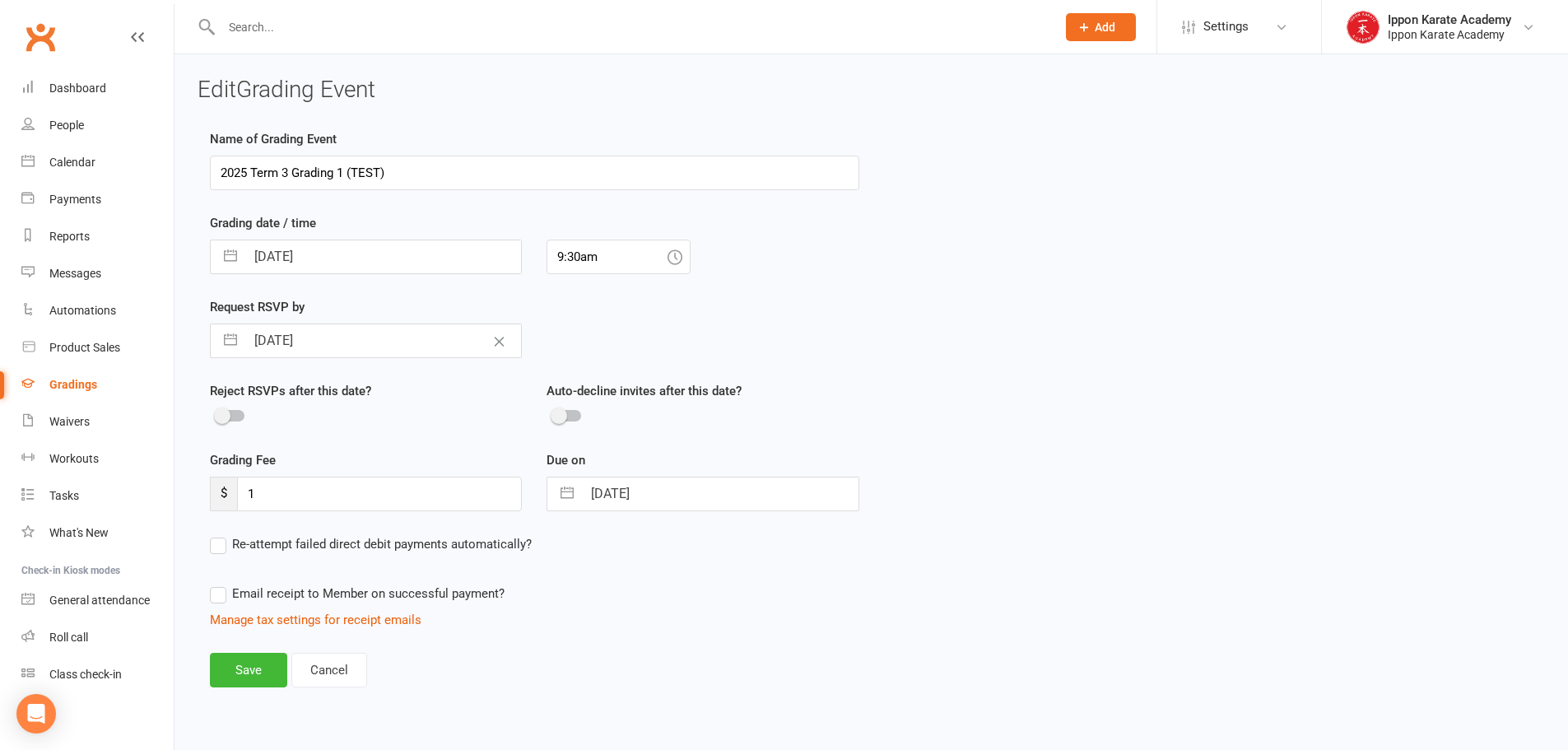
select select "8"
select select "2025"
click at [775, 556] on icon "Move forward to switch to the next month." at bounding box center [774, 559] width 15 height 15
select select "9"
select select "2025"
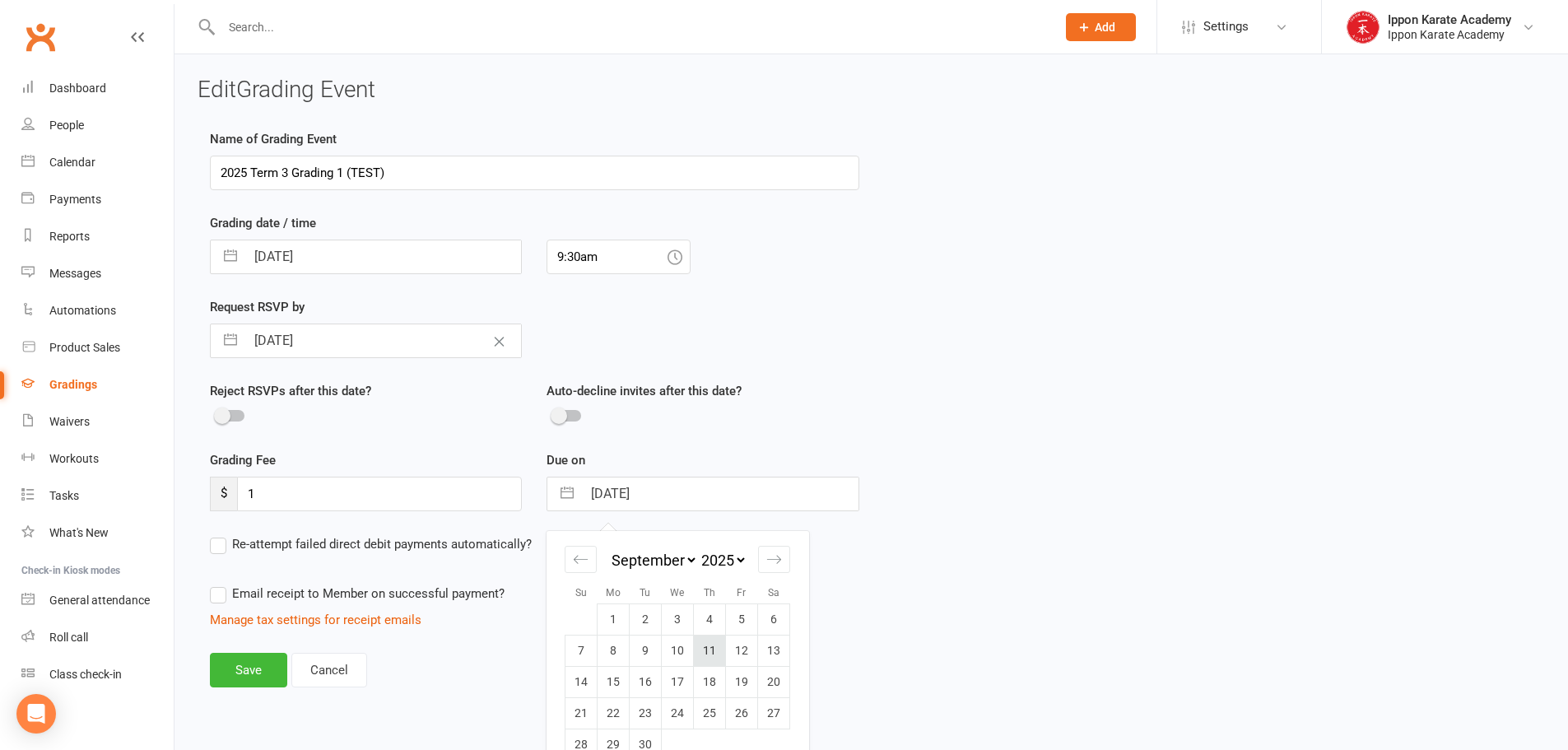
click at [712, 645] on td "11" at bounding box center [710, 650] width 32 height 31
type input "[DATE]"
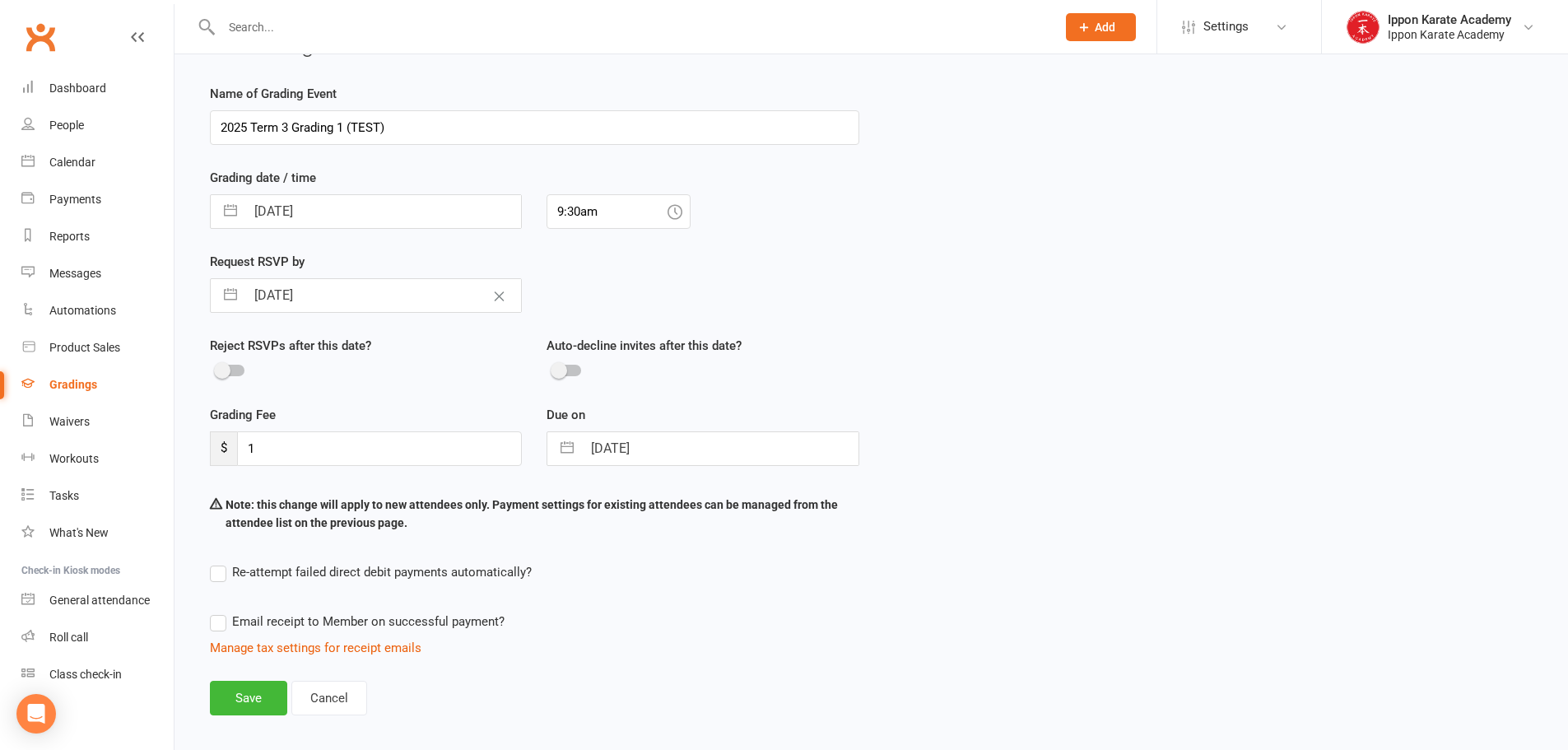
scroll to position [84, 0]
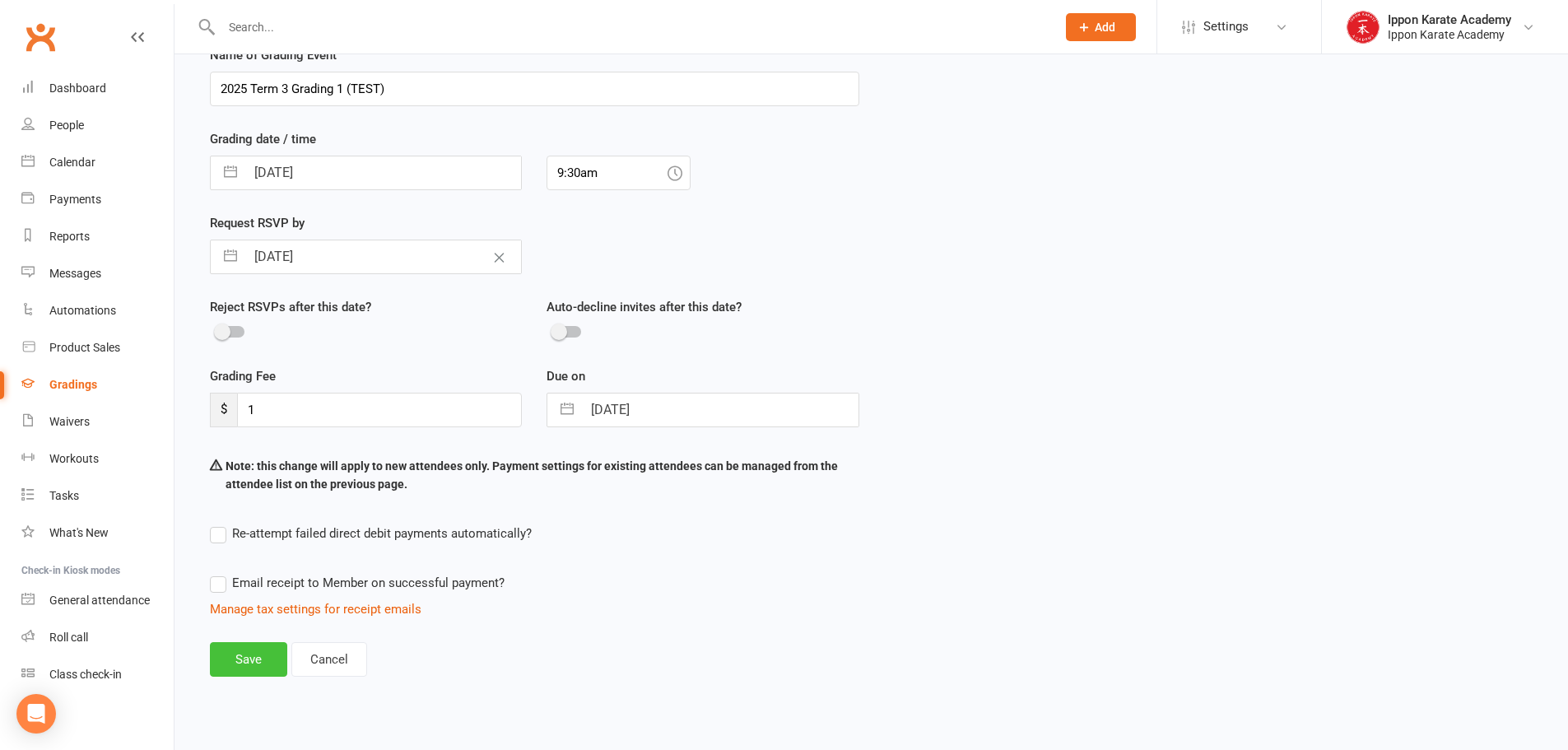
click at [231, 656] on button "Save" at bounding box center [248, 659] width 77 height 35
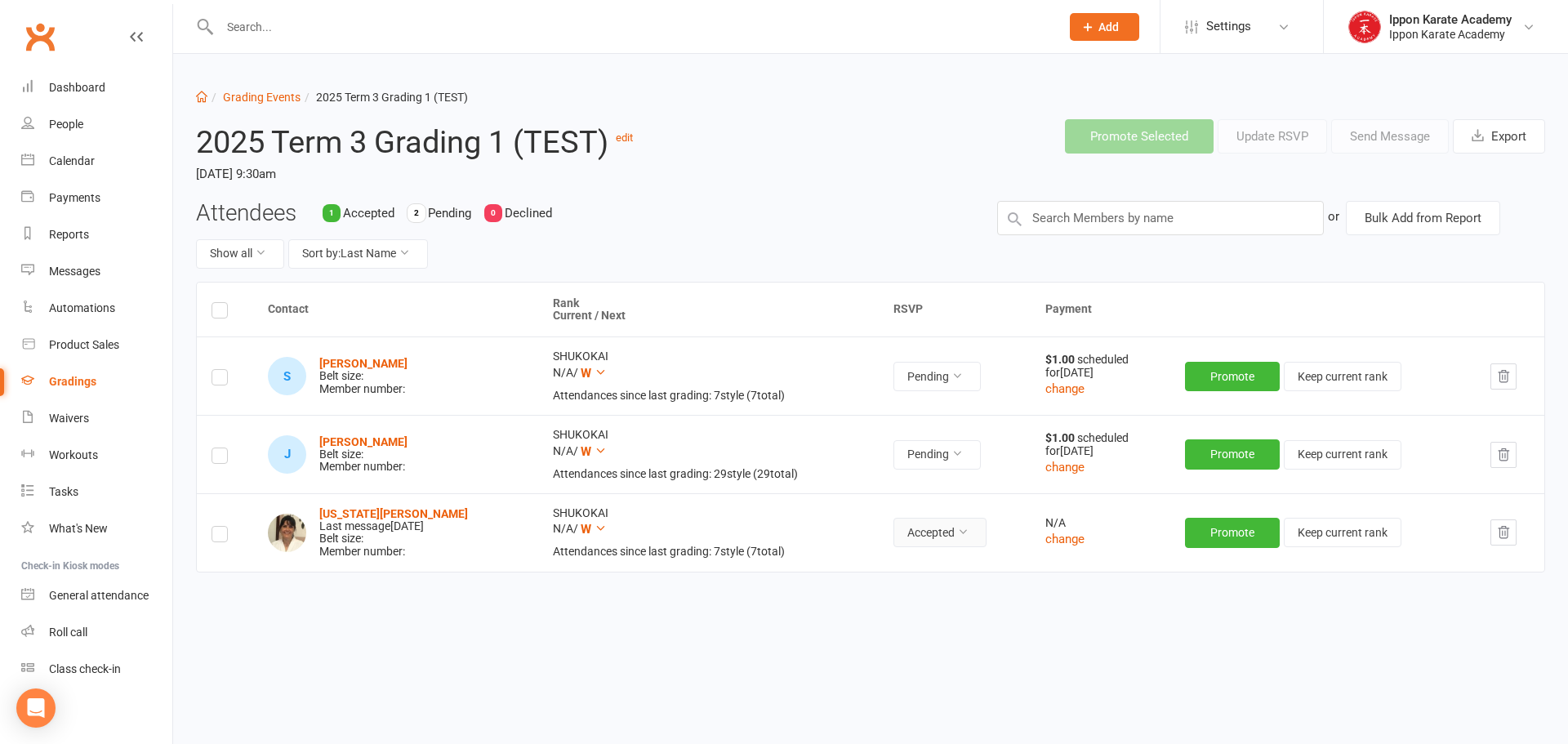
click at [924, 536] on button "Accepted" at bounding box center [940, 531] width 93 height 30
click at [889, 636] on link "Pending" at bounding box center [904, 634] width 162 height 33
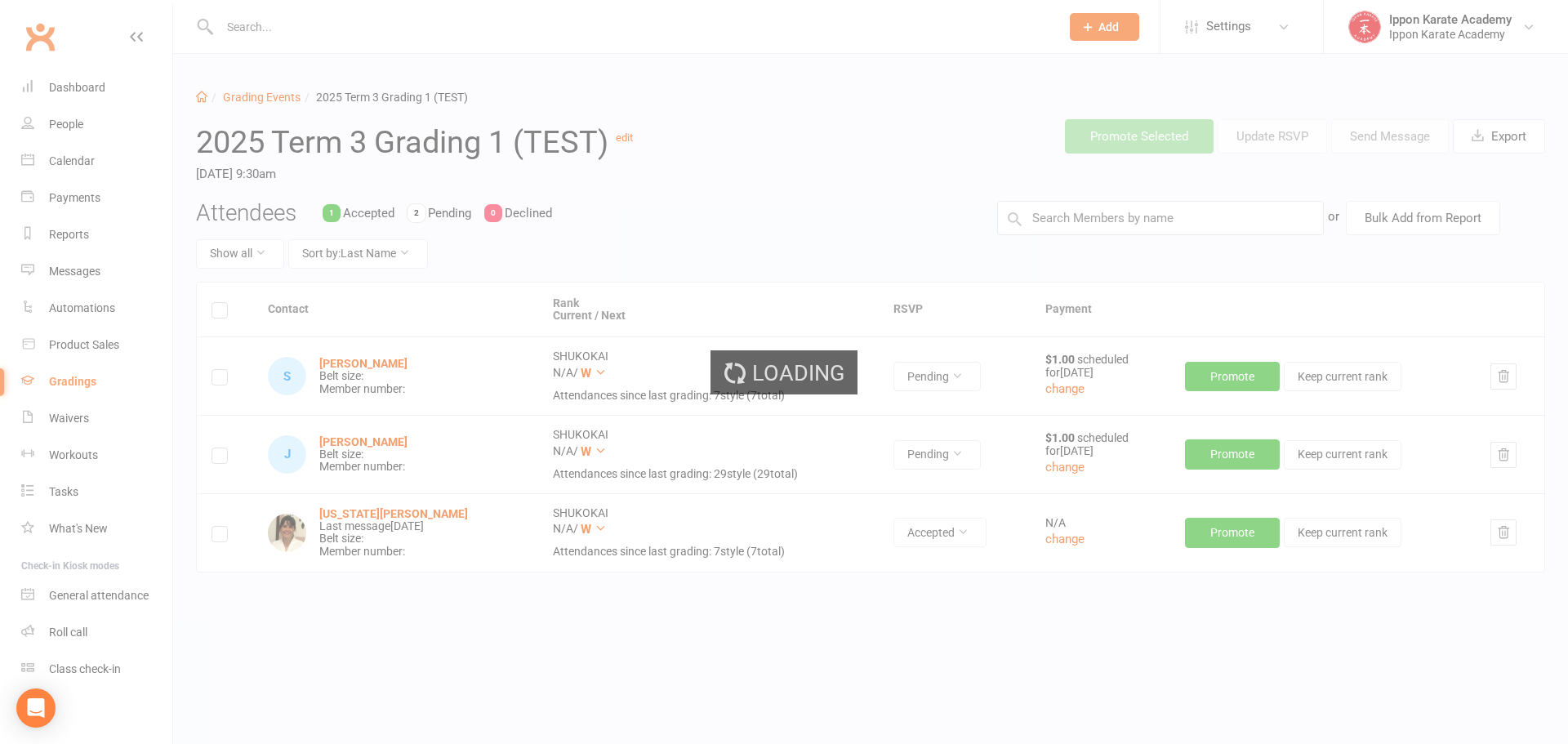
click at [1065, 606] on div "Contact Rank Current / Next RSVP Payment S Simon Hunt Belt size: Member number:…" at bounding box center [870, 479] width 1349 height 395
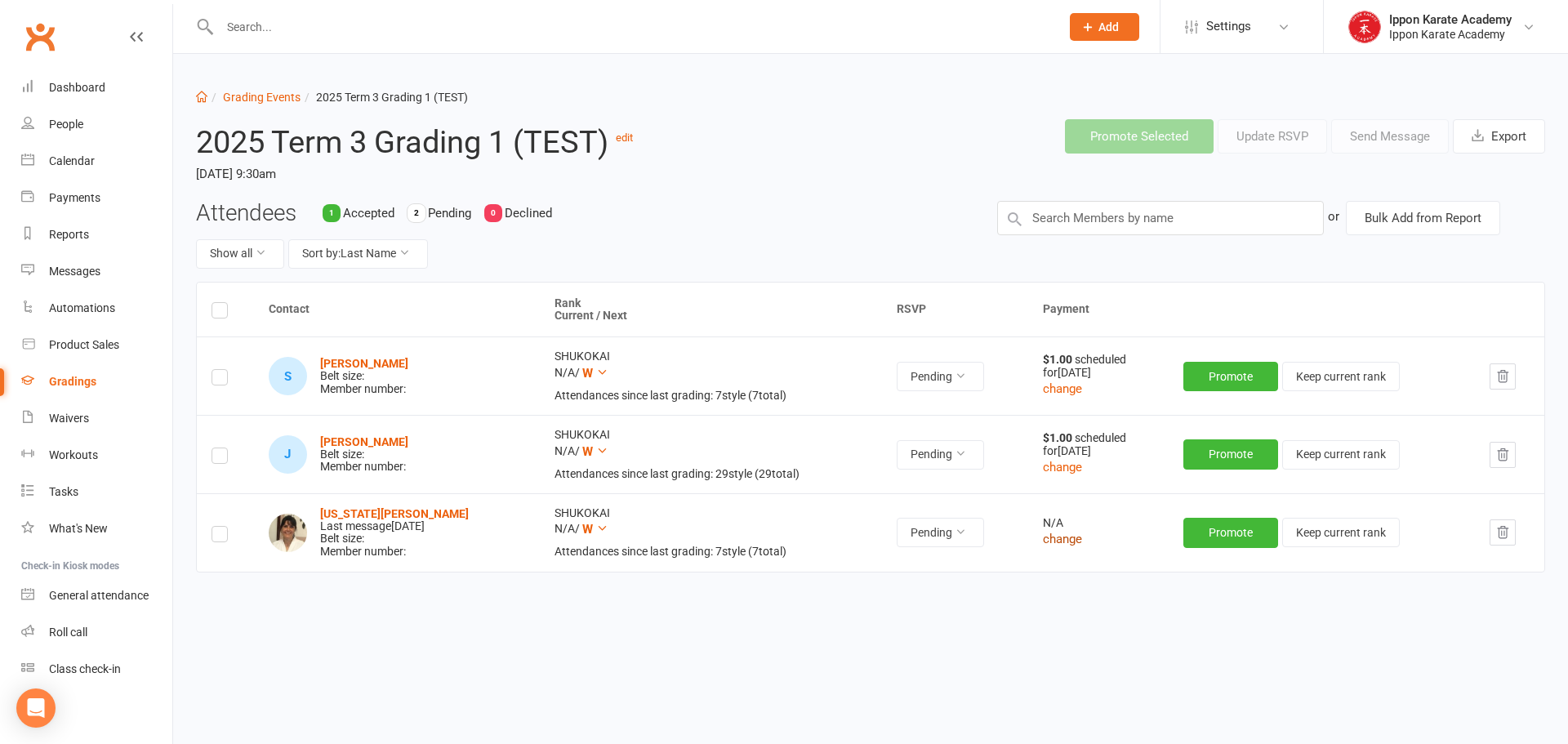
click at [1068, 547] on button "change" at bounding box center [1062, 538] width 39 height 19
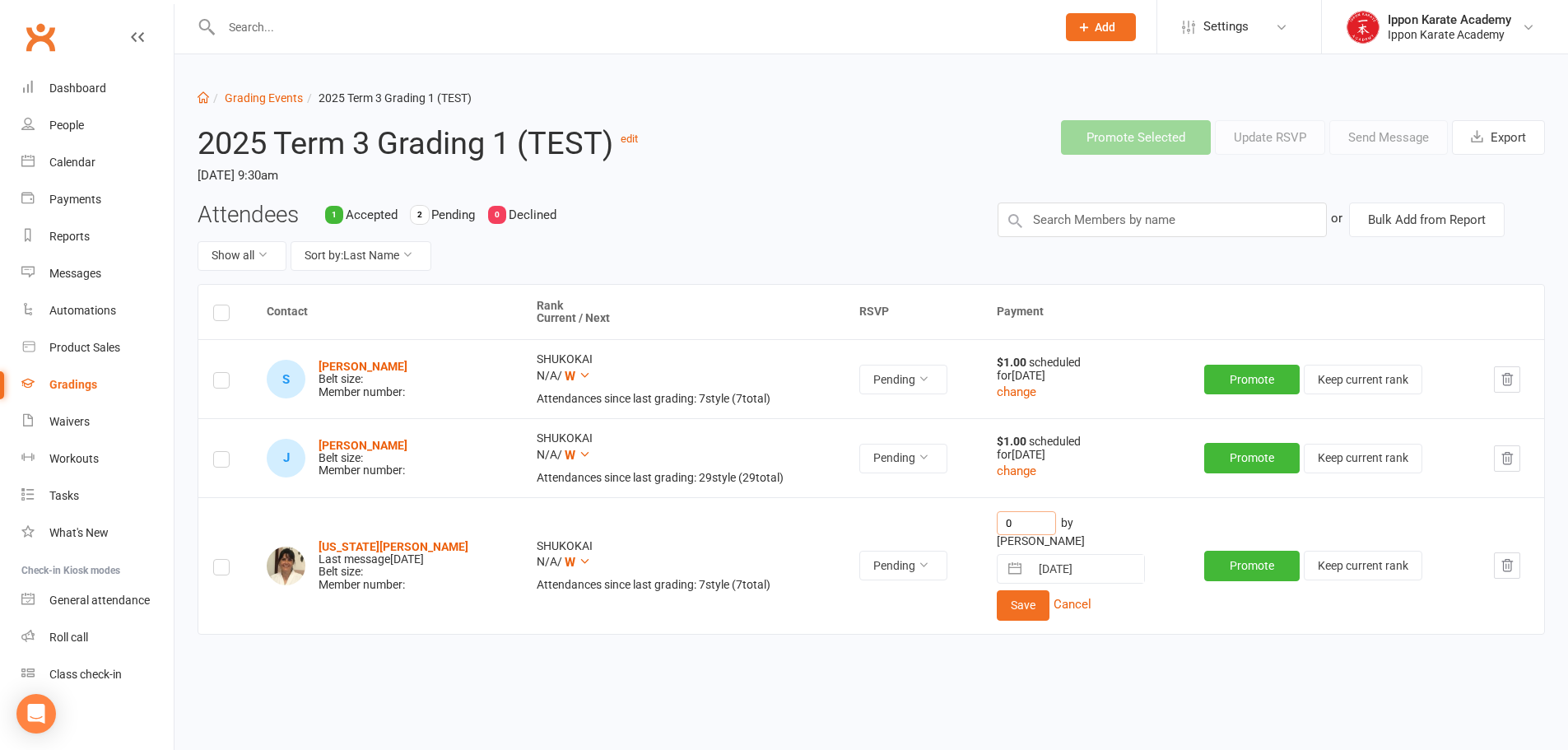
drag, startPoint x: 1032, startPoint y: 522, endPoint x: 961, endPoint y: 526, distance: 71.1
click at [961, 528] on tr "Georgia Thornton Last message Aug 16, 2025 Belt size: Member number: SHUKOKAI N…" at bounding box center [871, 565] width 1346 height 137
type input "1"
click at [997, 591] on button "Save" at bounding box center [1023, 605] width 53 height 30
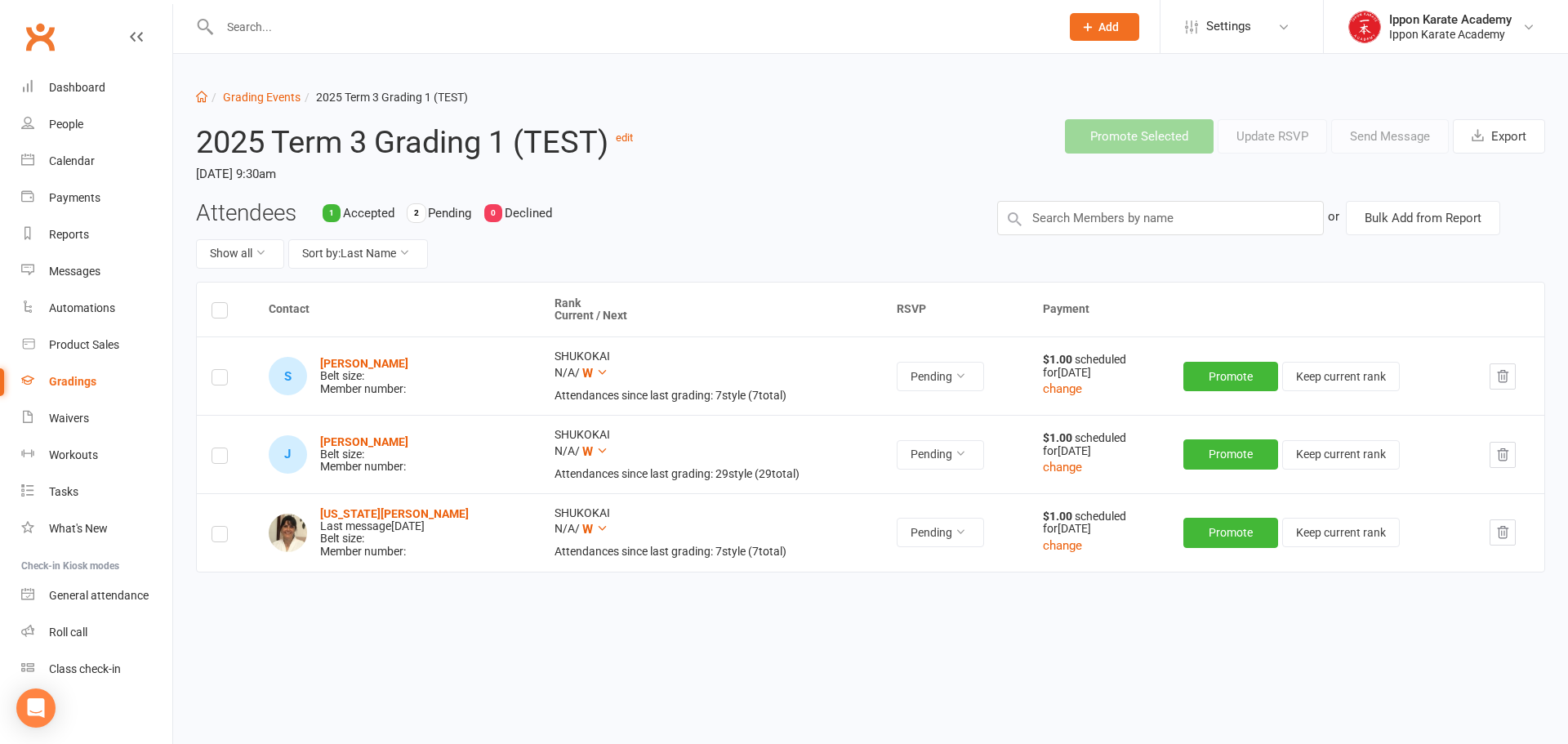
click at [218, 458] on label at bounding box center [219, 458] width 16 height 0
click at [218, 448] on input "checkbox" at bounding box center [219, 448] width 16 height 0
click at [218, 458] on label at bounding box center [219, 458] width 16 height 0
click at [218, 448] on input "checkbox" at bounding box center [219, 448] width 16 height 0
click at [214, 536] on label at bounding box center [219, 536] width 16 height 0
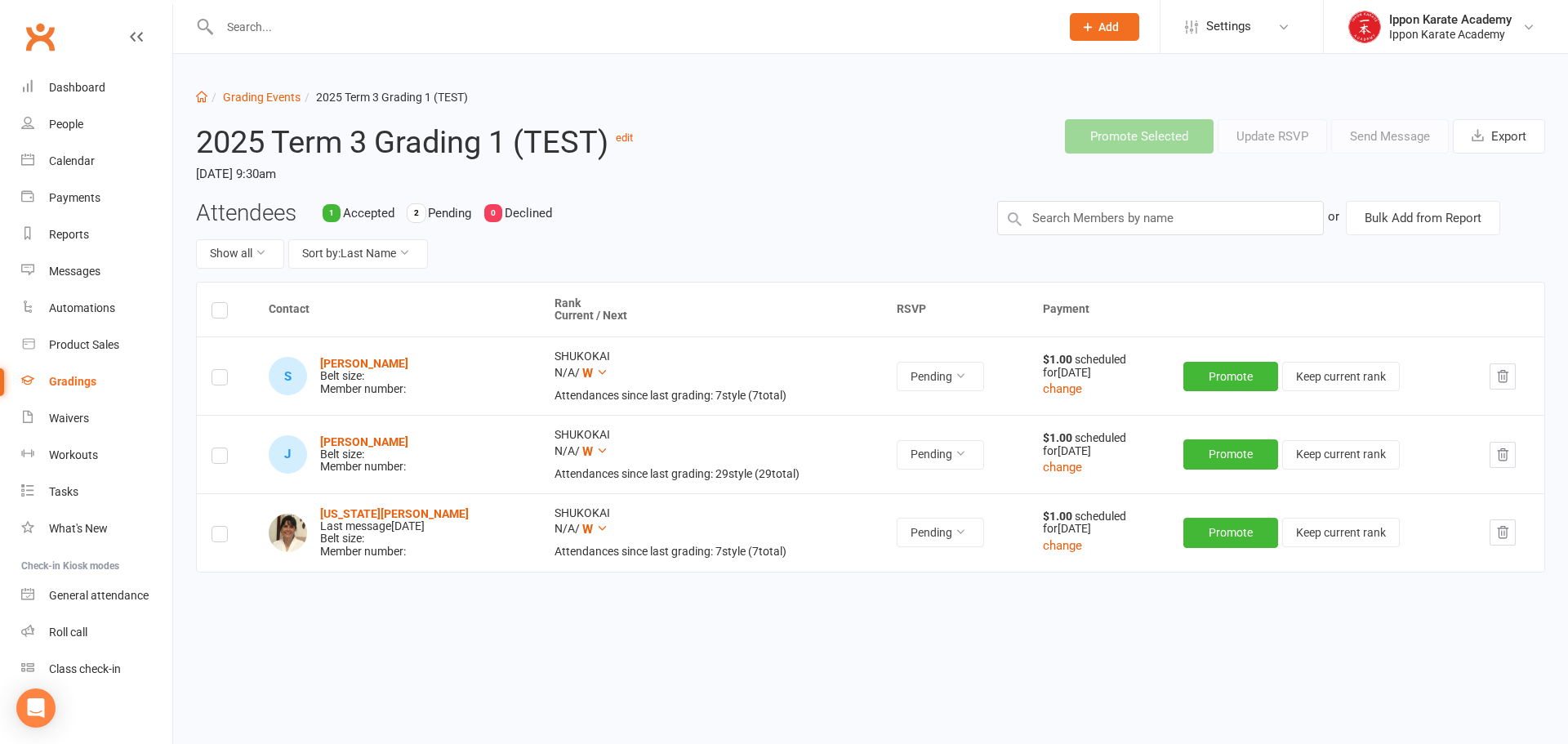
click at [214, 526] on input "checkbox" at bounding box center [219, 526] width 16 height 0
click at [1398, 138] on button "Send Message" at bounding box center [1389, 136] width 117 height 35
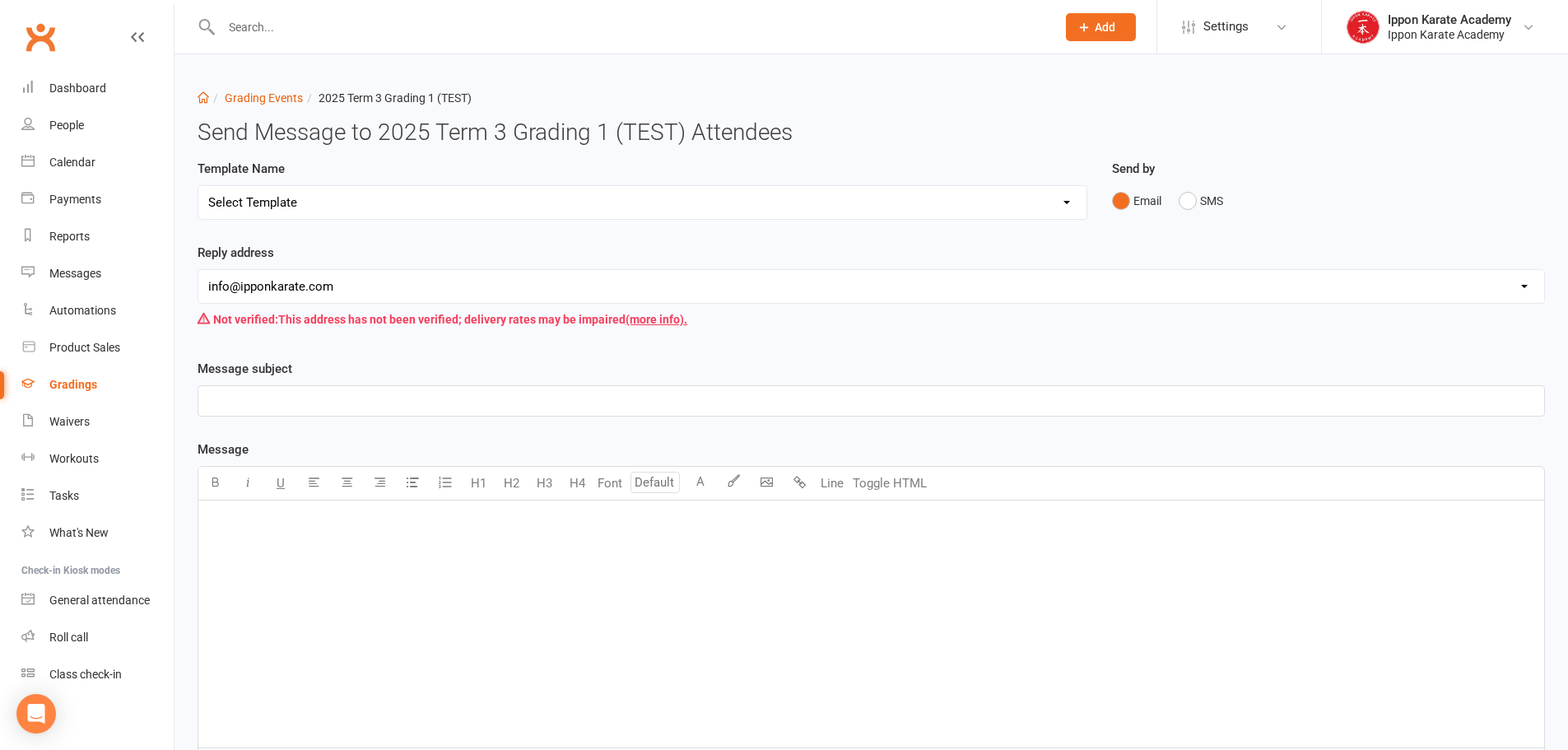
click at [254, 196] on select "Select Template [Email] Confirmation of Successful Grading [Email] Grading Even…" at bounding box center [642, 202] width 888 height 33
select select "3"
click at [198, 186] on select "Select Template [Email] Confirmation of Successful Grading [Email] Grading Even…" at bounding box center [642, 202] width 888 height 33
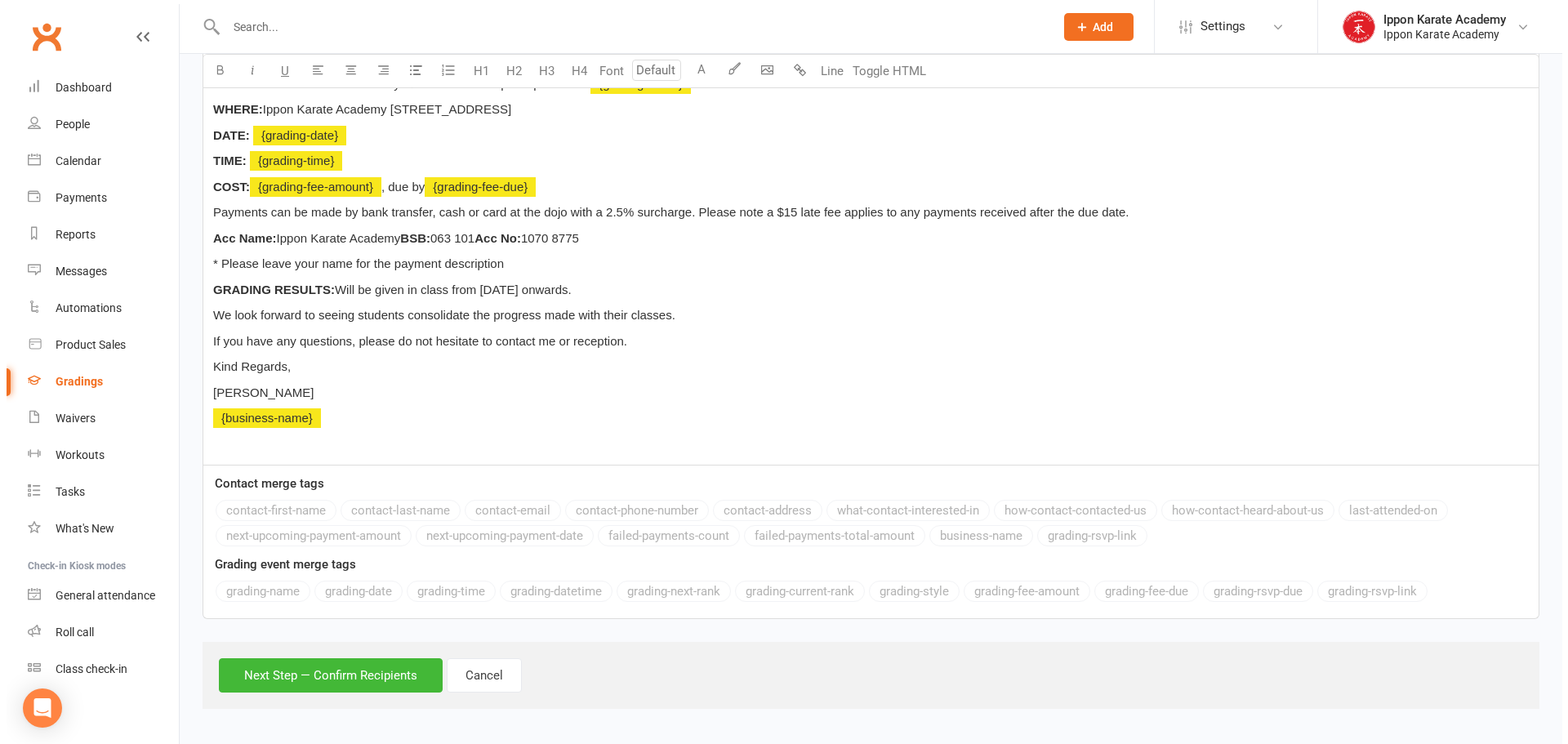
scroll to position [461, 0]
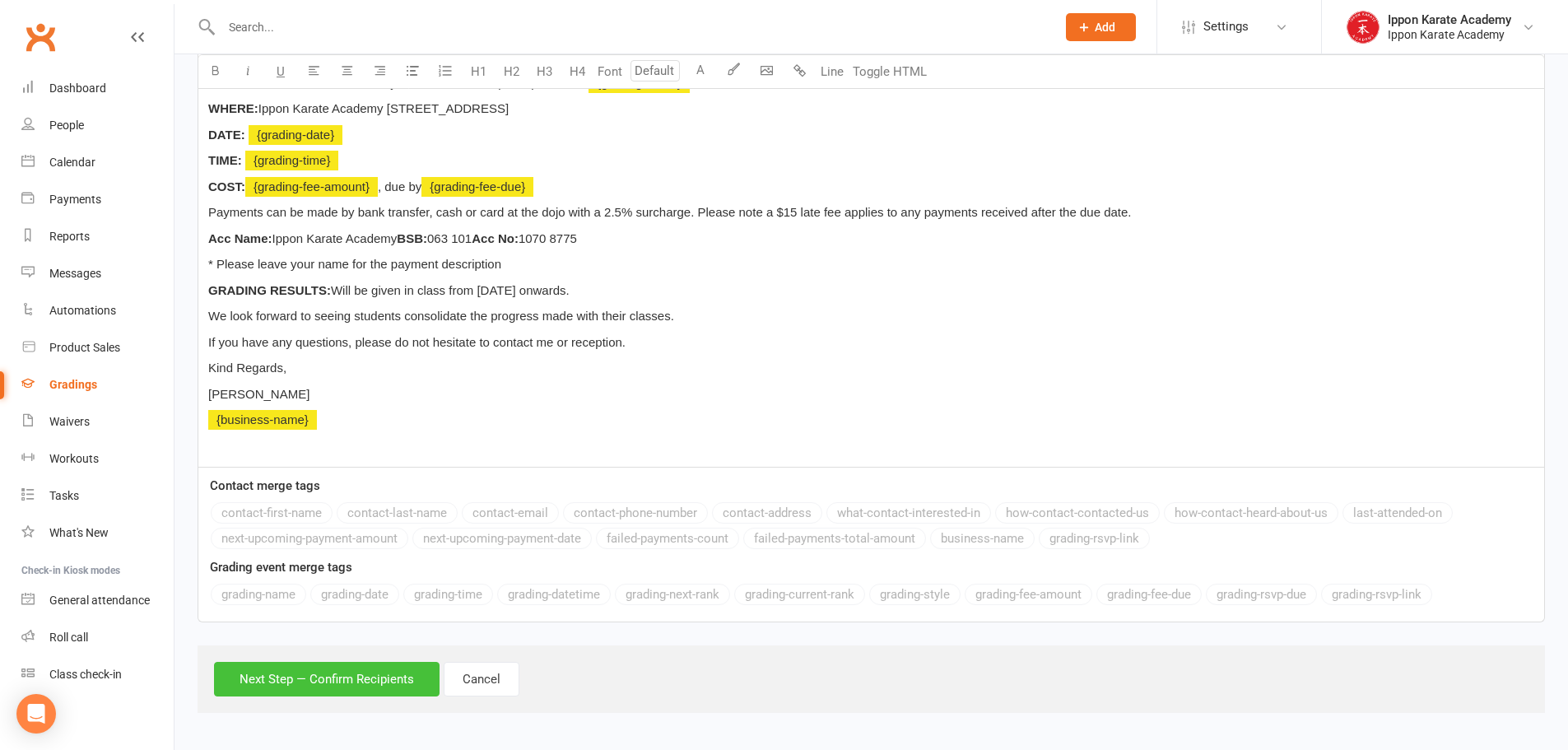
click at [327, 683] on button "Next Step — Confirm Recipients" at bounding box center [327, 679] width 225 height 35
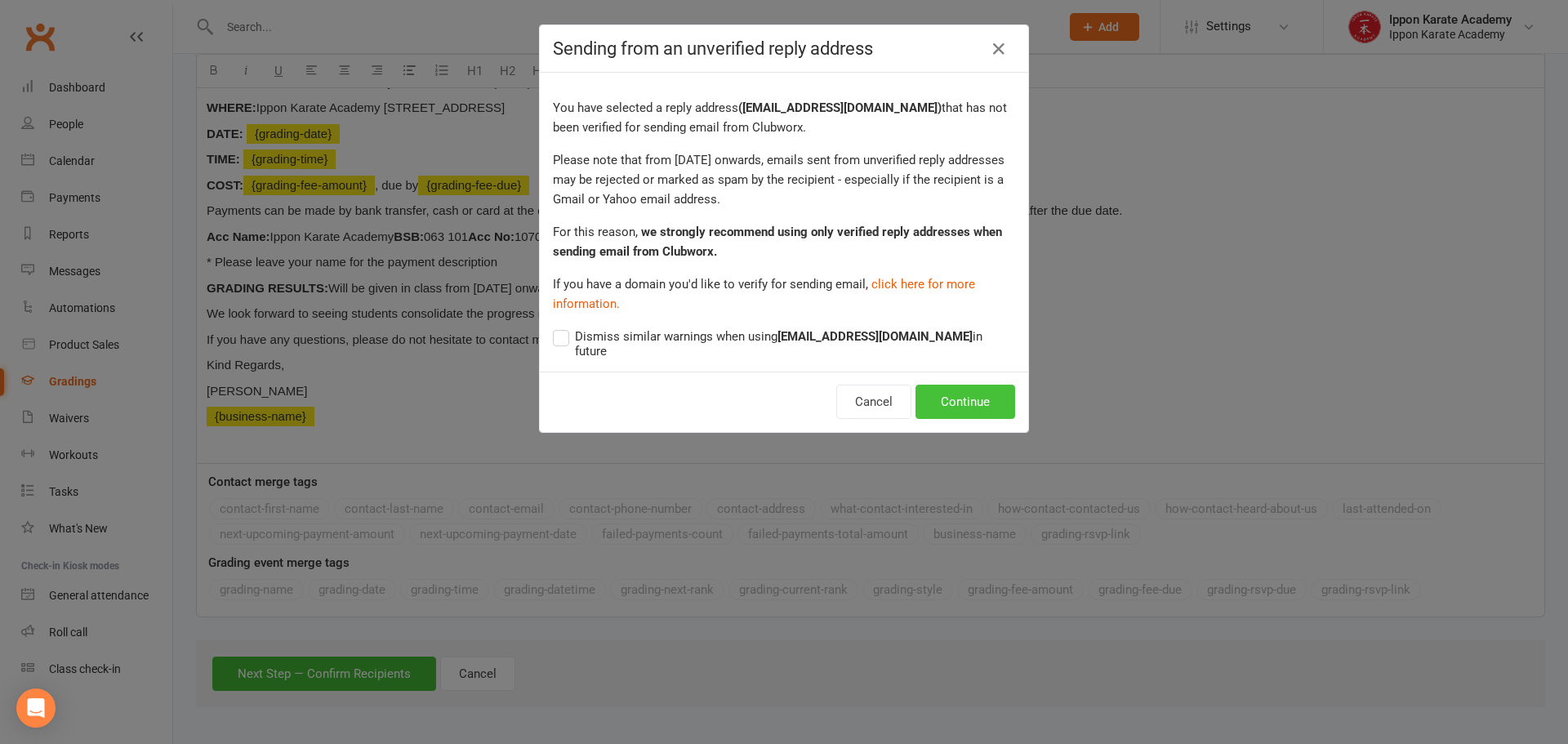
click at [961, 389] on button "Continue" at bounding box center [965, 402] width 100 height 35
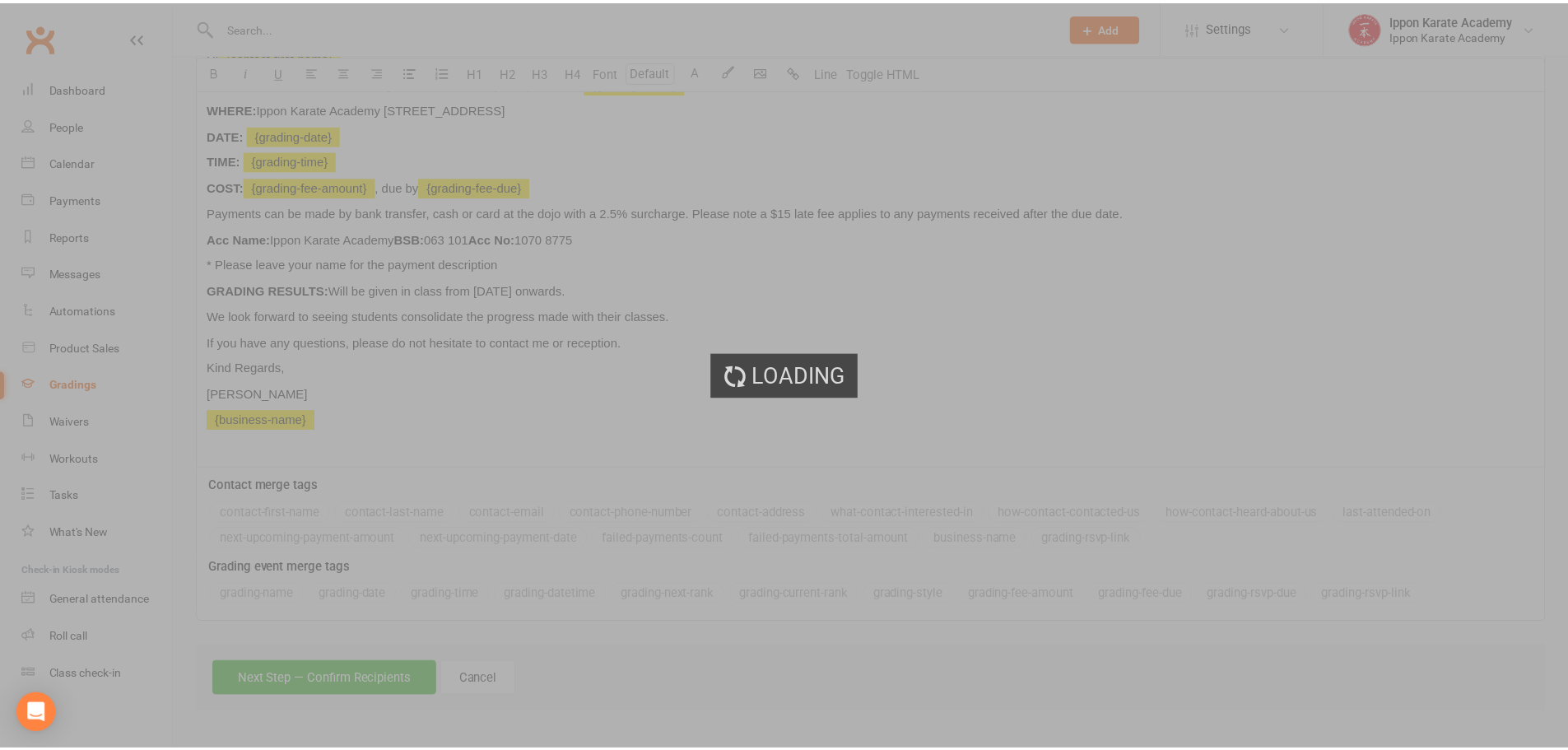
scroll to position [378, 0]
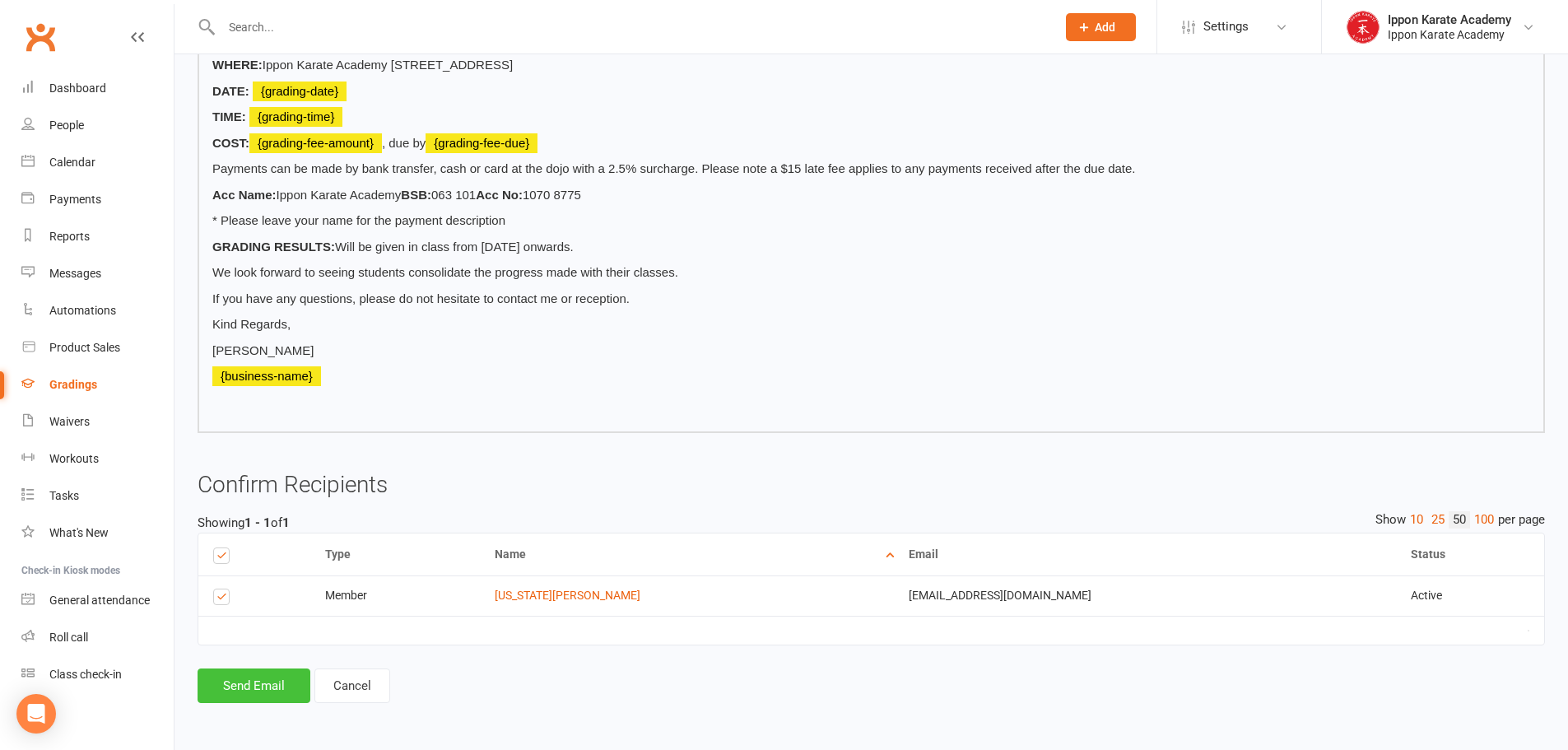
click at [255, 688] on button "Send Email" at bounding box center [254, 685] width 113 height 35
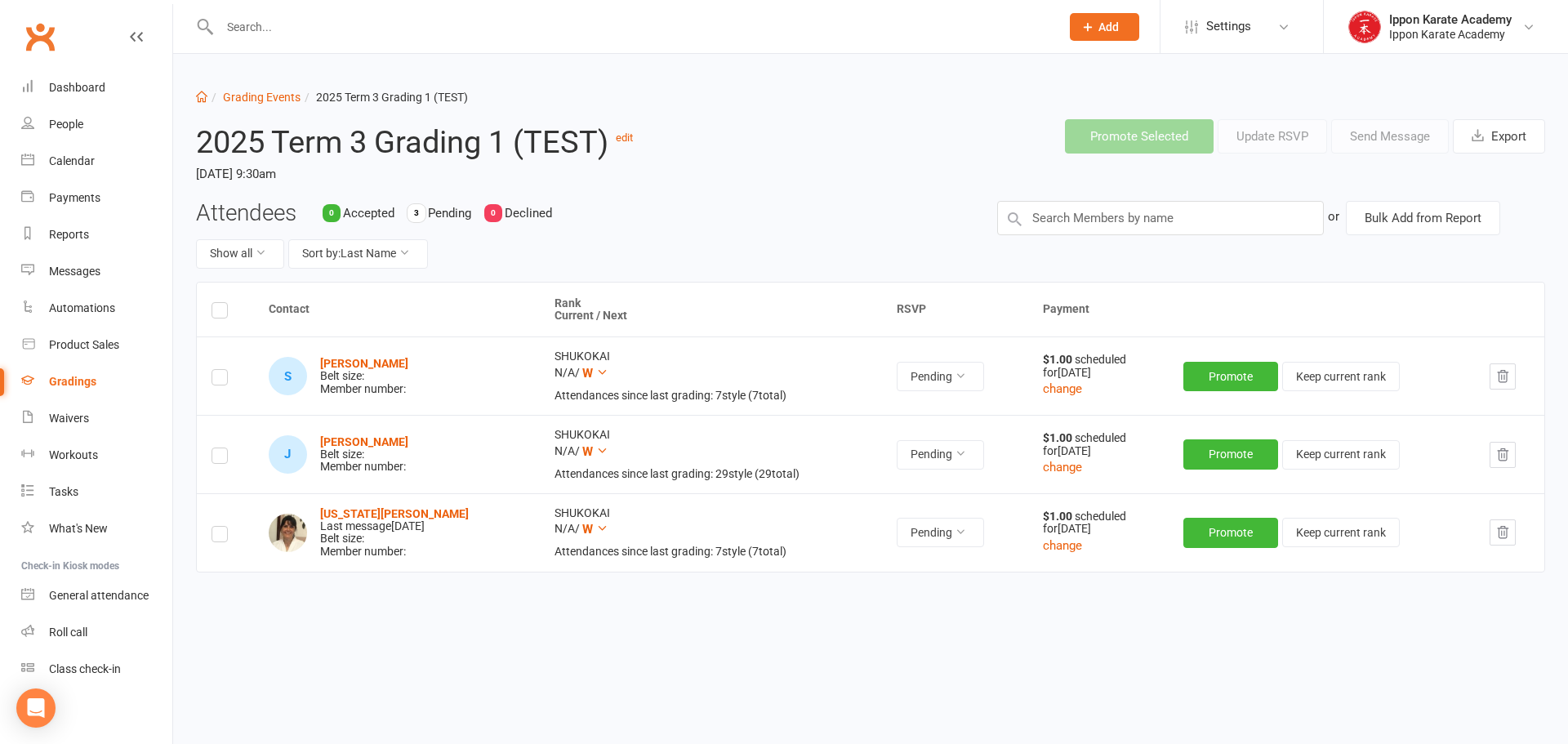
click at [224, 536] on label at bounding box center [219, 536] width 16 height 0
click at [224, 526] on input "checkbox" at bounding box center [219, 526] width 16 height 0
click at [1403, 139] on button "Send Message" at bounding box center [1389, 136] width 117 height 35
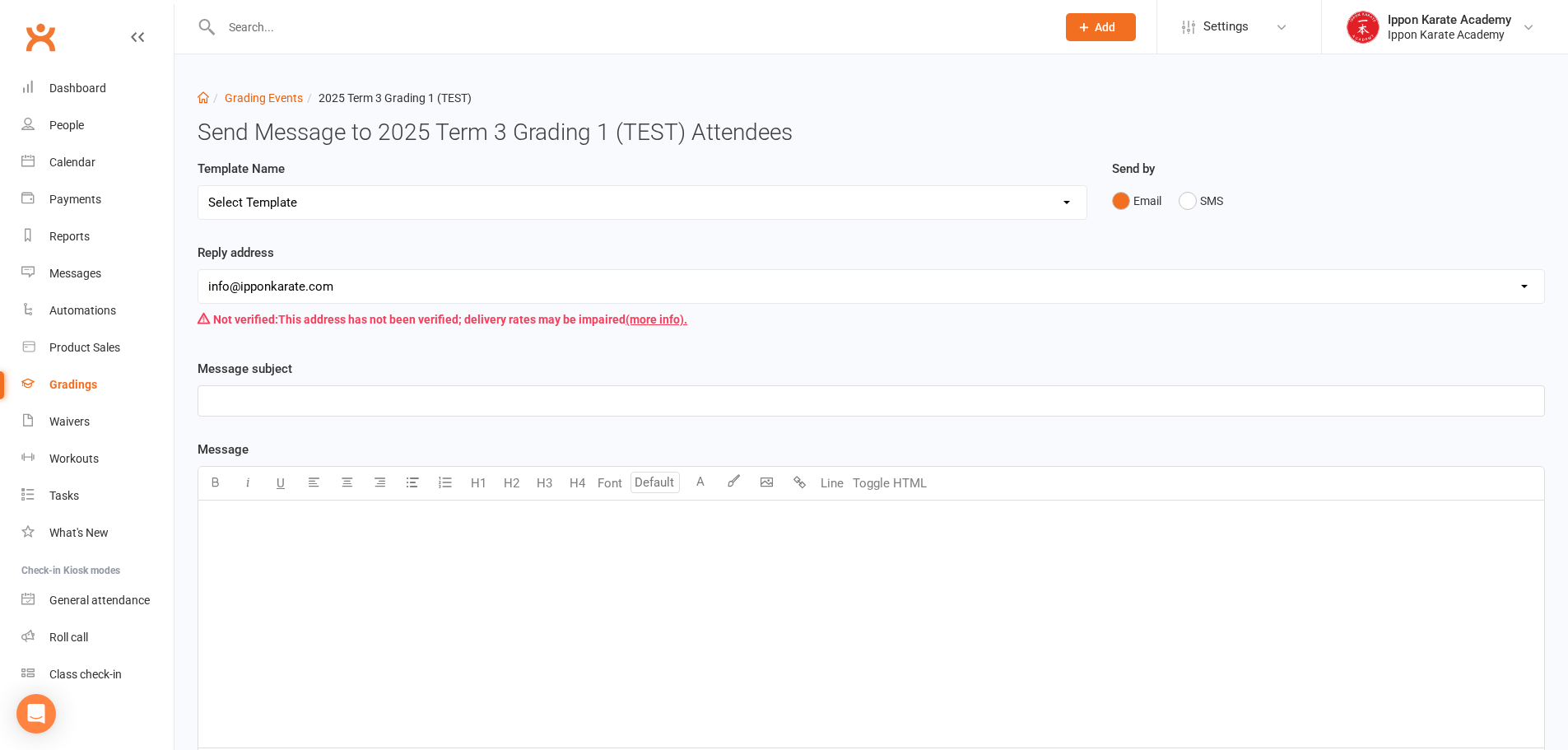
click at [339, 212] on select "Select Template [Email] Confirmation of Successful Grading [Email] Grading Even…" at bounding box center [642, 202] width 888 height 33
select select "3"
click at [198, 186] on select "Select Template [Email] Confirmation of Successful Grading [Email] Grading Even…" at bounding box center [642, 202] width 888 height 33
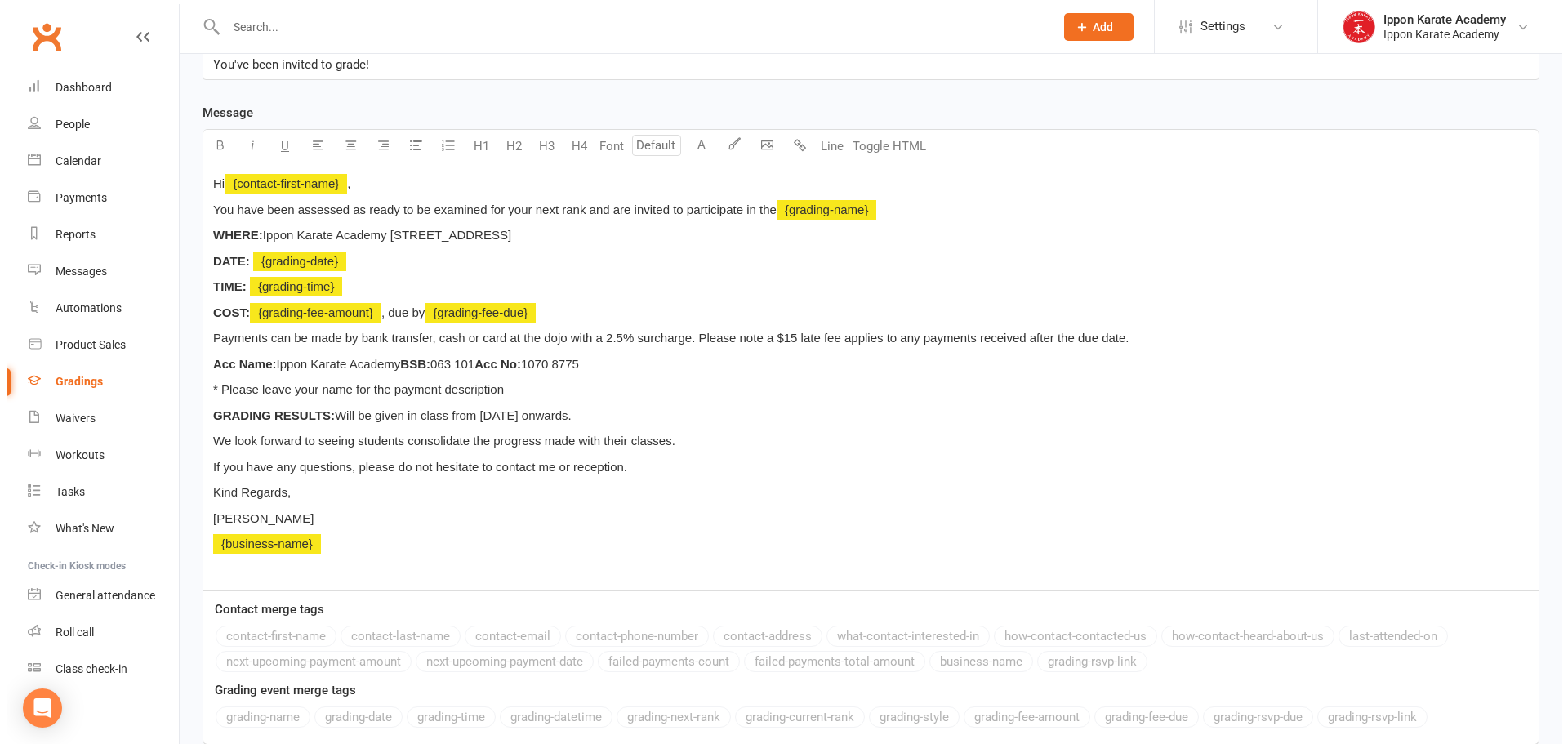
scroll to position [461, 0]
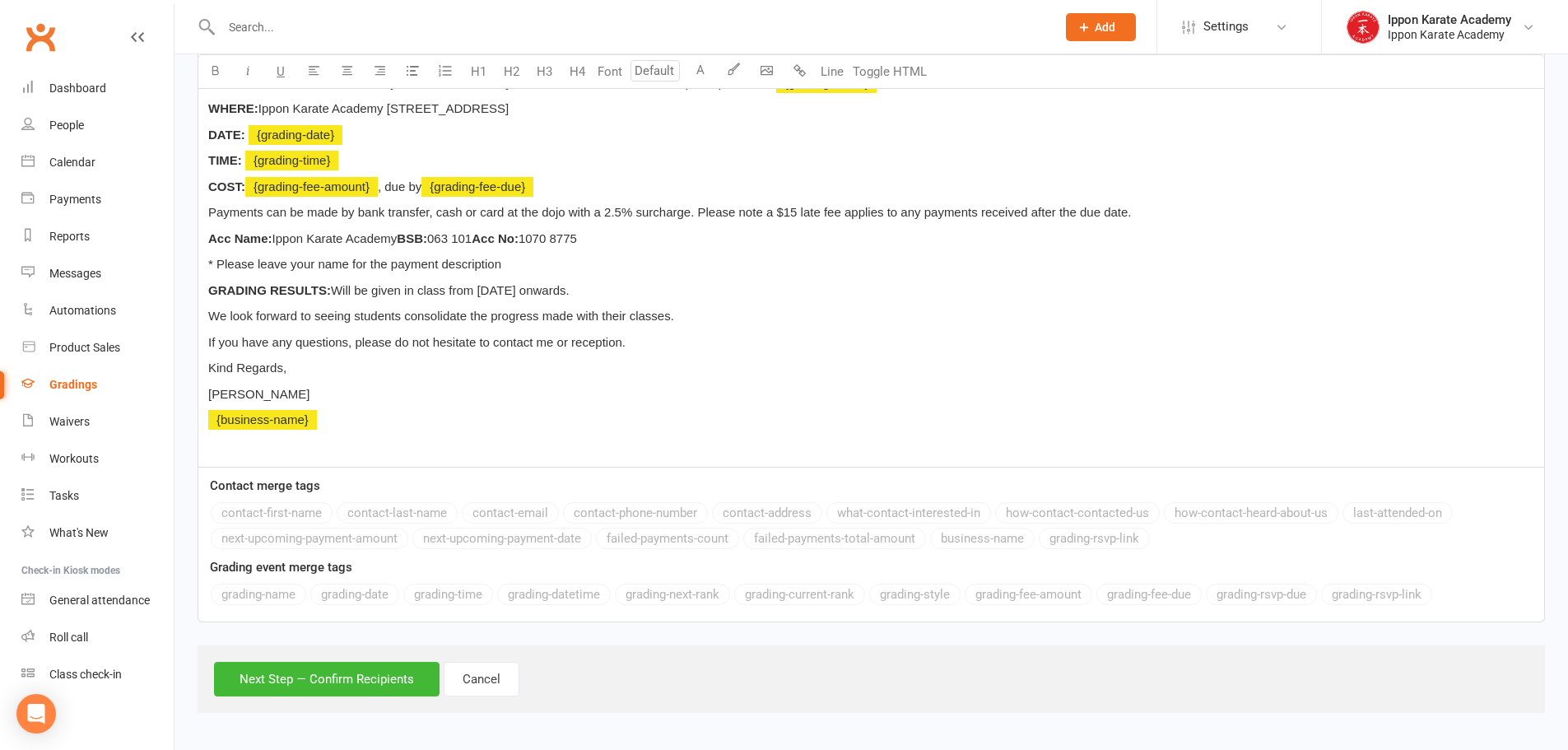
click at [269, 698] on div "Next Step — Confirm Recipients Cancel" at bounding box center [871, 679] width 1348 height 67
click at [282, 685] on button "Next Step — Confirm Recipients" at bounding box center [327, 679] width 225 height 35
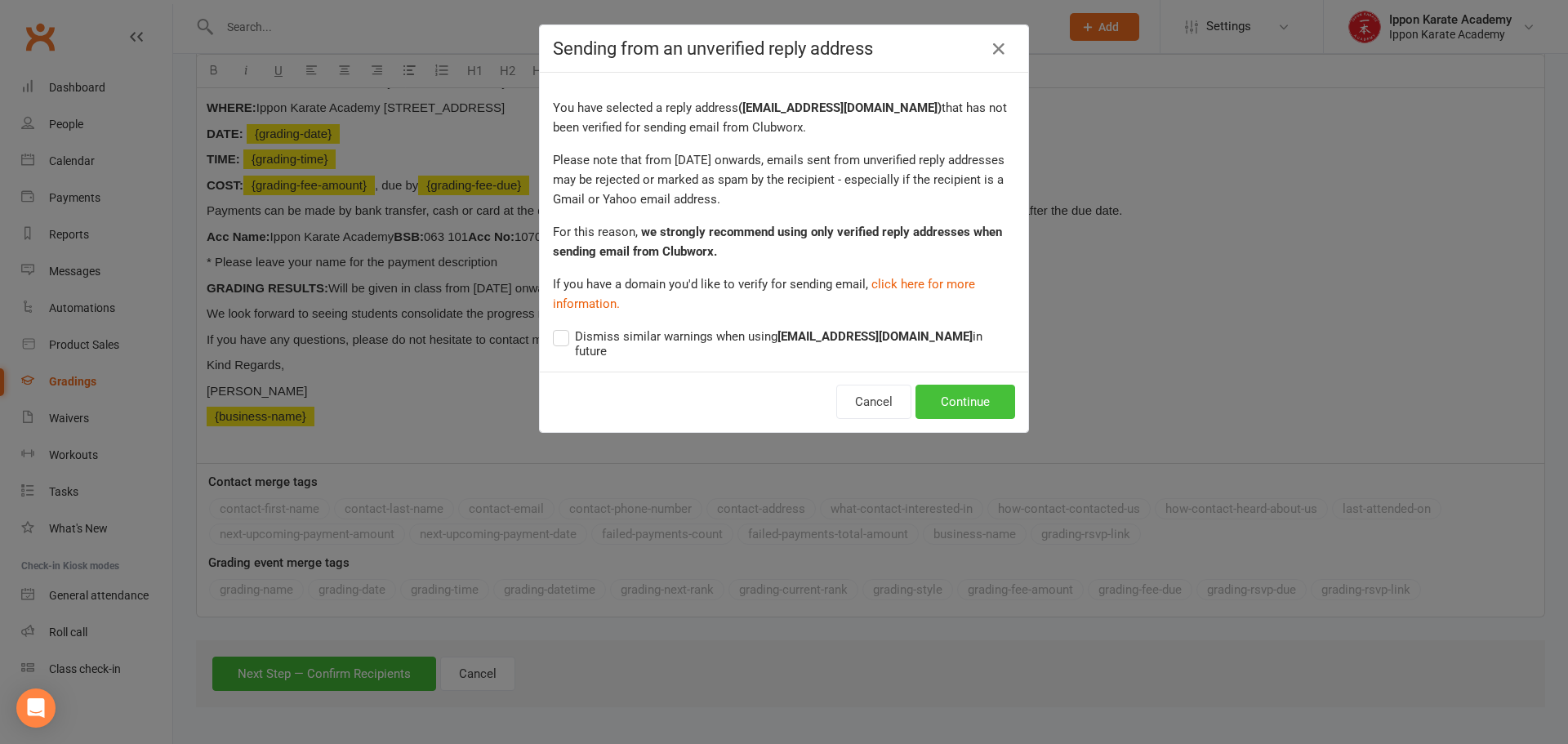
click at [970, 385] on button "Continue" at bounding box center [965, 402] width 100 height 35
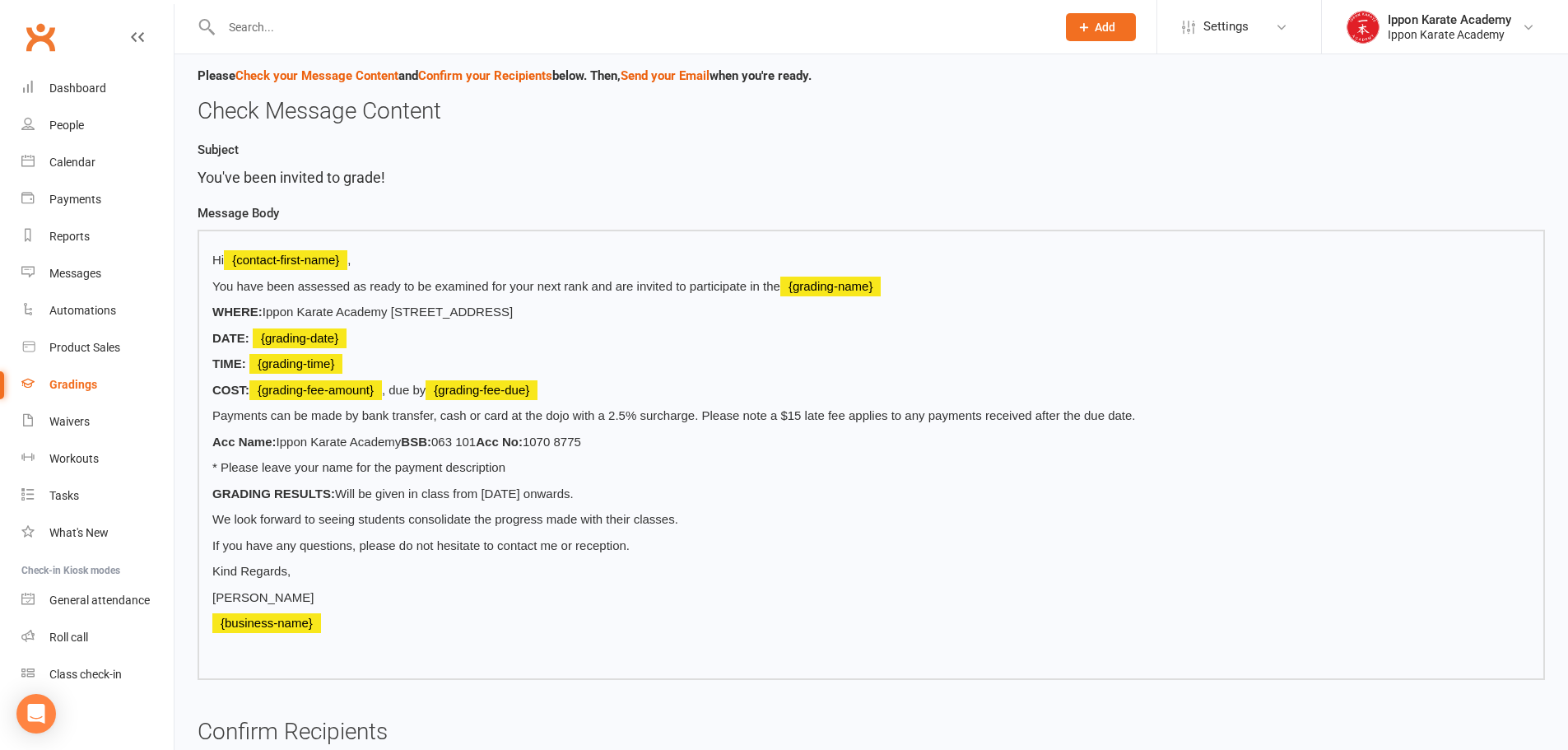
scroll to position [378, 0]
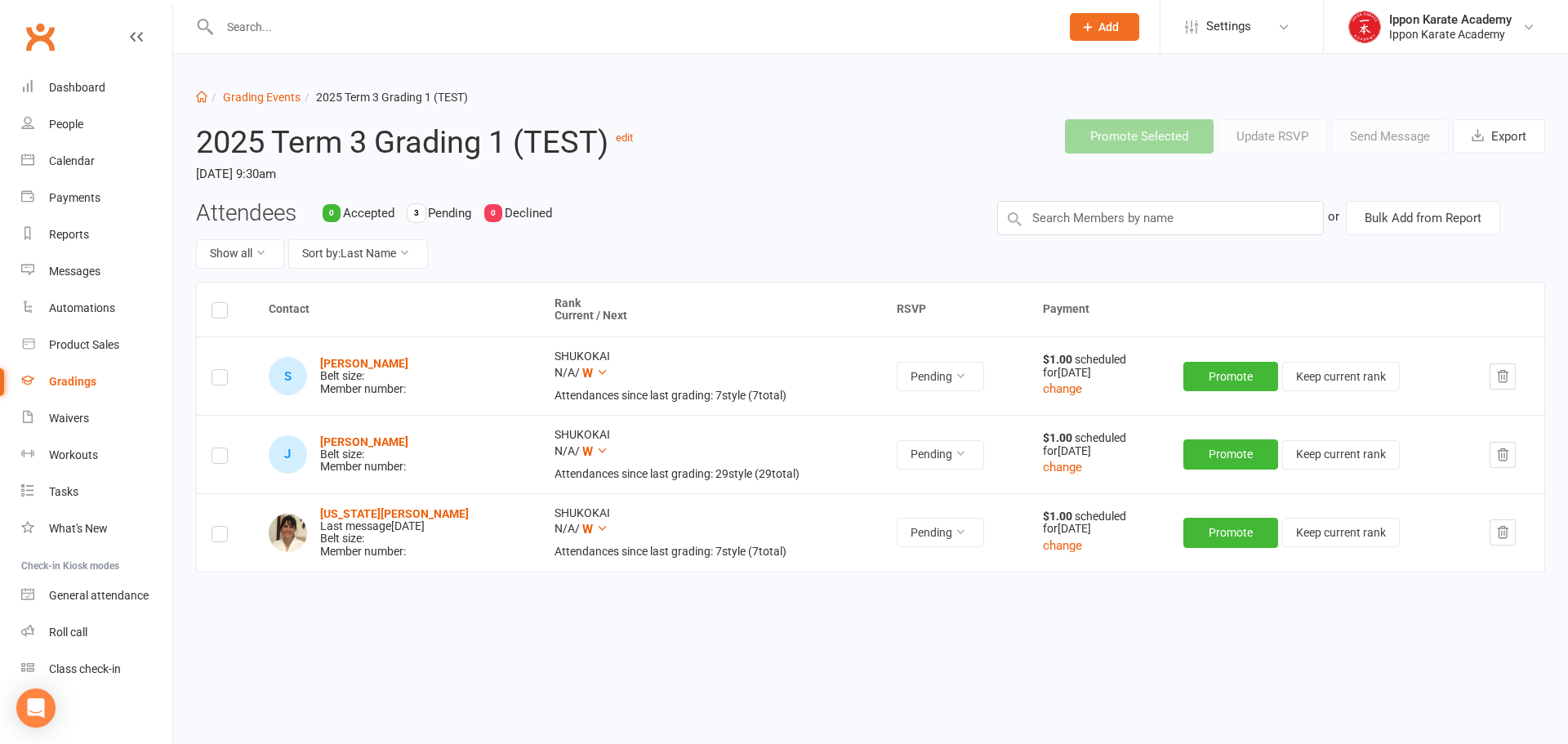
click at [209, 542] on td at bounding box center [225, 531] width 57 height 78
click at [219, 536] on label at bounding box center [219, 536] width 16 height 0
click at [219, 526] on input "checkbox" at bounding box center [219, 526] width 16 height 0
click at [1384, 137] on button "Send Message" at bounding box center [1389, 136] width 117 height 35
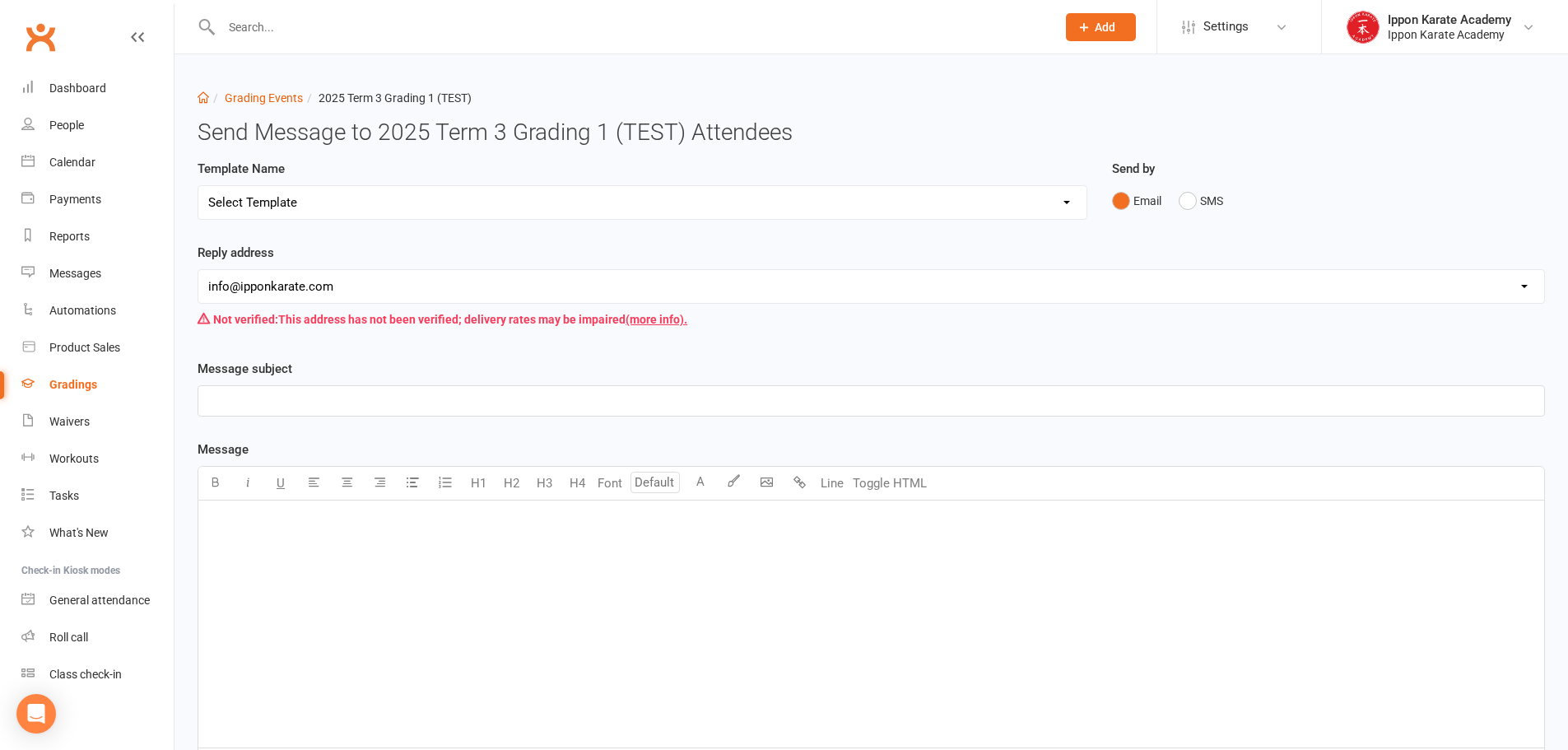
click at [505, 205] on select "Select Template [Email] Confirmation of Successful Grading [Email] Grading Even…" at bounding box center [642, 202] width 888 height 33
select select "3"
click at [198, 186] on select "Select Template [Email] Confirmation of Successful Grading [Email] Grading Even…" at bounding box center [642, 202] width 888 height 33
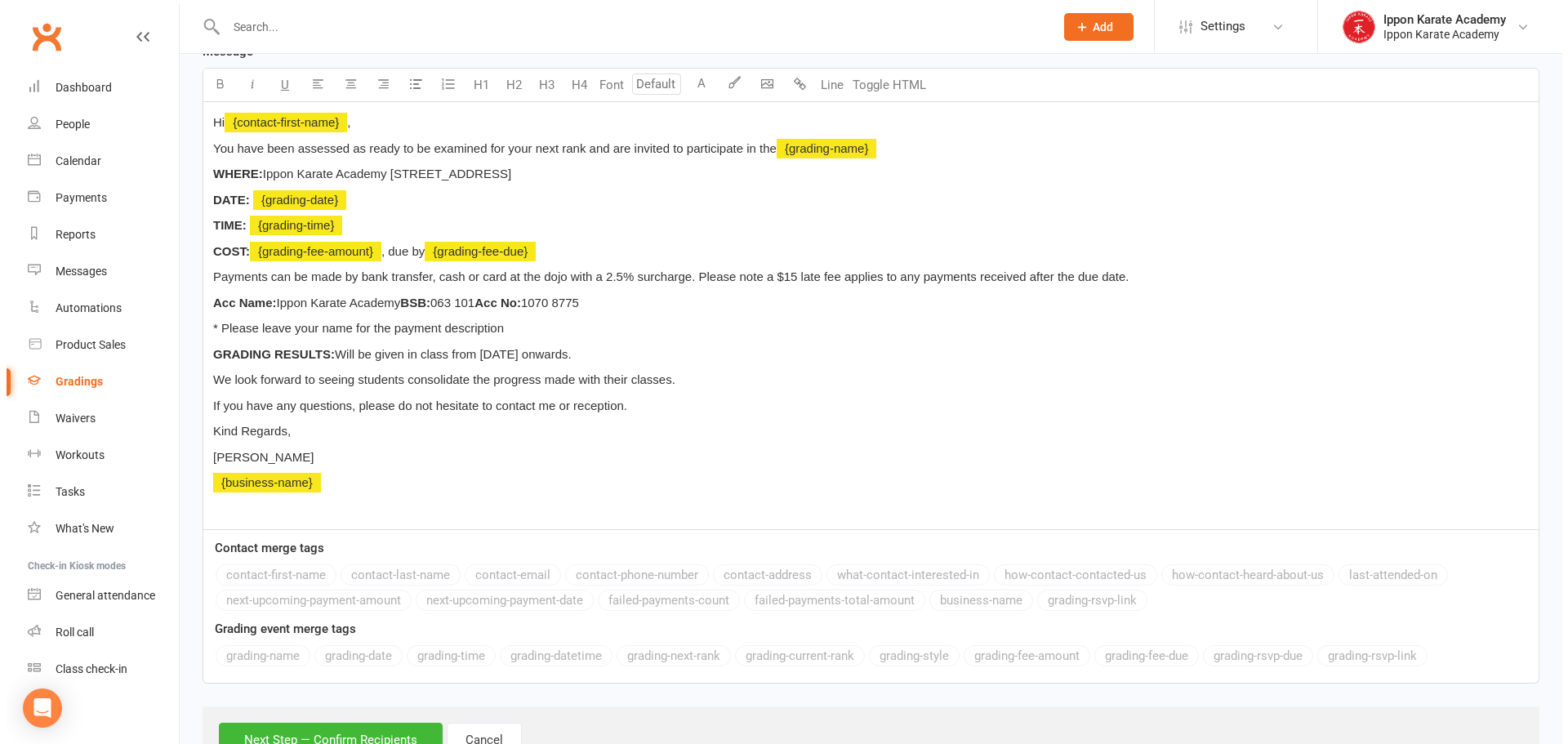
scroll to position [461, 0]
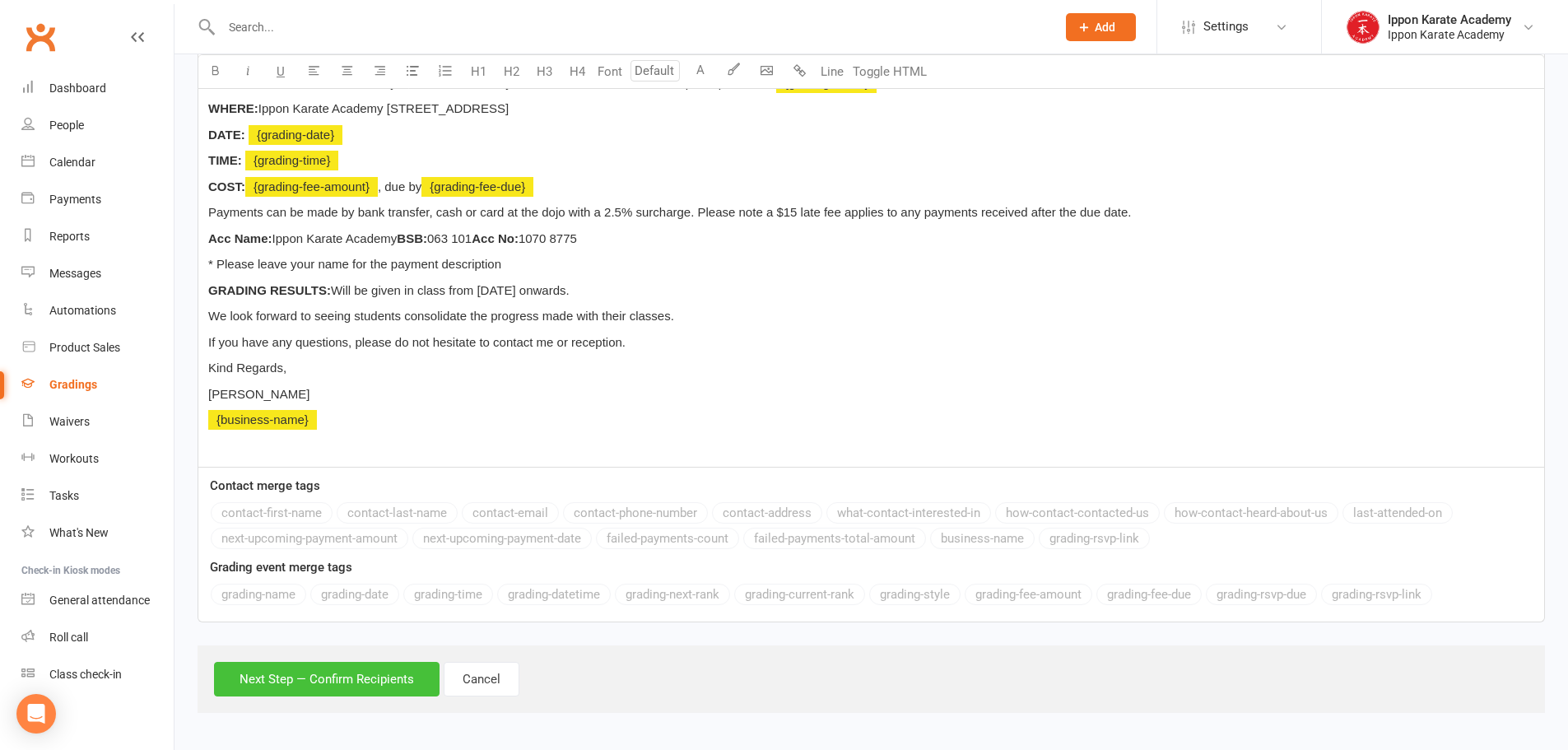
click at [328, 673] on button "Next Step — Confirm Recipients" at bounding box center [327, 679] width 225 height 35
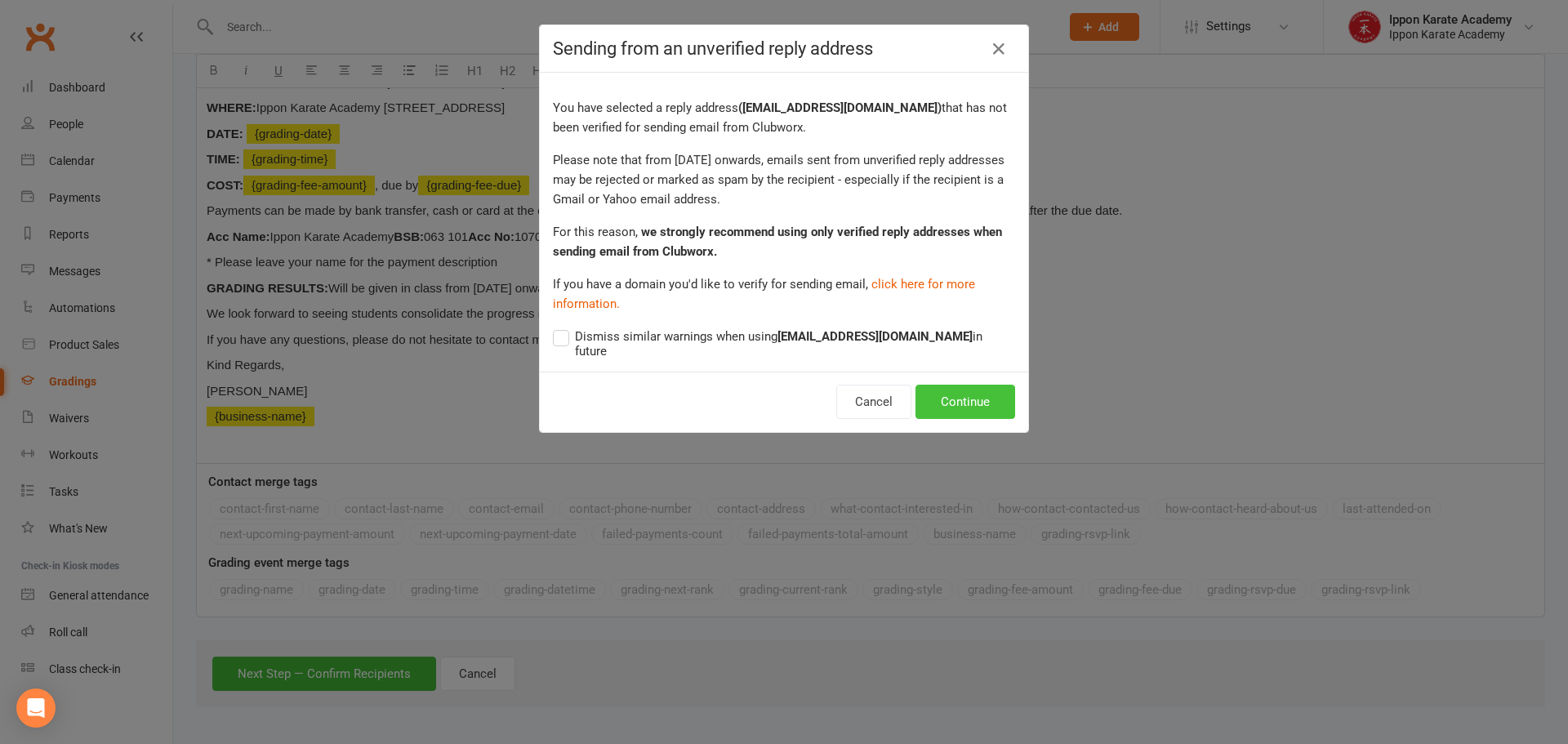
click at [983, 391] on button "Continue" at bounding box center [965, 402] width 100 height 35
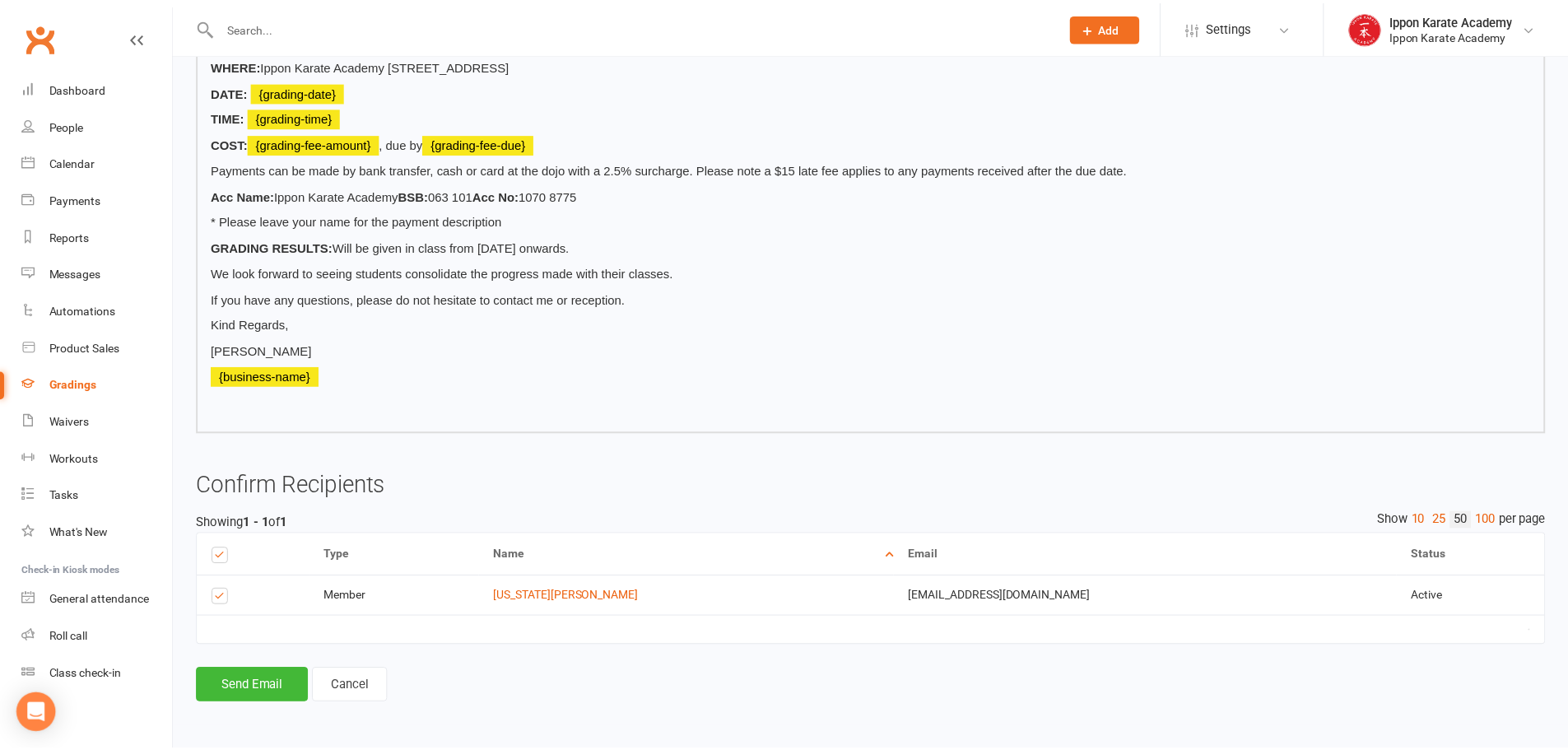
scroll to position [378, 0]
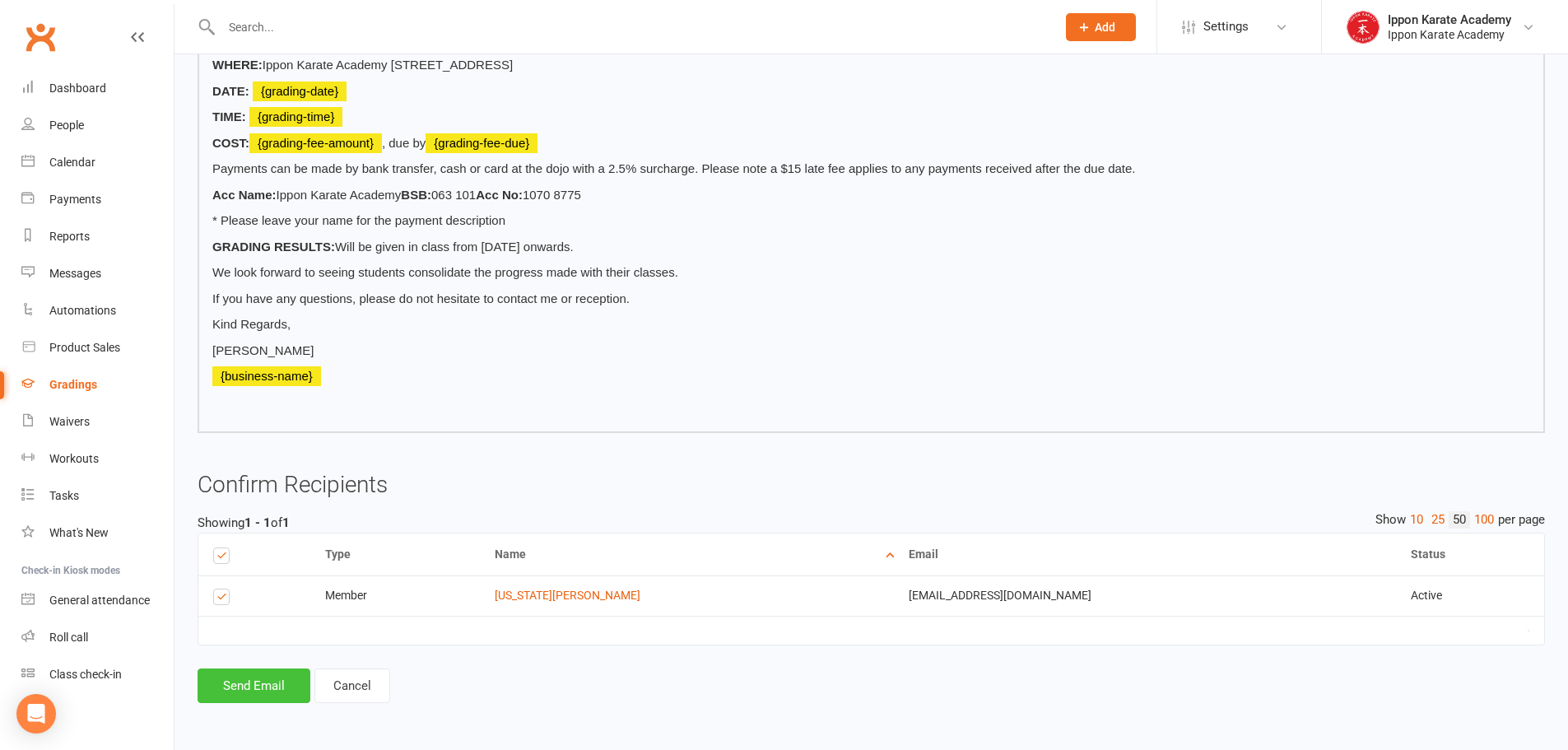
click at [251, 696] on button "Send Email" at bounding box center [254, 685] width 113 height 35
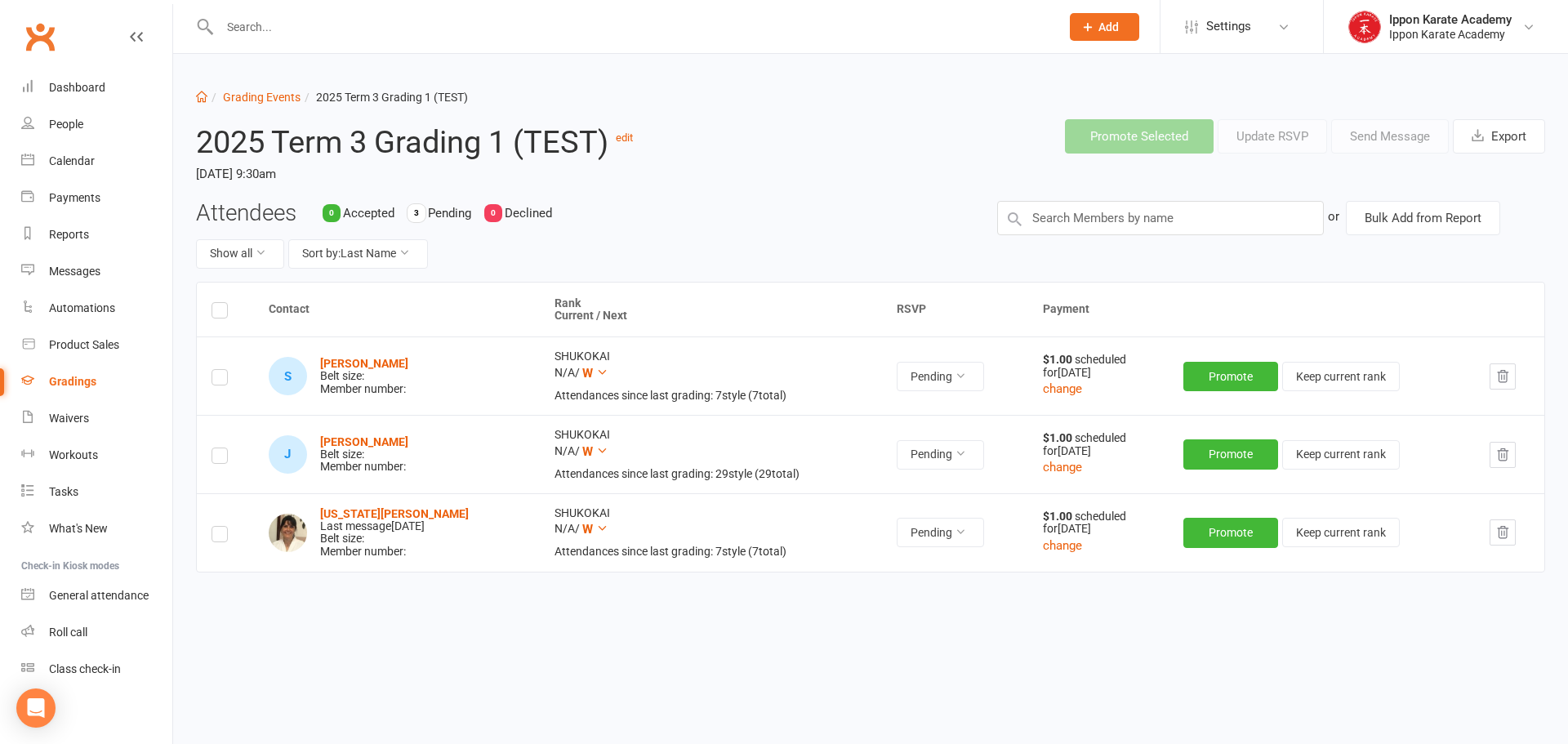
click at [221, 536] on label at bounding box center [219, 536] width 16 height 0
click at [221, 526] on input "checkbox" at bounding box center [219, 526] width 16 height 0
click at [1429, 138] on button "Send Message" at bounding box center [1389, 136] width 117 height 35
click at [212, 380] on label at bounding box center [219, 380] width 16 height 0
click at [212, 369] on input "checkbox" at bounding box center [219, 369] width 16 height 0
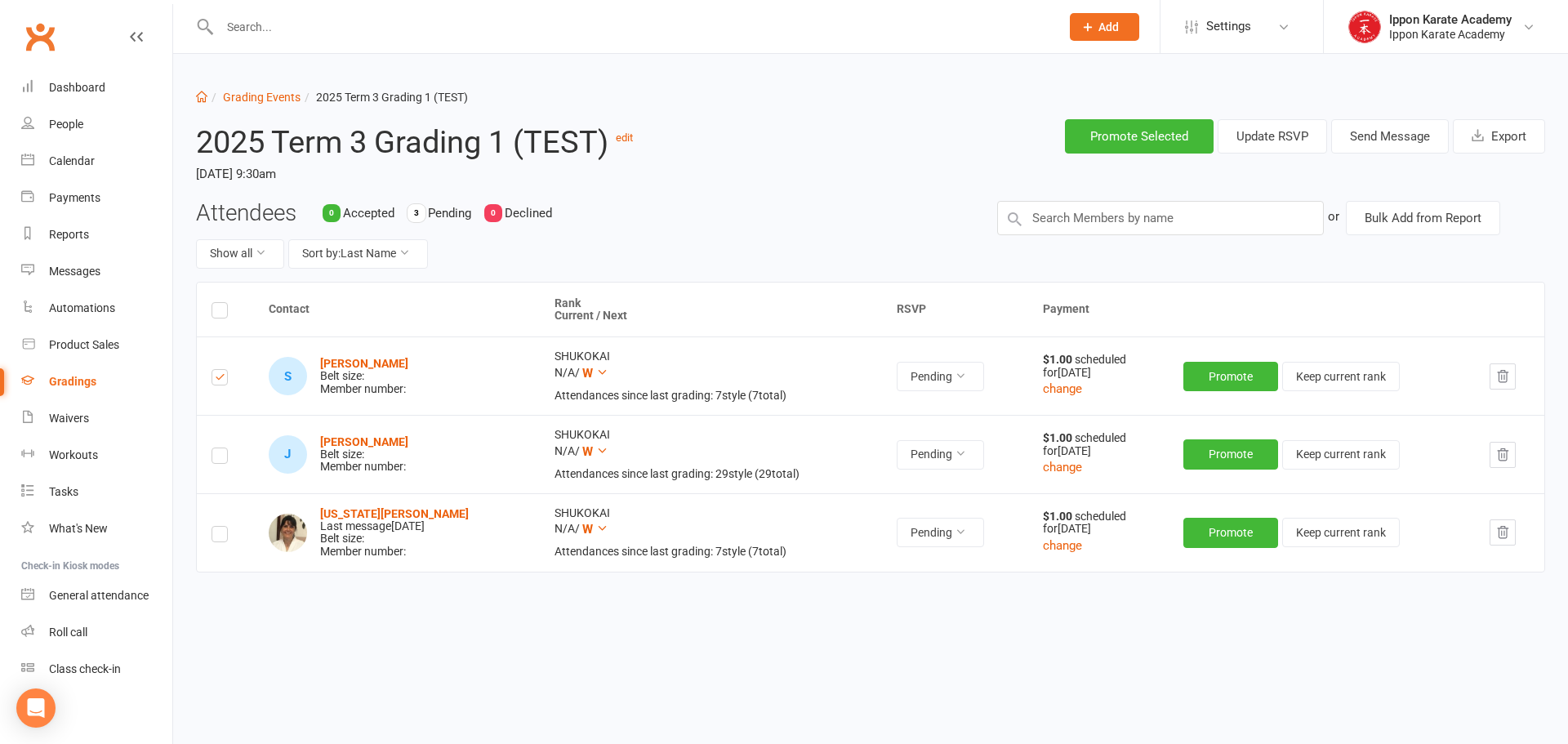
click at [217, 536] on label at bounding box center [219, 536] width 16 height 0
click at [217, 526] on input "checkbox" at bounding box center [219, 526] width 16 height 0
click at [1381, 141] on button "Send Message" at bounding box center [1389, 136] width 117 height 35
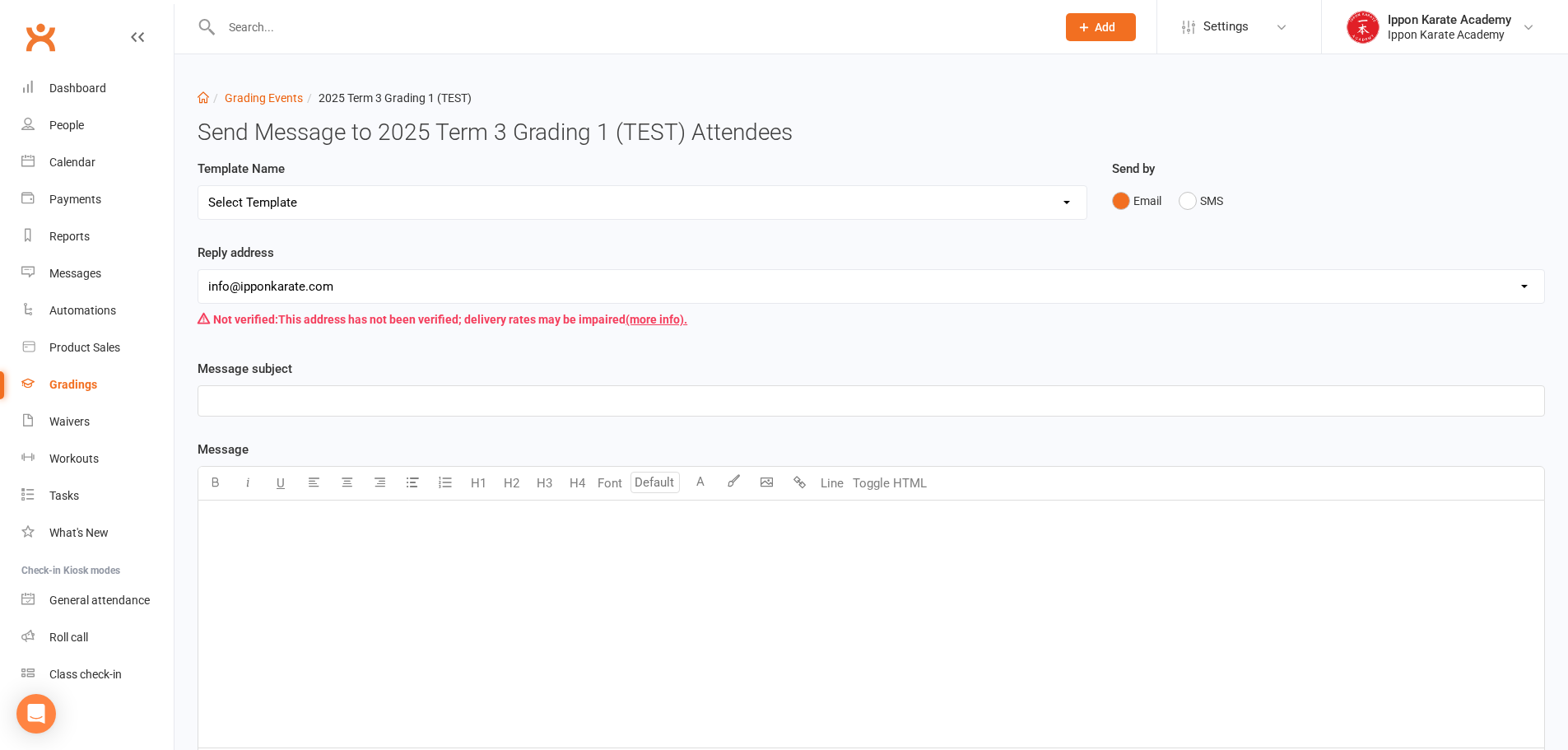
click at [272, 210] on select "Select Template [Email] Confirmation of Successful Grading [Email] Grading Even…" at bounding box center [642, 202] width 888 height 33
select select "3"
click at [198, 186] on select "Select Template [Email] Confirmation of Successful Grading [Email] Grading Even…" at bounding box center [642, 202] width 888 height 33
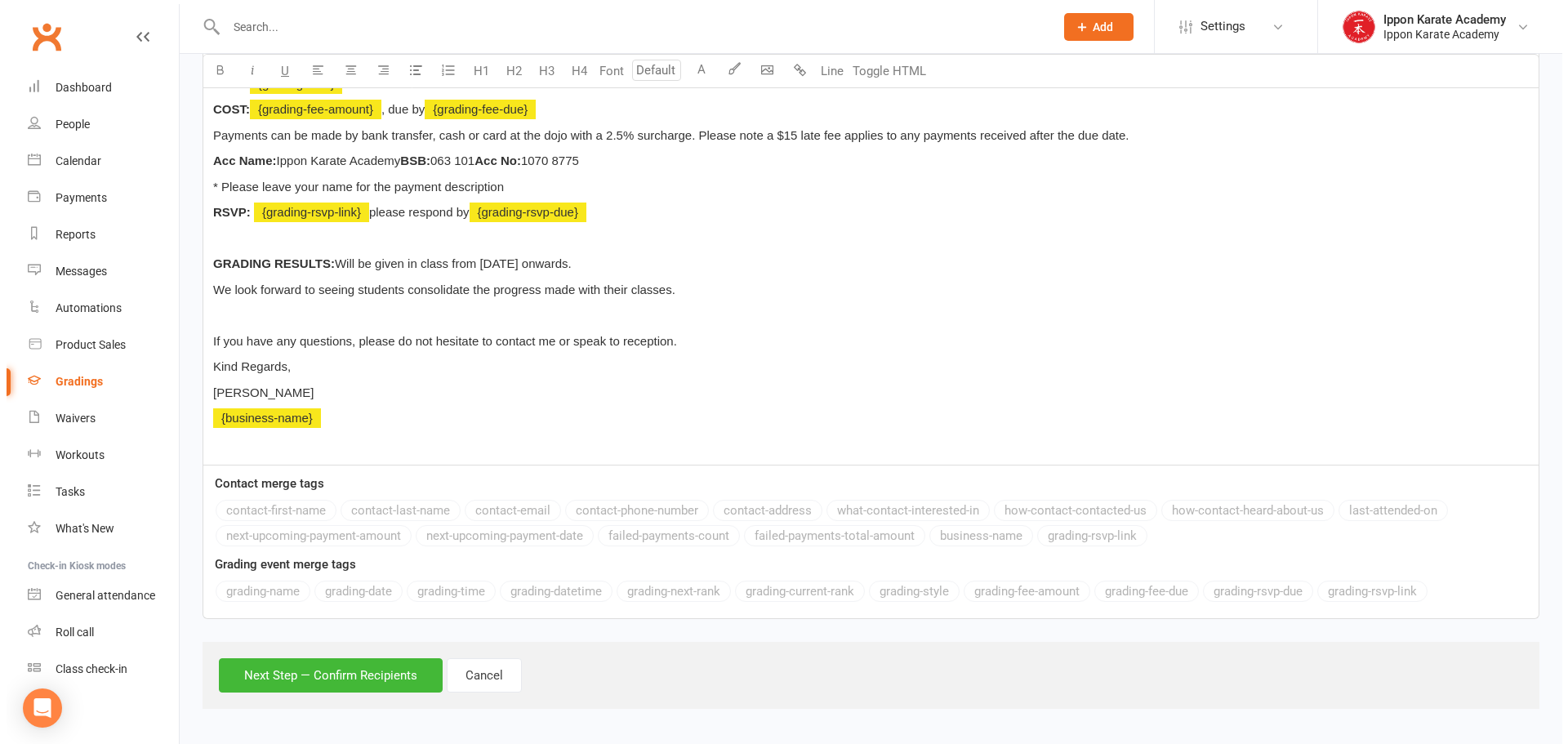
scroll to position [563, 0]
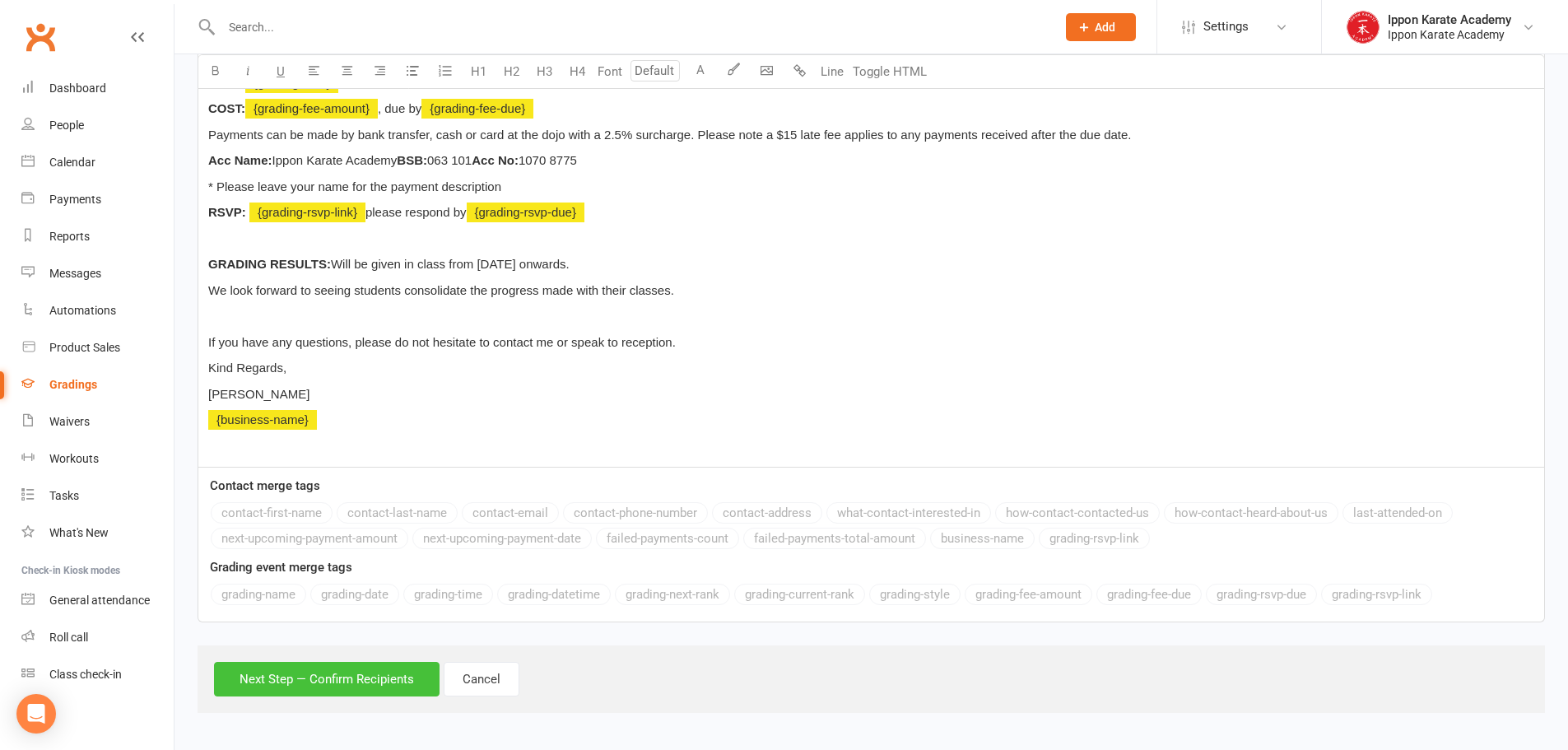
click at [296, 686] on button "Next Step — Confirm Recipients" at bounding box center [327, 679] width 225 height 35
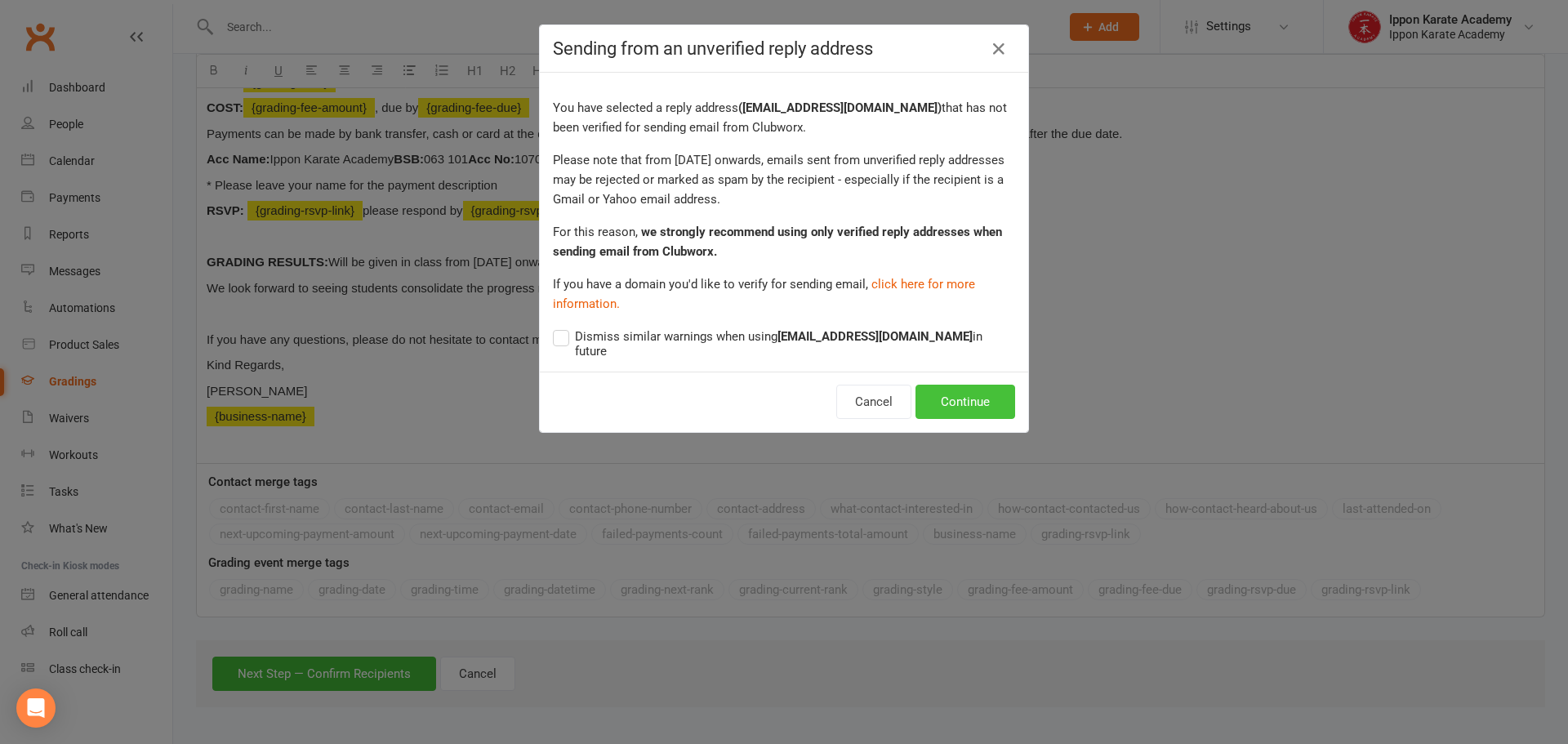
click at [961, 391] on button "Continue" at bounding box center [965, 402] width 100 height 35
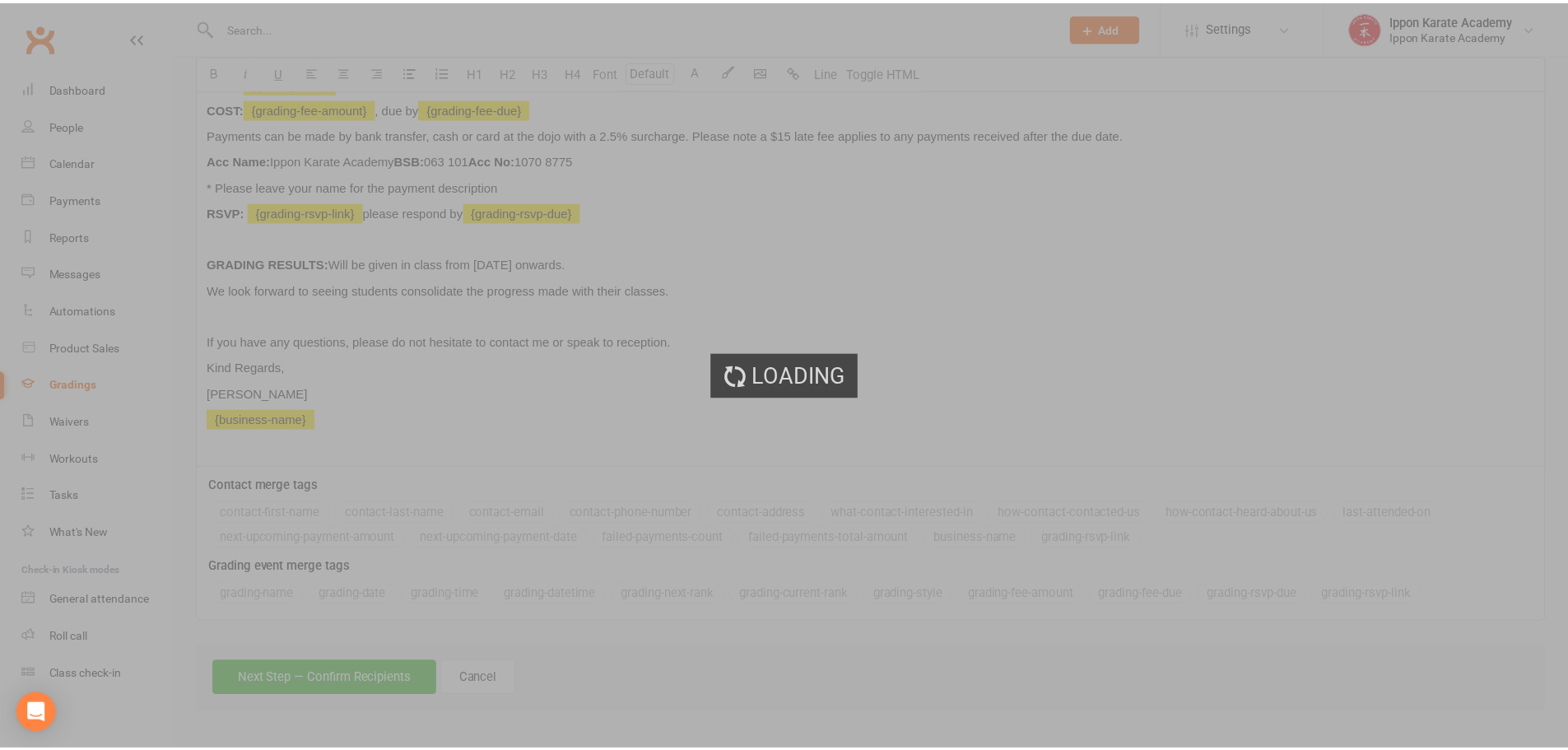
scroll to position [521, 0]
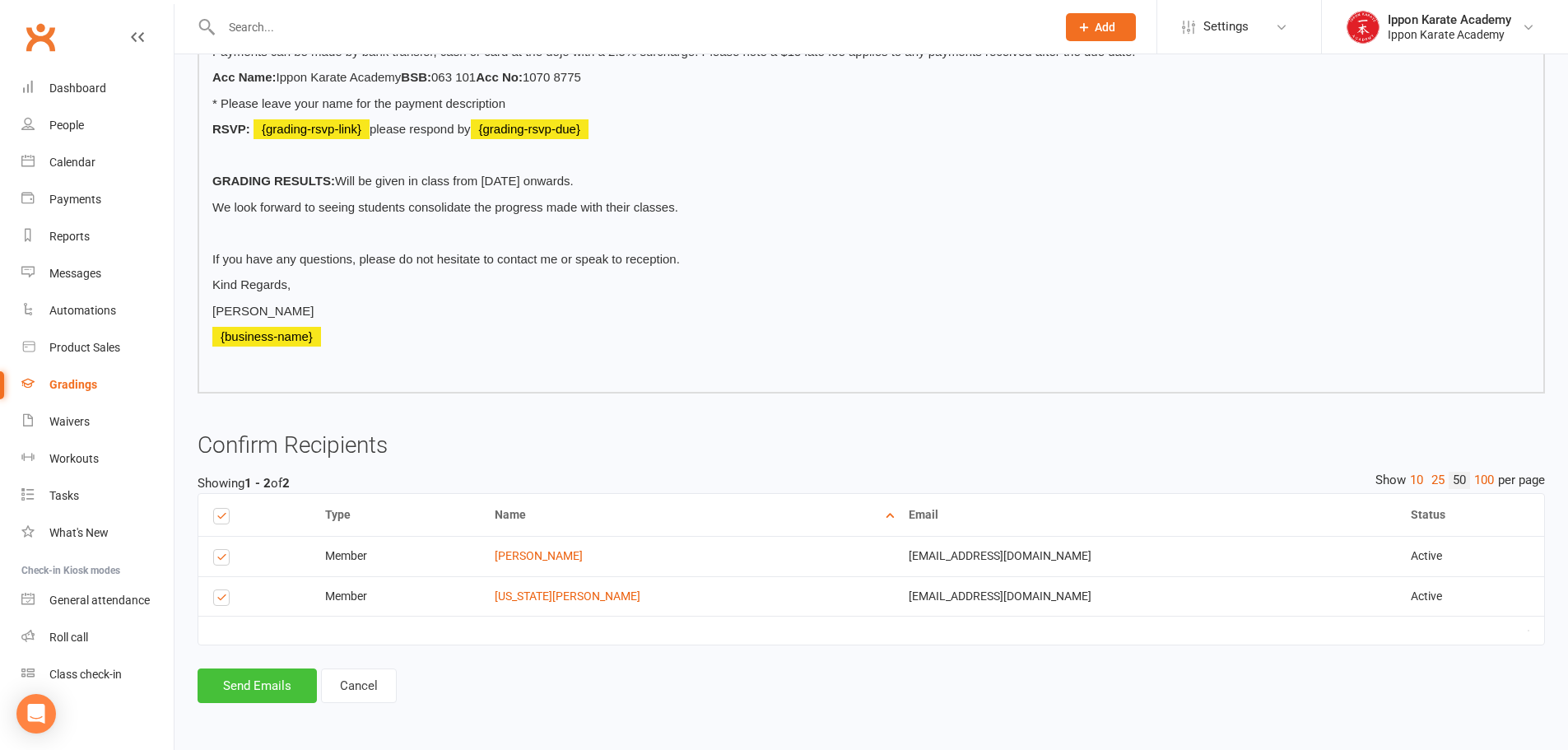
click at [277, 685] on button "Send Emails" at bounding box center [257, 685] width 119 height 35
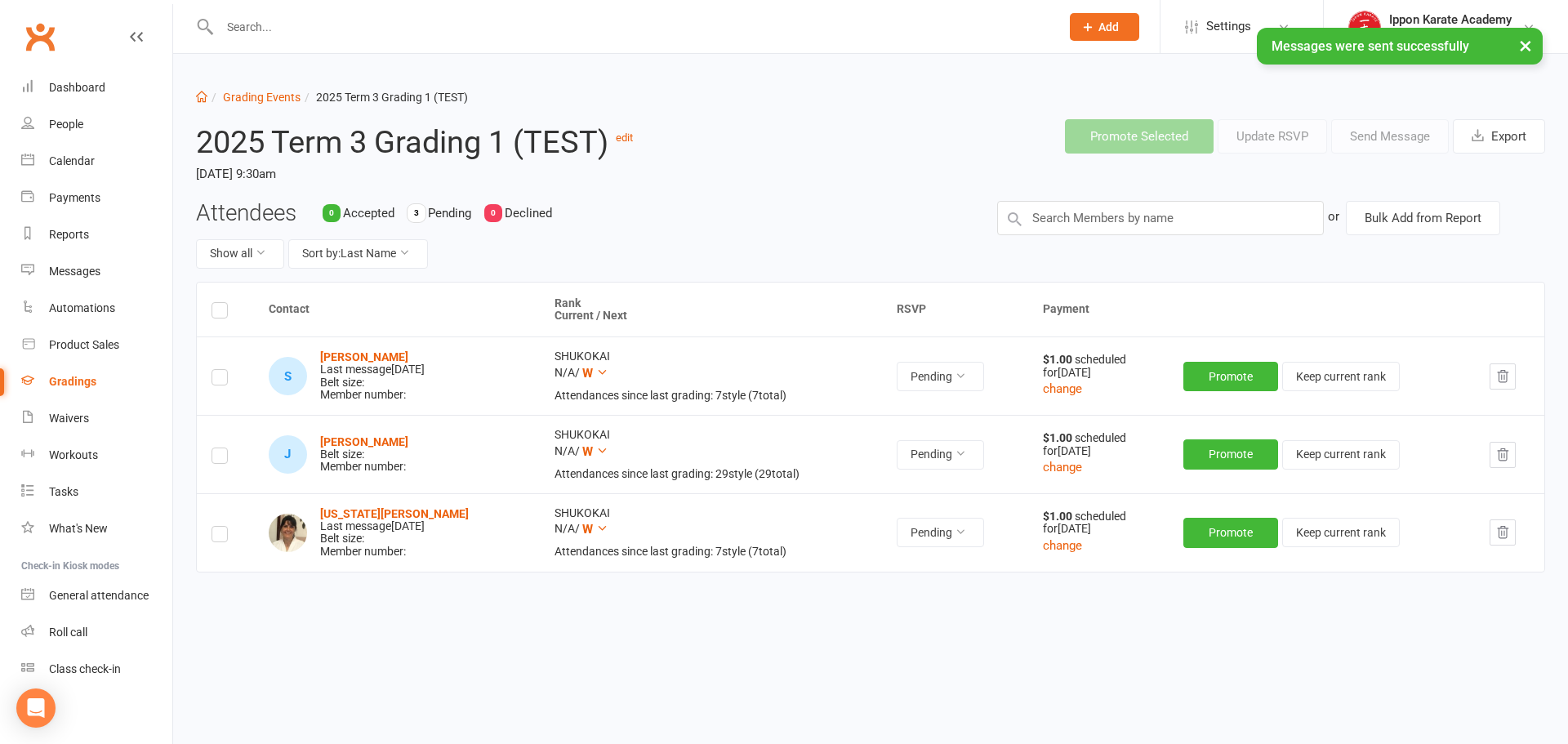
click at [793, 138] on div "Promote Selected Update RSVP Send Message Export" at bounding box center [1156, 137] width 801 height 61
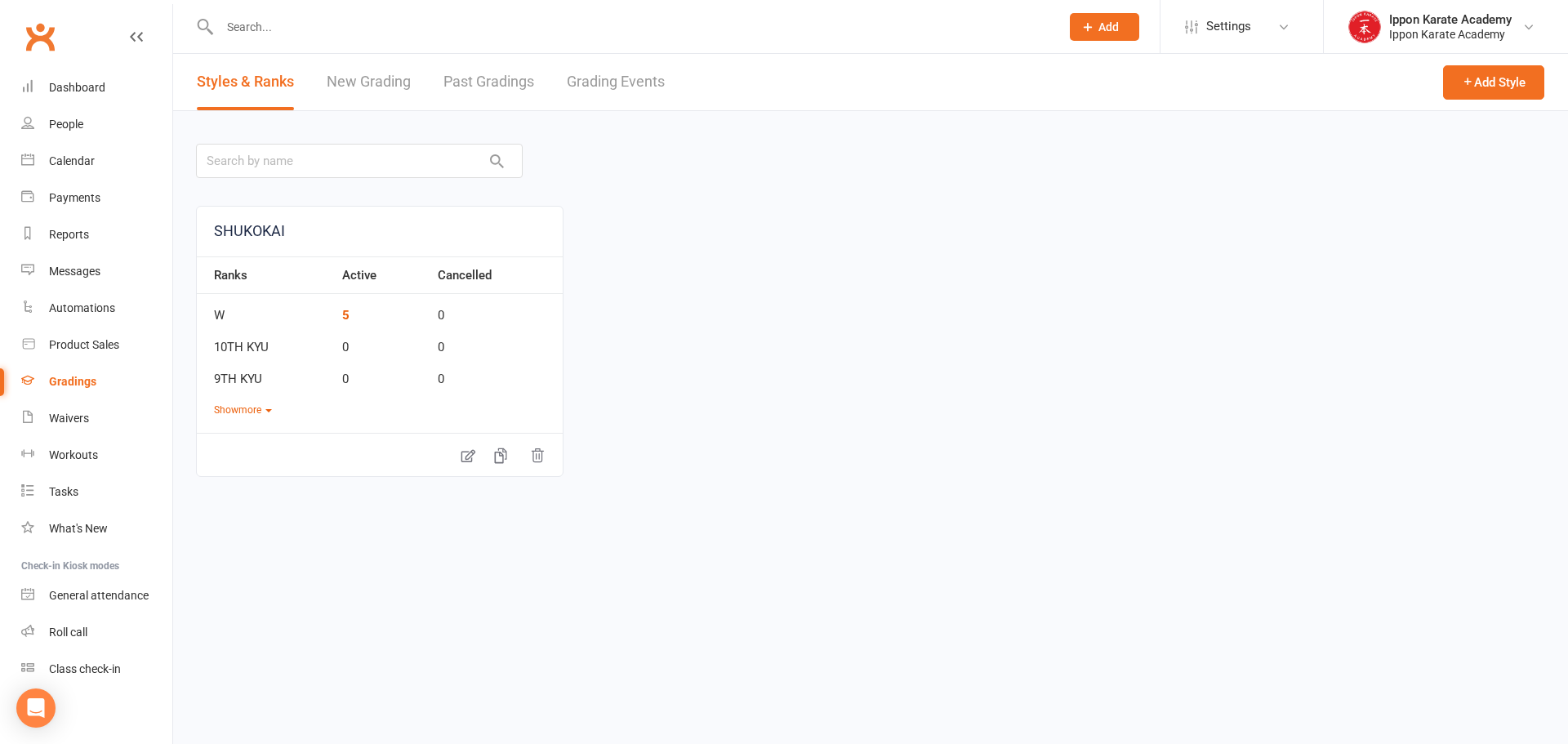
click at [639, 86] on link "Grading Events" at bounding box center [616, 82] width 98 height 57
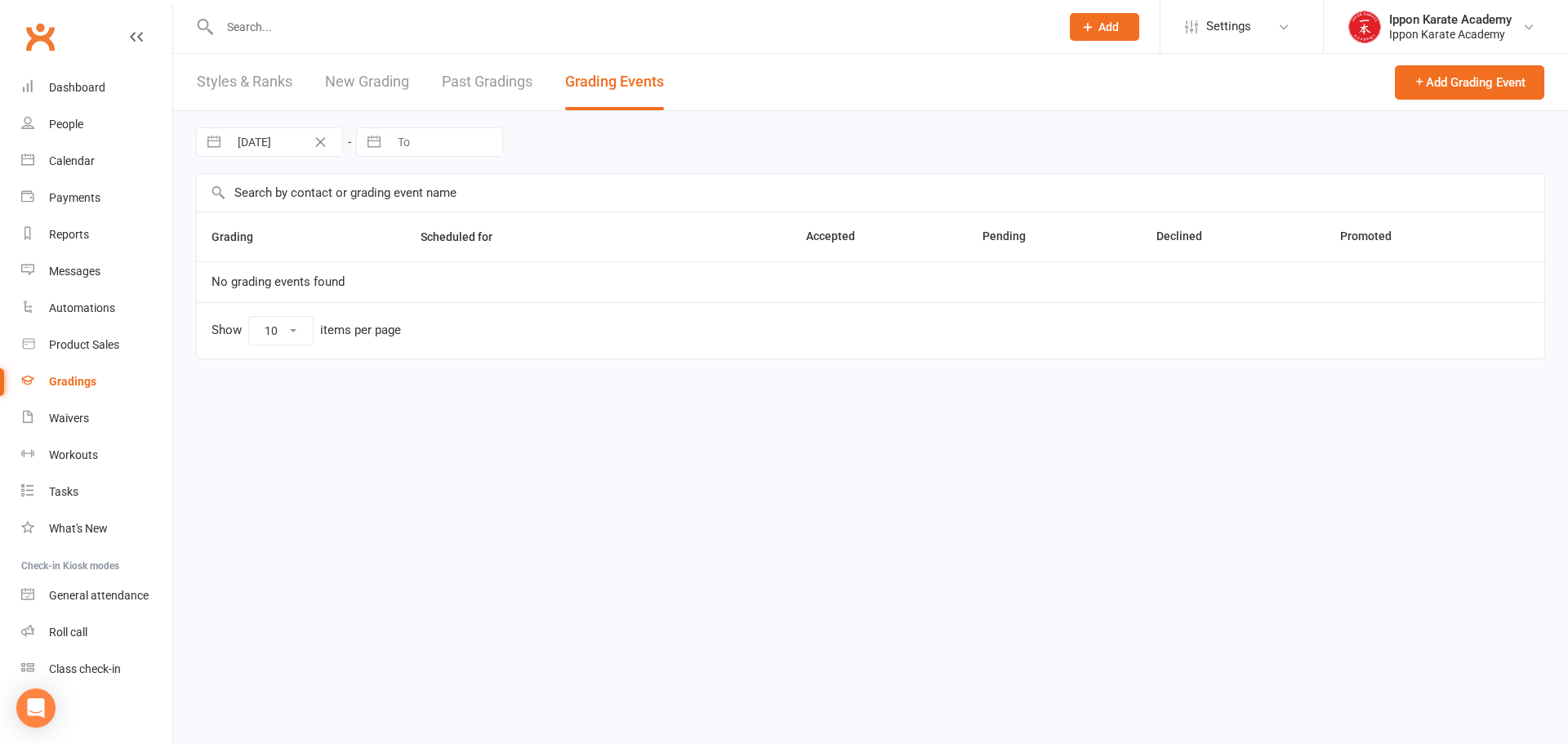
select select "100"
drag, startPoint x: 604, startPoint y: 195, endPoint x: 616, endPoint y: 207, distance: 17.0
drag, startPoint x: 616, startPoint y: 207, endPoint x: 1050, endPoint y: 637, distance: 610.9
click at [1050, 405] on html "Prospect Member Non-attending contact Class / event Appointment Grading event T…" at bounding box center [784, 202] width 1568 height 405
drag, startPoint x: 313, startPoint y: 283, endPoint x: 261, endPoint y: 283, distance: 52.0
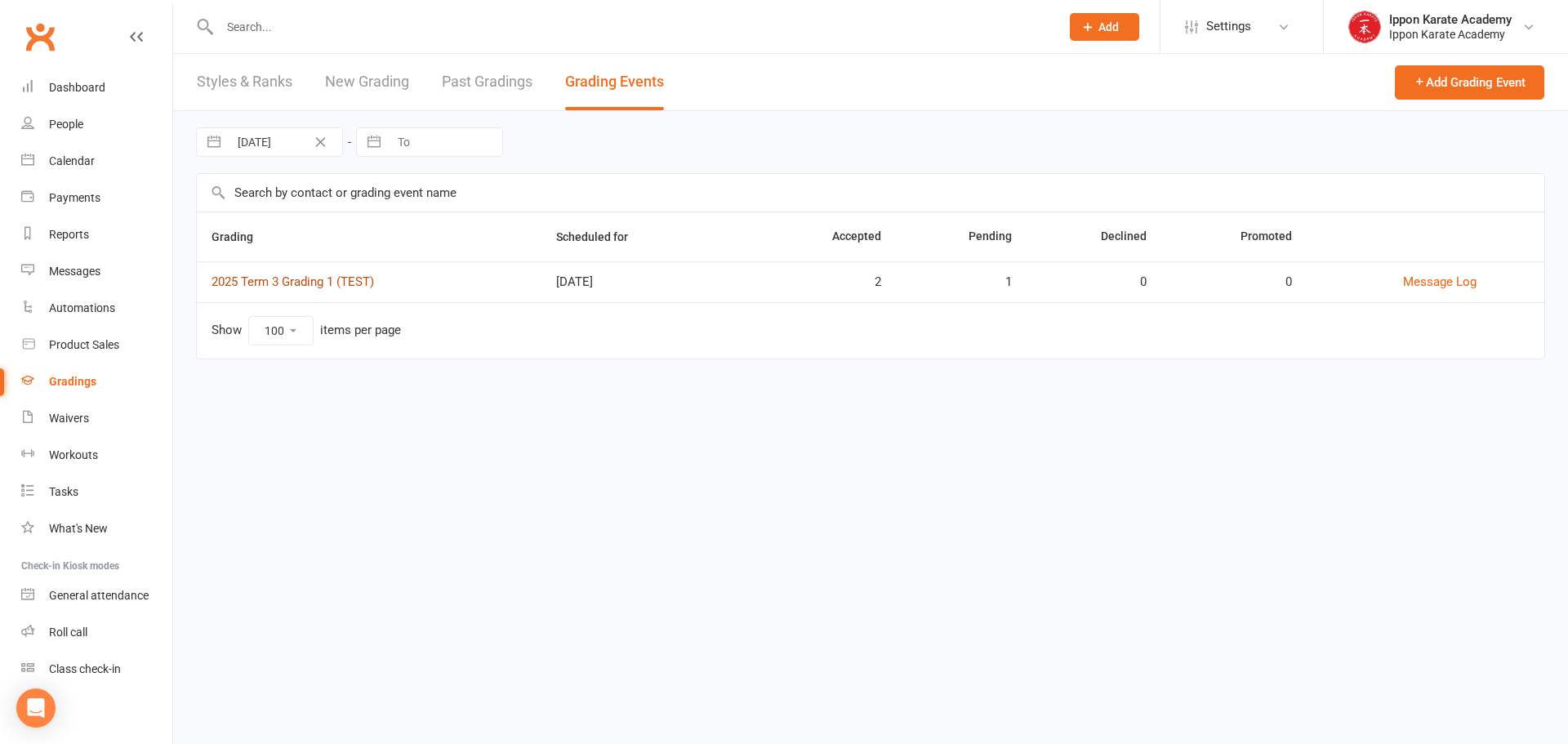
click at [261, 283] on link "2025 Term 3 Grading 1 (TEST)" at bounding box center [293, 281] width 163 height 14
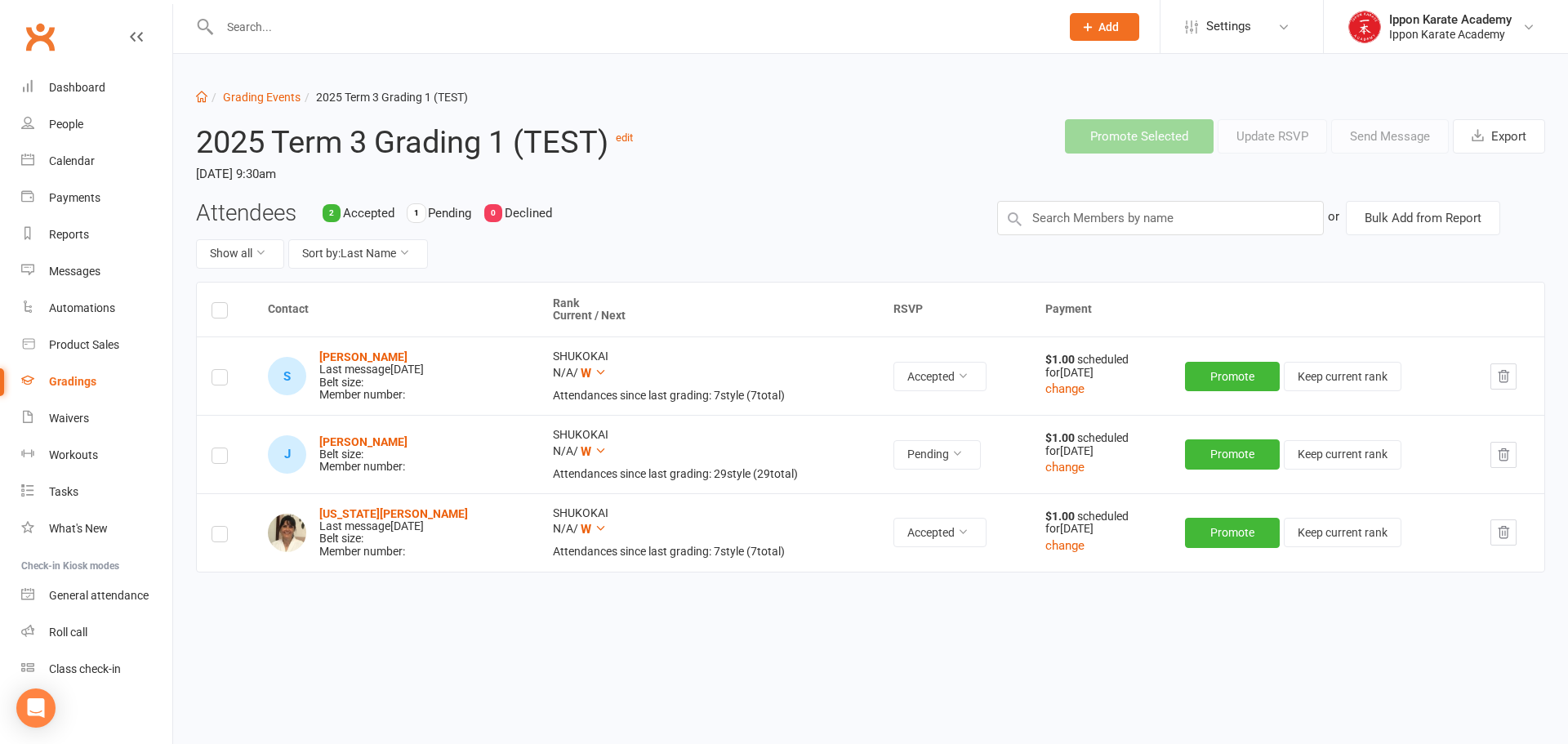
click at [638, 141] on h2 "2025 Term 3 Grading 1 (TEST) edit" at bounding box center [469, 138] width 548 height 40
click at [633, 138] on link "edit" at bounding box center [624, 137] width 17 height 13
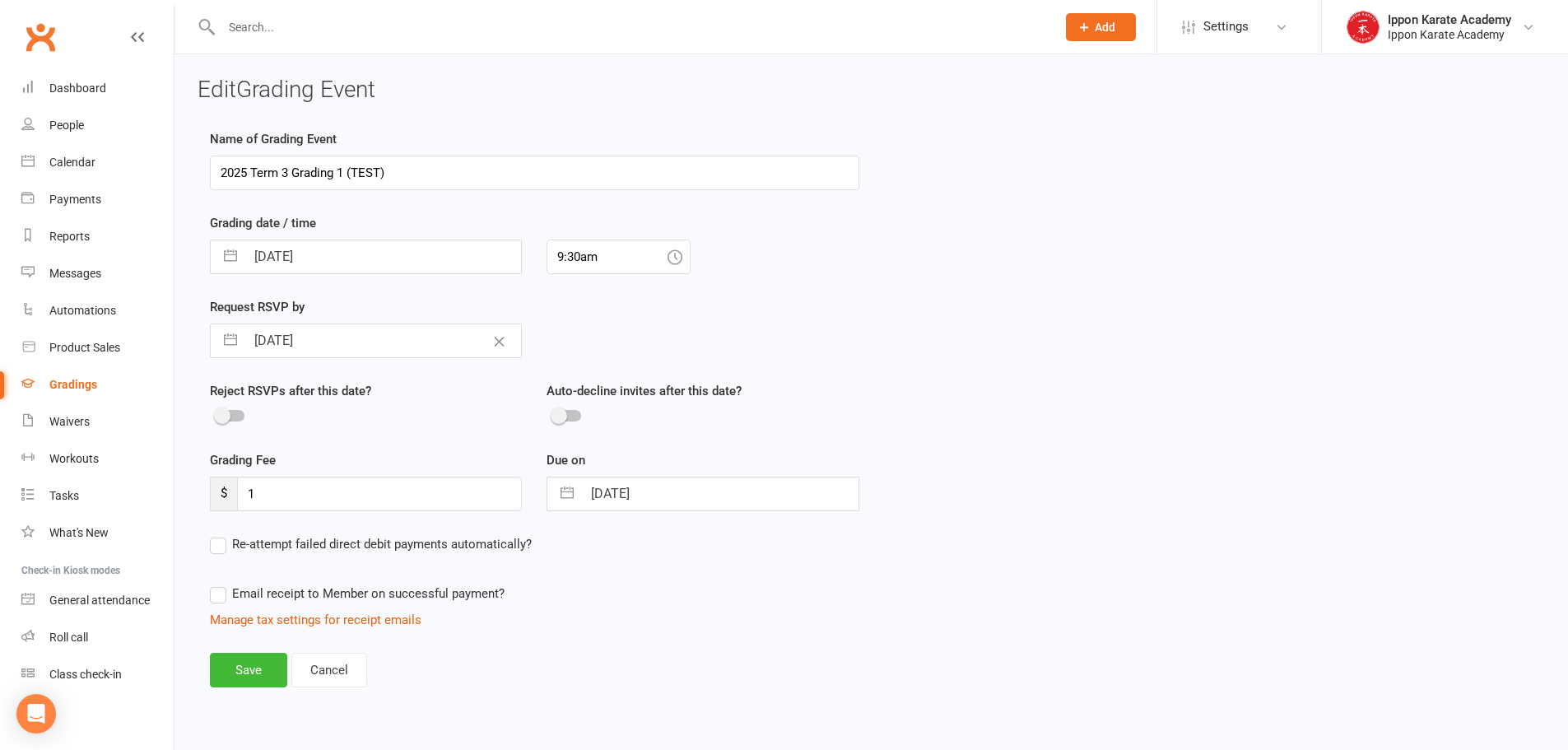
drag, startPoint x: 414, startPoint y: 172, endPoint x: 338, endPoint y: 174, distance: 76.0
click at [338, 174] on input "2025 Term 3 Grading 1 (TEST)" at bounding box center [534, 173] width 649 height 35
click at [343, 174] on input "2025 Term 3 Grading (1)" at bounding box center [534, 173] width 649 height 35
type input "2025 Term 3 Grading (1)"
click at [240, 662] on button "Save" at bounding box center [248, 669] width 77 height 35
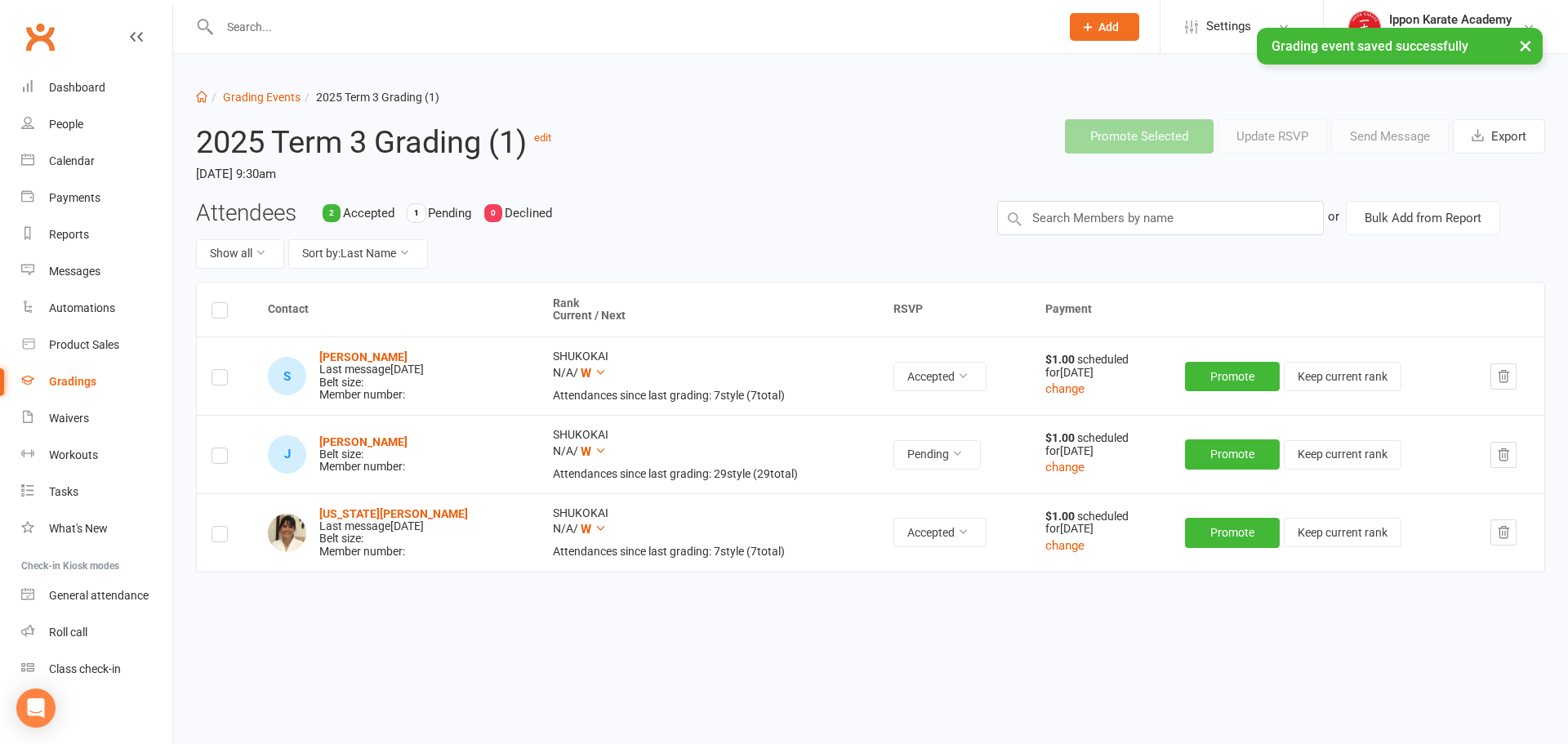
click at [782, 240] on div "Show all Sort by: Last Name" at bounding box center [584, 254] width 776 height 30
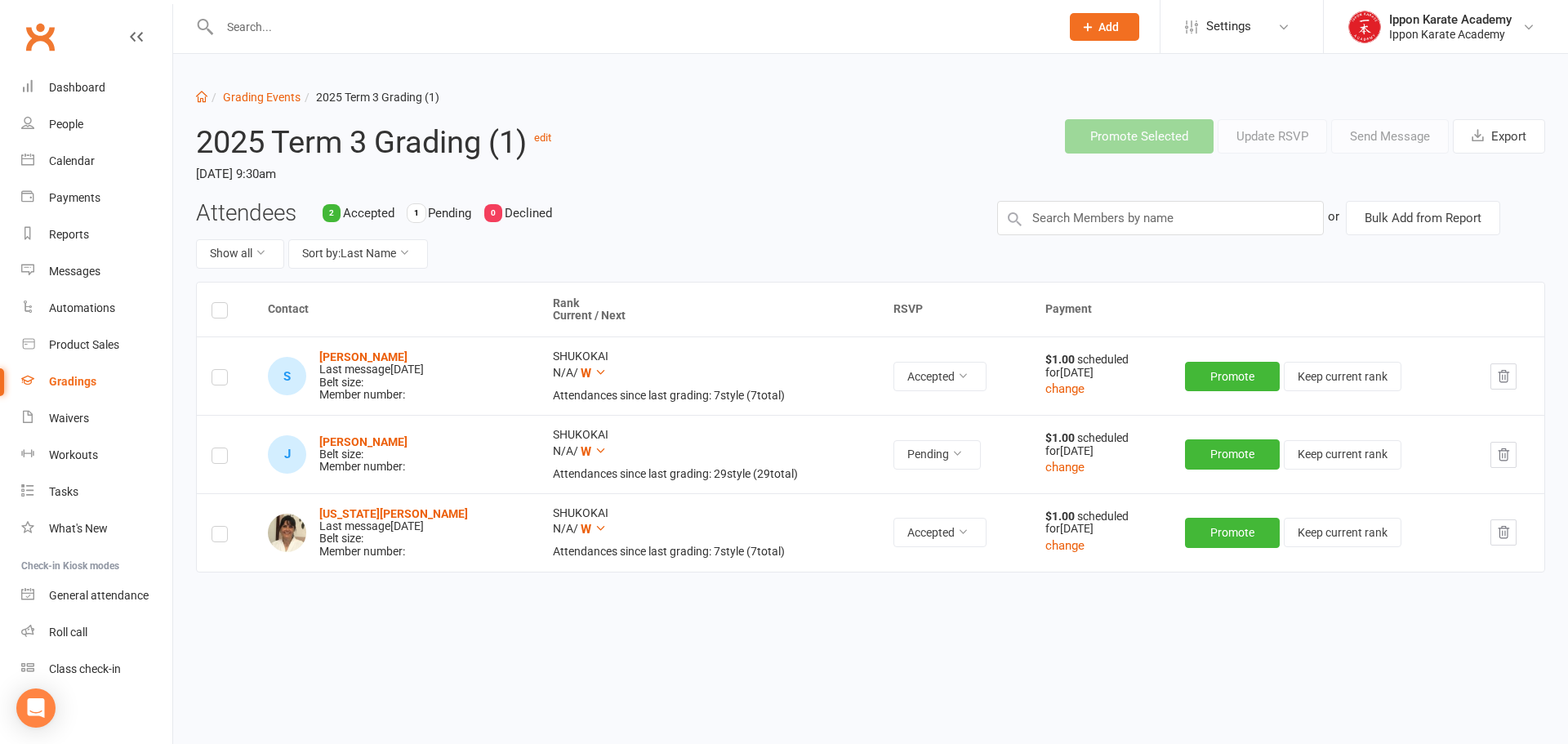
click at [1506, 452] on icon "button" at bounding box center [1503, 454] width 14 height 14
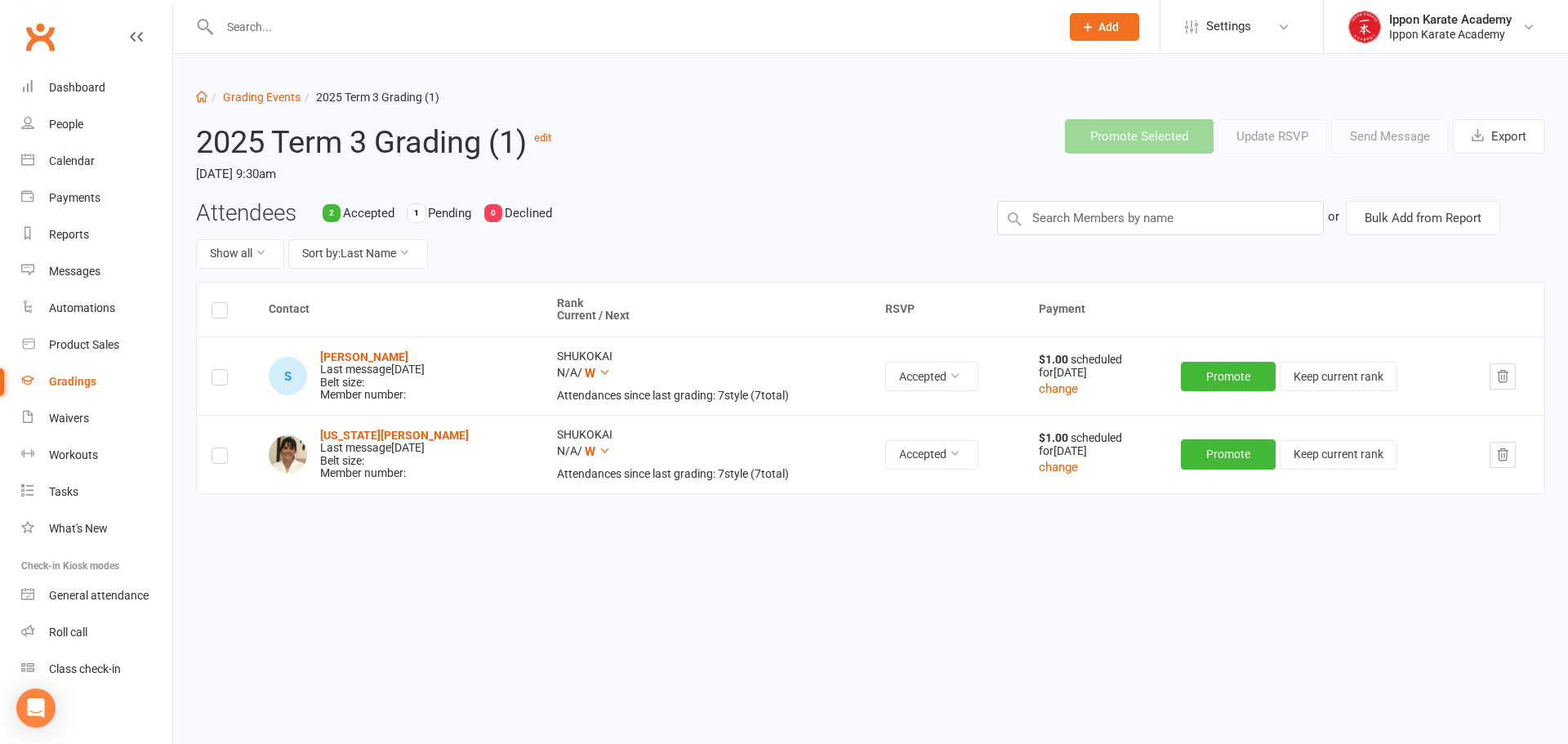
click at [469, 604] on div "Dashboard Grading Events 2025 Term 3 Grading (1) 2025 Term 3 Grading (1) edit […" at bounding box center [870, 337] width 1395 height 567
click at [597, 542] on div "Contact Rank Current / Next RSVP Payment S [PERSON_NAME] Last message [DATE] Be…" at bounding box center [870, 439] width 1349 height 316
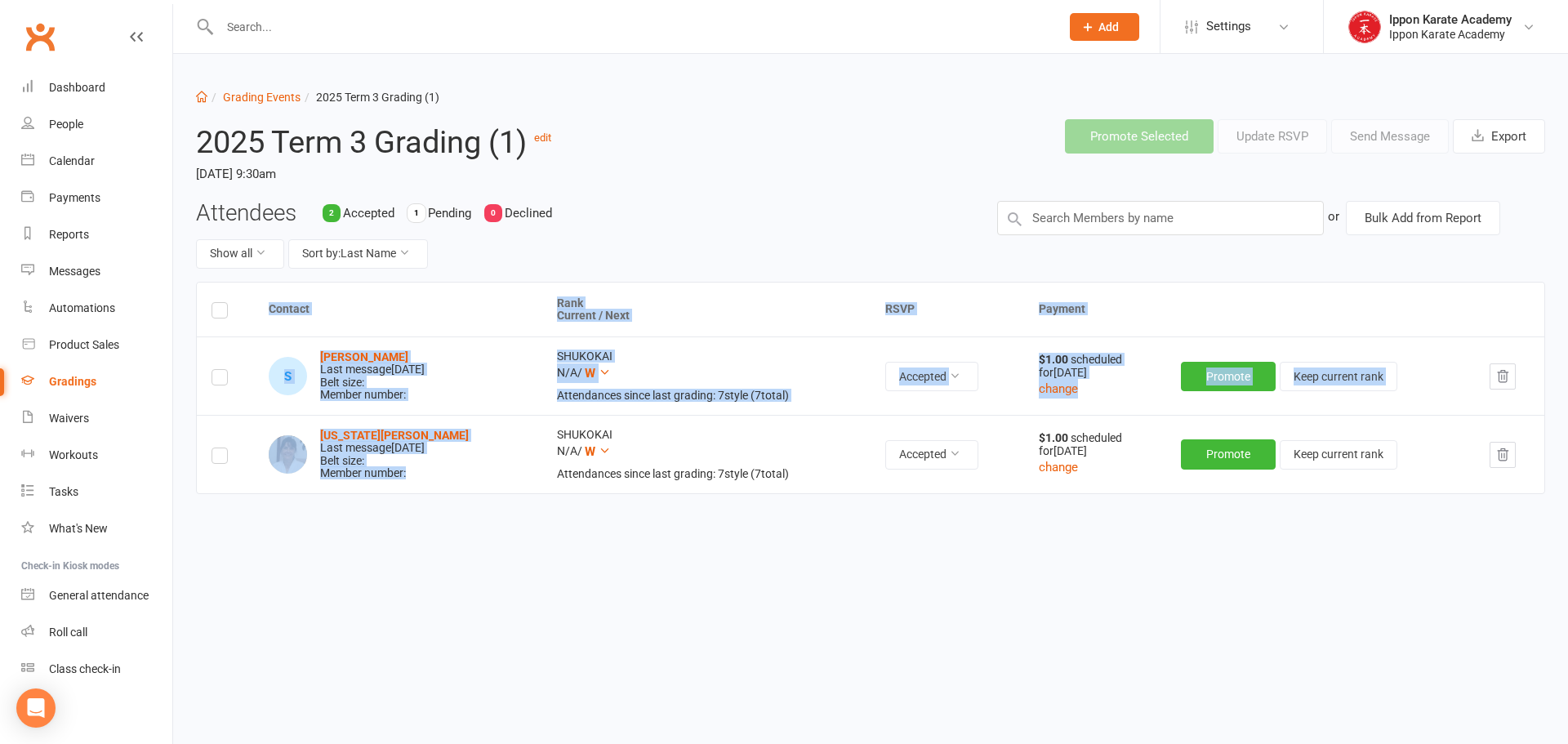
drag, startPoint x: 438, startPoint y: 470, endPoint x: 604, endPoint y: 589, distance: 204.2
click at [602, 589] on div "Contact Rank Current / Next RSVP Payment S [PERSON_NAME] Last message [DATE] Be…" at bounding box center [870, 439] width 1349 height 316
click at [679, 566] on div "Contact Rank Current / Next RSVP Payment S [PERSON_NAME] Last message [DATE] Be…" at bounding box center [870, 439] width 1349 height 316
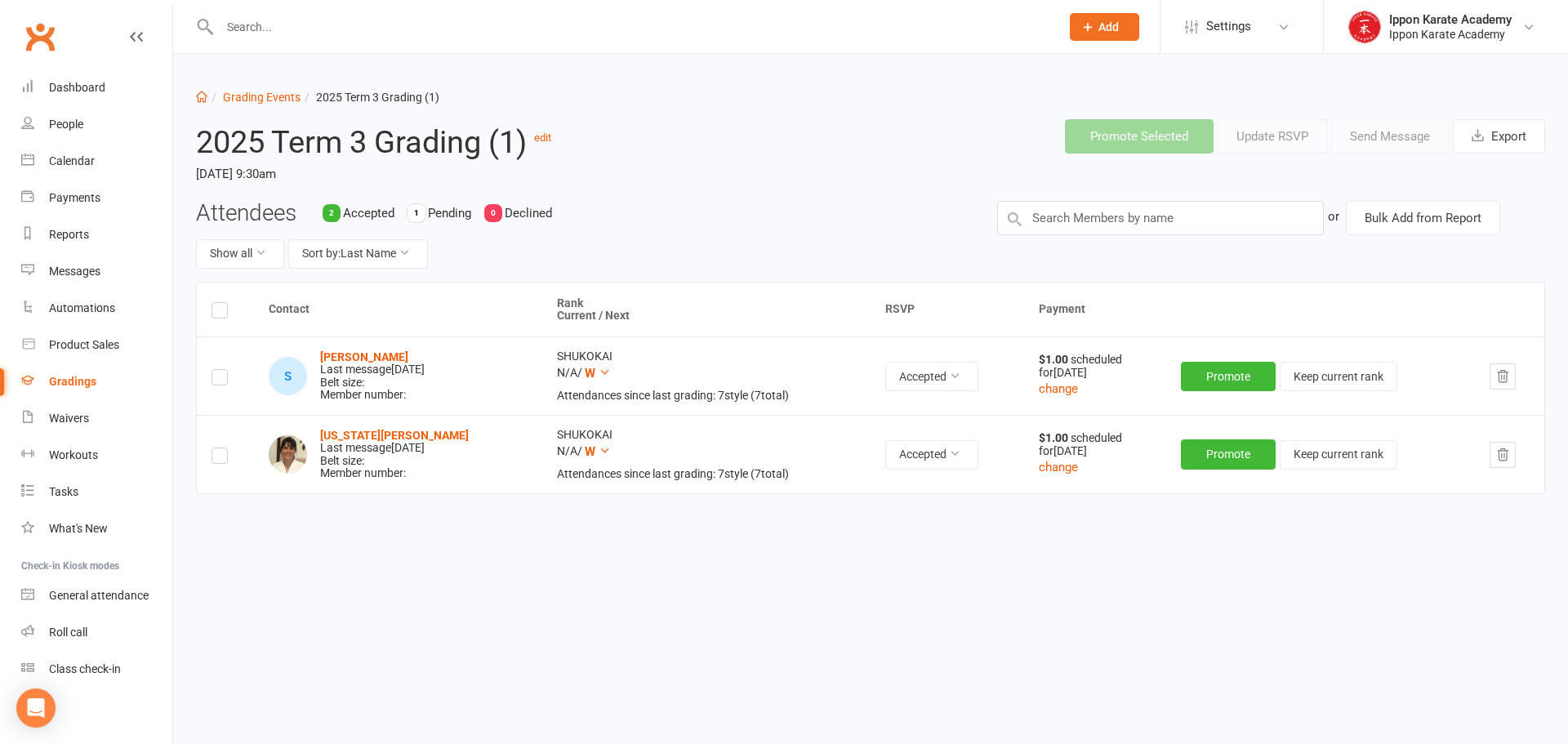
drag, startPoint x: 798, startPoint y: 404, endPoint x: 781, endPoint y: 385, distance: 25.5
click at [781, 385] on td "SHUKOKAI N/A / W Attendances since last grading: 7 style ( 7 total)" at bounding box center [706, 375] width 328 height 78
click at [953, 614] on div "Dashboard Grading Events 2025 Term 3 Grading (1) 2025 Term 3 Grading (1) edit […" at bounding box center [870, 337] width 1395 height 567
click at [665, 266] on div "Show all Sort by: Last Name" at bounding box center [584, 254] width 776 height 30
click at [876, 161] on div "Promote Selected Update RSVP Send Message Export" at bounding box center [1156, 137] width 801 height 61
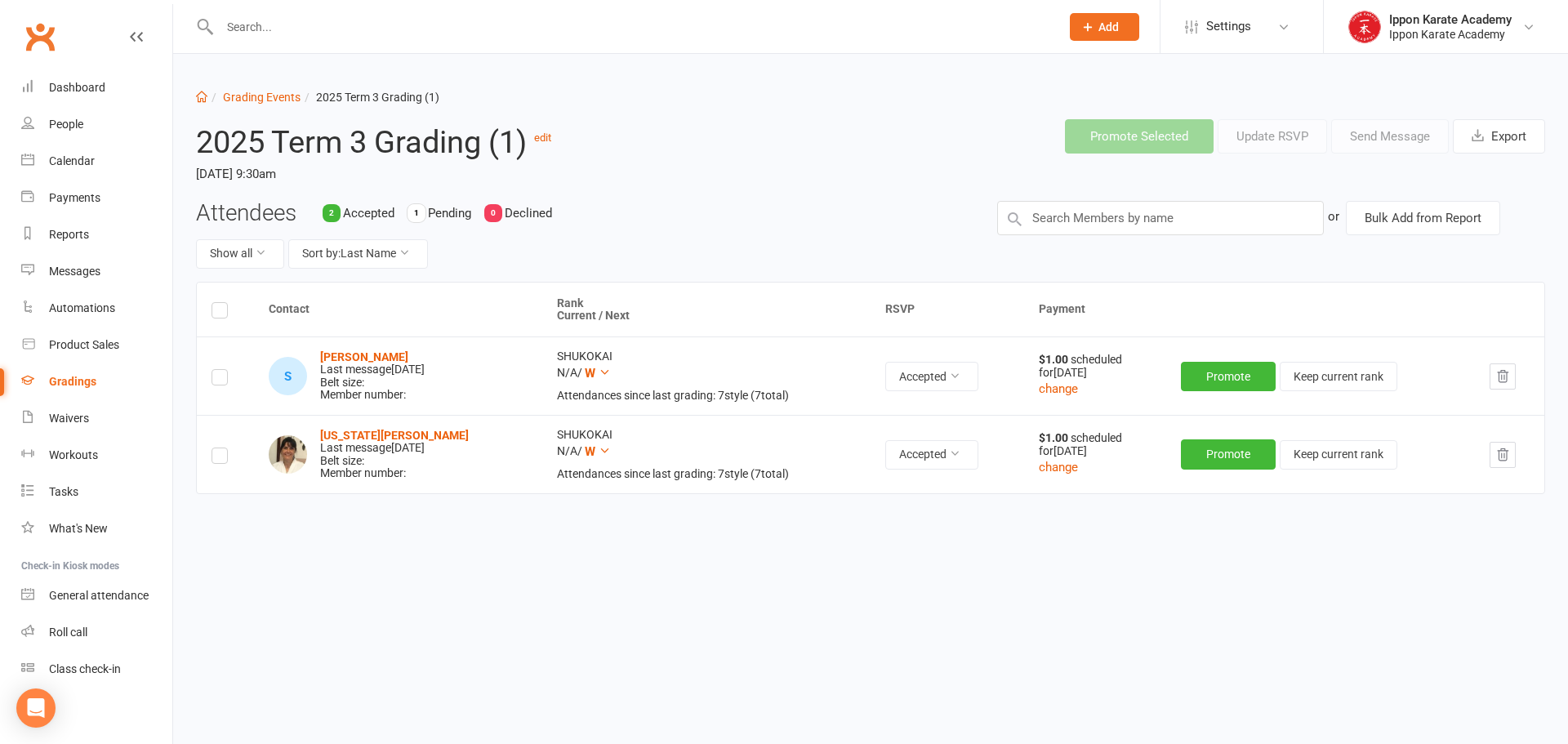
click at [508, 570] on div "Contact Rank Current / Next RSVP Payment S [PERSON_NAME] Last message [DATE] Be…" at bounding box center [870, 439] width 1349 height 316
click at [71, 378] on div "Gradings" at bounding box center [73, 380] width 47 height 13
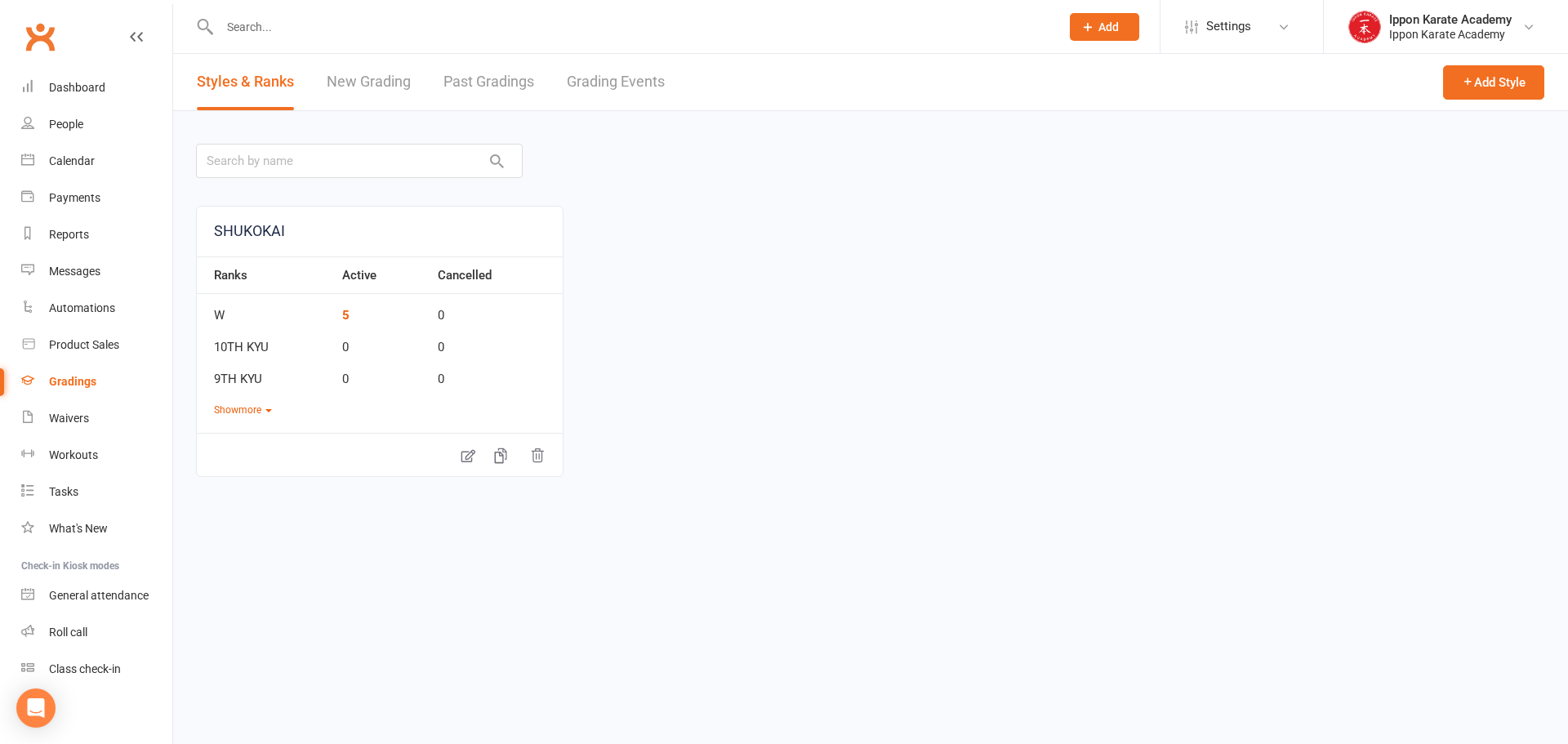
click at [791, 326] on div "SHUKOKAI Ranks Active Cancelled W 5 0 10TH KYU 0 0 9TH KYU 0 0 Show more" at bounding box center [870, 341] width 1349 height 271
click at [63, 305] on div "Automations" at bounding box center [82, 307] width 66 height 13
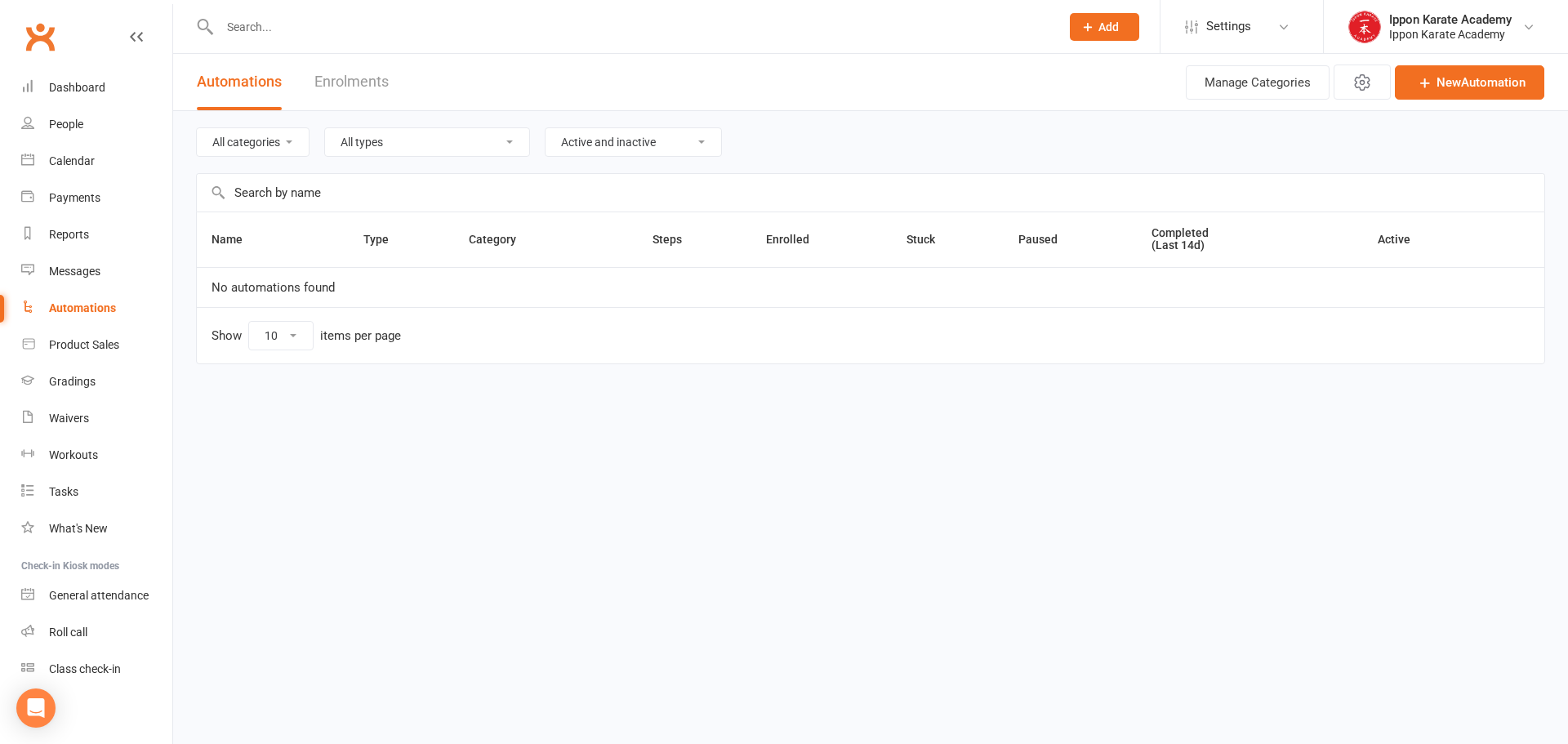
click at [656, 146] on select "Active and inactive Active automations only Inactive automations only" at bounding box center [633, 142] width 176 height 28
click at [1021, 116] on div "All categories All types Booking Cancelled Booking Due Booking Late-Cancelled B…" at bounding box center [870, 143] width 1349 height 62
click at [355, 67] on link "Enrolments" at bounding box center [352, 82] width 74 height 57
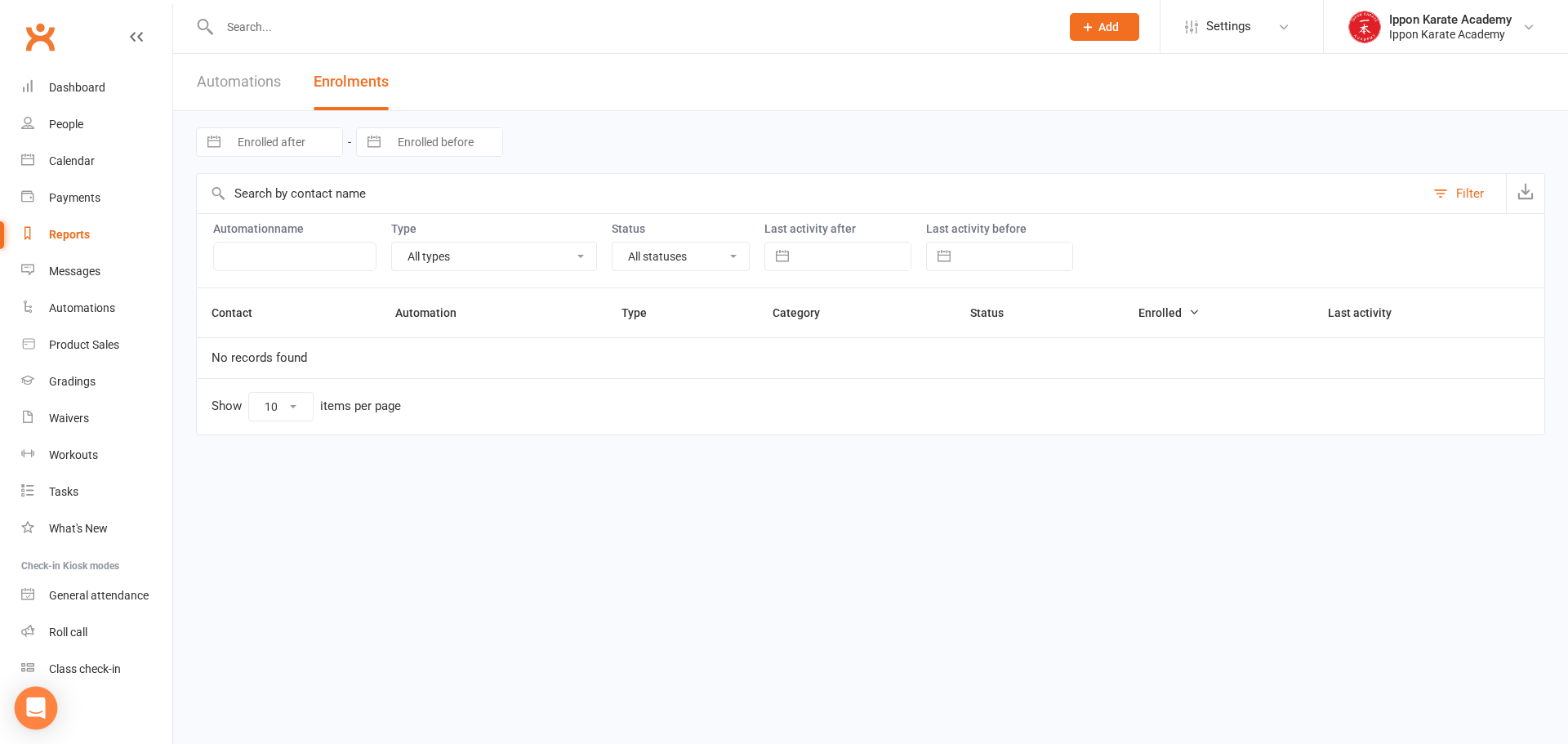
click at [35, 715] on icon "Open Intercom Messenger" at bounding box center [35, 707] width 21 height 21
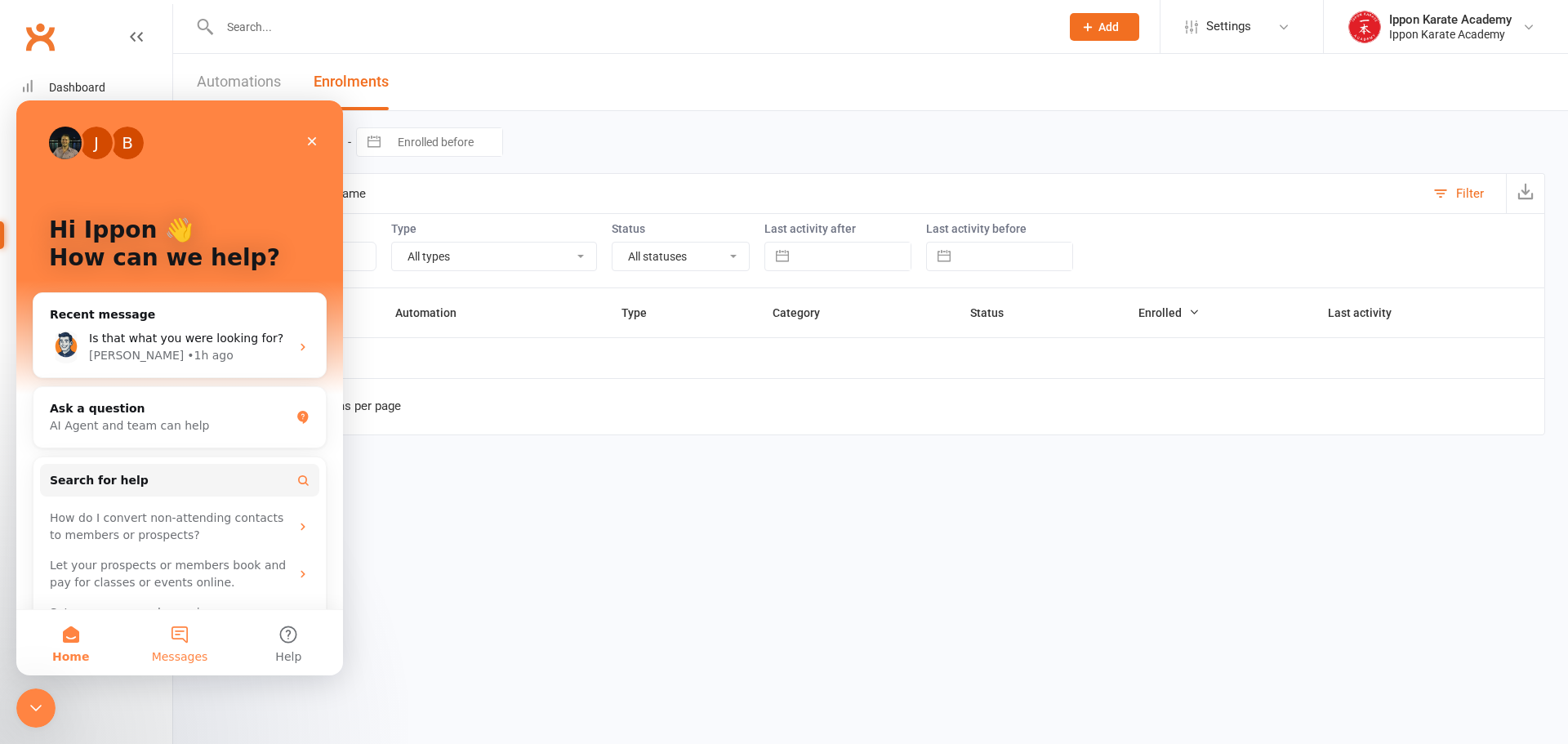
click at [178, 637] on button "Messages" at bounding box center [179, 642] width 109 height 65
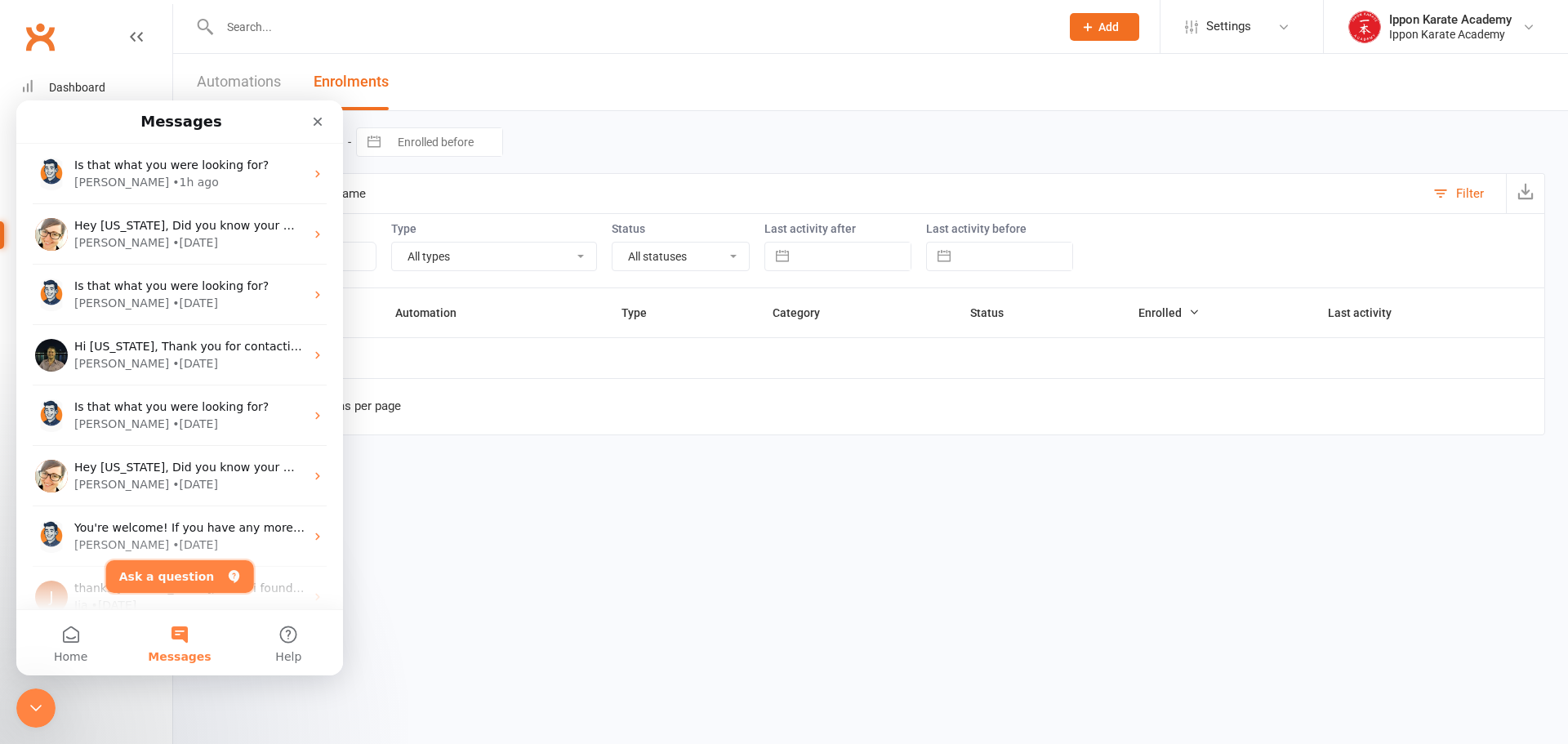
click at [170, 578] on button "Ask a question" at bounding box center [180, 576] width 148 height 33
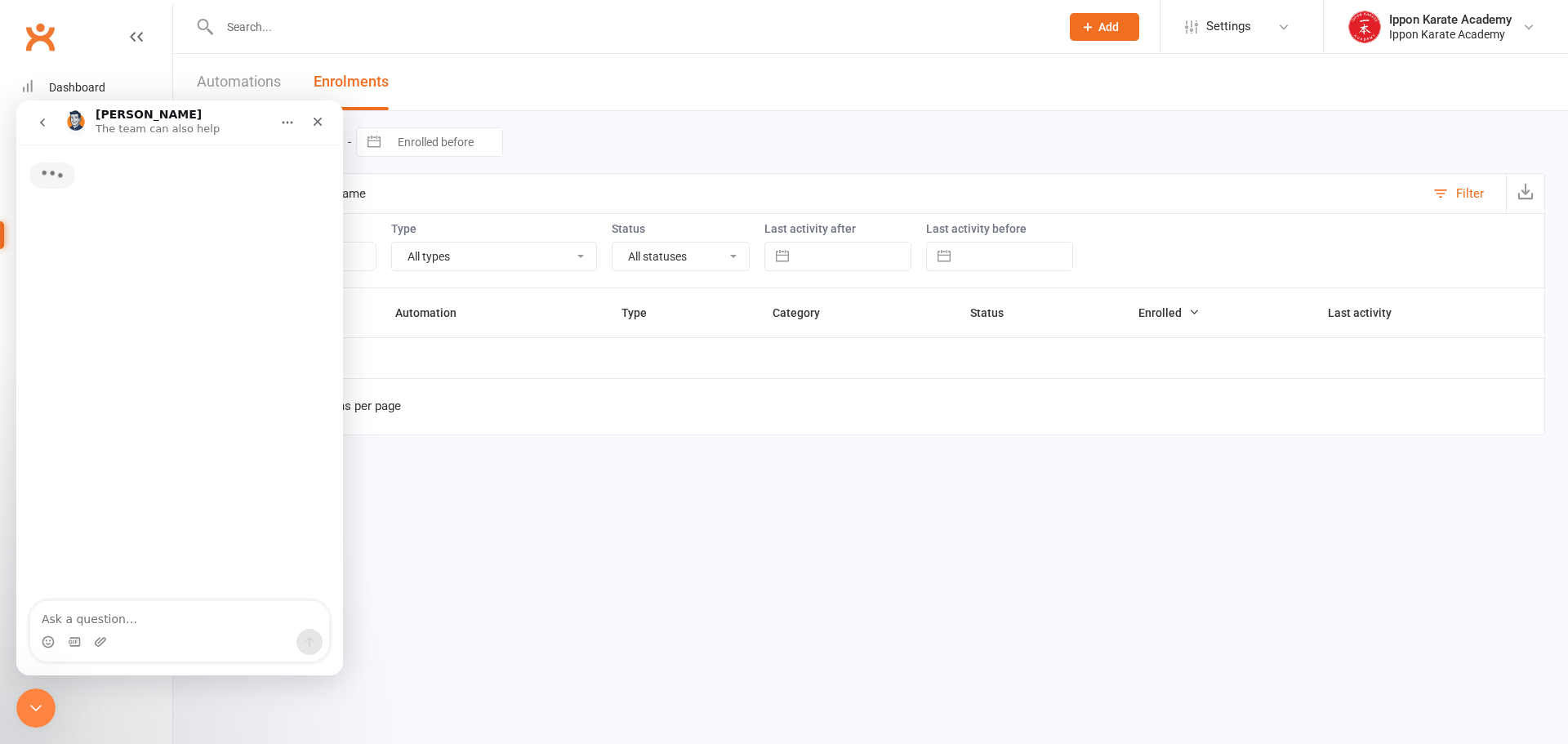
click at [180, 621] on textarea "Ask a question…" at bounding box center [180, 614] width 299 height 28
type textarea "grading rsvp"
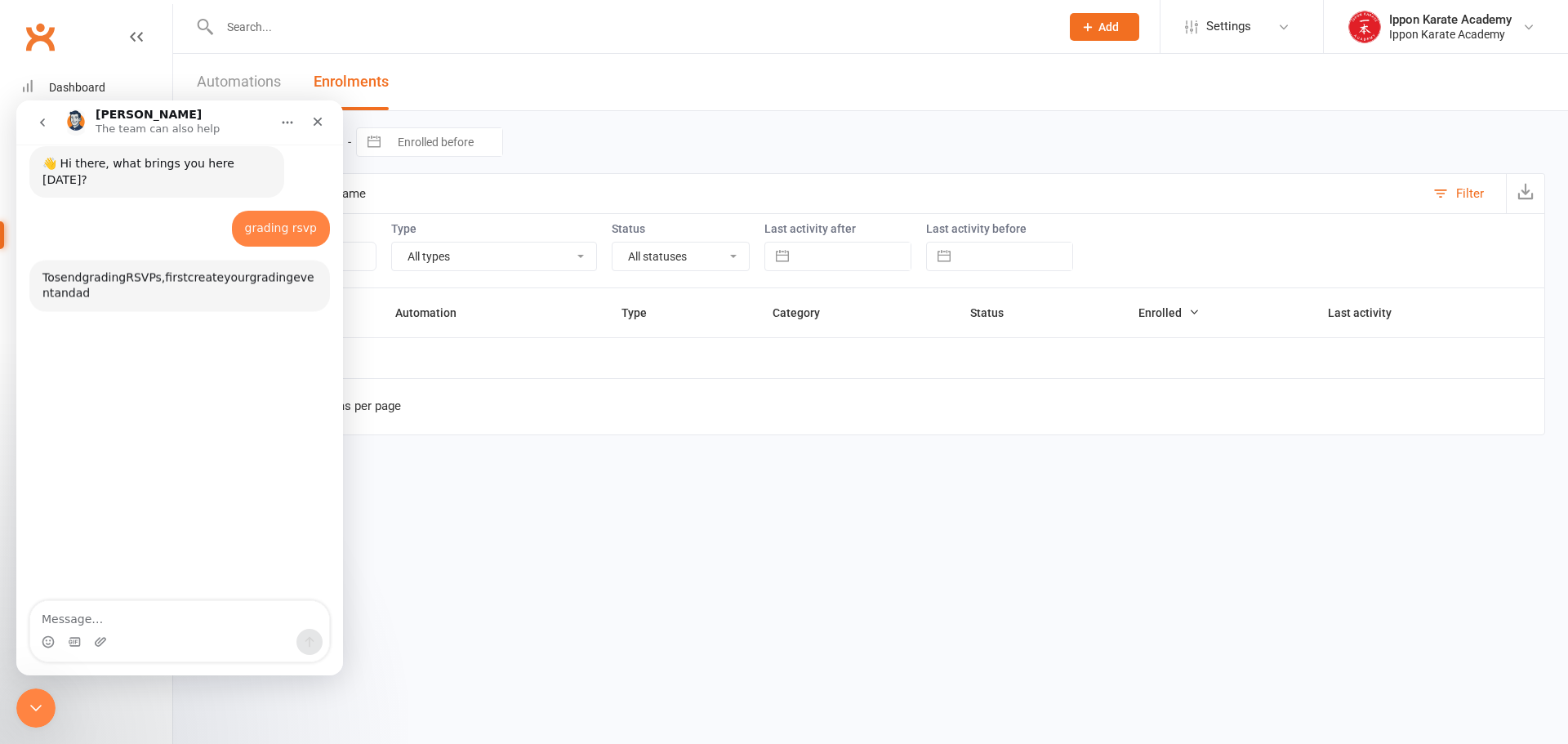
scroll to position [73, 0]
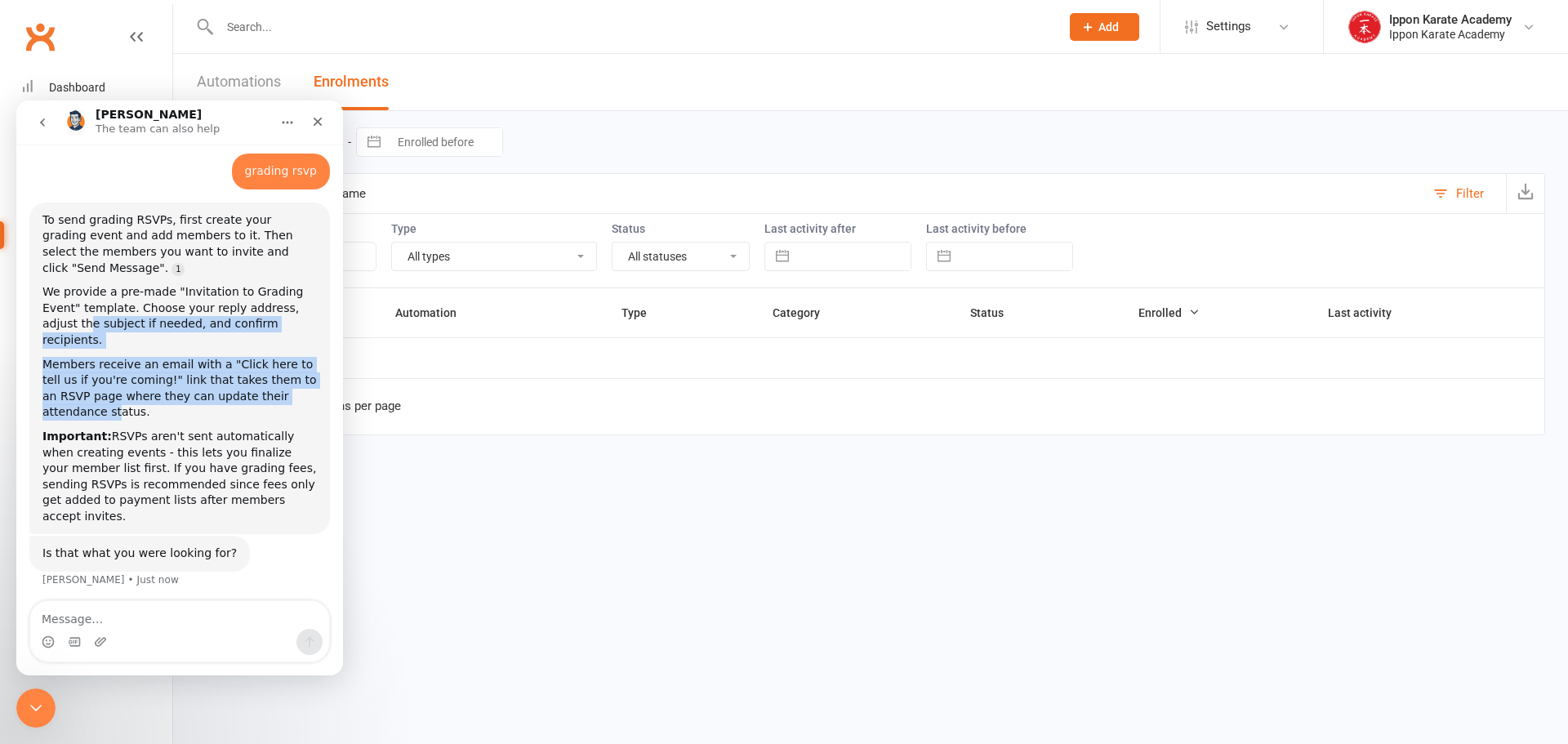
drag, startPoint x: 55, startPoint y: 305, endPoint x: 285, endPoint y: 367, distance: 238.2
click at [285, 367] on div "To send grading RSVPs, first create your grading event and add members to it. T…" at bounding box center [179, 369] width 274 height 313
drag, startPoint x: 54, startPoint y: 391, endPoint x: 231, endPoint y: 453, distance: 187.5
click at [231, 453] on div "Important: RSVPs aren't sent automatically when creating events - this lets you…" at bounding box center [179, 477] width 274 height 96
click at [231, 452] on div "Important: RSVPs aren't sent automatically when creating events - this lets you…" at bounding box center [179, 477] width 274 height 96
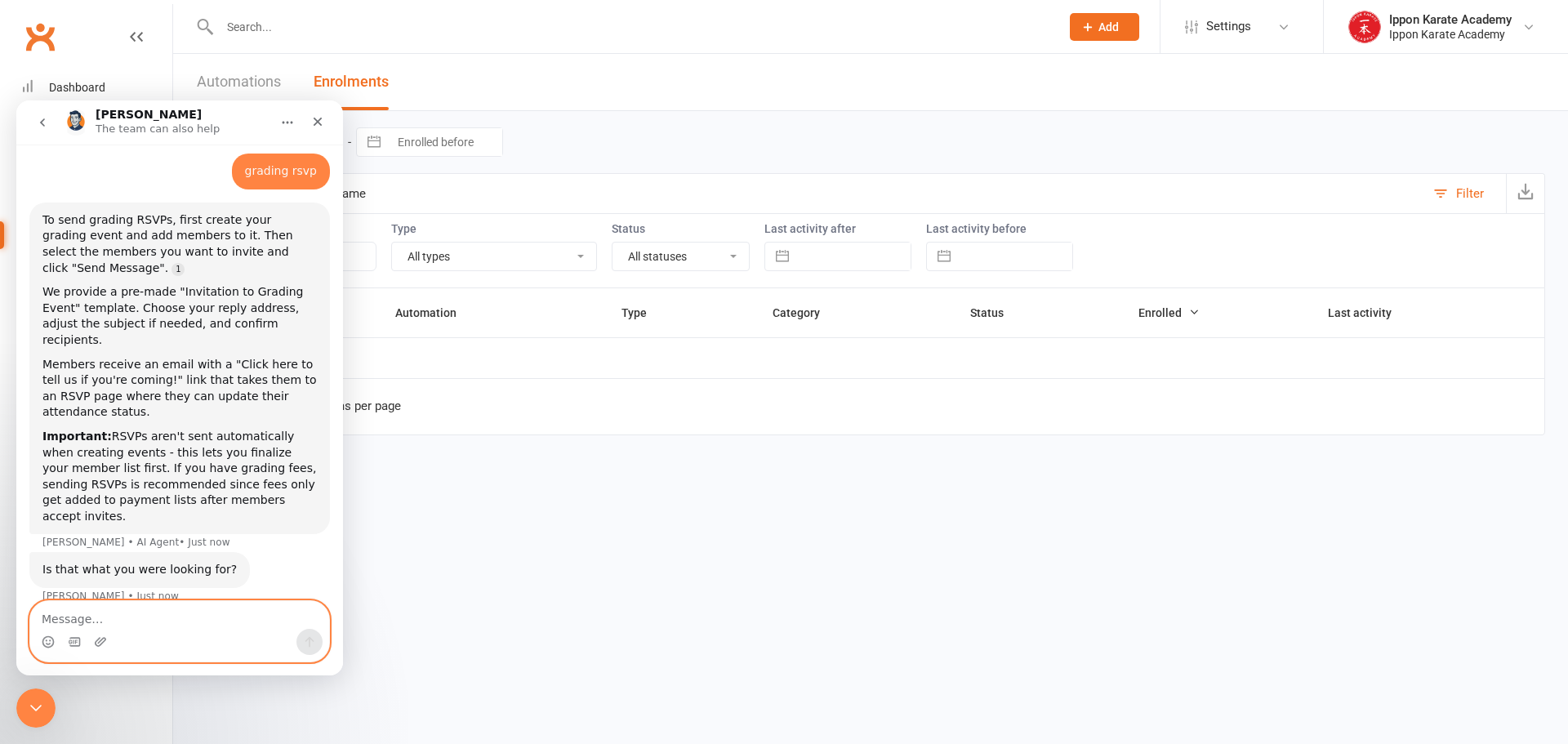
click at [167, 616] on textarea "Message…" at bounding box center [180, 614] width 299 height 28
type textarea "is there a way to alter the rsvp page"
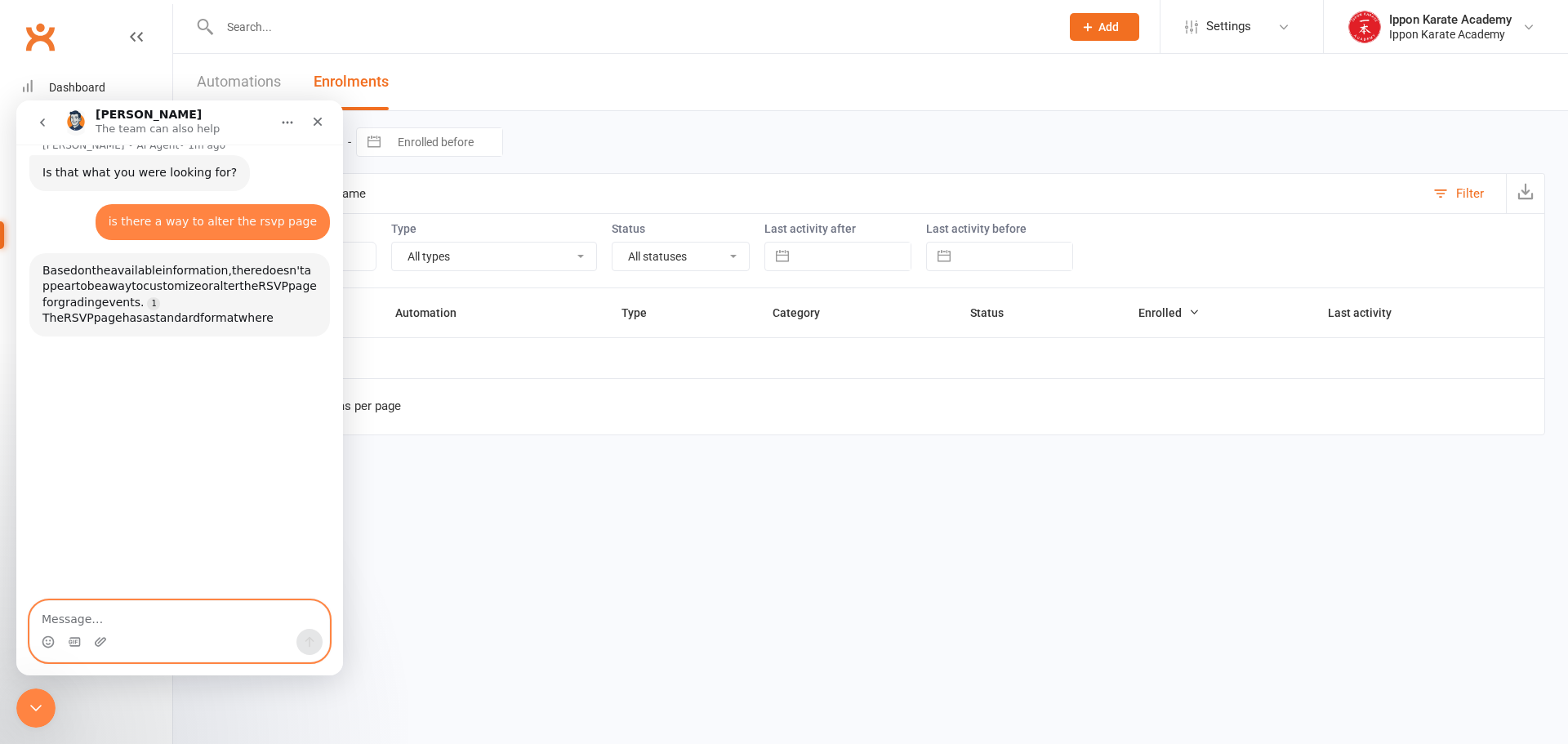
scroll to position [472, 0]
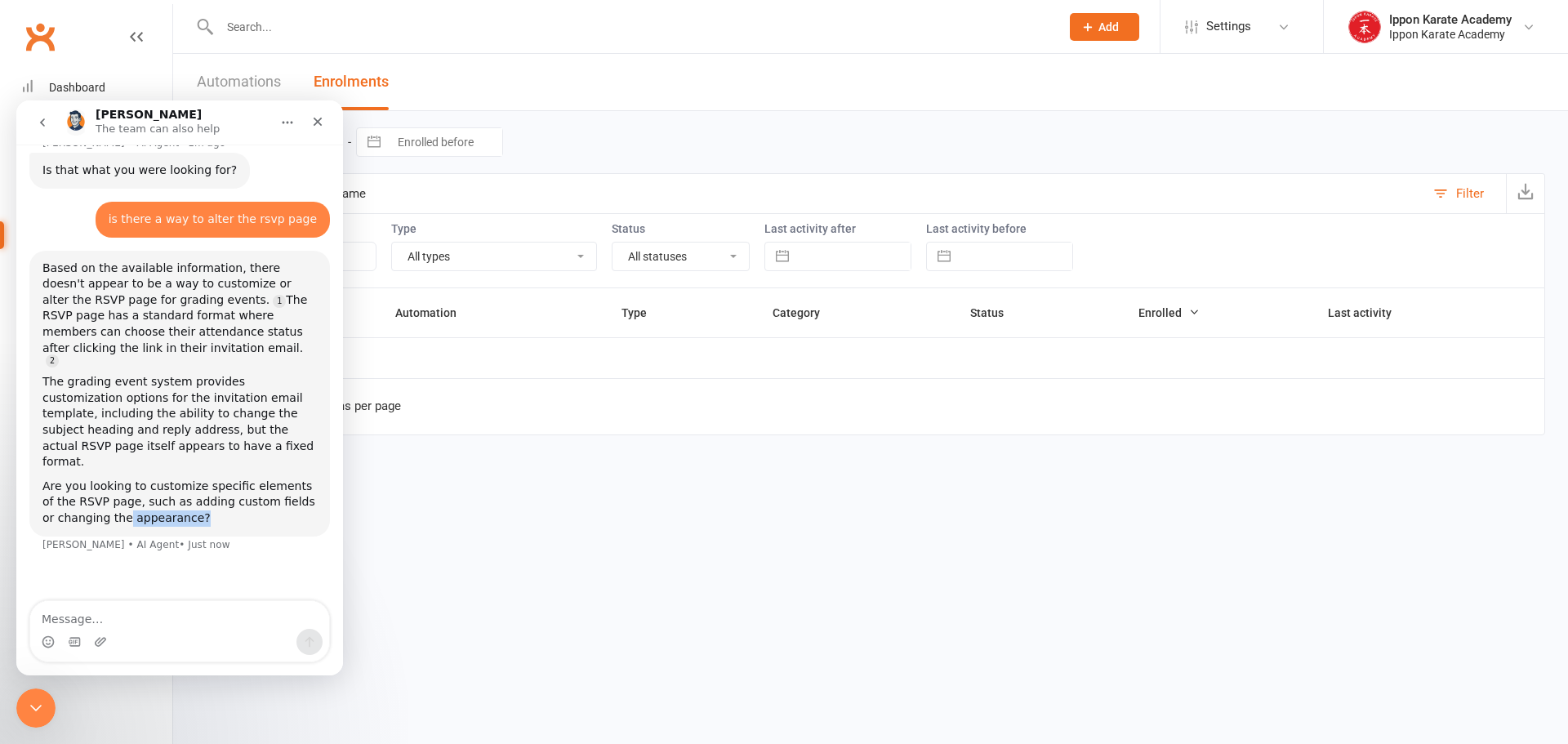
drag, startPoint x: 107, startPoint y: 430, endPoint x: 192, endPoint y: 439, distance: 85.5
click at [192, 439] on div "Based on the available information, there doesn't appear to be a way to customi…" at bounding box center [180, 393] width 300 height 286
drag, startPoint x: 74, startPoint y: 395, endPoint x: 216, endPoint y: 405, distance: 142.4
click at [216, 478] on div "Are you looking to customize specific elements of the RSVP page, such as adding…" at bounding box center [179, 502] width 274 height 48
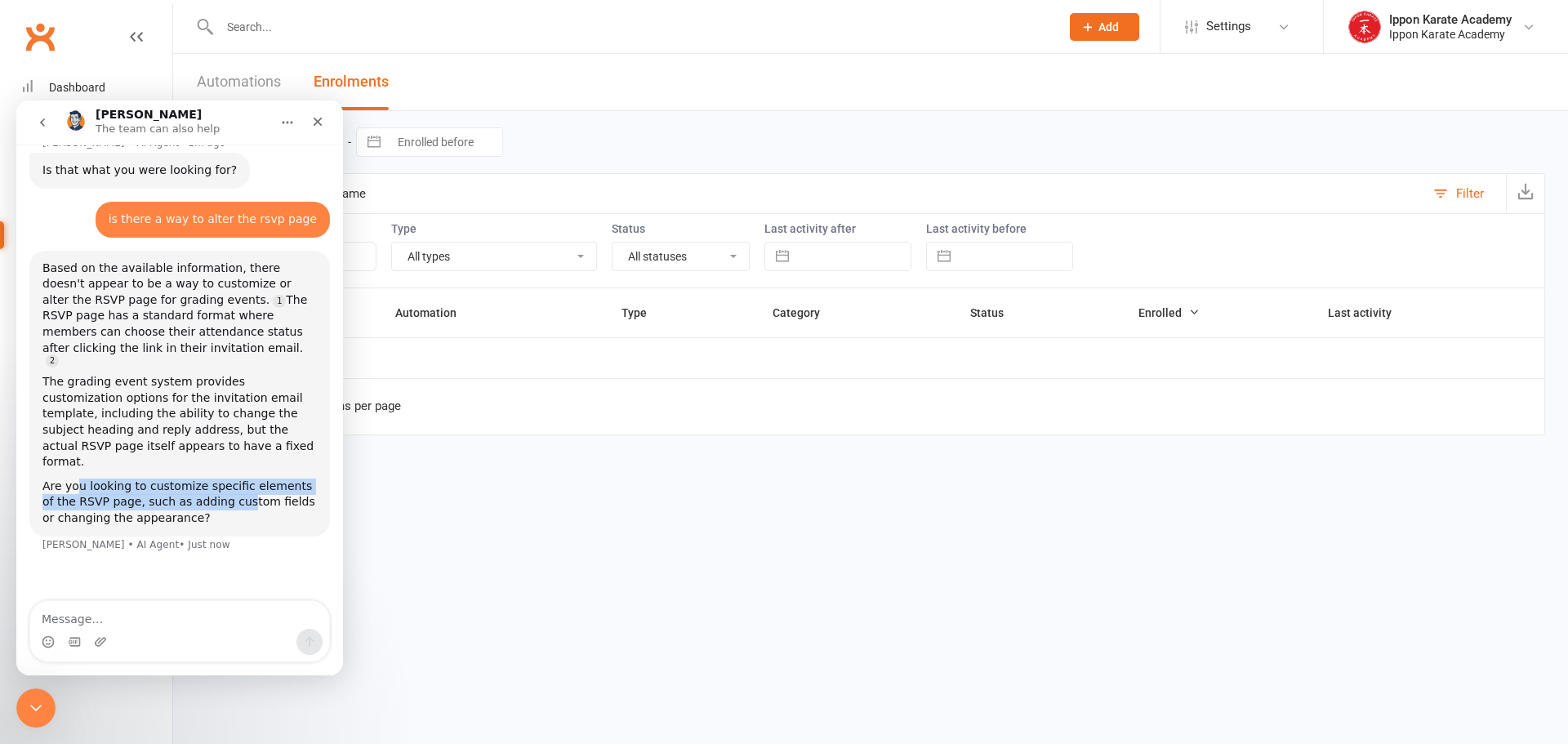
click at [216, 478] on div "Are you looking to customize specific elements of the RSVP page, such as adding…" at bounding box center [179, 502] width 274 height 48
drag, startPoint x: 139, startPoint y: 399, endPoint x: 261, endPoint y: 413, distance: 122.8
click at [261, 478] on div "Are you looking to customize specific elements of the RSVP page, such as adding…" at bounding box center [179, 502] width 274 height 48
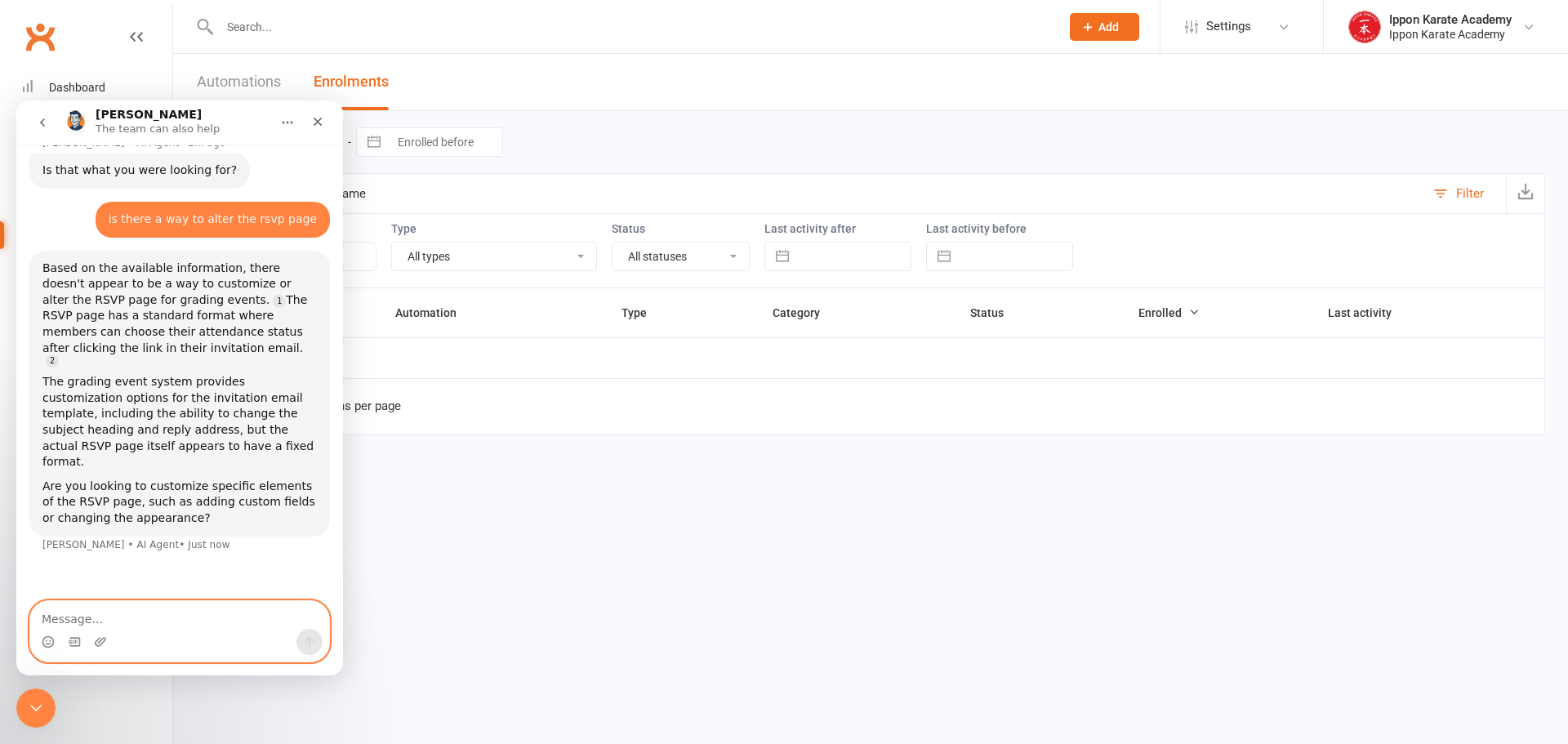
click at [192, 622] on textarea "Message…" at bounding box center [180, 614] width 299 height 28
type textarea "yes"
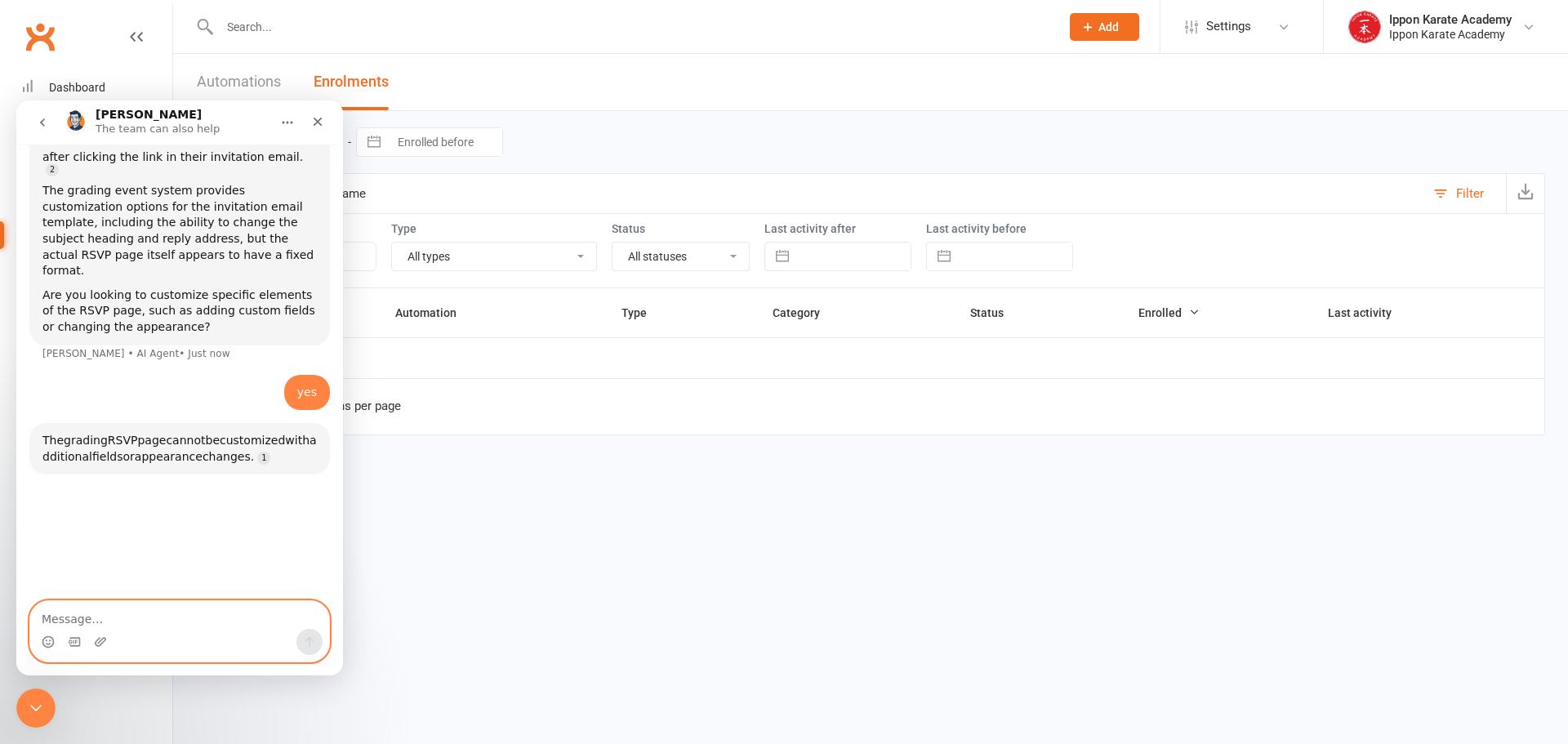
scroll to position [794, 0]
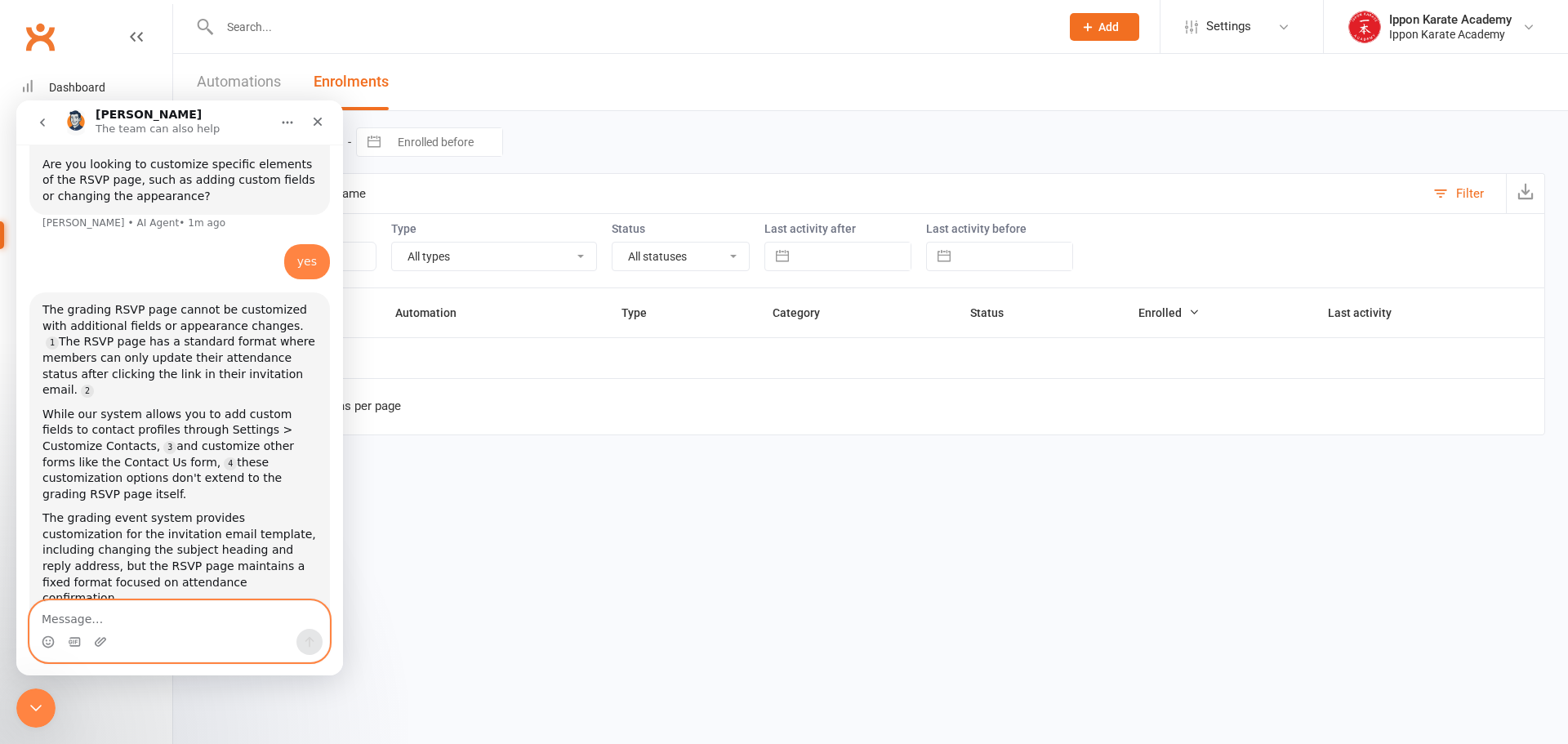
type textarea "+"
type textarea "payment options"
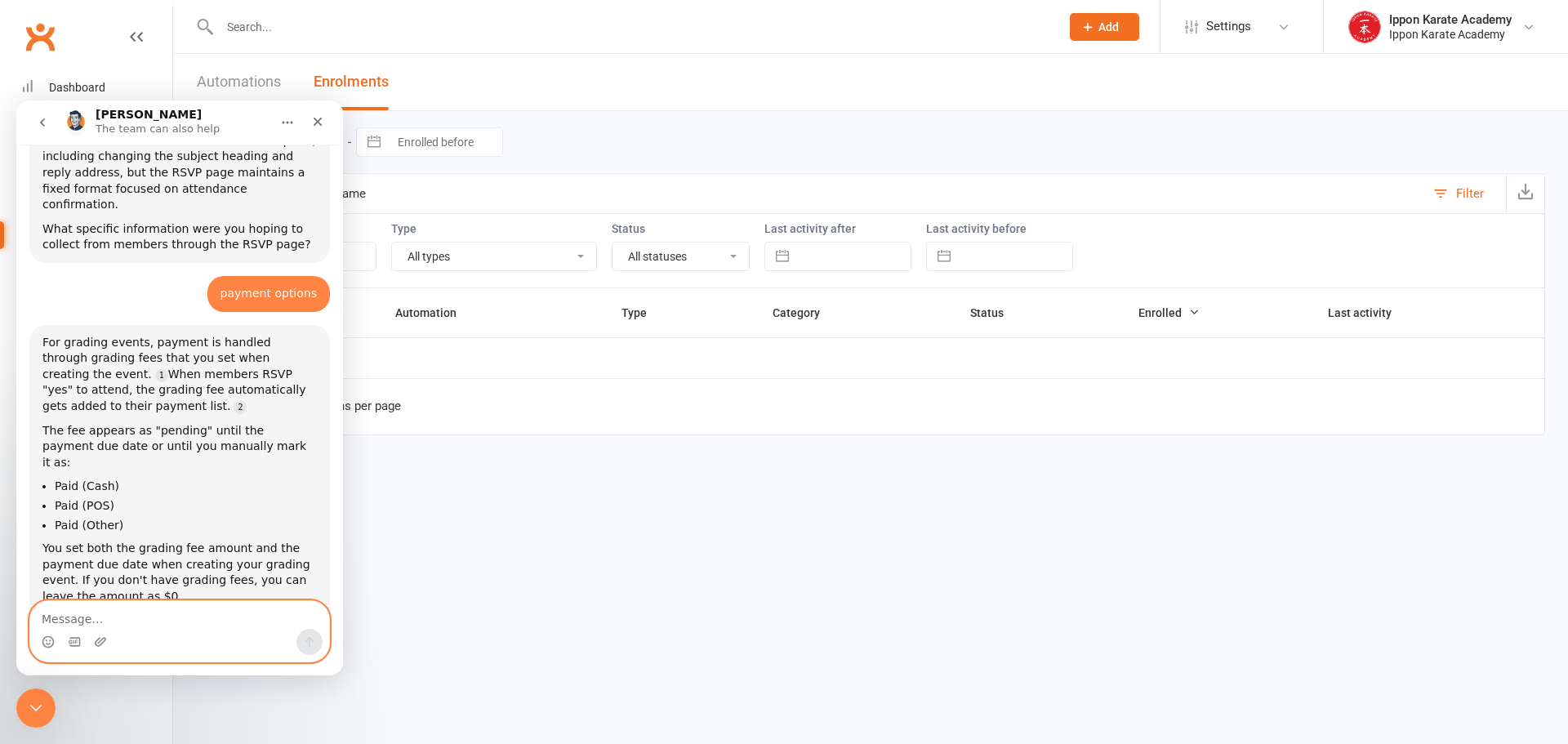
scroll to position [1193, 0]
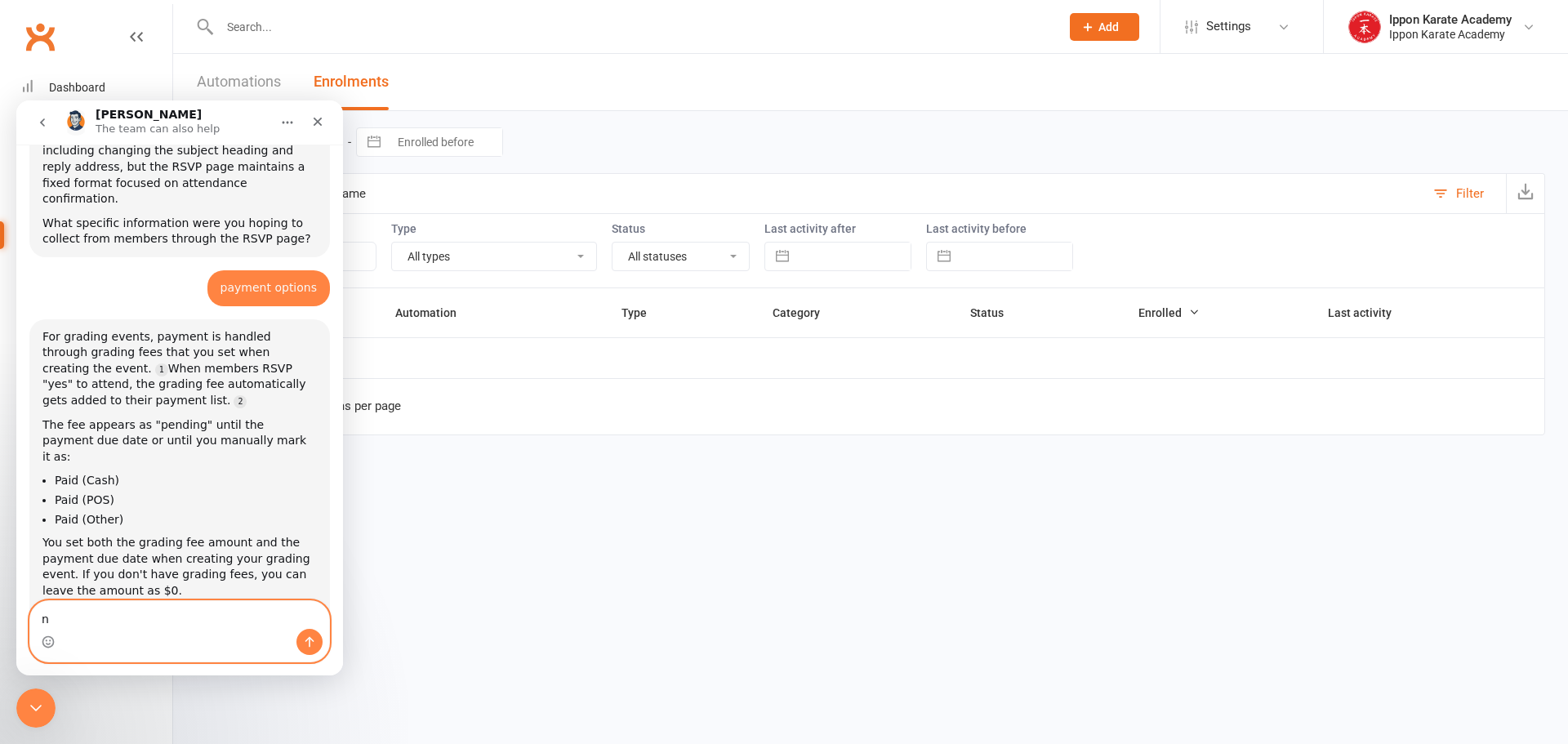
type textarea "no"
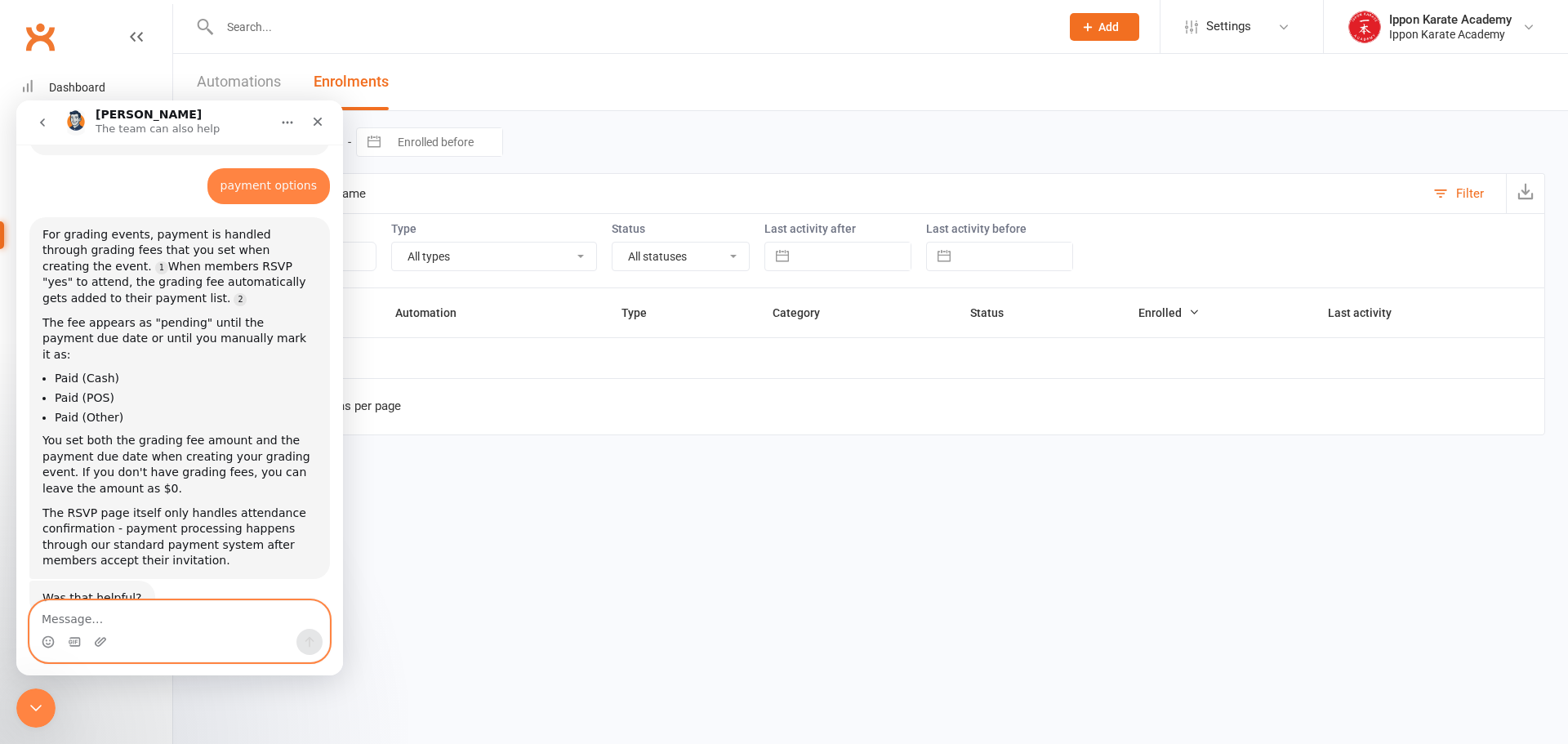
scroll to position [1306, 0]
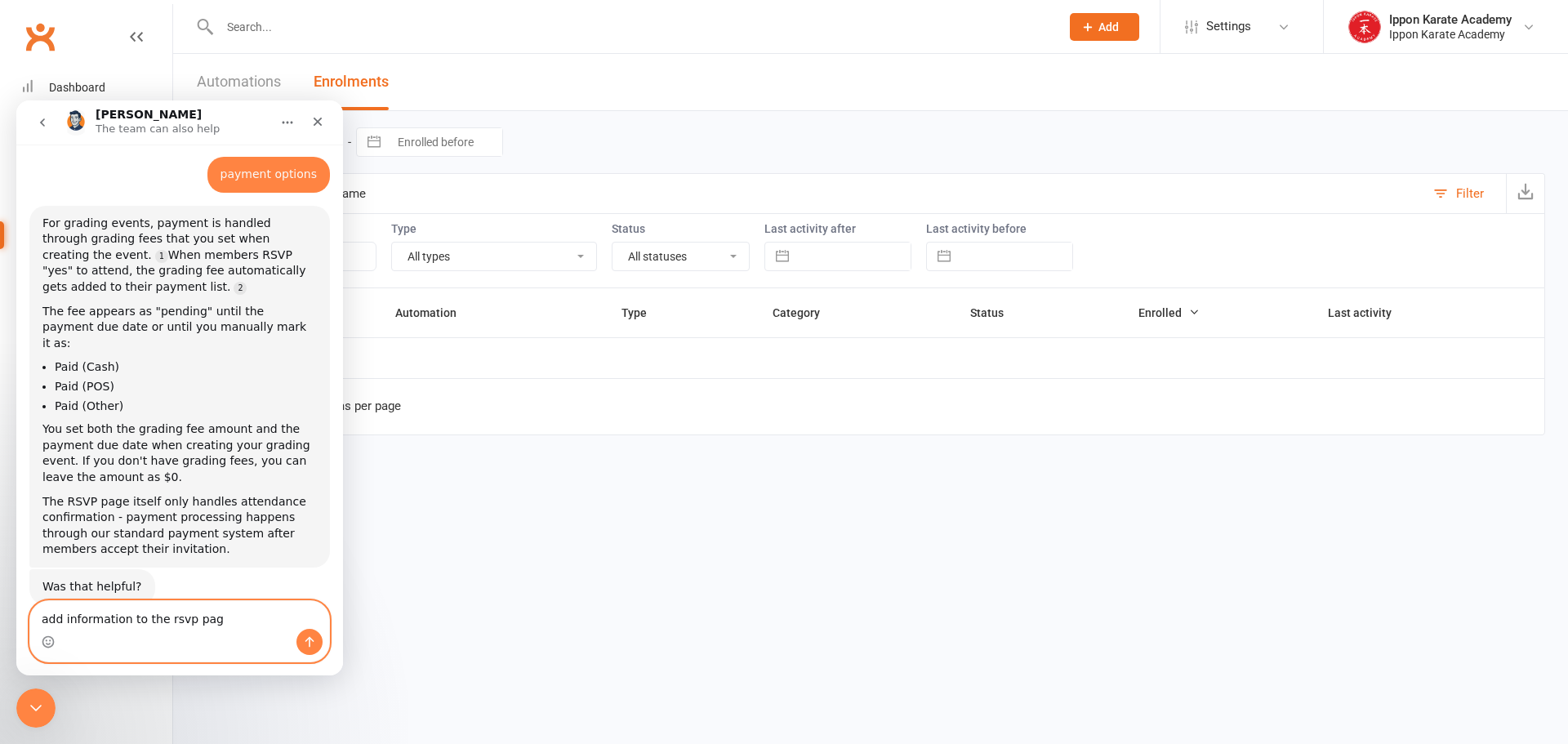
type textarea "add information to the rsvp page"
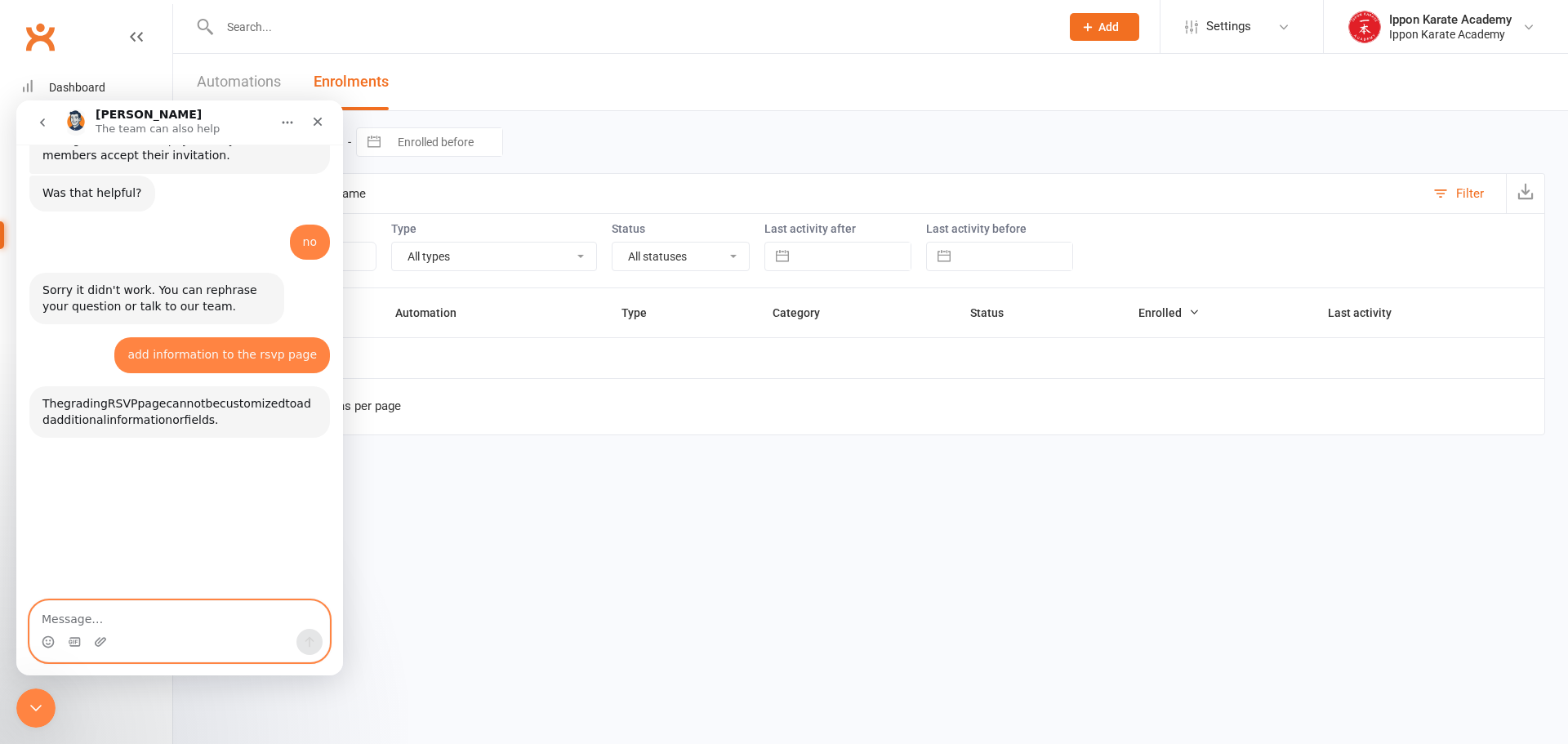
scroll to position [1745, 0]
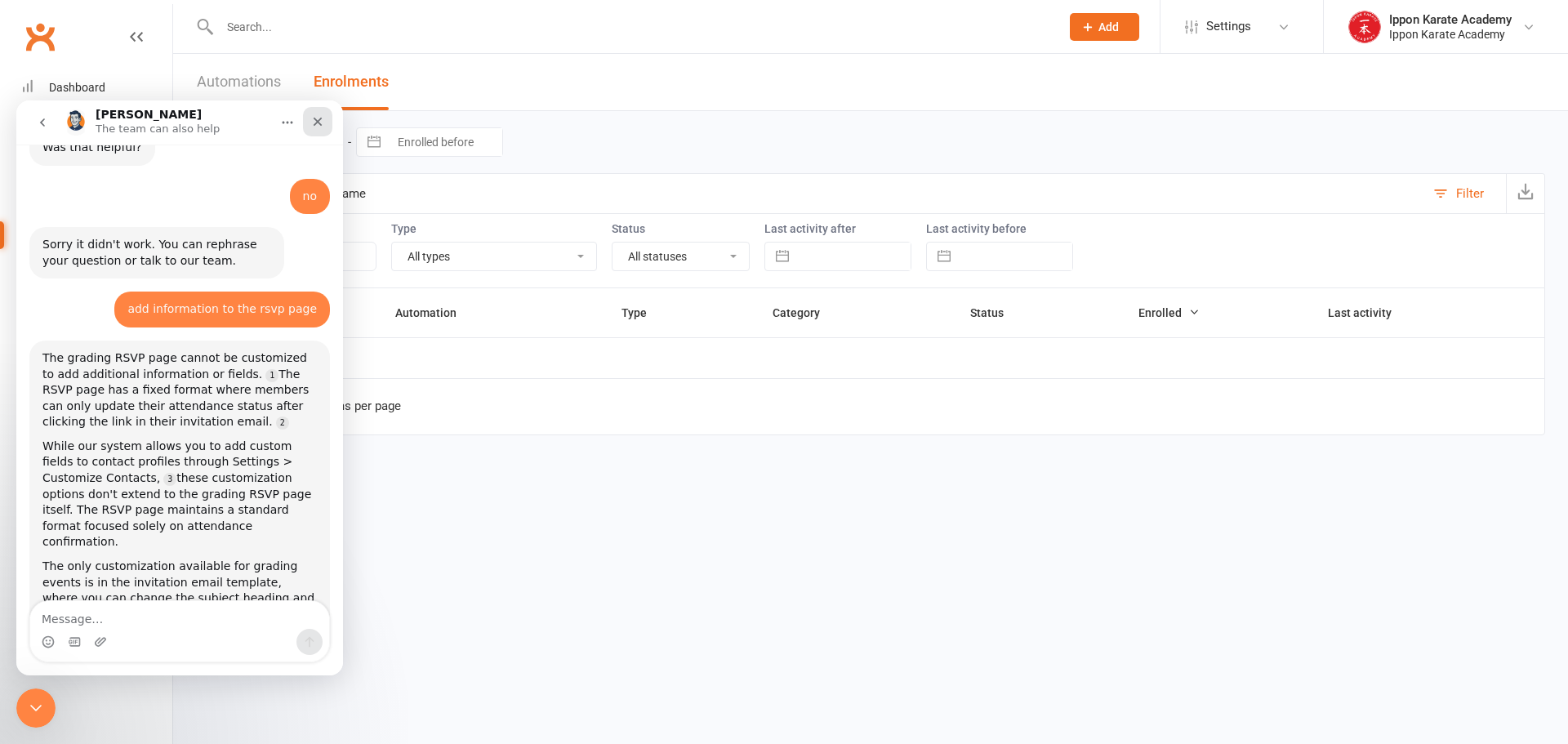
click at [322, 123] on icon "Close" at bounding box center [317, 121] width 13 height 13
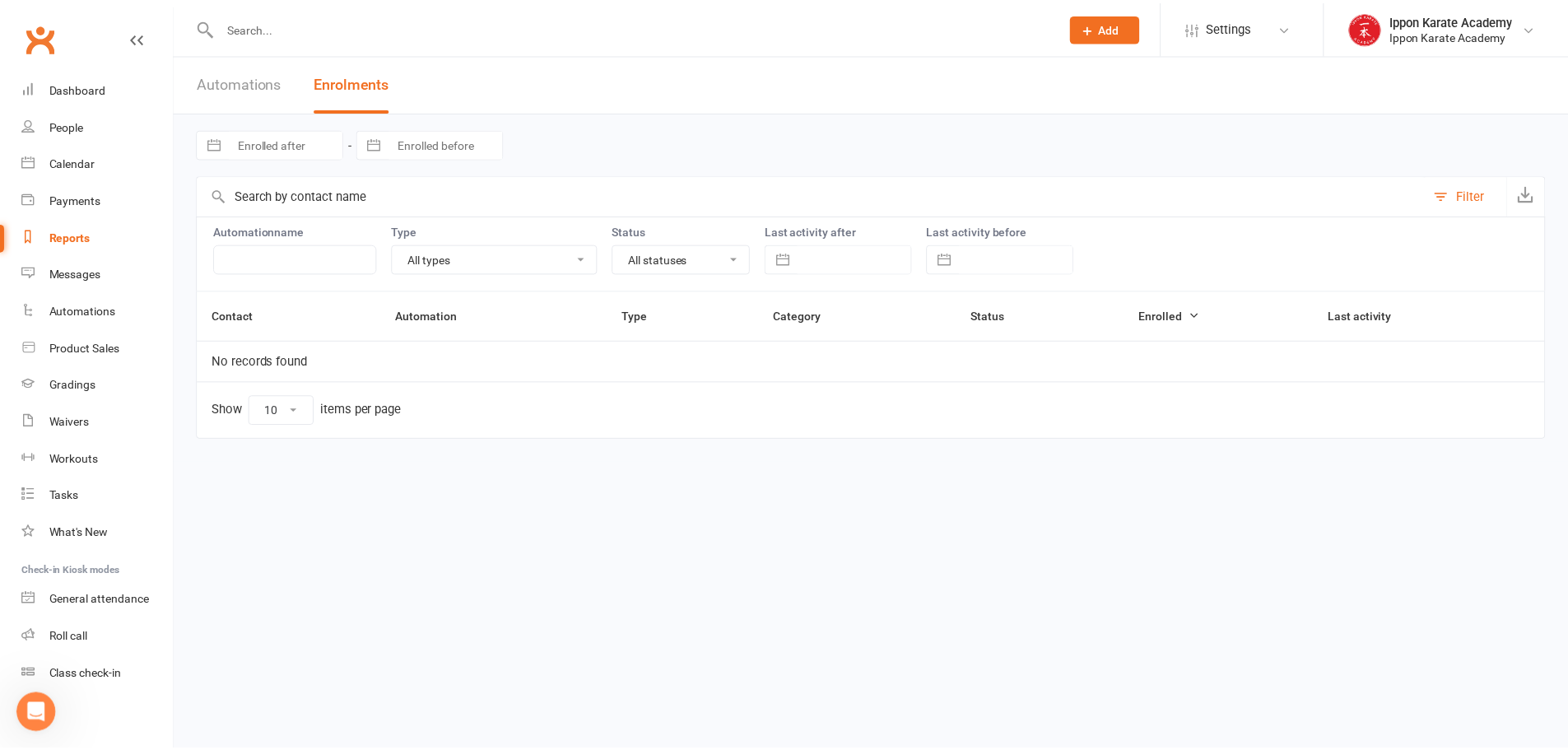
scroll to position [1645, 0]
click at [68, 392] on link "Gradings" at bounding box center [97, 385] width 152 height 37
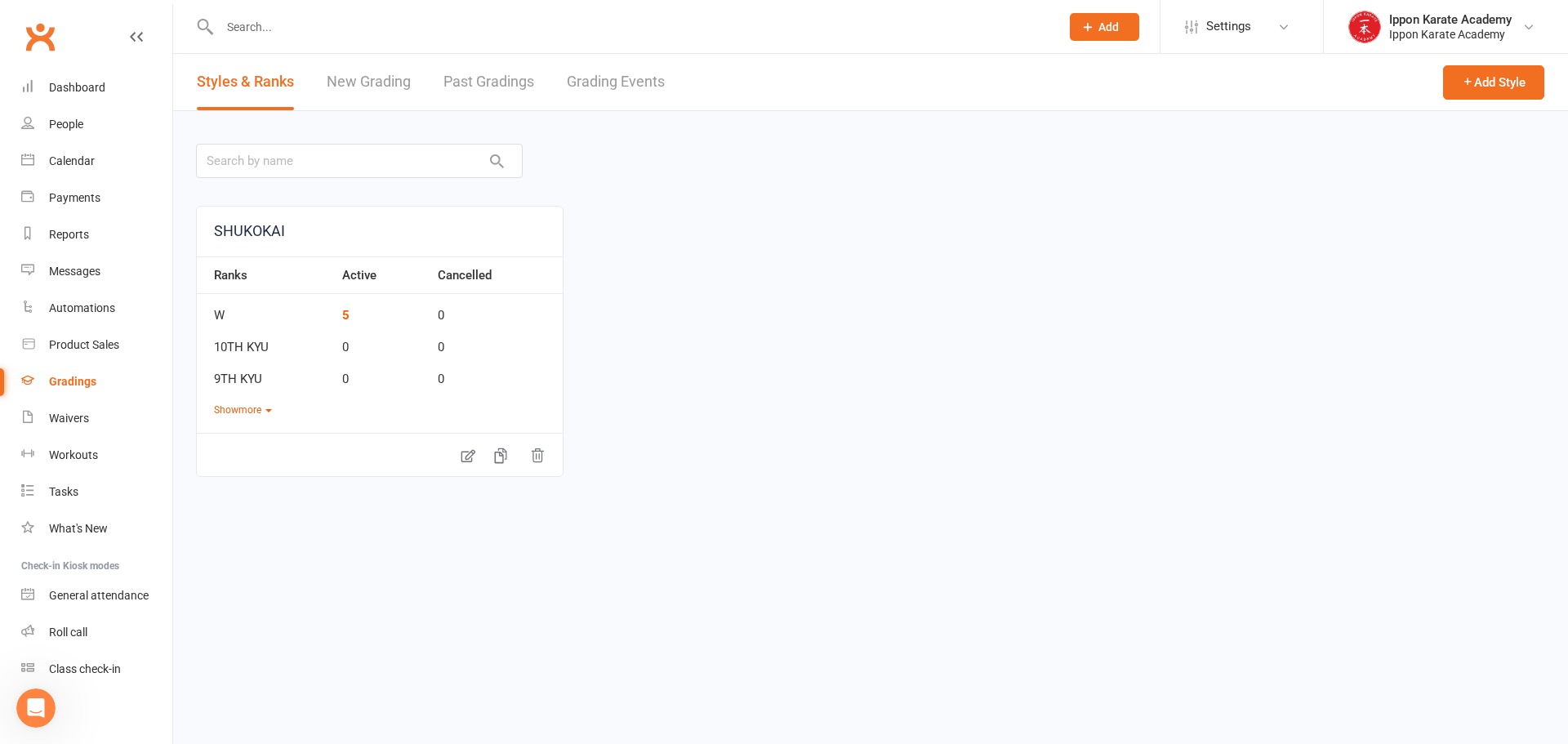
click at [602, 80] on link "Grading Events" at bounding box center [616, 82] width 98 height 57
select select "100"
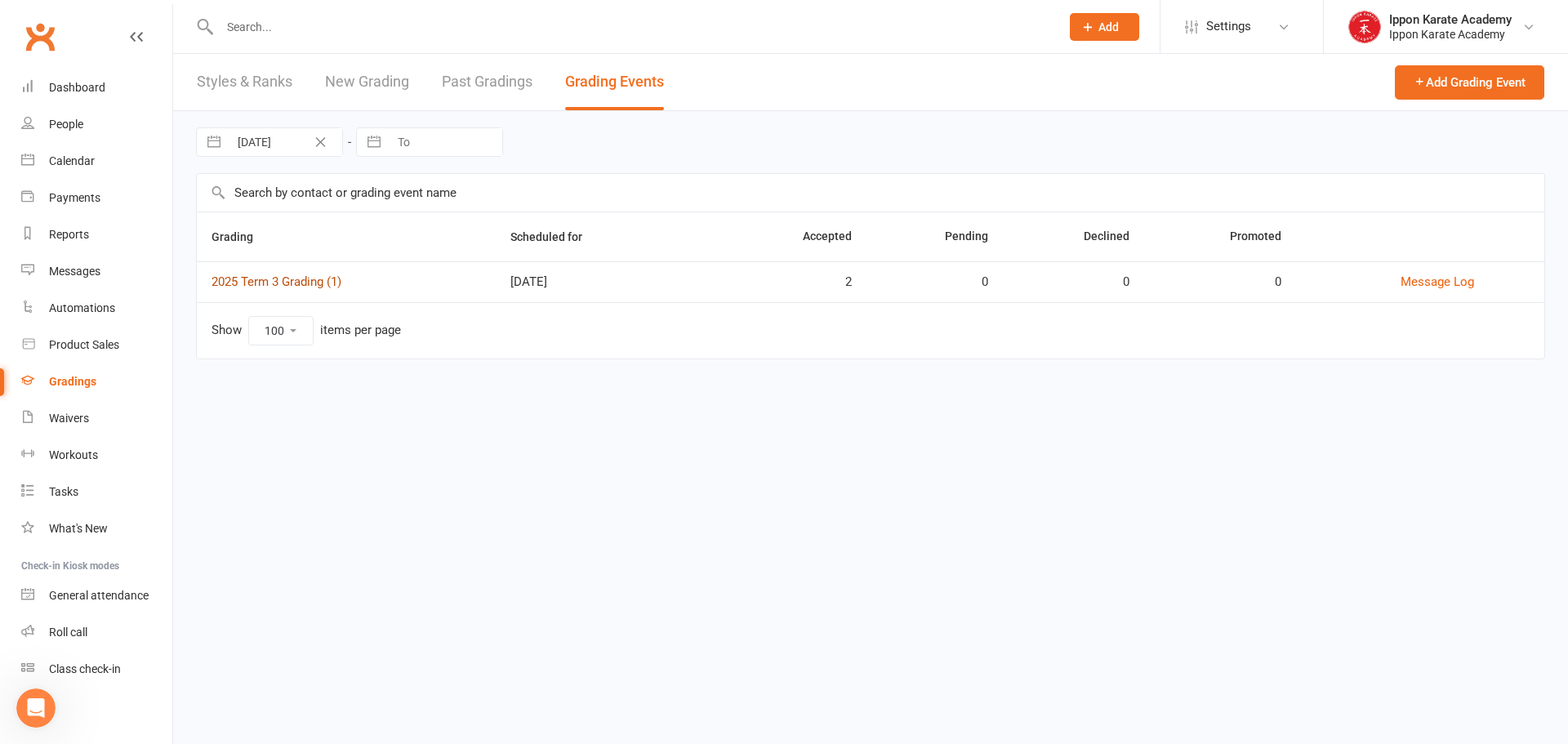
click at [272, 287] on link "2025 Term 3 Grading (1)" at bounding box center [277, 281] width 130 height 14
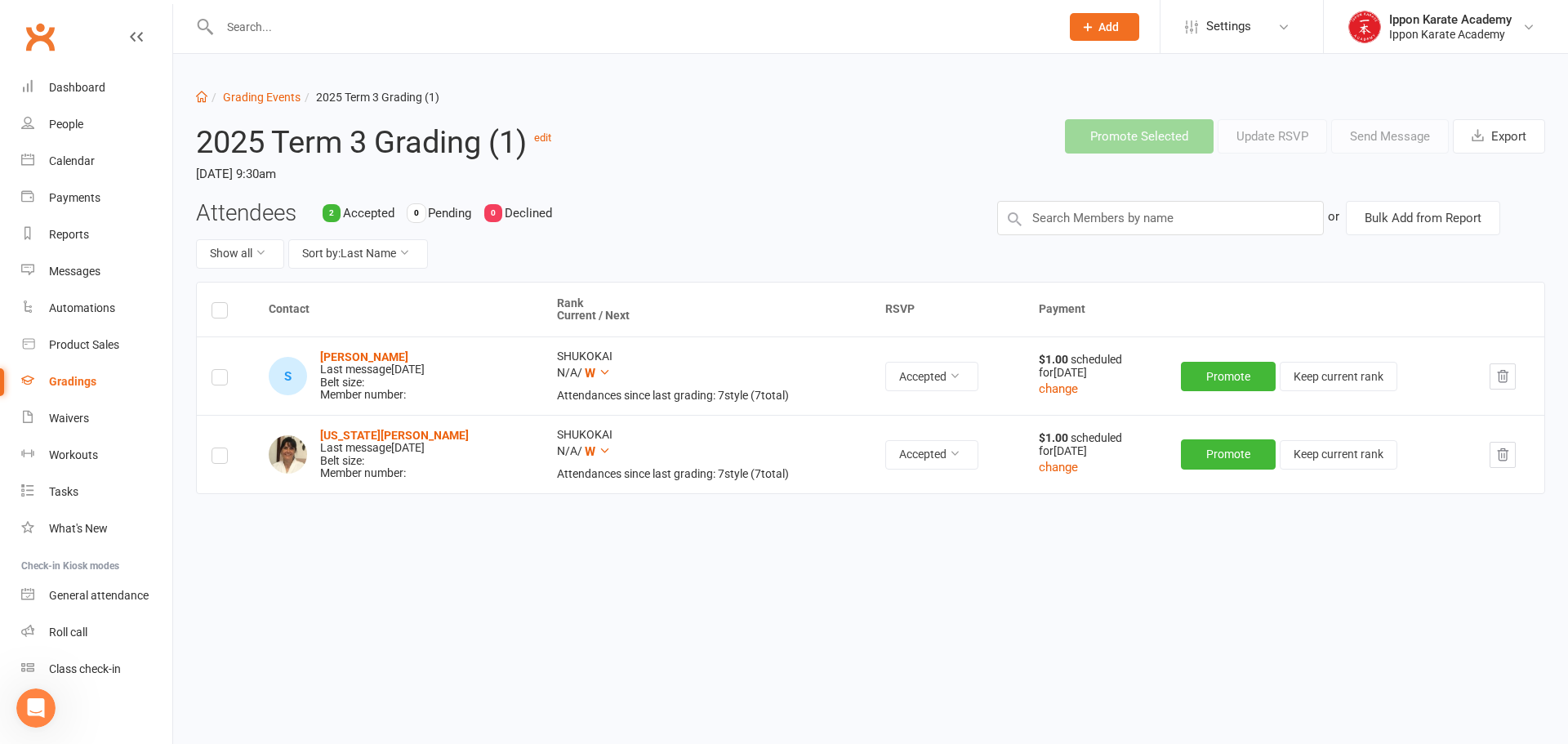
click at [219, 458] on label at bounding box center [219, 458] width 16 height 0
click at [219, 448] on input "checkbox" at bounding box center [219, 448] width 16 height 0
click at [218, 380] on label at bounding box center [219, 380] width 16 height 0
click at [218, 369] on input "checkbox" at bounding box center [219, 369] width 16 height 0
click at [1355, 134] on button "Send Message" at bounding box center [1389, 136] width 117 height 35
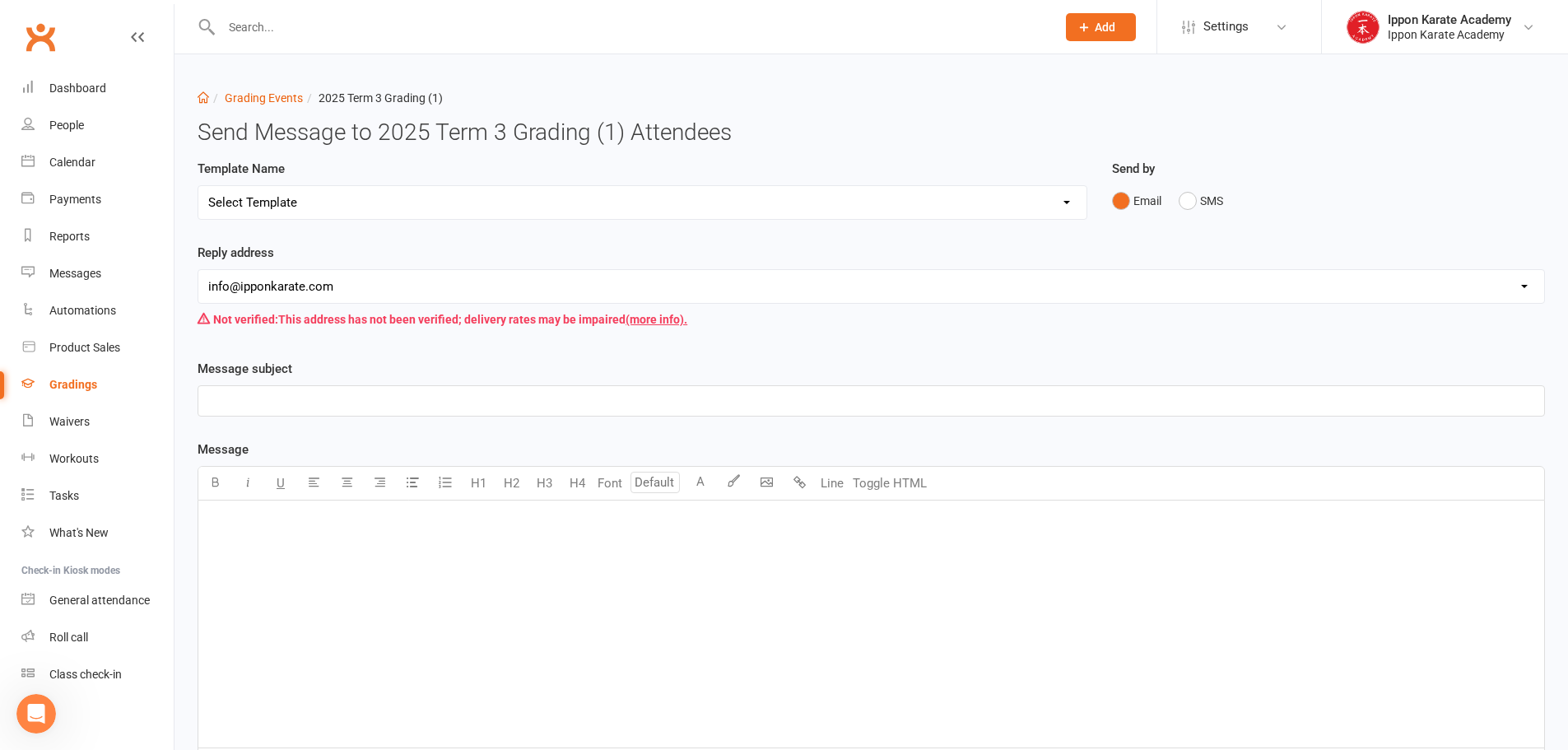
click at [362, 185] on div "Template Name Select Template [Email] Confirmation of Successful Grading [Email…" at bounding box center [642, 190] width 890 height 61
click at [351, 210] on select "Select Template [Email] Confirmation of Successful Grading [Email] Grading Even…" at bounding box center [642, 202] width 888 height 33
select select "3"
click at [198, 186] on select "Select Template [Email] Confirmation of Successful Grading [Email] Grading Even…" at bounding box center [642, 202] width 888 height 33
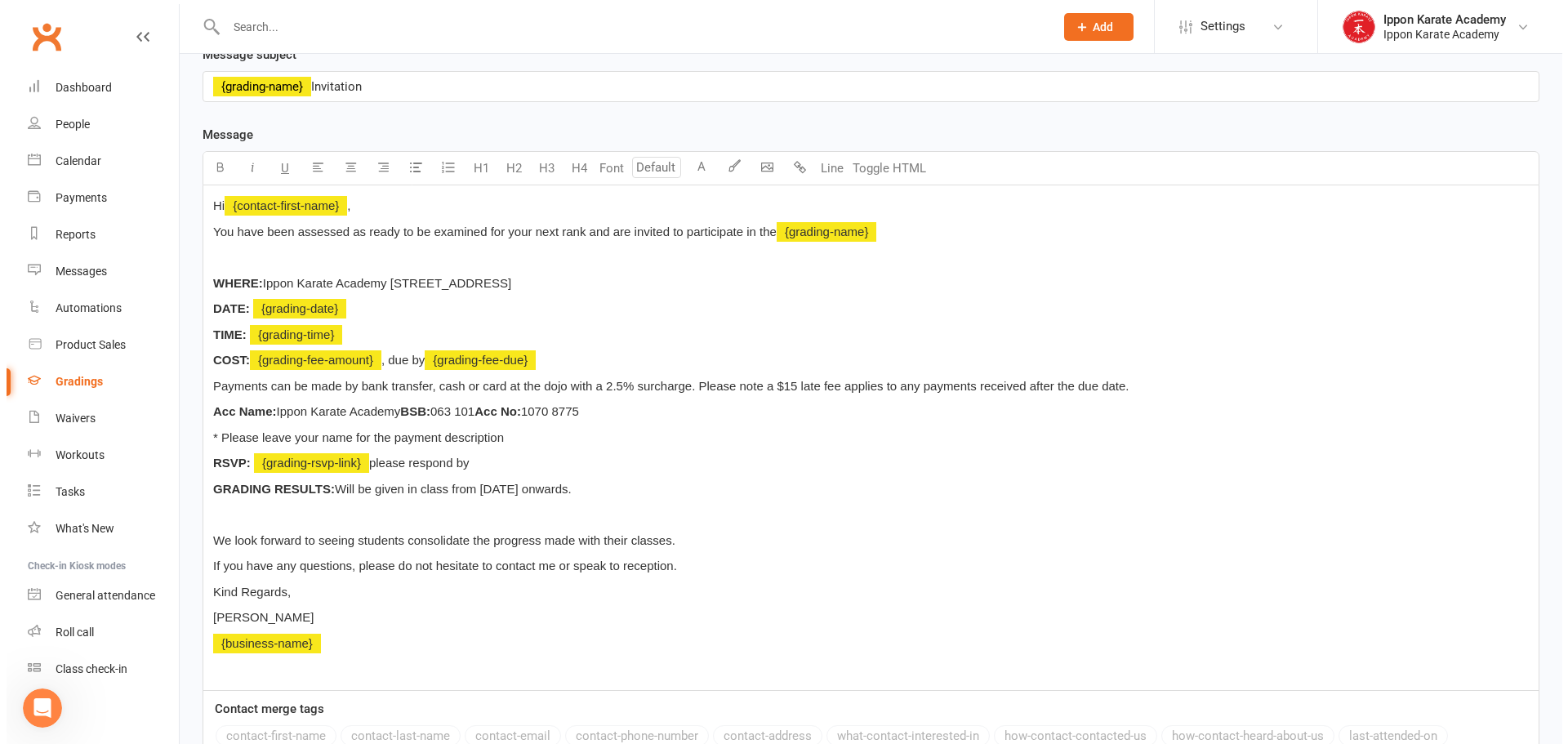
scroll to position [538, 0]
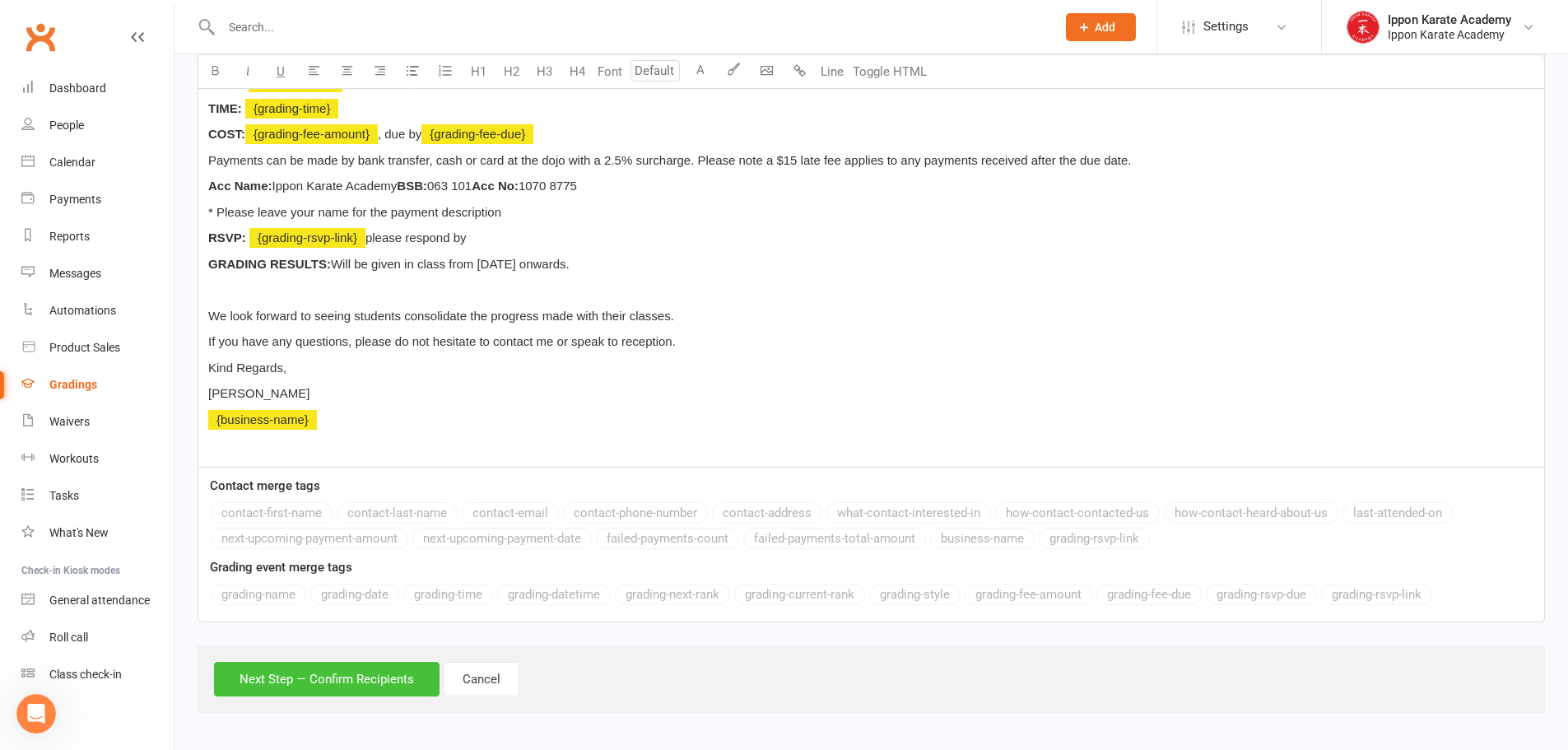
click at [319, 678] on button "Next Step — Confirm Recipients" at bounding box center [327, 679] width 225 height 35
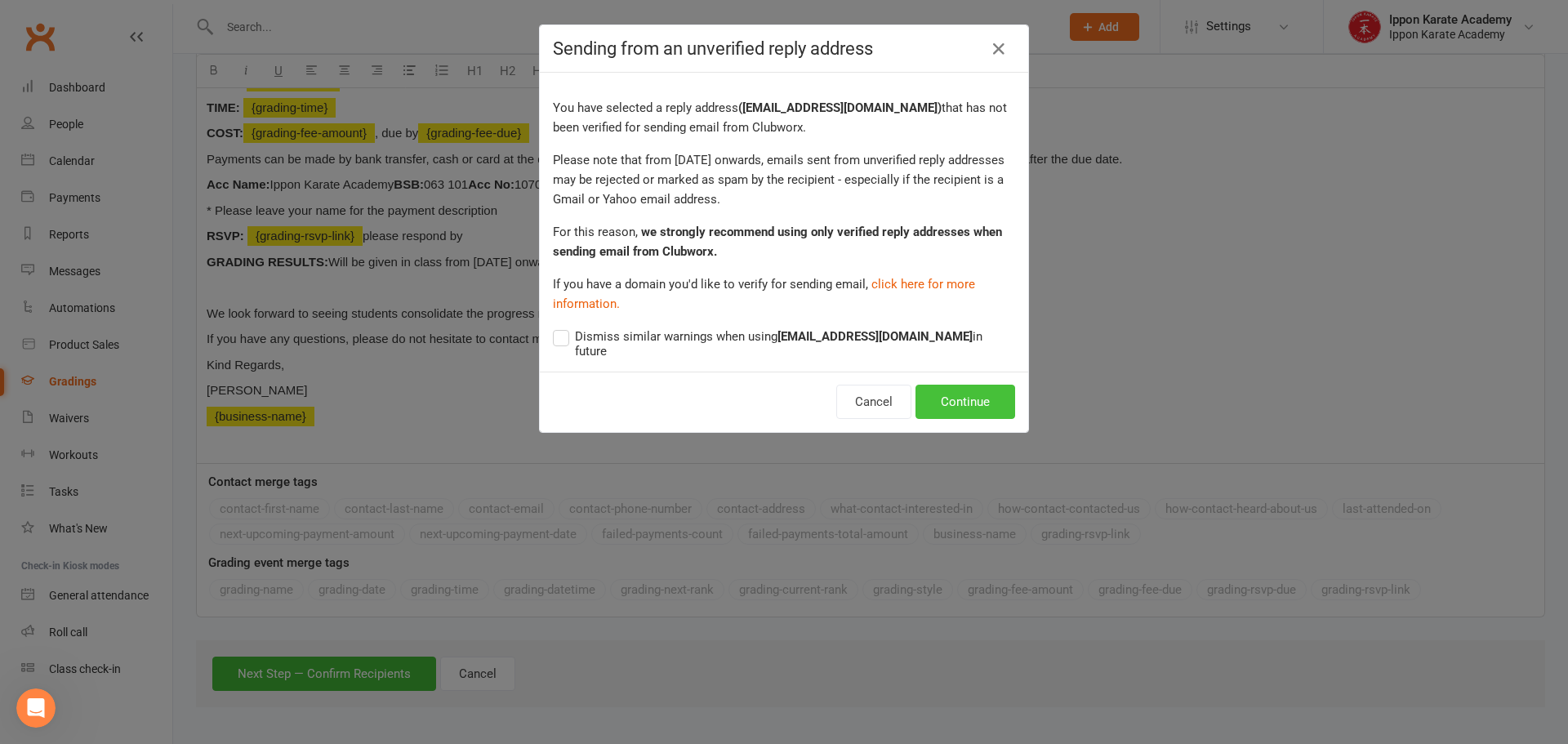
click at [973, 392] on button "Continue" at bounding box center [965, 402] width 100 height 35
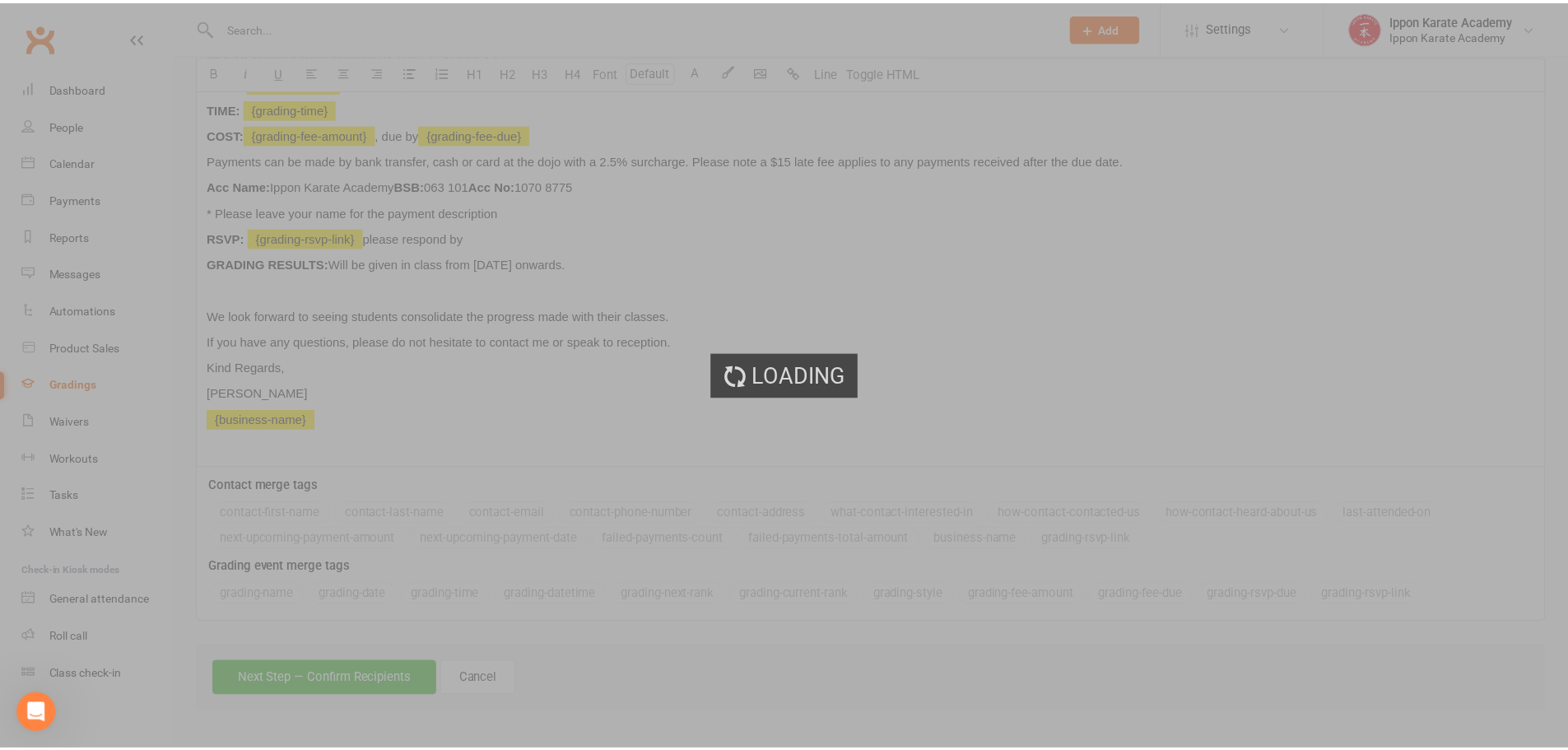
scroll to position [496, 0]
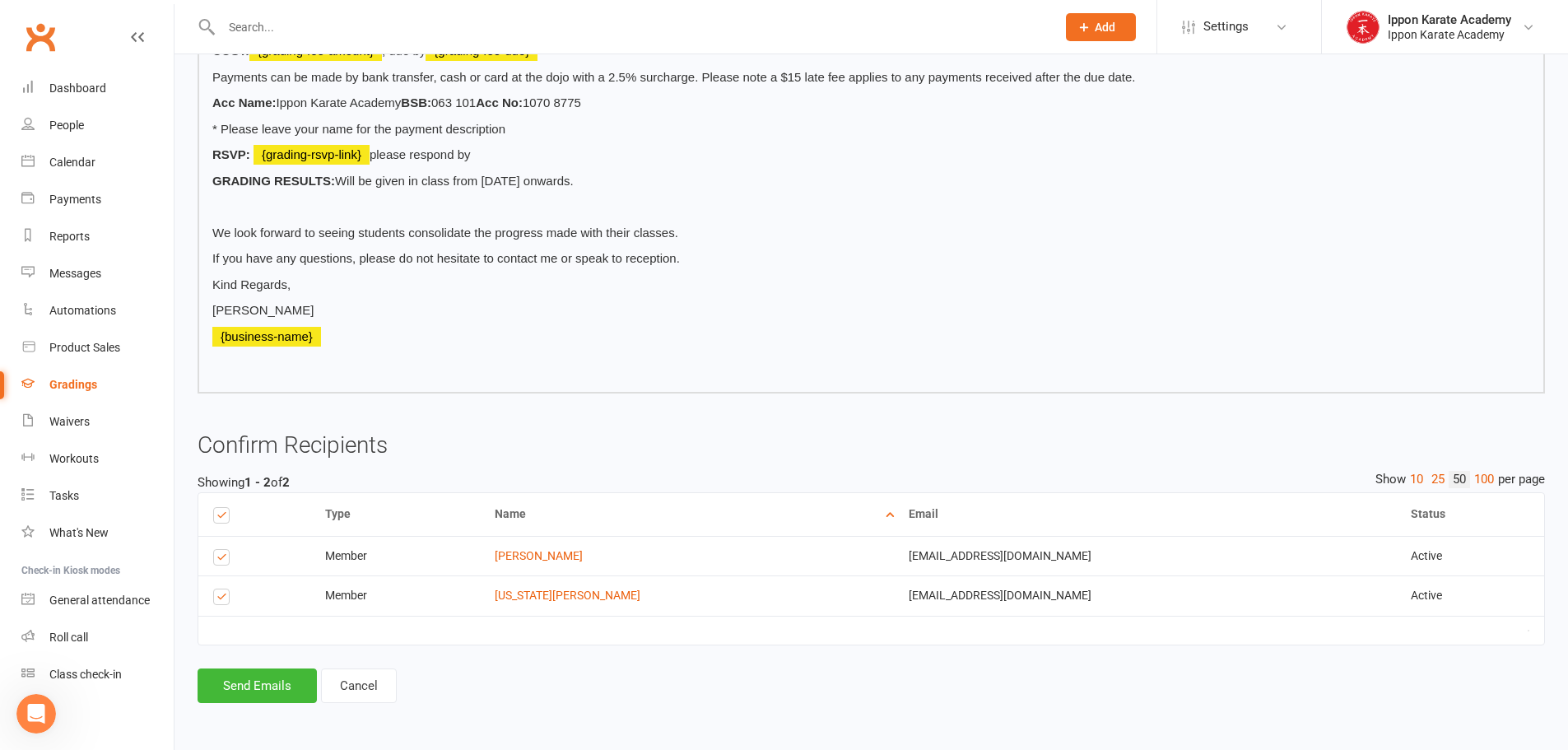
click at [279, 707] on div "Dashboard Grading Events 2025 Term 3 Grading (1) Send Message to 2025 Term 3 Gr…" at bounding box center [871, 141] width 1394 height 1168
click at [277, 690] on button "Send Emails" at bounding box center [257, 685] width 119 height 35
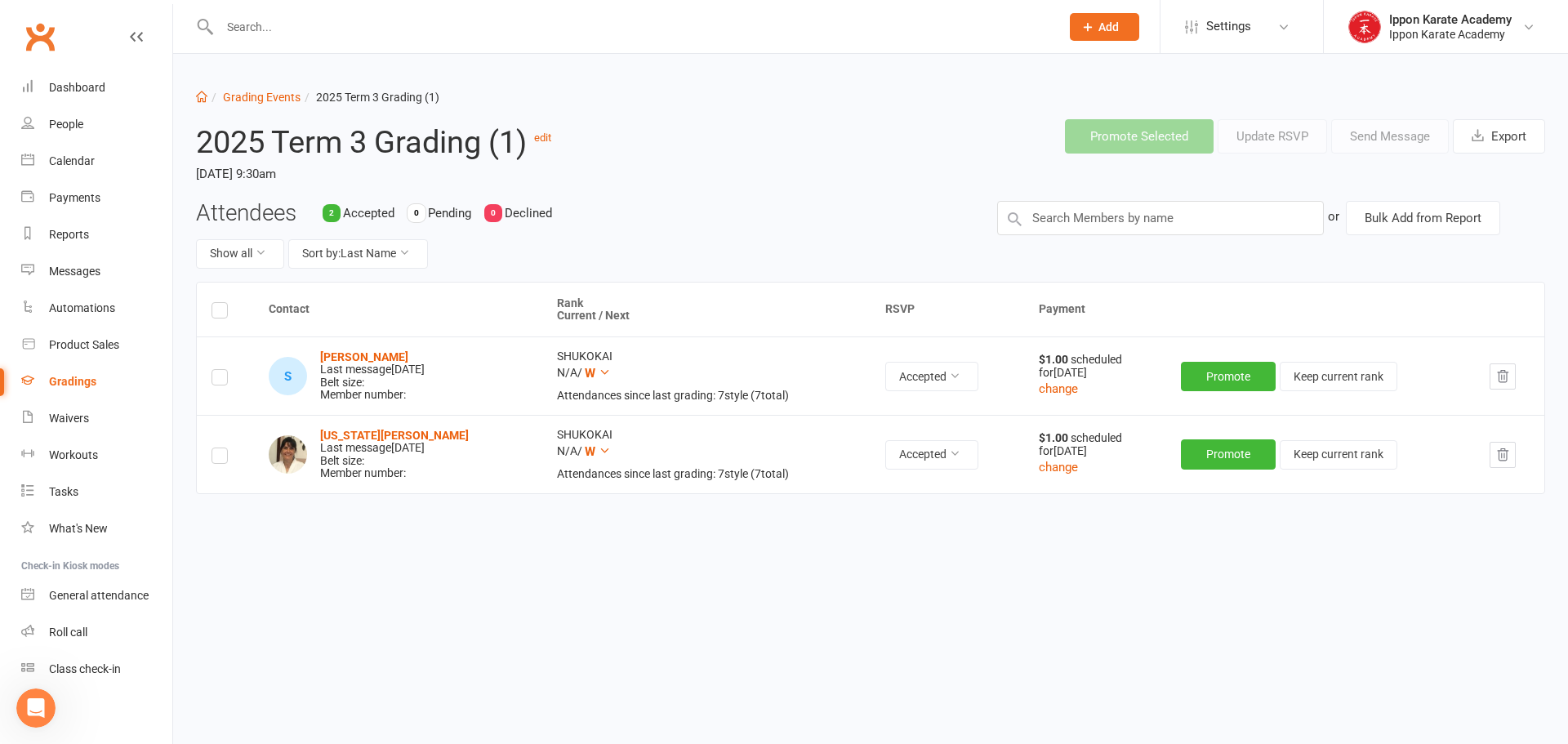
click at [224, 458] on label at bounding box center [219, 458] width 16 height 0
click at [224, 448] on input "checkbox" at bounding box center [219, 448] width 16 height 0
click at [1372, 141] on button "Send Message" at bounding box center [1389, 136] width 117 height 35
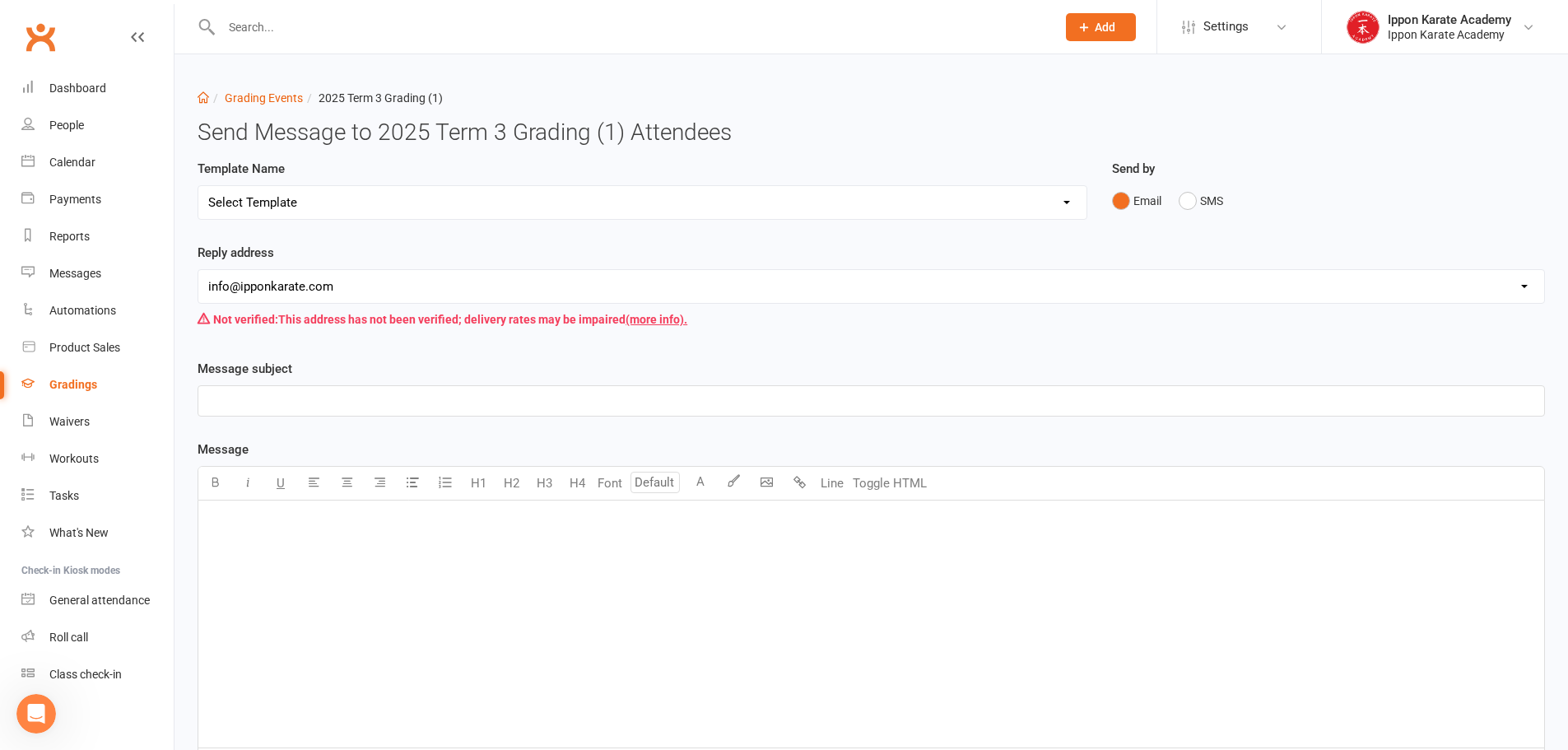
click at [336, 209] on select "Select Template [Email] Confirmation of Successful Grading [Email] Grading Even…" at bounding box center [642, 202] width 888 height 33
select select "3"
click at [198, 186] on select "Select Template [Email] Confirmation of Successful Grading [Email] Grading Even…" at bounding box center [642, 202] width 888 height 33
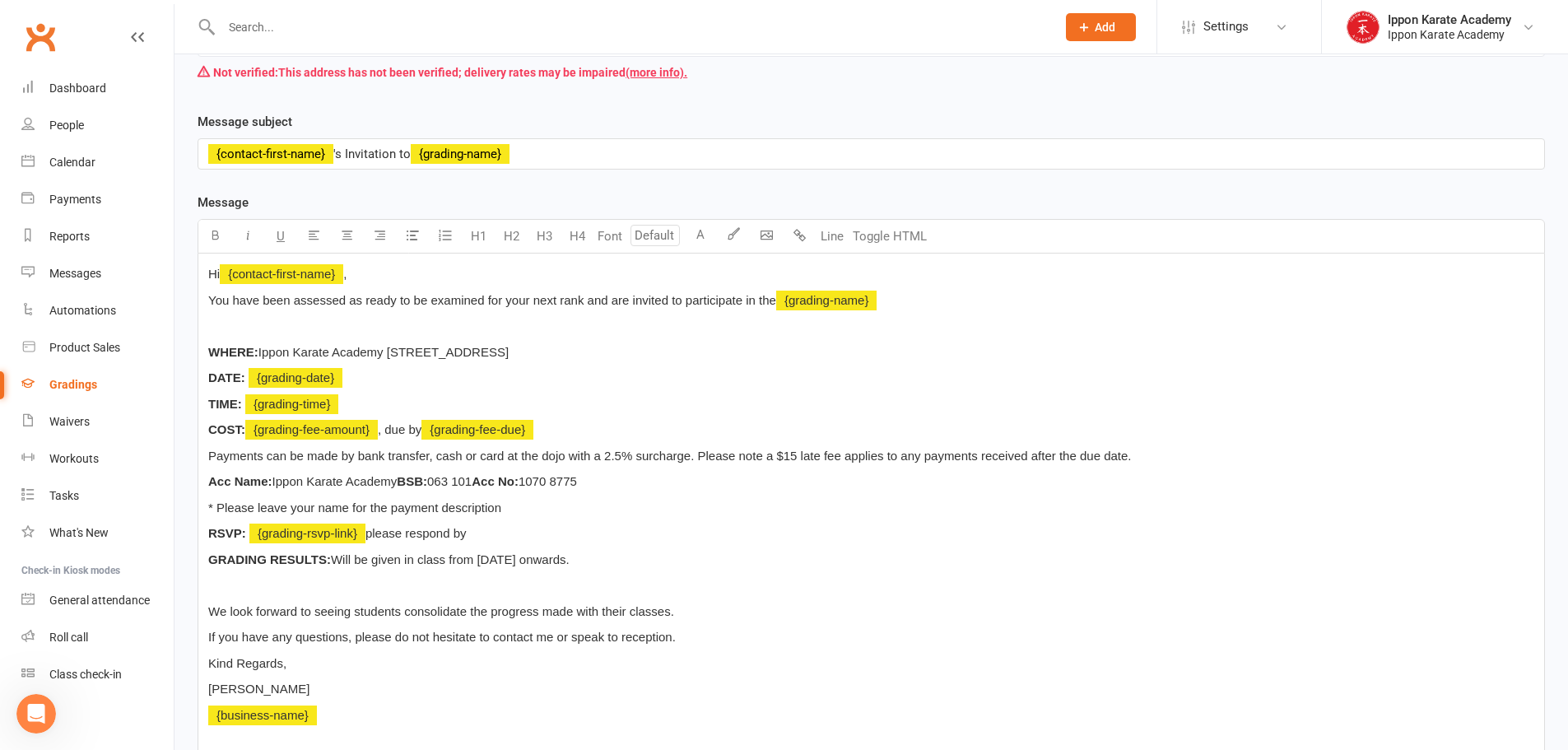
scroll to position [543, 0]
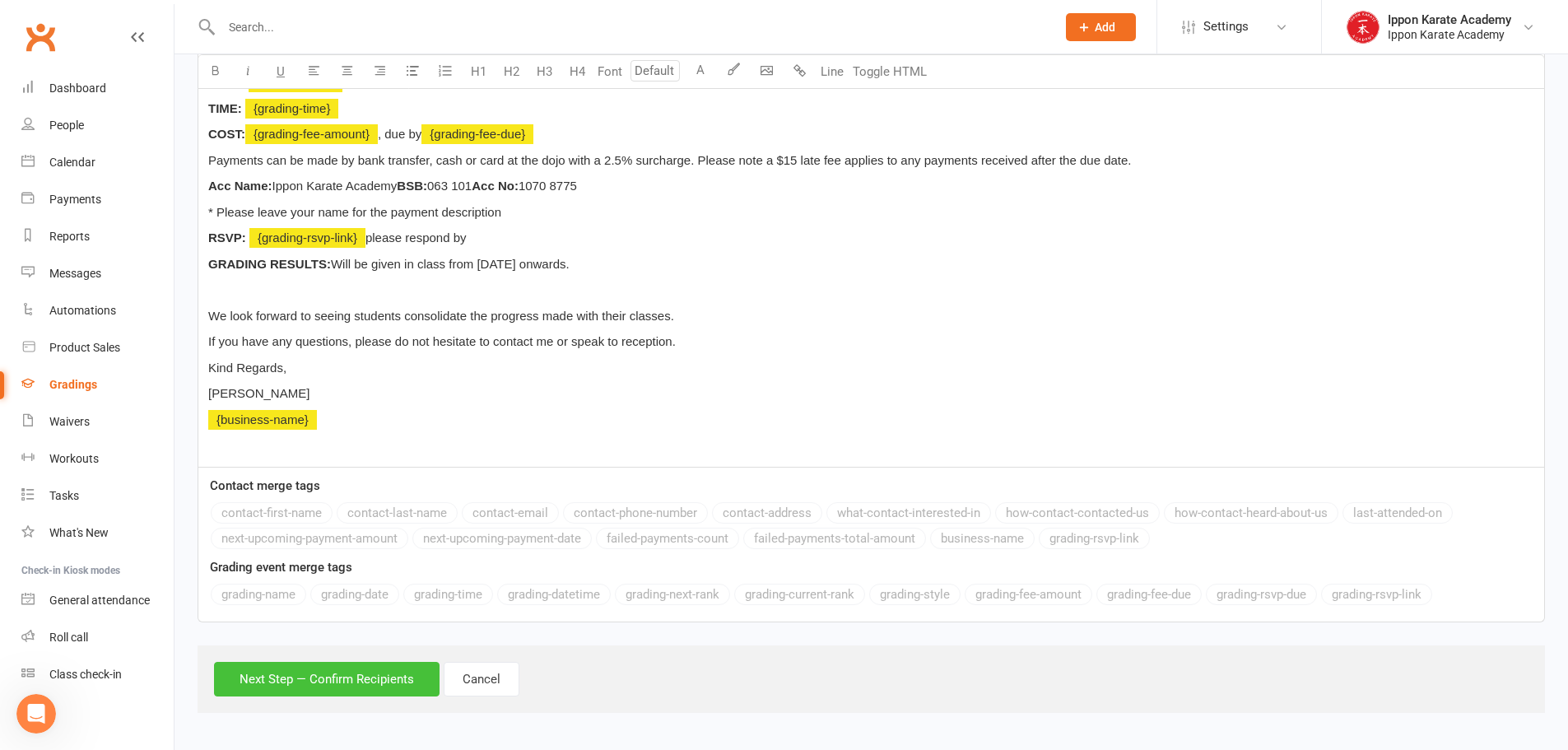
click at [366, 683] on button "Next Step — Confirm Recipients" at bounding box center [327, 679] width 225 height 35
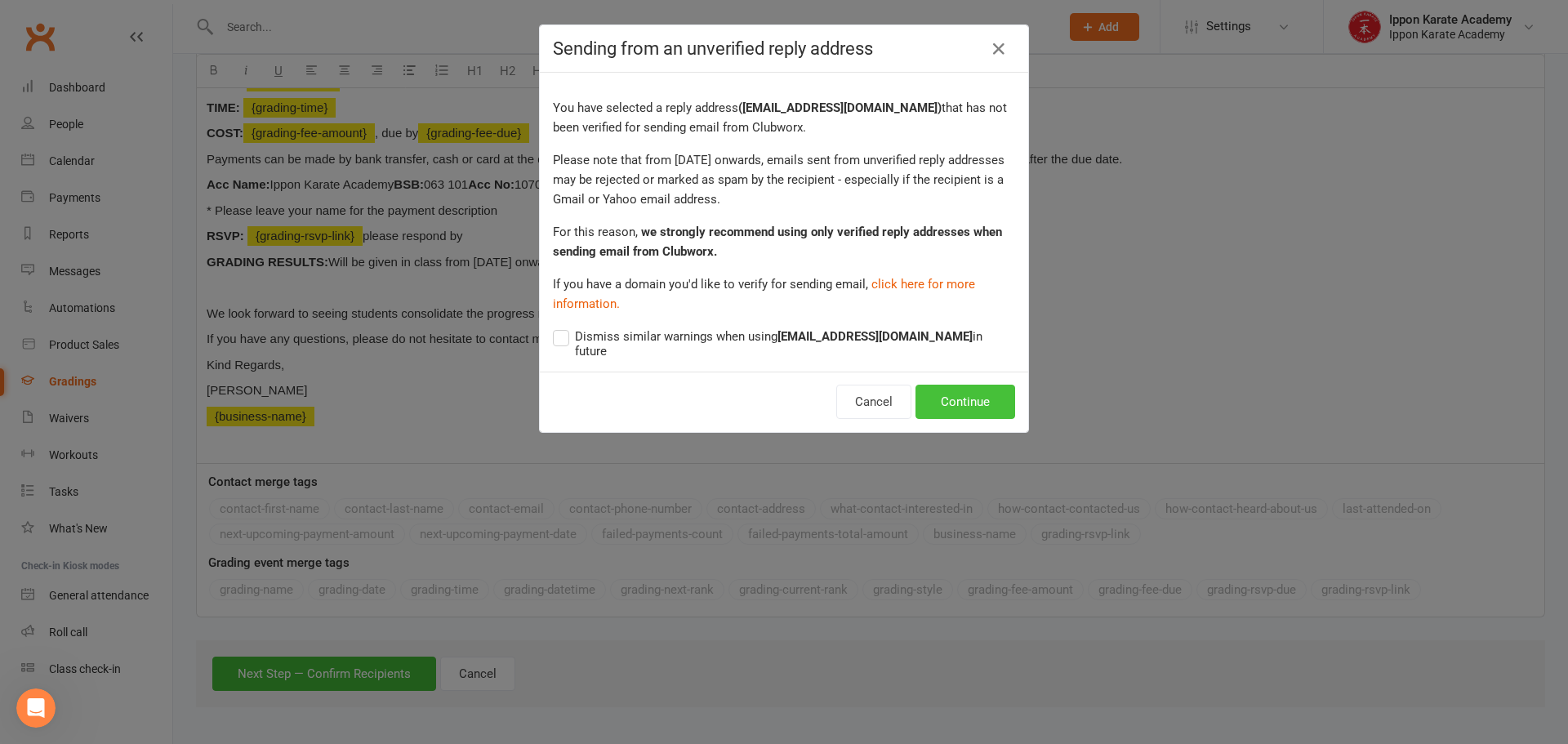
click at [981, 396] on button "Continue" at bounding box center [965, 402] width 100 height 35
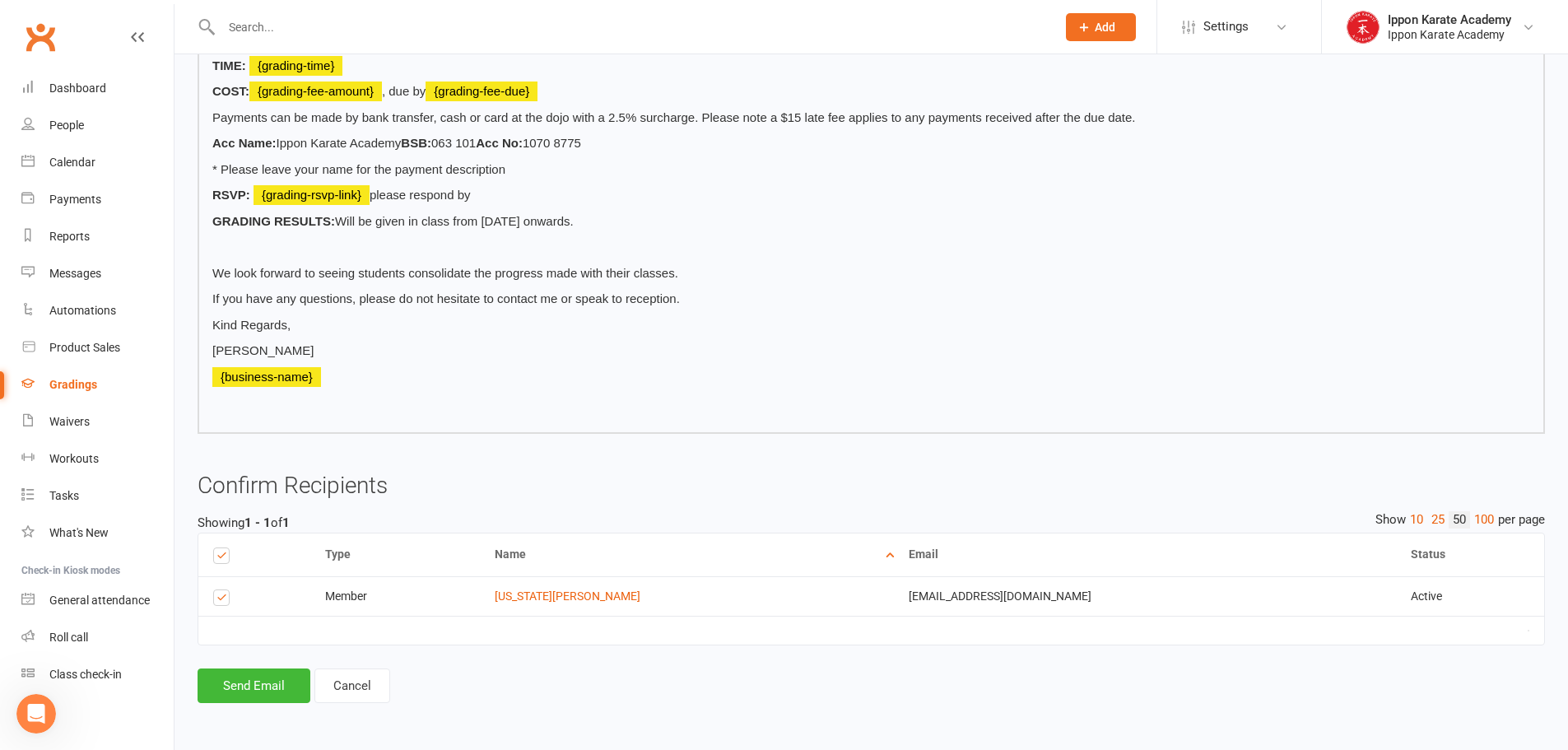
scroll to position [456, 0]
click at [227, 682] on button "Send Email" at bounding box center [254, 685] width 113 height 35
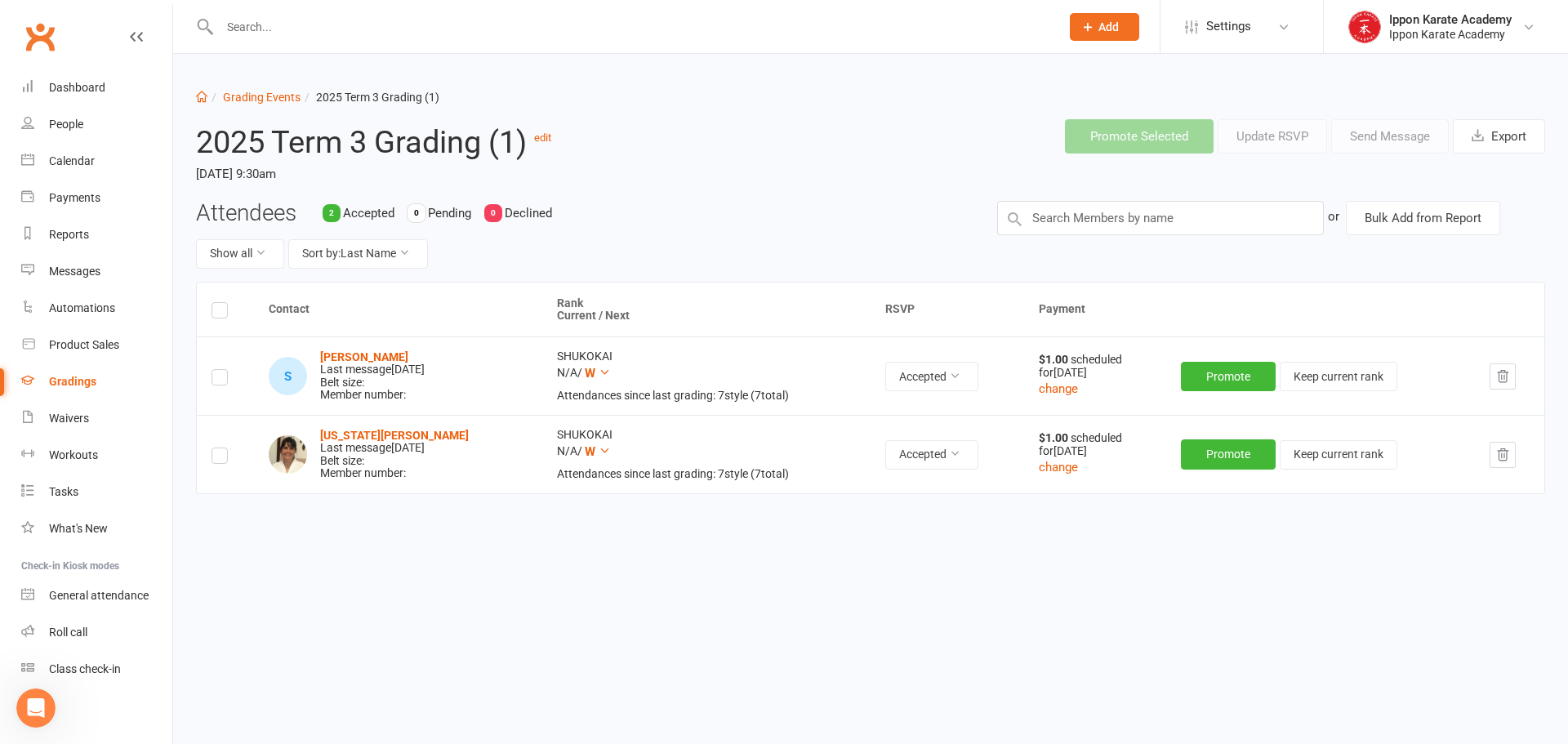
click at [229, 455] on td at bounding box center [225, 454] width 57 height 78
click at [209, 454] on td at bounding box center [225, 454] width 57 height 78
click at [214, 458] on label at bounding box center [219, 458] width 16 height 0
click at [214, 448] on input "checkbox" at bounding box center [219, 448] width 16 height 0
click at [1399, 144] on button "Send Message" at bounding box center [1389, 136] width 117 height 35
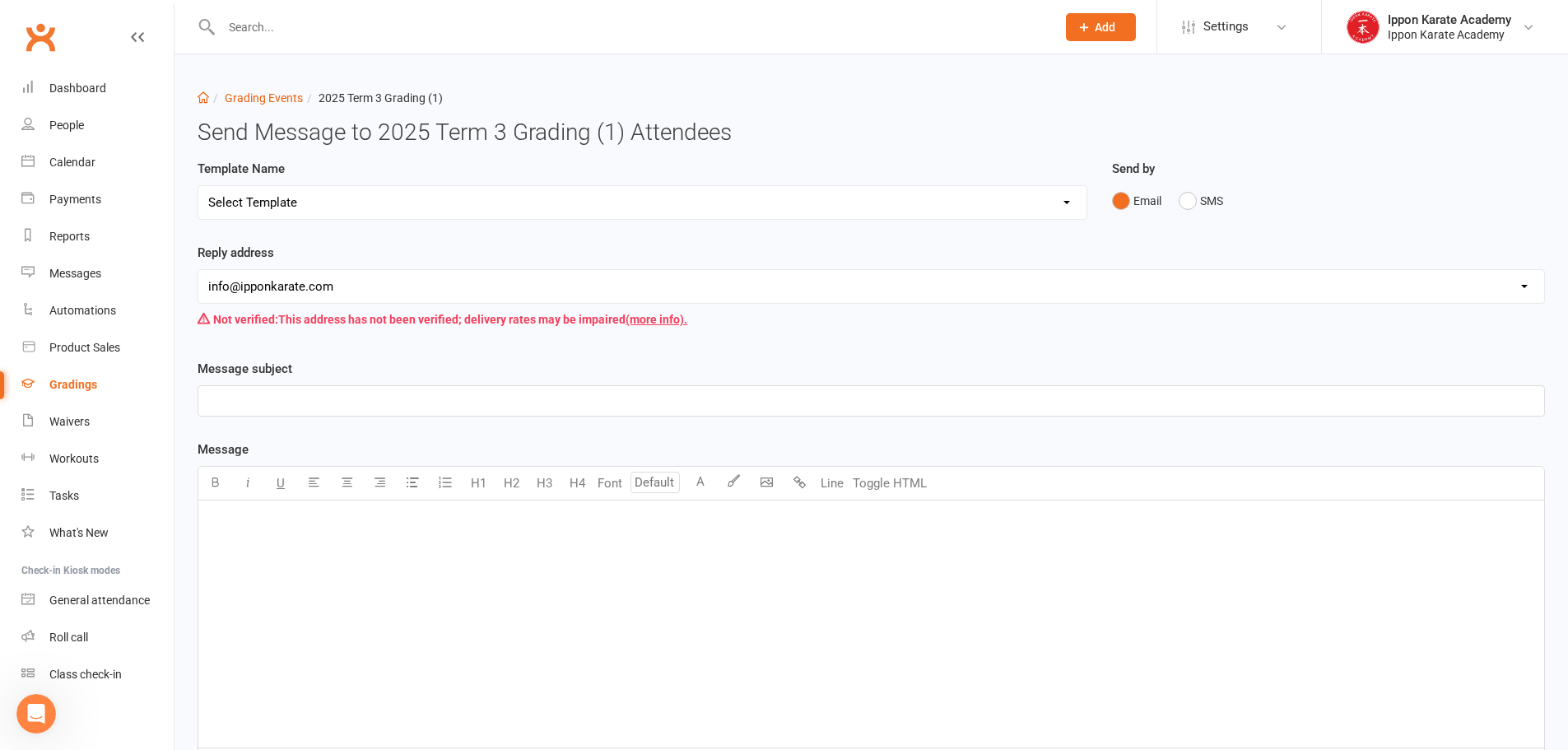
click at [294, 206] on select "Select Template [Email] Confirmation of Successful Grading [Email] Grading Even…" at bounding box center [642, 202] width 888 height 33
select select "3"
click at [198, 186] on select "Select Template [Email] Confirmation of Successful Grading [Email] Grading Even…" at bounding box center [642, 202] width 888 height 33
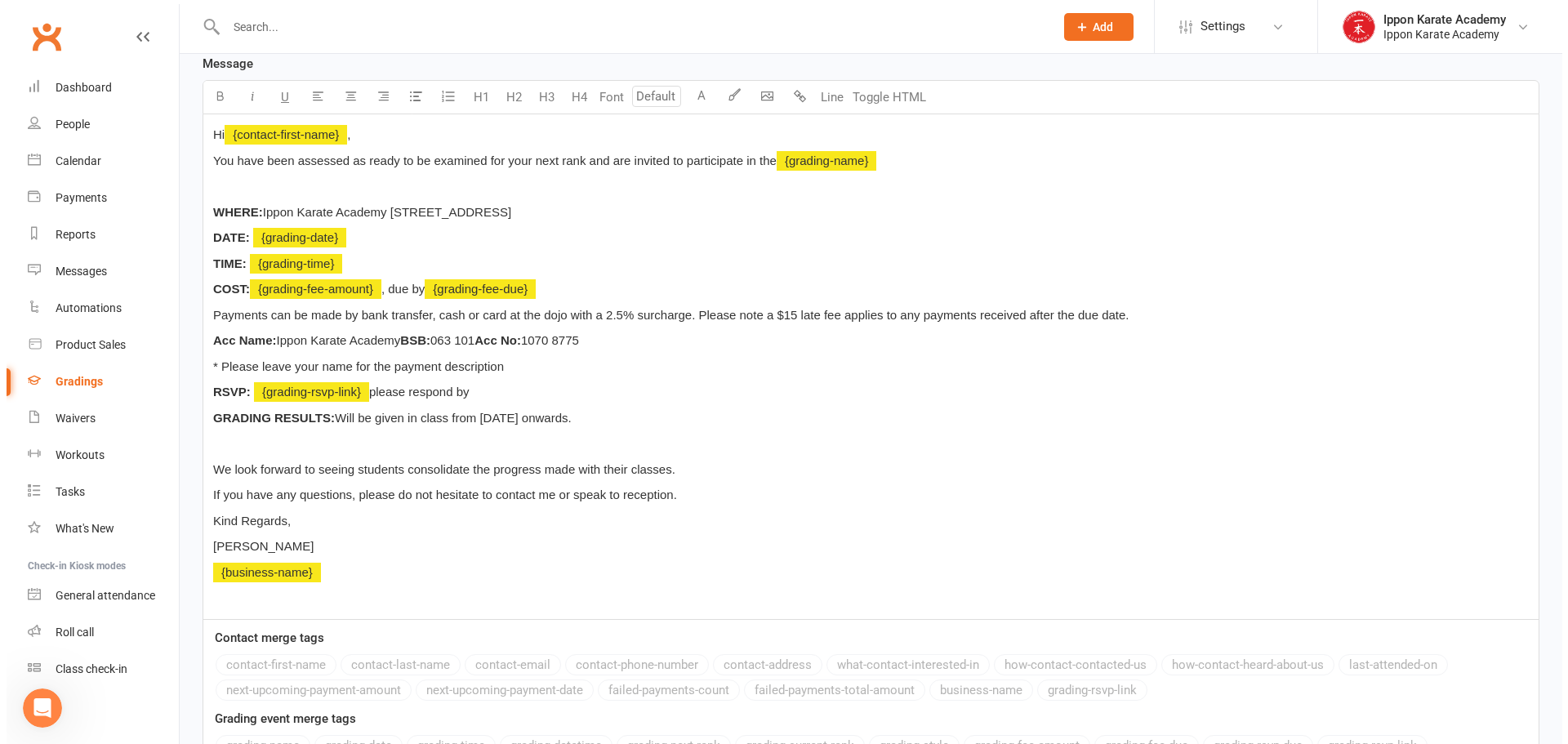
scroll to position [538, 0]
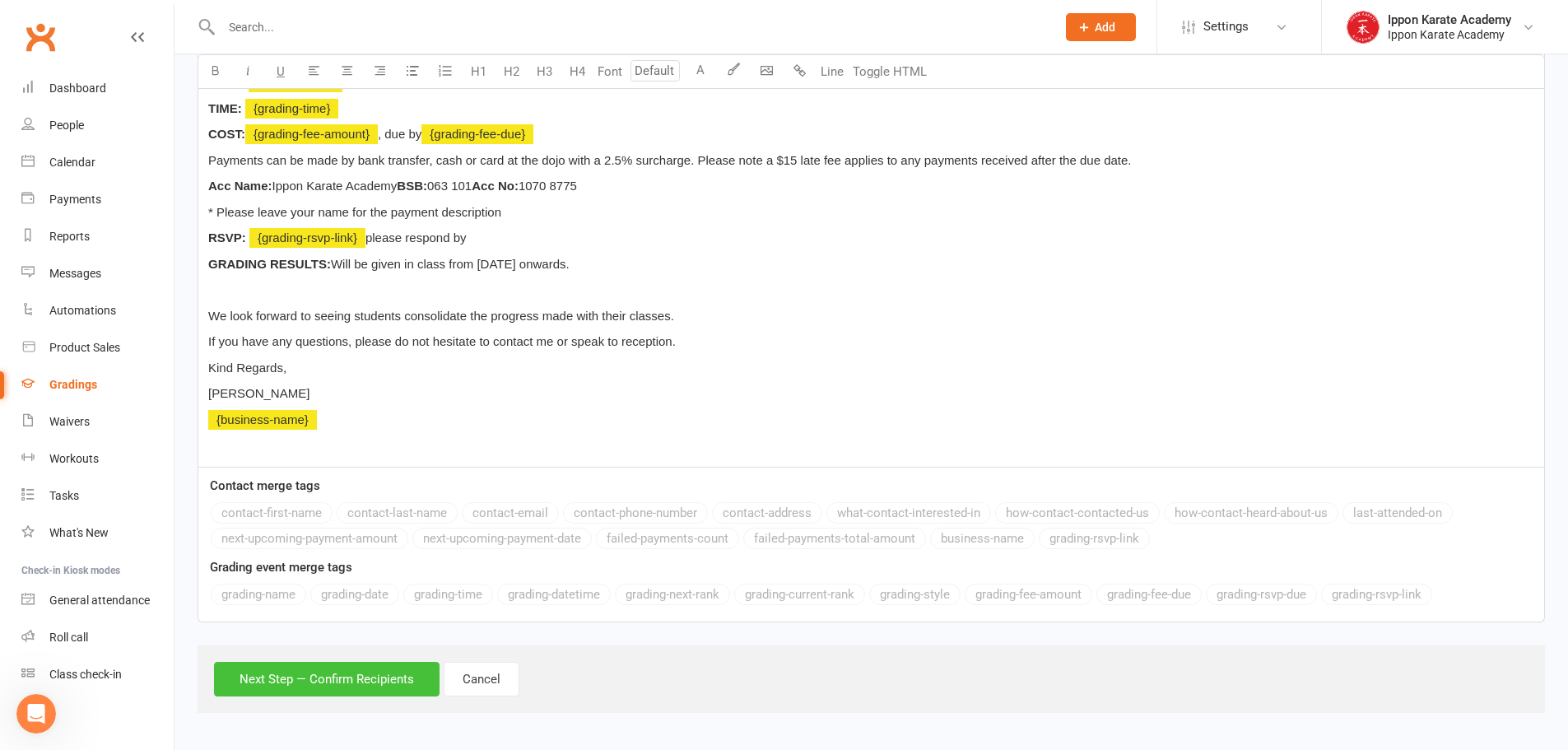
click at [322, 682] on button "Next Step — Confirm Recipients" at bounding box center [327, 679] width 225 height 35
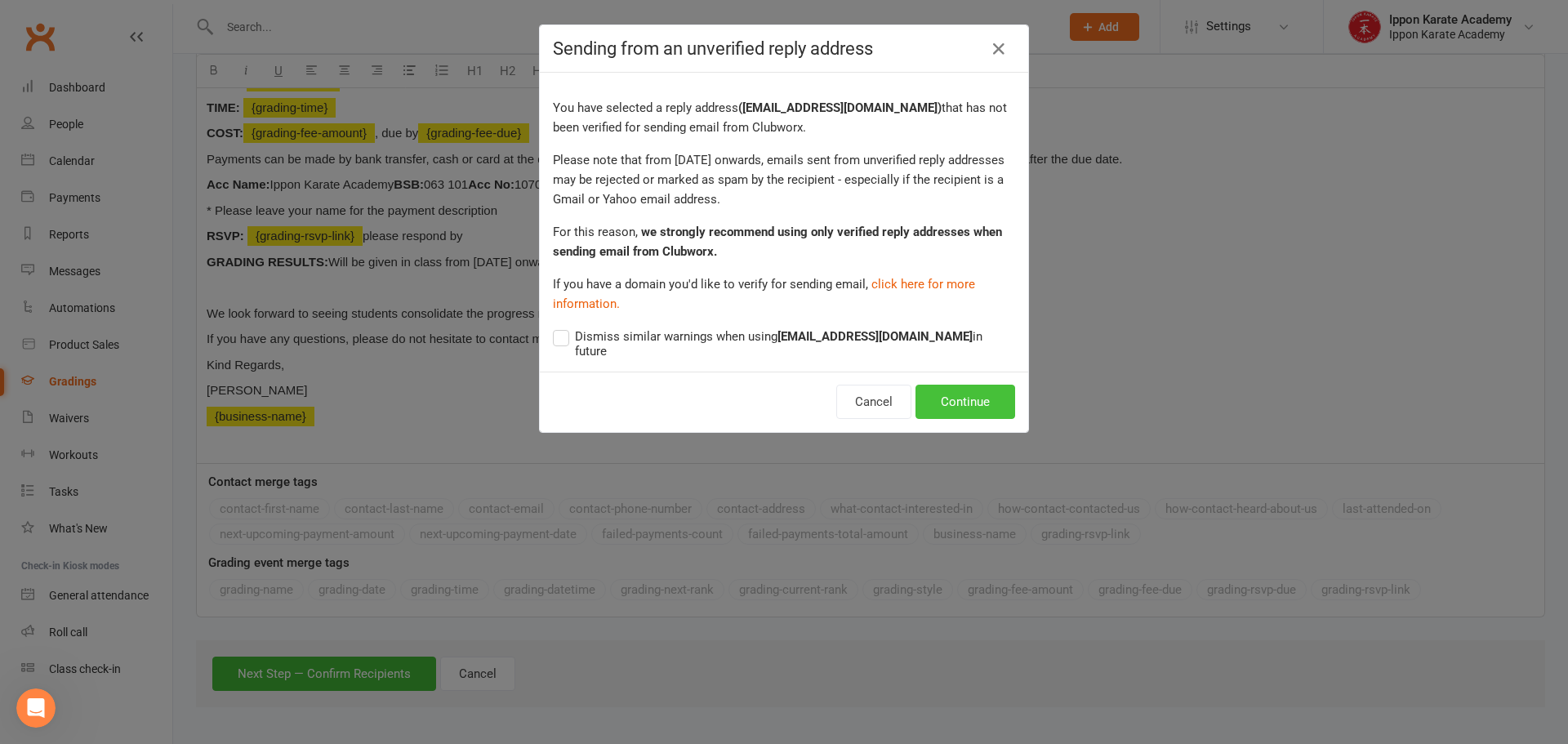
click at [962, 385] on button "Continue" at bounding box center [965, 402] width 100 height 35
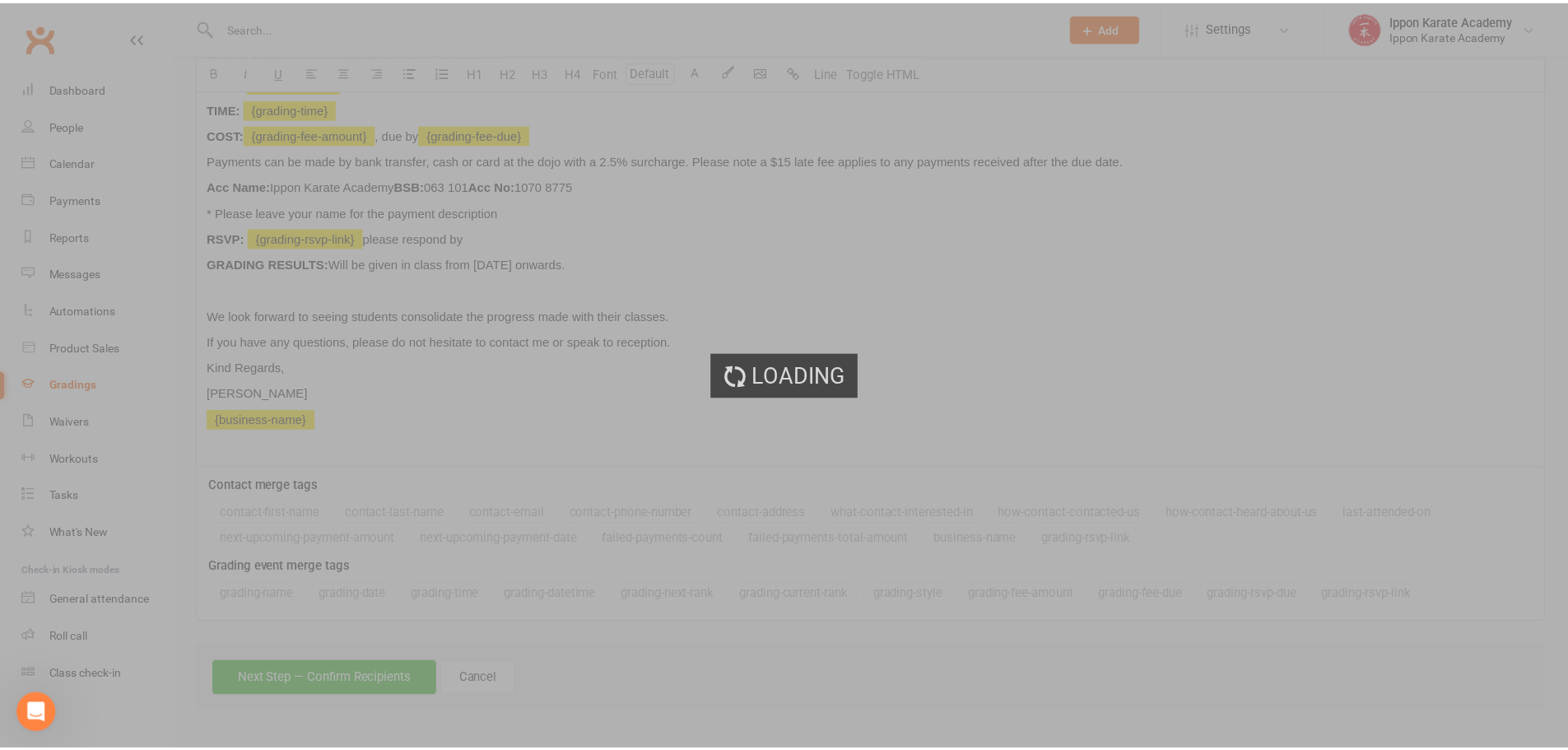
scroll to position [456, 0]
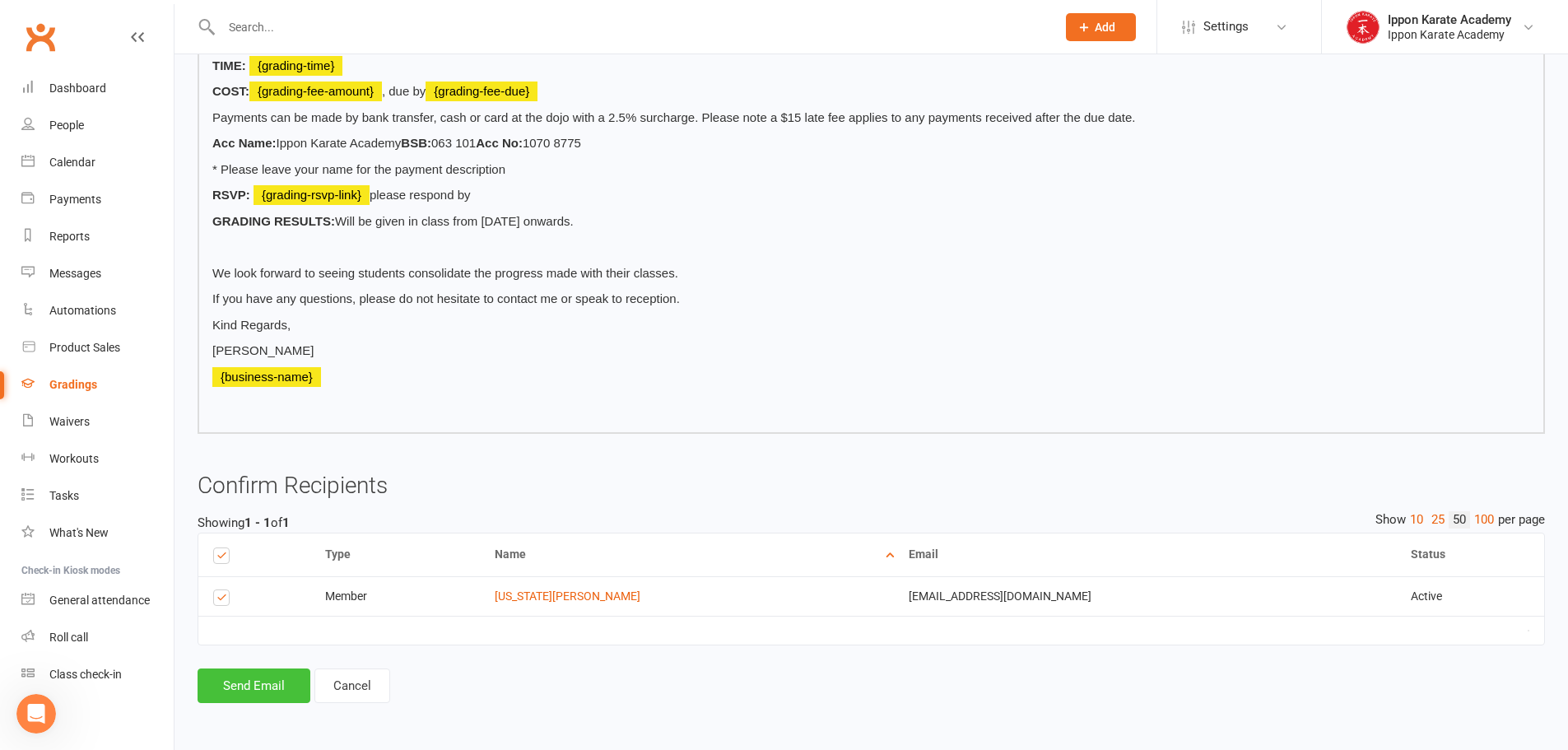
click at [256, 685] on button "Send Email" at bounding box center [254, 685] width 113 height 35
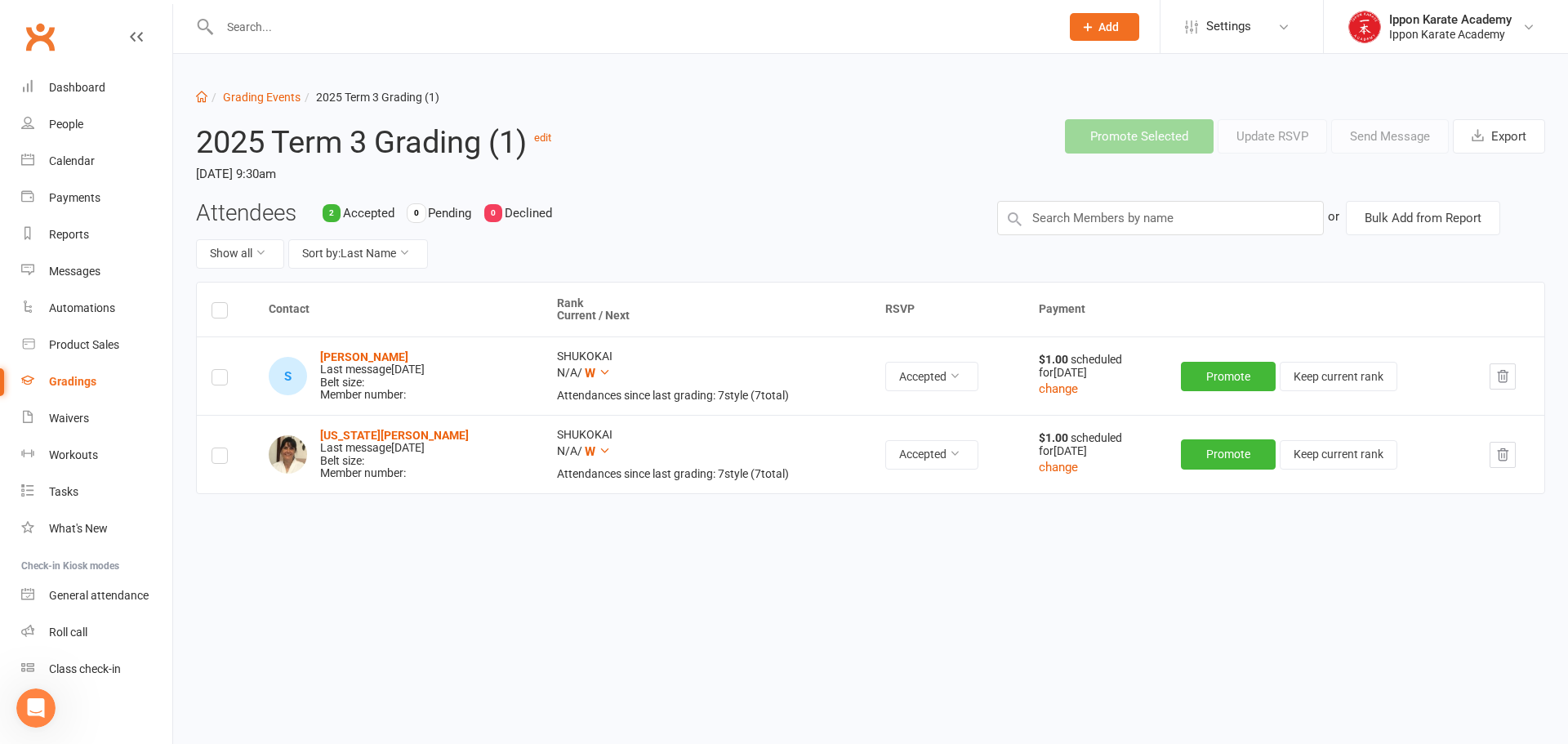
click at [219, 380] on label at bounding box center [219, 380] width 16 height 0
click at [219, 369] on input "checkbox" at bounding box center [219, 369] width 16 height 0
click at [921, 382] on button "Accepted" at bounding box center [932, 376] width 93 height 30
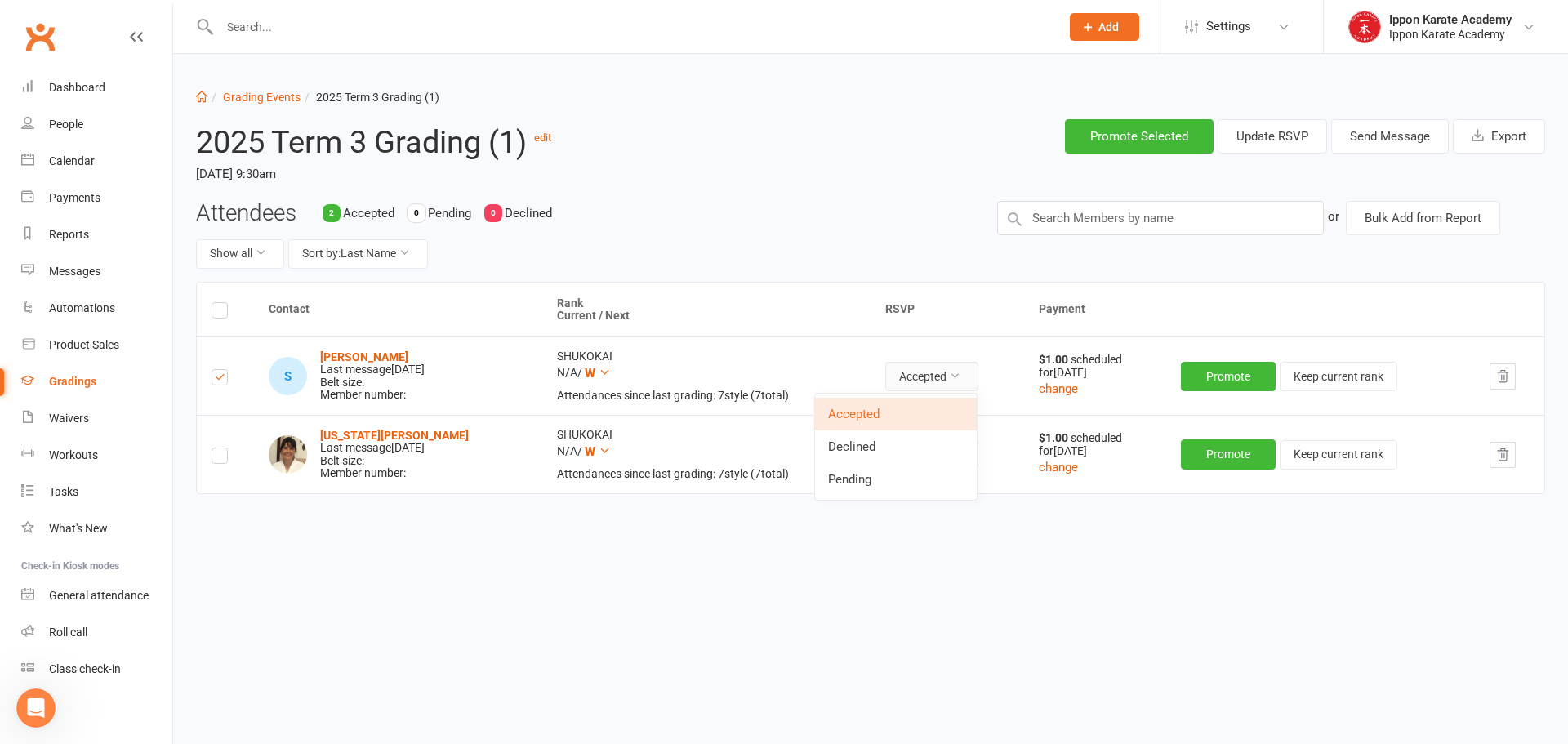
click at [921, 380] on button "Accepted" at bounding box center [932, 376] width 93 height 30
click at [1192, 339] on td "Promote Keep current rank" at bounding box center [1321, 375] width 309 height 78
click at [1397, 137] on button "Send Message" at bounding box center [1389, 136] width 117 height 35
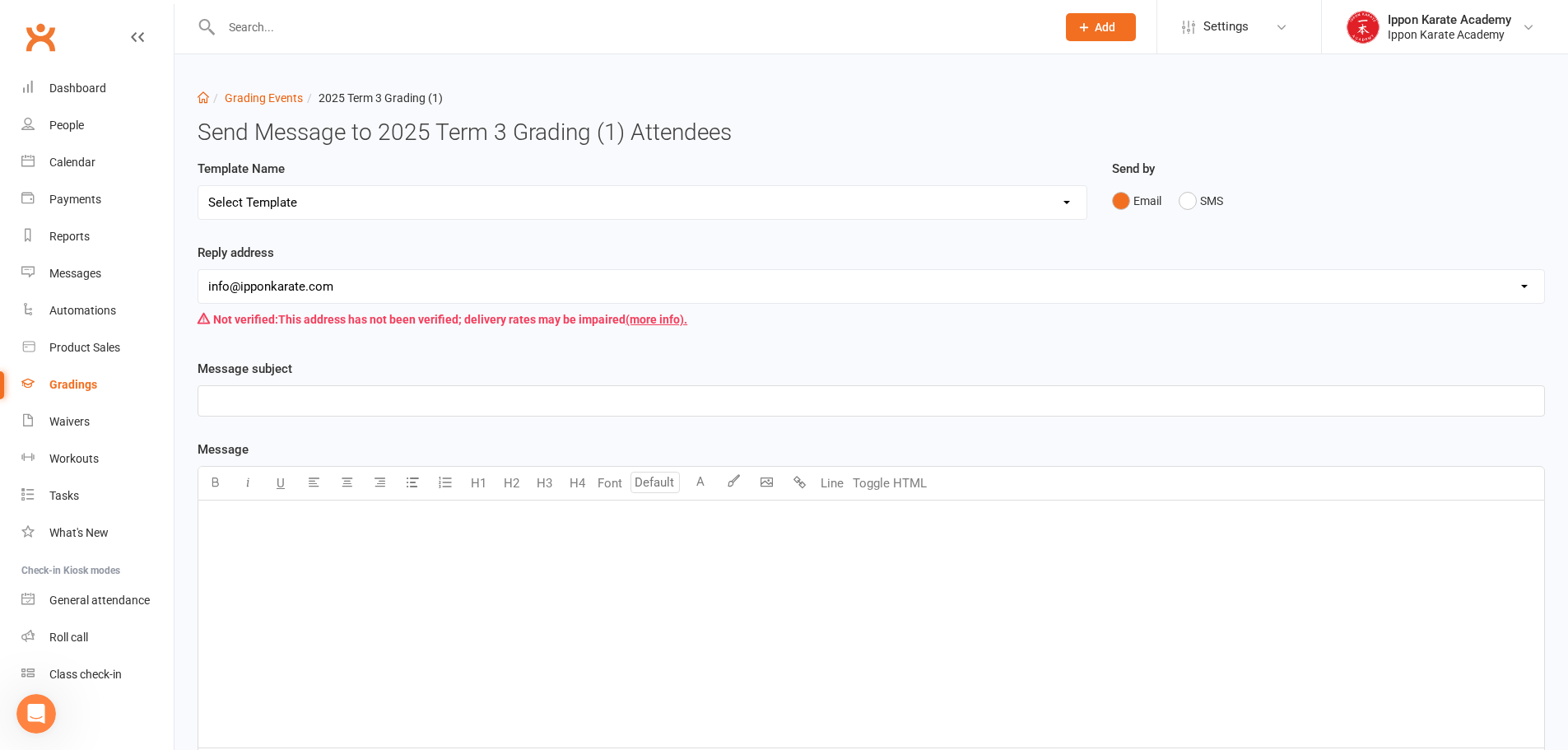
click at [319, 206] on select "Select Template [Email] Confirmation of Successful Grading [Email] Grading Even…" at bounding box center [642, 202] width 888 height 33
select select "2"
click at [198, 186] on select "Select Template [Email] Confirmation of Successful Grading [Email] Grading Even…" at bounding box center [642, 202] width 888 height 33
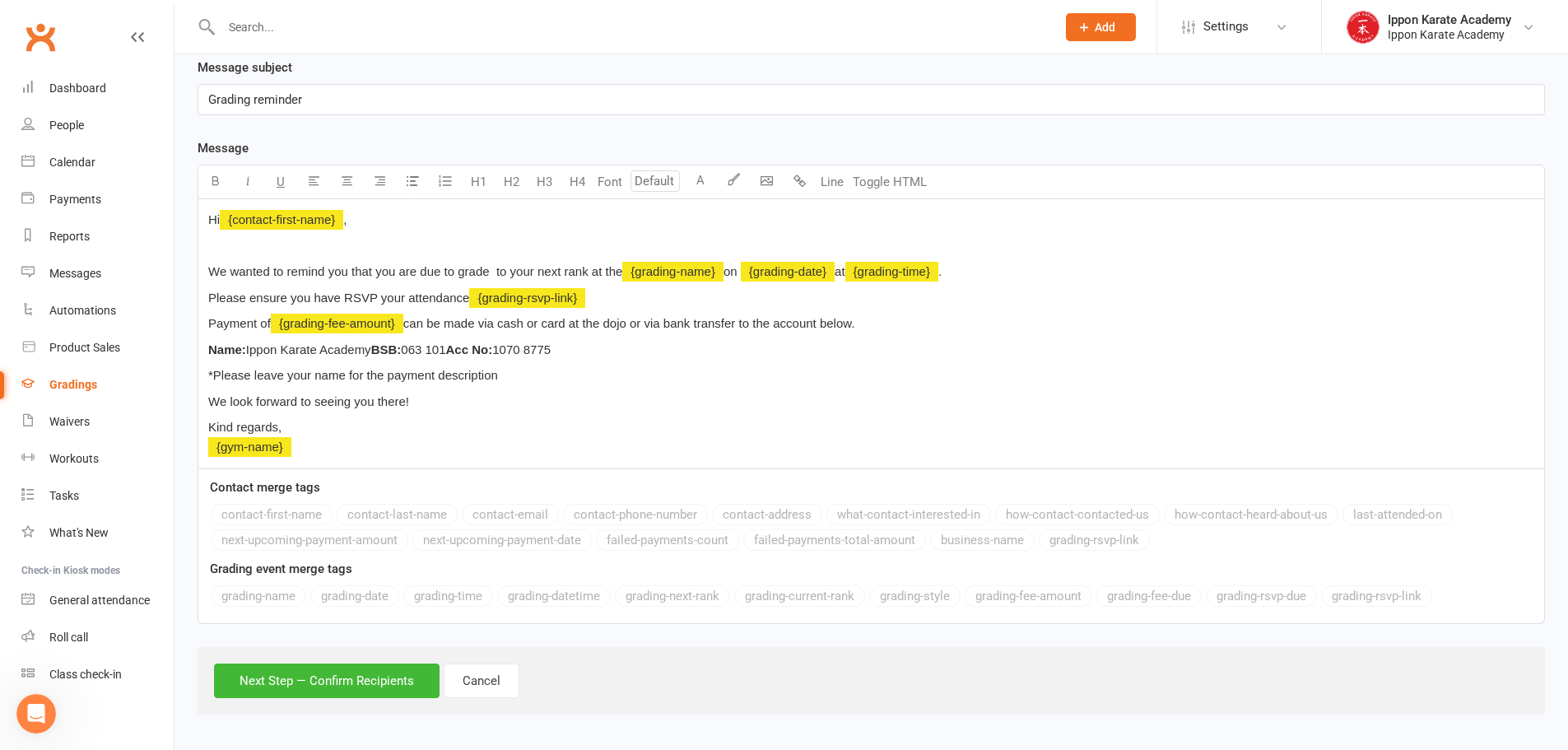
scroll to position [303, 0]
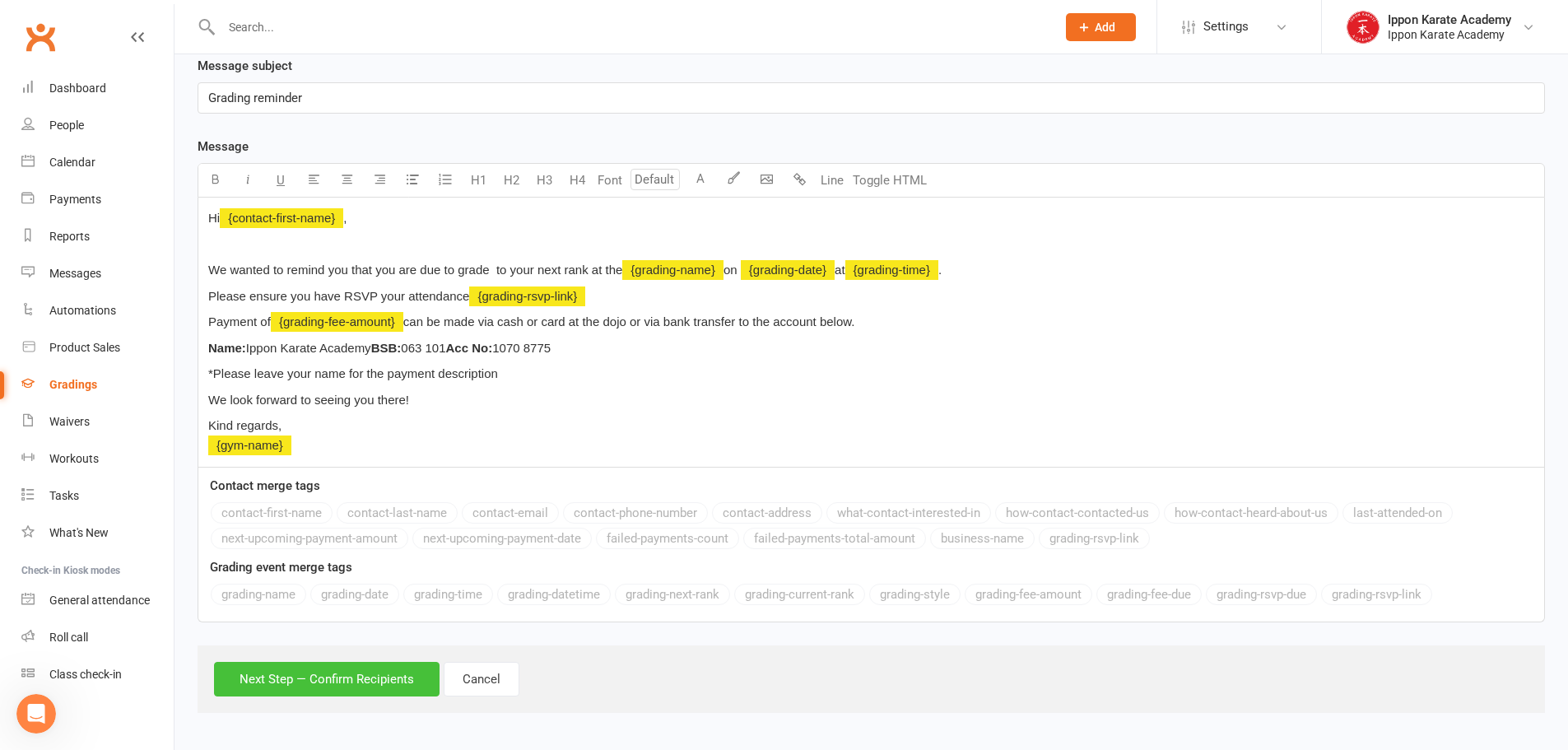
click at [301, 689] on button "Next Step — Confirm Recipients" at bounding box center [327, 679] width 225 height 35
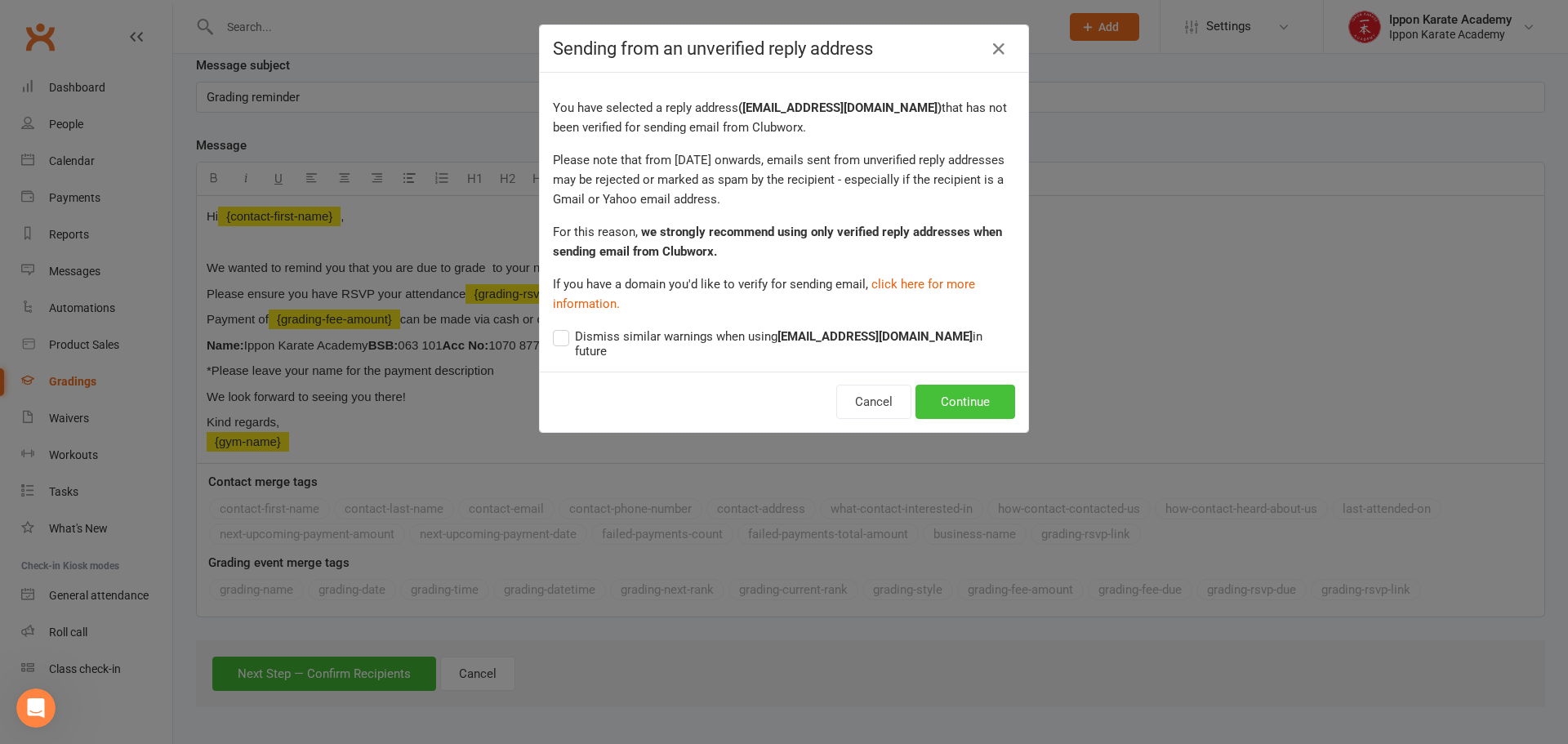
click at [931, 385] on button "Continue" at bounding box center [965, 402] width 100 height 35
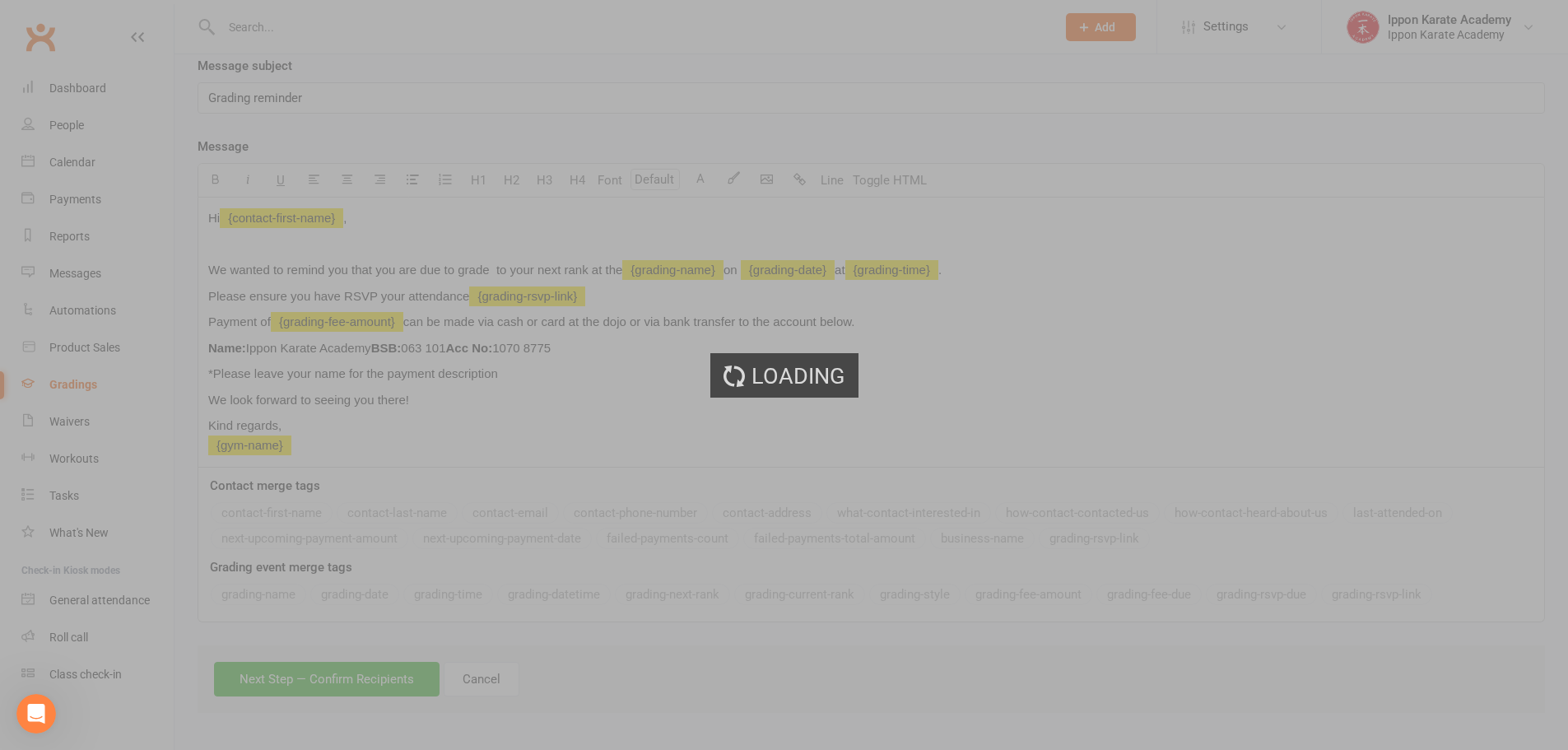
scroll to position [216, 0]
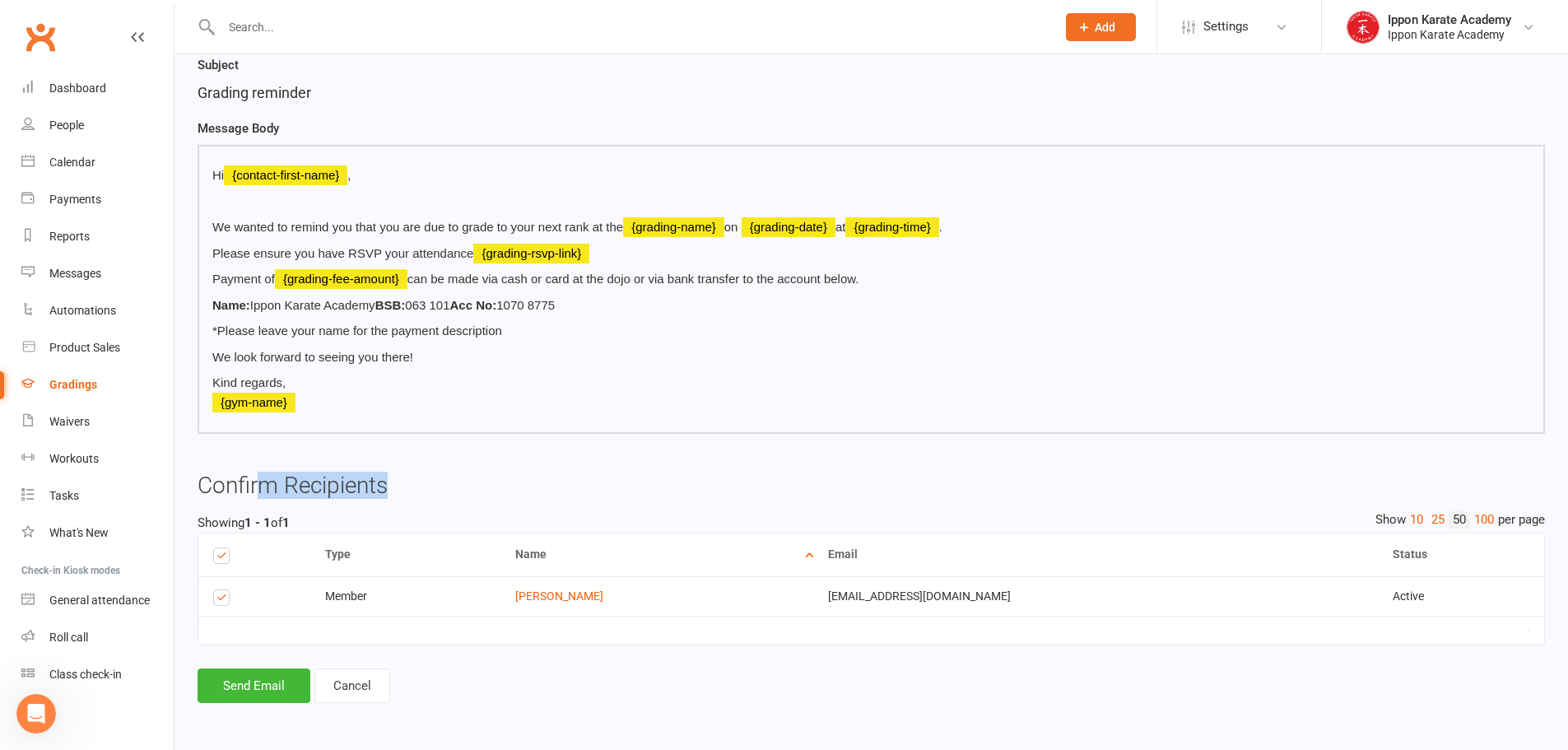
drag, startPoint x: 411, startPoint y: 493, endPoint x: 268, endPoint y: 483, distance: 143.3
click at [268, 483] on h3 "Confirm Recipients" at bounding box center [871, 486] width 1348 height 26
click at [448, 488] on h3 "Confirm Recipients" at bounding box center [871, 486] width 1348 height 26
click at [1111, 716] on div "Dashboard Grading Events 2025 Term 3 Grading (1) Send Message to 2025 Term 3 Gr…" at bounding box center [871, 281] width 1394 height 888
click at [969, 474] on h3 "Confirm Recipients" at bounding box center [871, 486] width 1348 height 26
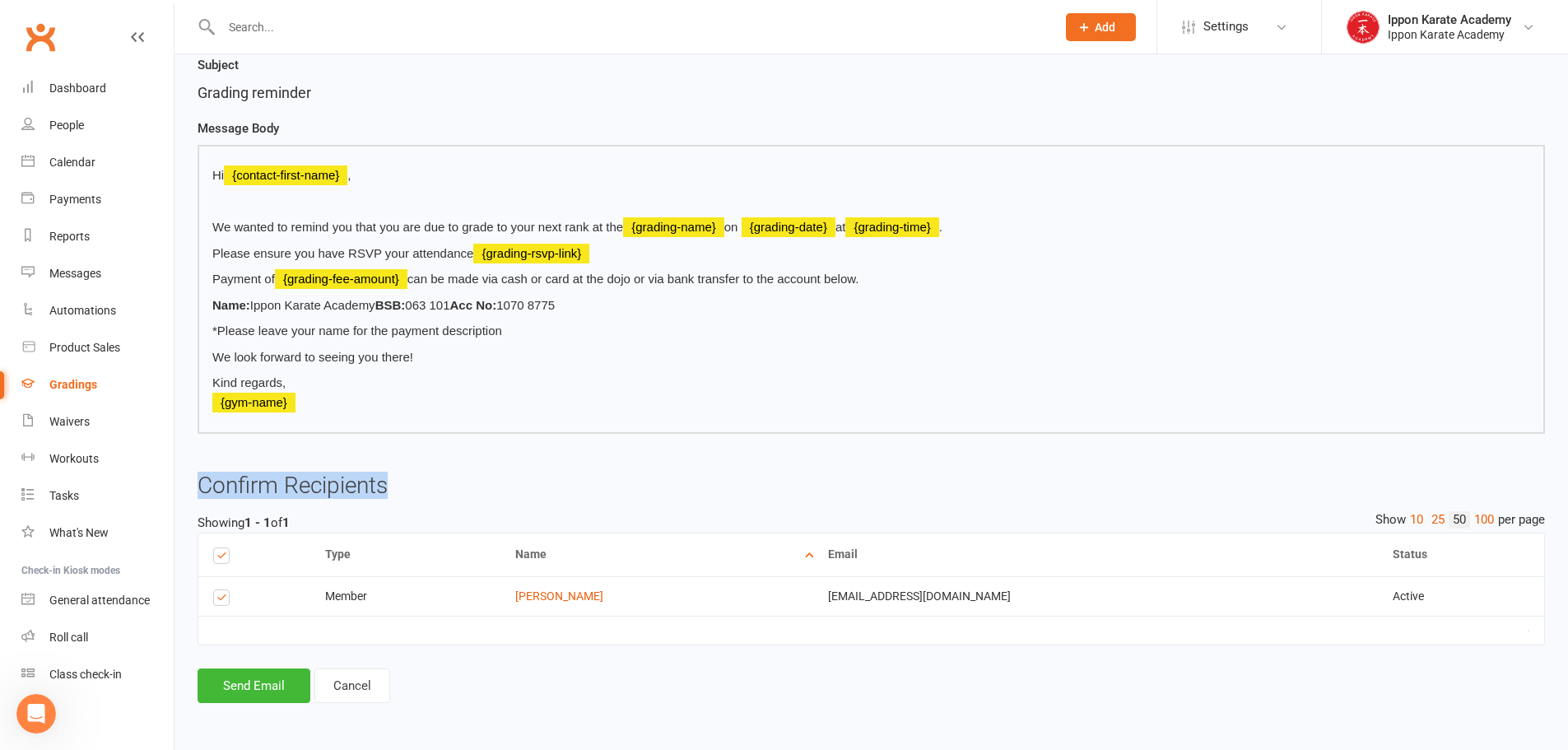
drag, startPoint x: 396, startPoint y: 486, endPoint x: 199, endPoint y: 482, distance: 197.0
click at [199, 482] on h3 "Confirm Recipients" at bounding box center [871, 486] width 1348 height 26
click at [199, 481] on h3 "Confirm Recipients" at bounding box center [871, 486] width 1348 height 26
click at [201, 482] on h3 "Confirm Recipients" at bounding box center [871, 486] width 1348 height 26
drag, startPoint x: 201, startPoint y: 483, endPoint x: 391, endPoint y: 495, distance: 190.4
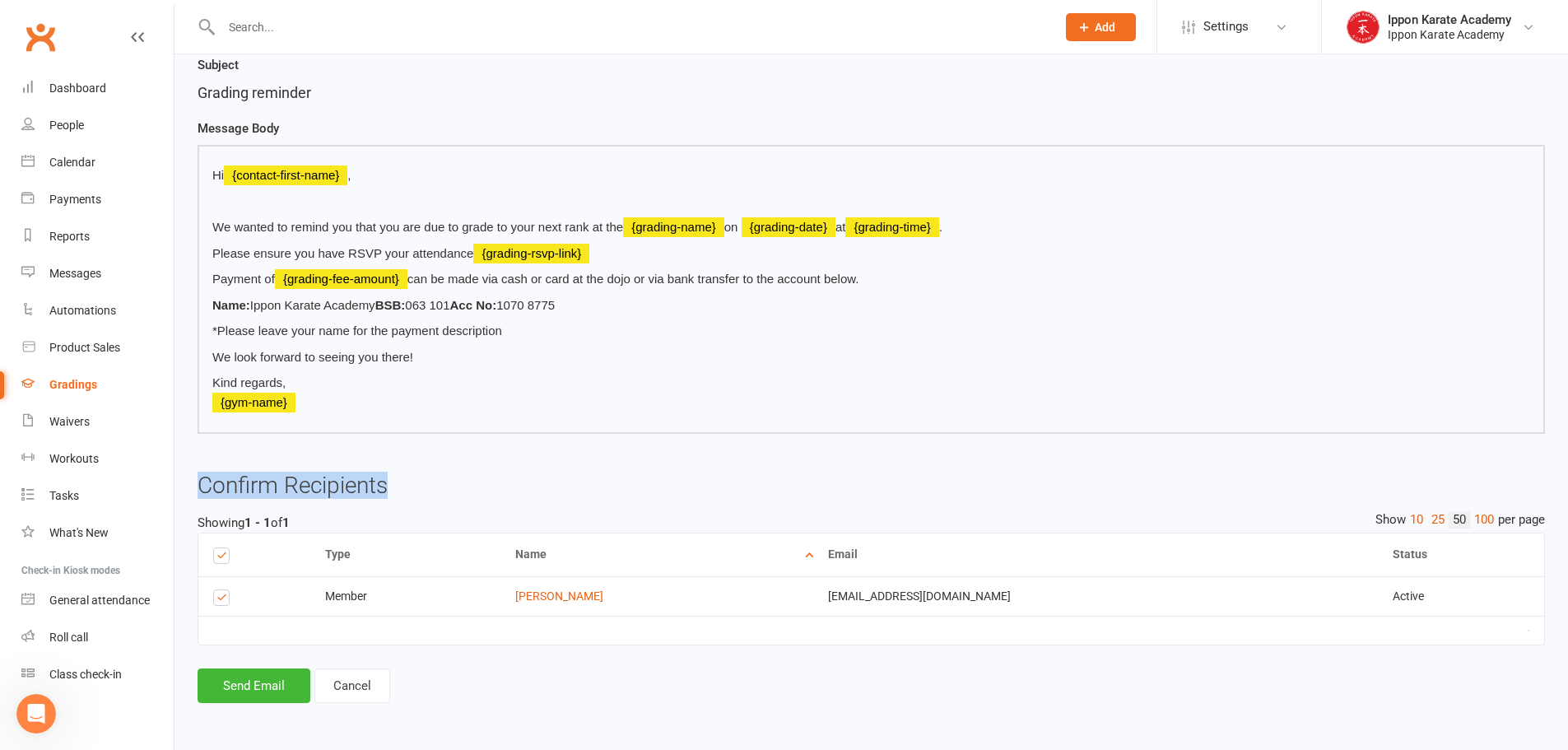
click at [391, 496] on h3 "Confirm Recipients" at bounding box center [871, 486] width 1348 height 26
click at [391, 495] on h3 "Confirm Recipients" at bounding box center [871, 486] width 1348 height 26
drag, startPoint x: 391, startPoint y: 495, endPoint x: 206, endPoint y: 489, distance: 185.1
click at [206, 489] on h3 "Confirm Recipients" at bounding box center [871, 486] width 1348 height 26
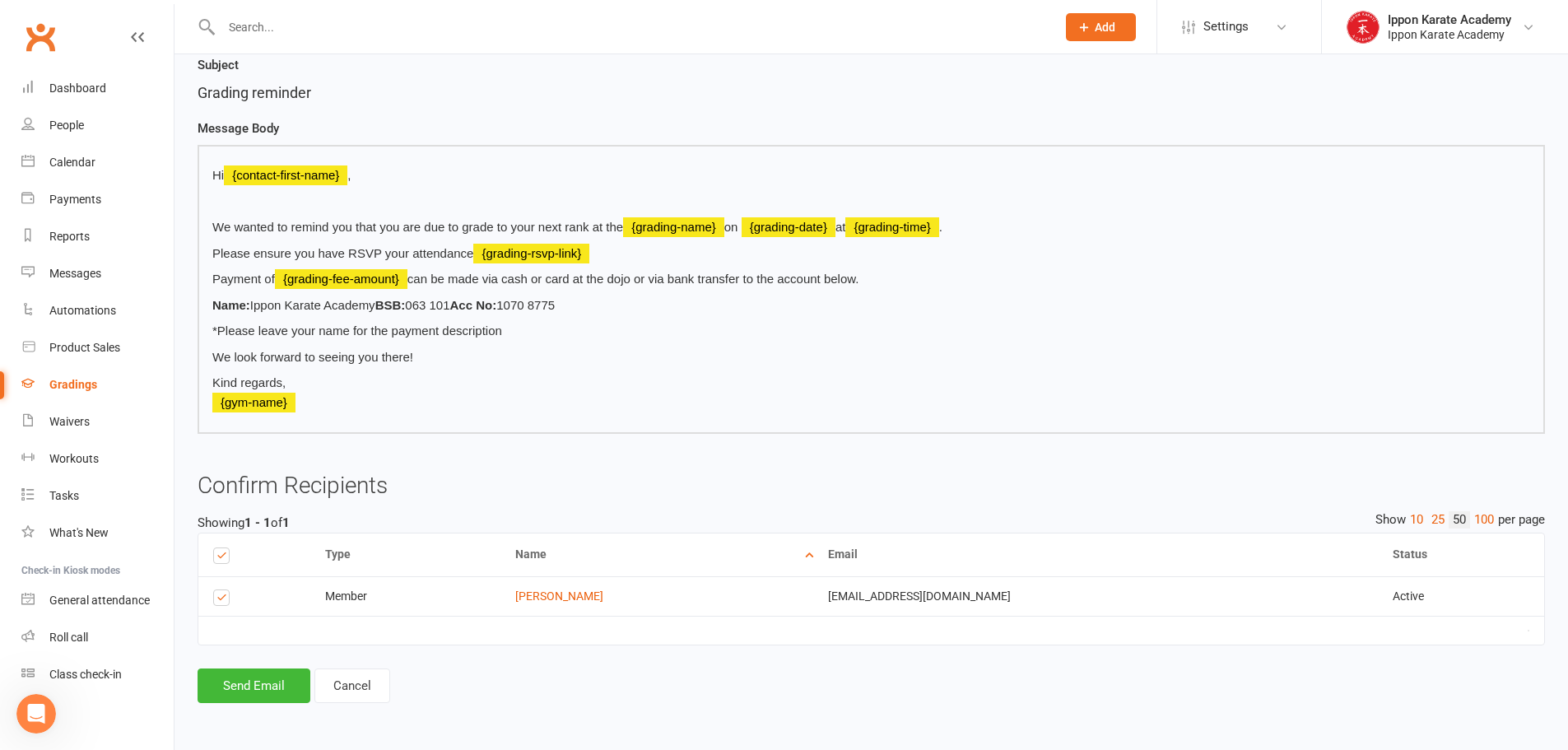
click at [587, 486] on h3 "Confirm Recipients" at bounding box center [871, 486] width 1348 height 26
click at [296, 690] on button "Send Email" at bounding box center [254, 685] width 113 height 35
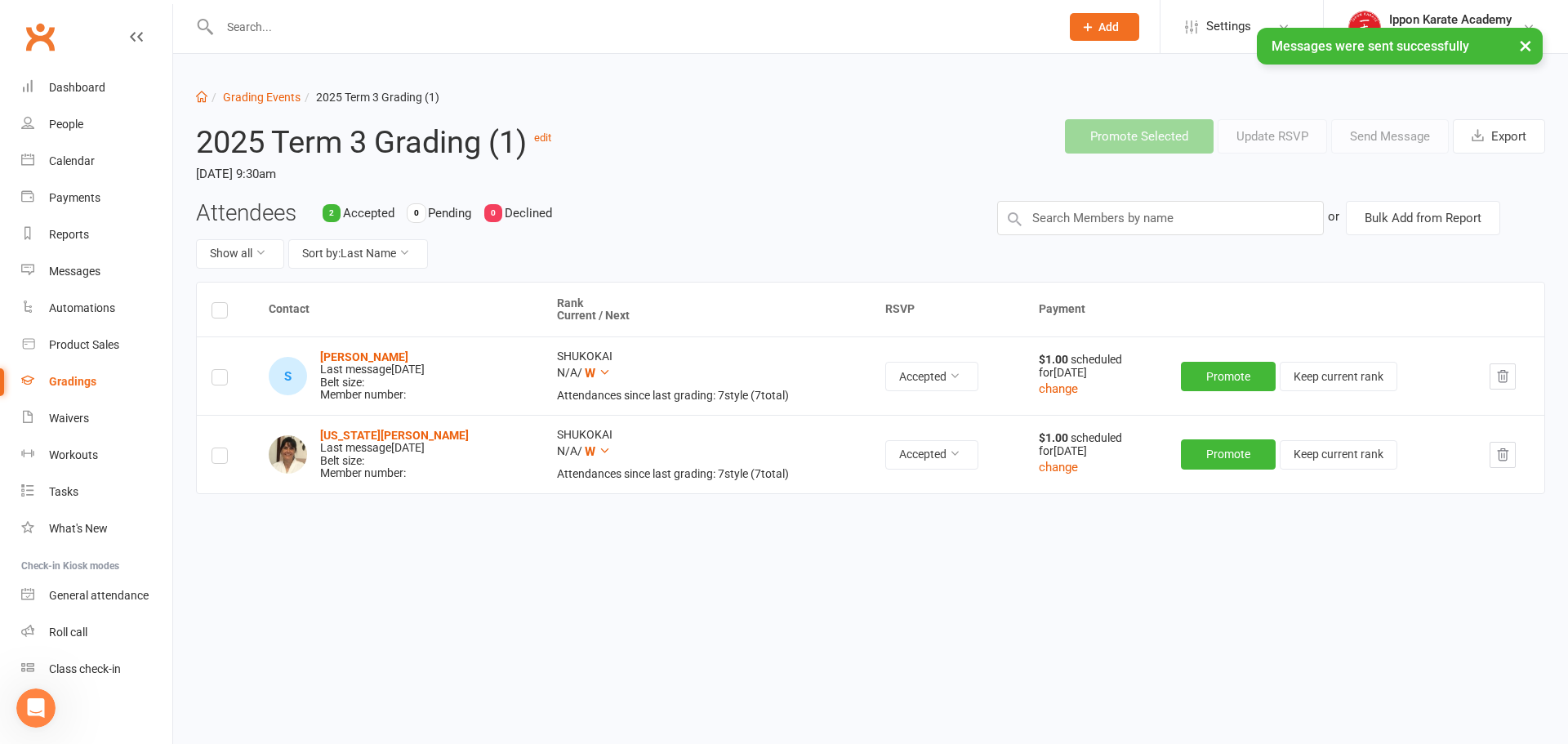
click at [752, 529] on div "Contact Rank Current / Next RSVP Payment S [PERSON_NAME] Last message [DATE] Be…" at bounding box center [870, 439] width 1349 height 316
click at [752, 209] on div "Attendees 2 Accepted 0 Pending 0 Declined Show all Sort by: Last Name" at bounding box center [584, 241] width 801 height 81
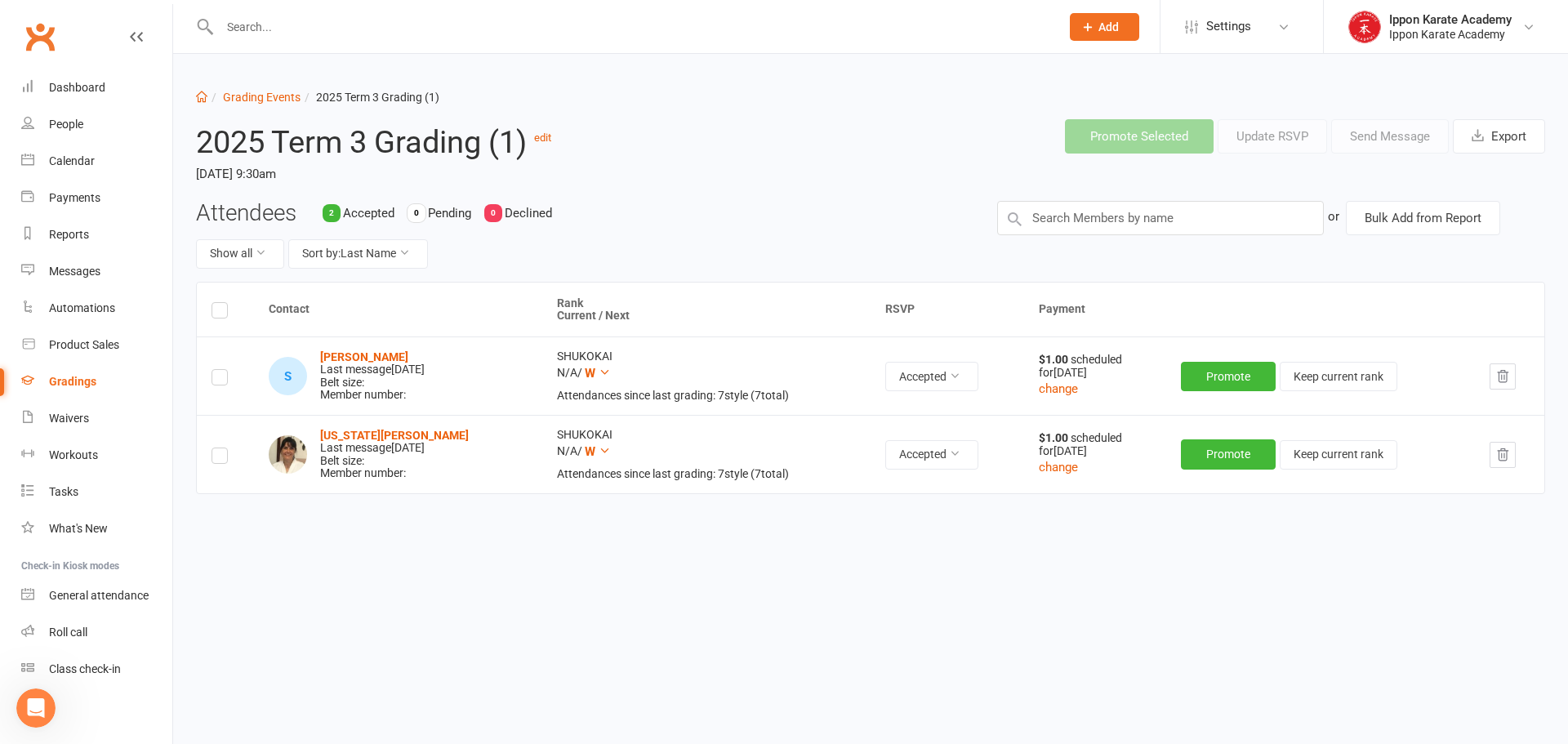
click at [1194, 571] on div "Contact Rank Current / Next RSVP Payment S [PERSON_NAME] Last message [DATE] Be…" at bounding box center [870, 439] width 1349 height 316
click at [851, 198] on header "2025 Term 3 Grading (1) edit [DATE] 9:30am Promote Selected Update RSVP Send Me…" at bounding box center [871, 153] width 1374 height 94
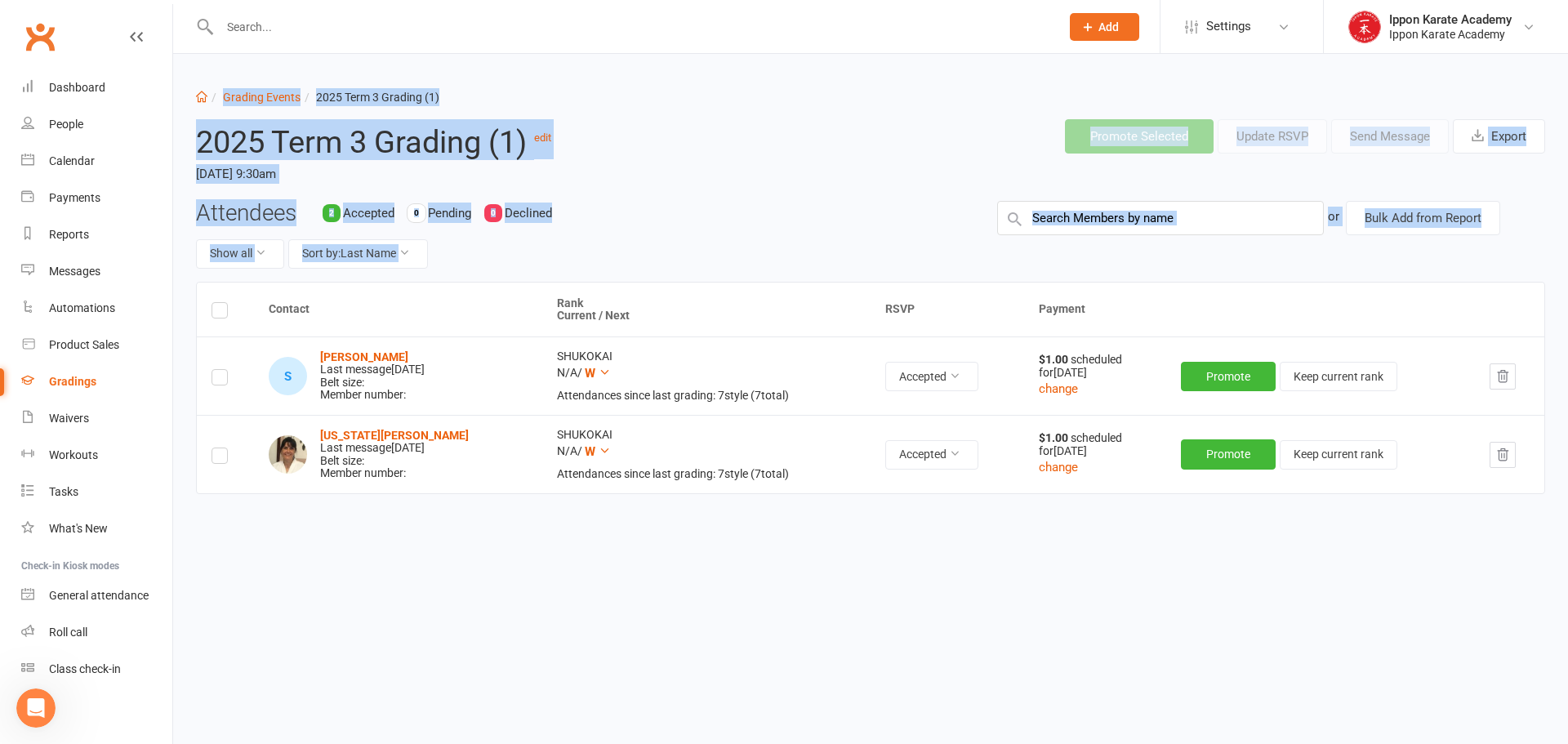
drag, startPoint x: 243, startPoint y: 73, endPoint x: 814, endPoint y: 573, distance: 759.0
click at [814, 573] on div "Dashboard Grading Events 2025 Term 3 Grading (1) 2025 Term 3 Grading (1) edit […" at bounding box center [870, 337] width 1395 height 567
click at [814, 572] on div "Contact Rank Current / Next RSVP Payment S [PERSON_NAME] Last message [DATE] Be…" at bounding box center [870, 439] width 1349 height 316
drag, startPoint x: 850, startPoint y: 580, endPoint x: 224, endPoint y: 61, distance: 813.2
click at [224, 61] on div "Dashboard Grading Events 2025 Term 3 Grading (1) 2025 Term 3 Grading (1) edit […" at bounding box center [870, 337] width 1395 height 567
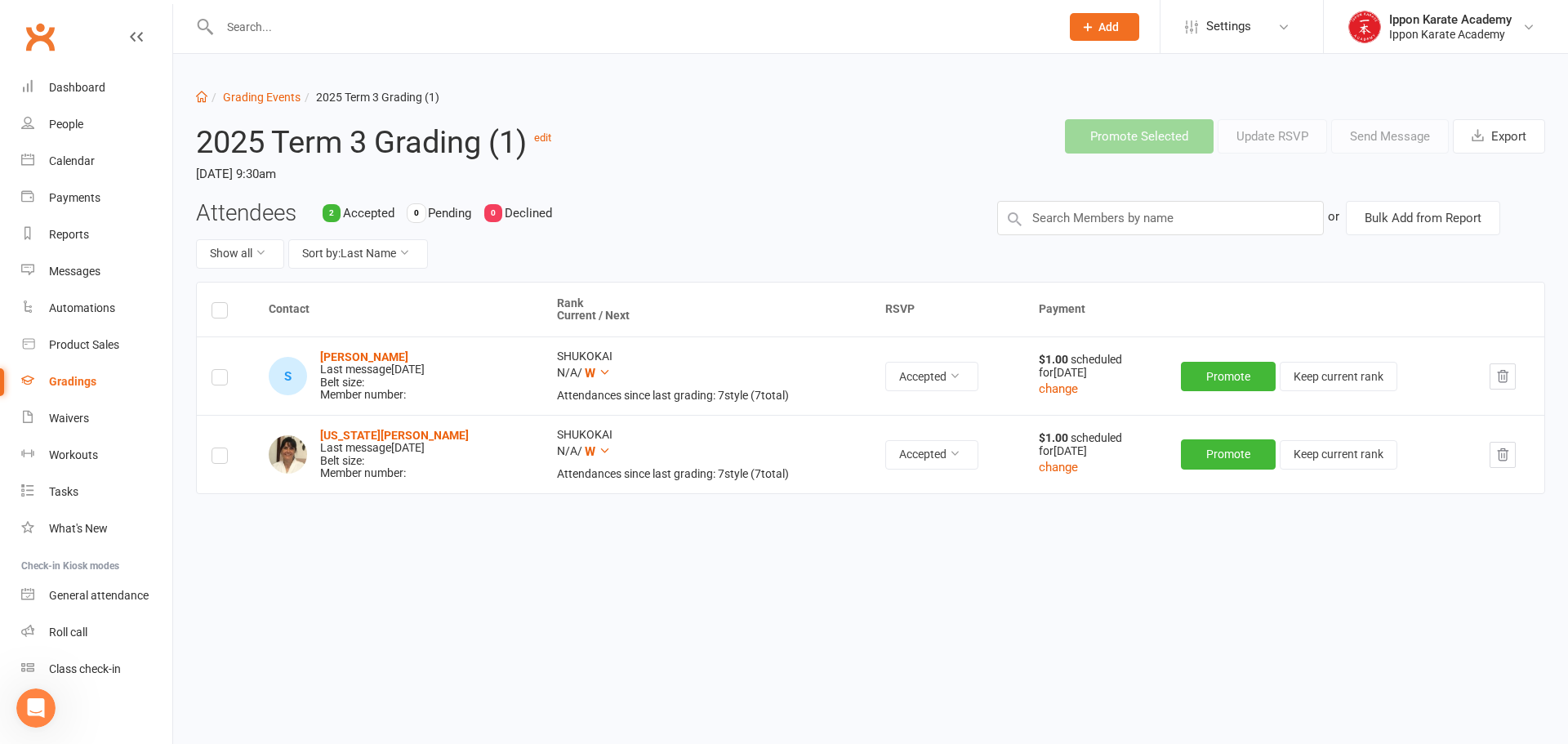
click at [224, 61] on div "Dashboard Grading Events 2025 Term 3 Grading (1) 2025 Term 3 Grading (1) edit […" at bounding box center [870, 337] width 1395 height 567
drag, startPoint x: 224, startPoint y: 61, endPoint x: 812, endPoint y: 471, distance: 716.8
click at [812, 471] on div "Dashboard Grading Events 2025 Term 3 Grading (1) 2025 Term 3 Grading (1) edit […" at bounding box center [870, 337] width 1395 height 567
click at [812, 469] on div "Attendances since last grading: 7 style ( 7 total)" at bounding box center [706, 473] width 299 height 13
click at [873, 568] on div "Contact Rank Current / Next RSVP Payment S [PERSON_NAME] Last message [DATE] Be…" at bounding box center [870, 439] width 1349 height 316
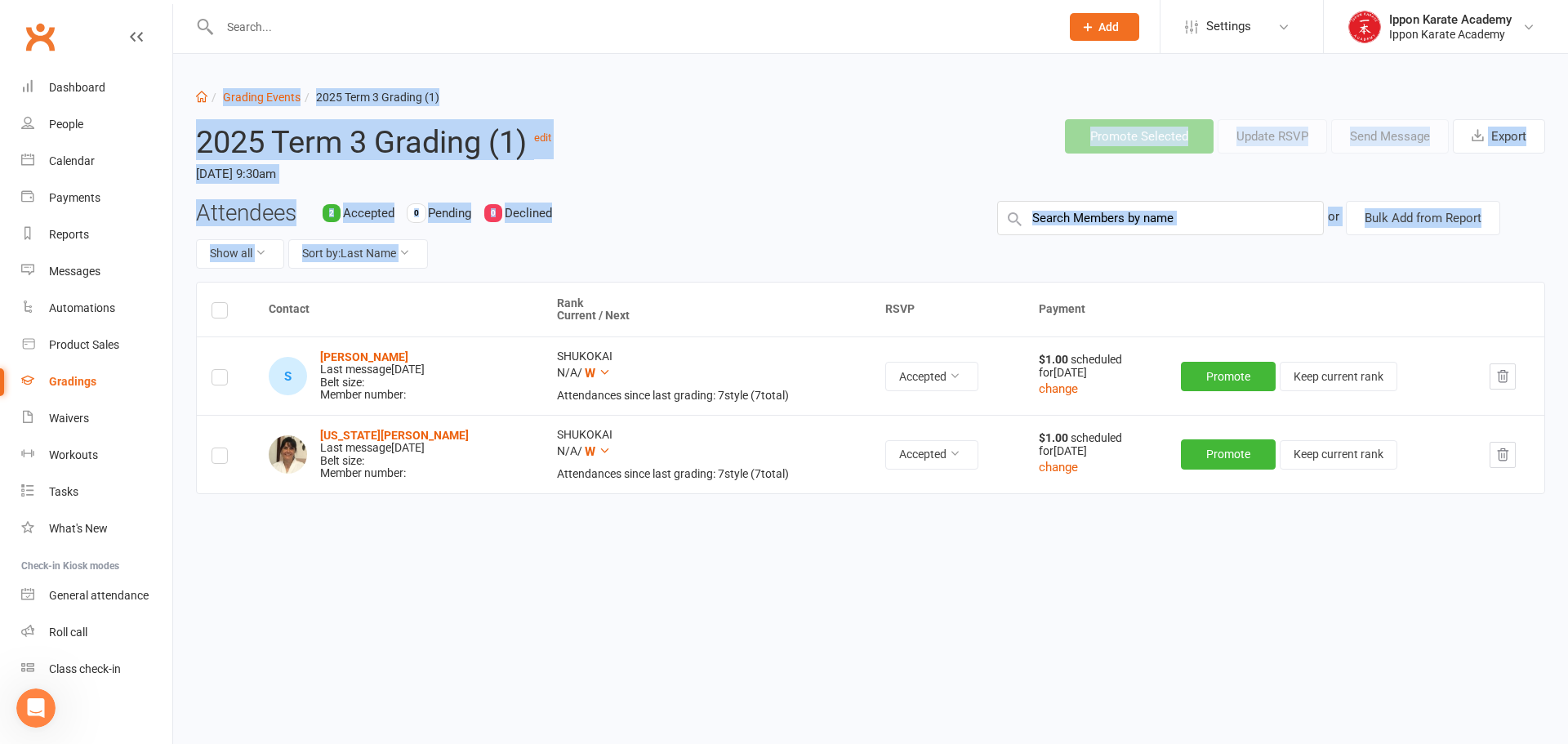
drag, startPoint x: 902, startPoint y: 680, endPoint x: 219, endPoint y: 76, distance: 911.8
click at [219, 76] on html "Prospect Member Non-attending contact Class / event Appointment Grading event T…" at bounding box center [784, 321] width 1568 height 644
click at [814, 527] on div "Contact Rank Current / Next RSVP Payment S [PERSON_NAME] Last message [DATE] Be…" at bounding box center [870, 439] width 1349 height 316
click at [920, 567] on div "Contact Rank Current / Next RSVP Payment S [PERSON_NAME] Last message [DATE] Be…" at bounding box center [870, 439] width 1349 height 316
click at [726, 251] on div "Show all Sort by: Last Name" at bounding box center [584, 254] width 776 height 30
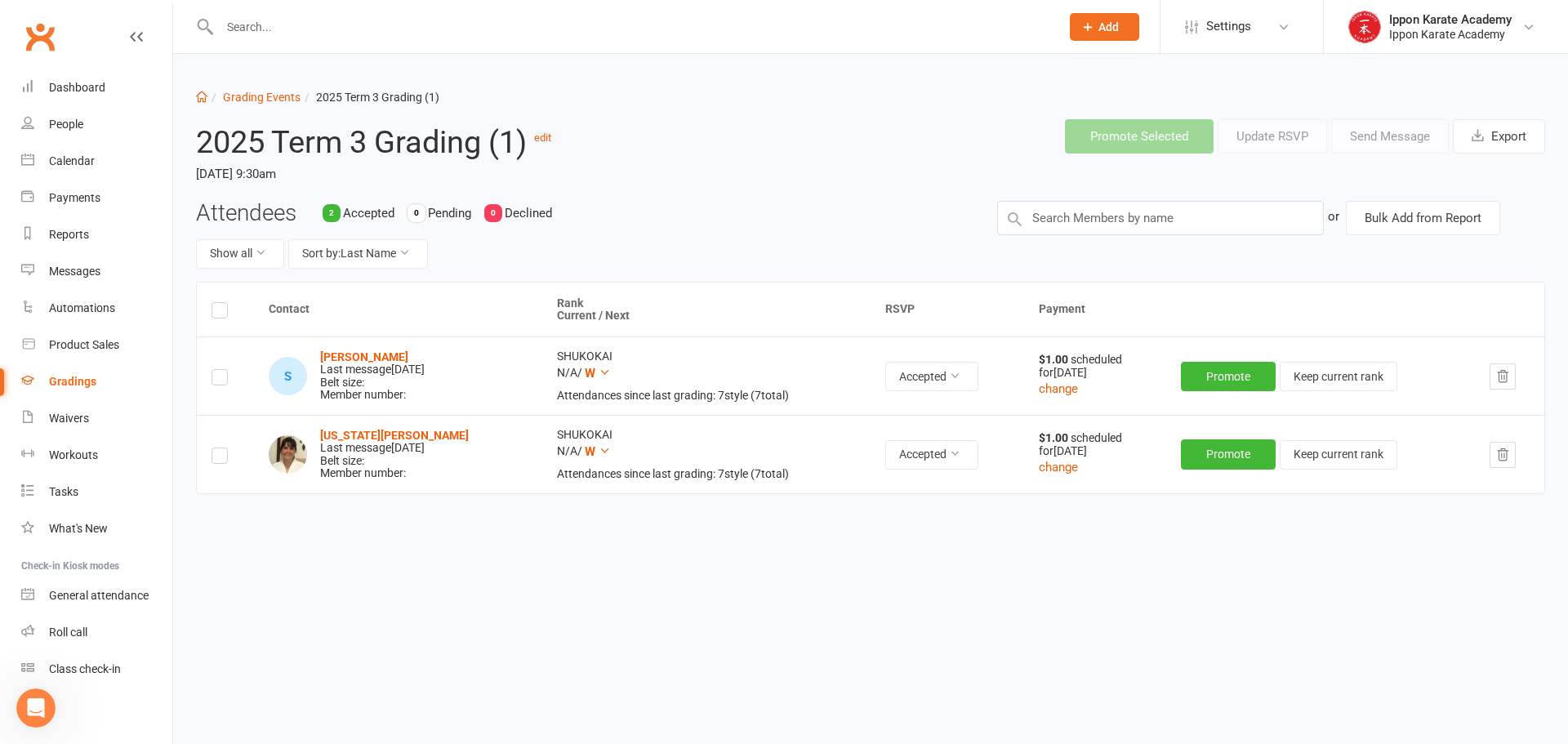
drag, startPoint x: 188, startPoint y: 64, endPoint x: 803, endPoint y: 477, distance: 740.8
click at [803, 477] on div "Dashboard Grading Events 2025 Term 3 Grading (1) 2025 Term 3 Grading (1) edit […" at bounding box center [870, 337] width 1395 height 567
click at [803, 472] on div "Attendances since last grading: 7 style ( 7 total)" at bounding box center [706, 473] width 299 height 13
drag, startPoint x: 808, startPoint y: 477, endPoint x: 230, endPoint y: 67, distance: 708.6
click at [230, 67] on div "Dashboard Grading Events 2025 Term 3 Grading (1) 2025 Term 3 Grading (1) edit […" at bounding box center [870, 337] width 1395 height 567
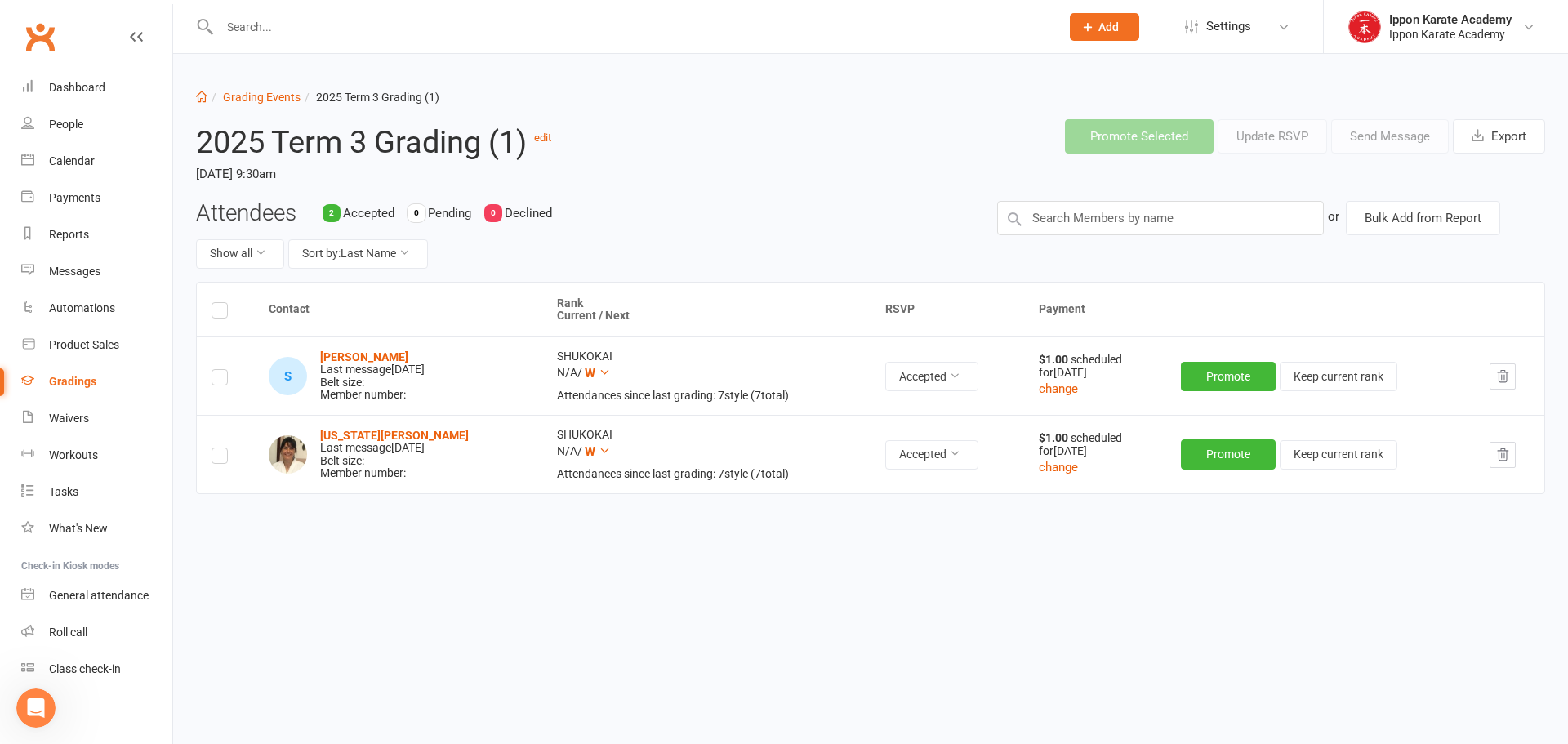
click at [230, 67] on div "Dashboard Grading Events 2025 Term 3 Grading (1) 2025 Term 3 Grading (1) edit […" at bounding box center [870, 337] width 1395 height 567
click at [876, 29] on input "text" at bounding box center [631, 26] width 834 height 23
click at [913, 240] on div "Show all Sort by: Last Name" at bounding box center [584, 254] width 776 height 30
click at [1111, 542] on div "Contact Rank Current / Next RSVP Payment S [PERSON_NAME] Last message [DATE] Be…" at bounding box center [870, 439] width 1349 height 316
click at [694, 114] on div "2025 Term 3 Grading (1) edit [DATE] 9:30am" at bounding box center [470, 153] width 572 height 94
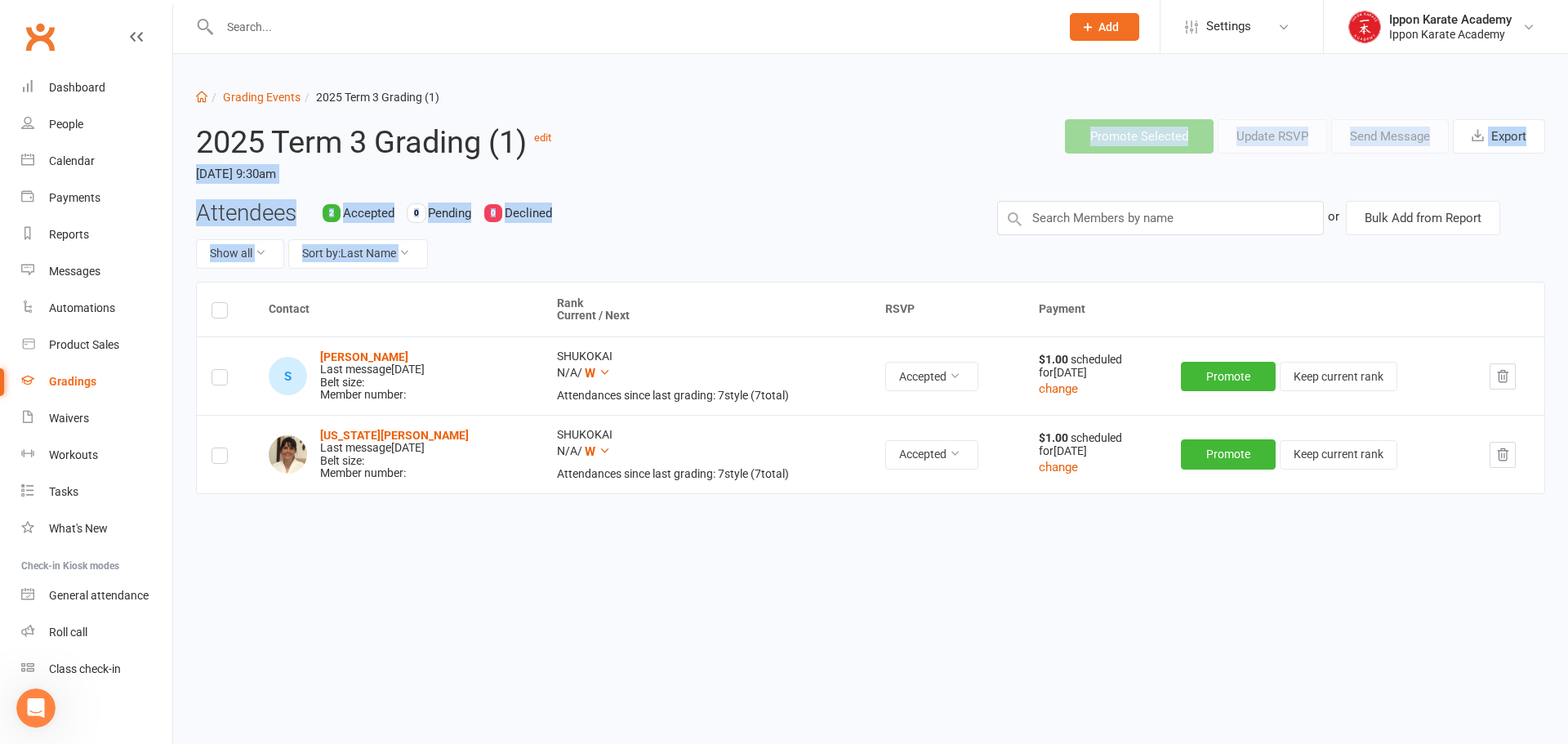
drag, startPoint x: 707, startPoint y: 149, endPoint x: 621, endPoint y: 237, distance: 123.0
click at [630, 238] on main "2025 Term 3 Grading (1) edit [DATE] 9:30am Promote Selected Update RSVP Send Me…" at bounding box center [870, 352] width 1349 height 492
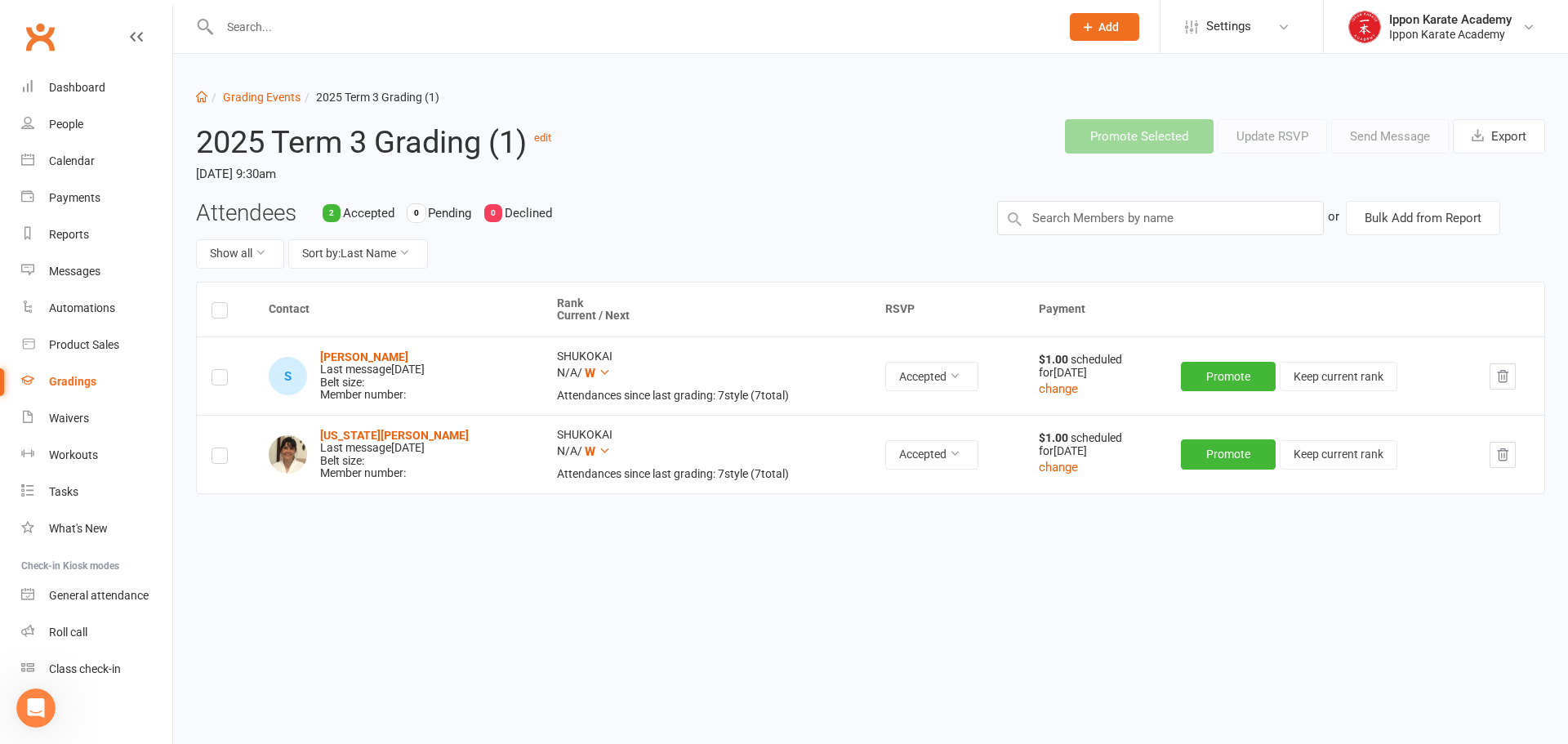
click at [621, 237] on div "Attendees 2 Accepted 0 Pending 0 Declined Show all Sort by: Last Name" at bounding box center [584, 241] width 801 height 81
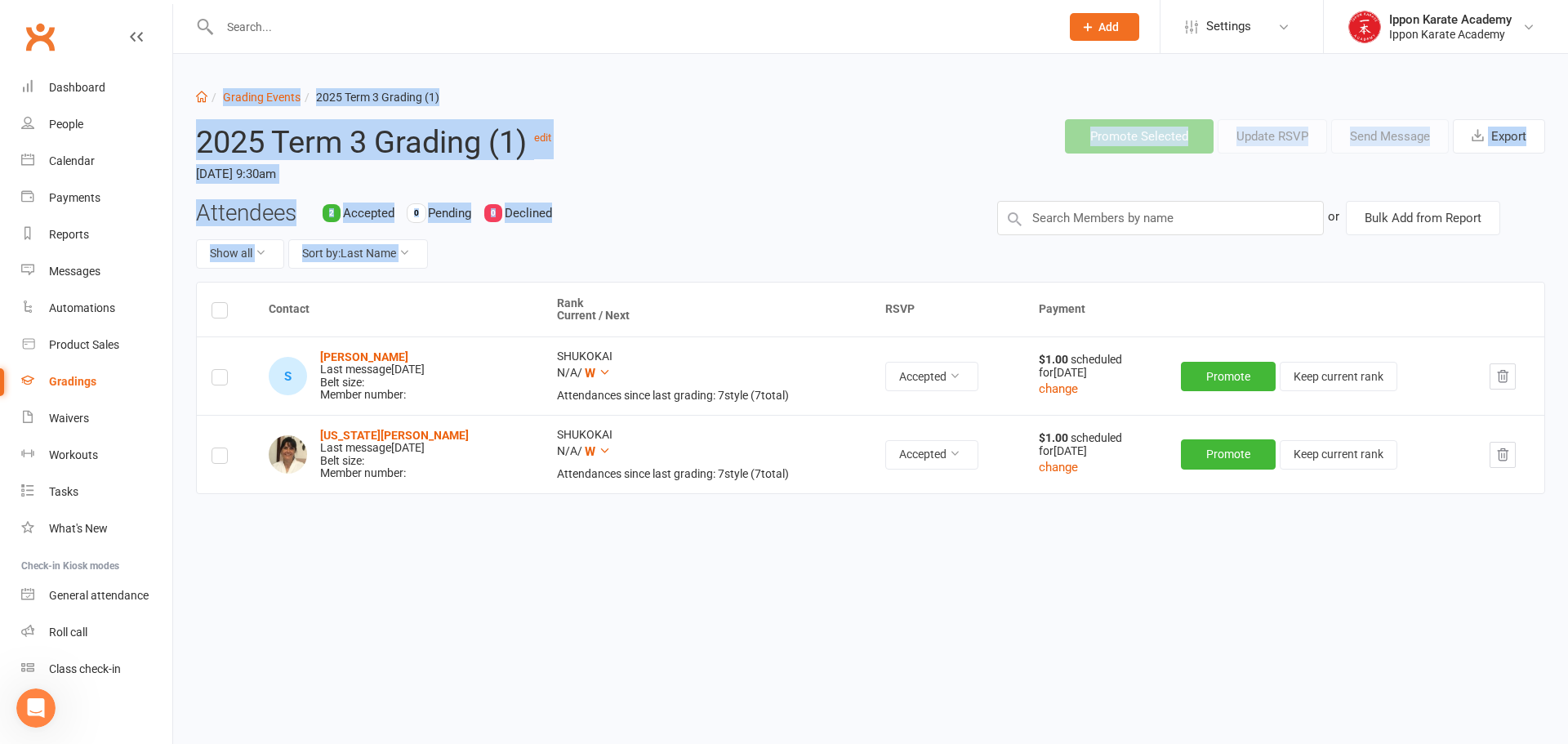
drag, startPoint x: 622, startPoint y: 250, endPoint x: 214, endPoint y: 69, distance: 446.3
click at [214, 69] on div "Dashboard Grading Events 2025 Term 3 Grading (1) 2025 Term 3 Grading (1) edit […" at bounding box center [870, 337] width 1395 height 567
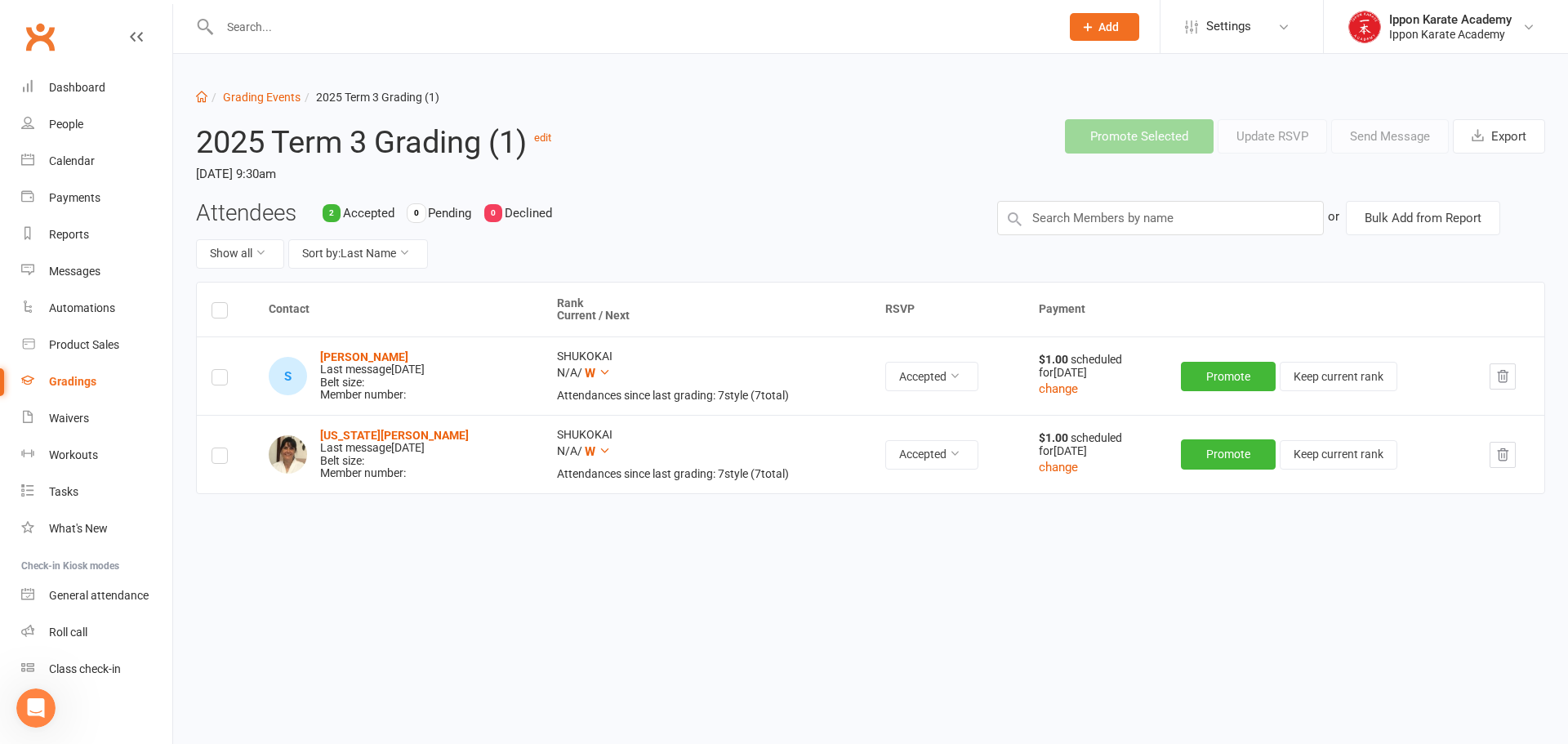
click at [214, 69] on div "Dashboard Grading Events 2025 Term 3 Grading (1) 2025 Term 3 Grading (1) edit […" at bounding box center [870, 337] width 1395 height 567
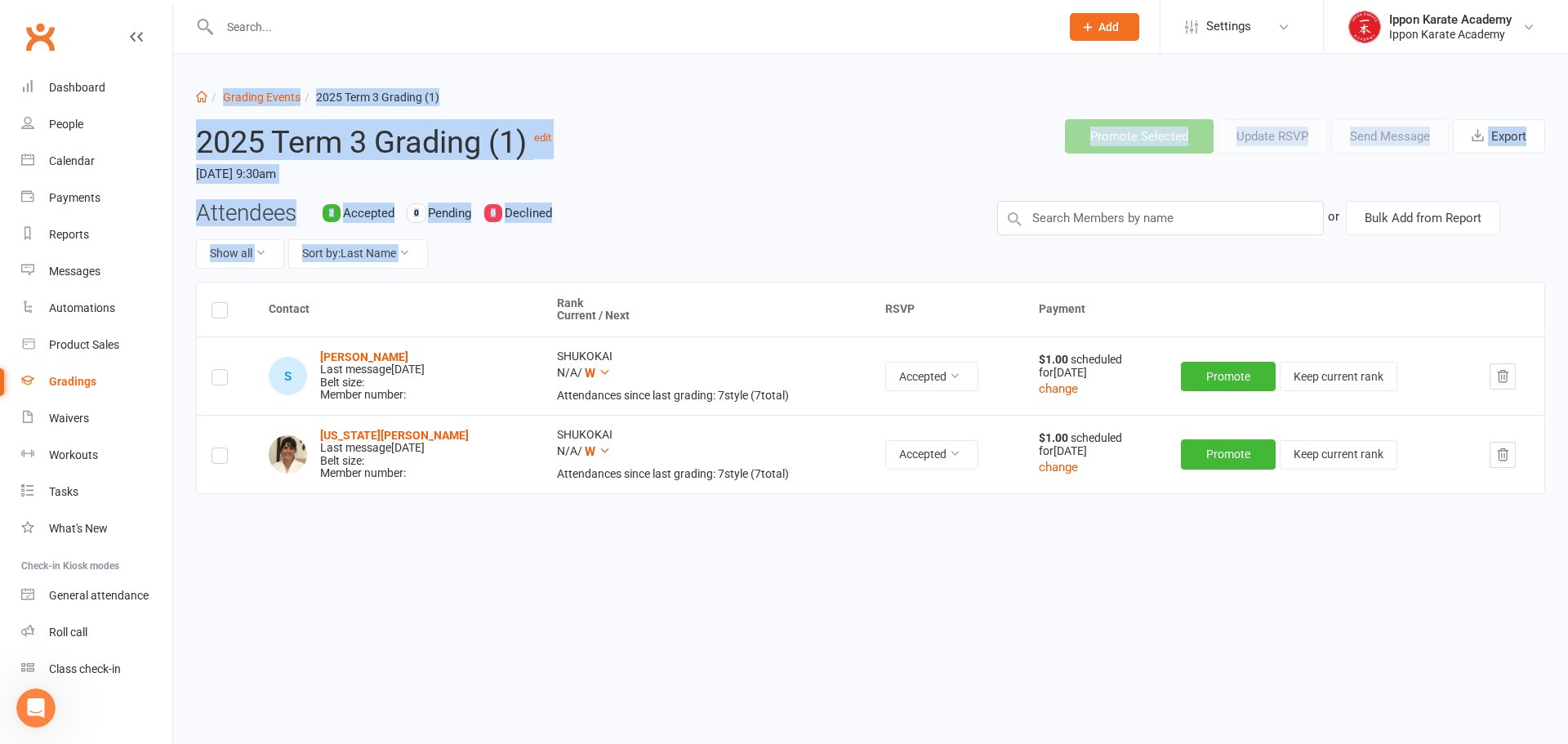
drag, startPoint x: 214, startPoint y: 69, endPoint x: 646, endPoint y: 256, distance: 470.7
click at [646, 256] on div "Dashboard Grading Events 2025 Term 3 Grading (1) 2025 Term 3 Grading (1) edit […" at bounding box center [870, 337] width 1395 height 567
click at [646, 256] on div "Show all Sort by: Last Name" at bounding box center [584, 254] width 776 height 30
drag, startPoint x: 665, startPoint y: 259, endPoint x: 237, endPoint y: 56, distance: 473.7
click at [237, 56] on div "Dashboard Grading Events 2025 Term 3 Grading (1) 2025 Term 3 Grading (1) edit […" at bounding box center [870, 337] width 1395 height 567
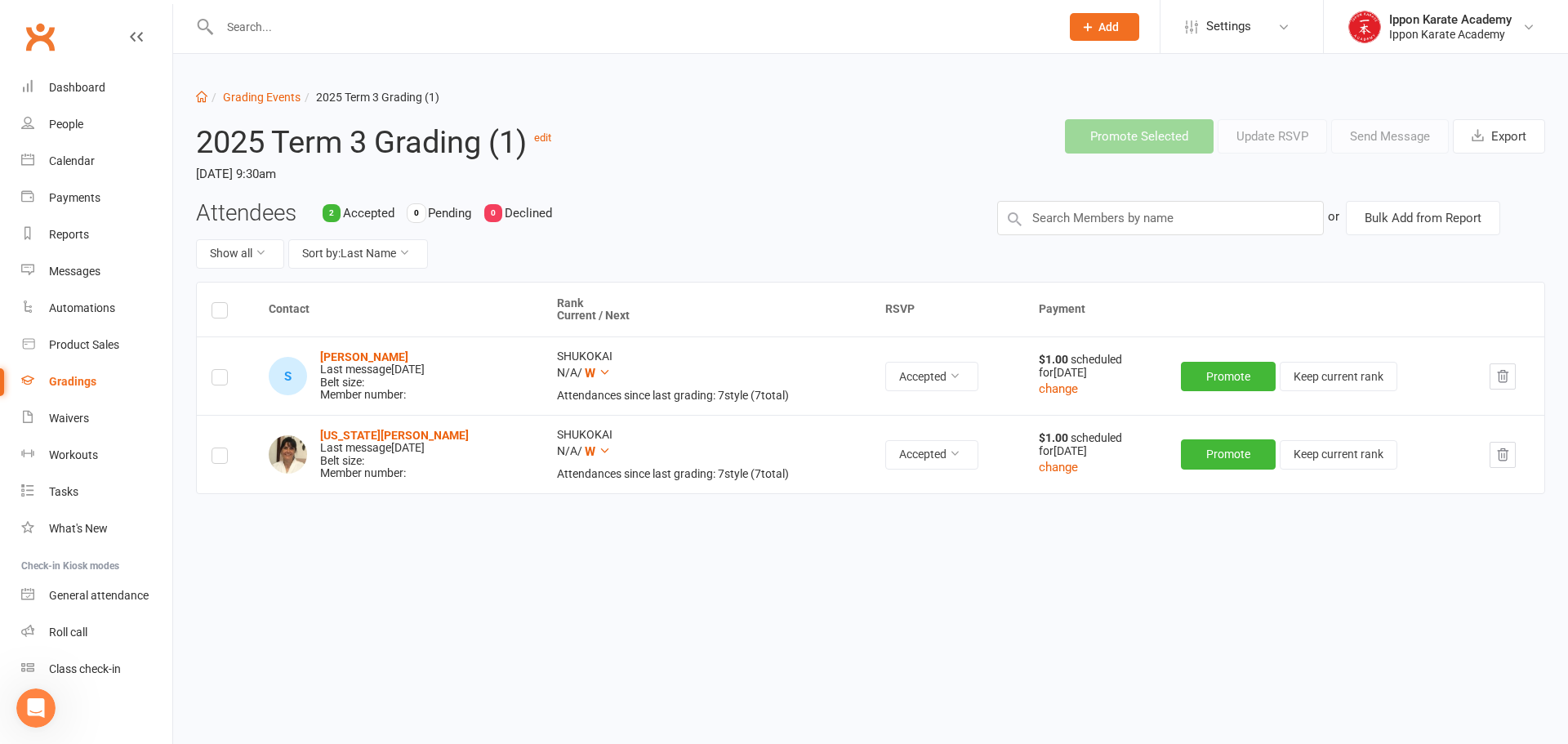
click at [237, 56] on div "Dashboard Grading Events 2025 Term 3 Grading (1) 2025 Term 3 Grading (1) edit […" at bounding box center [870, 337] width 1395 height 567
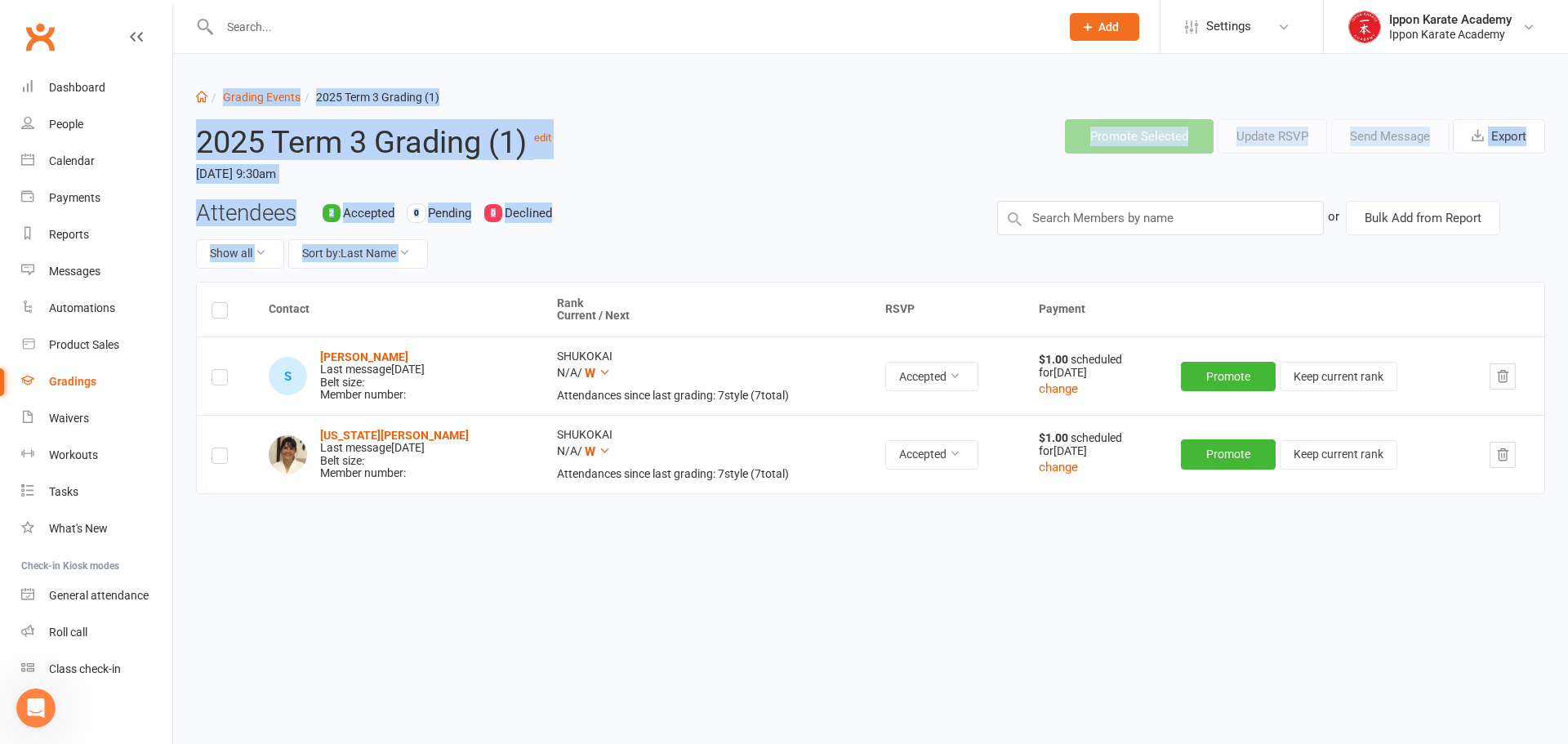
drag, startPoint x: 230, startPoint y: 62, endPoint x: 584, endPoint y: 251, distance: 401.3
click at [584, 251] on div "Dashboard Grading Events 2025 Term 3 Grading (1) 2025 Term 3 Grading (1) edit […" at bounding box center [870, 337] width 1395 height 567
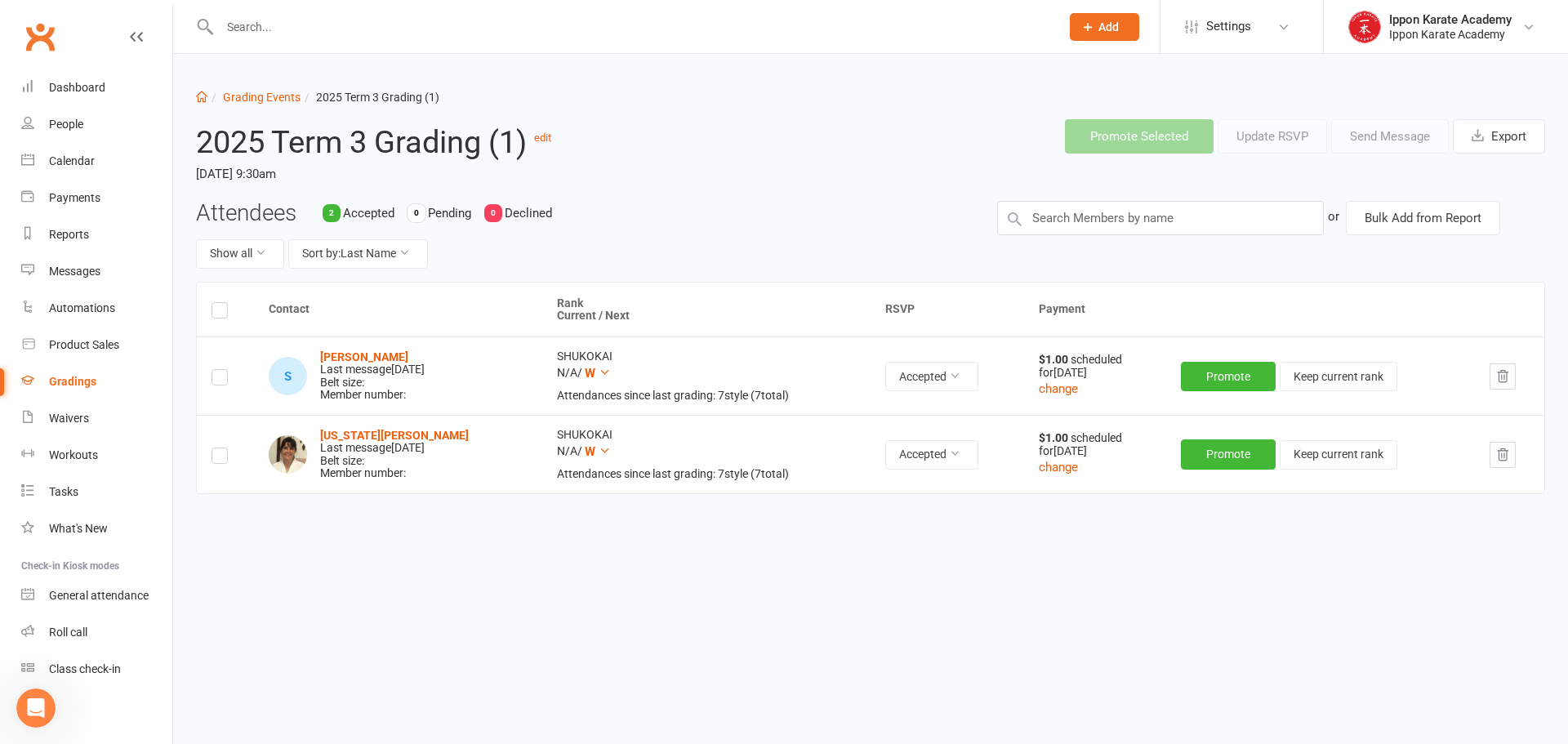
click at [584, 251] on div "Show all Sort by: Last Name" at bounding box center [584, 254] width 776 height 30
click at [779, 221] on div "Attendees 2 Accepted 0 Pending 0 Declined Show all Sort by: Last Name" at bounding box center [584, 241] width 801 height 81
click at [821, 644] on html "Prospect Member Non-attending contact Class / event Appointment Grading event T…" at bounding box center [784, 321] width 1568 height 644
click at [828, 207] on div "Attendees 2 Accepted 0 Pending 0 Declined Show all Sort by: Last Name" at bounding box center [584, 241] width 801 height 81
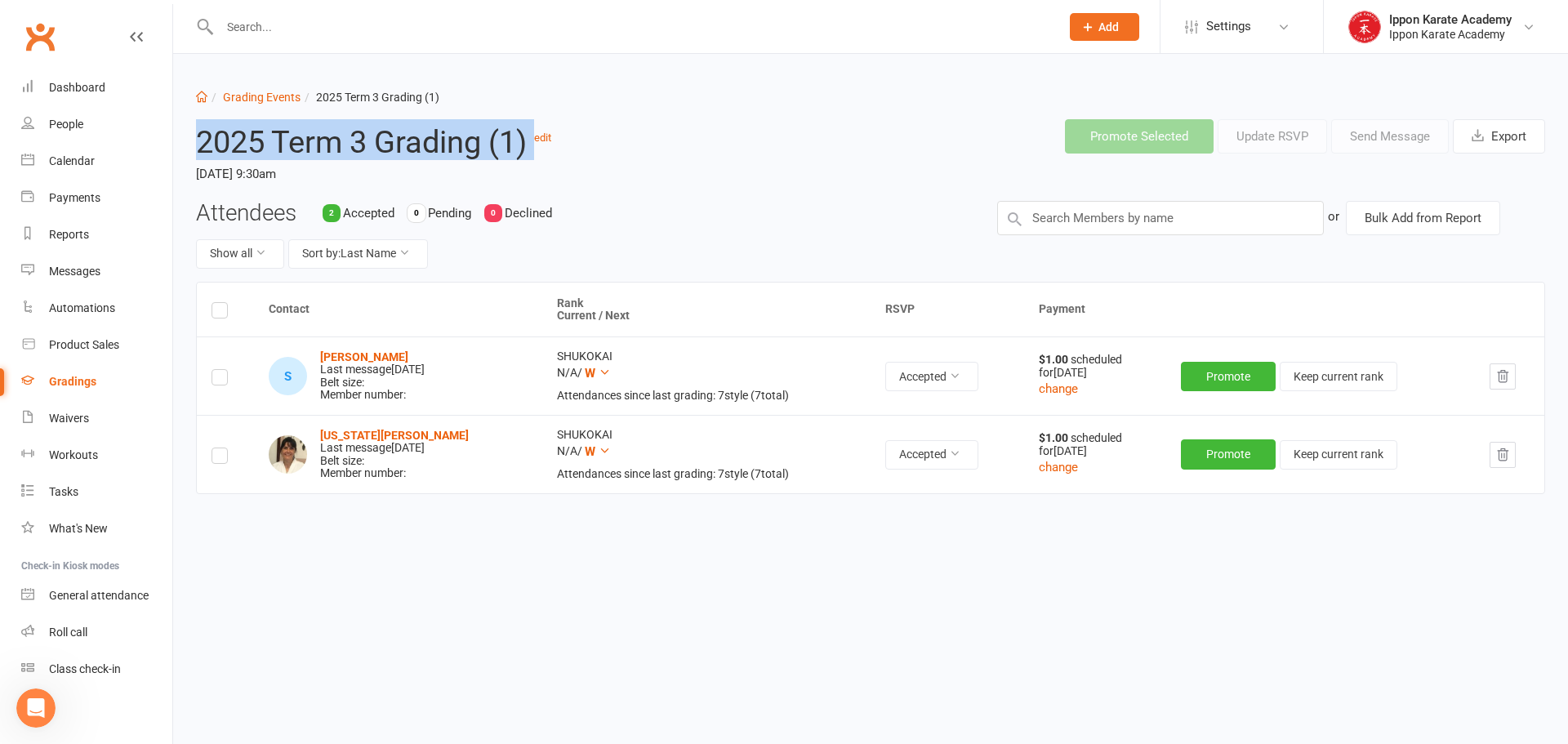
drag, startPoint x: 198, startPoint y: 142, endPoint x: 535, endPoint y: 148, distance: 337.1
click at [535, 148] on h2 "2025 Term 3 Grading (1) edit" at bounding box center [469, 138] width 548 height 40
copy h2 "2025 Term 3 Grading (1)"
click at [252, 100] on link "Grading Events" at bounding box center [262, 96] width 78 height 13
select select "100"
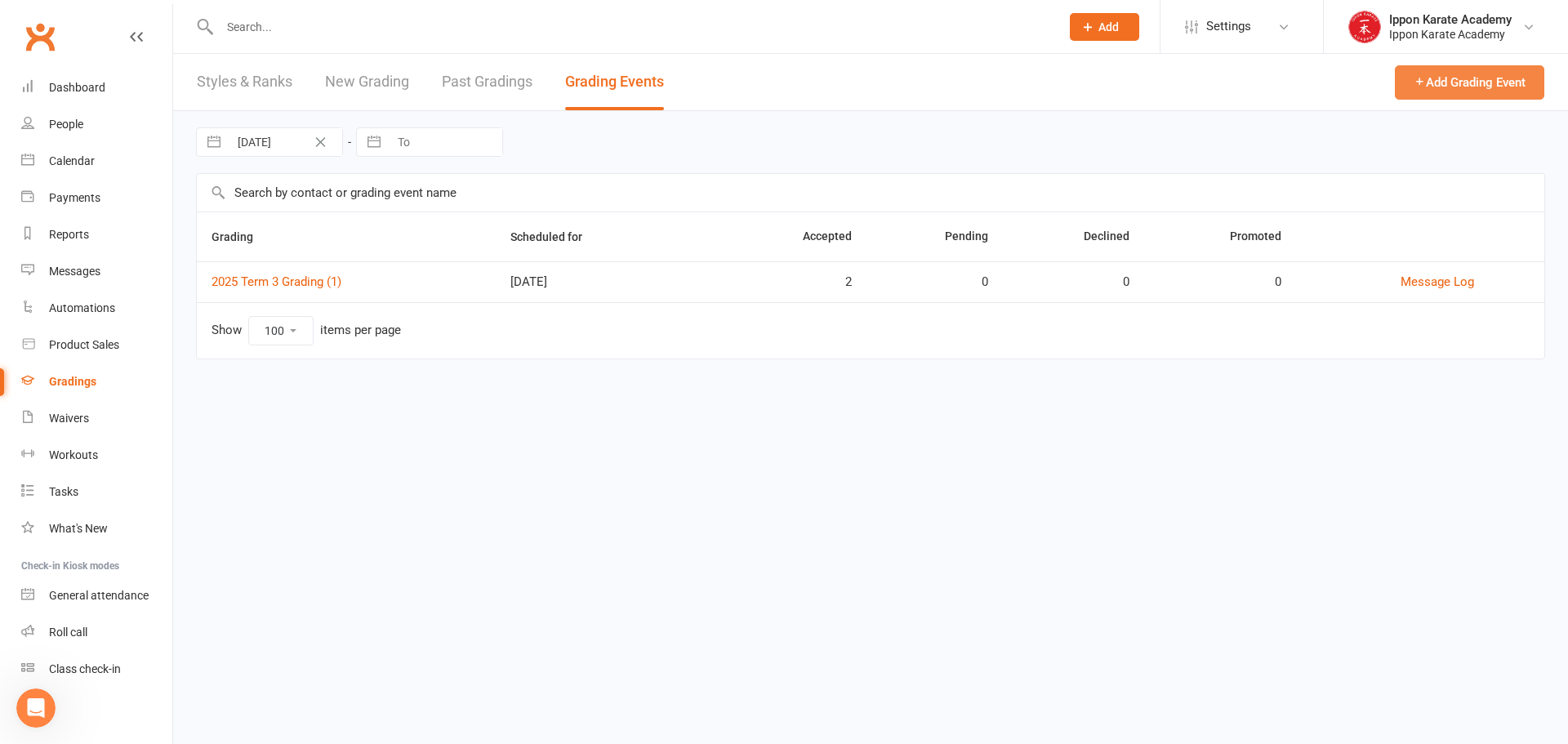
click at [1495, 82] on button "Add Grading Event" at bounding box center [1469, 82] width 149 height 35
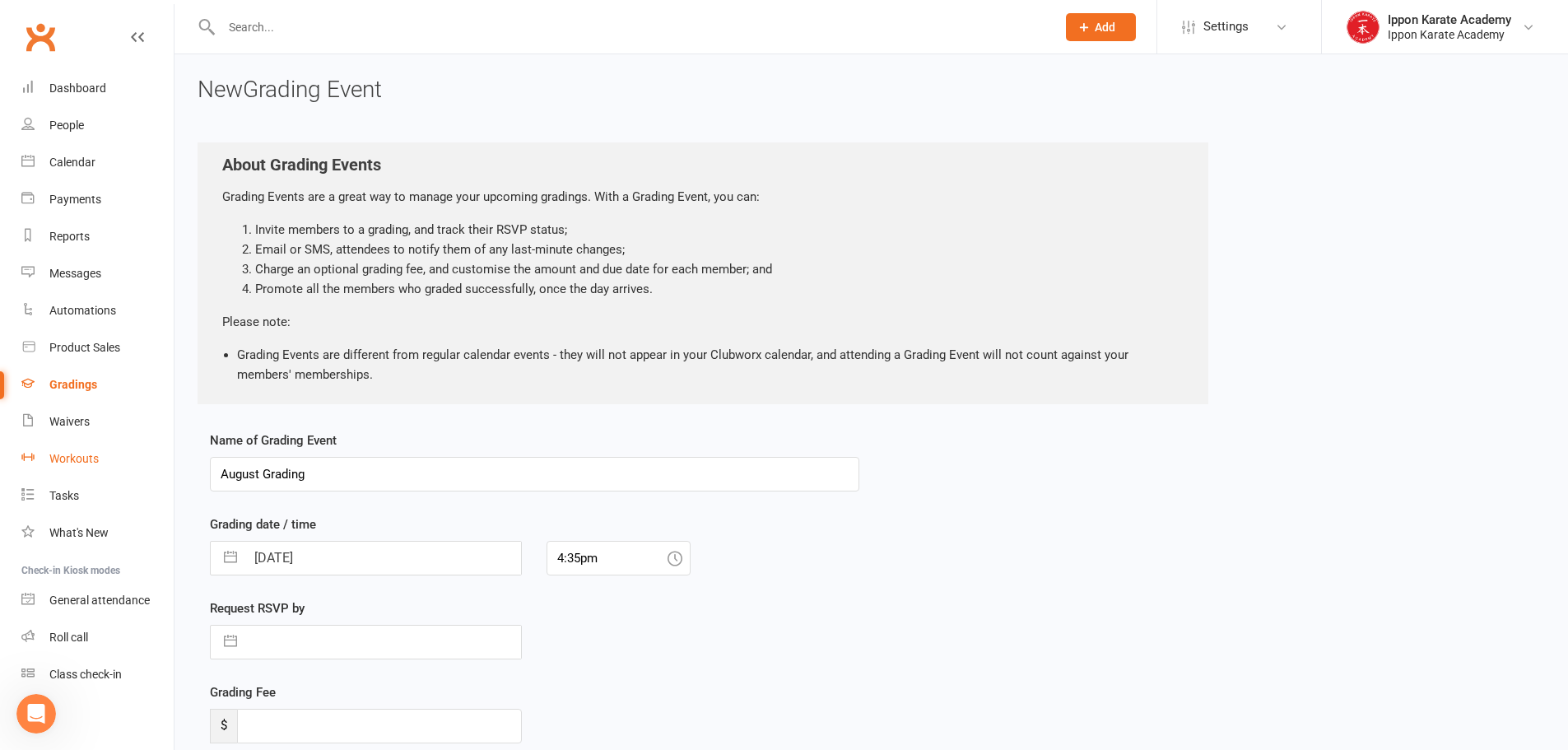
drag, startPoint x: 361, startPoint y: 469, endPoint x: 148, endPoint y: 472, distance: 213.0
click at [151, 472] on ui-view "Prospect Member Non-attending contact Class / event Appointment Grading event T…" at bounding box center [784, 439] width 1568 height 869
click at [351, 473] on input "2025 Term 3 Grading (1)" at bounding box center [534, 474] width 649 height 35
type input "2025 Term 3 Grading (2)"
click at [1038, 531] on div "Name of Grading Event 2025 Term 3 Grading (2) Grading date / time [DATE] Naviga…" at bounding box center [871, 639] width 1348 height 417
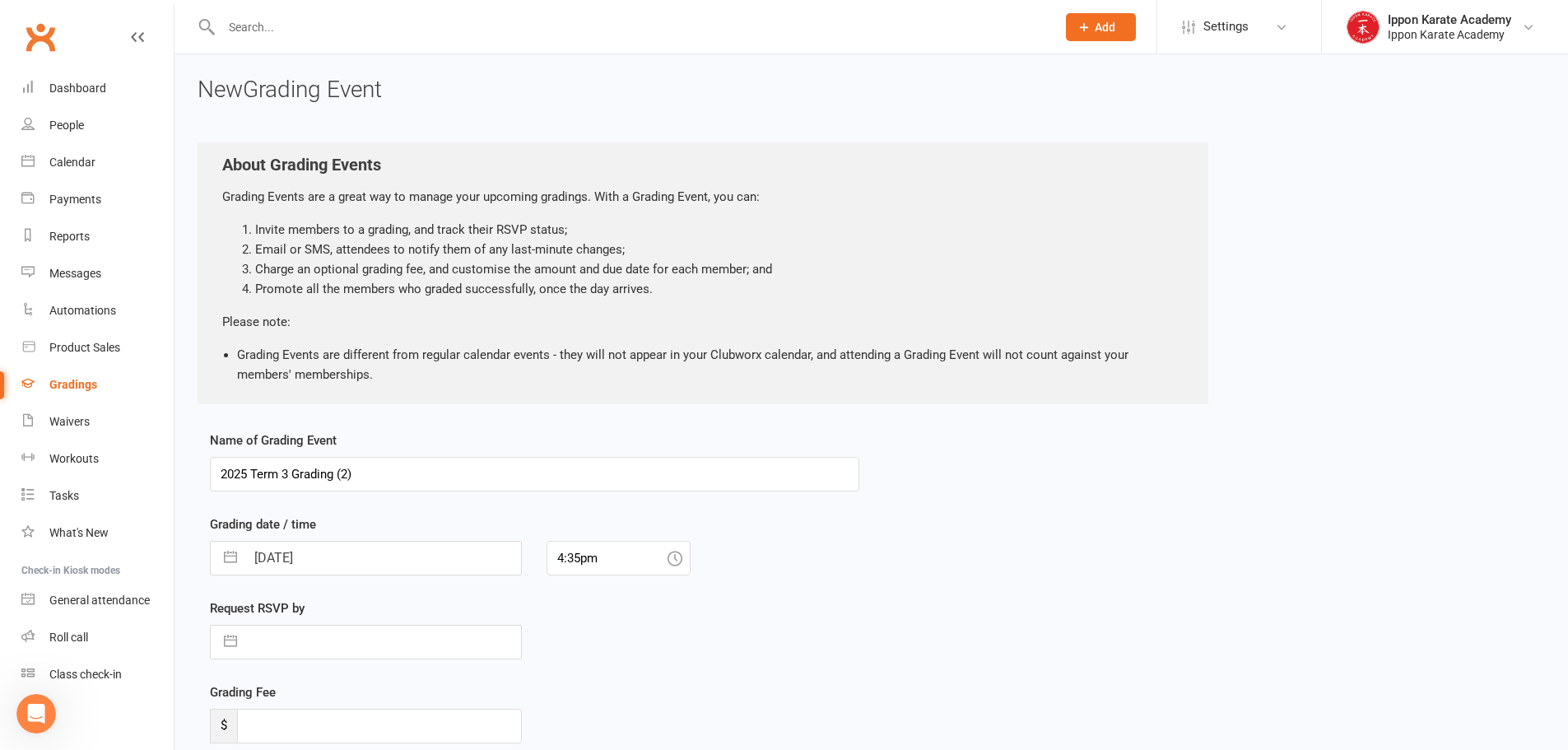
select select "6"
select select "2025"
select select "7"
select select "2025"
select select "8"
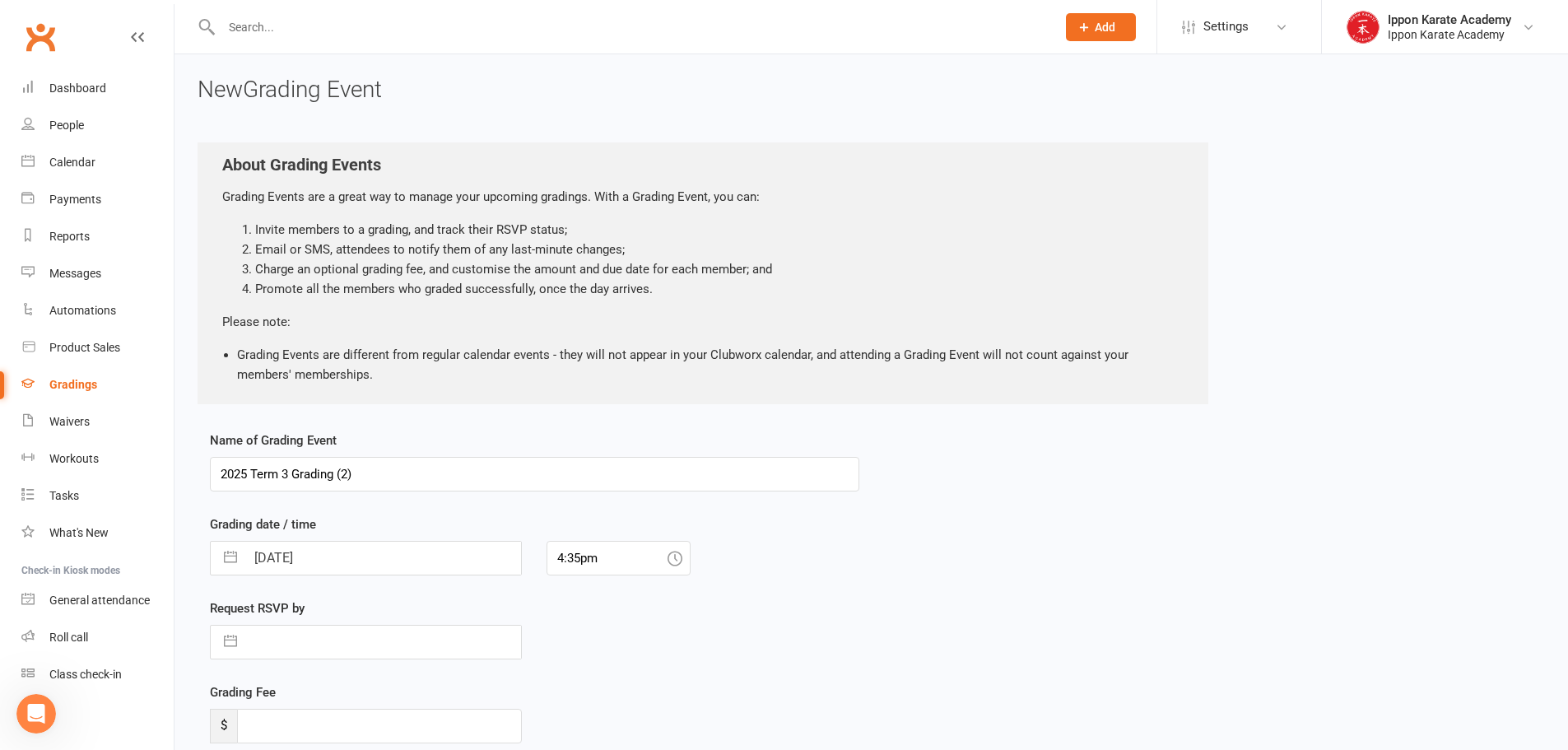
select select "2025"
click at [361, 551] on input "[DATE]" at bounding box center [383, 558] width 276 height 33
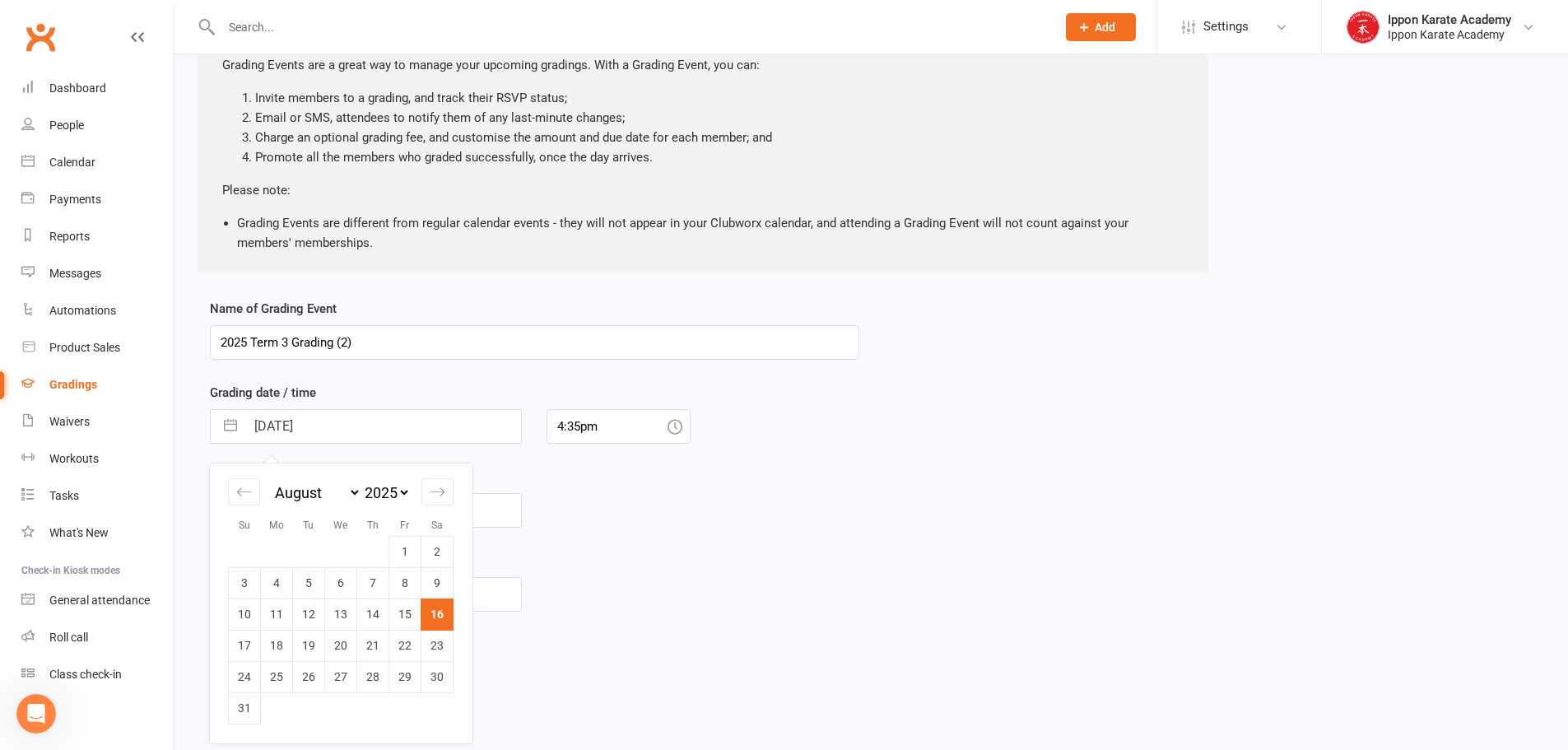
scroll to position [147, 0]
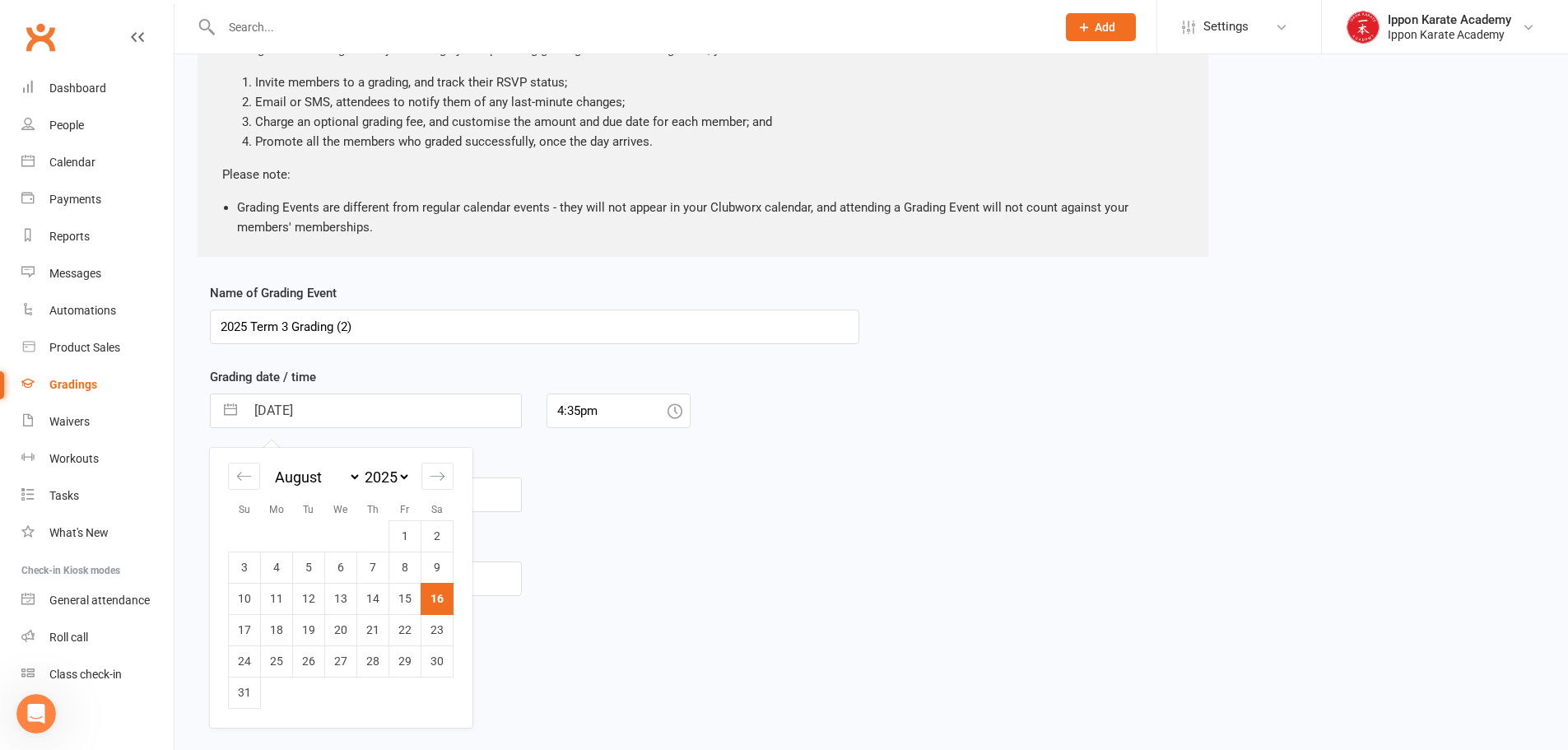
click at [915, 394] on div "Name of Grading Event 2025 Term 3 Grading (2) Grading date / time [DATE] Naviga…" at bounding box center [871, 491] width 1348 height 417
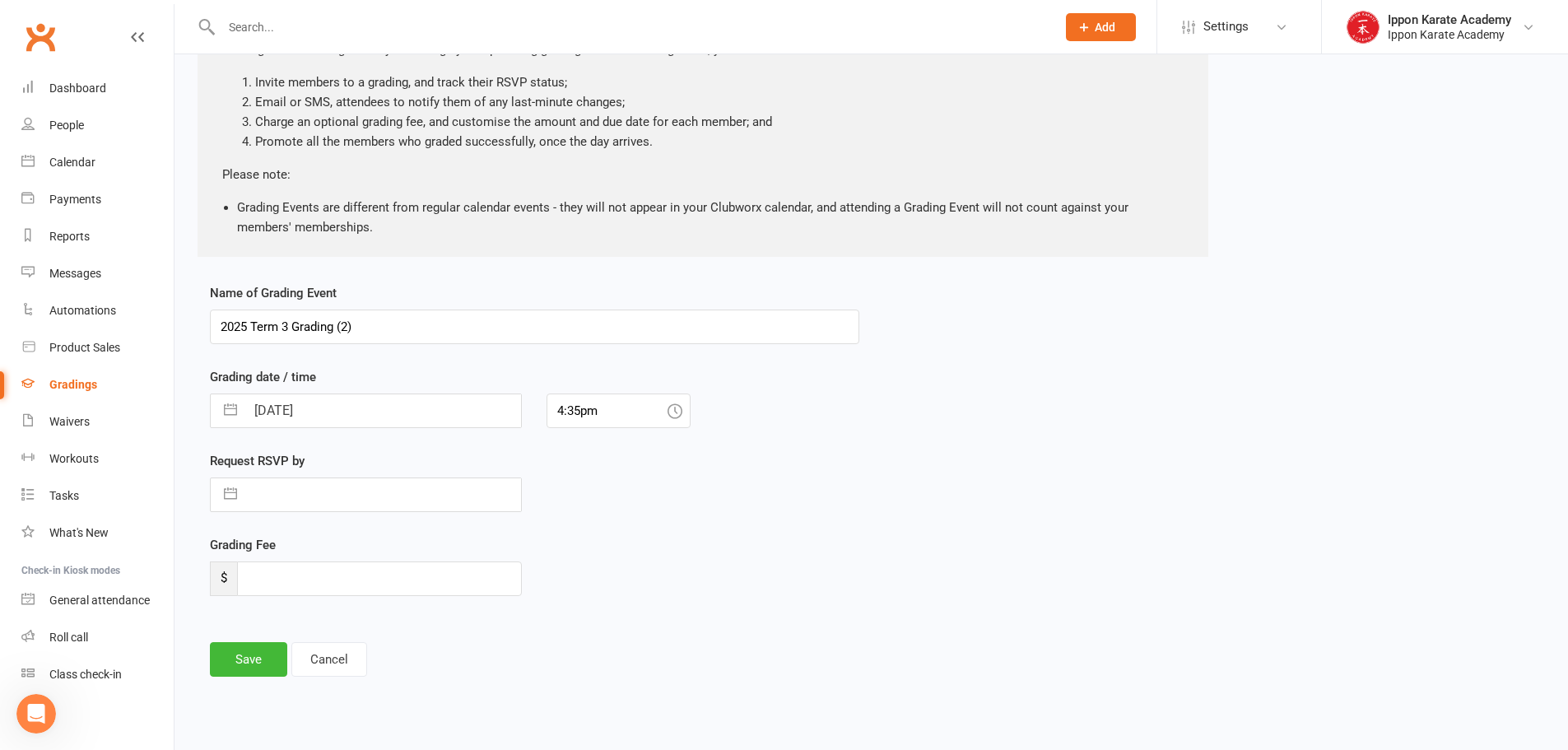
select select "6"
select select "2025"
select select "7"
select select "2025"
select select "8"
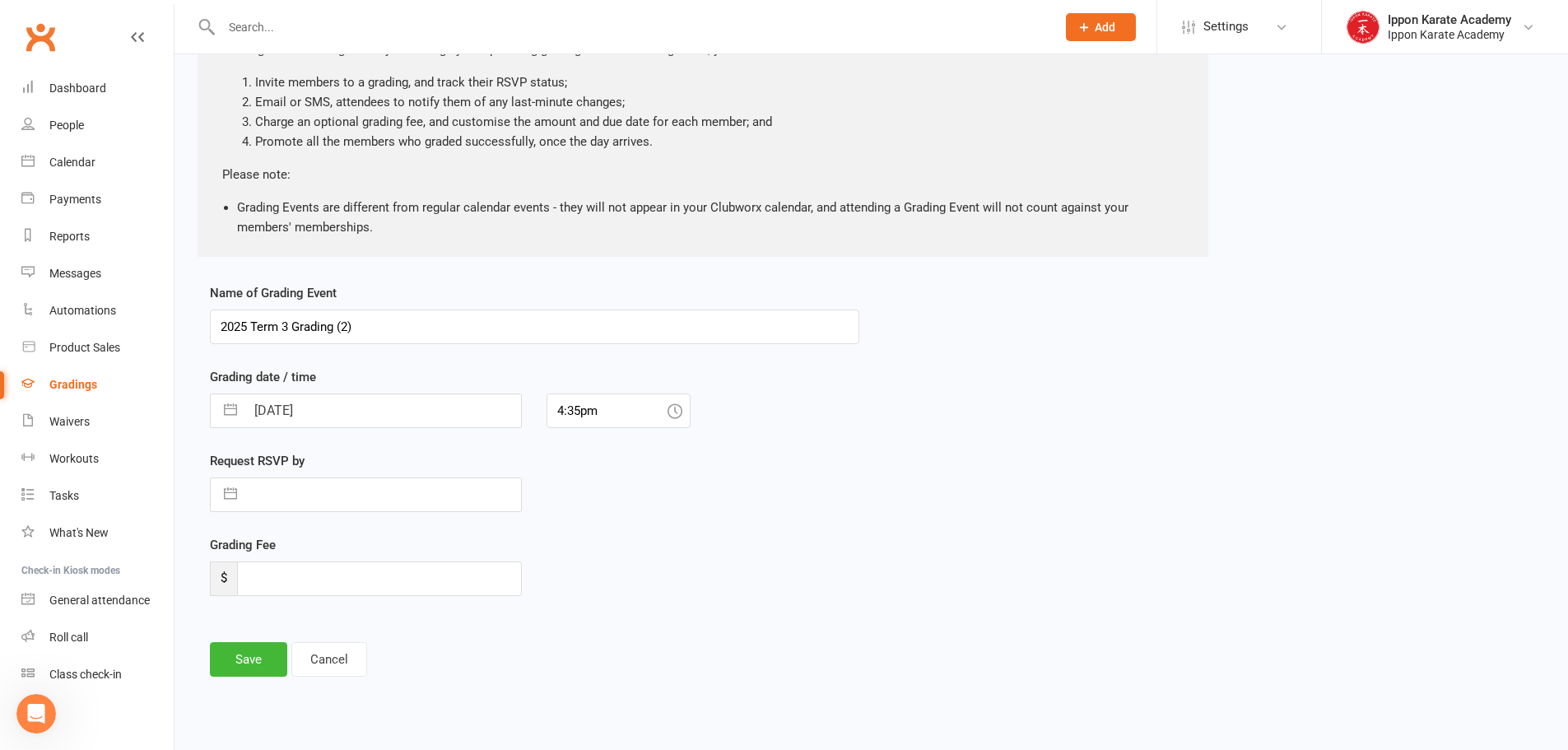
select select "2025"
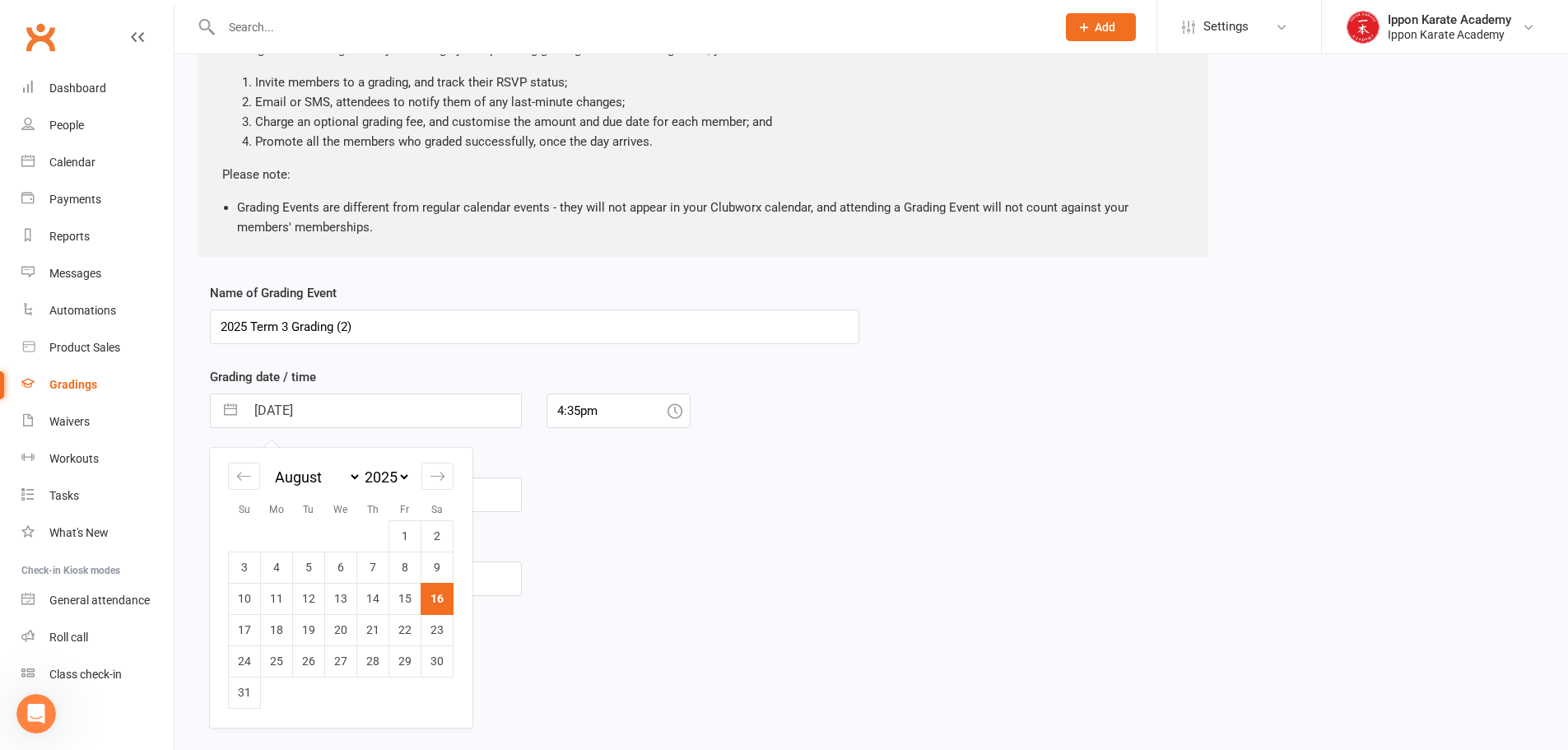
drag, startPoint x: 384, startPoint y: 412, endPoint x: 182, endPoint y: 398, distance: 202.5
click at [179, 397] on div "New Grading Event About Grading Events Grading Events are a great way to manage…" at bounding box center [871, 316] width 1394 height 819
click at [297, 407] on input "[DATE]" at bounding box center [383, 410] width 276 height 33
drag, startPoint x: 366, startPoint y: 406, endPoint x: 250, endPoint y: 409, distance: 116.0
click at [251, 414] on input "[DATE]" at bounding box center [383, 410] width 276 height 33
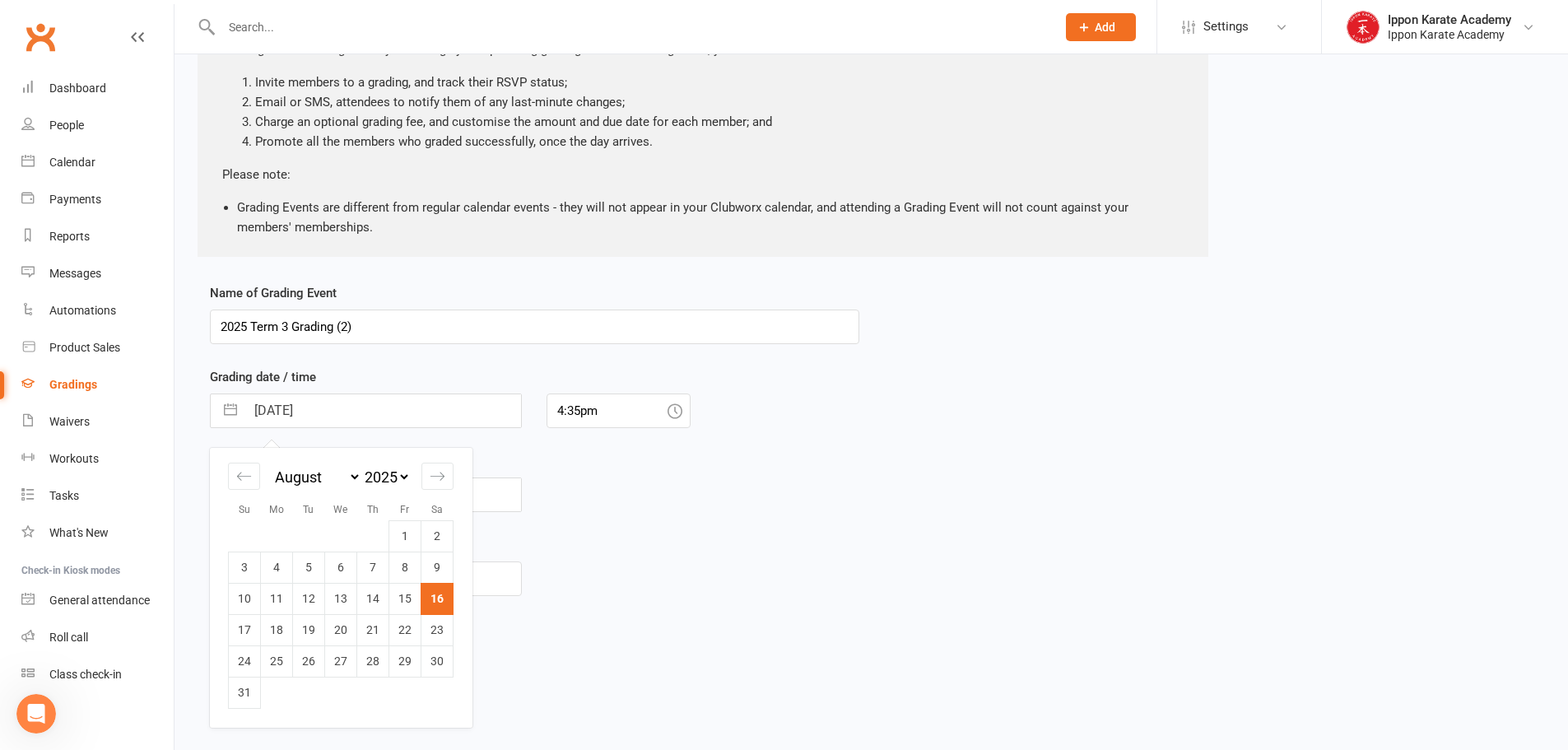
click at [357, 406] on input "[DATE]" at bounding box center [383, 410] width 276 height 33
drag, startPoint x: 357, startPoint y: 405, endPoint x: 214, endPoint y: 398, distance: 143.2
click at [214, 398] on div "[DATE] Navigate forward to interact with the calendar and select a date. Press …" at bounding box center [366, 411] width 312 height 35
drag, startPoint x: 991, startPoint y: 664, endPoint x: 966, endPoint y: 635, distance: 38.3
click at [990, 663] on div "Name of Grading Event 2025 Term 3 Grading (2) Grading date / time [DATE] Naviga…" at bounding box center [871, 491] width 1348 height 417
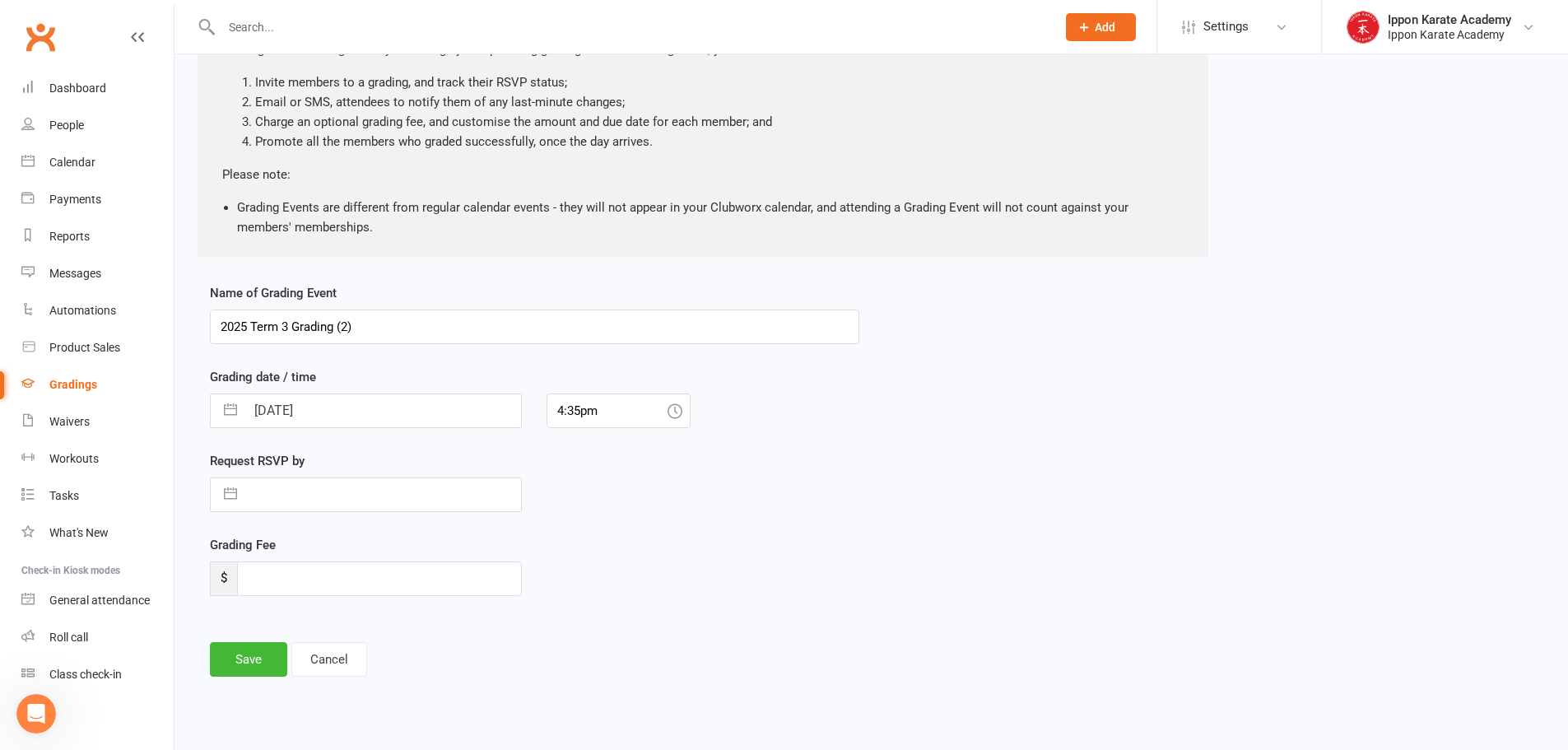
select select "6"
select select "2025"
select select "7"
select select "2025"
select select "8"
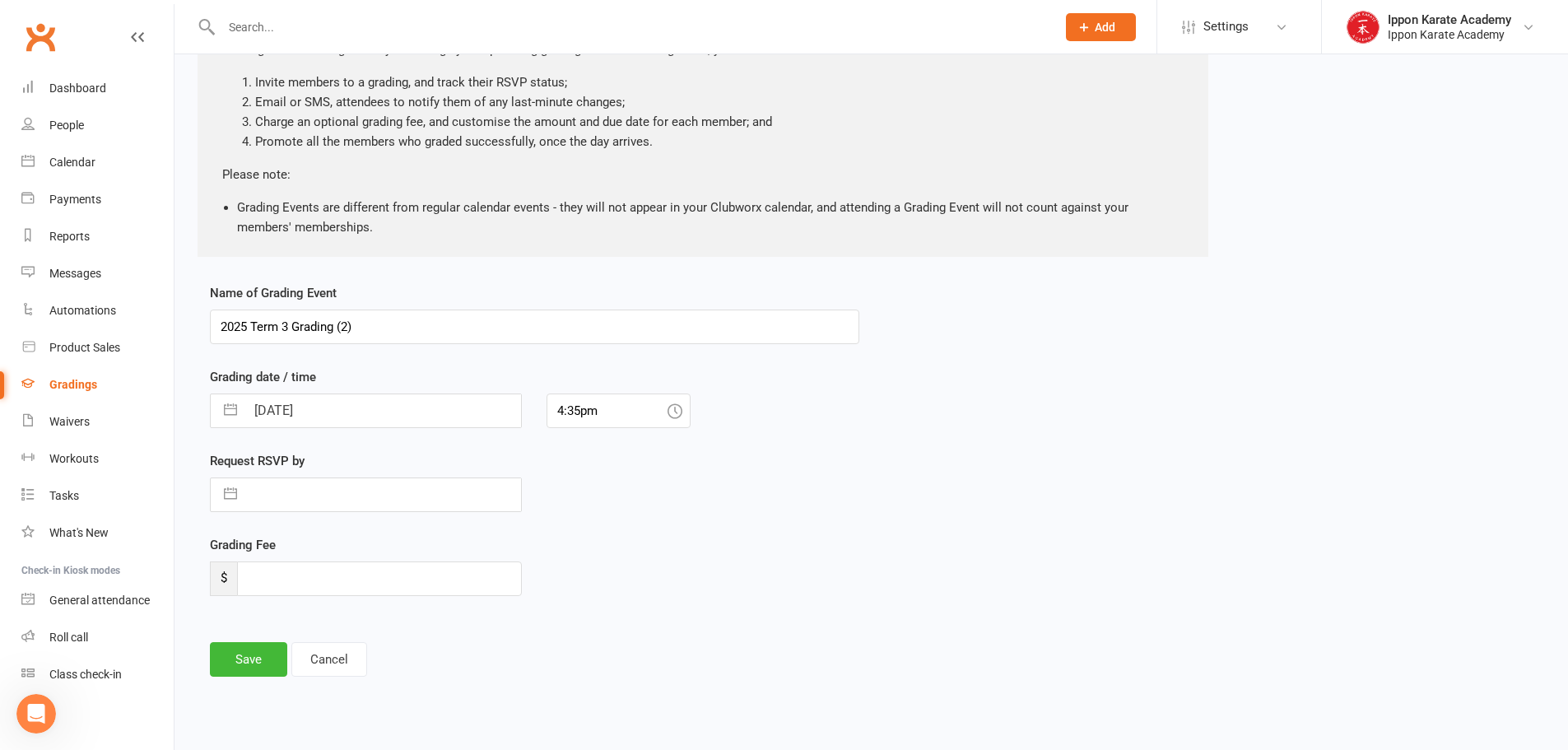
select select "2025"
click at [319, 496] on input "text" at bounding box center [383, 494] width 276 height 33
click at [671, 523] on div "Request RSVP by Navigate forward to interact with the calendar and select a dat…" at bounding box center [534, 492] width 674 height 84
click at [265, 582] on input "number" at bounding box center [379, 578] width 285 height 35
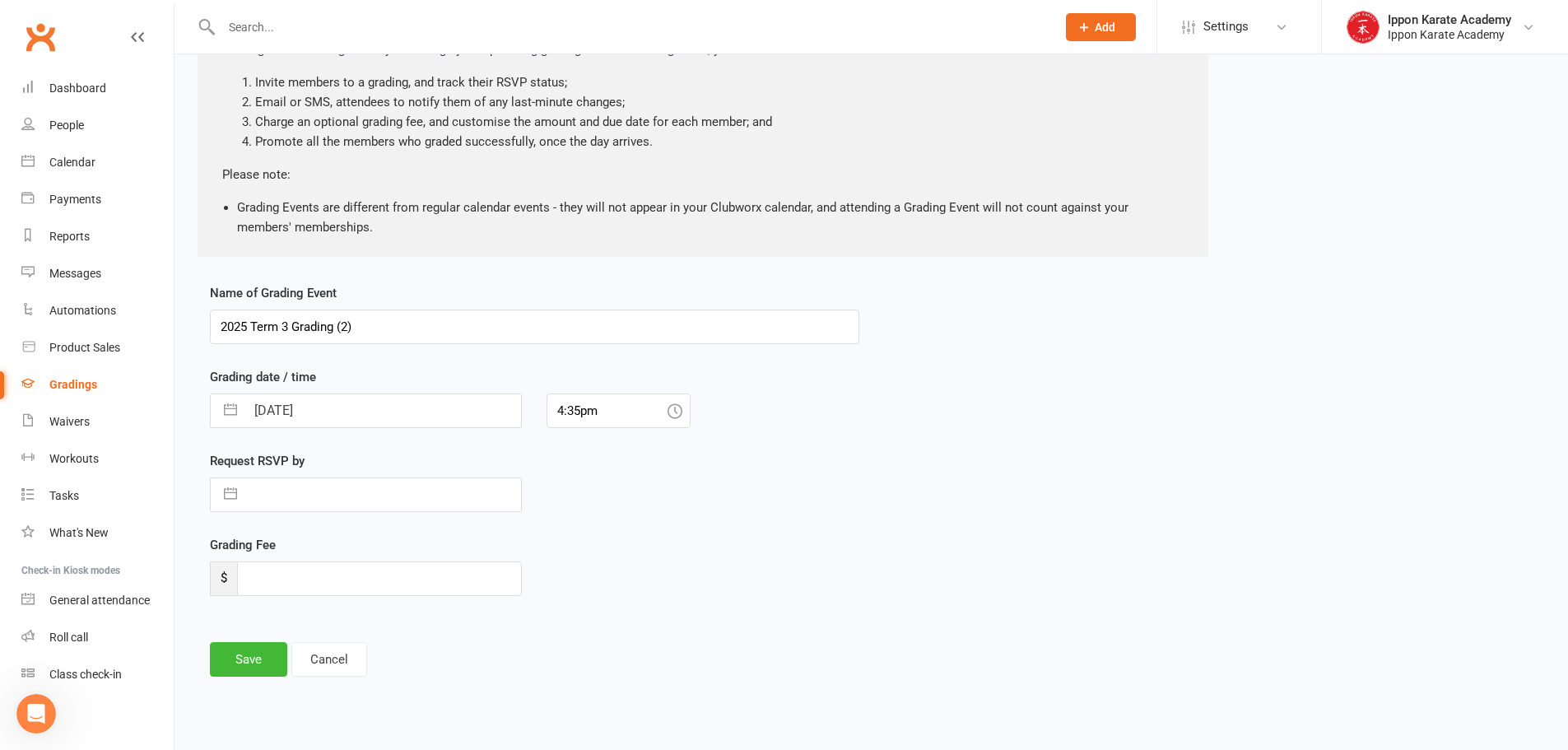
click at [791, 603] on div "Grading Fee $" at bounding box center [534, 577] width 674 height 84
select select "6"
select select "2025"
select select "7"
select select "2025"
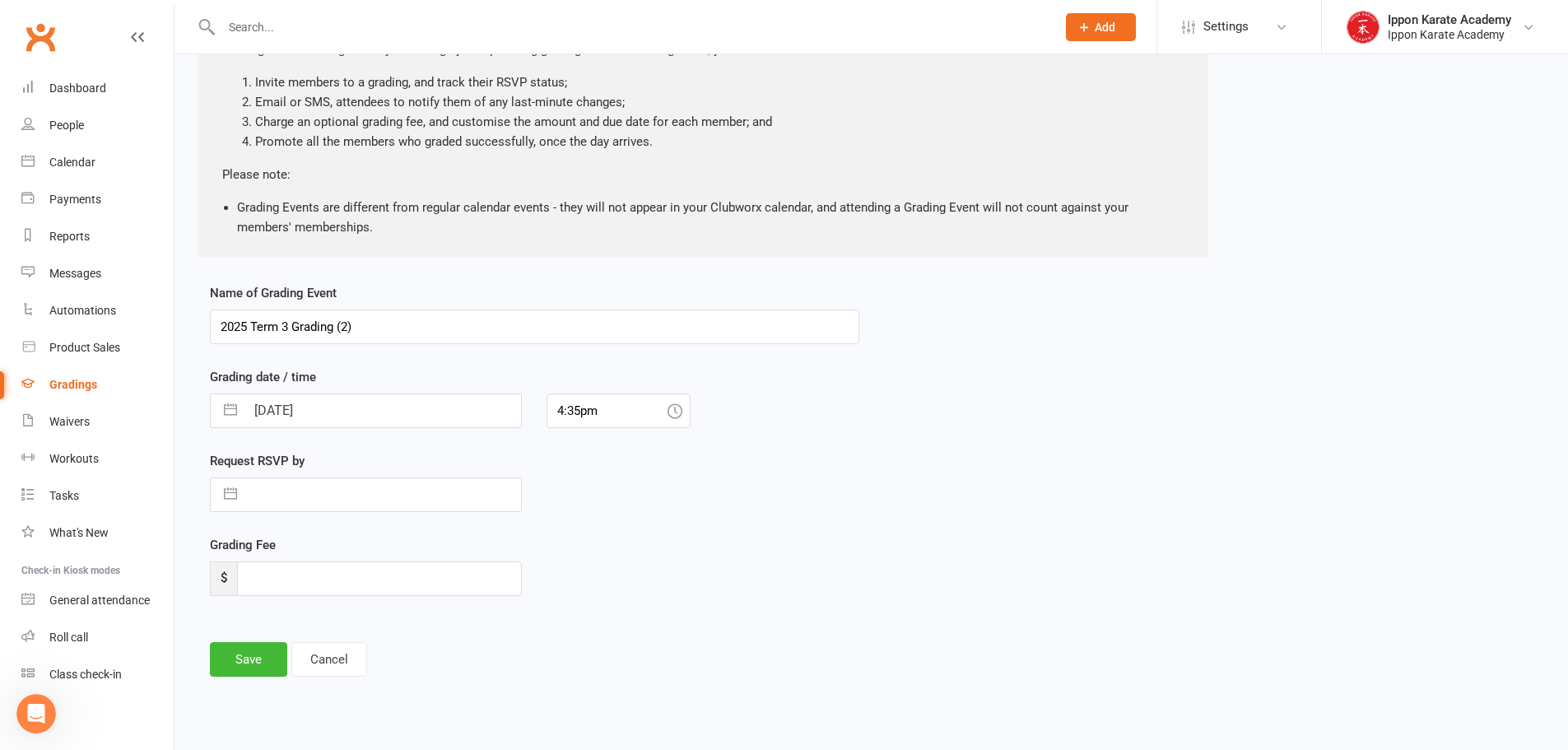
select select "8"
select select "2025"
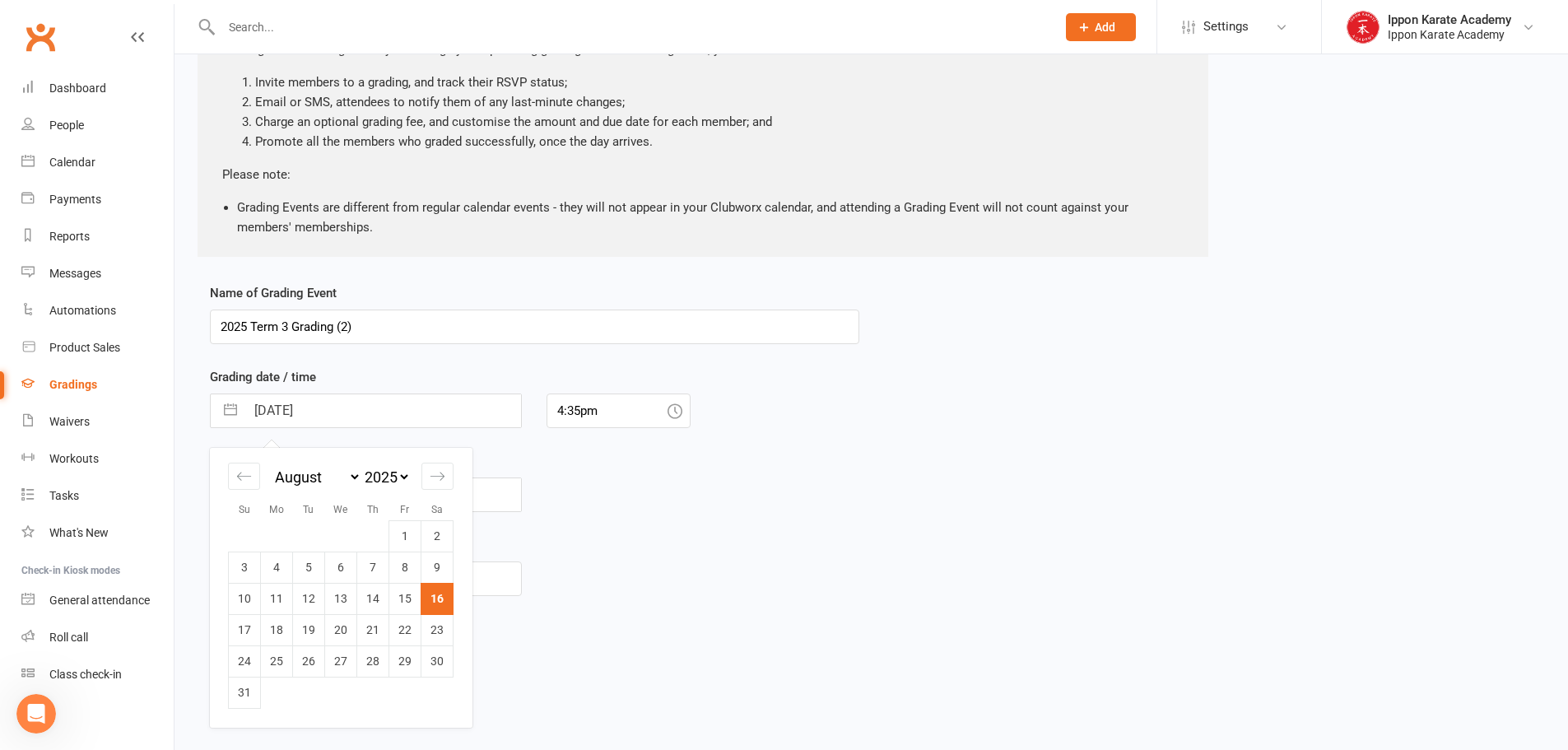
click at [362, 419] on input "[DATE]" at bounding box center [383, 410] width 276 height 33
click at [444, 478] on icon "Move forward to switch to the next month." at bounding box center [437, 476] width 15 height 15
select select "9"
select select "2025"
click at [235, 597] on td "14" at bounding box center [245, 598] width 32 height 31
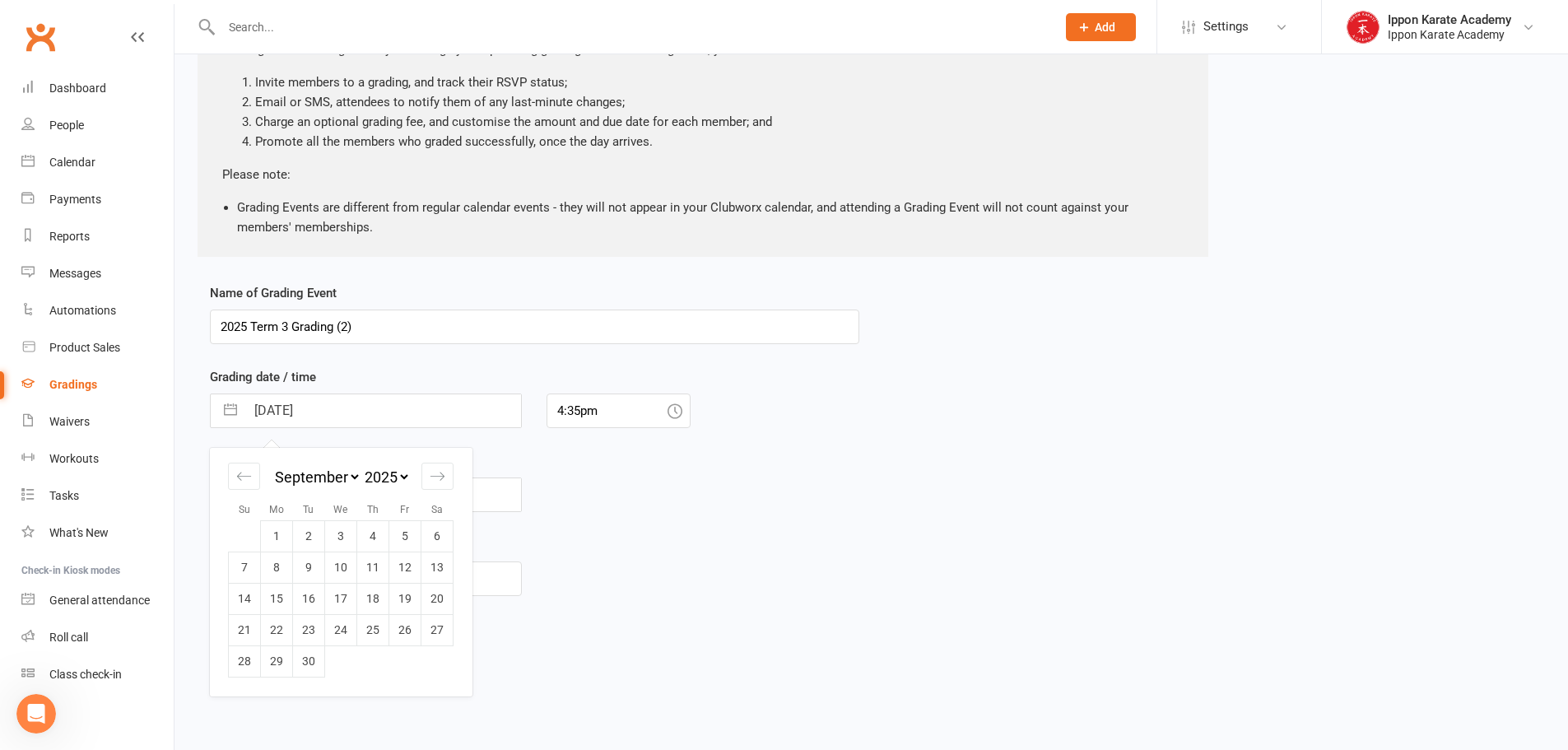
type input "[DATE]"
click at [726, 535] on div "Grading Fee $" at bounding box center [534, 577] width 674 height 84
click at [670, 412] on icon at bounding box center [675, 410] width 14 height 14
click at [572, 412] on input "4:35pm" at bounding box center [619, 411] width 144 height 35
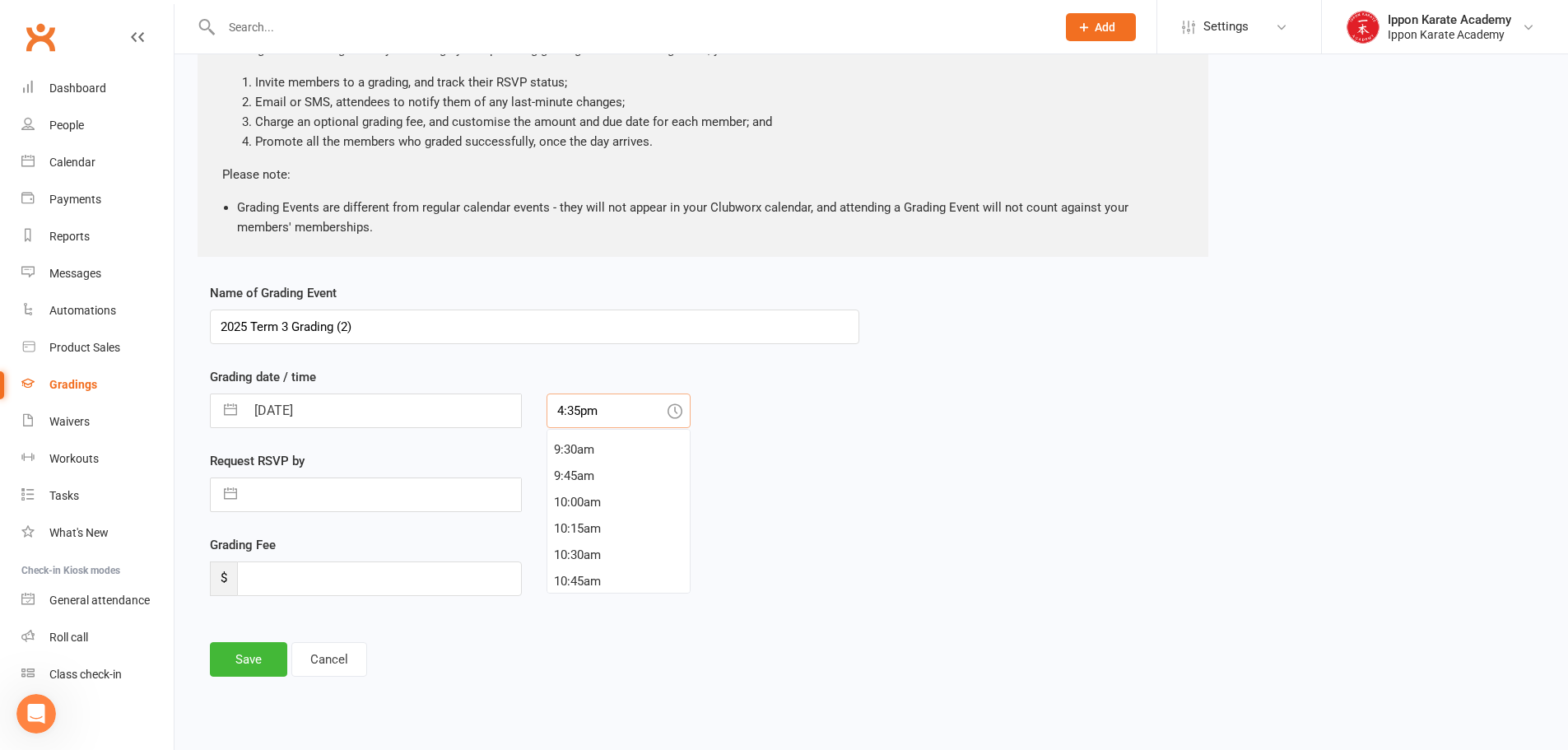
scroll to position [978, 0]
click at [588, 571] on div "10:30am" at bounding box center [618, 571] width 142 height 26
click at [605, 481] on div "9:45am" at bounding box center [618, 472] width 142 height 26
type input "9:45am"
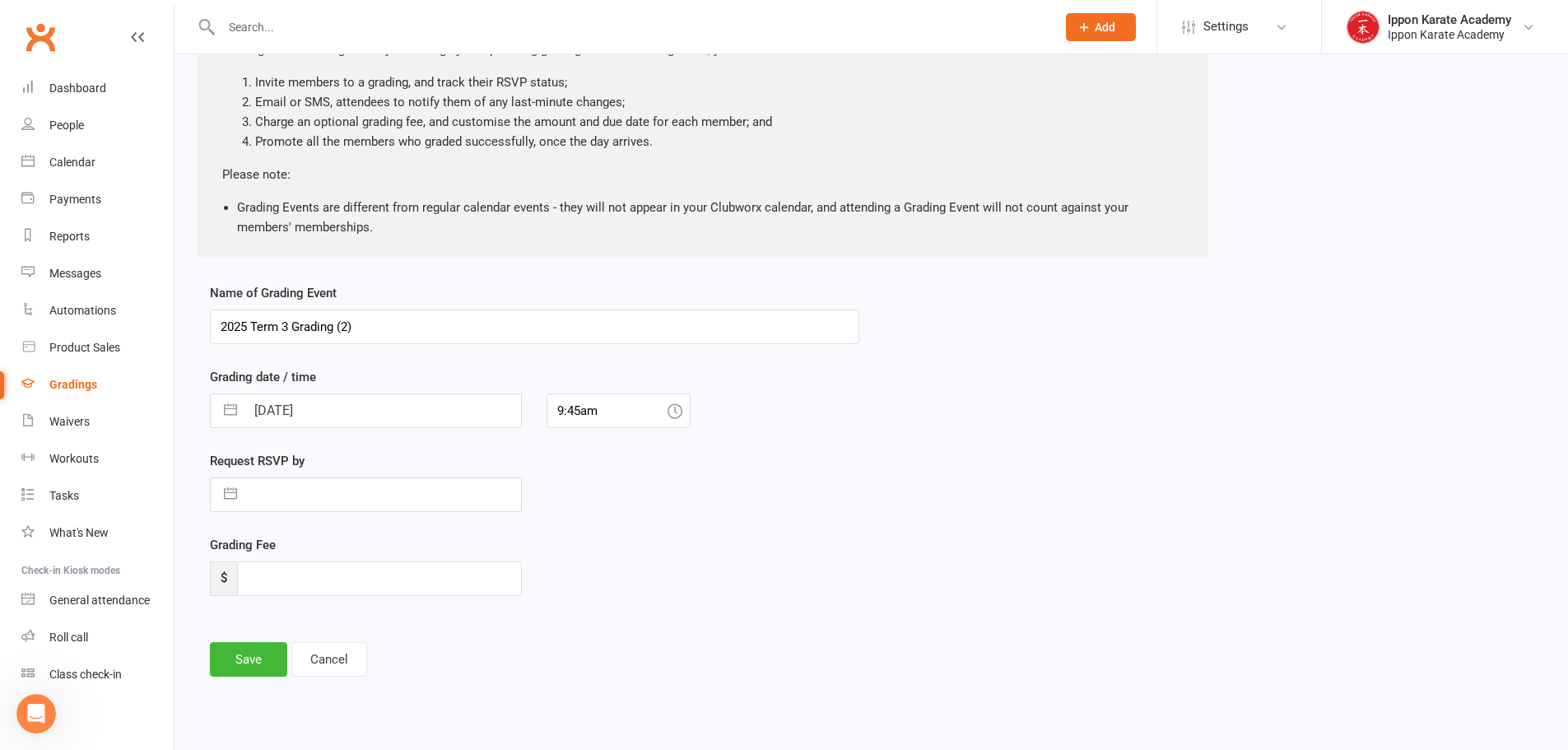
click at [901, 515] on div "Name of Grading Event 2025 Term 3 Grading (2) Grading date / time [DATE] Naviga…" at bounding box center [871, 491] width 1348 height 417
select select "6"
select select "2025"
select select "7"
select select "2025"
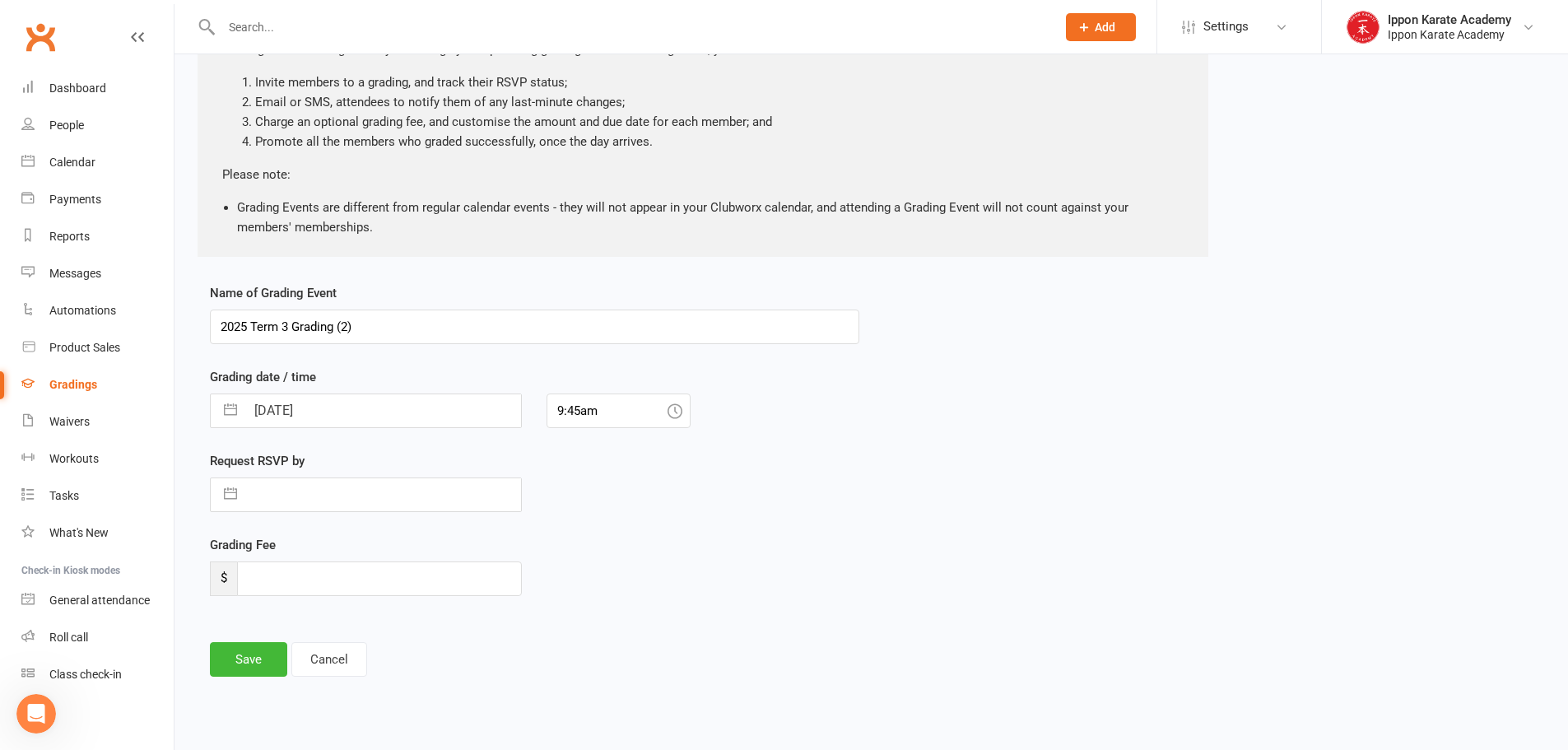
select select "8"
select select "2025"
click at [303, 491] on input "text" at bounding box center [383, 494] width 276 height 33
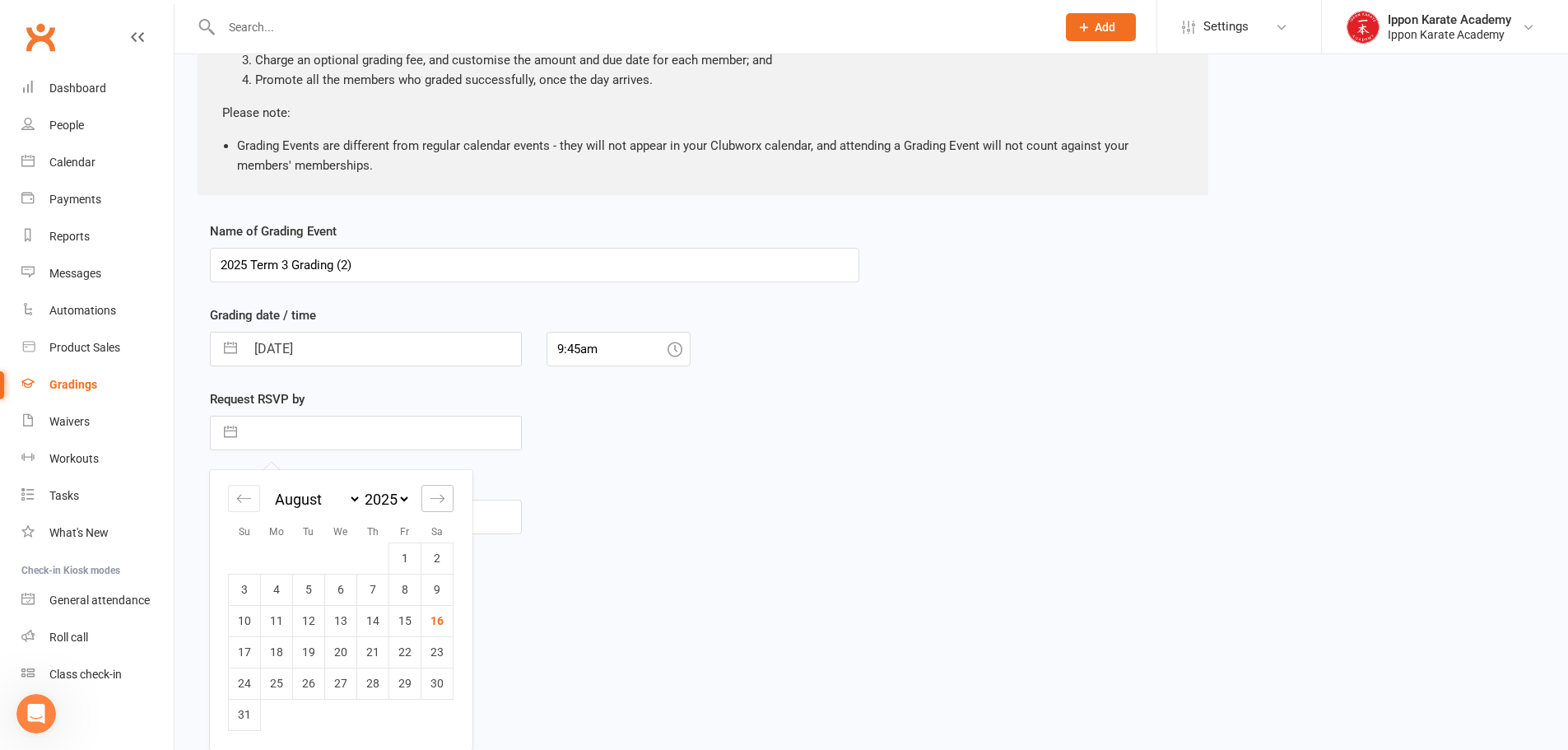
click at [442, 502] on icon "Move forward to switch to the next month." at bounding box center [437, 498] width 15 height 15
select select "9"
select select "2025"
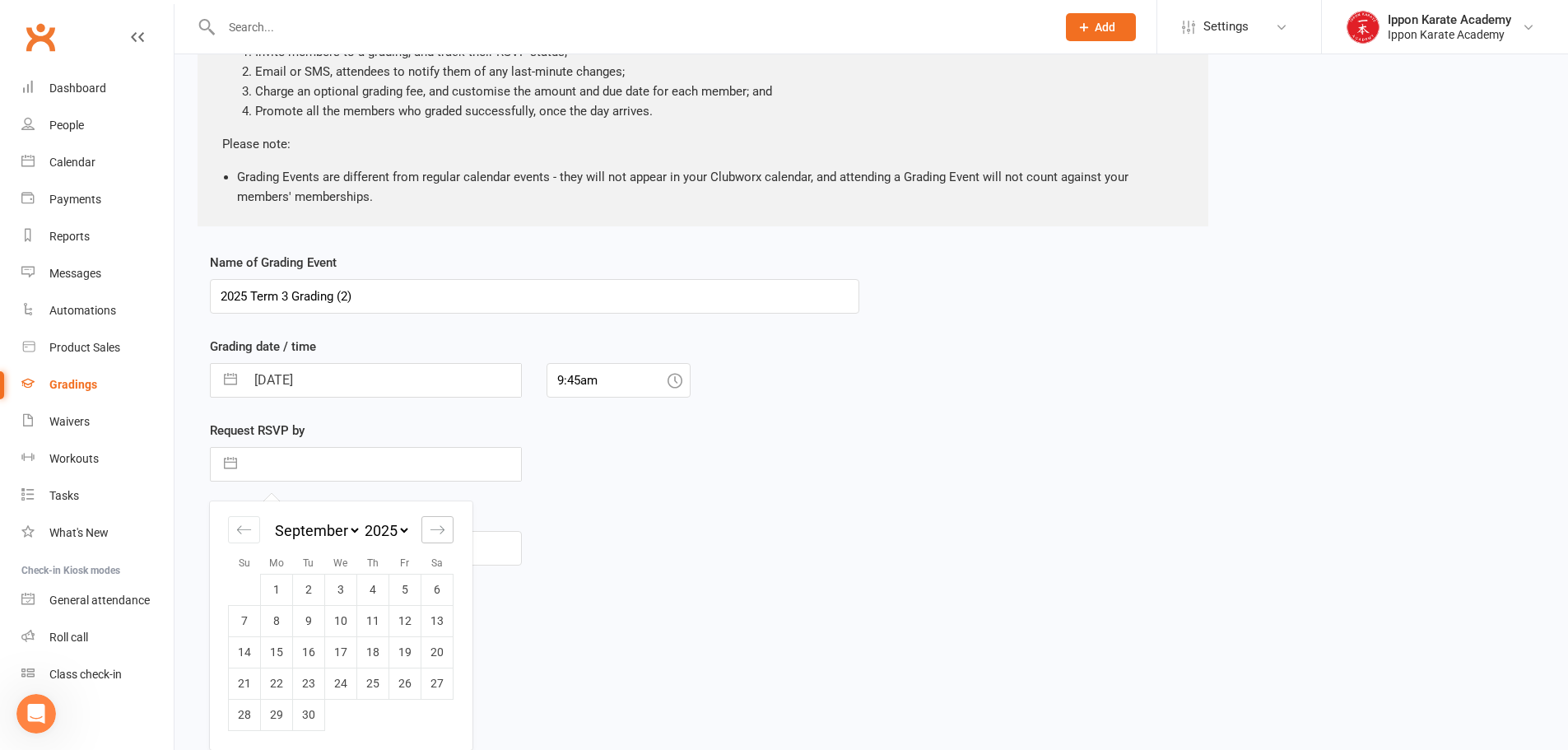
scroll to position [178, 0]
click at [380, 648] on td "18" at bounding box center [373, 651] width 32 height 31
type input "[DATE]"
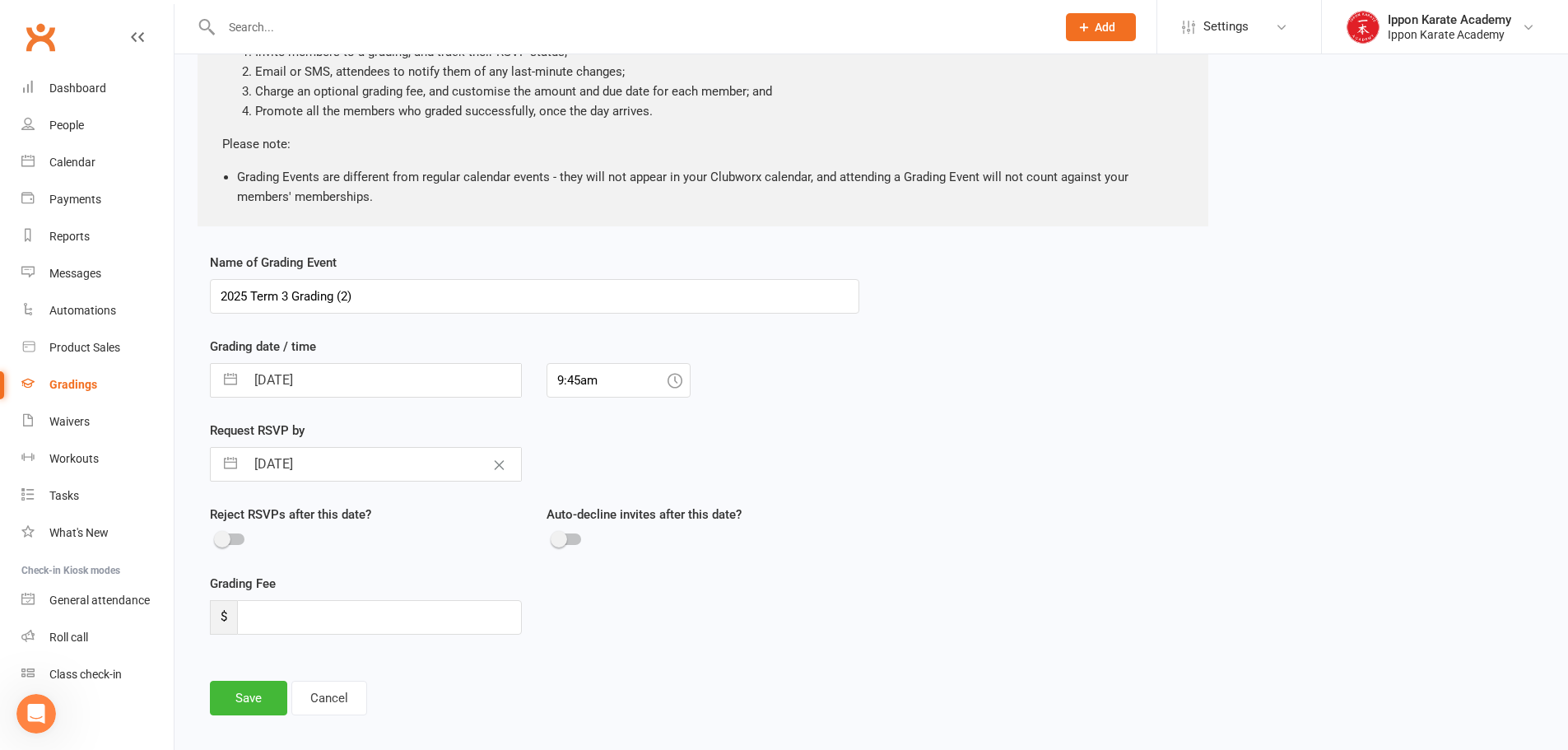
click at [929, 609] on div "Name of Grading Event 2025 Term 3 Grading (2) Grading date / time [DATE] Naviga…" at bounding box center [871, 495] width 1348 height 486
select select "7"
select select "2025"
select select "8"
select select "2025"
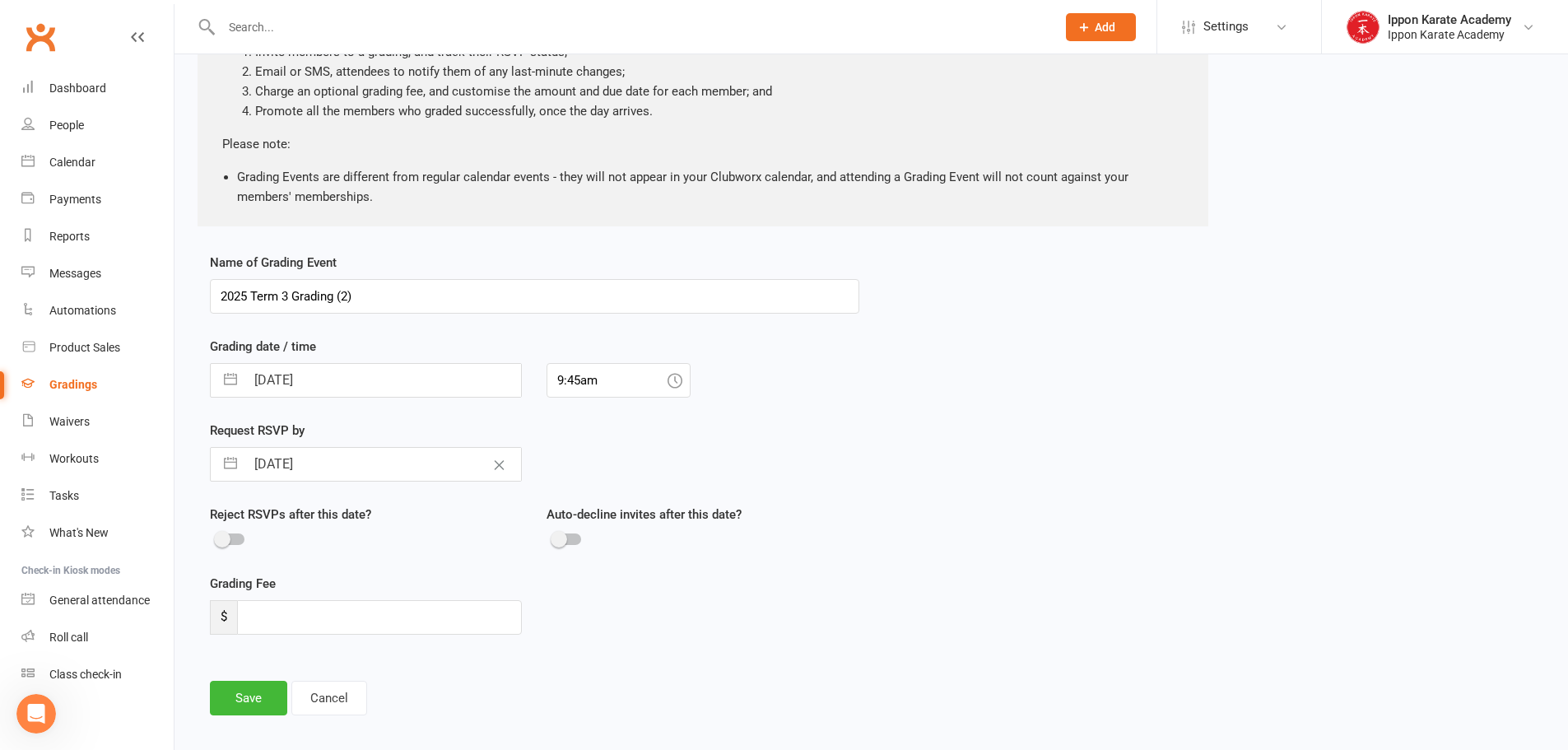
select select "9"
select select "2025"
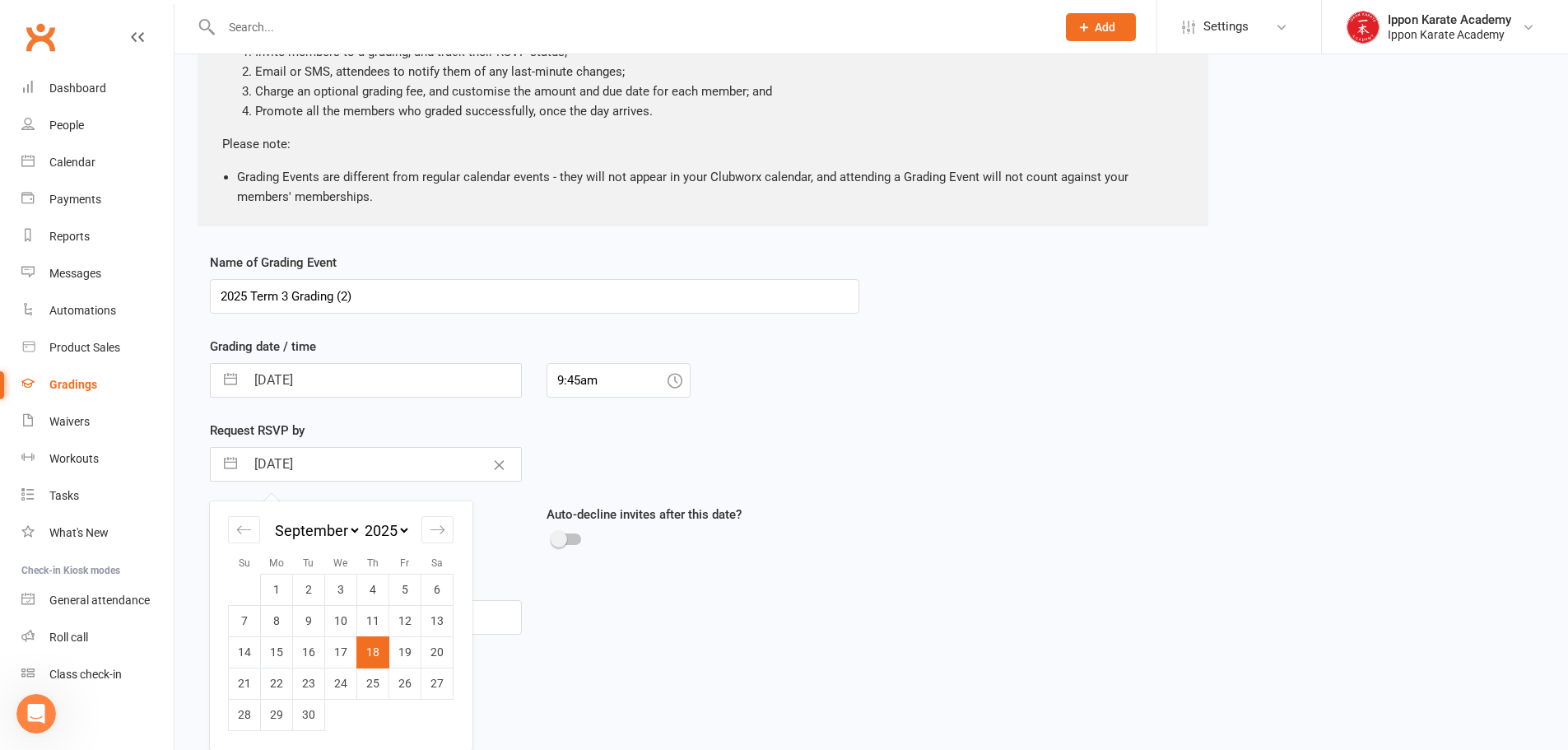
click at [373, 464] on input "[DATE]" at bounding box center [383, 463] width 276 height 33
drag, startPoint x: 740, startPoint y: 658, endPoint x: 704, endPoint y: 651, distance: 36.7
click at [738, 656] on div "Name of Grading Event 2025 Term 3 Grading (2) Grading date / time [DATE] Naviga…" at bounding box center [534, 495] width 674 height 486
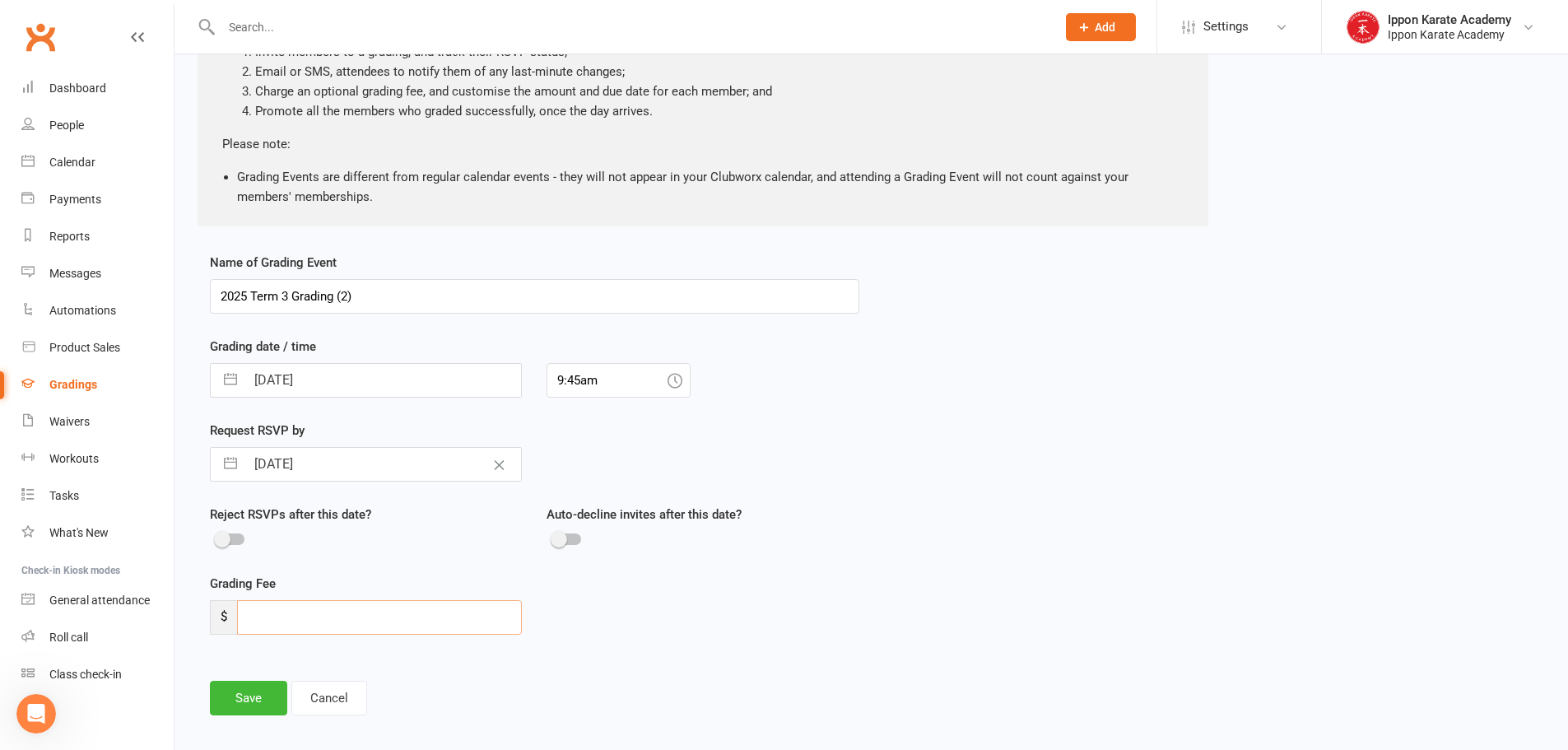
click at [277, 615] on input "number" at bounding box center [379, 616] width 285 height 35
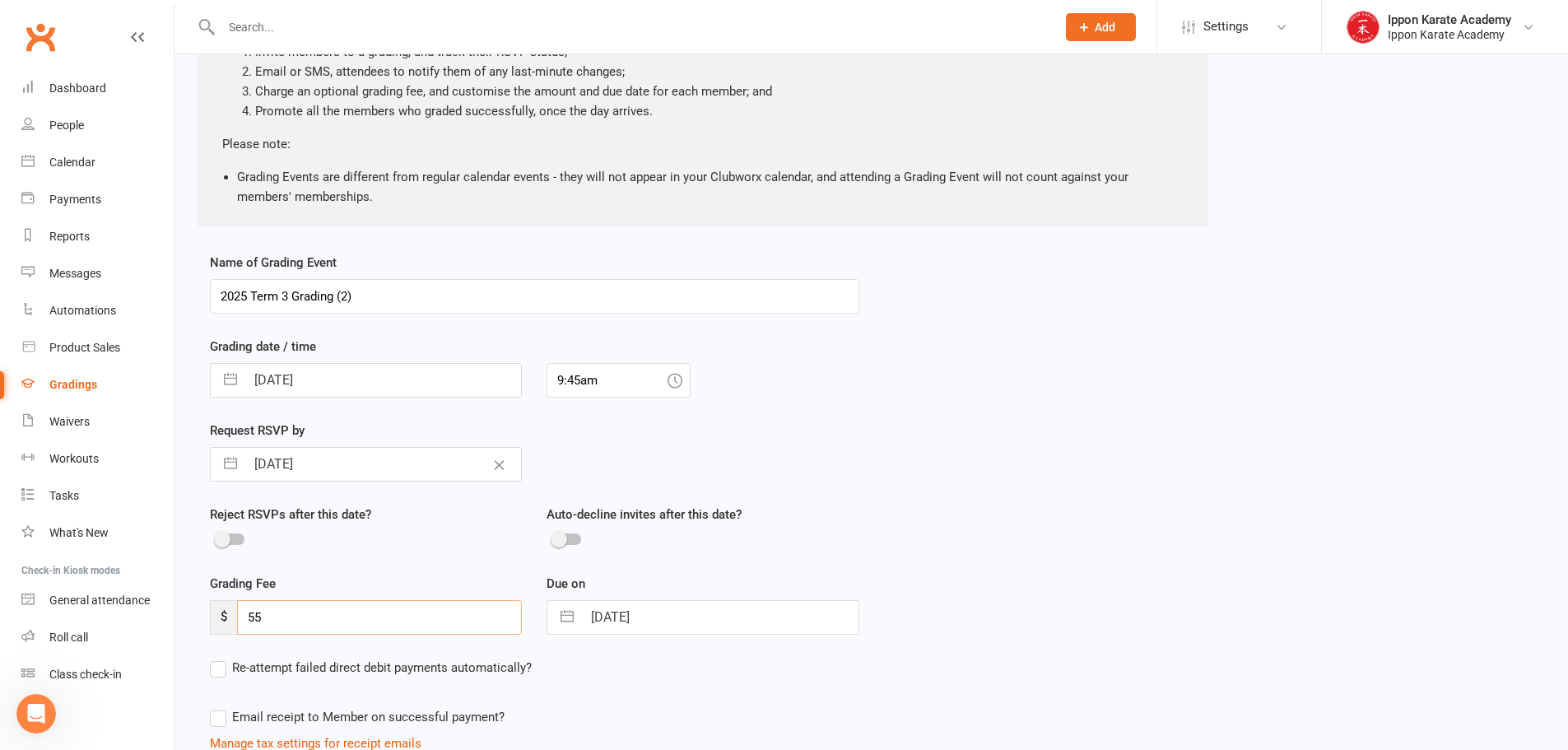
type input "55"
select select "7"
select select "2025"
select select "8"
select select "2025"
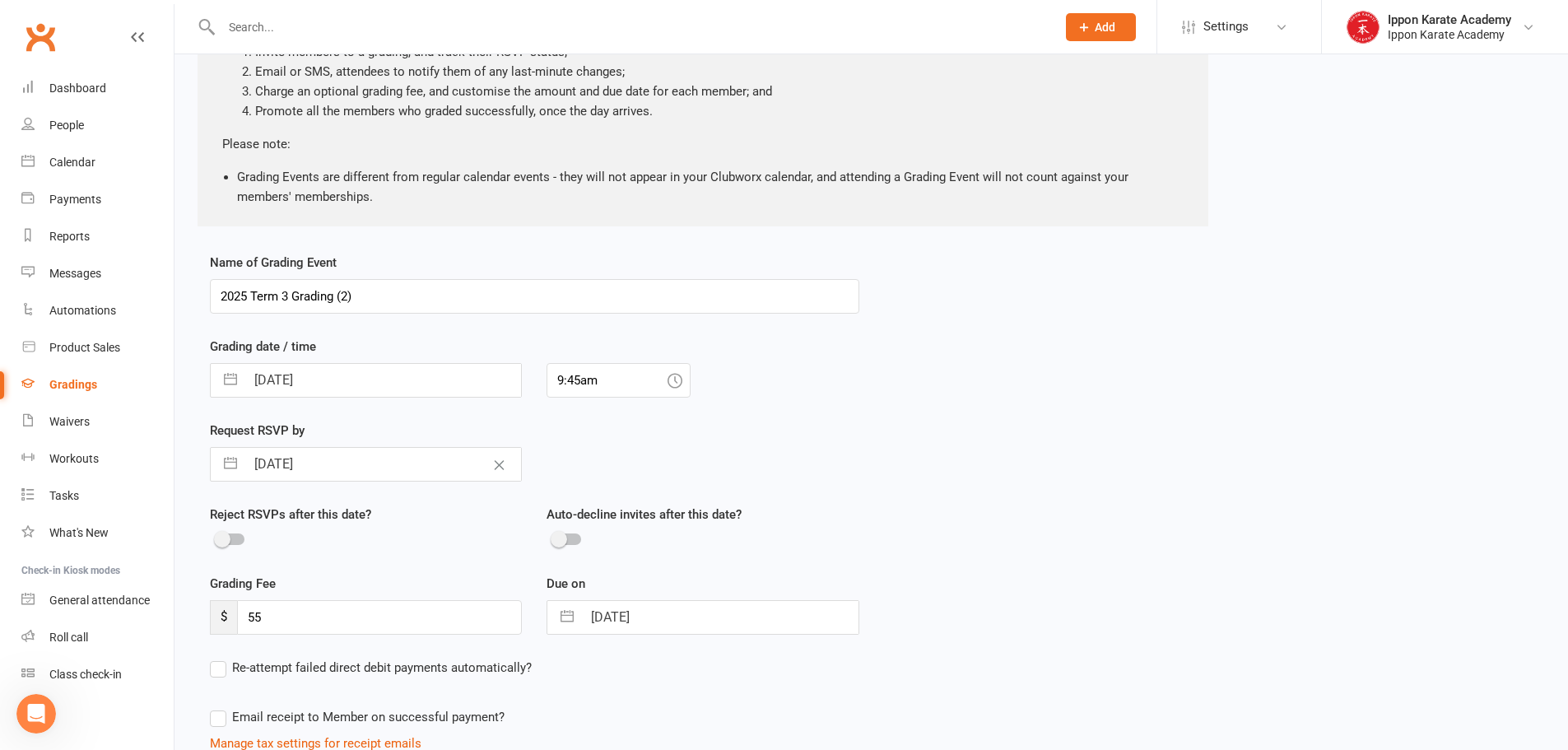
select select "9"
select select "2025"
click at [689, 618] on input "[DATE]" at bounding box center [720, 616] width 276 height 33
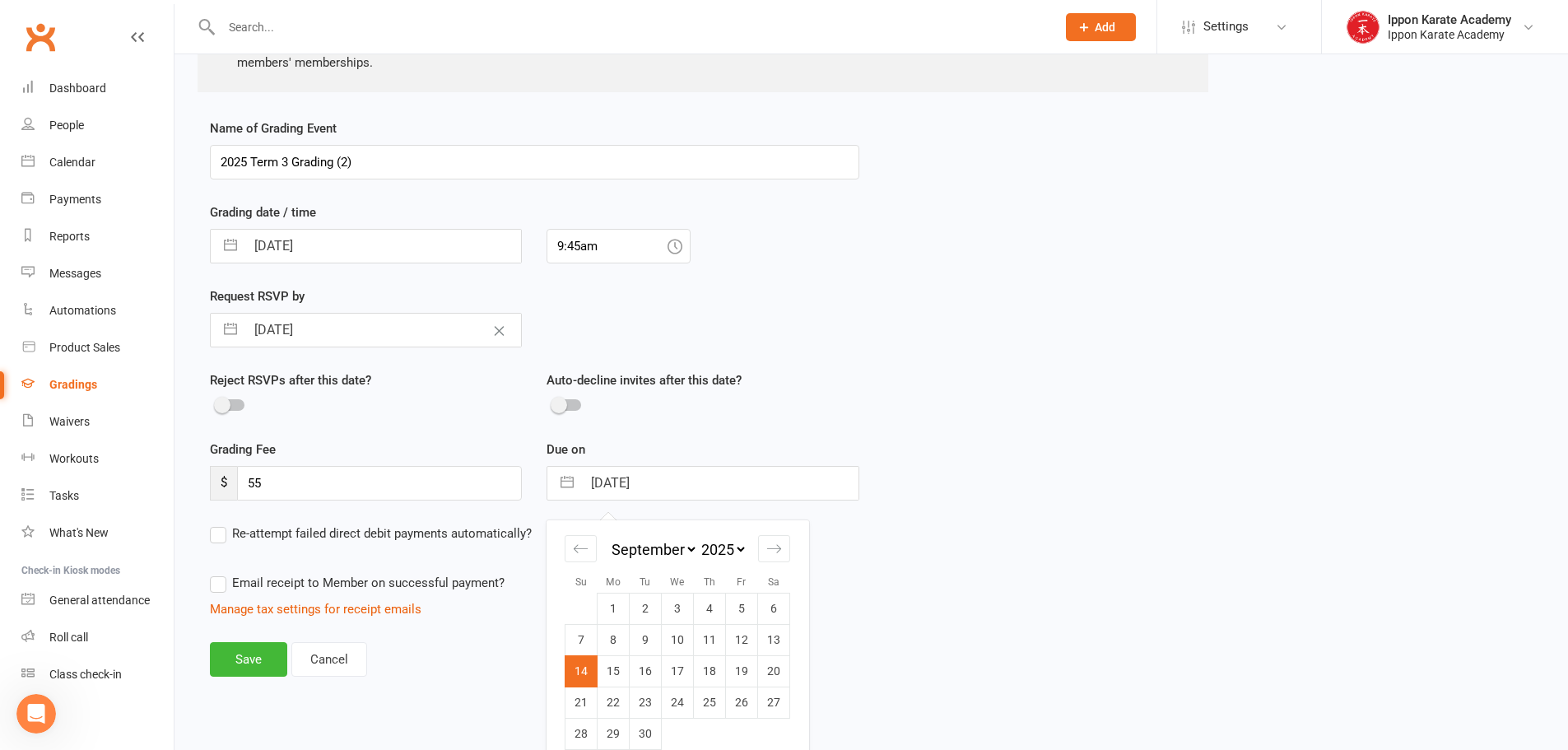
scroll to position [331, 0]
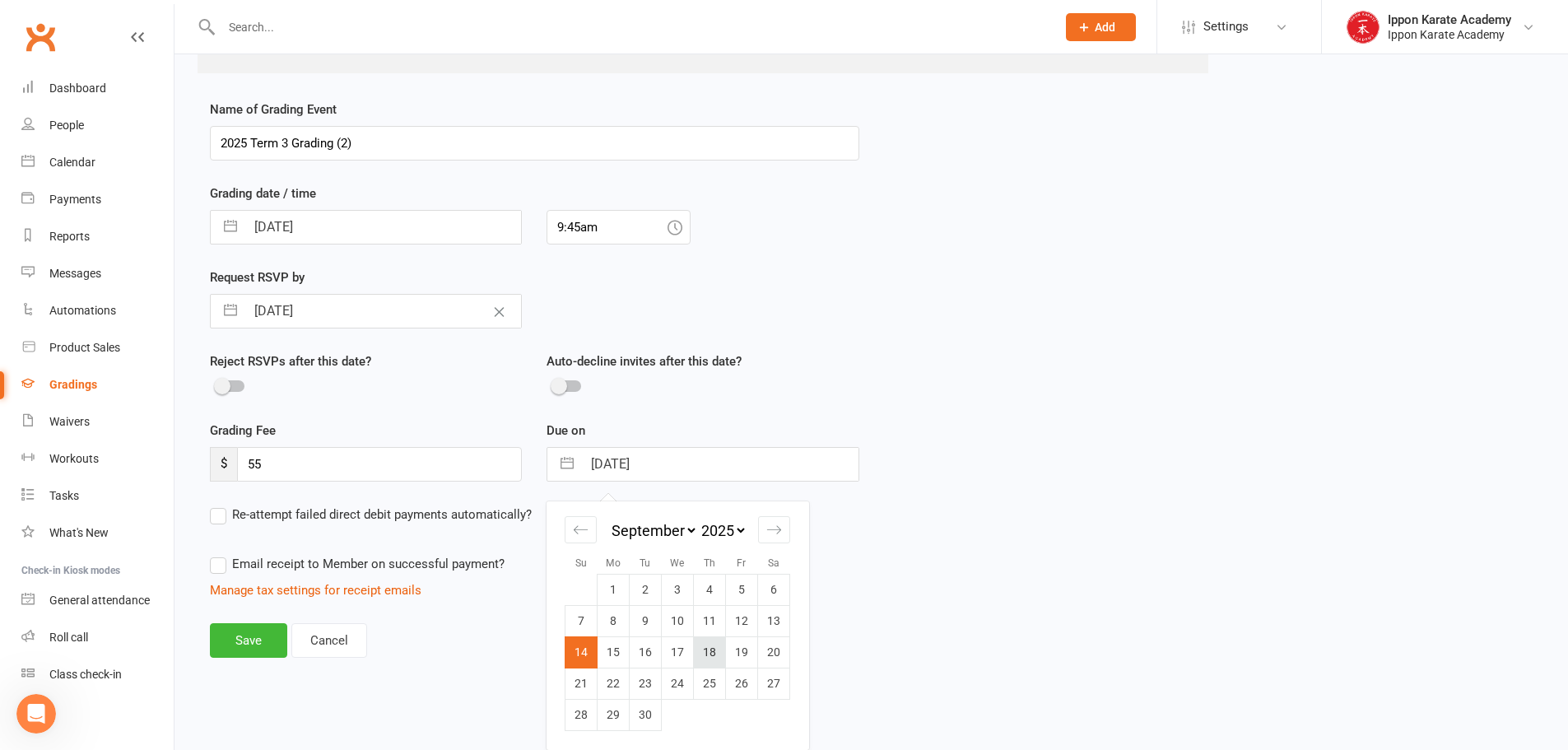
click at [714, 656] on td "18" at bounding box center [710, 651] width 32 height 31
type input "[DATE]"
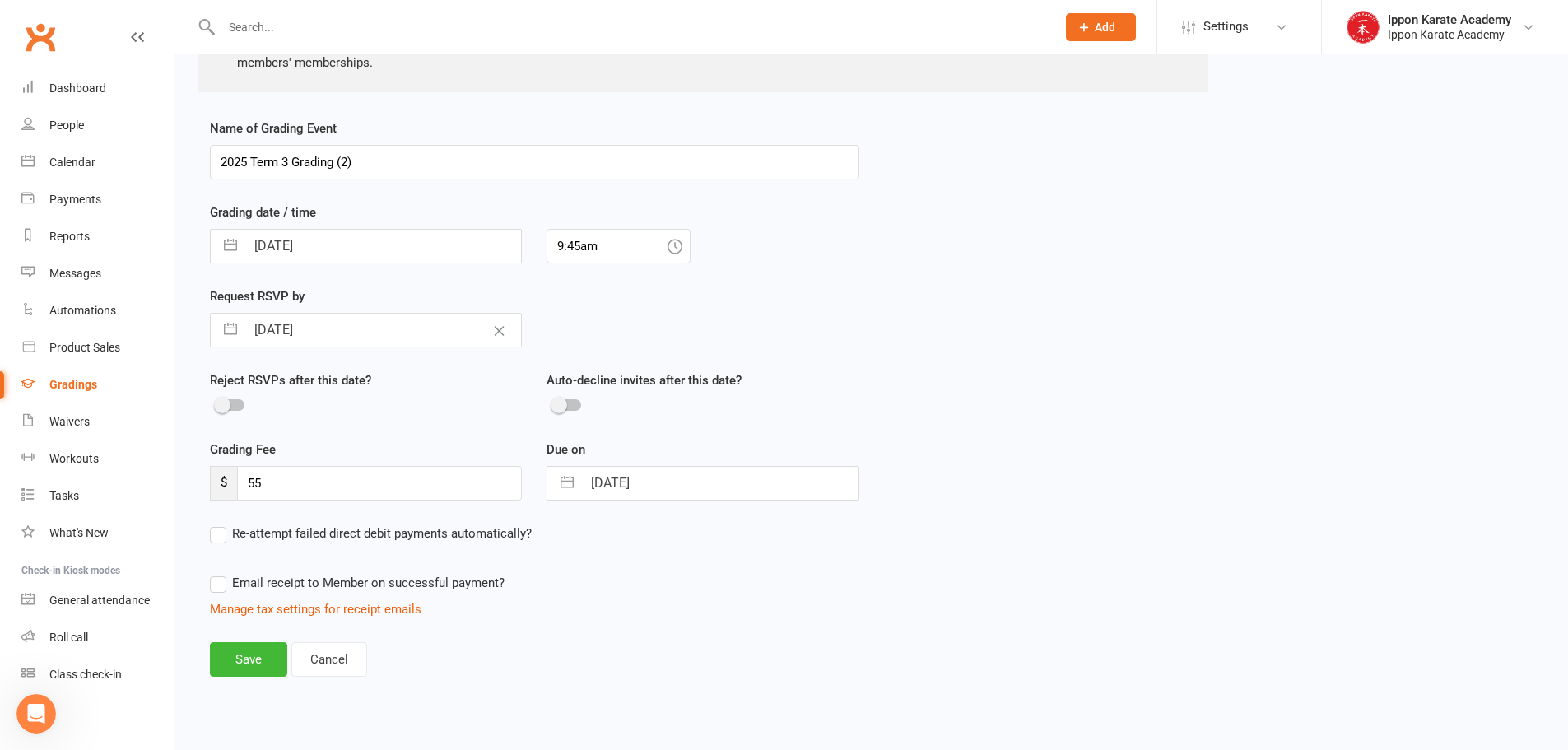
scroll to position [312, 0]
click at [702, 656] on div "Save Cancel" at bounding box center [534, 659] width 649 height 35
click at [697, 647] on div "Save Cancel" at bounding box center [534, 659] width 649 height 35
click at [238, 656] on button "Save" at bounding box center [248, 659] width 77 height 35
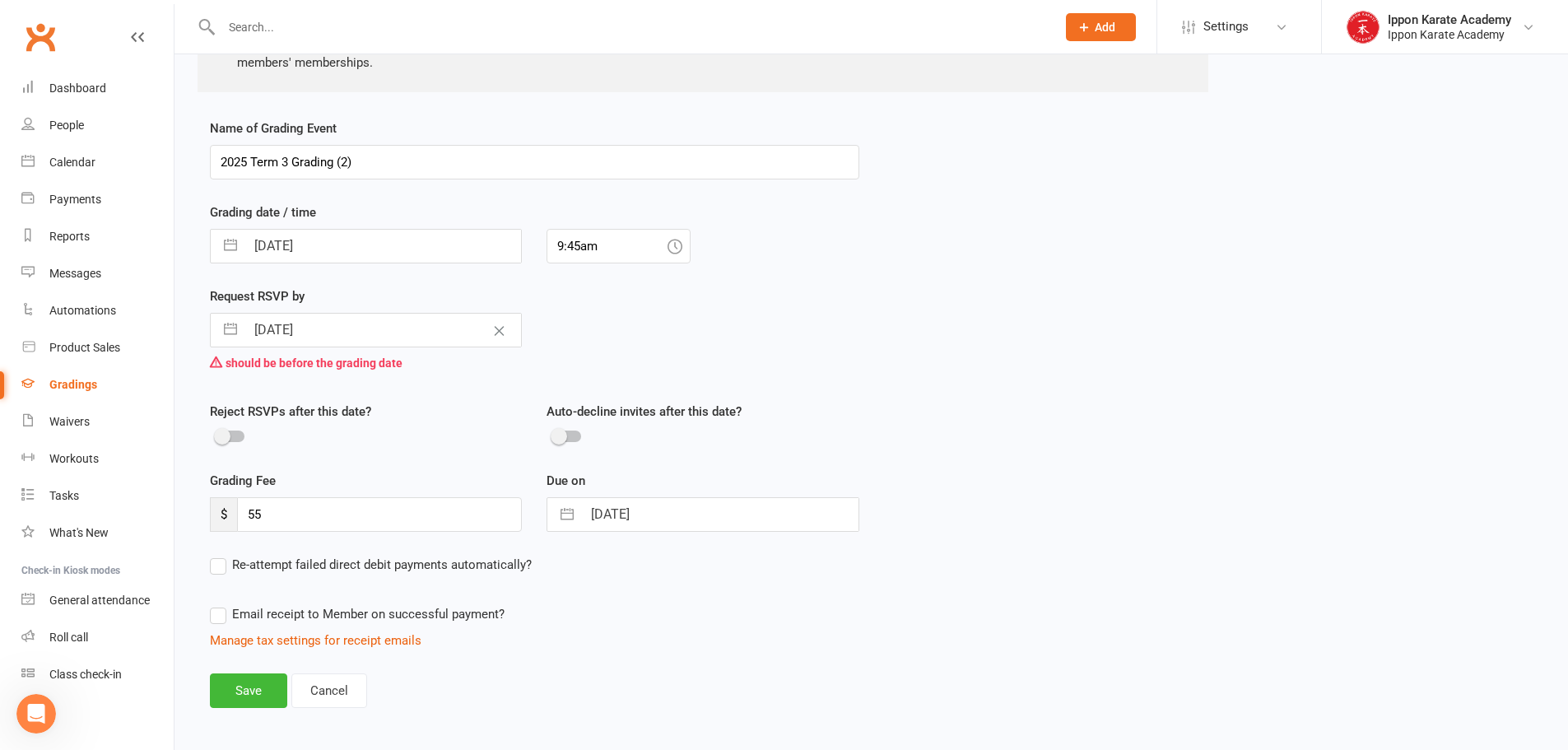
click at [325, 337] on input "[DATE]" at bounding box center [383, 330] width 276 height 33
select select "7"
select select "2025"
select select "8"
select select "2025"
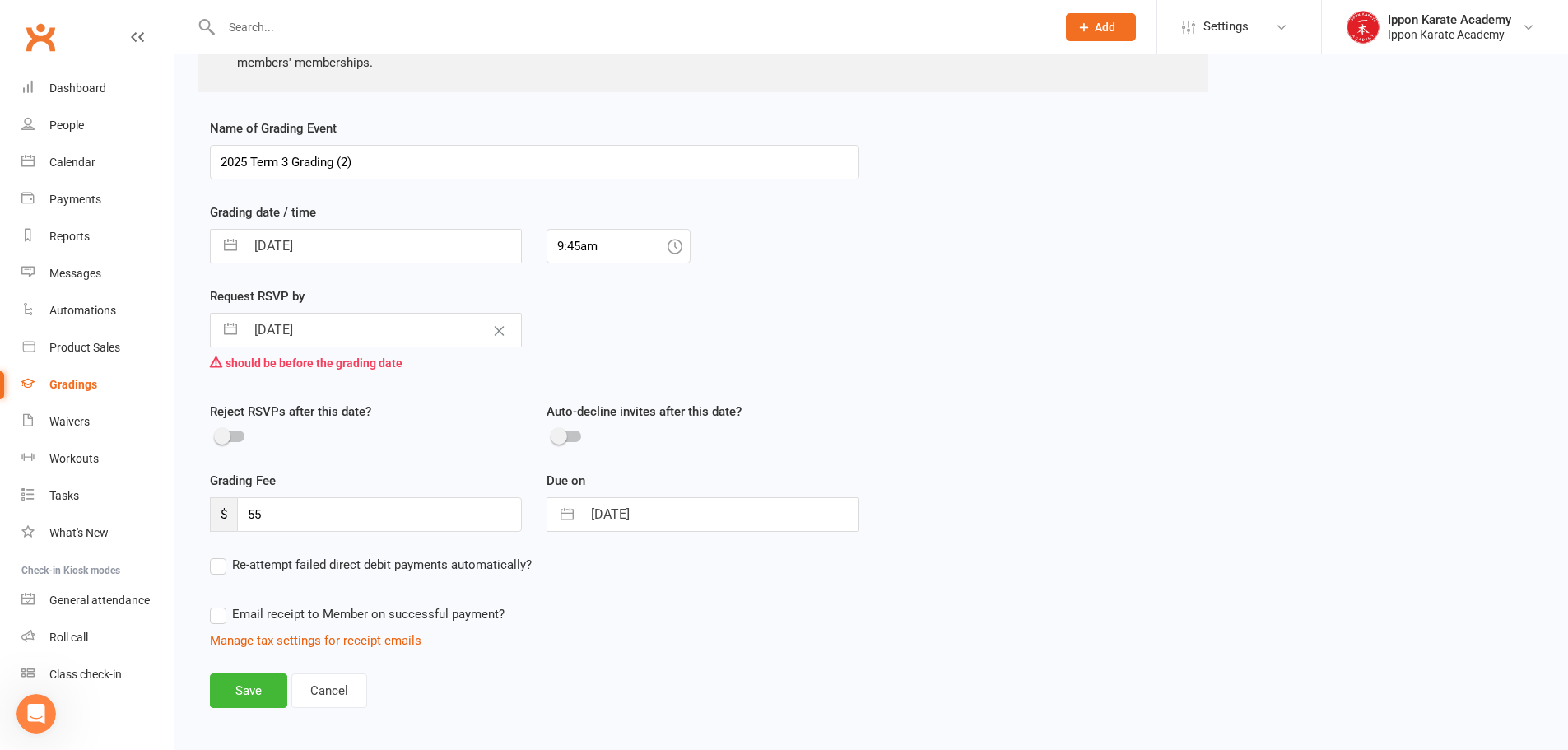
select select "9"
select select "2025"
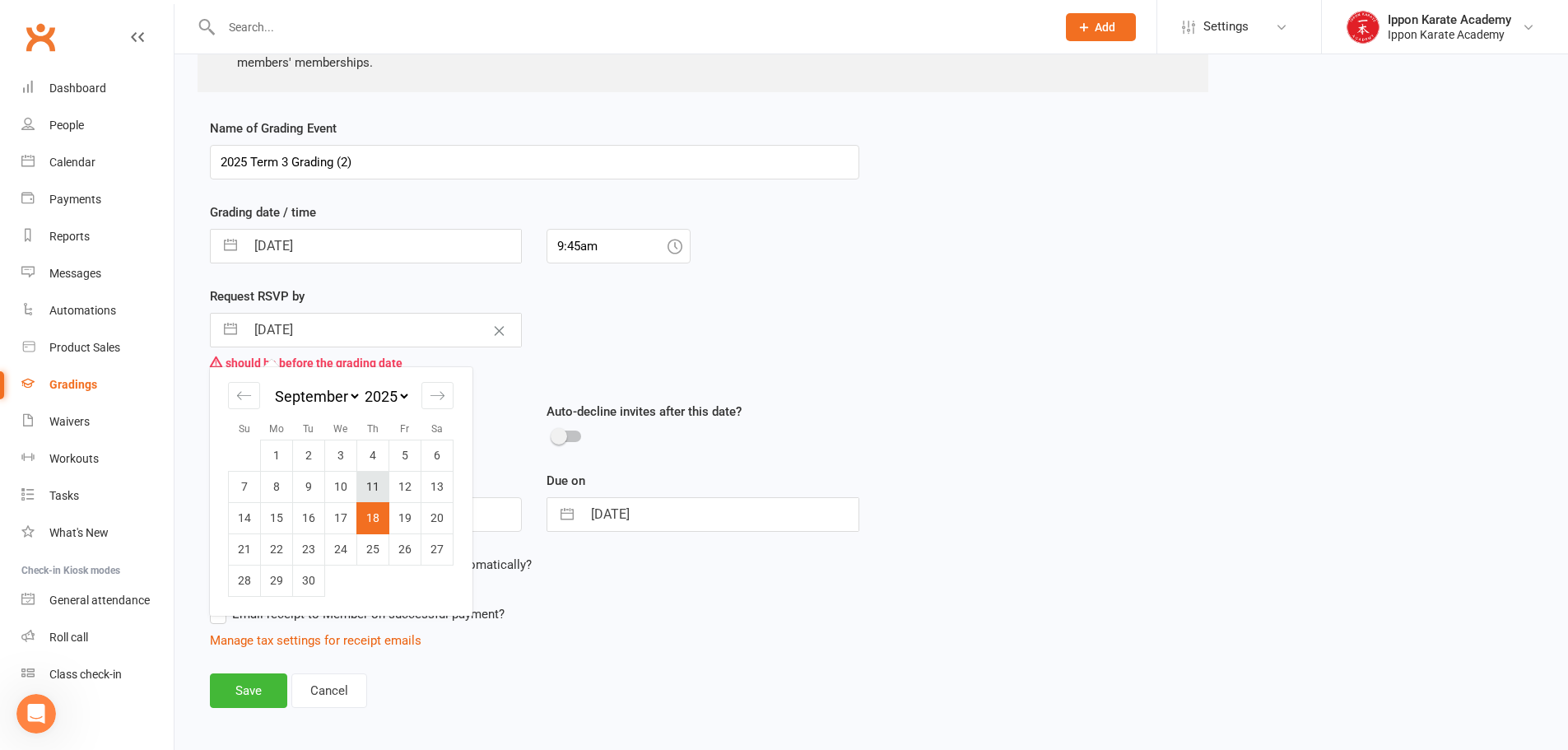
click at [381, 494] on td "11" at bounding box center [373, 486] width 32 height 31
type input "[DATE]"
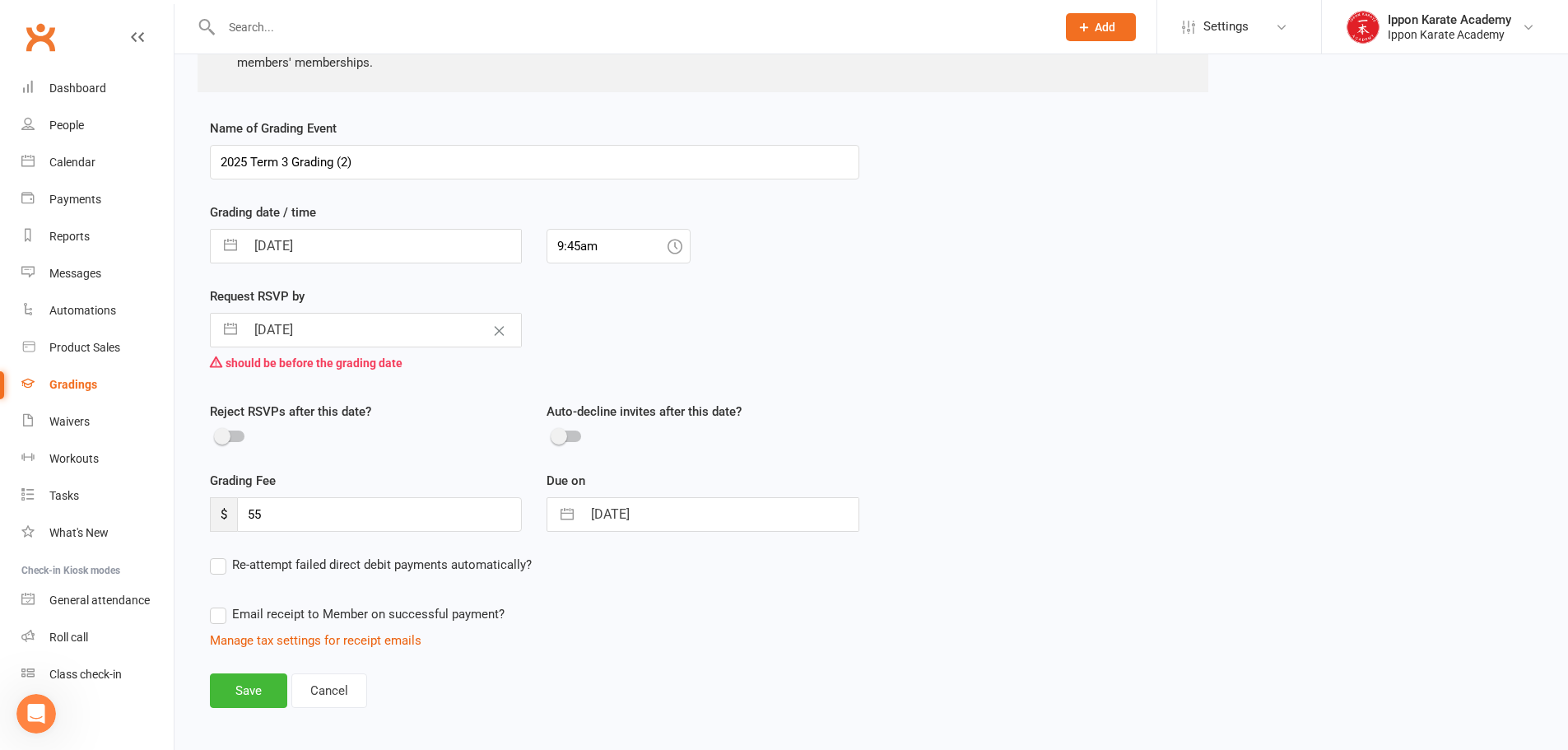
click at [681, 532] on div "Due on [DATE] Navigate forward to interact with the calendar and select a date.…" at bounding box center [703, 512] width 337 height 84
click at [678, 520] on input "[DATE]" at bounding box center [720, 514] width 276 height 33
select select "7"
select select "2025"
select select "8"
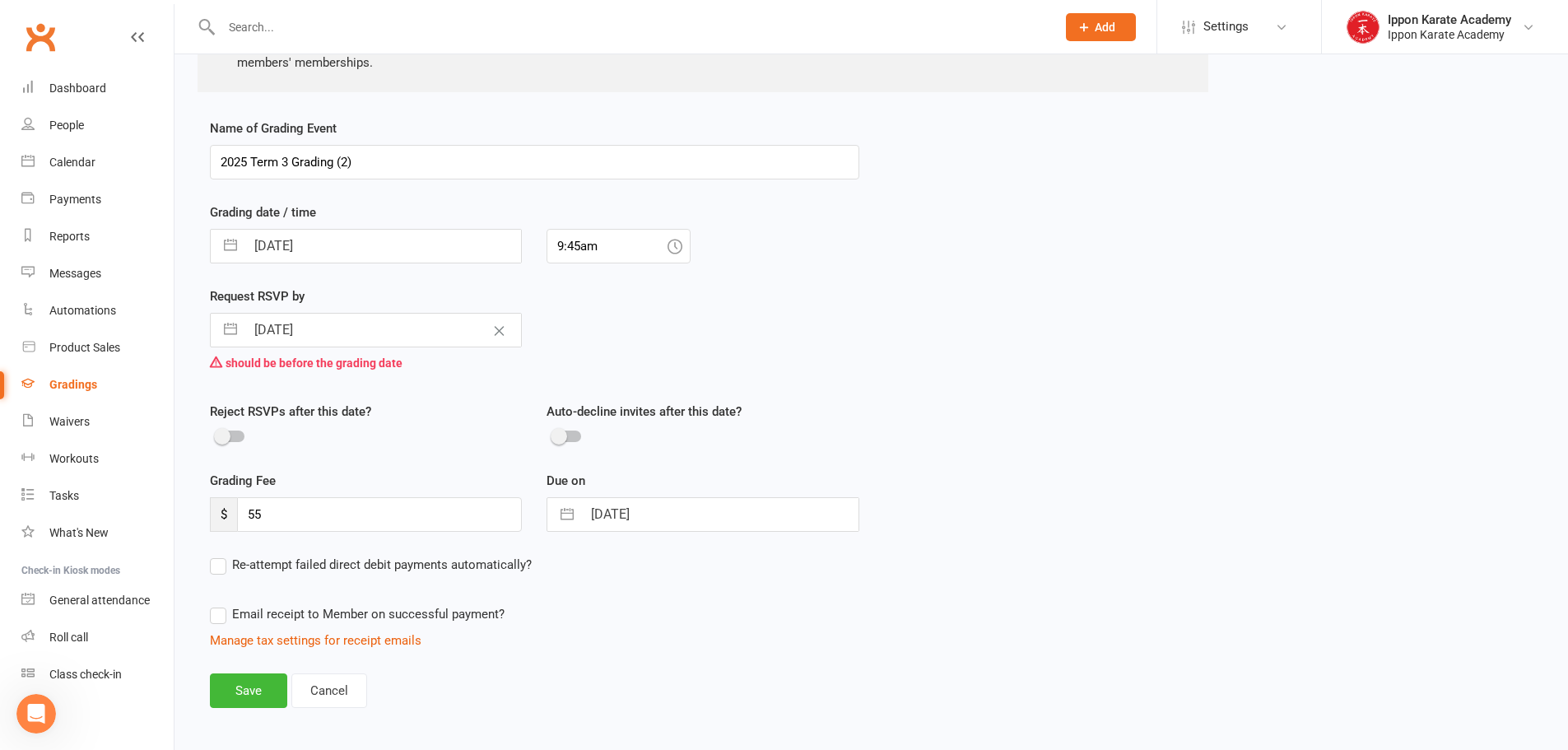
select select "2025"
select select "9"
select select "2025"
click at [710, 668] on td "11" at bounding box center [710, 670] width 32 height 31
type input "[DATE]"
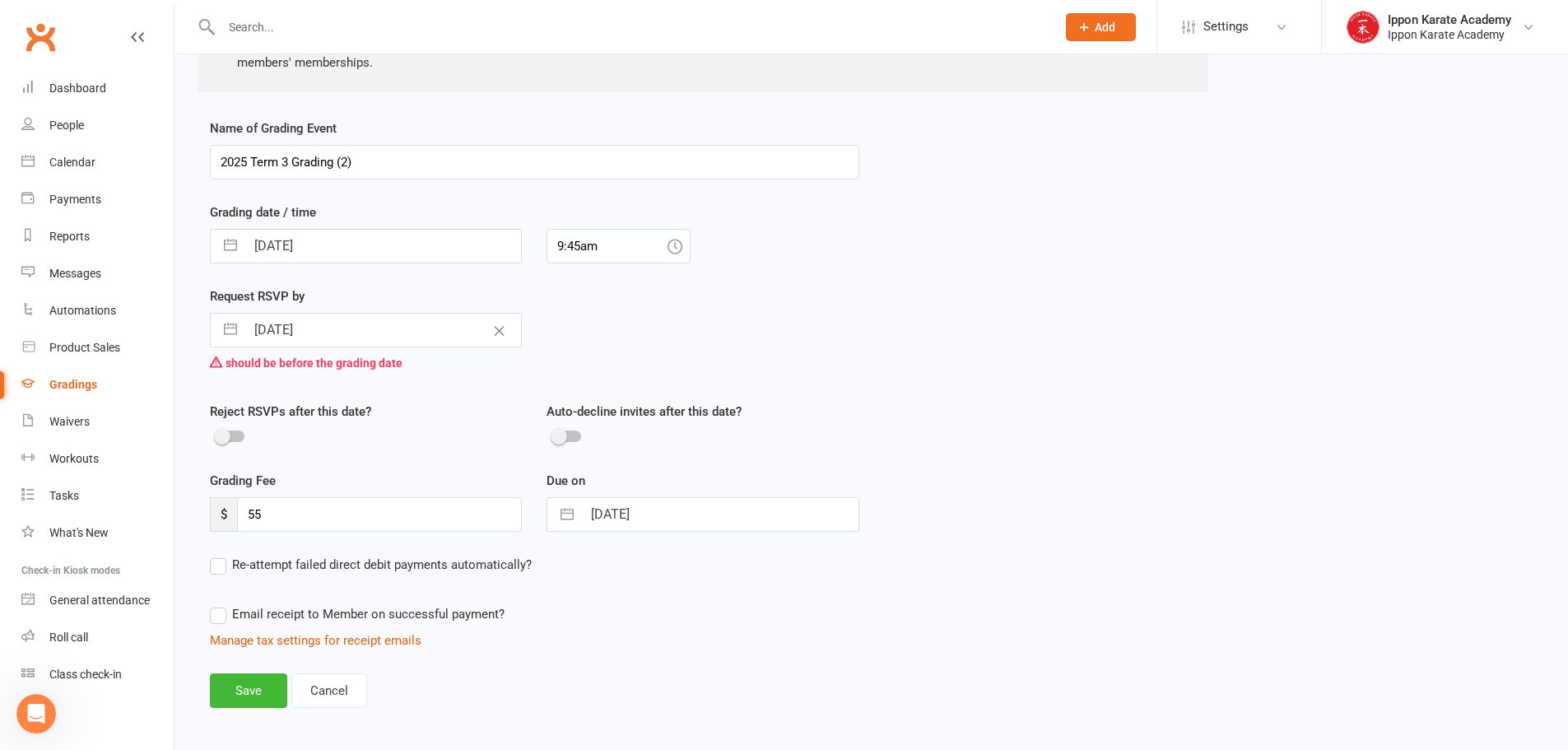
drag, startPoint x: 1096, startPoint y: 673, endPoint x: 1058, endPoint y: 666, distance: 38.6
click at [1086, 673] on div "Name of Grading Event 2025 Term 3 Grading (2) Grading date / time [DATE] Naviga…" at bounding box center [871, 424] width 1348 height 612
click at [242, 692] on button "Save" at bounding box center [248, 690] width 77 height 35
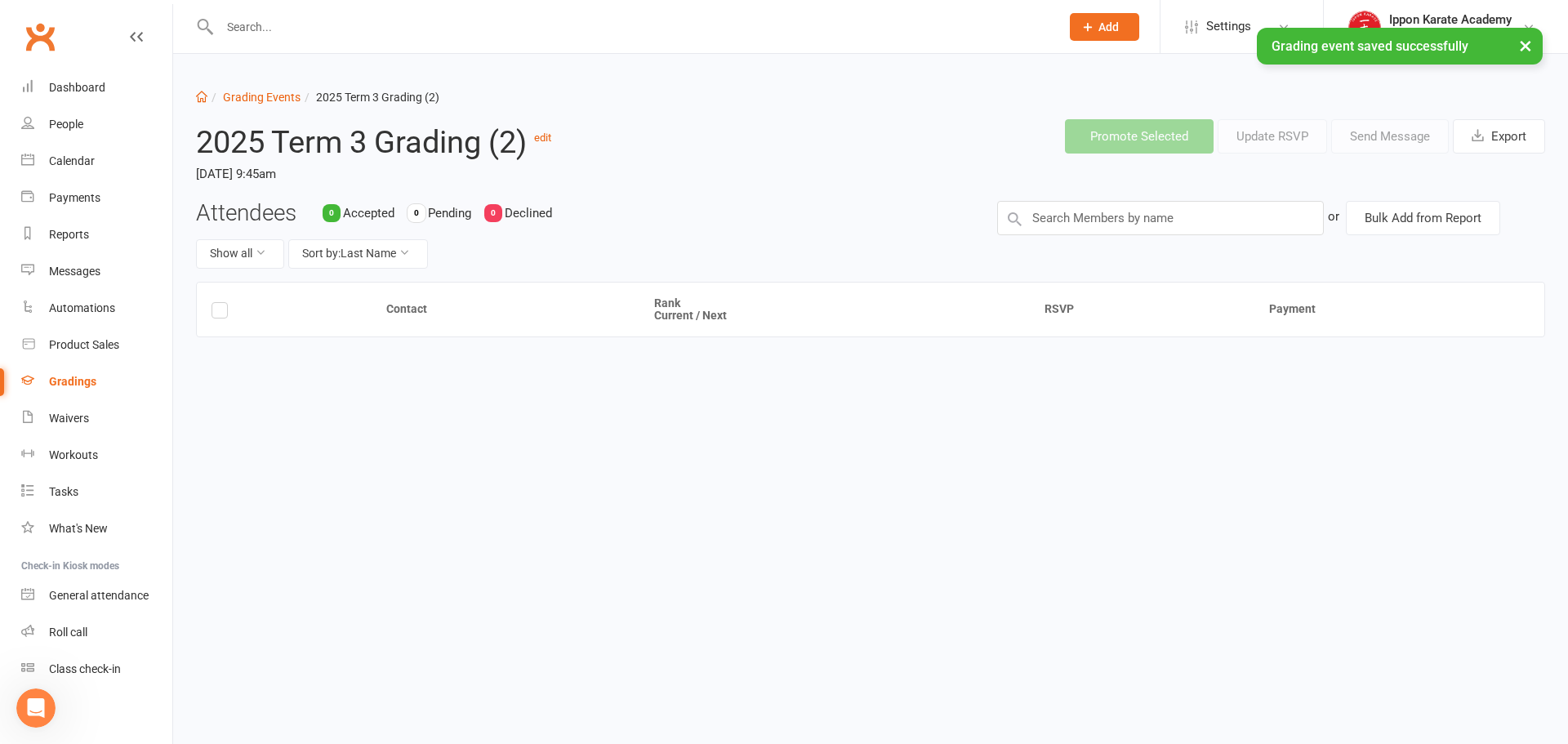
click at [798, 235] on div "Attendees 0 Accepted 0 Pending 0 Declined Show all Sort by: Last Name" at bounding box center [584, 241] width 801 height 81
click at [259, 94] on link "Grading Events" at bounding box center [262, 96] width 78 height 13
select select "100"
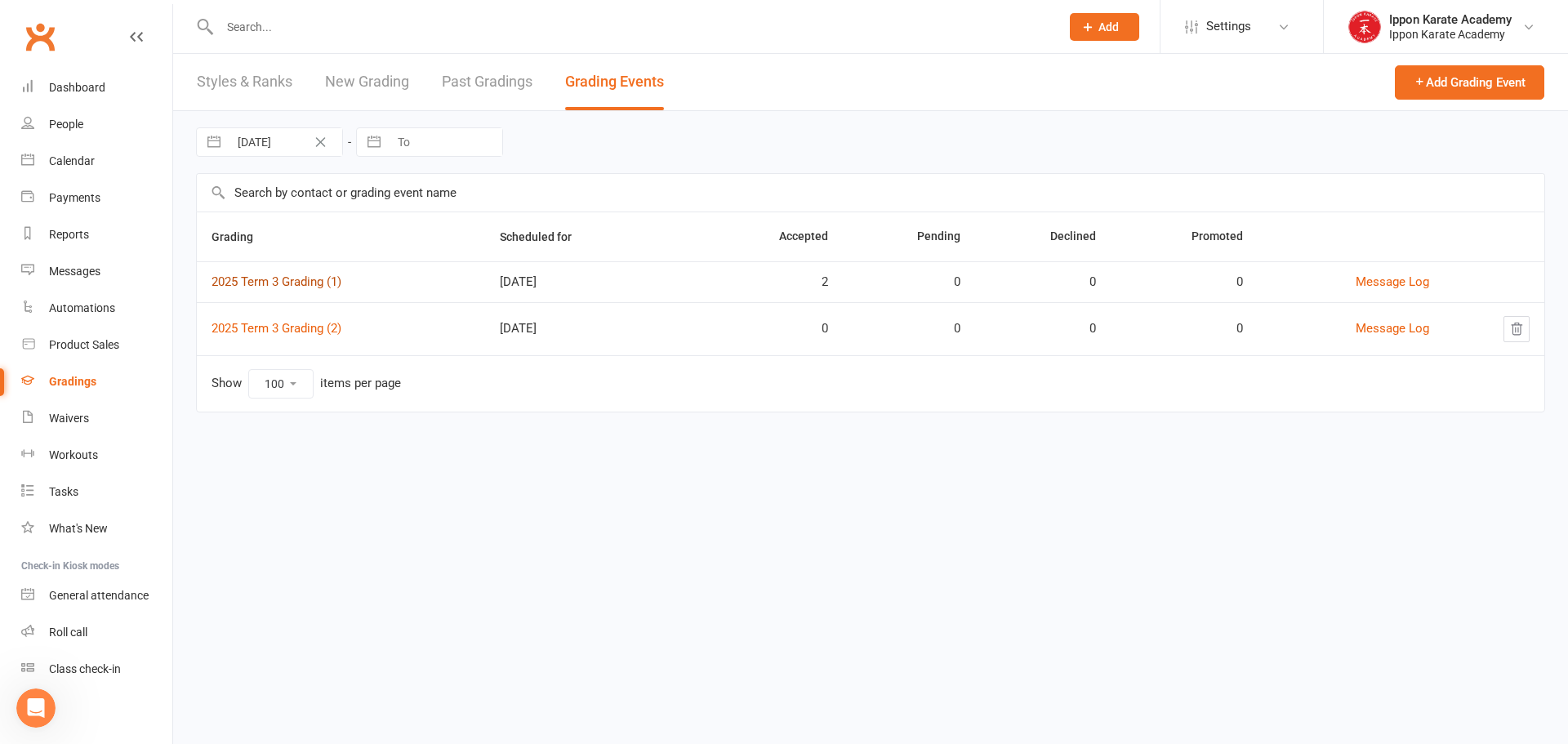
click at [305, 283] on link "2025 Term 3 Grading (1)" at bounding box center [277, 281] width 130 height 14
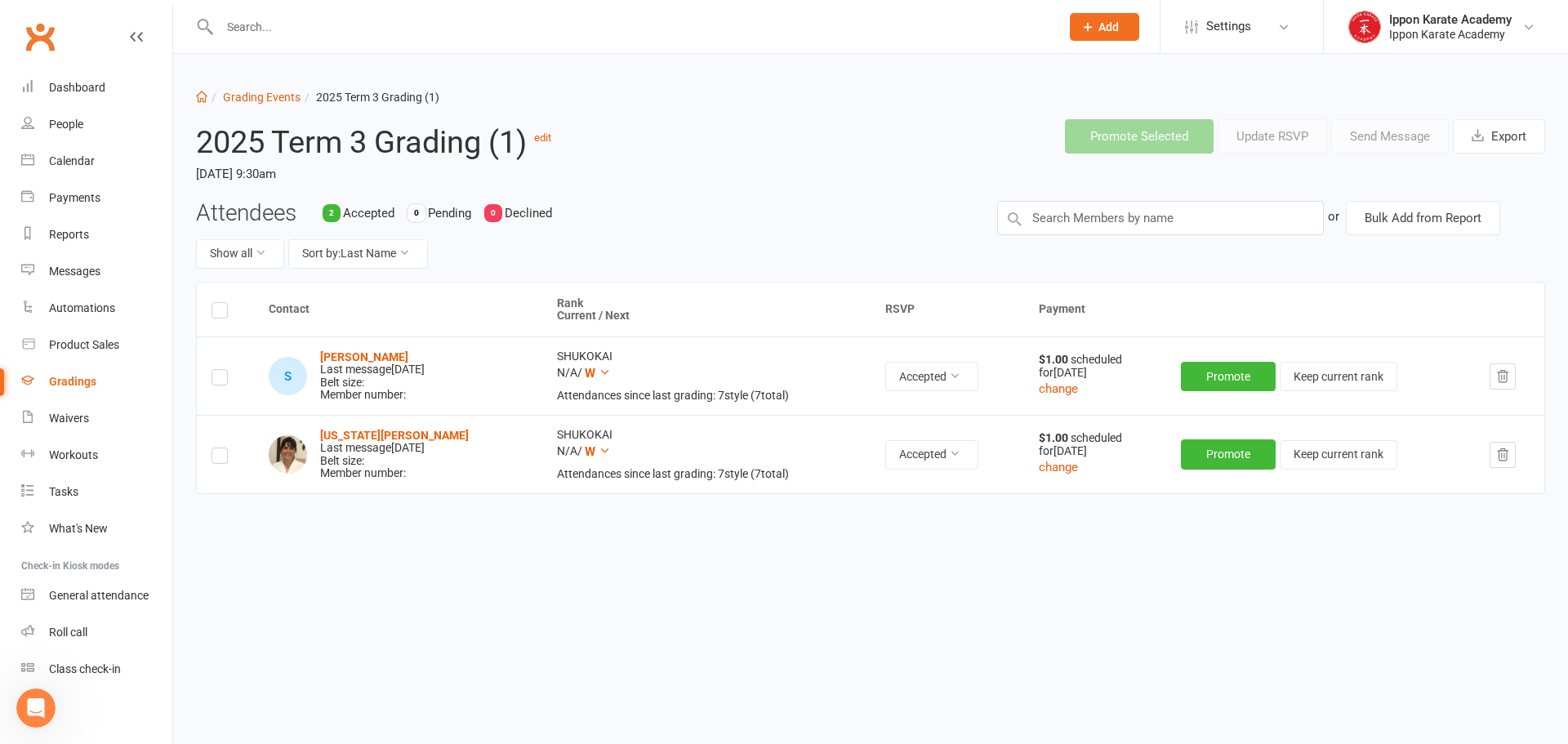
click at [1198, 254] on div "Attendees 2 Accepted 0 Pending 0 Declined Show all Sort by: Last Name or Bulk A…" at bounding box center [871, 241] width 1374 height 81
click at [859, 202] on div "Attendees 2 Accepted 0 Pending 0 Declined Show all Sort by: Last Name" at bounding box center [584, 241] width 801 height 81
click at [852, 215] on div "Attendees 2 Accepted 0 Pending 0 Declined Show all Sort by: Last Name" at bounding box center [584, 241] width 801 height 81
click at [811, 177] on header "2025 Term 3 Grading (1) edit [DATE] 9:30am Promote Selected Update RSVP Send Me…" at bounding box center [871, 153] width 1374 height 94
click at [843, 201] on div "Attendees 2 Accepted 0 Pending 0 Declined Show all Sort by: Last Name" at bounding box center [584, 241] width 801 height 81
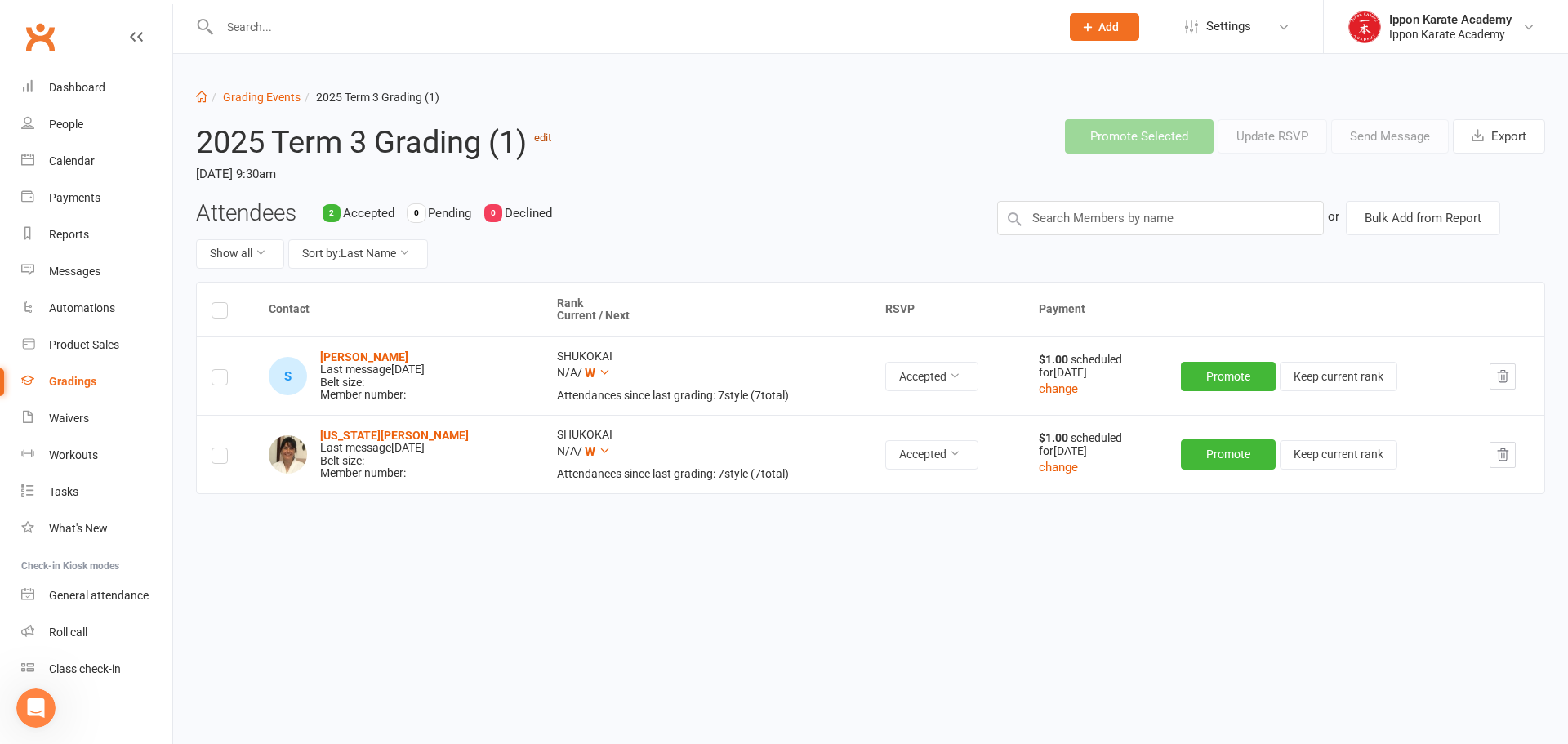
click at [544, 139] on link "edit" at bounding box center [543, 137] width 17 height 13
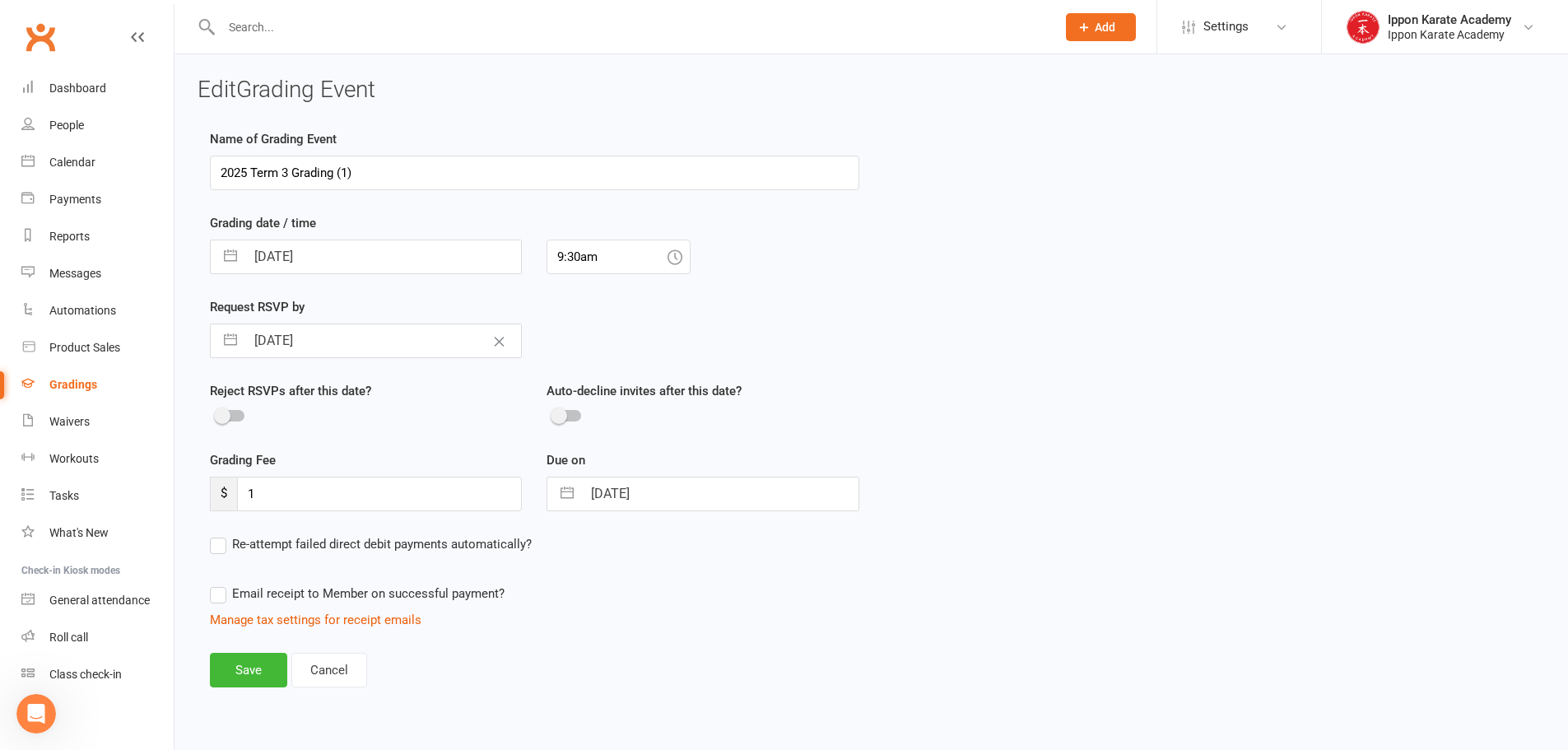
click at [670, 257] on icon at bounding box center [675, 256] width 14 height 14
click at [594, 256] on input "9:30am" at bounding box center [619, 257] width 144 height 35
click at [584, 340] on div "9:00am" at bounding box center [618, 344] width 142 height 26
type input "9:00am"
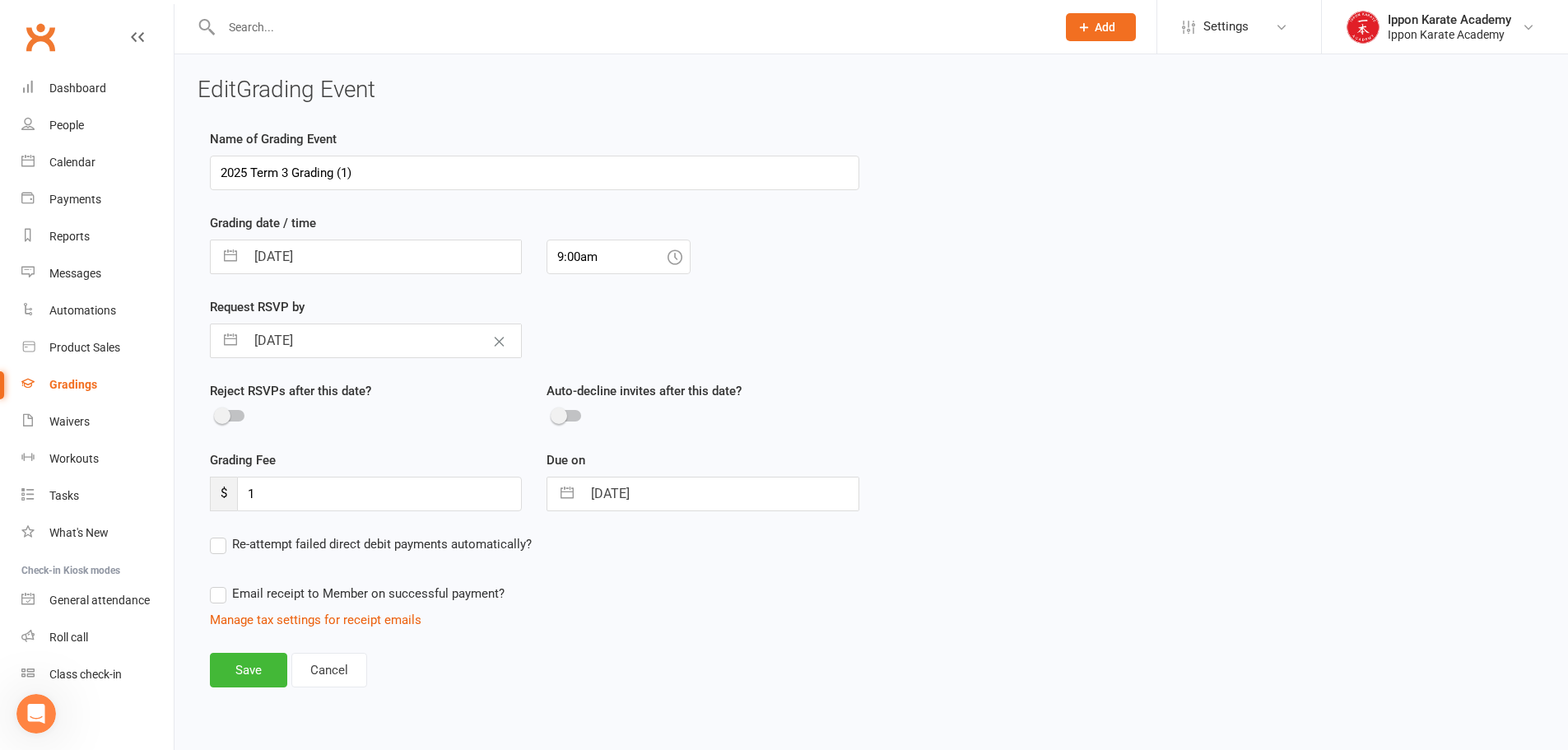
click at [821, 321] on div "Request RSVP by [DATE] Navigate forward to interact with the calendar and selec…" at bounding box center [534, 338] width 674 height 84
select select "7"
select select "2025"
select select "8"
select select "2025"
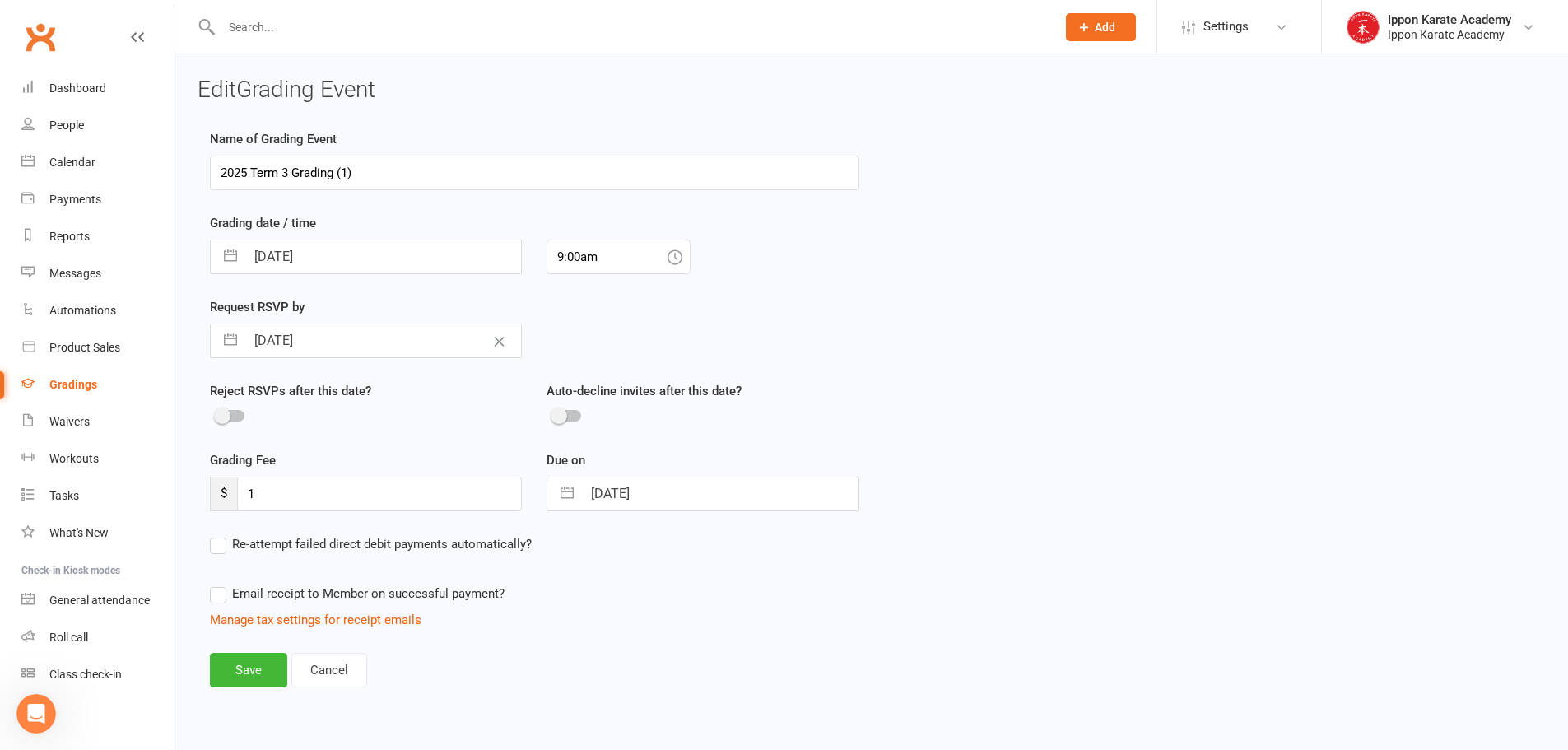
select select "9"
select select "2025"
click at [662, 489] on input "[DATE]" at bounding box center [720, 493] width 276 height 33
drag, startPoint x: 619, startPoint y: 651, endPoint x: 599, endPoint y: 651, distance: 20.0
click at [619, 652] on td "8" at bounding box center [613, 650] width 32 height 31
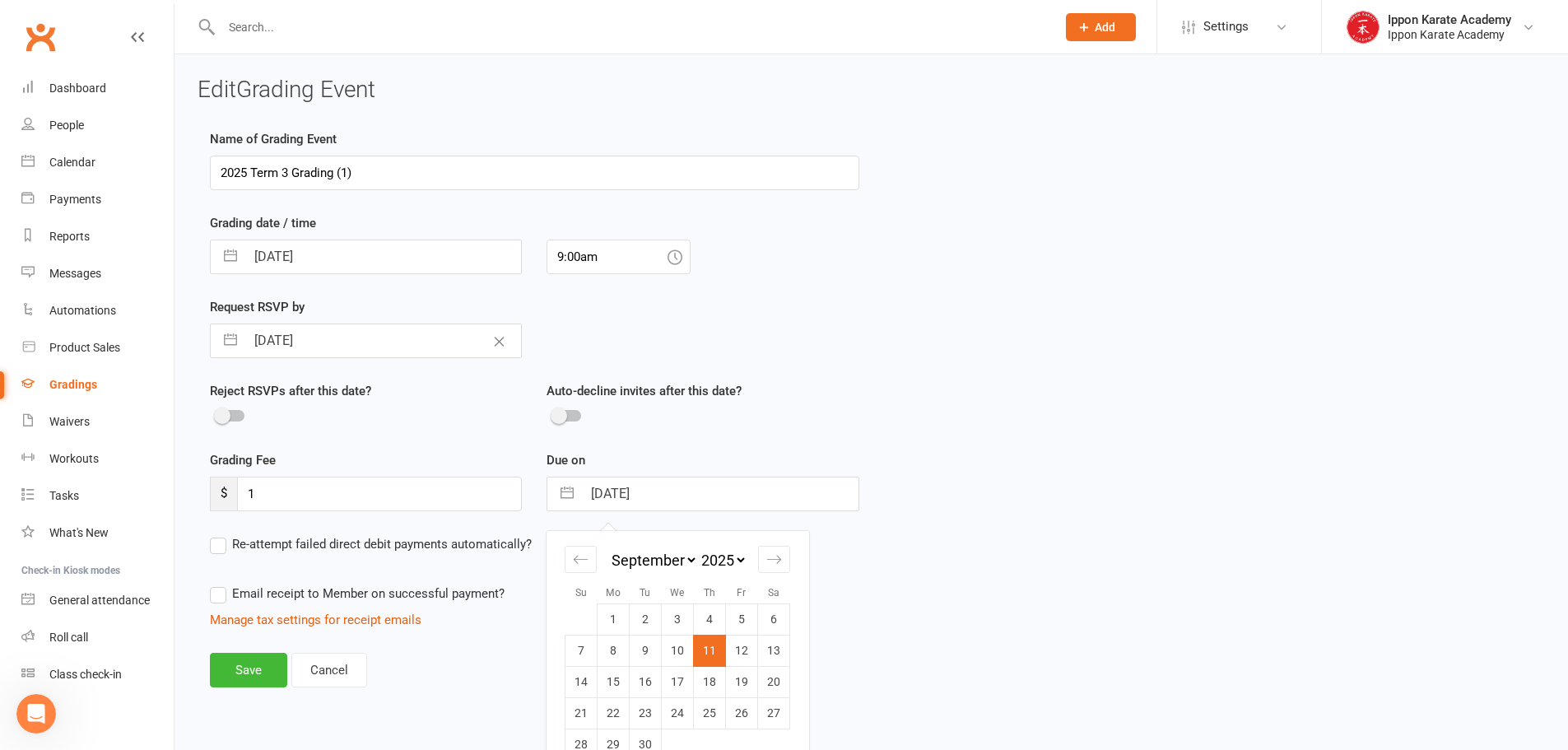
type input "[DATE]"
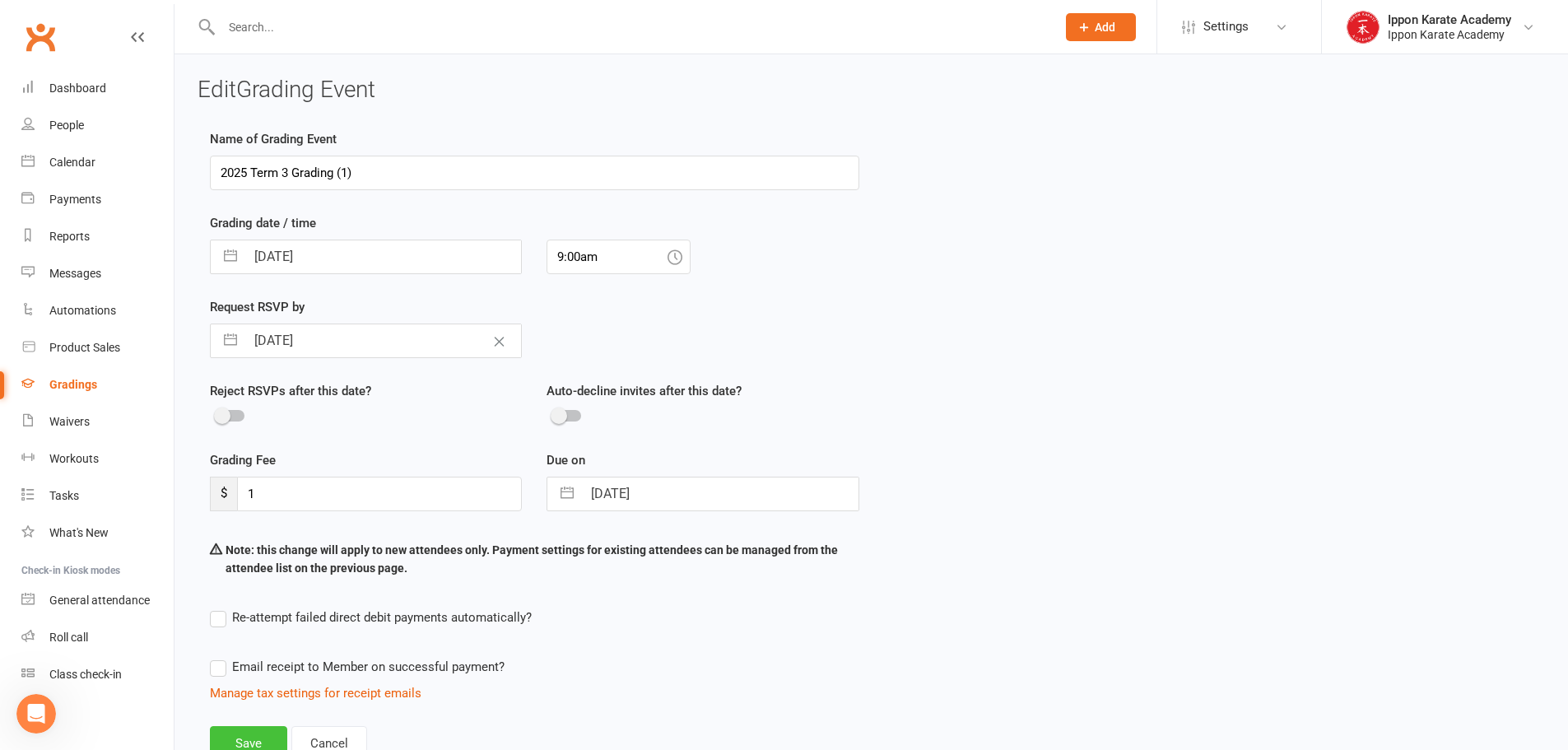
click at [256, 729] on button "Save" at bounding box center [248, 742] width 77 height 35
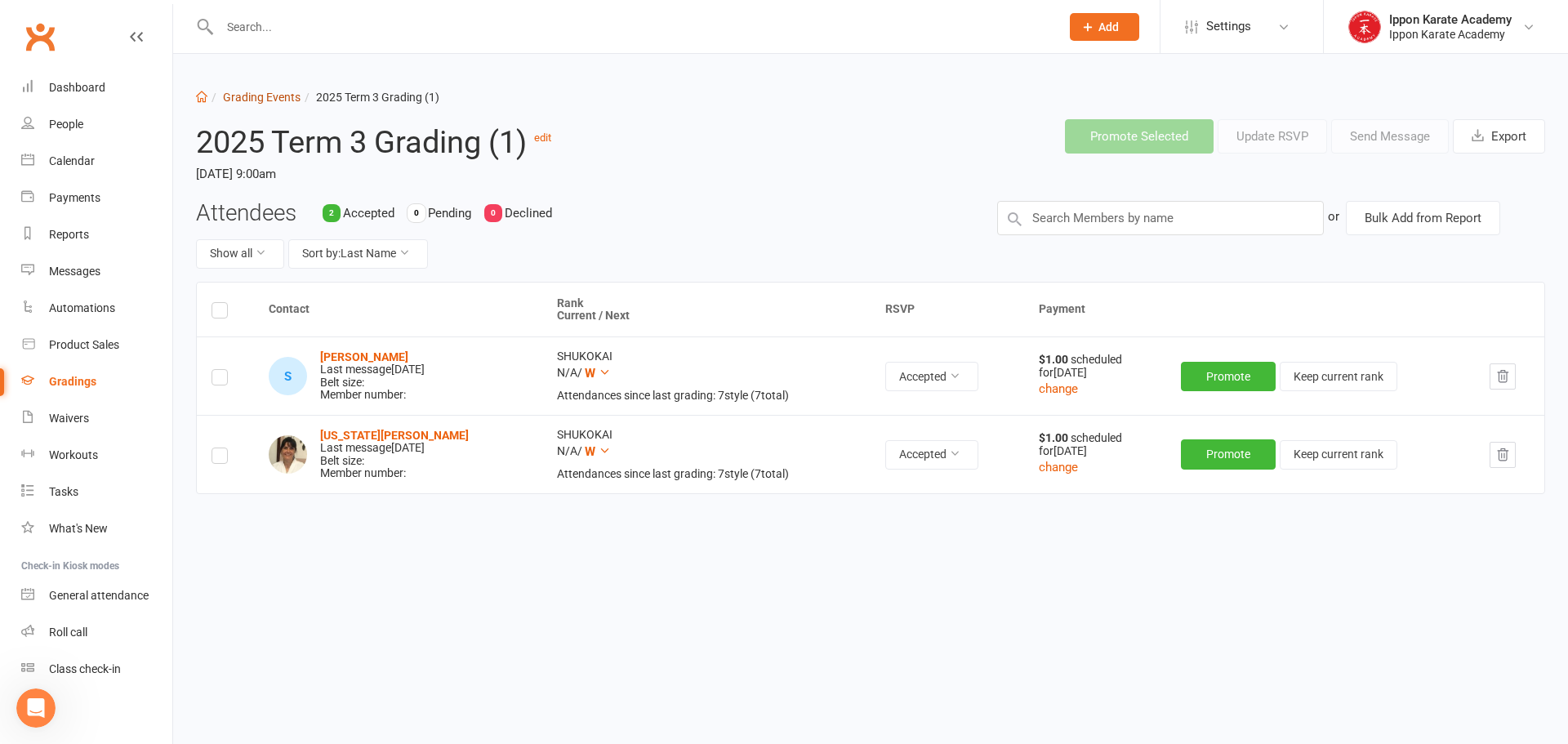
click at [252, 90] on link "Grading Events" at bounding box center [262, 96] width 78 height 13
select select "100"
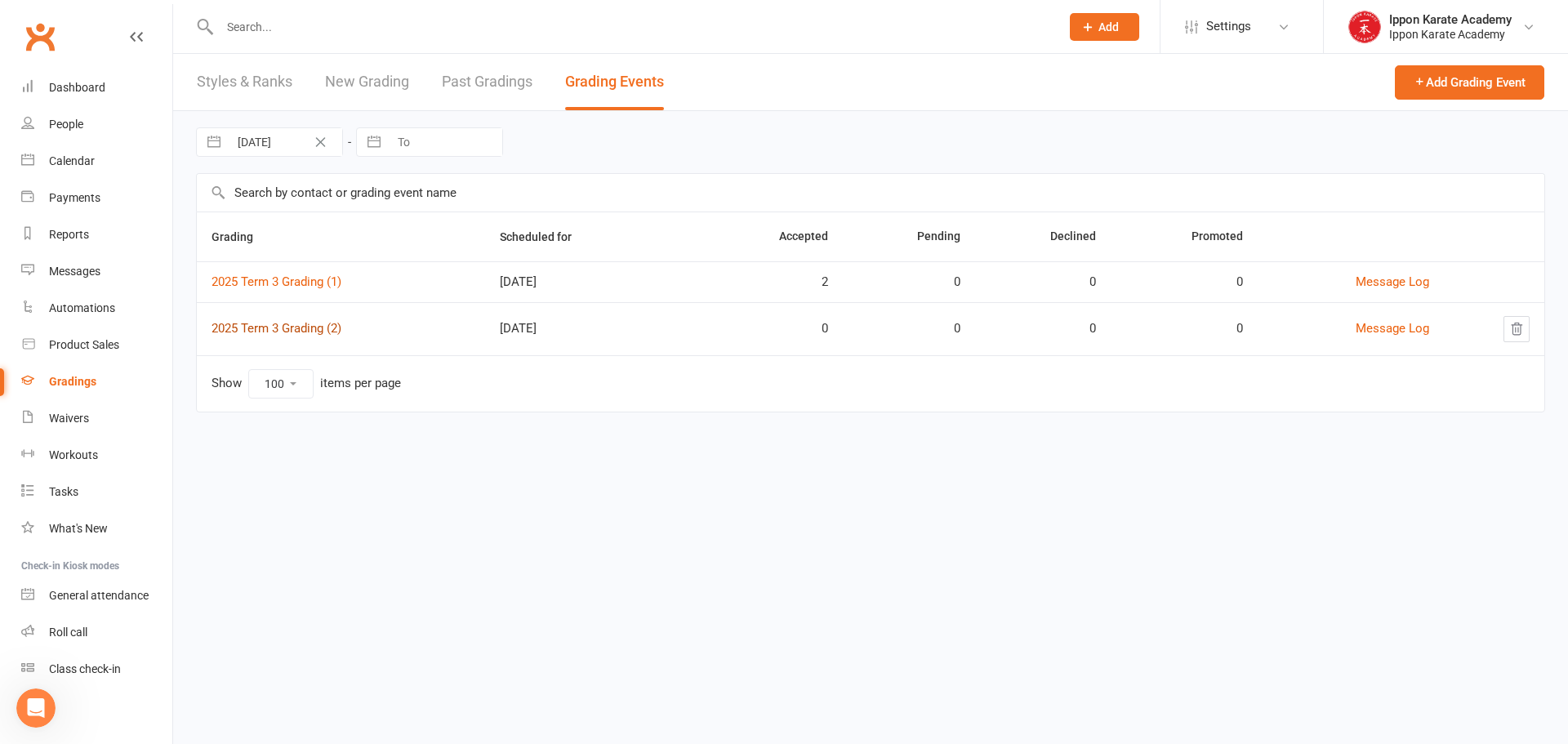
click at [312, 329] on link "2025 Term 3 Grading (2)" at bounding box center [277, 327] width 130 height 14
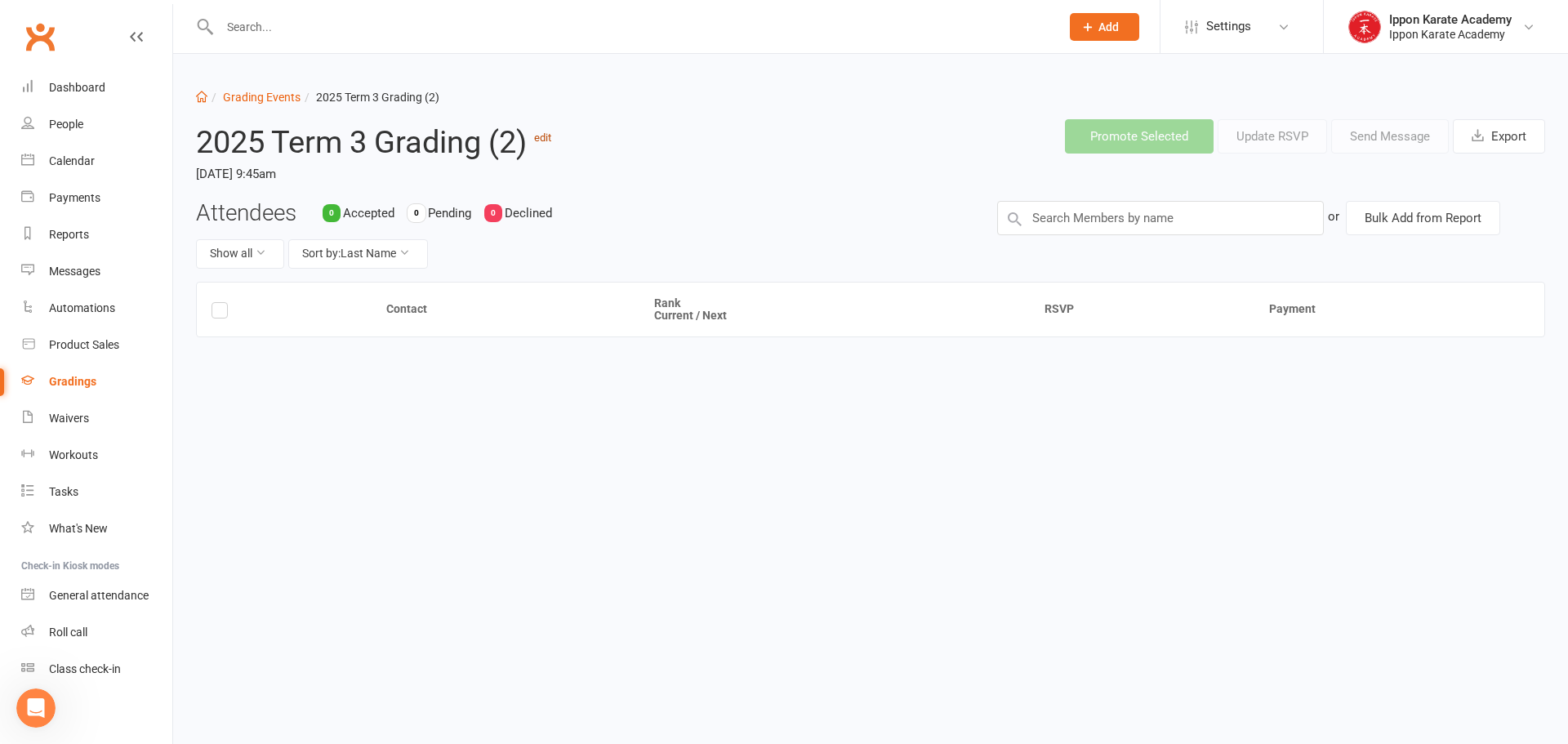
click at [551, 143] on link "edit" at bounding box center [543, 137] width 17 height 13
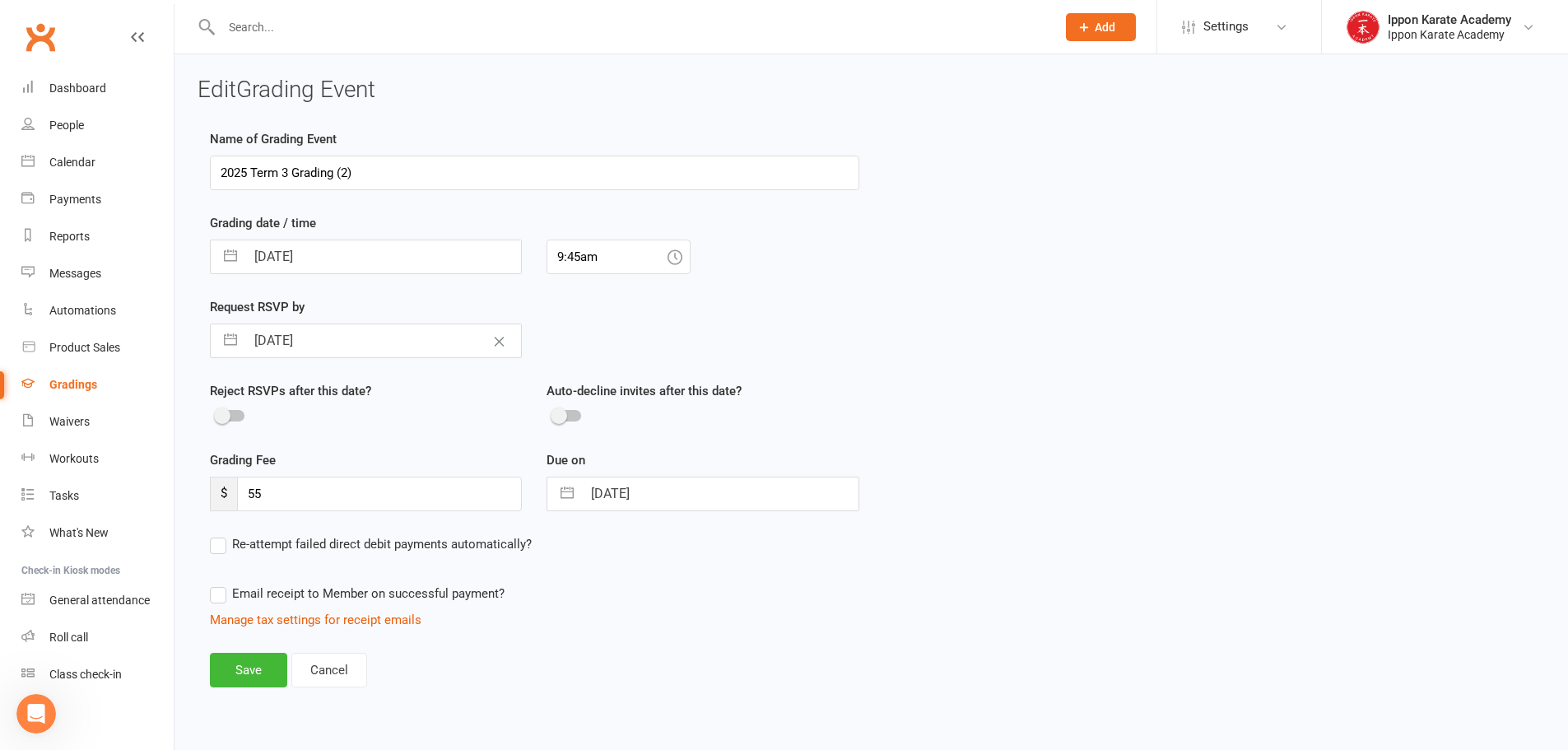
select select "7"
select select "2025"
select select "8"
select select "2025"
select select "9"
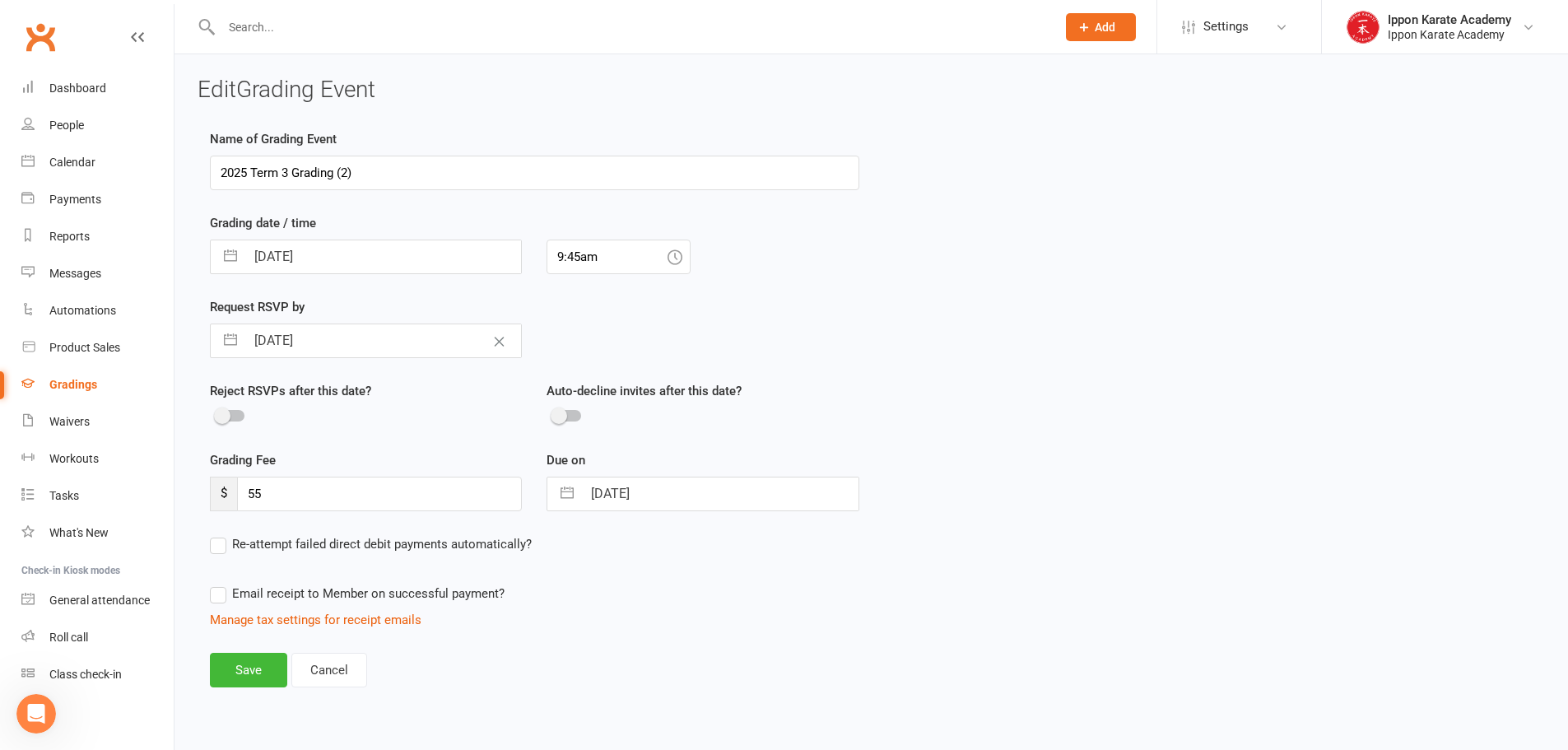
select select "2025"
click at [675, 482] on input "[DATE]" at bounding box center [720, 493] width 276 height 33
click at [643, 652] on td "9" at bounding box center [646, 650] width 32 height 31
type input "[DATE]"
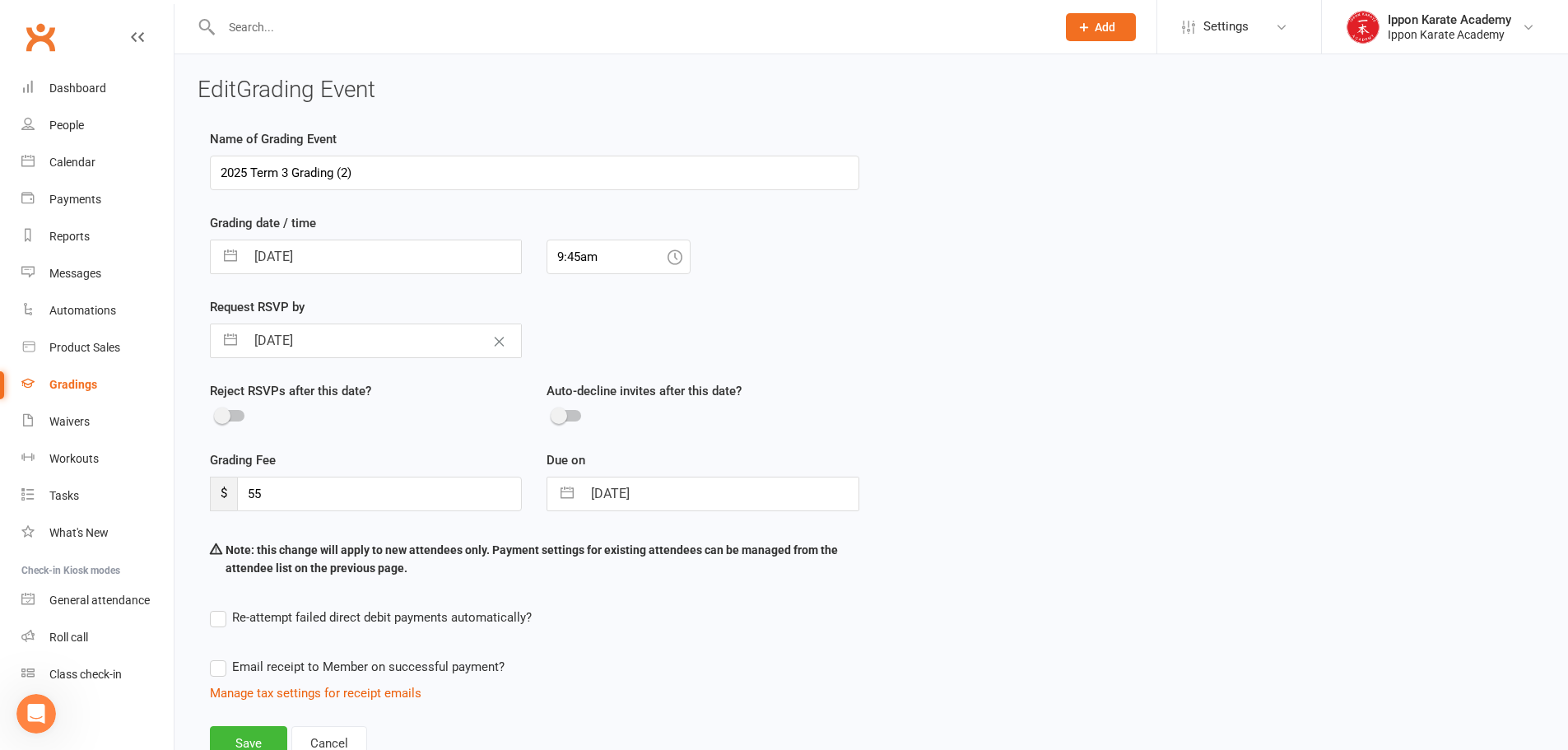
click at [373, 344] on input "[DATE]" at bounding box center [383, 340] width 276 height 33
select select "7"
select select "2025"
select select "8"
select select "2025"
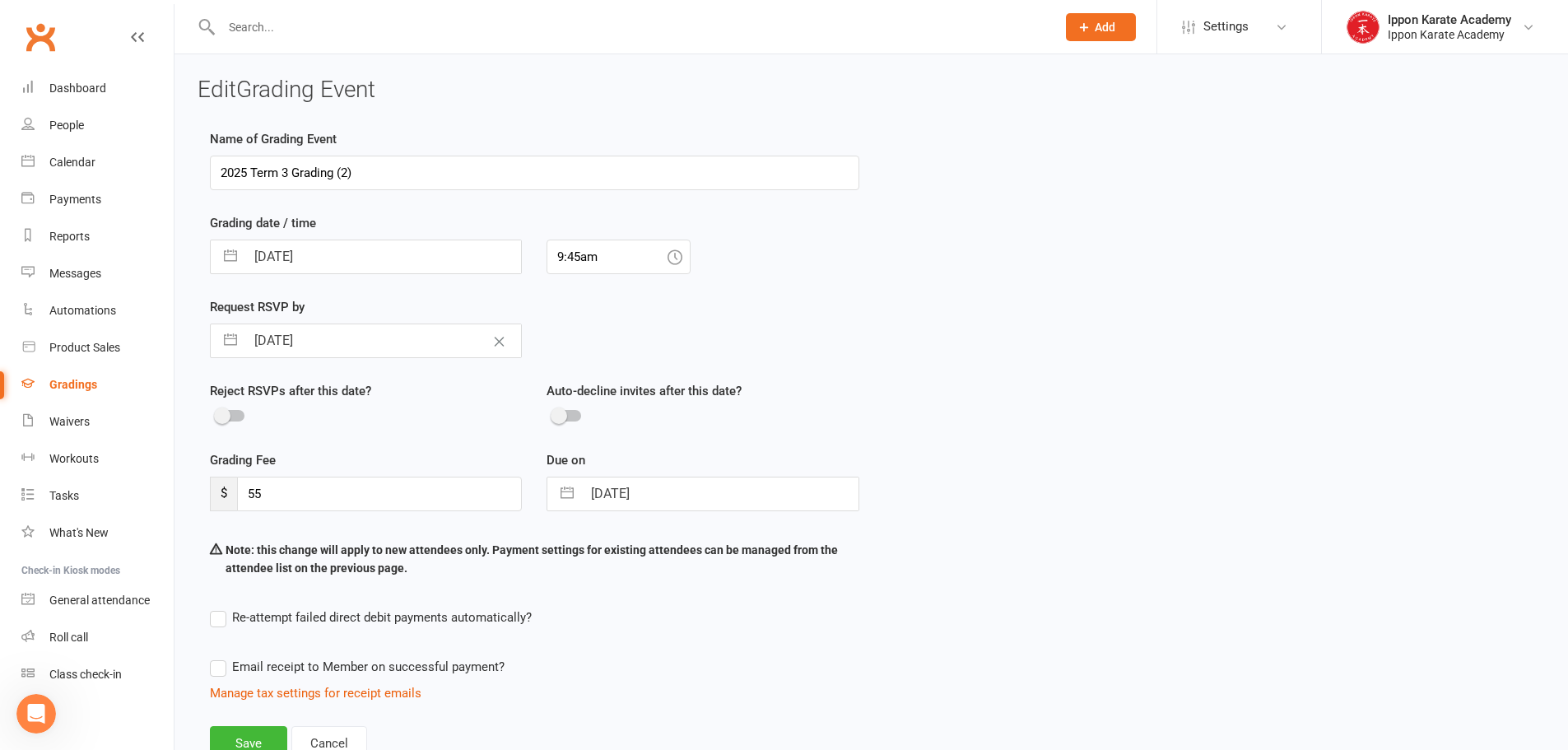
select select "9"
select select "2025"
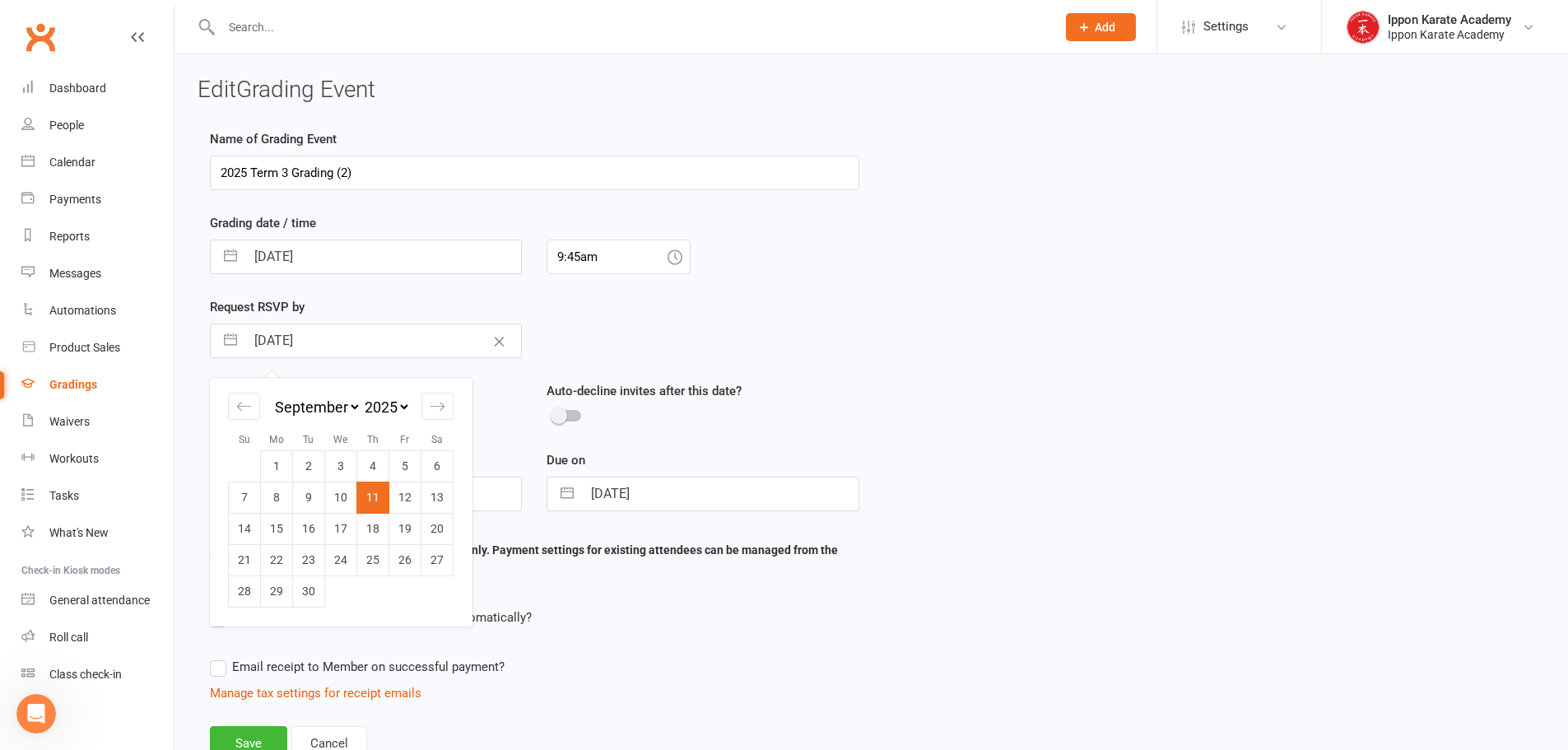
click at [300, 503] on td "9" at bounding box center [309, 497] width 32 height 31
type input "[DATE]"
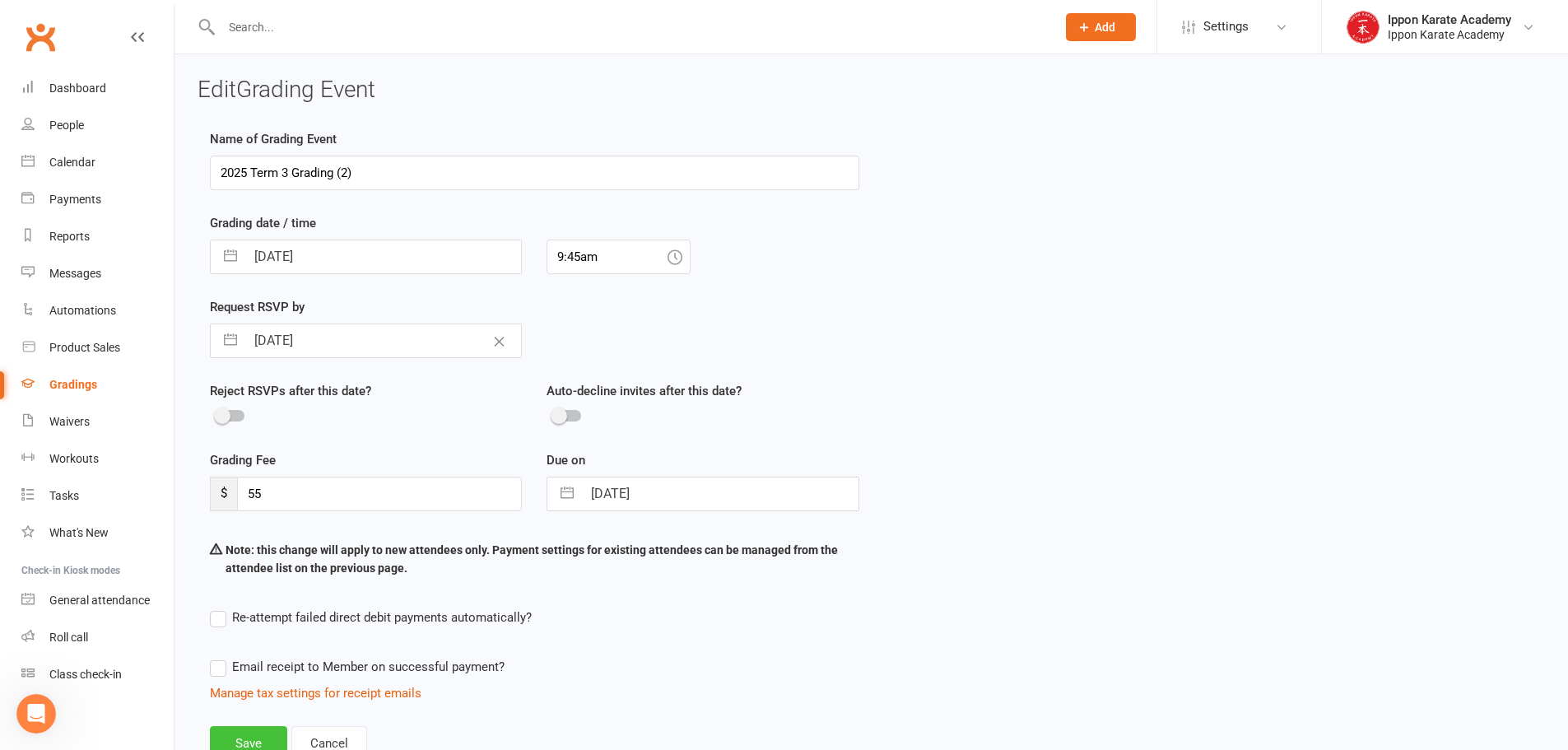
click at [249, 744] on button "Save" at bounding box center [248, 742] width 77 height 35
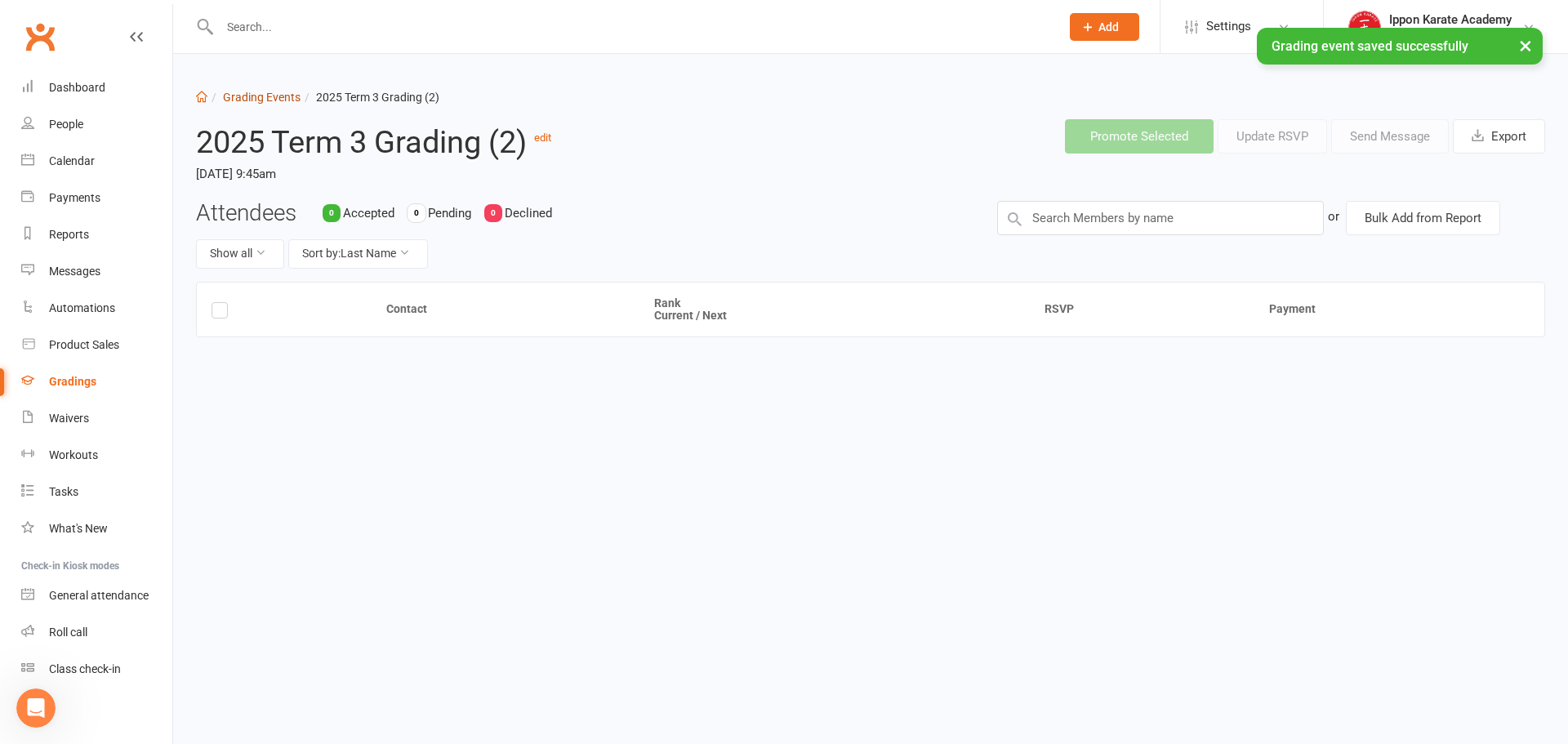
click at [267, 95] on link "Grading Events" at bounding box center [262, 96] width 78 height 13
select select "100"
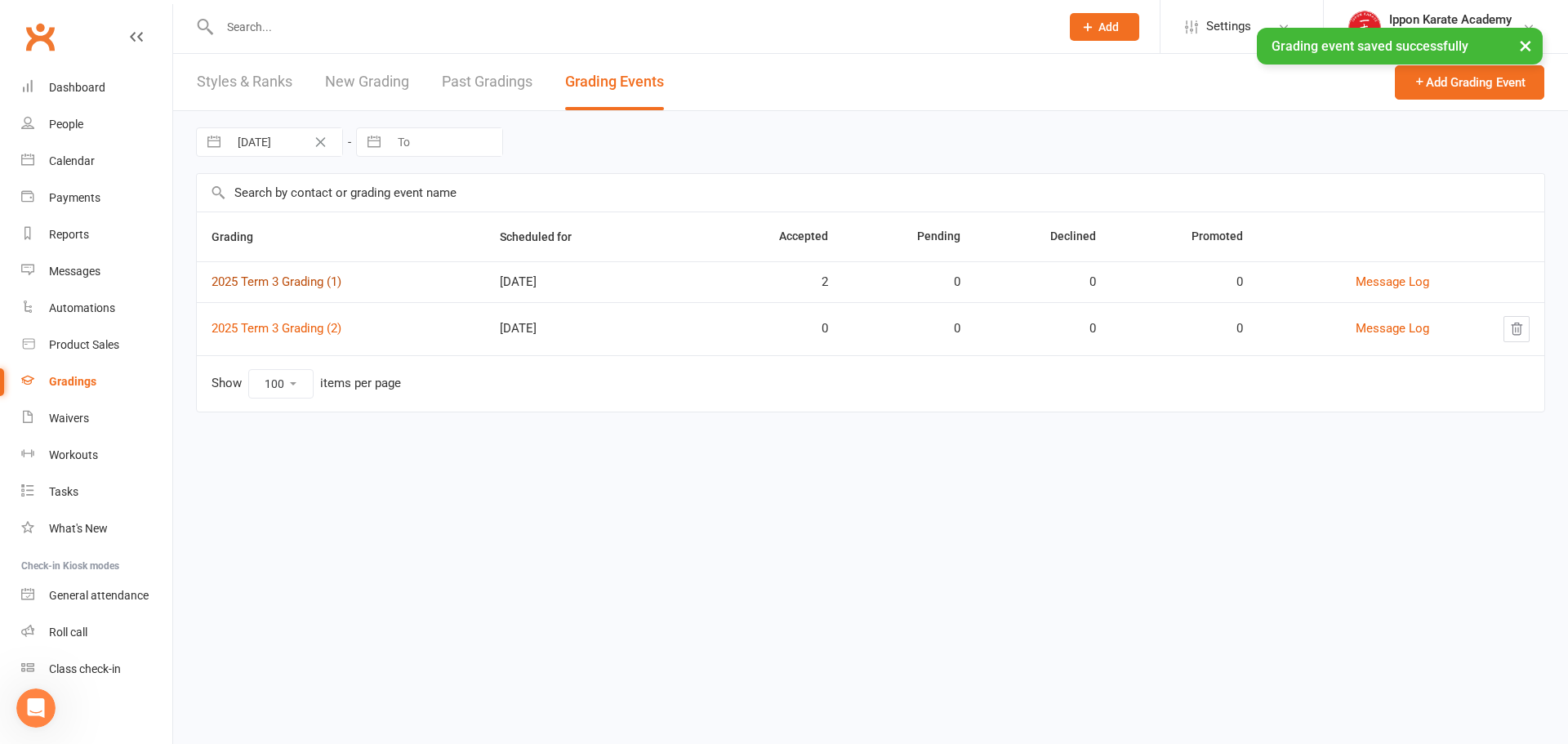
click at [310, 283] on link "2025 Term 3 Grading (1)" at bounding box center [277, 281] width 130 height 14
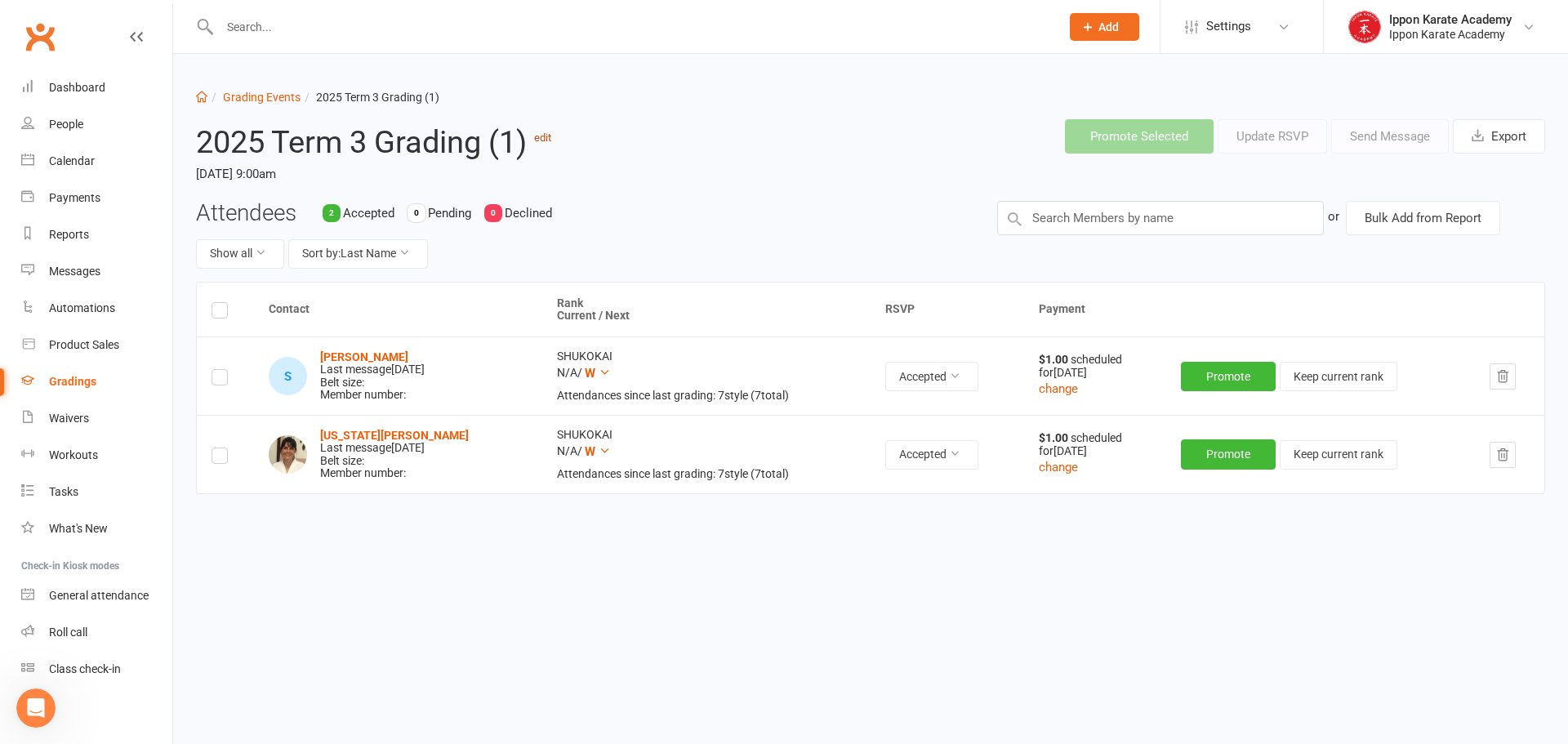
click at [551, 134] on link "edit" at bounding box center [543, 137] width 17 height 13
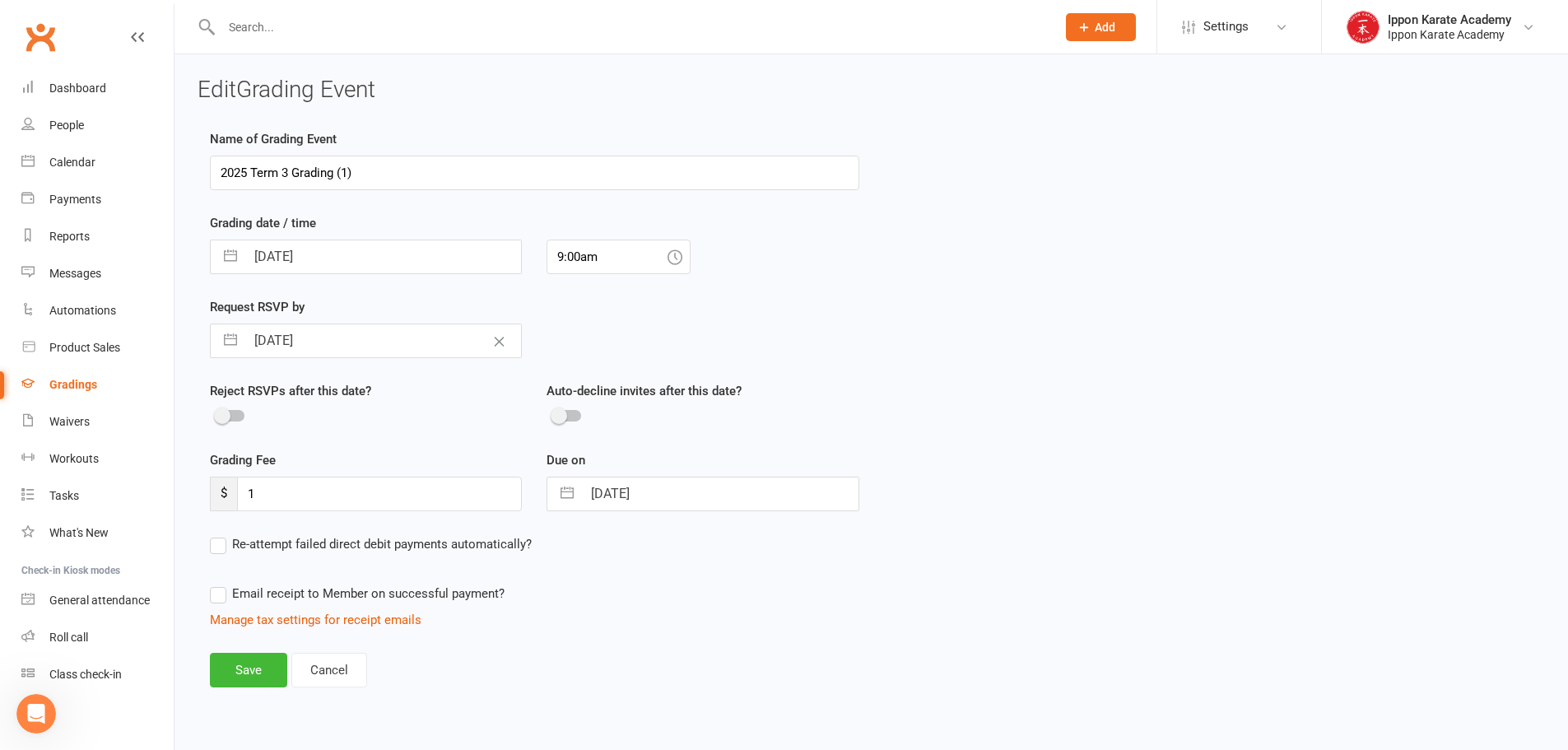
select select "7"
select select "2025"
select select "8"
select select "2025"
select select "9"
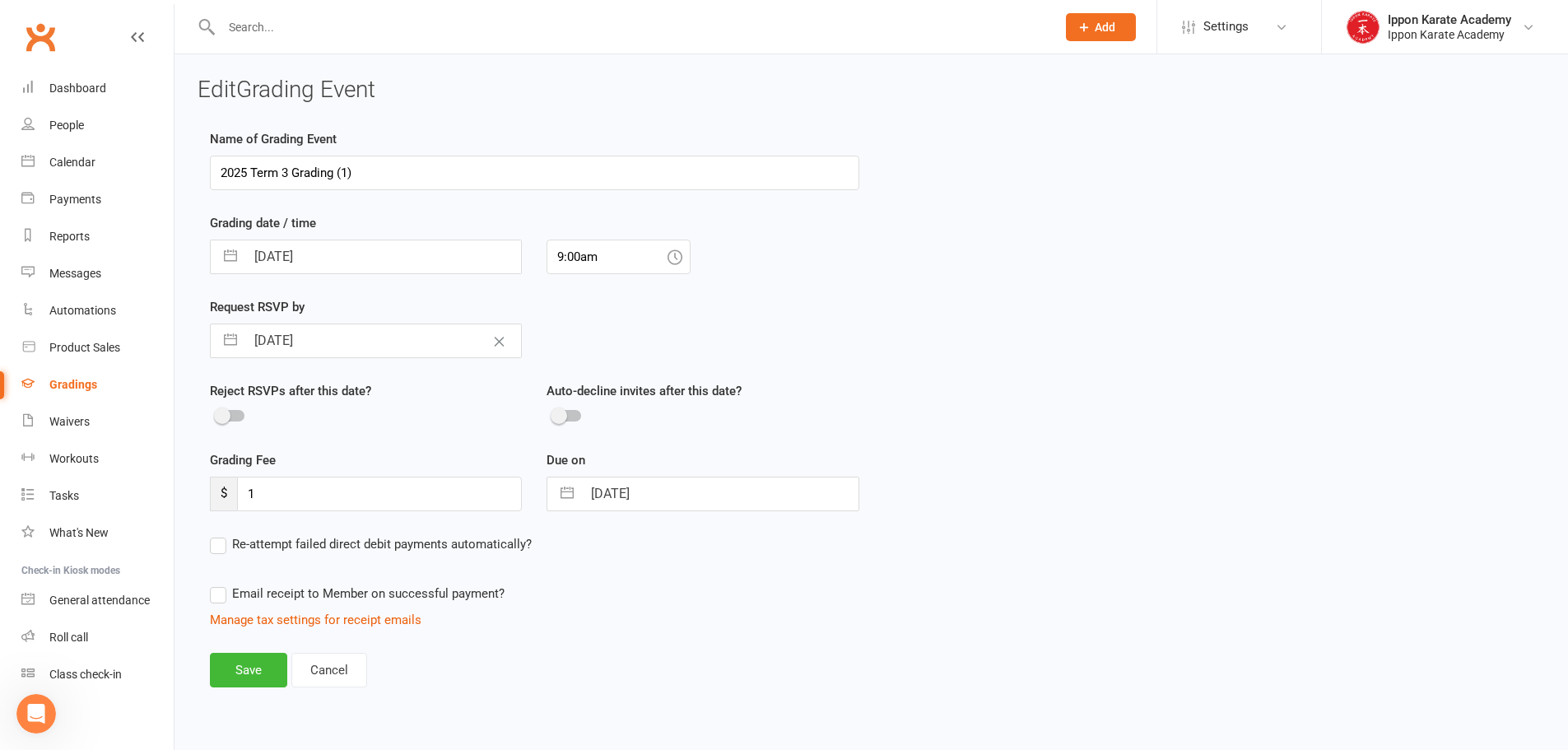
select select "2025"
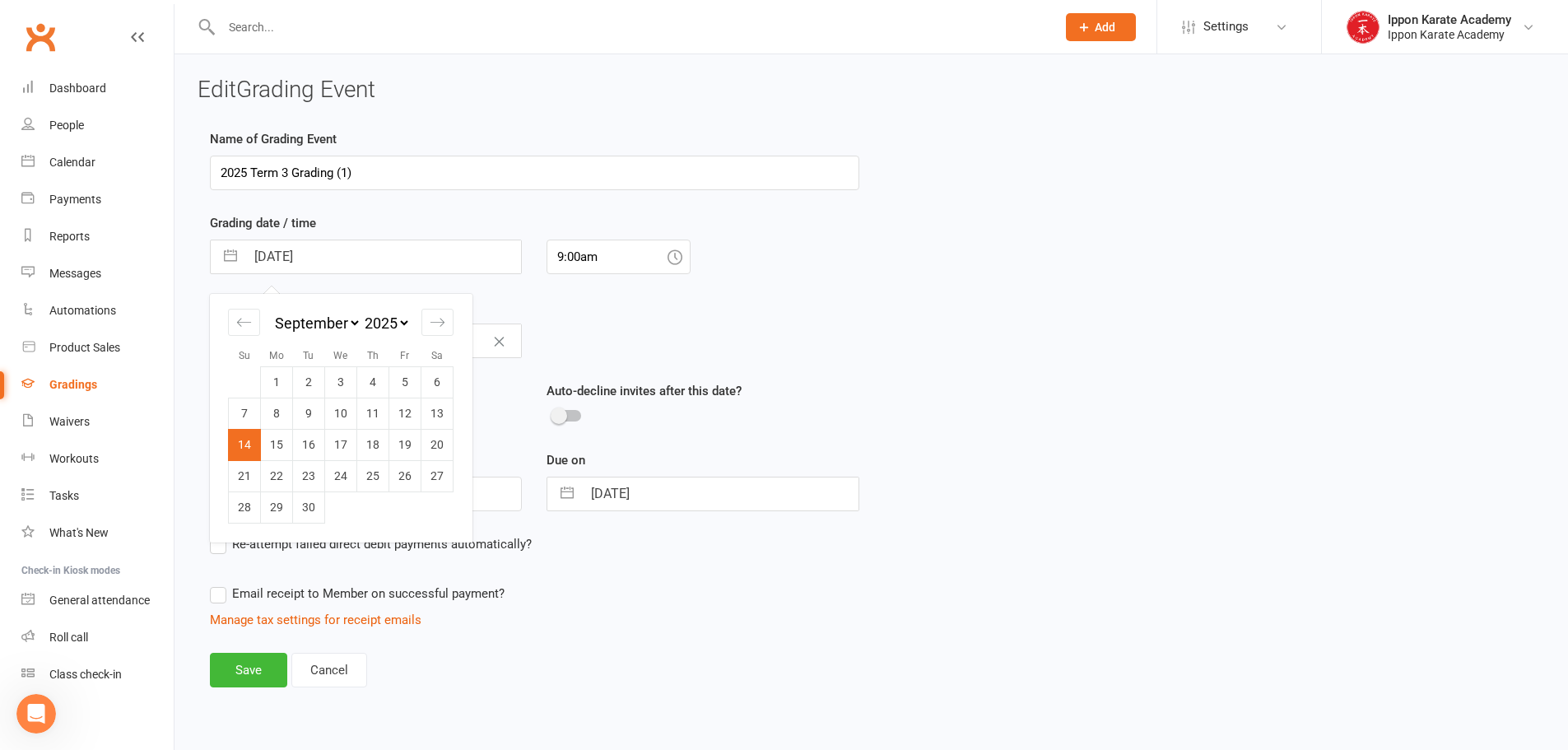
click at [286, 252] on input "[DATE]" at bounding box center [383, 257] width 276 height 33
click at [575, 308] on div "Request RSVP by [DATE] Navigate forward to interact with the calendar and selec…" at bounding box center [534, 338] width 674 height 84
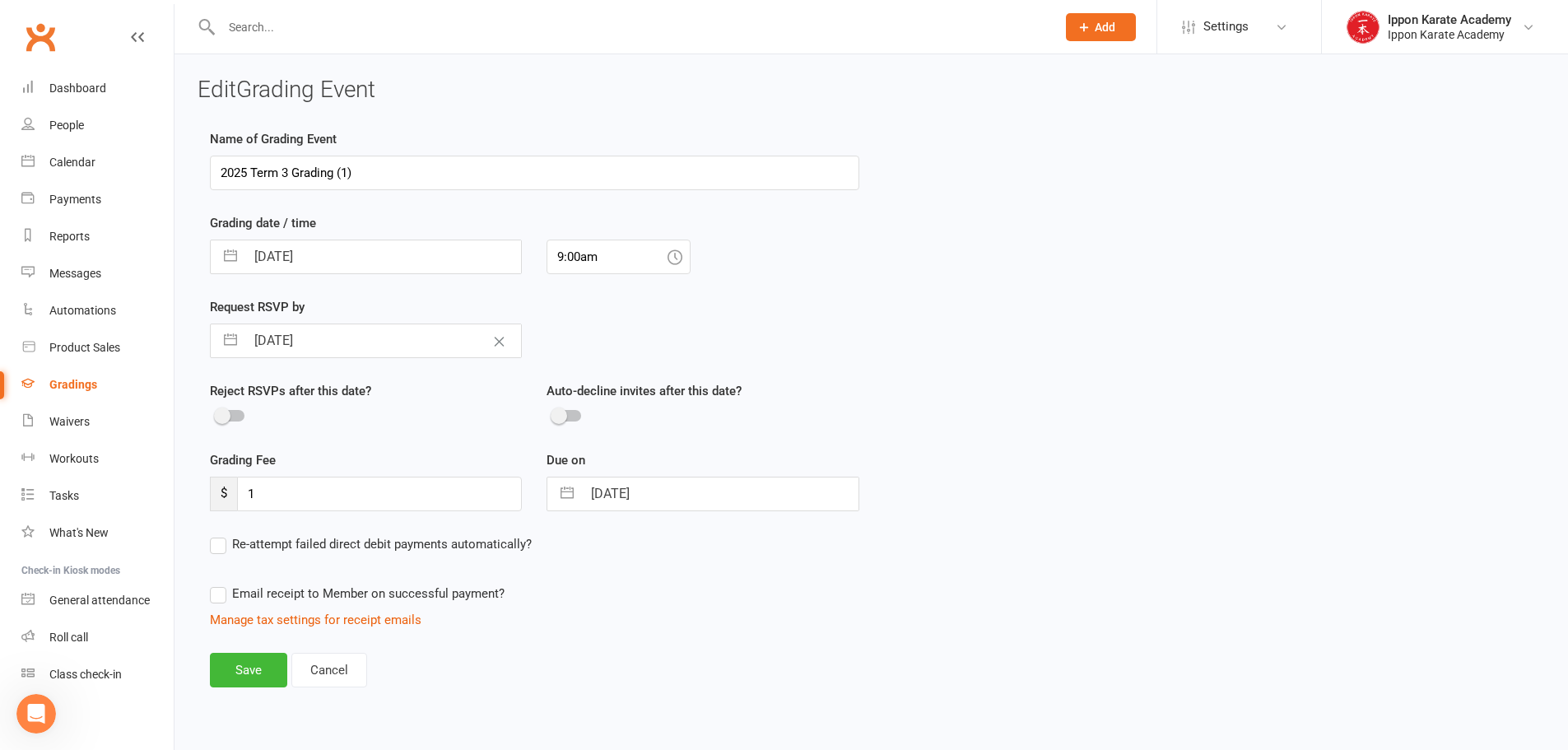
click at [363, 337] on input "[DATE]" at bounding box center [383, 340] width 276 height 33
select select "7"
select select "2025"
select select "8"
select select "2025"
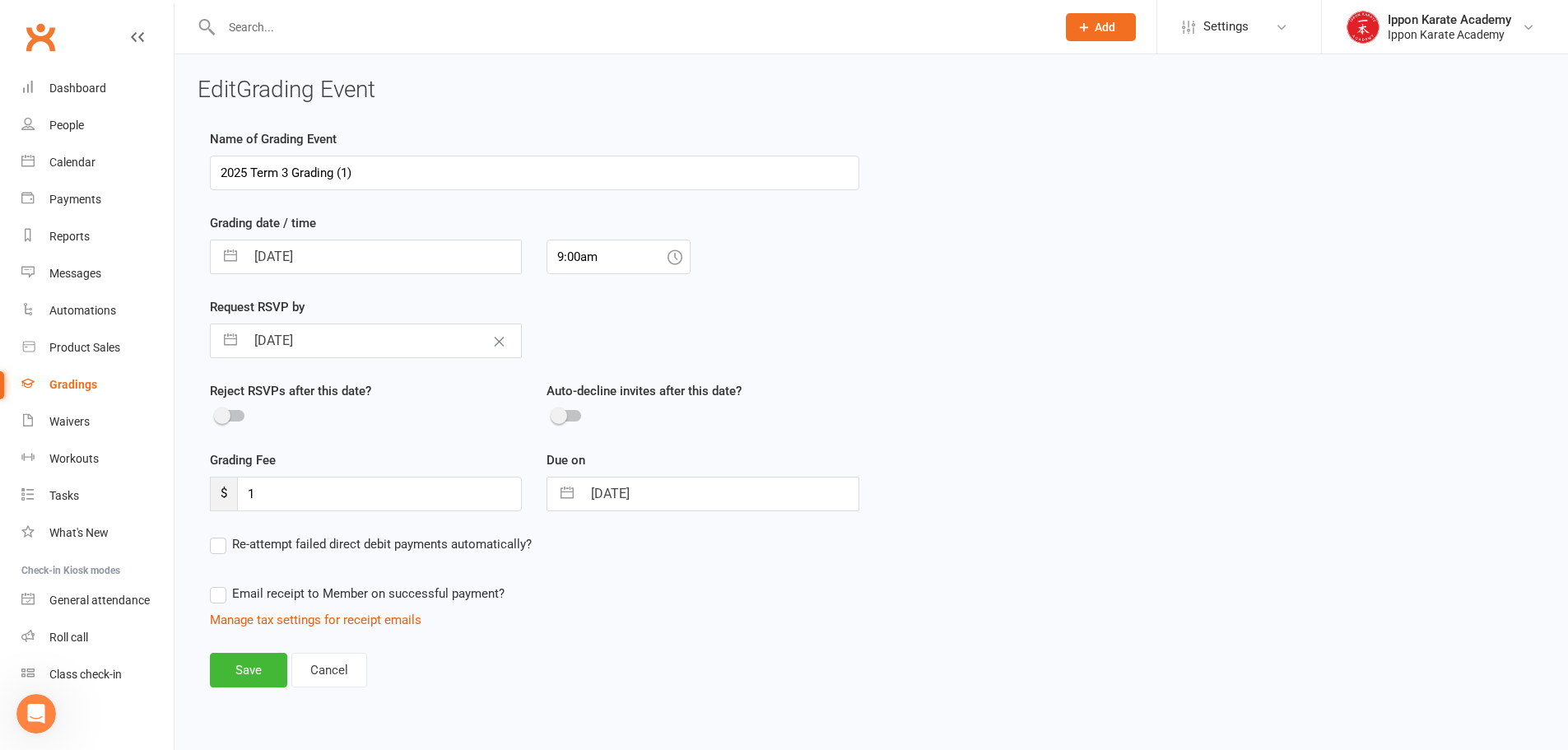
select select "9"
select select "2025"
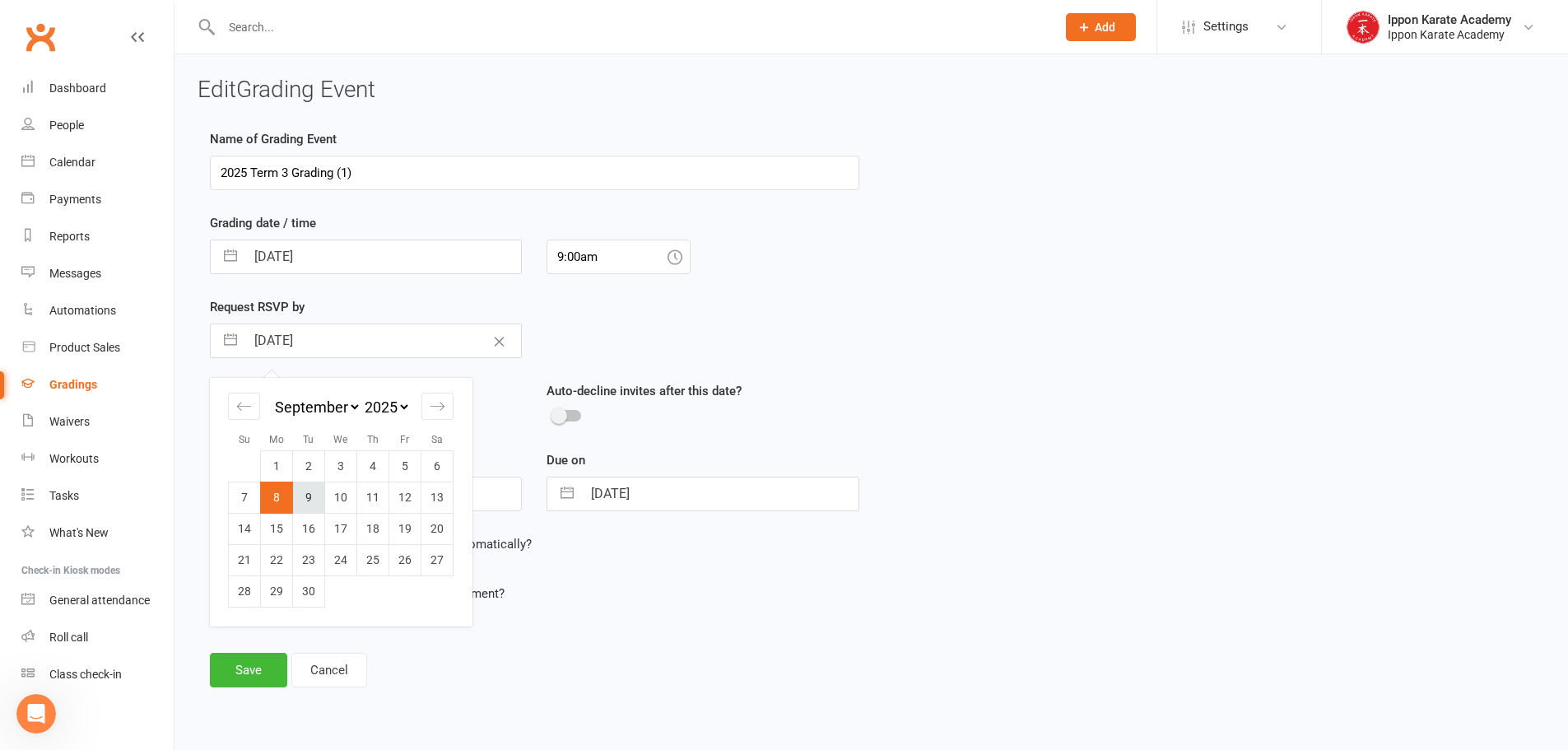
click at [294, 506] on td "9" at bounding box center [309, 497] width 32 height 31
type input "[DATE]"
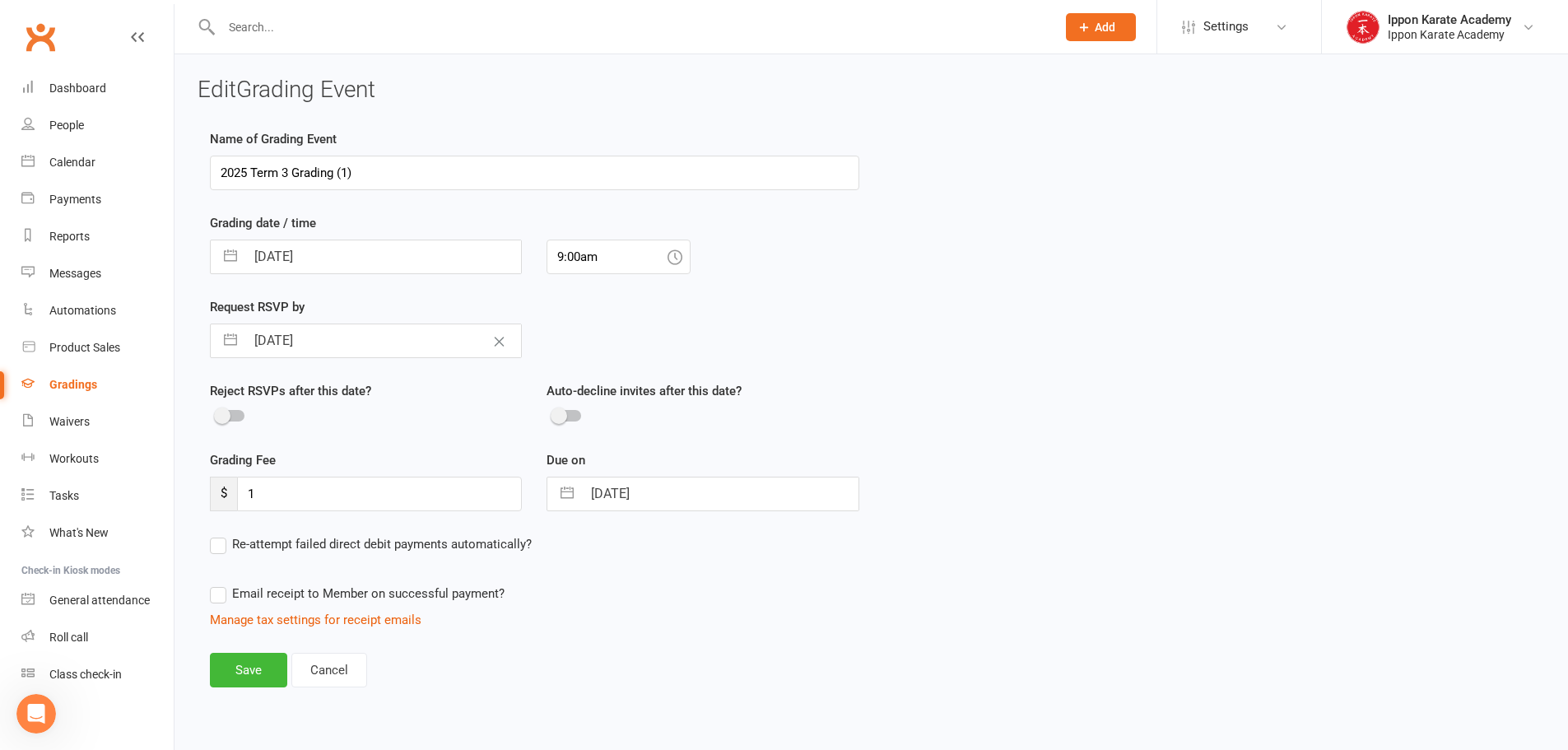
select select "7"
select select "2025"
select select "8"
select select "2025"
select select "9"
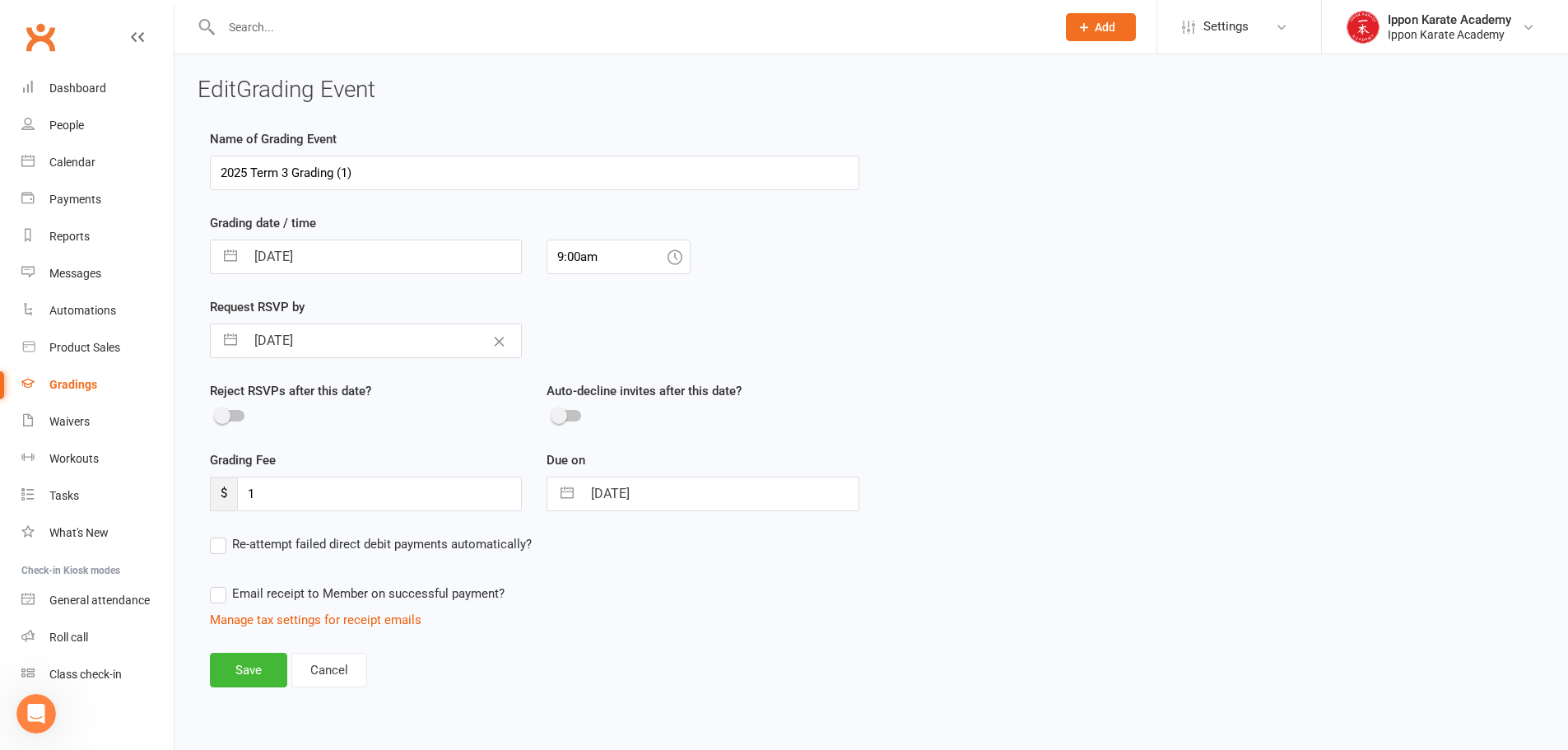
select select "2025"
click at [659, 494] on input "[DATE]" at bounding box center [720, 493] width 276 height 33
click at [644, 660] on td "9" at bounding box center [646, 650] width 32 height 31
type input "[DATE]"
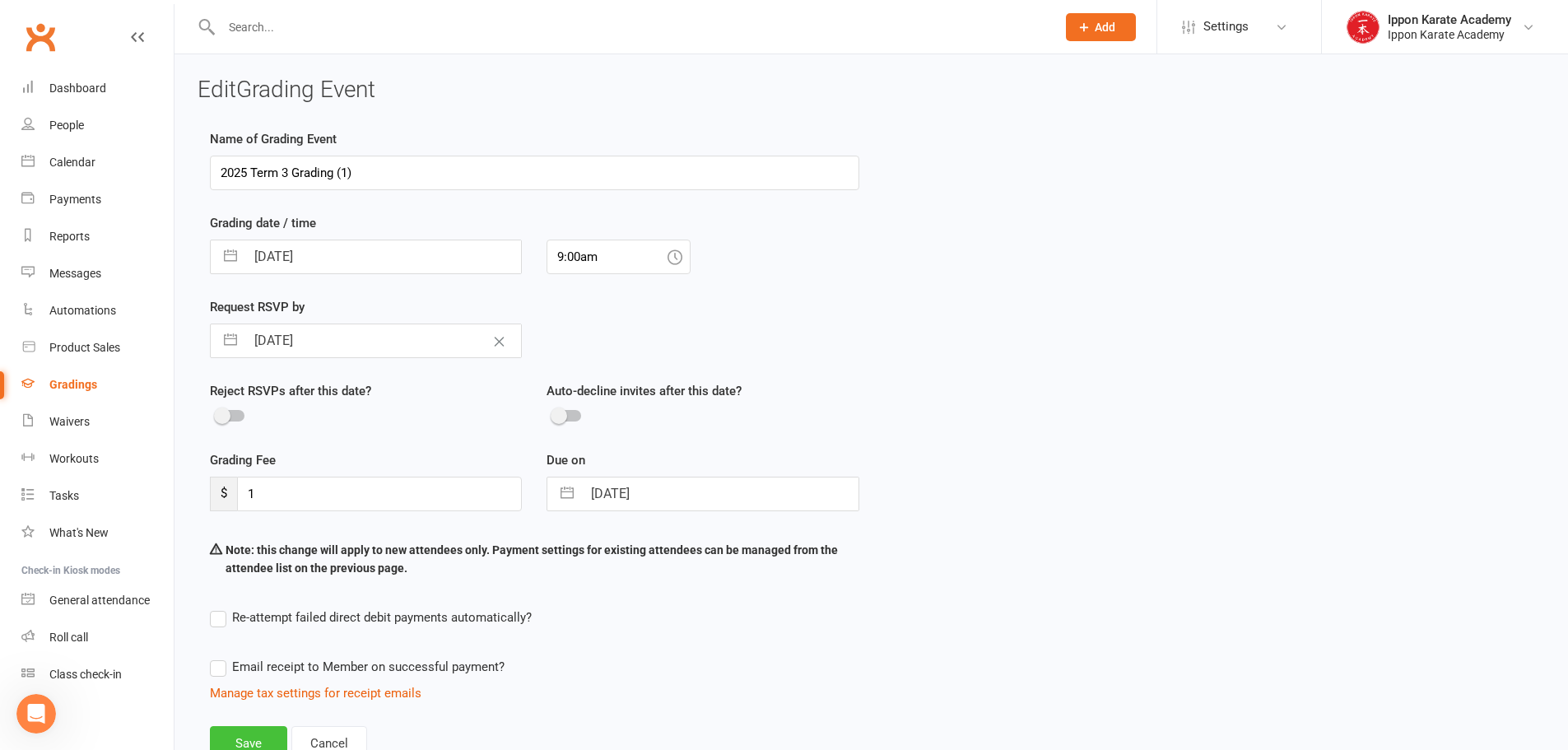
click at [265, 736] on button "Save" at bounding box center [248, 742] width 77 height 35
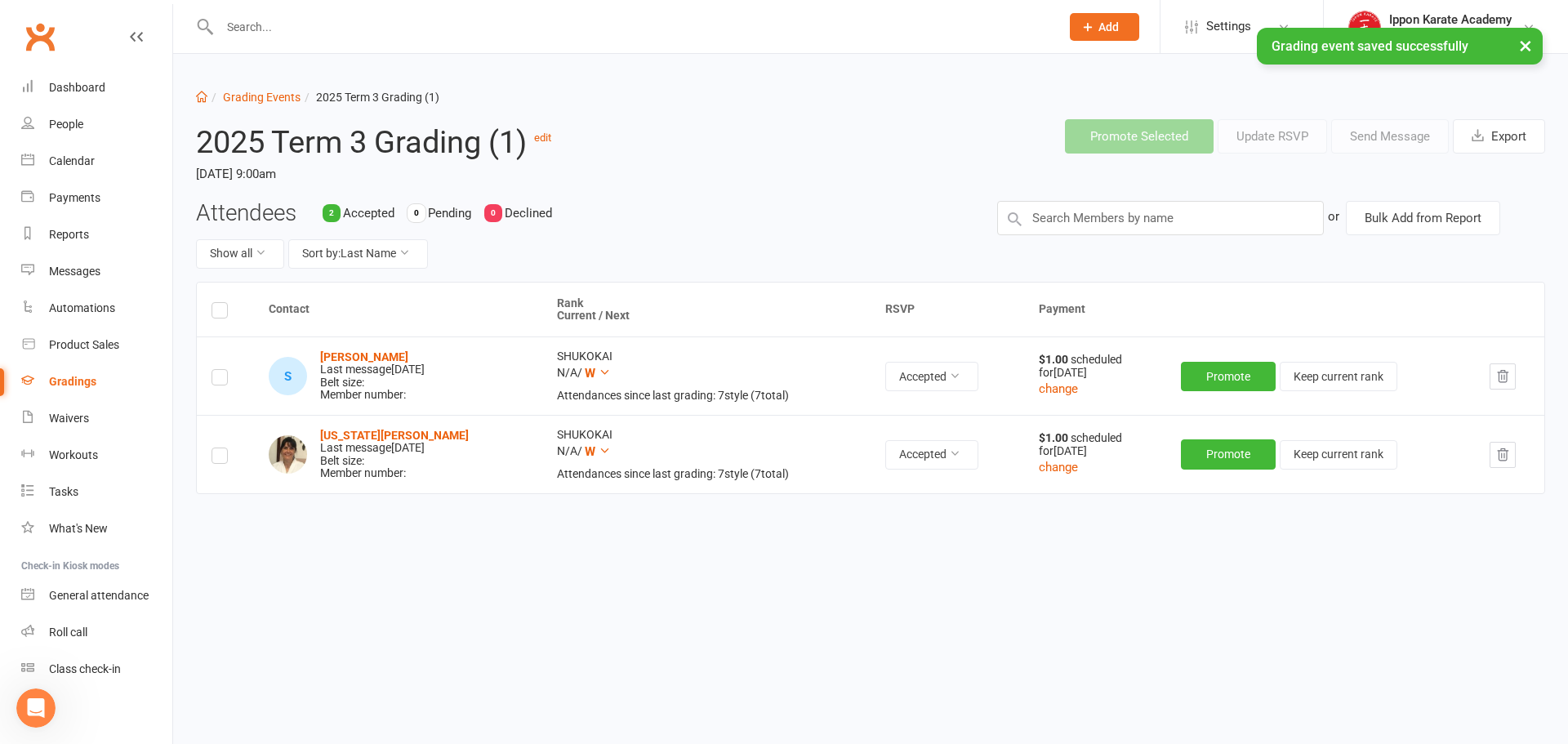
click at [590, 569] on div "Contact Rank Current / Next RSVP Payment S [PERSON_NAME] Last message [DATE] Be…" at bounding box center [870, 439] width 1349 height 316
drag, startPoint x: 787, startPoint y: 223, endPoint x: 717, endPoint y: 169, distance: 88.4
click at [783, 215] on div "Attendees 2 Accepted 0 Pending 0 Declined Show all Sort by: Last Name" at bounding box center [584, 241] width 801 height 81
click at [266, 95] on link "Grading Events" at bounding box center [262, 96] width 78 height 13
select select "100"
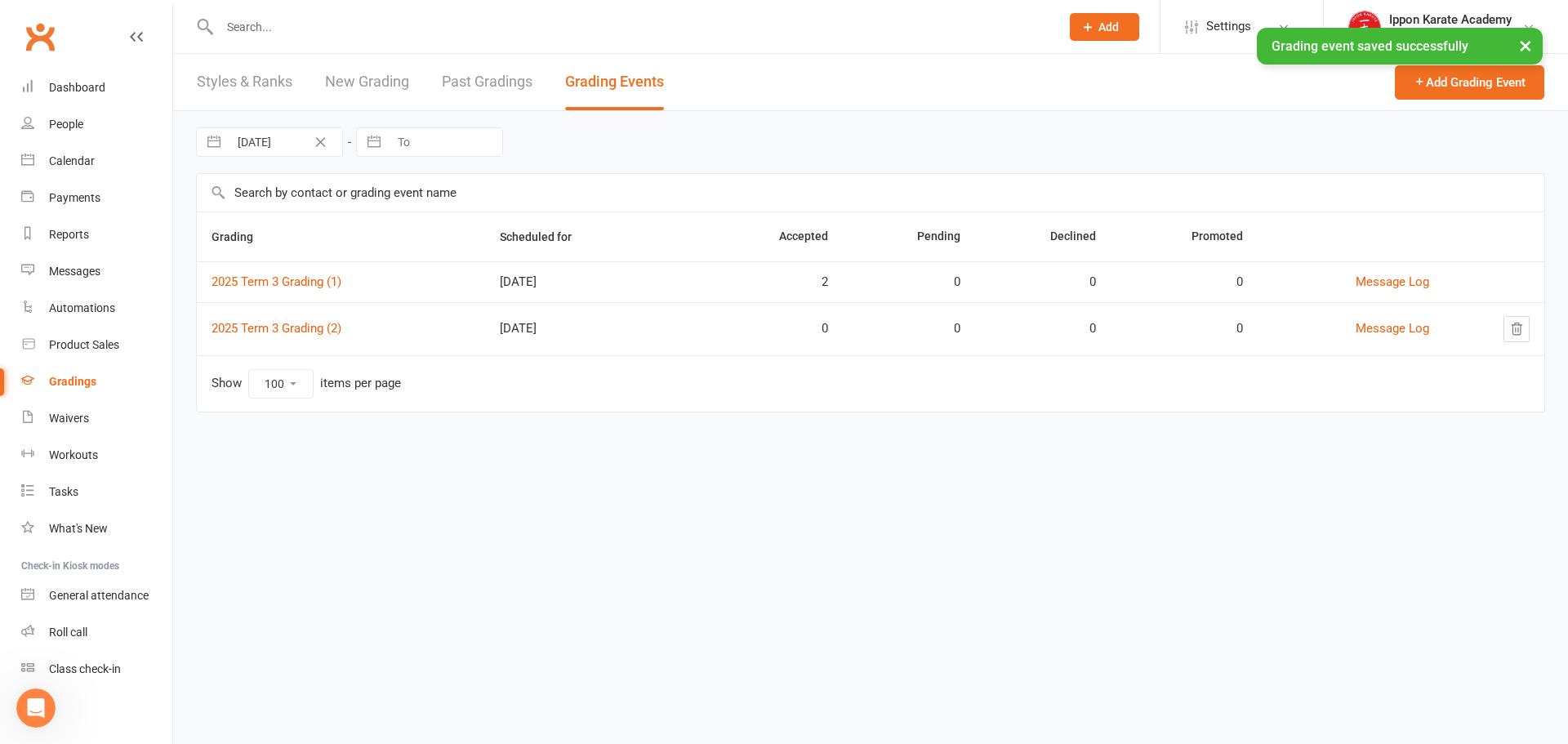
click at [680, 458] on html "Prospect Member Non-attending contact Class / event Appointment Grading event T…" at bounding box center [784, 229] width 1568 height 458
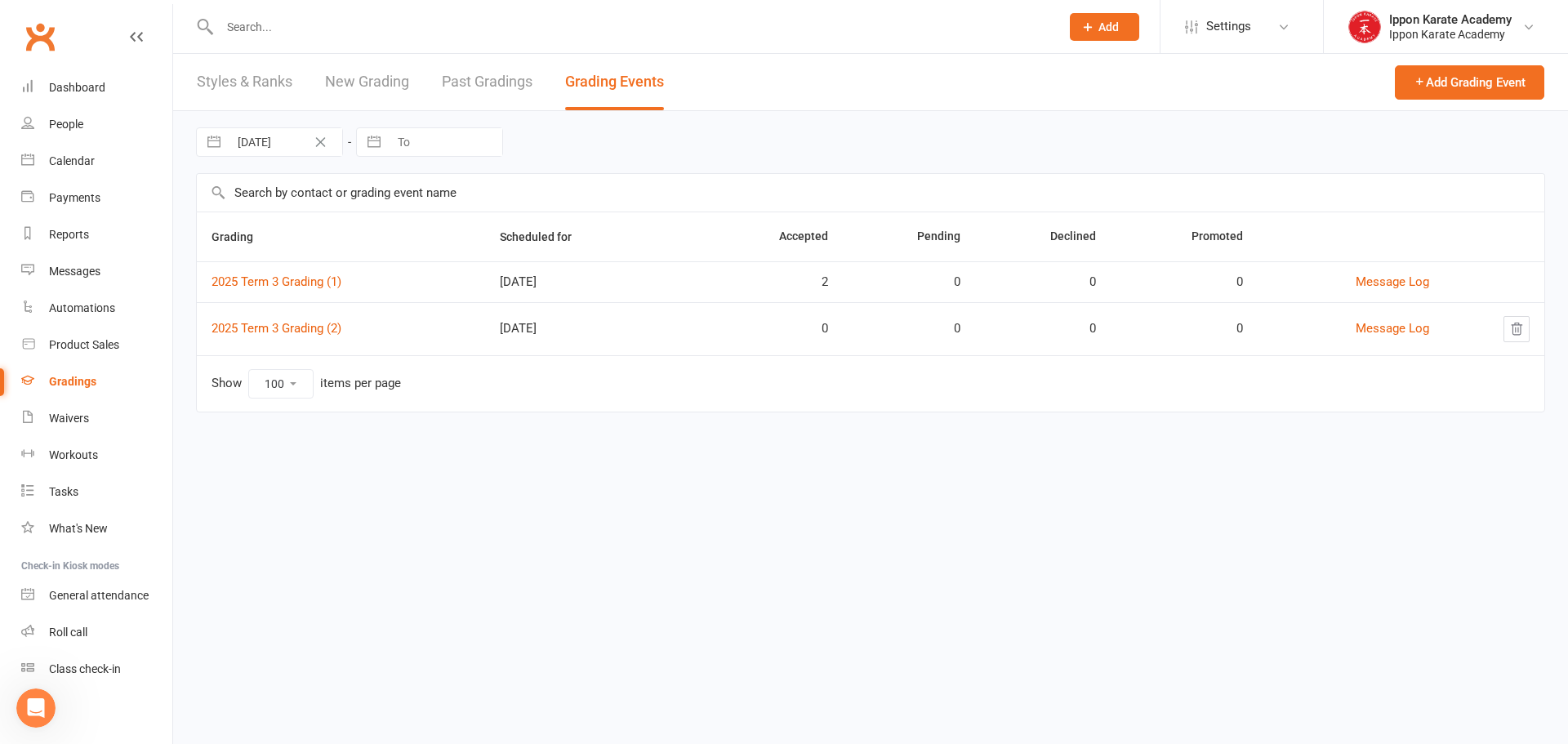
click at [597, 154] on div "[DATE] Navigate forward to interact with the calendar and select a date. Press …" at bounding box center [870, 143] width 1349 height 62
drag, startPoint x: 376, startPoint y: 338, endPoint x: 213, endPoint y: 328, distance: 163.3
click at [213, 328] on td "2025 Term 3 Grading (2)" at bounding box center [341, 328] width 289 height 53
copy link "2025 Term 3 Grading (2)"
click at [856, 100] on header "Styles & Ranks New Grading Past Gradings Grading Events Add Grading Event" at bounding box center [870, 83] width 1395 height 57
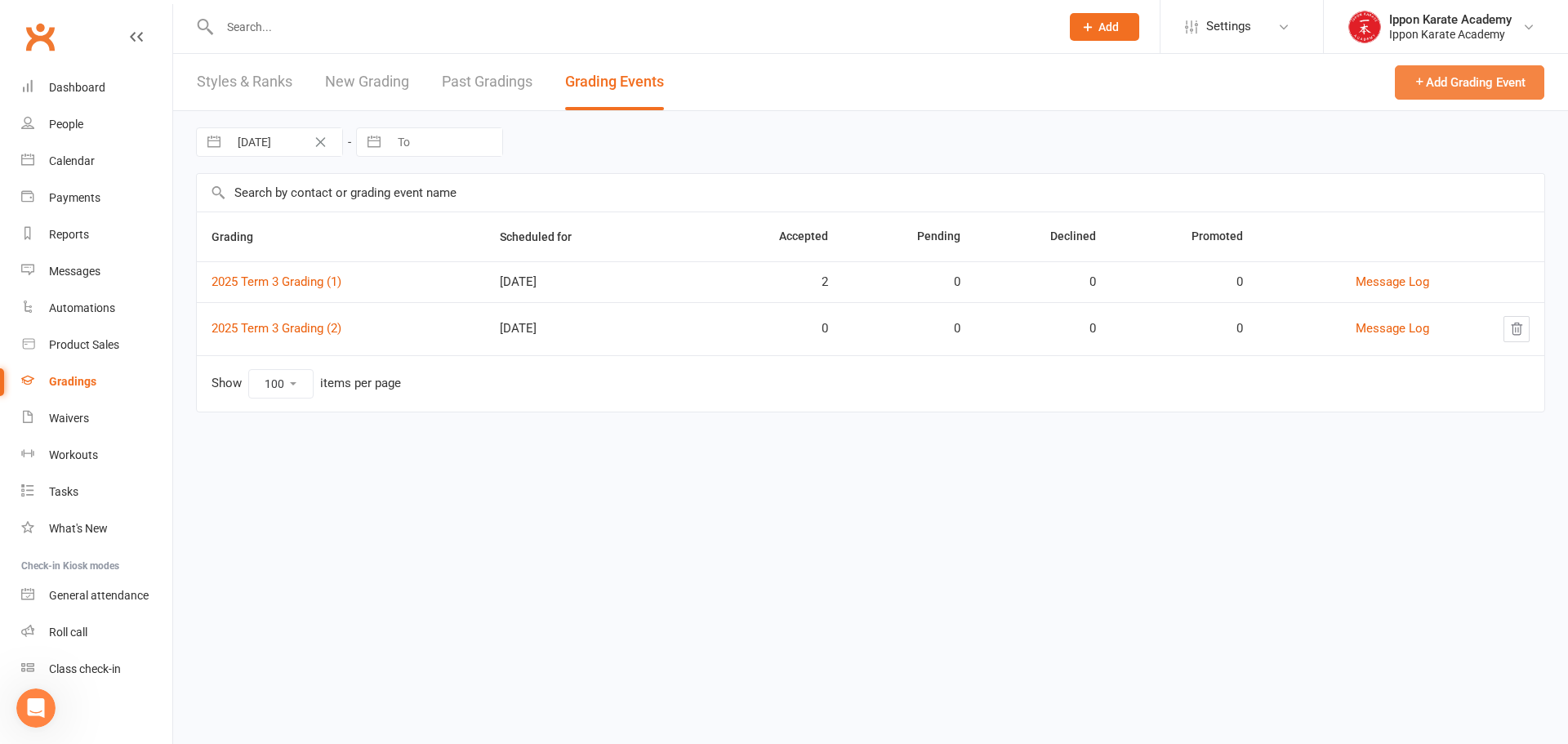
click at [1477, 79] on button "Add Grading Event" at bounding box center [1469, 82] width 149 height 35
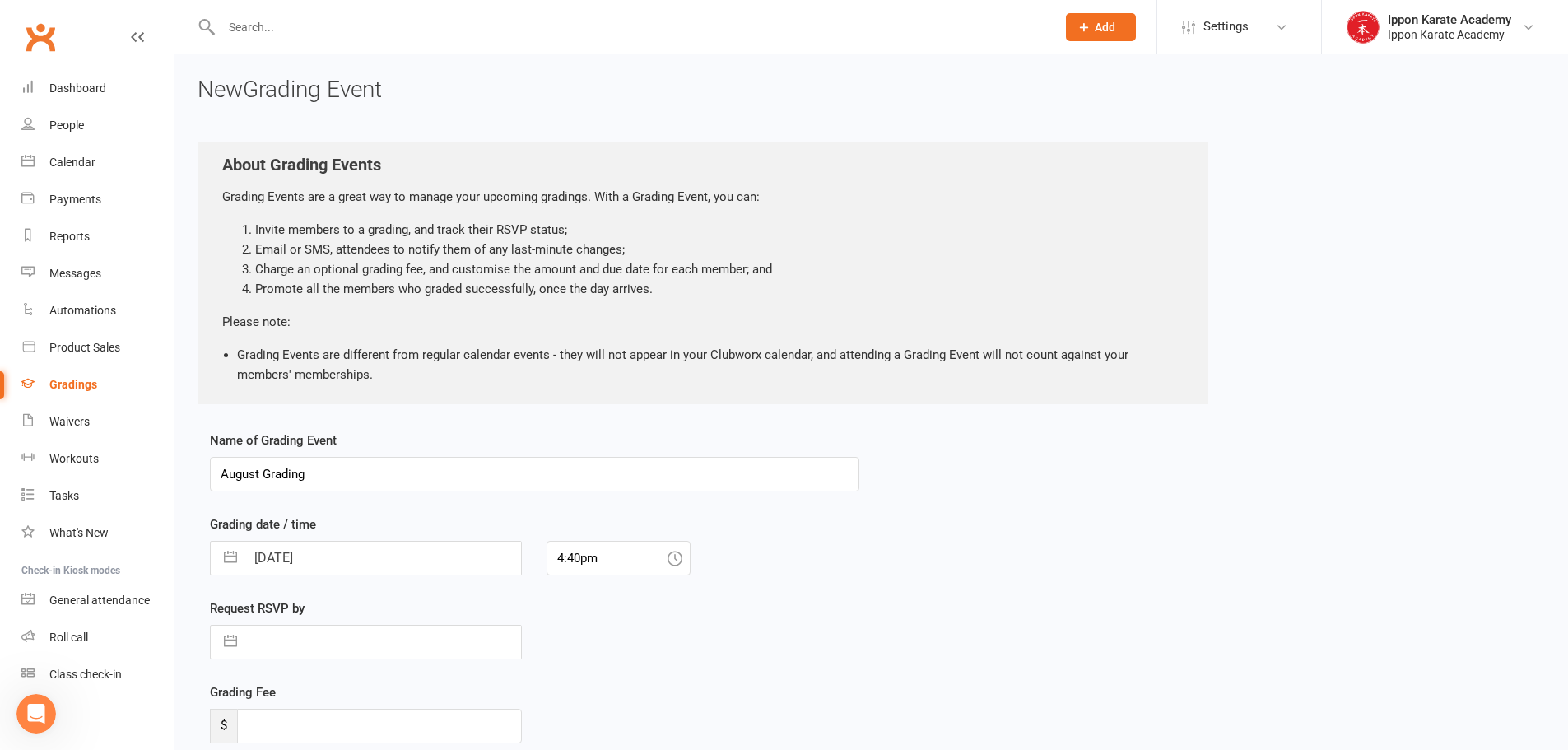
drag, startPoint x: 335, startPoint y: 481, endPoint x: 954, endPoint y: 582, distance: 627.2
click at [88, 484] on ui-view "Prospect Member Non-attending contact Class / event Appointment Grading event T…" at bounding box center [784, 439] width 1568 height 869
click at [341, 474] on input "2025 Term 3 Grading (2)" at bounding box center [534, 474] width 649 height 35
type input "2025 Term 3 Grading (3)"
click at [956, 480] on div "Name of Grading Event 2025 Term 3 Grading (3) Grading date / time [DATE] Naviga…" at bounding box center [871, 639] width 1348 height 417
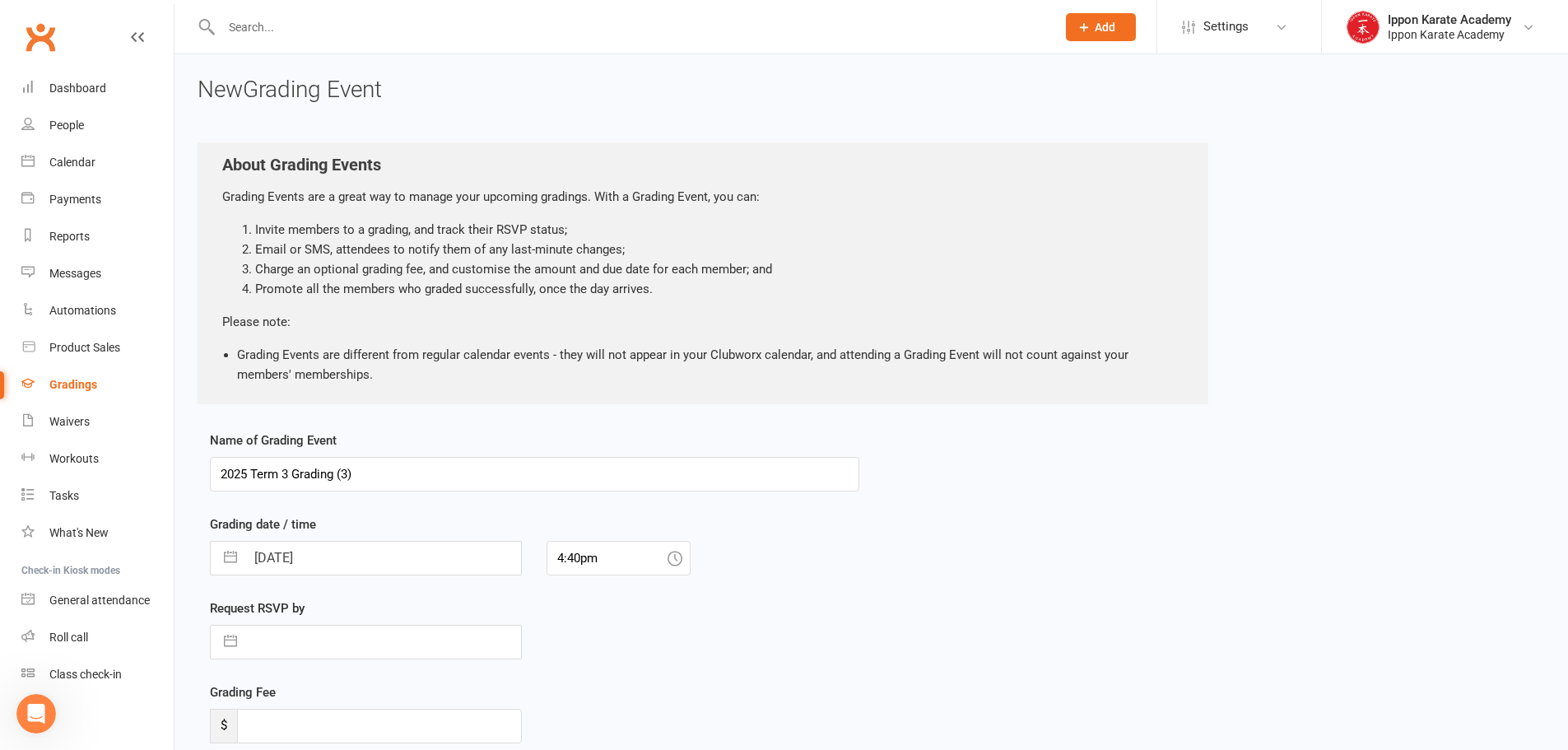
select select "6"
select select "2025"
select select "7"
select select "2025"
select select "8"
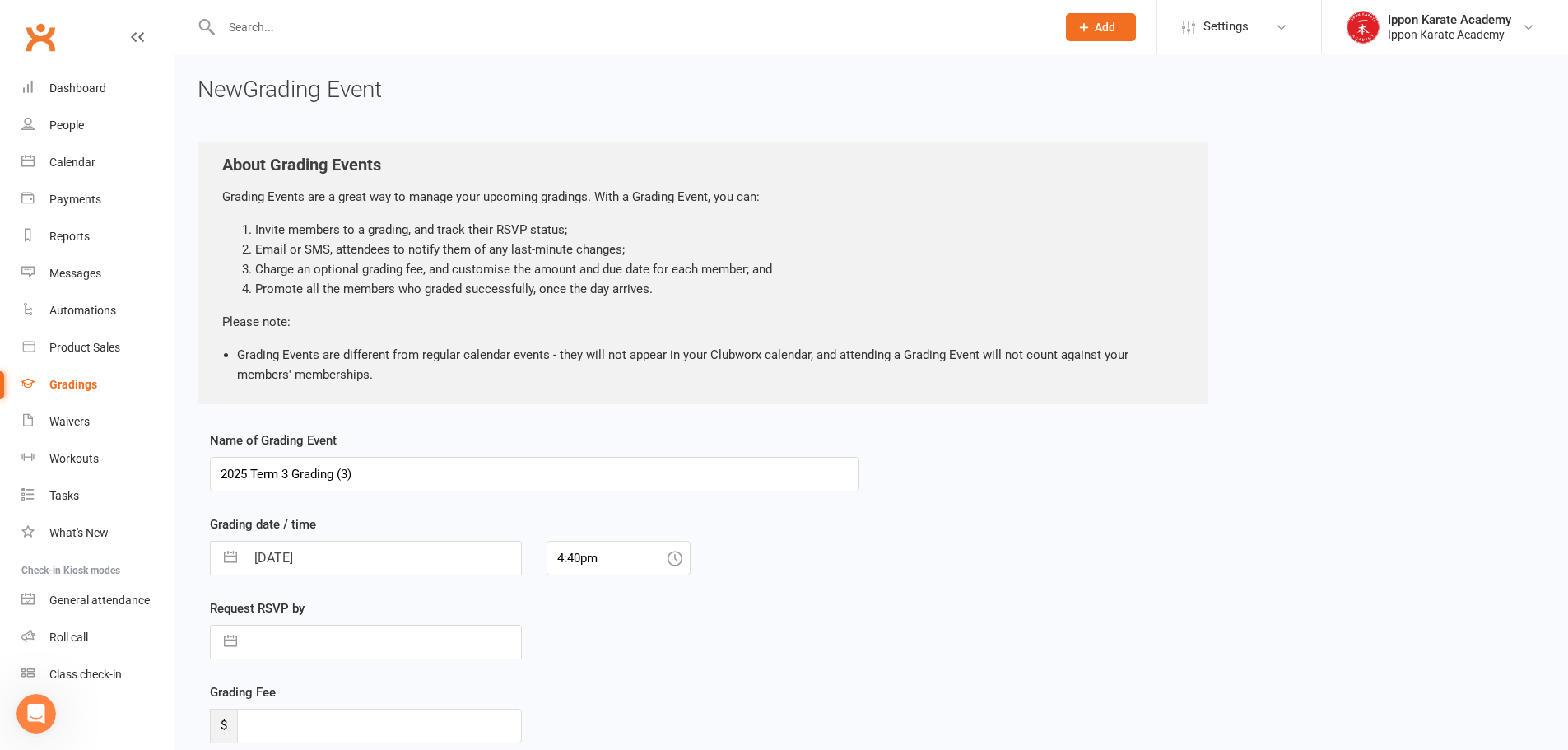
select select "2025"
click at [345, 570] on input "[DATE]" at bounding box center [383, 558] width 276 height 33
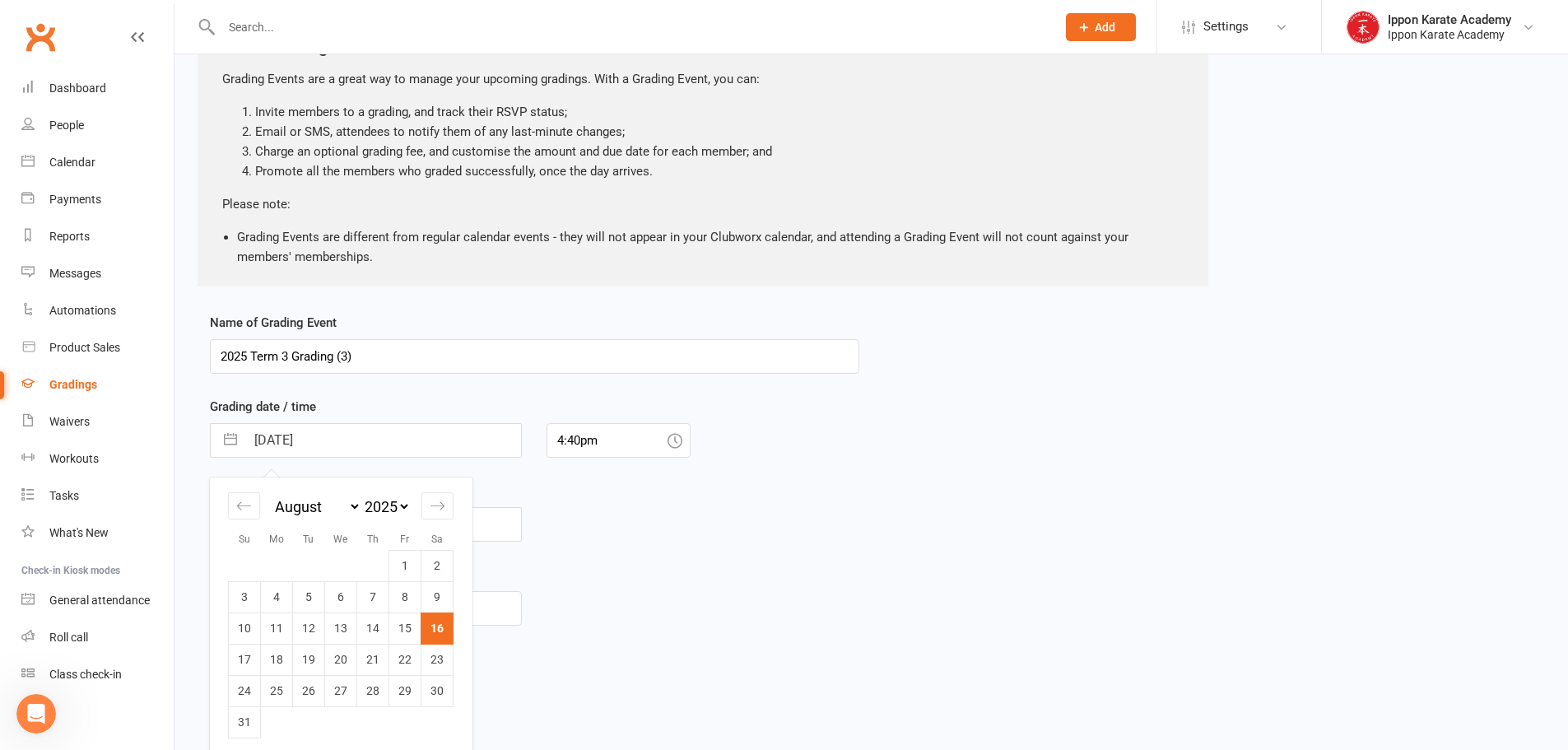
scroll to position [147, 0]
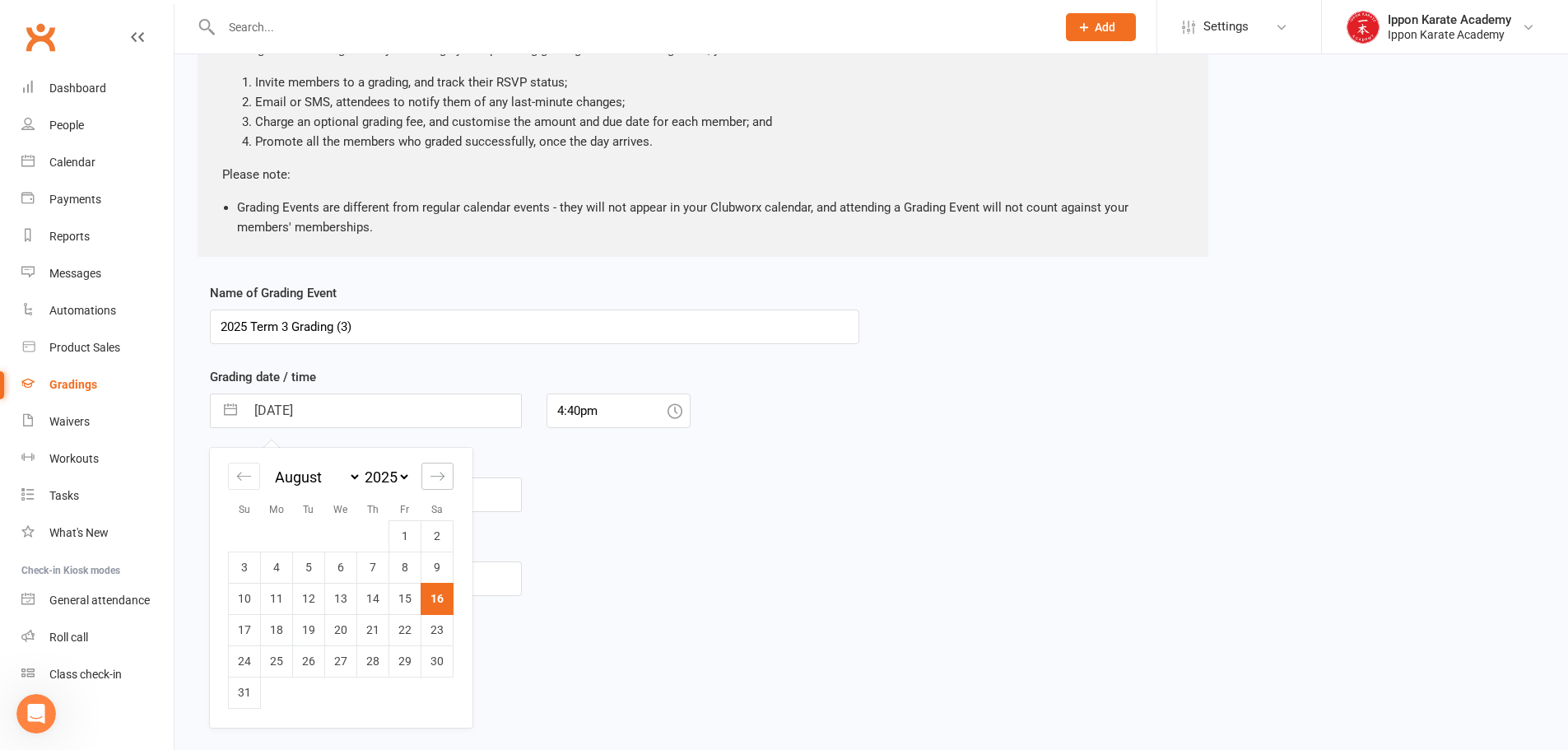
click at [435, 477] on icon "Move forward to switch to the next month." at bounding box center [437, 476] width 15 height 15
select select "9"
select select "2025"
click at [519, 333] on input "2025 Term 3 Grading (3)" at bounding box center [534, 327] width 649 height 35
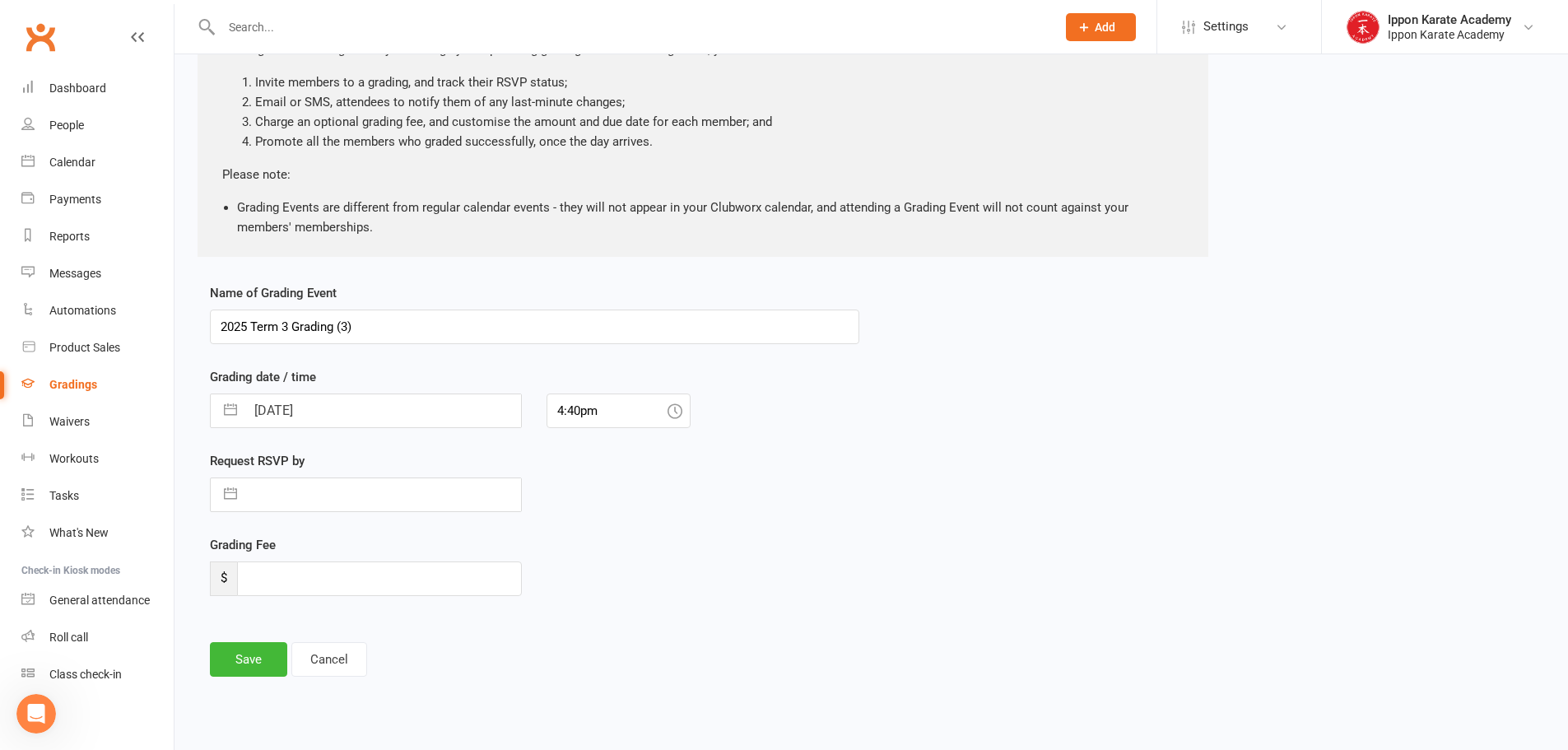
click at [1238, 506] on div "Name of Grading Event 2025 Term 3 Grading (3) Grading date / time [DATE] Naviga…" at bounding box center [871, 491] width 1348 height 417
click at [432, 402] on input "[DATE]" at bounding box center [383, 410] width 276 height 33
select select "6"
select select "2025"
select select "7"
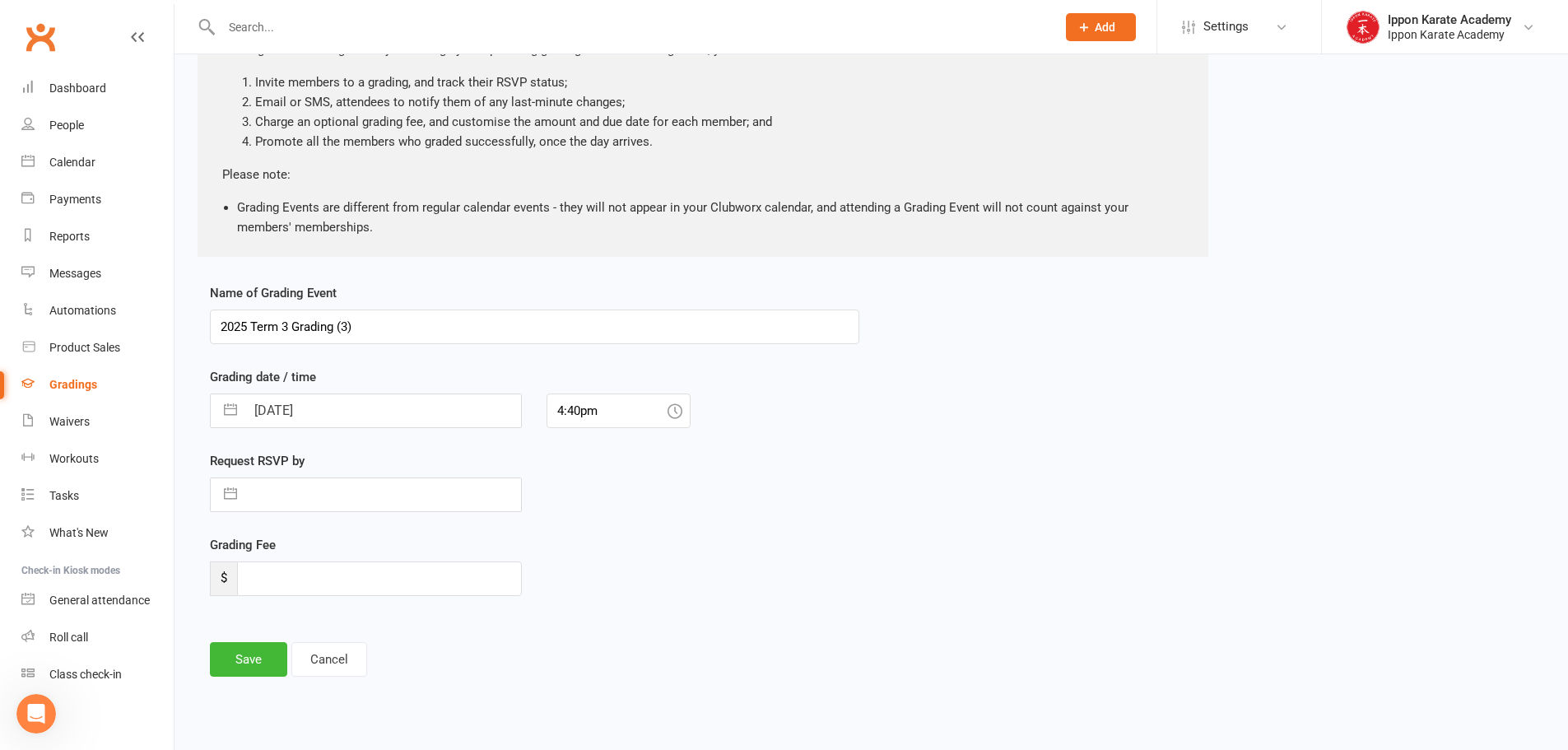
select select "2025"
select select "8"
select select "2025"
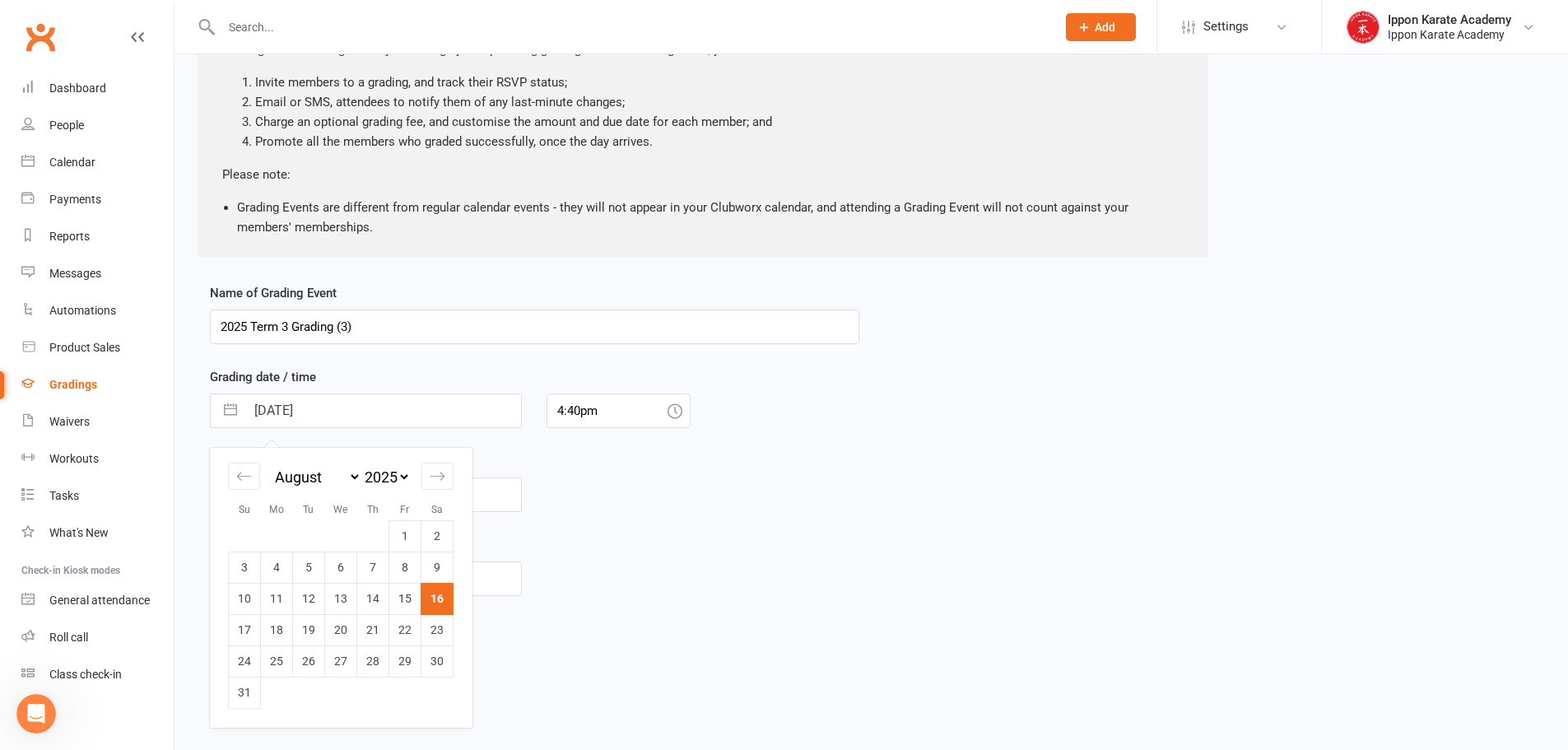
drag, startPoint x: 623, startPoint y: 616, endPoint x: 592, endPoint y: 544, distance: 78.4
click at [623, 616] on div "Grading Fee $" at bounding box center [534, 577] width 674 height 84
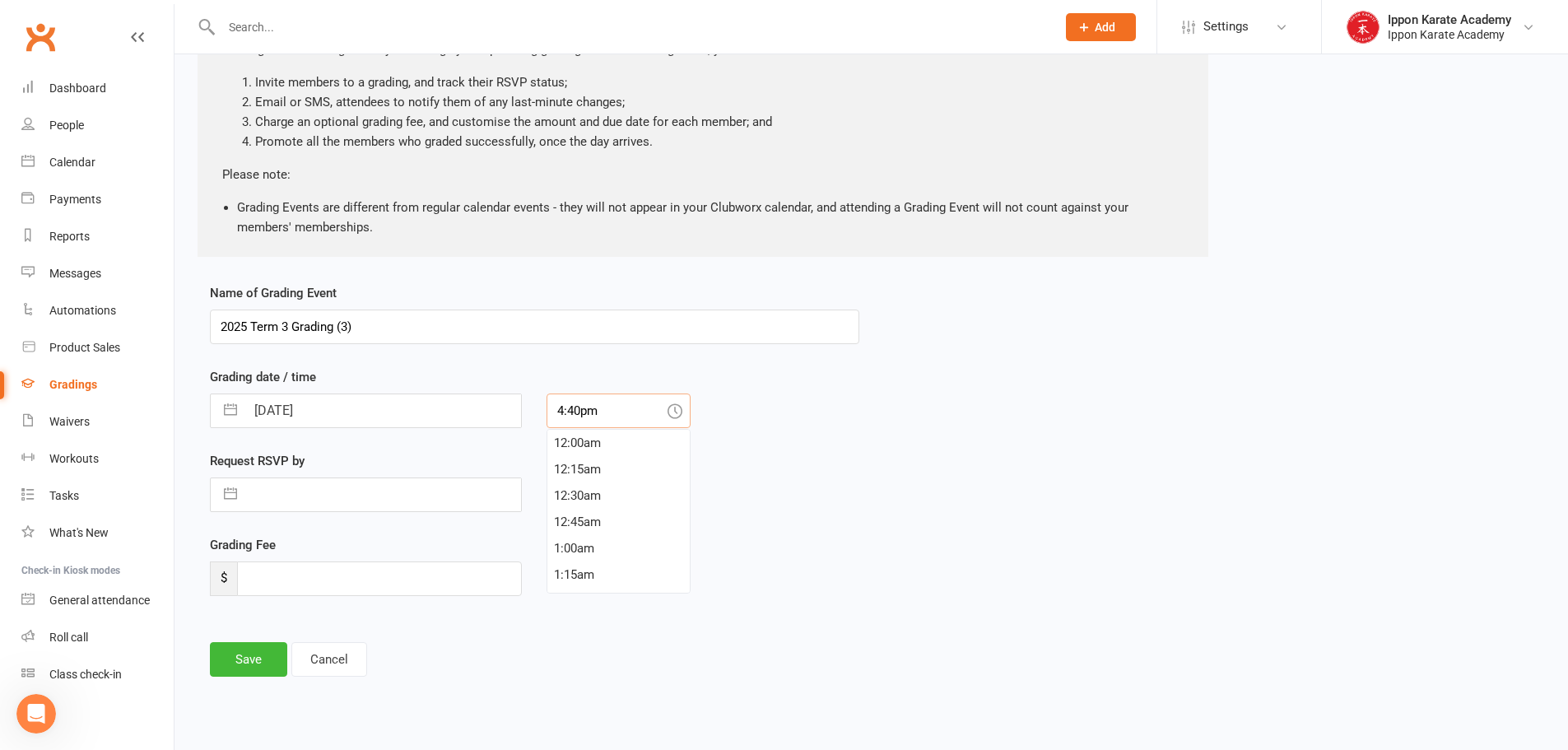
click at [603, 411] on input "4:40pm" at bounding box center [619, 411] width 144 height 35
click at [807, 522] on div "Request RSVP by Navigate forward to interact with the calendar and select a dat…" at bounding box center [534, 492] width 674 height 84
click at [665, 401] on input "4:40pm" at bounding box center [619, 411] width 144 height 35
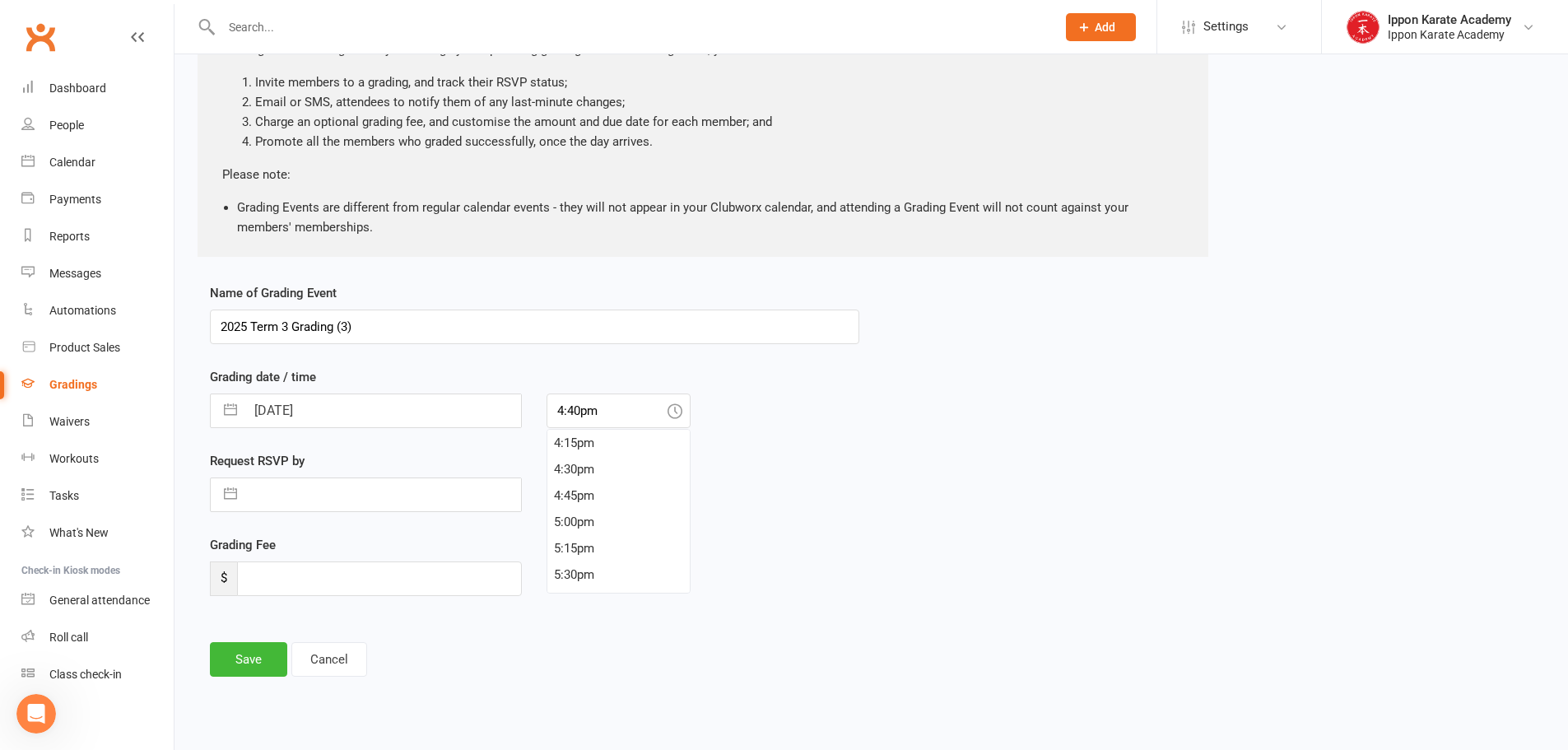
click at [1014, 429] on div "Name of Grading Event 2025 Term 3 Grading (3) Grading date / time [DATE] Naviga…" at bounding box center [871, 491] width 1348 height 417
click at [683, 414] on input "4:40pm" at bounding box center [619, 411] width 144 height 35
click at [594, 531] on div "10:45am" at bounding box center [618, 532] width 142 height 26
type input "10:45am"
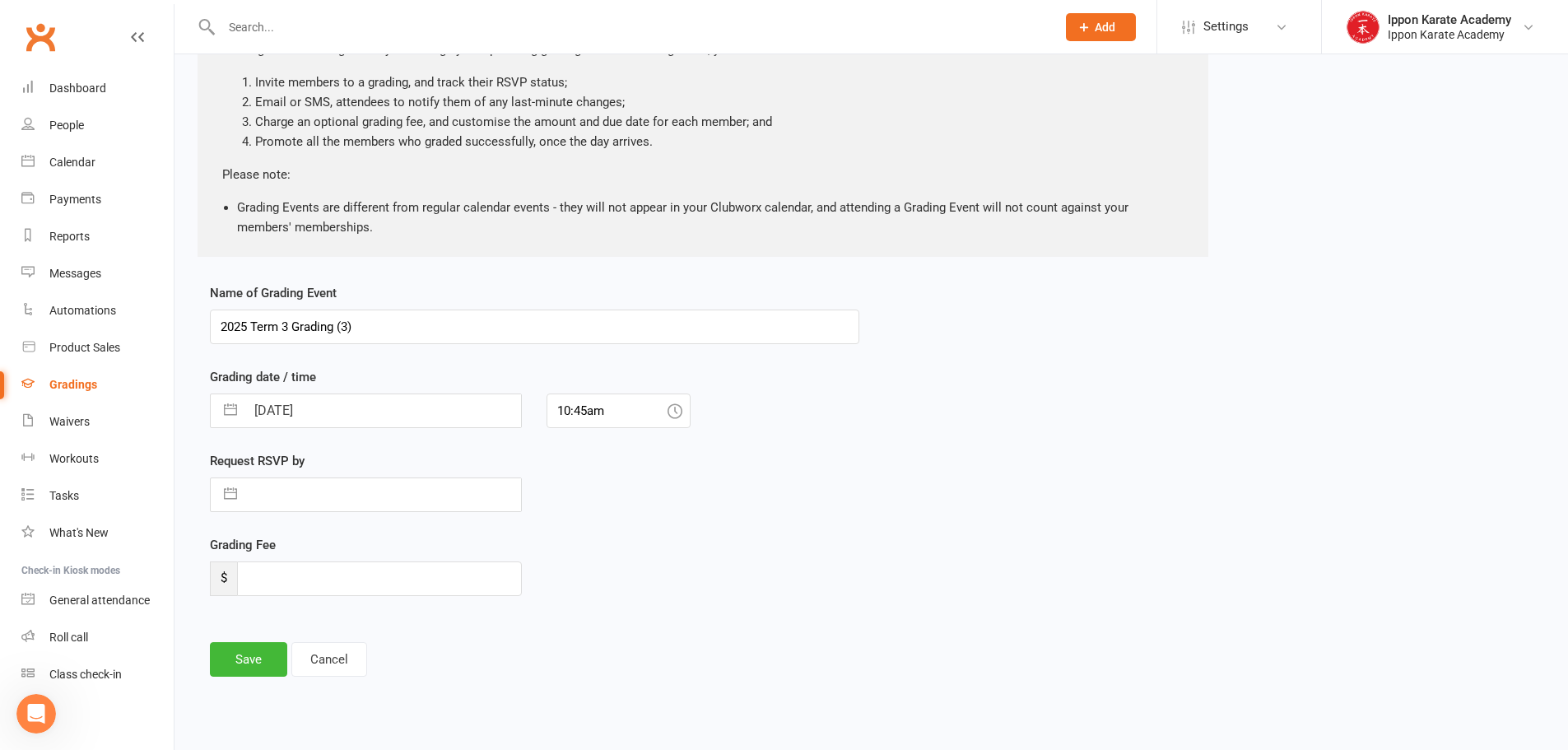
drag, startPoint x: 781, startPoint y: 531, endPoint x: 607, endPoint y: 522, distance: 174.2
click at [779, 531] on div "Request RSVP by Navigate forward to interact with the calendar and select a dat…" at bounding box center [534, 492] width 674 height 84
click at [282, 486] on input "text" at bounding box center [383, 494] width 276 height 33
select select "6"
select select "2025"
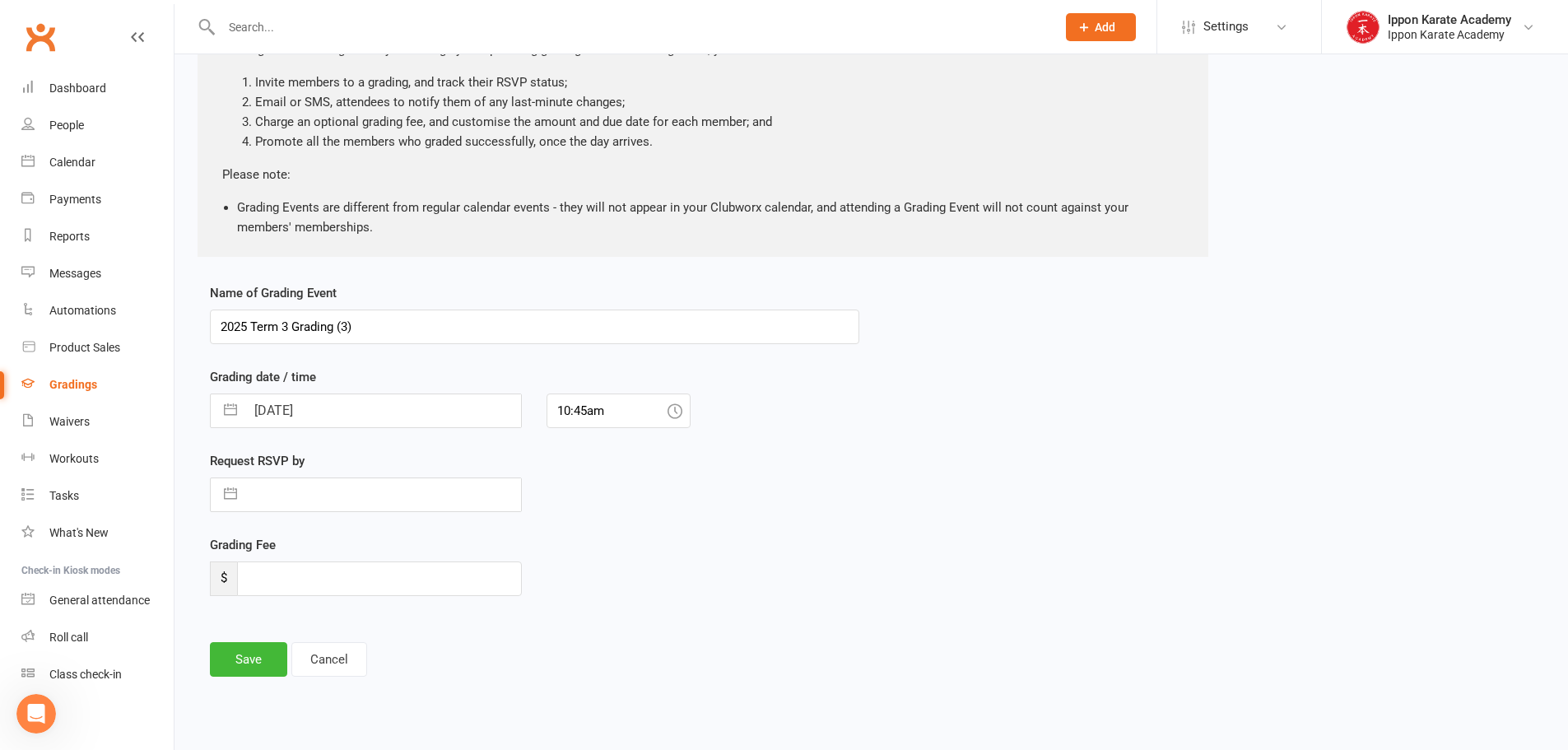
select select "7"
select select "2025"
select select "8"
select select "2025"
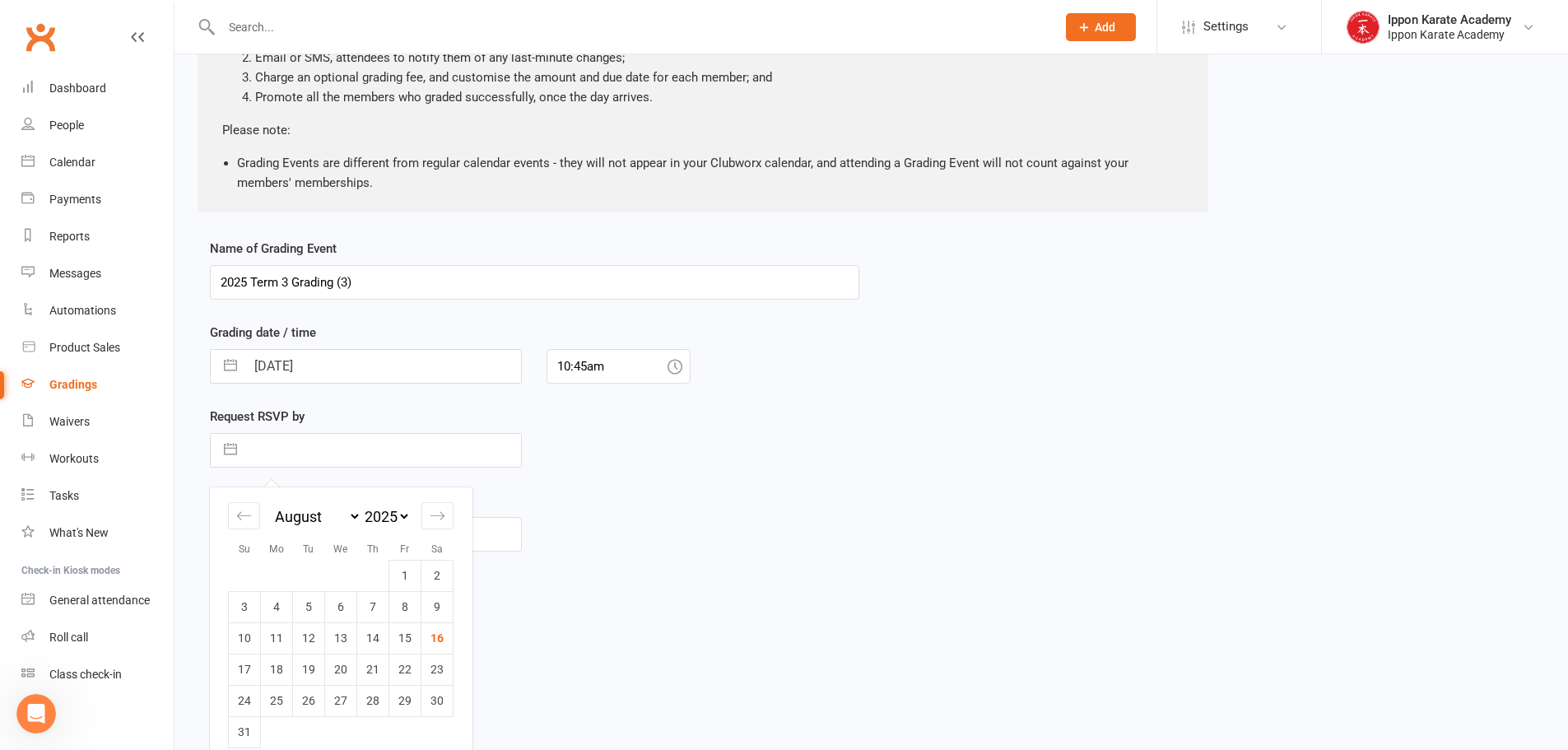
scroll to position [209, 0]
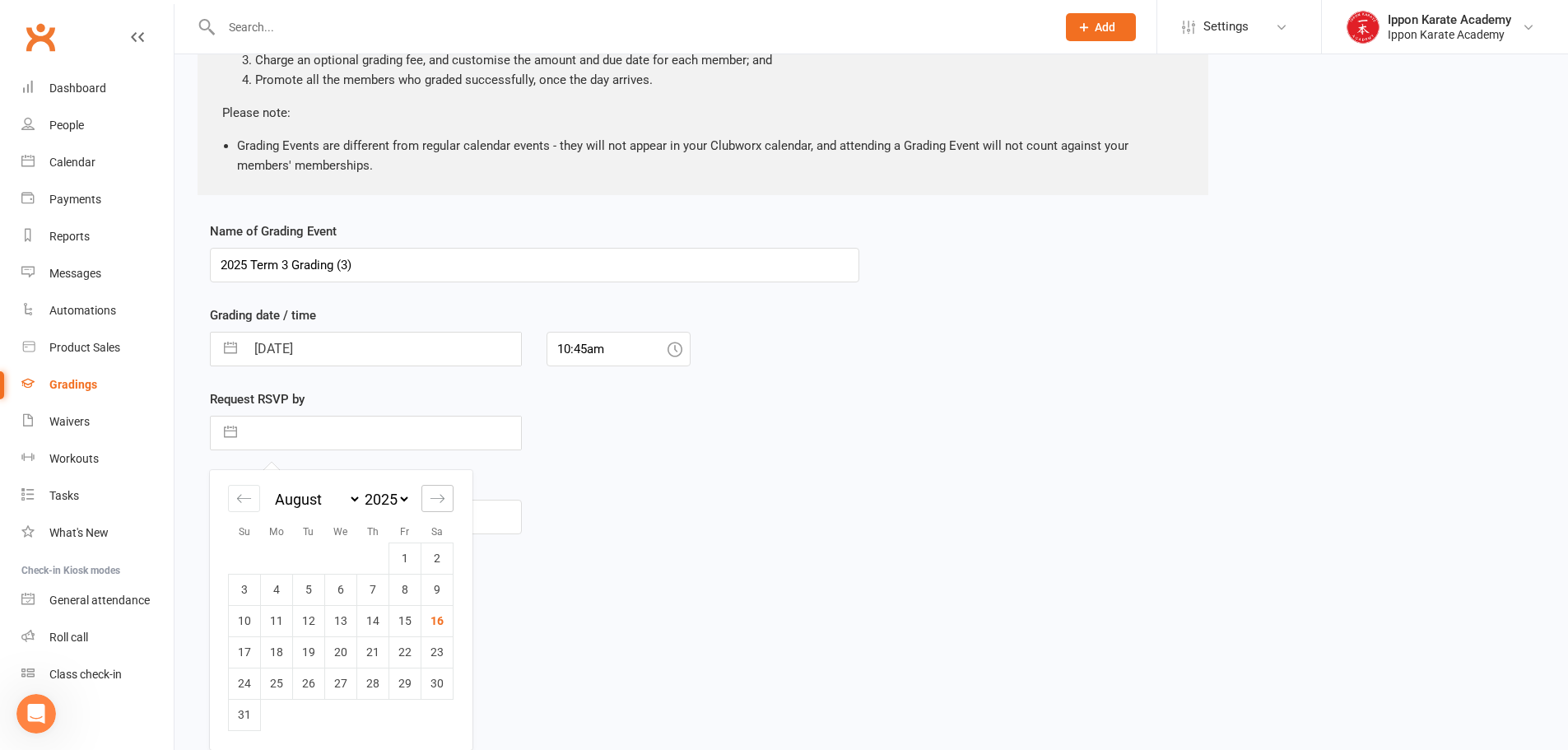
click at [438, 496] on icon "Move forward to switch to the next month." at bounding box center [437, 498] width 15 height 15
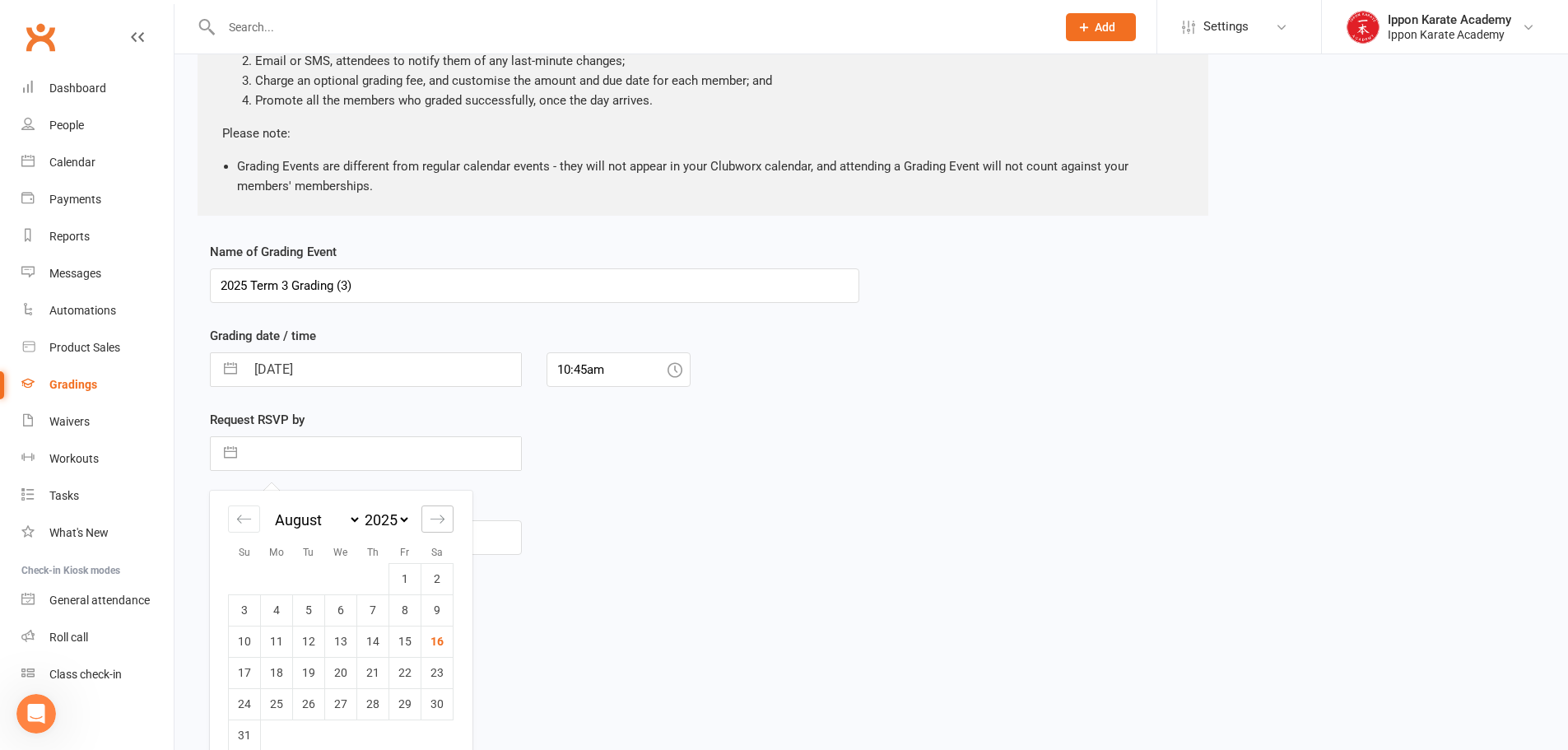
select select "9"
select select "2025"
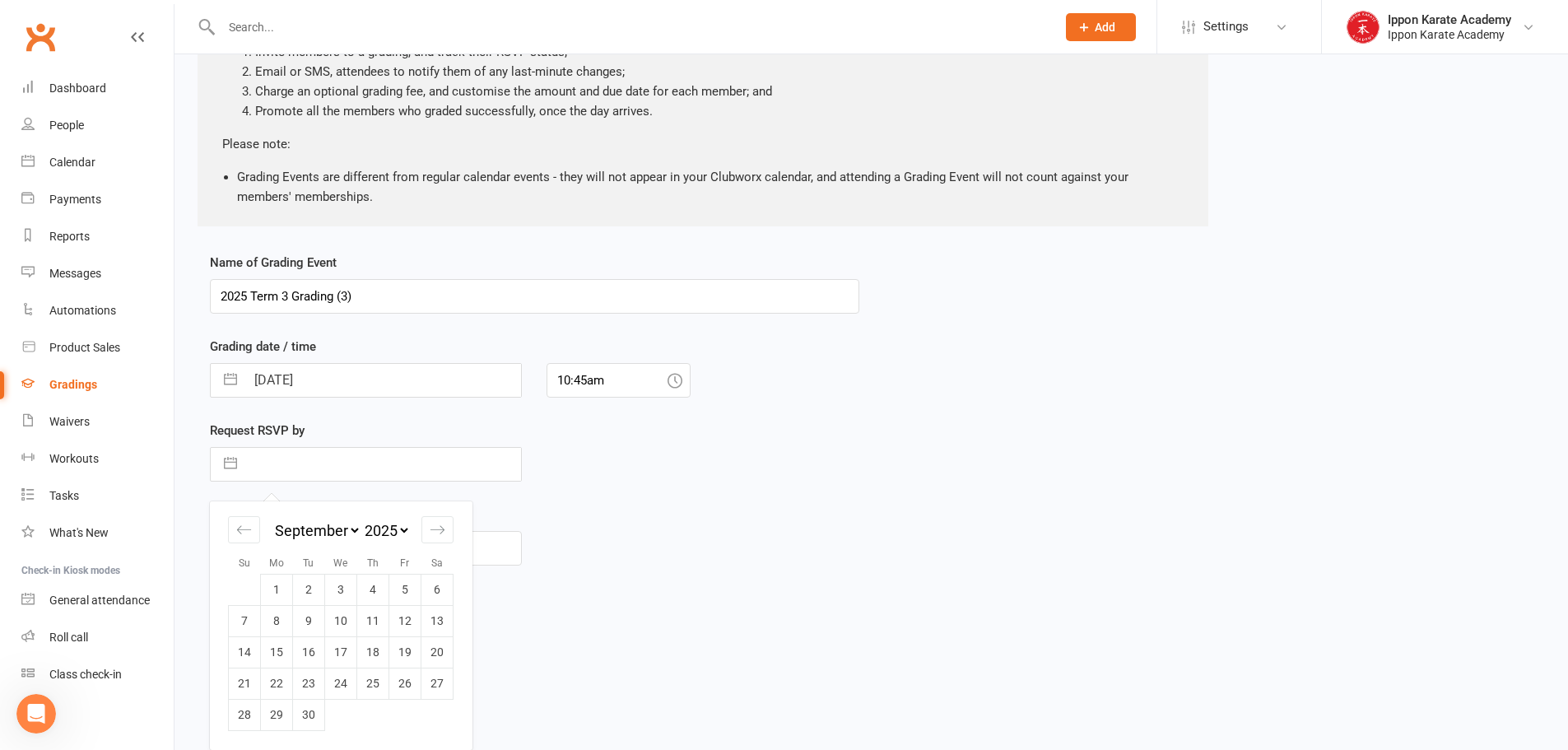
scroll to position [178, 0]
click at [250, 653] on td "14" at bounding box center [245, 651] width 32 height 31
type input "[DATE]"
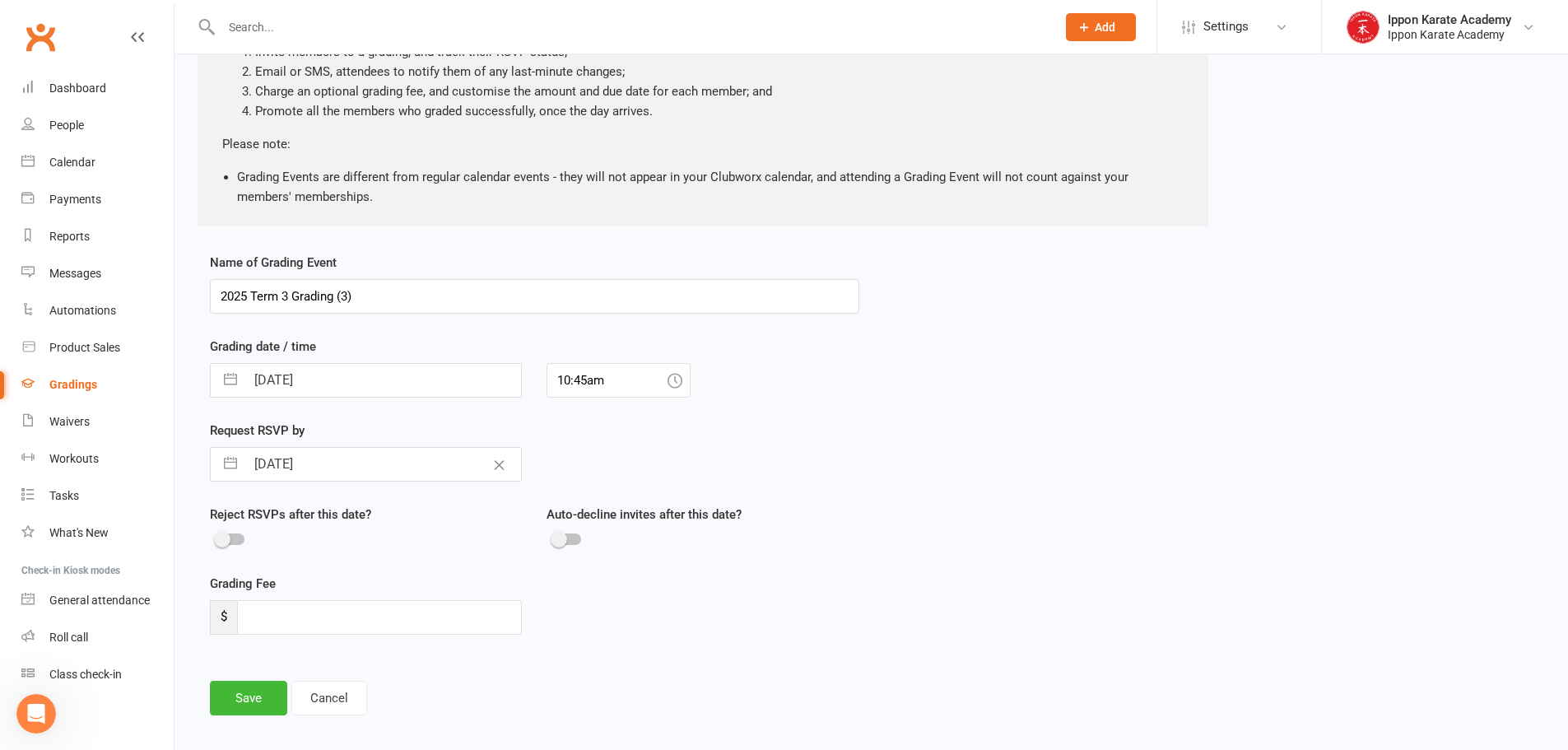
select select "6"
select select "2025"
select select "7"
select select "2025"
select select "8"
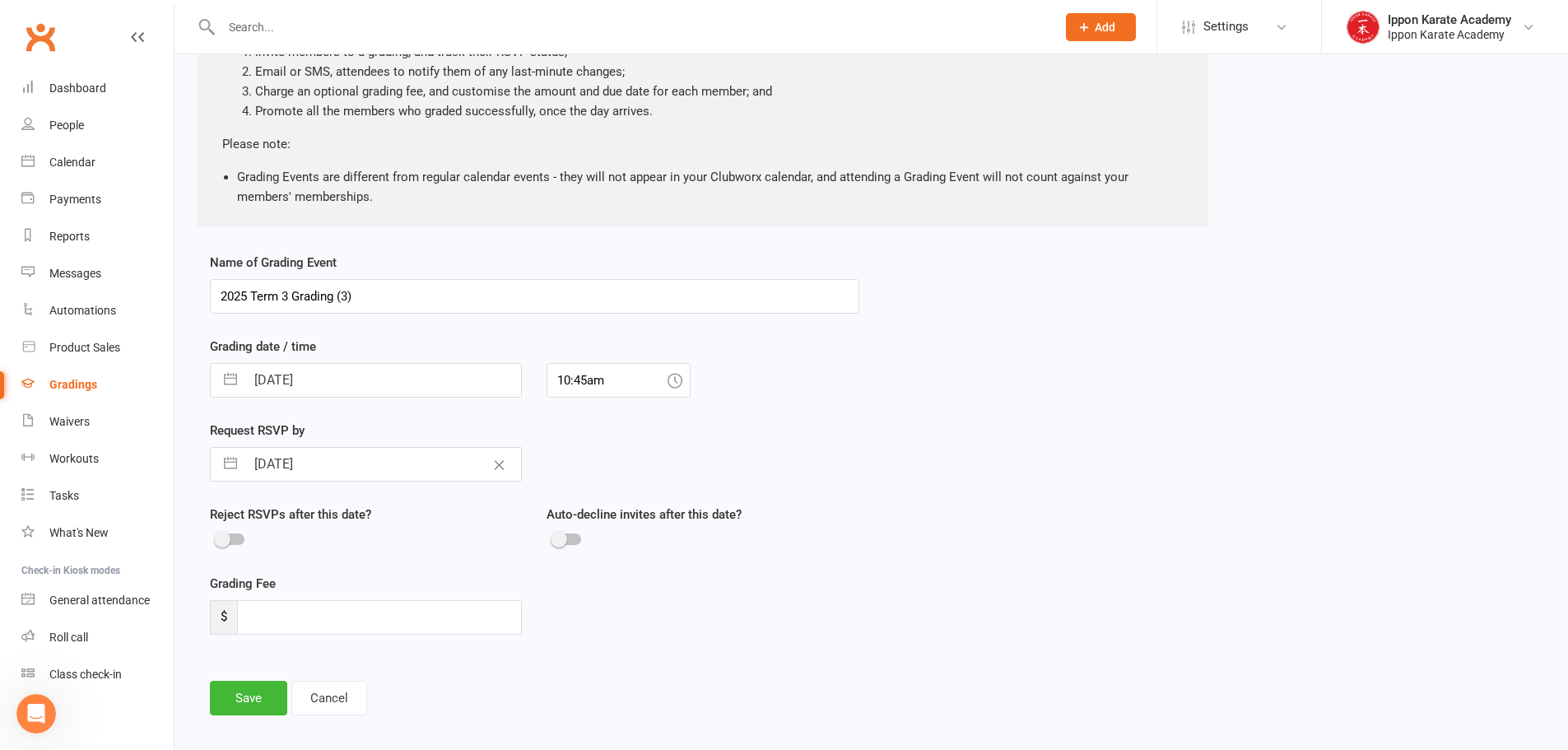
select select "2025"
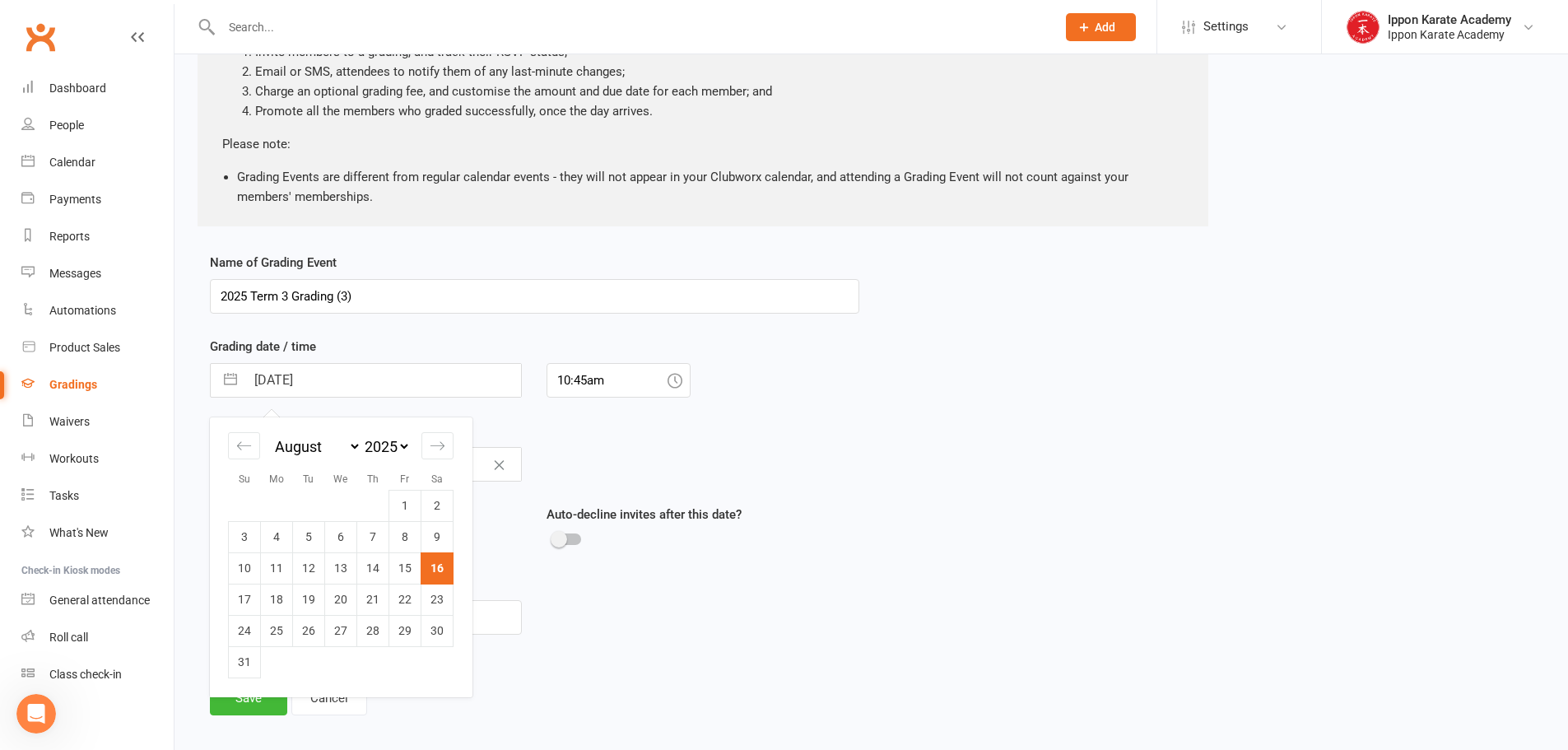
click at [440, 384] on input "[DATE]" at bounding box center [383, 380] width 276 height 33
click at [441, 447] on icon "Move forward to switch to the next month." at bounding box center [437, 446] width 15 height 15
select select "9"
select select "2025"
click at [239, 574] on td "14" at bounding box center [245, 567] width 32 height 31
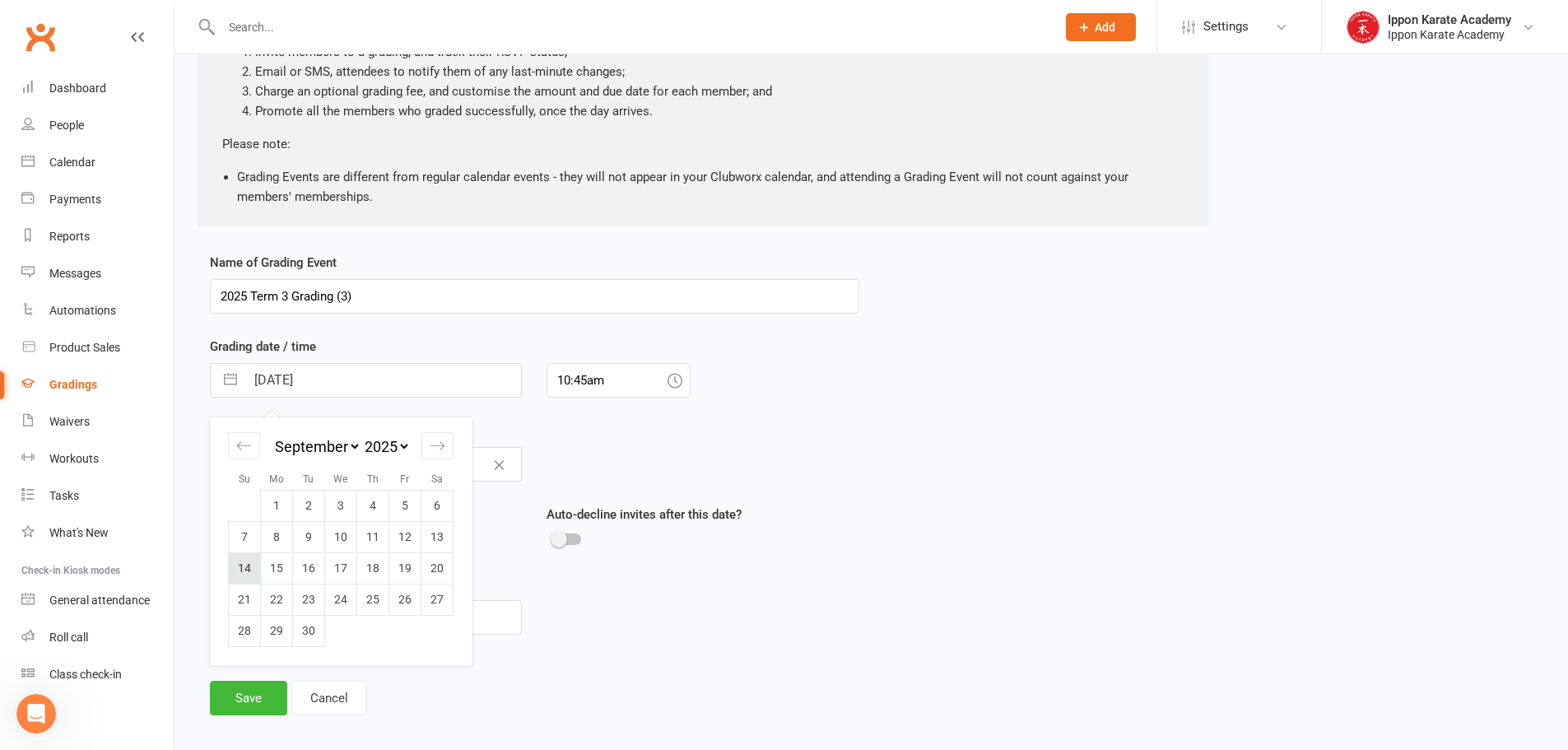
type input "[DATE]"
select select "7"
select select "2025"
select select "8"
select select "2025"
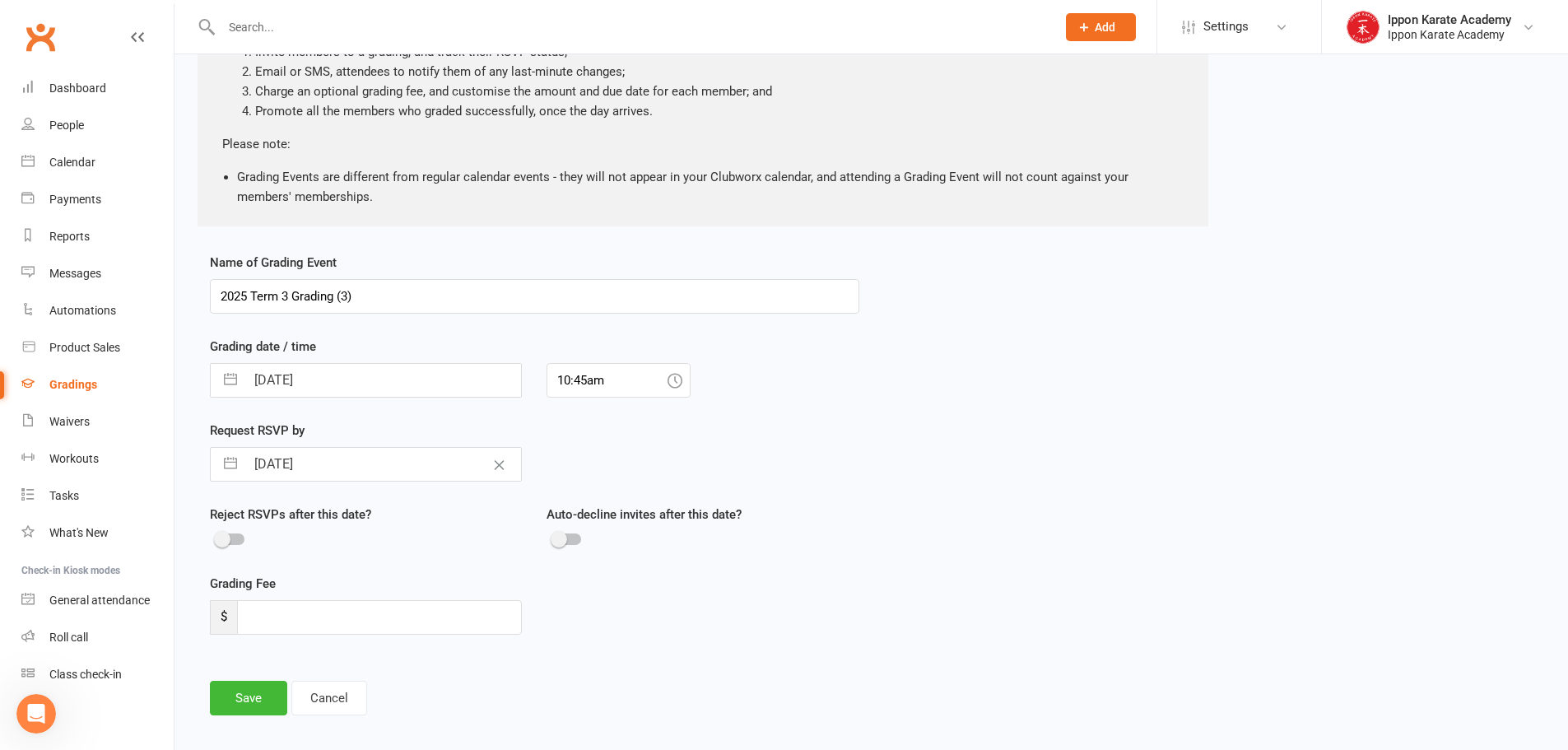
select select "9"
select select "2025"
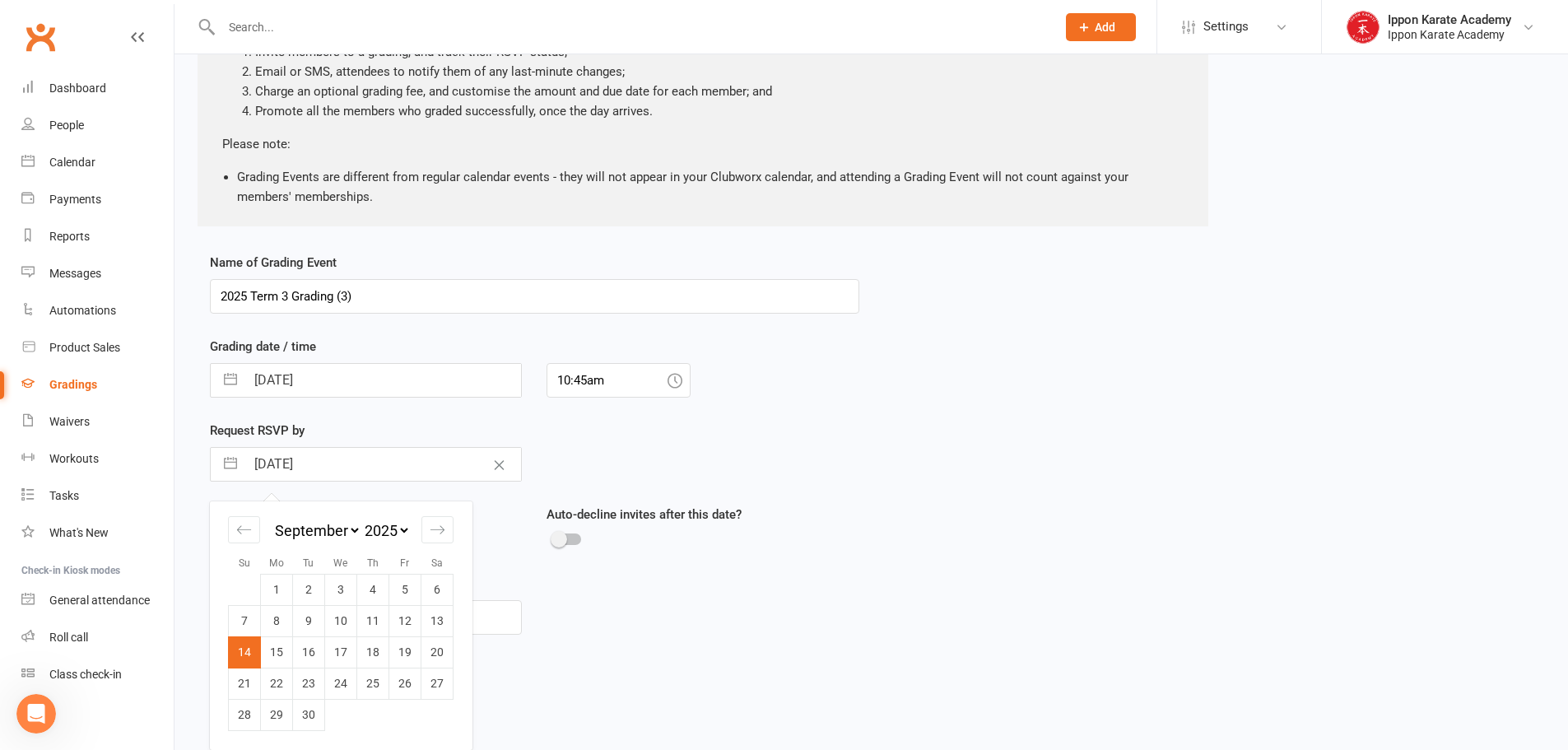
click at [453, 462] on input "[DATE]" at bounding box center [383, 463] width 276 height 33
click at [299, 619] on td "9" at bounding box center [309, 620] width 32 height 31
type input "[DATE]"
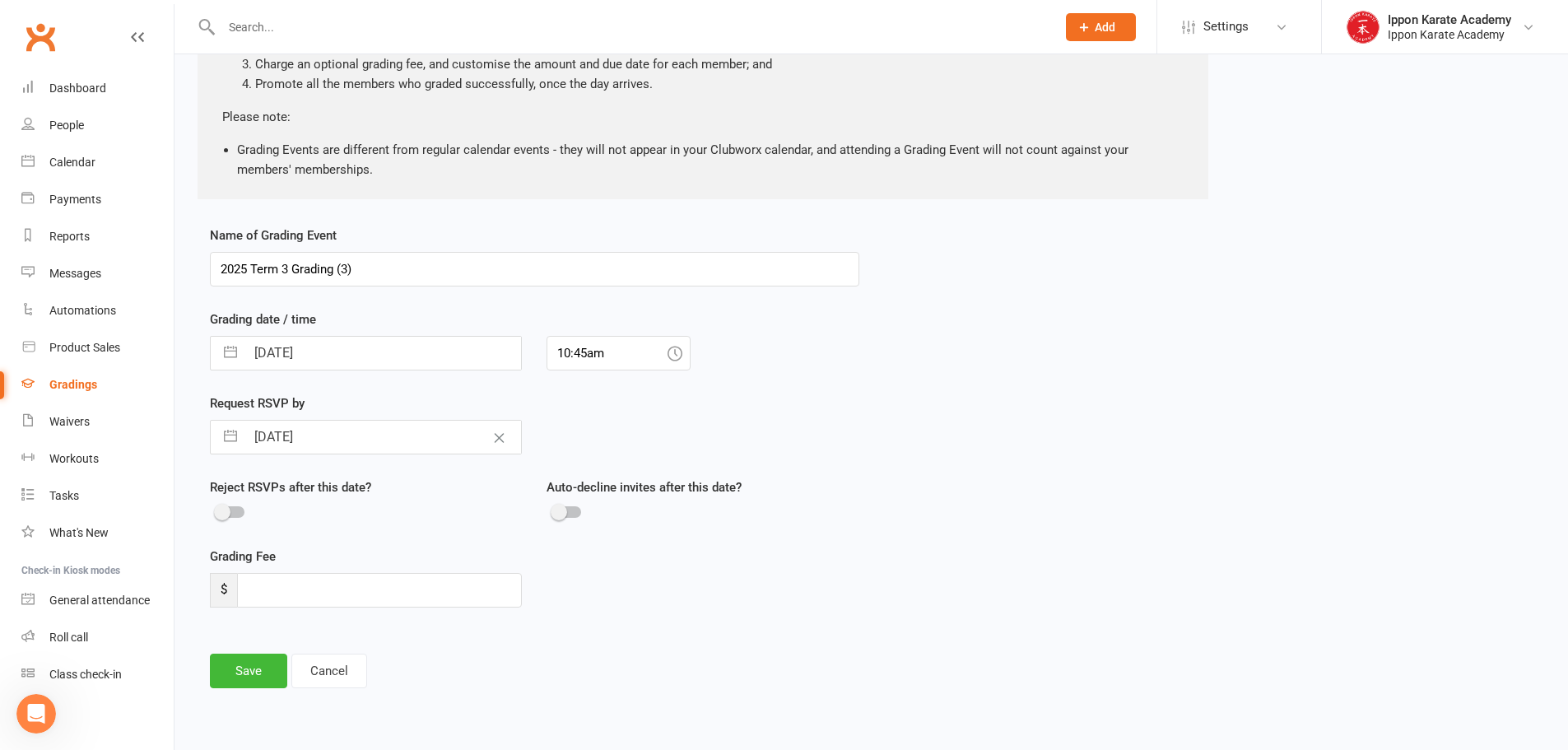
scroll to position [216, 0]
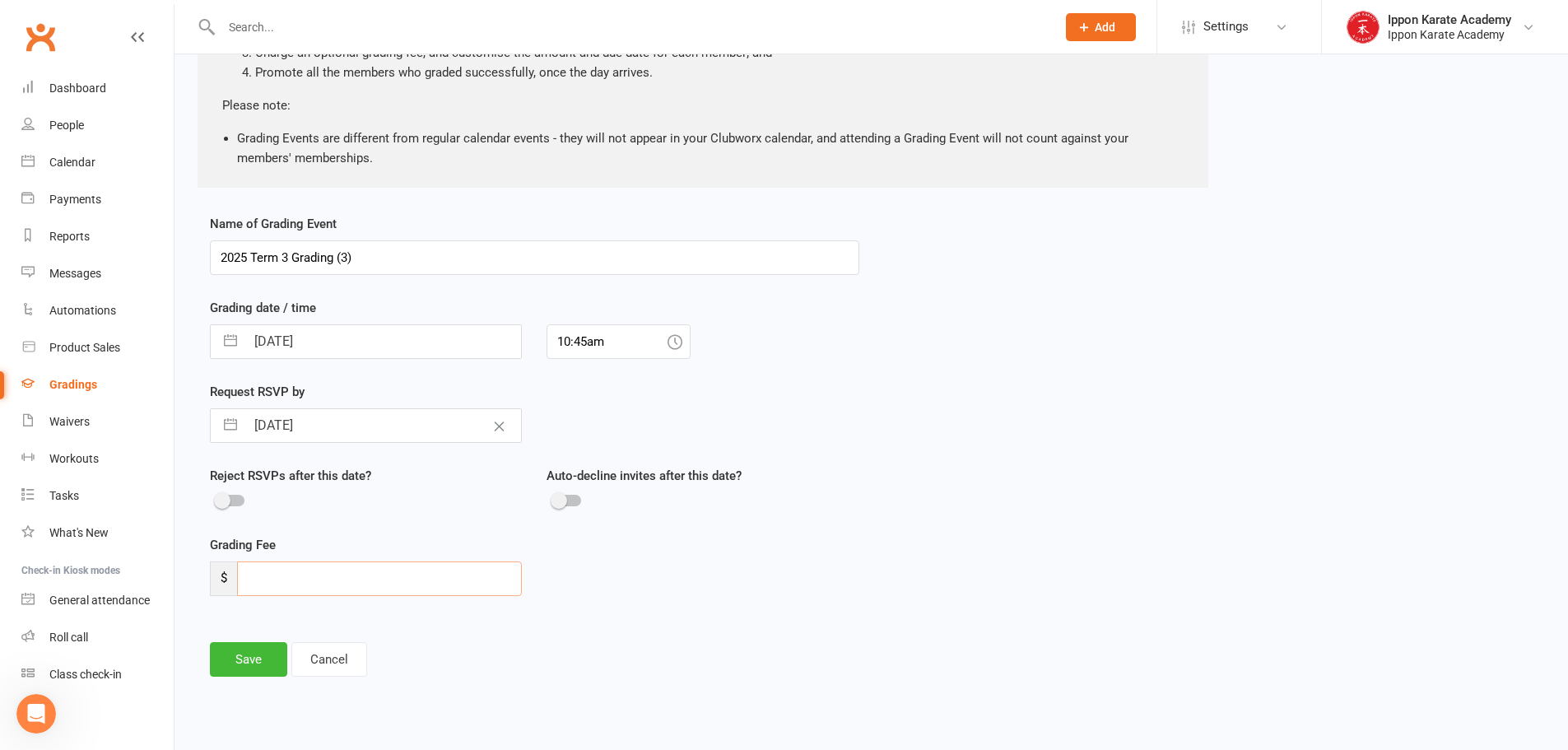
click at [313, 589] on input "number" at bounding box center [379, 578] width 285 height 35
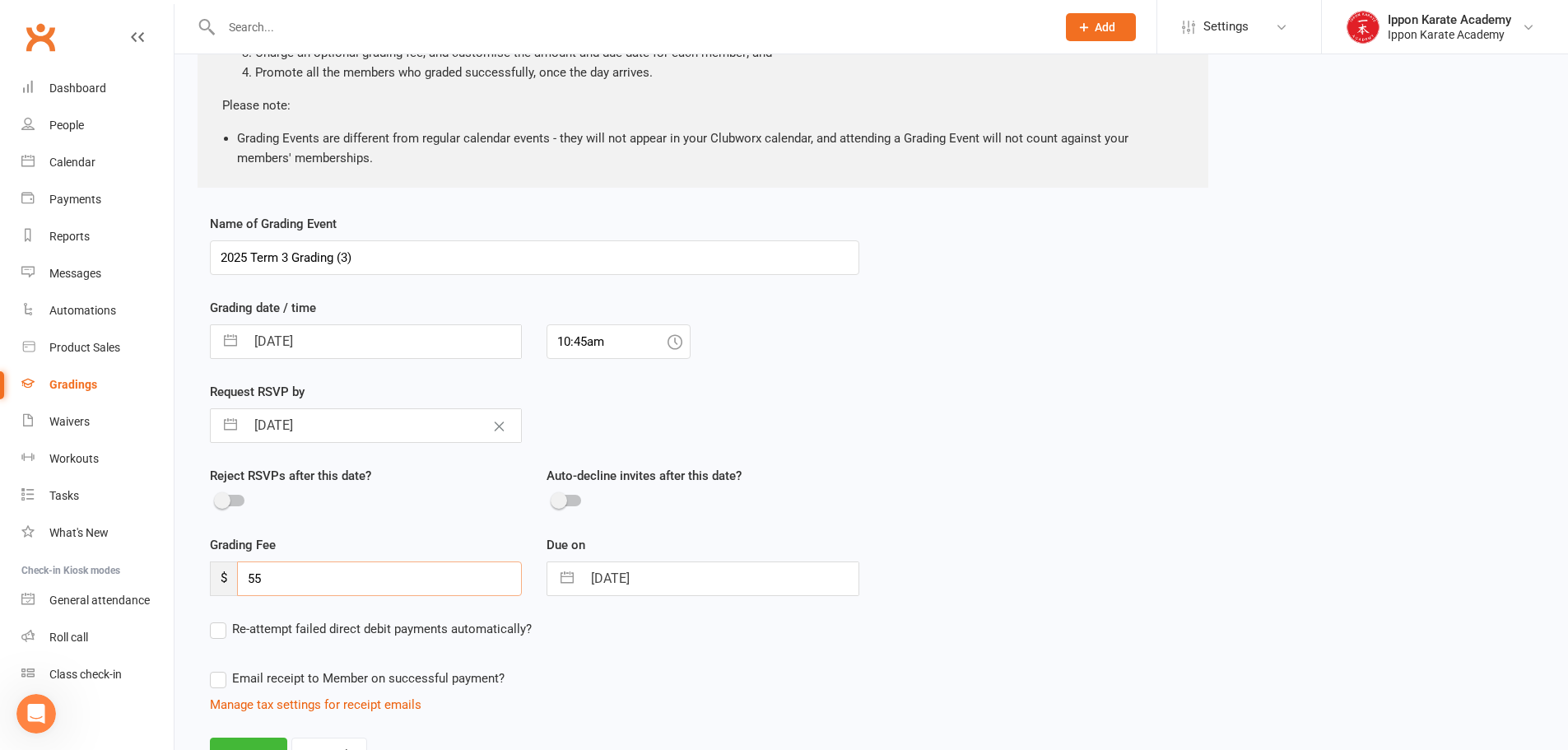
type input "55"
click at [624, 582] on input "[DATE]" at bounding box center [720, 578] width 276 height 33
select select "7"
select select "2025"
select select "8"
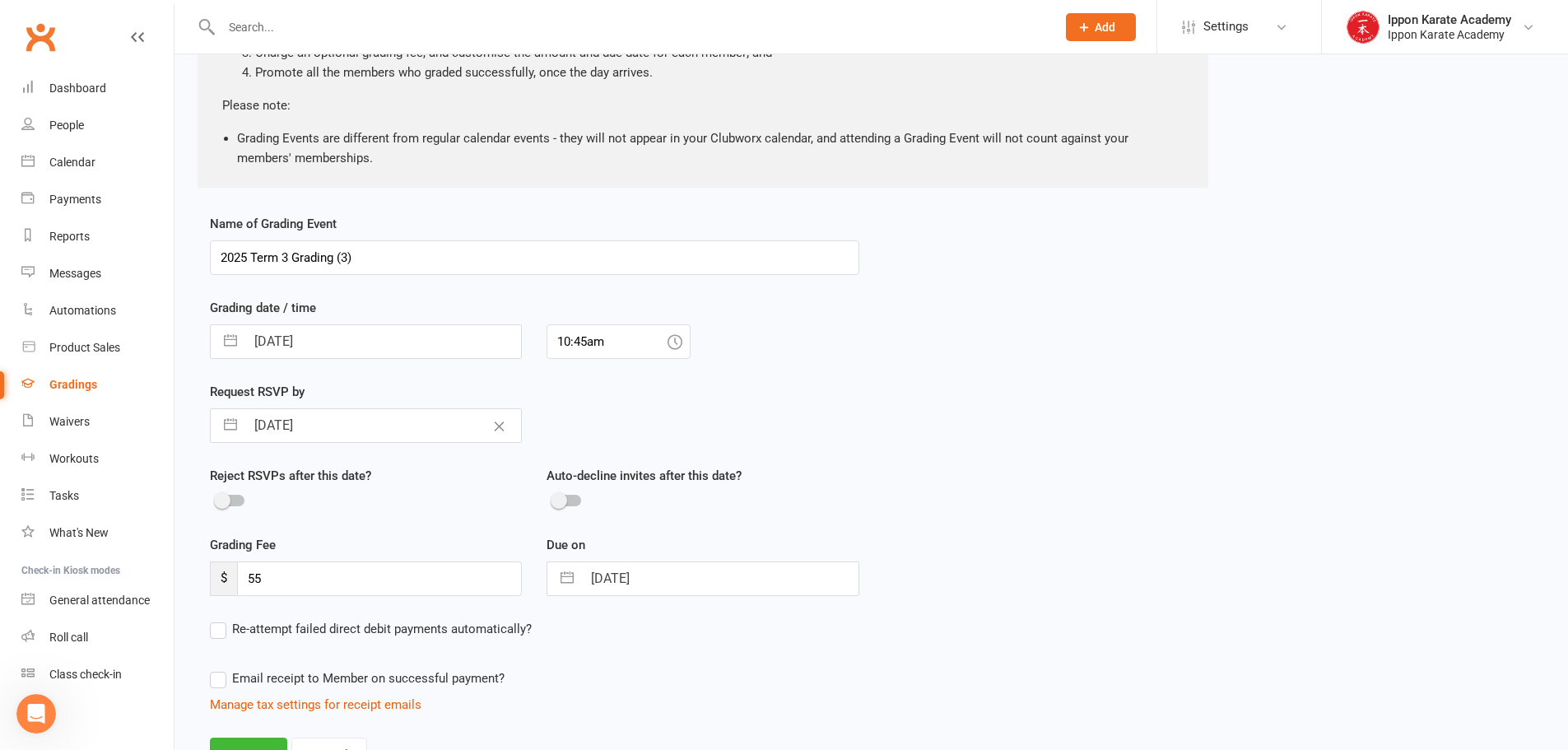
select select "2025"
select select "9"
select select "2025"
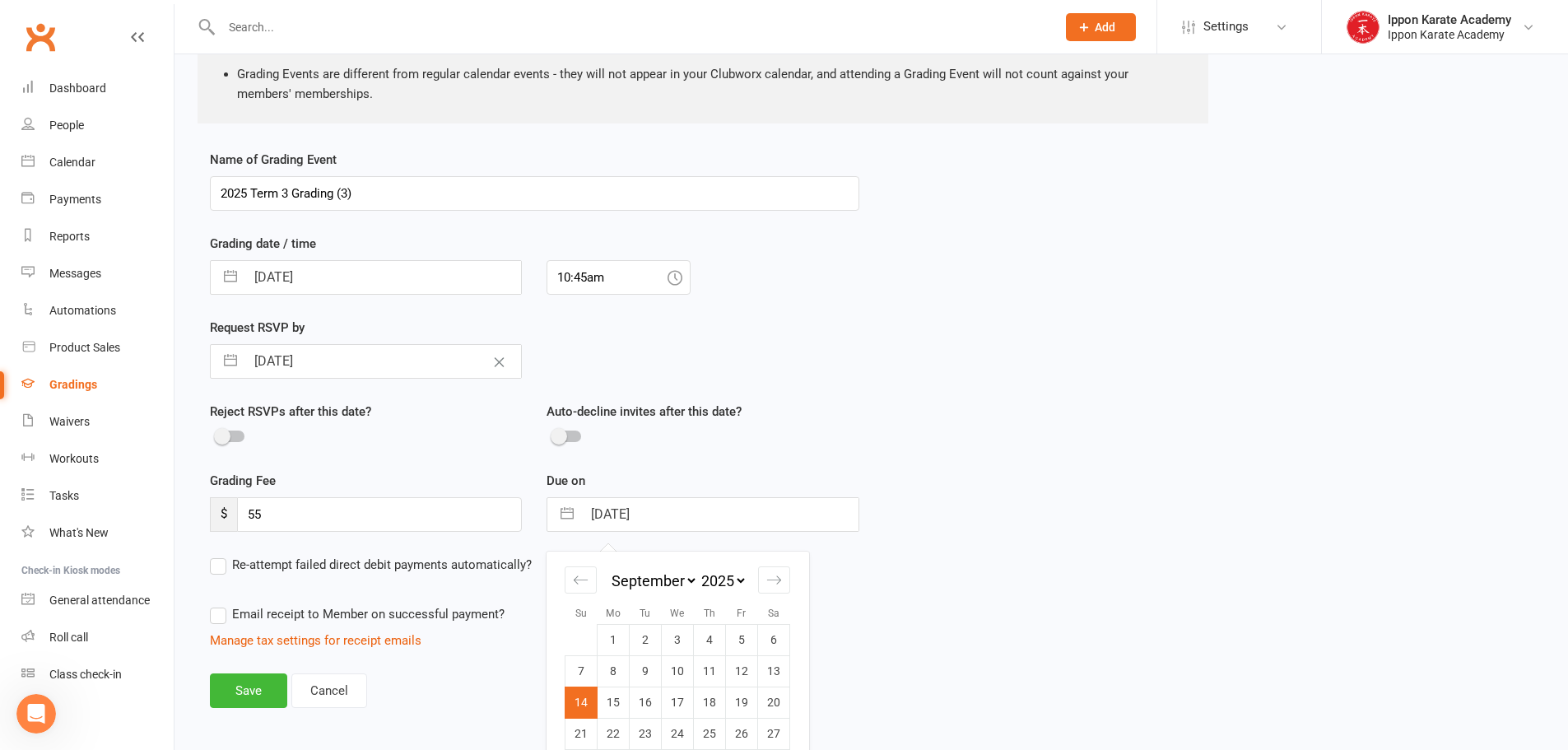
scroll to position [298, 0]
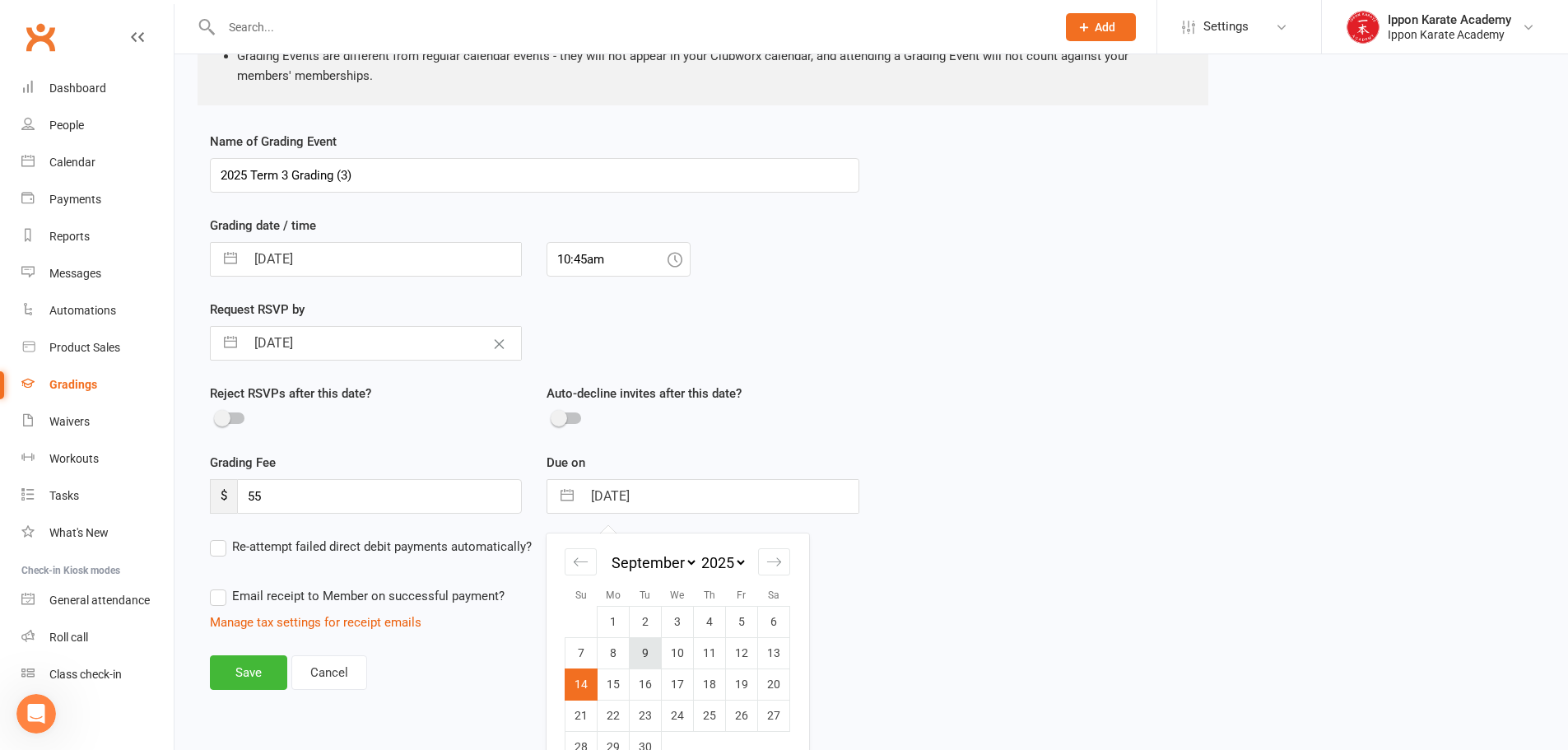
click at [643, 655] on td "9" at bounding box center [646, 652] width 32 height 31
type input "[DATE]"
click at [1194, 560] on div "Name of Grading Event 2025 Term 3 Grading (3) Grading date / time [DATE] Naviga…" at bounding box center [871, 422] width 1348 height 581
click at [243, 676] on button "Save" at bounding box center [248, 672] width 77 height 35
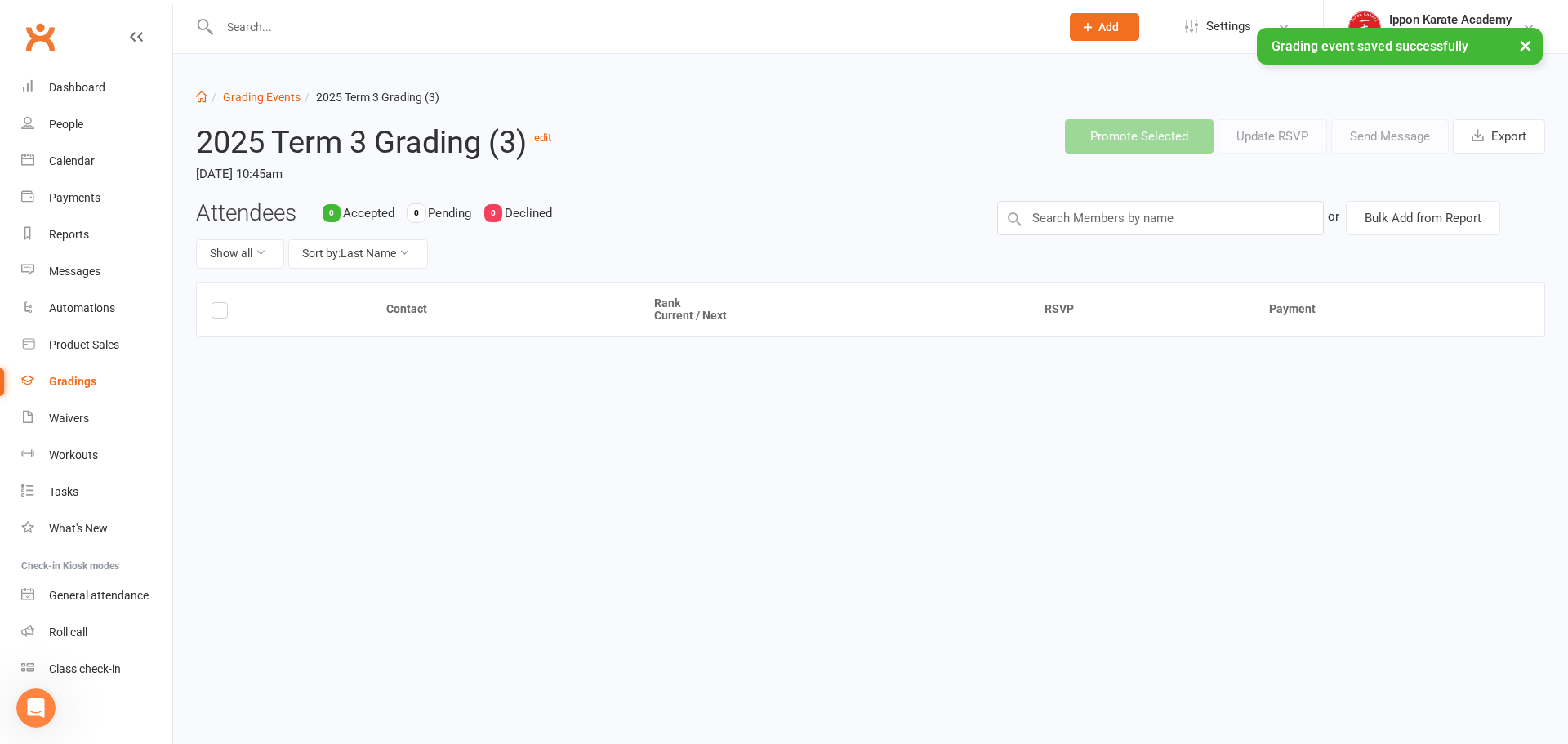
click at [862, 204] on div "Attendees 0 Accepted 0 Pending 0 Declined Show all Sort by: Last Name" at bounding box center [584, 241] width 801 height 81
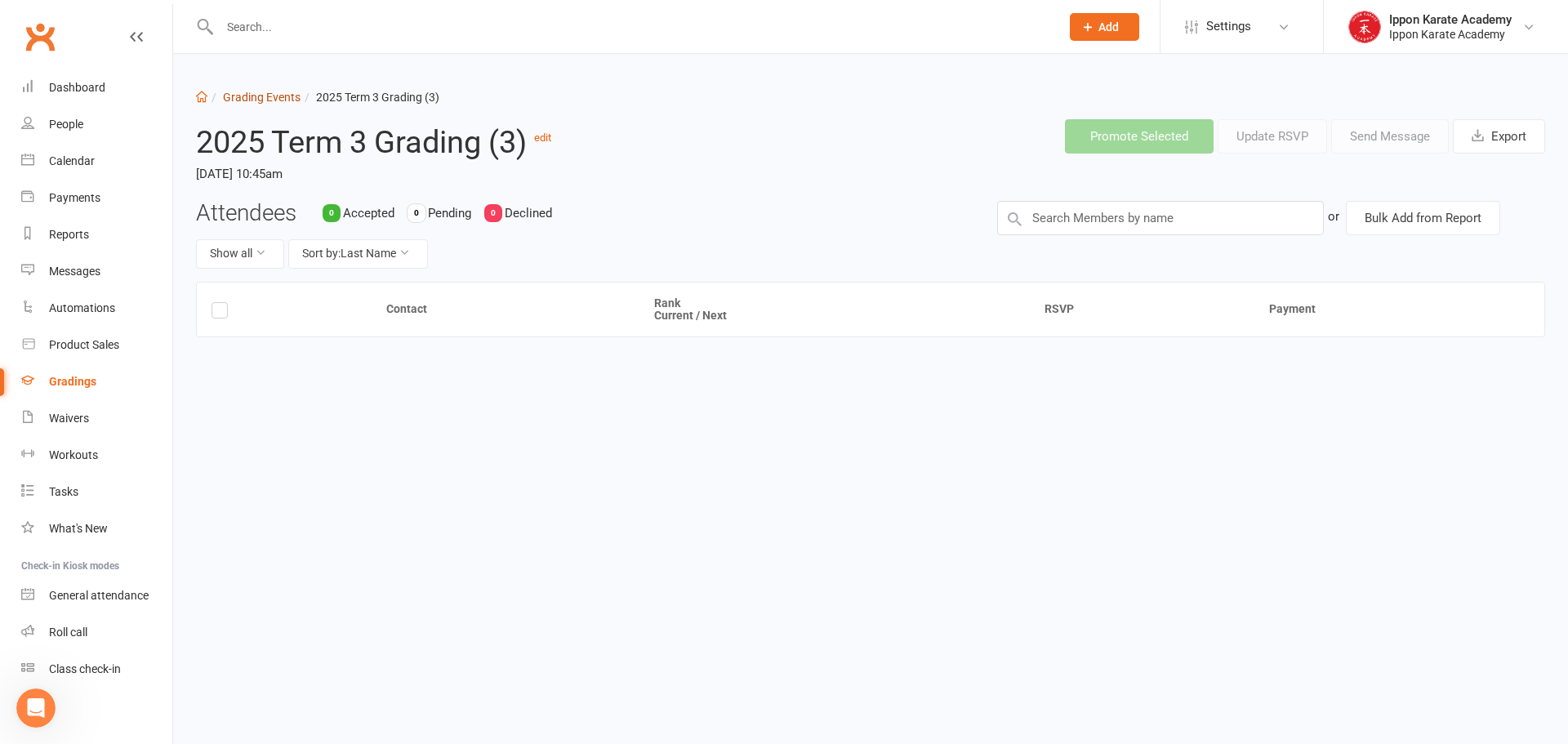
click at [287, 96] on link "Grading Events" at bounding box center [262, 96] width 78 height 13
select select "100"
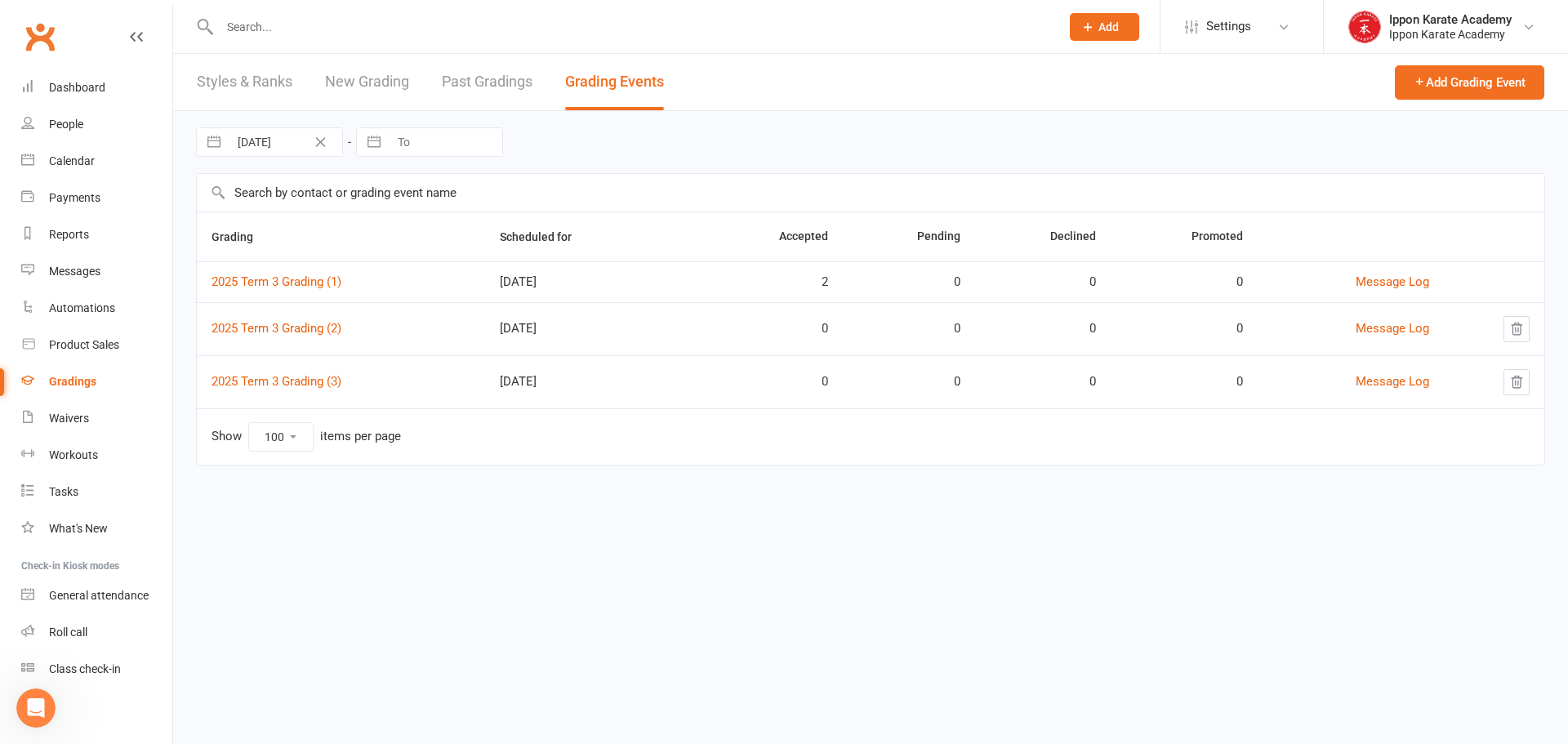
drag, startPoint x: 502, startPoint y: 381, endPoint x: 428, endPoint y: 370, distance: 74.8
click at [431, 367] on tr "2025 Term 3 Grading (3) [DATE] 0 0 0 0 Message Log" at bounding box center [870, 381] width 1348 height 53
click at [426, 372] on td "2025 Term 3 Grading (3)" at bounding box center [341, 381] width 289 height 53
click at [431, 381] on div "2025 Term 3 Grading (3)" at bounding box center [341, 381] width 259 height 13
drag, startPoint x: 583, startPoint y: 394, endPoint x: 213, endPoint y: 233, distance: 403.5
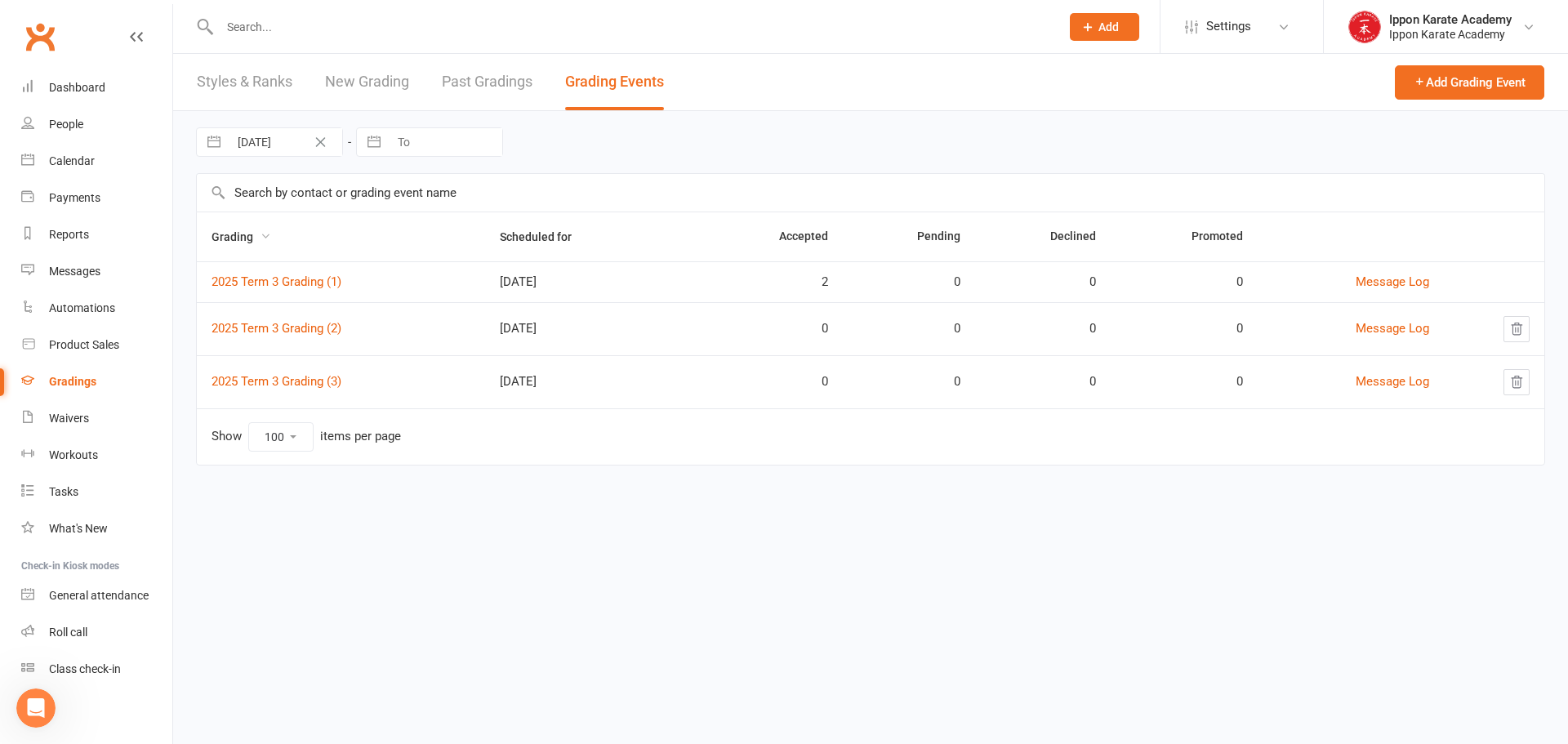
click at [213, 233] on table "Grading Scheduled for Accepted Pending Declined Promoted 2025 Term 3 Grading (1…" at bounding box center [870, 338] width 1349 height 254
click at [378, 234] on th "Grading" at bounding box center [341, 237] width 289 height 49
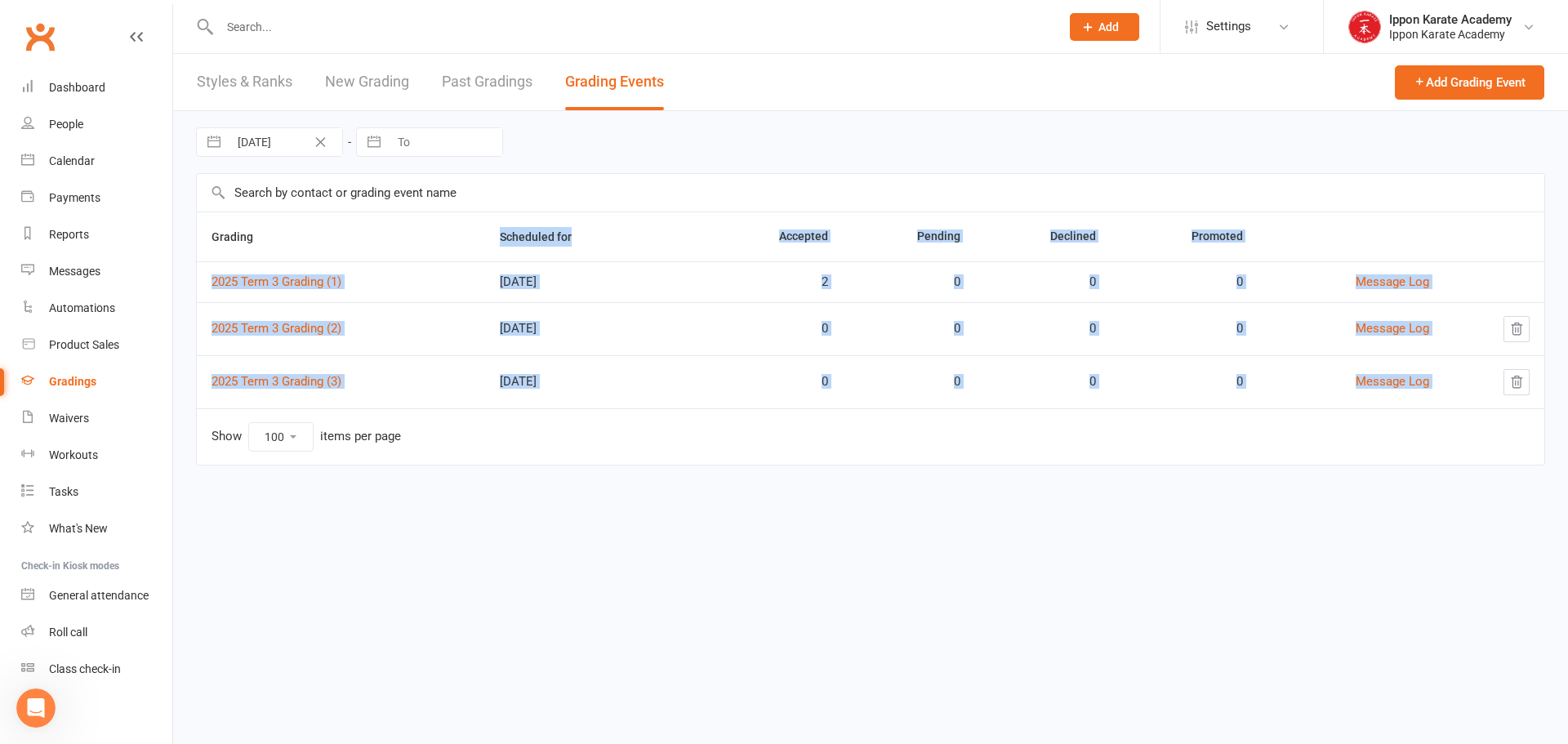
drag, startPoint x: 378, startPoint y: 234, endPoint x: 699, endPoint y: 445, distance: 384.1
click at [699, 446] on table "Grading Scheduled for Accepted Pending Declined Promoted 2025 Term 3 Grading (1…" at bounding box center [870, 338] width 1349 height 254
click at [699, 445] on td "Show 10 25 50 100 items per page" at bounding box center [870, 436] width 1348 height 57
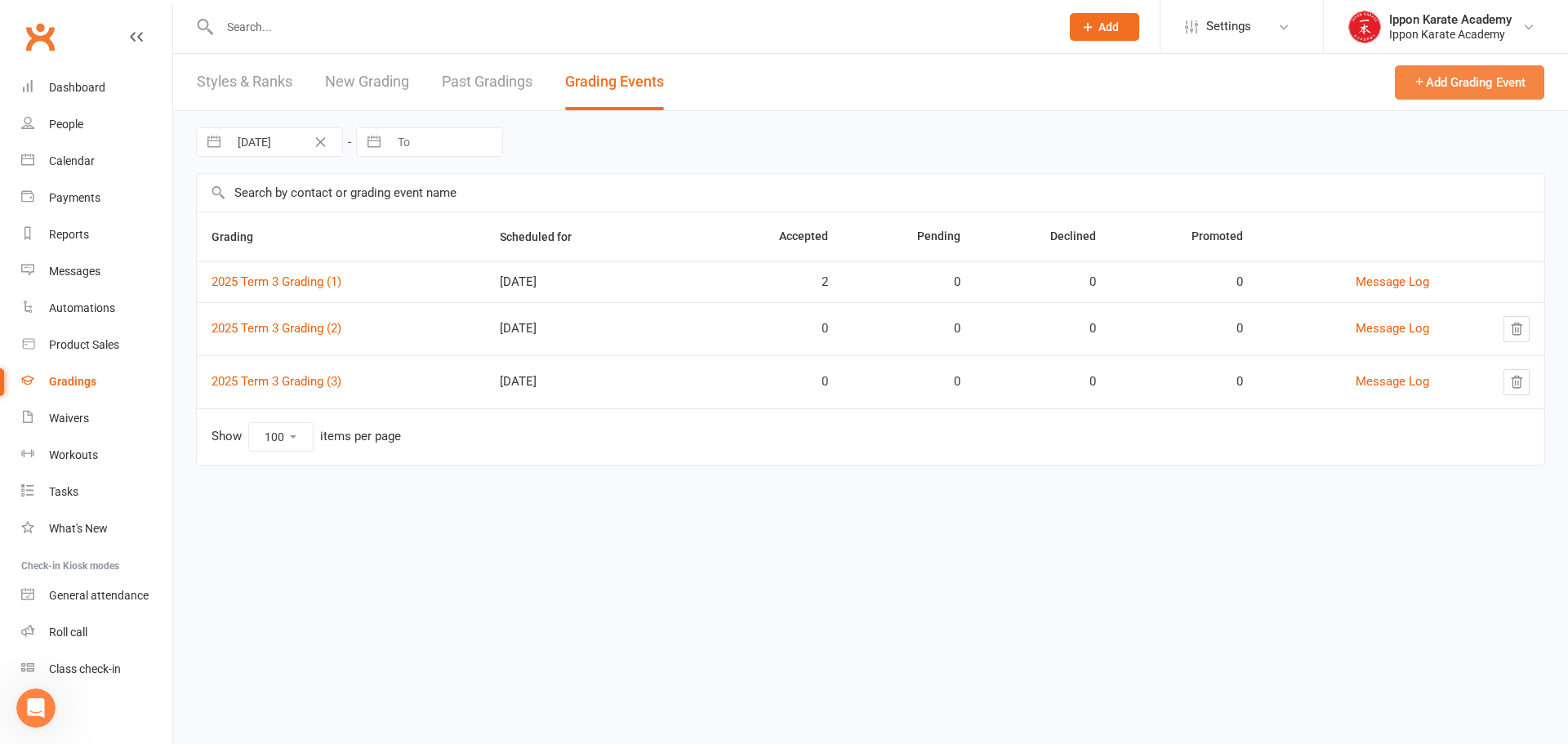
click at [1444, 89] on button "Add Grading Event" at bounding box center [1469, 82] width 149 height 35
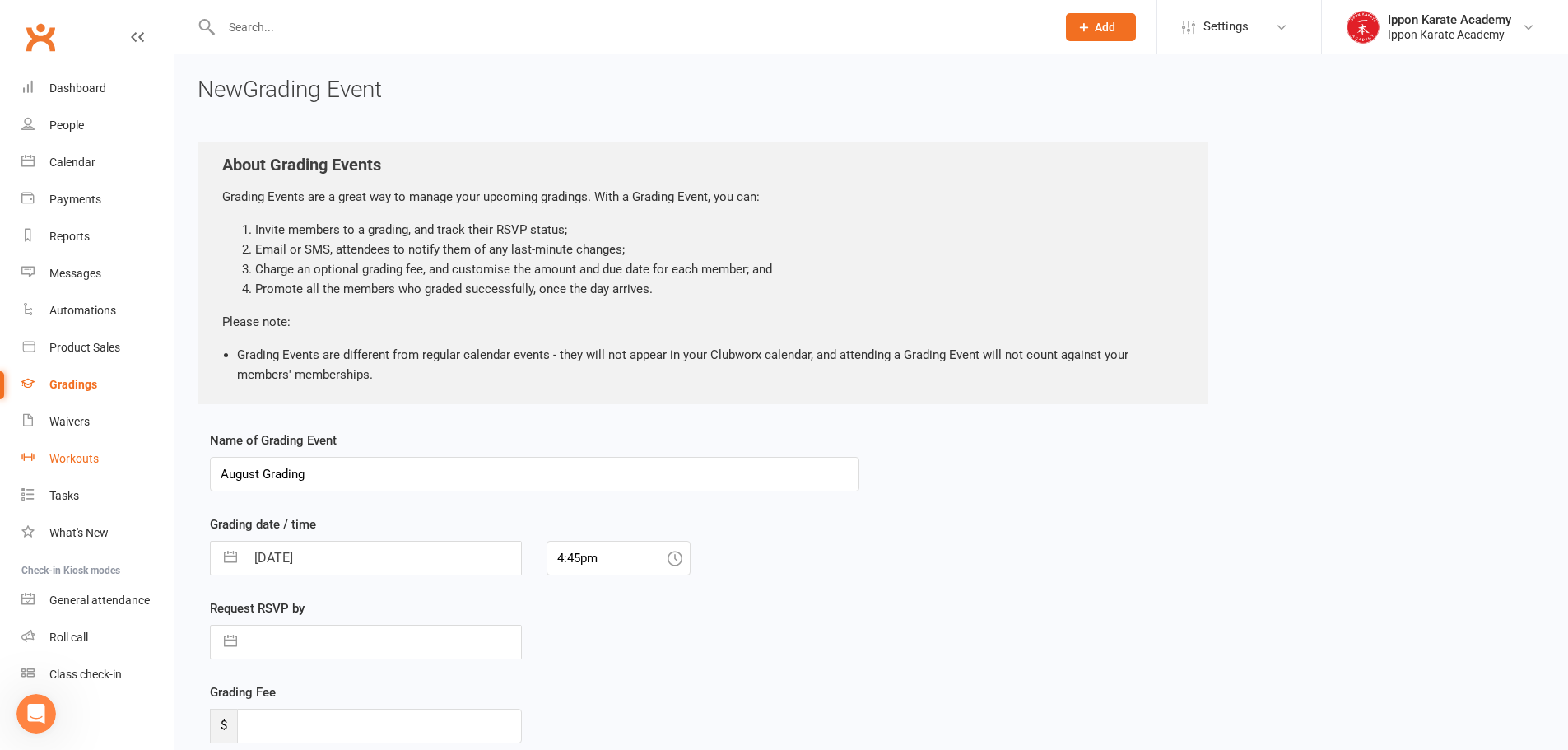
drag, startPoint x: 543, startPoint y: 460, endPoint x: 111, endPoint y: 466, distance: 432.0
click at [110, 466] on ui-view "Prospect Member Non-attending contact Class / event Appointment Grading event T…" at bounding box center [784, 439] width 1568 height 869
click at [343, 479] on input "2025 Term 3 Grading (2)" at bounding box center [534, 474] width 649 height 35
type input "2025 Term 3 Grading (4)"
click at [402, 570] on input "16 Aug 2025" at bounding box center [383, 558] width 276 height 33
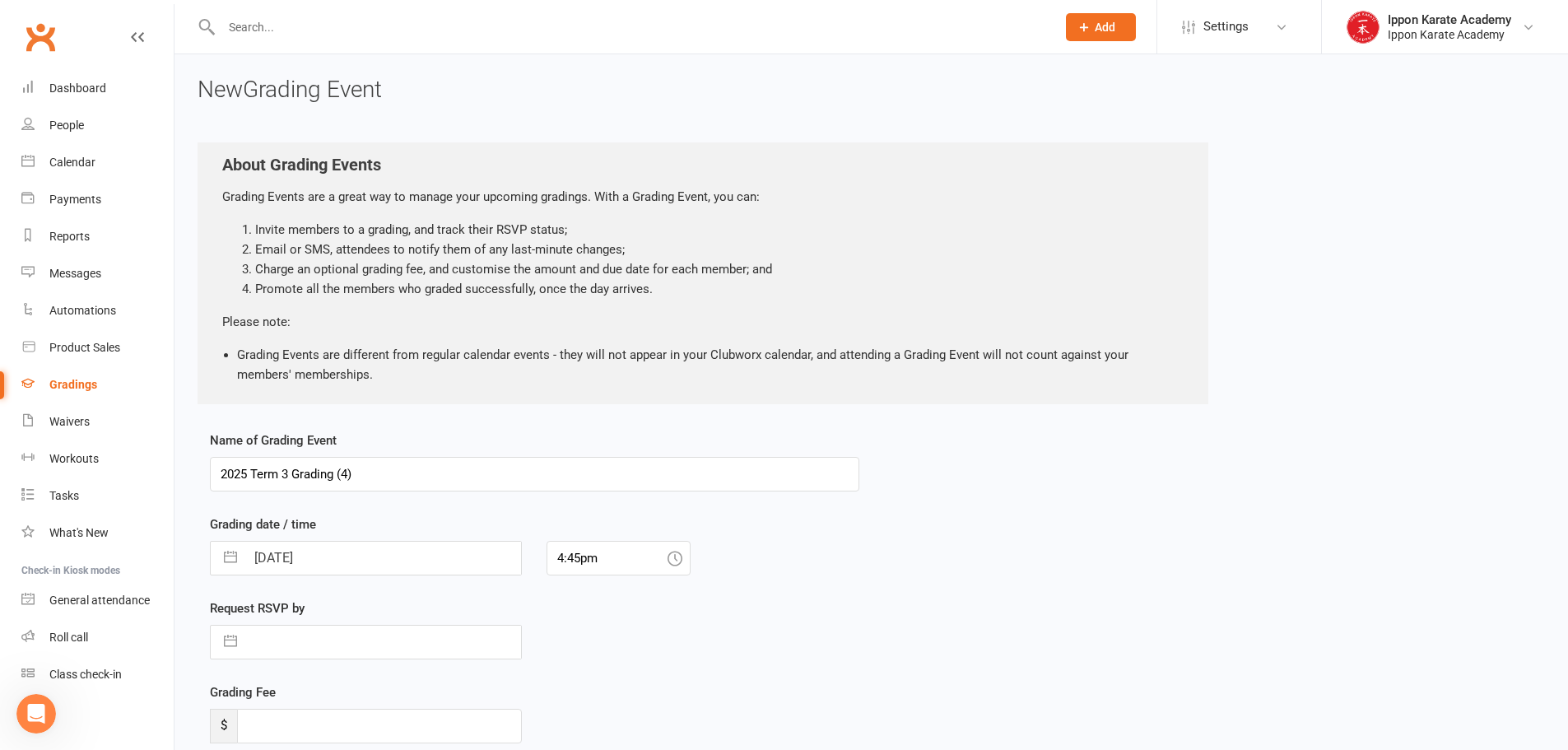
select select "6"
select select "2025"
select select "7"
select select "2025"
select select "8"
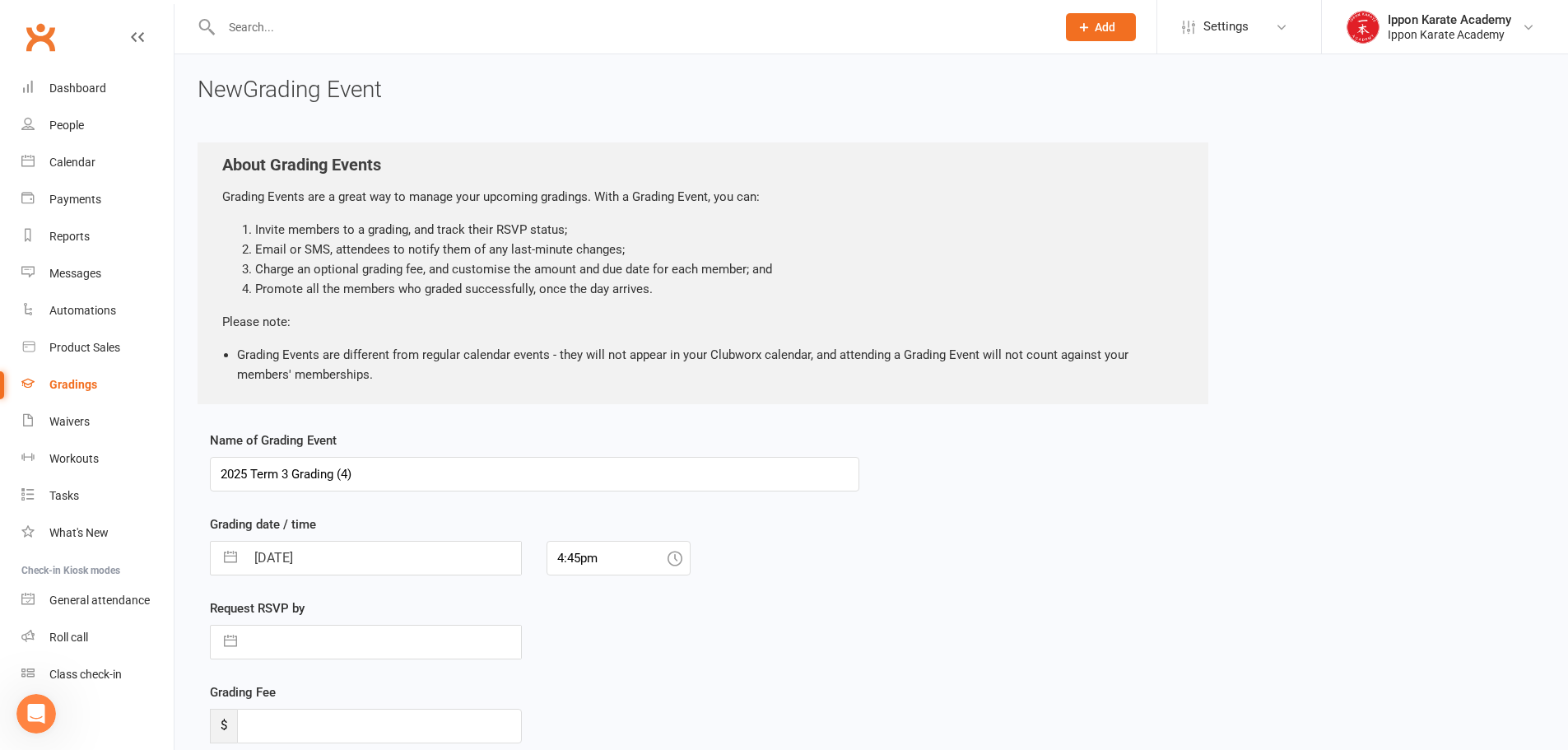
select select "2025"
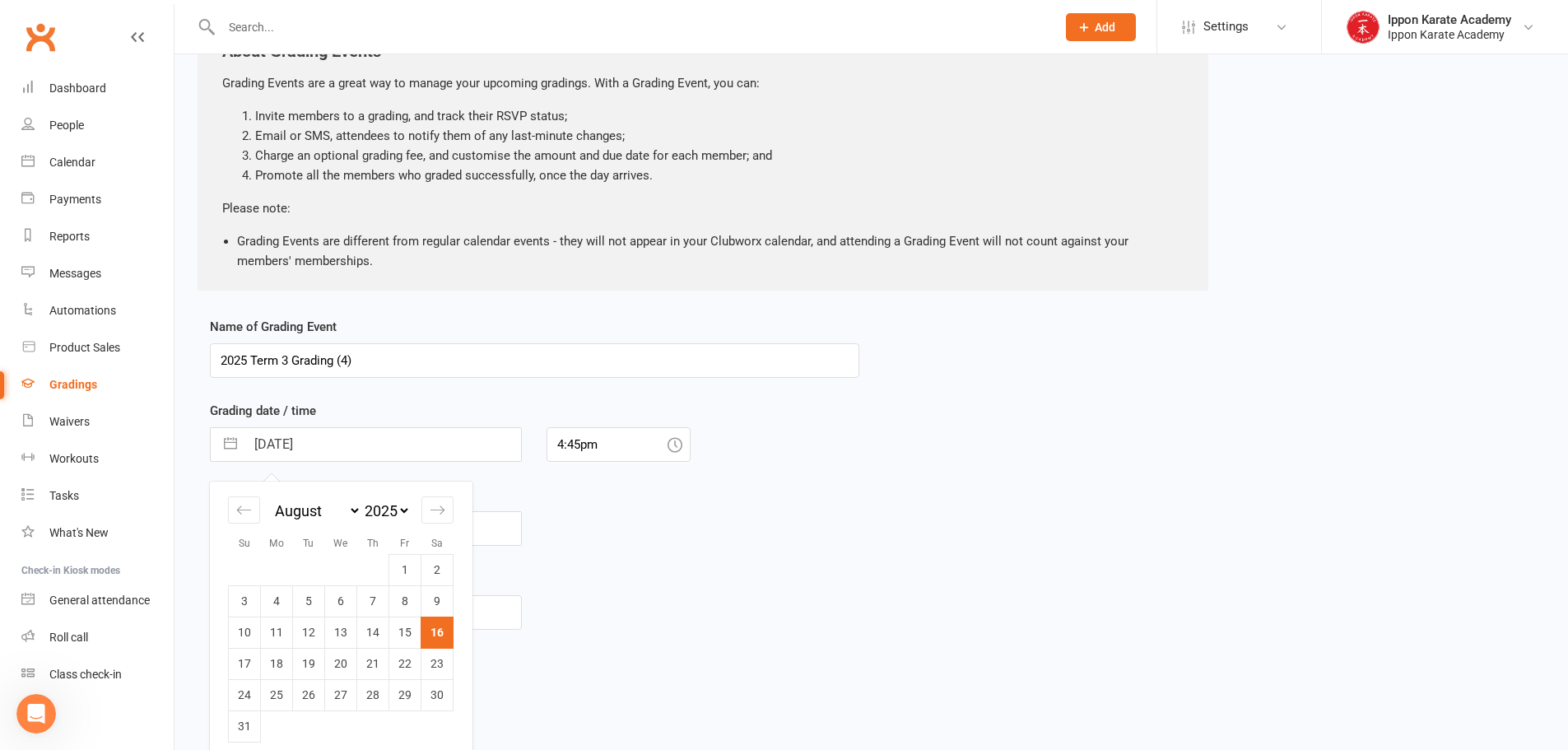
scroll to position [147, 0]
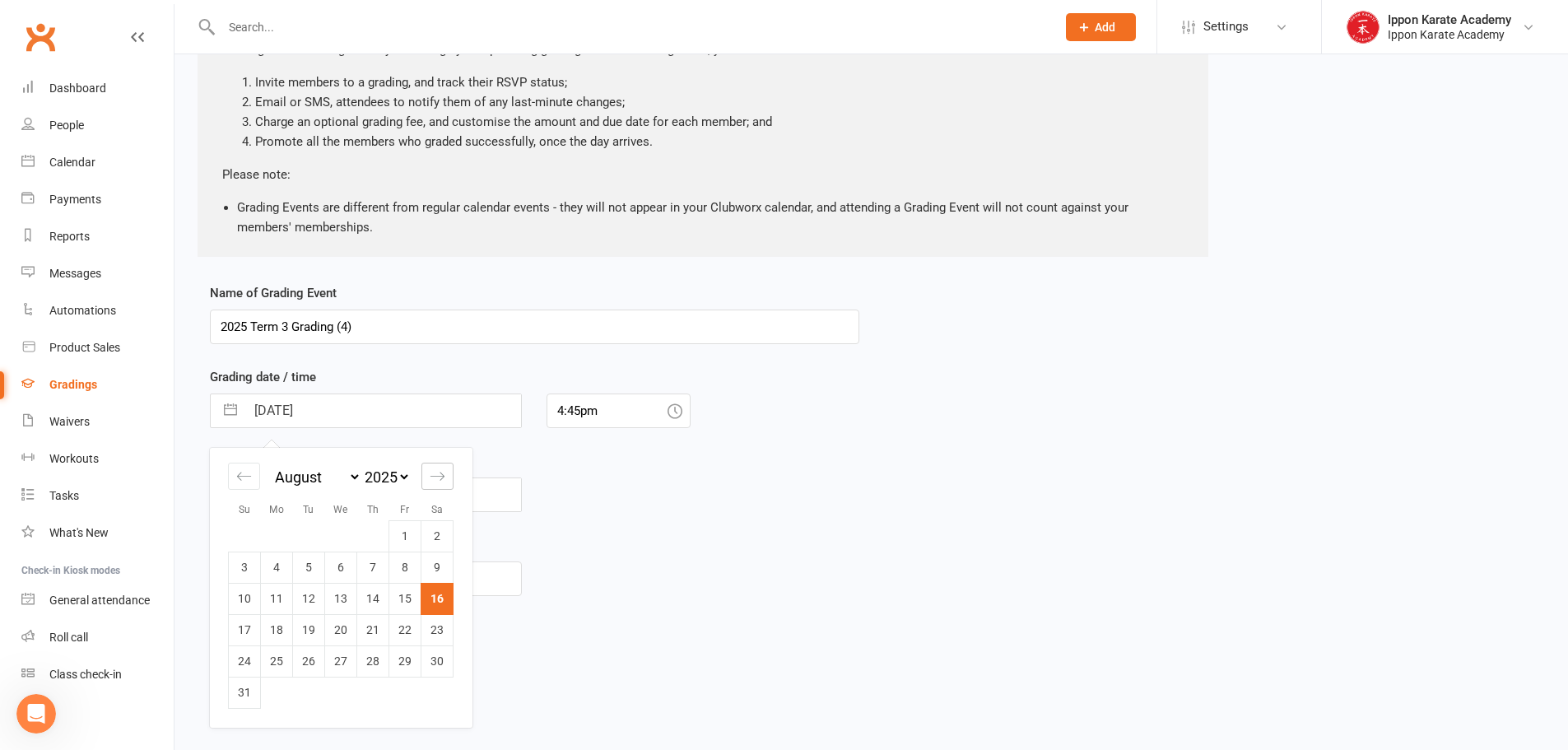
click at [434, 481] on icon "Move forward to switch to the next month." at bounding box center [437, 476] width 15 height 15
select select "9"
select select "2025"
click at [298, 570] on td "9" at bounding box center [309, 566] width 32 height 31
type input "09 Sep 2025"
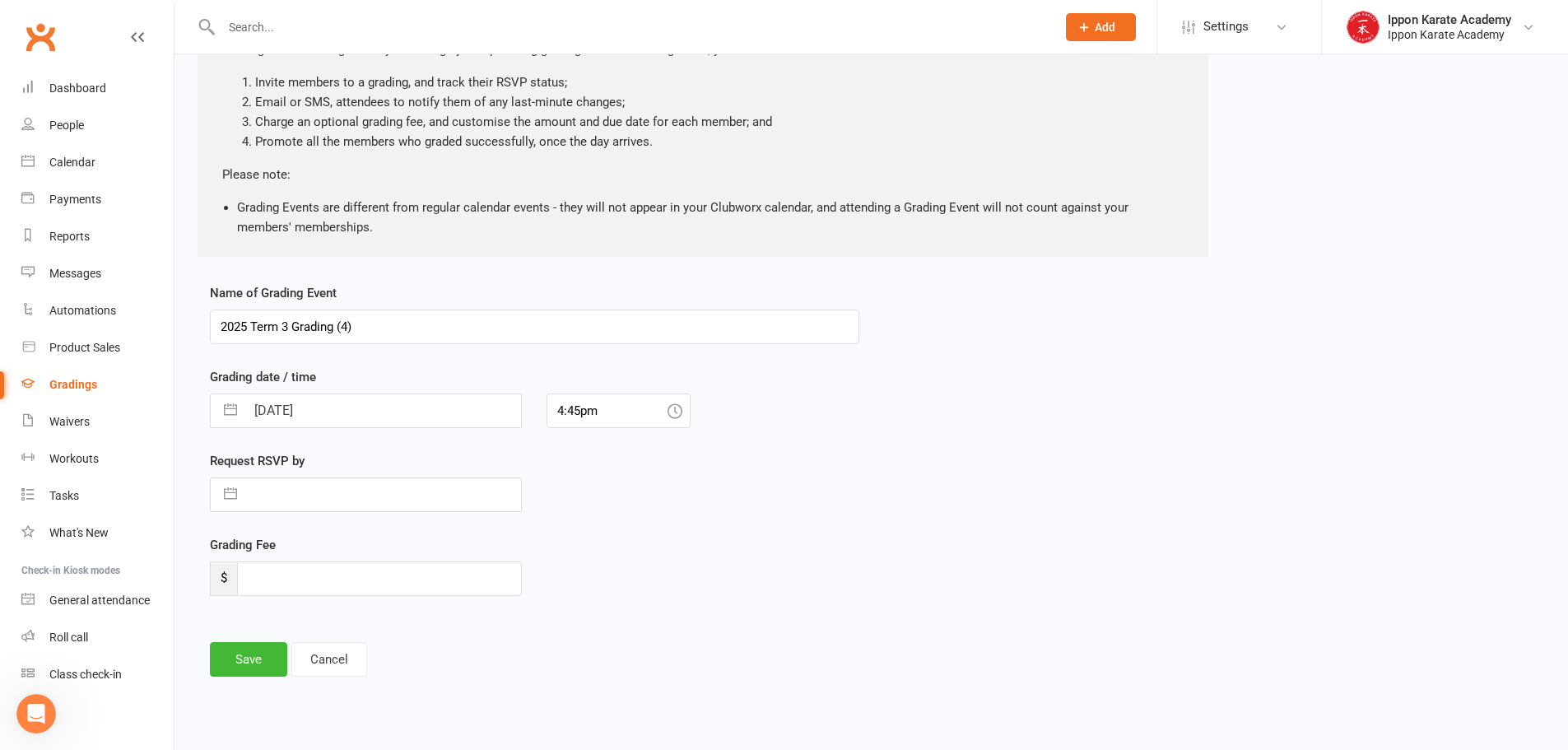
click at [650, 543] on div "Grading Fee $" at bounding box center [534, 577] width 674 height 84
click at [360, 489] on input "text" at bounding box center [383, 494] width 276 height 33
select select "6"
select select "2025"
select select "7"
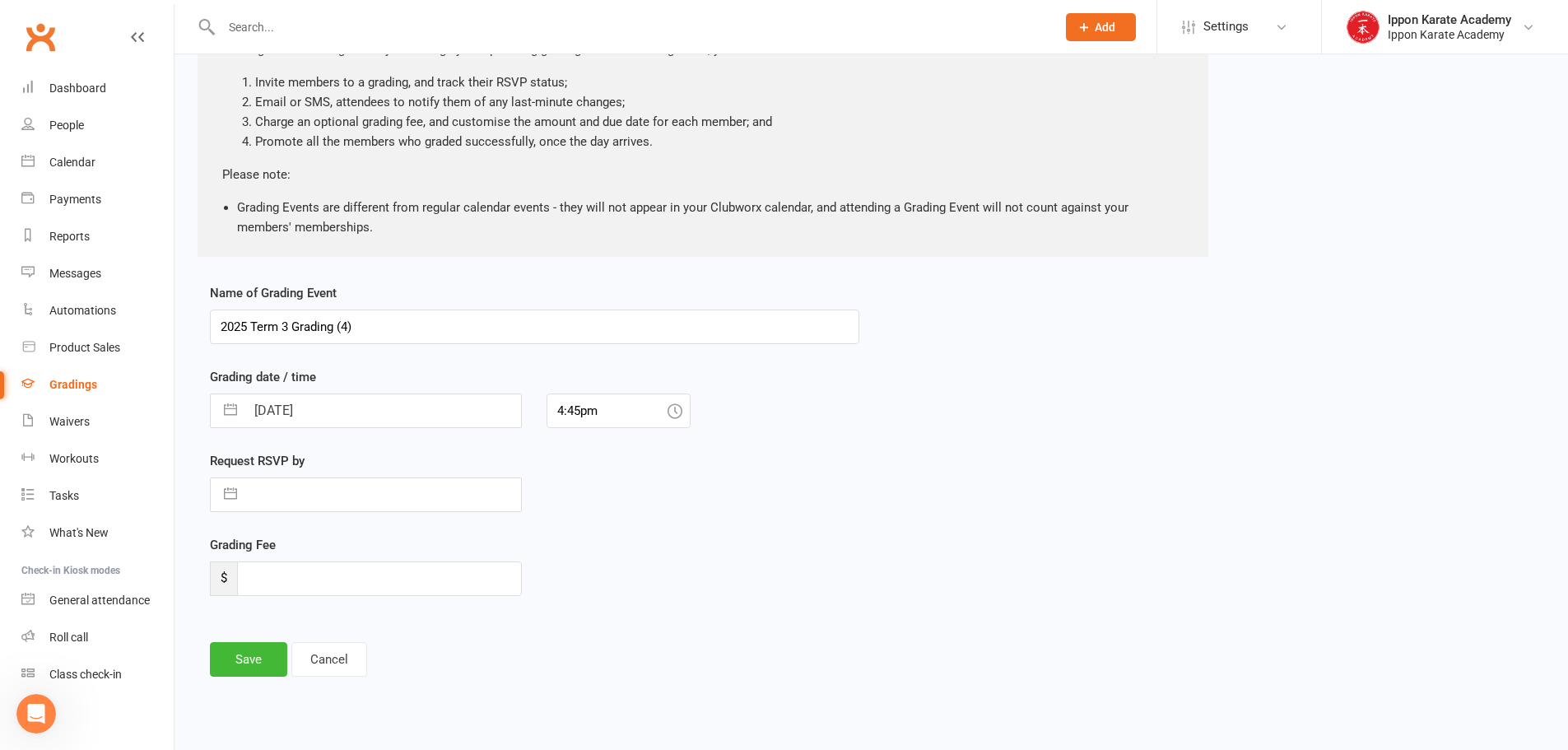
select select "2025"
select select "8"
select select "2025"
select select "7"
select select "2025"
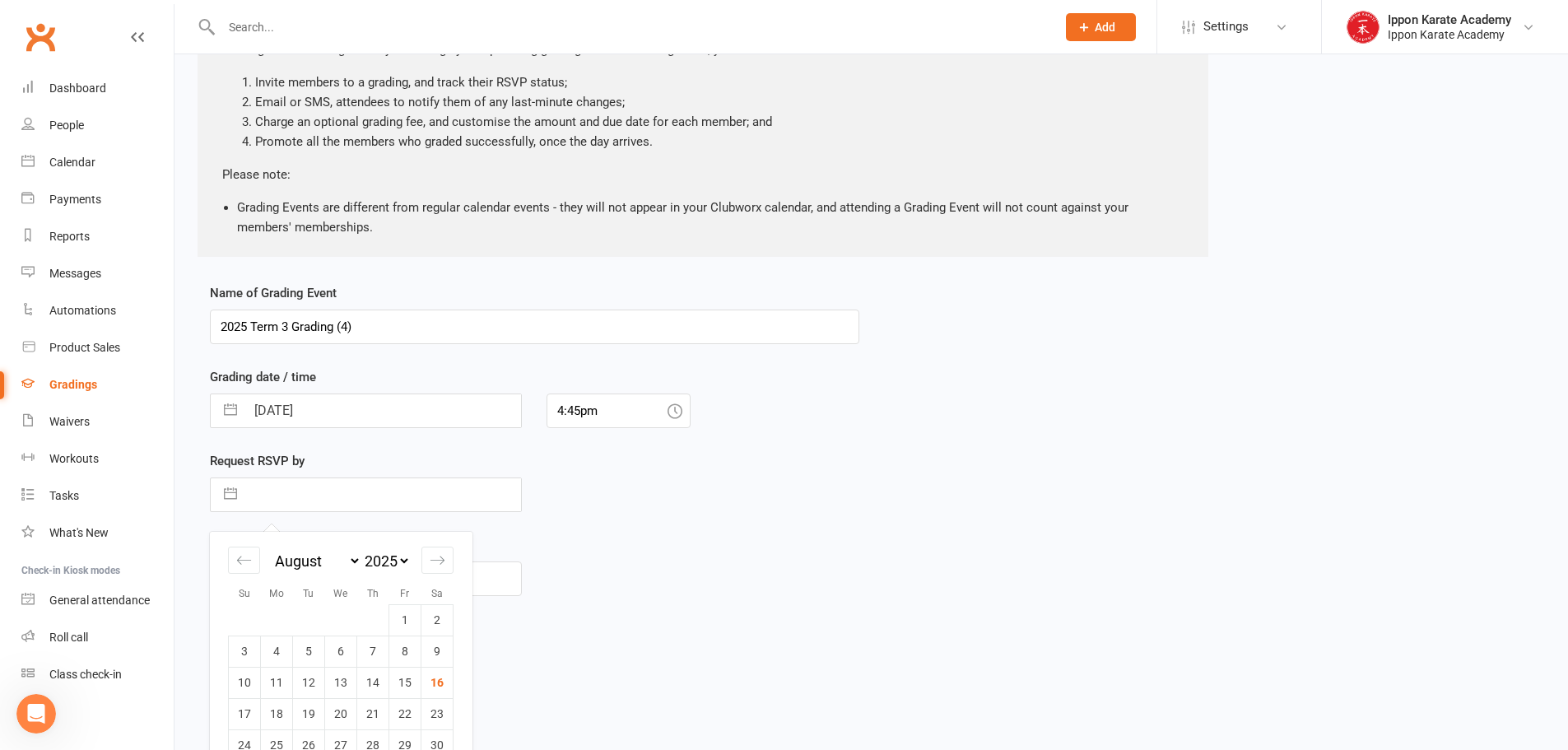
select select "8"
select select "2025"
select select "9"
click at [373, 419] on input "09 Sep 2025" at bounding box center [383, 410] width 276 height 33
click at [245, 602] on td "14" at bounding box center [245, 598] width 32 height 31
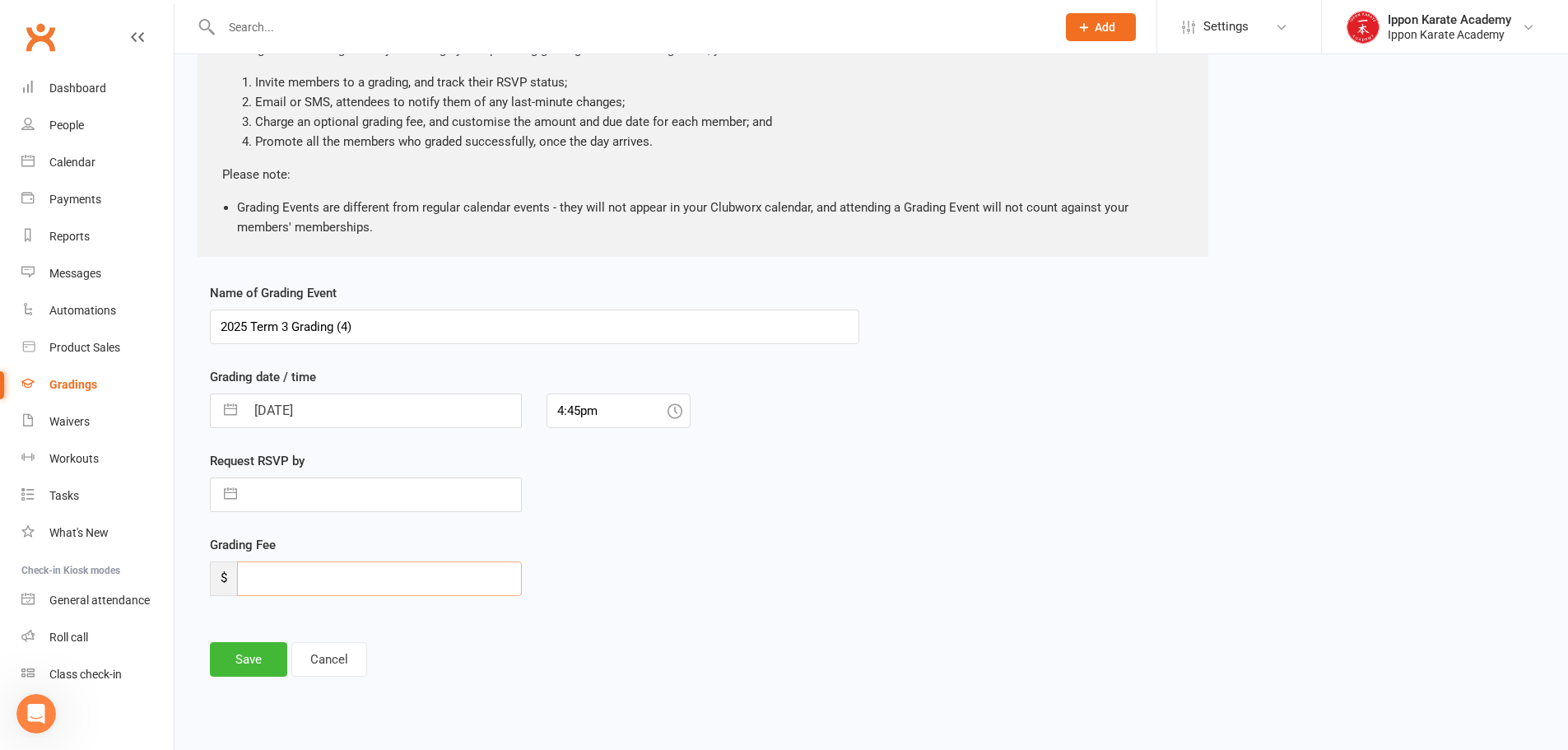
click at [418, 581] on input "number" at bounding box center [379, 578] width 285 height 35
click at [588, 424] on input "4:45pm" at bounding box center [619, 411] width 144 height 35
drag, startPoint x: 618, startPoint y: 421, endPoint x: 534, endPoint y: 420, distance: 84.0
click at [534, 420] on div "4:45pm 12:00am 12:15am 12:30am 12:45am 1:00am 1:15am 1:30am 1:45am 2:00am 2:15a…" at bounding box center [619, 411] width 168 height 35
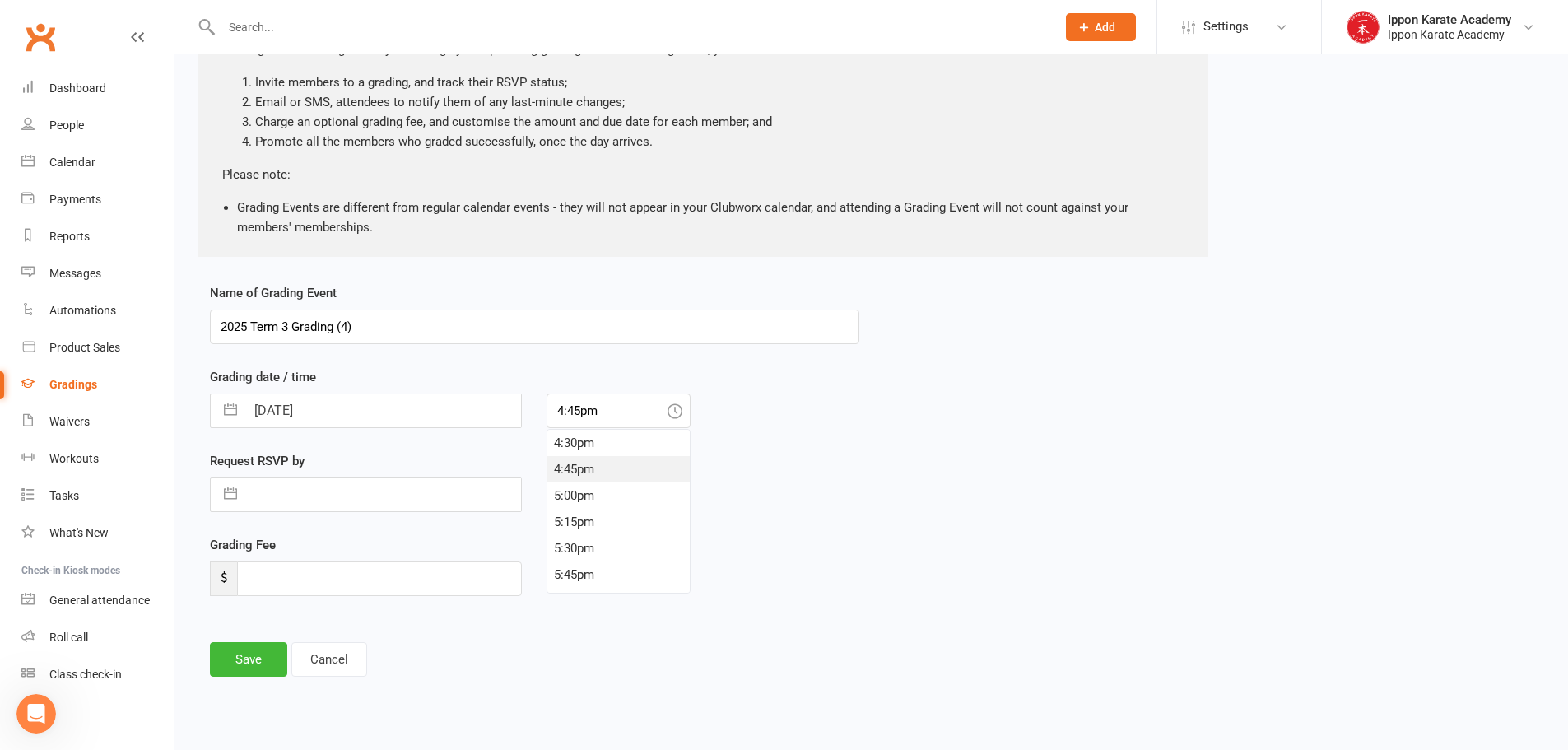
click at [1053, 566] on div "Name of Grading Event 2025 Term 3 Grading (4) Grading date / time 14 Sep 2025 N…" at bounding box center [871, 491] width 1348 height 417
drag, startPoint x: 670, startPoint y: 548, endPoint x: 258, endPoint y: 385, distance: 443.1
click at [661, 543] on div "Grading Fee $" at bounding box center [534, 577] width 674 height 84
drag, startPoint x: 932, startPoint y: 465, endPoint x: 664, endPoint y: 418, distance: 272.1
click at [901, 449] on div "Name of Grading Event 2025 Term 3 Grading (4) Grading date / time 14 Sep 2025 N…" at bounding box center [871, 491] width 1348 height 417
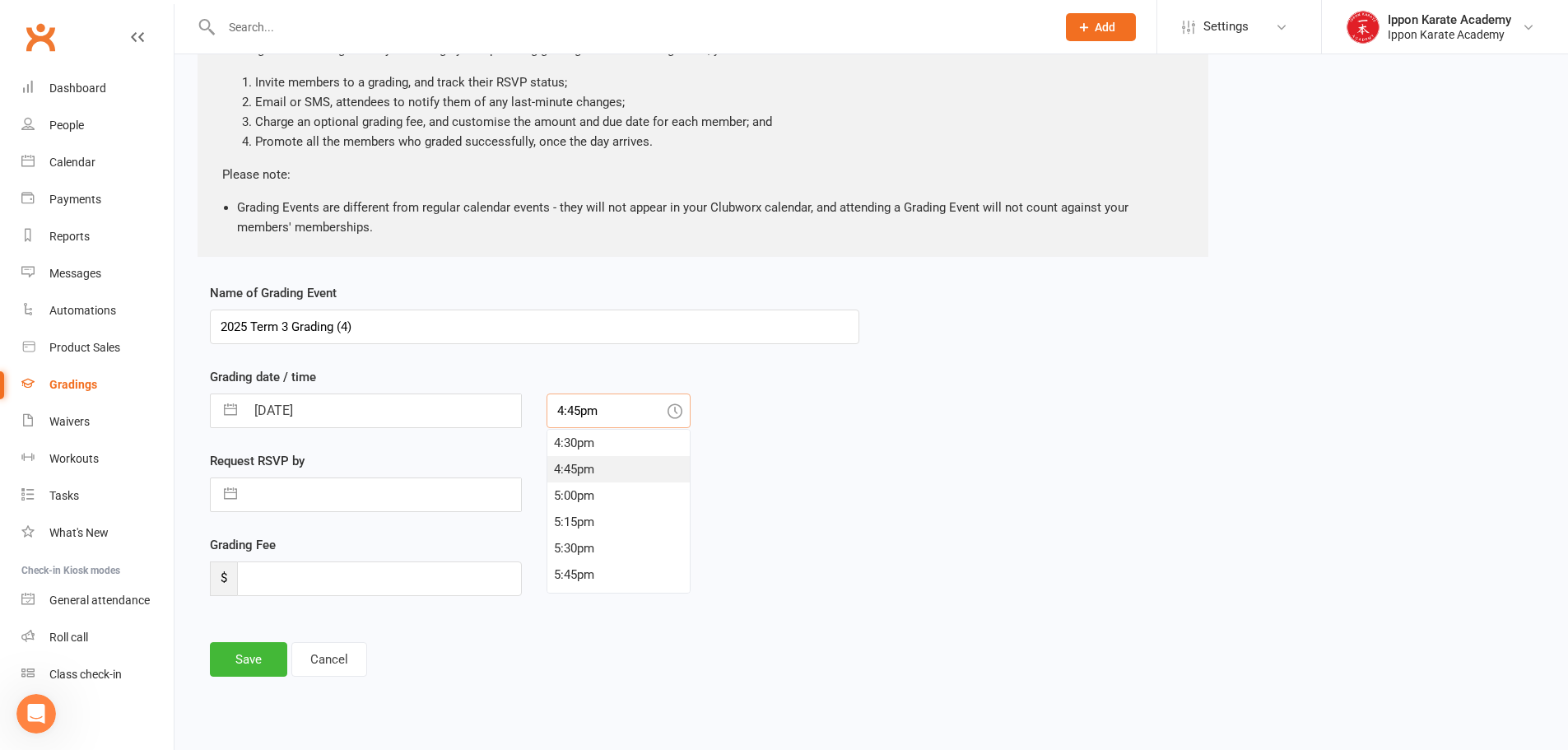
drag, startPoint x: 630, startPoint y: 411, endPoint x: 488, endPoint y: 419, distance: 142.2
click at [482, 418] on div "14 Sep 2025 Navigate forward to interact with the calendar and select a date. P…" at bounding box center [534, 411] width 674 height 35
click at [588, 485] on div "10:45am" at bounding box center [618, 495] width 142 height 26
click at [865, 424] on div "14 Sep 2025 Navigate forward to interact with the calendar and select a date. P…" at bounding box center [534, 411] width 674 height 35
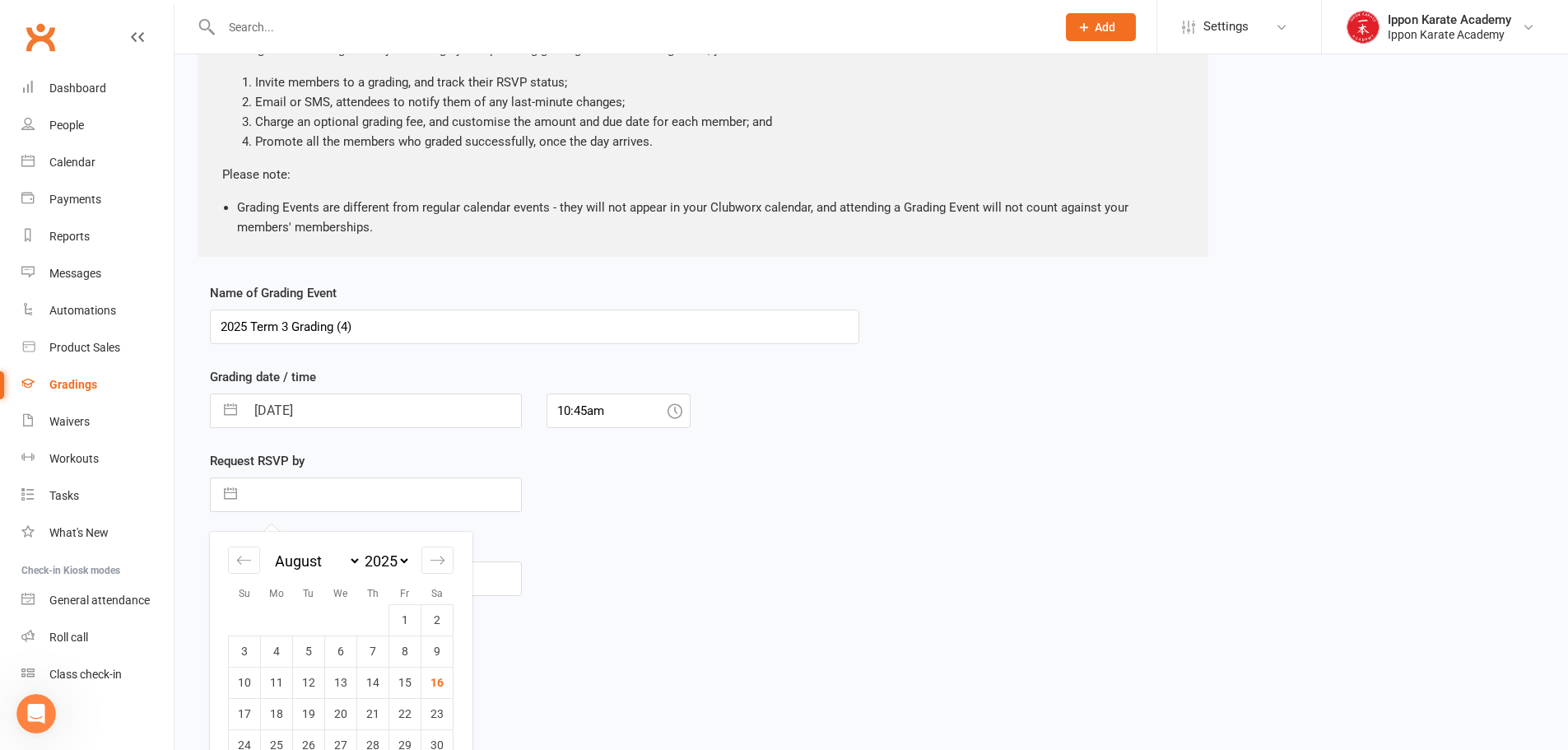
click at [335, 498] on input "text" at bounding box center [383, 494] width 276 height 33
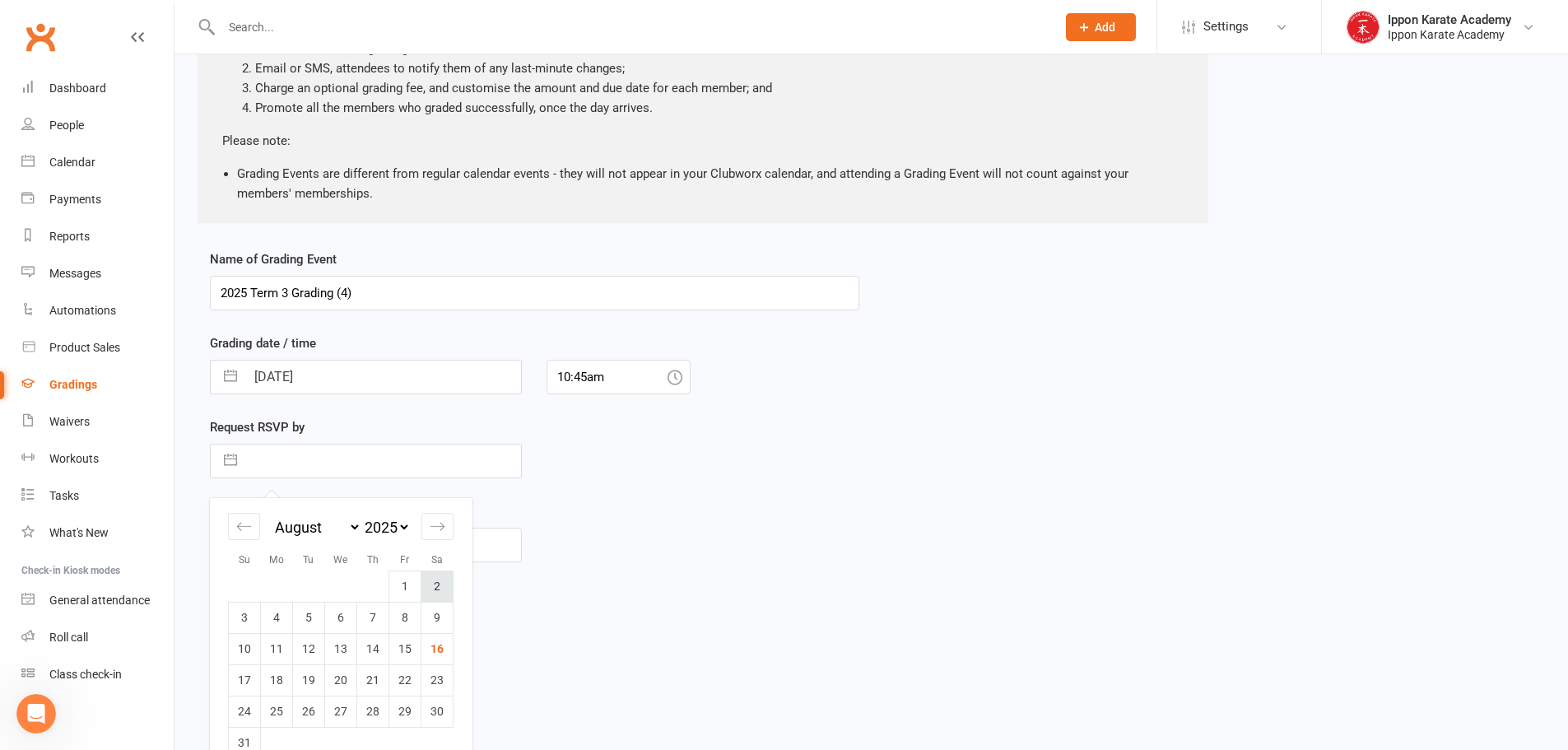
scroll to position [209, 0]
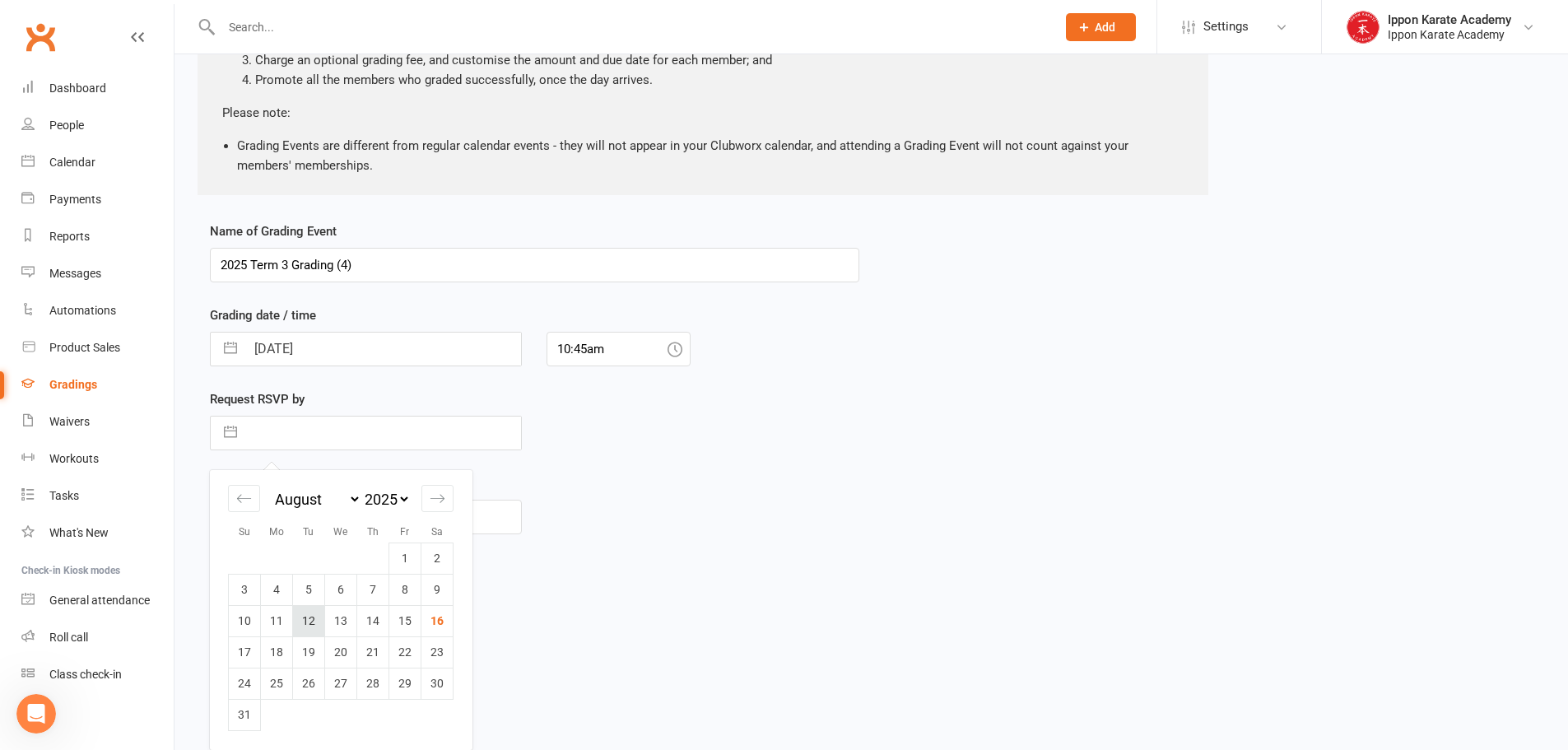
click at [320, 620] on td "12" at bounding box center [309, 620] width 32 height 31
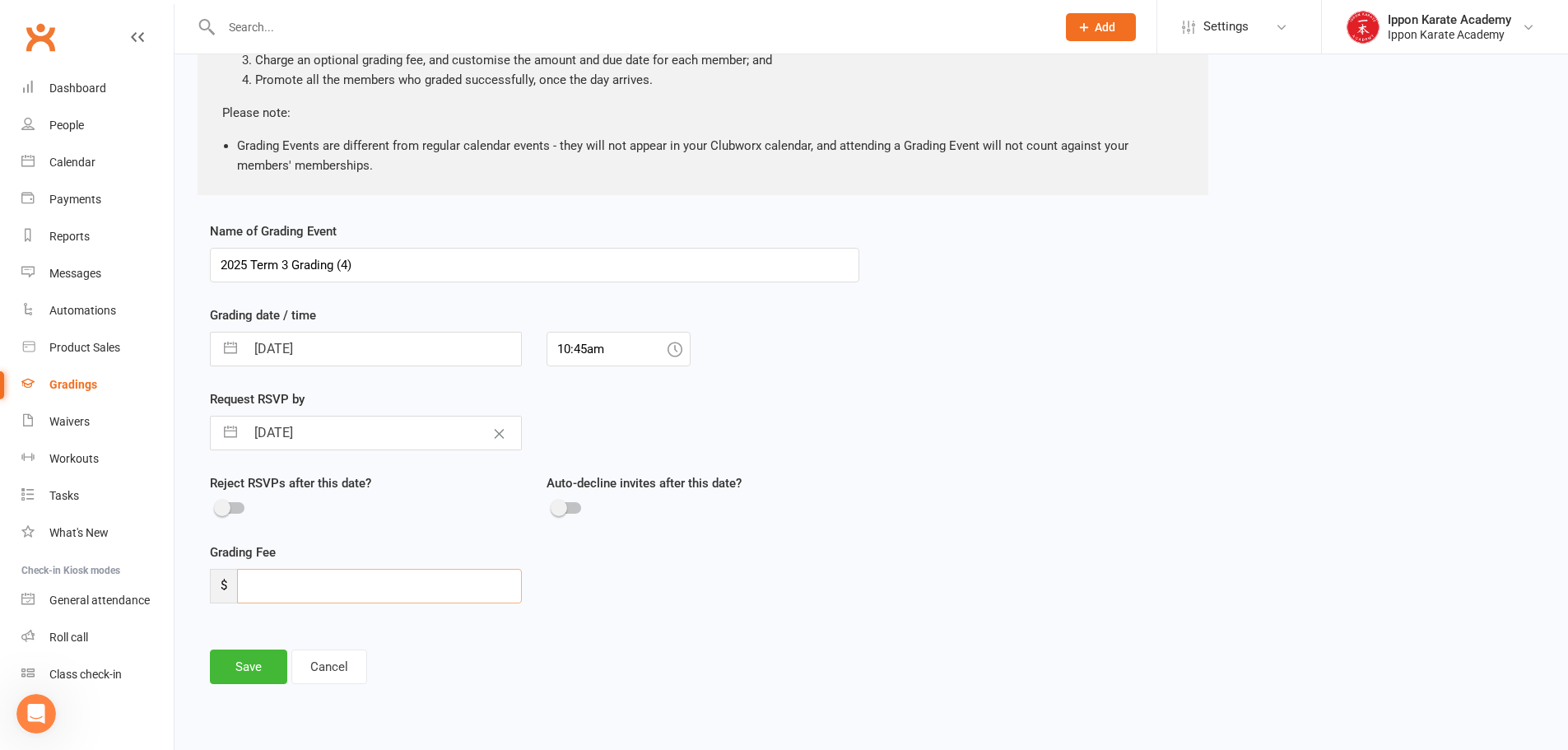
click at [306, 592] on input "number" at bounding box center [379, 586] width 285 height 35
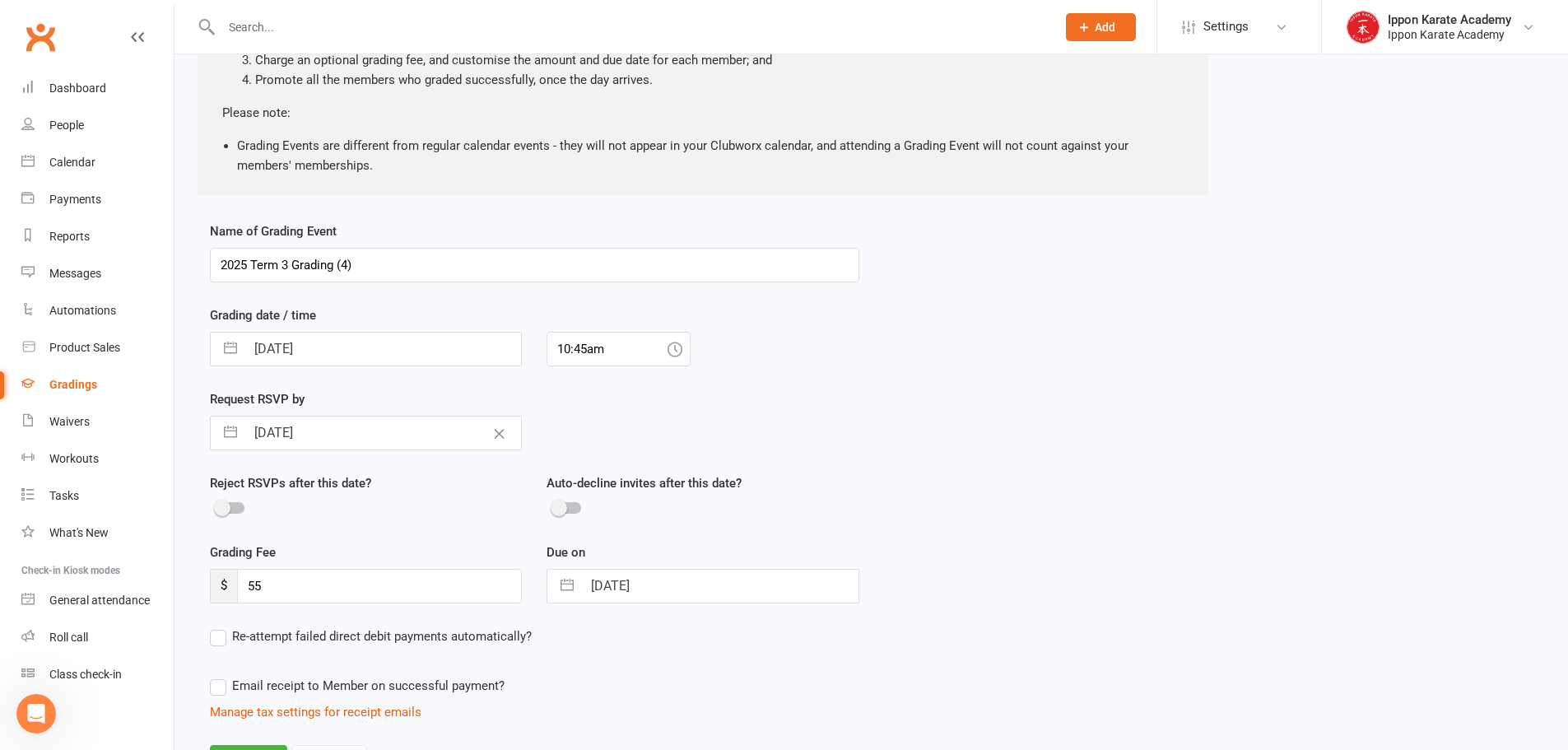
click at [738, 579] on input "14 Sep 2025" at bounding box center [720, 586] width 276 height 33
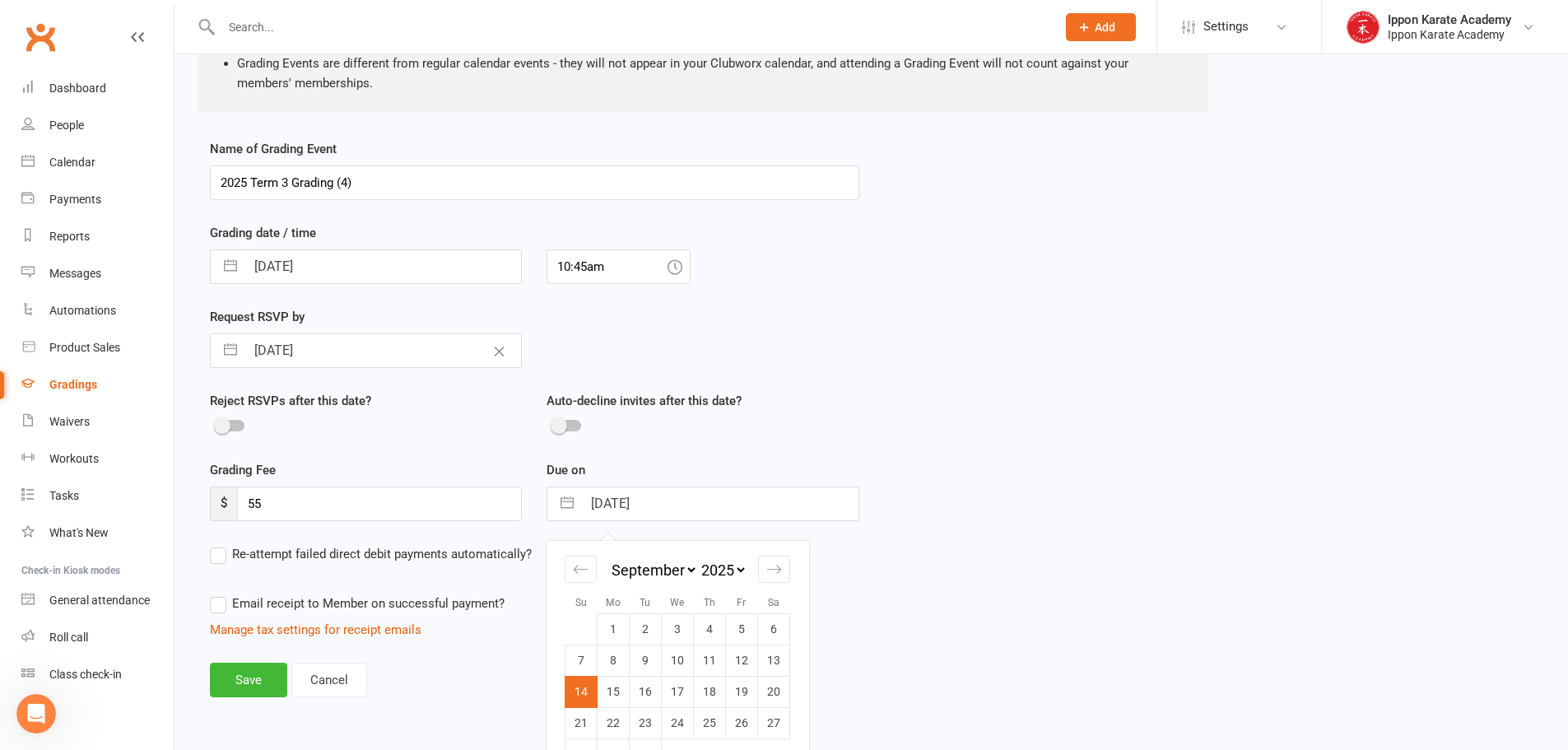
scroll to position [331, 0]
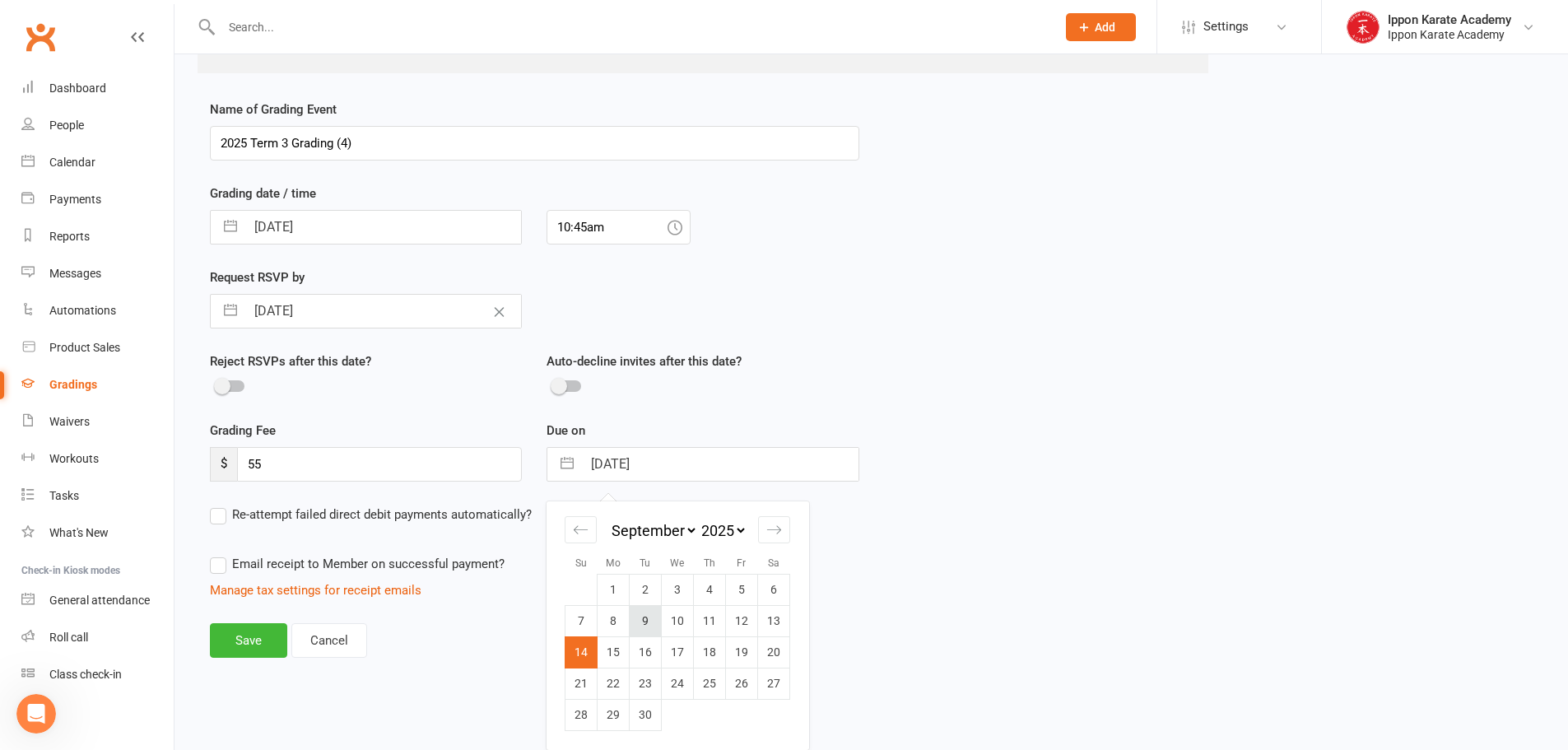
click at [644, 622] on td "9" at bounding box center [646, 620] width 32 height 31
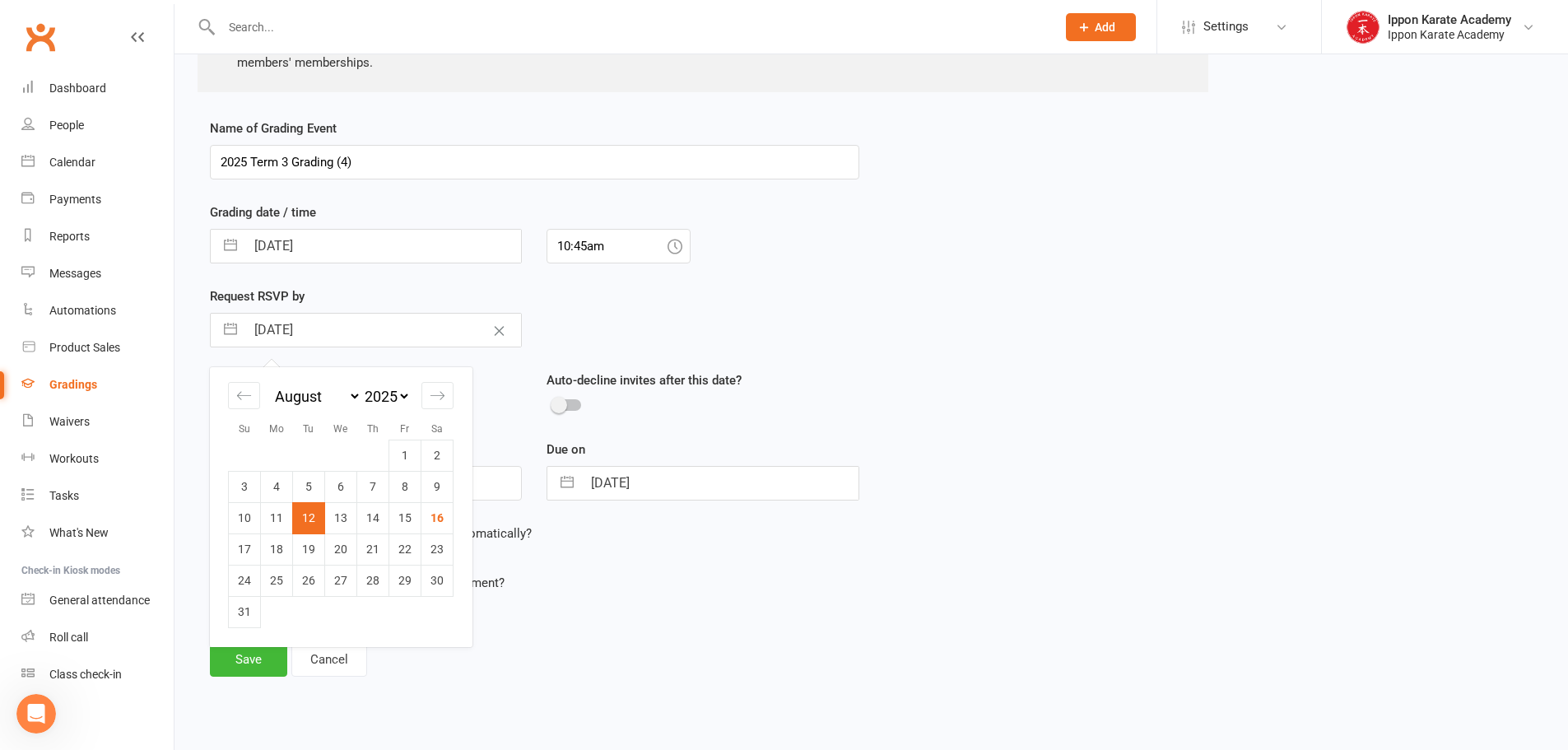
click at [277, 322] on input "12 Aug 2025" at bounding box center [383, 330] width 276 height 33
click at [445, 390] on icon "Move forward to switch to the next month." at bounding box center [437, 395] width 15 height 15
click at [308, 488] on td "9" at bounding box center [309, 486] width 32 height 31
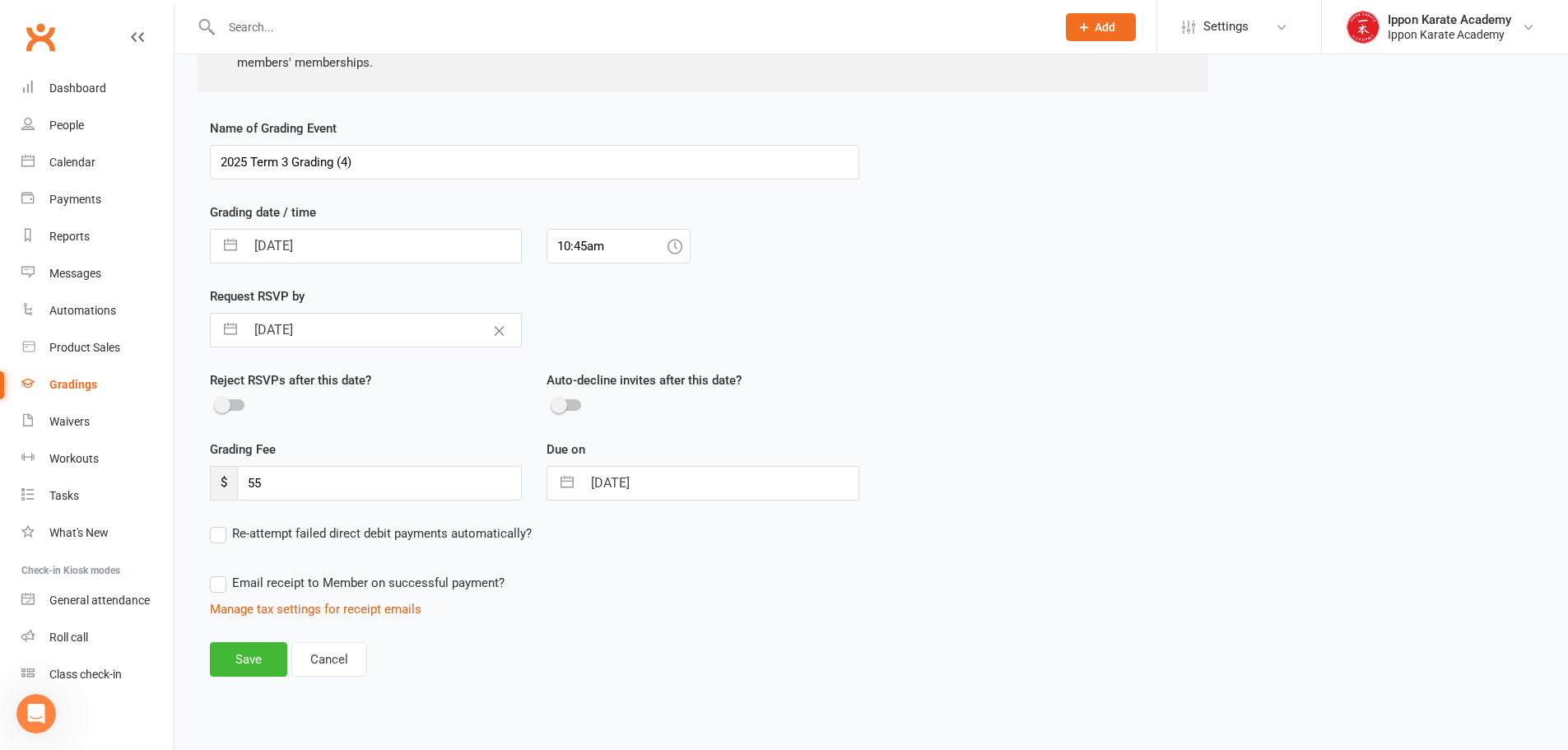
click at [729, 634] on div "Name of Grading Event 2025 Term 3 Grading (4) Grading date / time 14 Sep 2025 N…" at bounding box center [534, 408] width 674 height 581
click at [268, 661] on button "Save" at bounding box center [248, 659] width 77 height 35
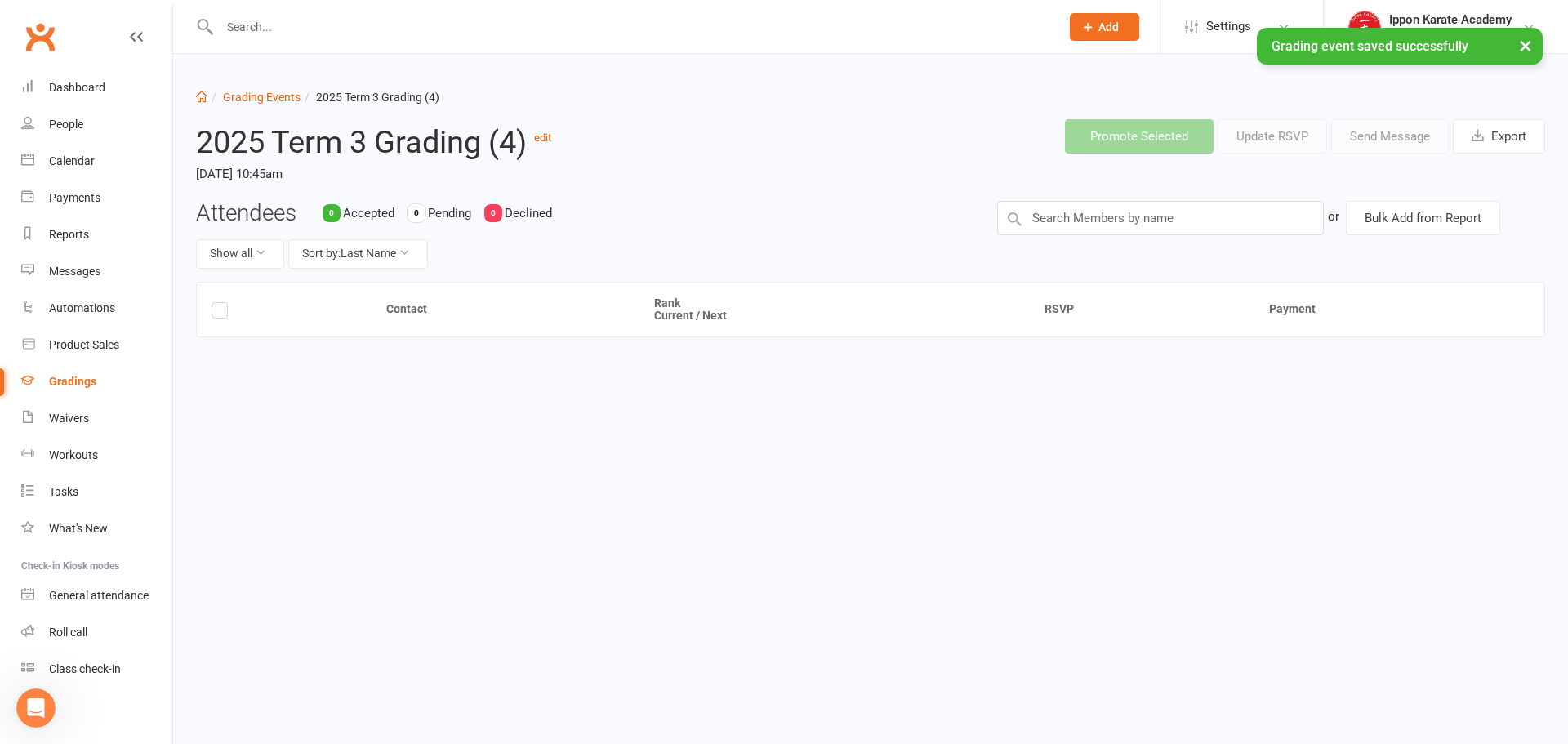
click at [749, 218] on div "Attendees 0 Accepted 0 Pending 0 Declined Show all Sort by: Last Name" at bounding box center [584, 241] width 801 height 81
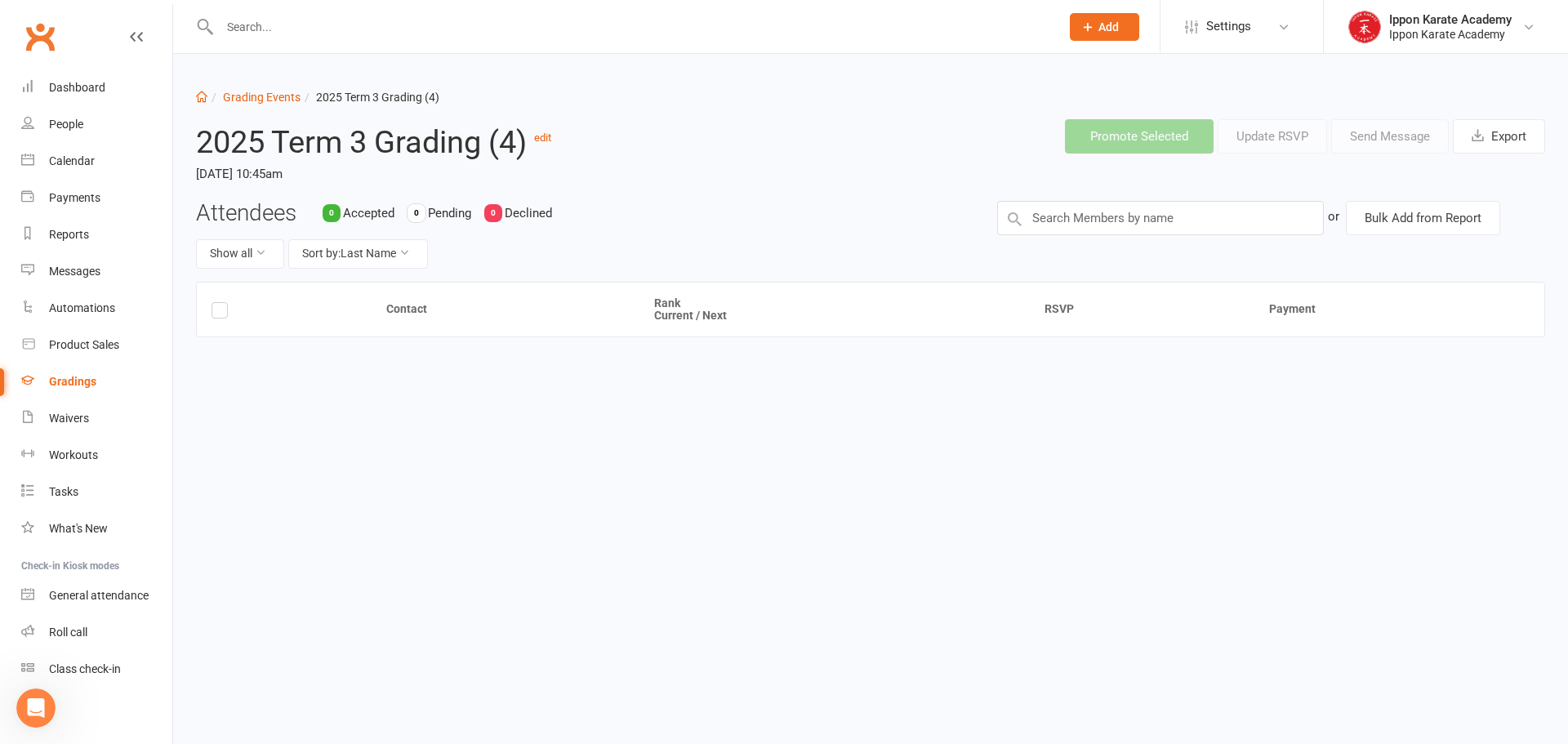
click at [795, 211] on div "Attendees 0 Accepted 0 Pending 0 Declined Show all Sort by: Last Name" at bounding box center [584, 241] width 801 height 81
click at [240, 101] on link "Grading Events" at bounding box center [262, 96] width 78 height 13
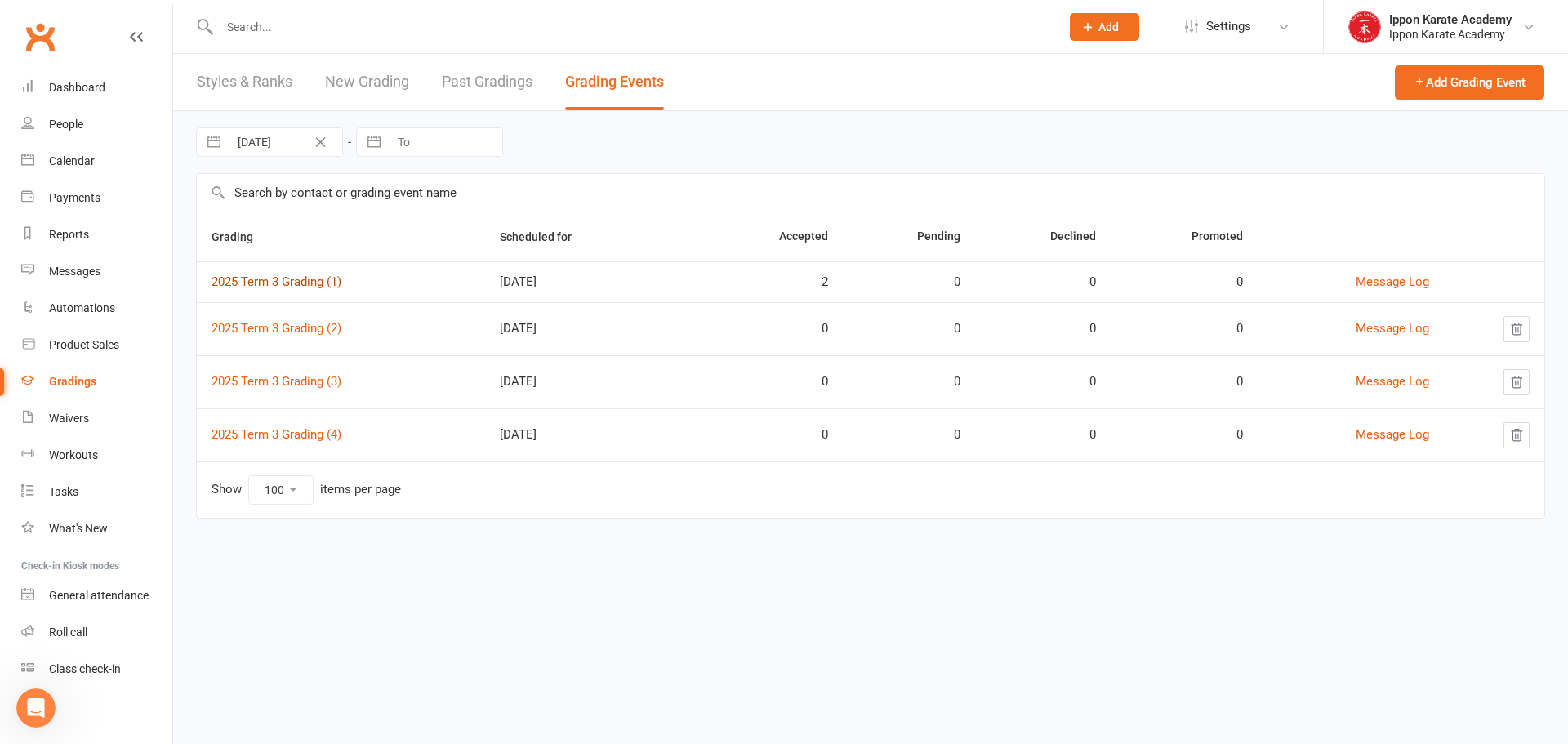
click at [311, 285] on link "2025 Term 3 Grading (1)" at bounding box center [277, 281] width 130 height 14
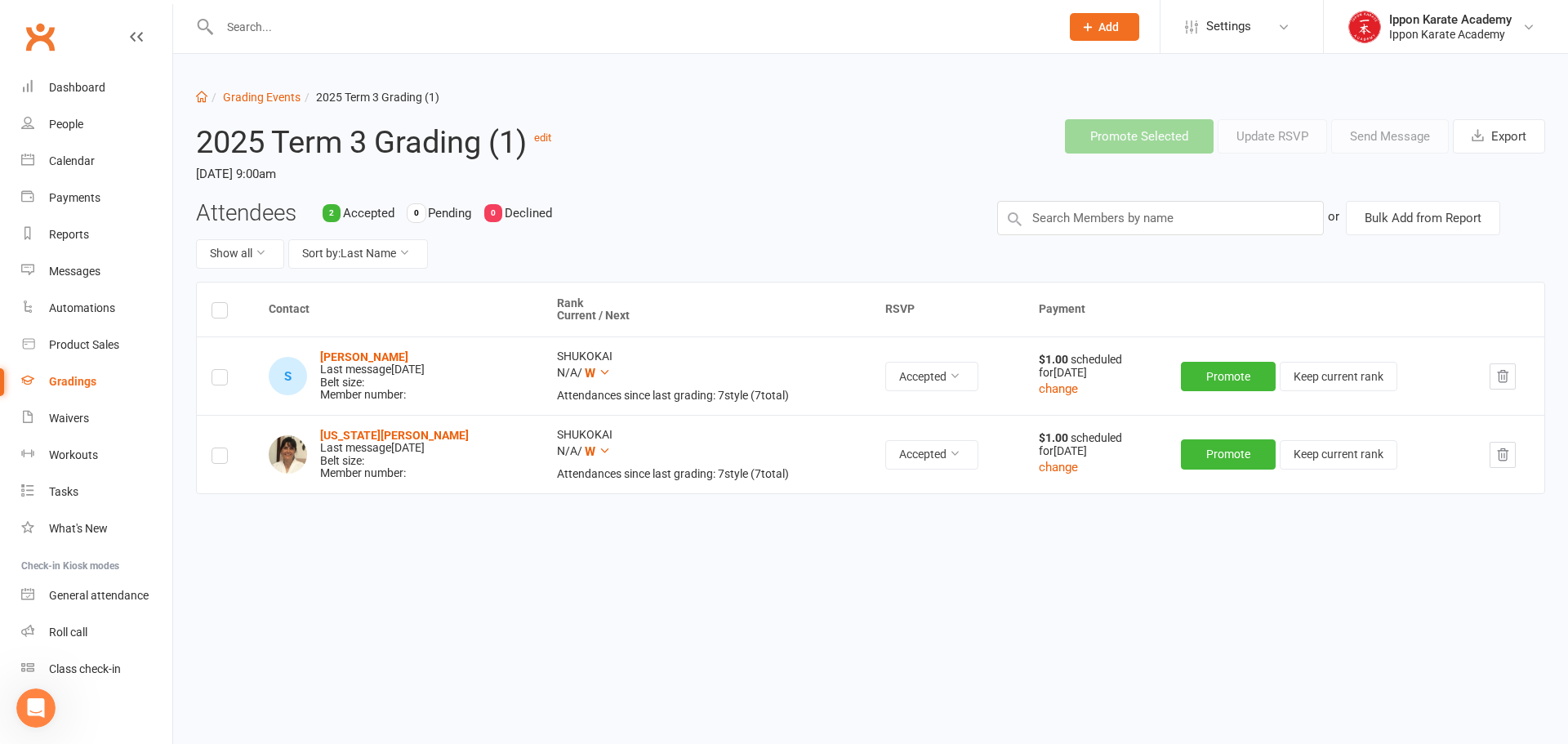
click at [557, 140] on h2 "2025 Term 3 Grading (1) edit" at bounding box center [469, 138] width 548 height 40
click at [551, 137] on link "edit" at bounding box center [543, 137] width 17 height 13
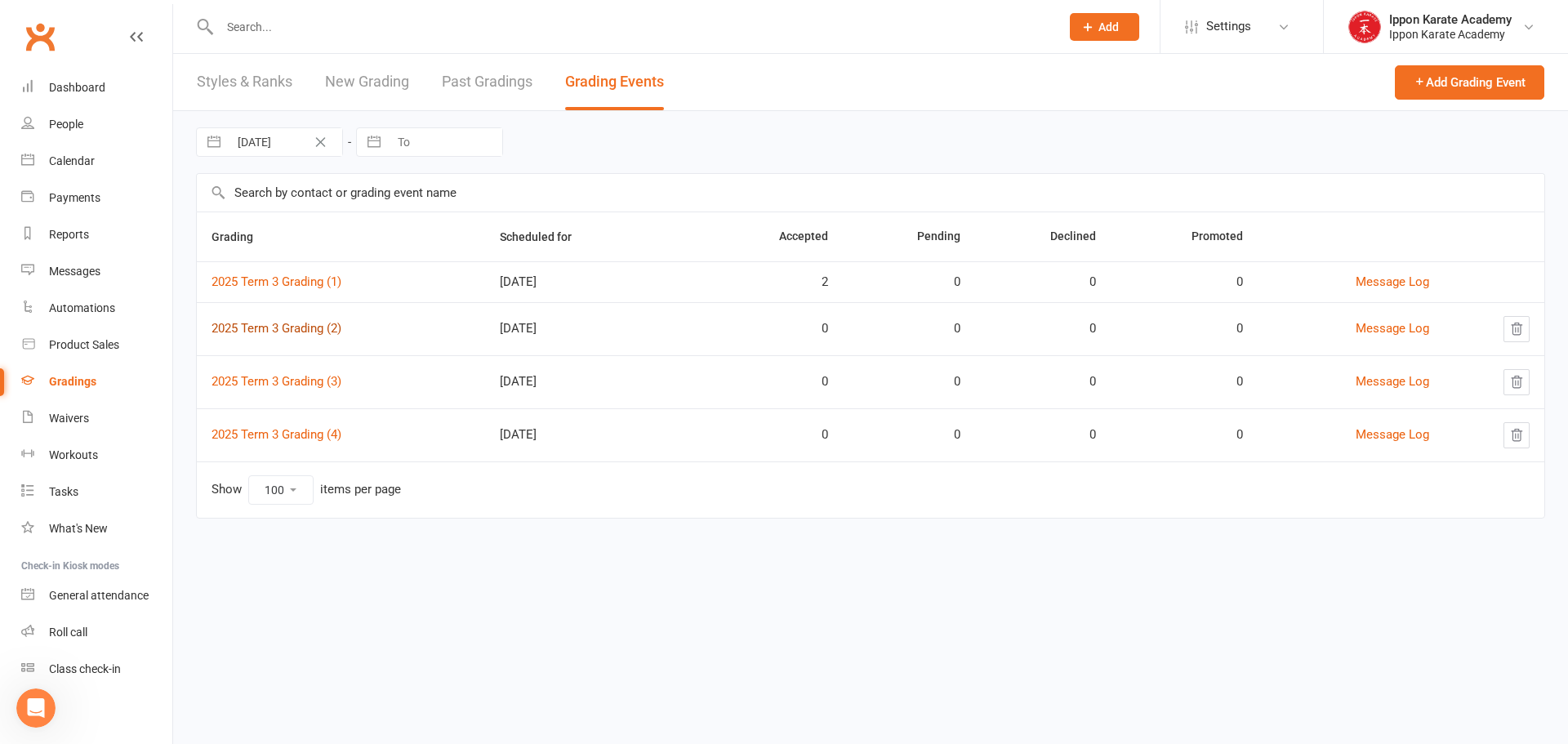
click at [301, 329] on link "2025 Term 3 Grading (2)" at bounding box center [277, 327] width 130 height 14
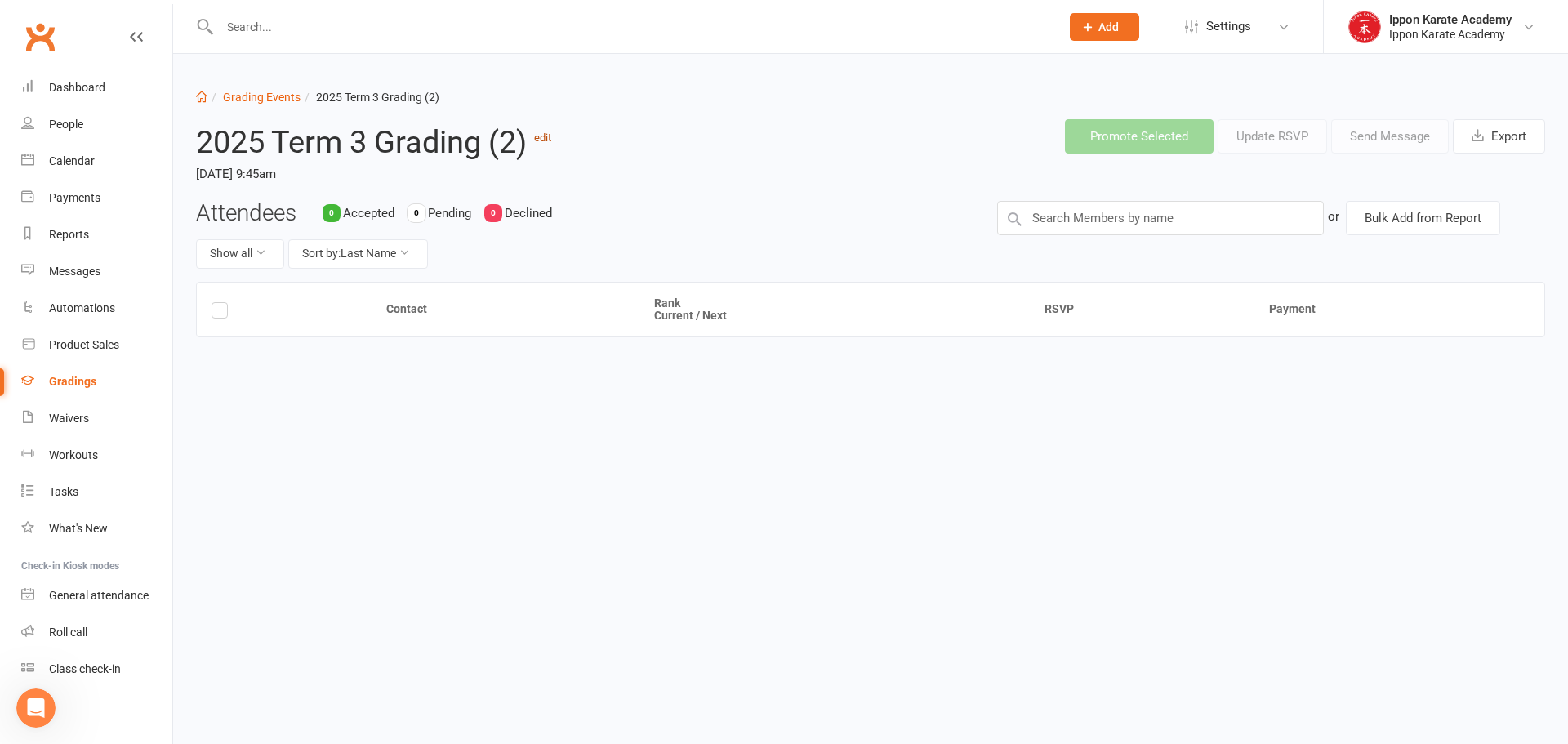
click at [539, 140] on link "edit" at bounding box center [543, 137] width 17 height 13
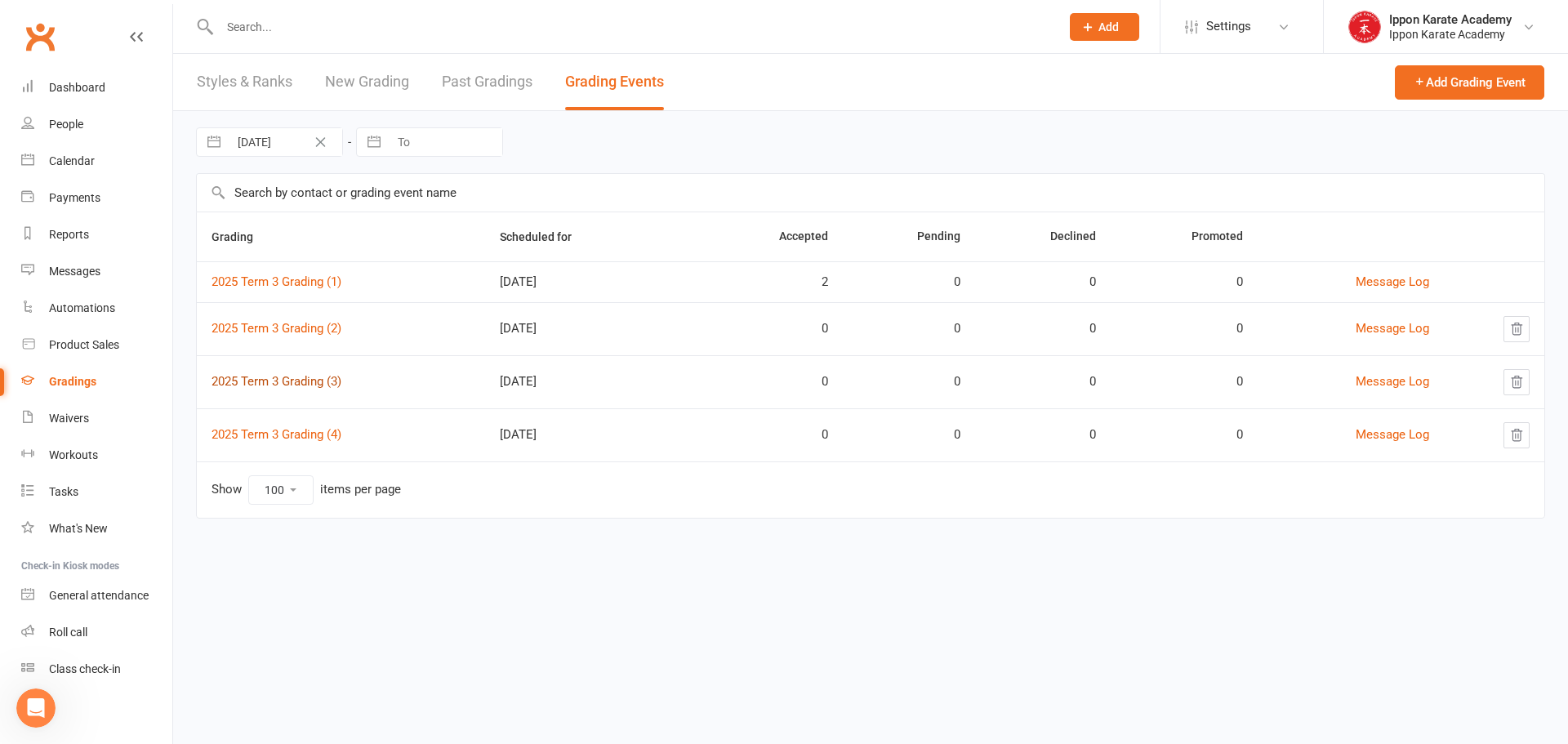
click at [316, 380] on link "2025 Term 3 Grading (3)" at bounding box center [277, 380] width 130 height 14
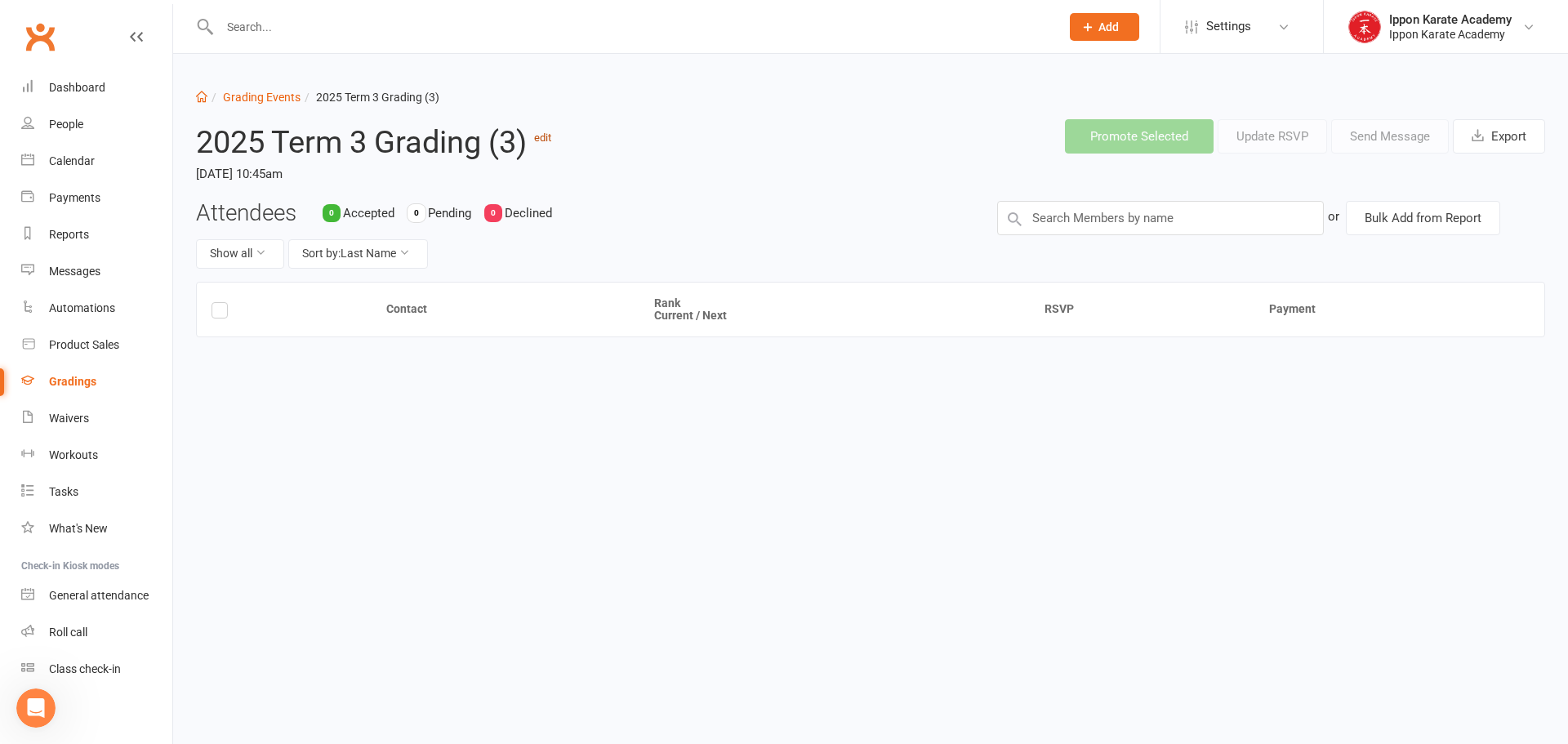
click at [551, 143] on link "edit" at bounding box center [543, 137] width 17 height 13
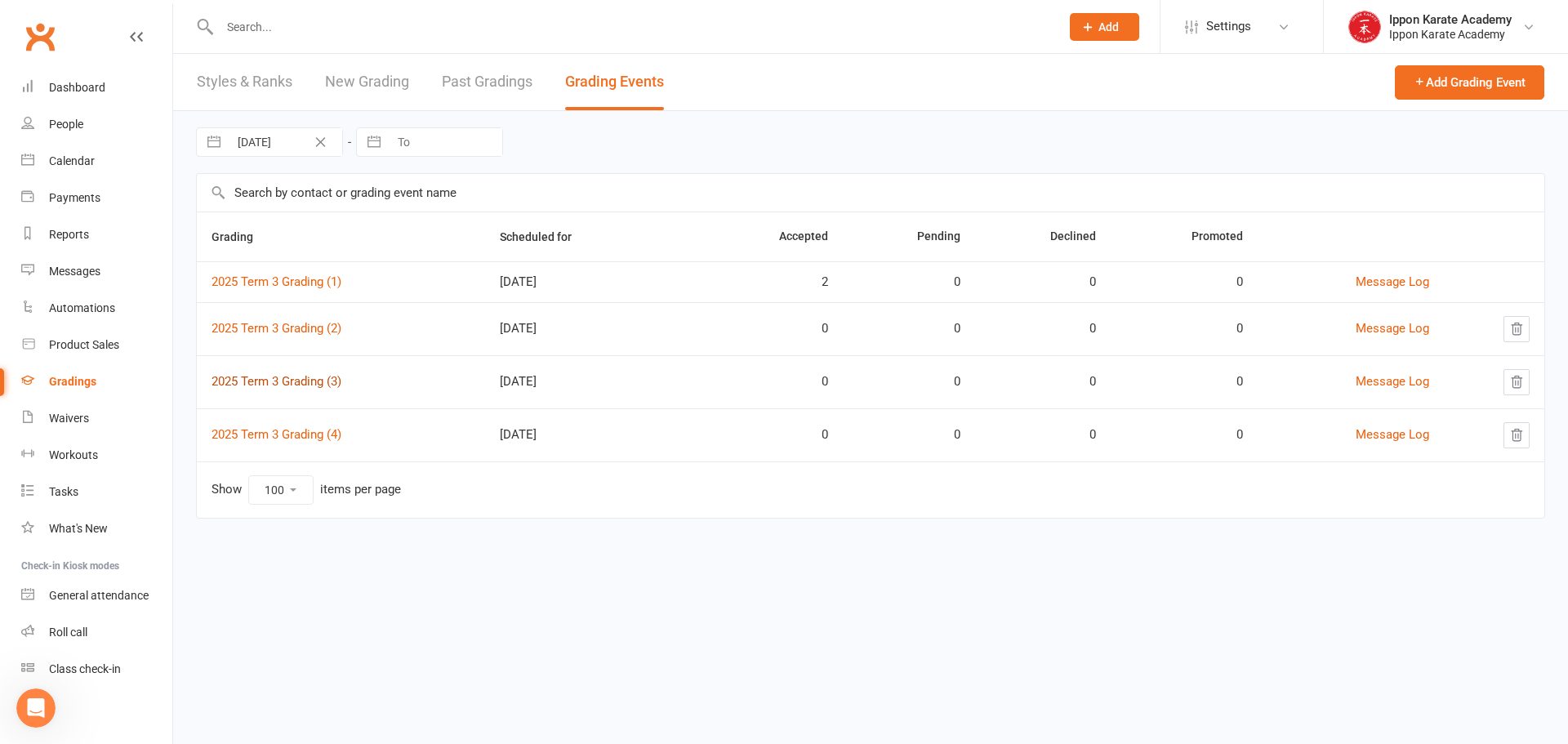
click at [289, 379] on link "2025 Term 3 Grading (3)" at bounding box center [277, 380] width 130 height 14
click at [323, 434] on link "2025 Term 3 Grading (4)" at bounding box center [277, 434] width 130 height 14
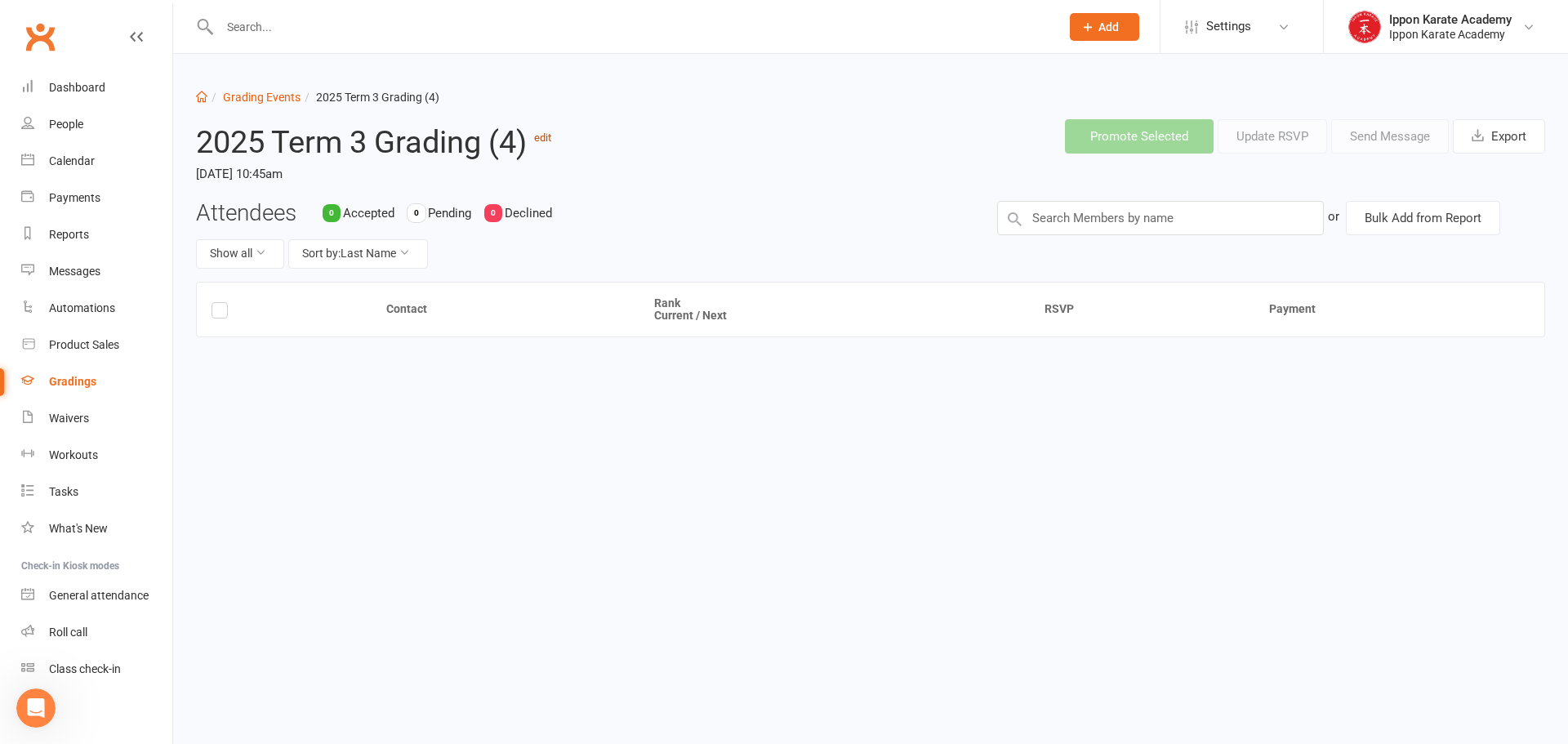
click at [547, 139] on link "edit" at bounding box center [543, 137] width 17 height 13
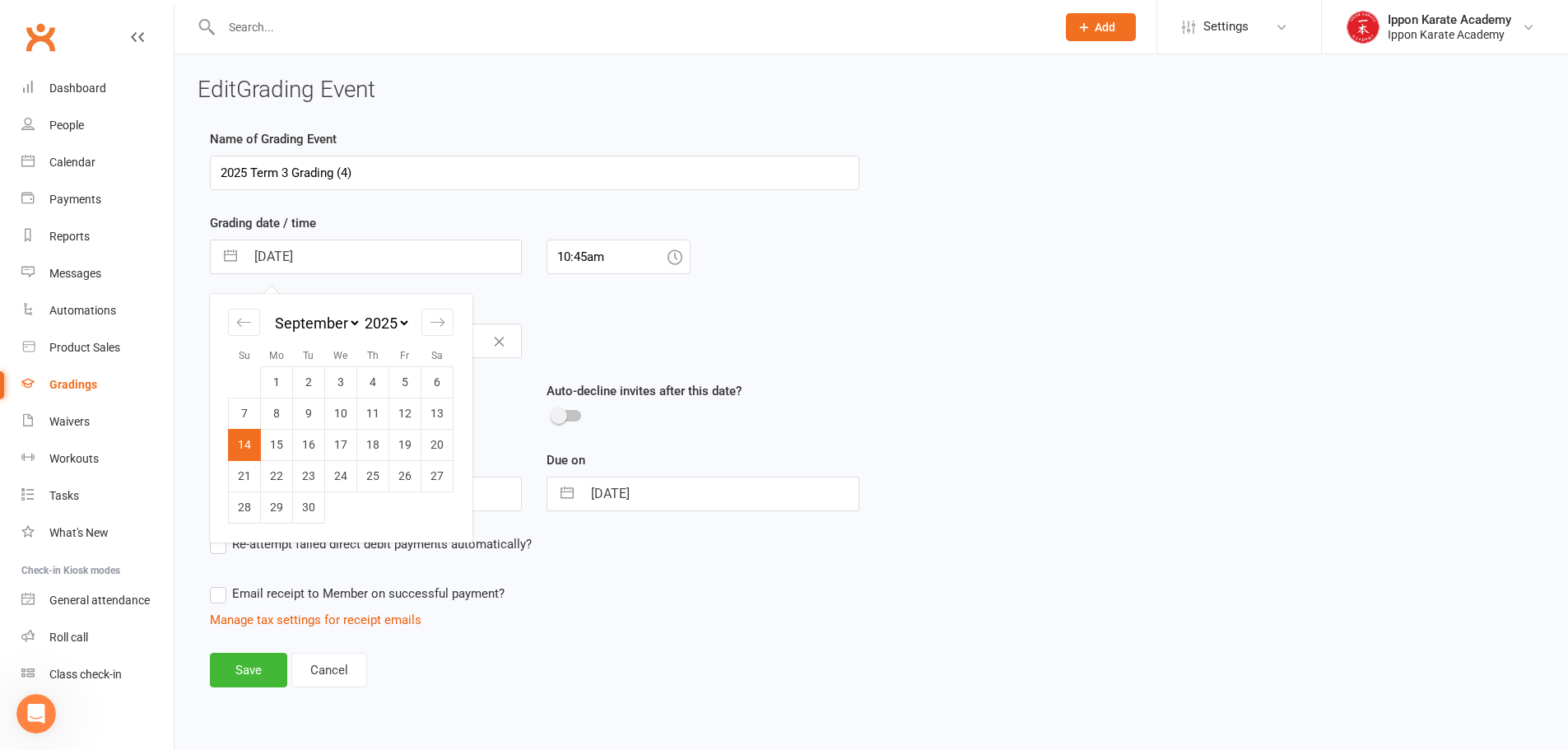
click at [369, 264] on input "14 Sep 2025" at bounding box center [383, 257] width 276 height 33
click at [343, 445] on td "17" at bounding box center [341, 444] width 32 height 31
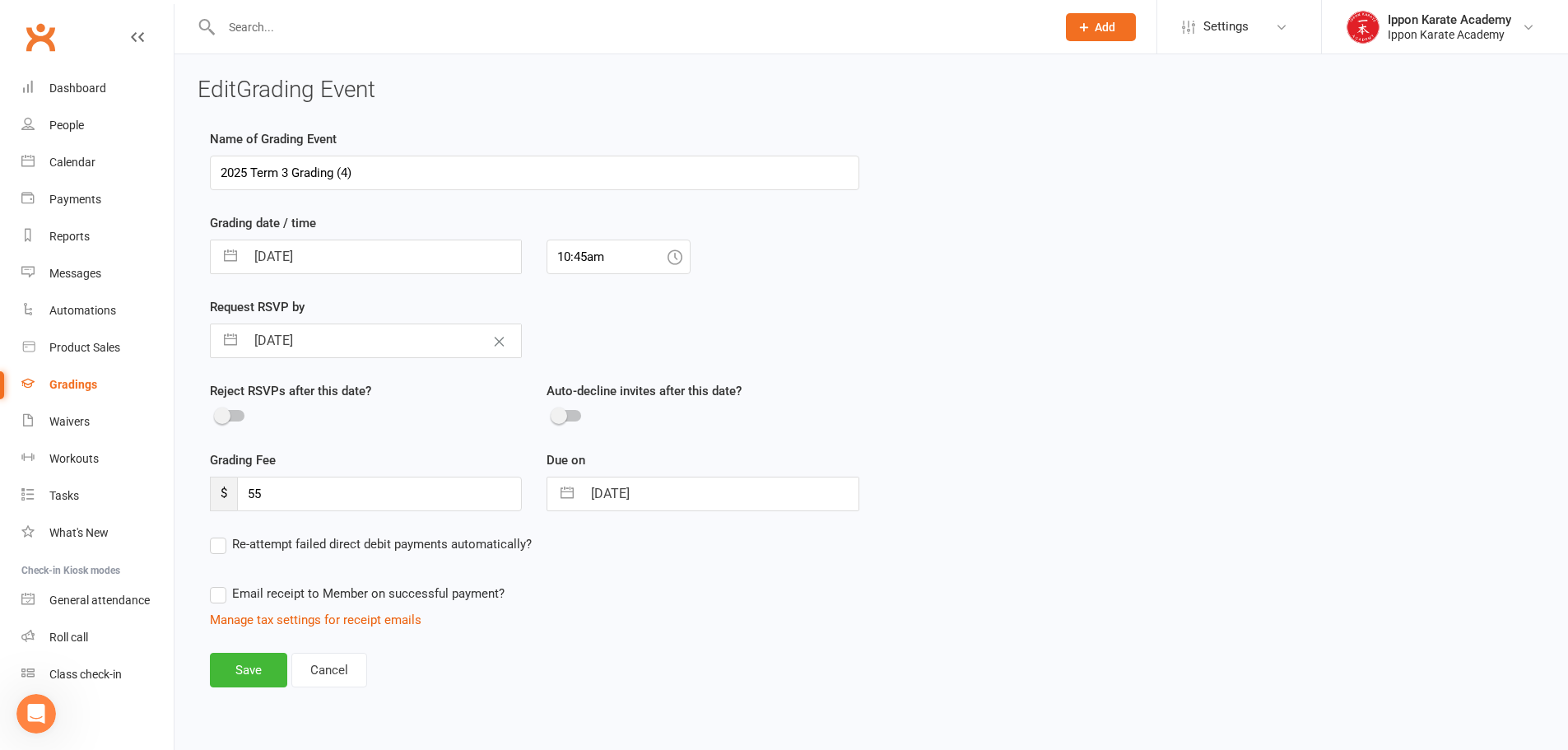
click at [1102, 463] on div "Name of Grading Event 2025 Term 3 Grading (4) Grading date / time 17 Sep 2025 N…" at bounding box center [871, 419] width 1348 height 581
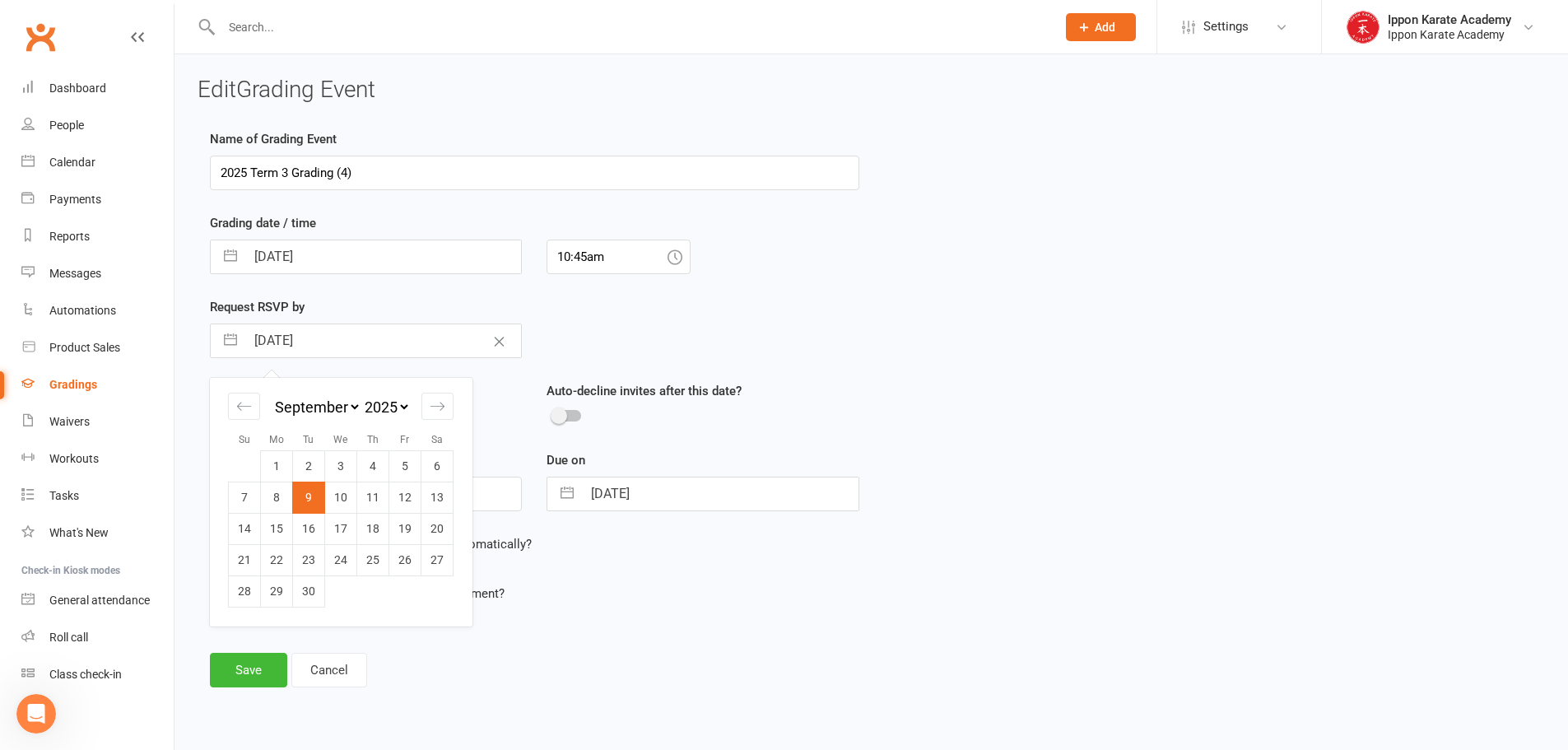
click at [425, 345] on input "09 Sep 2025" at bounding box center [383, 340] width 276 height 33
click at [358, 499] on td "11" at bounding box center [373, 497] width 32 height 31
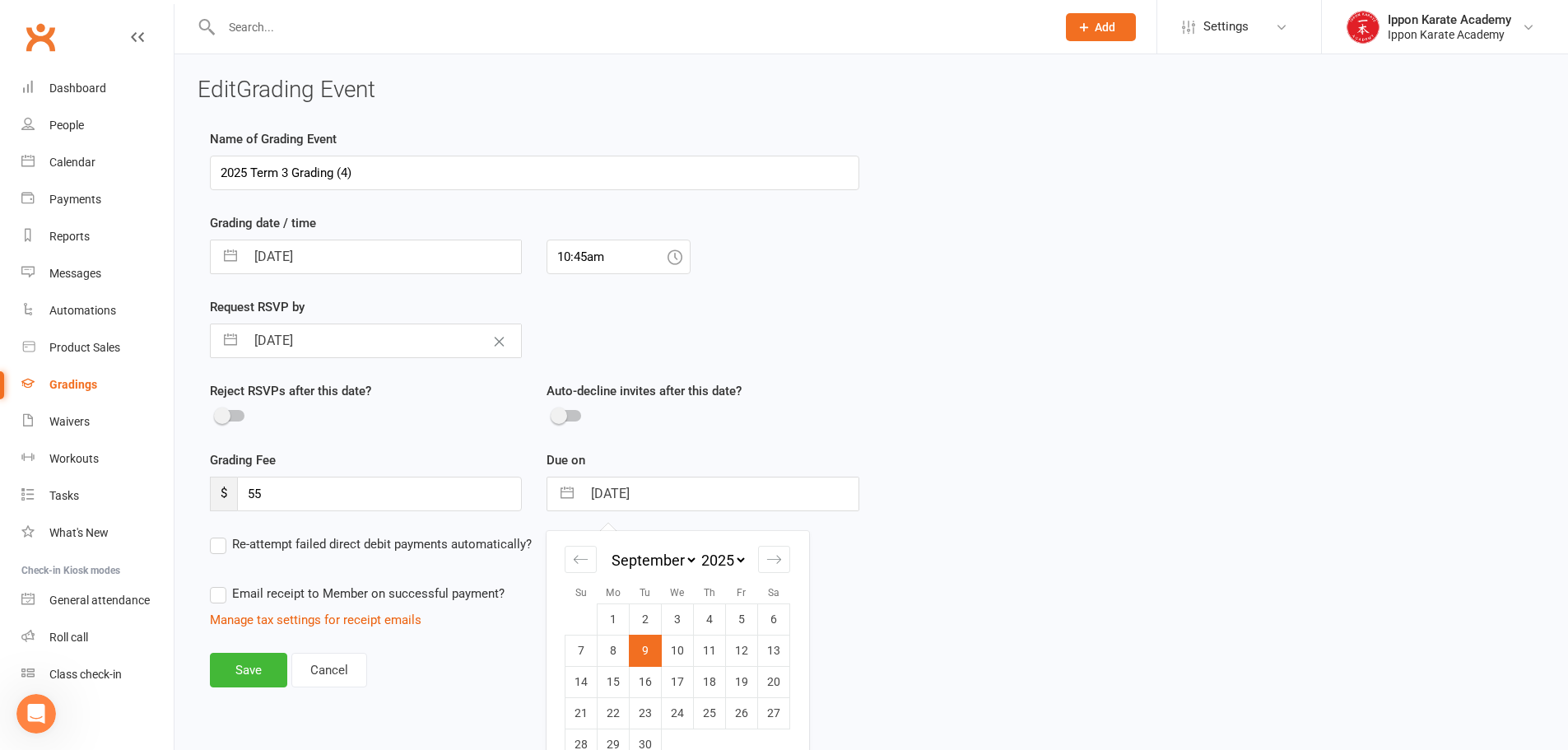
click at [612, 495] on input "09 Sep 2025" at bounding box center [720, 493] width 276 height 33
click at [715, 654] on td "11" at bounding box center [710, 650] width 32 height 31
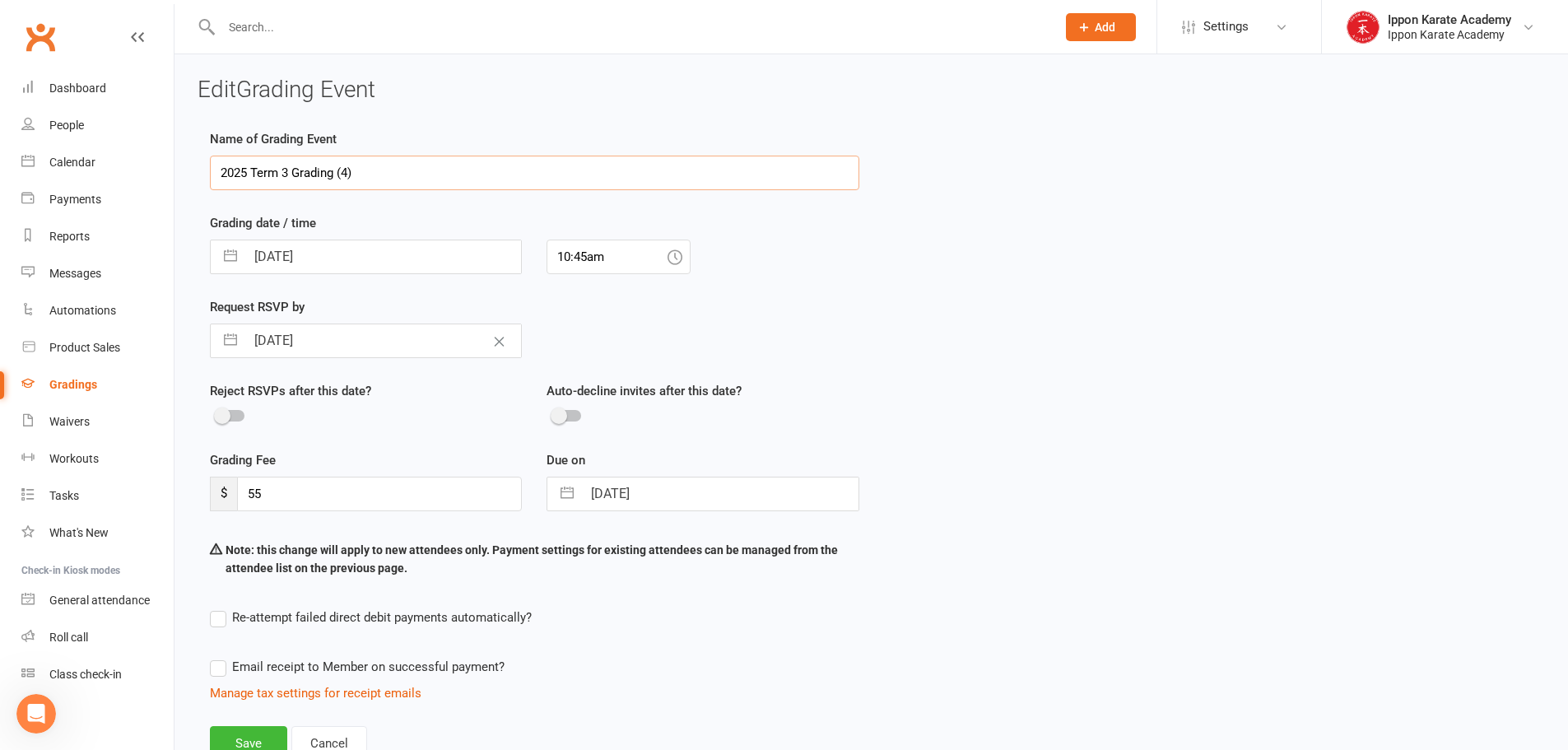
click at [526, 178] on input "2025 Term 3 Grading (4)" at bounding box center [534, 173] width 649 height 35
click at [1306, 357] on div "Name of Grading Event 2025 Term 3 Grading (4 Children) Grading date / time 17 S…" at bounding box center [871, 456] width 1348 height 654
drag, startPoint x: 398, startPoint y: 170, endPoint x: 351, endPoint y: 163, distance: 47.5
click at [351, 163] on input "2025 Term 3 Grading (4 Children)" at bounding box center [534, 173] width 649 height 35
click at [354, 174] on input "2025 Term 3 Grading (4 Child)" at bounding box center [534, 173] width 649 height 35
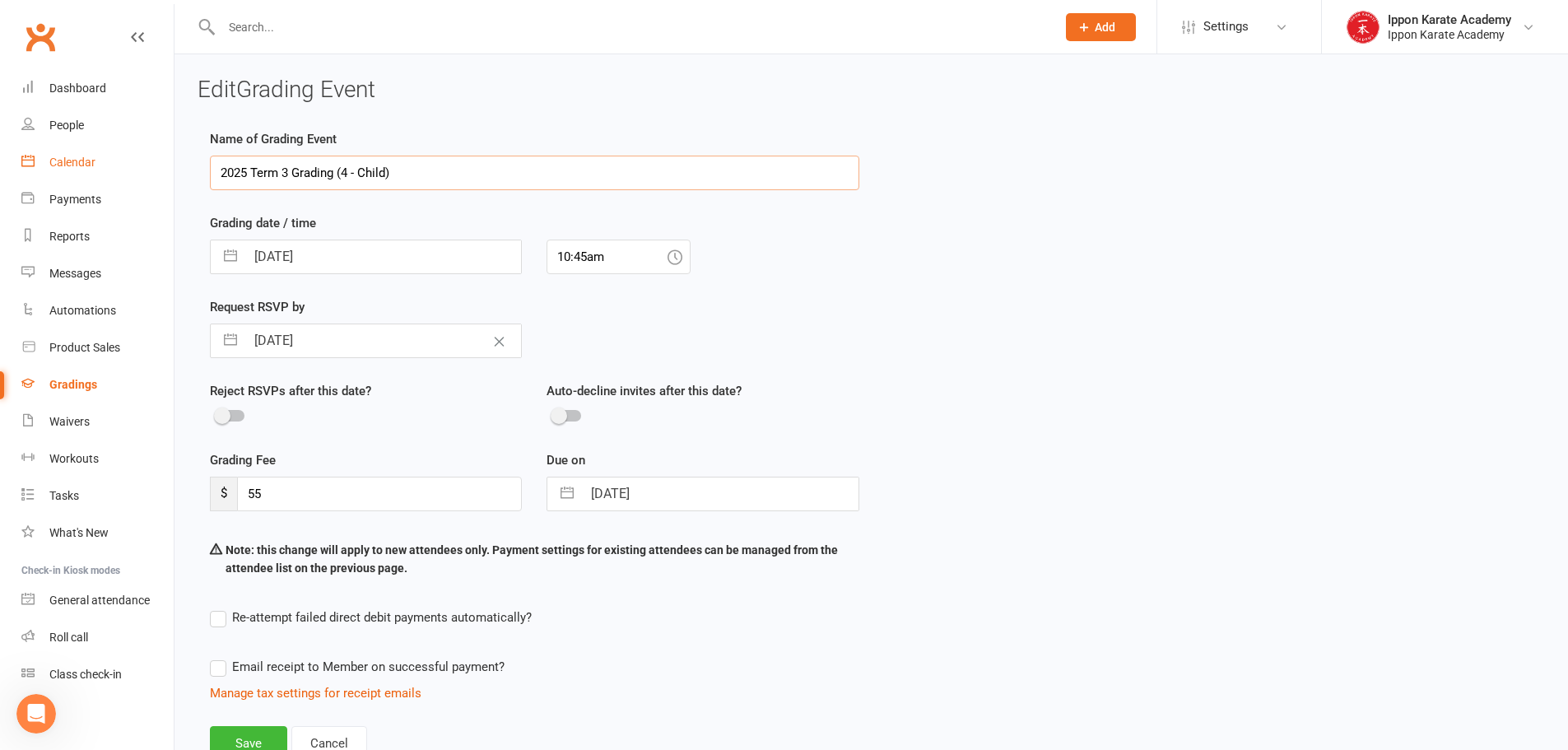
drag, startPoint x: 532, startPoint y: 168, endPoint x: 141, endPoint y: 177, distance: 391.1
click at [137, 168] on ui-view "Prospect Member Non-attending contact Class / event Appointment Grading event T…" at bounding box center [784, 406] width 1568 height 805
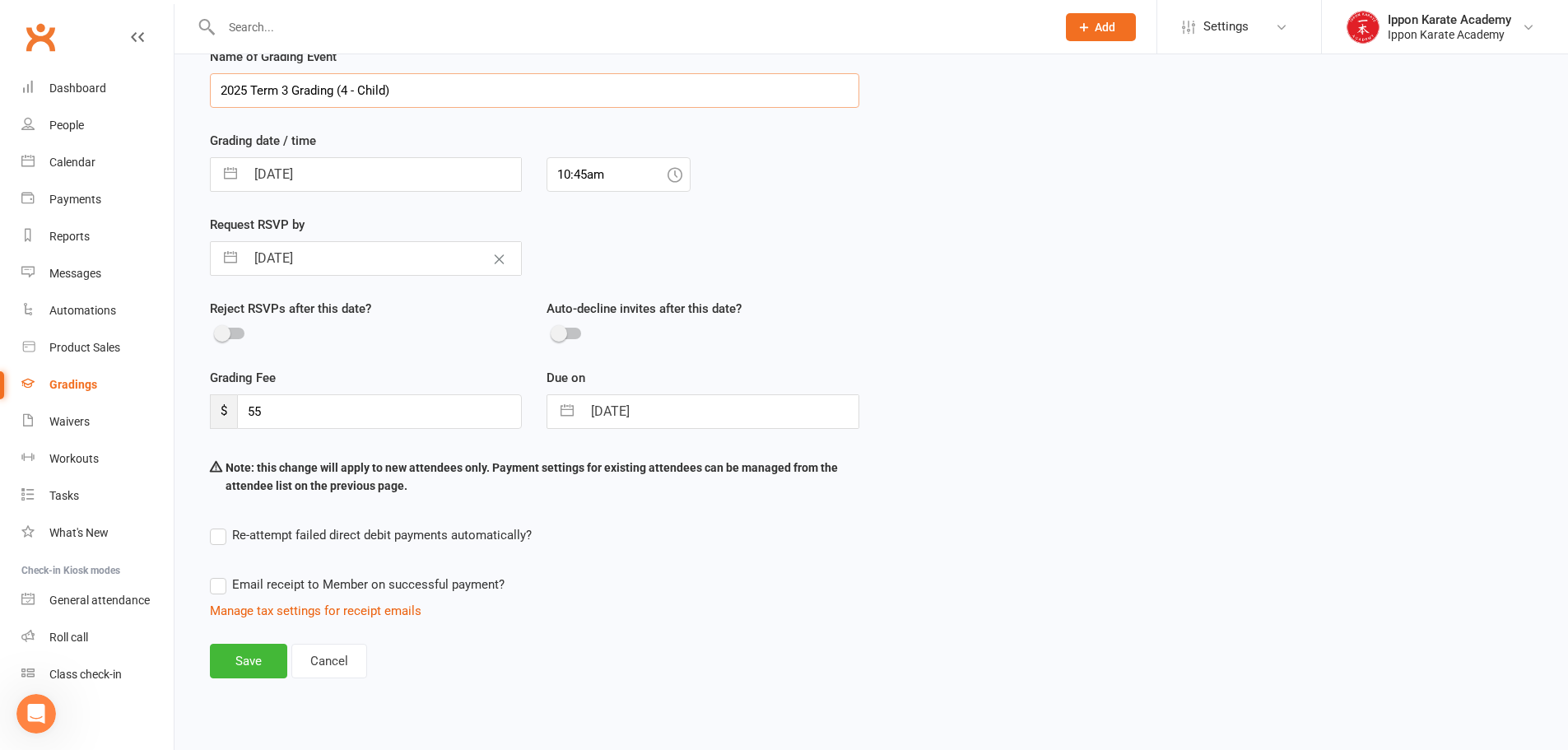
scroll to position [84, 0]
drag, startPoint x: 260, startPoint y: 659, endPoint x: 626, endPoint y: 266, distance: 537.0
click at [712, 602] on div "Name of Grading Event 2025 Term 3 Grading (4 - Child) Grading date / time 17 Se…" at bounding box center [534, 372] width 674 height 654
drag, startPoint x: 624, startPoint y: 173, endPoint x: 527, endPoint y: 166, distance: 97.3
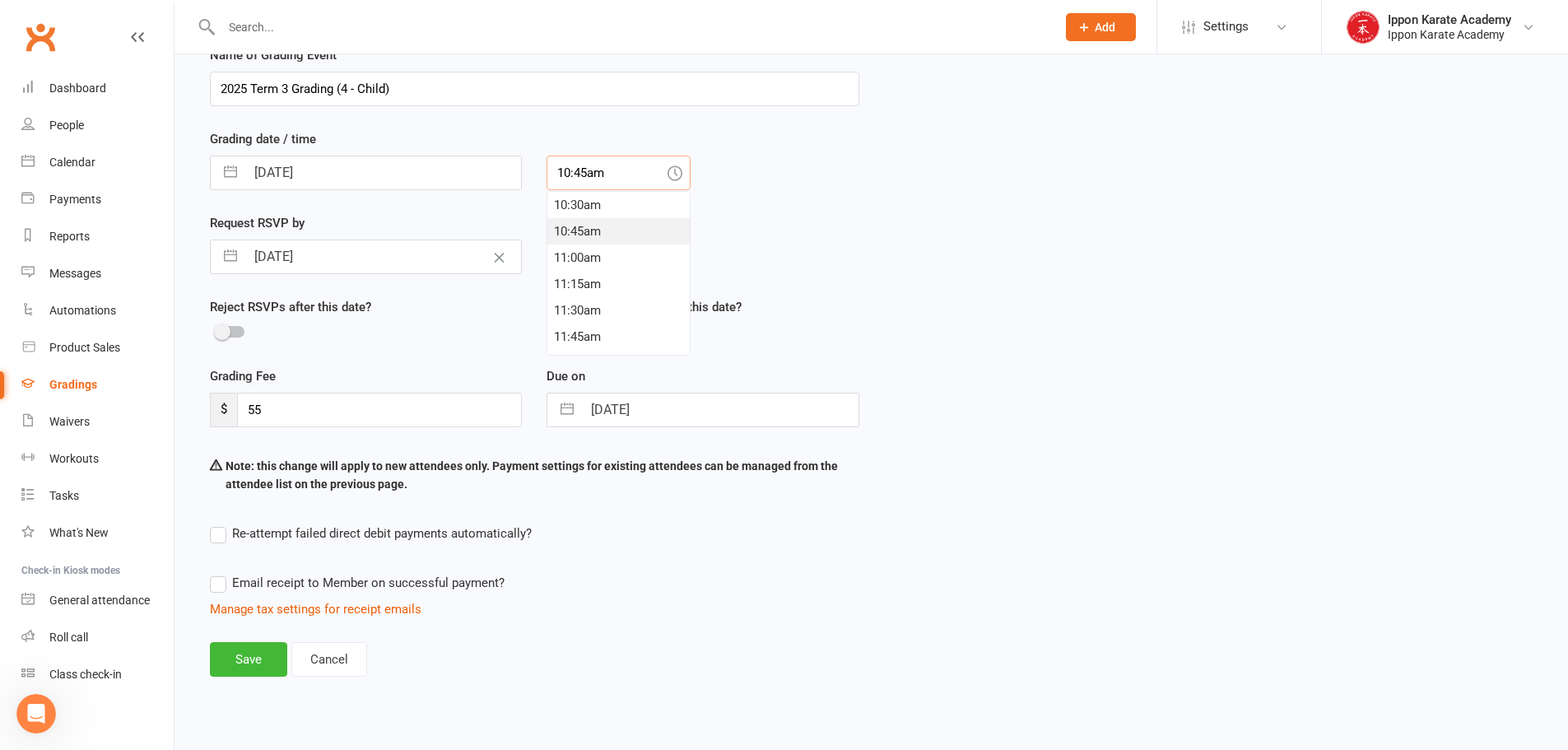
click at [527, 166] on div "17 Sep 2025 Navigate forward to interact with the calendar and select a date. P…" at bounding box center [534, 173] width 674 height 35
click at [607, 197] on div "7:00pm" at bounding box center [618, 195] width 142 height 26
click at [1075, 292] on div "Name of Grading Event 2025 Term 3 Grading (4 - Child) Grading date / time 17 Se…" at bounding box center [871, 372] width 1348 height 654
click at [845, 582] on div "Email receipt to Member on successful payment?" at bounding box center [527, 582] width 663 height 33
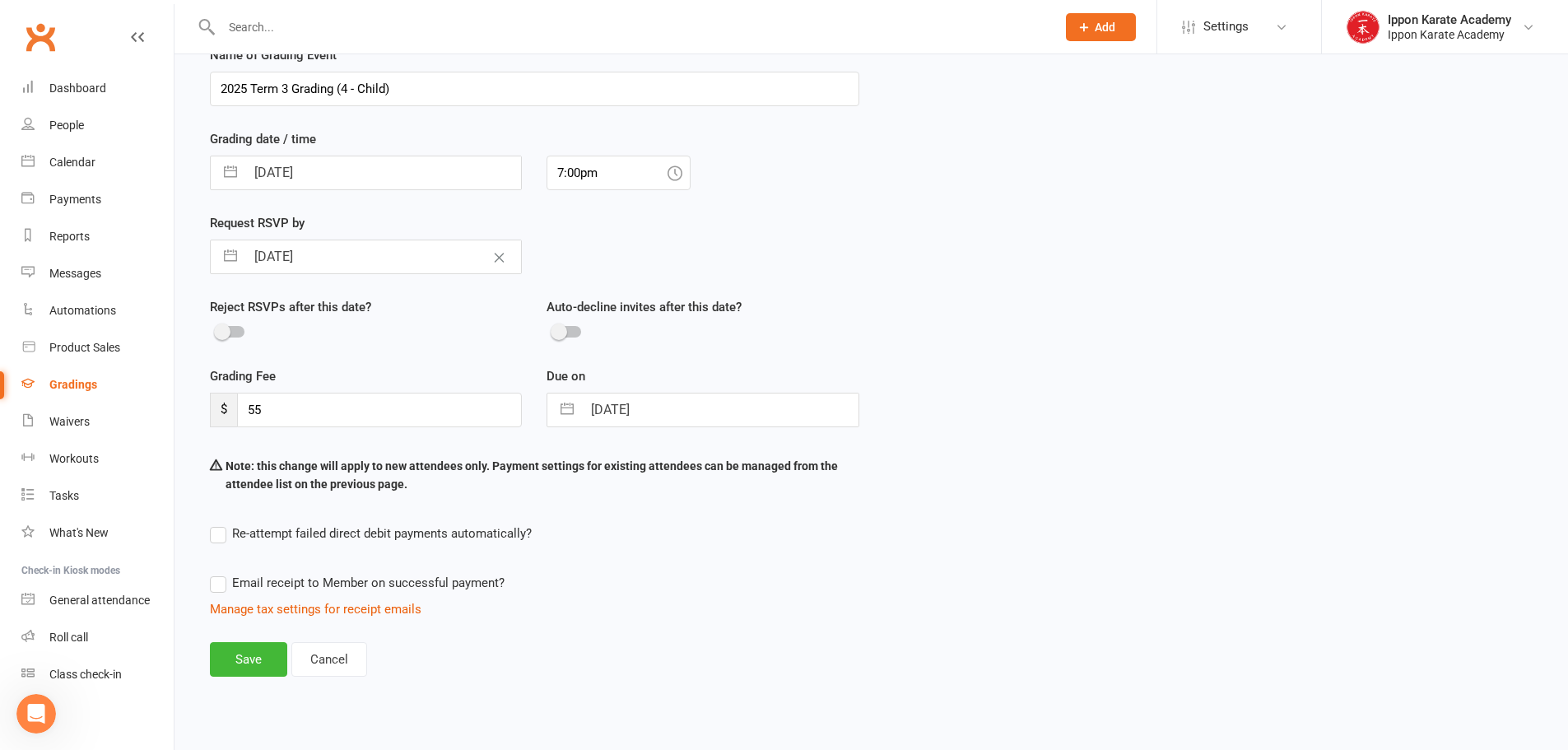
click at [671, 179] on icon at bounding box center [675, 172] width 14 height 14
click at [638, 173] on input "7:00pm" at bounding box center [619, 173] width 144 height 35
click at [597, 287] on div "7:30pm" at bounding box center [618, 283] width 142 height 26
click at [492, 267] on button "Clear Date" at bounding box center [499, 257] width 29 height 31
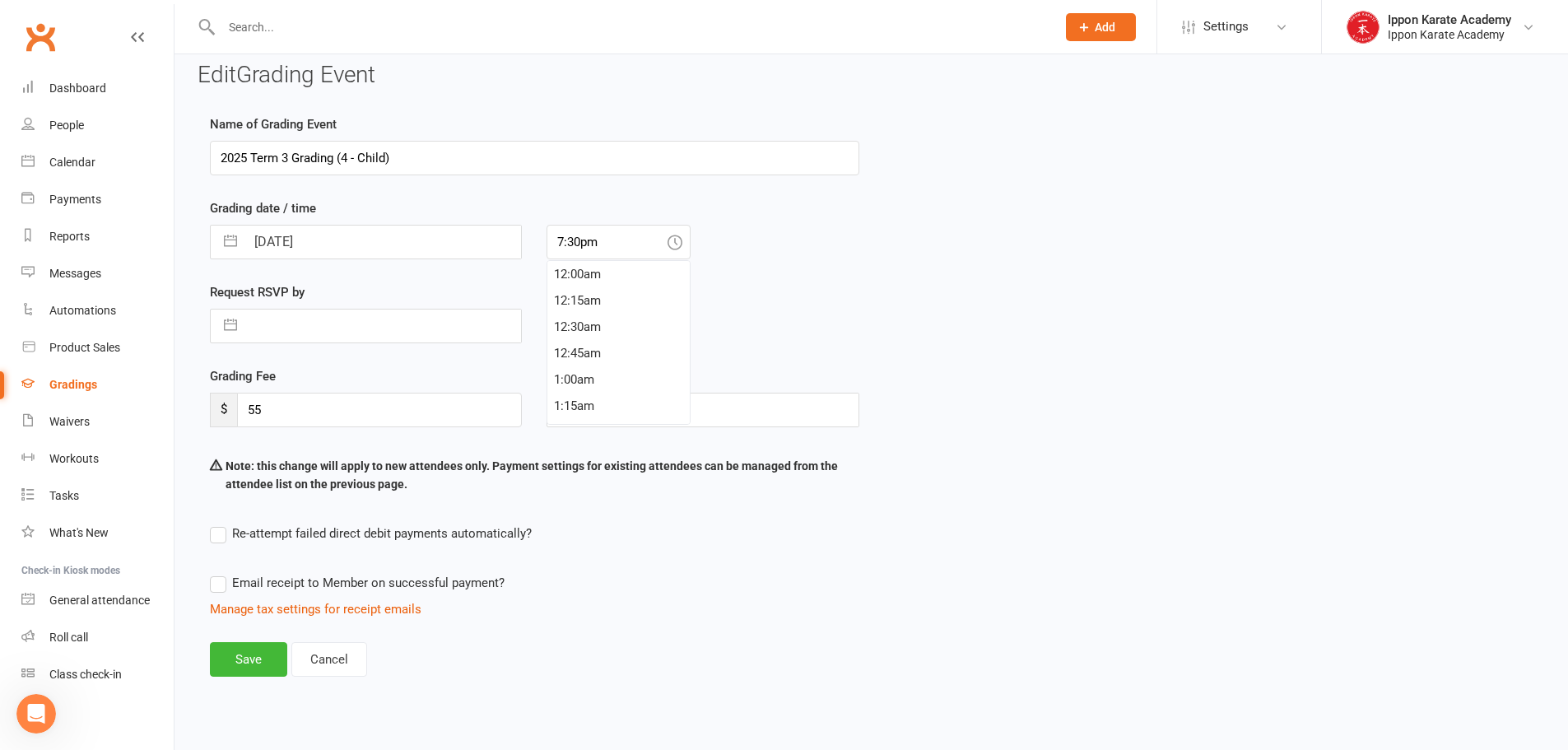
scroll to position [0, 0]
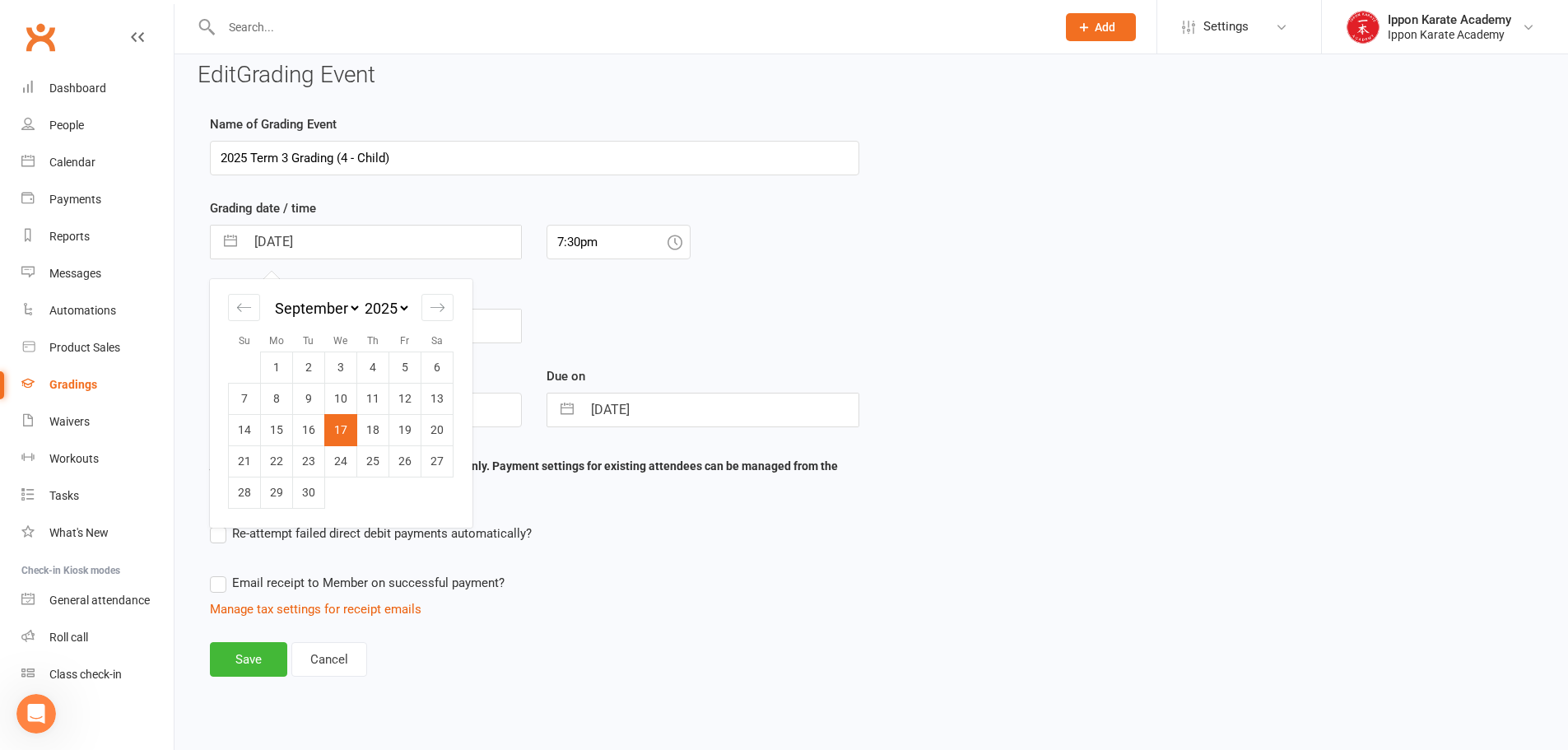
click at [375, 246] on input "17 Sep 2025" at bounding box center [383, 241] width 276 height 33
click at [402, 400] on td "12" at bounding box center [406, 398] width 32 height 31
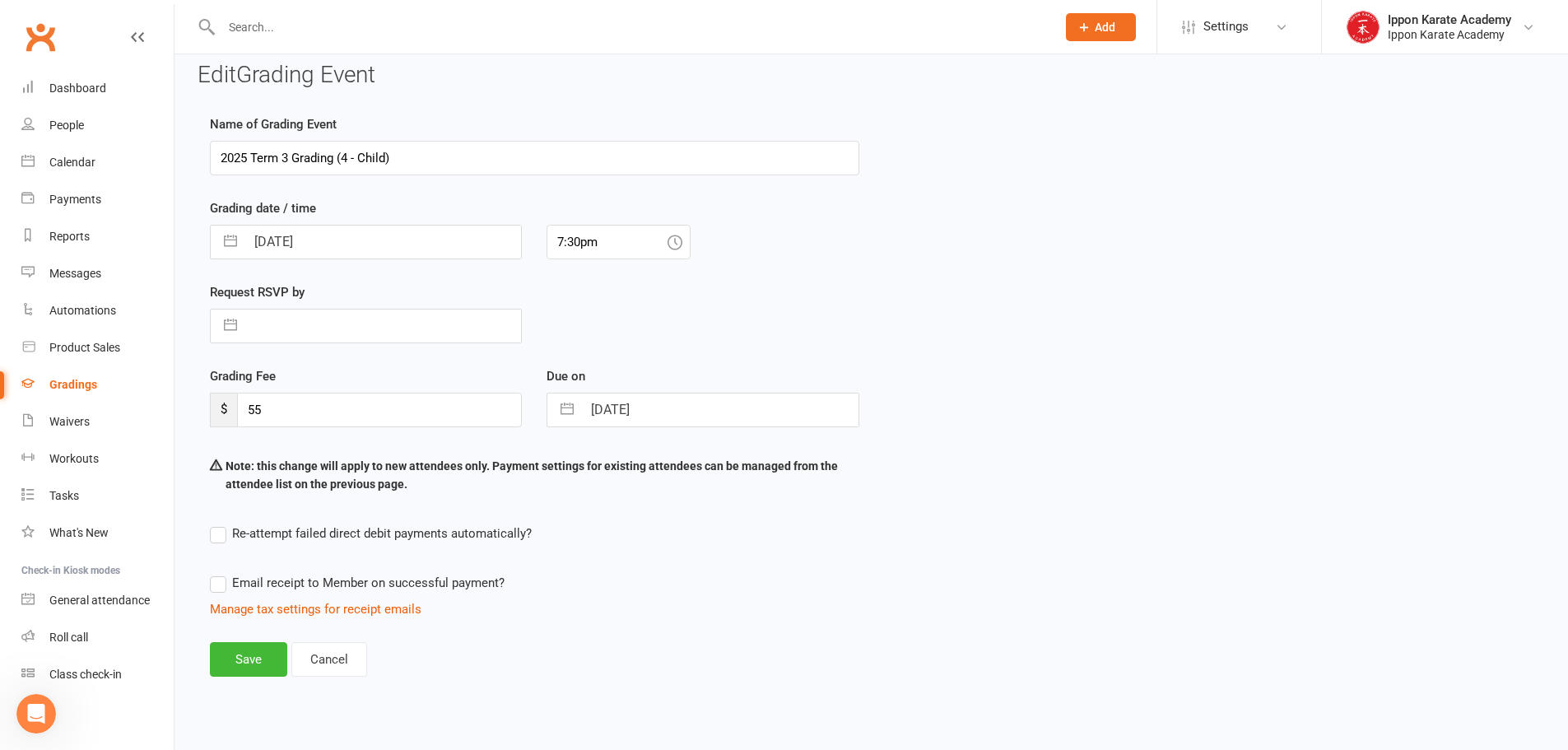
click at [621, 412] on input "11 Sep 2025" at bounding box center [720, 410] width 276 height 33
click at [744, 571] on td "12" at bounding box center [742, 565] width 32 height 31
click at [1164, 651] on div "Name of Grading Event 2025 Term 3 Grading (4 - Child) Grading date / time 12 Se…" at bounding box center [871, 406] width 1348 height 585
drag, startPoint x: 443, startPoint y: 161, endPoint x: 94, endPoint y: 126, distance: 350.8
click at [94, 126] on ui-view "Prospect Member Non-attending contact Class / event Appointment Grading event T…" at bounding box center [784, 357] width 1568 height 736
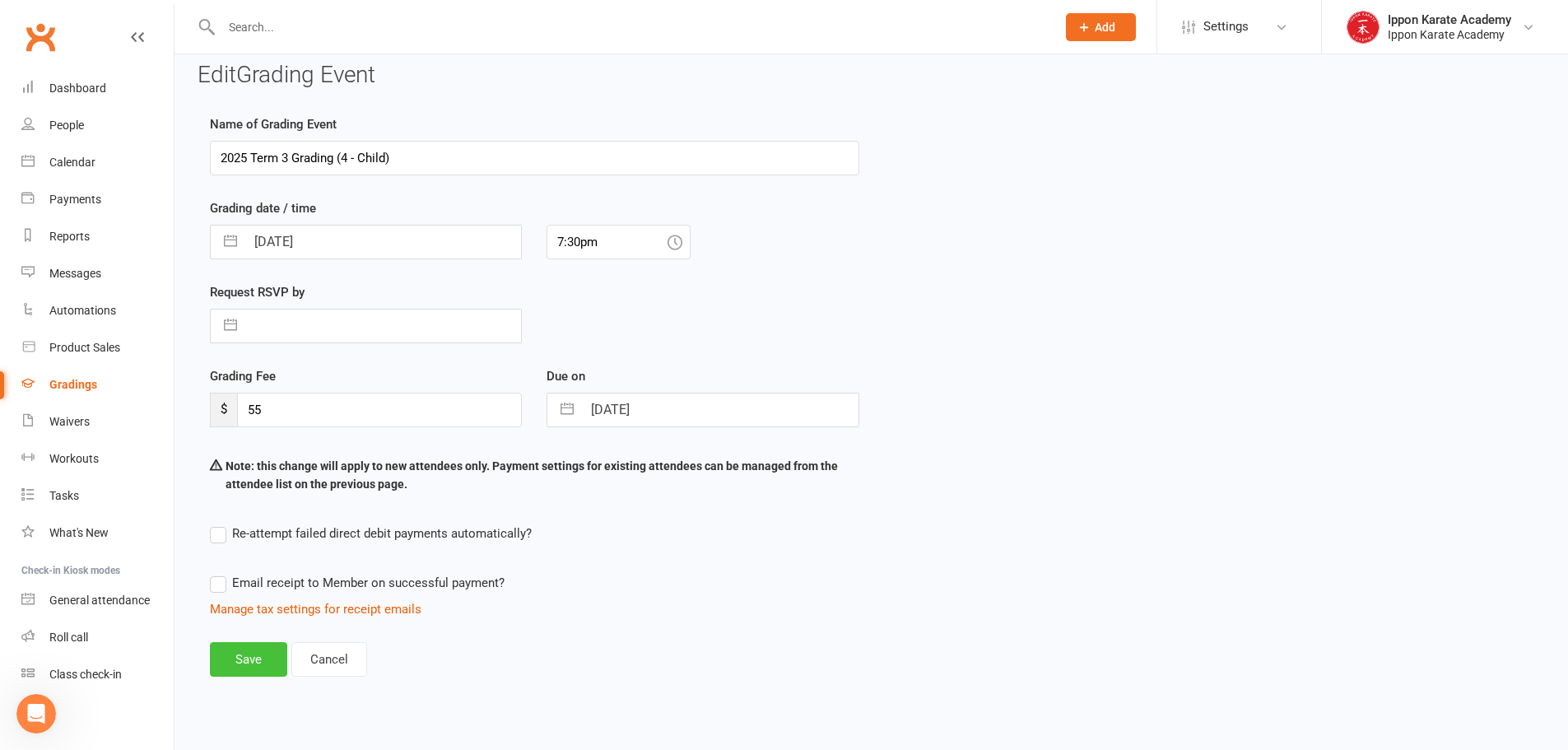
click at [255, 664] on button "Save" at bounding box center [248, 659] width 77 height 35
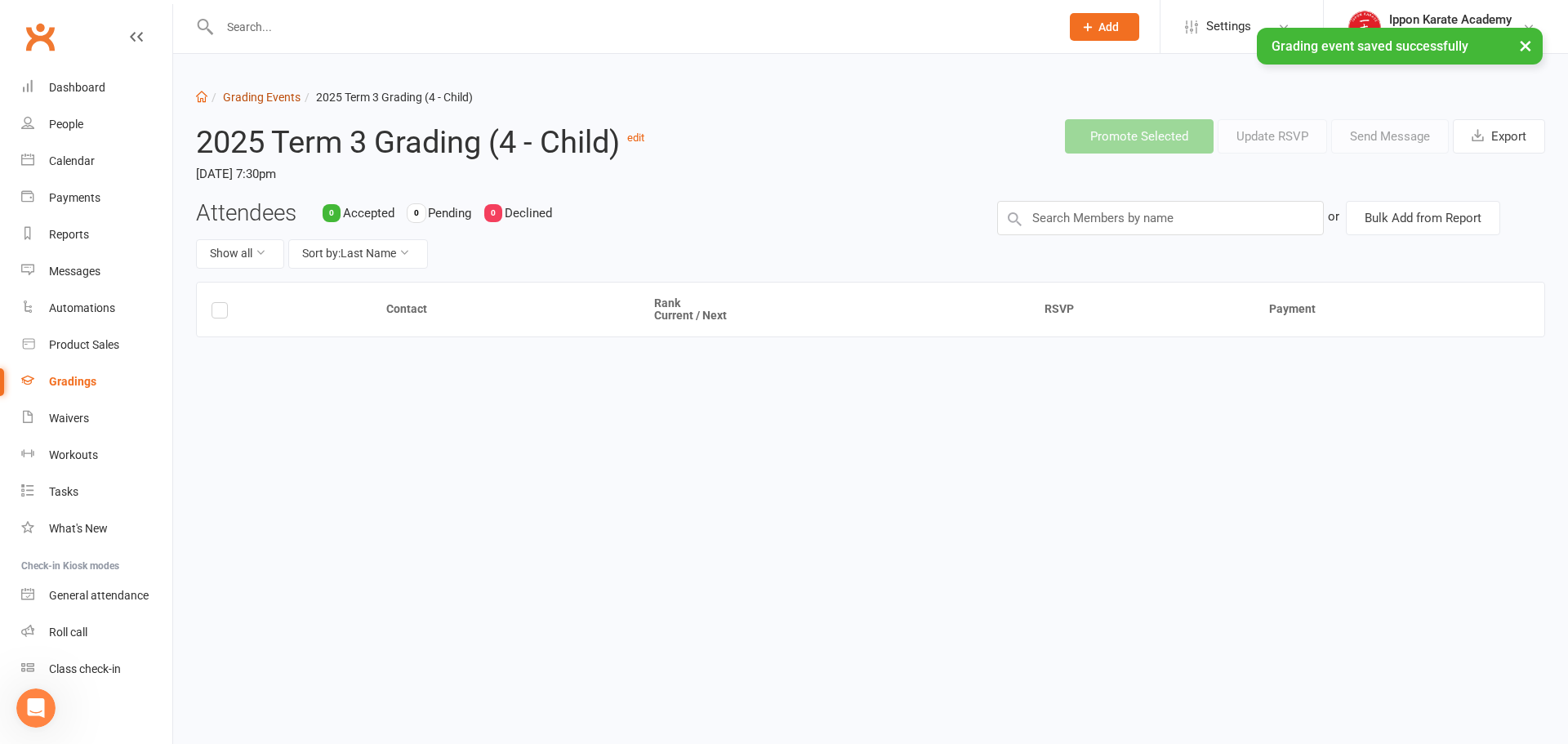
click at [280, 92] on link "Grading Events" at bounding box center [262, 96] width 78 height 13
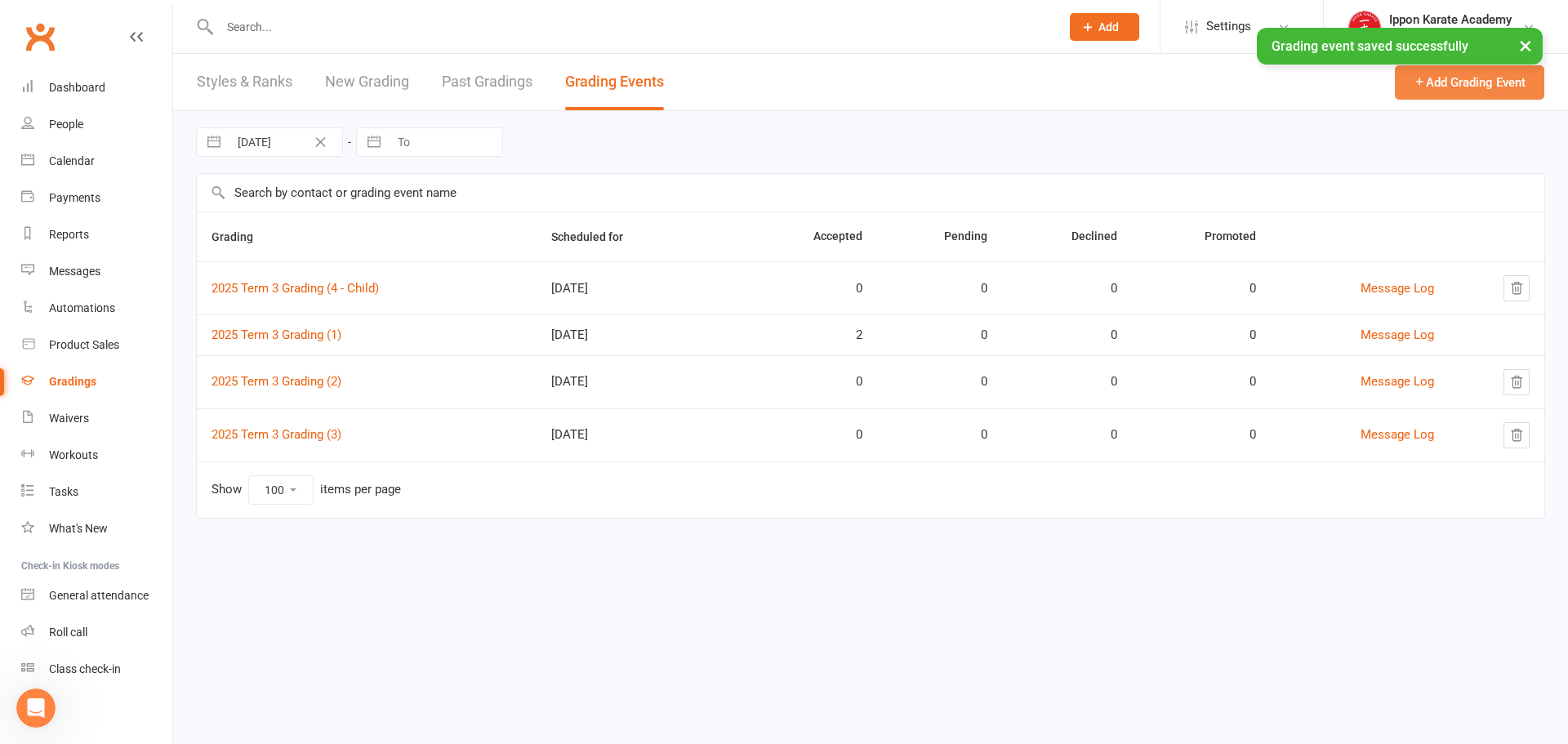
click at [1460, 83] on button "Add Grading Event" at bounding box center [1469, 82] width 149 height 35
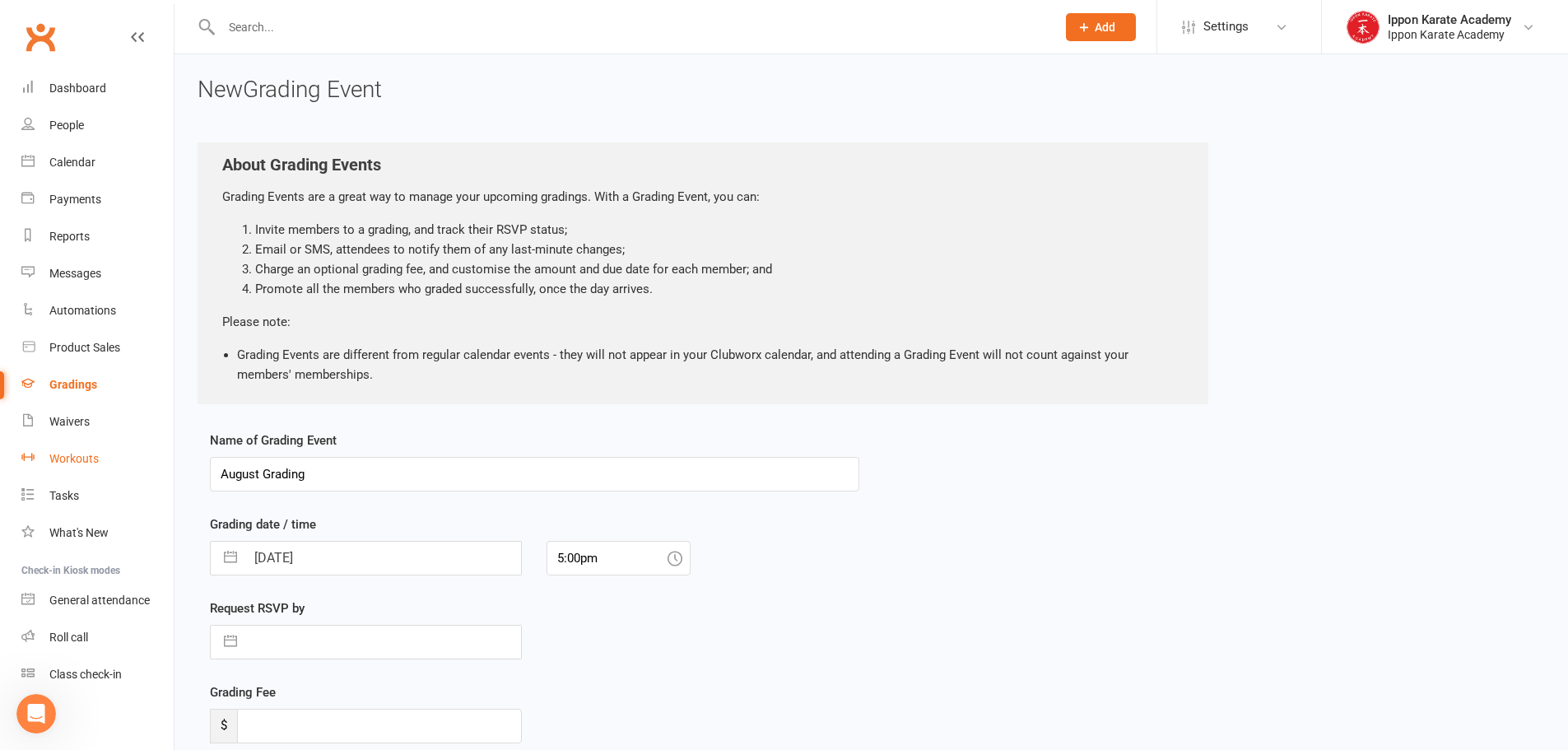
drag, startPoint x: 361, startPoint y: 477, endPoint x: 142, endPoint y: 462, distance: 219.5
click at [142, 462] on ui-view "Prospect Member Non-attending contact Class / event Appointment Grading event T…" at bounding box center [784, 439] width 1568 height 869
drag, startPoint x: 360, startPoint y: 474, endPoint x: 387, endPoint y: 475, distance: 27.0
click at [387, 475] on input "2025 Term 3 Grading (4 - Child)" at bounding box center [534, 474] width 649 height 35
click at [1006, 564] on div "Name of Grading Event 2025 Term 3 Grading (4 - Adult) Grading date / time 16 Au…" at bounding box center [871, 639] width 1348 height 417
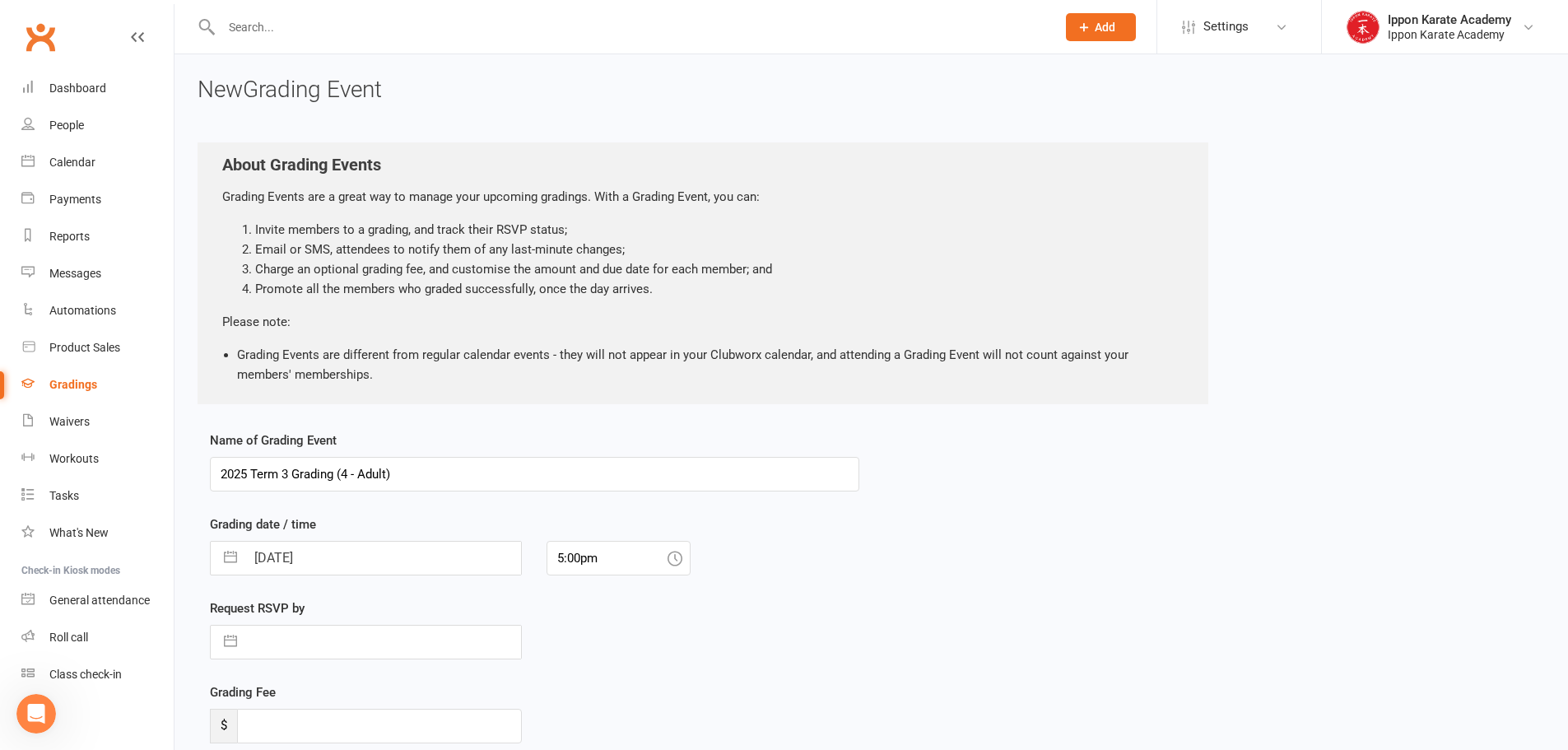
click at [309, 554] on input "16 Aug 2025" at bounding box center [383, 558] width 276 height 33
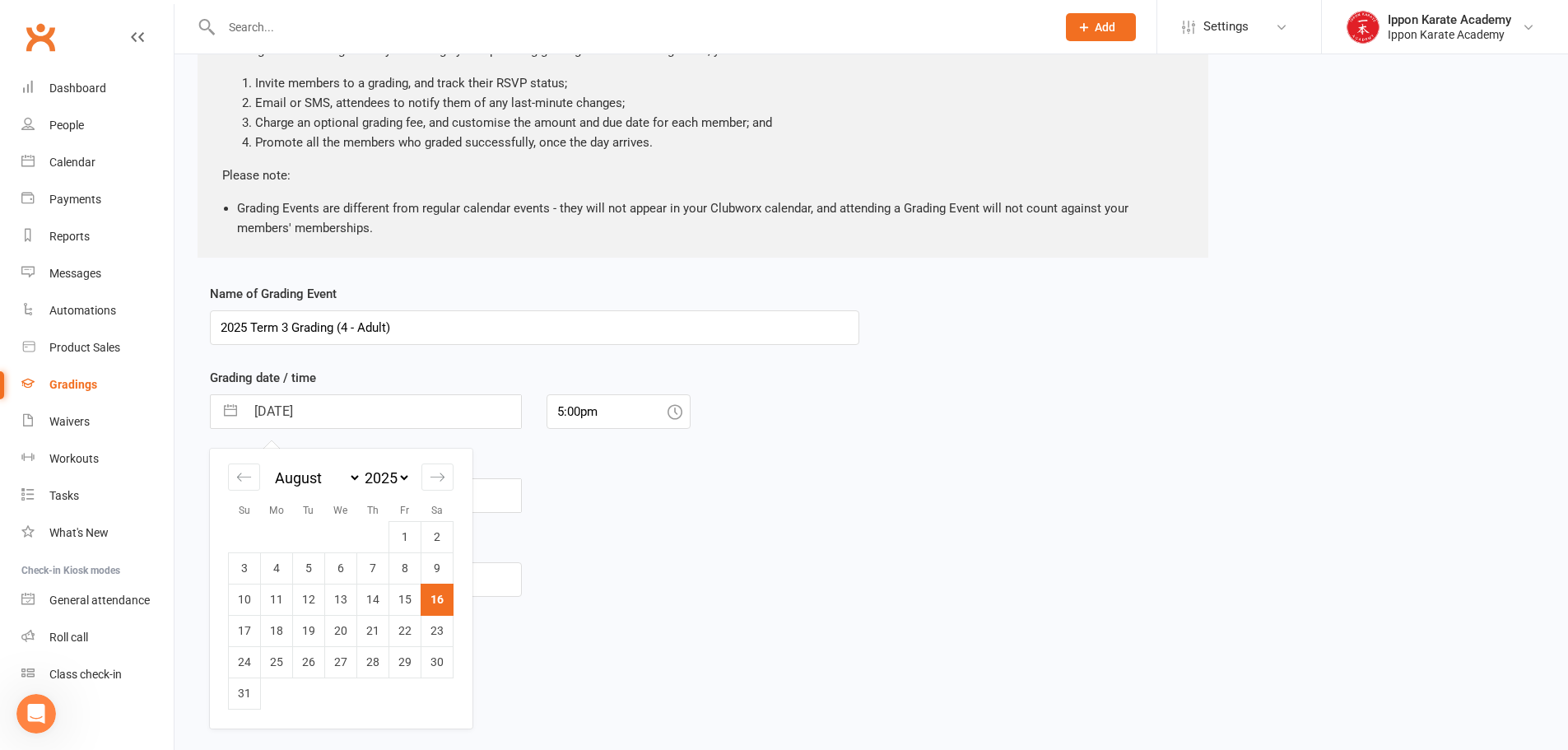
scroll to position [147, 0]
click at [436, 482] on icon "Move forward to switch to the next month." at bounding box center [437, 476] width 15 height 15
click at [336, 592] on td "17" at bounding box center [341, 598] width 32 height 31
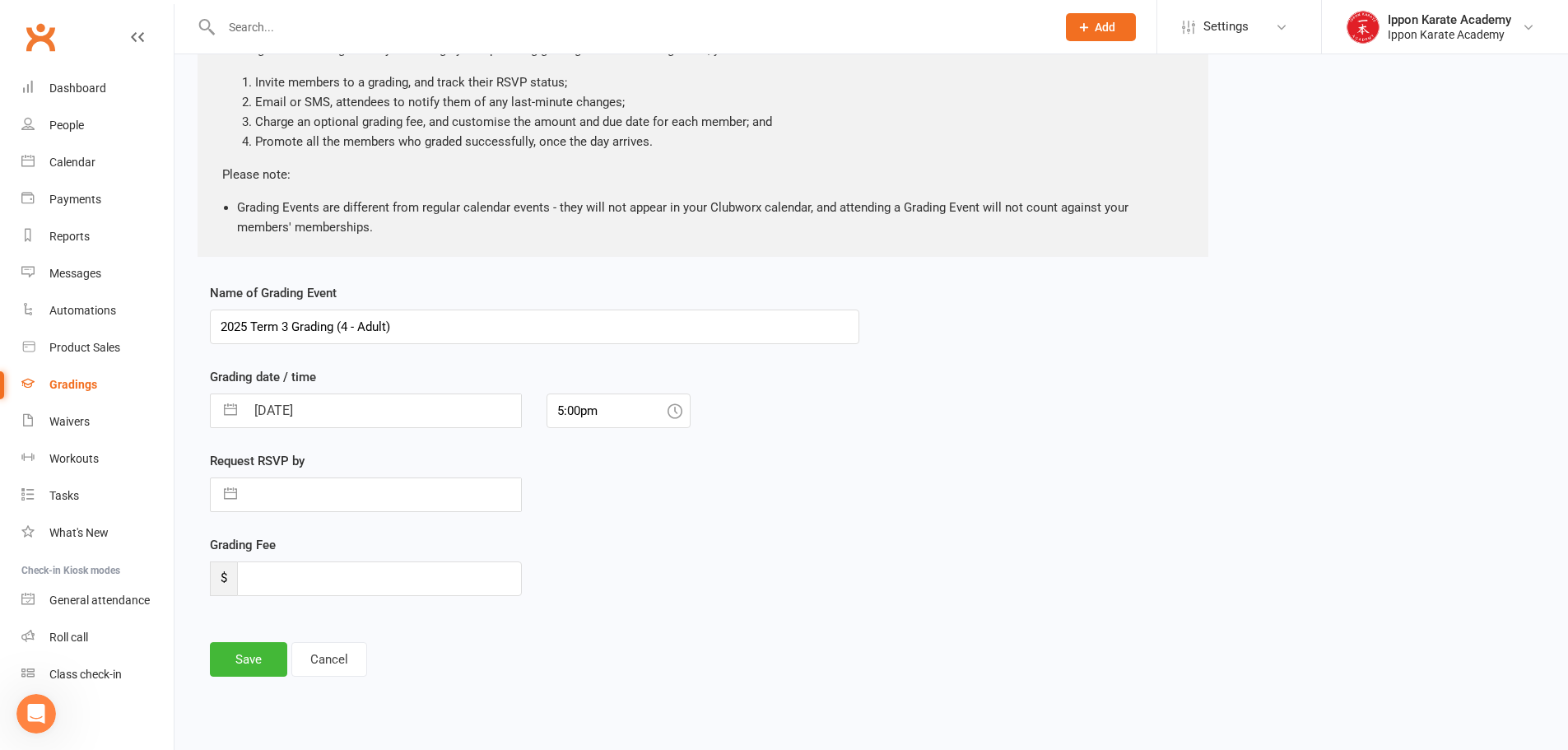
click at [379, 505] on input "text" at bounding box center [383, 494] width 276 height 33
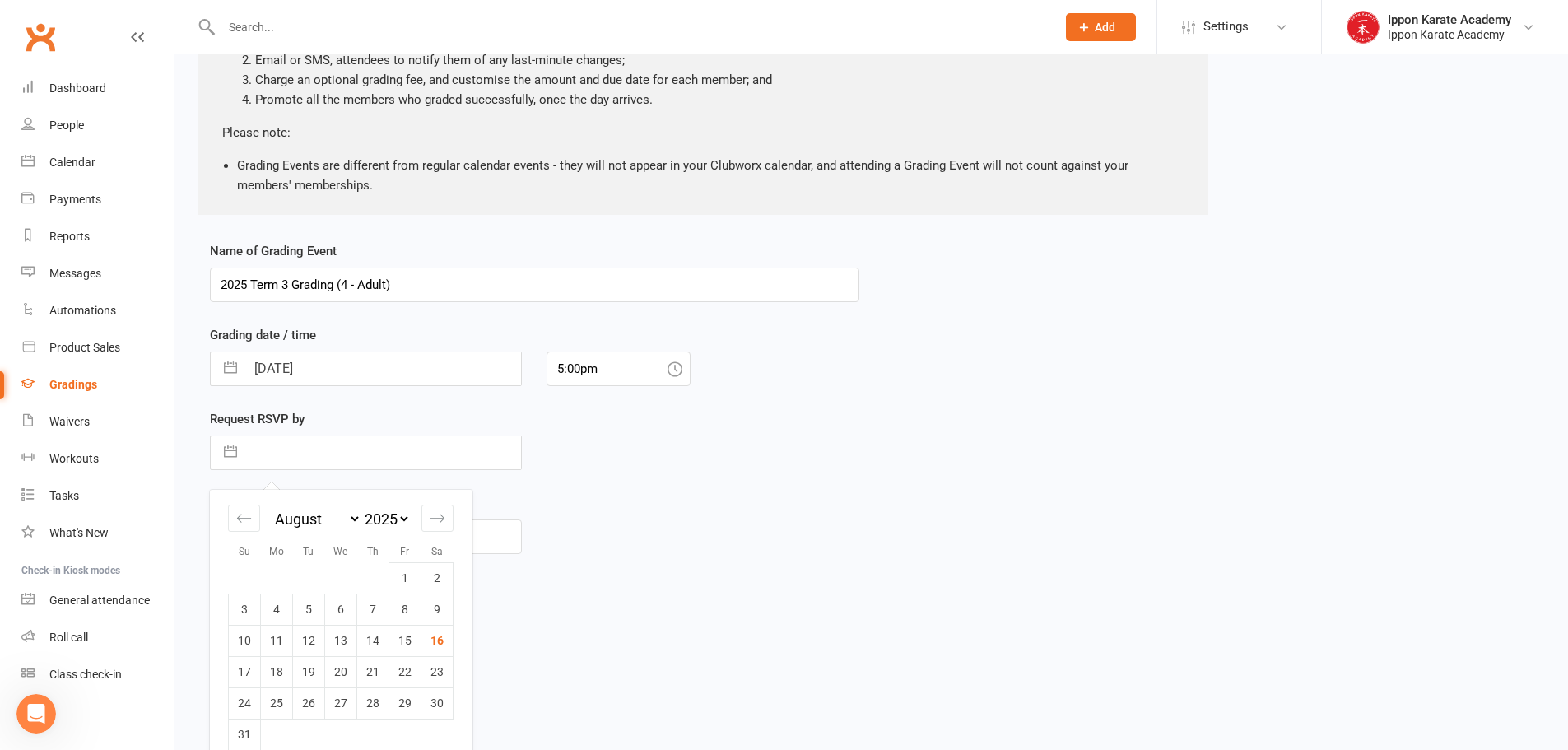
scroll to position [209, 0]
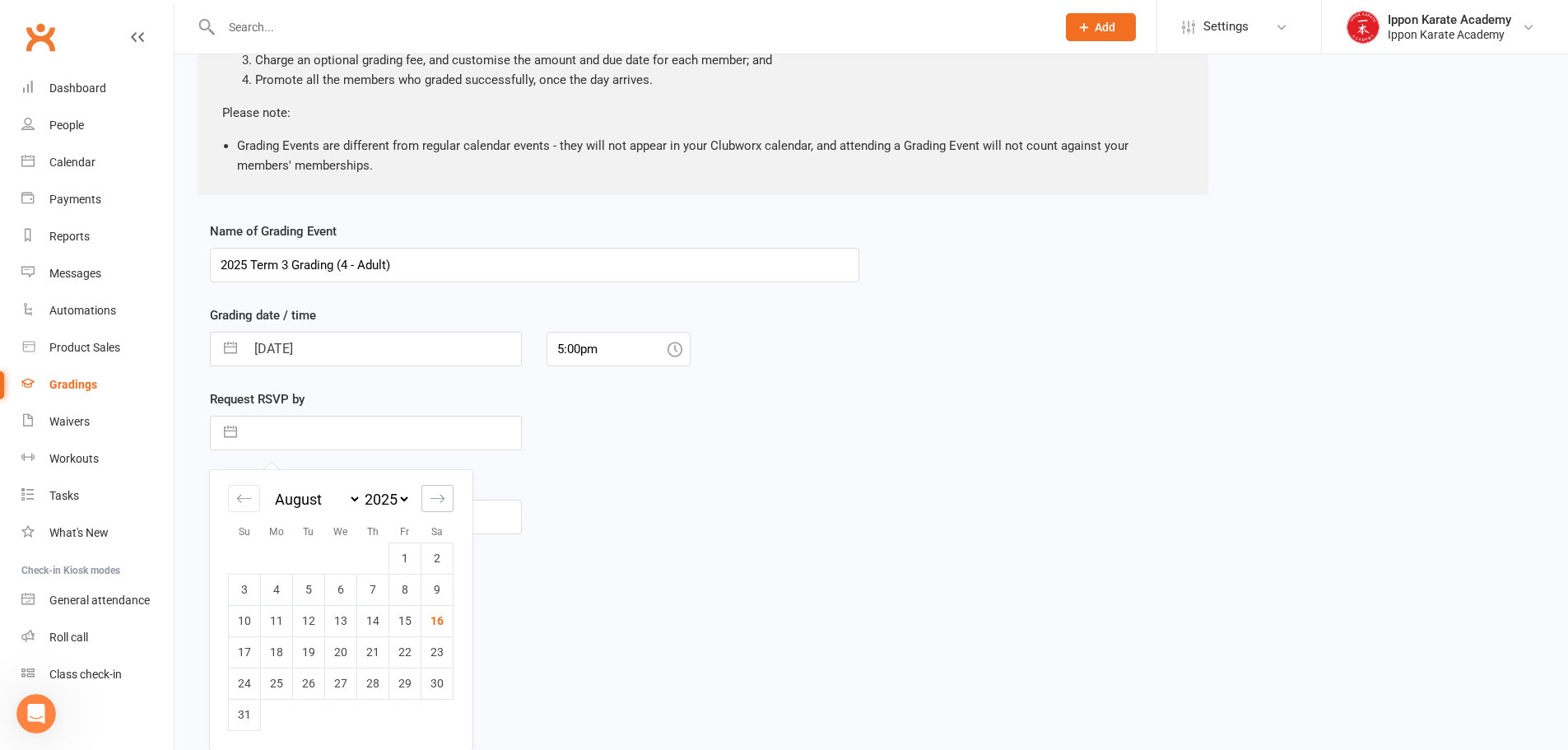
click at [444, 497] on icon "Move forward to switch to the next month." at bounding box center [437, 498] width 14 height 9
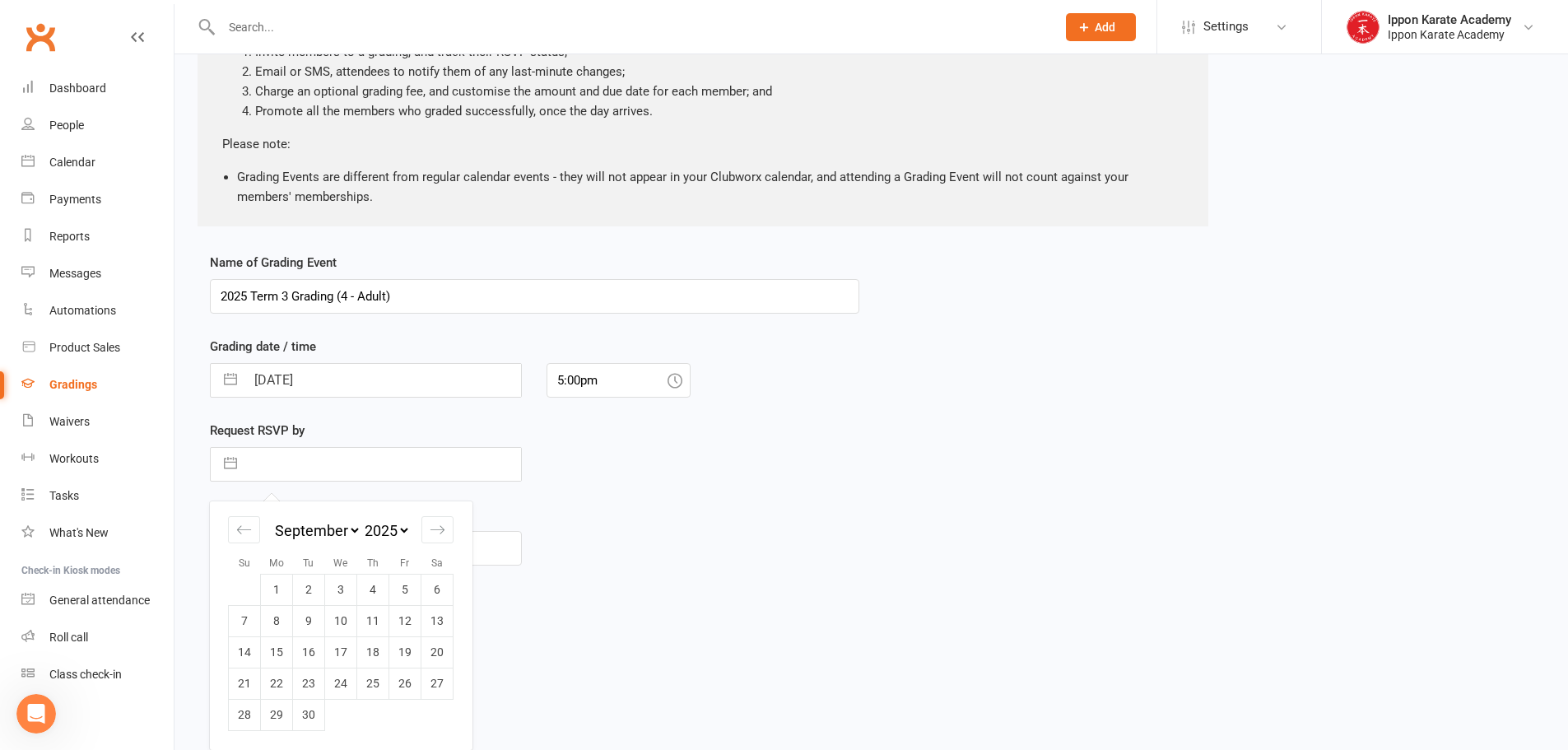
scroll to position [178, 0]
click at [391, 626] on td "12" at bounding box center [406, 620] width 32 height 31
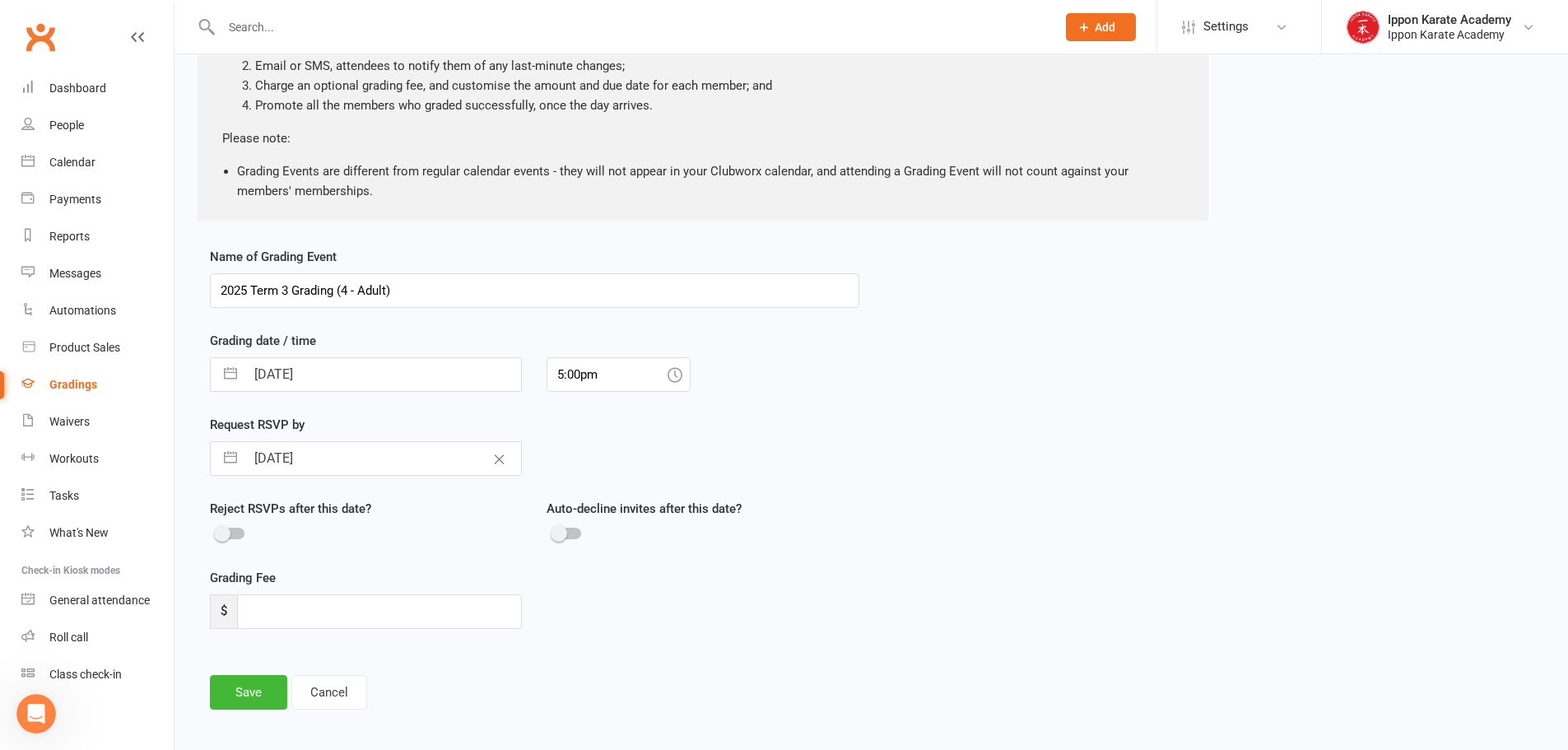
scroll to position [216, 0]
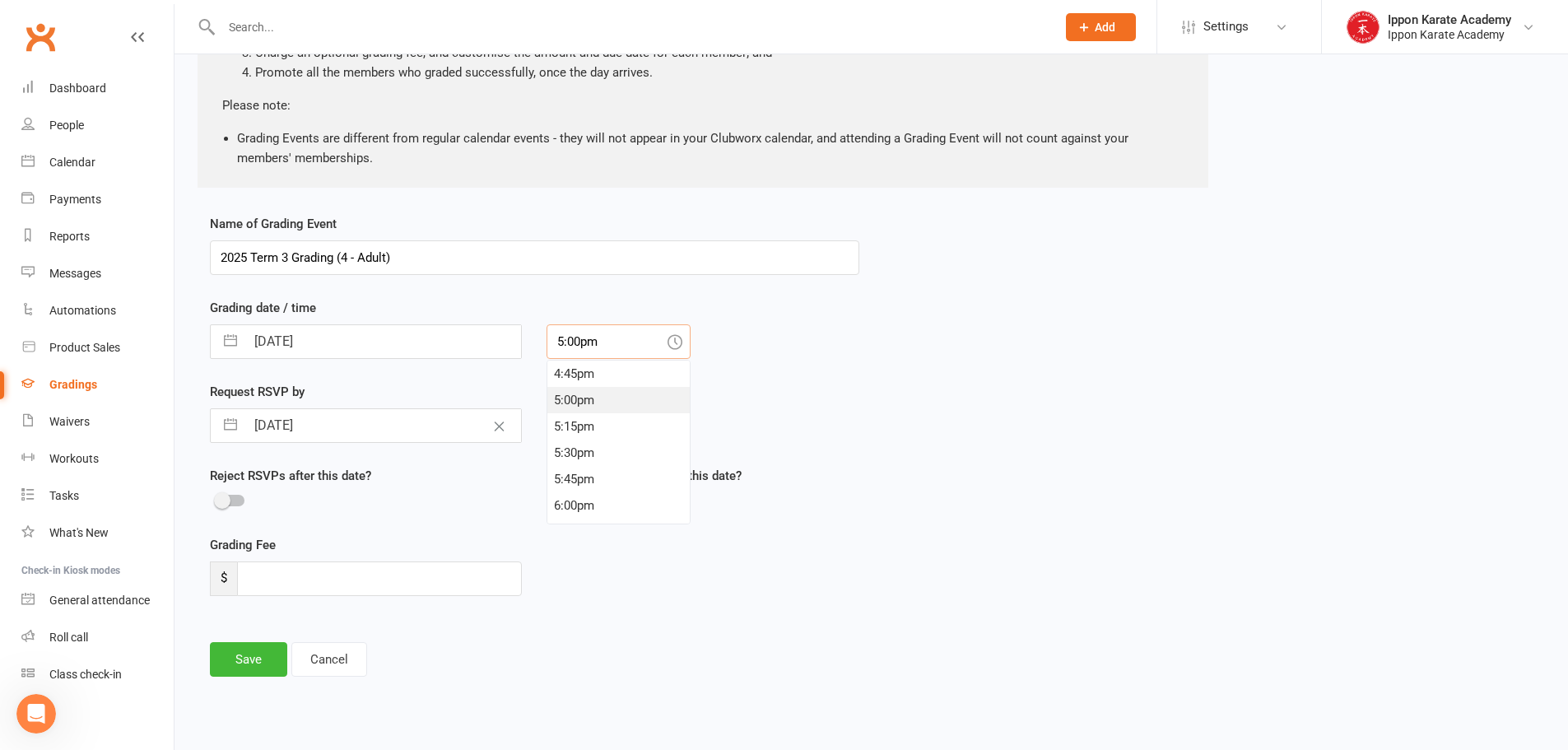
click at [613, 342] on input "5:00pm" at bounding box center [619, 341] width 144 height 35
click at [596, 497] on div "7:30pm" at bounding box center [618, 498] width 142 height 26
click at [674, 614] on div "Grading Fee $" at bounding box center [534, 577] width 674 height 84
click at [424, 578] on input "number" at bounding box center [379, 578] width 285 height 35
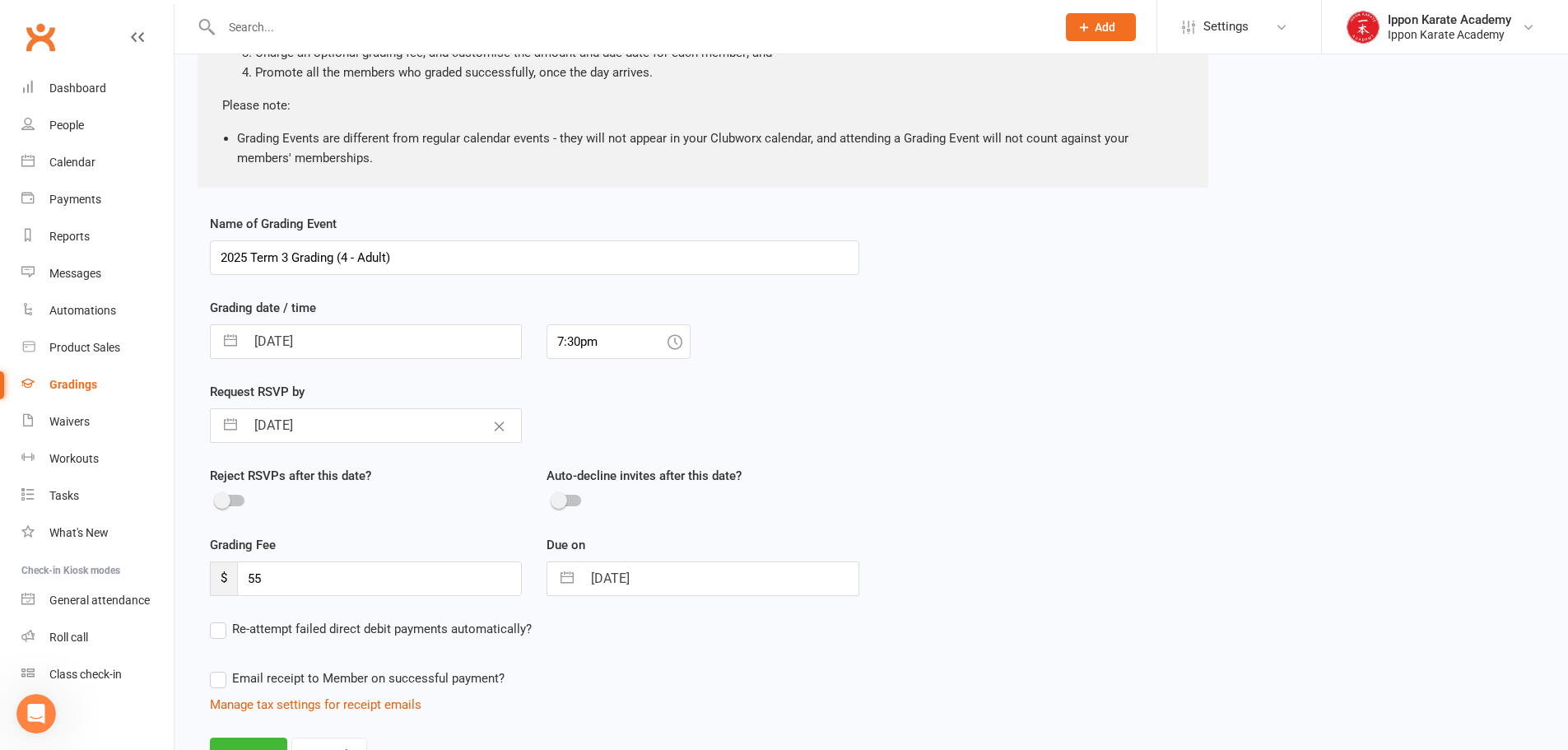
click at [670, 577] on input "17 Sep 2025" at bounding box center [720, 578] width 276 height 33
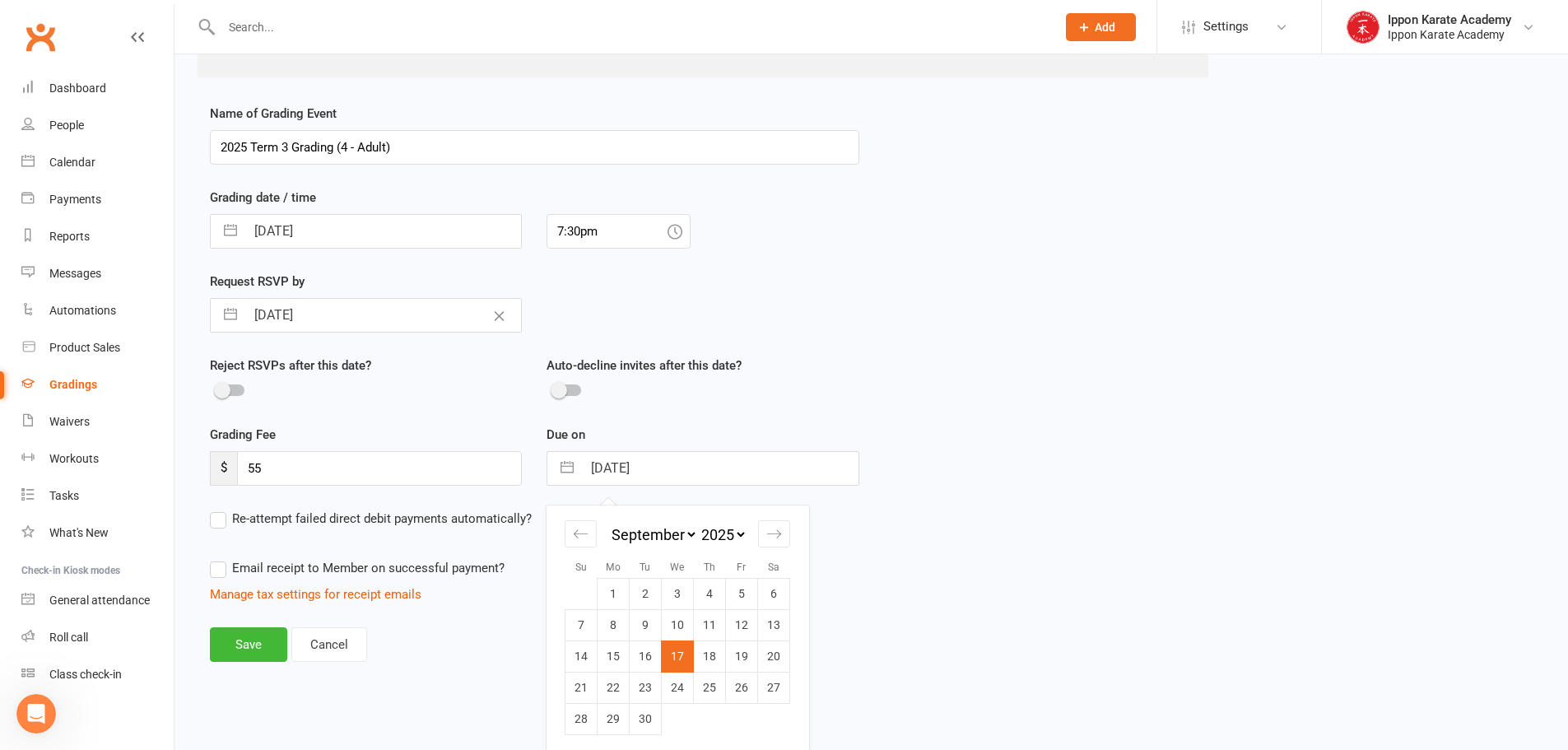
scroll to position [331, 0]
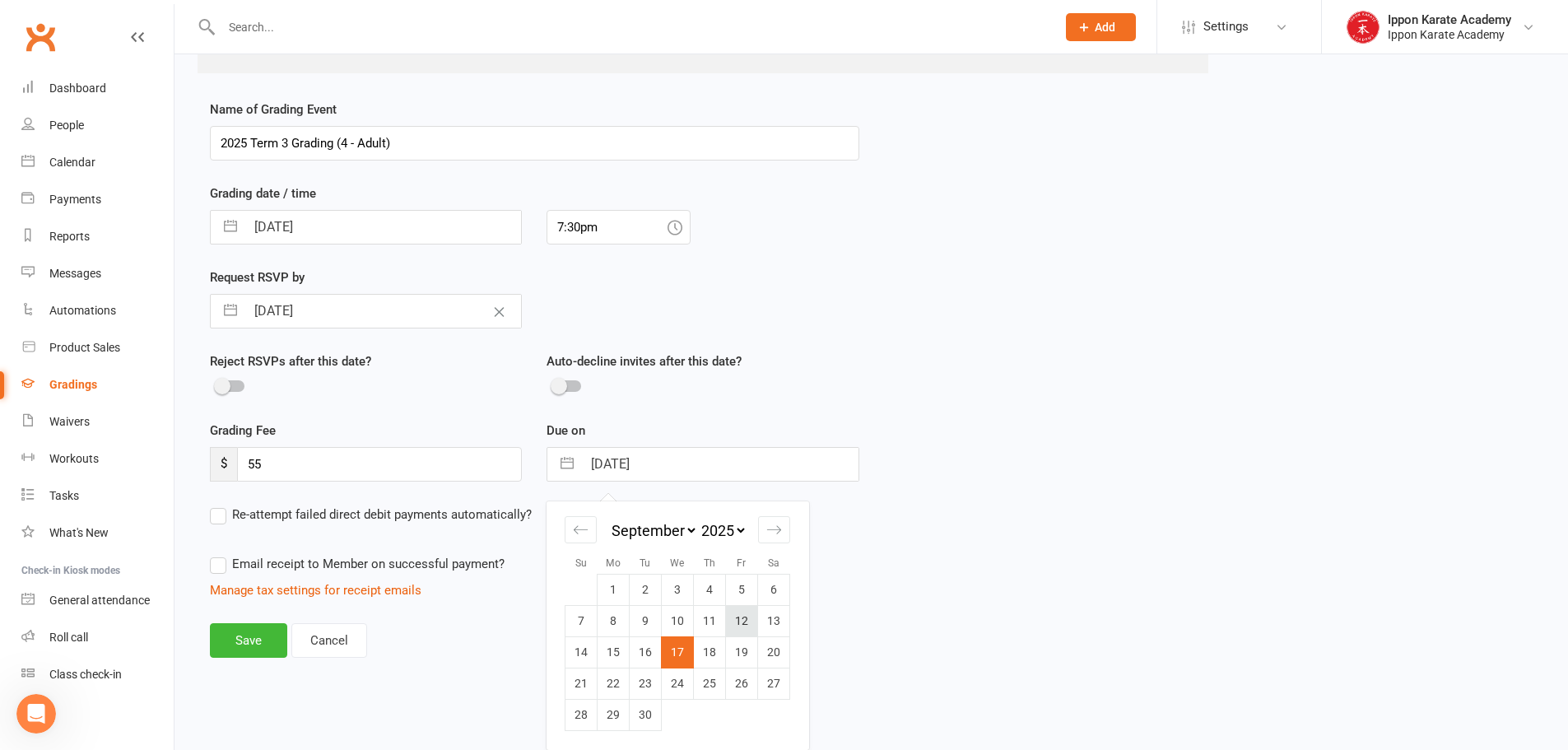
click at [750, 617] on td "12" at bounding box center [742, 620] width 32 height 31
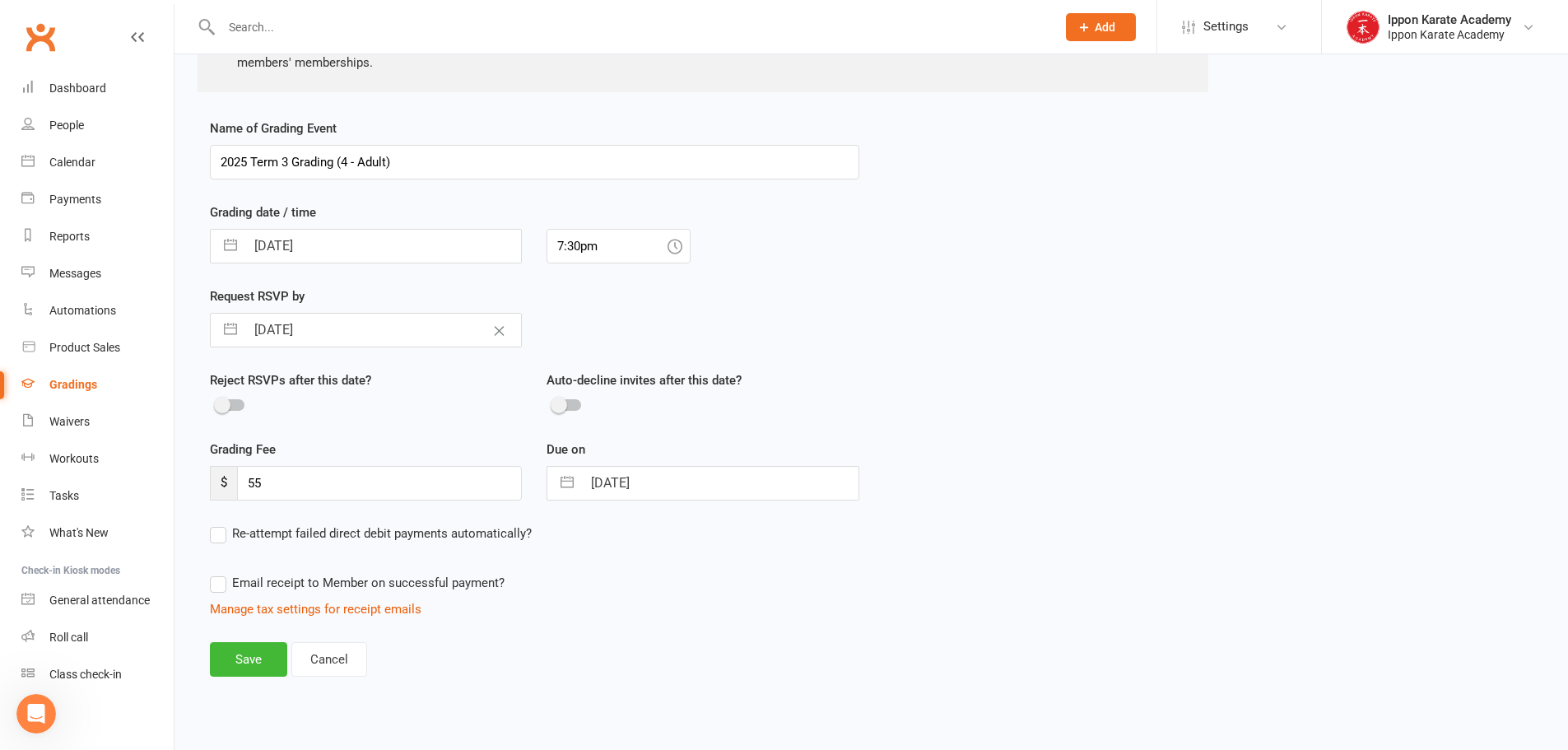
click at [1016, 633] on div "Name of Grading Event 2025 Term 3 Grading (4 - Adult) Grading date / time 17 Se…" at bounding box center [871, 408] width 1348 height 581
click at [236, 658] on button "Save" at bounding box center [248, 659] width 77 height 35
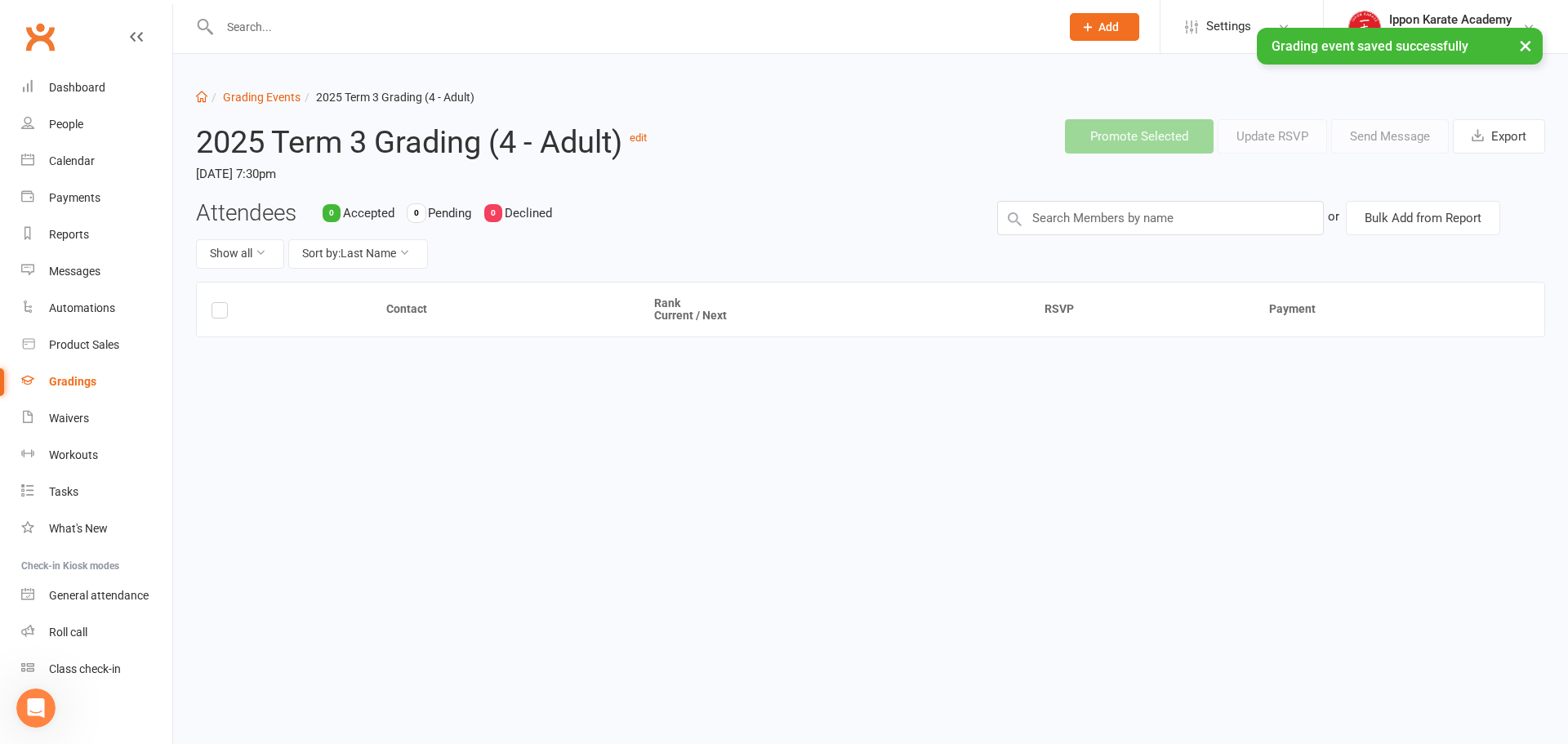
click at [884, 446] on div "Dashboard Grading Events 2025 Term 3 Grading (4 - Adult) 2025 Term 3 Grading (4…" at bounding box center [870, 259] width 1395 height 411
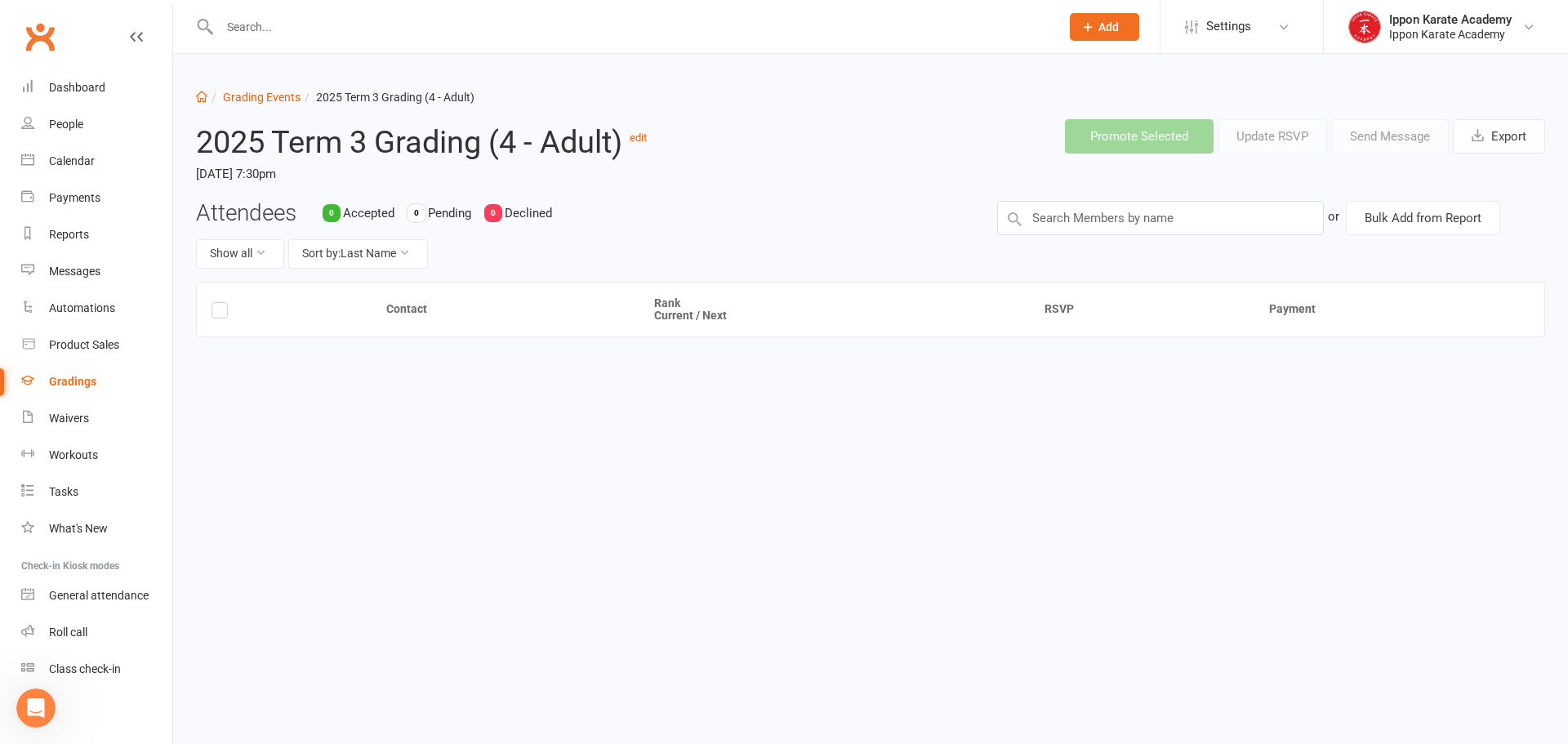
click at [721, 226] on div "Attendees 0 Accepted 0 Pending 0 Declined Show all Sort by: Last Name" at bounding box center [584, 241] width 801 height 81
click at [641, 135] on link "edit" at bounding box center [638, 137] width 17 height 13
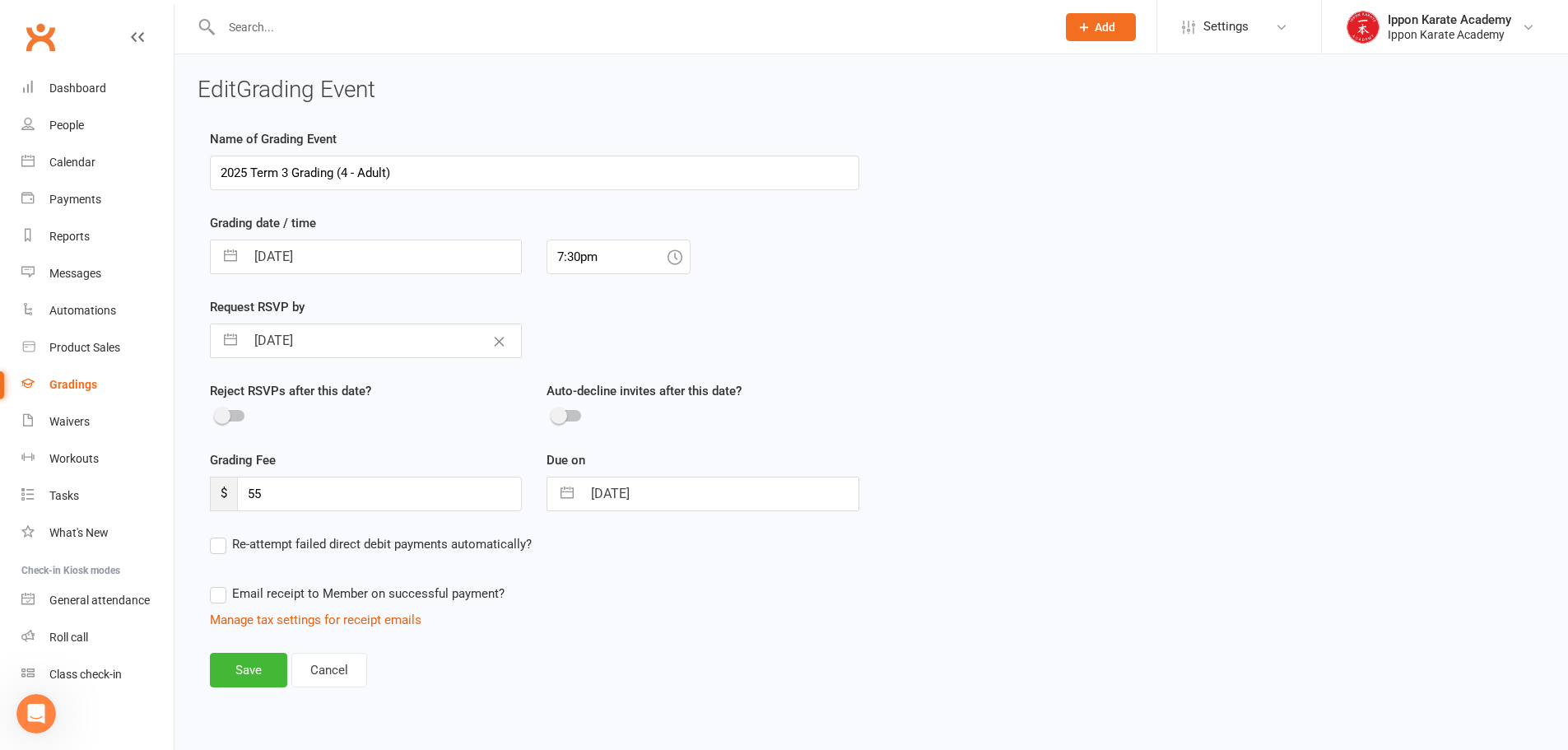
click at [282, 174] on input "2025 Term 3 Grading (4 - Adult)" at bounding box center [534, 173] width 649 height 35
click at [1059, 260] on div "Name of Grading Event 2025 Term 3 Grading (4 - Adult) Grading date / time 17 Se…" at bounding box center [871, 419] width 1348 height 581
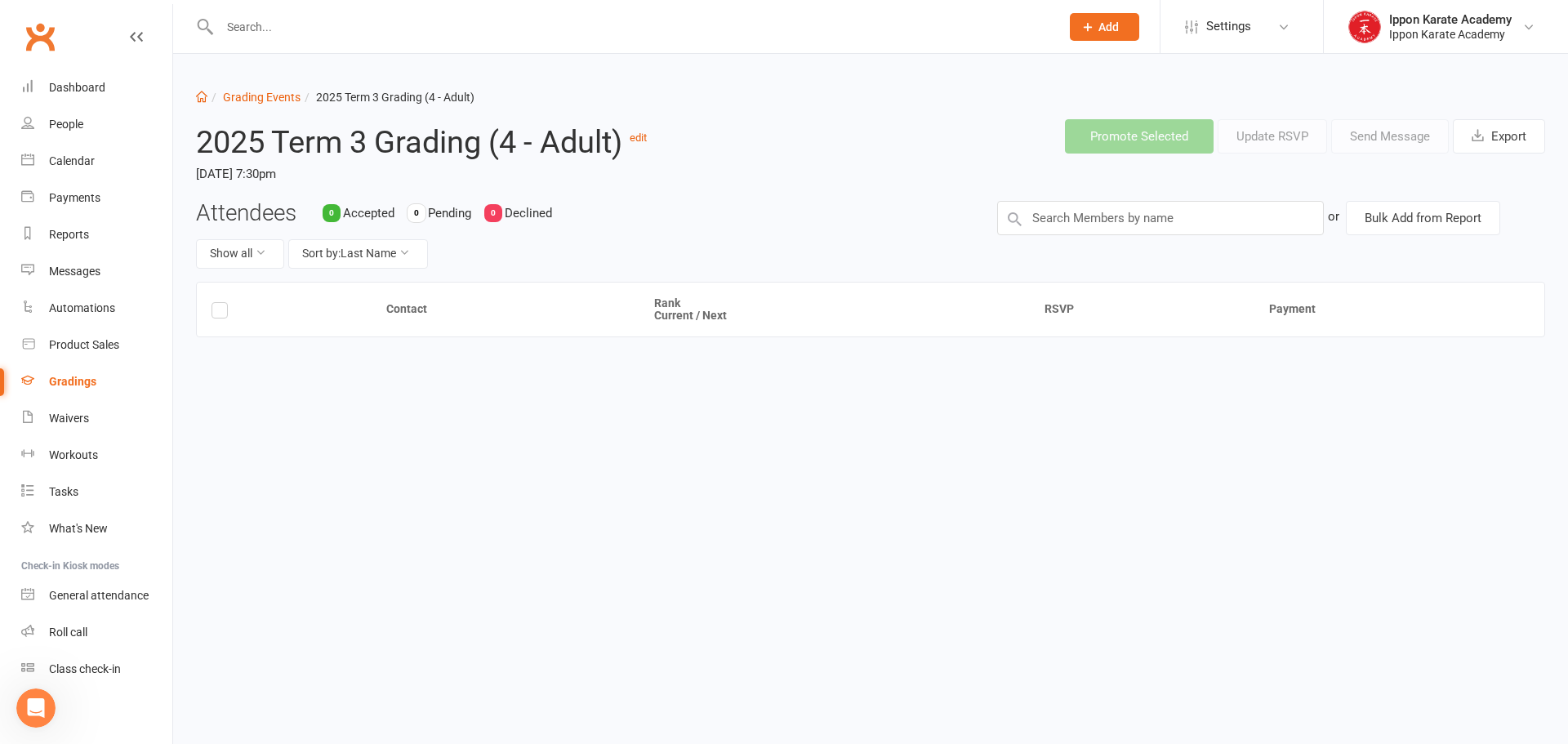
click at [506, 140] on h2 "2025 Term 3 Grading (4 - Adult) edit" at bounding box center [469, 138] width 548 height 40
click at [643, 137] on link "edit" at bounding box center [638, 137] width 17 height 13
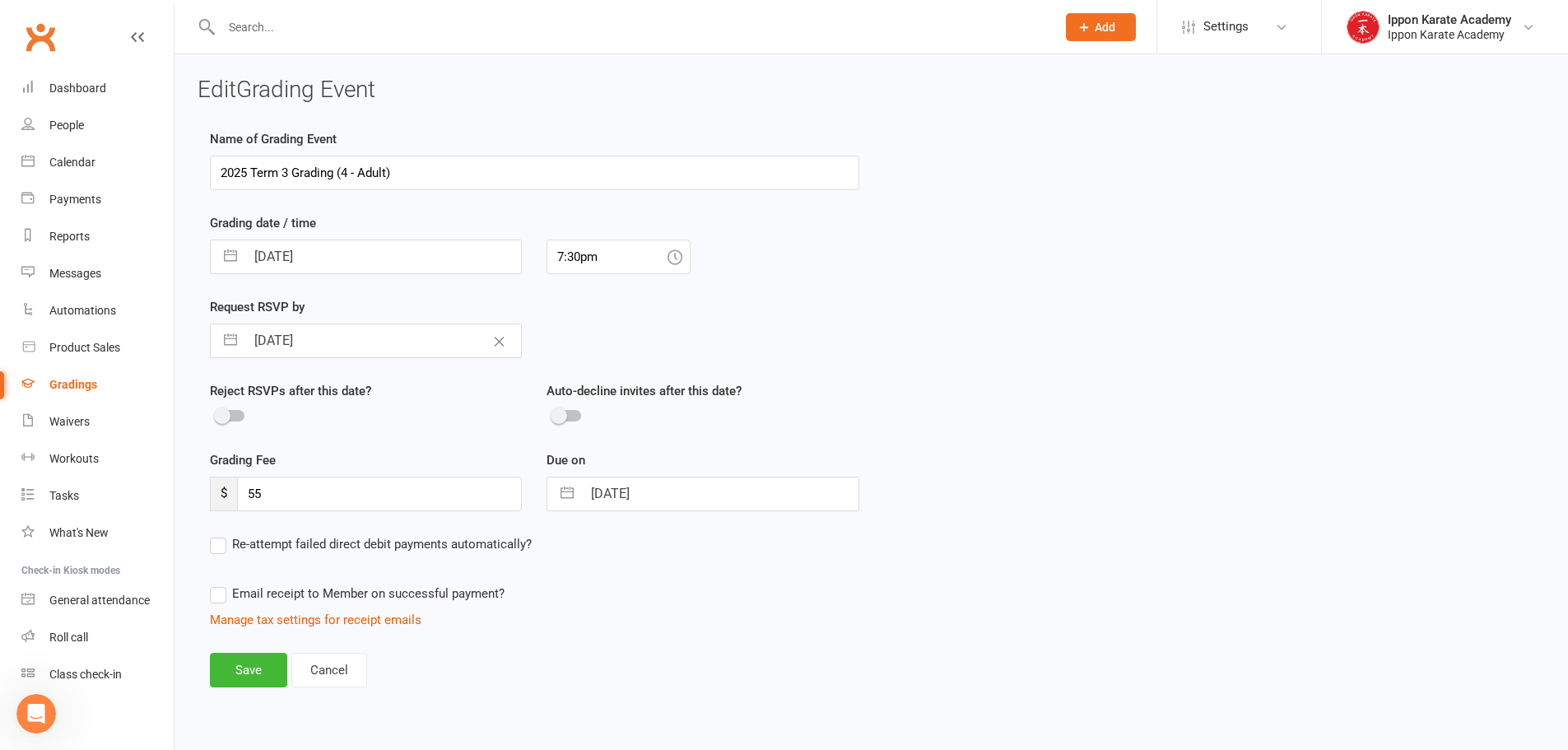
click at [339, 175] on input "2025 Term 3 Grading (4 - Adult)" at bounding box center [534, 173] width 649 height 35
paste input "examination"
click at [345, 173] on input "2025 Term 3 Grading (examination 4 - Adult)" at bounding box center [534, 173] width 649 height 35
click at [562, 171] on input "2025 Term 3 Grading (Examination 4 - Adult)" at bounding box center [534, 173] width 649 height 35
drag, startPoint x: 410, startPoint y: 173, endPoint x: 343, endPoint y: 164, distance: 67.6
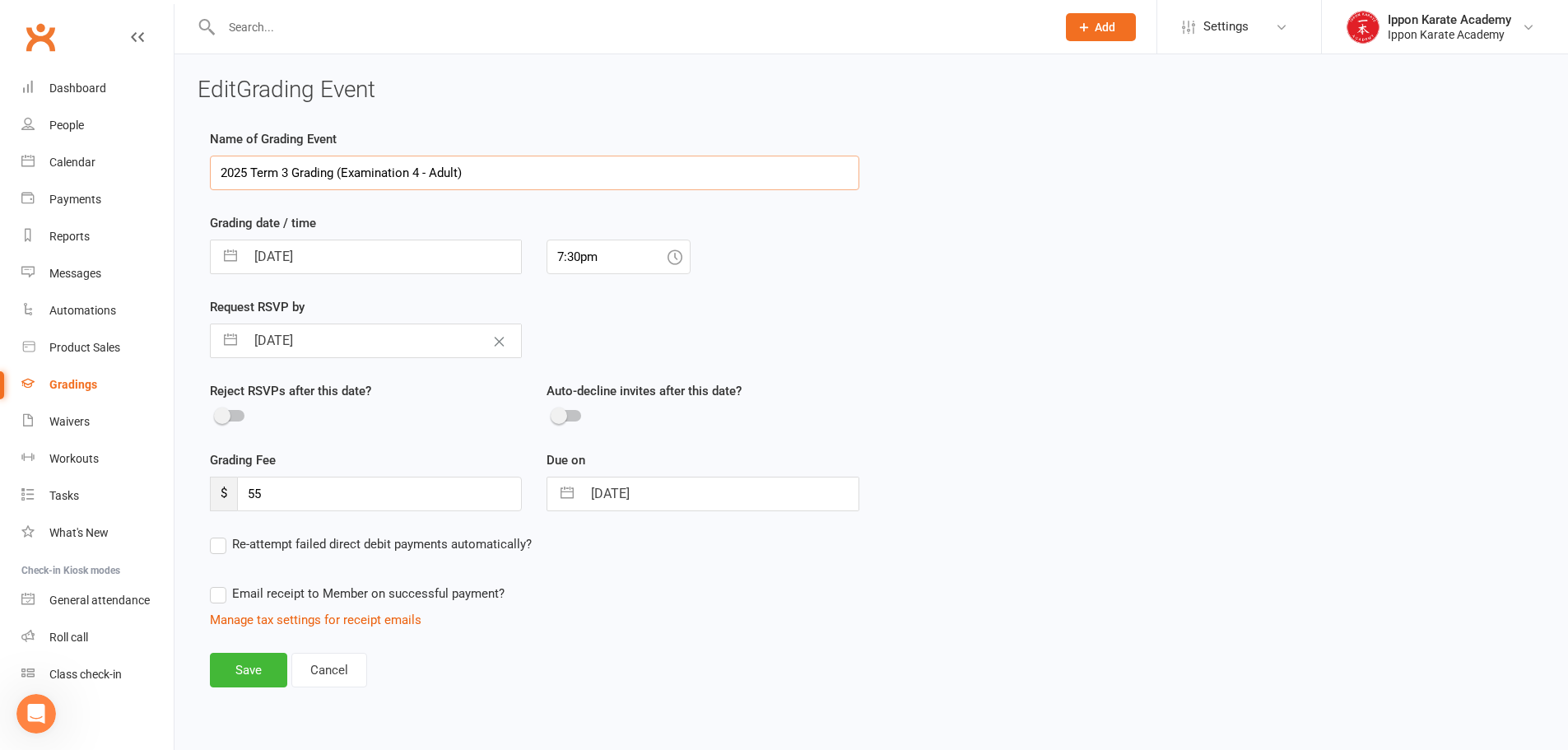
click at [343, 164] on input "2025 Term 3 Grading (Examination 4 - Adult)" at bounding box center [534, 173] width 649 height 35
click at [864, 357] on div "Request RSVP by 12 Sep 2025 Navigate forward to interact with the calendar and …" at bounding box center [534, 338] width 674 height 84
drag, startPoint x: 255, startPoint y: 490, endPoint x: 240, endPoint y: 502, distance: 19.2
click at [240, 502] on input "55" at bounding box center [379, 493] width 285 height 35
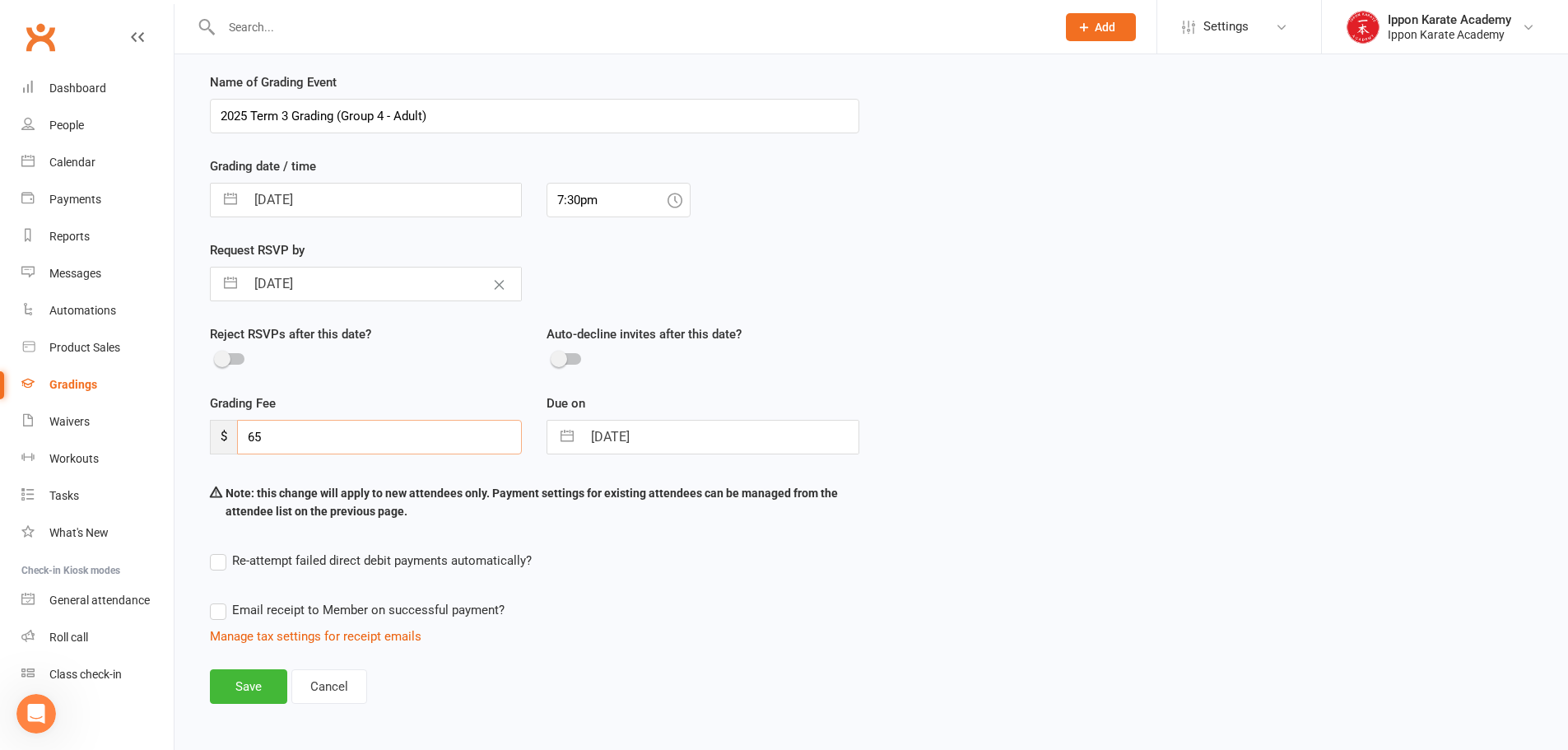
scroll to position [84, 0]
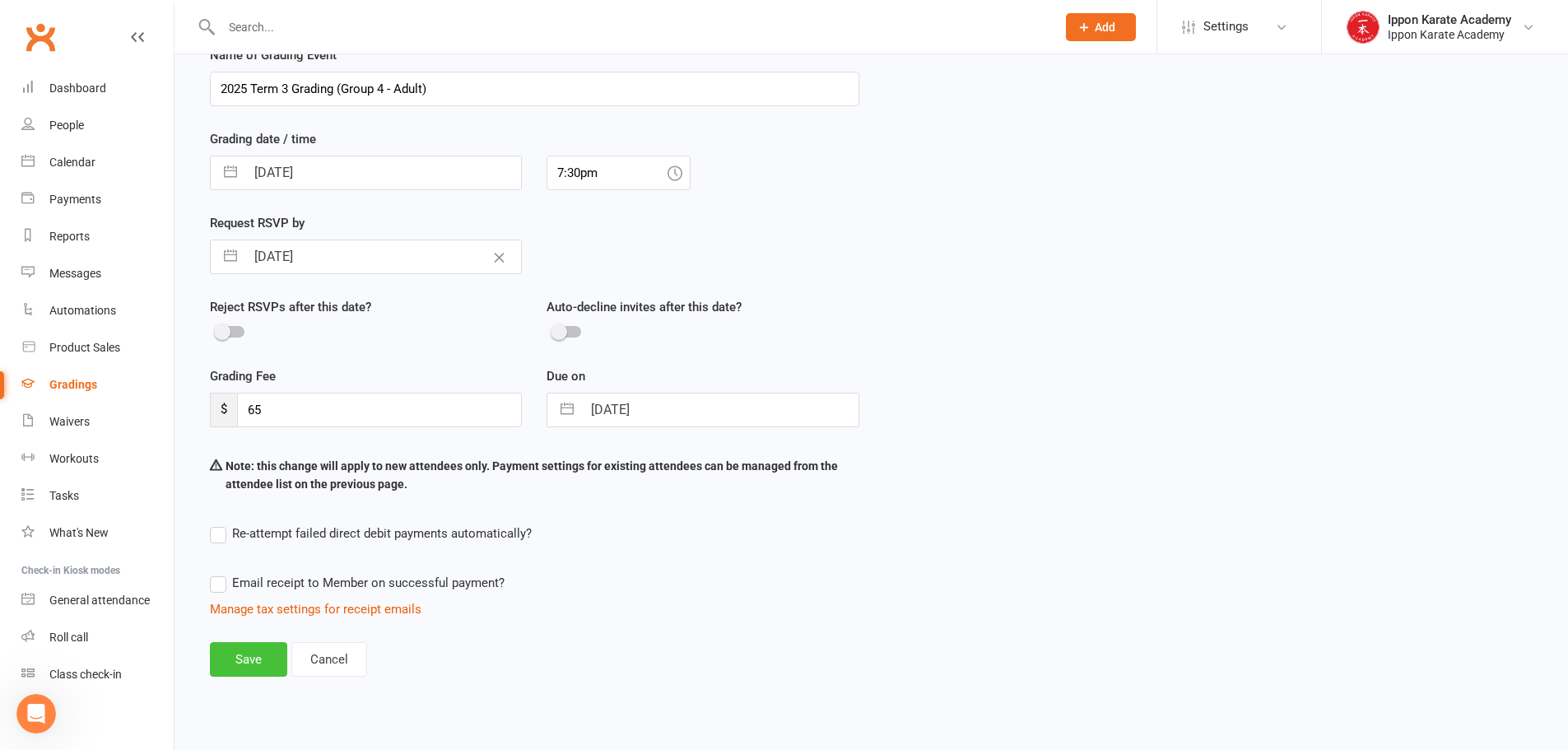
click at [250, 656] on button "Save" at bounding box center [248, 659] width 77 height 35
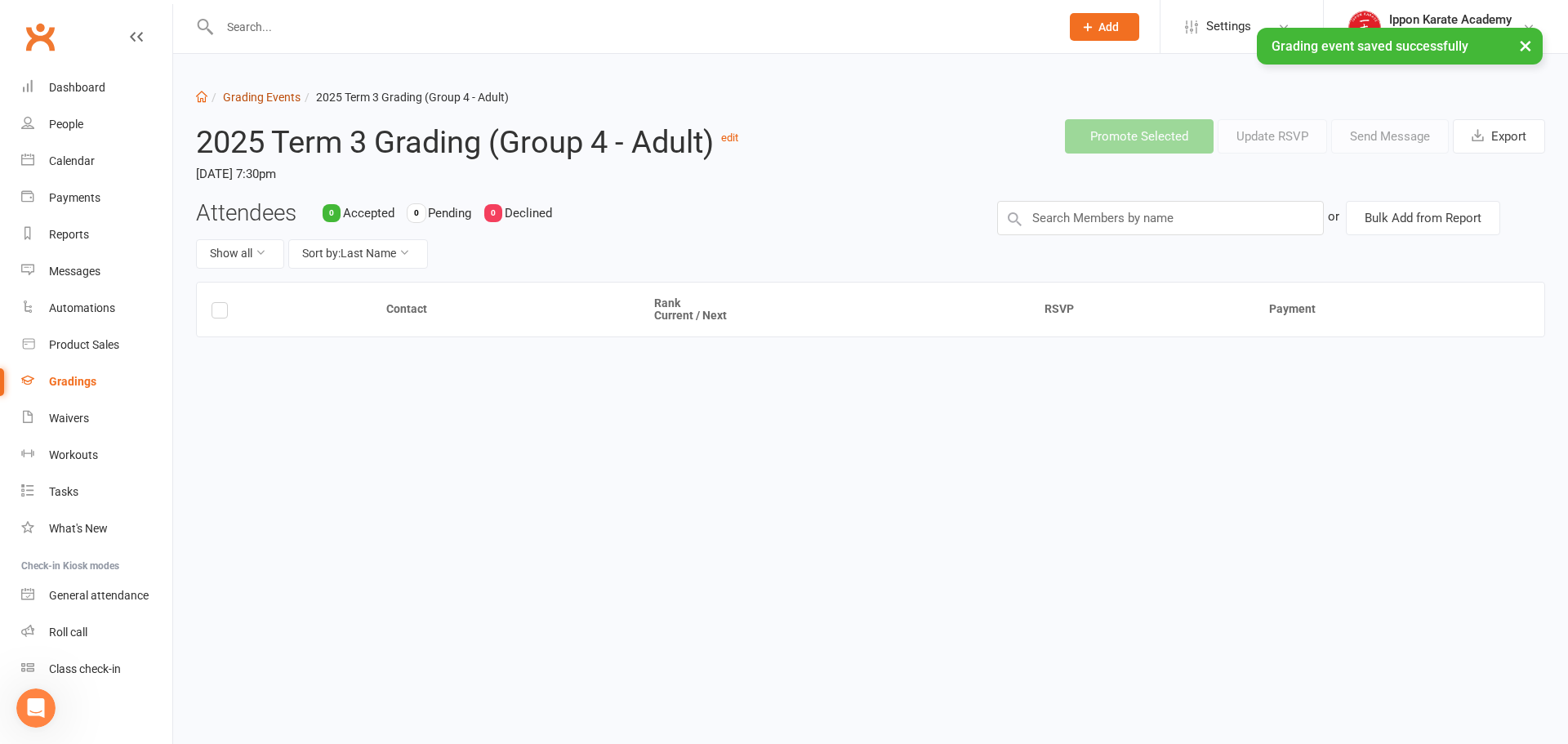
click at [255, 93] on link "Grading Events" at bounding box center [262, 96] width 78 height 13
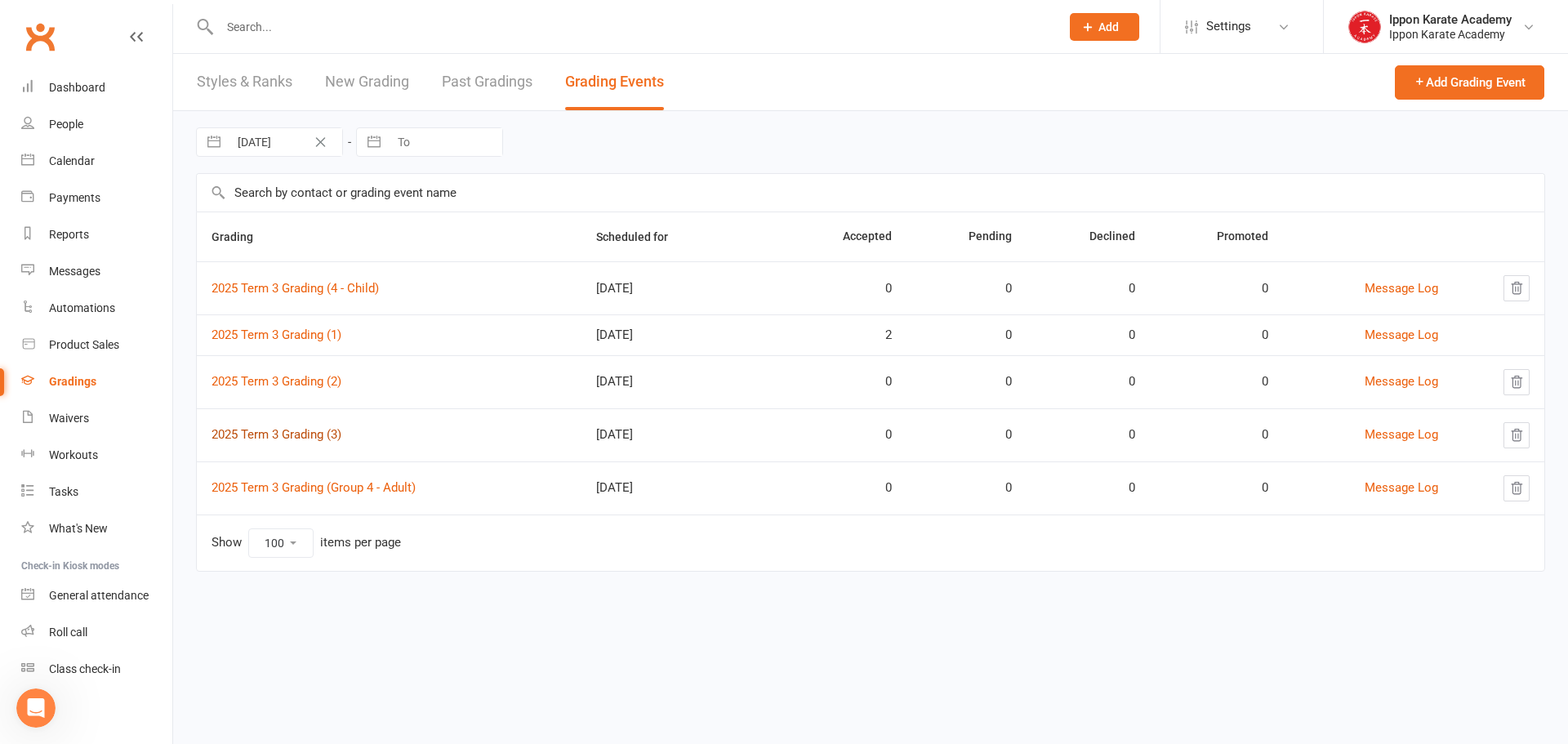
click at [297, 433] on link "2025 Term 3 Grading (3)" at bounding box center [277, 434] width 130 height 14
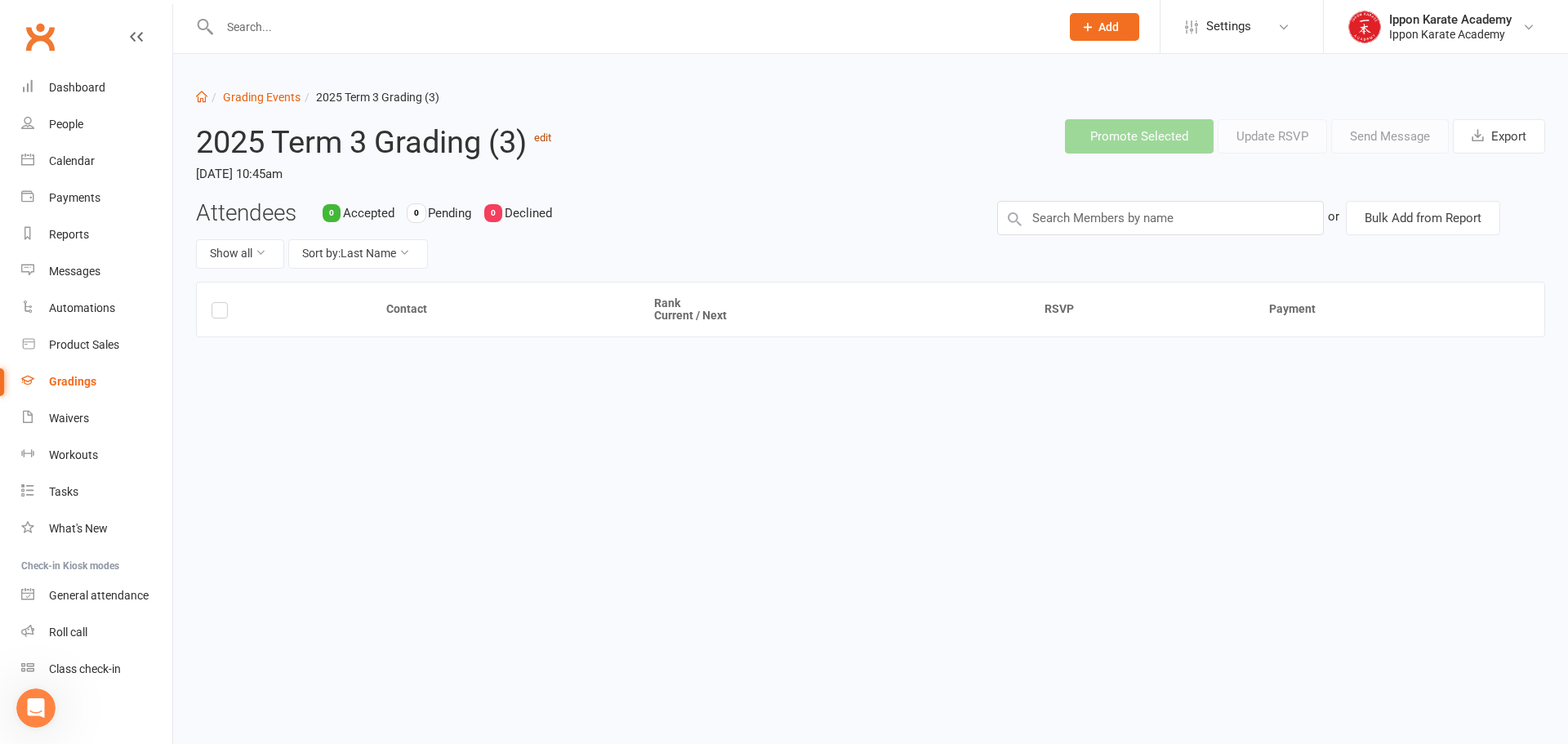
click at [543, 133] on link "edit" at bounding box center [543, 137] width 17 height 13
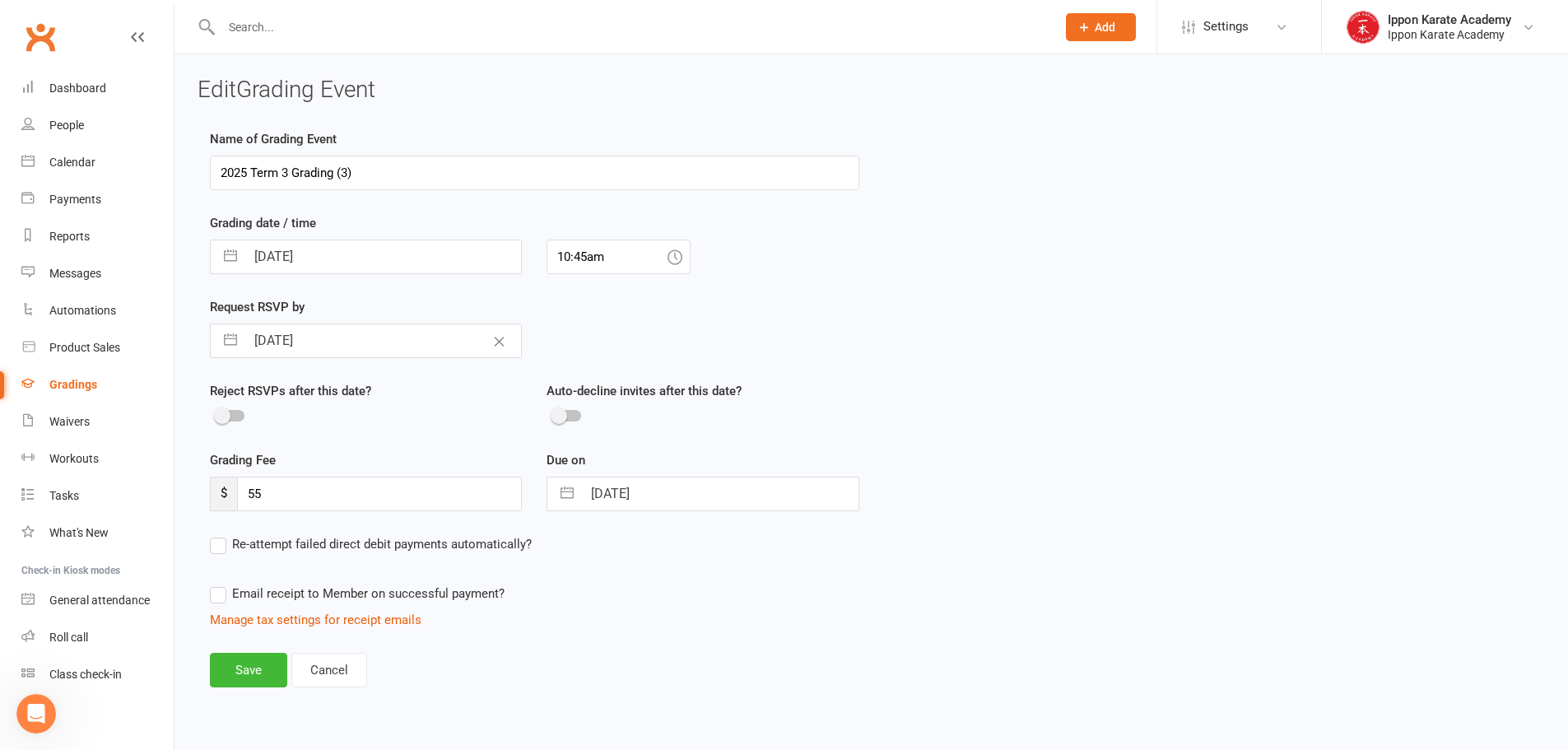
click at [345, 173] on input "2025 Term 3 Grading (3)" at bounding box center [534, 173] width 649 height 35
click at [243, 681] on button "Save" at bounding box center [248, 669] width 77 height 35
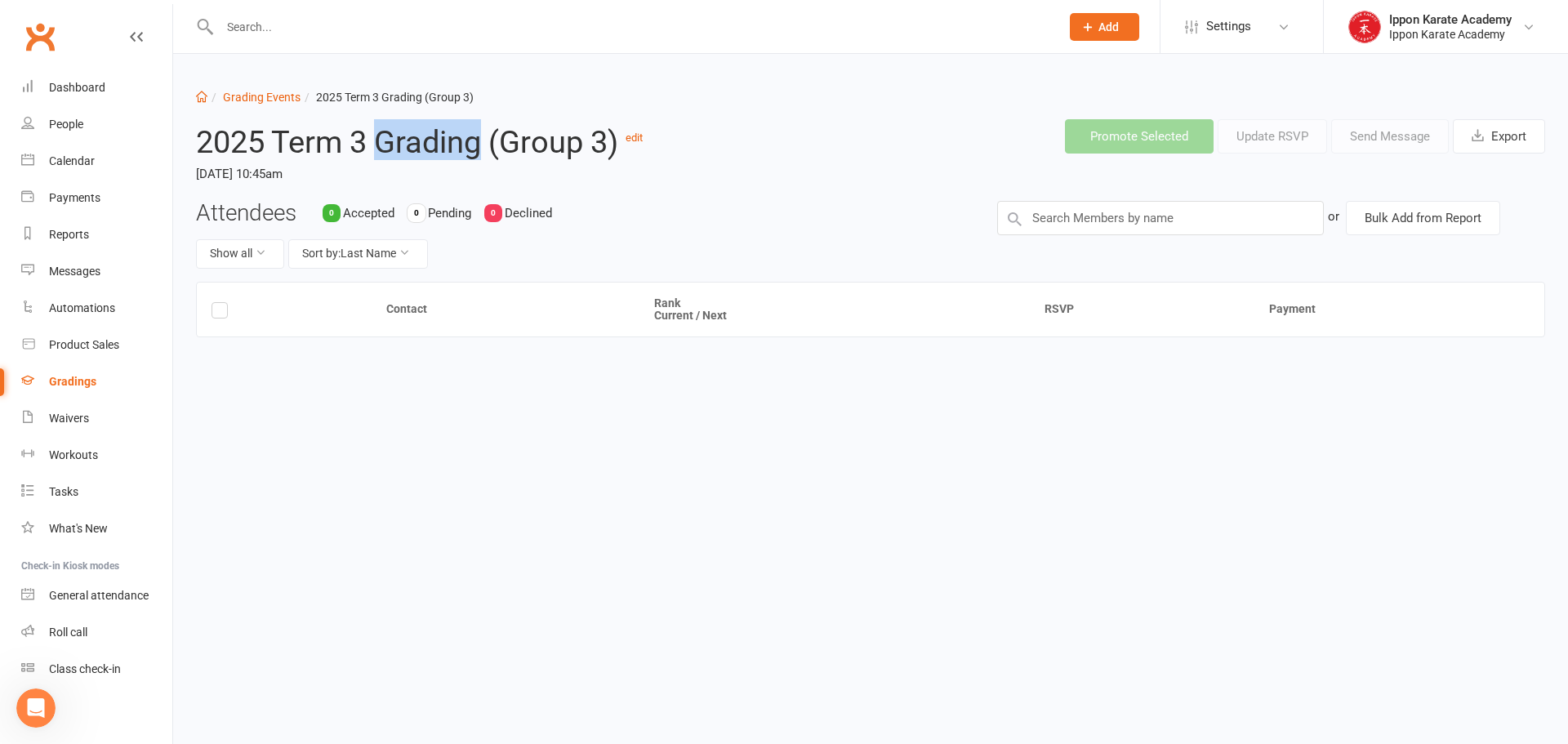
drag, startPoint x: 481, startPoint y: 149, endPoint x: 384, endPoint y: 138, distance: 97.6
click at [384, 138] on h2 "2025 Term 3 Grading (Group 3) edit" at bounding box center [469, 138] width 548 height 40
click at [255, 97] on link "Grading Events" at bounding box center [262, 96] width 78 height 13
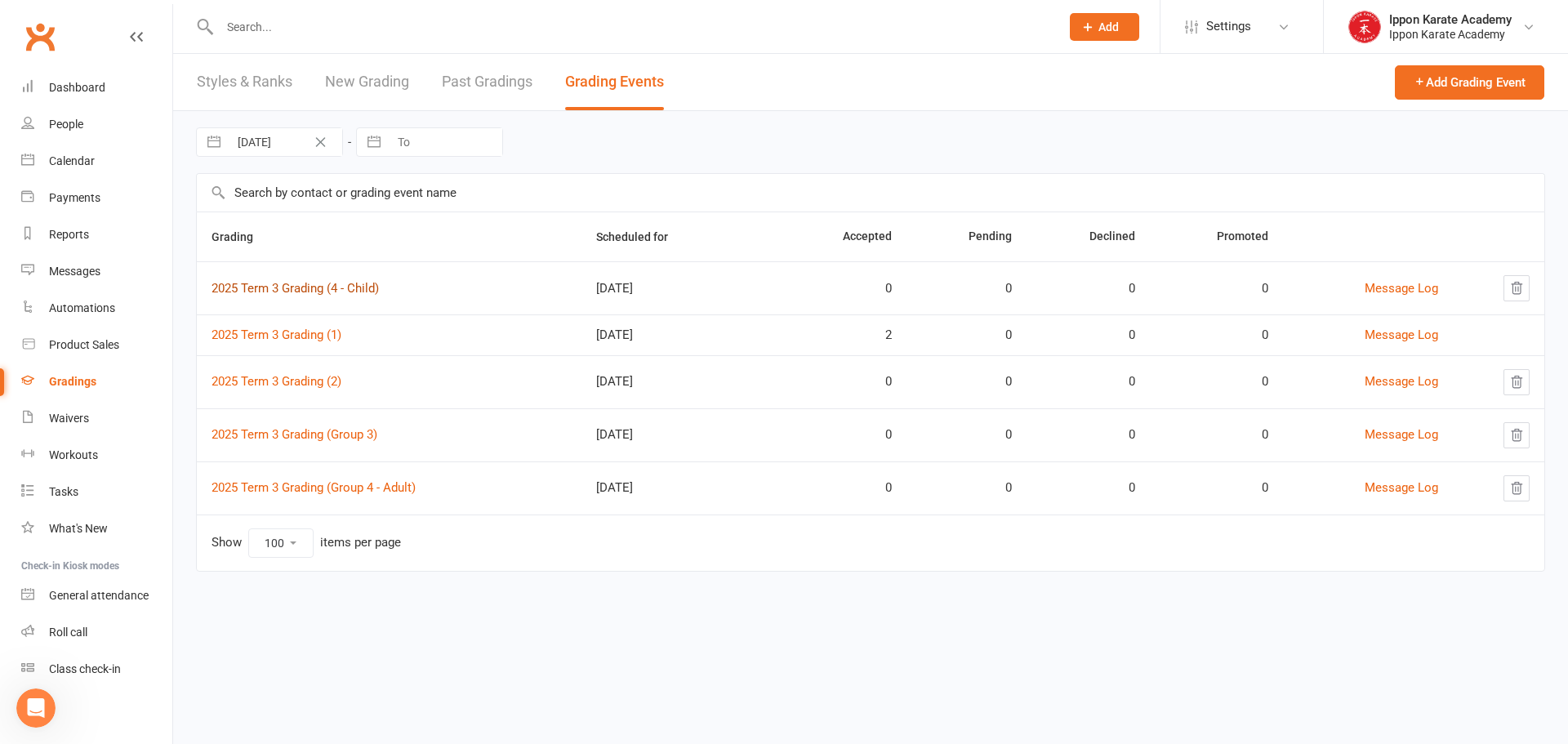
click at [365, 283] on link "2025 Term 3 Grading (4 - Child)" at bounding box center [295, 288] width 167 height 14
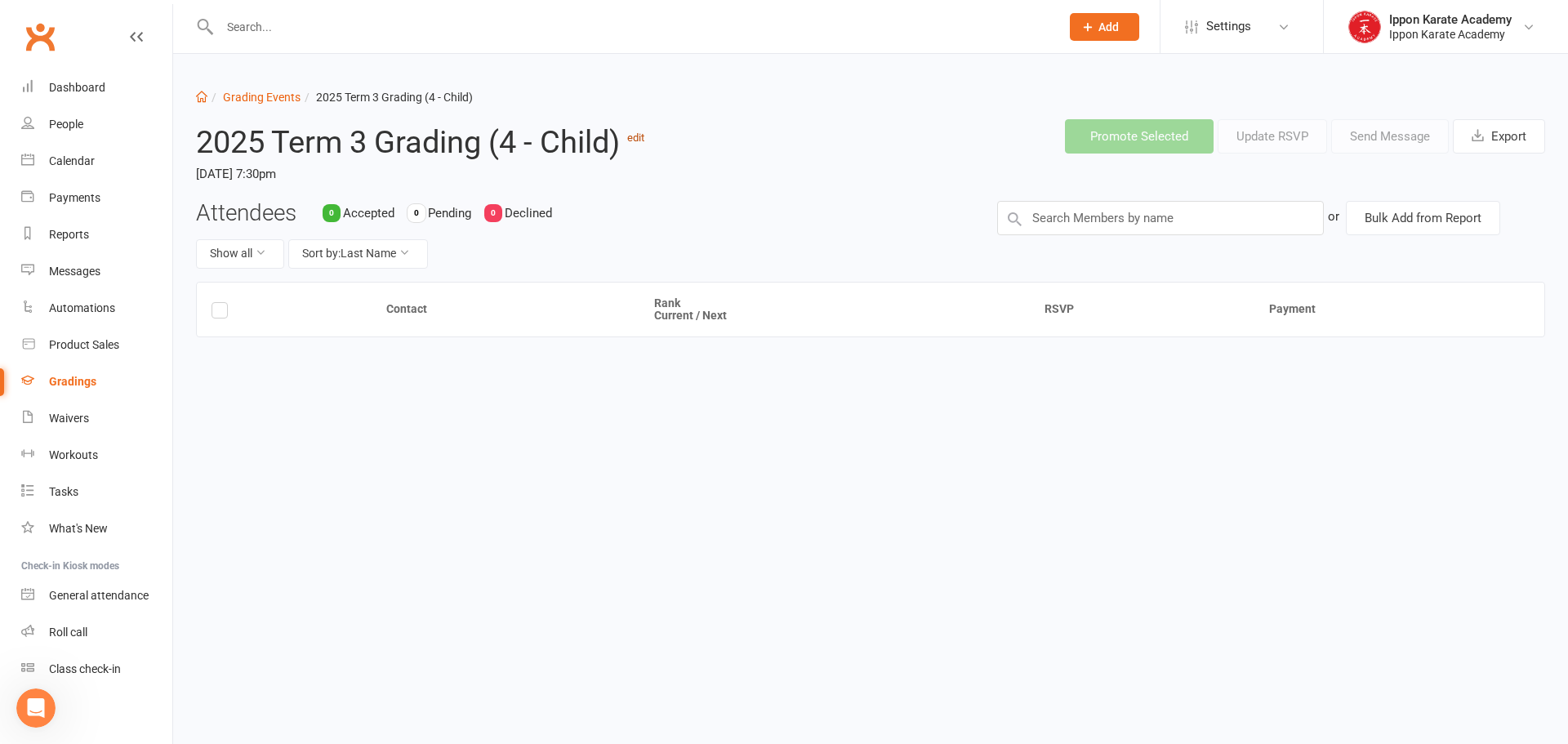
click at [633, 139] on link "edit" at bounding box center [635, 137] width 17 height 13
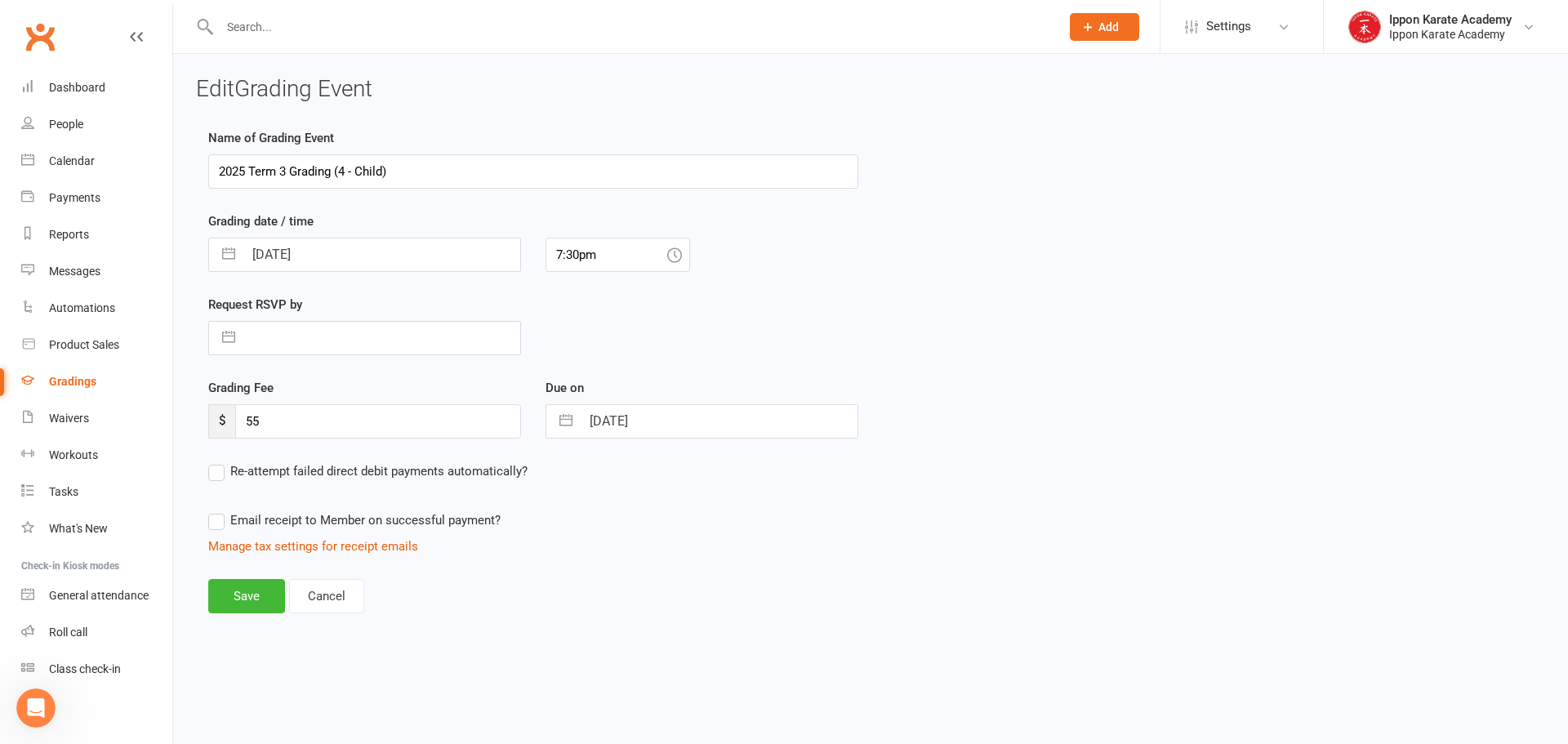
click at [339, 175] on input "2025 Term 3 Grading (4 - Child)" at bounding box center [533, 171] width 650 height 35
click at [235, 583] on button "Save" at bounding box center [246, 596] width 77 height 35
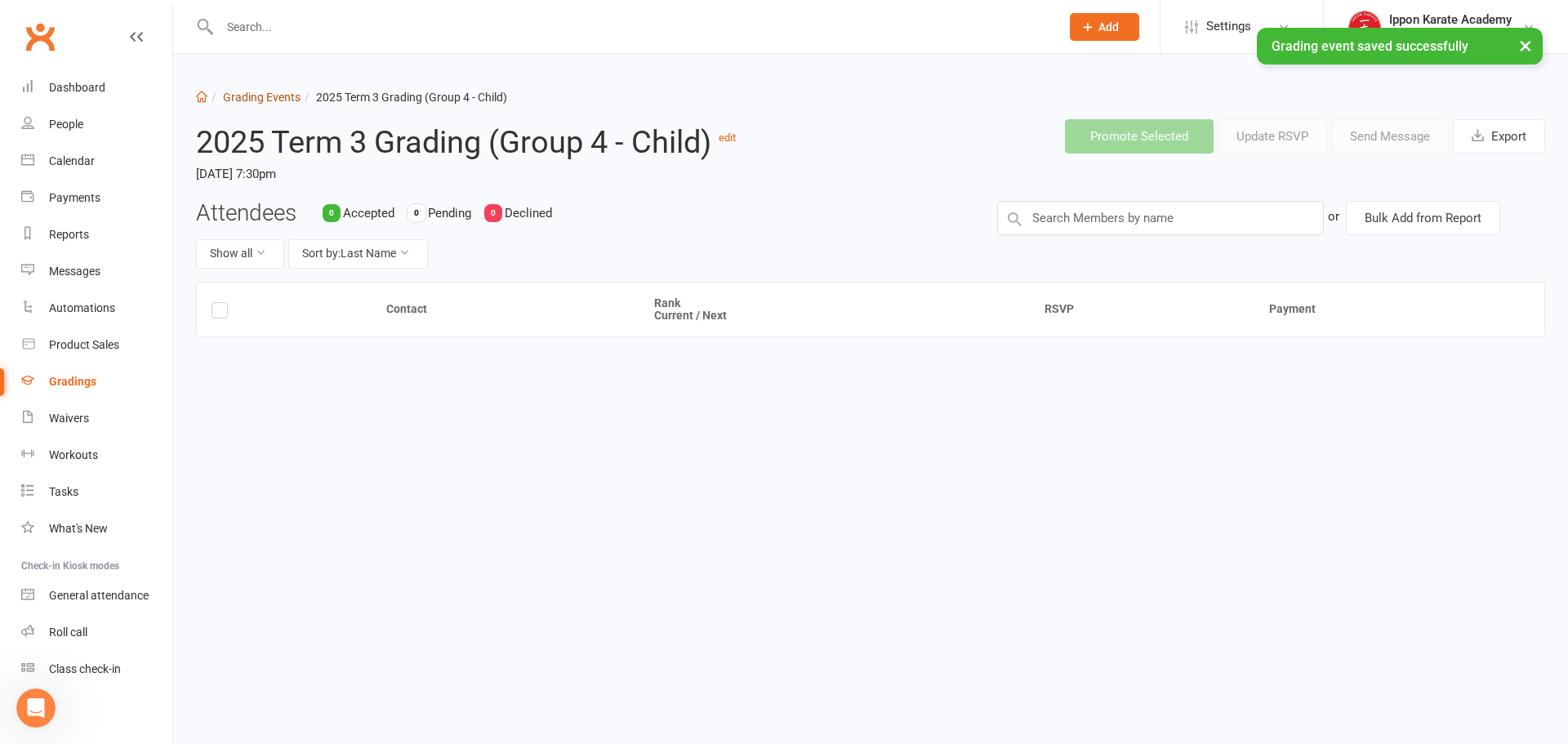
click at [253, 90] on link "Grading Events" at bounding box center [262, 96] width 78 height 13
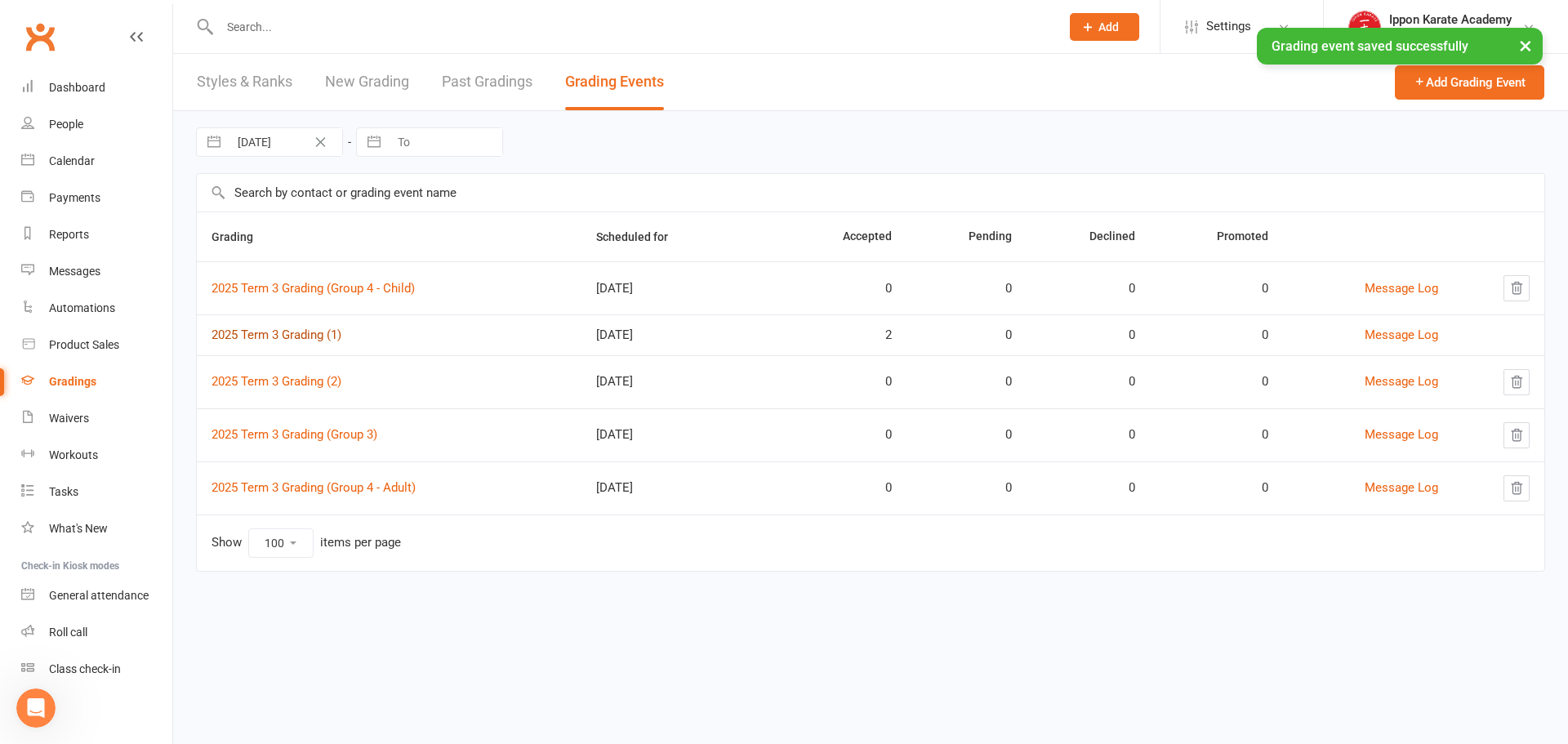
click at [298, 330] on link "2025 Term 3 Grading (1)" at bounding box center [277, 334] width 130 height 14
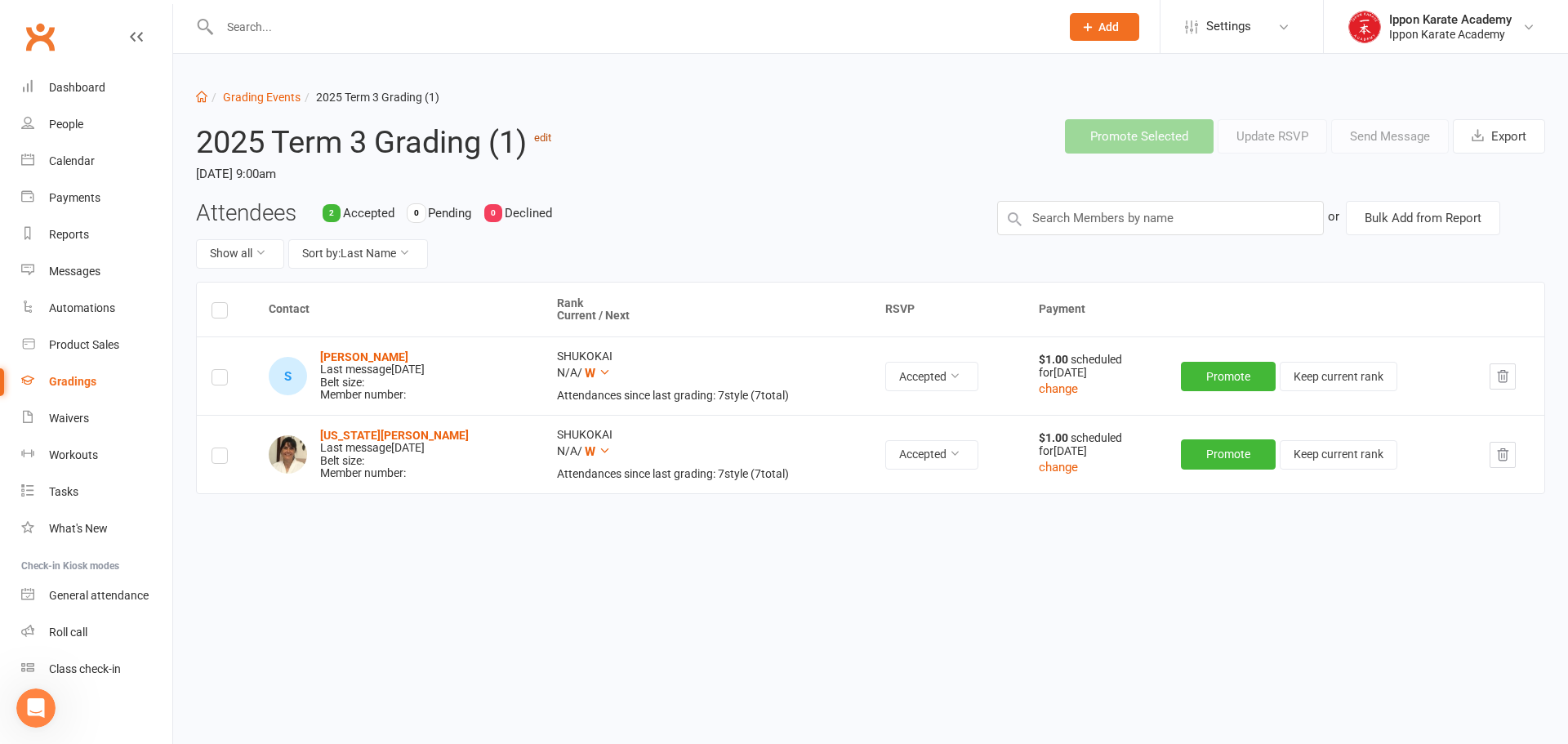
click at [551, 137] on link "edit" at bounding box center [543, 137] width 17 height 13
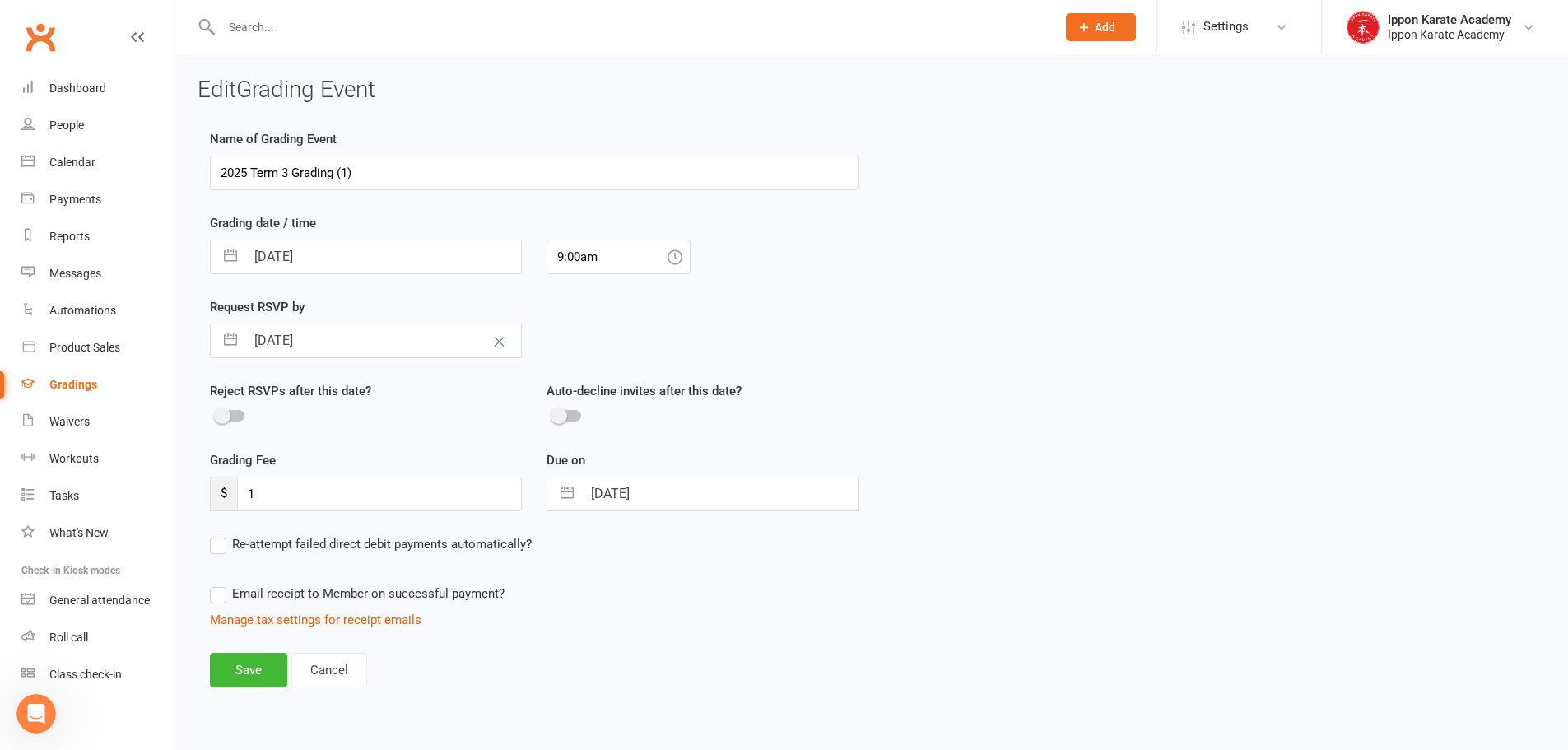
click at [342, 168] on input "2025 Term 3 Grading (1)" at bounding box center [534, 173] width 649 height 35
click at [234, 668] on button "Save" at bounding box center [248, 669] width 77 height 35
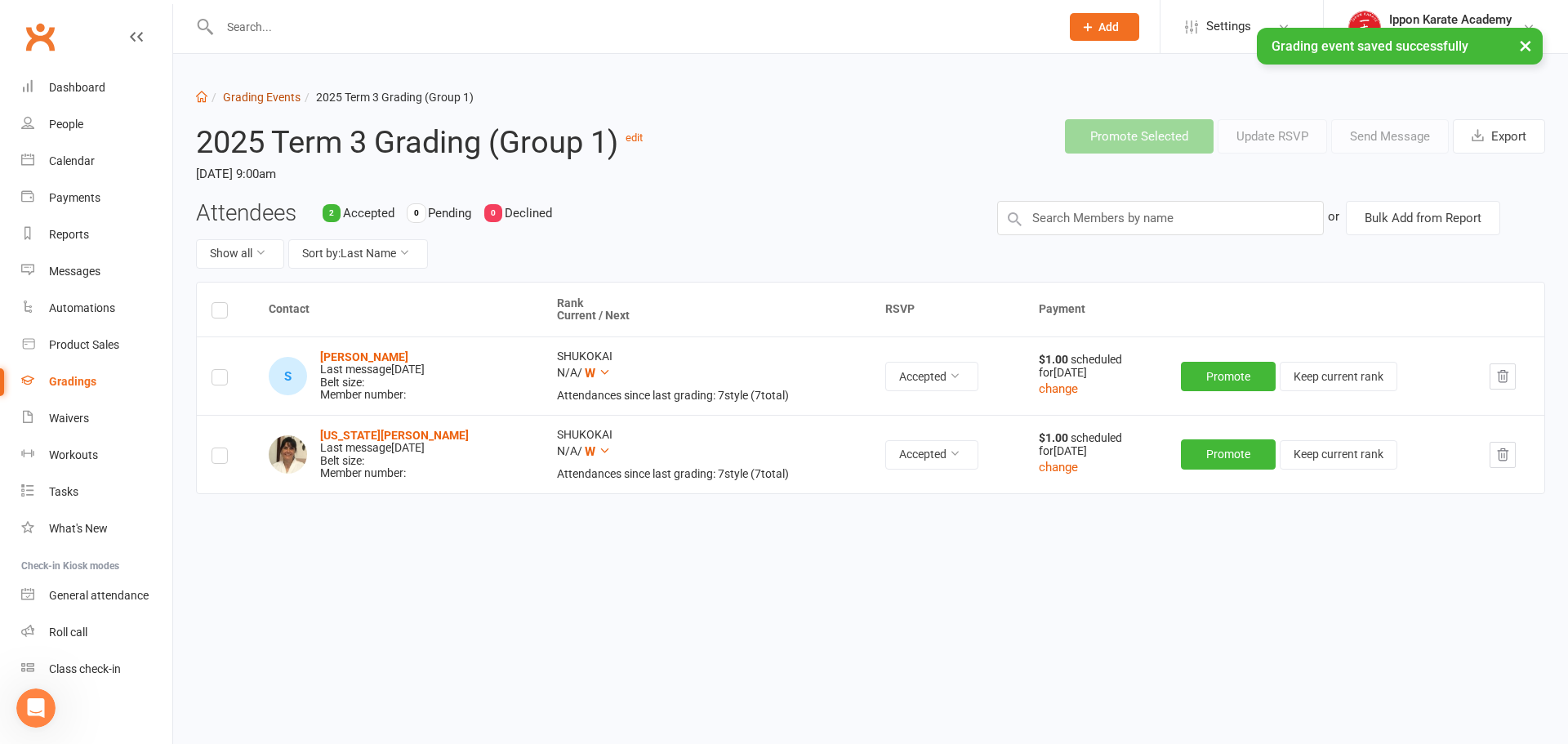
click at [257, 98] on link "Grading Events" at bounding box center [262, 96] width 78 height 13
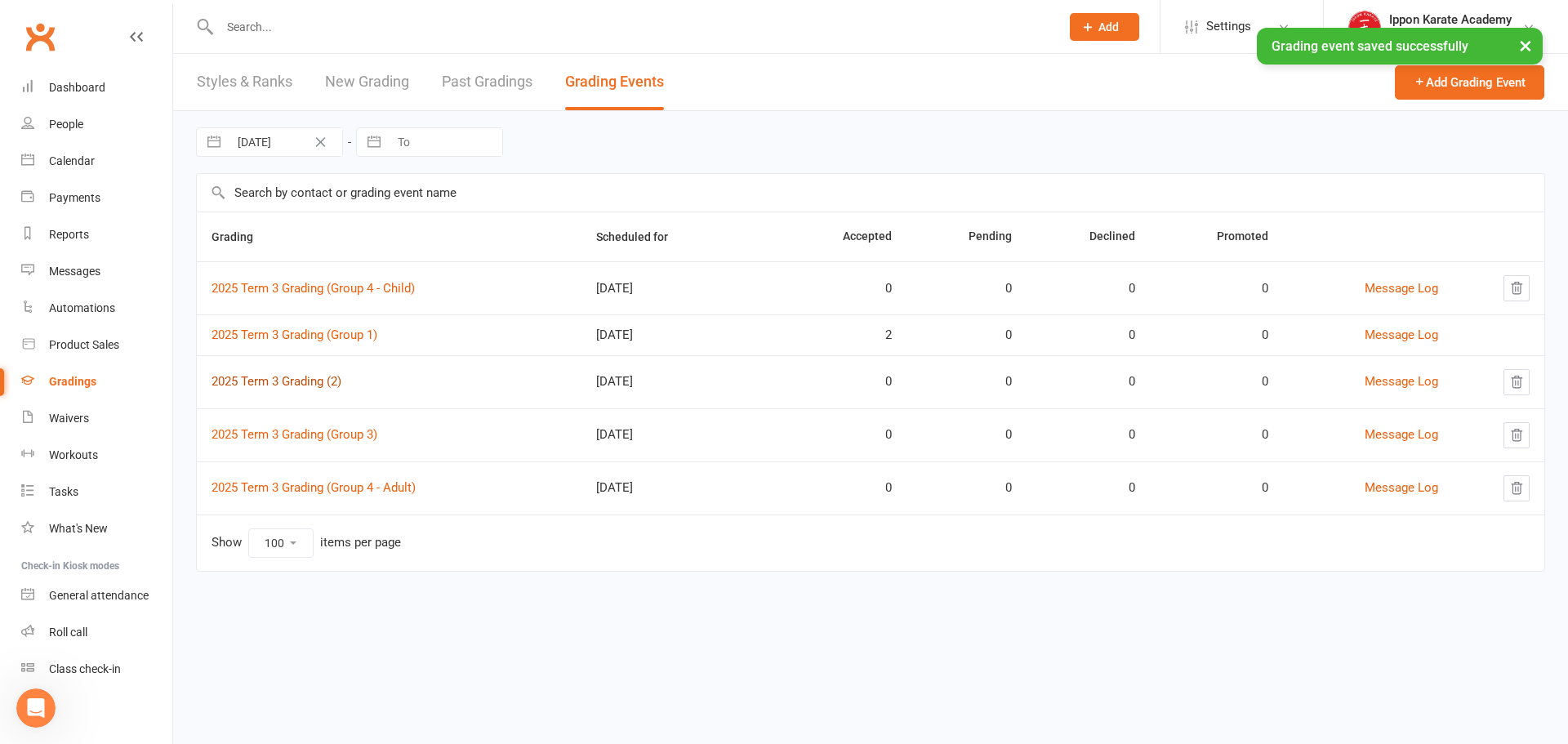
click at [338, 382] on link "2025 Term 3 Grading (2)" at bounding box center [277, 380] width 130 height 14
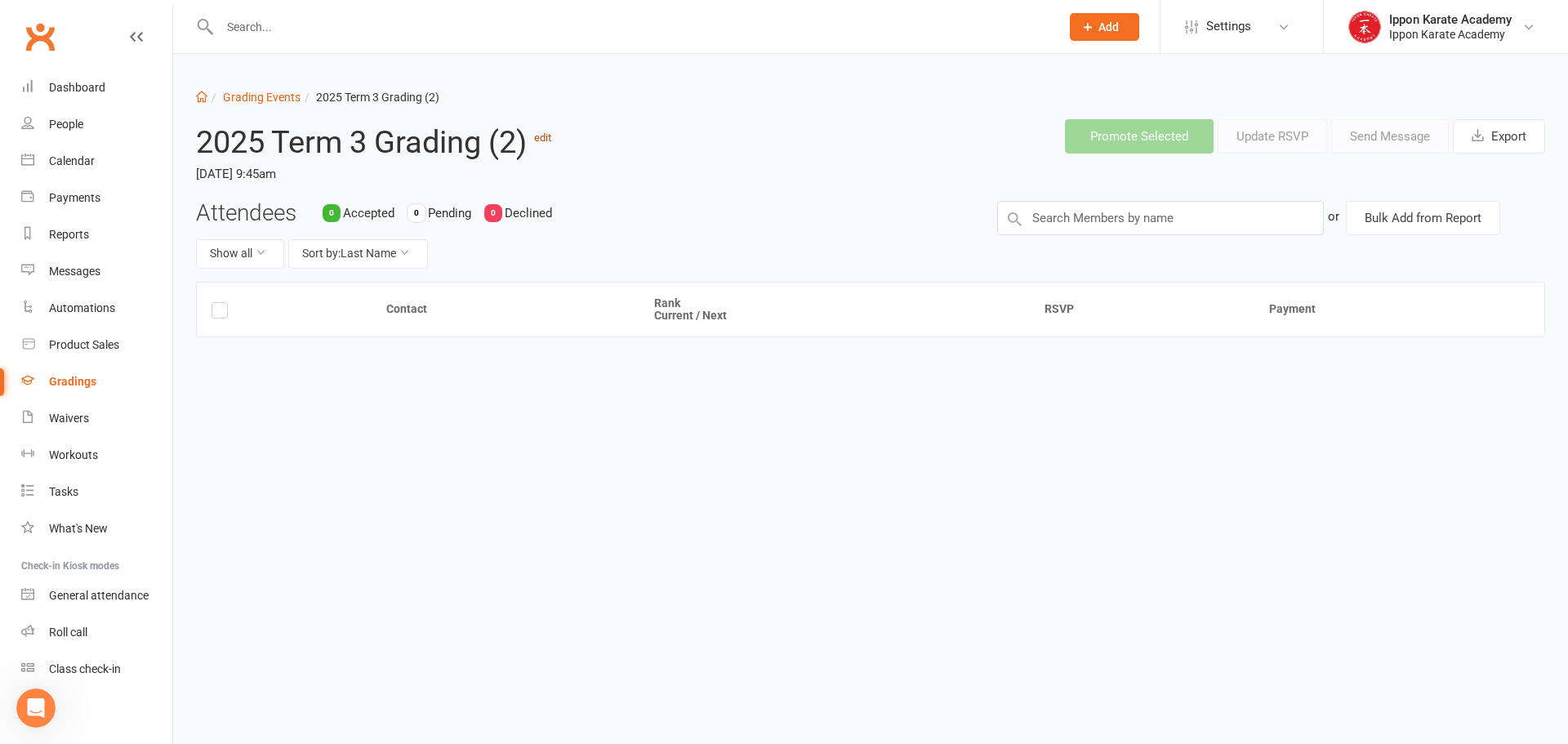
click at [546, 139] on link "edit" at bounding box center [543, 137] width 17 height 13
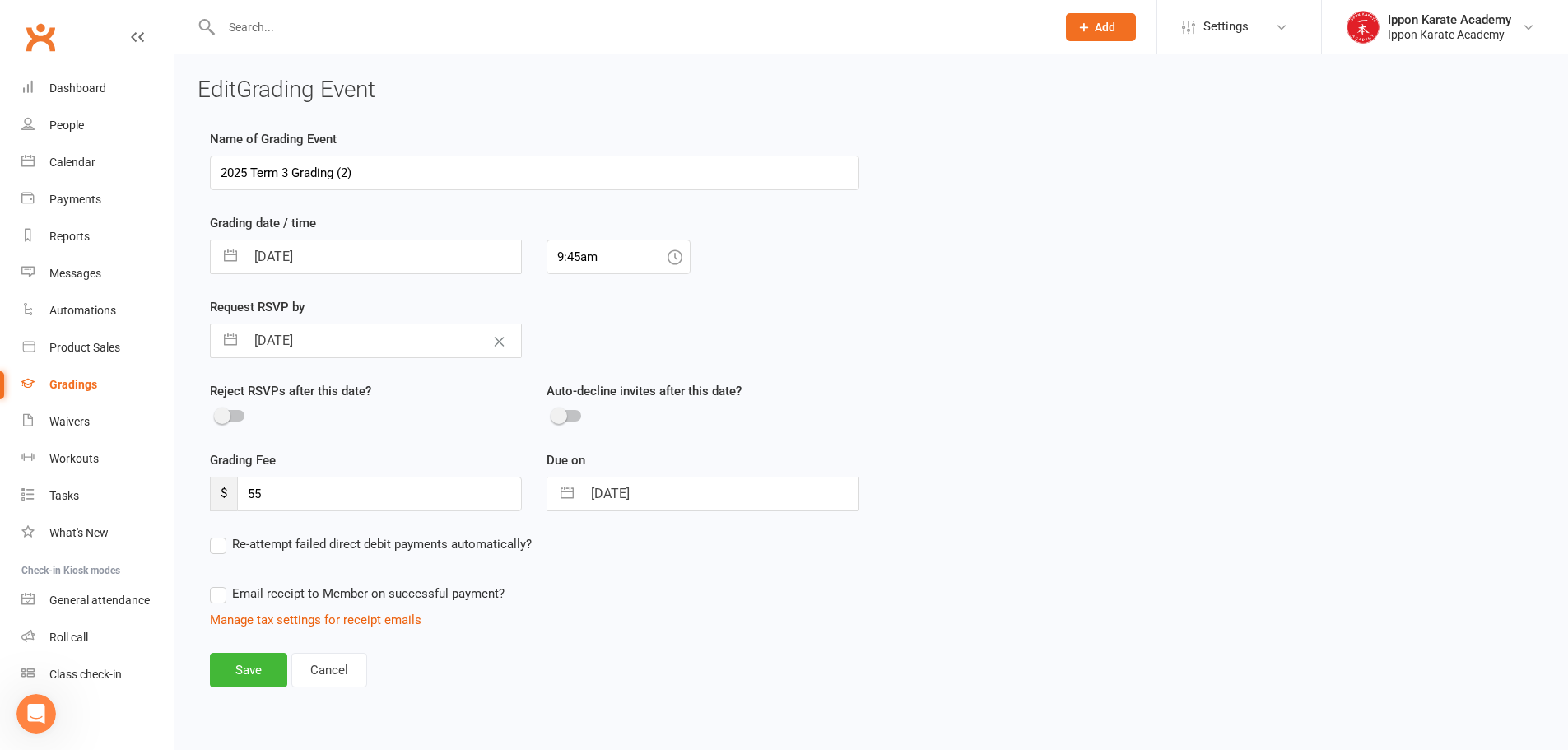
click at [345, 172] on input "2025 Term 3 Grading (2)" at bounding box center [534, 173] width 649 height 35
click at [255, 676] on button "Save" at bounding box center [248, 669] width 77 height 35
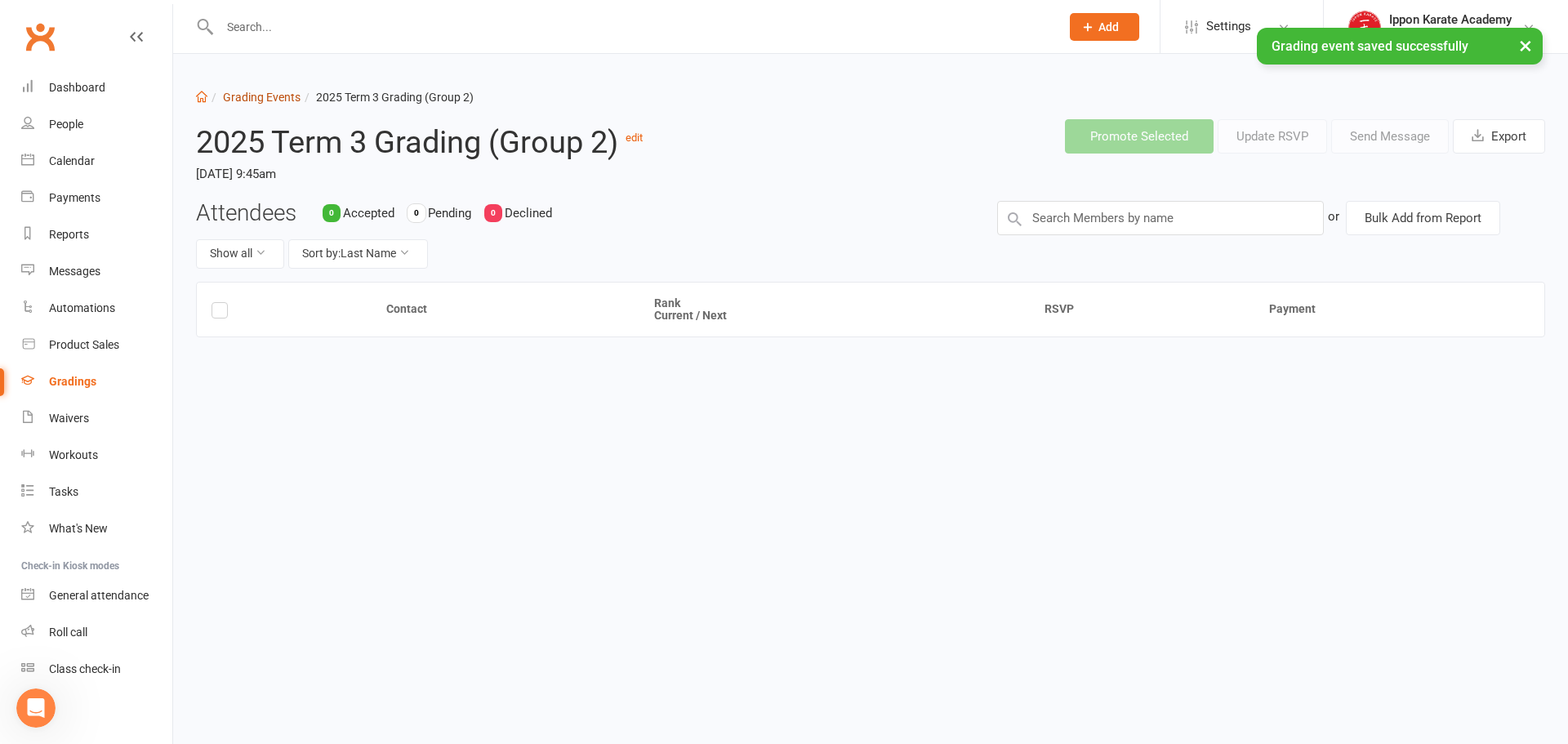
click at [263, 97] on link "Grading Events" at bounding box center [262, 96] width 78 height 13
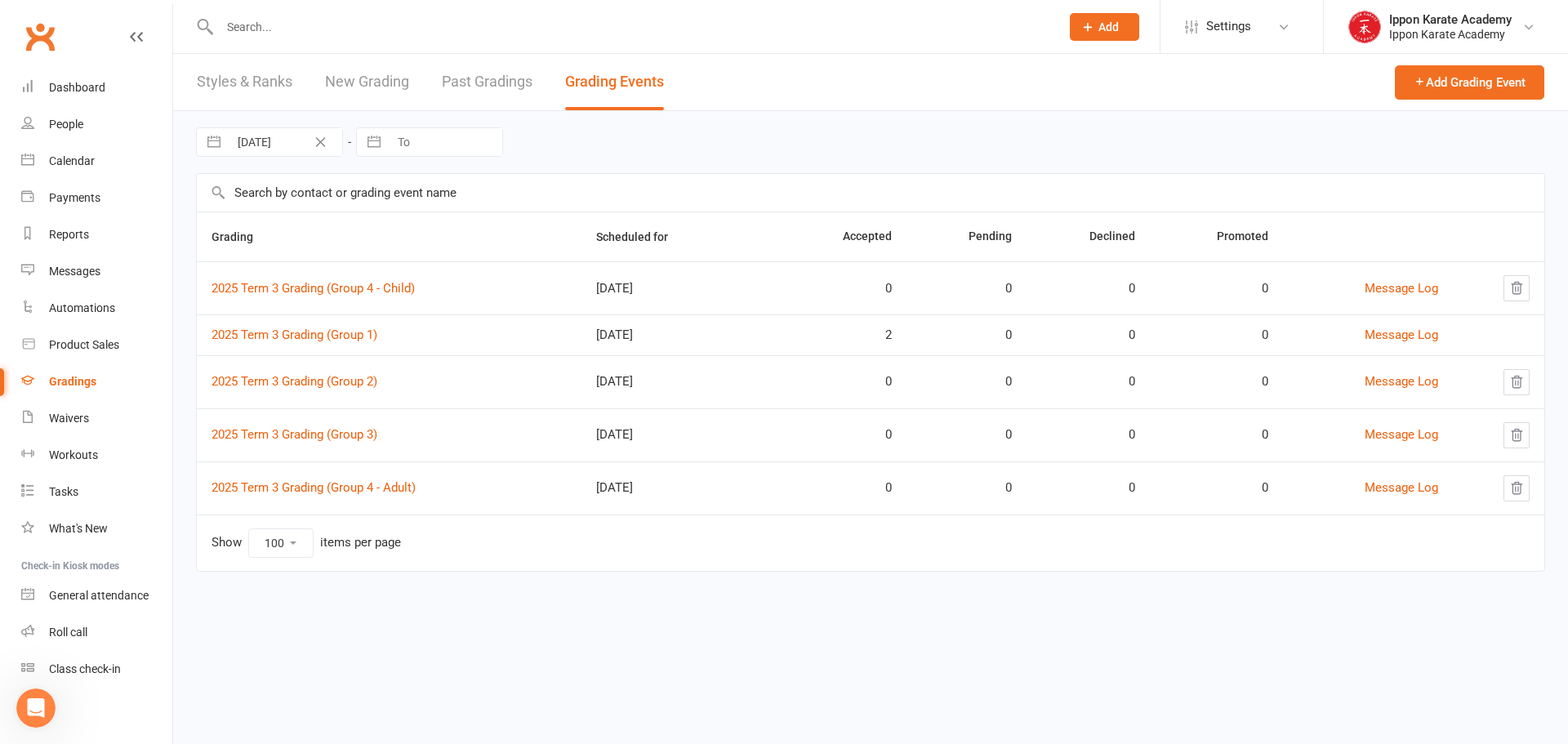
click at [210, 237] on th "Grading" at bounding box center [389, 237] width 385 height 49
click at [226, 237] on span "Grading" at bounding box center [241, 236] width 60 height 13
click at [610, 567] on td "Show 10 25 50 100 items per page" at bounding box center [870, 542] width 1348 height 57
click at [1080, 25] on icon at bounding box center [1087, 26] width 14 height 14
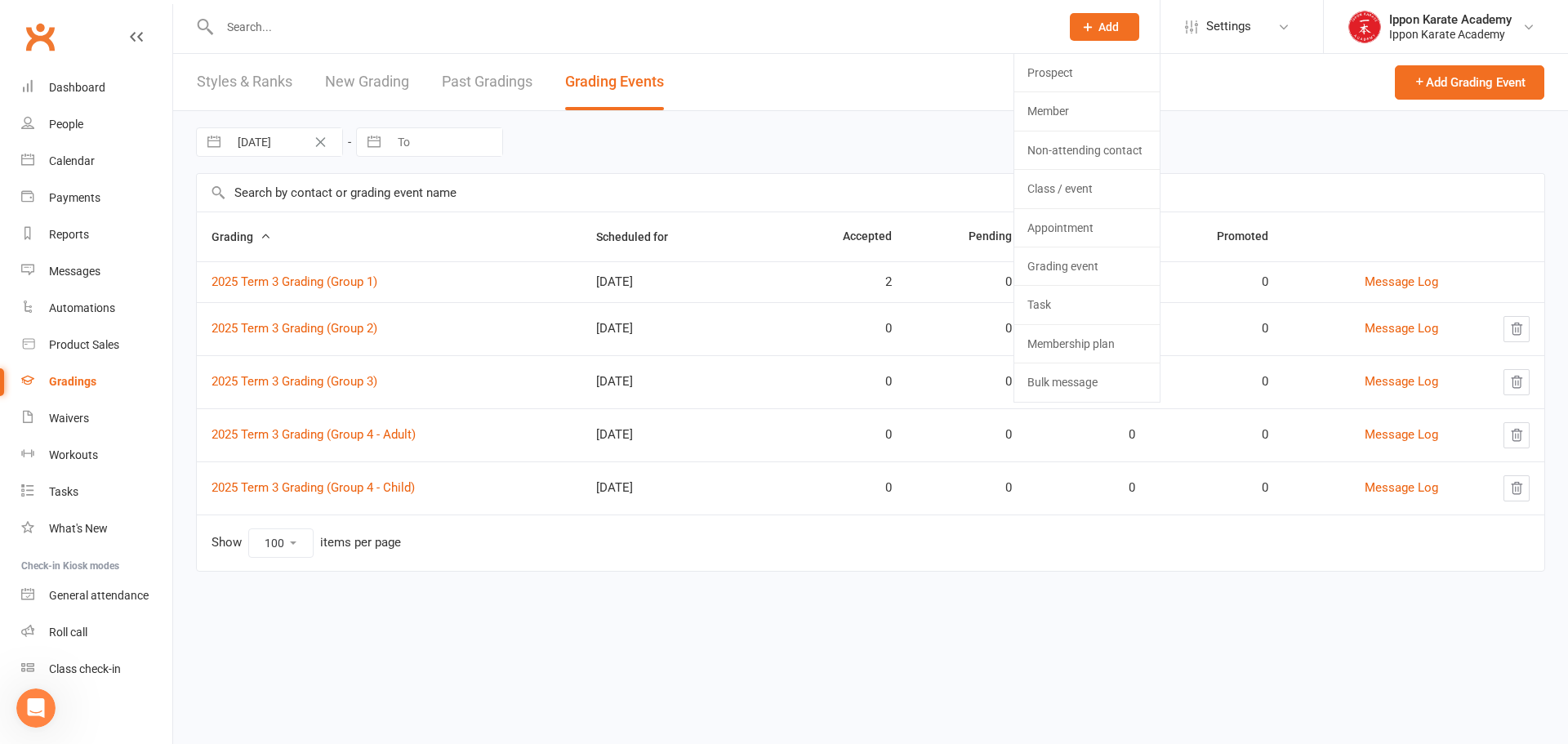
click at [760, 108] on header "Styles & Ranks New Grading Past Gradings Grading Events Add Grading Event" at bounding box center [870, 83] width 1395 height 57
click at [1426, 79] on button "Add Grading Event" at bounding box center [1469, 82] width 149 height 35
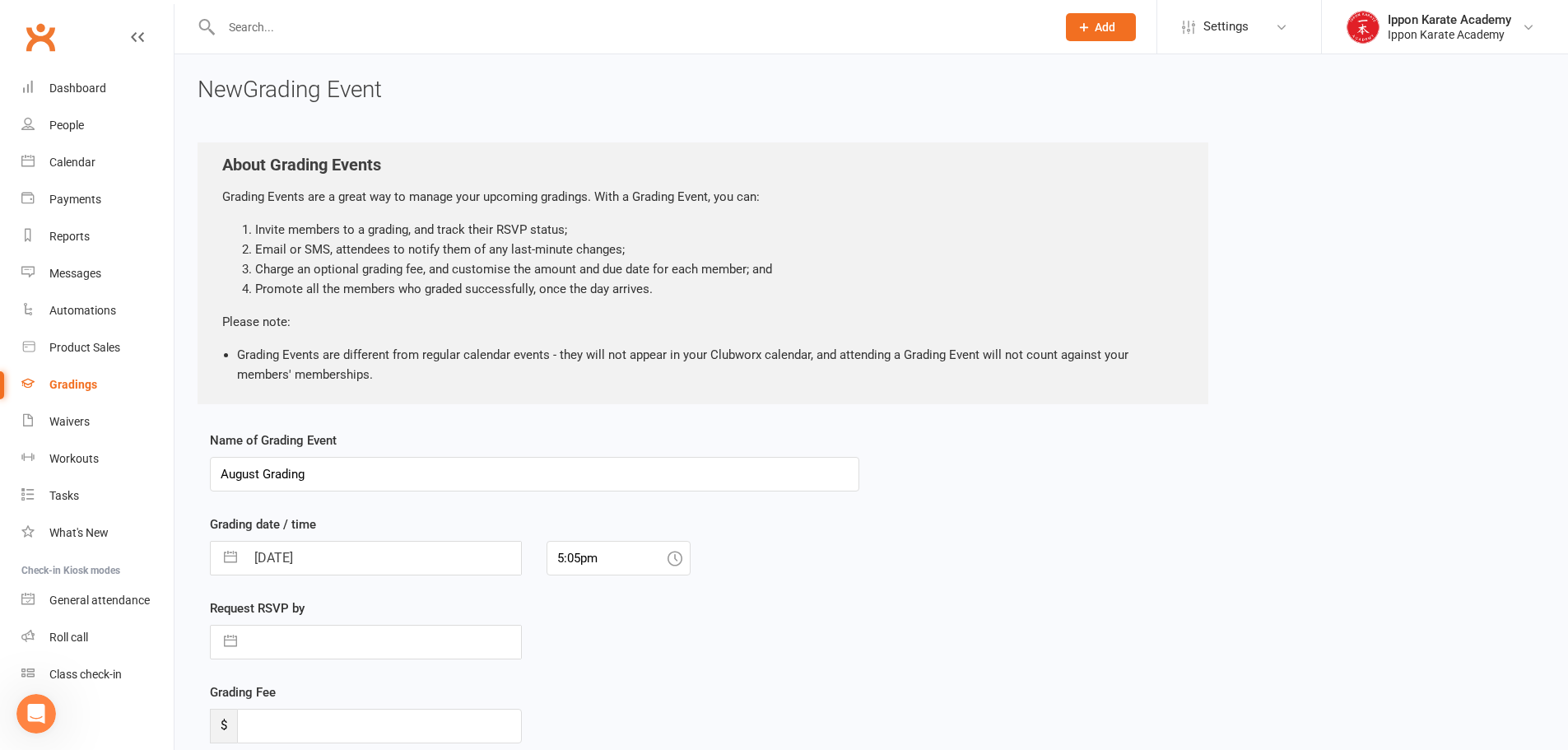
drag, startPoint x: 336, startPoint y: 470, endPoint x: 181, endPoint y: 473, distance: 155.0
click at [182, 473] on div "New Grading Event About Grading Events Grading Events are a great way to manage…" at bounding box center [871, 463] width 1394 height 819
drag, startPoint x: 398, startPoint y: 486, endPoint x: 202, endPoint y: 417, distance: 207.8
click at [248, 476] on input "examination" at bounding box center [534, 474] width 649 height 35
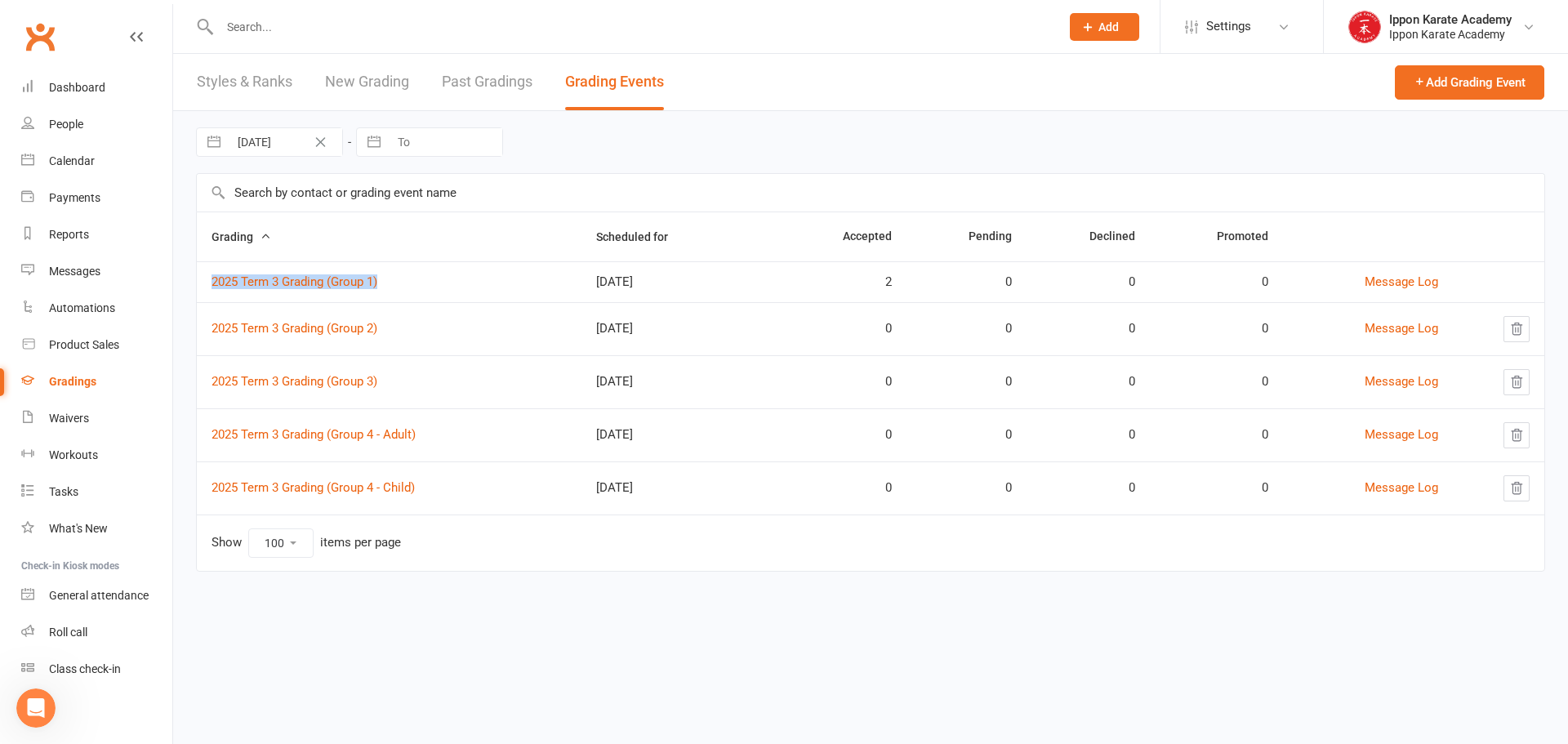
drag, startPoint x: 441, startPoint y: 280, endPoint x: 203, endPoint y: 284, distance: 238.0
click at [203, 284] on td "2025 Term 3 Grading (Group 1)" at bounding box center [389, 282] width 385 height 40
copy link "2025 Term 3 Grading (Group 1)"
click at [1462, 76] on button "Add Grading Event" at bounding box center [1469, 82] width 149 height 35
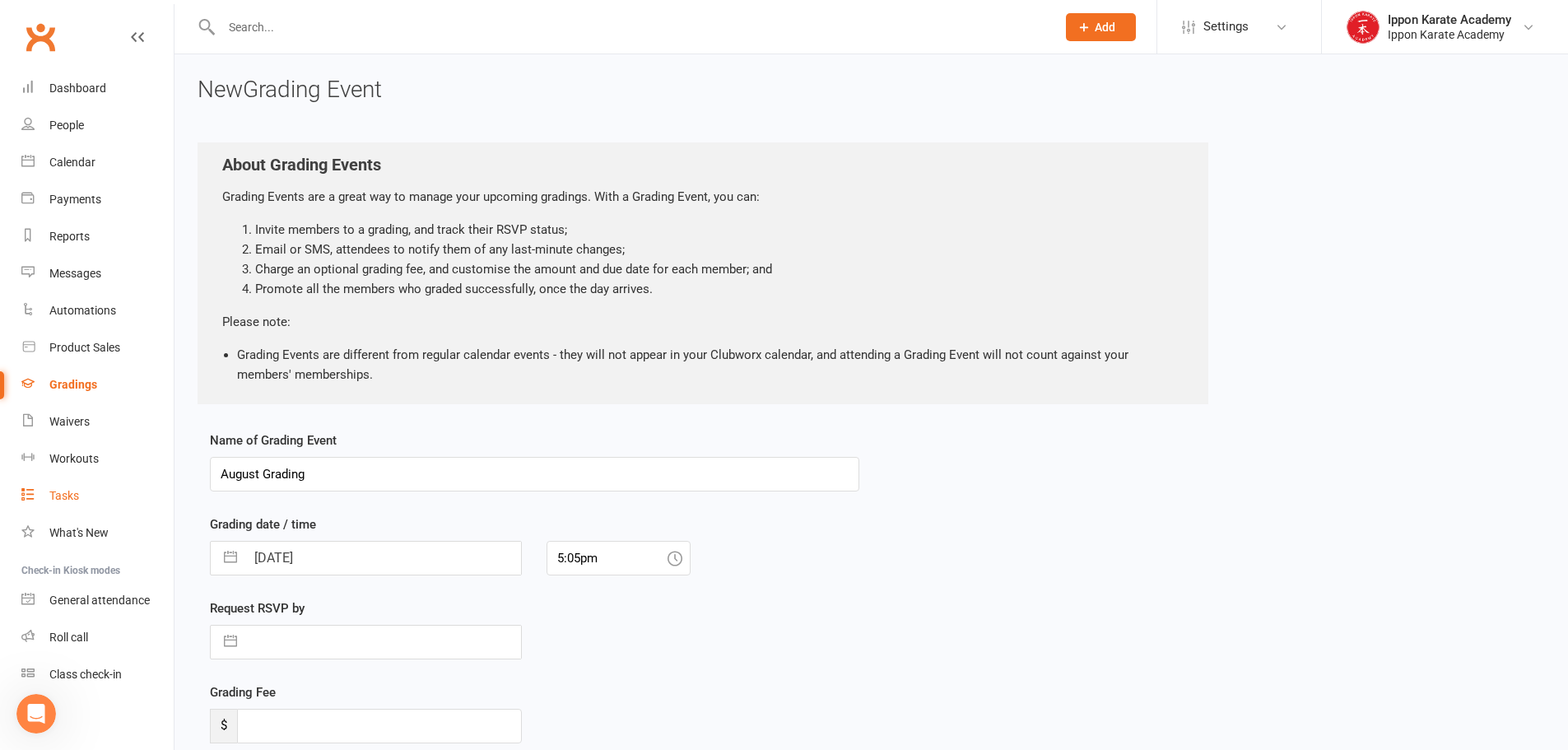
drag, startPoint x: 354, startPoint y: 477, endPoint x: 160, endPoint y: 481, distance: 194.0
click at [157, 481] on ui-view "Prospect Member Non-attending contact Class / event Appointment Grading event T…" at bounding box center [784, 439] width 1568 height 869
click at [379, 476] on input "2025 Term 3 Grading (Group 1)" at bounding box center [534, 474] width 649 height 35
click at [343, 554] on input "16 Aug 2025" at bounding box center [383, 558] width 276 height 33
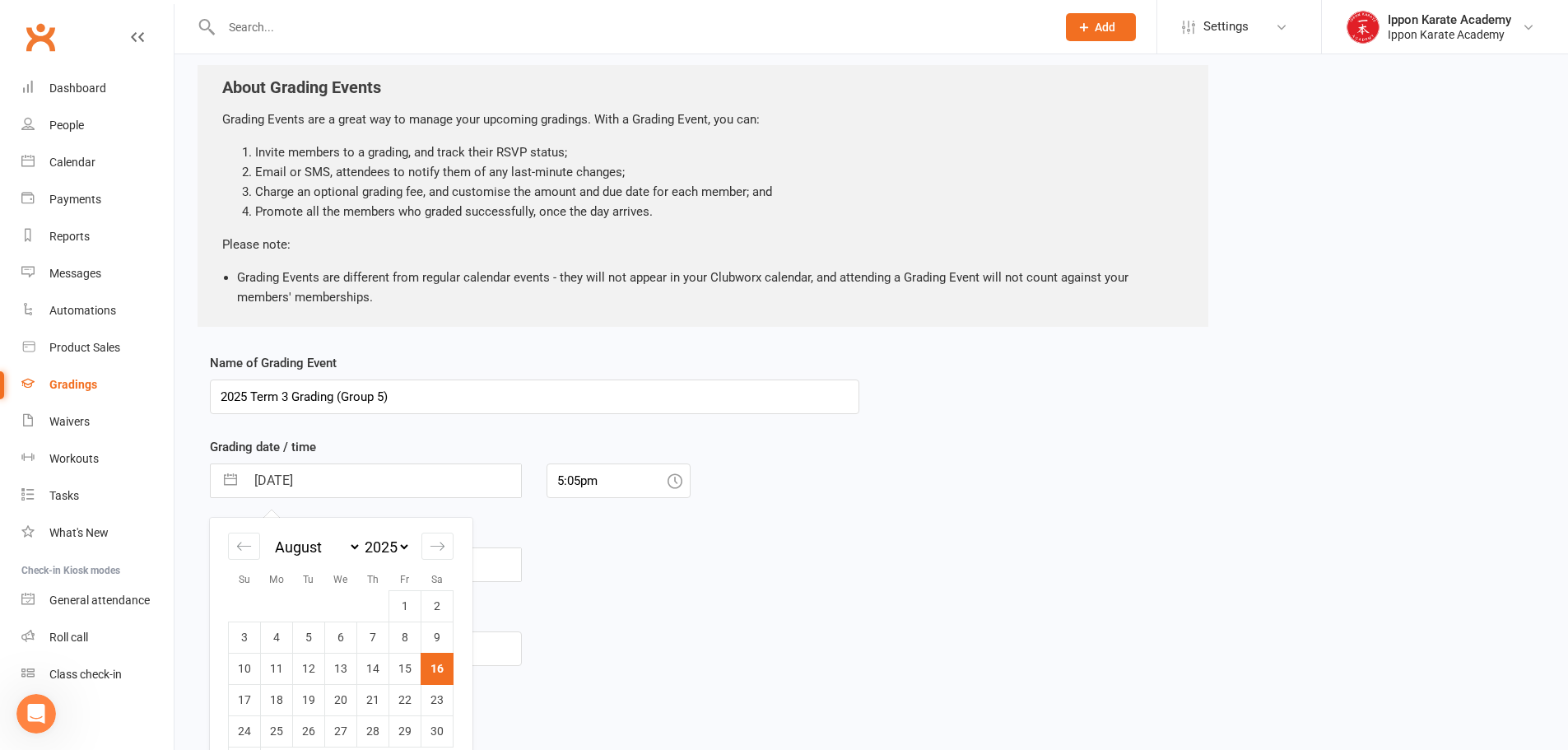
scroll to position [147, 0]
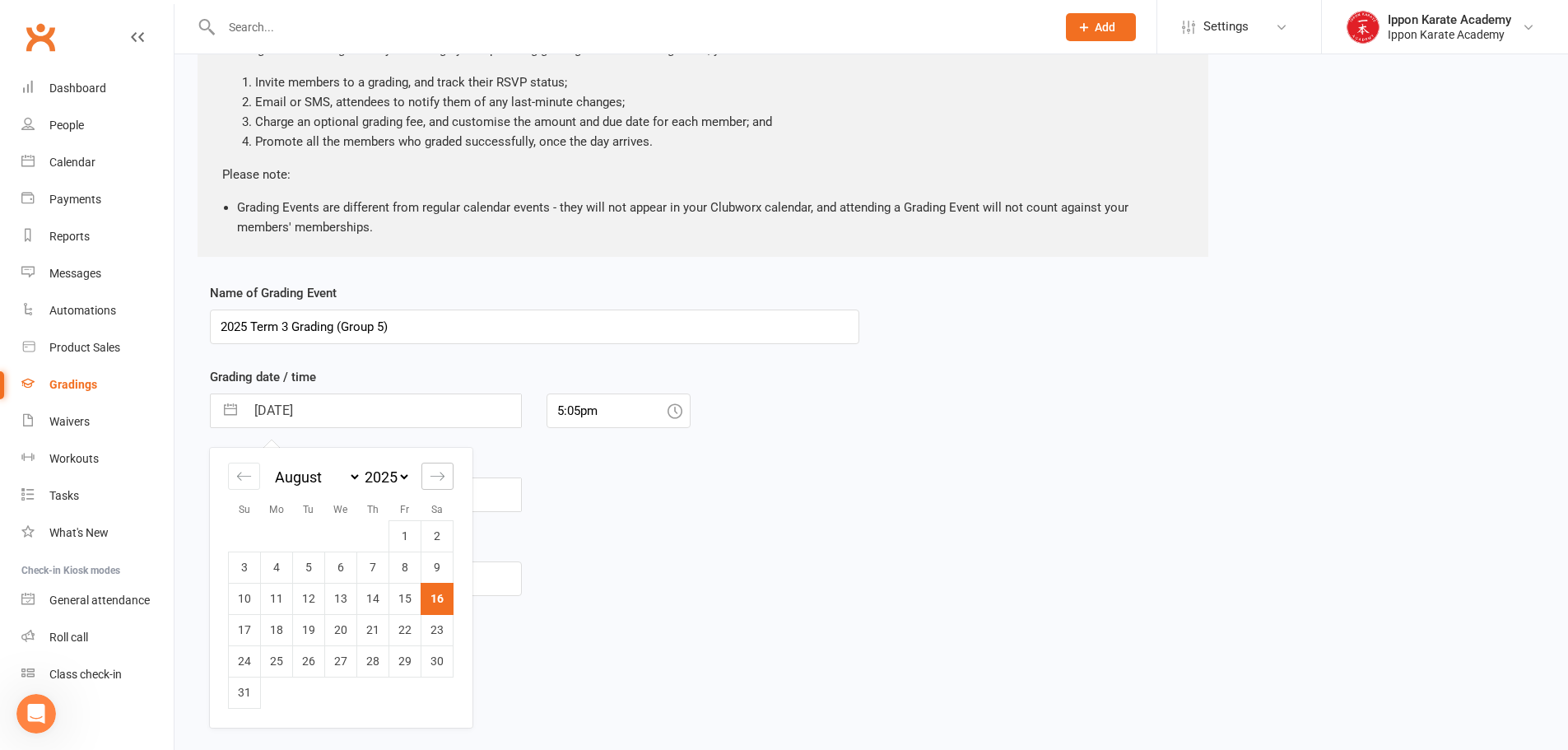
click at [440, 477] on icon "Move forward to switch to the next month." at bounding box center [437, 476] width 15 height 15
click at [339, 537] on td "1" at bounding box center [341, 536] width 32 height 31
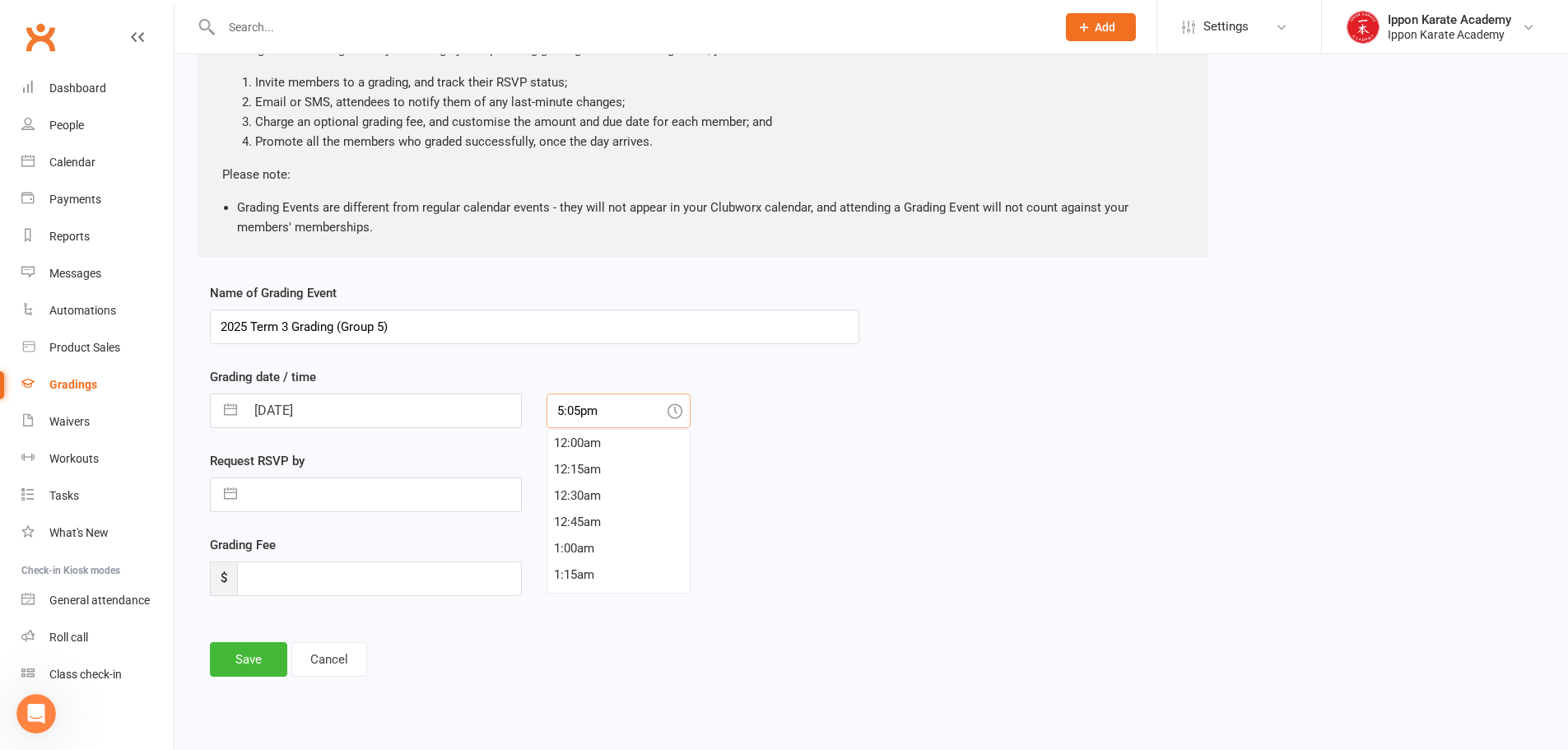
scroll to position [1764, 0]
drag, startPoint x: 623, startPoint y: 415, endPoint x: 540, endPoint y: 414, distance: 83.0
click at [540, 414] on div "5:05pm 12:00am 12:15am 12:30am 12:45am 1:00am 1:15am 1:30am 1:45am 2:00am 2:15a…" at bounding box center [619, 411] width 168 height 35
click at [583, 465] on div "5:00pm" at bounding box center [618, 469] width 142 height 26
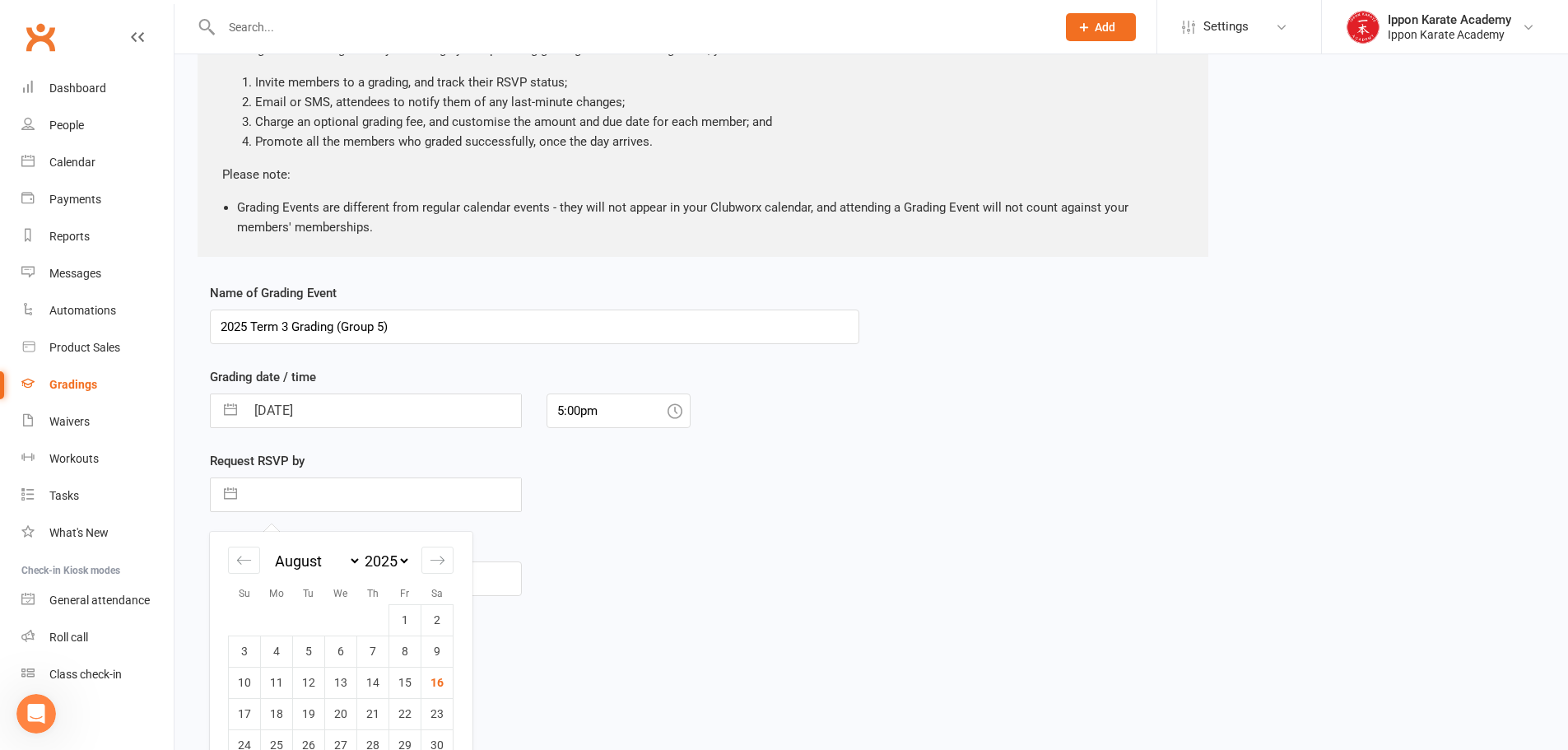
click at [460, 497] on input "text" at bounding box center [383, 494] width 276 height 33
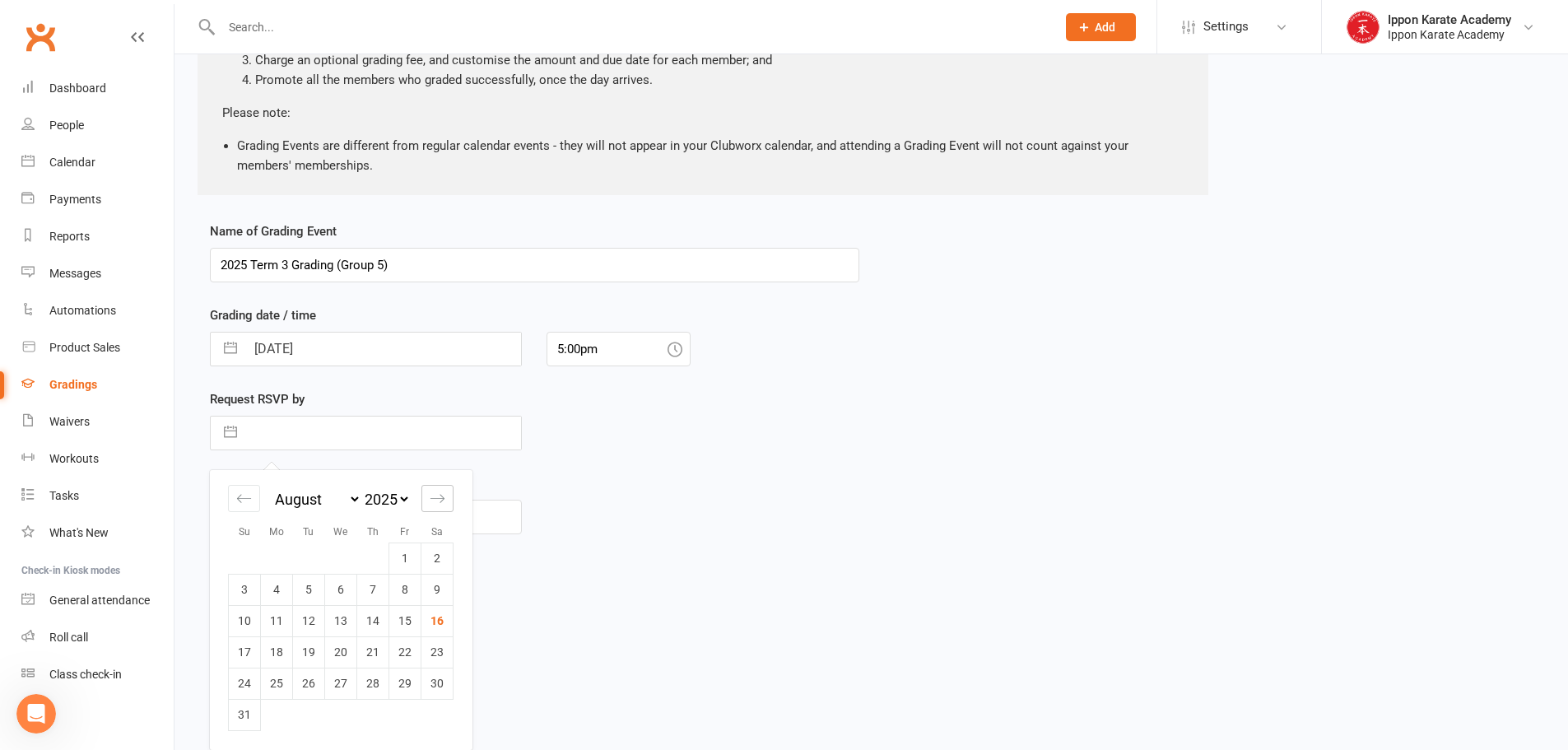
click at [431, 507] on div "Move forward to switch to the next month." at bounding box center [437, 498] width 32 height 27
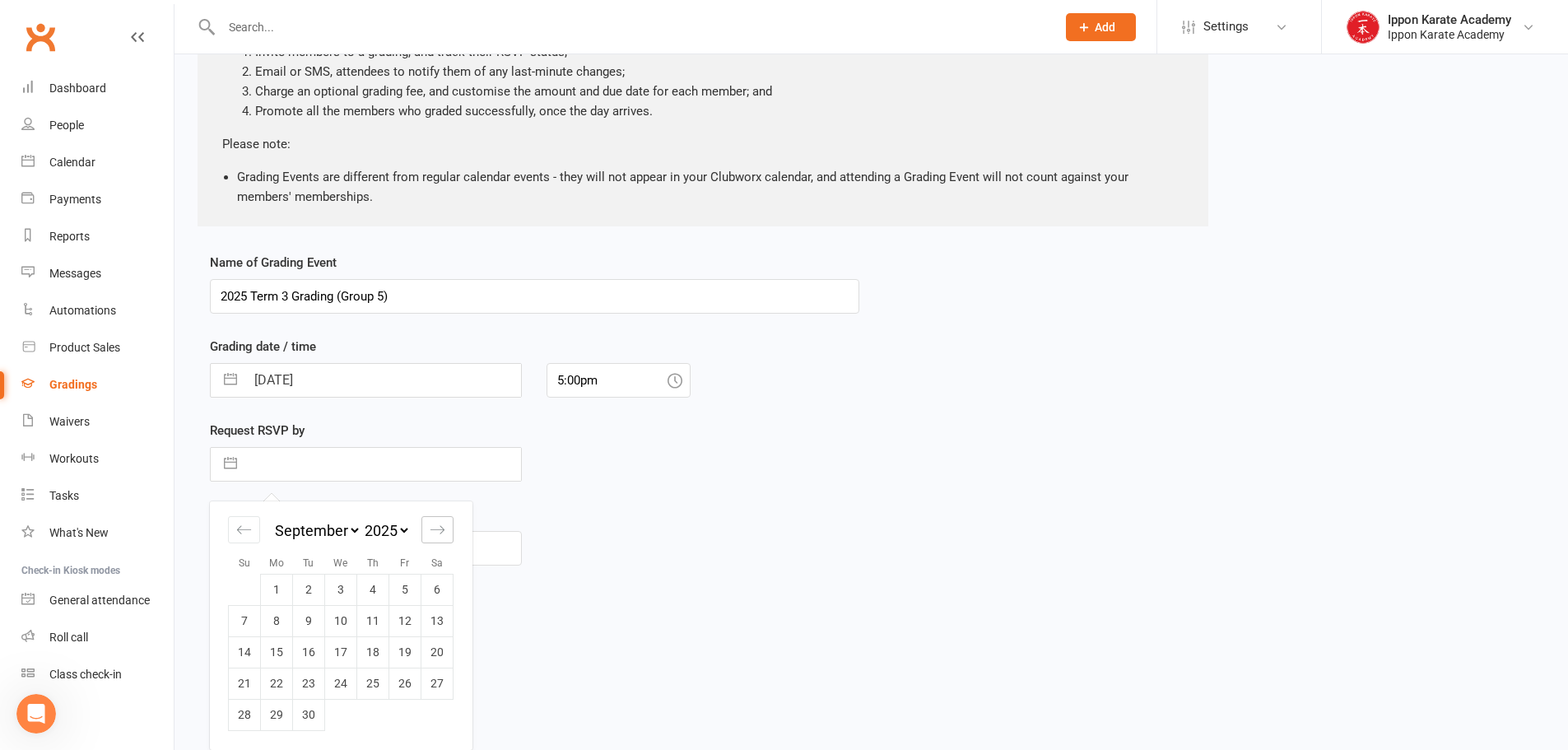
scroll to position [178, 0]
click at [318, 651] on td "16" at bounding box center [309, 651] width 32 height 31
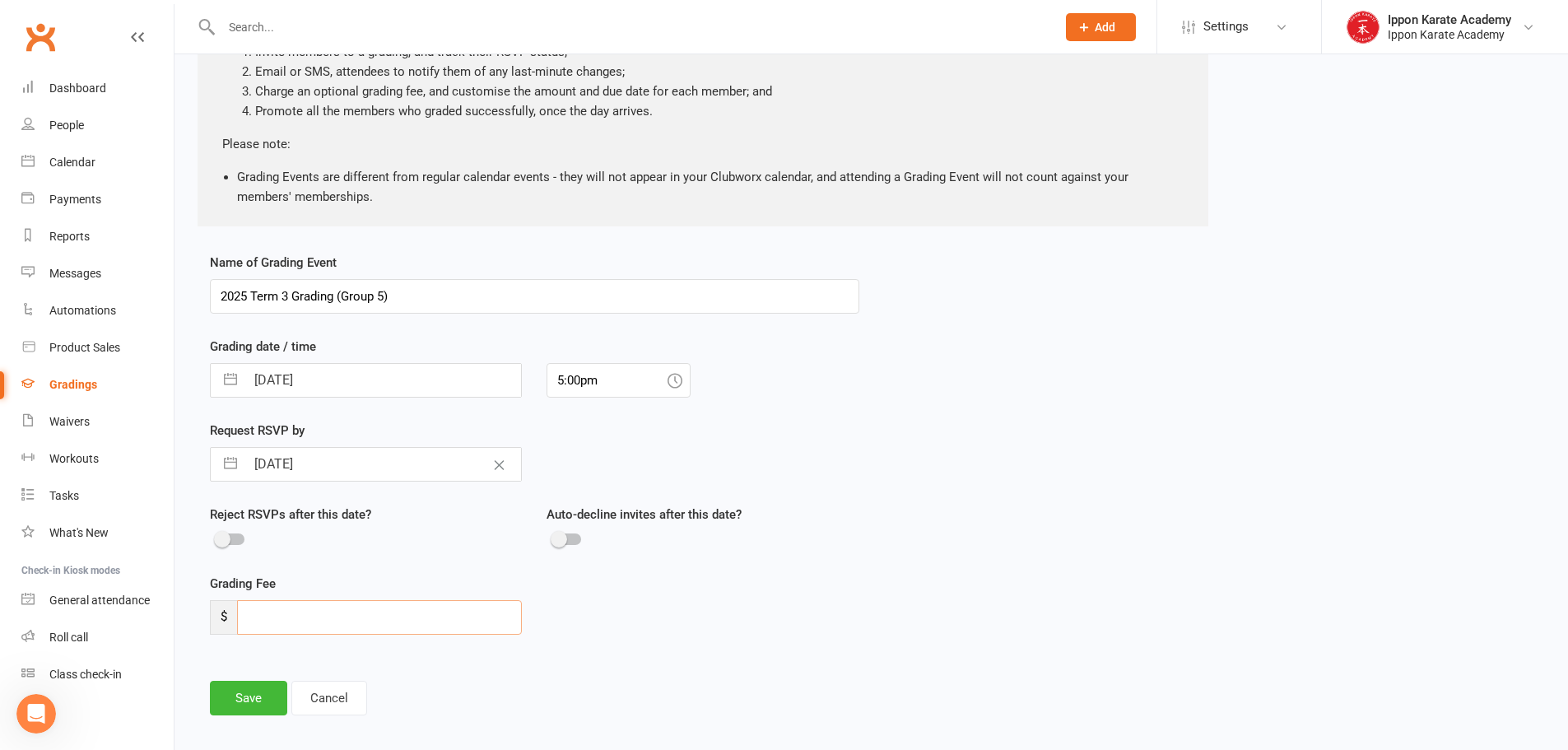
click at [360, 616] on input "number" at bounding box center [379, 616] width 285 height 35
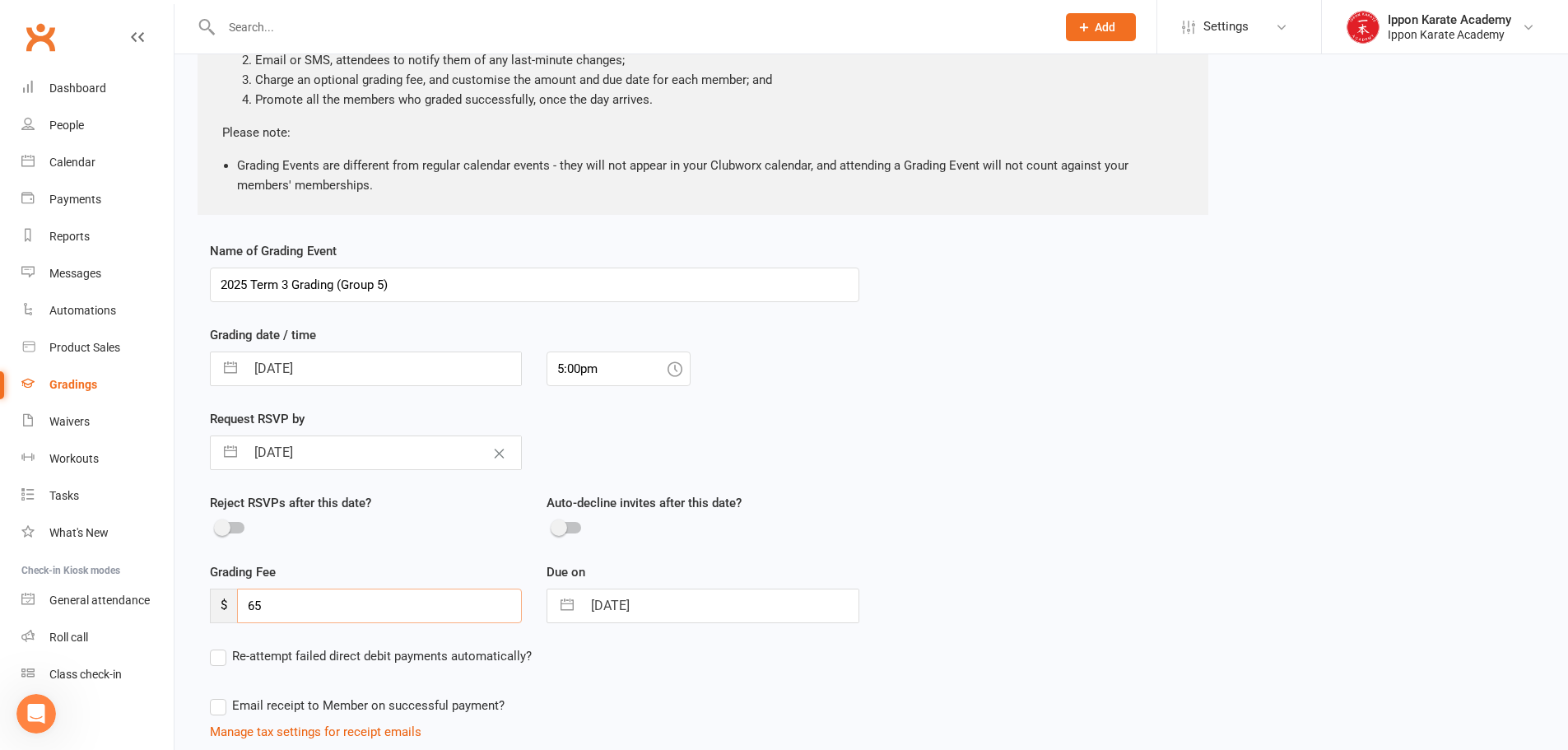
scroll to position [312, 0]
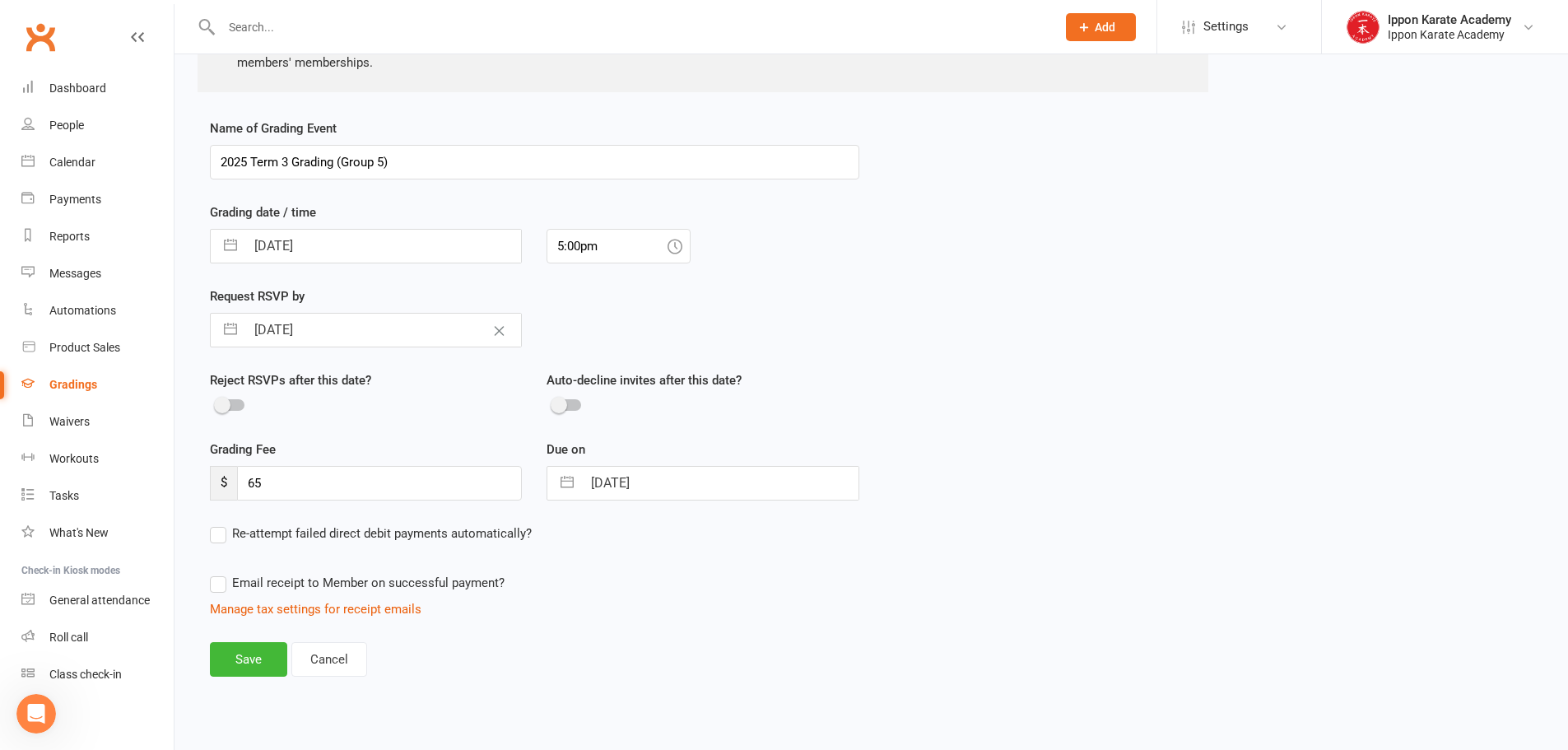
click at [667, 481] on input "01 Oct 2025" at bounding box center [720, 483] width 276 height 33
drag, startPoint x: 288, startPoint y: 477, endPoint x: 249, endPoint y: 477, distance: 39.0
click at [249, 477] on input "65" at bounding box center [379, 483] width 285 height 35
click at [1109, 334] on div "Name of Grading Event 2025 Term 3 Grading (Group 5) Grading date / time 01 Oct …" at bounding box center [871, 408] width 1348 height 581
click at [692, 474] on input "01 Oct 2025" at bounding box center [720, 483] width 276 height 33
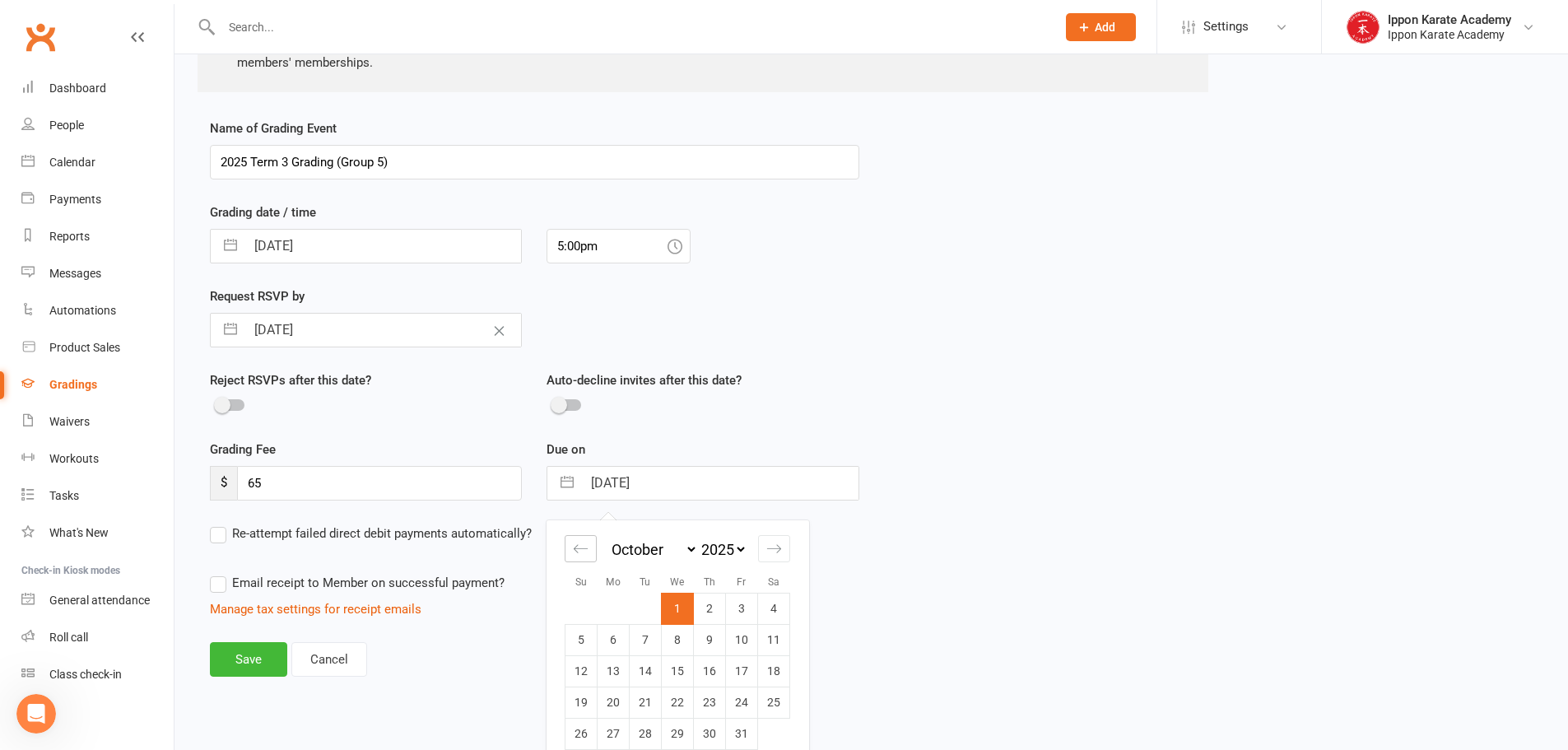
click at [573, 551] on icon "Move backward to switch to the previous month." at bounding box center [580, 548] width 15 height 15
click at [745, 669] on td "19" at bounding box center [742, 670] width 32 height 31
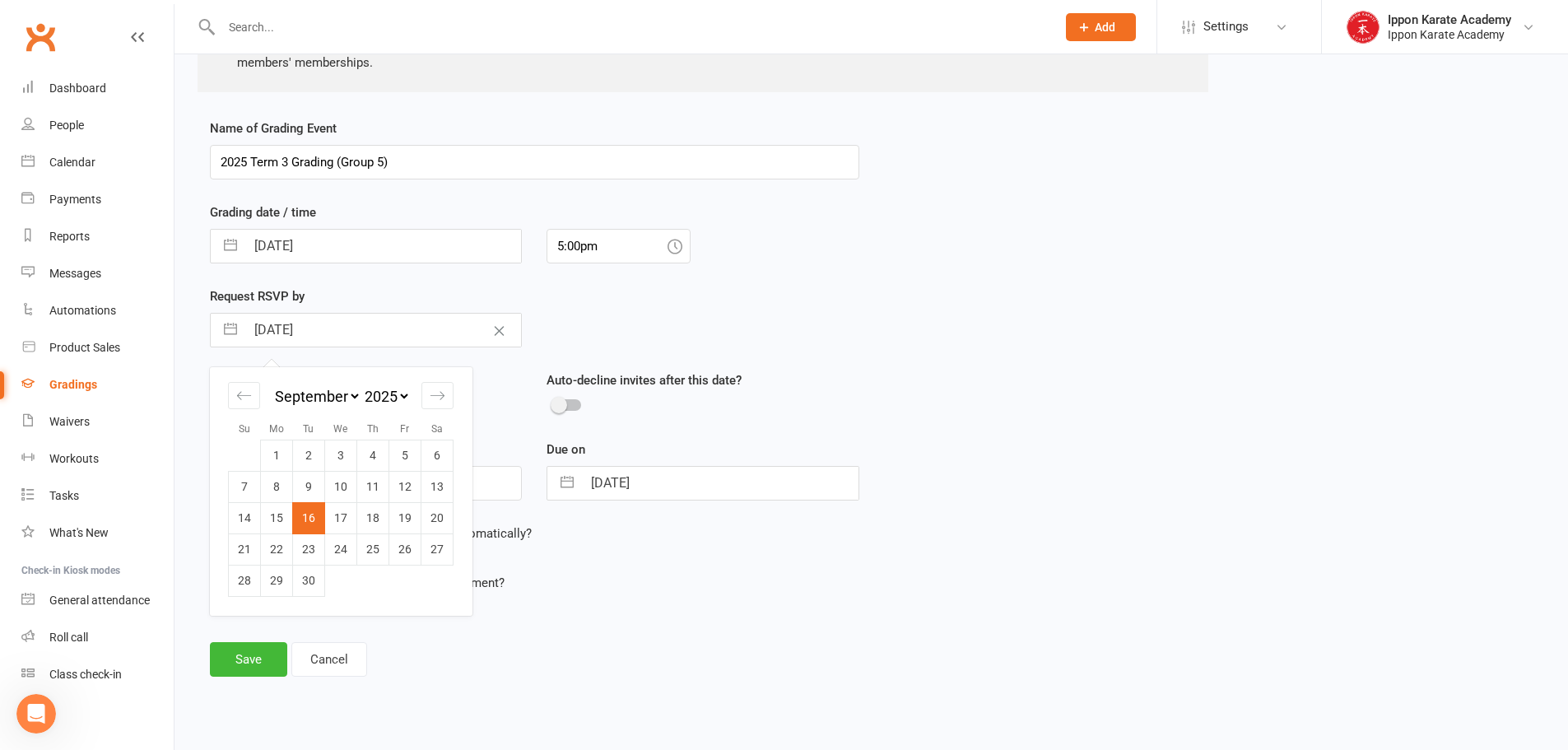
click at [268, 327] on input "16 Sep 2025" at bounding box center [383, 330] width 276 height 33
click at [411, 521] on td "19" at bounding box center [406, 517] width 32 height 31
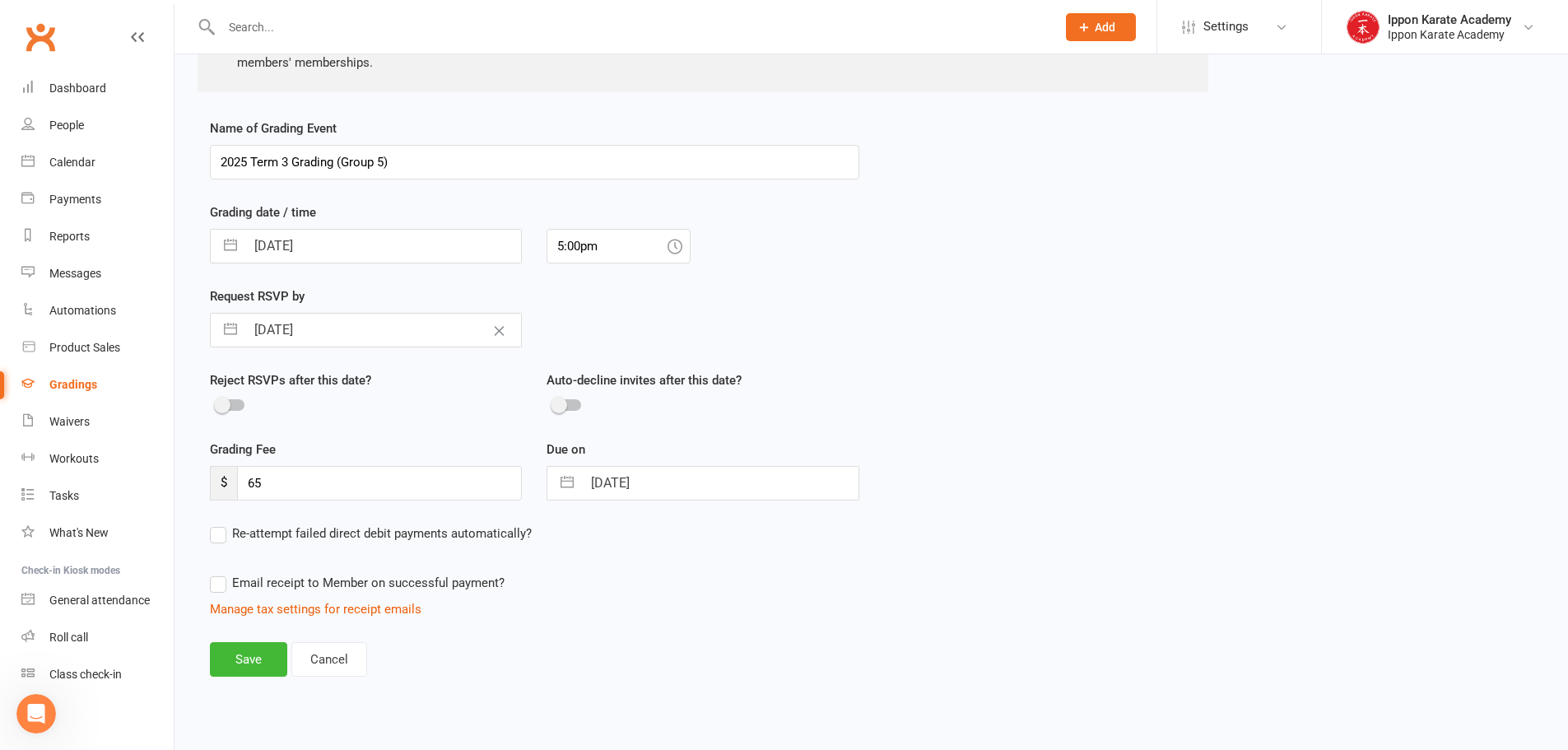
click at [799, 602] on div "Manage tax settings for receipt emails" at bounding box center [534, 608] width 649 height 20
drag, startPoint x: 257, startPoint y: 482, endPoint x: 234, endPoint y: 482, distance: 23.0
click at [234, 482] on div "$ 65" at bounding box center [366, 483] width 312 height 35
click at [231, 662] on button "Save" at bounding box center [248, 659] width 77 height 35
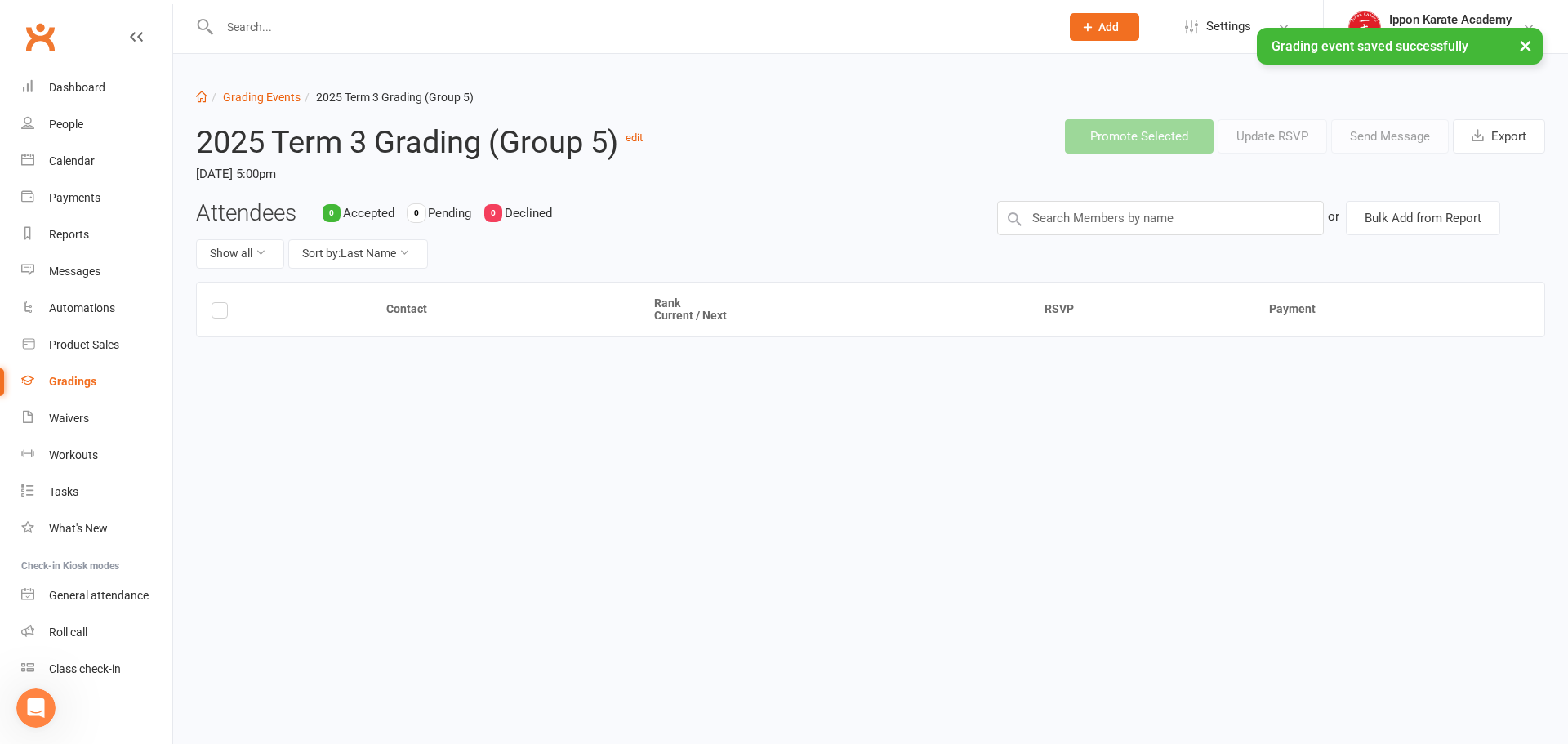
click at [895, 225] on div "Attendees 0 Accepted 0 Pending 0 Declined Show all Sort by: Last Name" at bounding box center [584, 241] width 801 height 81
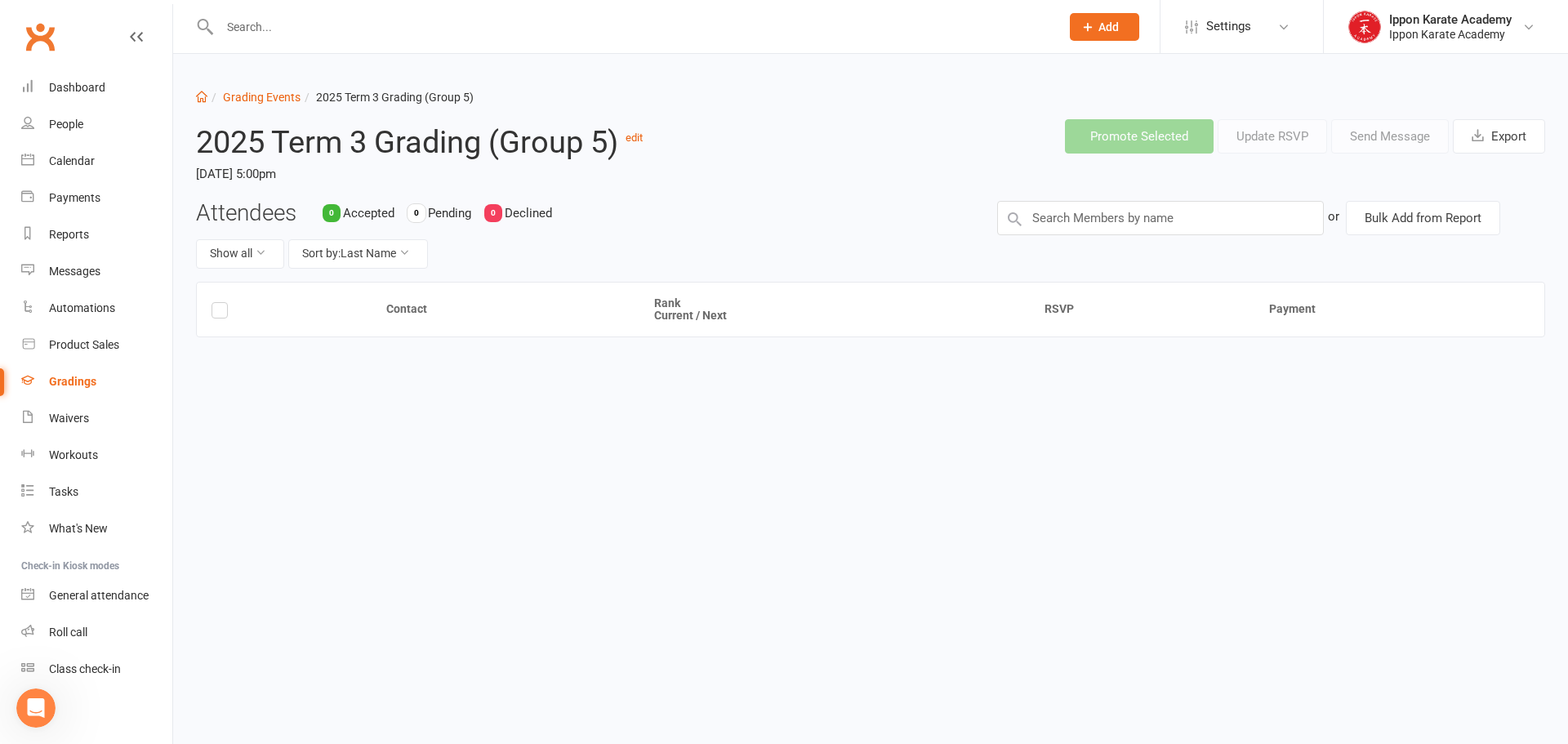
drag, startPoint x: 614, startPoint y: 145, endPoint x: 608, endPoint y: 113, distance: 32.6
click at [608, 113] on div "2025 Term 3 Grading (Group 5) edit Wednesday, 1 Oct 2025, 5:00pm" at bounding box center [470, 153] width 572 height 94
click at [635, 138] on link "edit" at bounding box center [634, 137] width 17 height 13
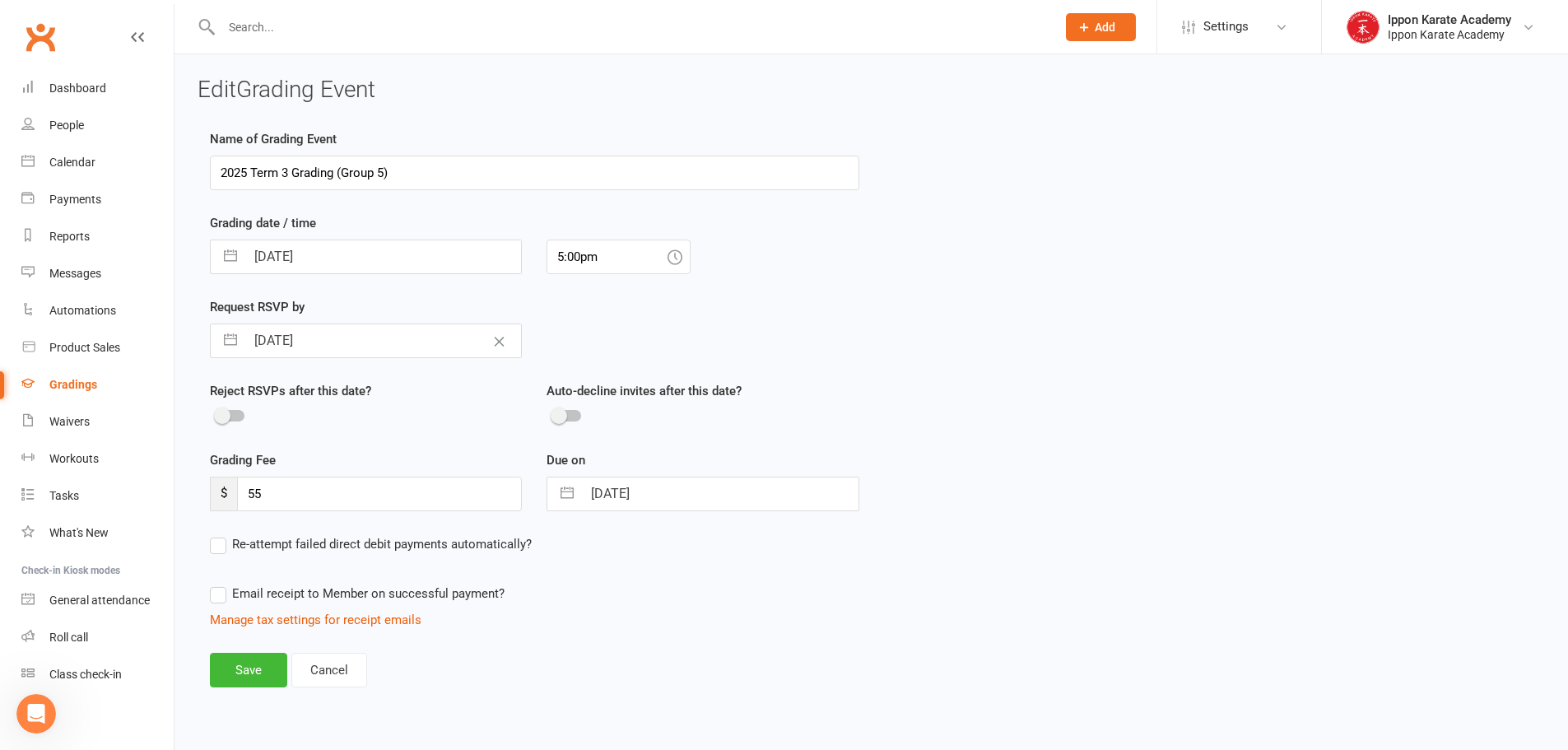
drag, startPoint x: 386, startPoint y: 173, endPoint x: 341, endPoint y: 174, distance: 45.0
click at [341, 174] on input "2025 Term 3 Grading (Group 5)" at bounding box center [534, 173] width 649 height 35
click at [918, 324] on div "Name of Grading Event 2025 Term 3 Grading (Group 5) Grading date / time 01 Oct …" at bounding box center [871, 419] width 1348 height 581
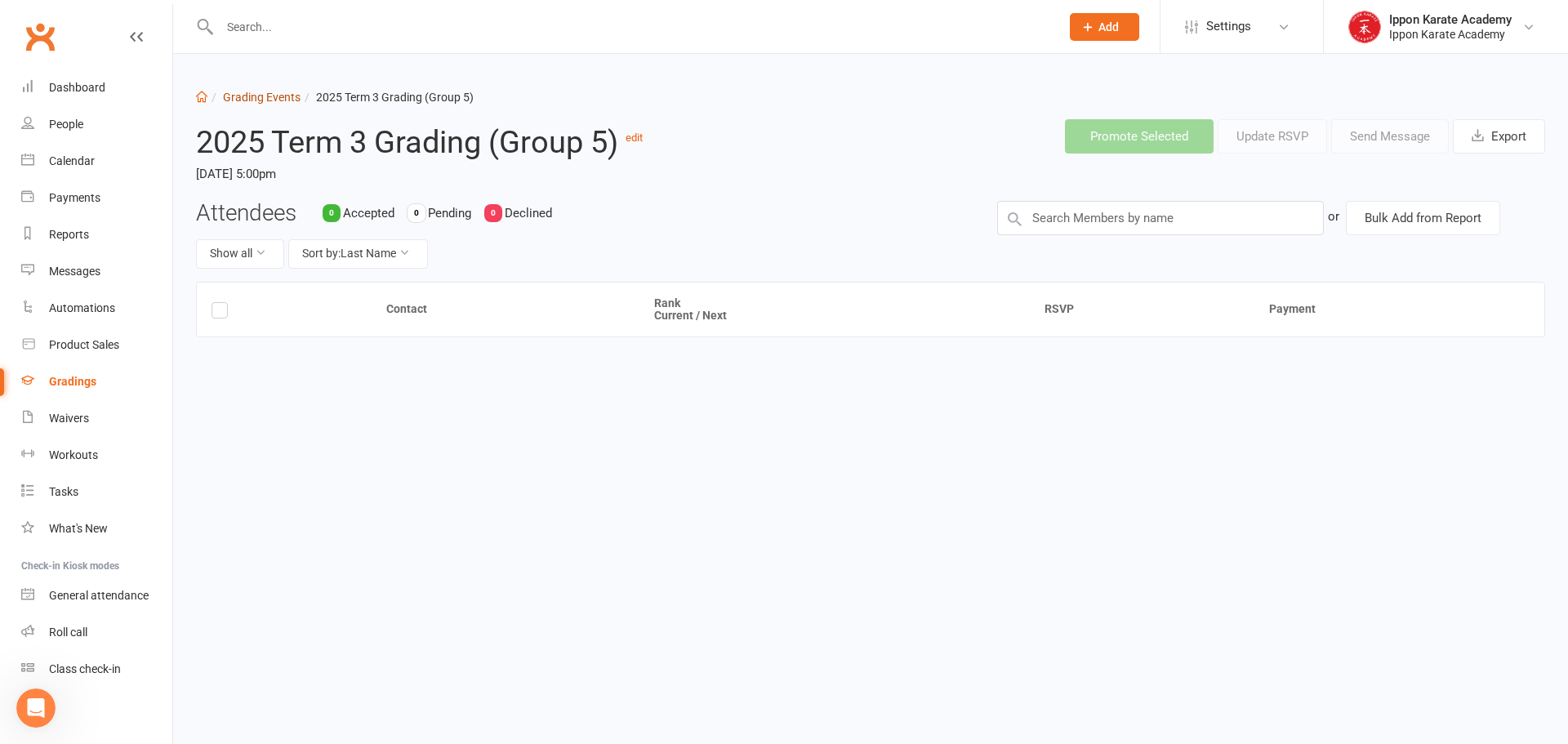
click at [283, 96] on link "Grading Events" at bounding box center [262, 96] width 78 height 13
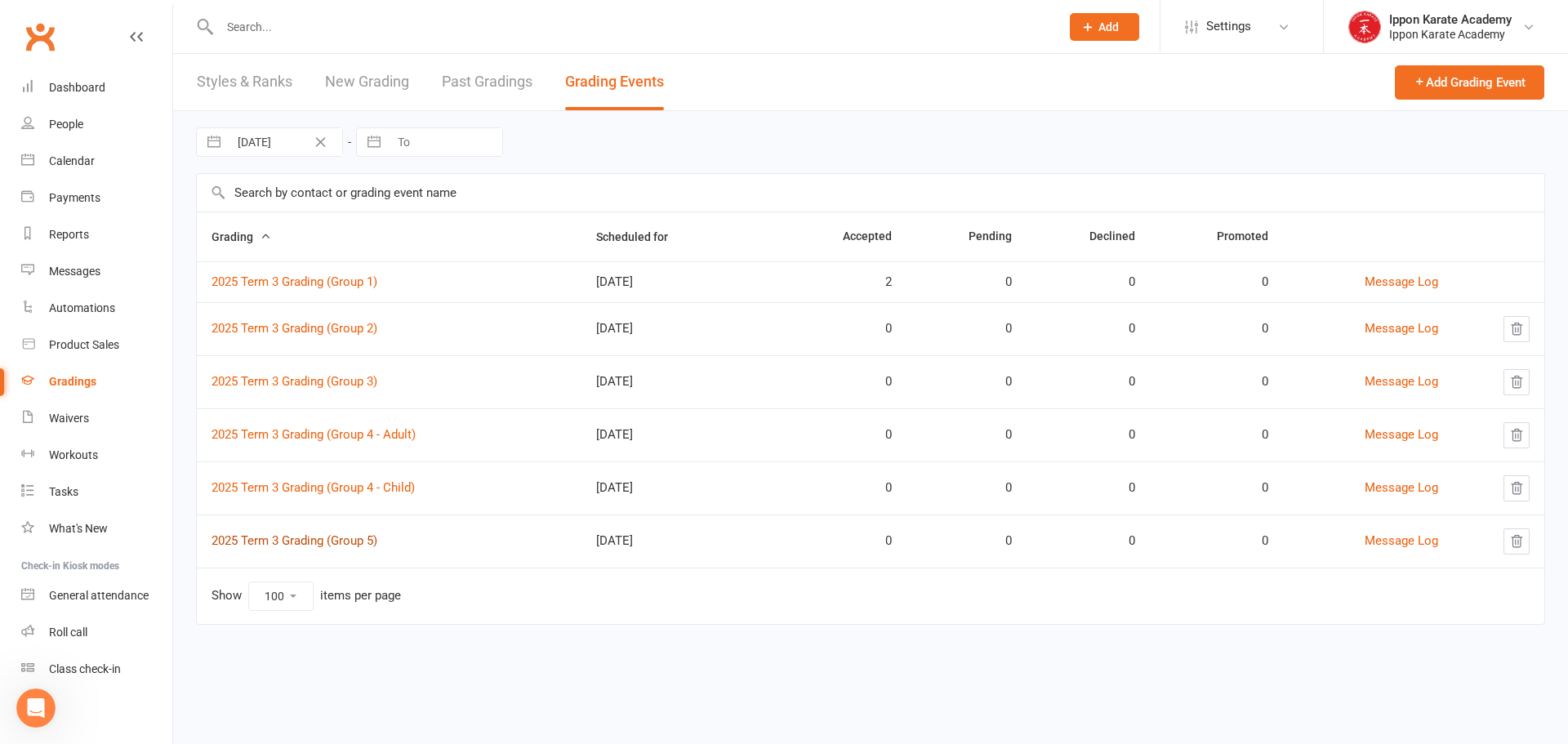
click at [375, 542] on link "2025 Term 3 Grading (Group 5)" at bounding box center [295, 540] width 165 height 14
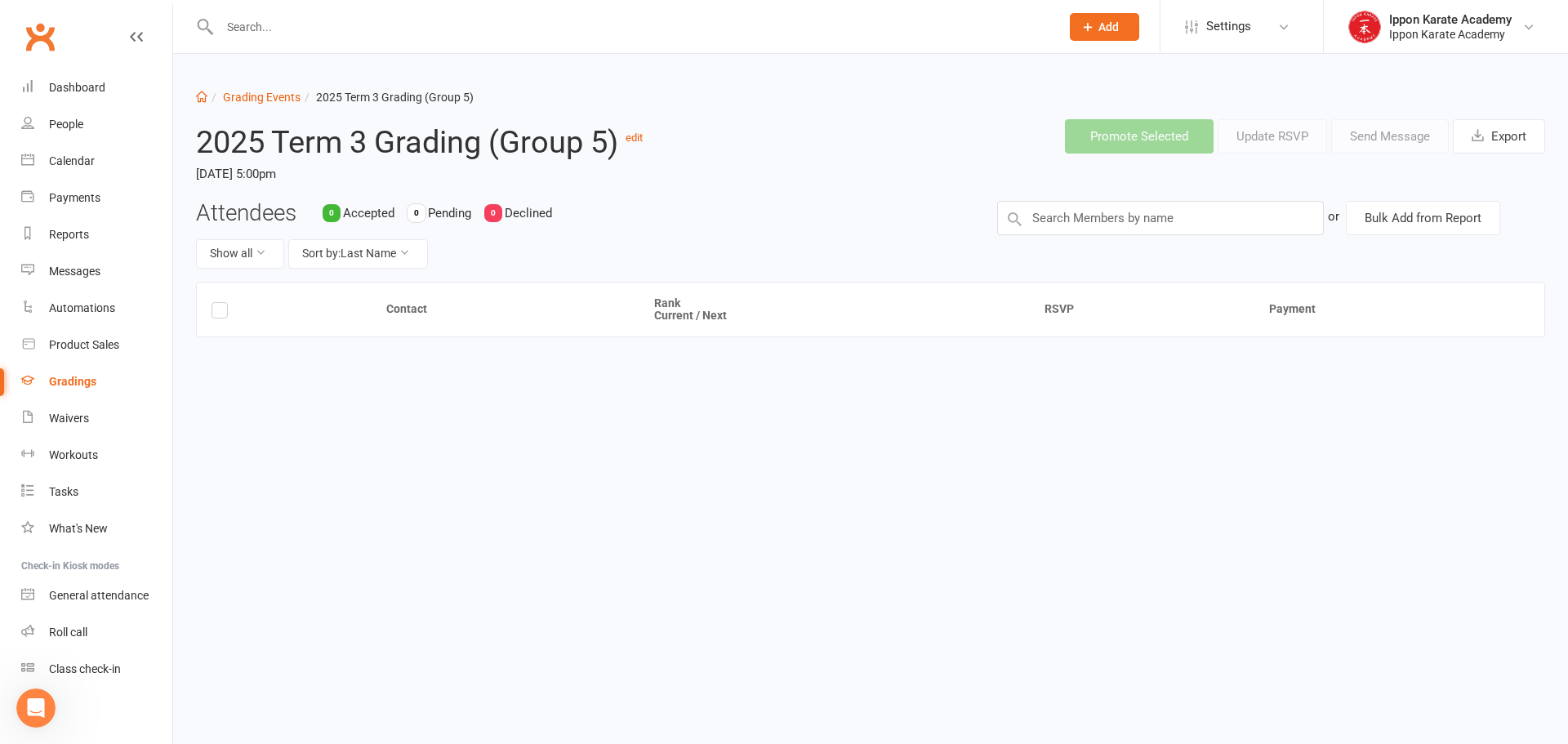
click at [640, 130] on sup "edit" at bounding box center [634, 132] width 17 height 30
click at [641, 142] on link "edit" at bounding box center [634, 137] width 17 height 13
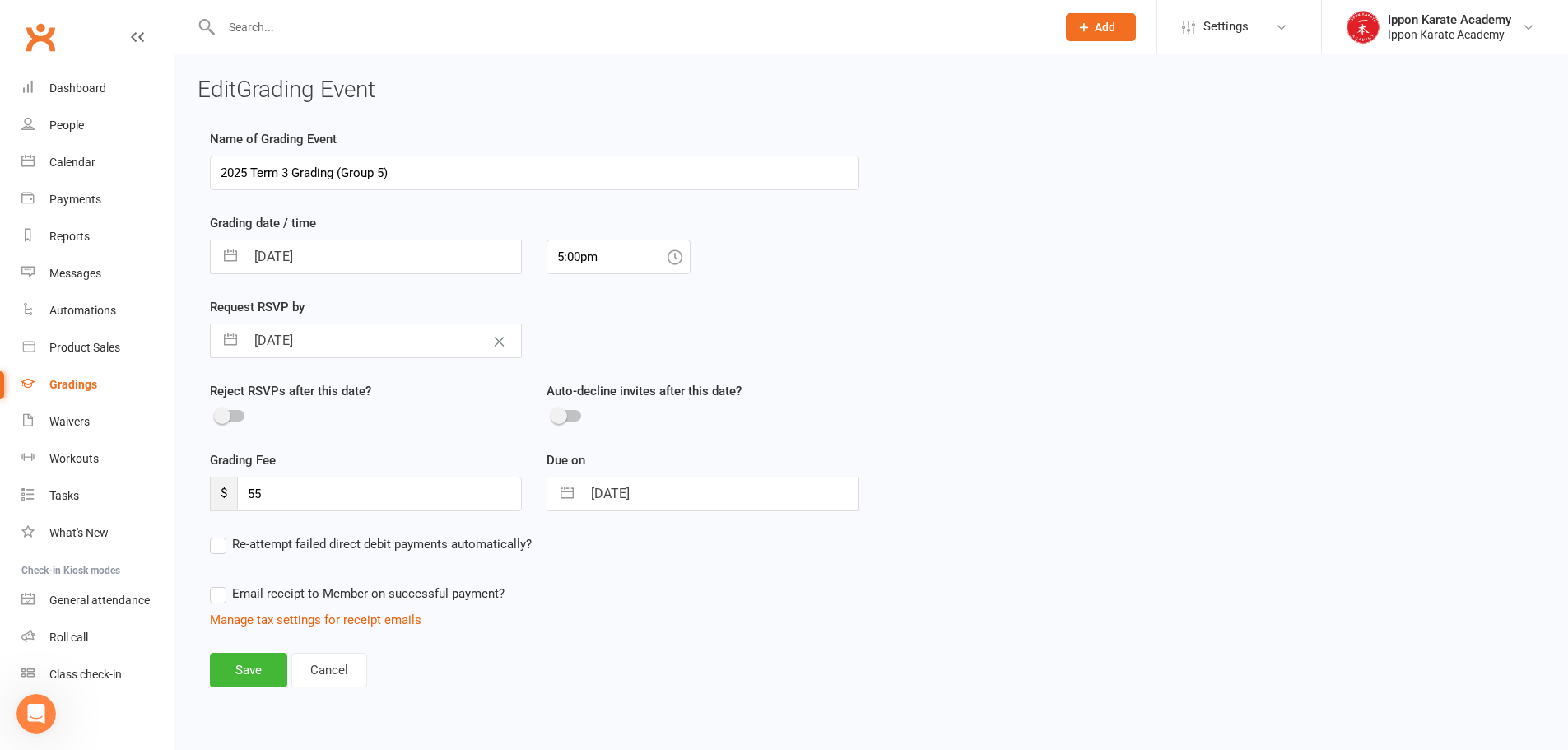
click at [387, 173] on input "2025 Term 3 Grading (Group 5)" at bounding box center [534, 173] width 649 height 35
click at [259, 670] on button "Save" at bounding box center [248, 669] width 77 height 35
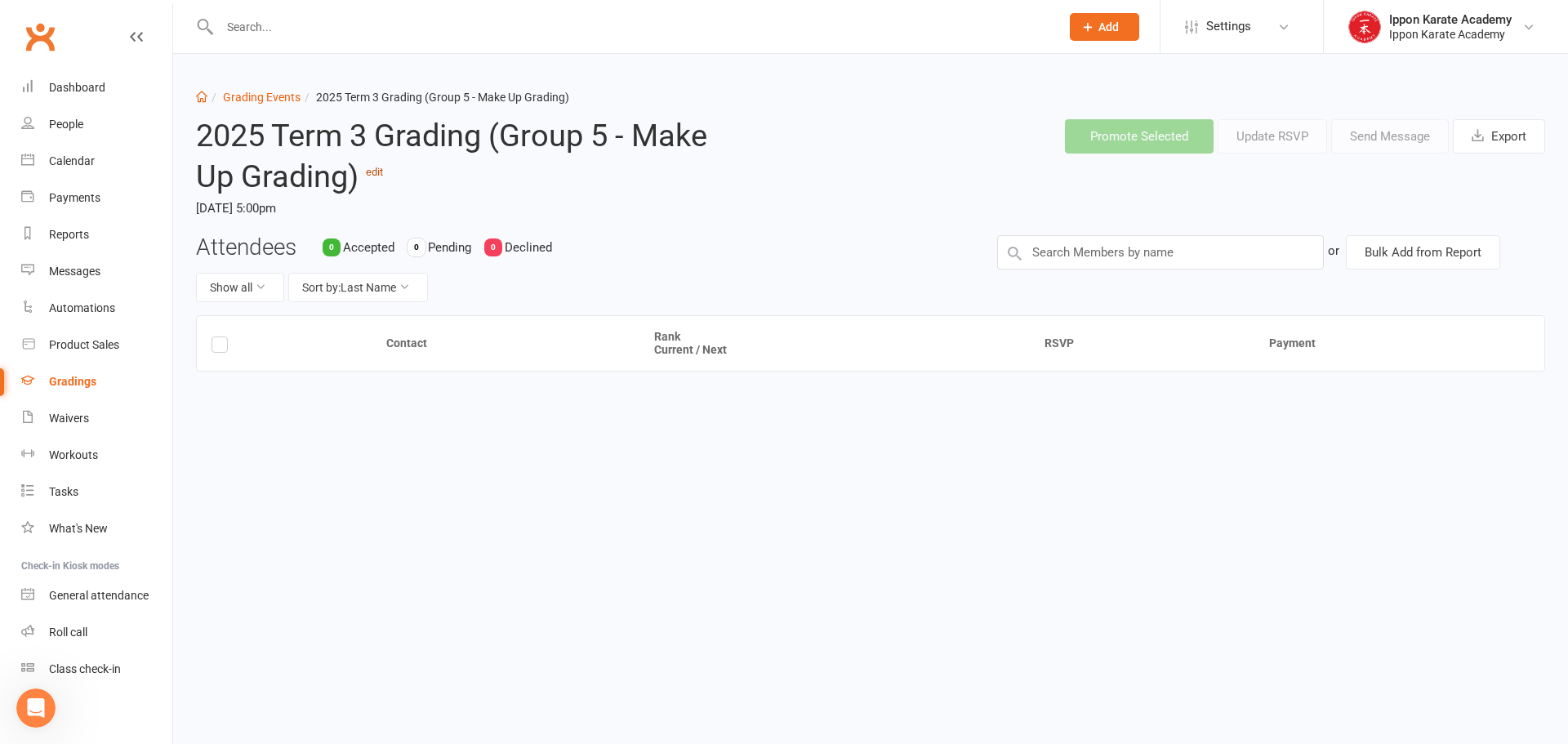
click at [382, 177] on link "edit" at bounding box center [374, 171] width 17 height 13
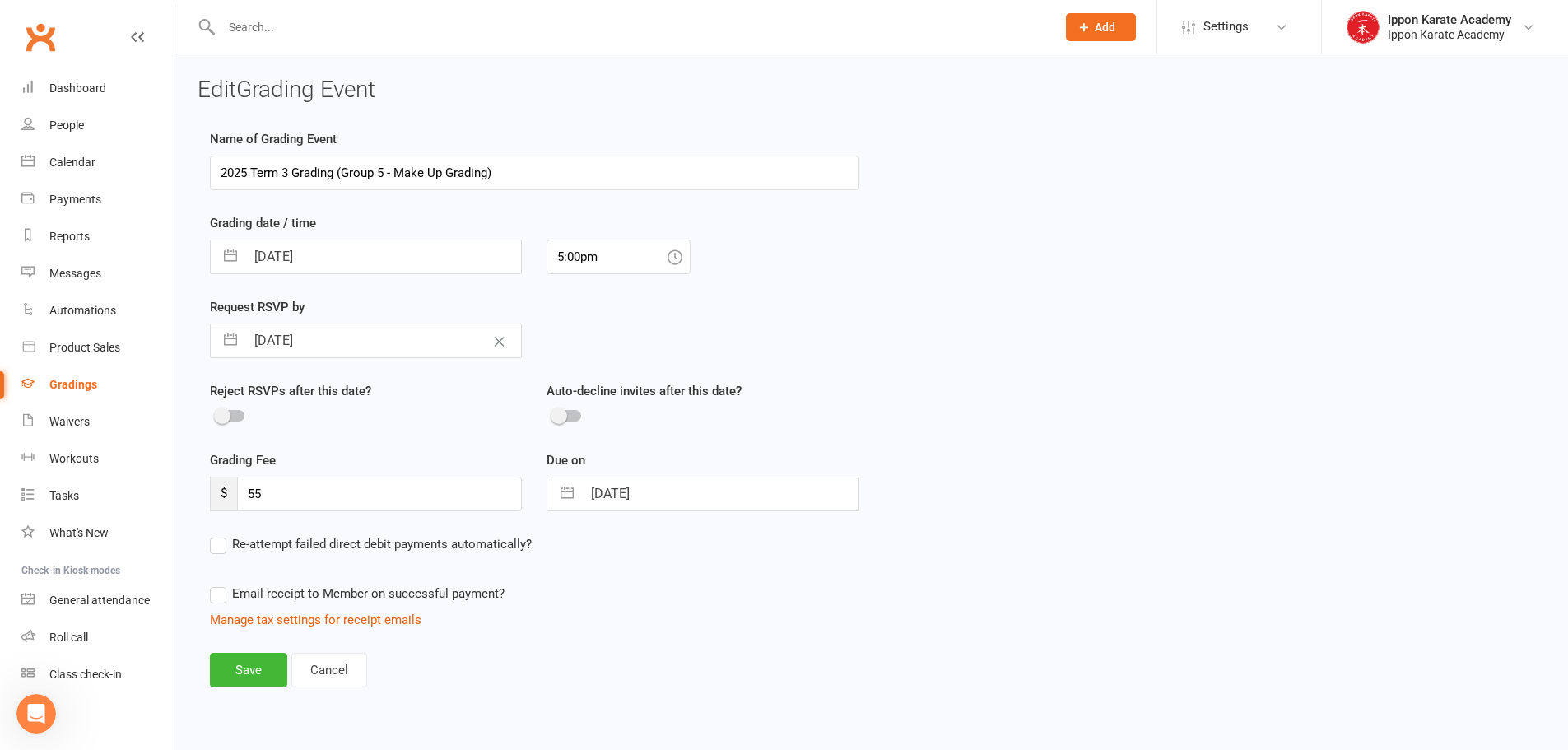
click at [396, 174] on input "2025 Term 3 Grading (Group 5 - Make Up Grading)" at bounding box center [534, 173] width 649 height 35
click at [1194, 333] on div "Name of Grading Event 2025 Term 3 Grading (Group 5 - Make Up Grading) Grading d…" at bounding box center [871, 419] width 1348 height 581
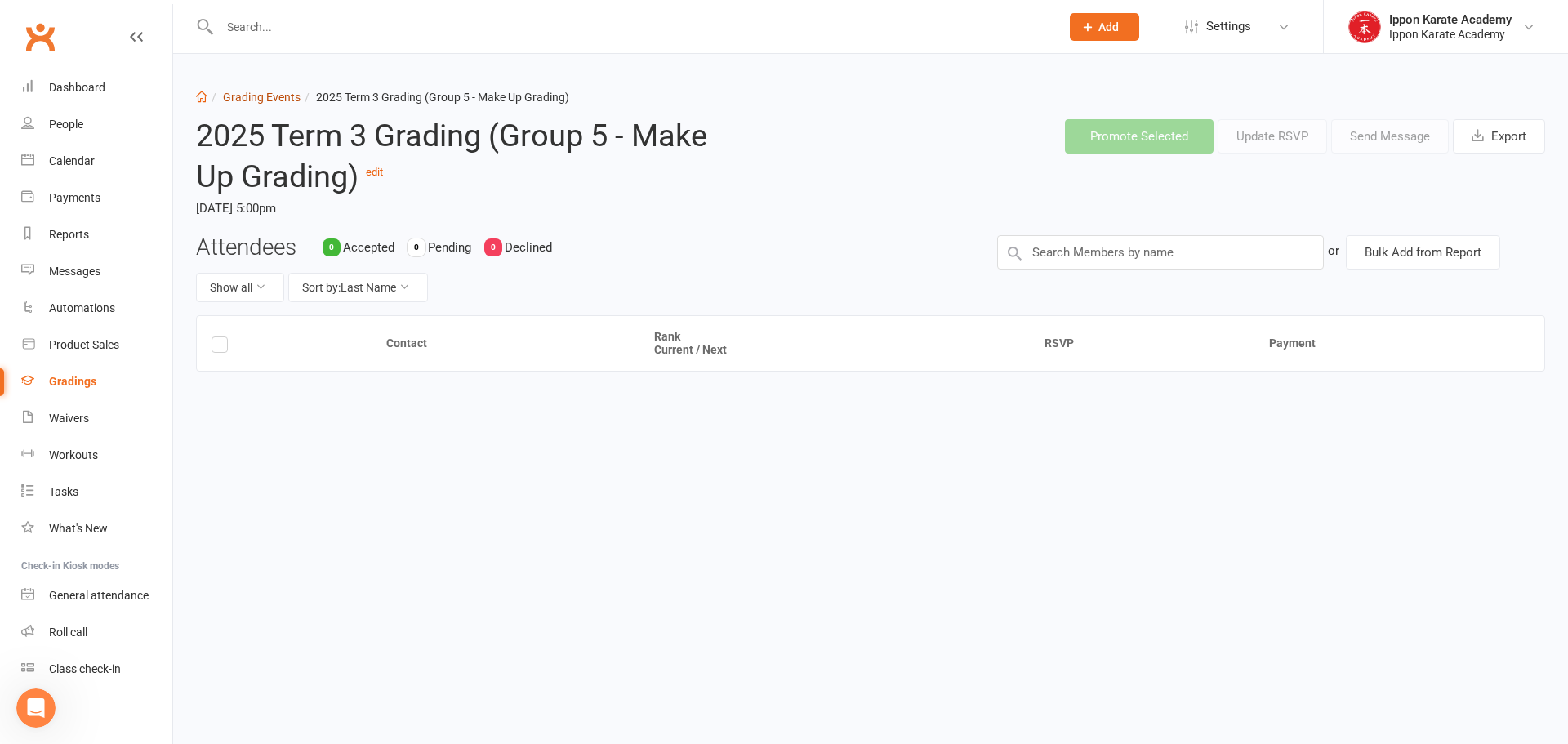
click at [256, 95] on link "Grading Events" at bounding box center [262, 96] width 78 height 13
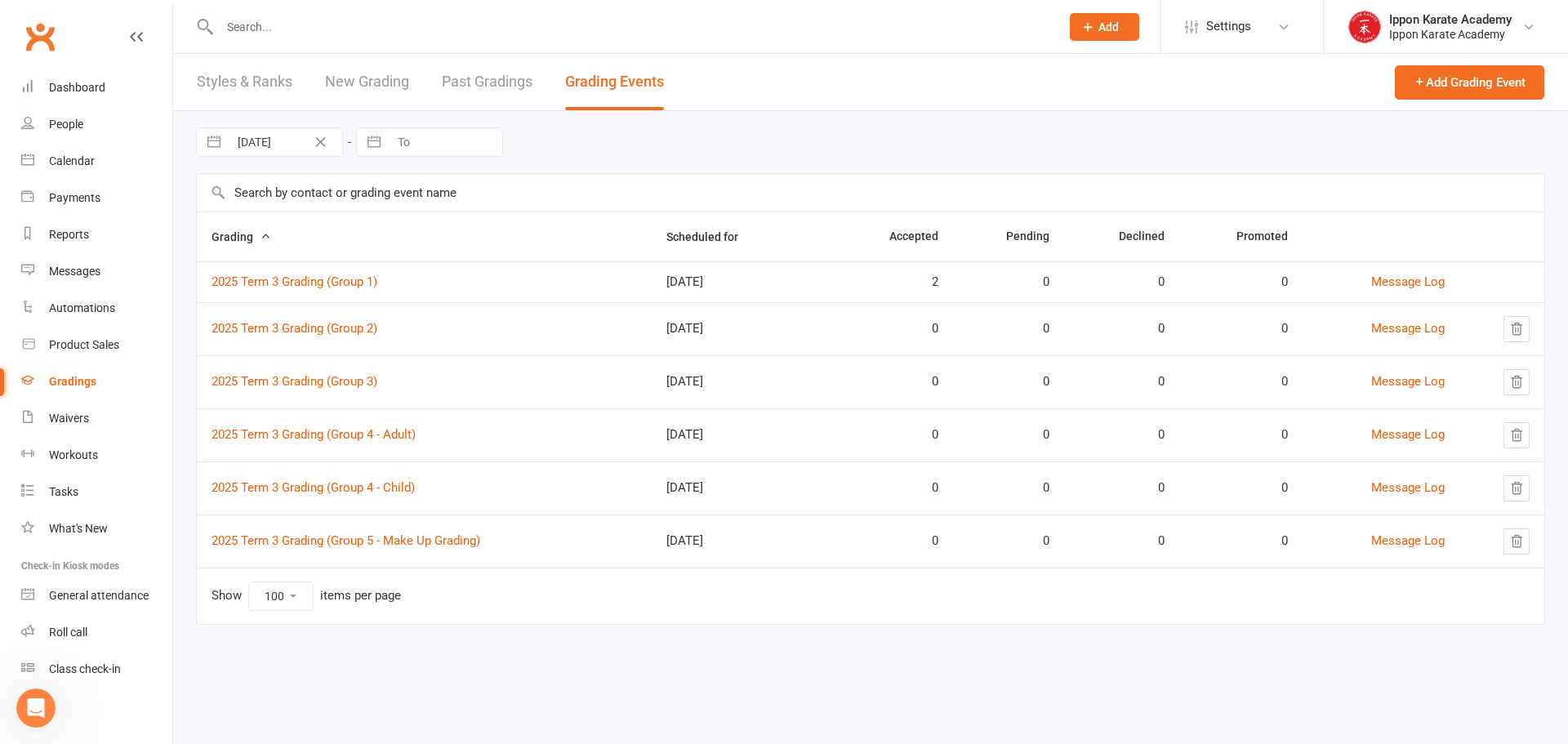
click at [971, 658] on html "Prospect Member Non-attending contact Class / event Appointment Grading event T…" at bounding box center [784, 335] width 1568 height 670
click at [238, 89] on link "Styles & Ranks" at bounding box center [244, 82] width 95 height 57
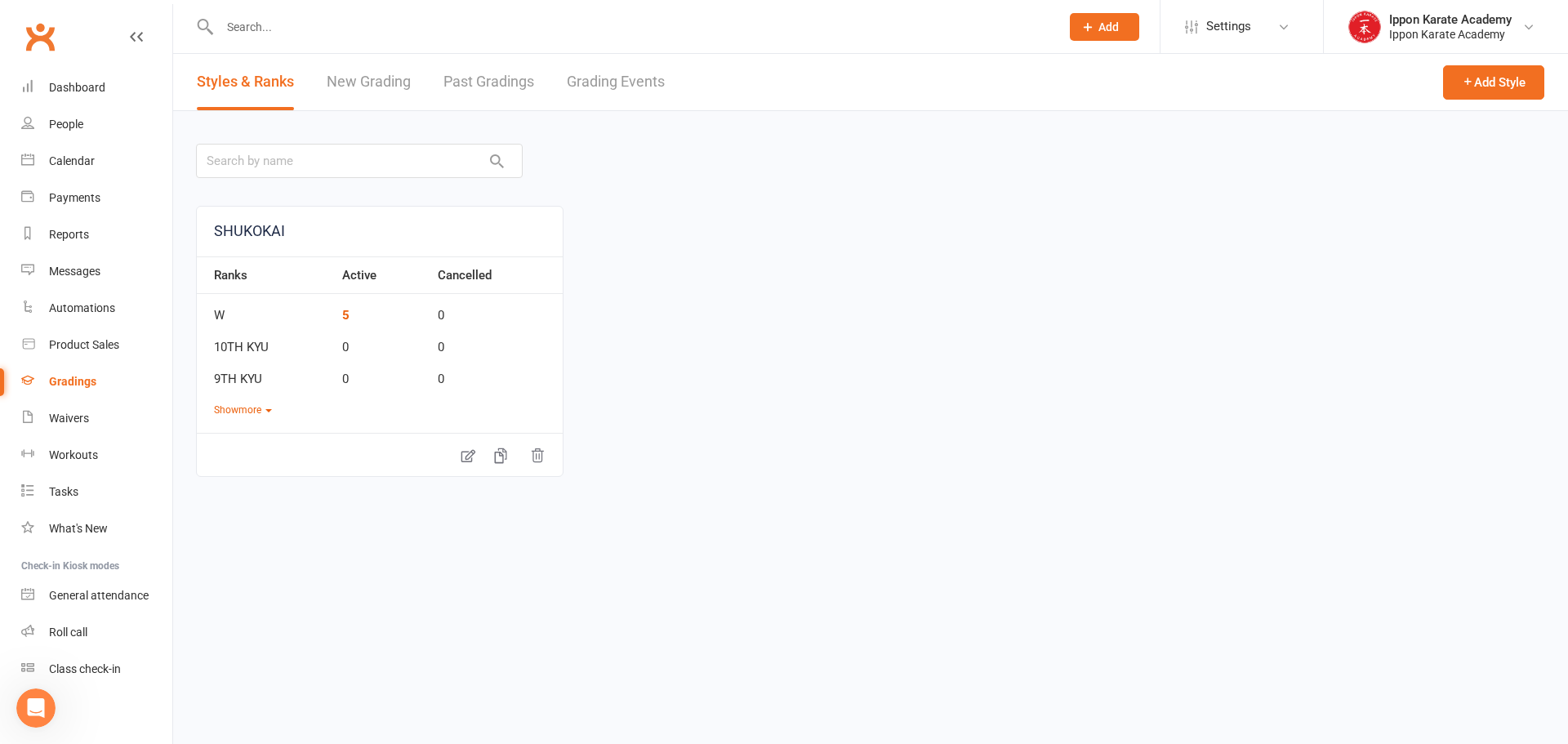
click at [376, 74] on link "New Grading" at bounding box center [369, 82] width 84 height 57
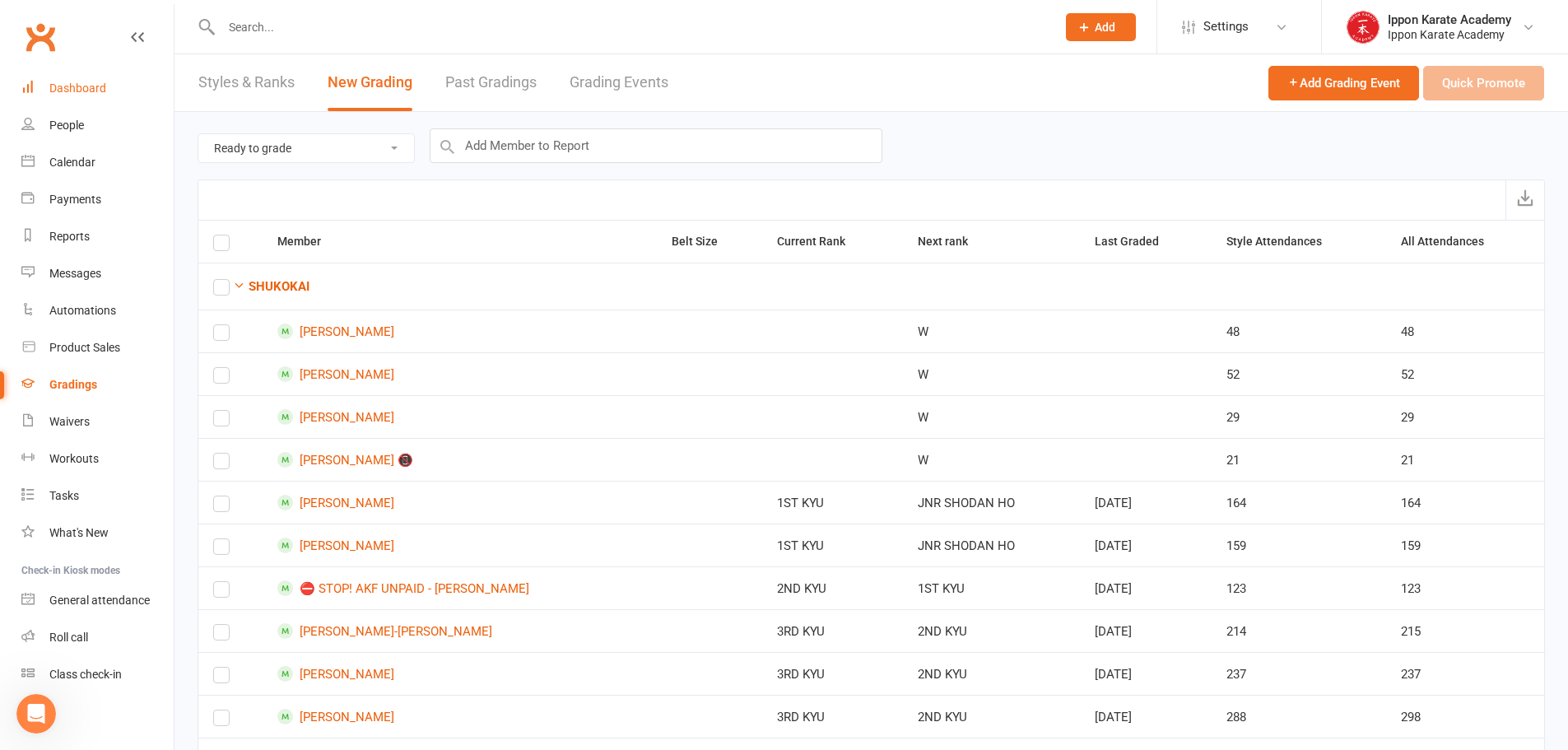
click at [66, 76] on link "Dashboard" at bounding box center [97, 88] width 152 height 37
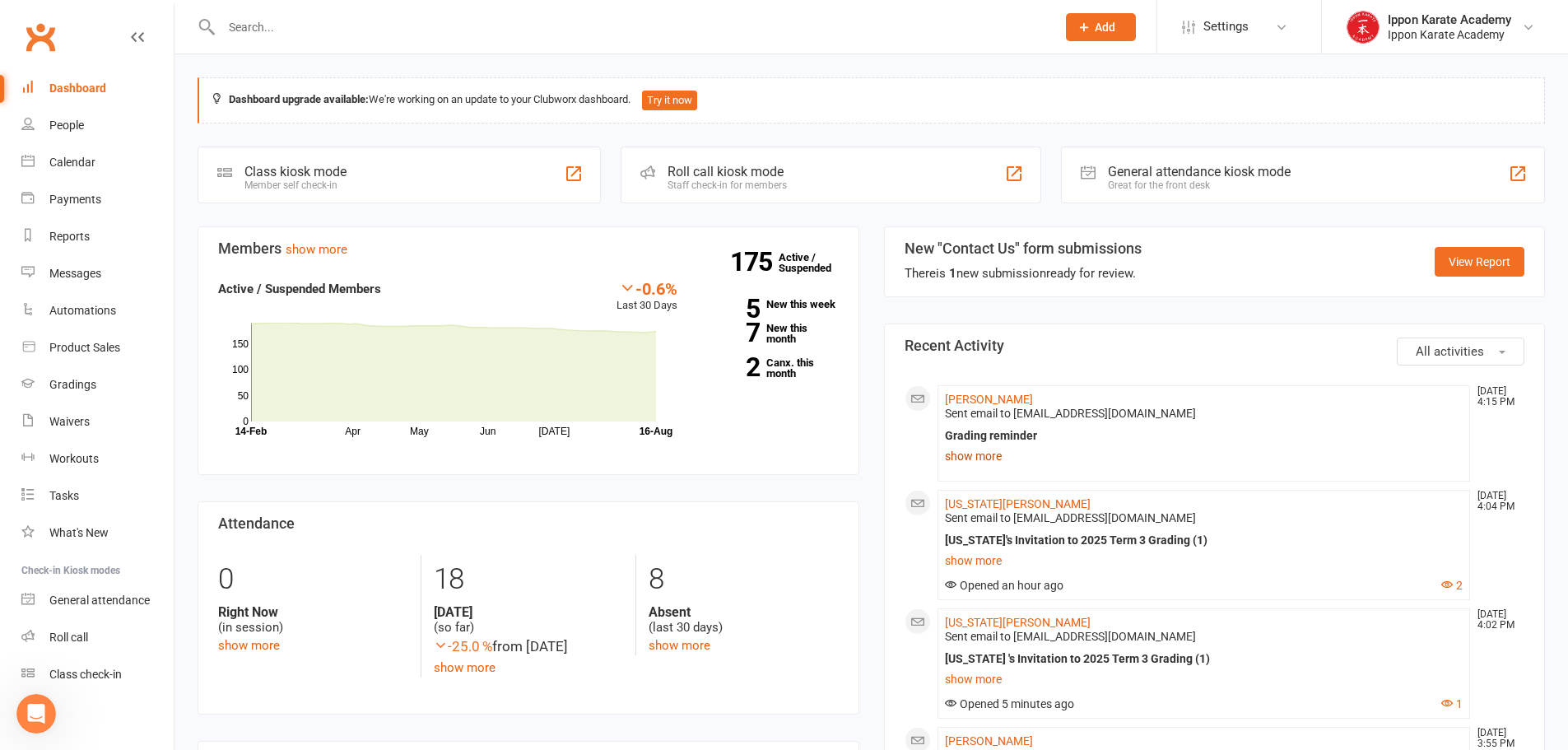
click at [1287, 459] on link "show more" at bounding box center [1205, 456] width 519 height 23
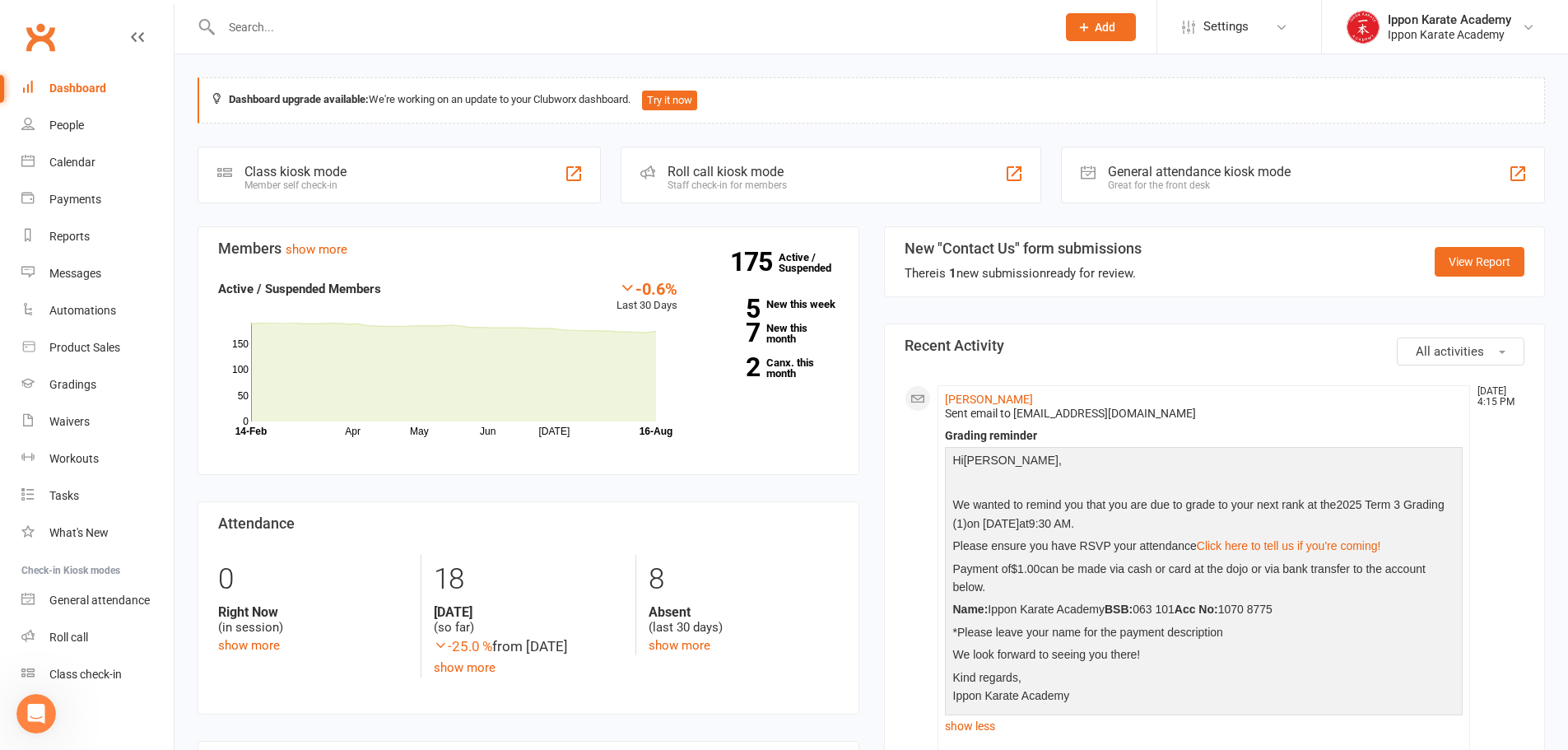
click at [778, 473] on section "Members show more -0.6% Last 30 Days Active / Suspended Members Apr May Jun Jul…" at bounding box center [528, 350] width 662 height 249
click at [69, 128] on div "People" at bounding box center [66, 124] width 35 height 13
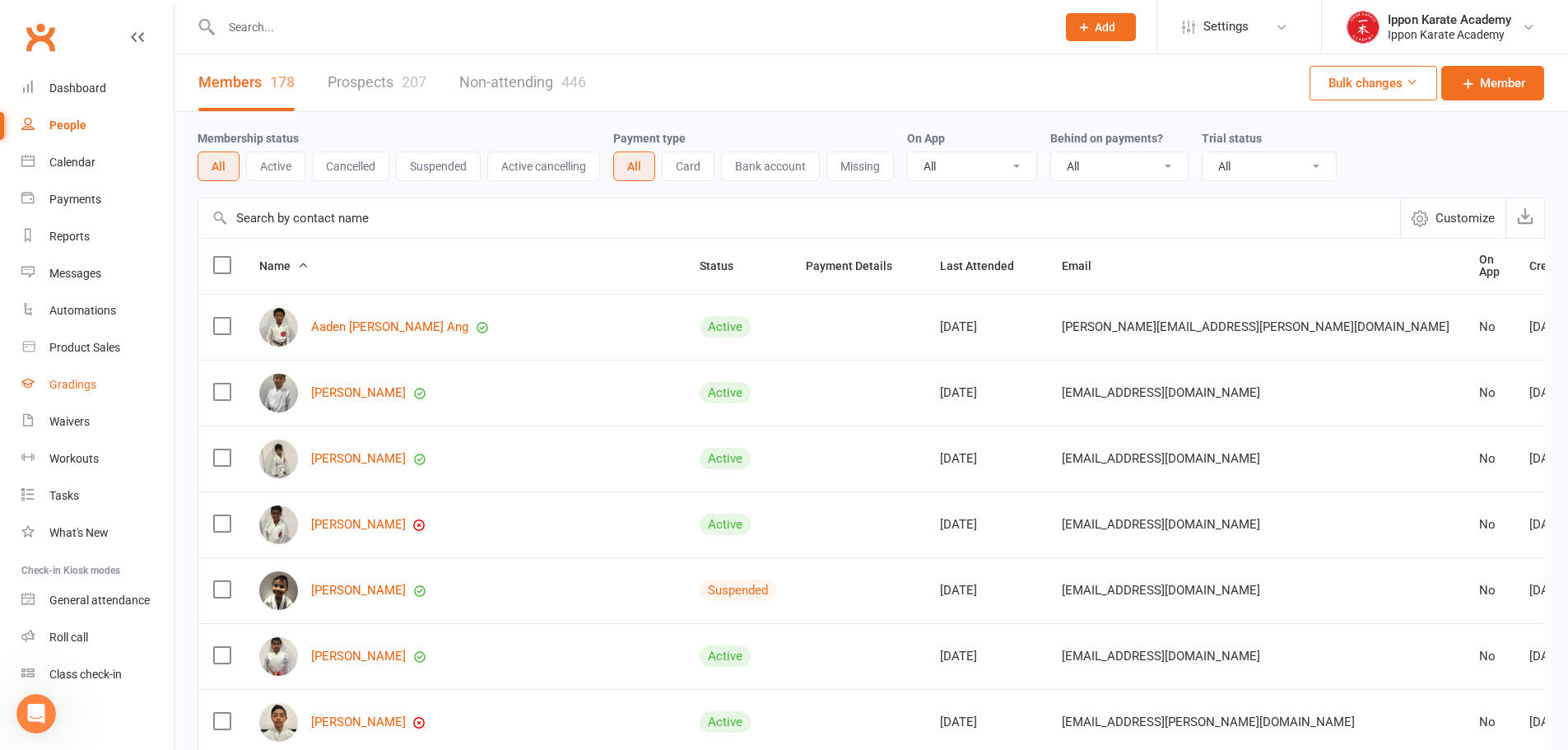
click at [65, 387] on div "Gradings" at bounding box center [72, 384] width 47 height 13
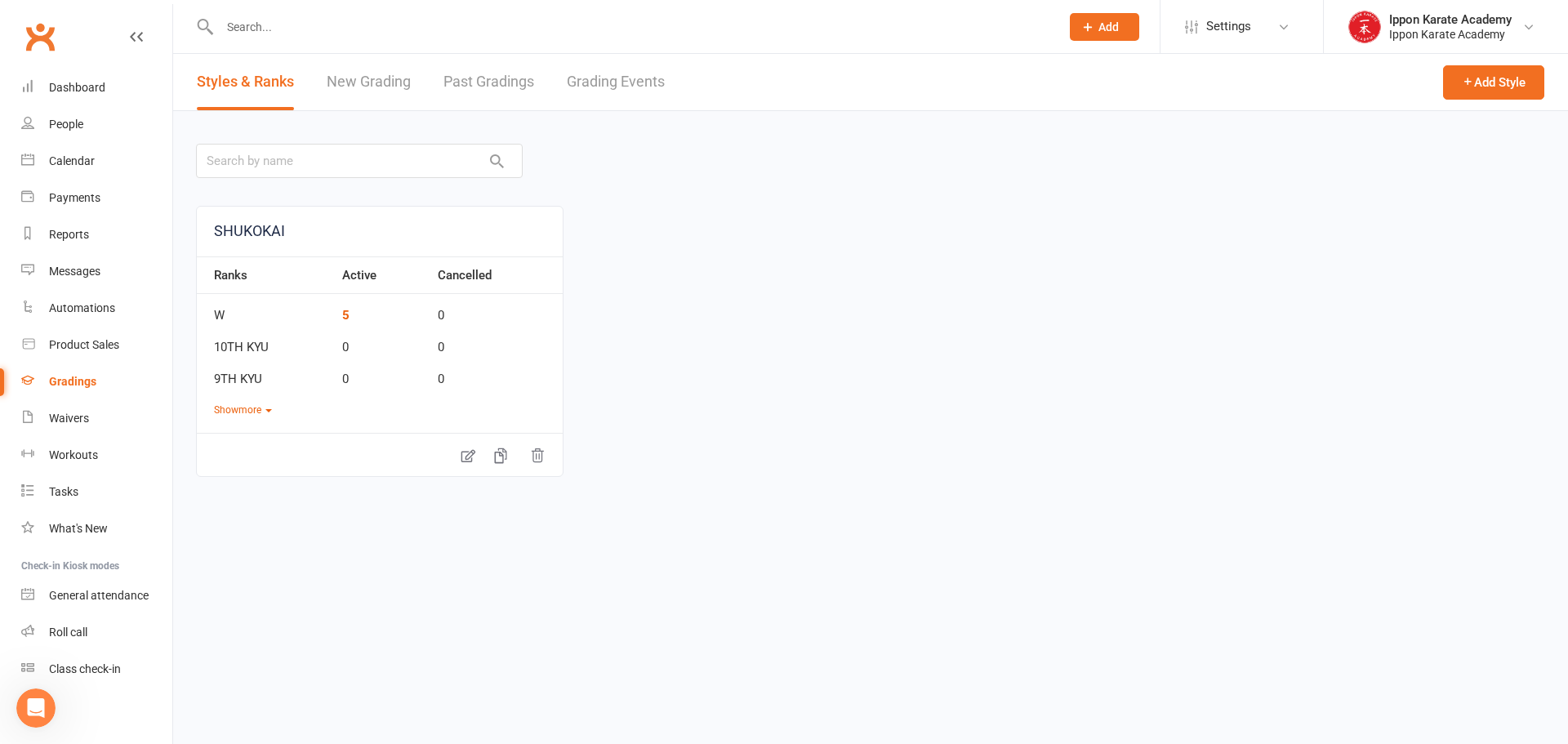
click at [479, 72] on link "Past Gradings" at bounding box center [488, 82] width 90 height 57
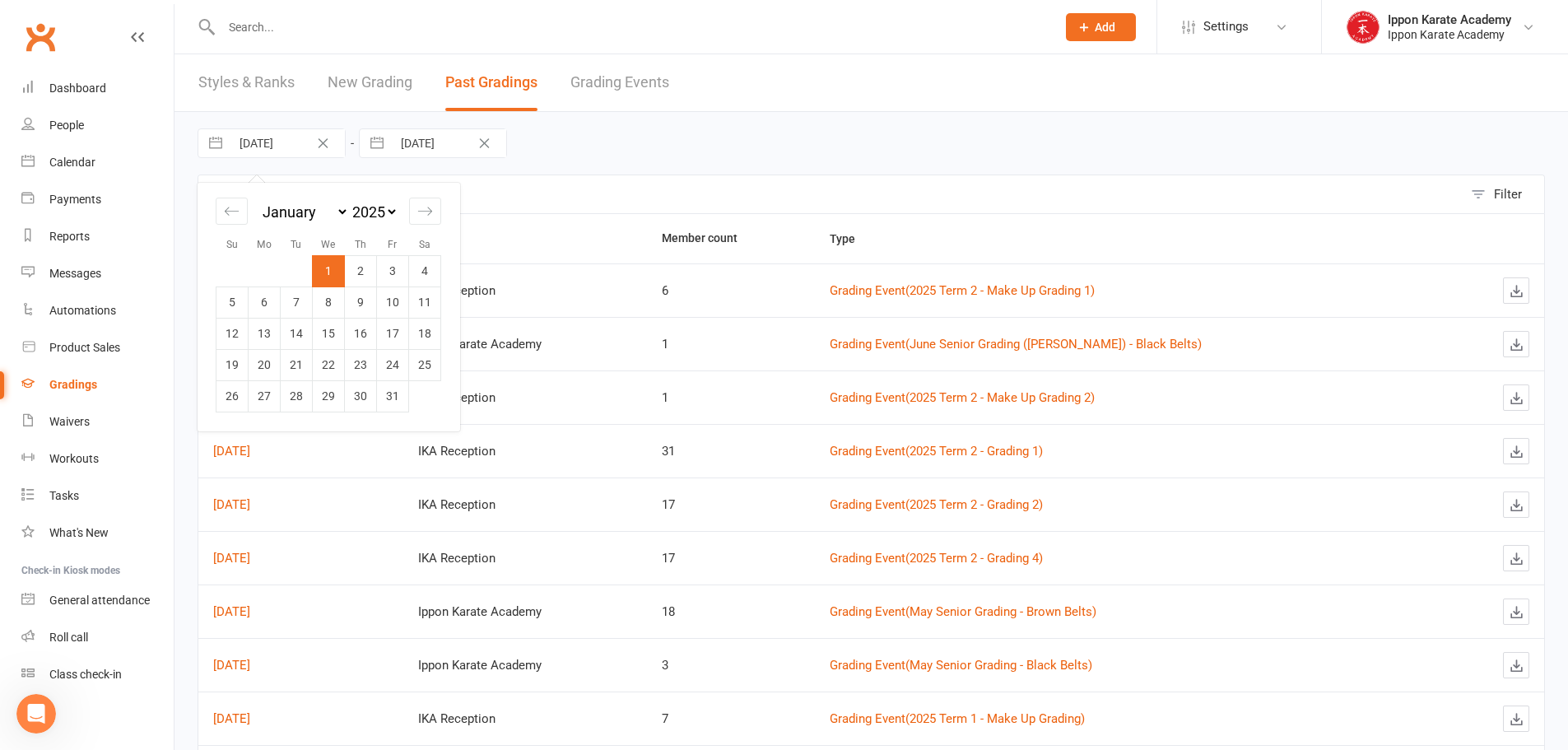
click at [269, 152] on input "01 Jan 2025" at bounding box center [288, 143] width 114 height 28
click at [224, 207] on icon "Move backward to switch to the previous month." at bounding box center [231, 211] width 15 height 15
click at [431, 217] on div "Move forward to switch to the next month." at bounding box center [425, 211] width 32 height 27
click at [328, 273] on td "1" at bounding box center [329, 270] width 32 height 31
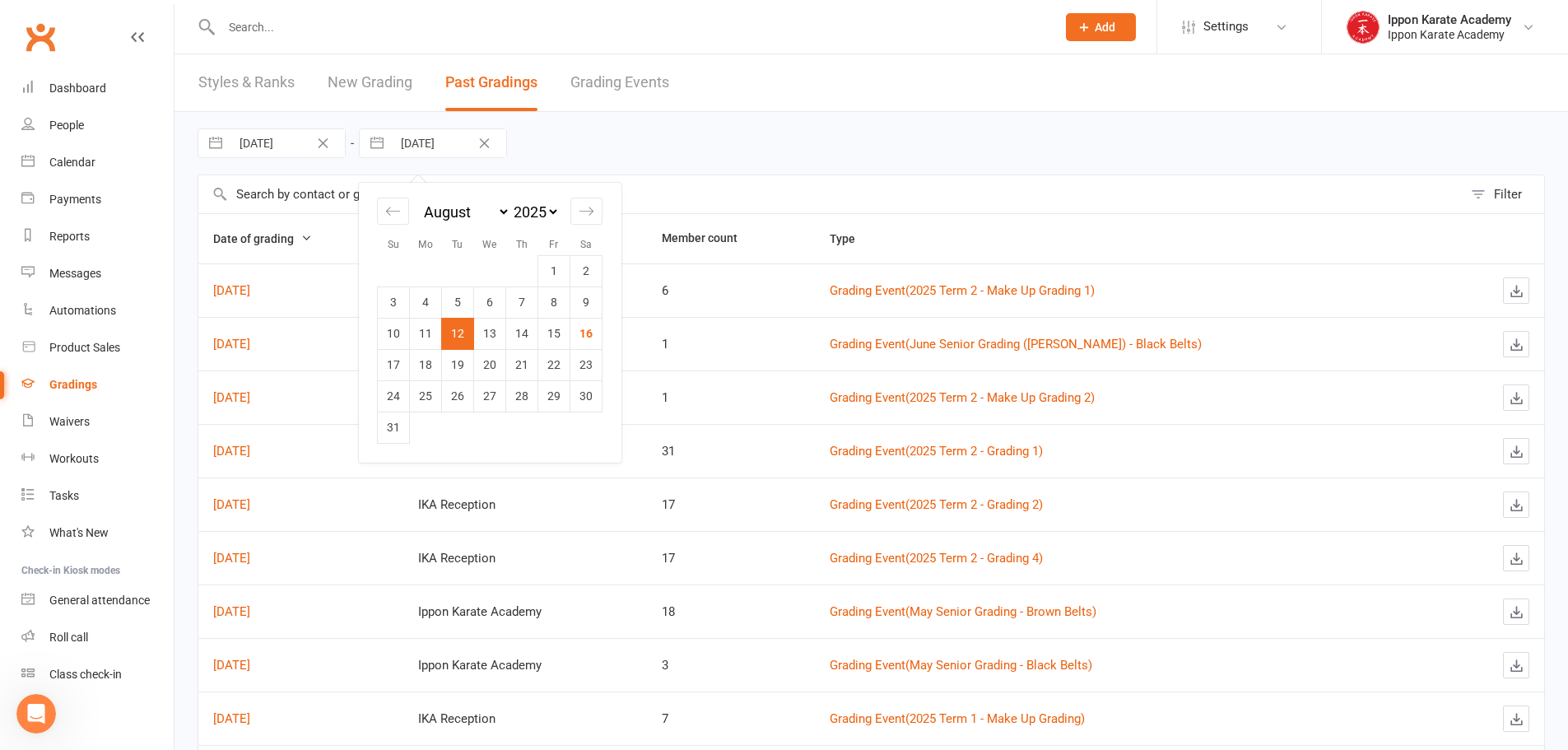
click at [433, 143] on input "12 Aug 2025" at bounding box center [449, 143] width 114 height 28
click at [582, 332] on td "16" at bounding box center [587, 333] width 32 height 31
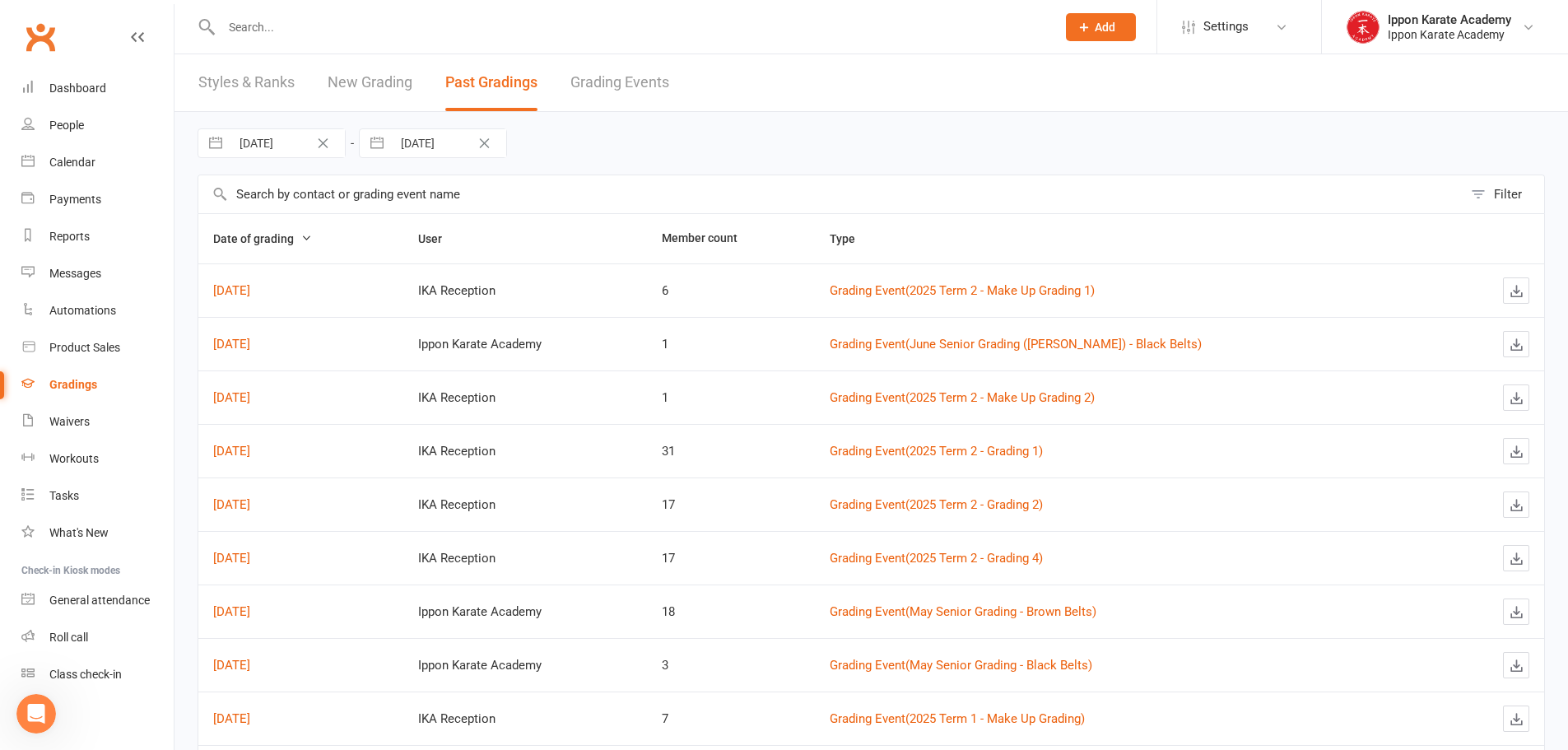
click at [743, 166] on div "01 Jan 2025 Navigate forward to interact with the calendar and select a date. P…" at bounding box center [871, 144] width 1348 height 63
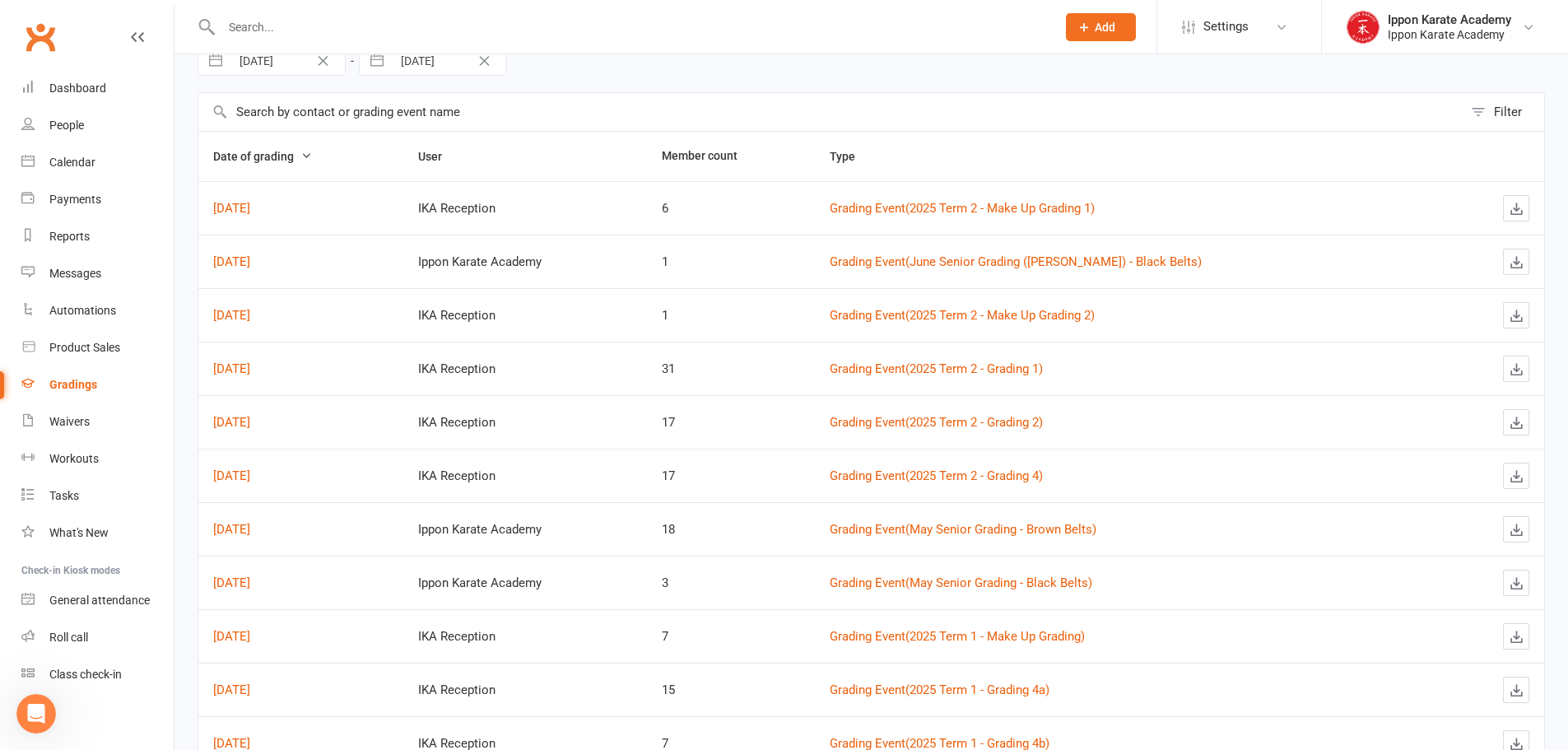
click at [94, 385] on div "Gradings" at bounding box center [73, 384] width 48 height 13
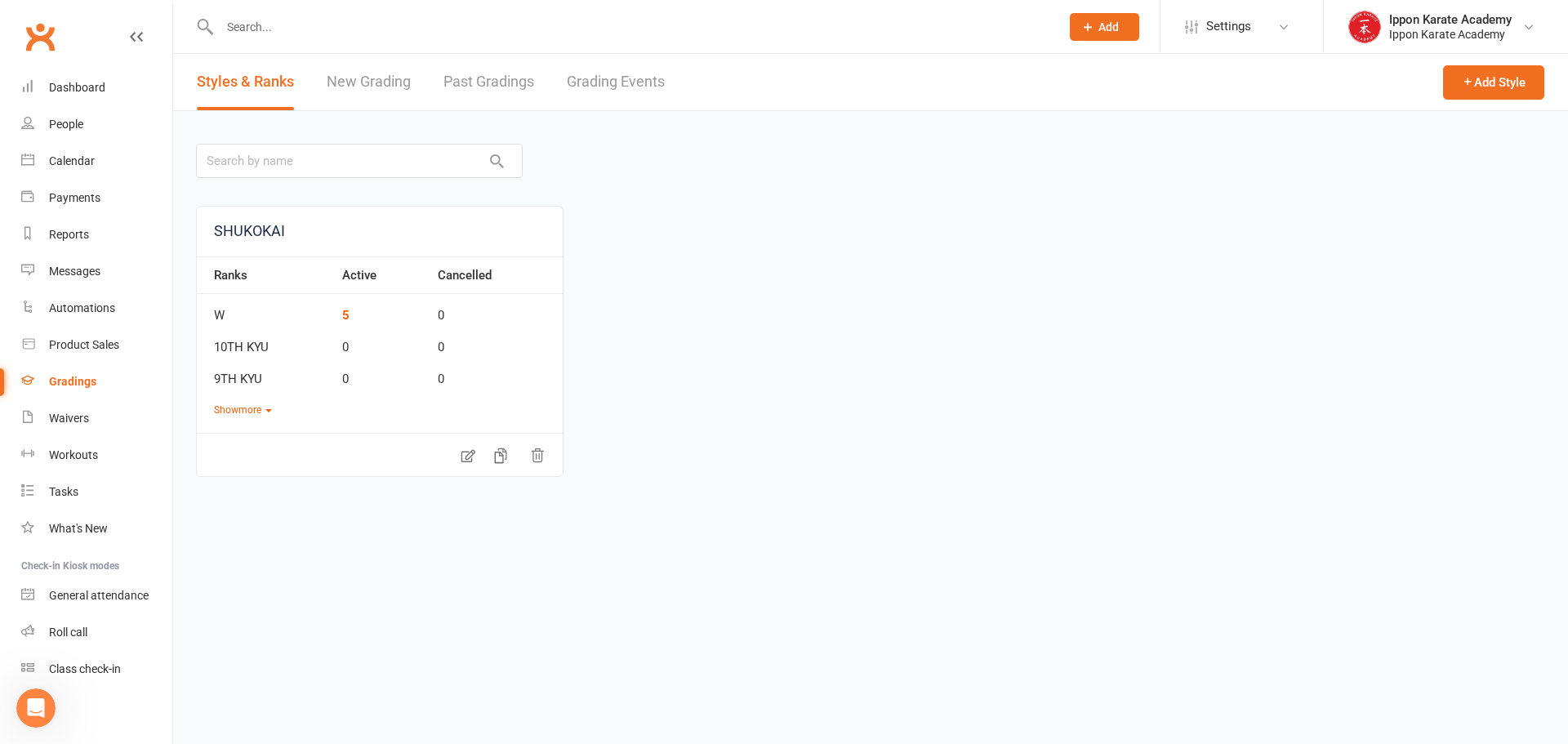
click at [500, 81] on link "Past Gradings" at bounding box center [488, 82] width 90 height 57
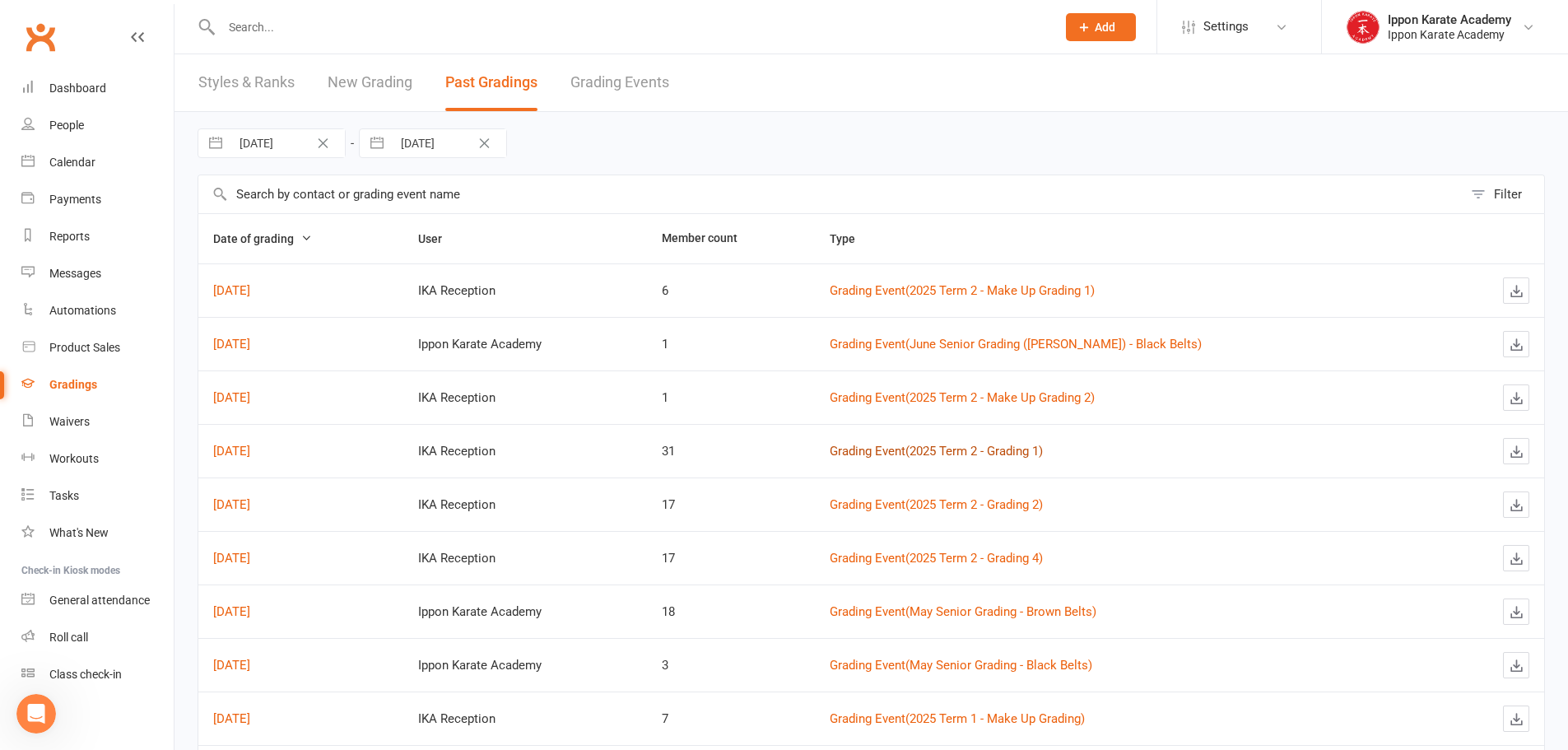
click at [1041, 446] on link "Grading Event ( 2025 Term 2 - Grading 1 )" at bounding box center [936, 451] width 214 height 14
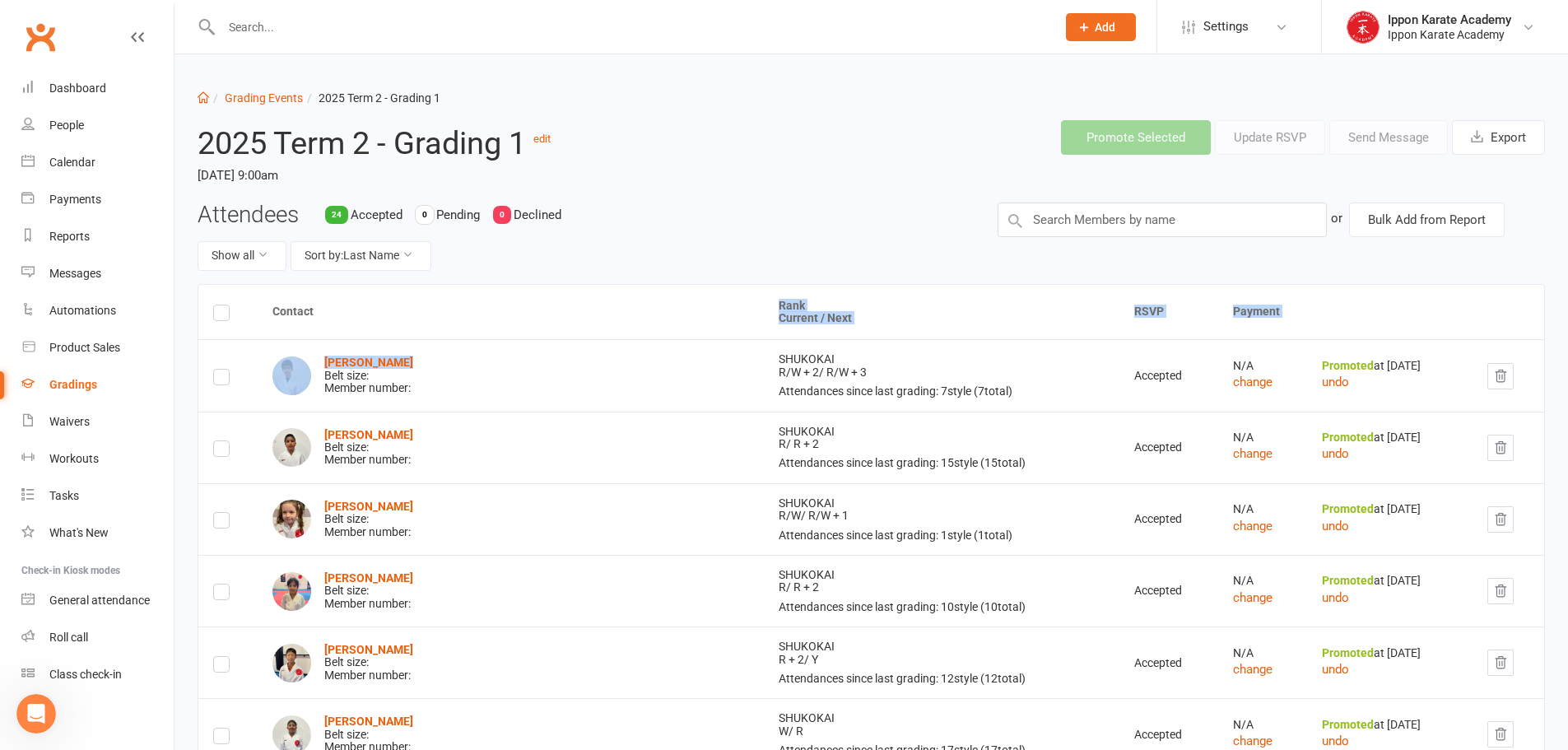
drag, startPoint x: 332, startPoint y: 330, endPoint x: 439, endPoint y: 368, distance: 113.5
click at [439, 368] on div "Jaian Bathani Belt size: Member number:" at bounding box center [510, 375] width 476 height 38
drag, startPoint x: 683, startPoint y: 361, endPoint x: 727, endPoint y: 369, distance: 44.7
click at [764, 369] on td "SHUKOKAI R/W + 2 / R/W + 3 Attendances since last grading: 7 style ( 7 total)" at bounding box center [942, 375] width 356 height 71
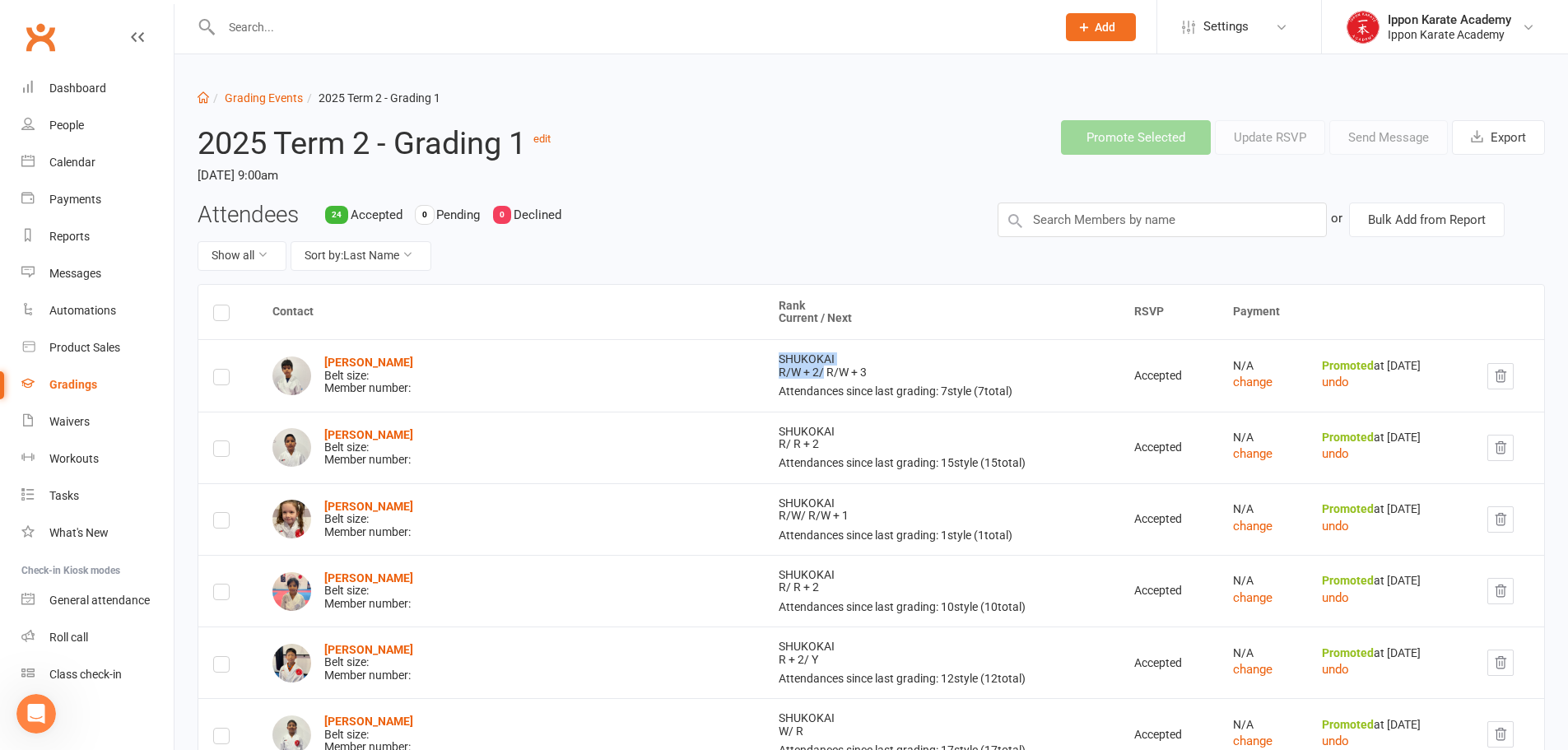
click at [764, 369] on td "SHUKOKAI R/W + 2 / R/W + 3 Attendances since last grading: 7 style ( 7 total)" at bounding box center [942, 375] width 356 height 71
drag, startPoint x: 727, startPoint y: 369, endPoint x: 806, endPoint y: 373, distance: 79.1
click at [806, 373] on td "SHUKOKAI R/W + 2 / R/W + 3 Attendances since last grading: 7 style ( 7 total)" at bounding box center [942, 375] width 356 height 71
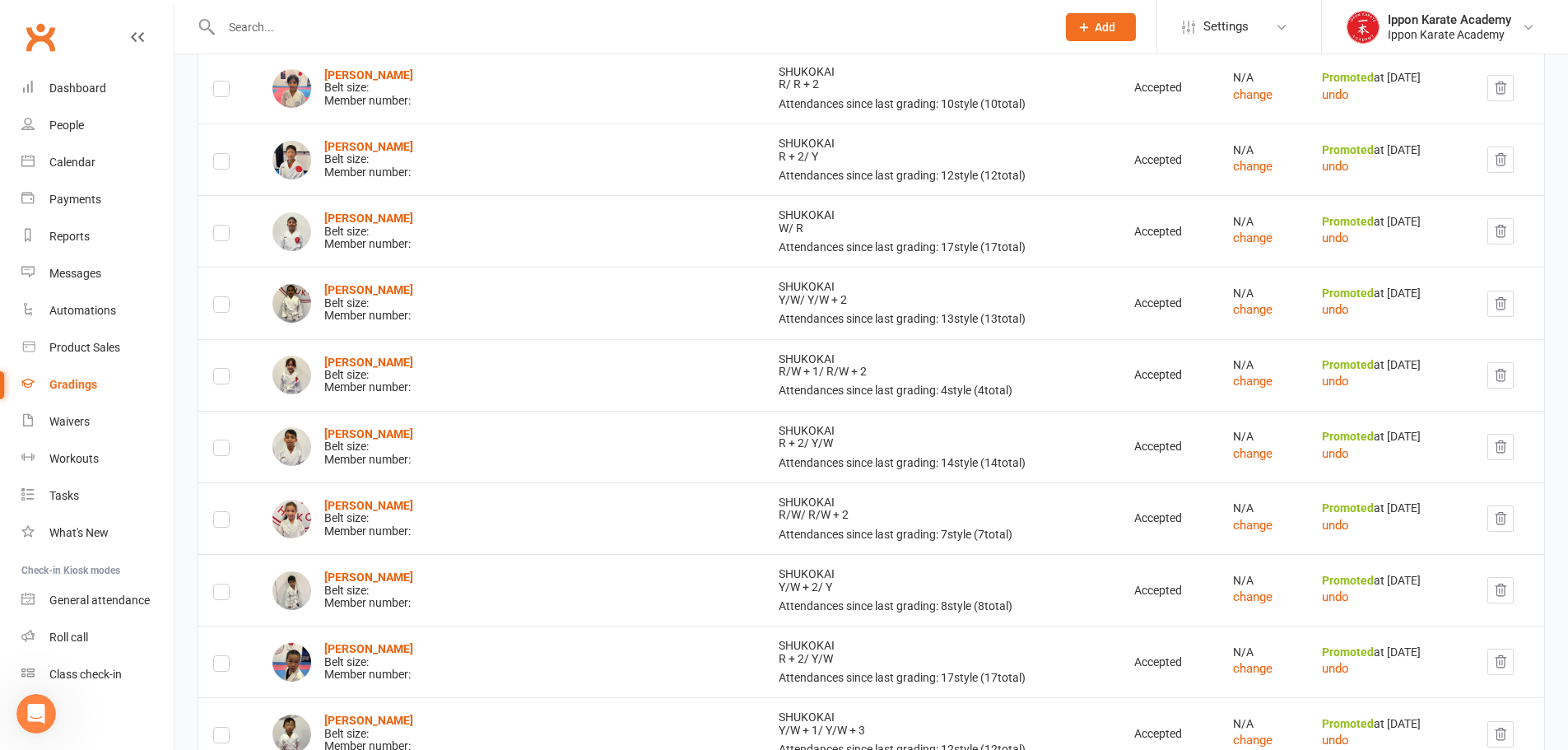
scroll to position [576, 0]
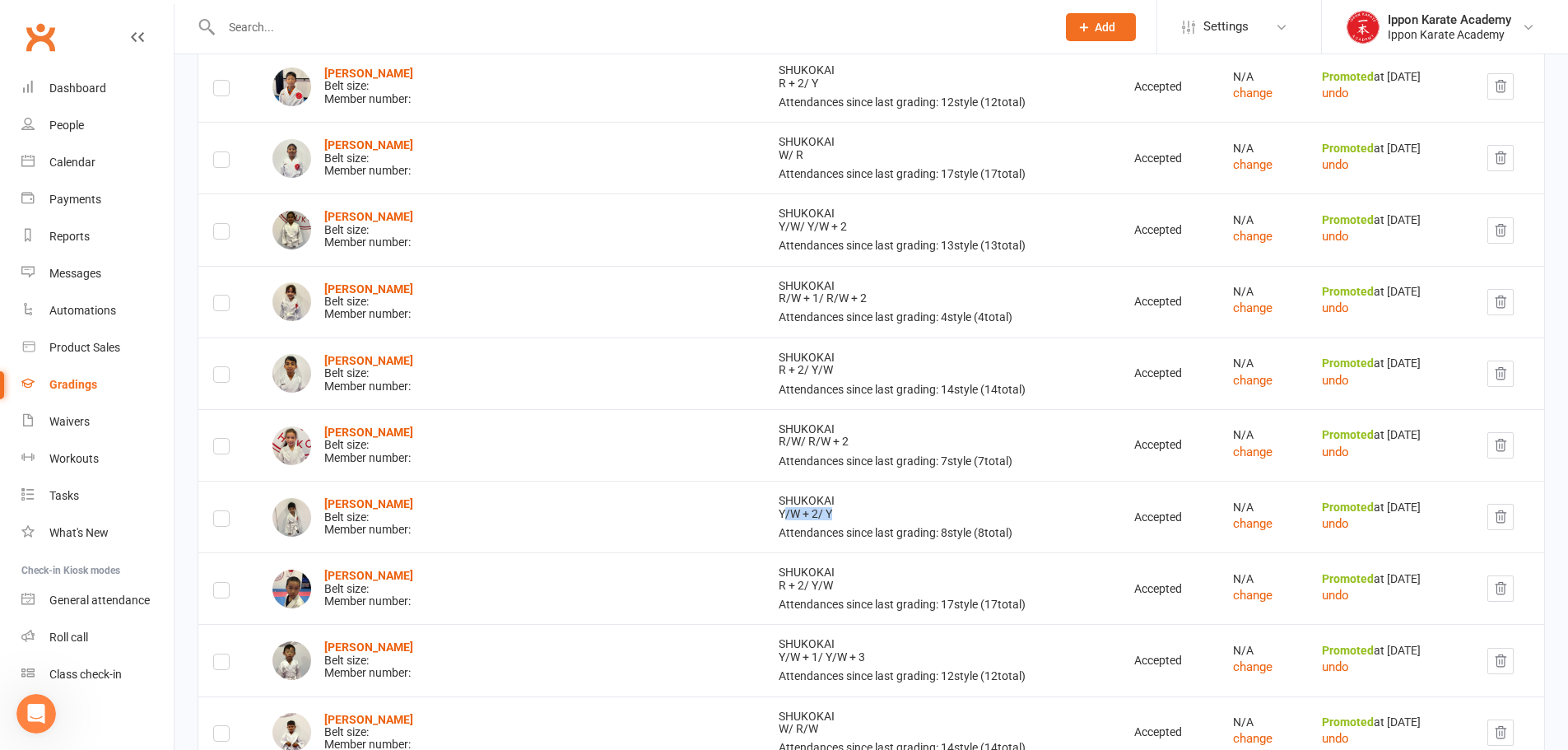
drag, startPoint x: 764, startPoint y: 517, endPoint x: 689, endPoint y: 520, distance: 75.1
click at [764, 520] on td "SHUKOKAI Y/W + 2 / Y Attendances since last grading: 8 style ( 8 total)" at bounding box center [942, 516] width 356 height 71
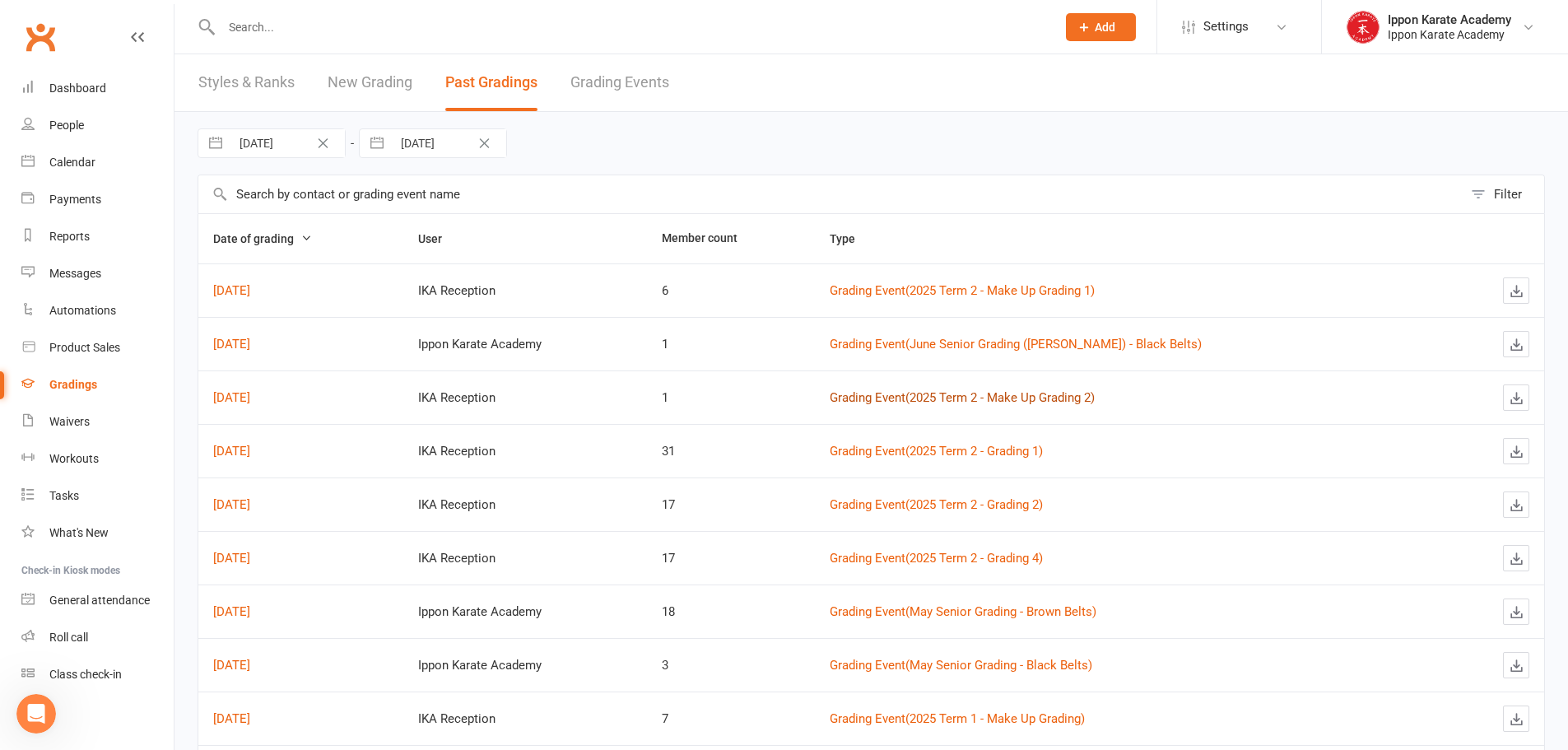
click at [1086, 397] on link "Grading Event ( 2025 Term 2 - Make Up Grading 2 )" at bounding box center [962, 397] width 265 height 14
click at [1011, 503] on link "Grading Event ( 2025 Term 2 - Grading 2 )" at bounding box center [936, 503] width 214 height 14
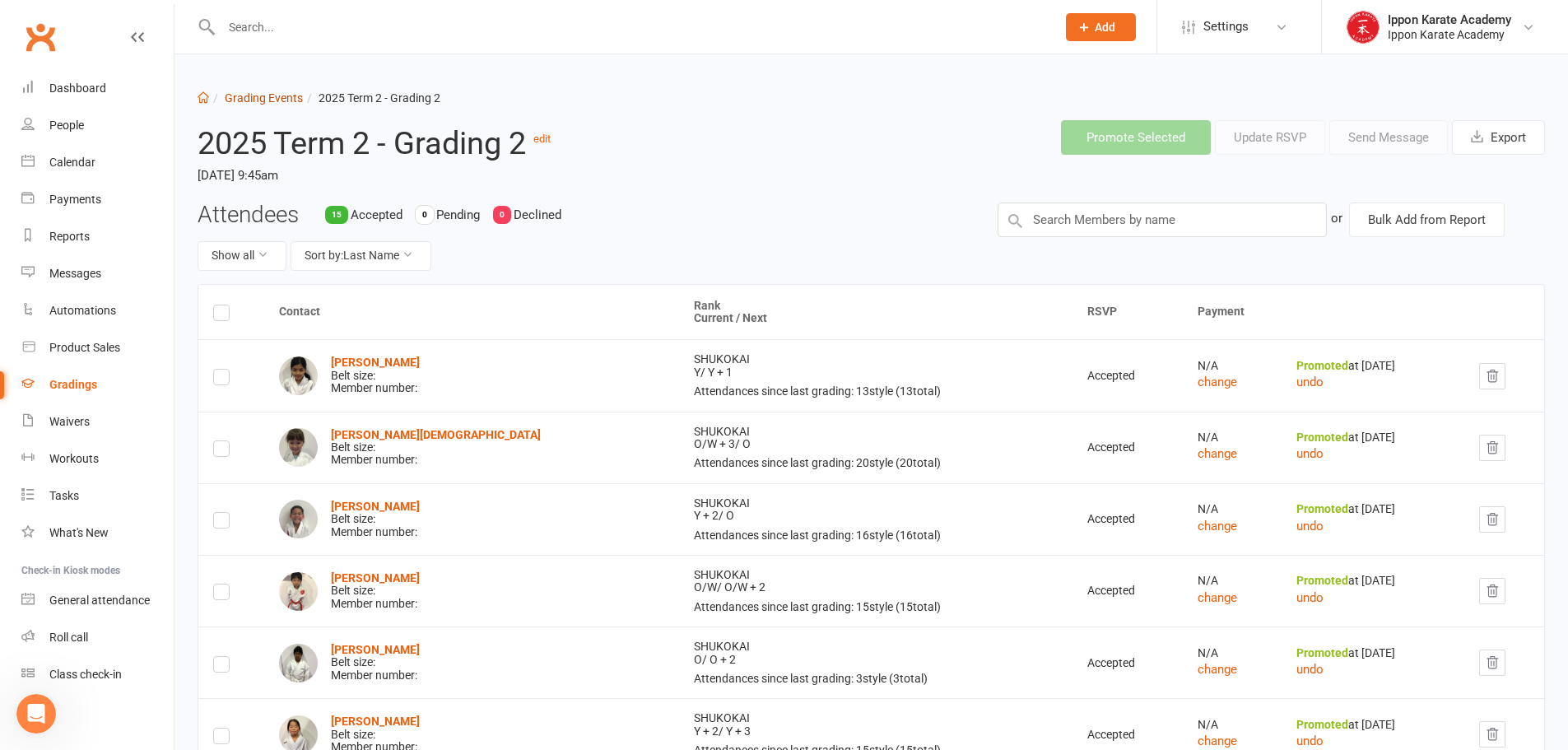
click at [253, 94] on link "Grading Events" at bounding box center [264, 97] width 78 height 13
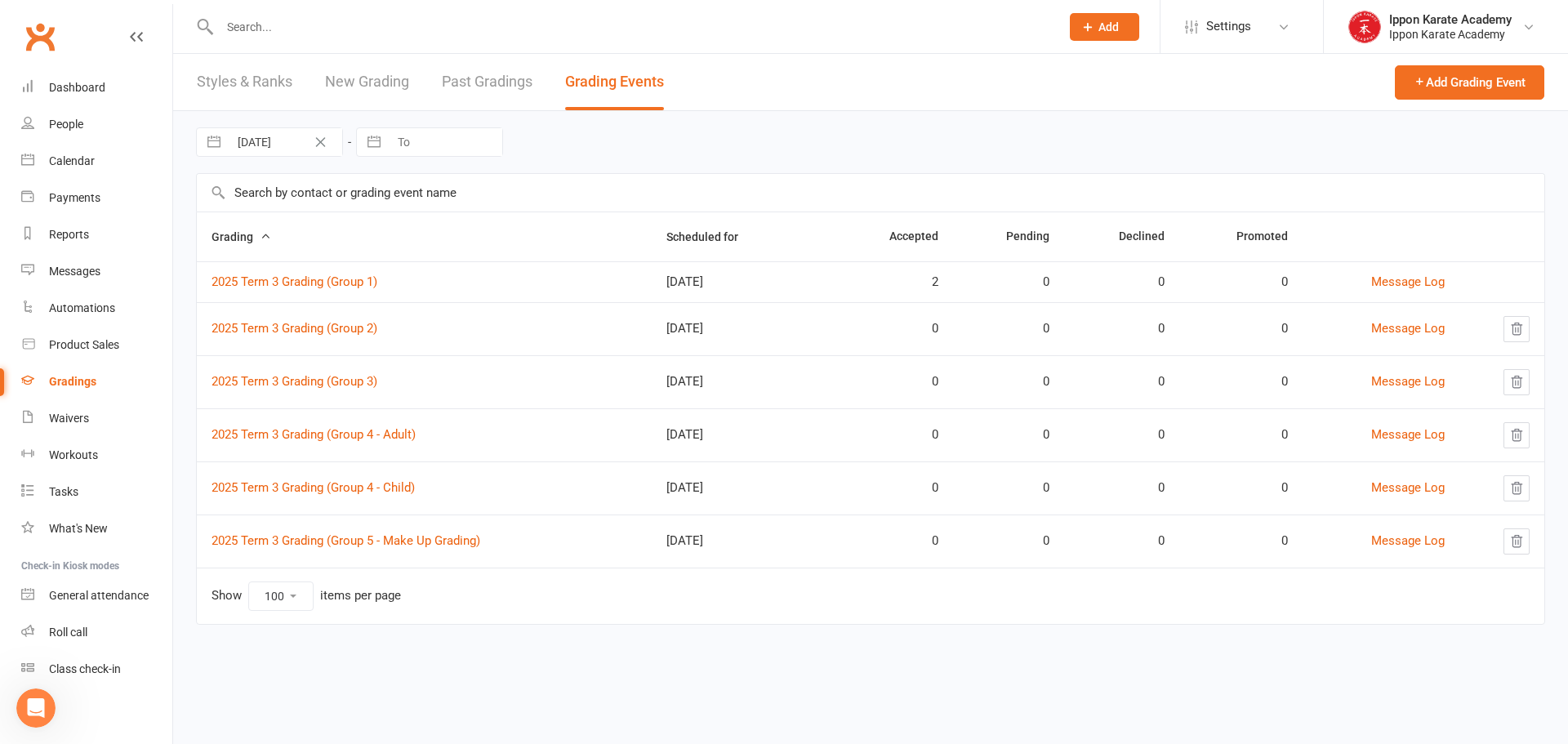
click at [503, 83] on link "Past Gradings" at bounding box center [486, 82] width 90 height 57
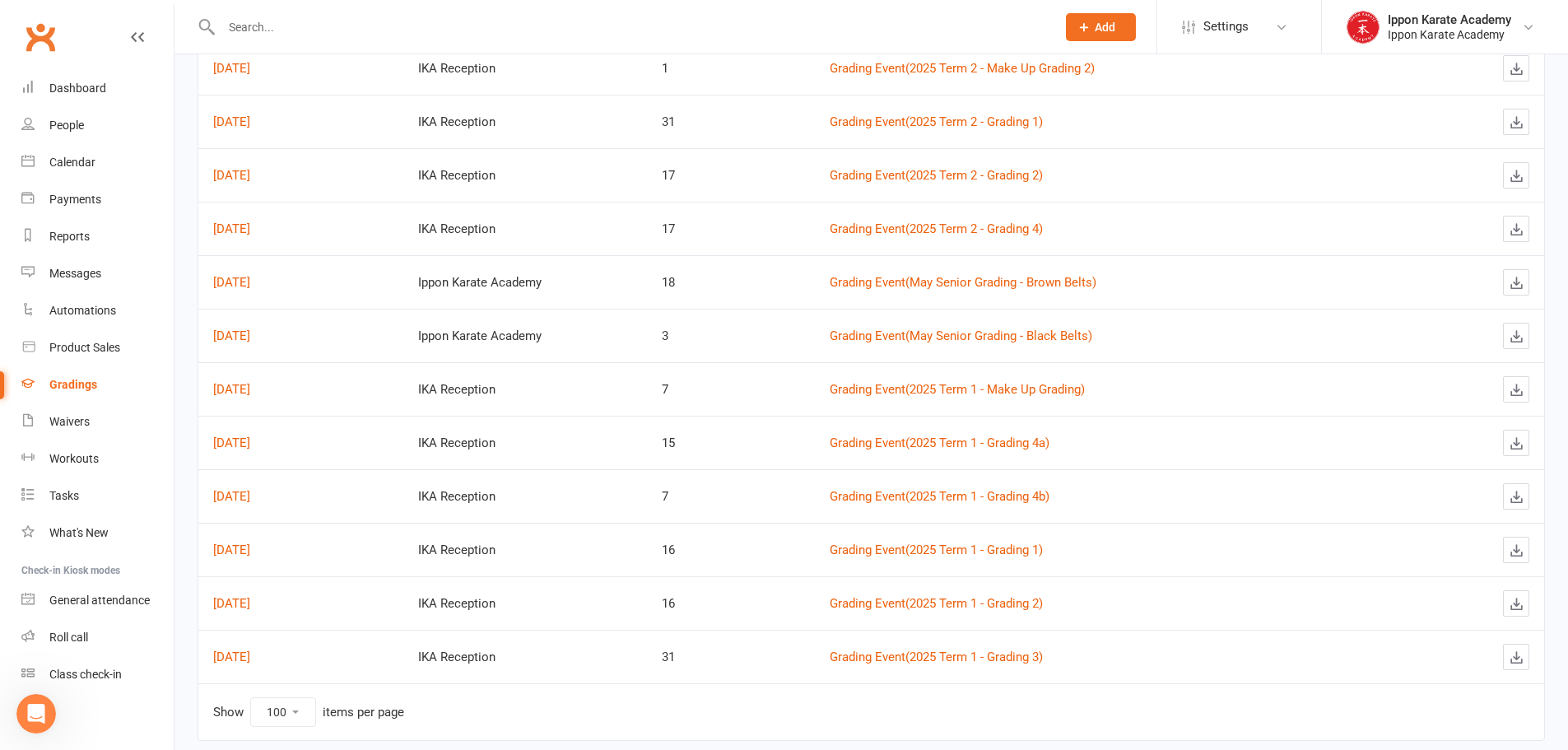
scroll to position [367, 0]
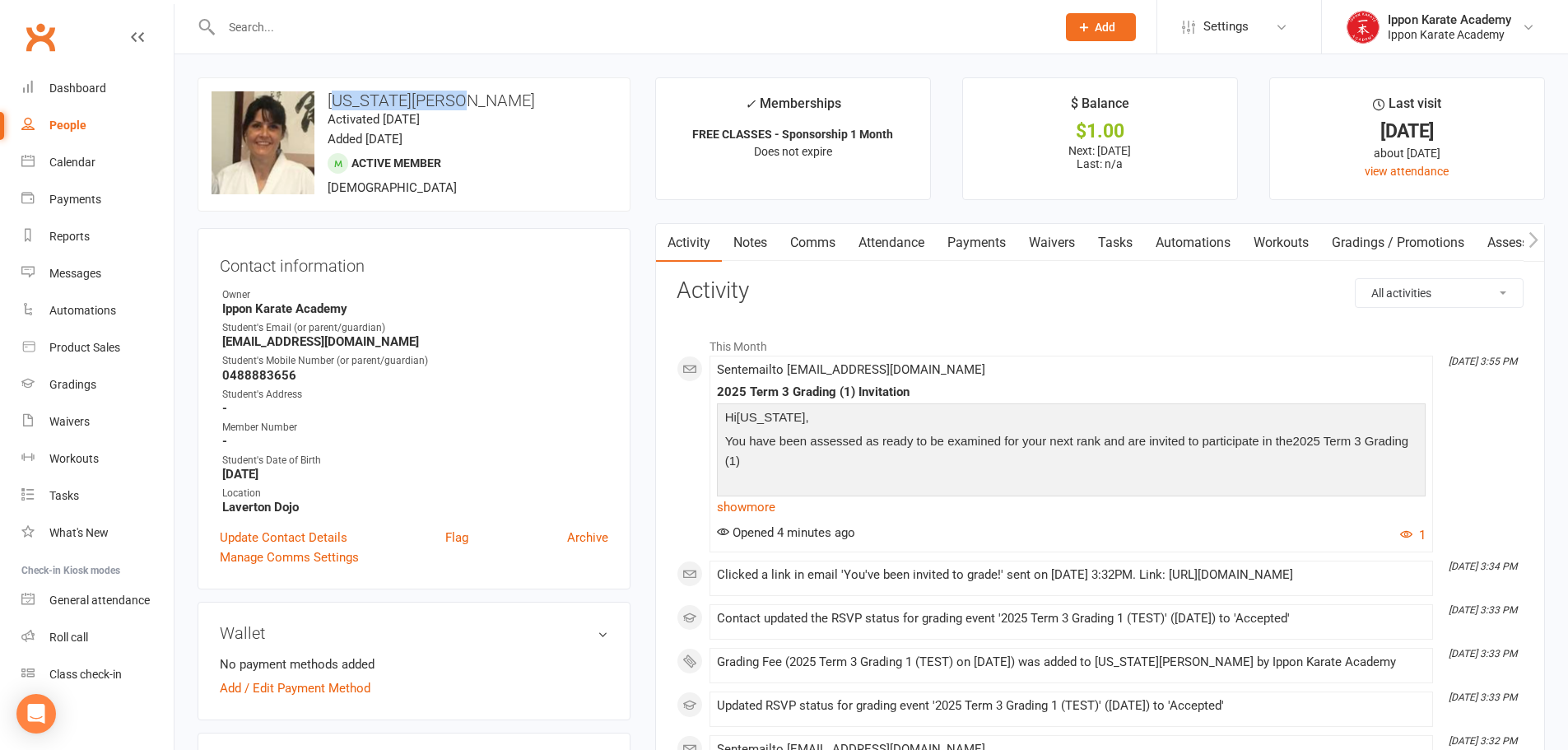
drag, startPoint x: 340, startPoint y: 100, endPoint x: 465, endPoint y: 101, distance: 125.0
click at [465, 101] on h3 "[US_STATE][PERSON_NAME]" at bounding box center [414, 99] width 405 height 18
click at [81, 73] on link "Dashboard" at bounding box center [97, 88] width 152 height 37
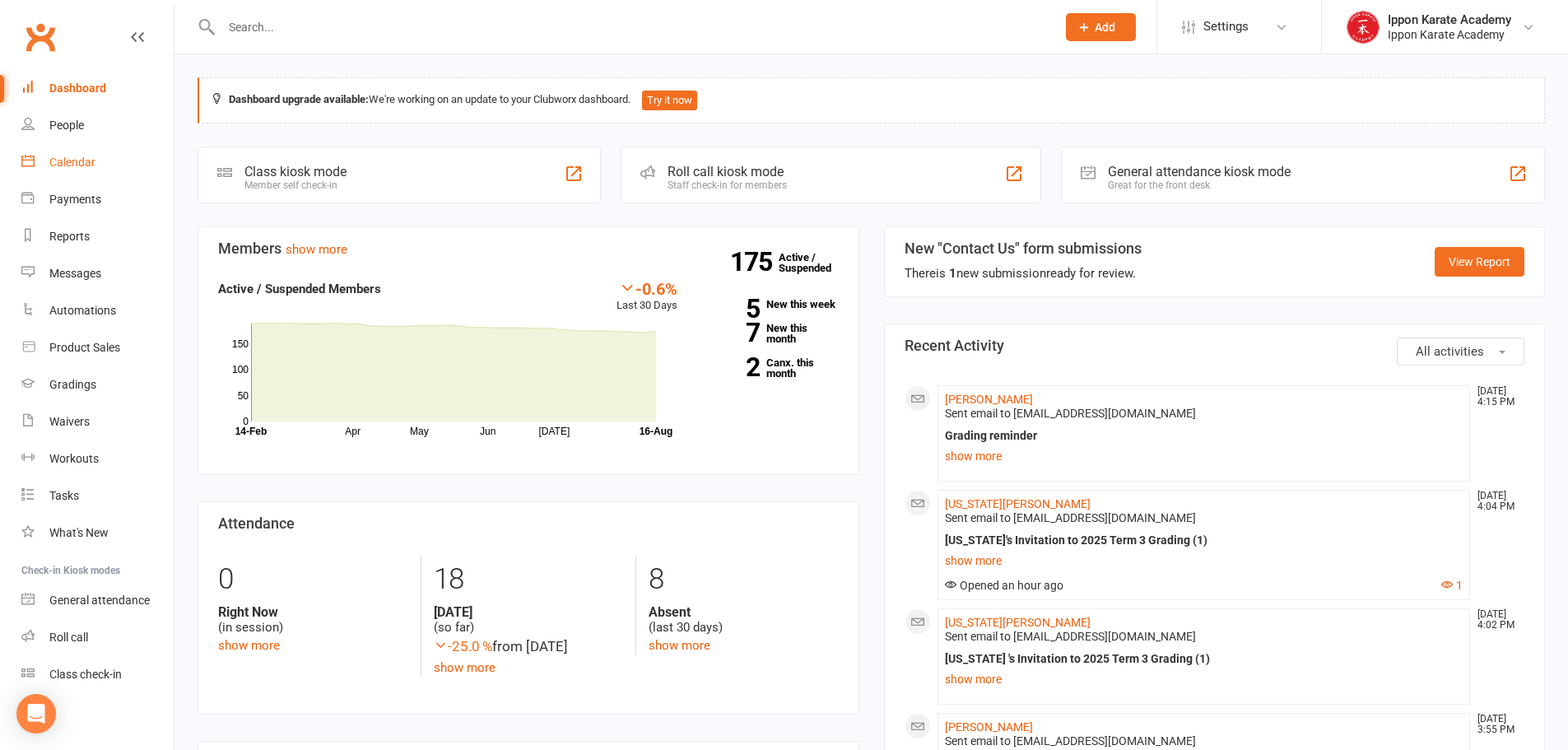
click at [51, 163] on div "Calendar" at bounding box center [72, 162] width 46 height 13
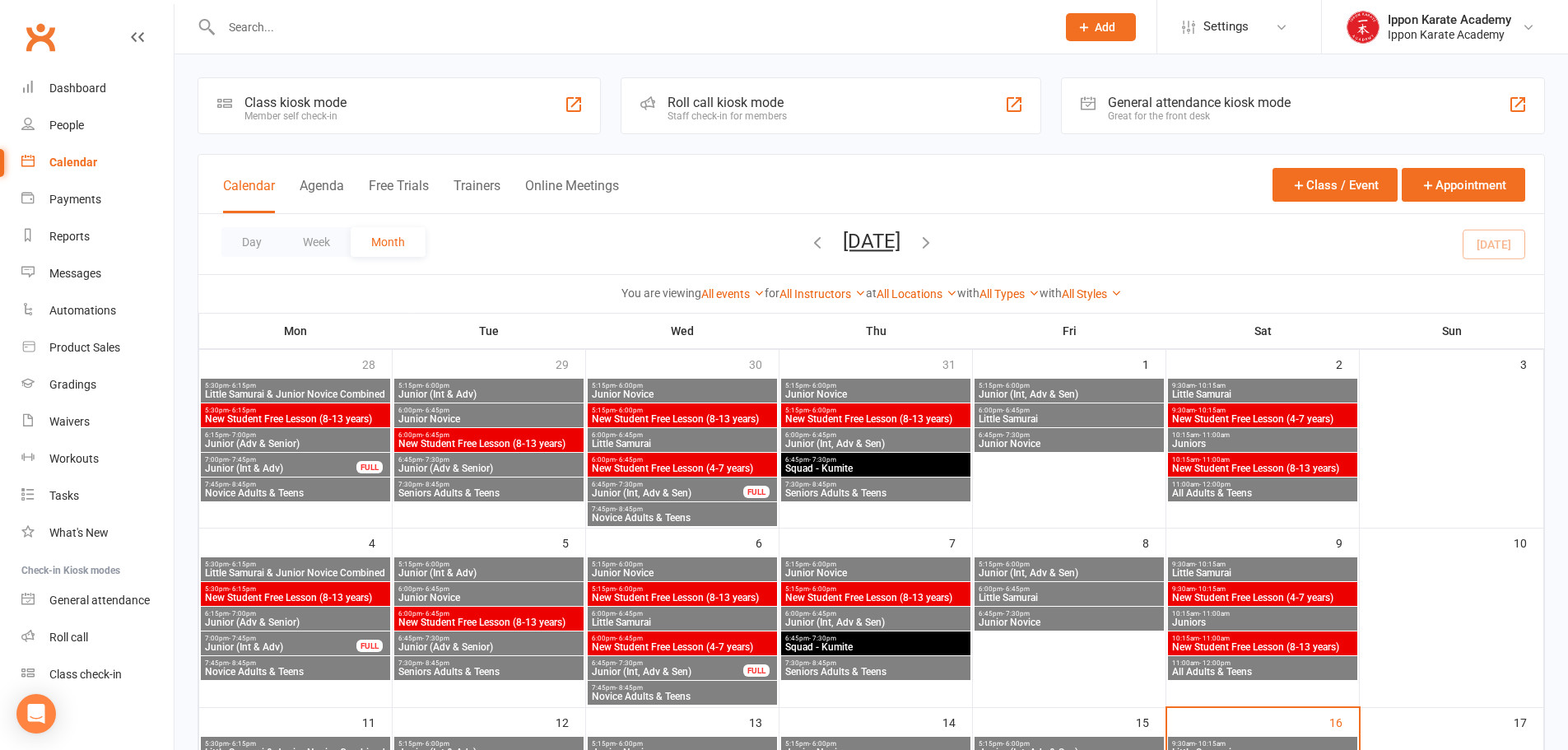
click at [656, 489] on span "Junior (Int, Adv & Sen)" at bounding box center [668, 493] width 153 height 10
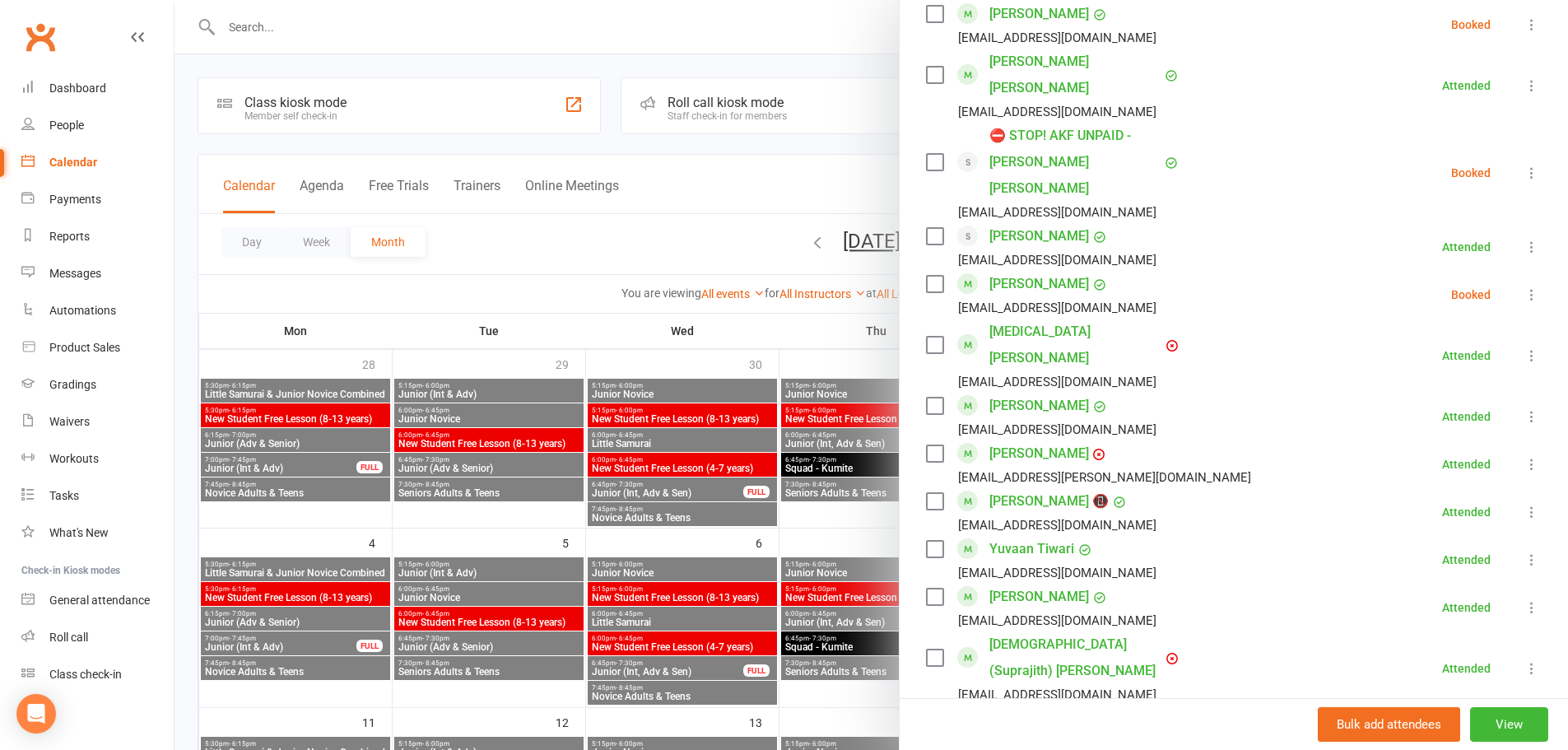
scroll to position [1584, 0]
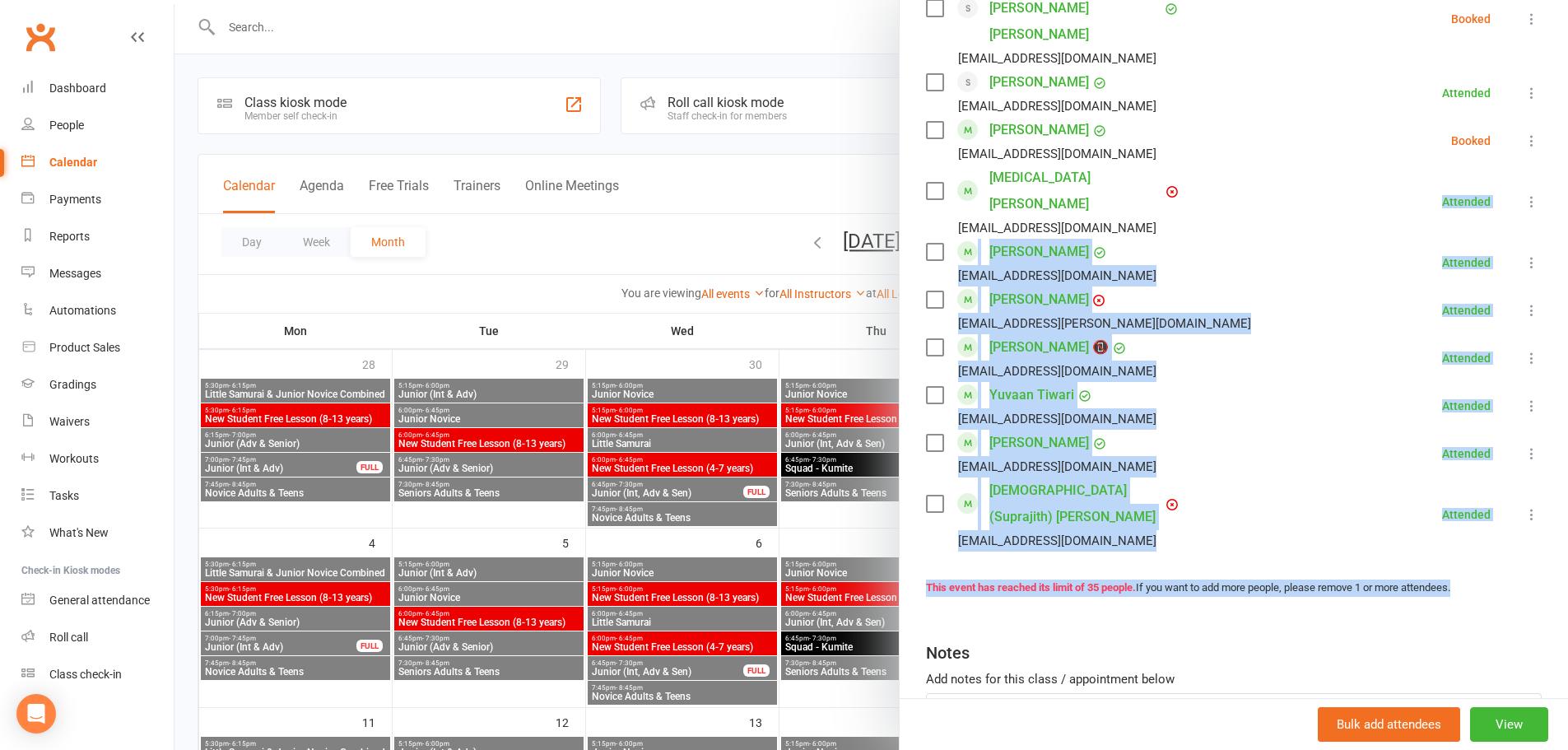
drag, startPoint x: 1470, startPoint y: 421, endPoint x: 1397, endPoint y: 108, distance: 321.4
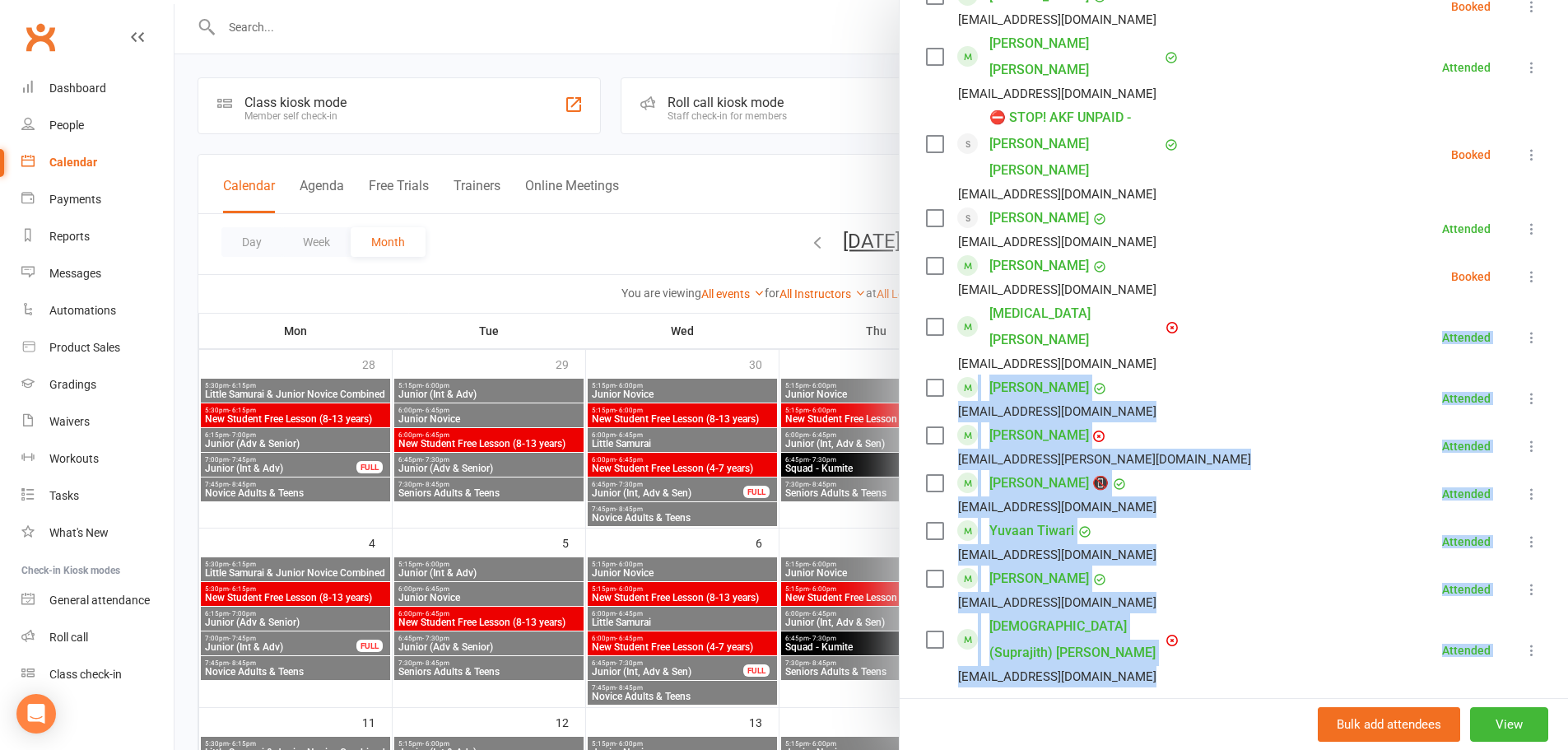
scroll to position [1419, 0]
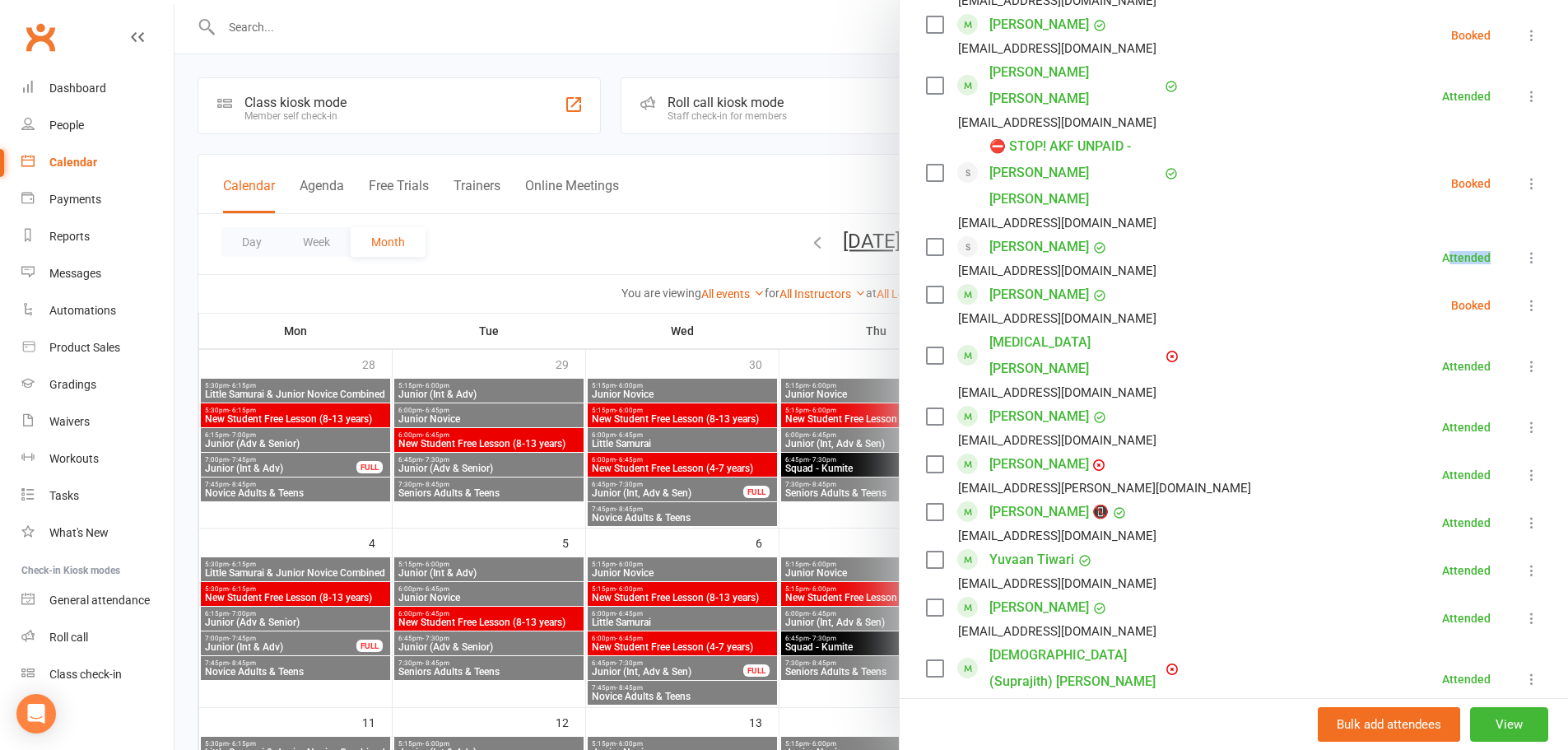
drag, startPoint x: 1428, startPoint y: 177, endPoint x: 1464, endPoint y: 185, distance: 36.9
click at [1464, 252] on div "Attended" at bounding box center [1466, 258] width 48 height 12
drag, startPoint x: 1440, startPoint y: 62, endPoint x: 1494, endPoint y: 58, distance: 54.1
click at [1494, 60] on li "[PERSON_NAME] Groves [EMAIL_ADDRESS][DOMAIN_NAME] Attended More info Remove [PE…" at bounding box center [1234, 96] width 616 height 74
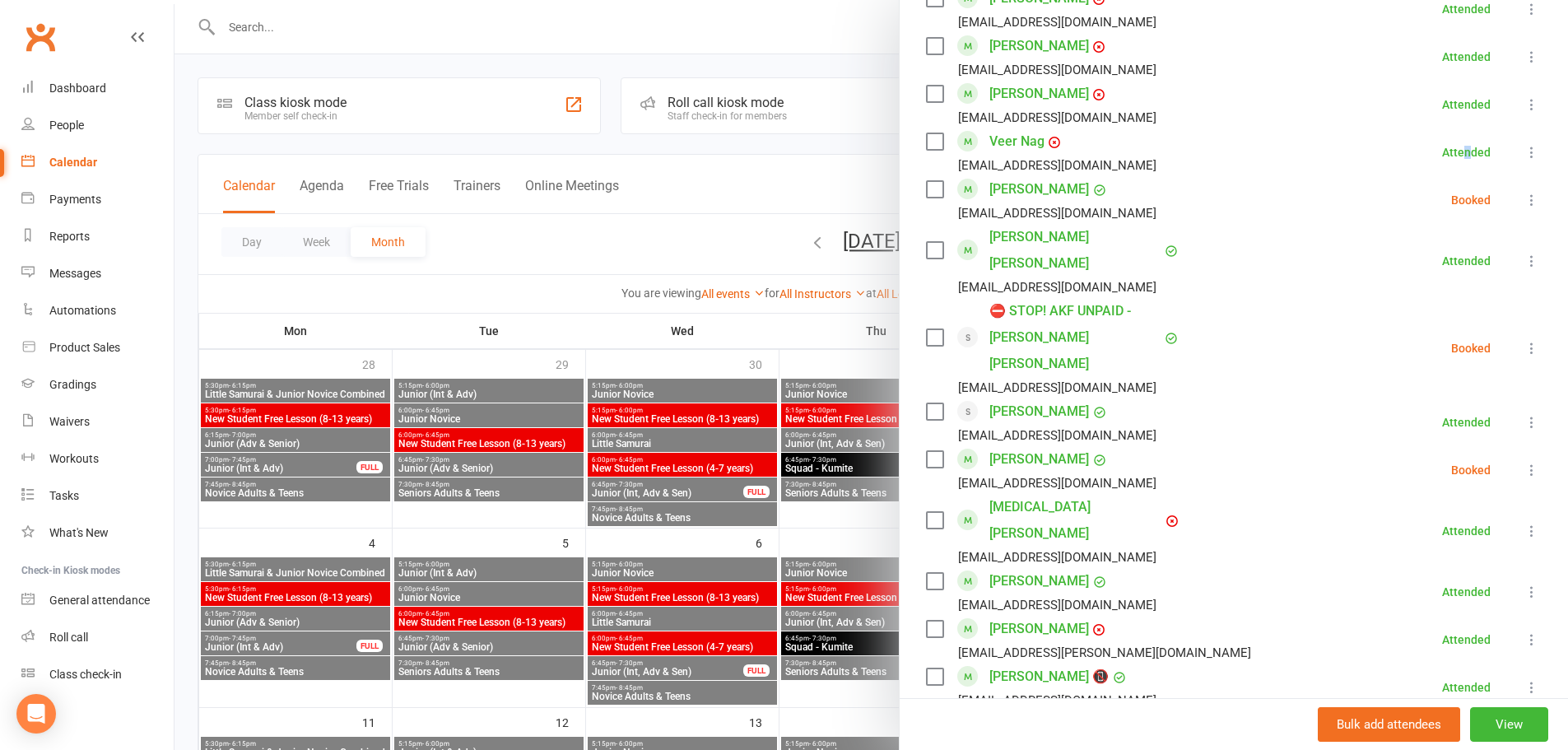
drag, startPoint x: 1442, startPoint y: 122, endPoint x: 1451, endPoint y: 121, distance: 9.1
click at [1450, 146] on div "Attended" at bounding box center [1466, 152] width 48 height 12
drag, startPoint x: 1431, startPoint y: 83, endPoint x: 1440, endPoint y: 80, distance: 9.5
click at [1442, 99] on div "Attended" at bounding box center [1466, 105] width 48 height 12
drag, startPoint x: 1436, startPoint y: 37, endPoint x: 1466, endPoint y: 26, distance: 32.0
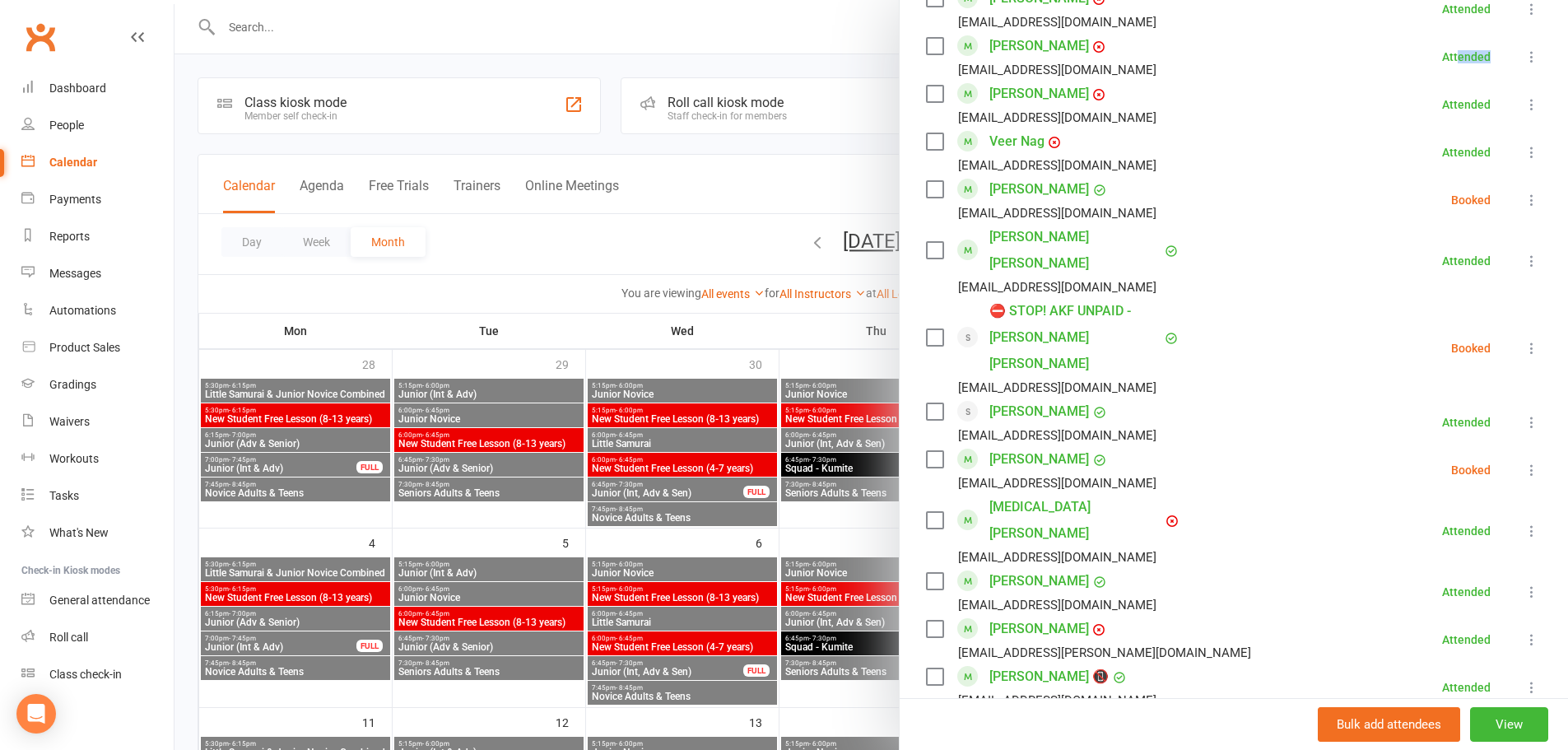
click at [1466, 33] on li "Silas McMahon novadelaney@gmail.com Attended More info Remove Mark absent Undo …" at bounding box center [1234, 57] width 616 height 48
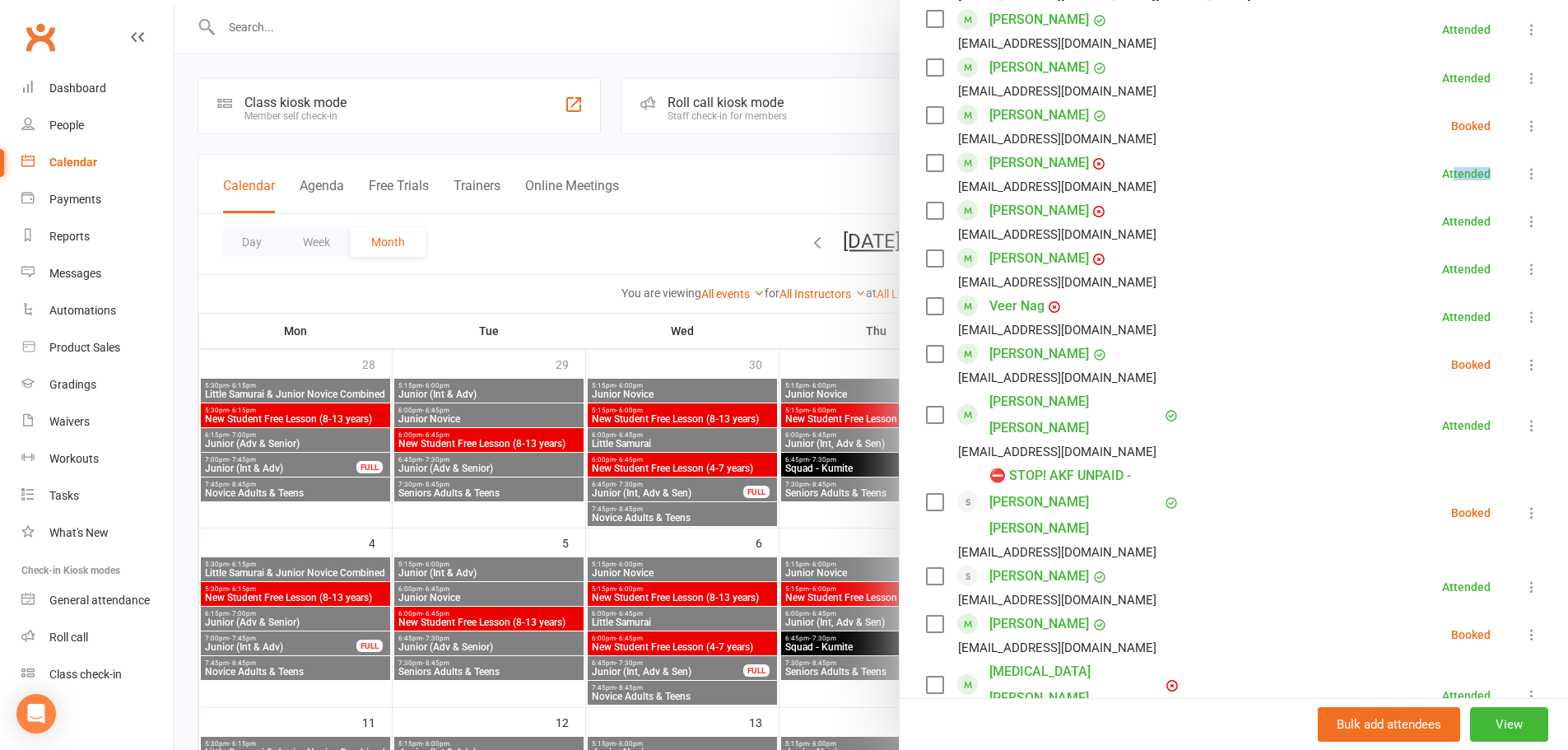
drag, startPoint x: 1433, startPoint y: 148, endPoint x: 1463, endPoint y: 145, distance: 30.1
click at [1463, 168] on div "Attended" at bounding box center [1466, 173] width 48 height 12
drag, startPoint x: 1456, startPoint y: 54, endPoint x: 1407, endPoint y: 49, distance: 49.3
click at [1407, 54] on li "Horace Liu vinly528@hotmail.com Attended More info Remove Mark absent Undo chec…" at bounding box center [1234, 78] width 616 height 48
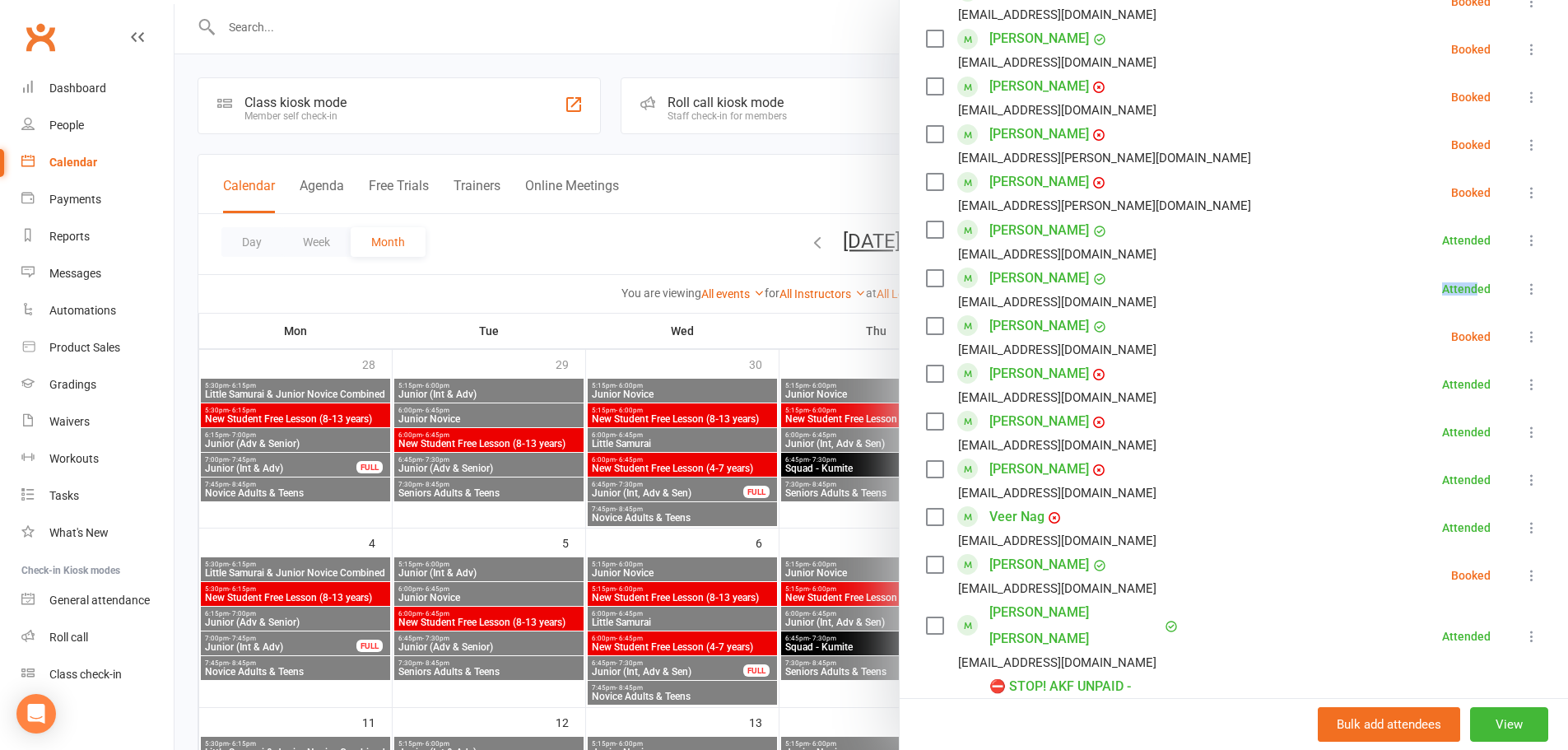
scroll to position [844, 0]
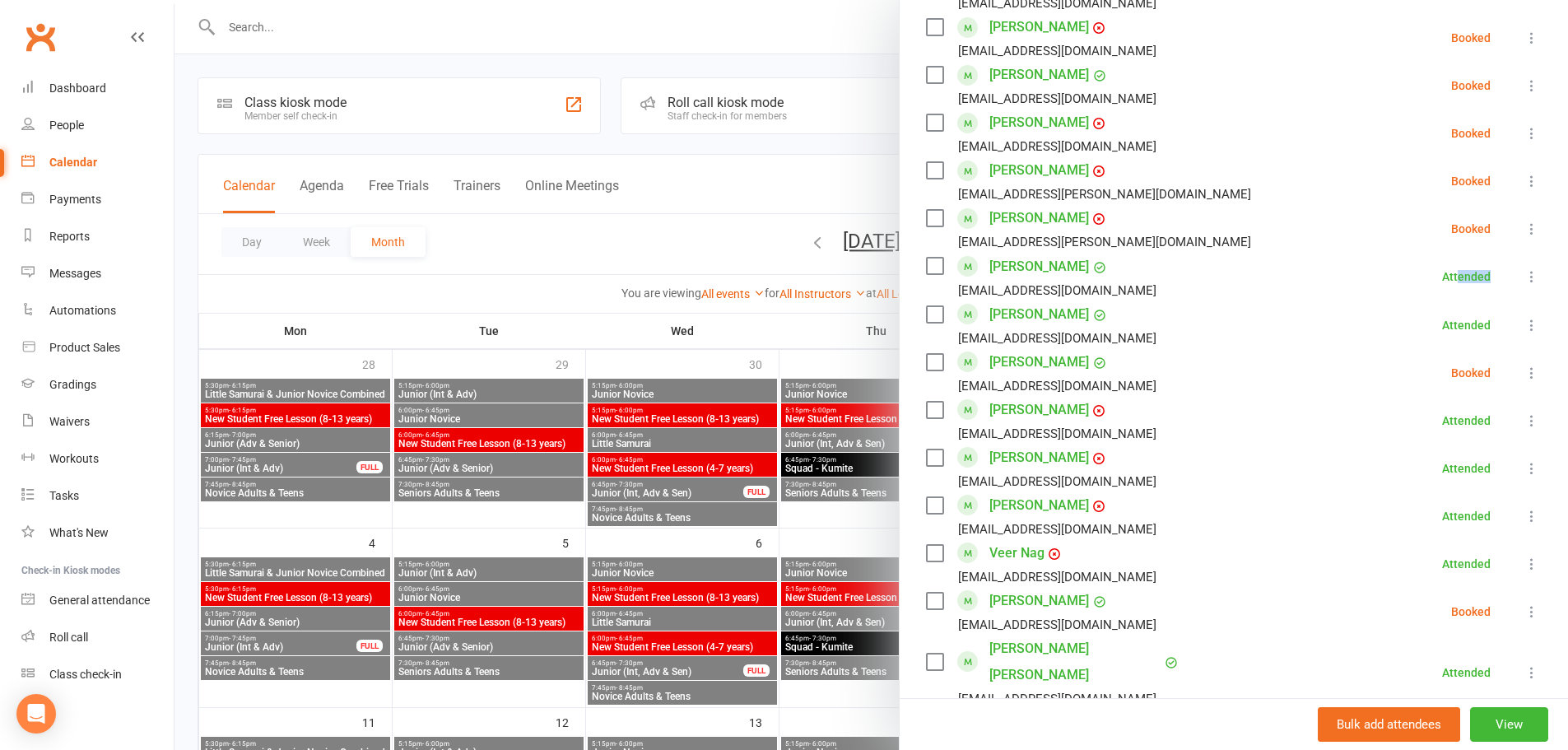
drag, startPoint x: 1434, startPoint y: 247, endPoint x: 1468, endPoint y: 247, distance: 34.0
click at [1468, 253] on li "Hayden Liu sambubn@hotmail.com Attended More info Remove Mark absent Undo check…" at bounding box center [1234, 276] width 616 height 48
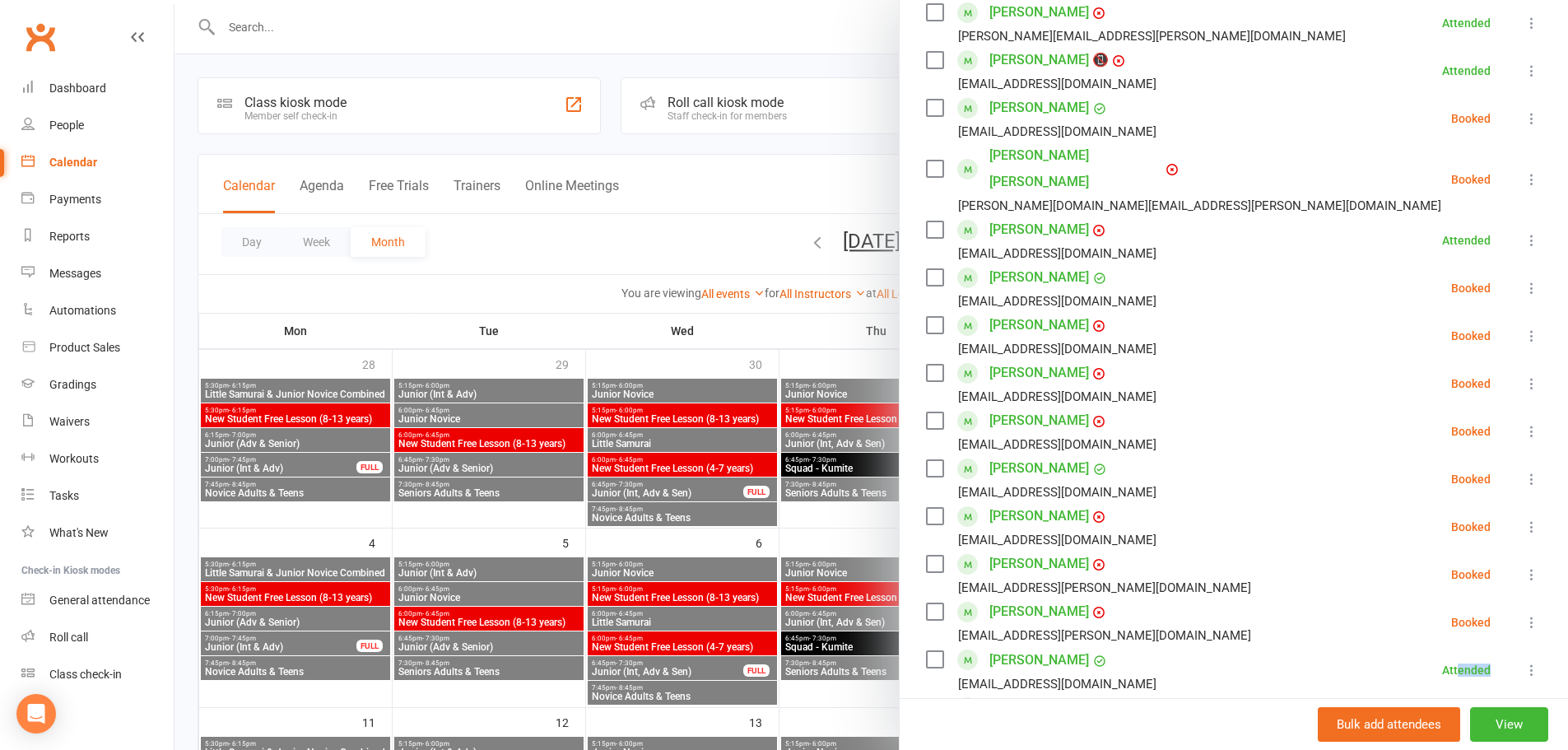
scroll to position [432, 0]
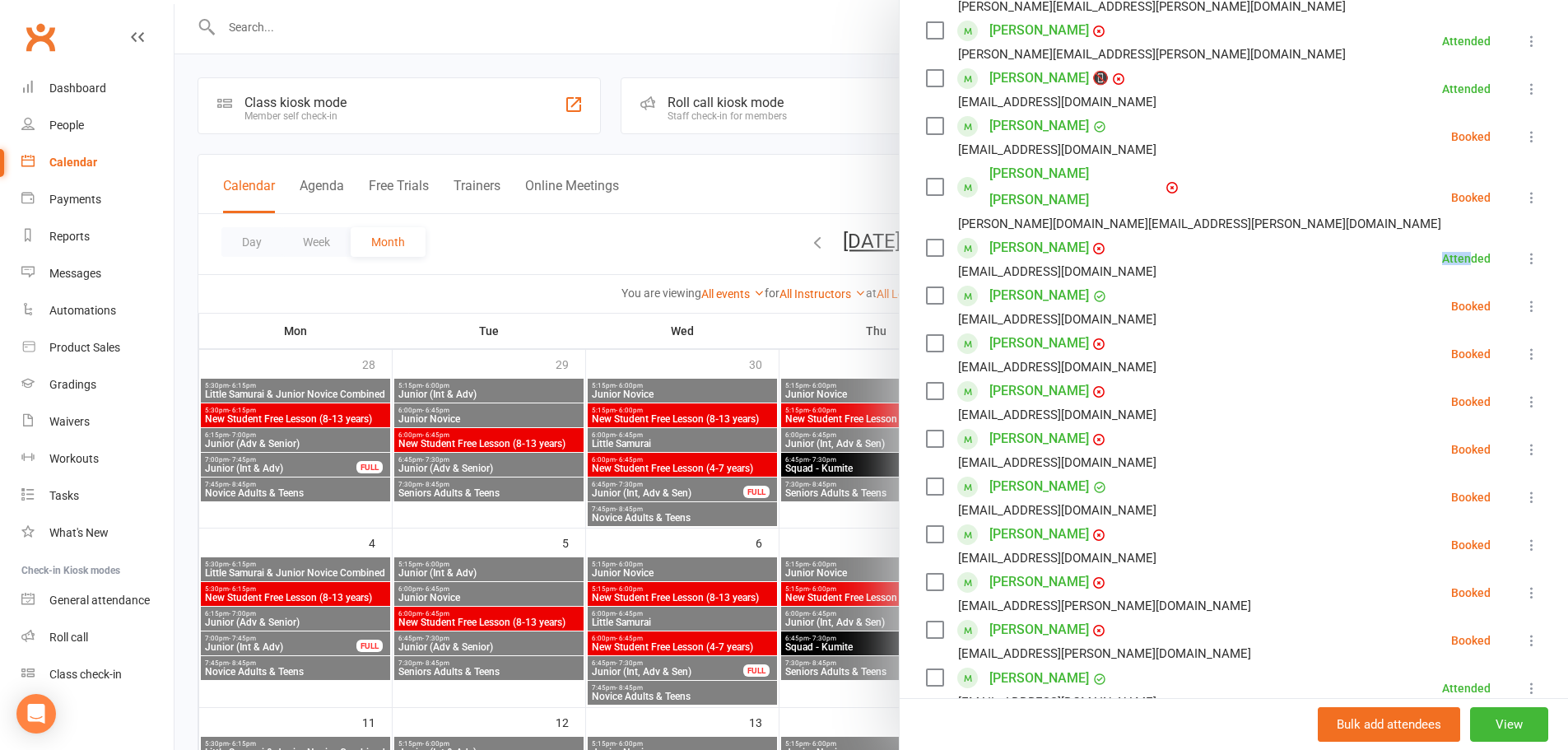
drag, startPoint x: 1447, startPoint y: 233, endPoint x: 1395, endPoint y: 238, distance: 52.2
click at [1395, 238] on li "Aashvi Gupta vgupta03@outlook.com Attended More info Remove Mark absent Undo ch…" at bounding box center [1234, 259] width 616 height 48
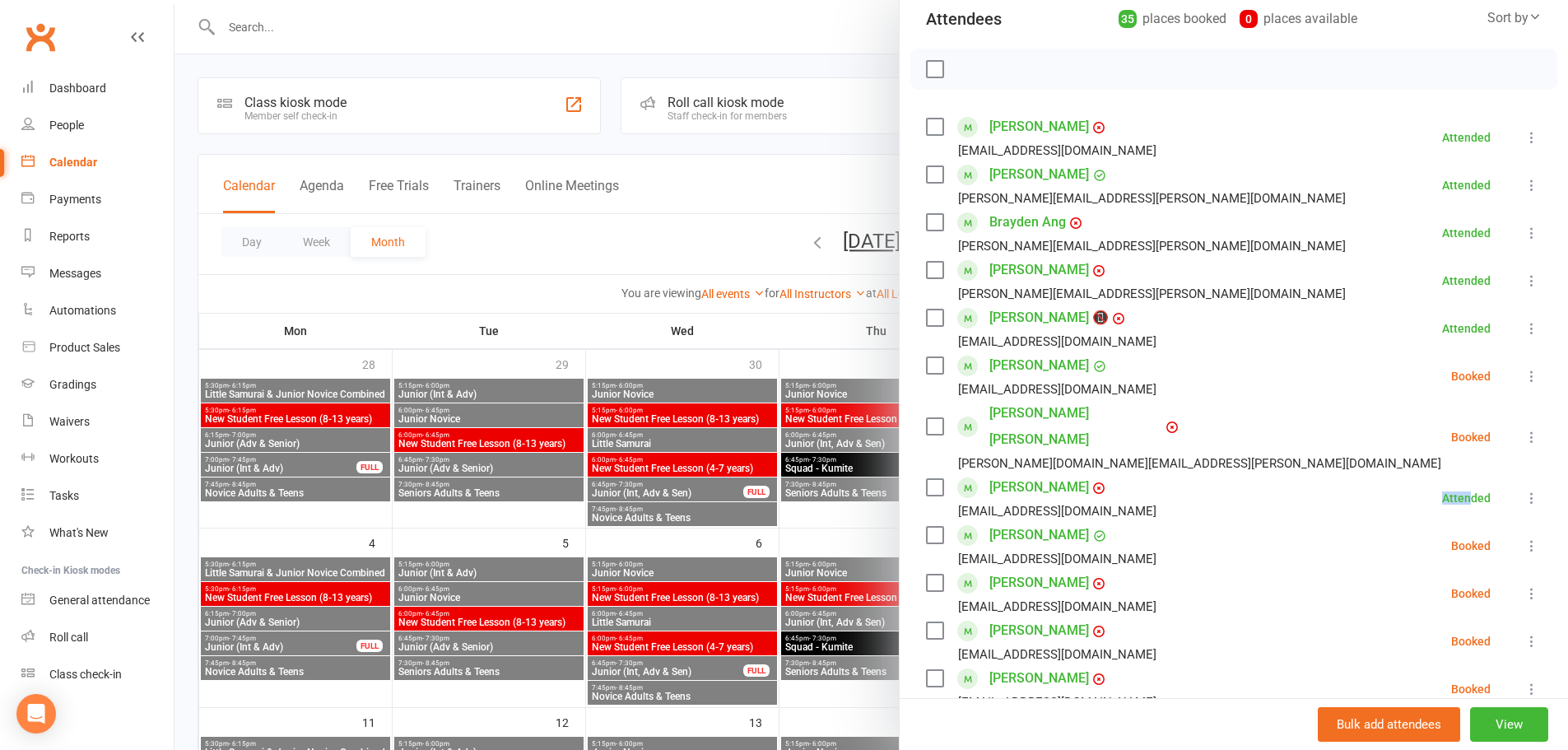
scroll to position [185, 0]
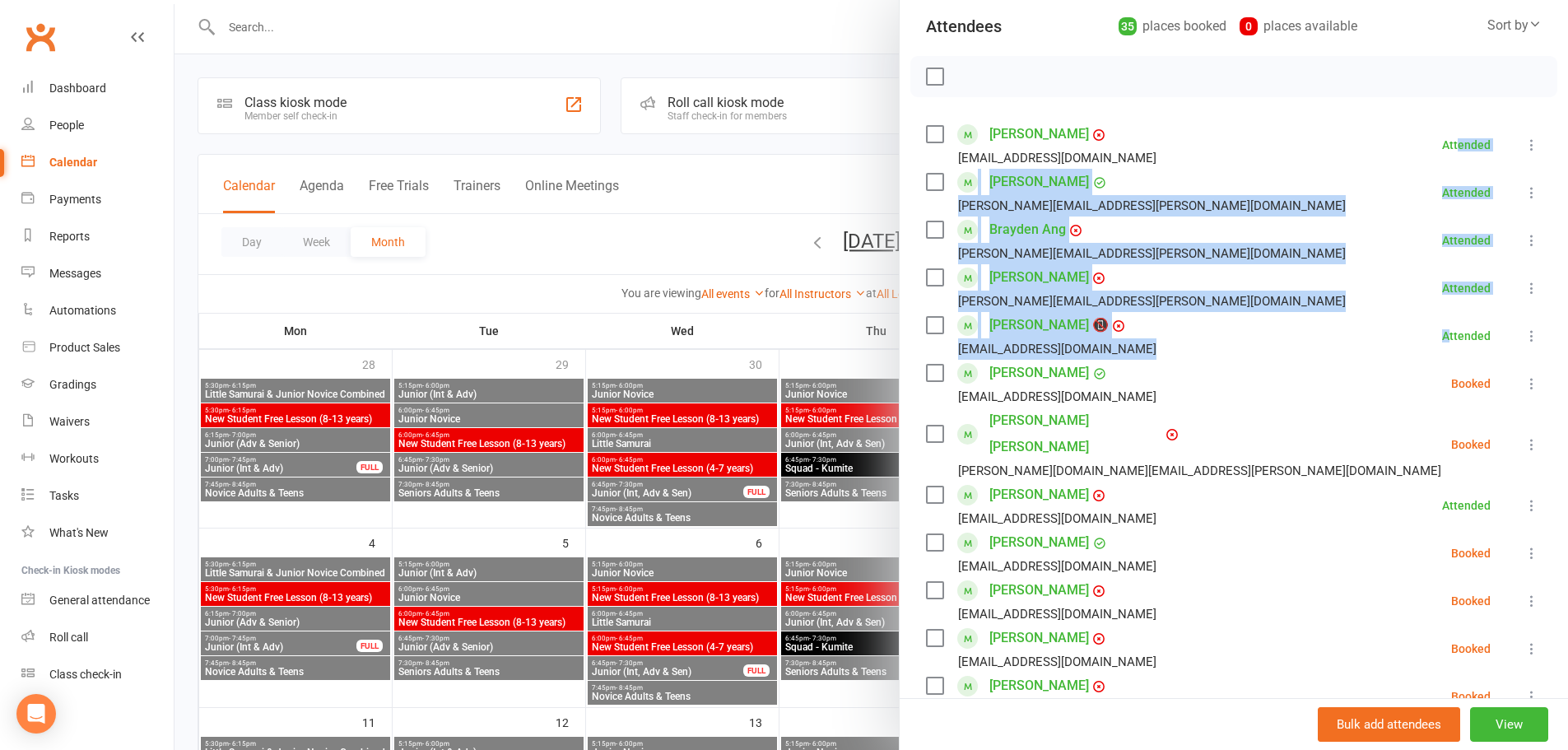
drag, startPoint x: 1428, startPoint y: 330, endPoint x: 1436, endPoint y: 139, distance: 191.2
click at [1250, 209] on li "Dhruv Amin divyaa.giridhar@gmail.com Attended More info Remove Mark absent Undo…" at bounding box center [1234, 192] width 616 height 48
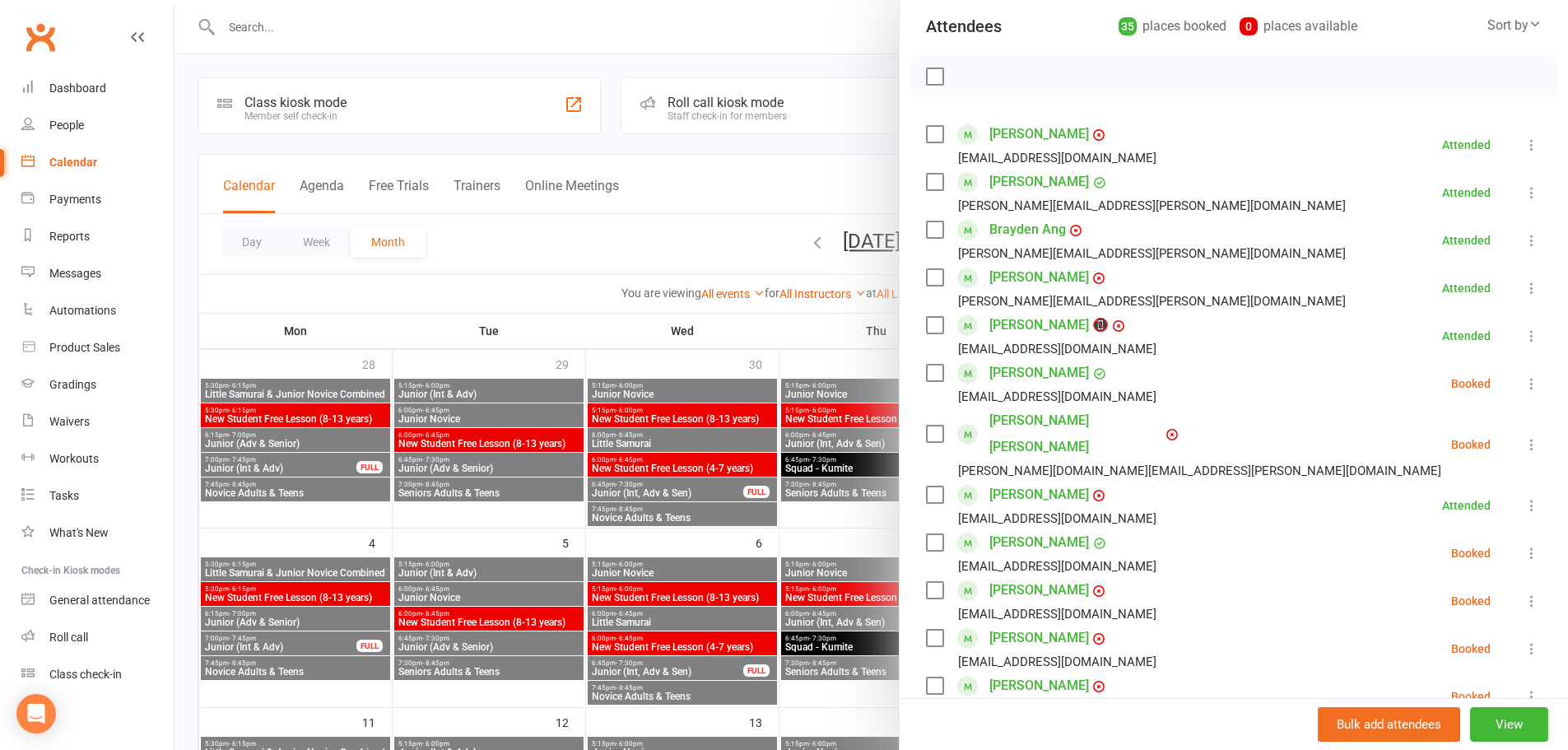
click at [631, 17] on div at bounding box center [871, 375] width 1394 height 750
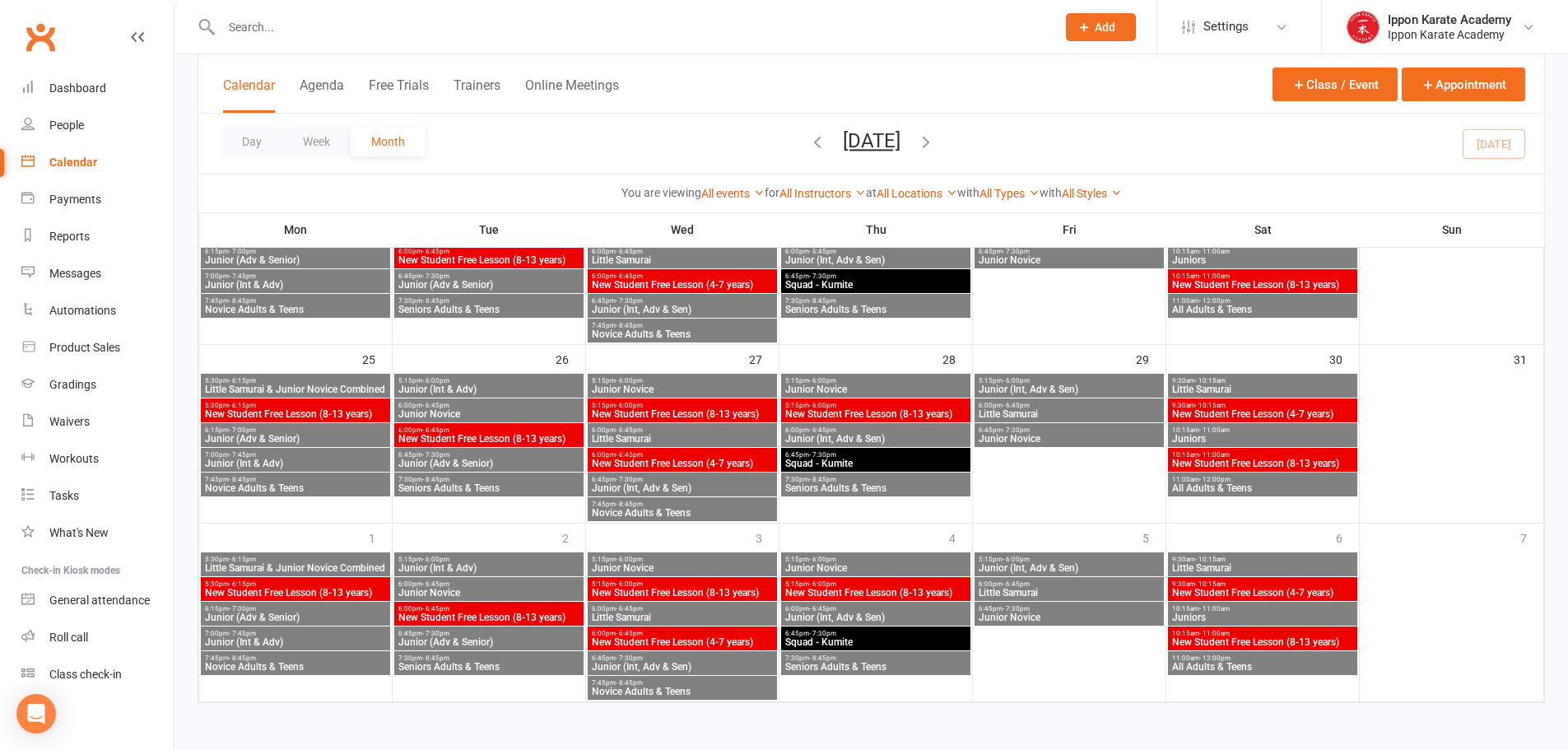
scroll to position [0, 0]
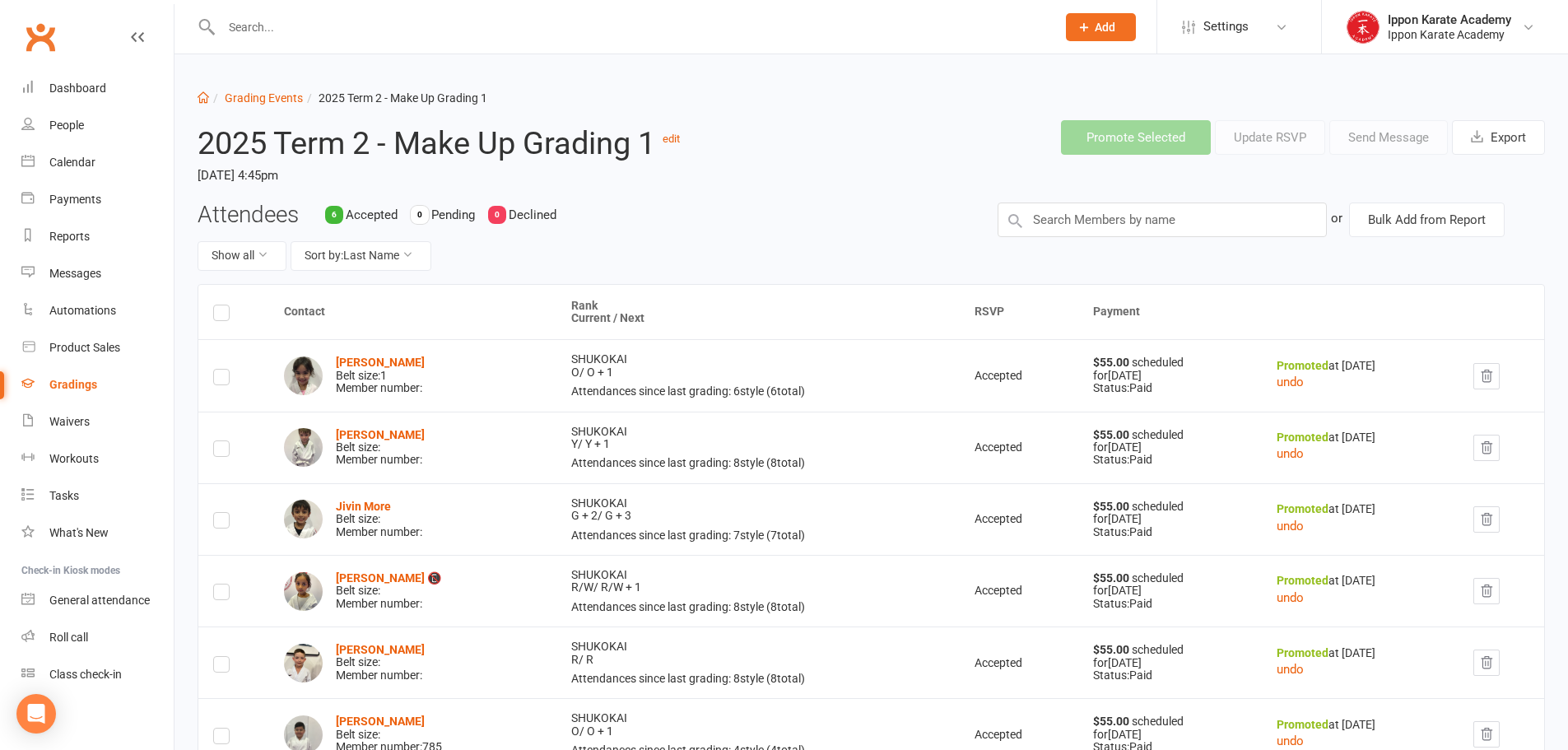
drag, startPoint x: 951, startPoint y: 388, endPoint x: 918, endPoint y: 391, distance: 33.1
click at [918, 391] on tr "[PERSON_NAME] Belt size: 1 Member number: SHUKOKAI O / O + 1 Attendances since …" at bounding box center [871, 375] width 1346 height 71
click at [811, 379] on td "SHUKOKAI O / O + 1 Attendances since last grading: 6 style ( 6 total)" at bounding box center [758, 375] width 403 height 71
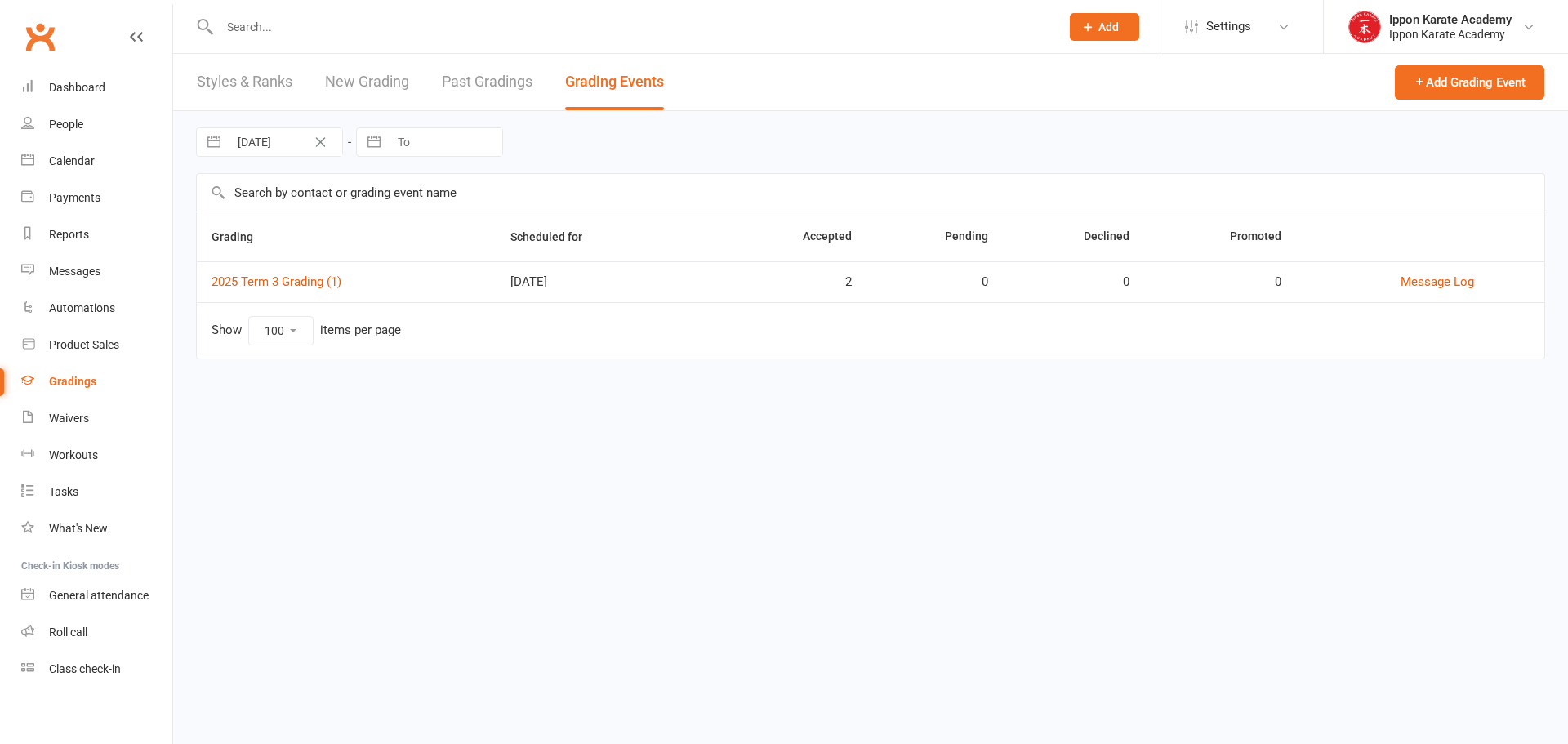
select select "100"
